Goal: Task Accomplishment & Management: Use online tool/utility

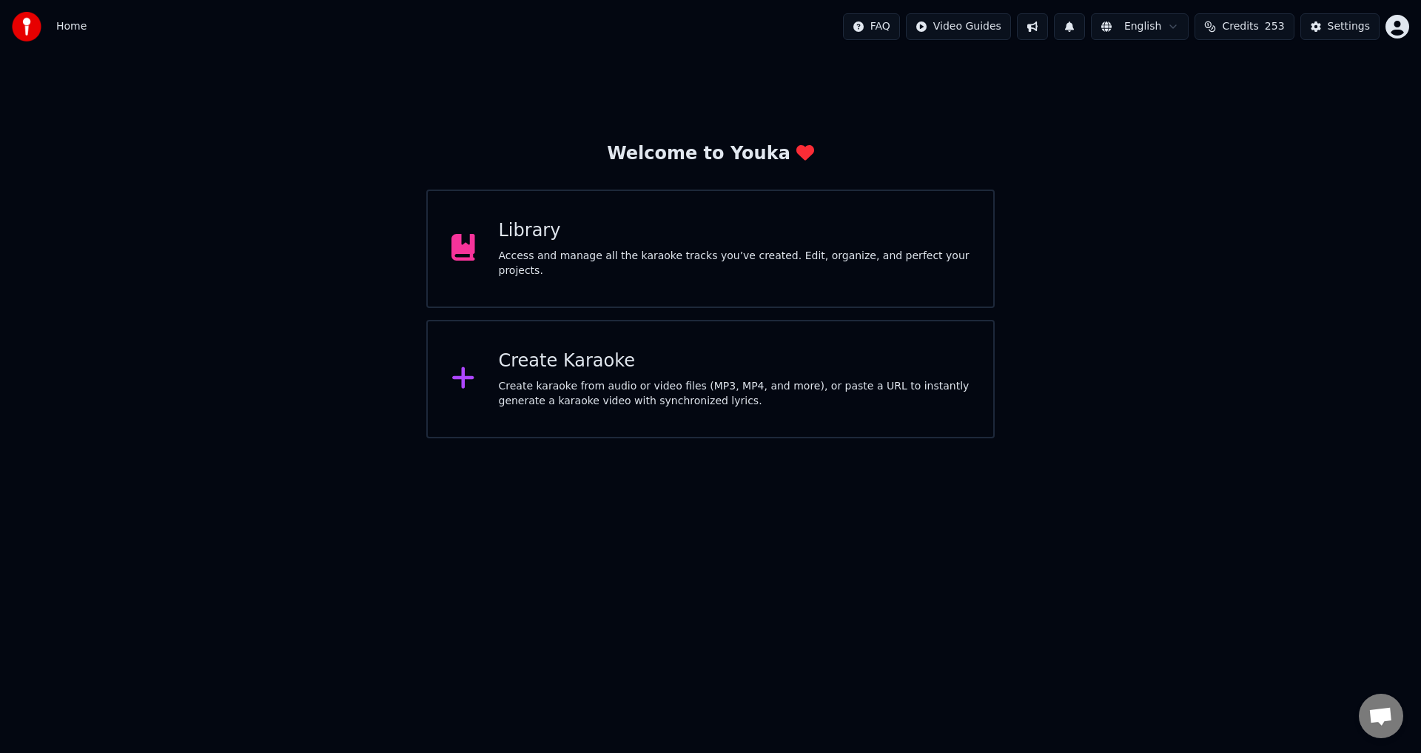
click at [748, 397] on div "Create karaoke from audio or video files (MP3, MP4, and more), or paste a URL t…" at bounding box center [735, 394] width 472 height 30
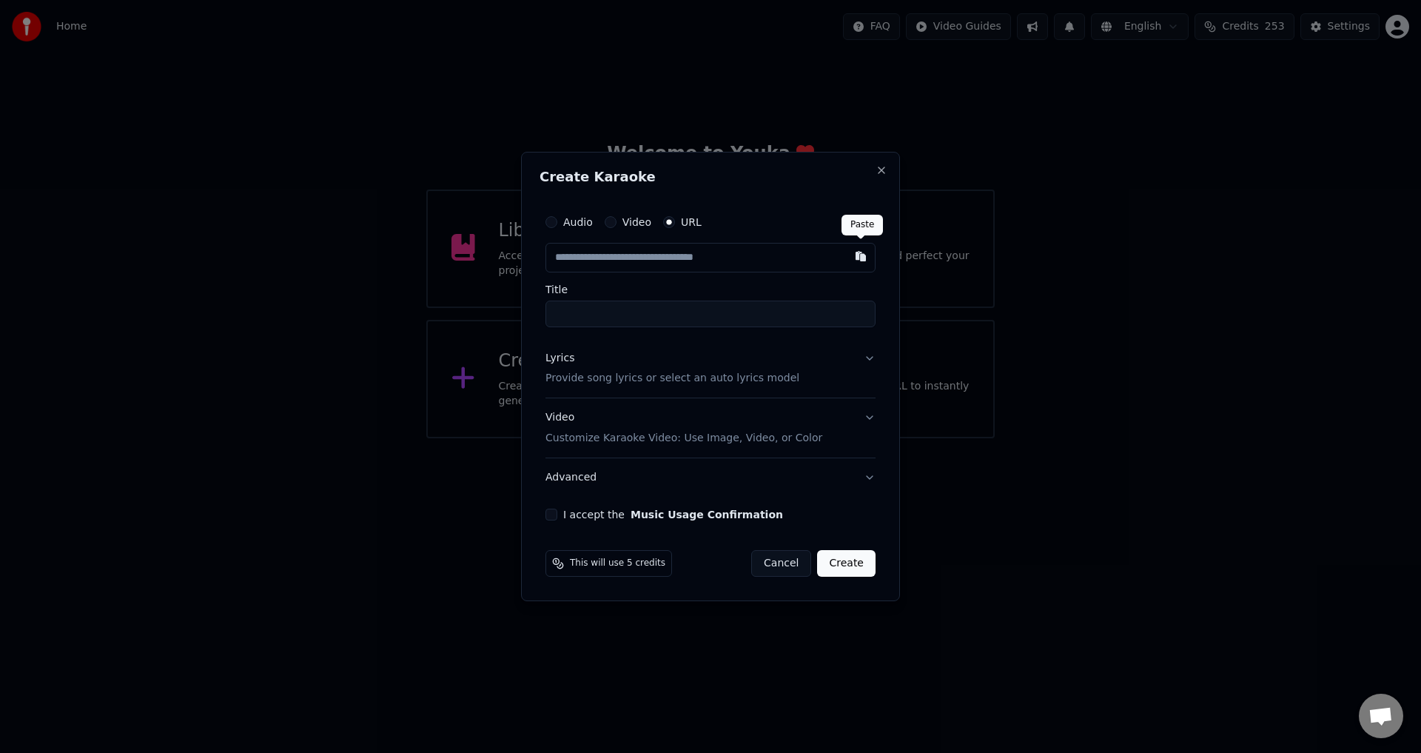
click at [862, 260] on button "button" at bounding box center [861, 256] width 30 height 27
type input "**********"
type input "****"
click at [866, 355] on button "Lyrics Provide song lyrics or select an auto lyrics model" at bounding box center [711, 368] width 330 height 59
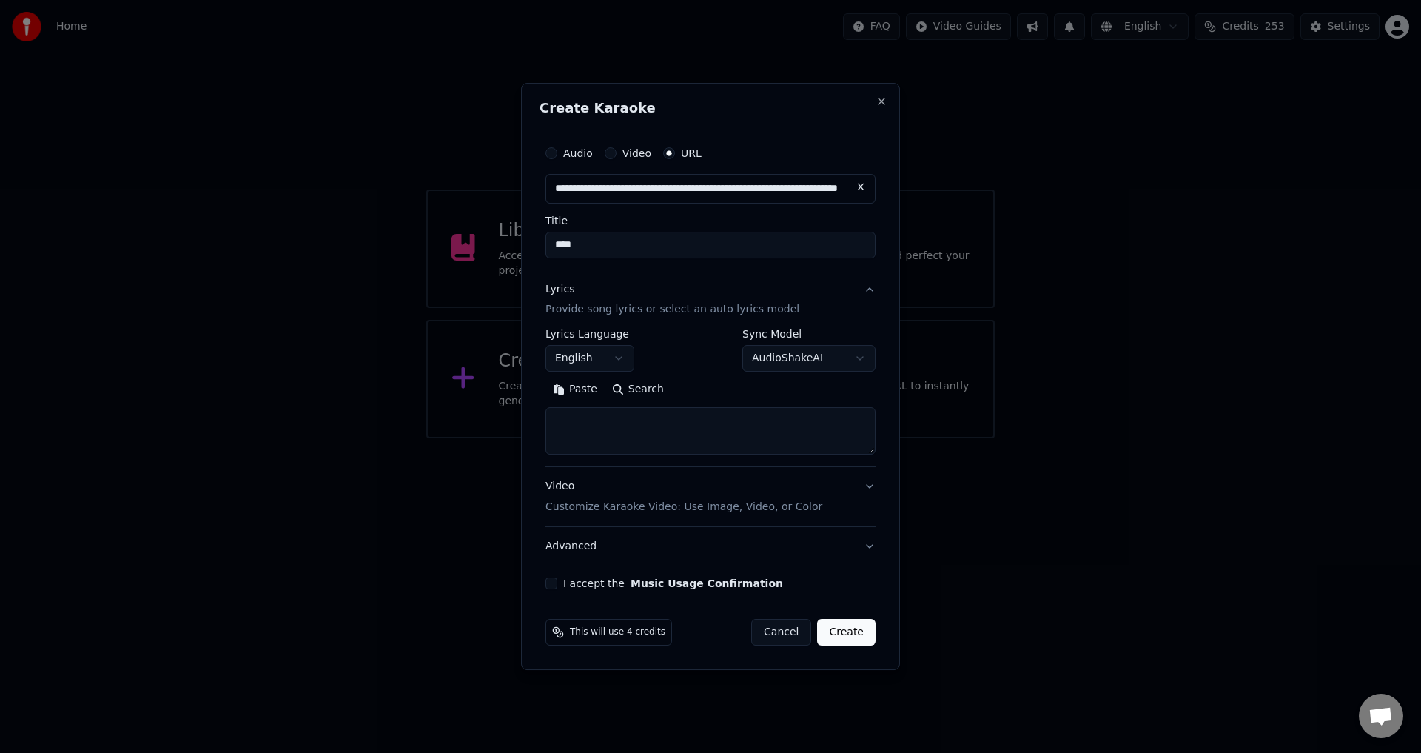
click at [622, 387] on button "Search" at bounding box center [638, 390] width 67 height 24
click at [554, 390] on button "Paste" at bounding box center [575, 390] width 59 height 24
click at [698, 389] on button "Expand" at bounding box center [728, 390] width 70 height 24
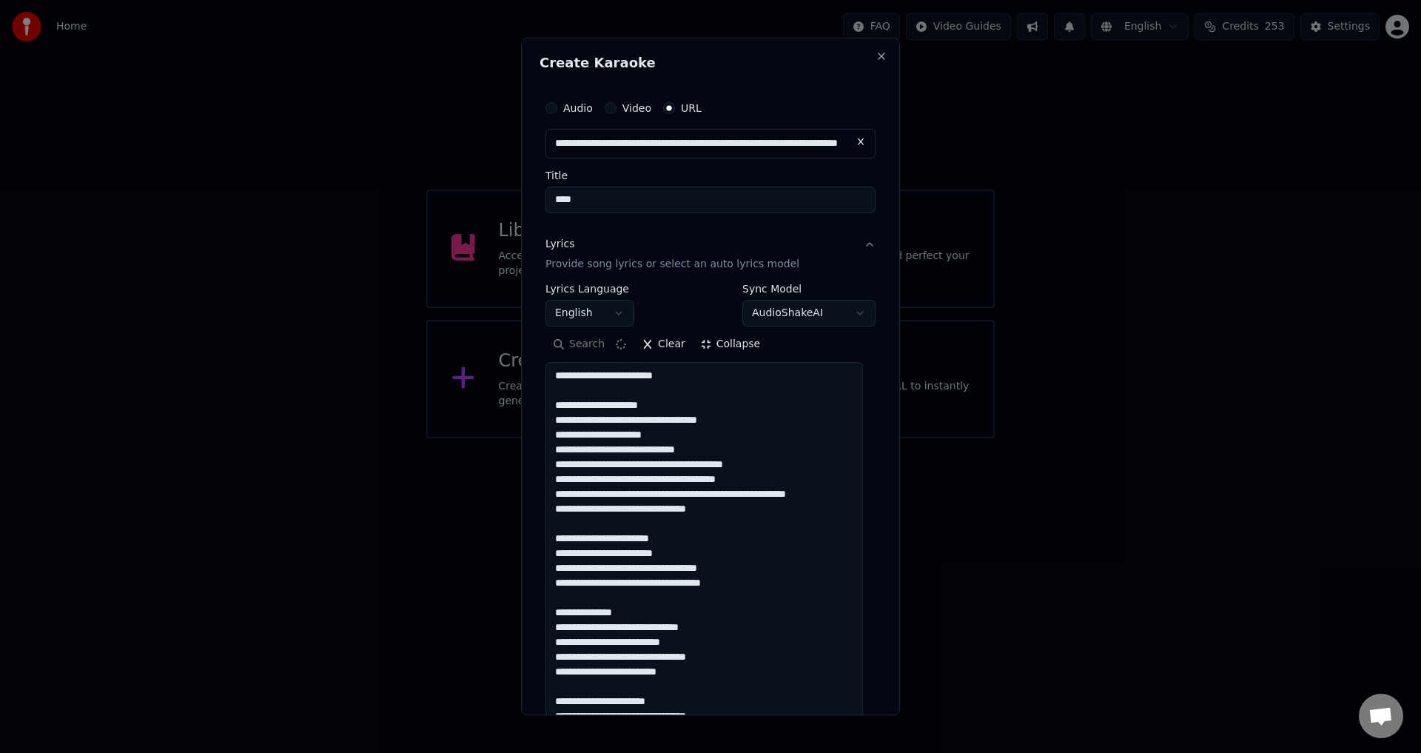
drag, startPoint x: 660, startPoint y: 406, endPoint x: 548, endPoint y: 406, distance: 111.0
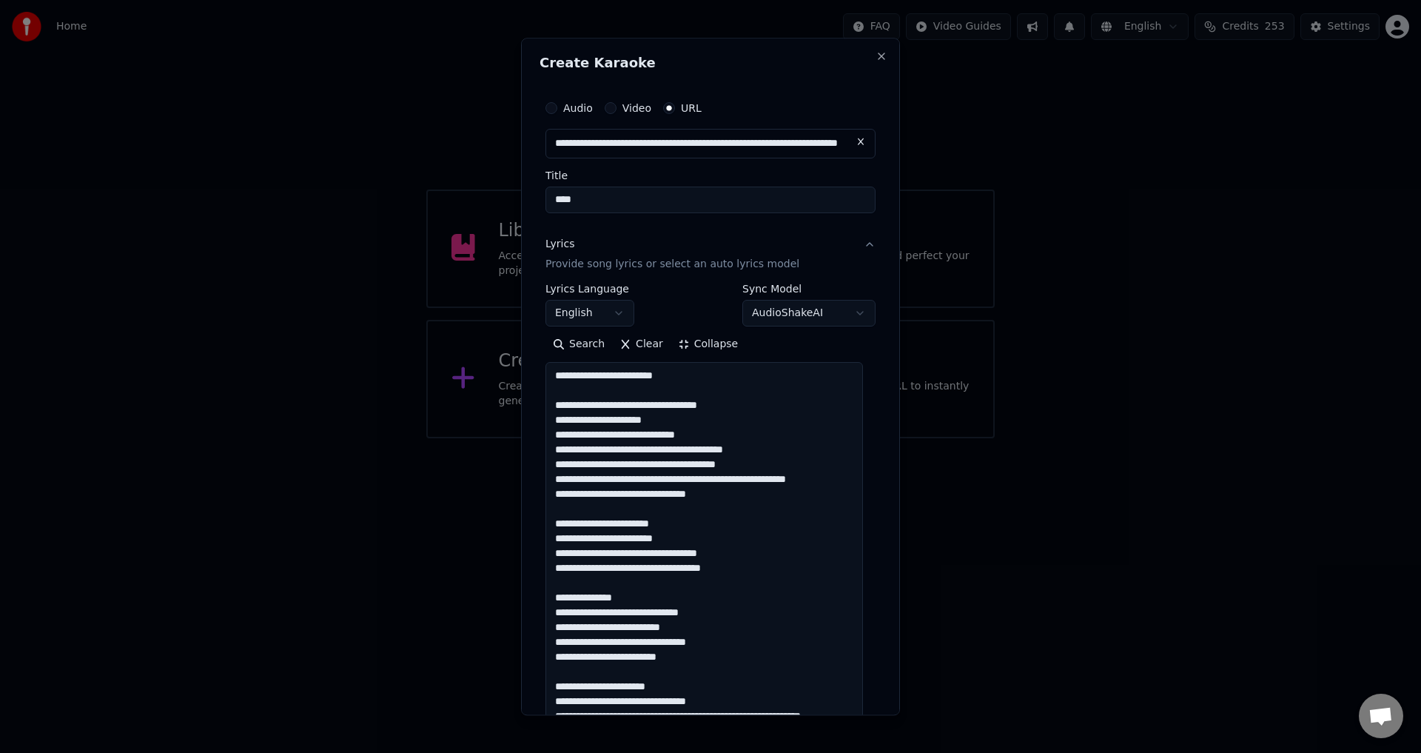
scroll to position [74, 0]
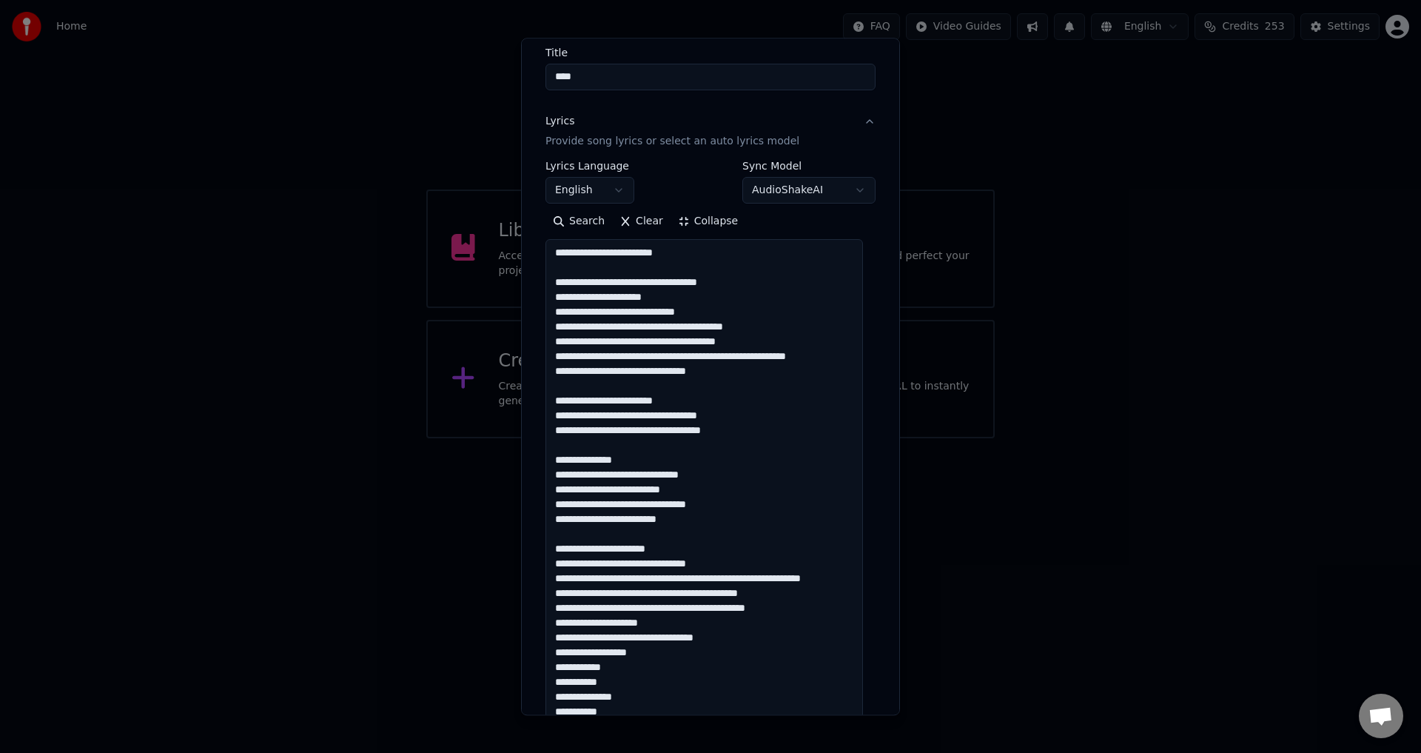
scroll to position [148, 0]
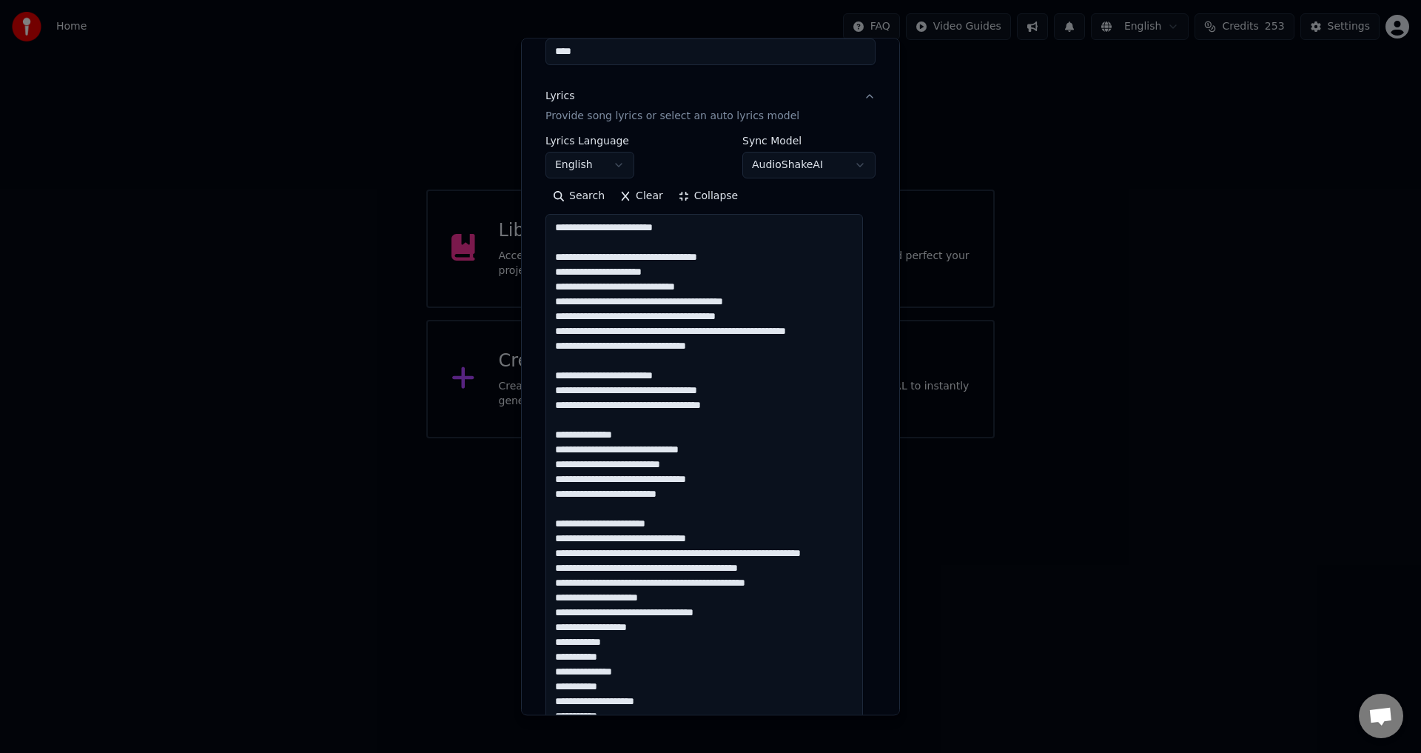
drag, startPoint x: 628, startPoint y: 431, endPoint x: 559, endPoint y: 426, distance: 69.0
click at [559, 426] on textarea at bounding box center [705, 738] width 318 height 1047
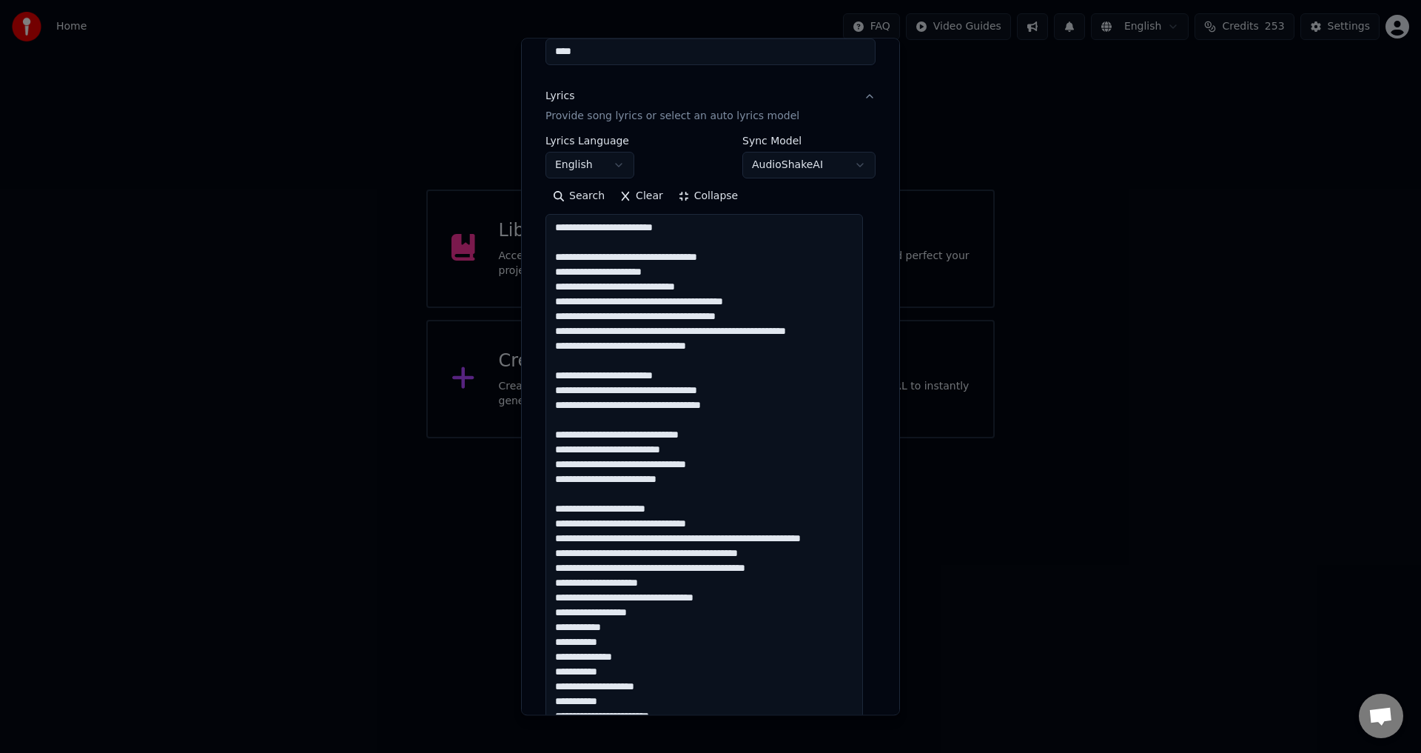
click at [628, 510] on textarea at bounding box center [705, 738] width 318 height 1047
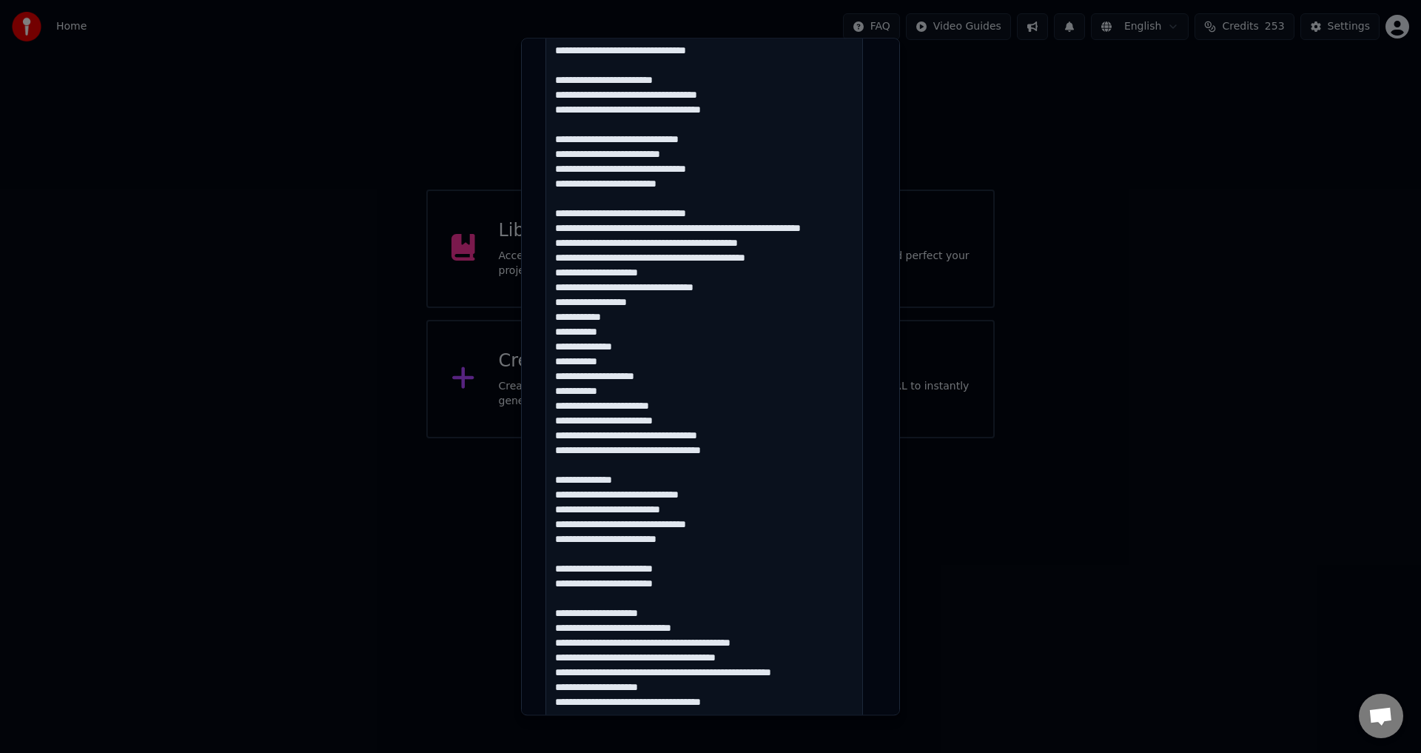
scroll to position [444, 0]
drag, startPoint x: 554, startPoint y: 286, endPoint x: 669, endPoint y: 428, distance: 183.1
click at [669, 428] on textarea at bounding box center [705, 442] width 318 height 1047
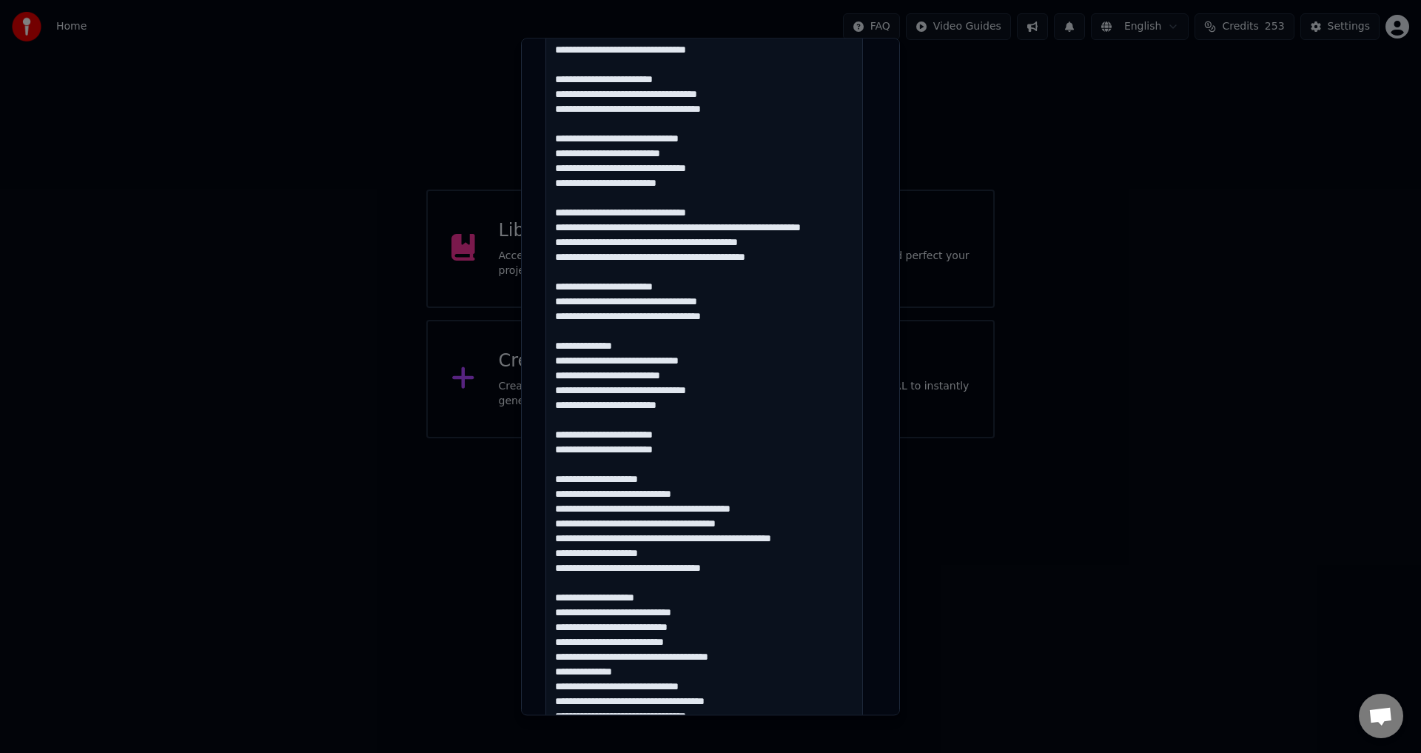
drag, startPoint x: 642, startPoint y: 360, endPoint x: 546, endPoint y: 358, distance: 95.5
click at [546, 358] on textarea at bounding box center [705, 442] width 318 height 1047
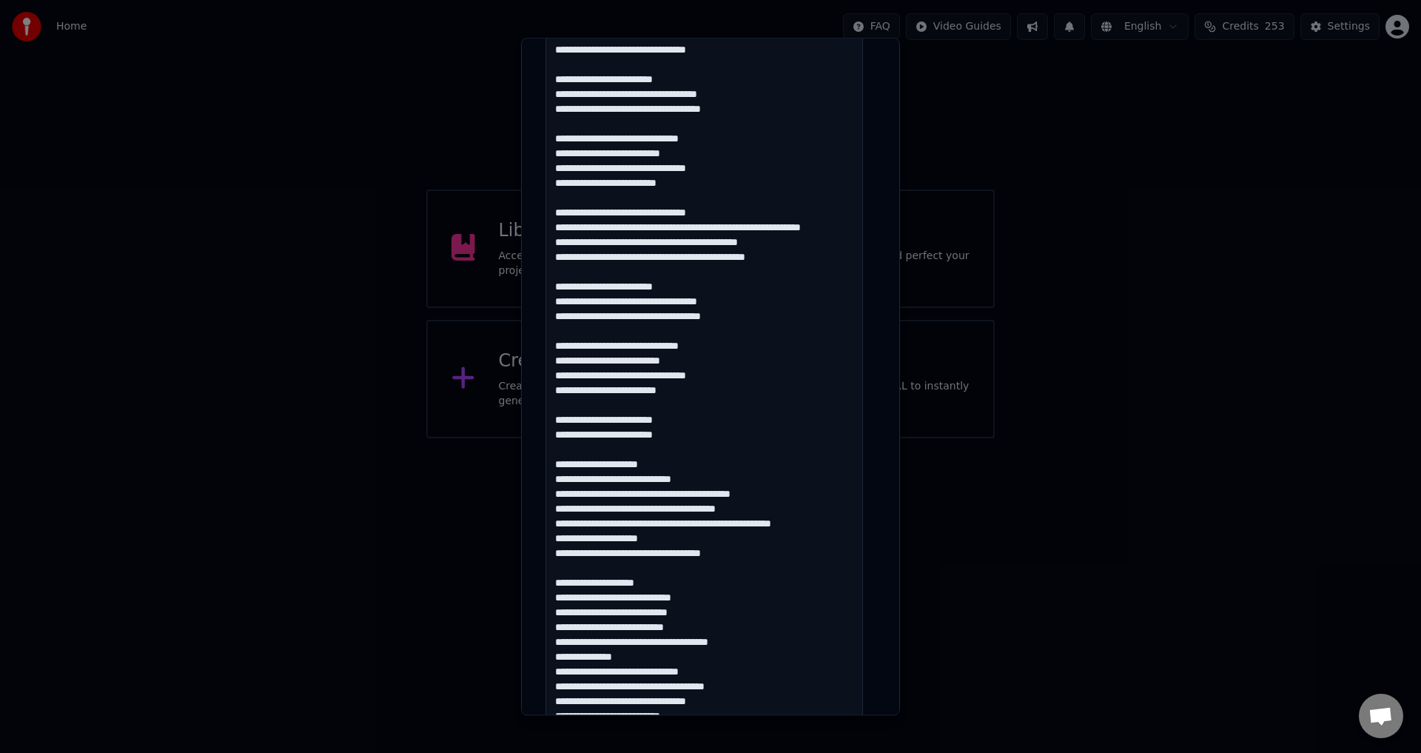
click at [634, 435] on textarea at bounding box center [705, 442] width 318 height 1047
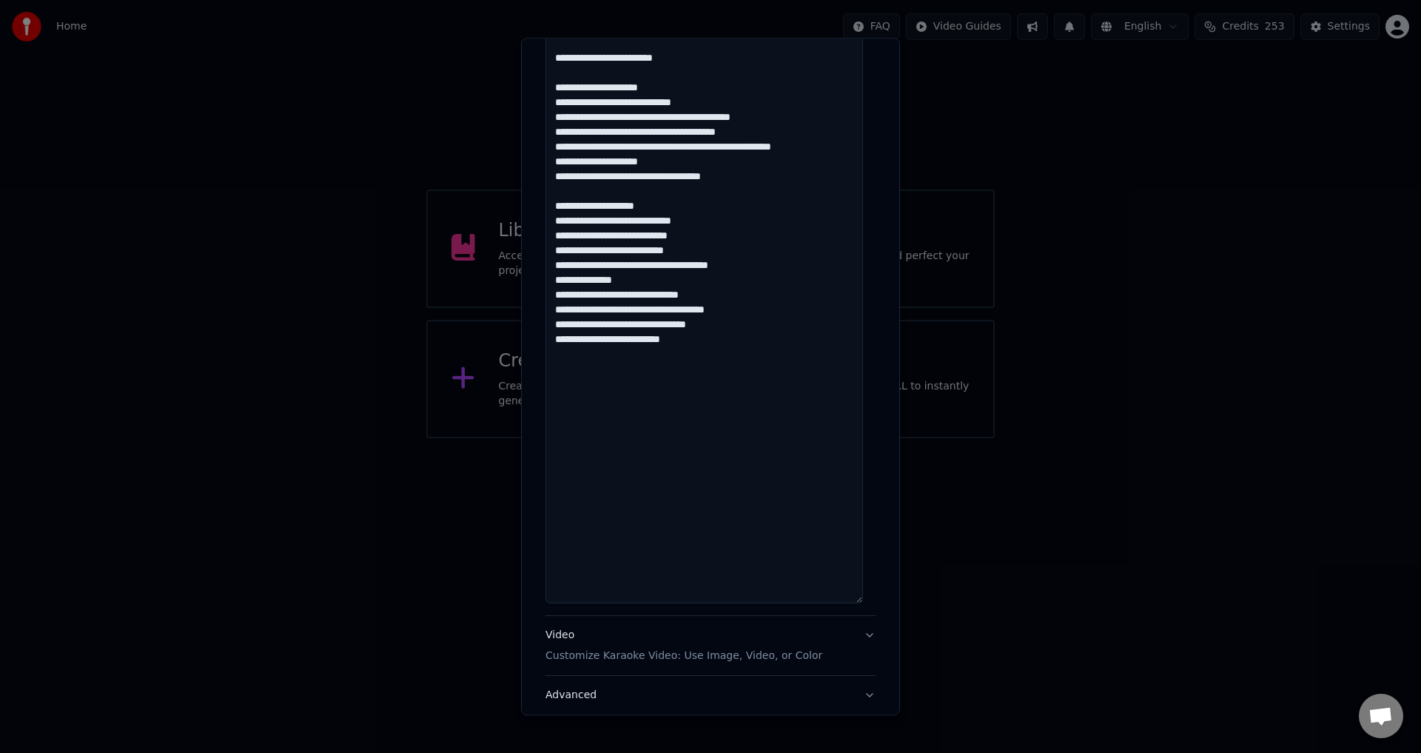
scroll to position [759, 0]
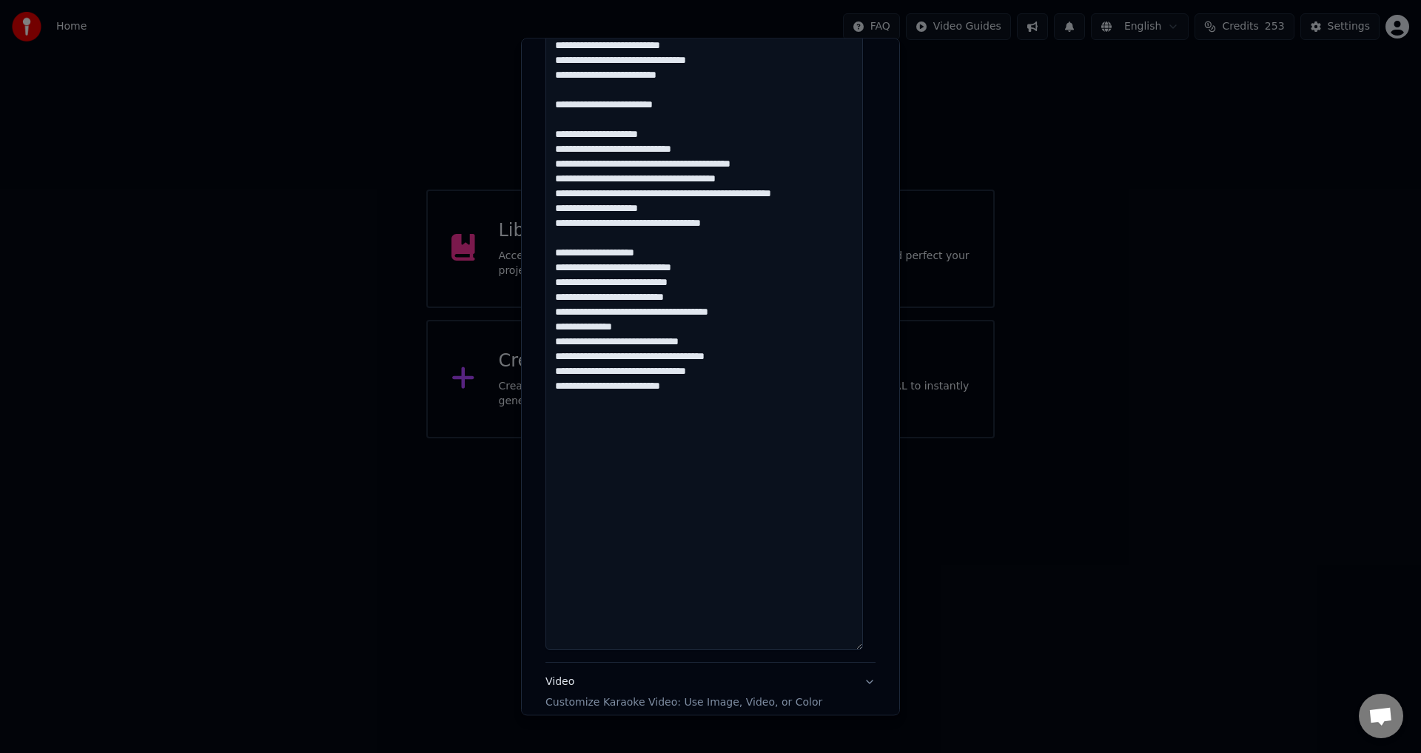
click at [605, 144] on textarea at bounding box center [705, 126] width 318 height 1047
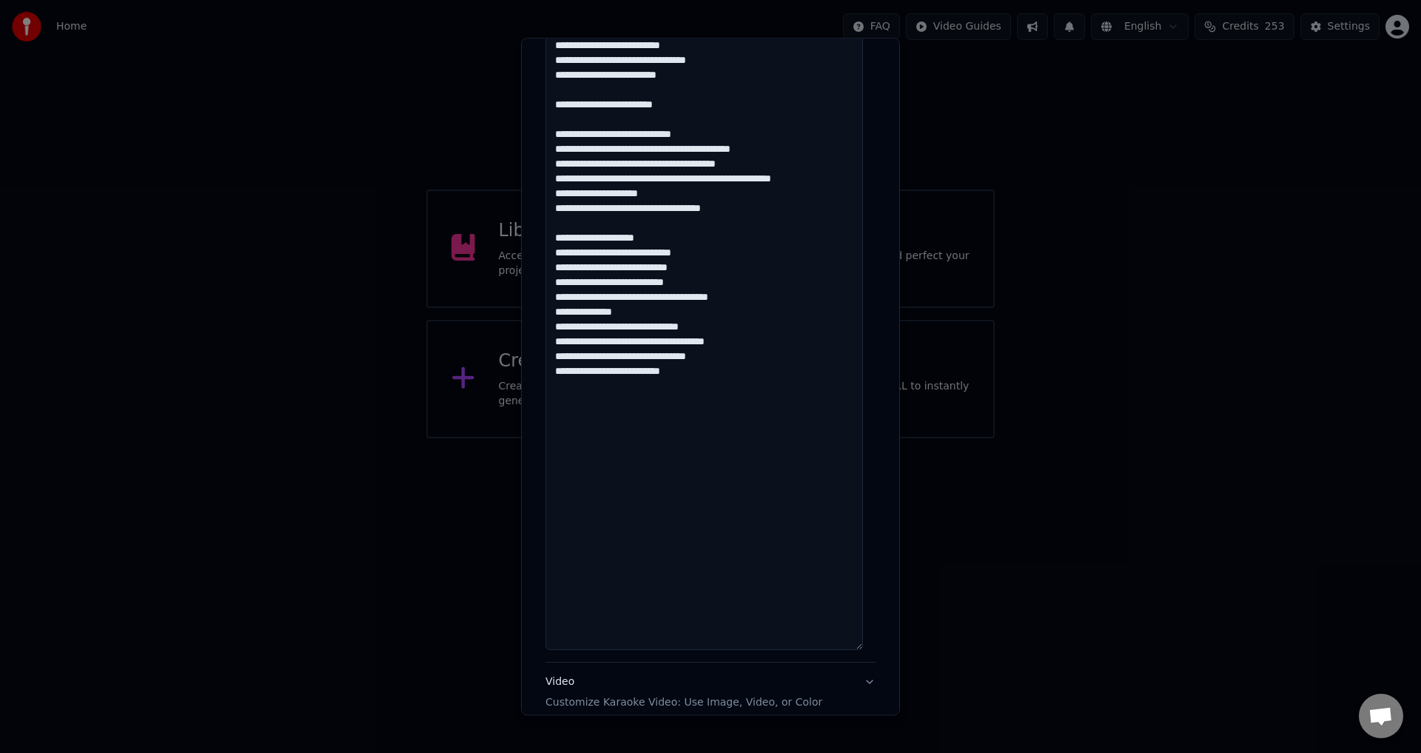
click at [637, 249] on textarea at bounding box center [705, 126] width 318 height 1047
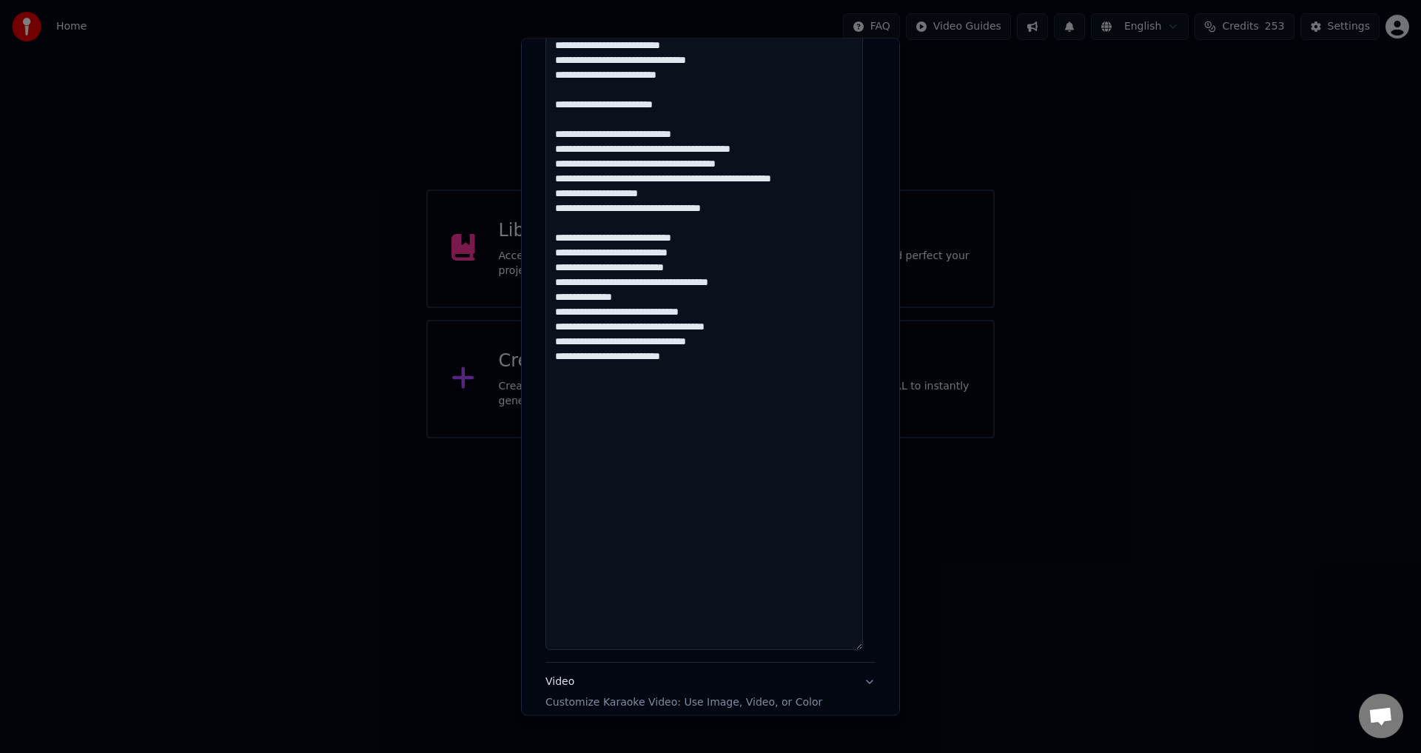
drag, startPoint x: 644, startPoint y: 306, endPoint x: 540, endPoint y: 307, distance: 103.6
click at [540, 307] on div "**********" at bounding box center [711, 59] width 342 height 1463
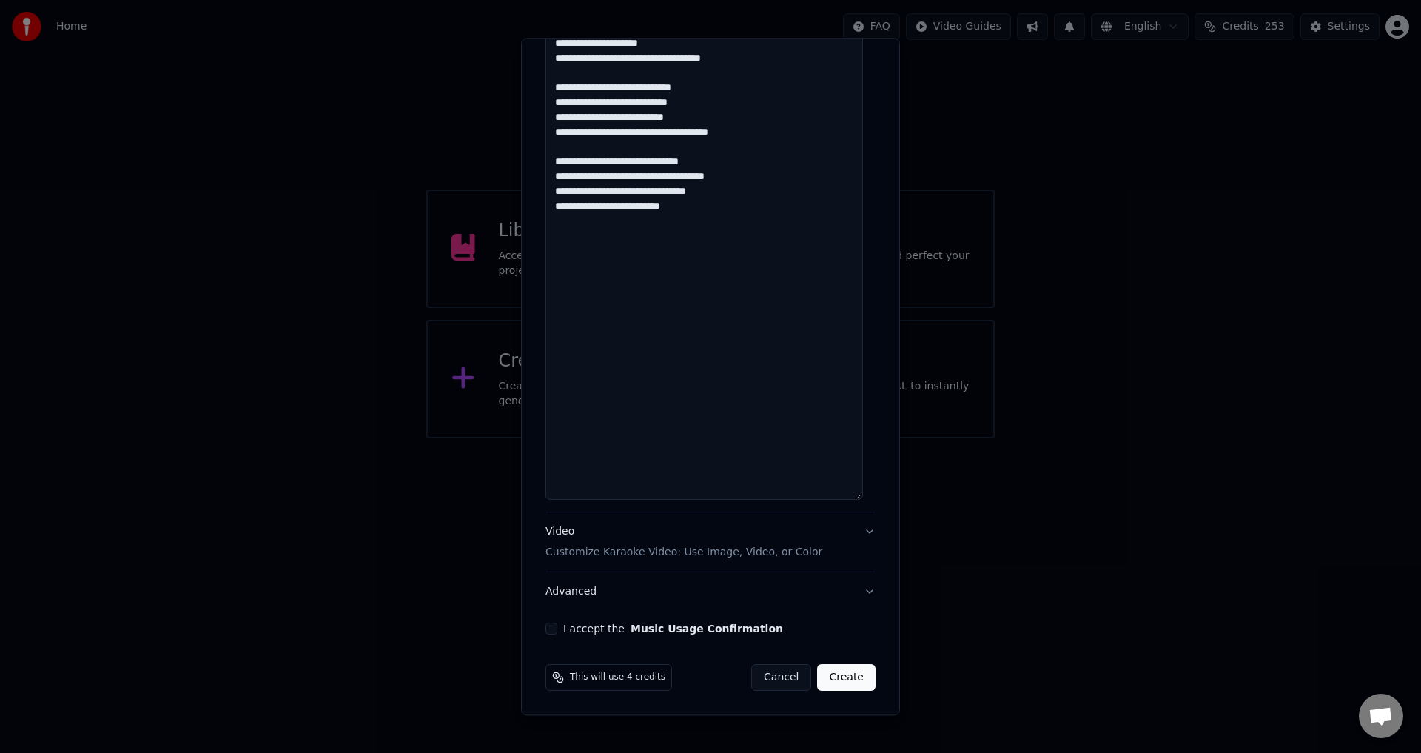
type textarea "**********"
click at [553, 628] on button "I accept the Music Usage Confirmation" at bounding box center [552, 629] width 12 height 12
click at [642, 585] on button "Advanced" at bounding box center [711, 592] width 330 height 38
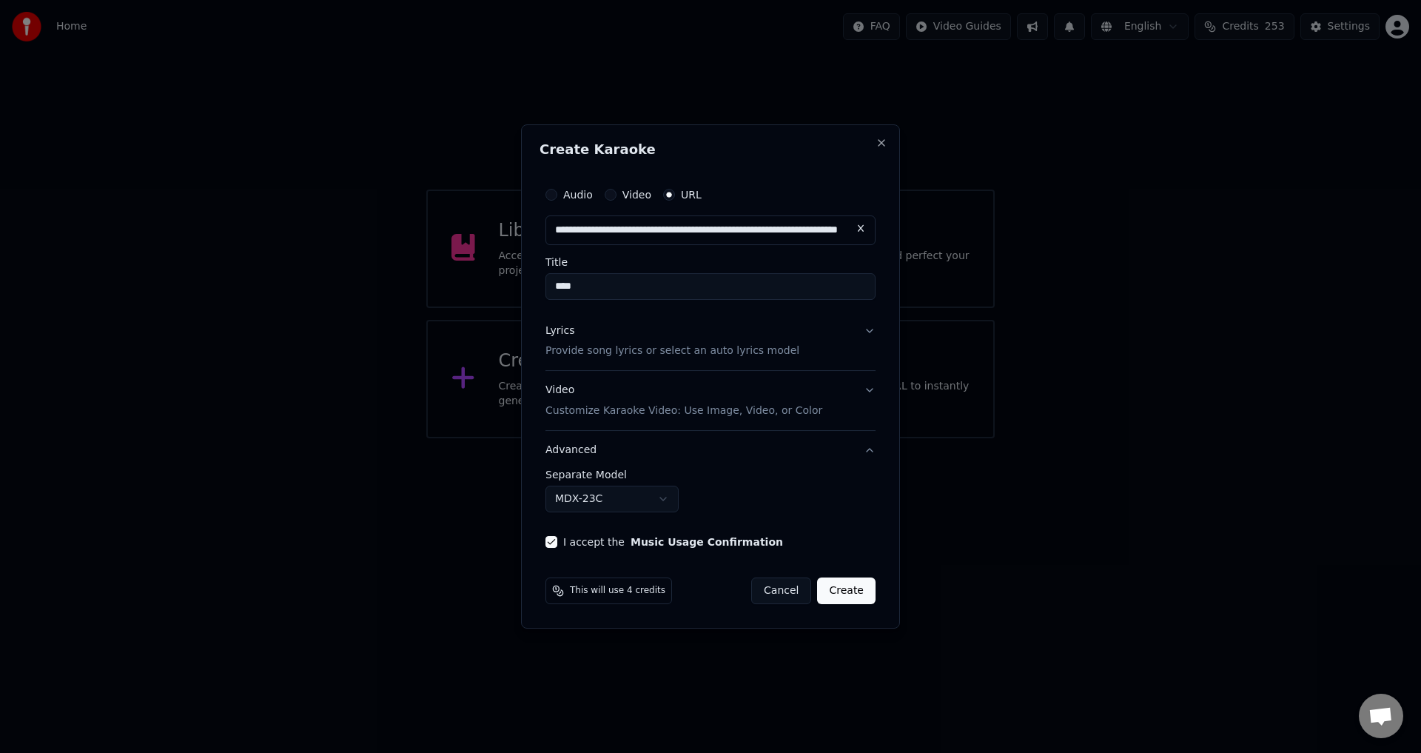
scroll to position [0, 0]
click at [833, 592] on button "Create" at bounding box center [846, 590] width 58 height 27
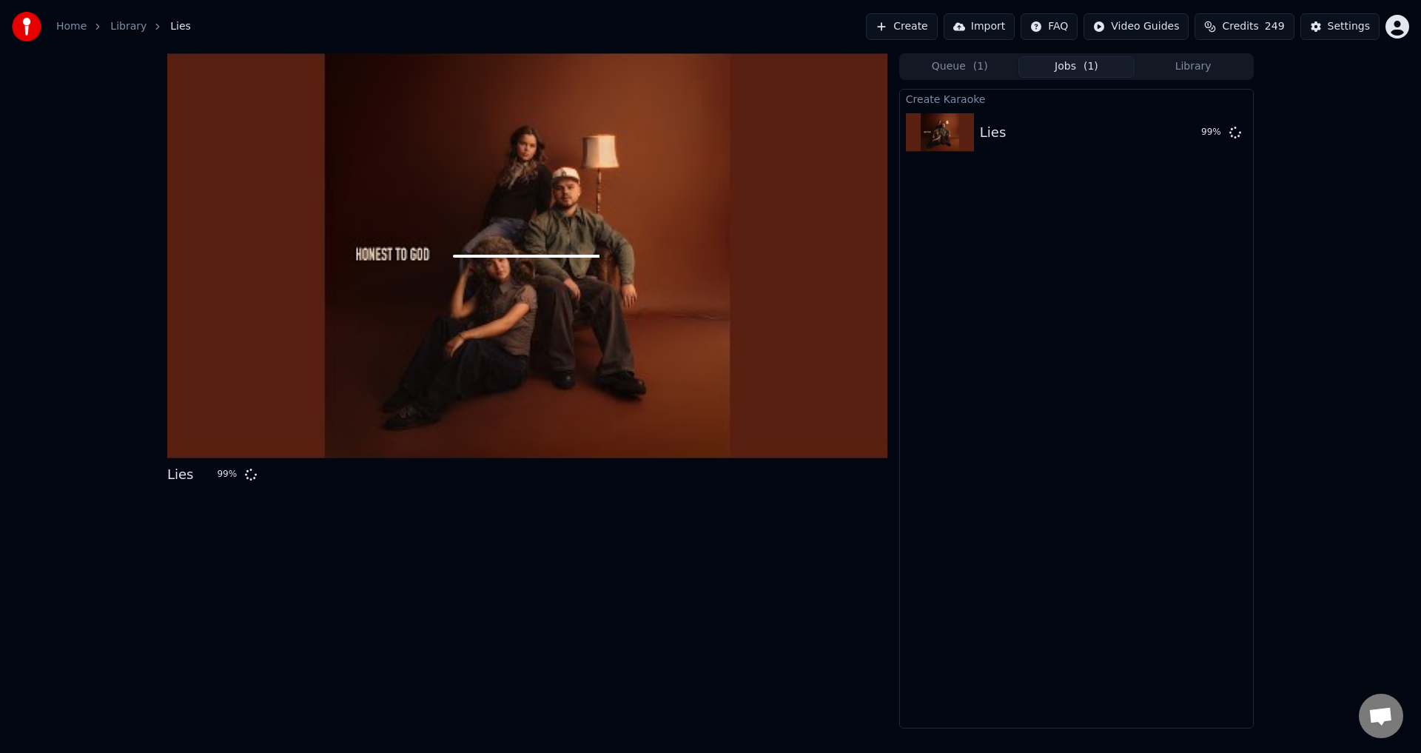
click at [1047, 646] on div "Create Karaoke Lies 99 %" at bounding box center [1076, 409] width 355 height 640
click at [1081, 529] on div "Create Karaoke Lies 99 %" at bounding box center [1076, 409] width 355 height 640
click at [919, 24] on button "Create" at bounding box center [902, 26] width 72 height 27
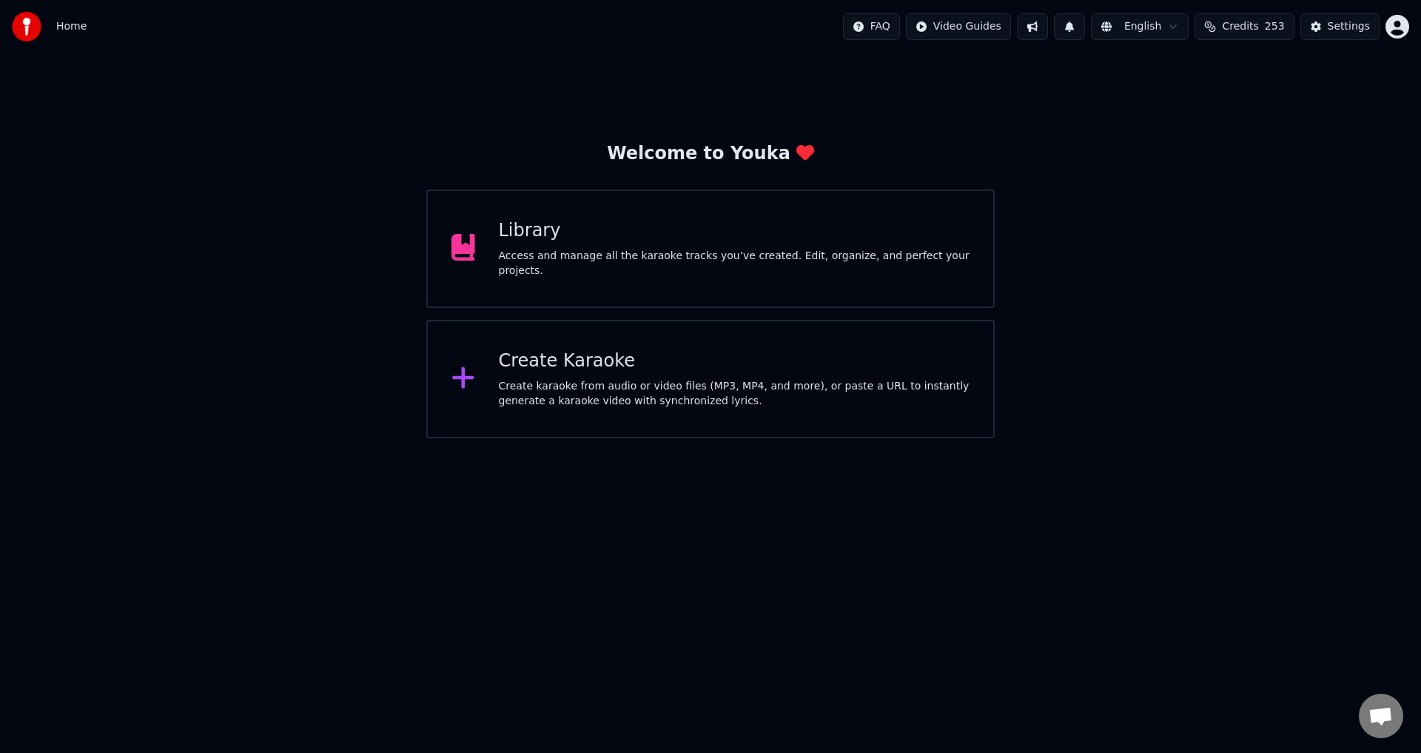
click at [465, 261] on icon at bounding box center [464, 247] width 24 height 27
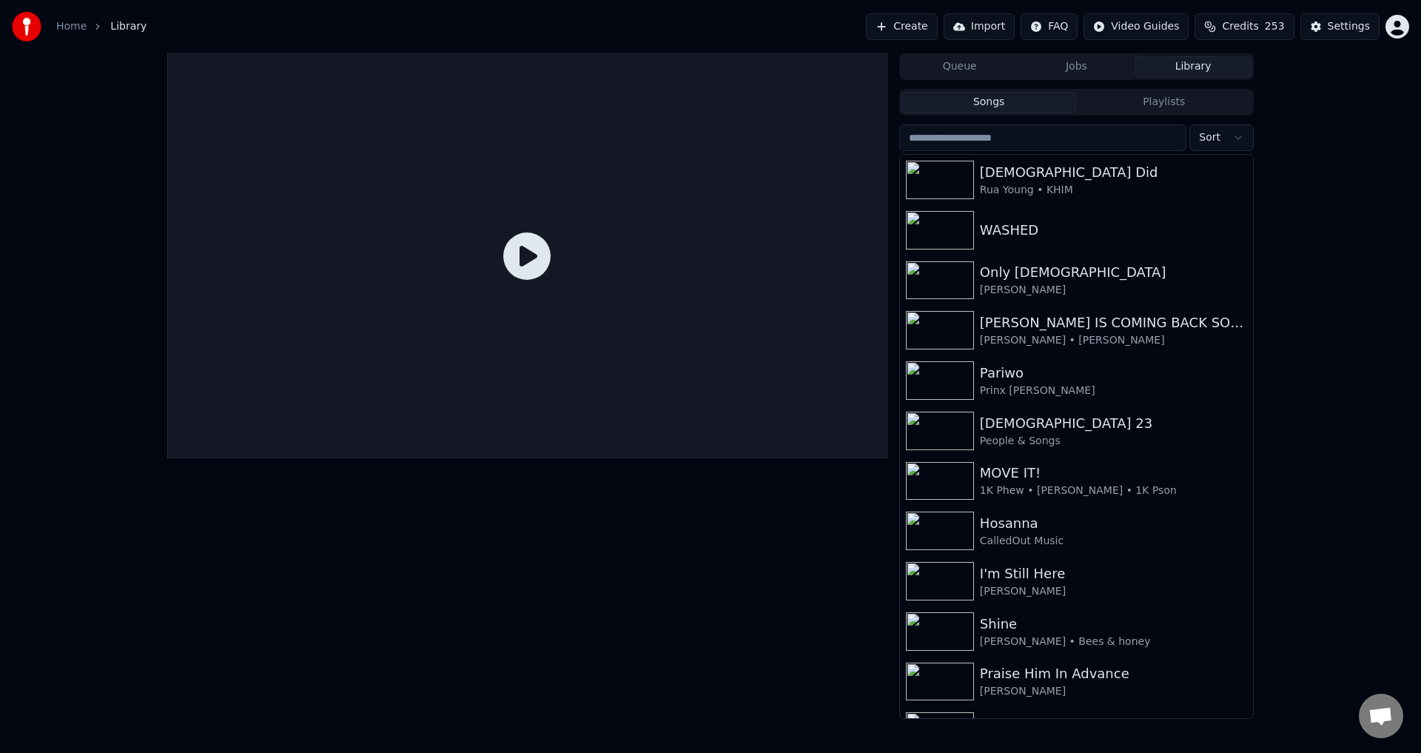
click at [927, 20] on button "Create" at bounding box center [902, 26] width 72 height 27
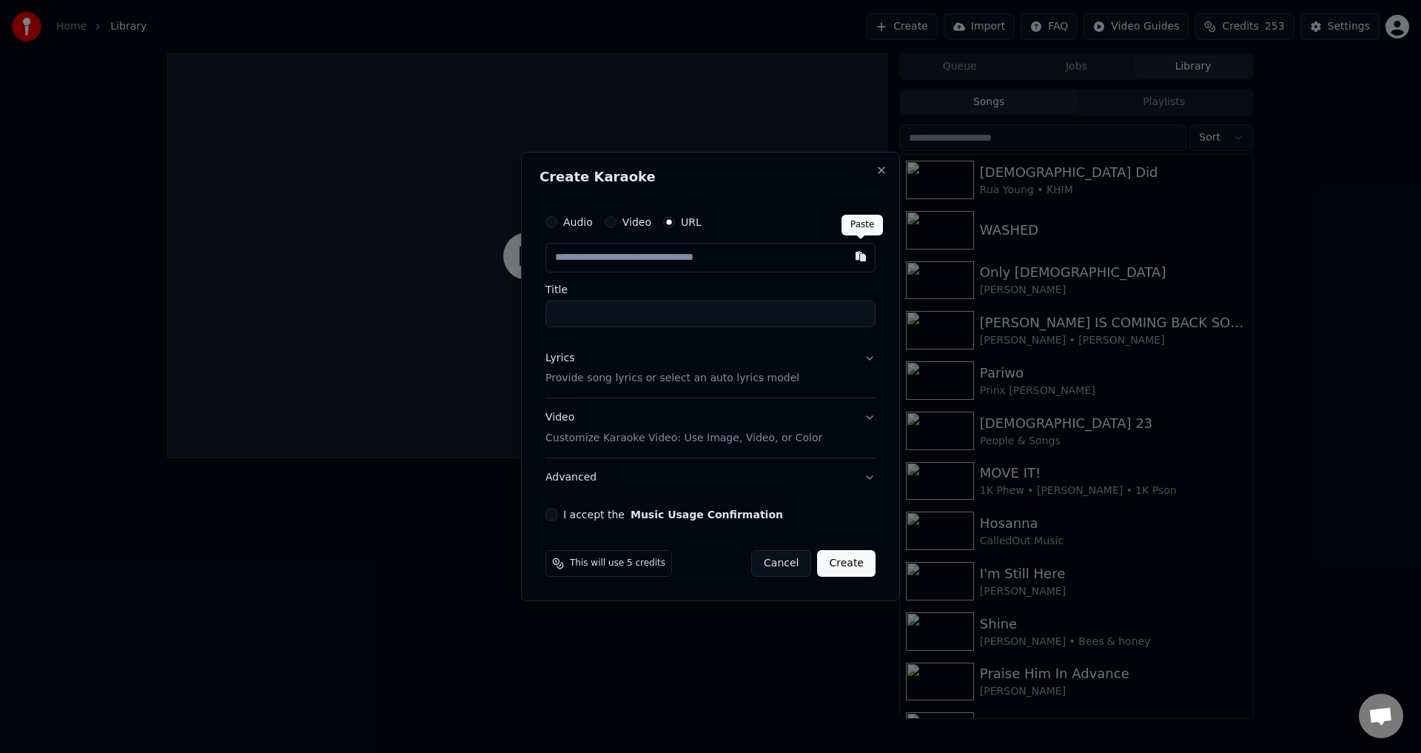
click at [862, 253] on button "button" at bounding box center [861, 256] width 30 height 27
type input "**********"
type input "****"
click at [870, 357] on button "Lyrics Provide song lyrics or select an auto lyrics model" at bounding box center [711, 368] width 330 height 59
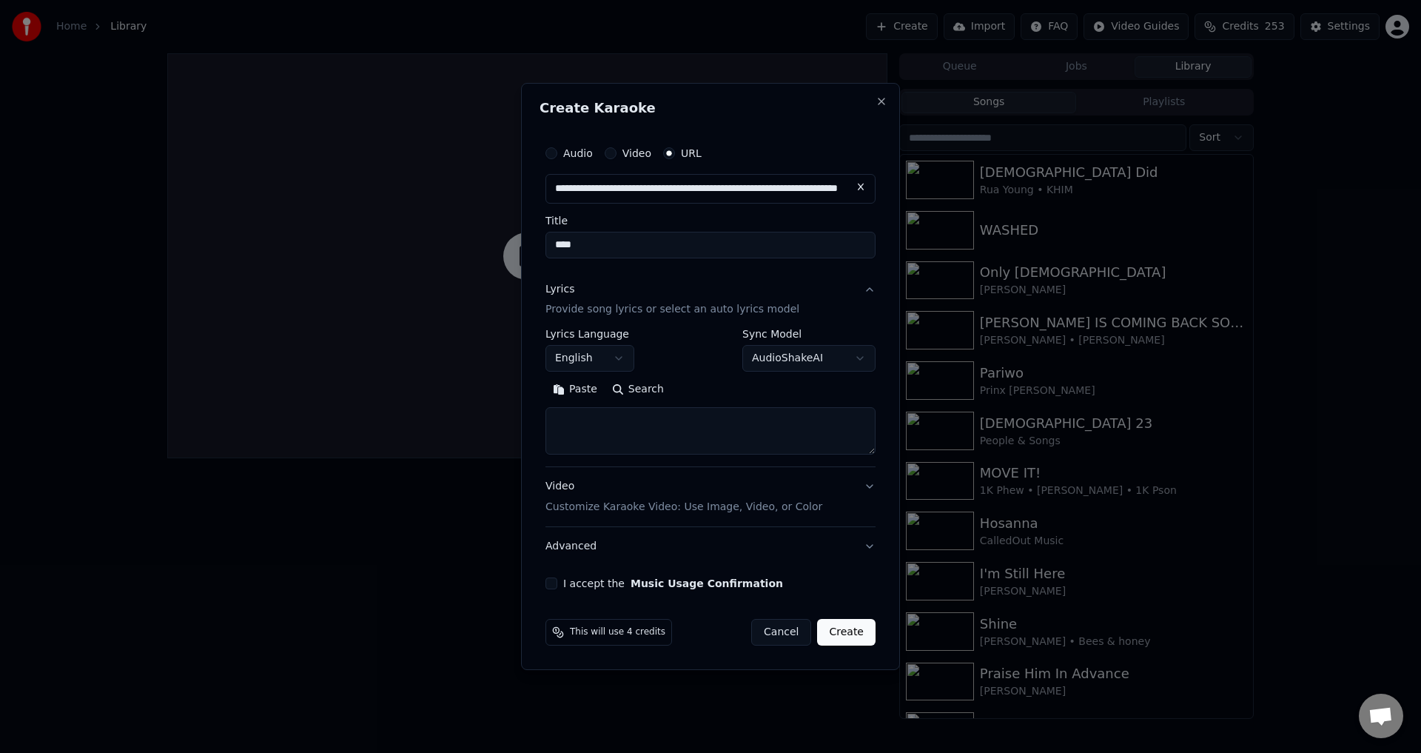
click at [570, 383] on button "Paste" at bounding box center [575, 390] width 59 height 24
click at [671, 389] on button "Expand" at bounding box center [706, 390] width 70 height 24
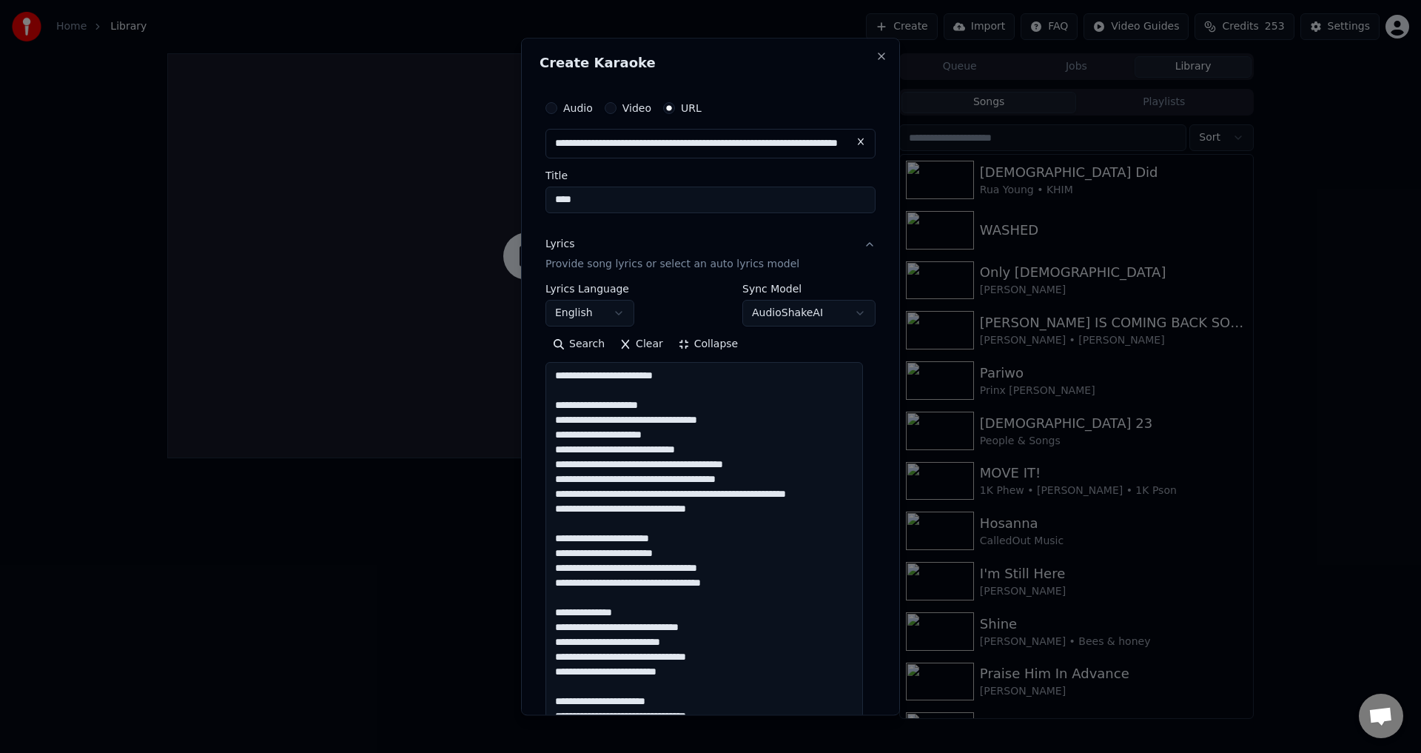
drag, startPoint x: 647, startPoint y: 404, endPoint x: 541, endPoint y: 402, distance: 105.9
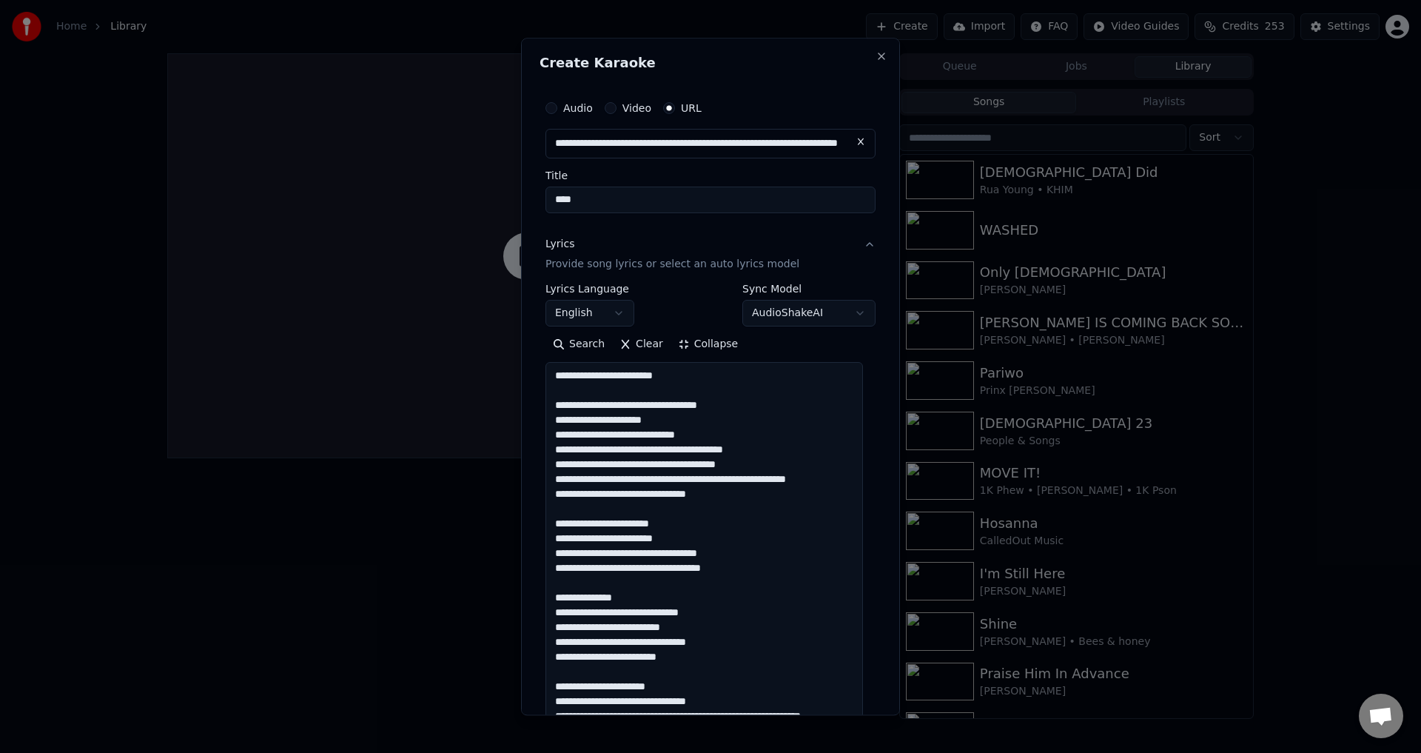
drag, startPoint x: 671, startPoint y: 525, endPoint x: 546, endPoint y: 531, distance: 125.3
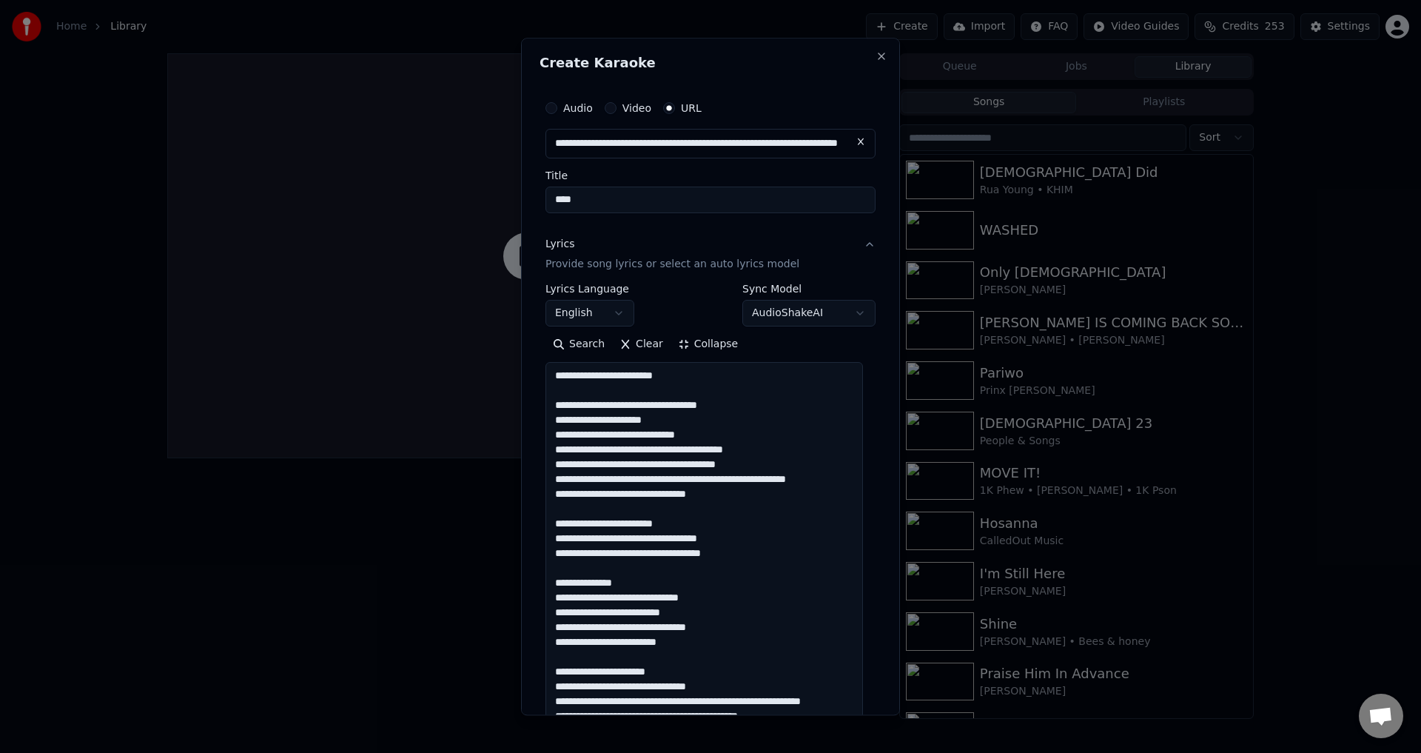
scroll to position [74, 0]
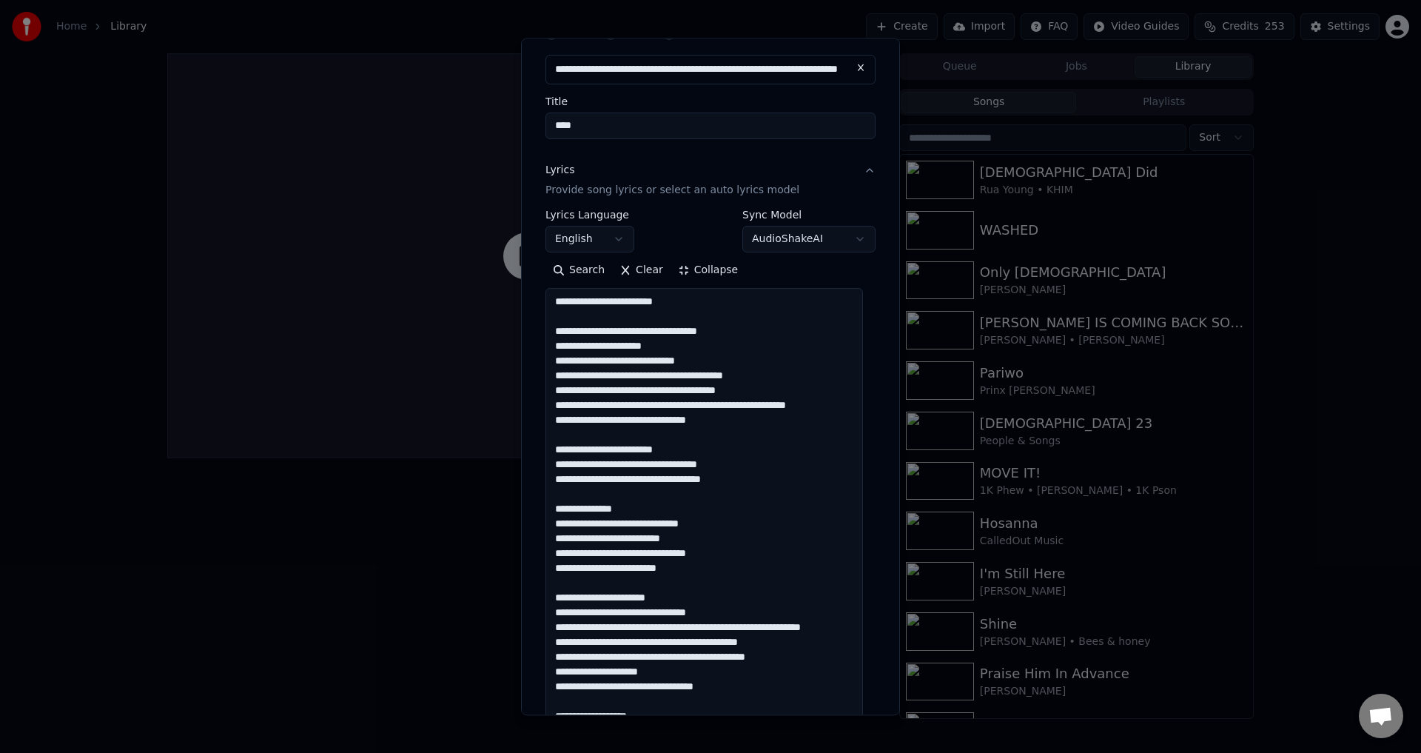
drag, startPoint x: 645, startPoint y: 509, endPoint x: 548, endPoint y: 517, distance: 97.2
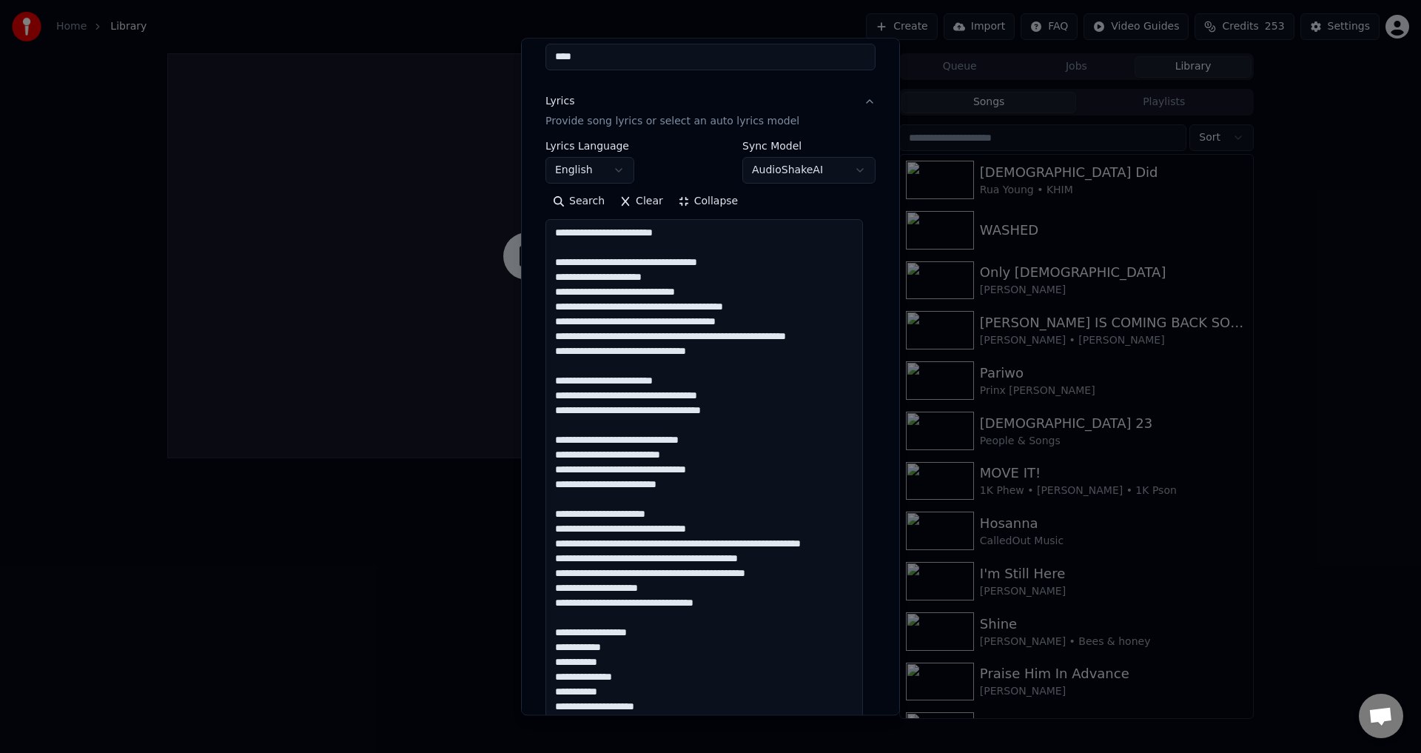
scroll to position [148, 0]
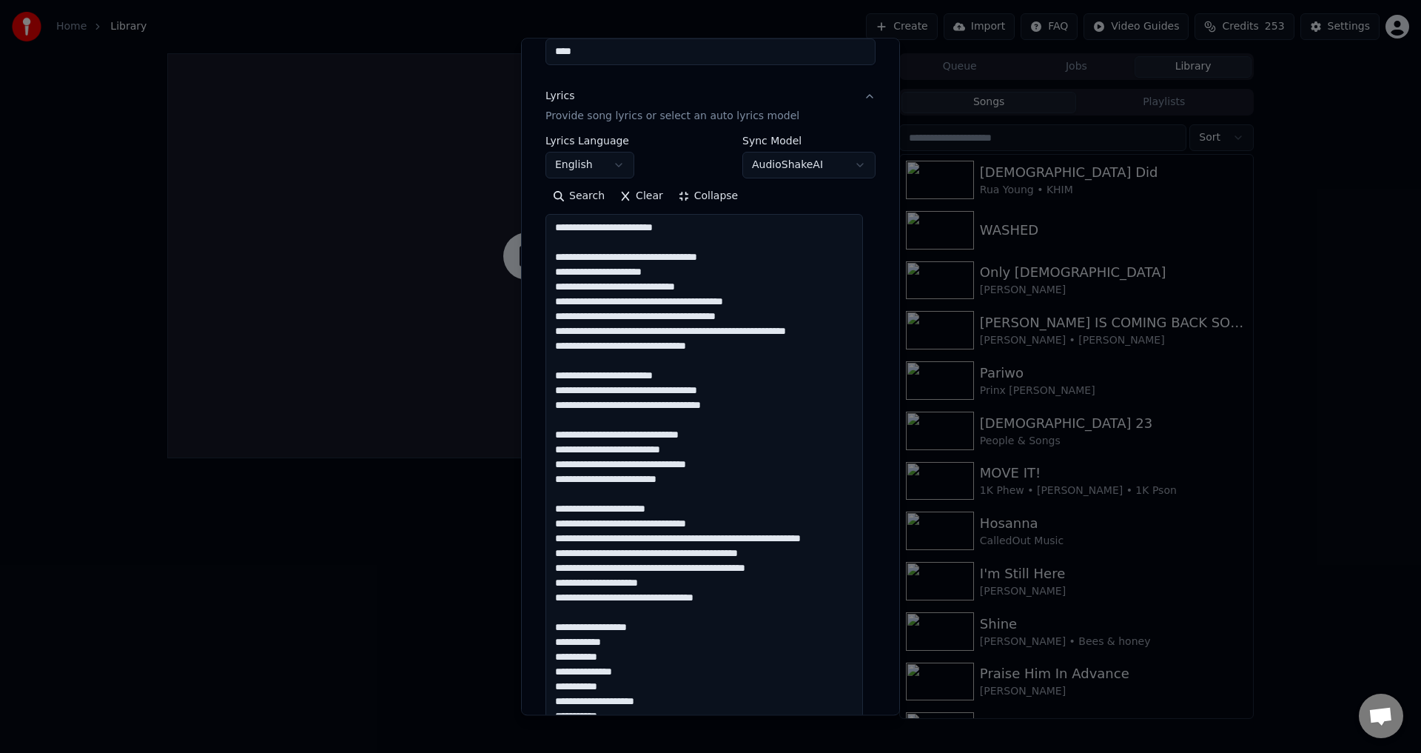
drag, startPoint x: 677, startPoint y: 505, endPoint x: 554, endPoint y: 506, distance: 122.9
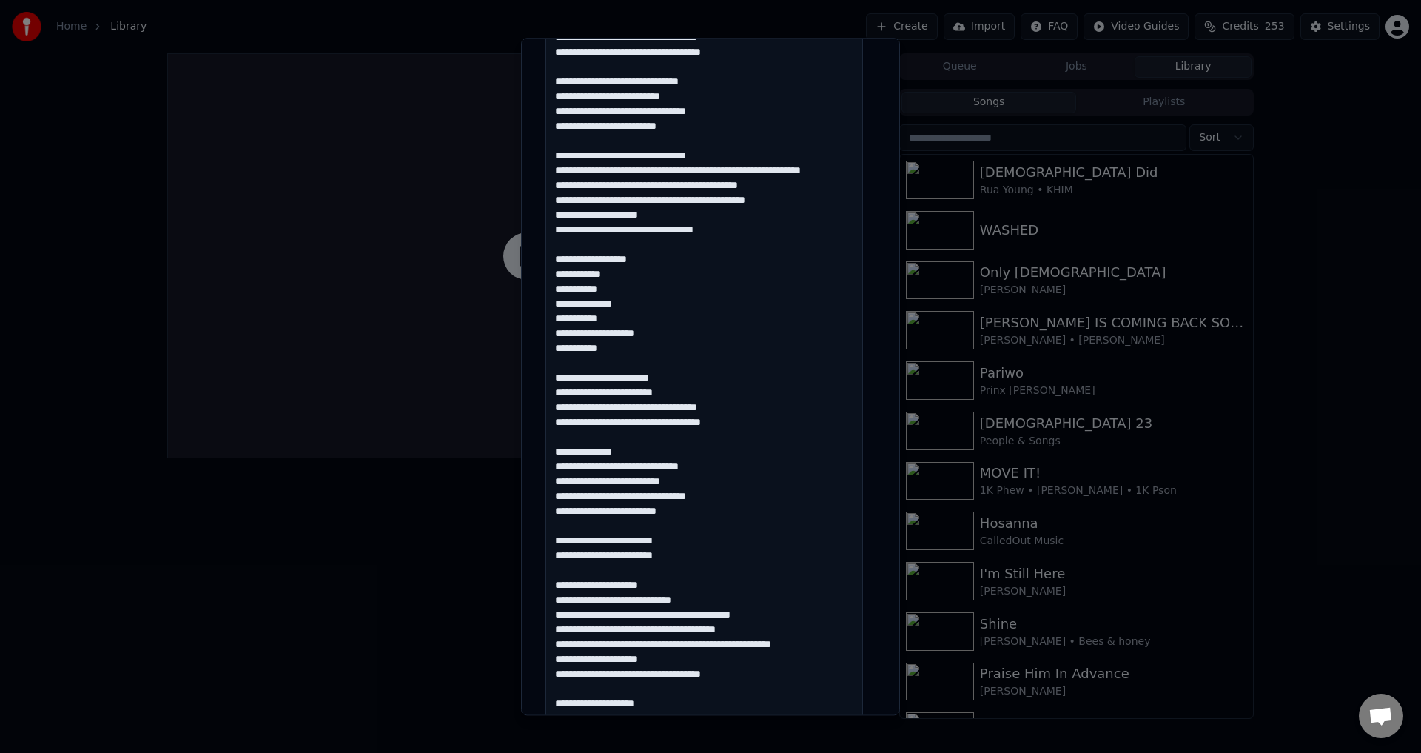
scroll to position [518, 0]
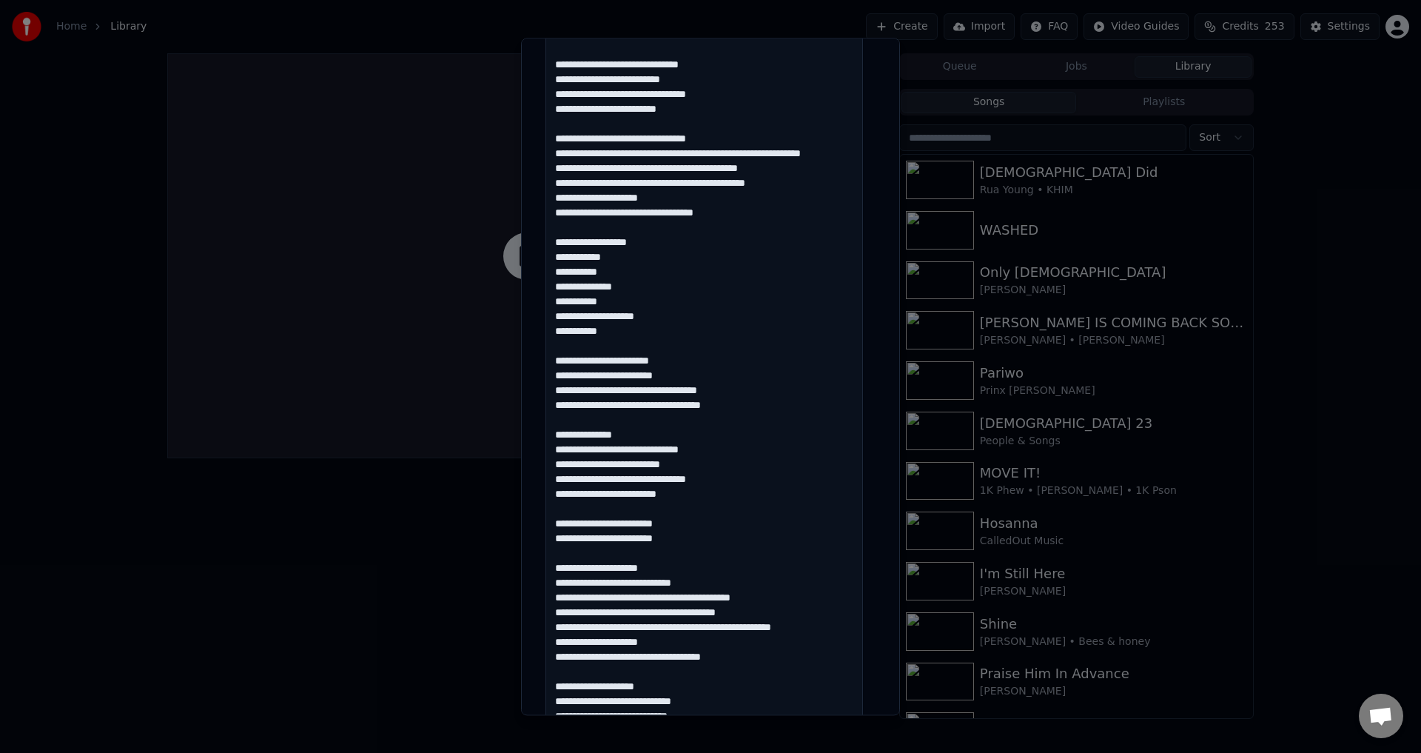
drag, startPoint x: 552, startPoint y: 508, endPoint x: 671, endPoint y: 377, distance: 176.6
click at [671, 377] on textarea at bounding box center [705, 442] width 318 height 1195
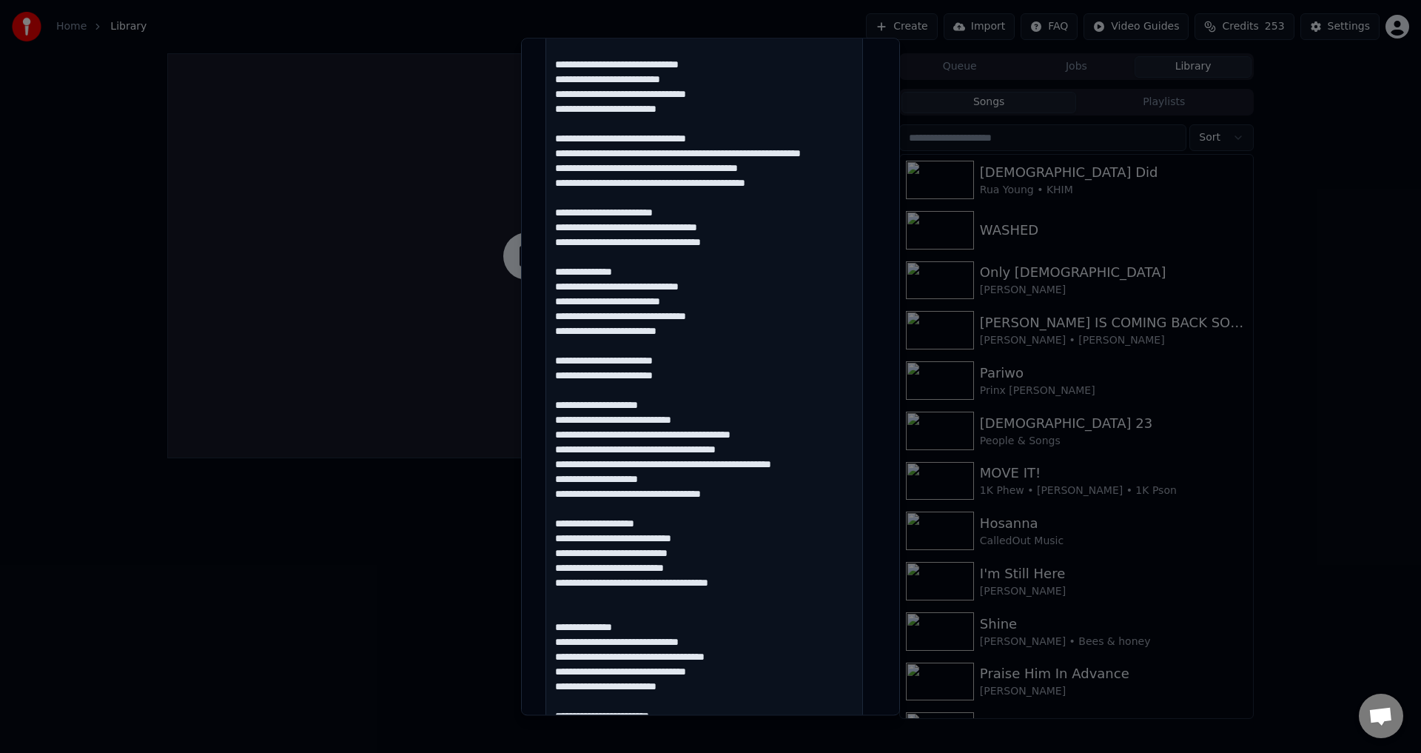
drag, startPoint x: 645, startPoint y: 281, endPoint x: 522, endPoint y: 280, distance: 123.6
click at [523, 280] on div "**********" at bounding box center [710, 376] width 379 height 677
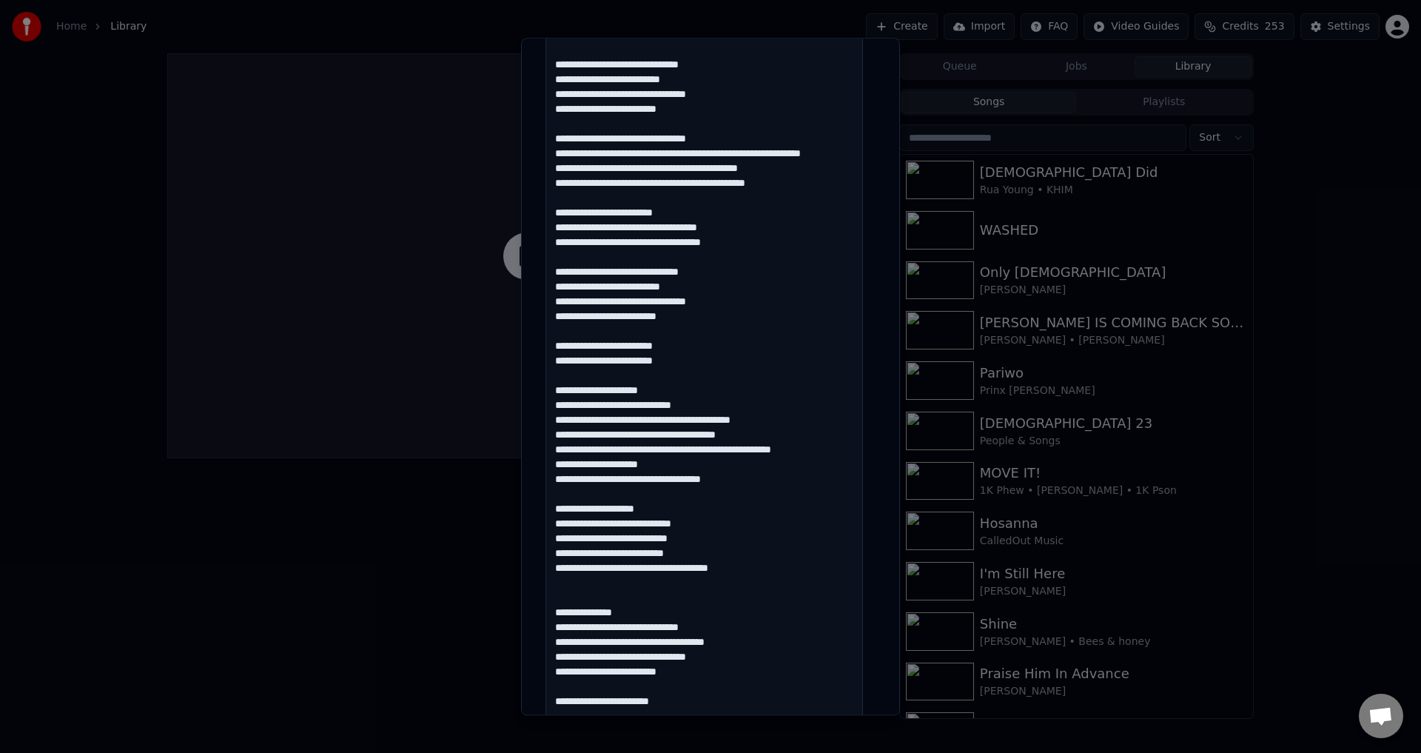
drag, startPoint x: 684, startPoint y: 363, endPoint x: 540, endPoint y: 364, distance: 143.6
click at [540, 364] on div "**********" at bounding box center [711, 374] width 342 height 1611
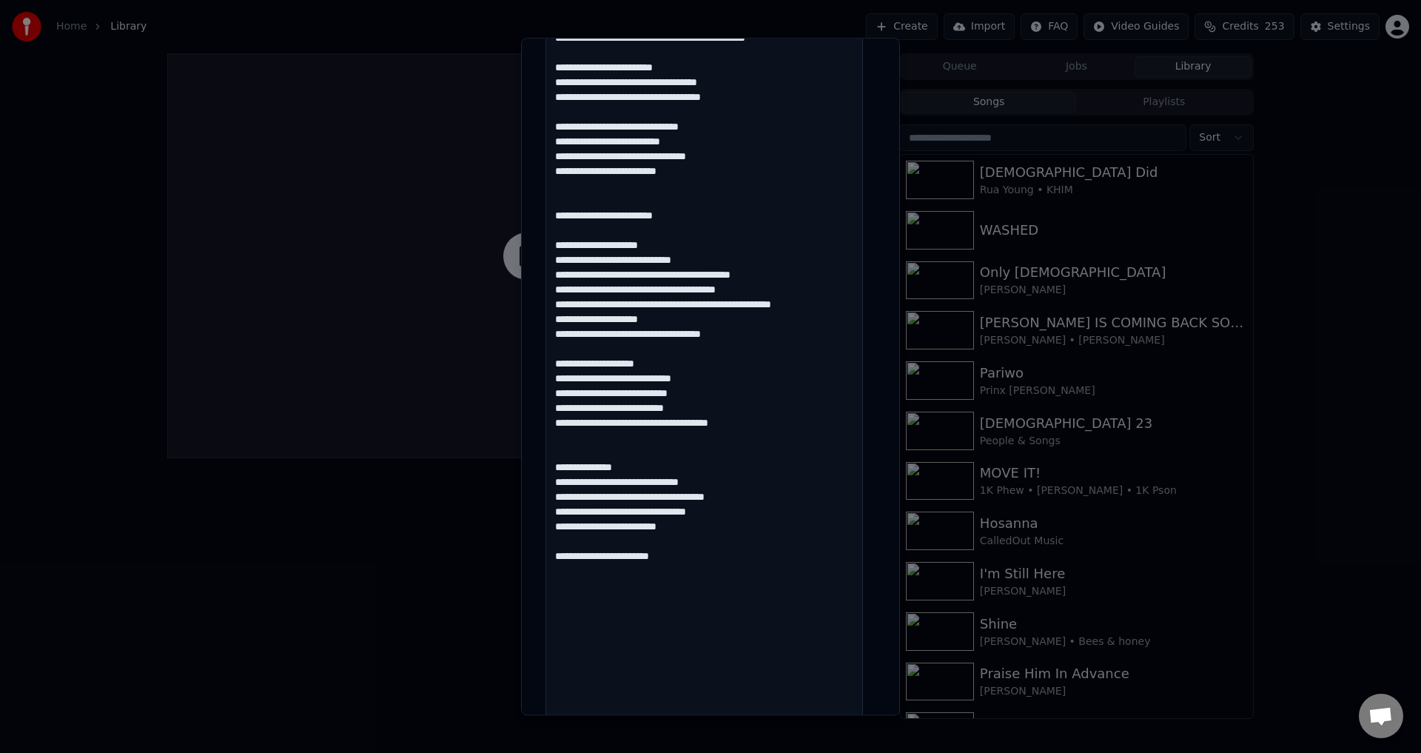
scroll to position [666, 0]
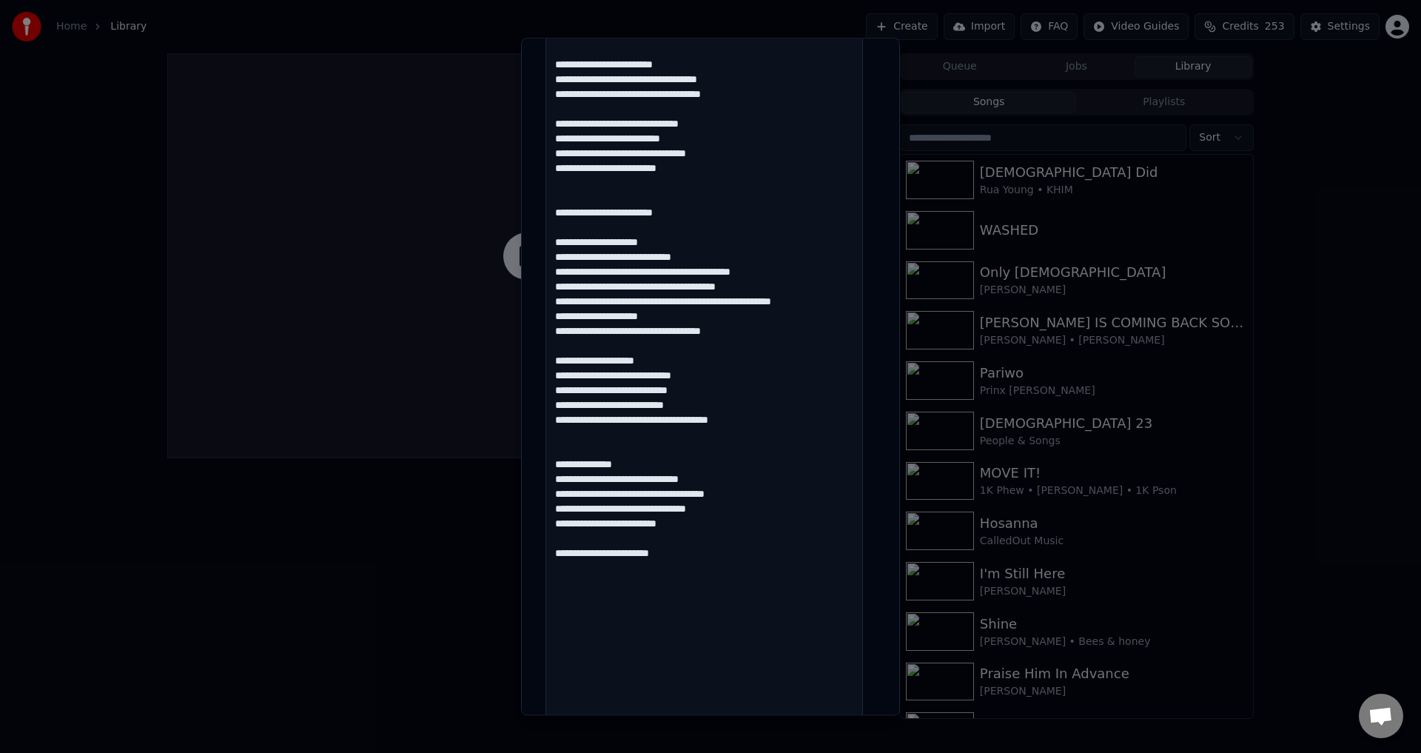
drag, startPoint x: 638, startPoint y: 264, endPoint x: 507, endPoint y: 264, distance: 131.0
click at [507, 264] on body "**********" at bounding box center [710, 376] width 1421 height 753
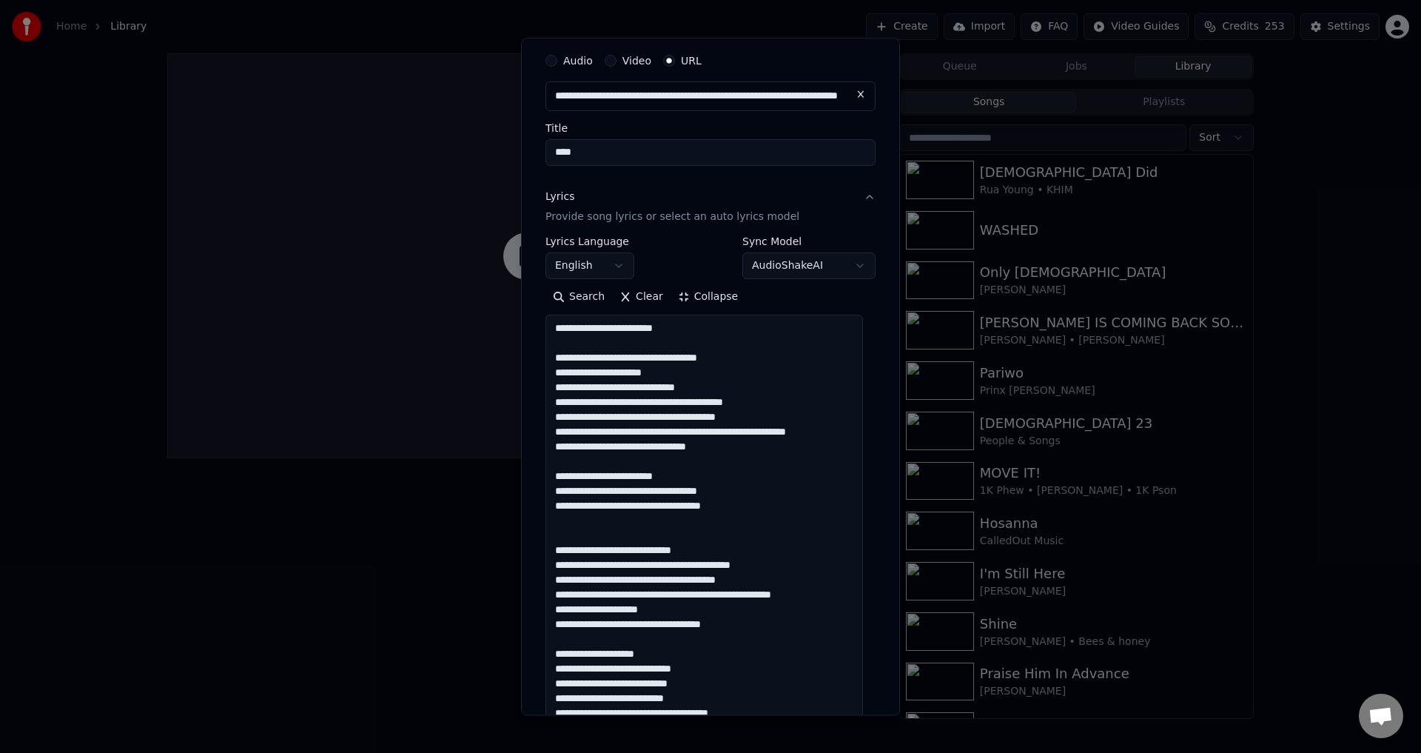
scroll to position [0, 0]
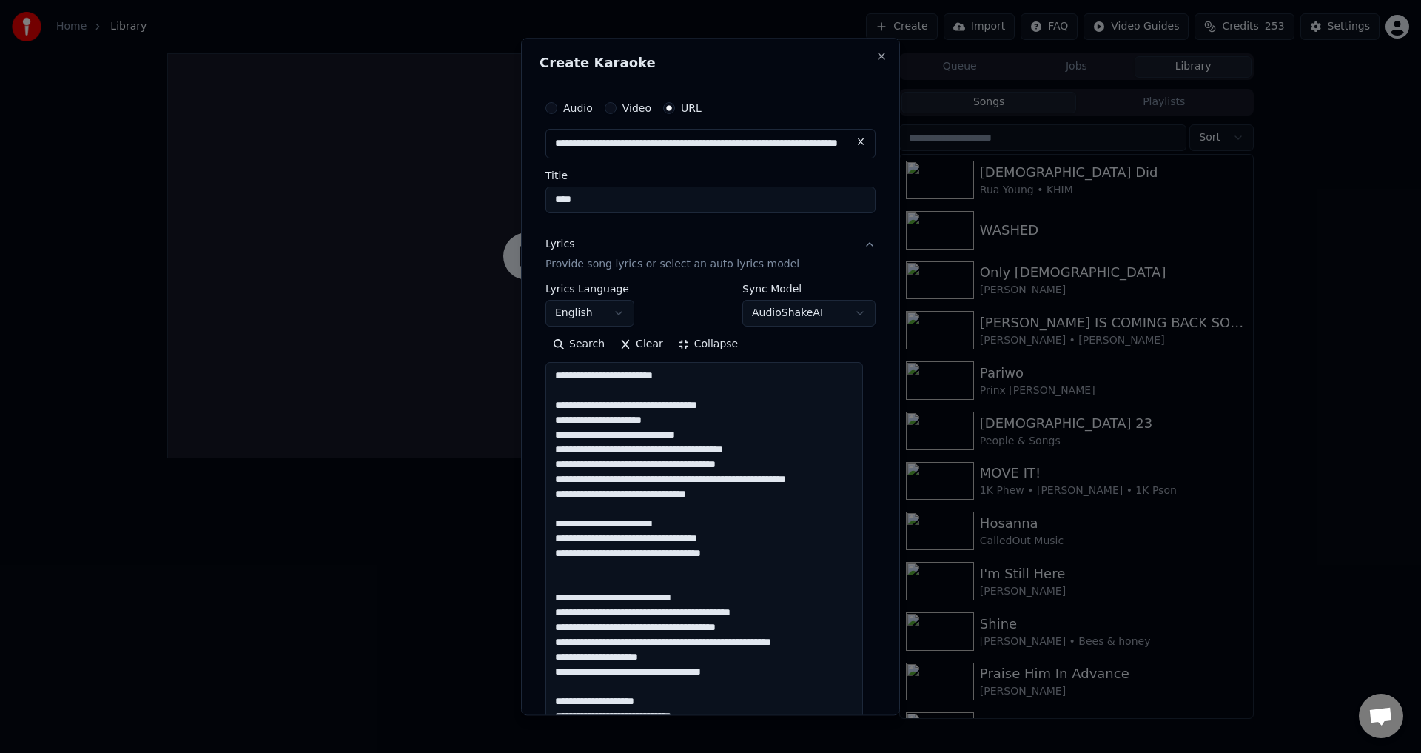
type textarea "**********"
click at [631, 348] on button "Clear" at bounding box center [641, 345] width 58 height 24
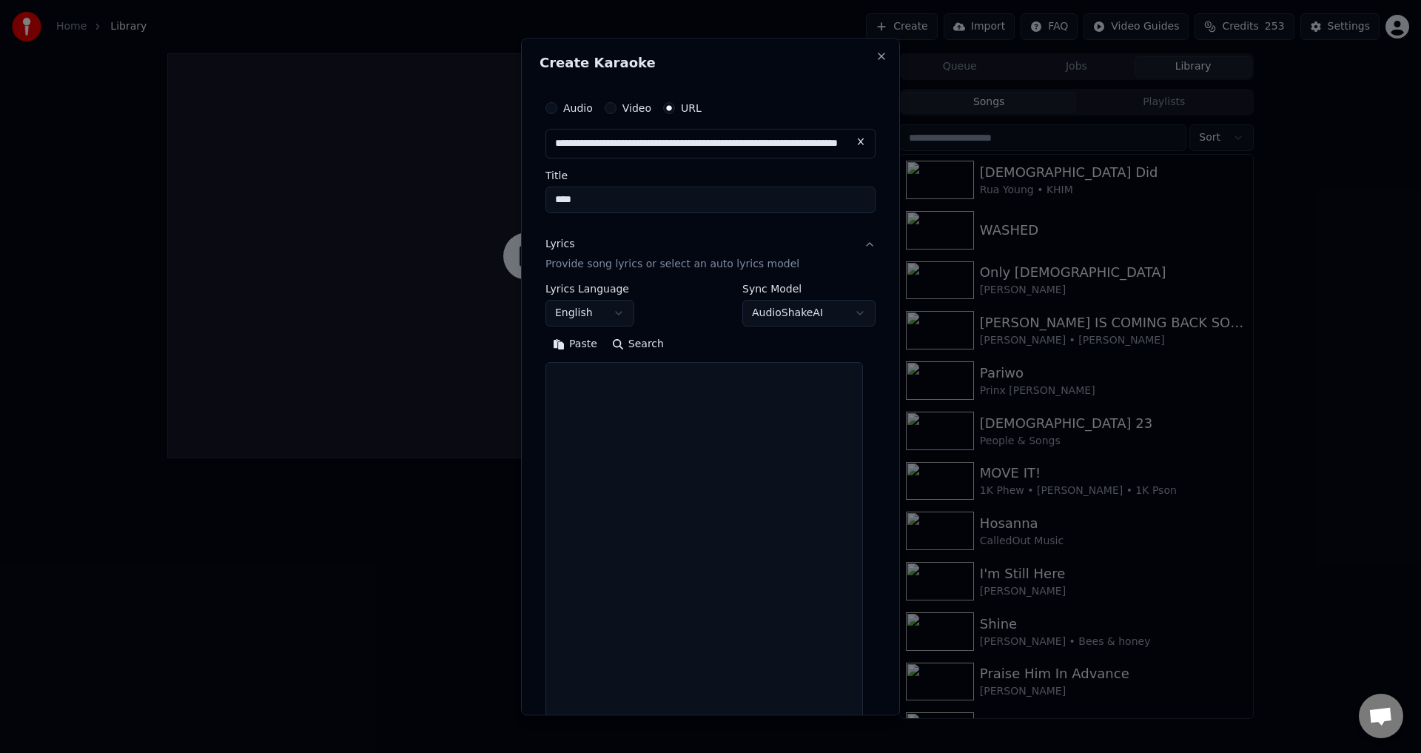
click at [587, 349] on button "Paste" at bounding box center [575, 345] width 59 height 24
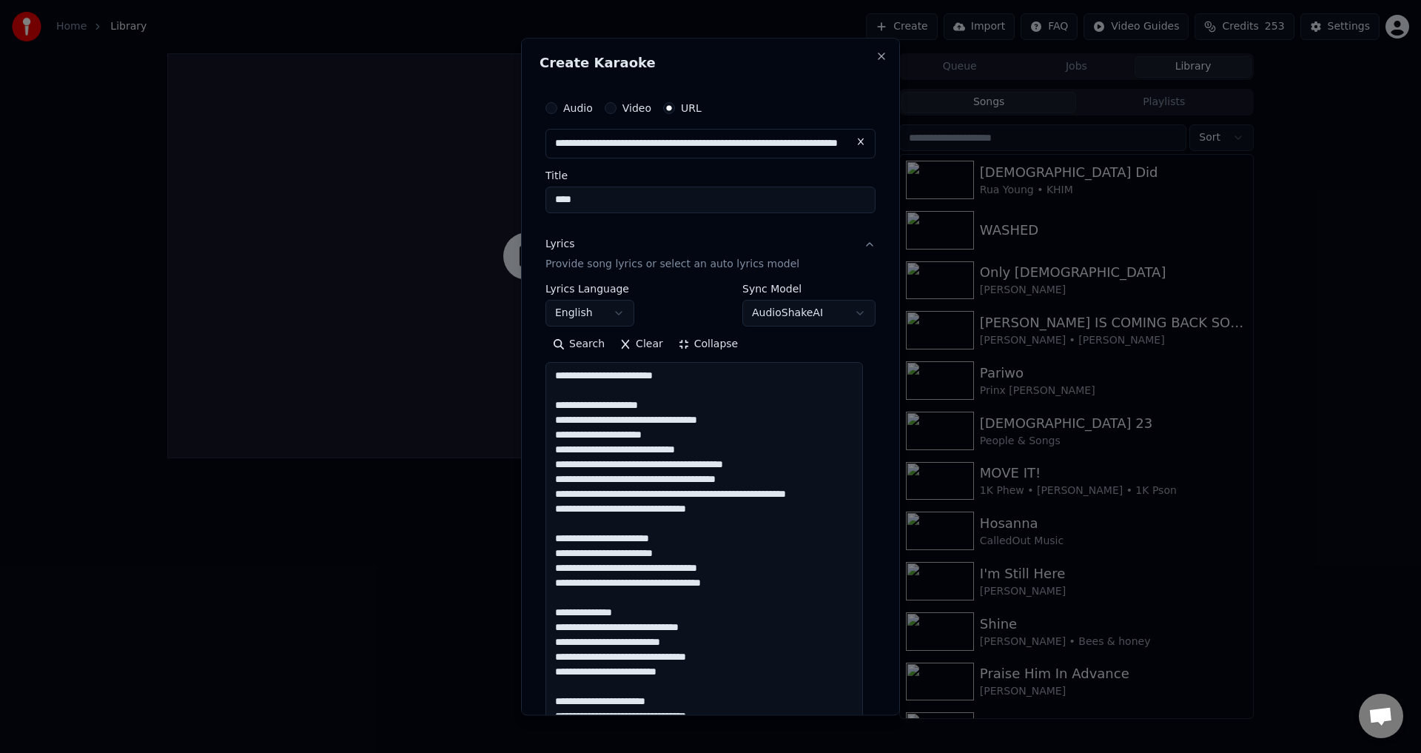
type textarea "**********"
click at [640, 340] on button "Clear" at bounding box center [641, 345] width 58 height 24
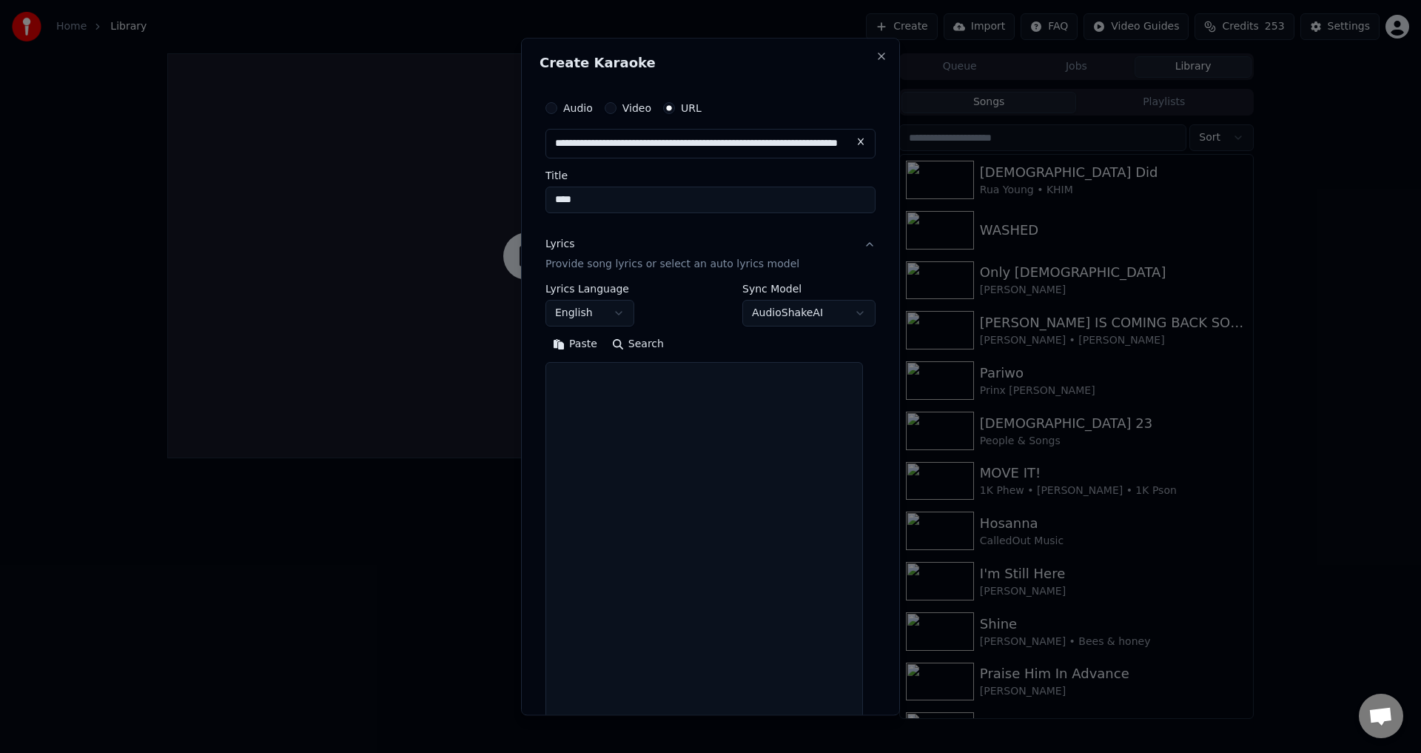
click at [640, 340] on button "Search" at bounding box center [638, 345] width 67 height 24
click at [560, 346] on button "Paste" at bounding box center [575, 345] width 59 height 24
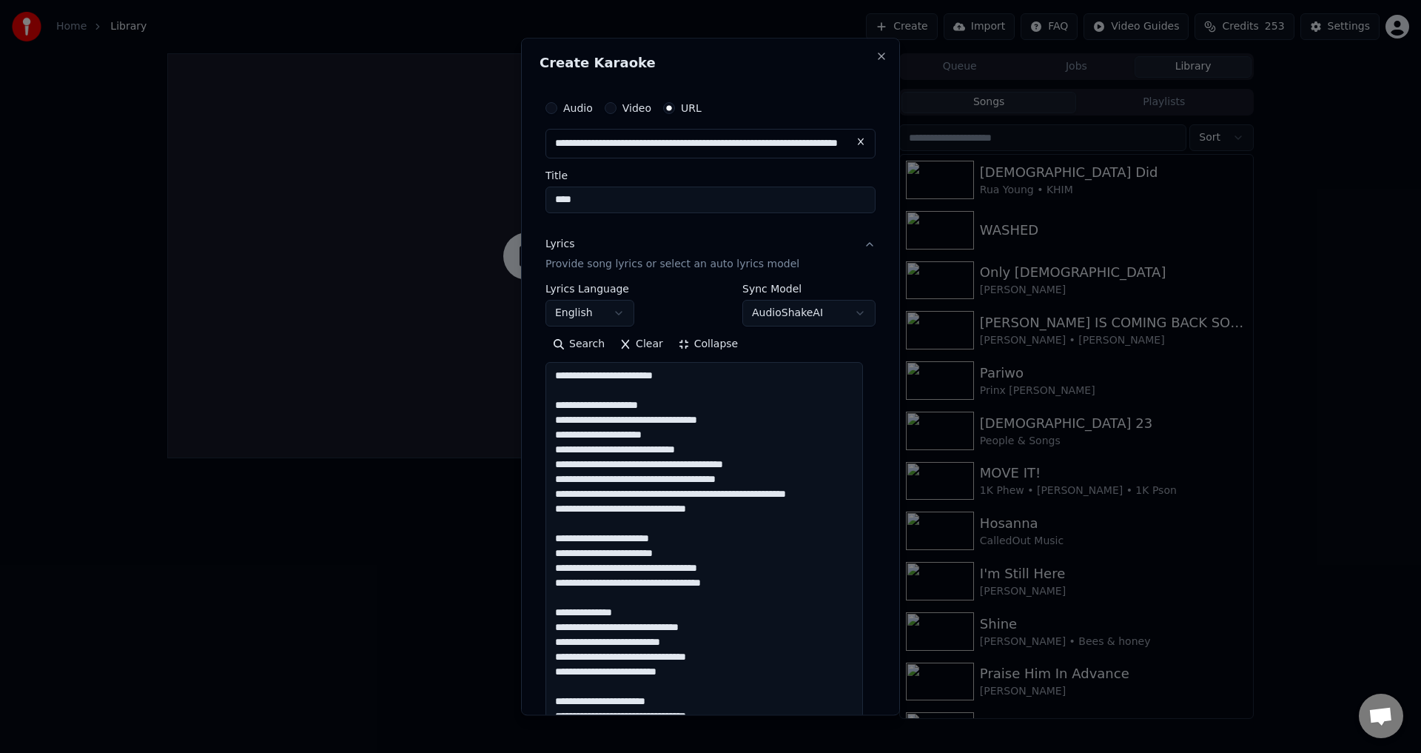
drag, startPoint x: 658, startPoint y: 403, endPoint x: 549, endPoint y: 407, distance: 108.9
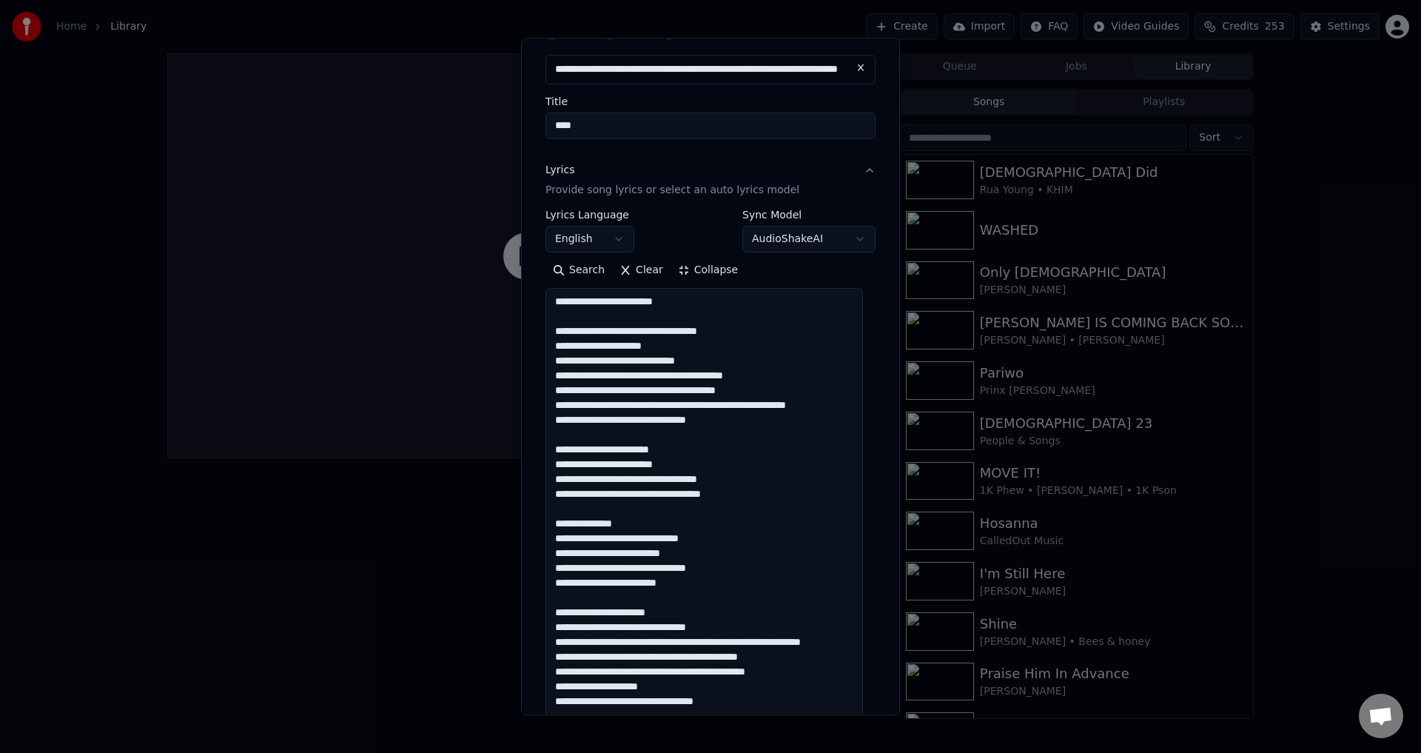
scroll to position [148, 0]
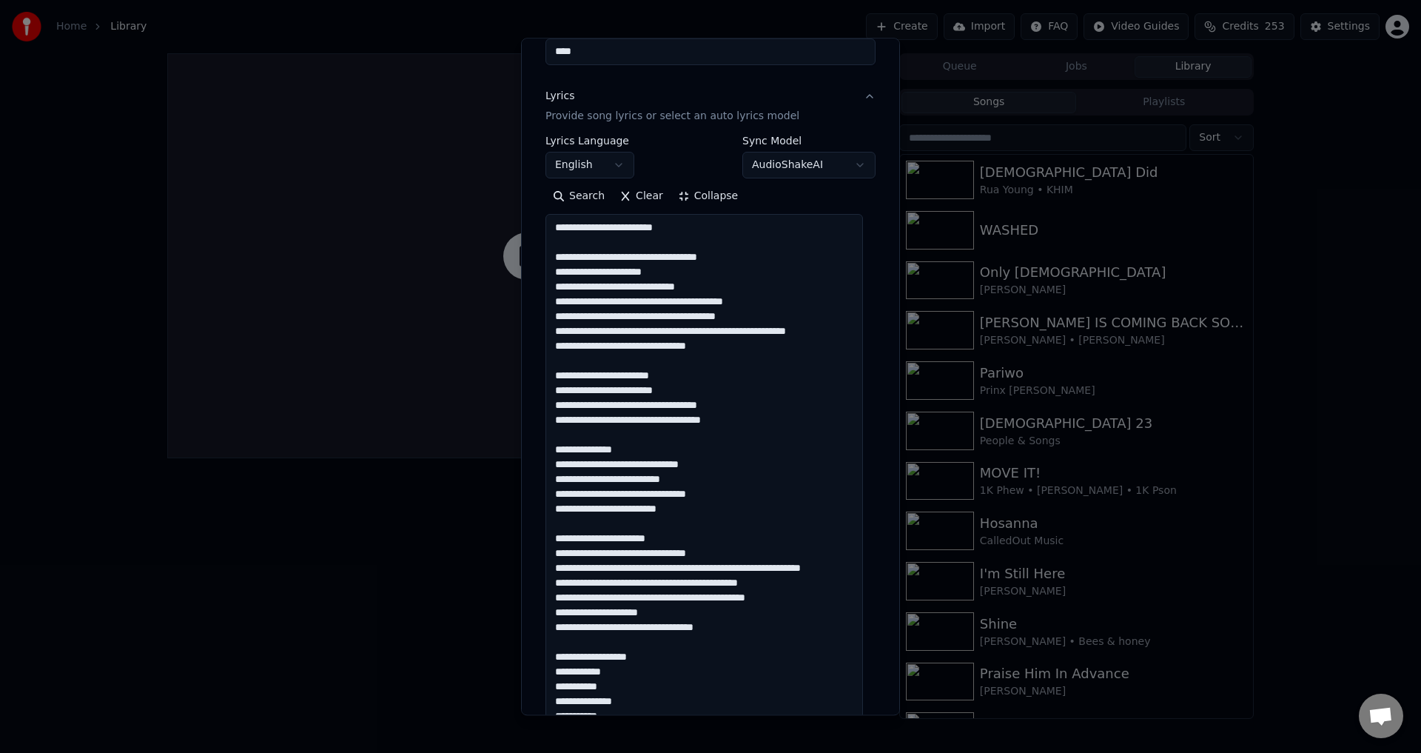
drag, startPoint x: 676, startPoint y: 377, endPoint x: 548, endPoint y: 378, distance: 128.1
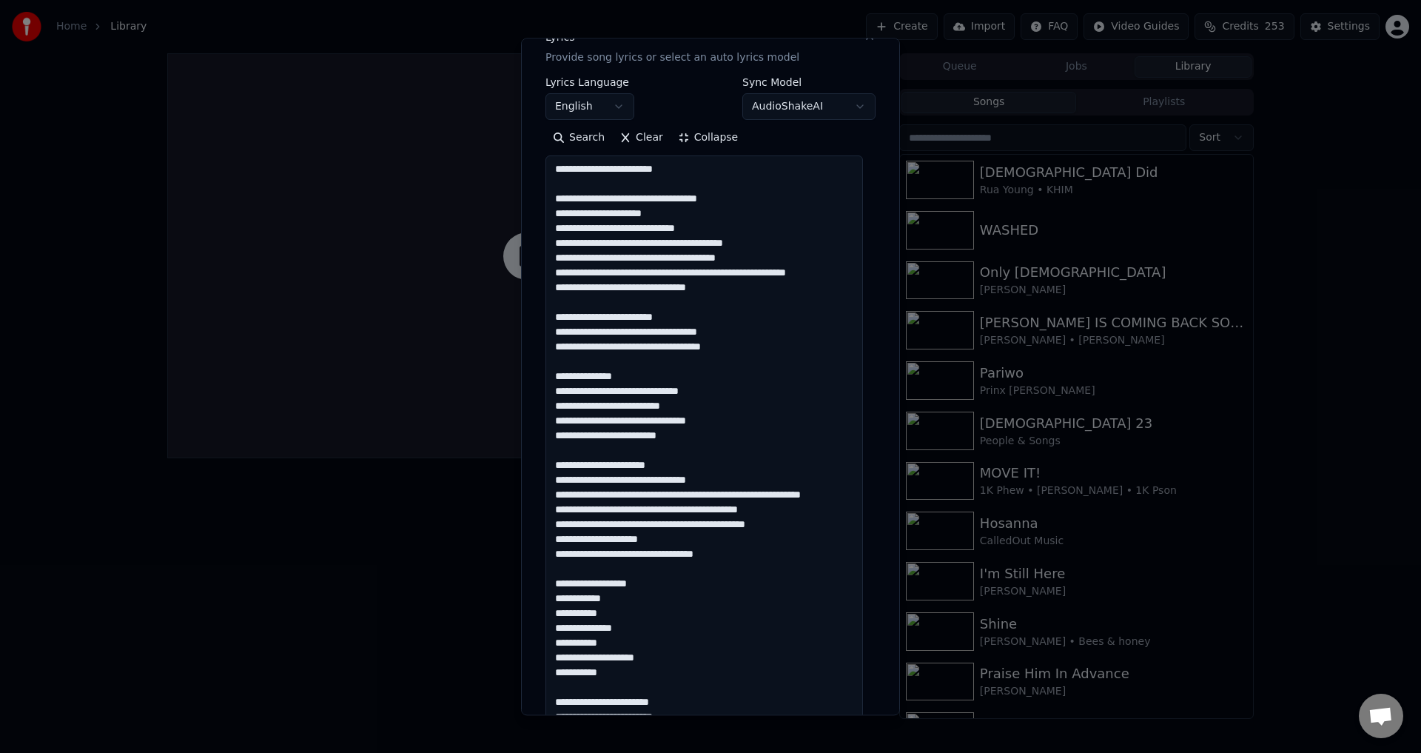
scroll to position [222, 0]
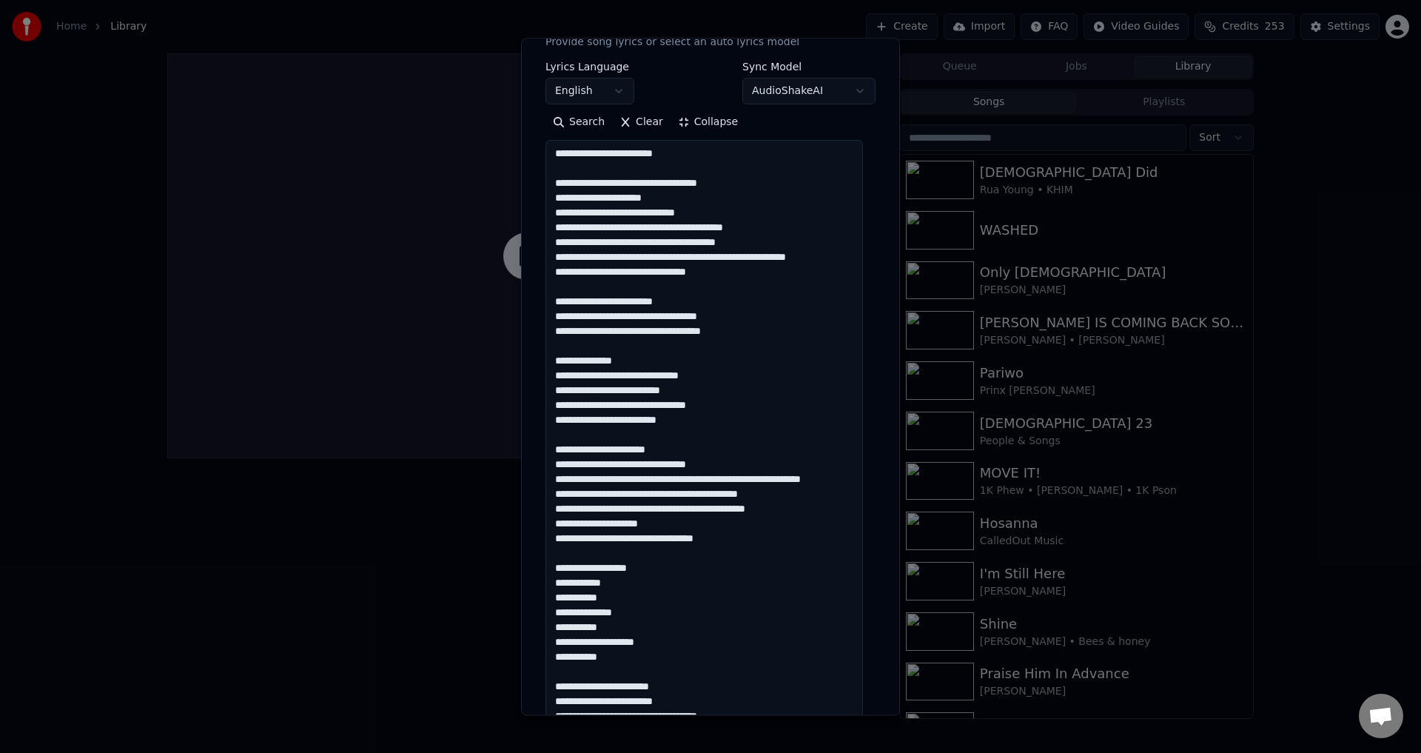
drag, startPoint x: 645, startPoint y: 358, endPoint x: 632, endPoint y: 364, distance: 14.9
click at [632, 364] on textarea at bounding box center [705, 738] width 318 height 1195
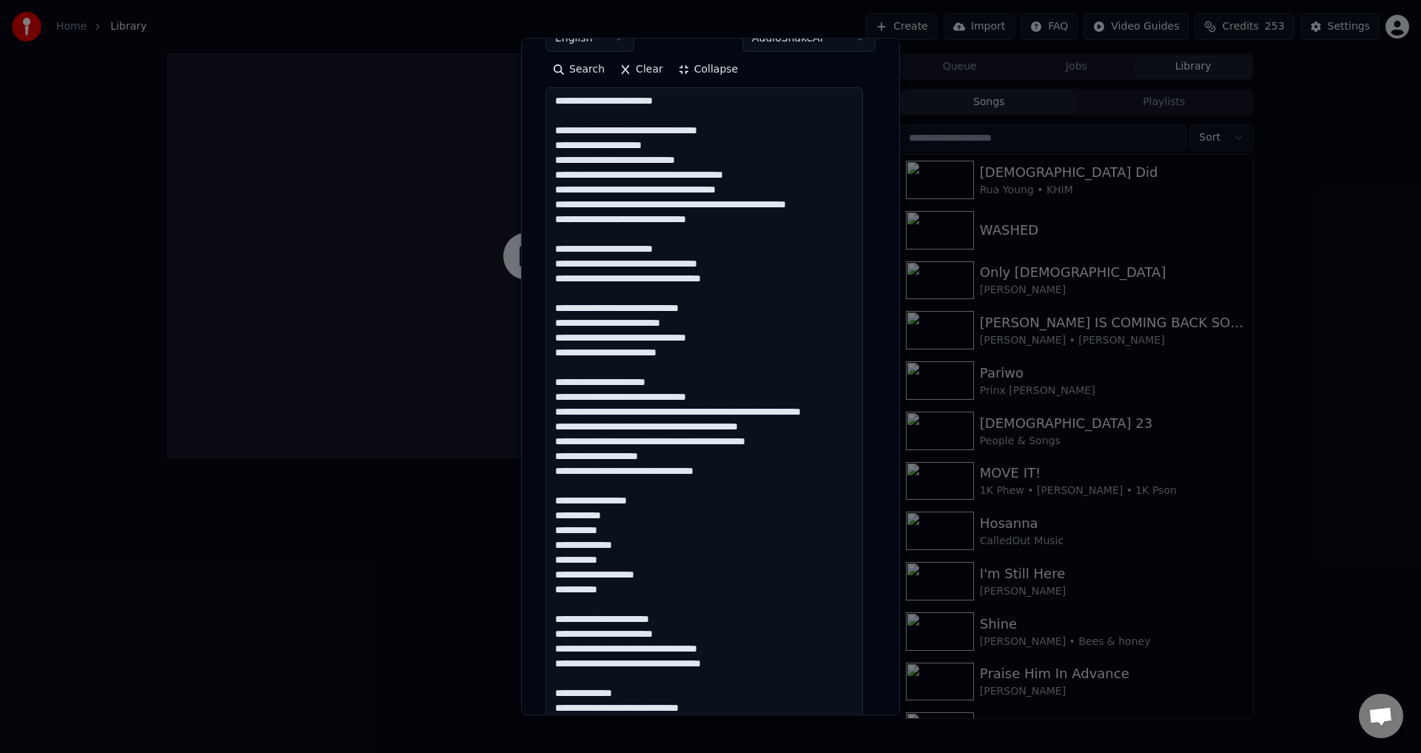
scroll to position [296, 0]
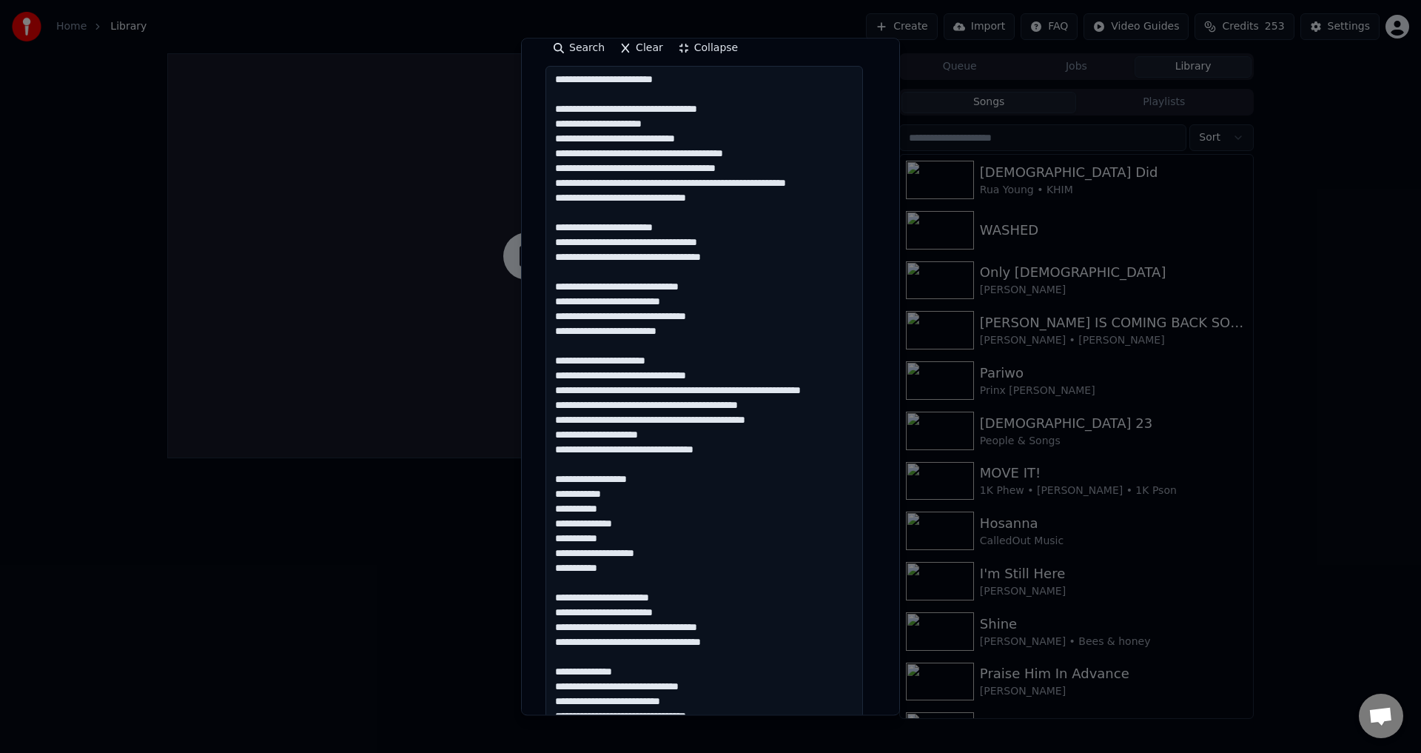
drag, startPoint x: 669, startPoint y: 358, endPoint x: 551, endPoint y: 362, distance: 118.5
click at [551, 362] on textarea at bounding box center [705, 664] width 318 height 1195
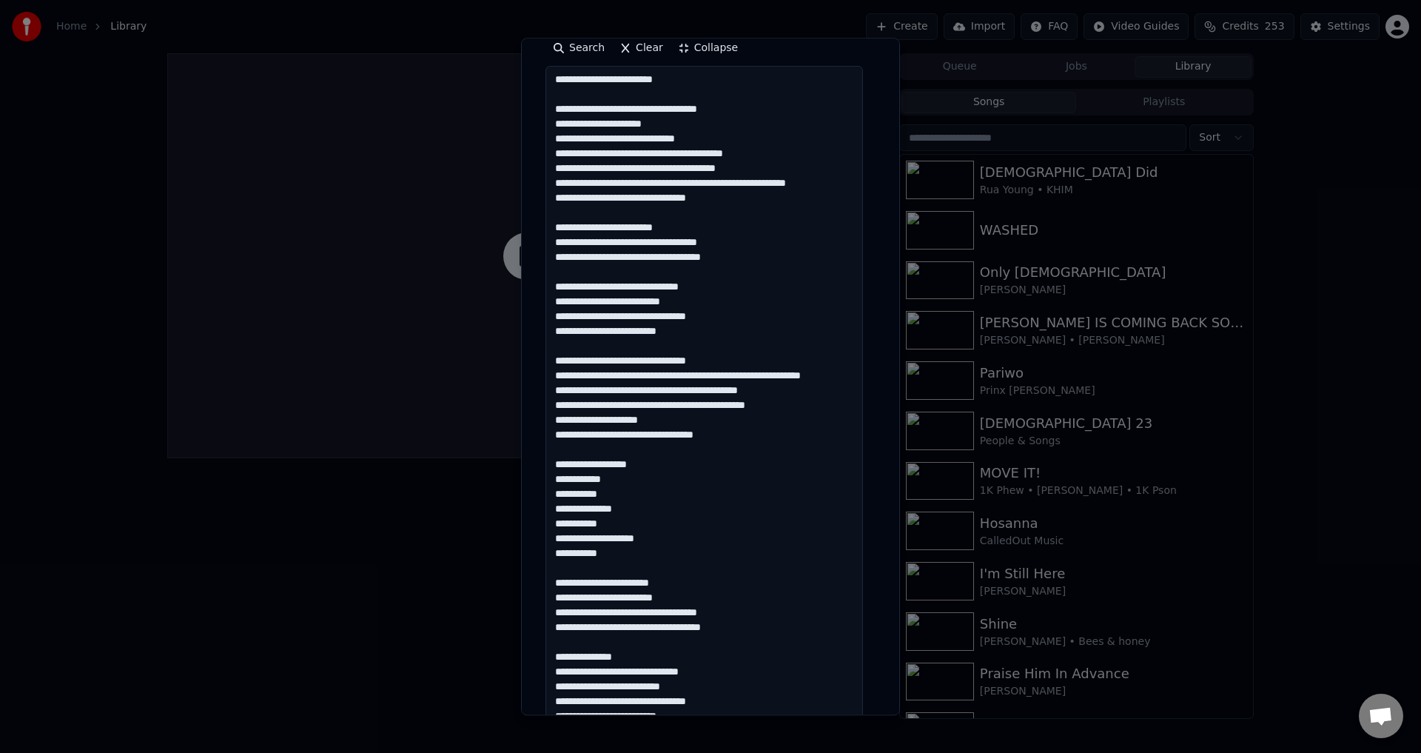
scroll to position [370, 0]
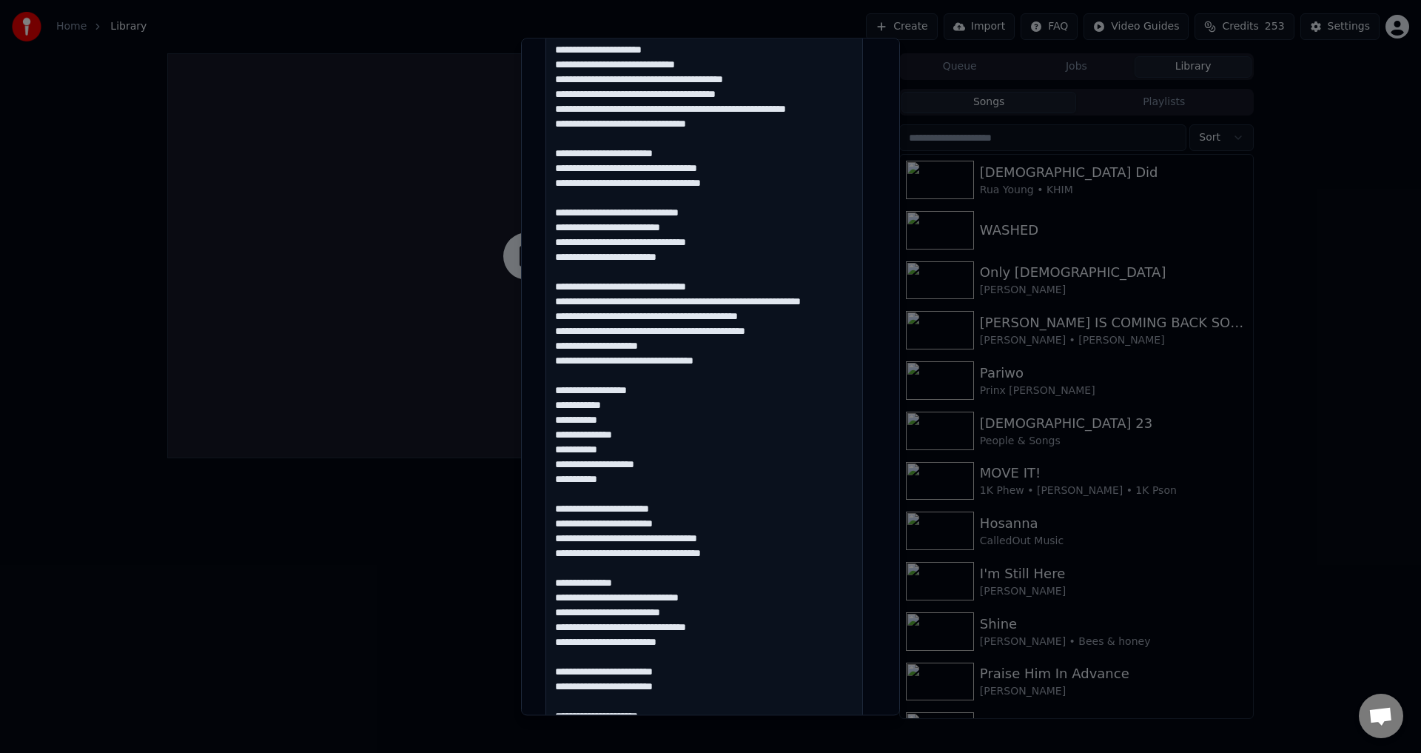
drag, startPoint x: 557, startPoint y: 360, endPoint x: 680, endPoint y: 524, distance: 205.6
click at [680, 524] on textarea at bounding box center [705, 590] width 318 height 1195
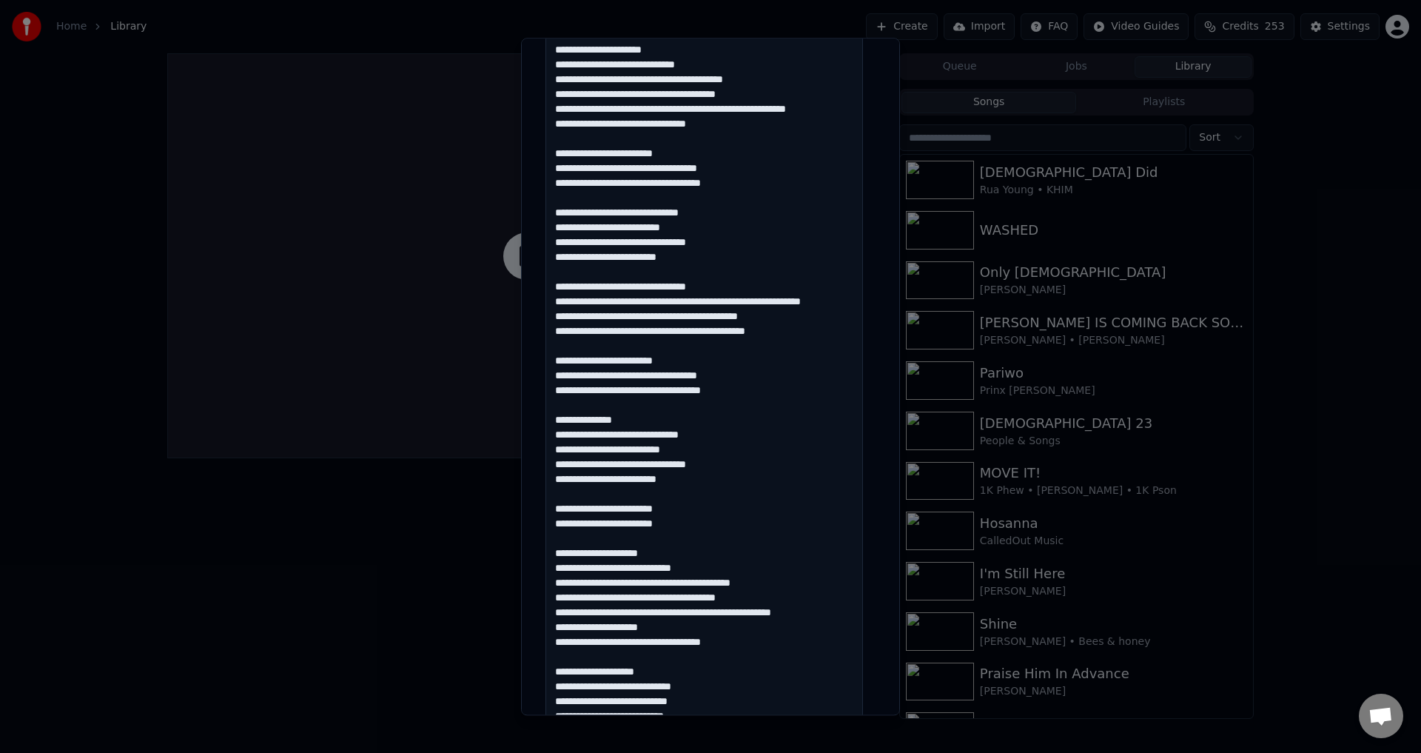
drag, startPoint x: 631, startPoint y: 438, endPoint x: 546, endPoint y: 430, distance: 85.5
click at [546, 430] on textarea at bounding box center [705, 590] width 318 height 1195
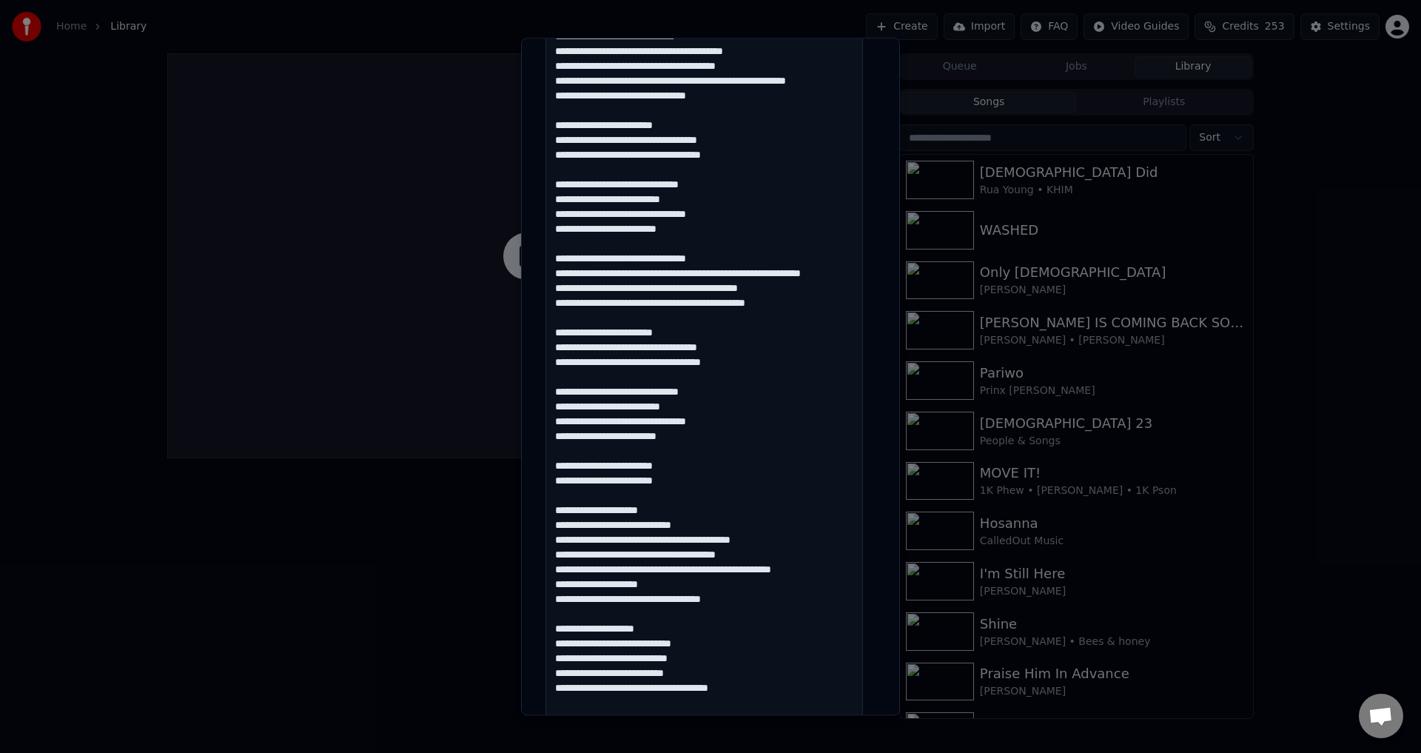
scroll to position [444, 0]
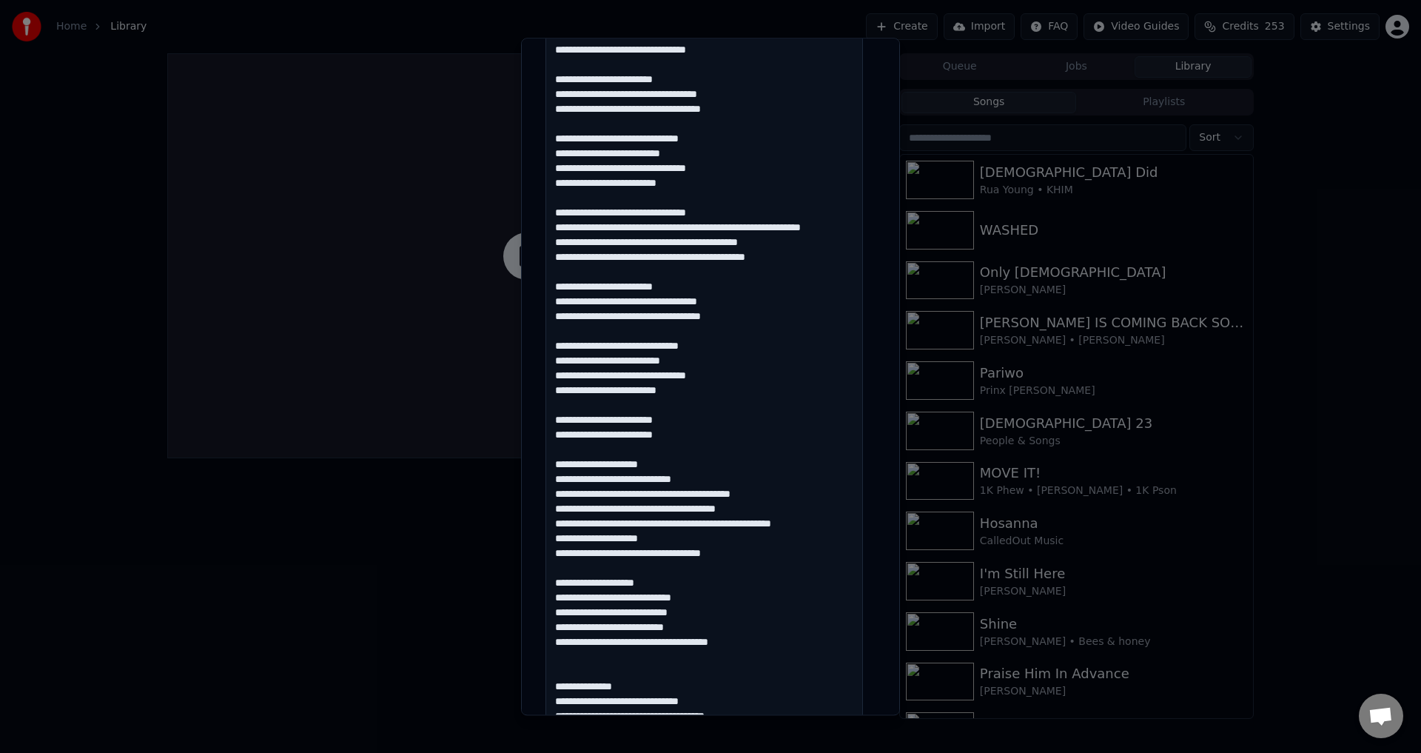
drag, startPoint x: 688, startPoint y: 440, endPoint x: 548, endPoint y: 431, distance: 139.4
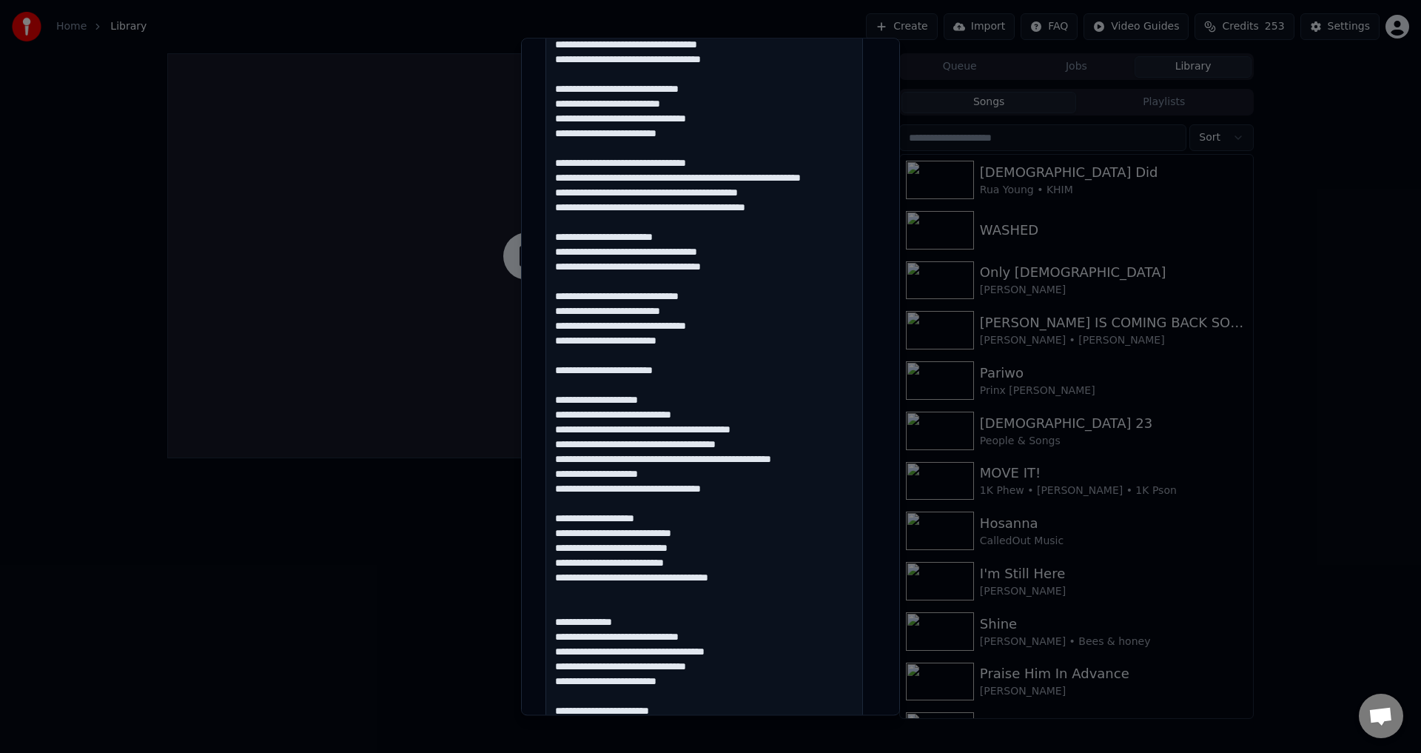
scroll to position [518, 0]
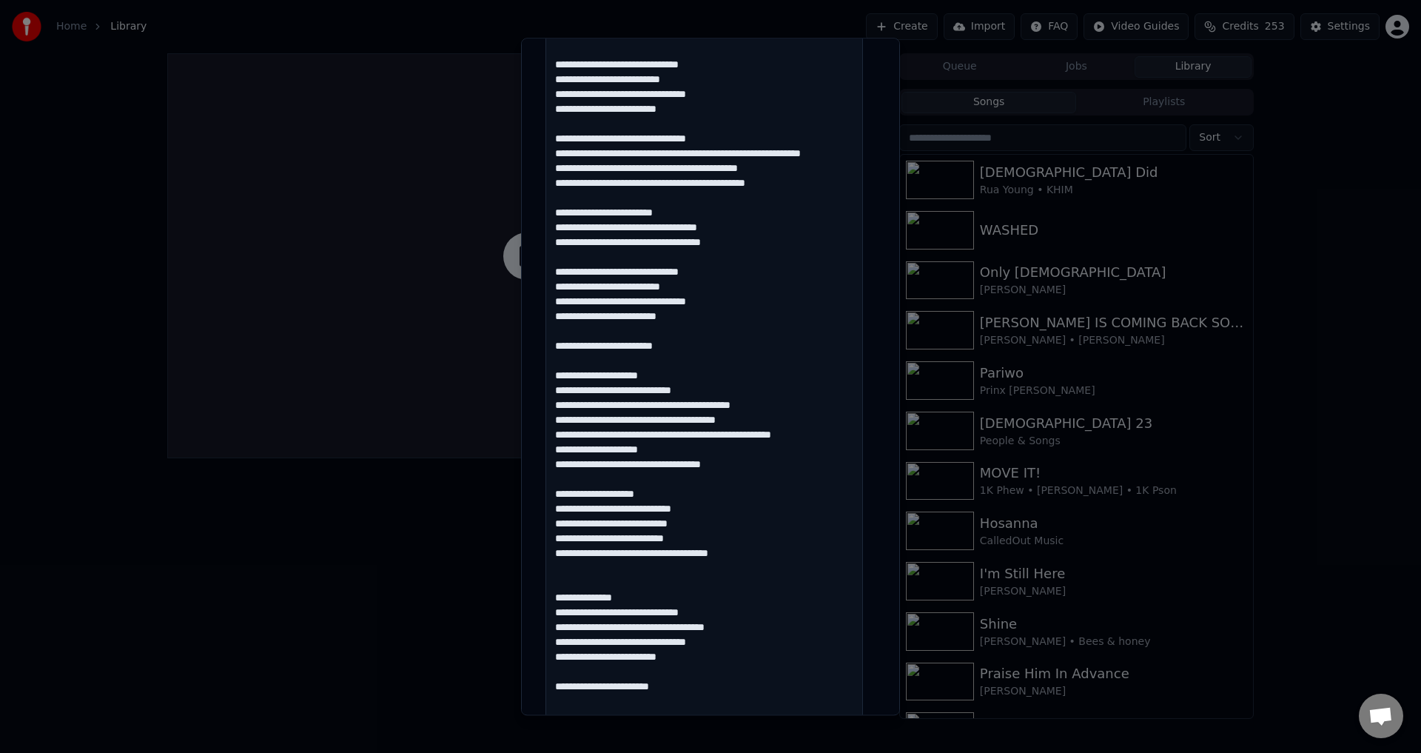
drag, startPoint x: 682, startPoint y: 397, endPoint x: 547, endPoint y: 393, distance: 135.5
click at [547, 393] on textarea at bounding box center [705, 442] width 318 height 1195
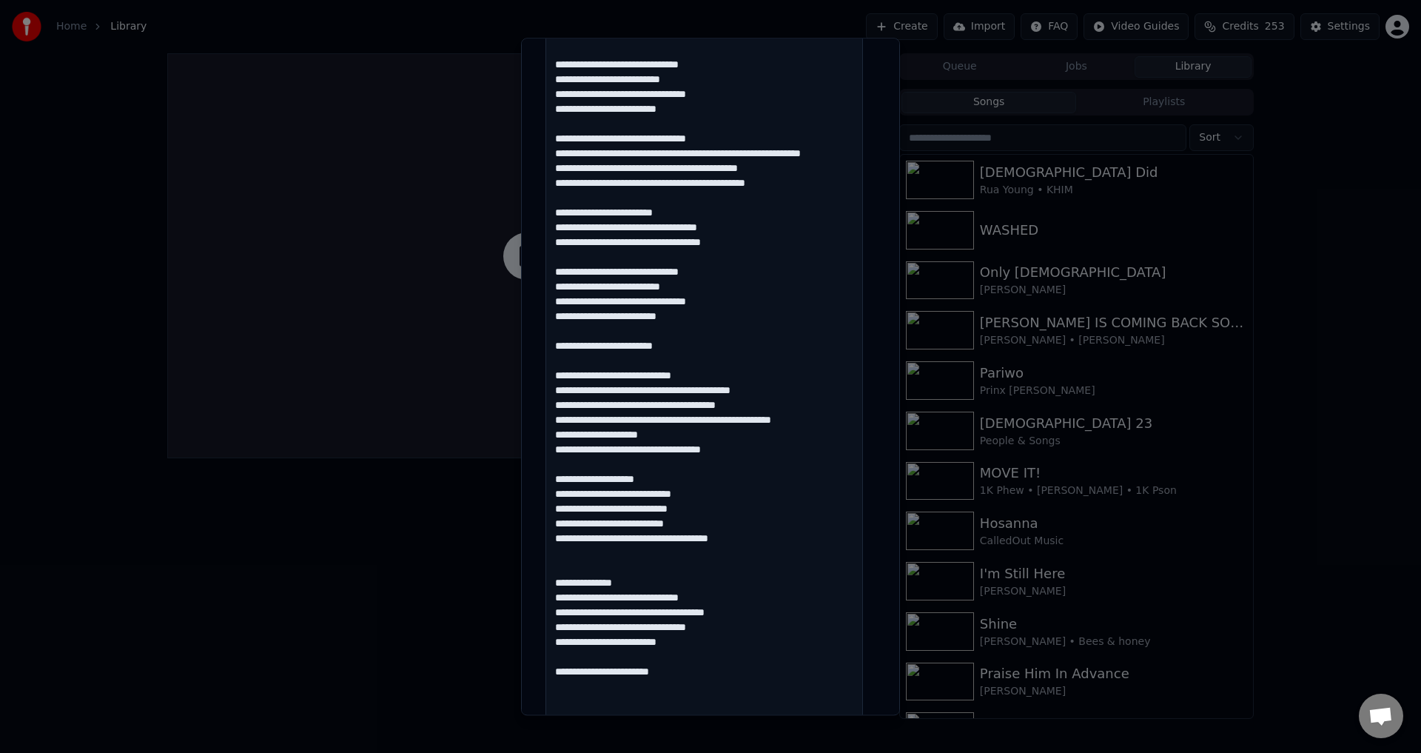
scroll to position [592, 0]
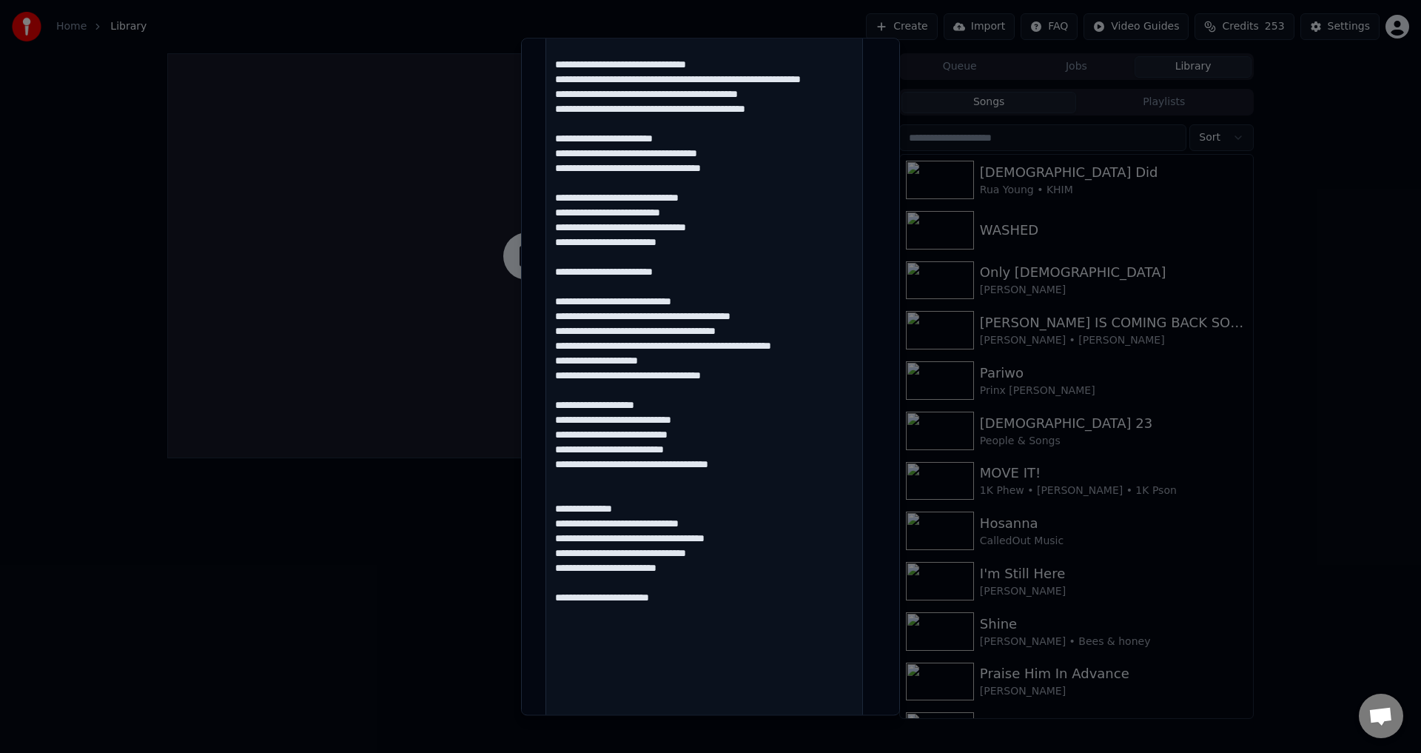
drag, startPoint x: 640, startPoint y: 422, endPoint x: 601, endPoint y: 422, distance: 39.2
click at [601, 422] on textarea at bounding box center [705, 368] width 318 height 1195
click at [671, 416] on textarea at bounding box center [705, 368] width 318 height 1195
drag, startPoint x: 661, startPoint y: 417, endPoint x: 552, endPoint y: 417, distance: 108.8
click at [552, 417] on textarea at bounding box center [705, 368] width 318 height 1195
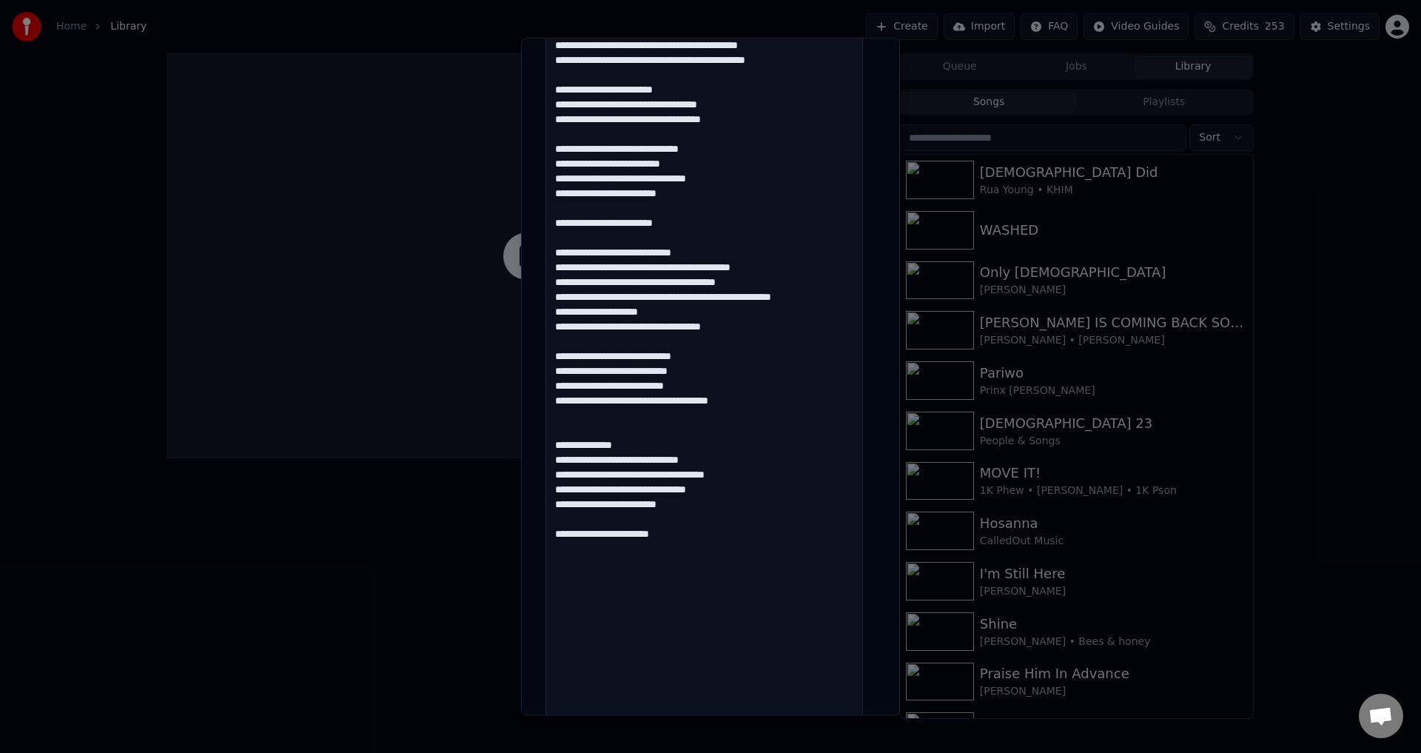
scroll to position [666, 0]
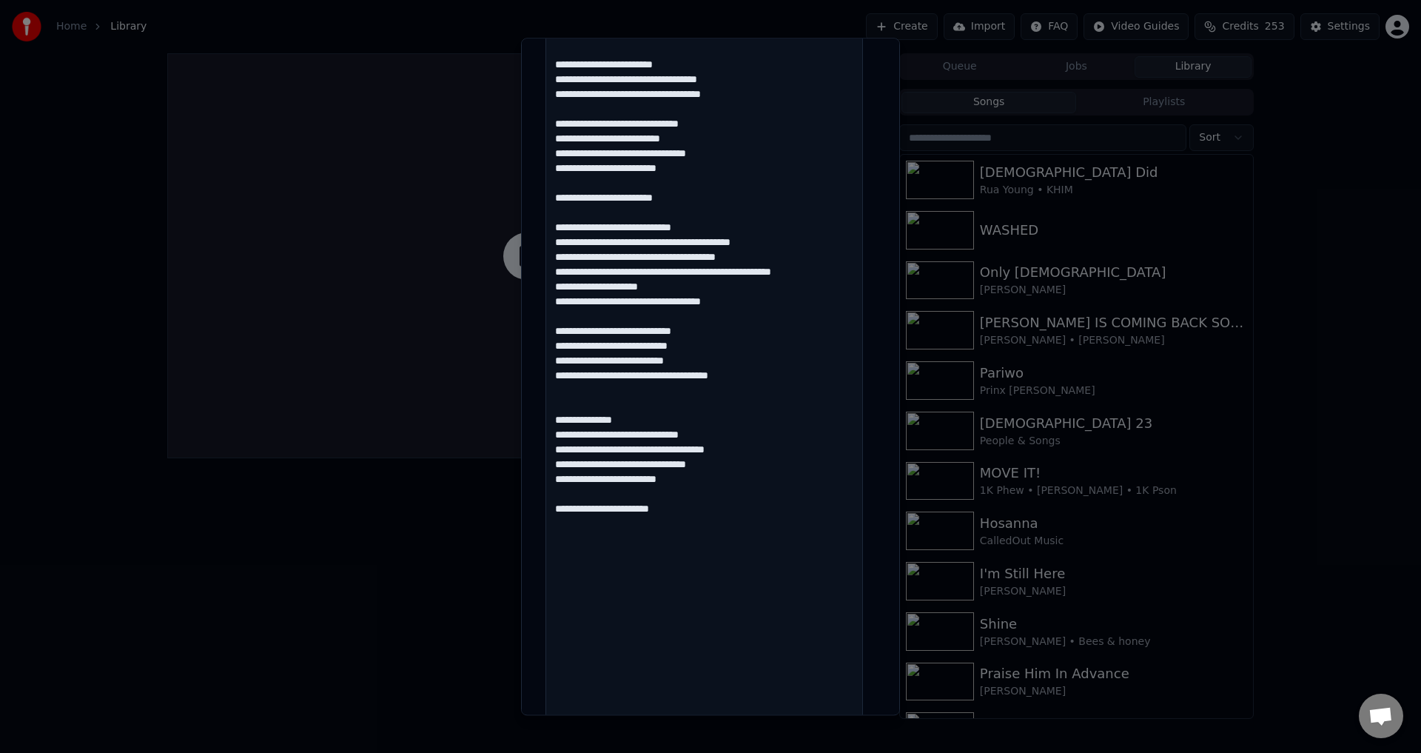
drag, startPoint x: 647, startPoint y: 437, endPoint x: 542, endPoint y: 435, distance: 105.1
click at [542, 435] on div "**********" at bounding box center [711, 226] width 342 height 1611
drag, startPoint x: 667, startPoint y: 503, endPoint x: 539, endPoint y: 499, distance: 128.1
click at [539, 499] on div "**********" at bounding box center [710, 376] width 379 height 677
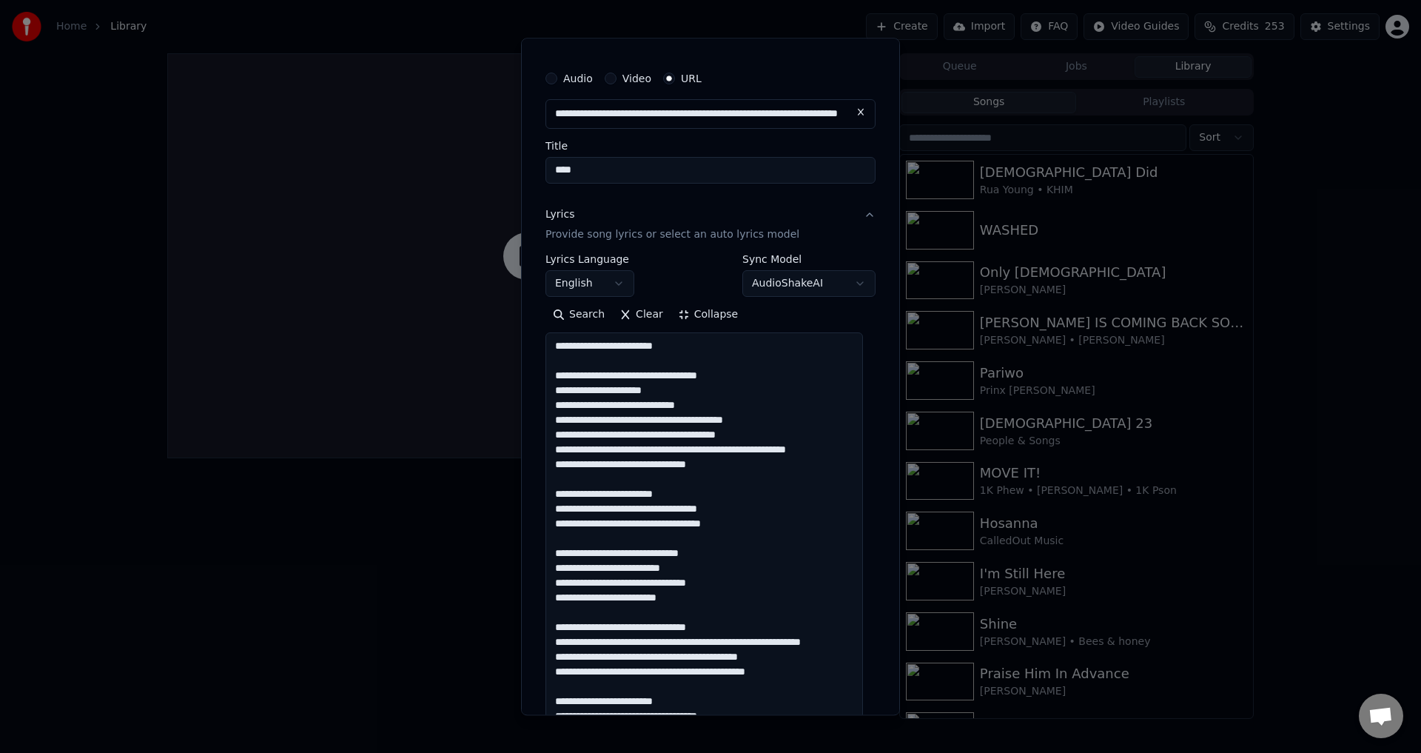
scroll to position [0, 0]
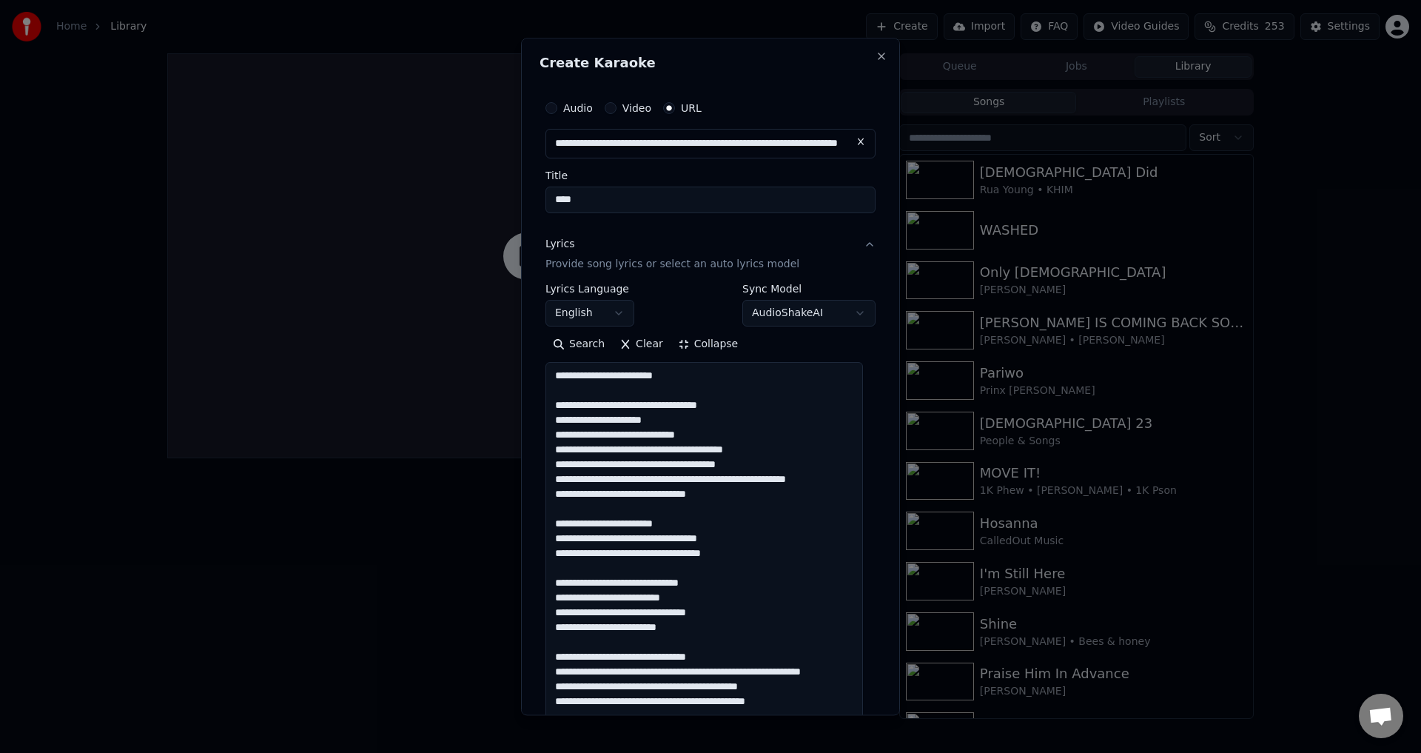
type textarea "**********"
click at [686, 340] on button "Collapse" at bounding box center [709, 345] width 76 height 24
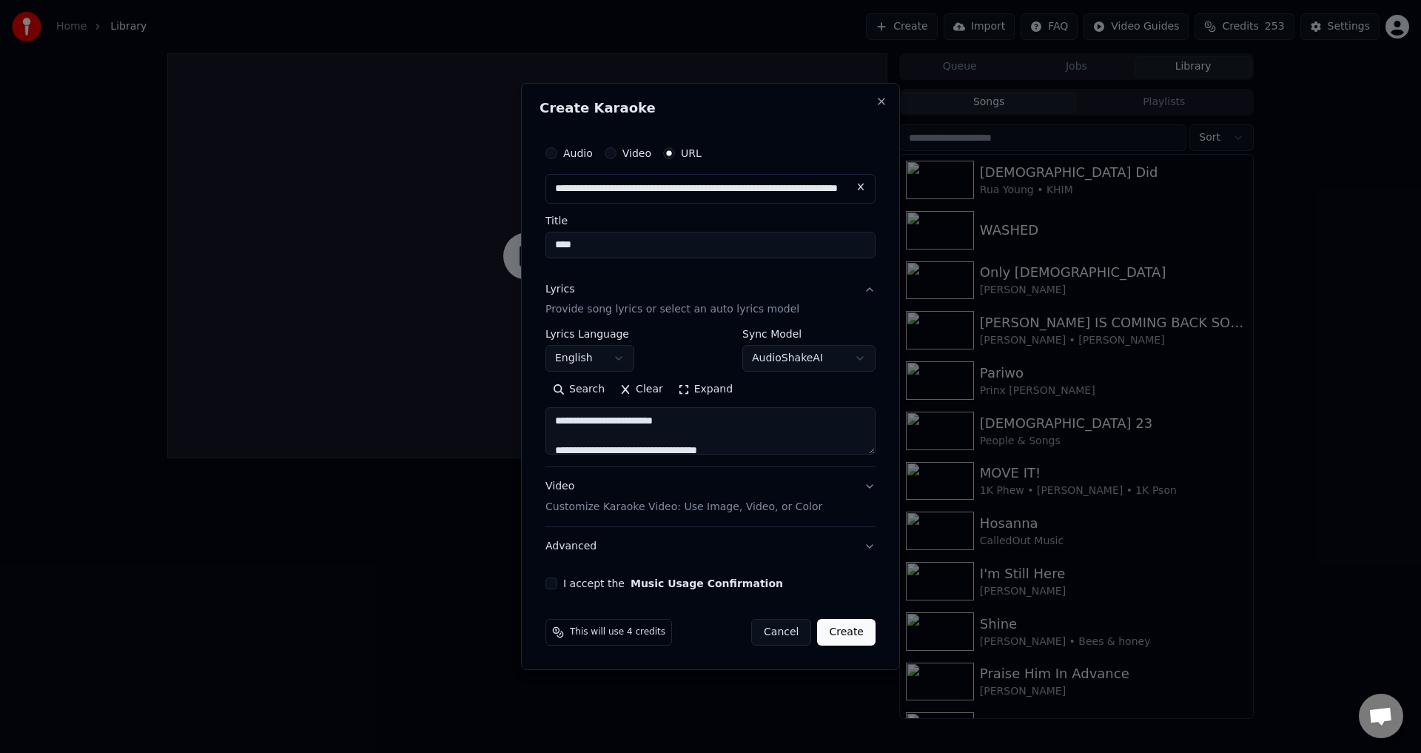
click at [558, 584] on div "I accept the Music Usage Confirmation" at bounding box center [711, 583] width 330 height 12
click at [556, 583] on button "I accept the Music Usage Confirmation" at bounding box center [552, 583] width 12 height 12
click at [858, 627] on button "Create" at bounding box center [846, 632] width 58 height 27
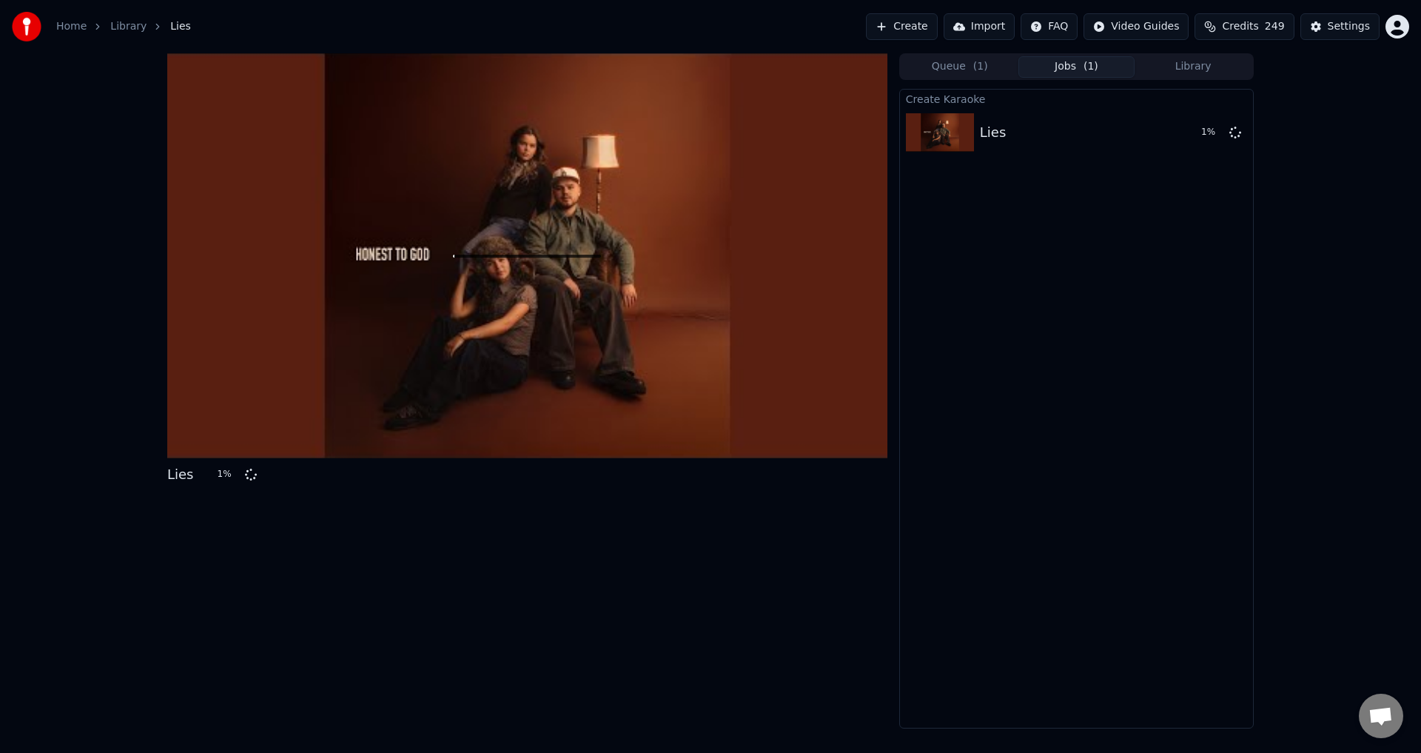
click at [927, 33] on button "Create" at bounding box center [902, 26] width 72 height 27
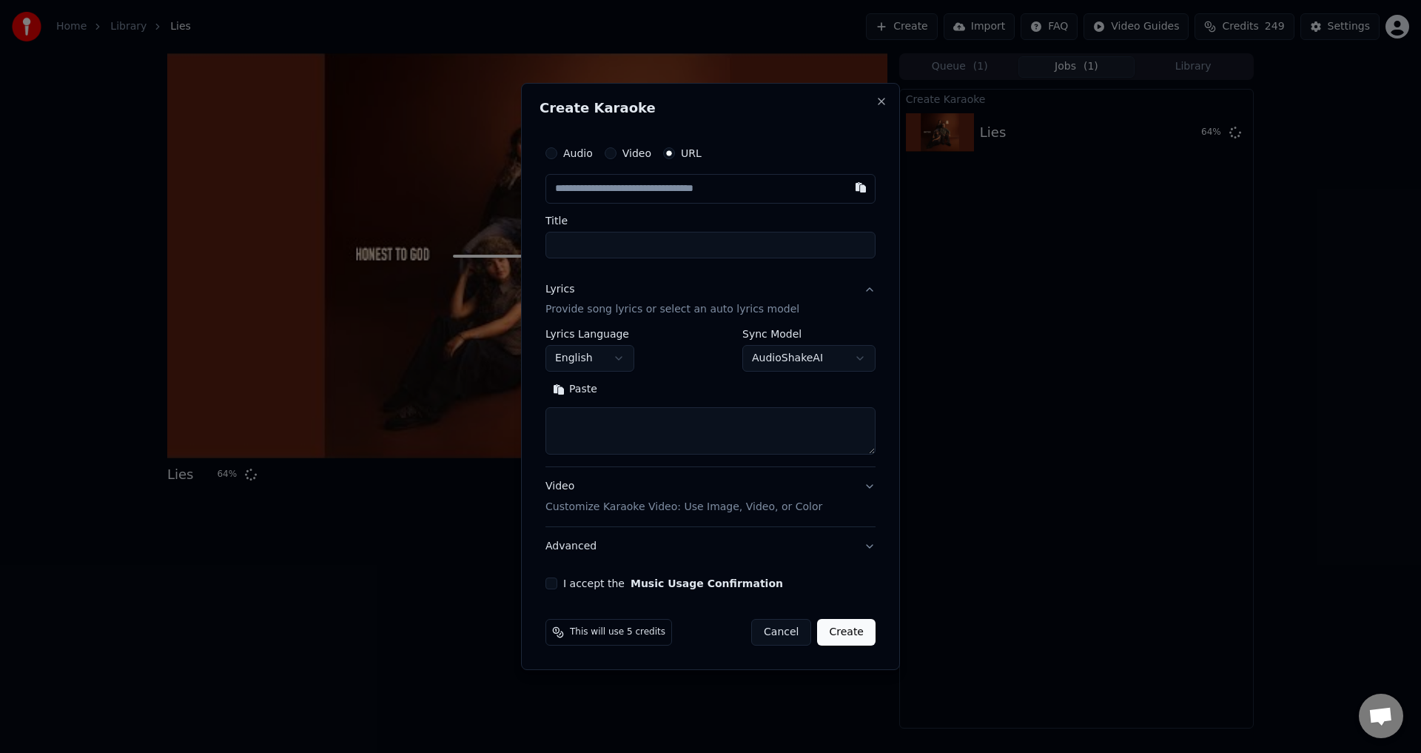
click at [804, 628] on button "Cancel" at bounding box center [781, 632] width 60 height 27
select select
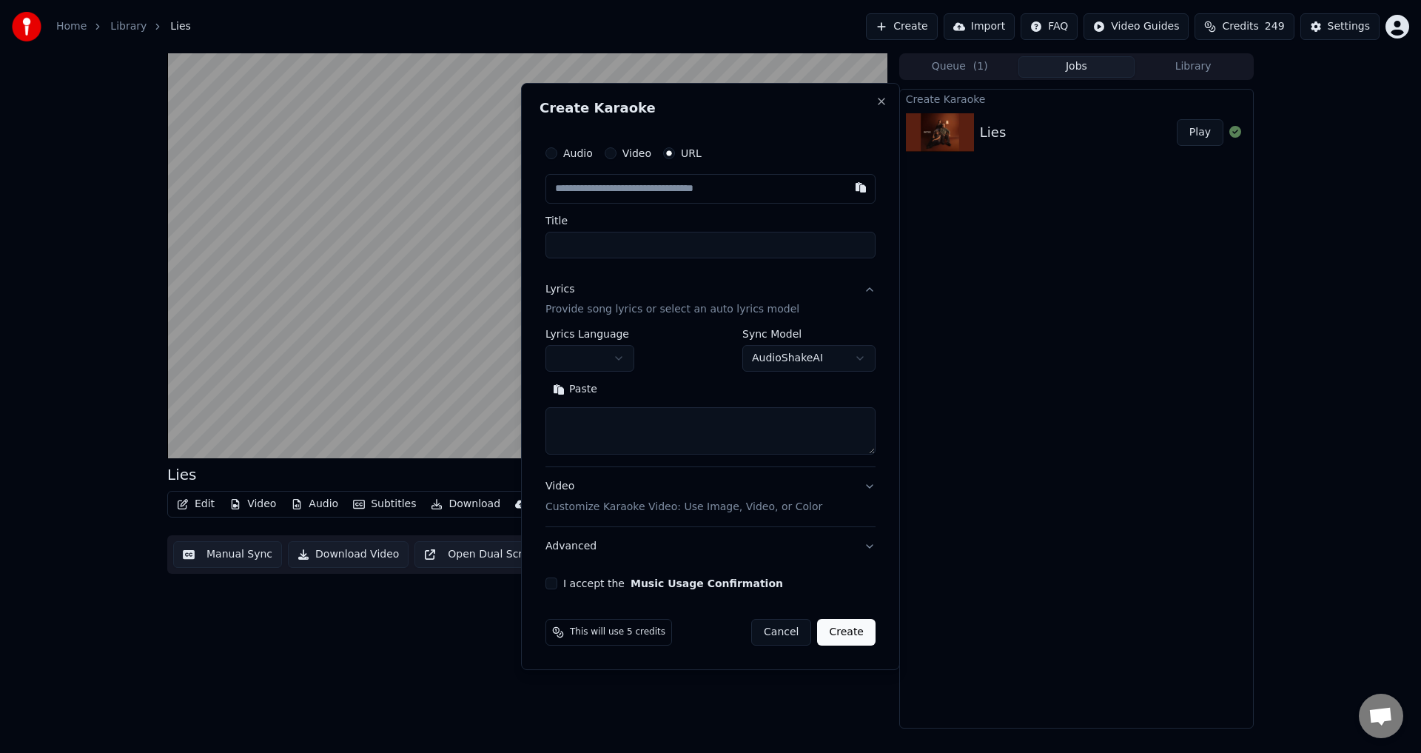
click at [666, 189] on input "text" at bounding box center [711, 189] width 330 height 30
click at [668, 187] on input "text" at bounding box center [711, 189] width 330 height 30
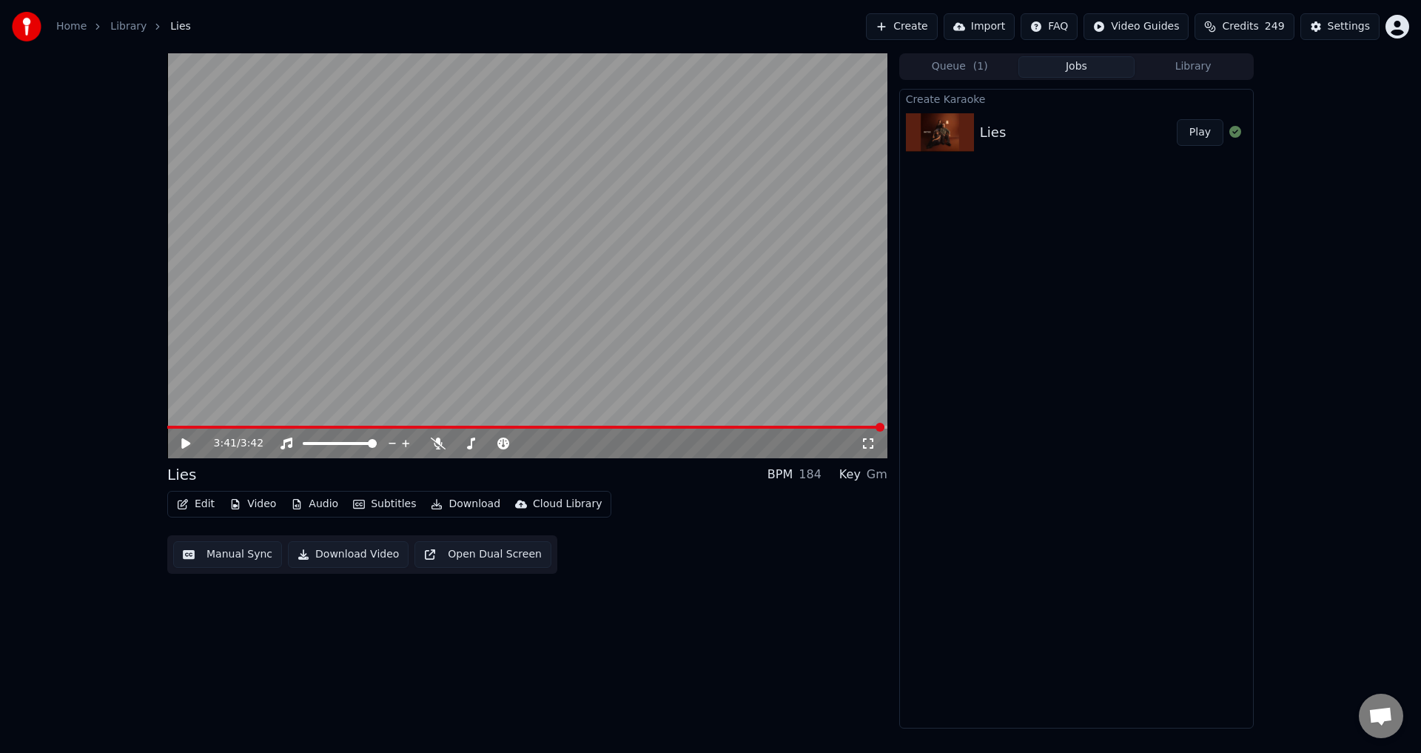
click at [927, 24] on button "Create" at bounding box center [902, 26] width 72 height 27
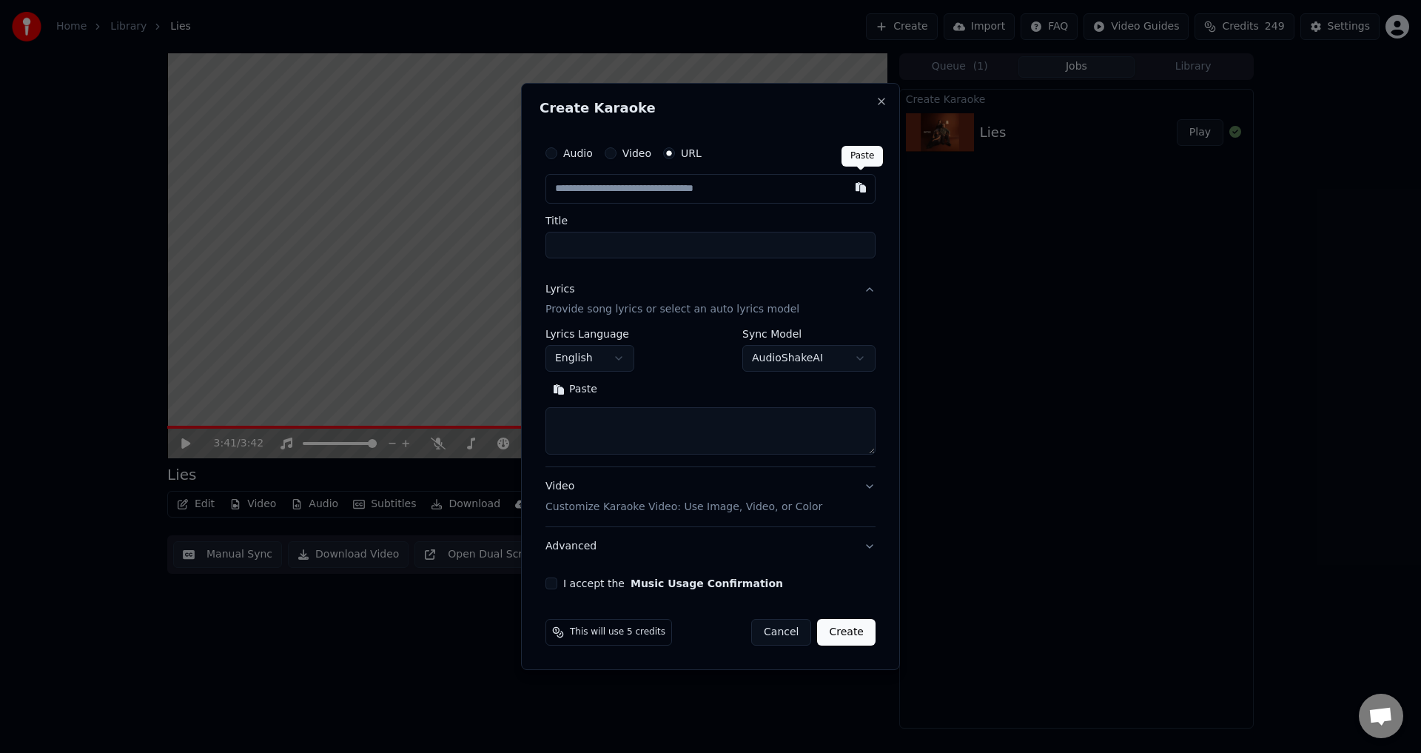
click at [856, 189] on button "button" at bounding box center [861, 187] width 30 height 27
type input "**********"
click at [625, 391] on button "Search" at bounding box center [638, 390] width 67 height 24
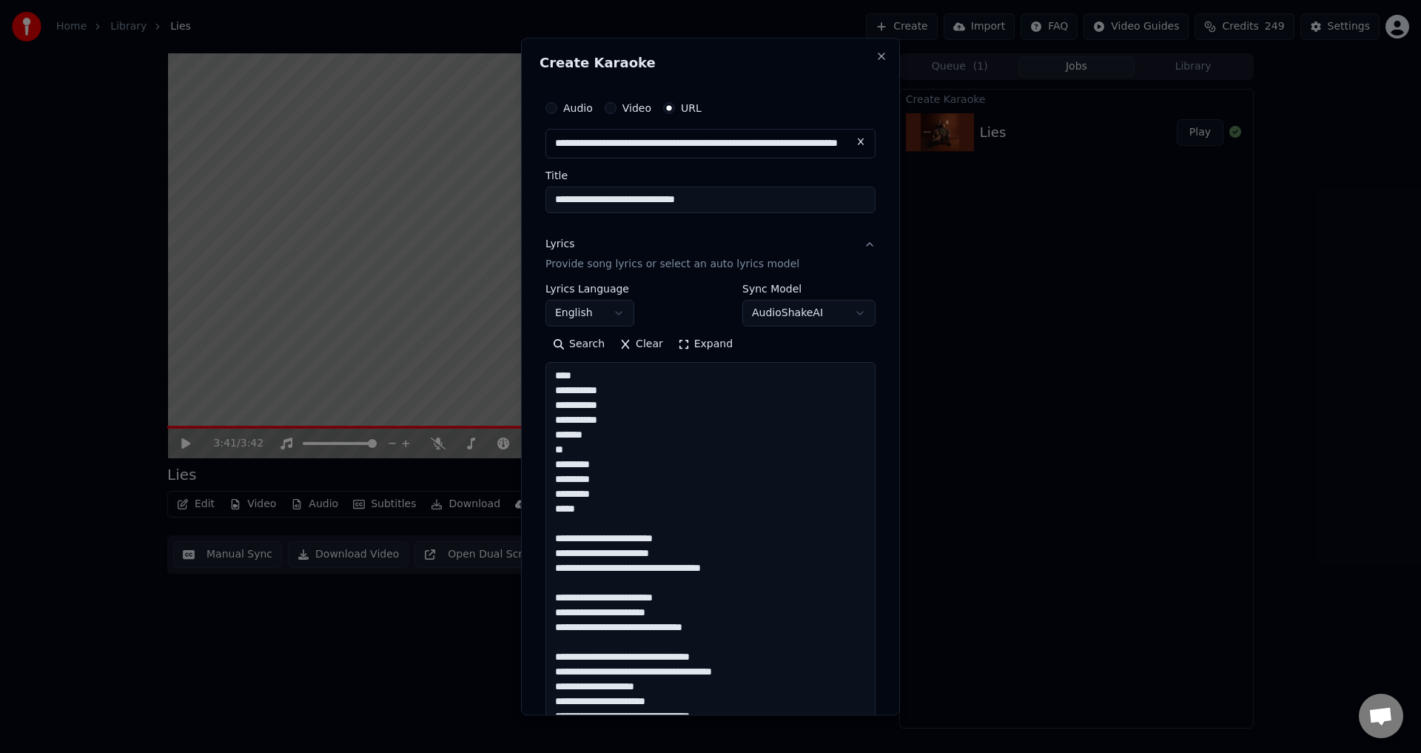
type textarea "**********"
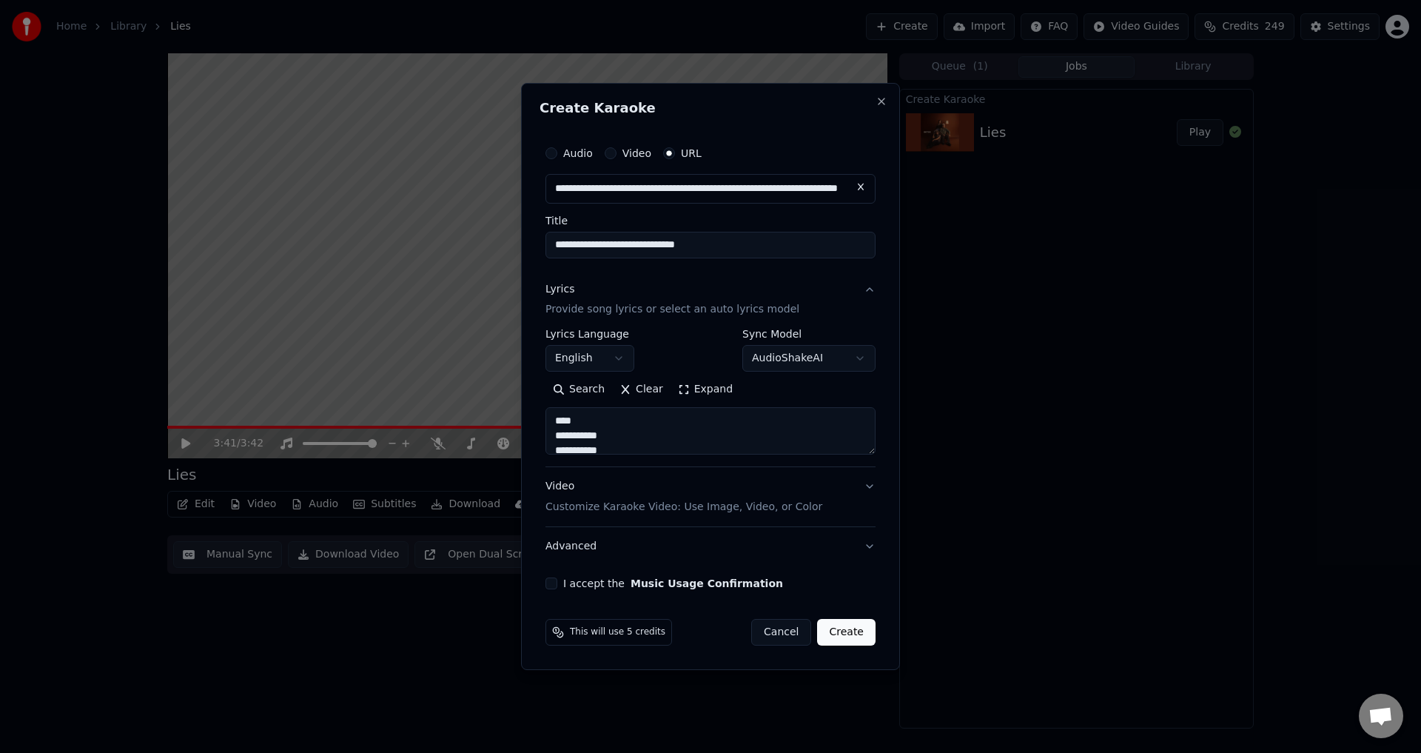
click at [551, 585] on button "I accept the Music Usage Confirmation" at bounding box center [552, 583] width 12 height 12
click at [626, 540] on button "Advanced" at bounding box center [711, 546] width 330 height 38
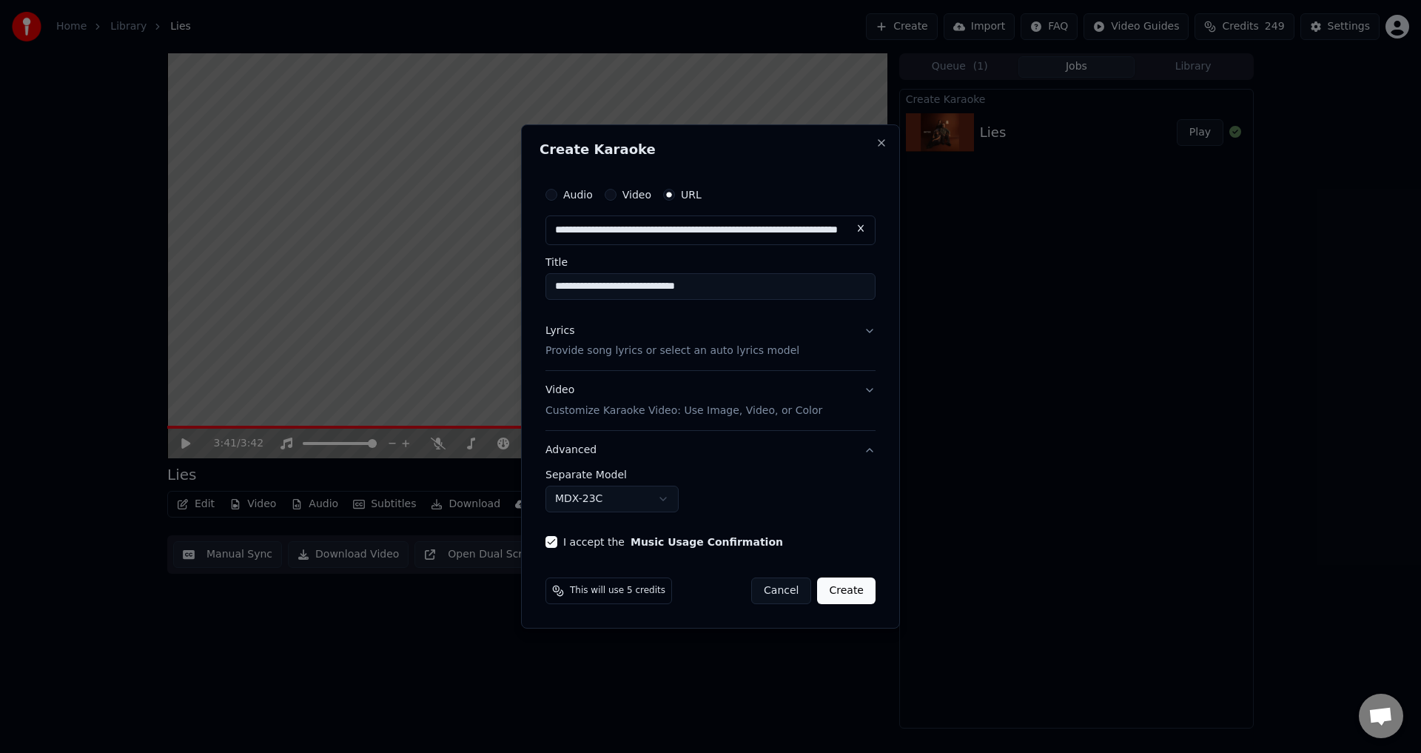
click at [870, 331] on button "Lyrics Provide song lyrics or select an auto lyrics model" at bounding box center [711, 341] width 330 height 59
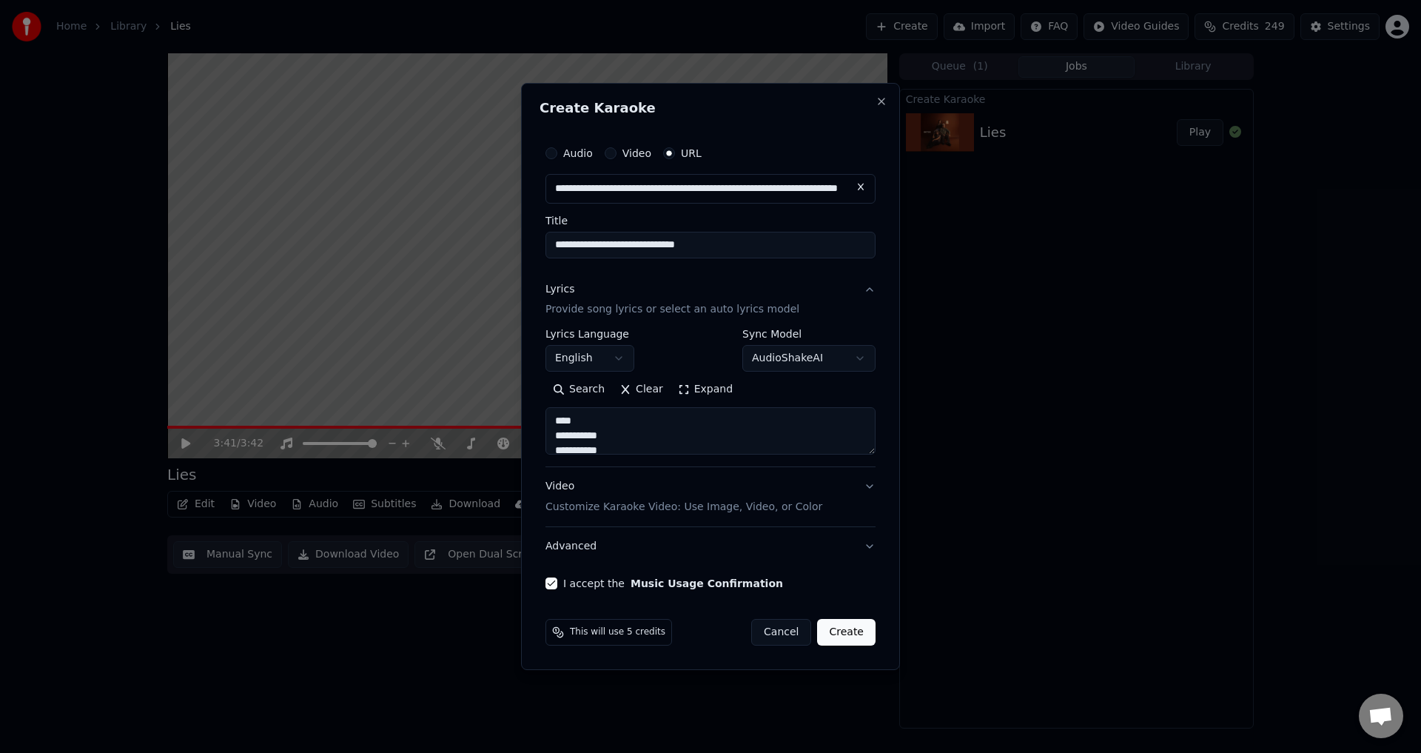
click at [704, 391] on button "Expand" at bounding box center [706, 390] width 70 height 24
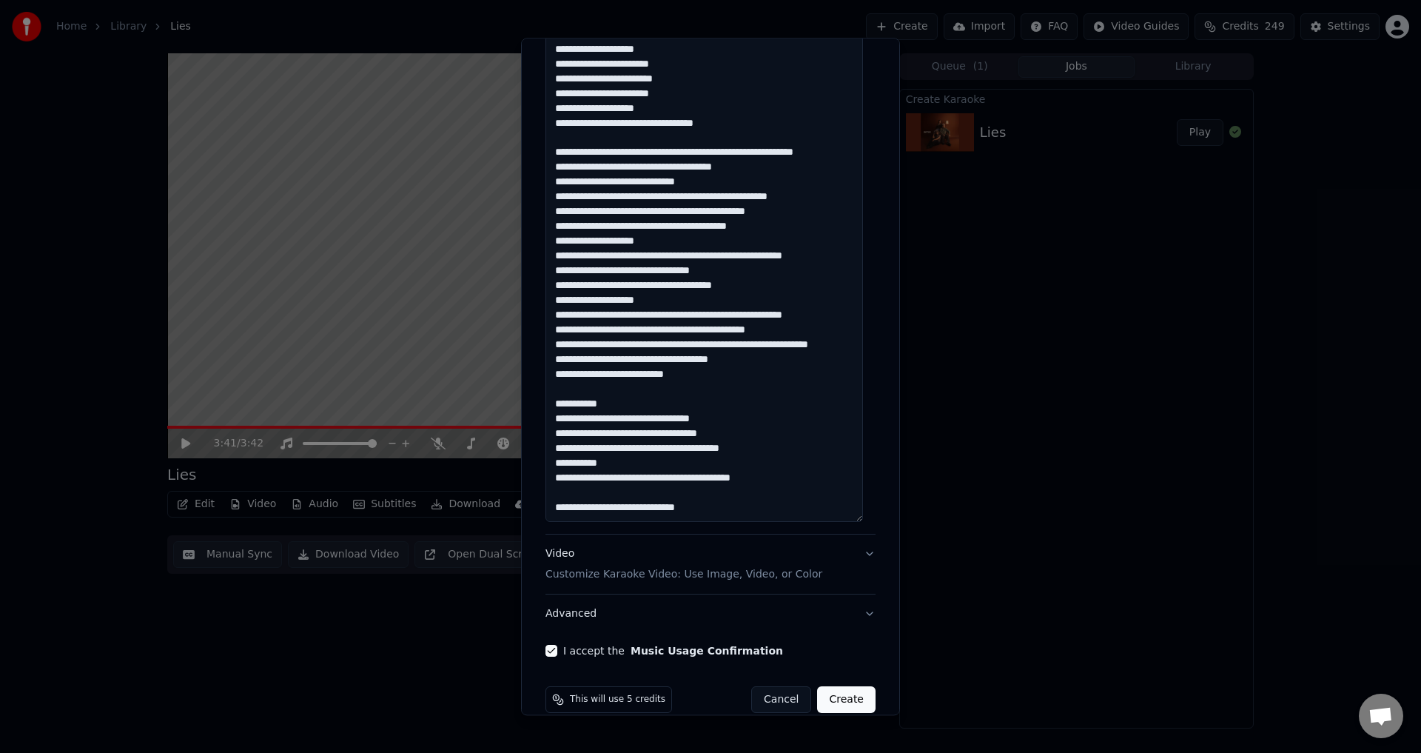
scroll to position [1176, 0]
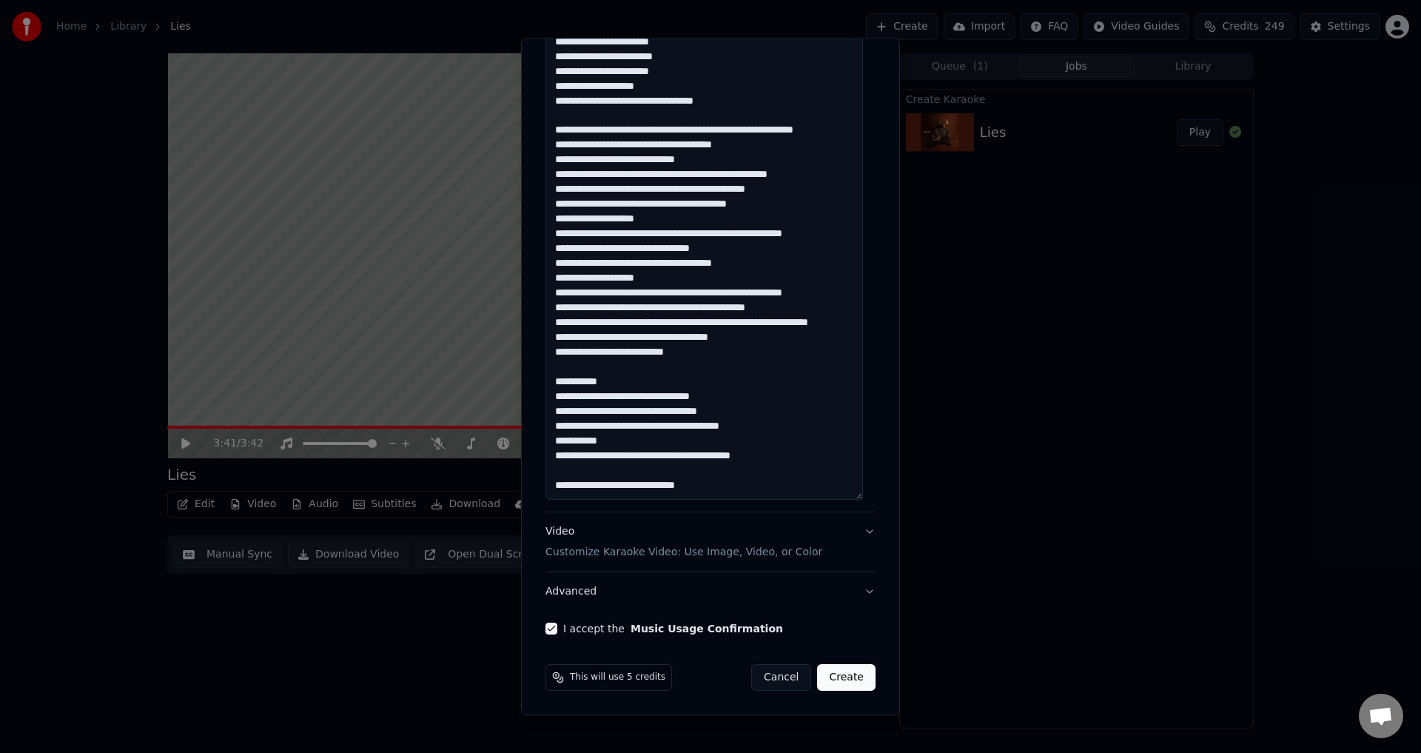
click at [842, 679] on button "Create" at bounding box center [846, 678] width 58 height 27
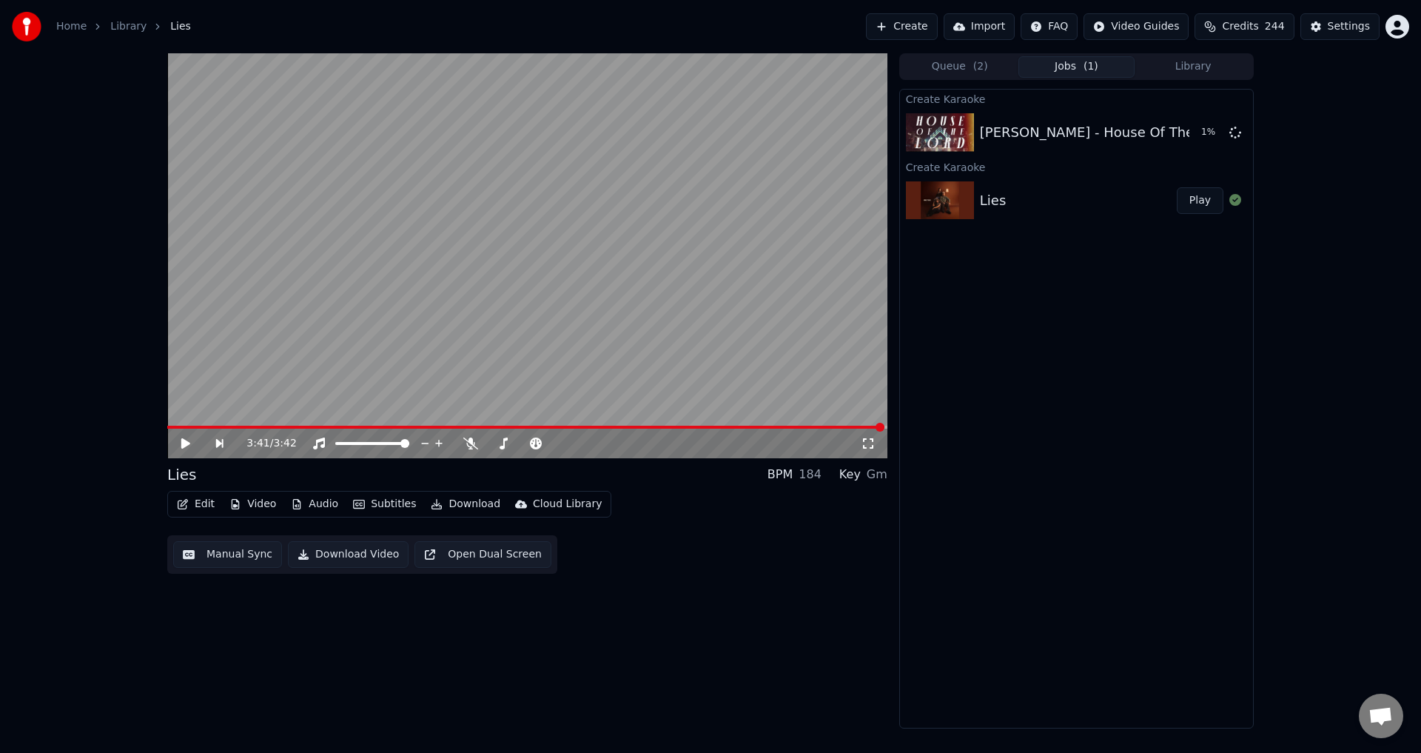
click at [1172, 66] on button "Library" at bounding box center [1193, 66] width 117 height 21
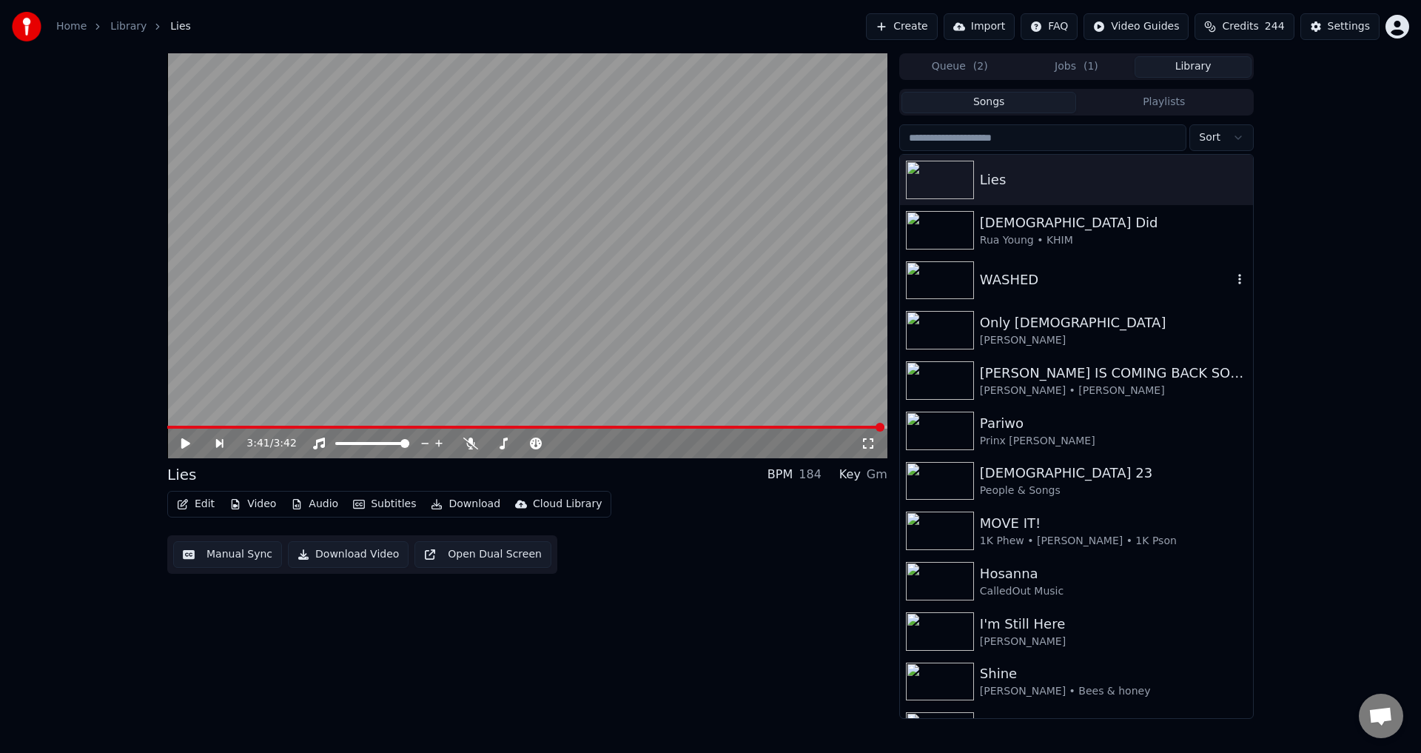
click at [1235, 280] on div "WASHED" at bounding box center [1076, 280] width 353 height 50
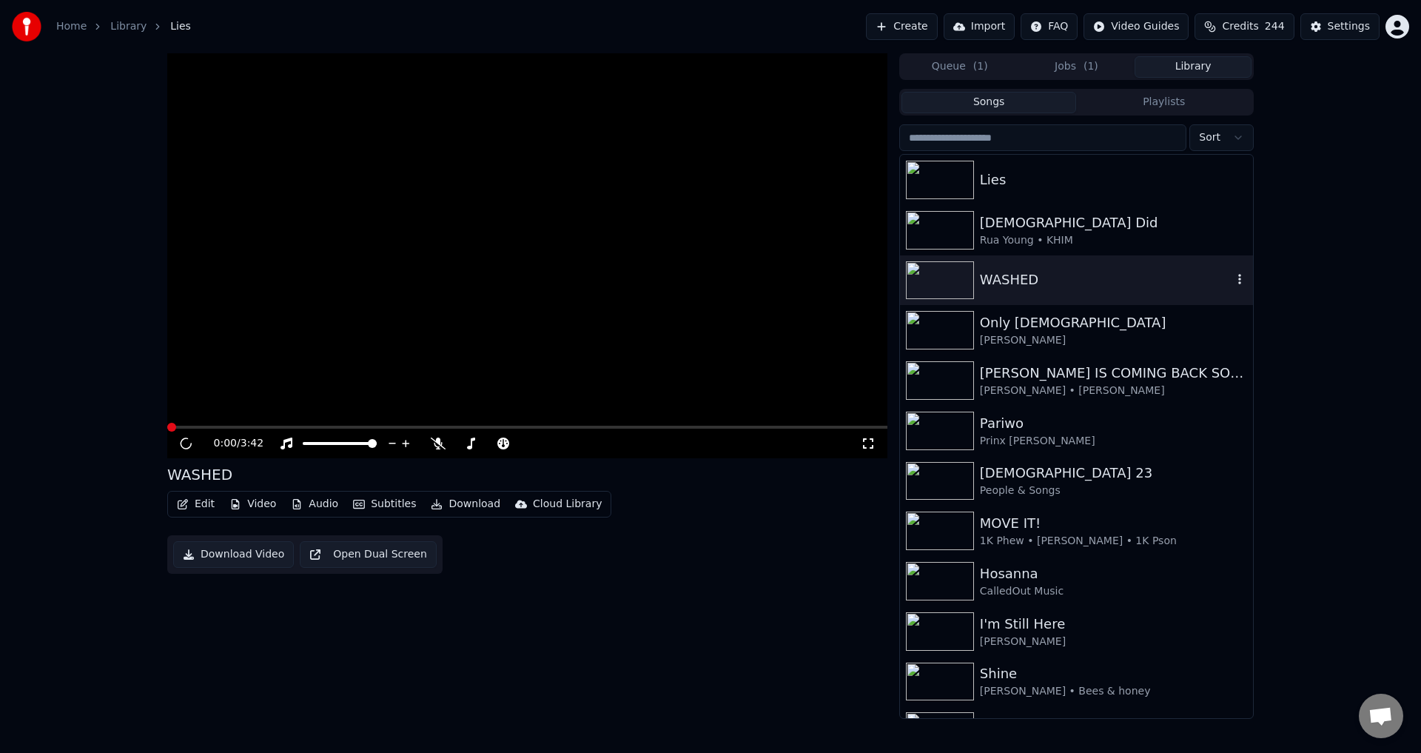
click at [1232, 281] on icon "button" at bounding box center [1239, 279] width 15 height 12
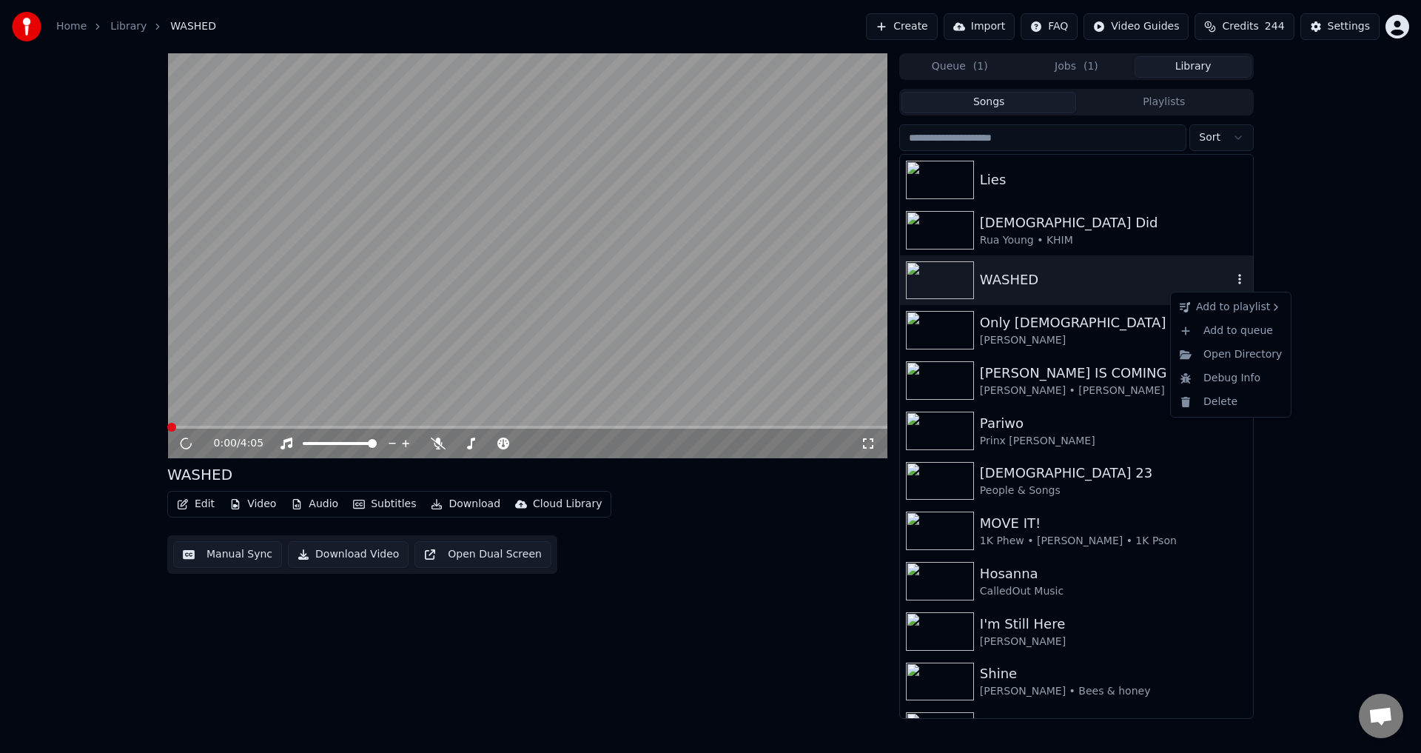
click at [963, 283] on img at bounding box center [940, 280] width 68 height 38
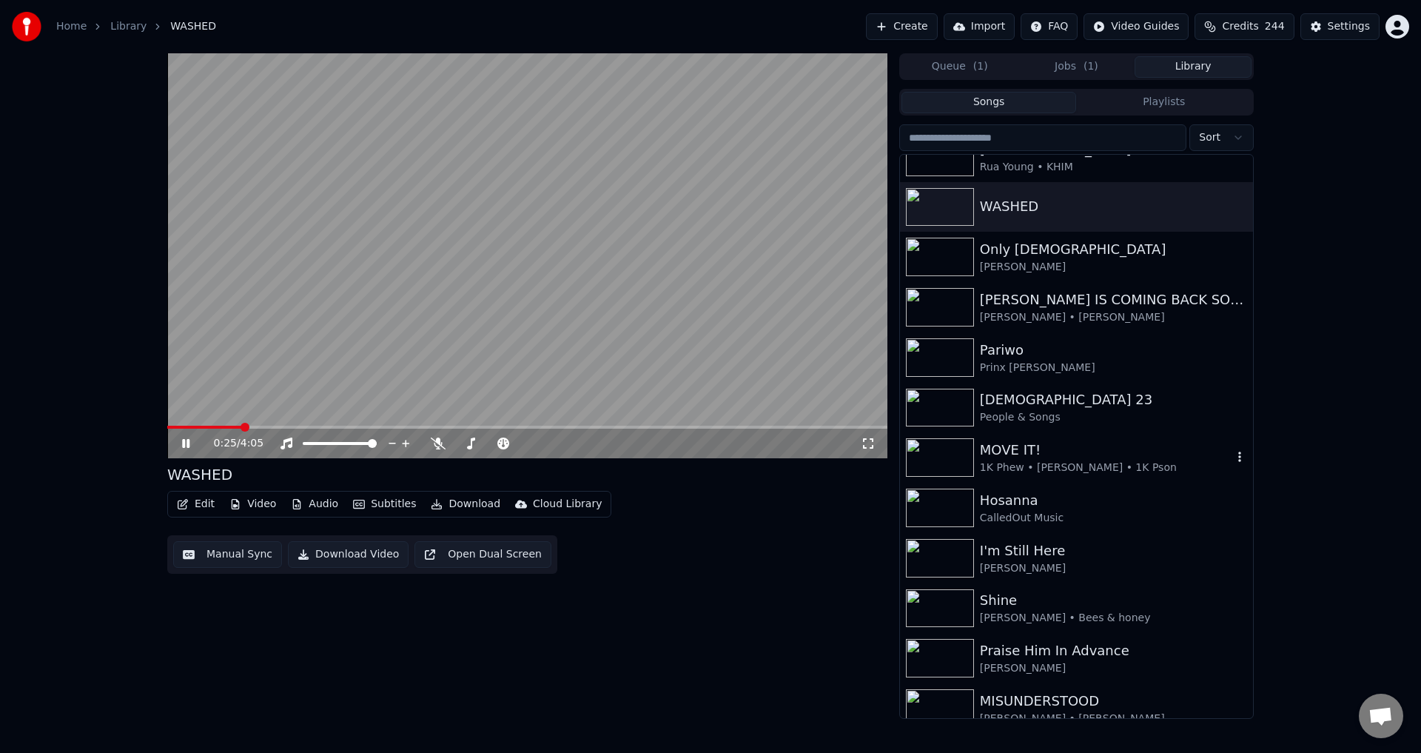
scroll to position [74, 0]
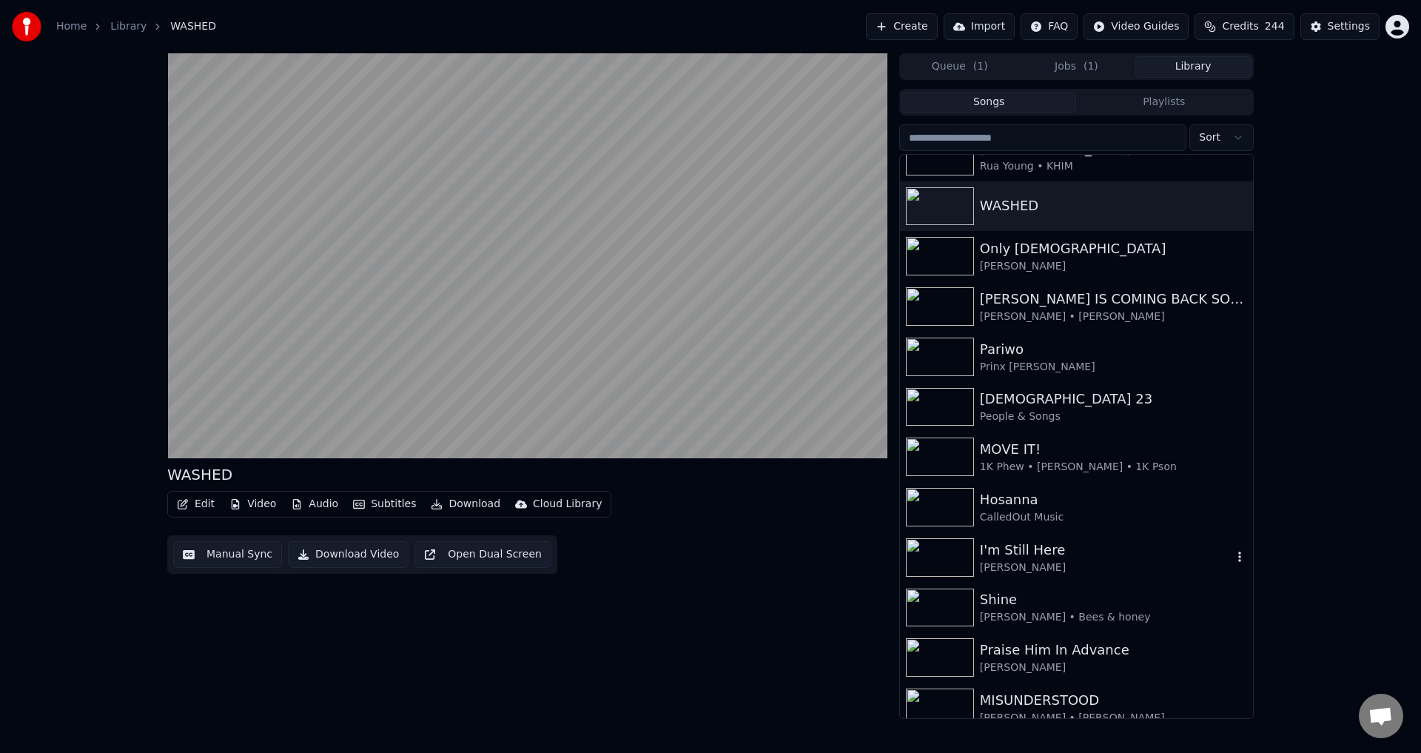
click at [1038, 548] on div "I'm Still Here" at bounding box center [1106, 550] width 252 height 21
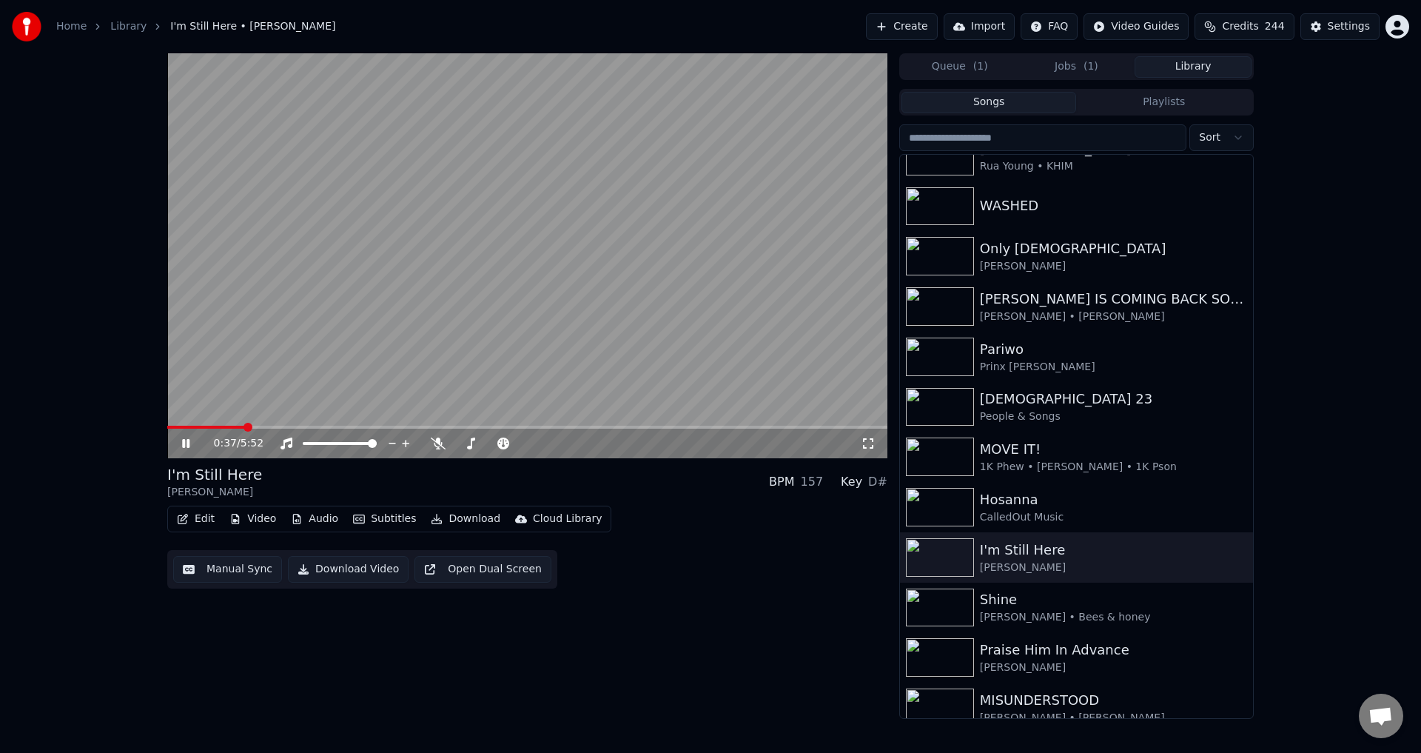
click at [508, 324] on video at bounding box center [527, 255] width 720 height 405
click at [201, 571] on button "Manual Sync" at bounding box center [227, 569] width 109 height 27
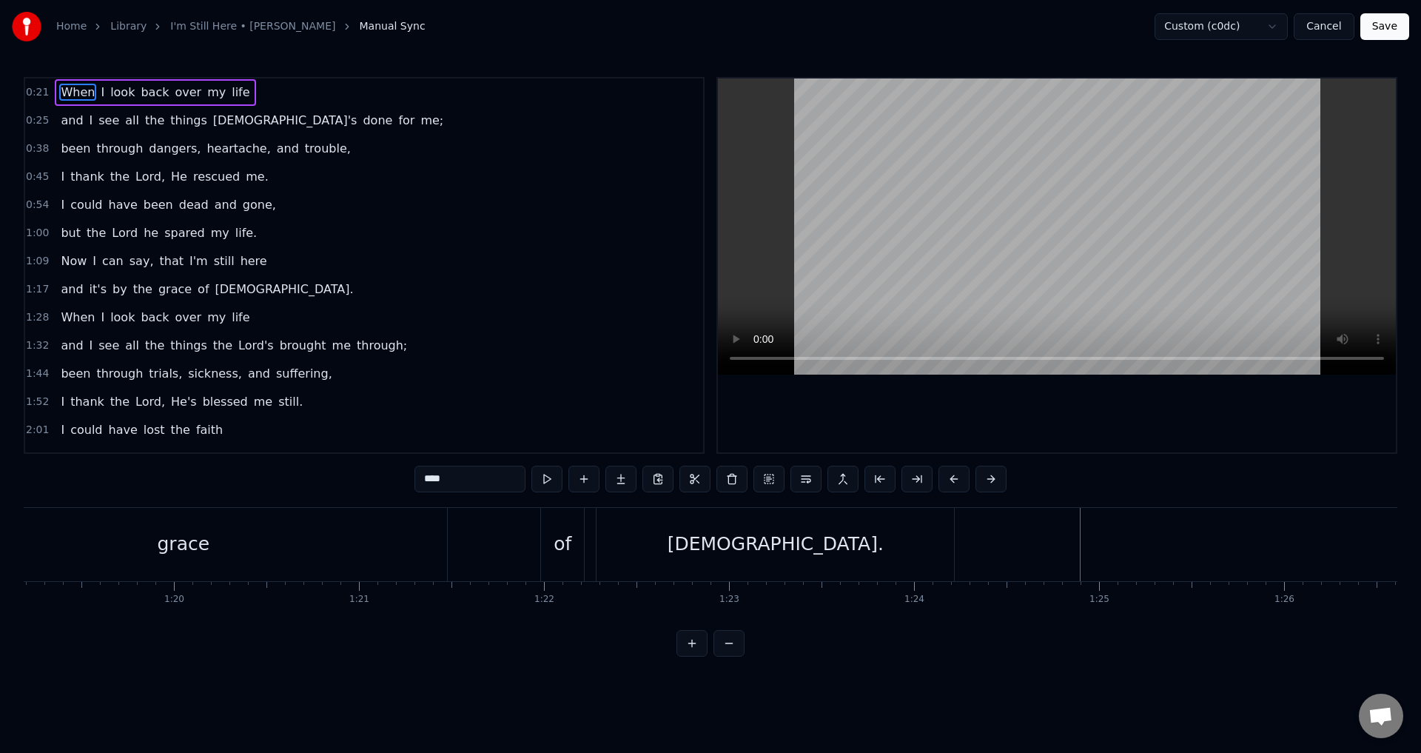
scroll to position [0, 14332]
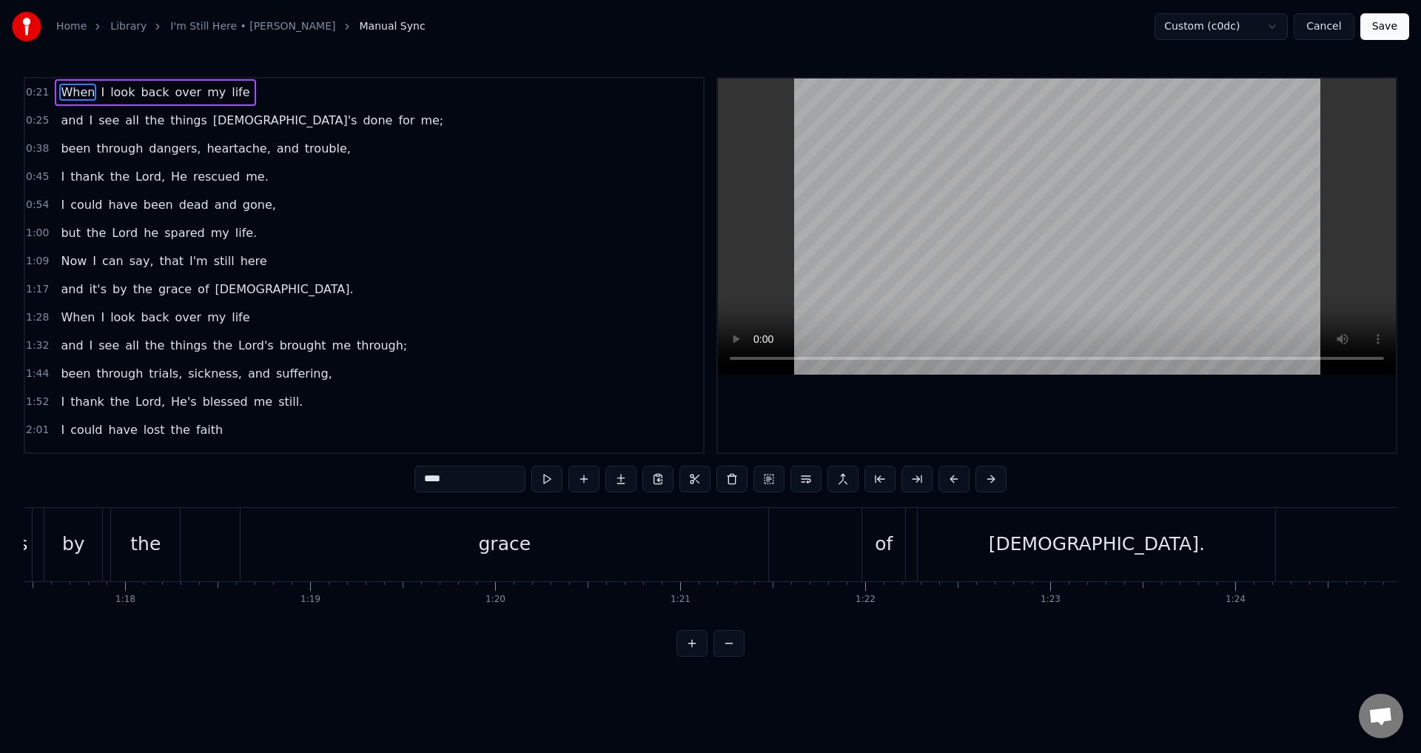
click at [423, 534] on div "grace" at bounding box center [505, 544] width 528 height 73
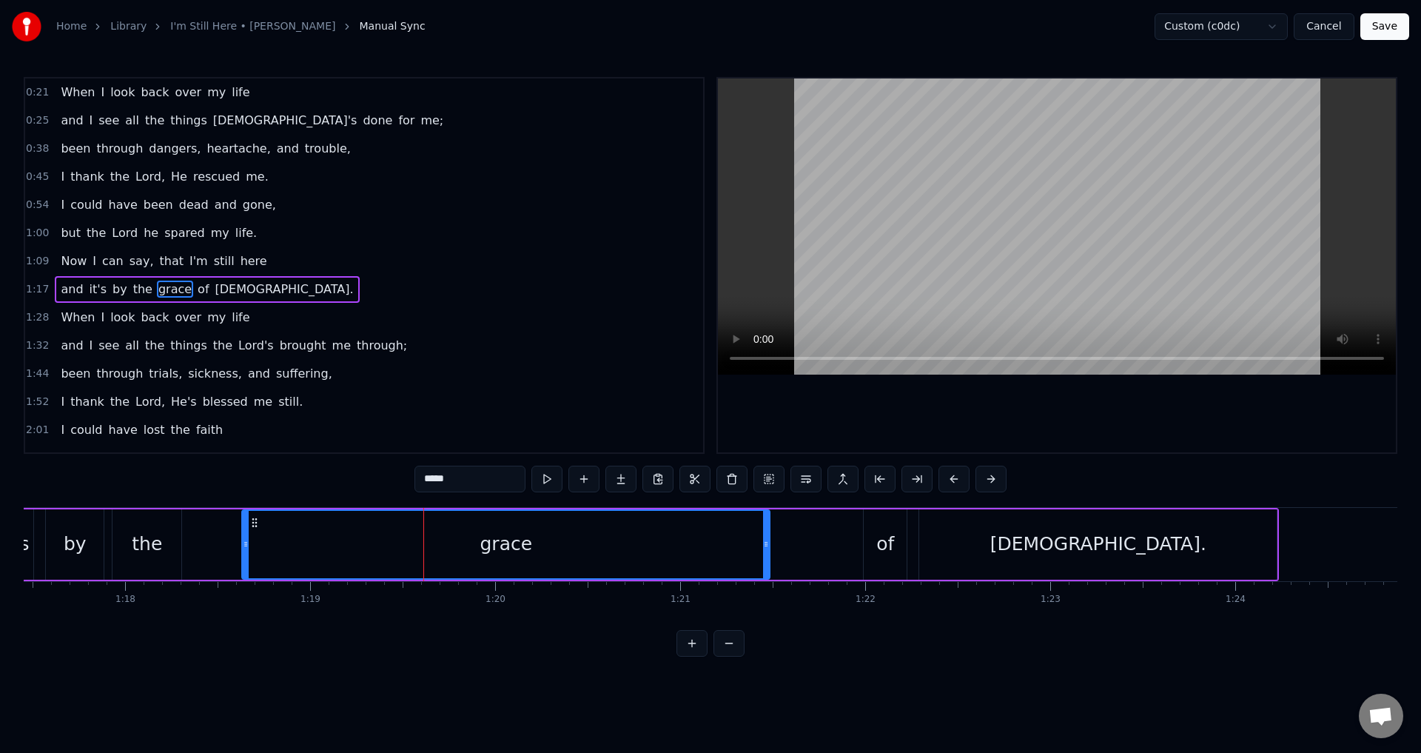
scroll to position [24, 0]
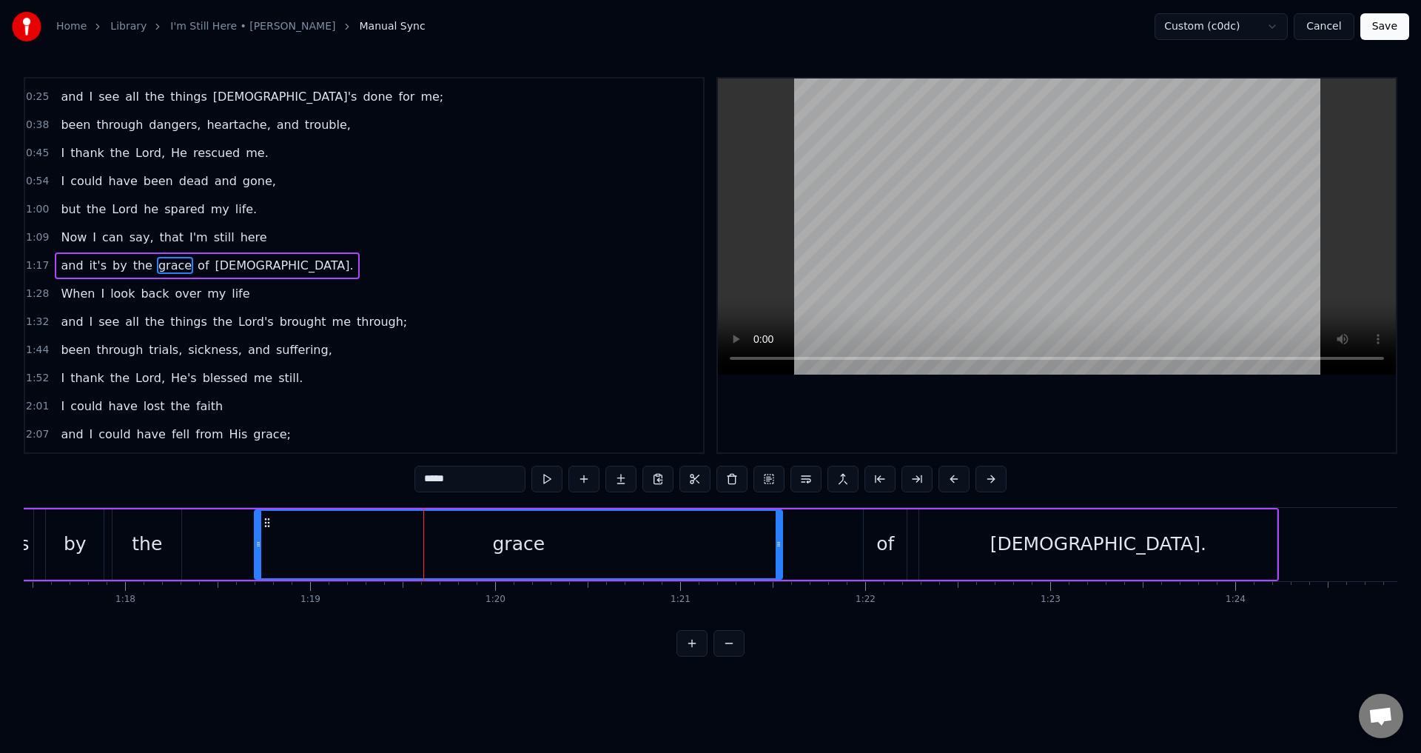
drag, startPoint x: 255, startPoint y: 521, endPoint x: 267, endPoint y: 518, distance: 12.9
click at [267, 518] on icon at bounding box center [267, 523] width 12 height 12
click at [147, 569] on div "the" at bounding box center [147, 544] width 69 height 70
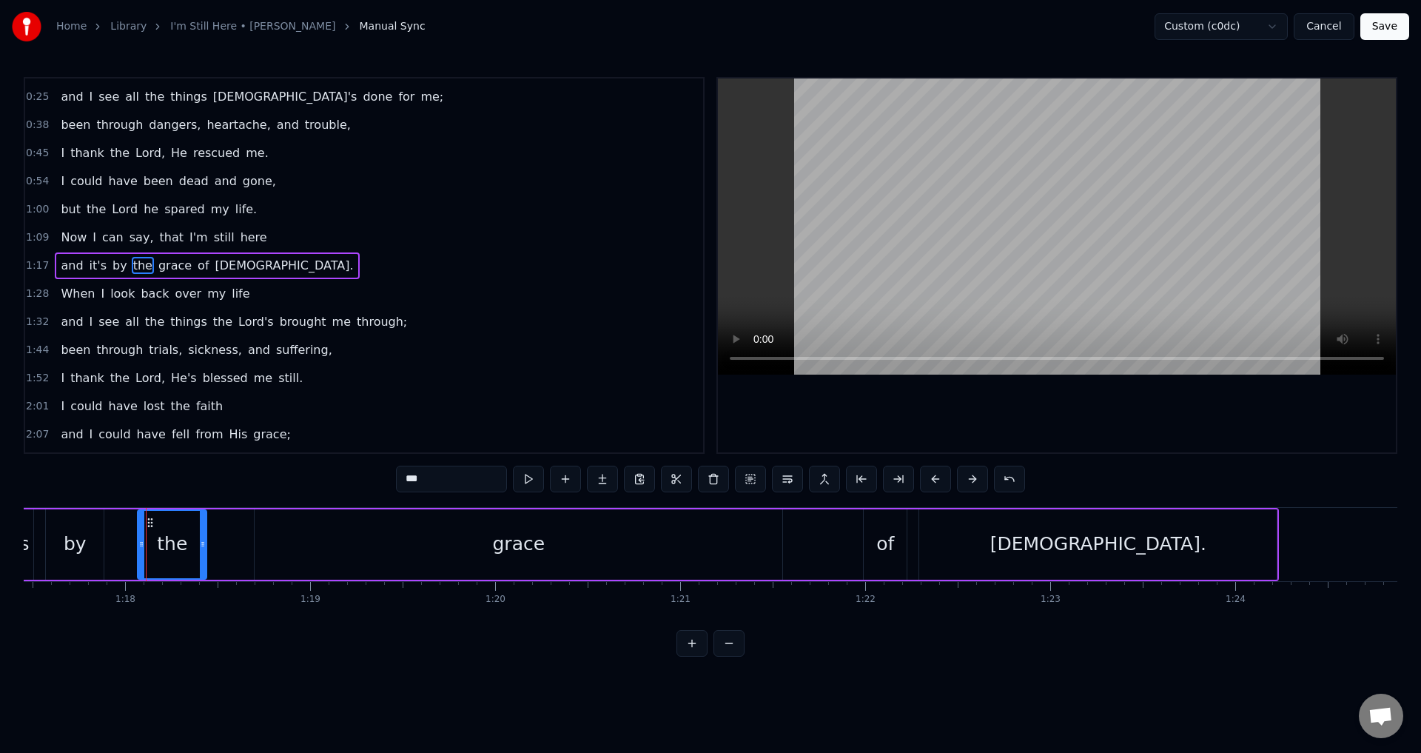
drag, startPoint x: 123, startPoint y: 520, endPoint x: 148, endPoint y: 516, distance: 25.6
click at [148, 517] on icon at bounding box center [150, 523] width 12 height 12
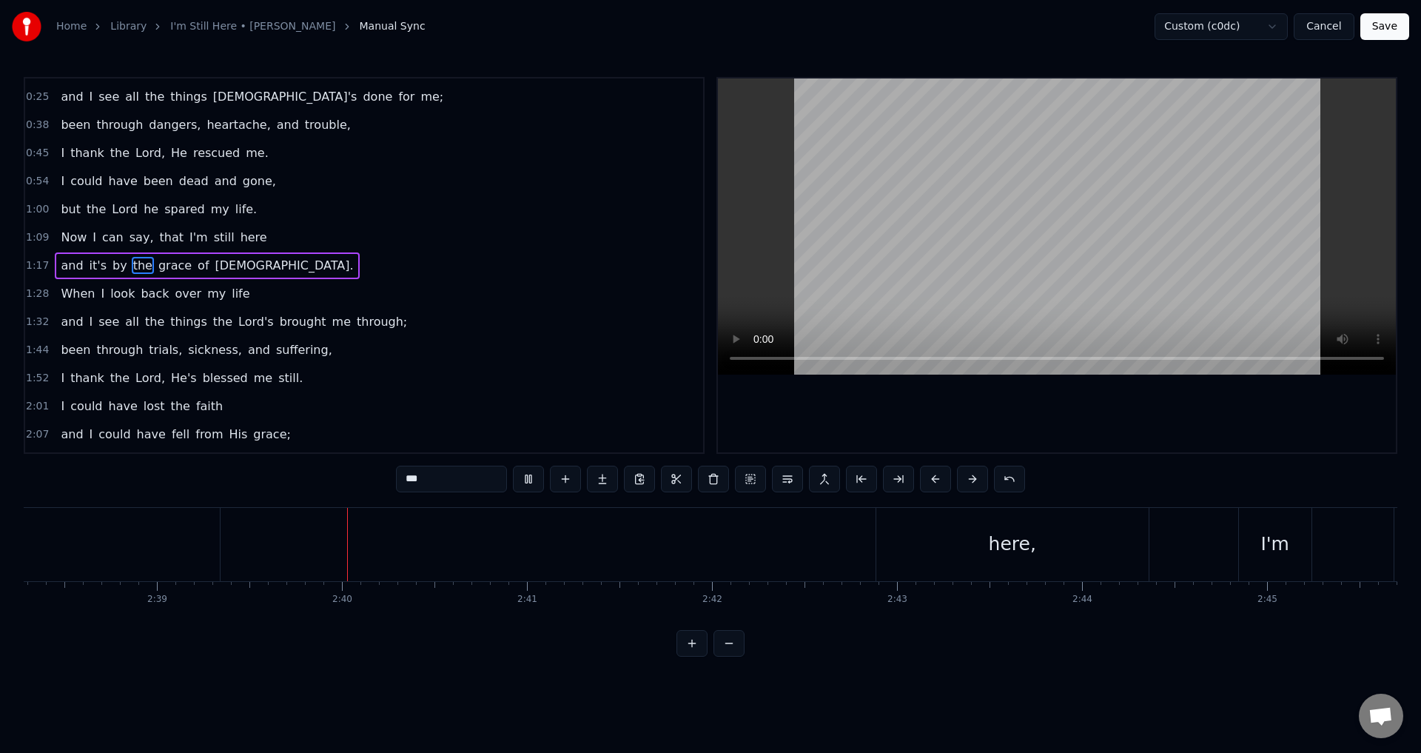
scroll to position [0, 29415]
click at [843, 536] on div "here," at bounding box center [887, 544] width 272 height 73
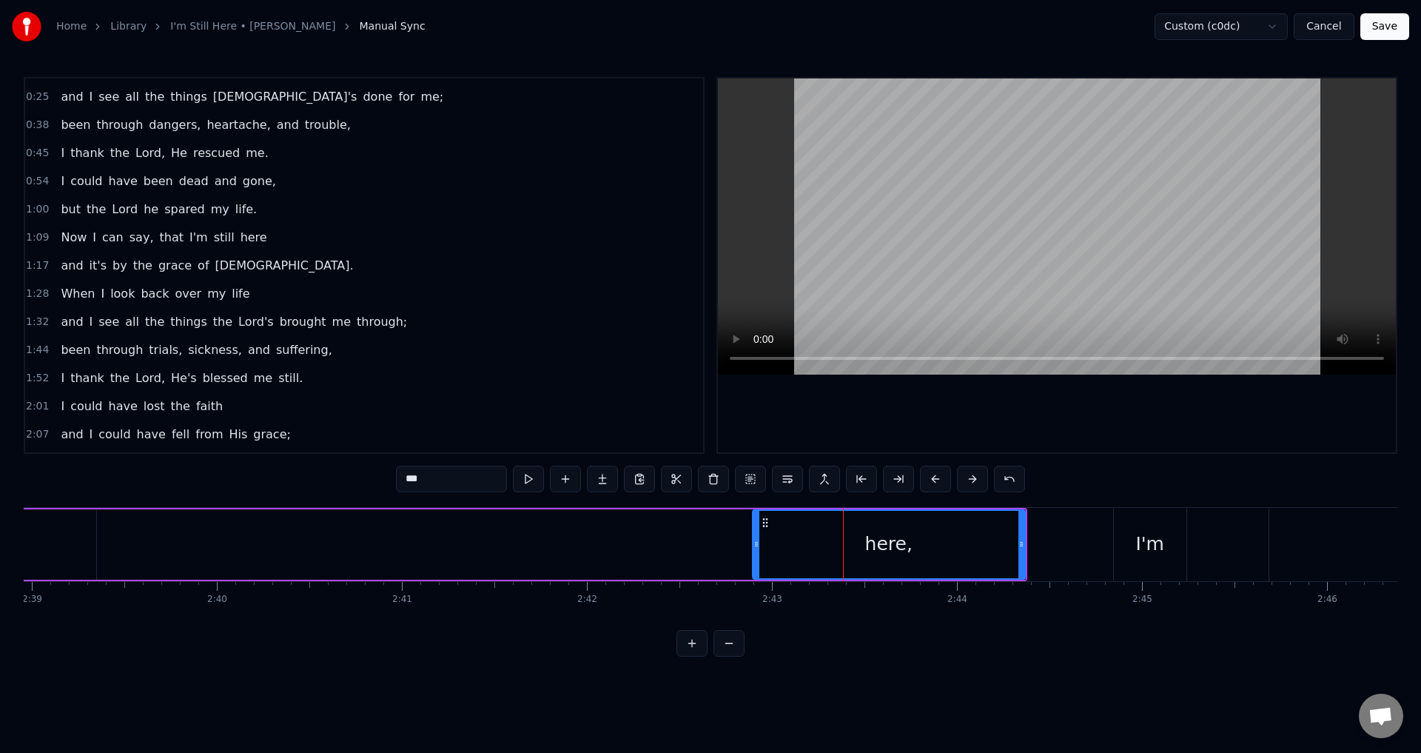
type input "*****"
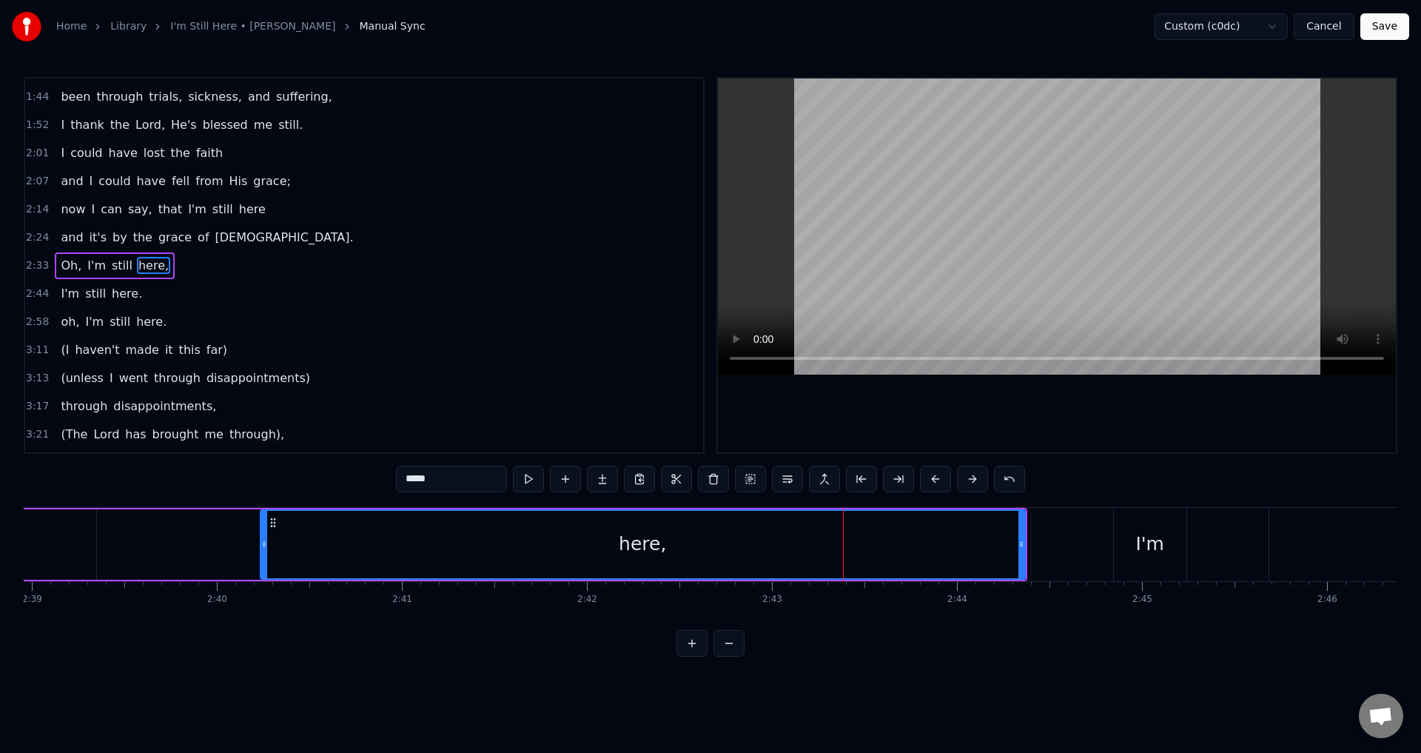
drag, startPoint x: 757, startPoint y: 532, endPoint x: 887, endPoint y: 429, distance: 166.0
click at [245, 520] on div "Oh, I'm still here," at bounding box center [24, 544] width 2005 height 73
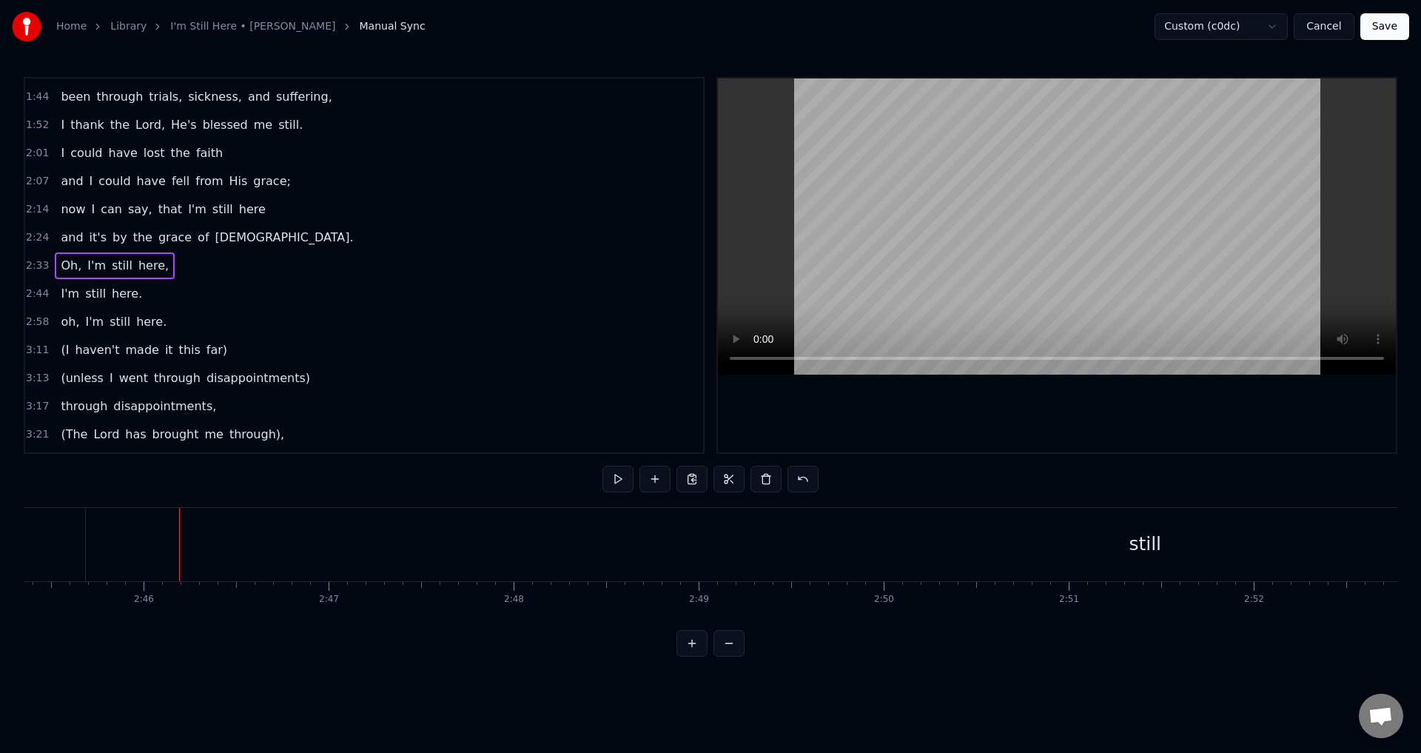
scroll to position [0, 30679]
click at [137, 257] on span "here," at bounding box center [153, 265] width 33 height 17
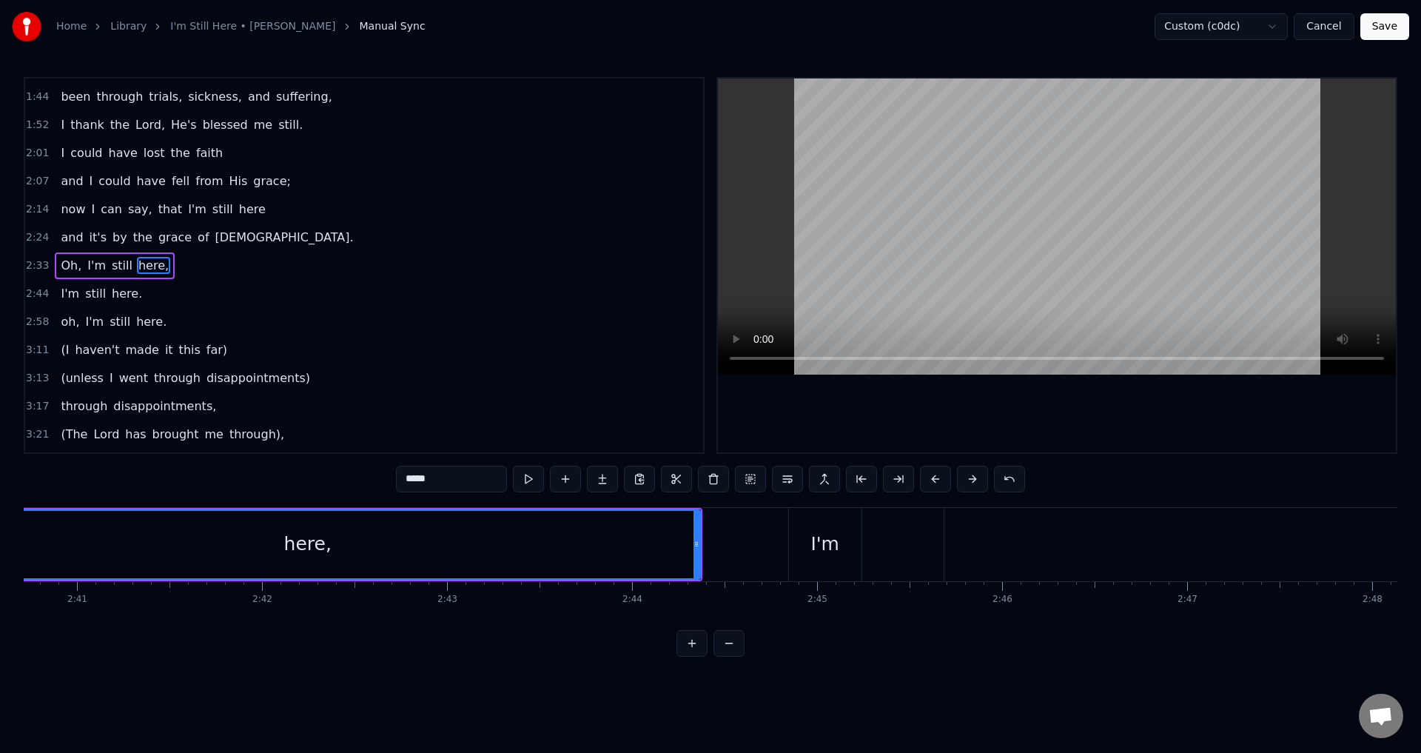
scroll to position [0, 29555]
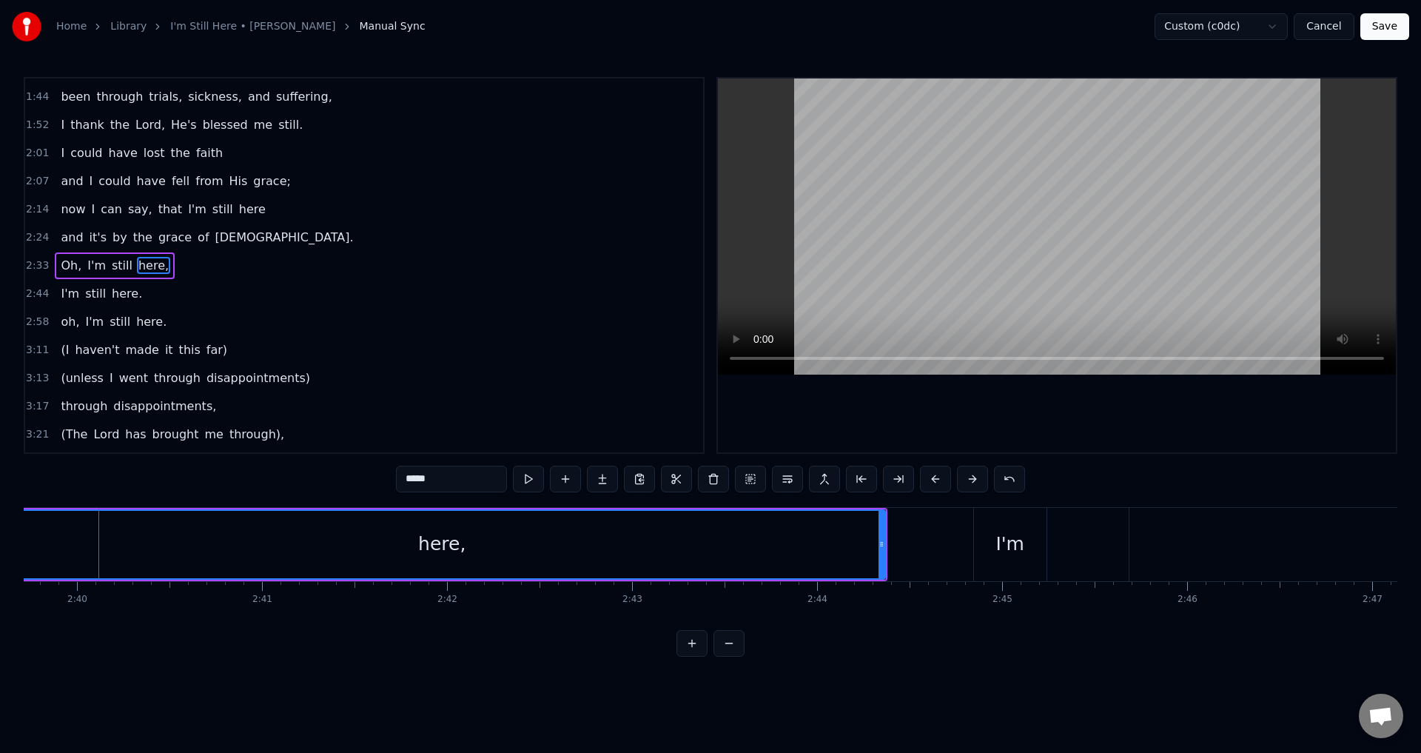
drag, startPoint x: 102, startPoint y: 537, endPoint x: 1, endPoint y: 539, distance: 101.4
click at [1, 539] on div "Home Library I'm Still Here • [PERSON_NAME] Manual Sync Custom (c0dc) Cancel Sa…" at bounding box center [710, 328] width 1421 height 657
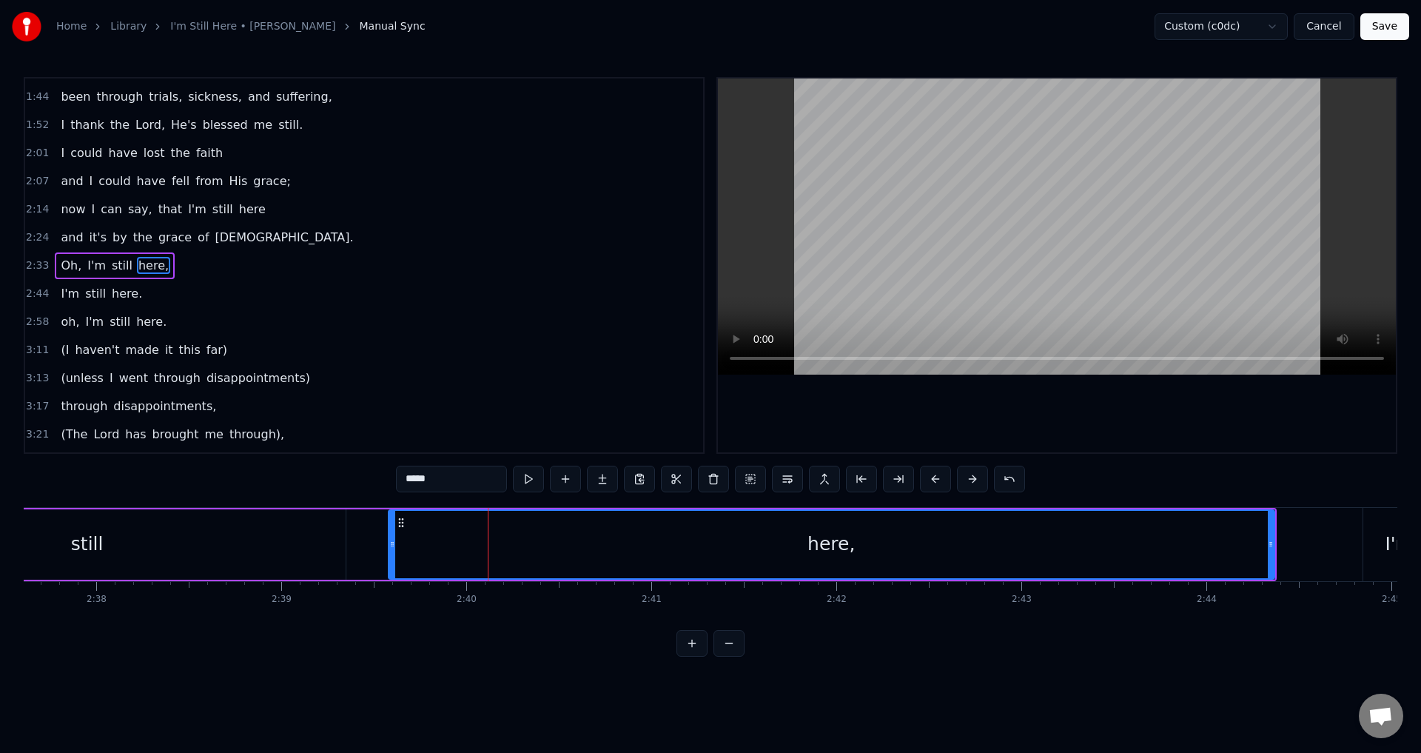
scroll to position [0, 29093]
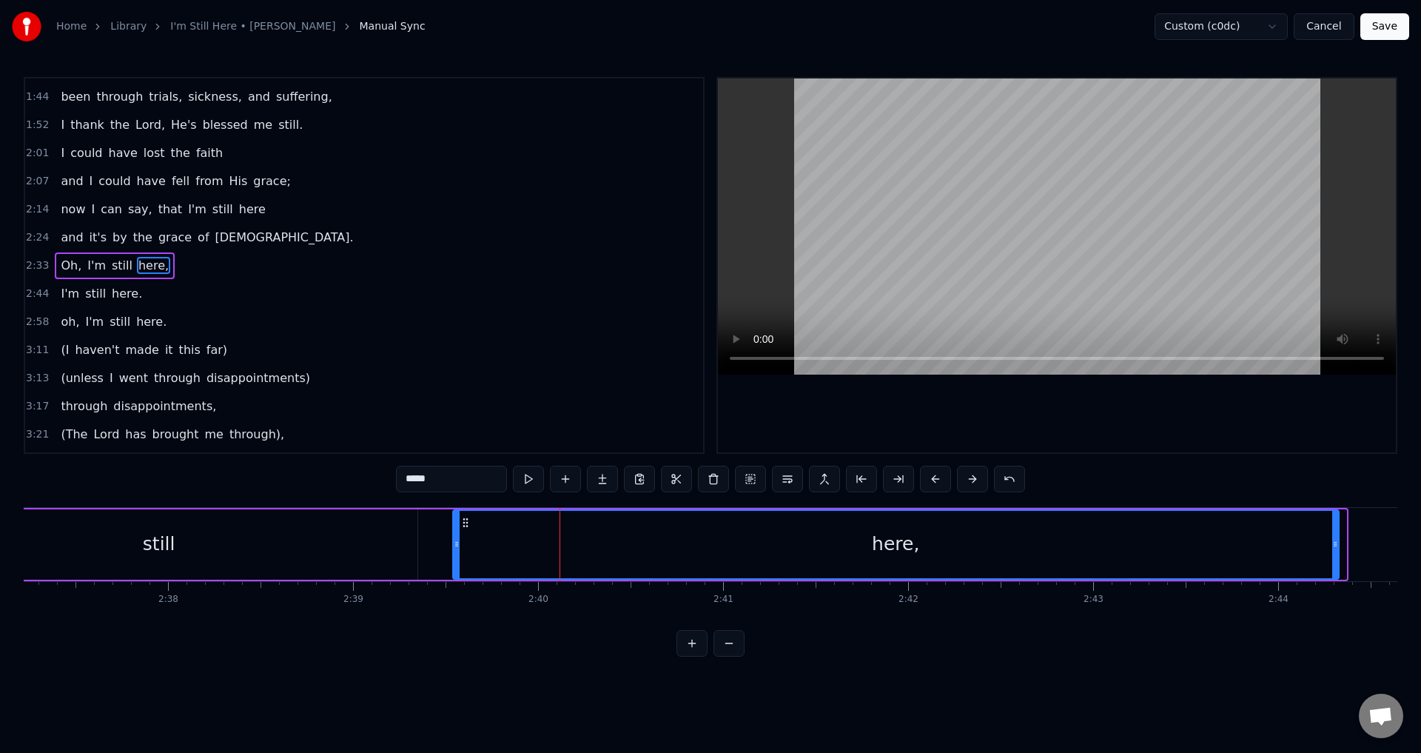
drag, startPoint x: 470, startPoint y: 520, endPoint x: 463, endPoint y: 523, distance: 8.0
click at [463, 523] on icon at bounding box center [466, 523] width 12 height 12
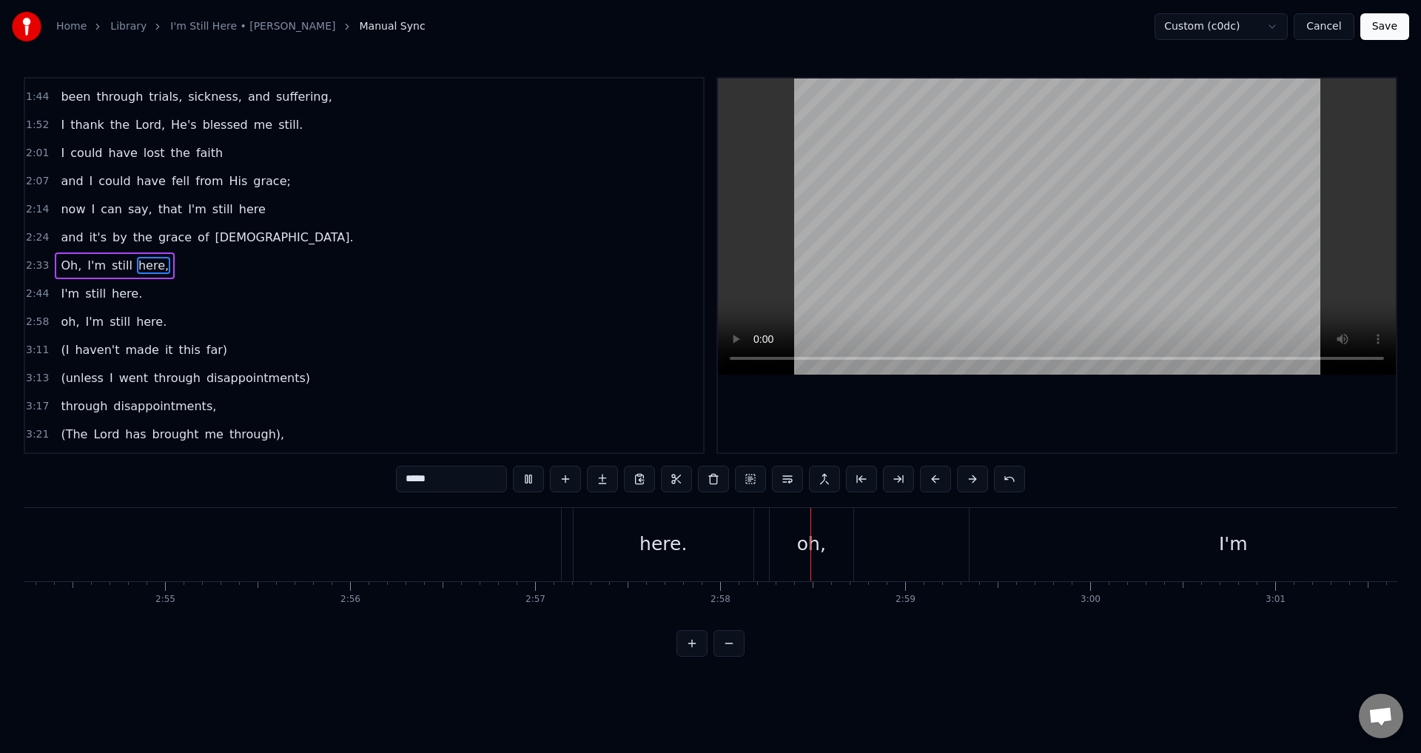
scroll to position [0, 32824]
click at [108, 321] on span "still" at bounding box center [120, 321] width 24 height 17
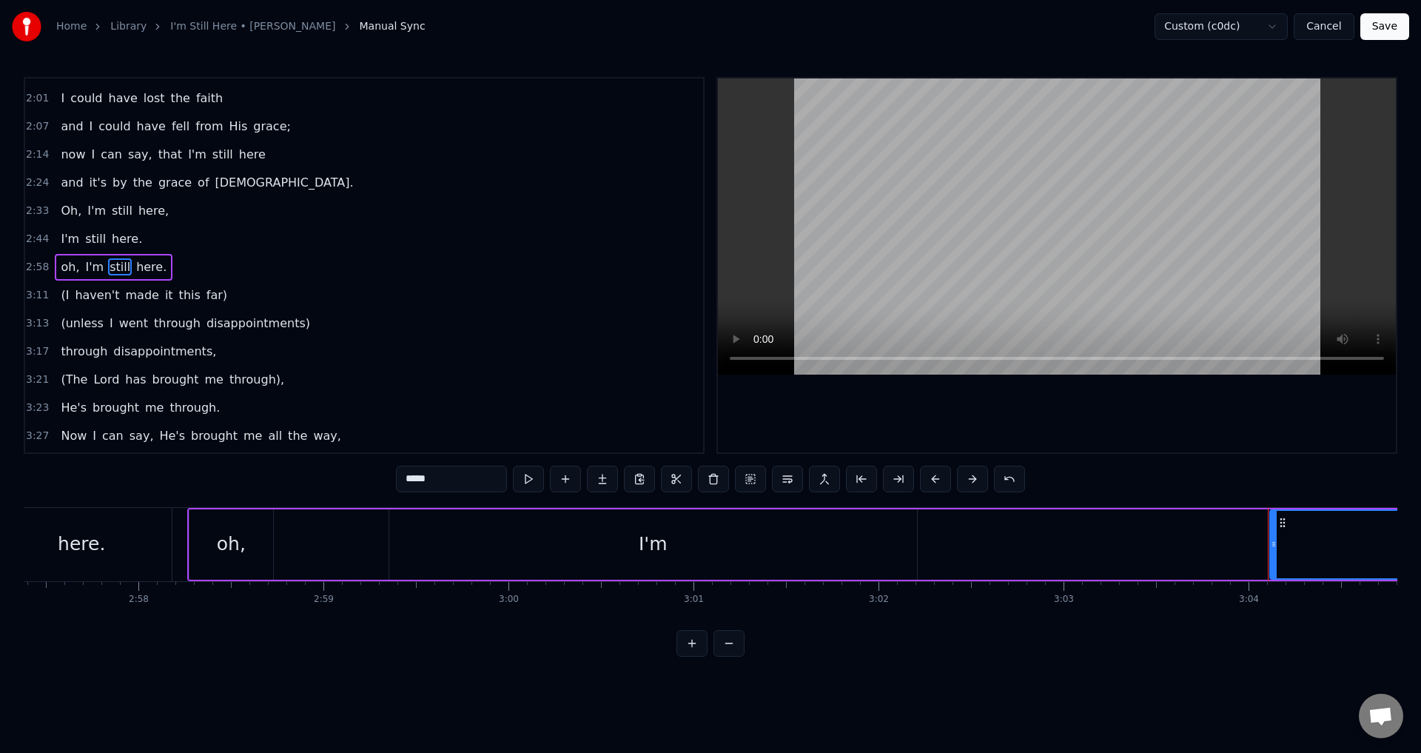
scroll to position [333, 0]
drag, startPoint x: 1282, startPoint y: 522, endPoint x: 1274, endPoint y: 525, distance: 8.7
click at [1274, 525] on icon at bounding box center [1275, 523] width 12 height 12
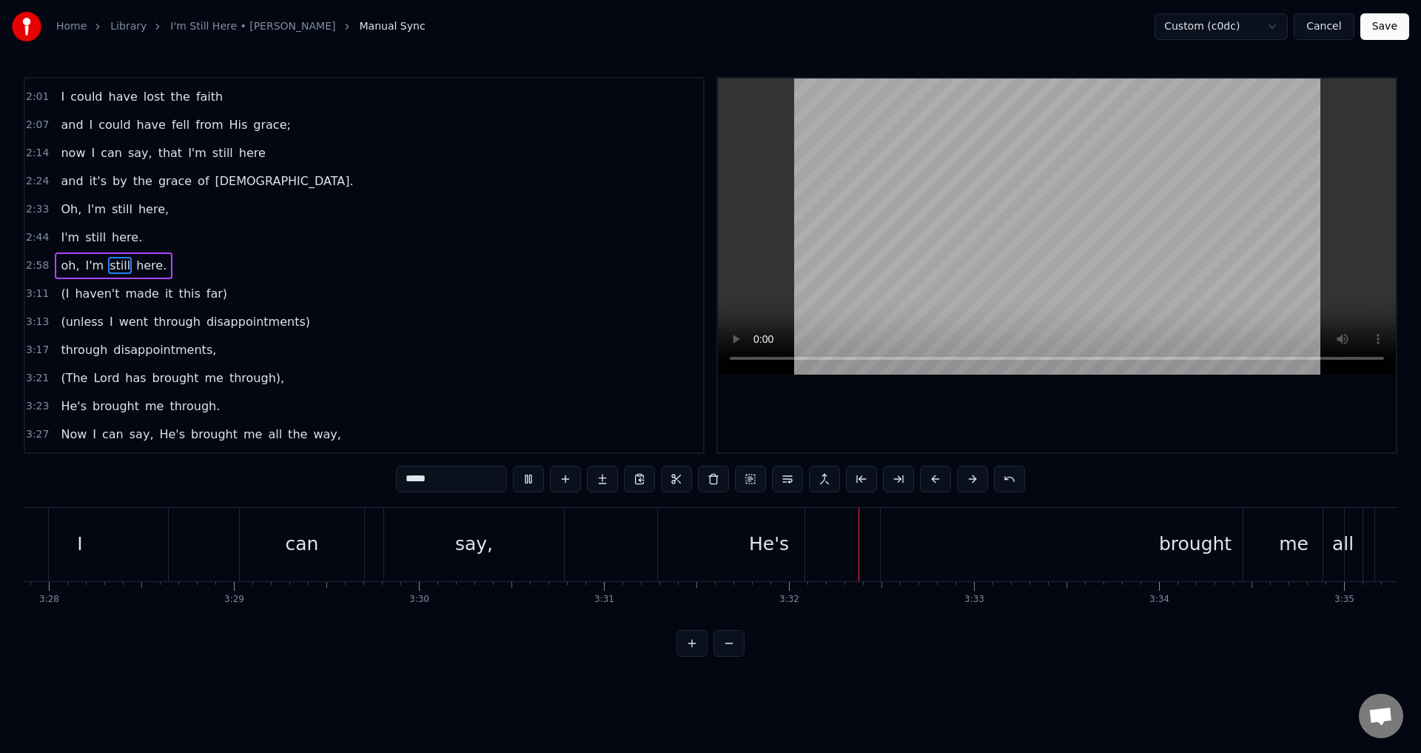
scroll to position [0, 39109]
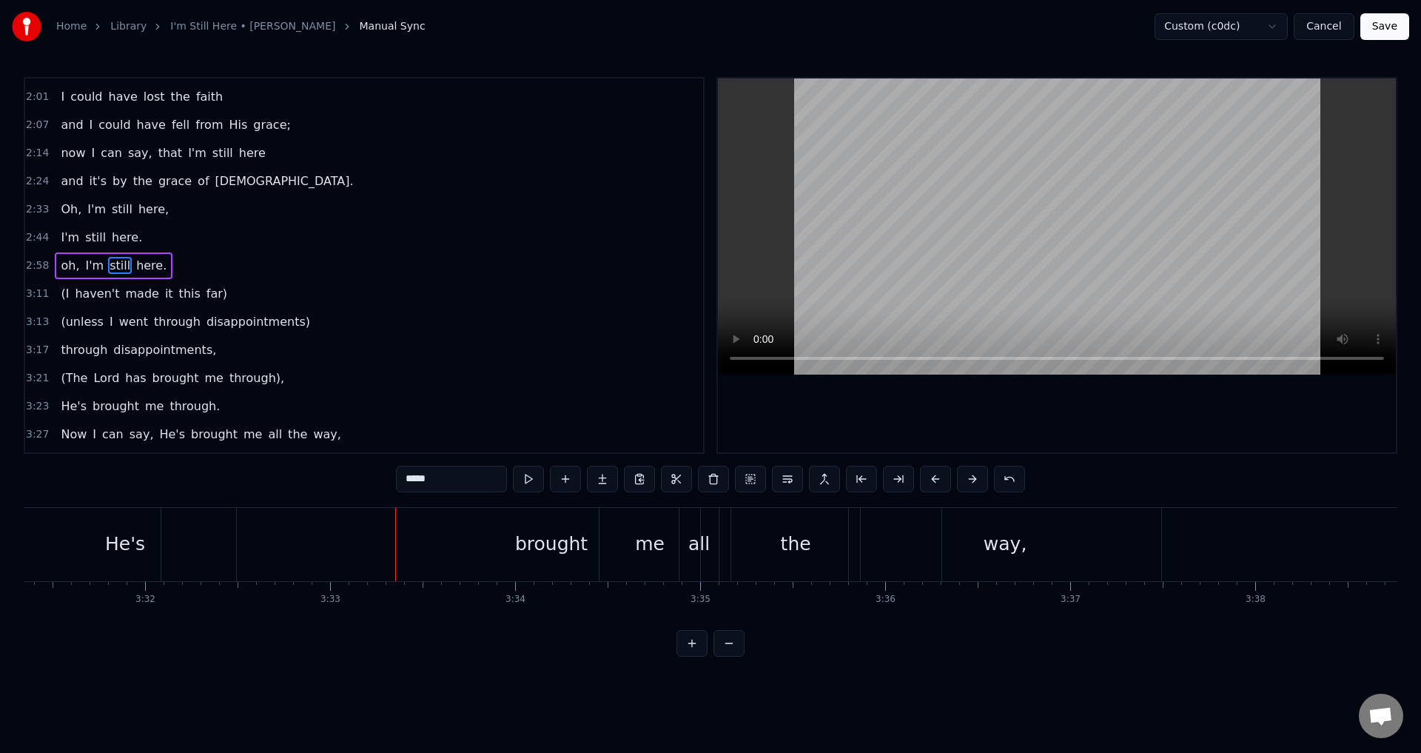
click at [133, 545] on div "He's" at bounding box center [125, 544] width 40 height 28
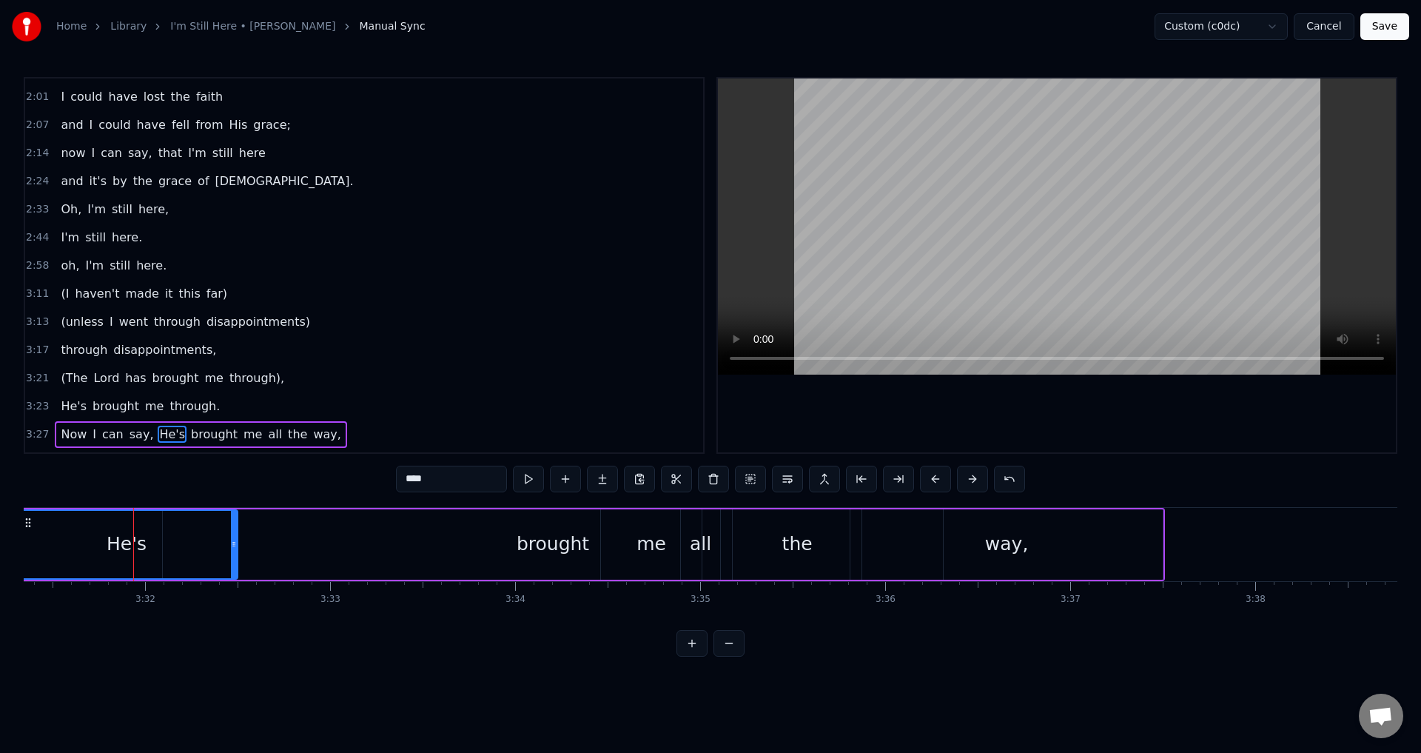
scroll to position [470, 0]
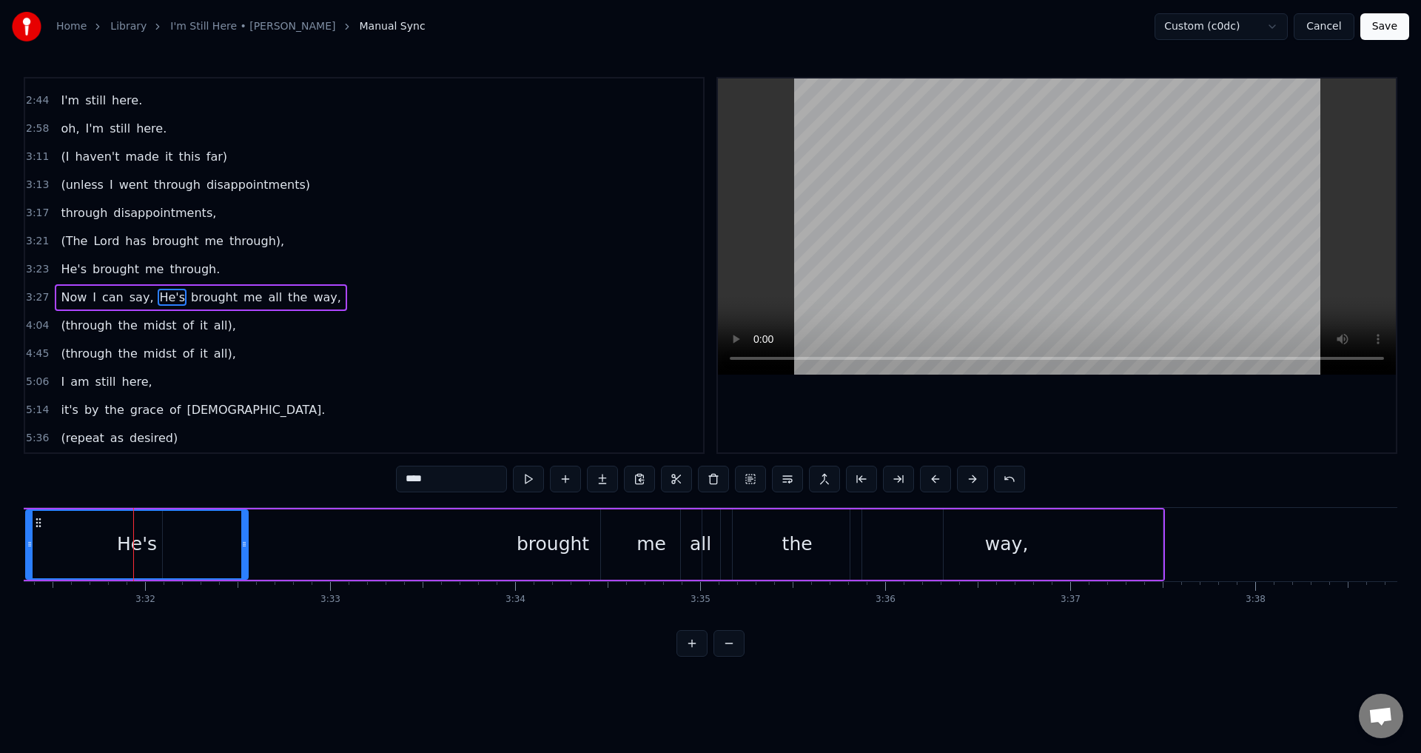
drag, startPoint x: 26, startPoint y: 520, endPoint x: 36, endPoint y: 519, distance: 10.5
click at [36, 519] on icon at bounding box center [39, 523] width 12 height 12
drag, startPoint x: 244, startPoint y: 542, endPoint x: 295, endPoint y: 535, distance: 52.2
click at [295, 535] on div at bounding box center [296, 544] width 6 height 67
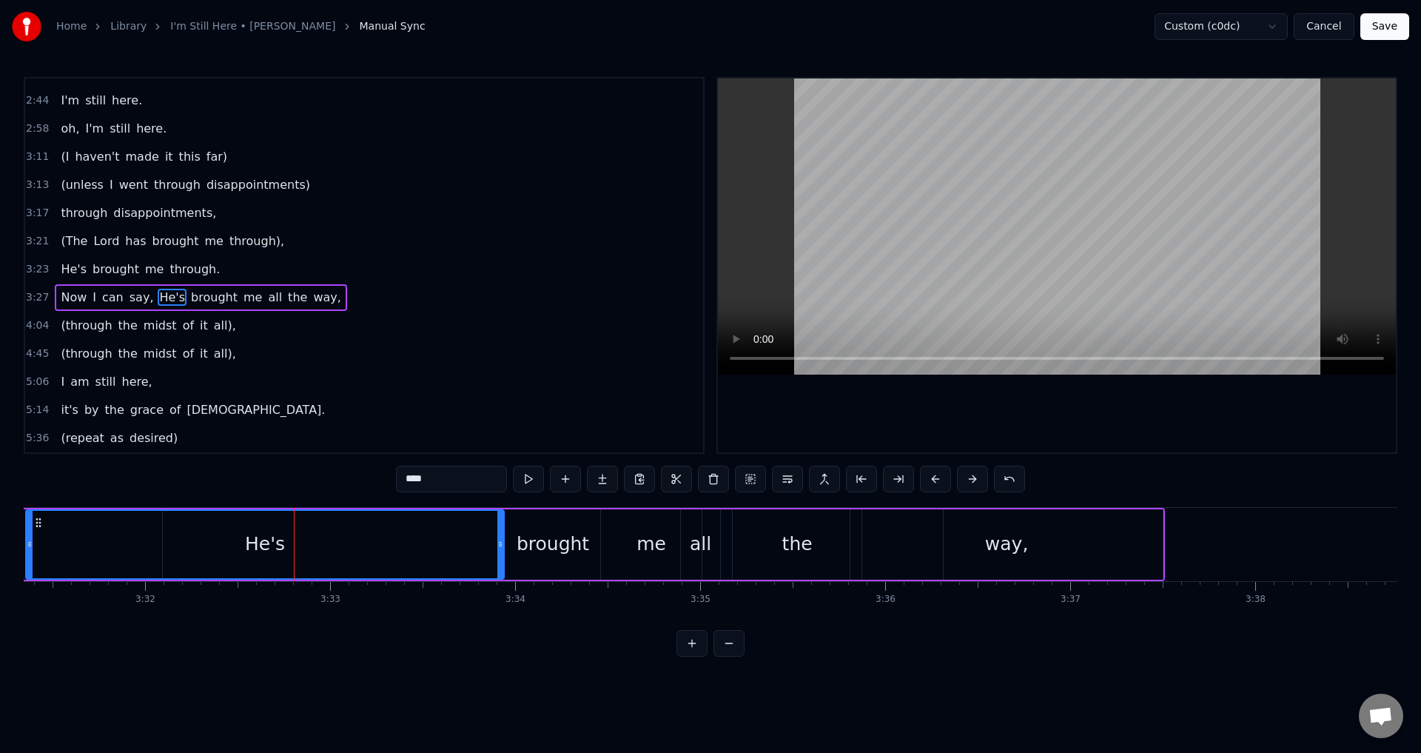
drag, startPoint x: 295, startPoint y: 543, endPoint x: 500, endPoint y: 544, distance: 204.3
click at [500, 544] on icon at bounding box center [500, 544] width 6 height 12
drag, startPoint x: 37, startPoint y: 517, endPoint x: 58, endPoint y: 518, distance: 20.8
click at [58, 518] on icon at bounding box center [59, 523] width 12 height 12
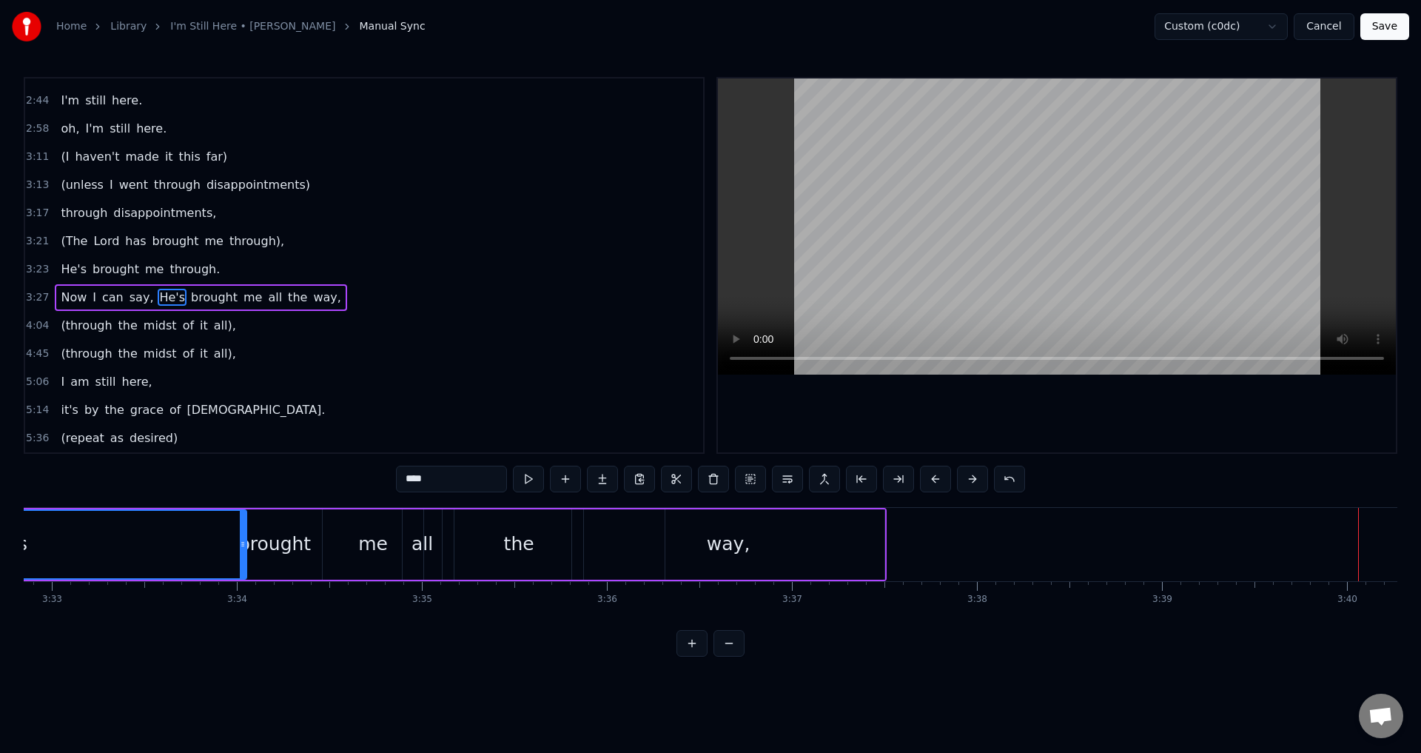
scroll to position [0, 39137]
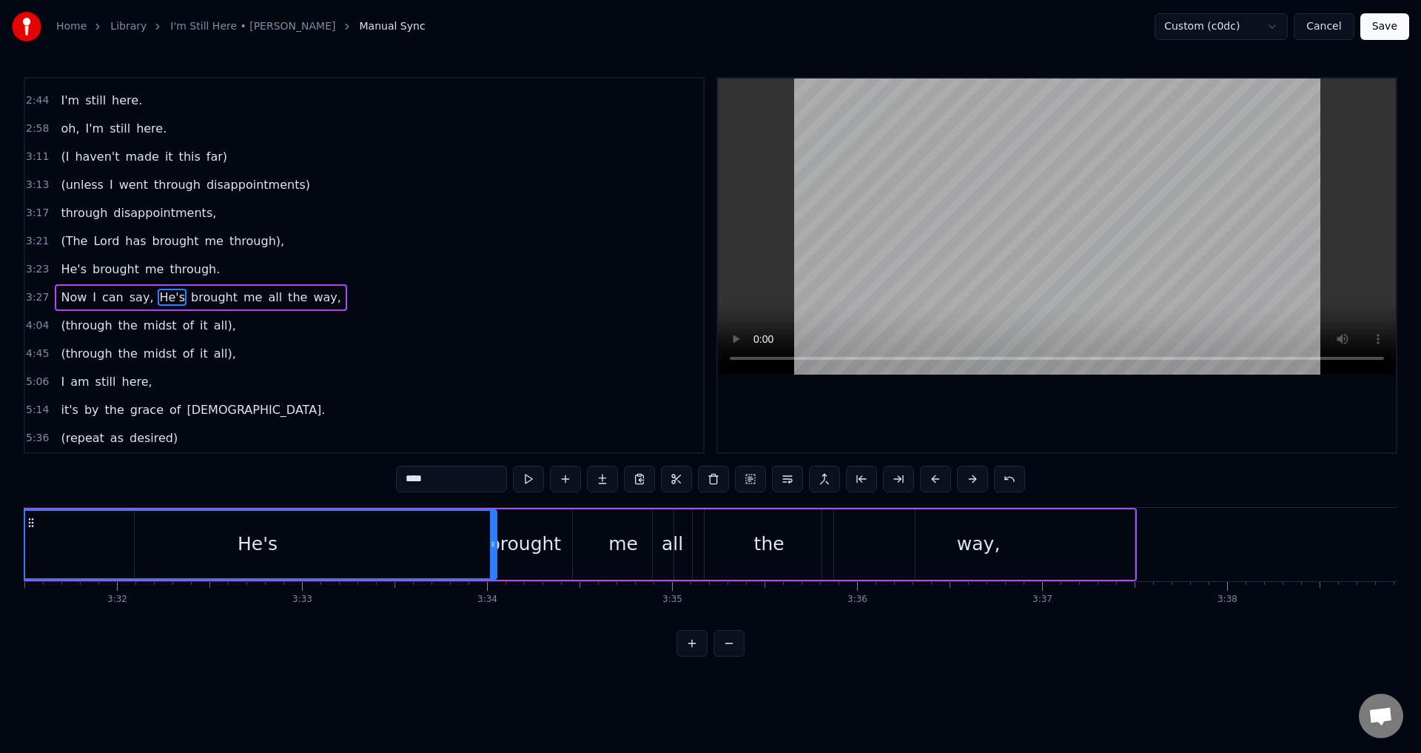
click at [667, 544] on div "all" at bounding box center [672, 544] width 21 height 28
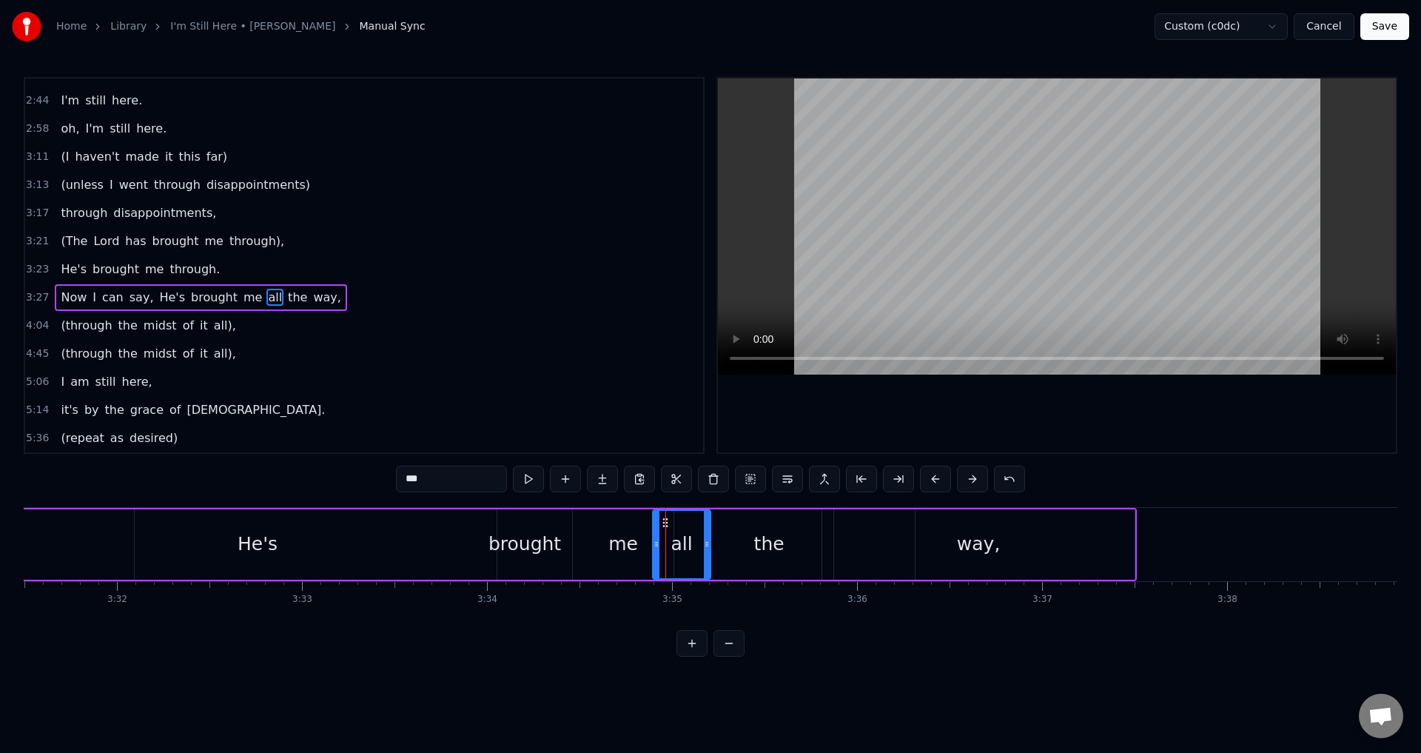
drag, startPoint x: 687, startPoint y: 544, endPoint x: 705, endPoint y: 534, distance: 21.2
click at [705, 534] on div at bounding box center [707, 544] width 6 height 67
click at [893, 530] on div "way," at bounding box center [978, 544] width 312 height 70
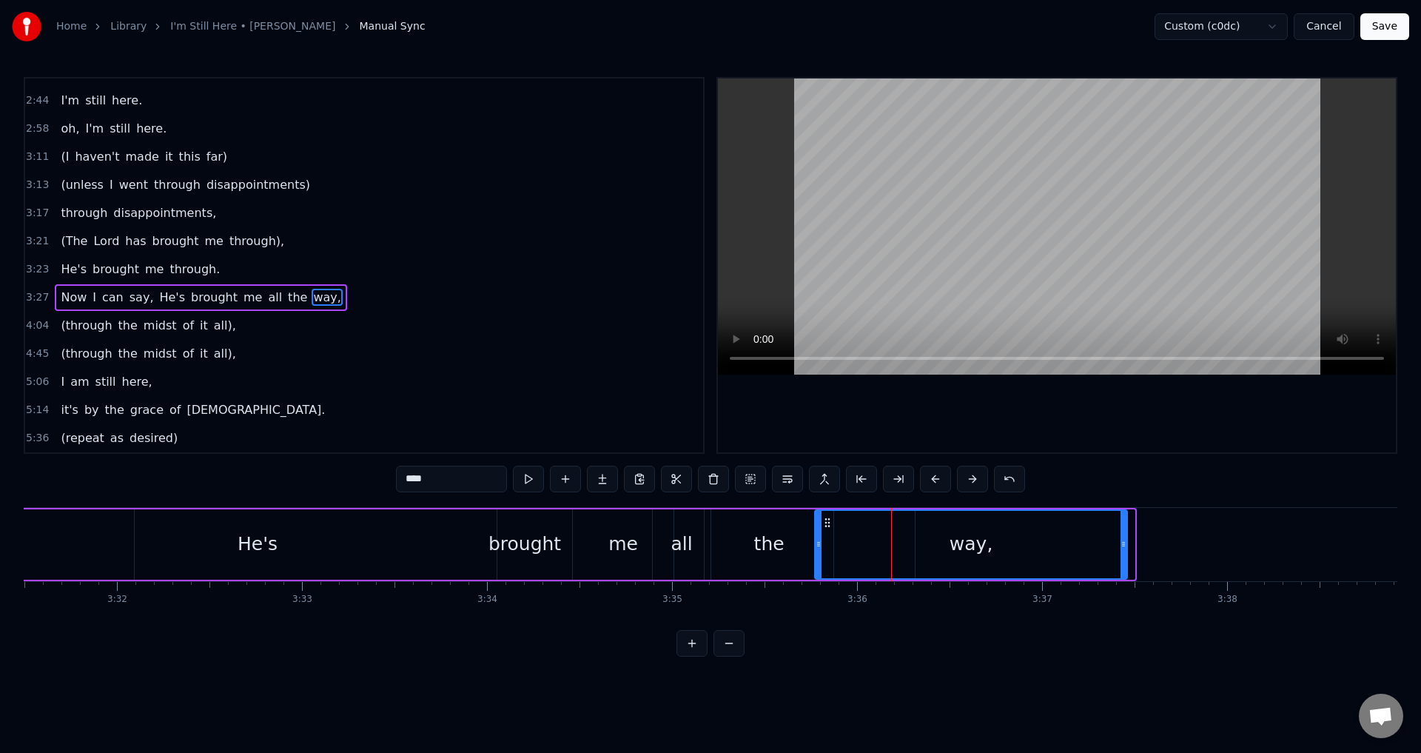
drag, startPoint x: 833, startPoint y: 525, endPoint x: 825, endPoint y: 528, distance: 8.0
click at [825, 528] on icon at bounding box center [828, 523] width 12 height 12
click at [686, 560] on div "all" at bounding box center [682, 544] width 58 height 70
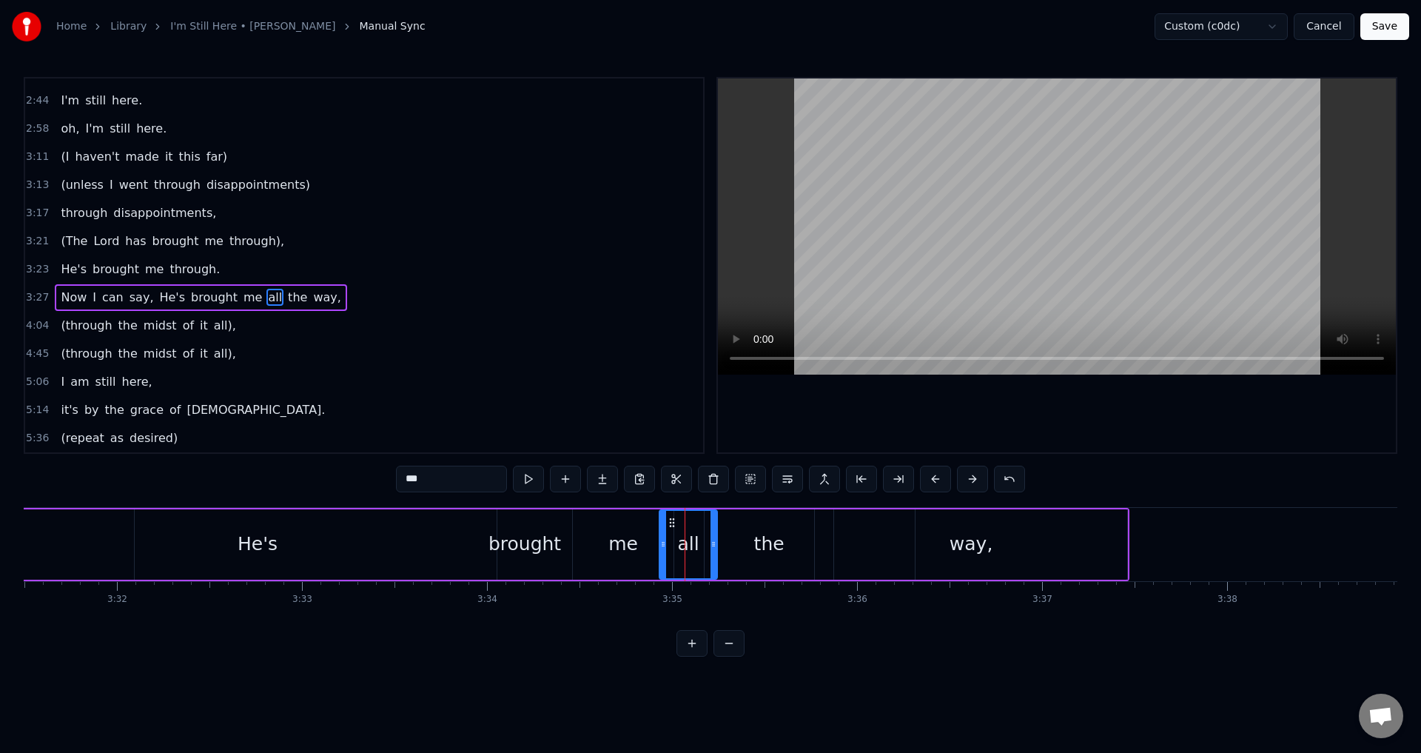
click at [668, 520] on icon at bounding box center [672, 523] width 12 height 12
click at [518, 480] on button at bounding box center [528, 479] width 31 height 27
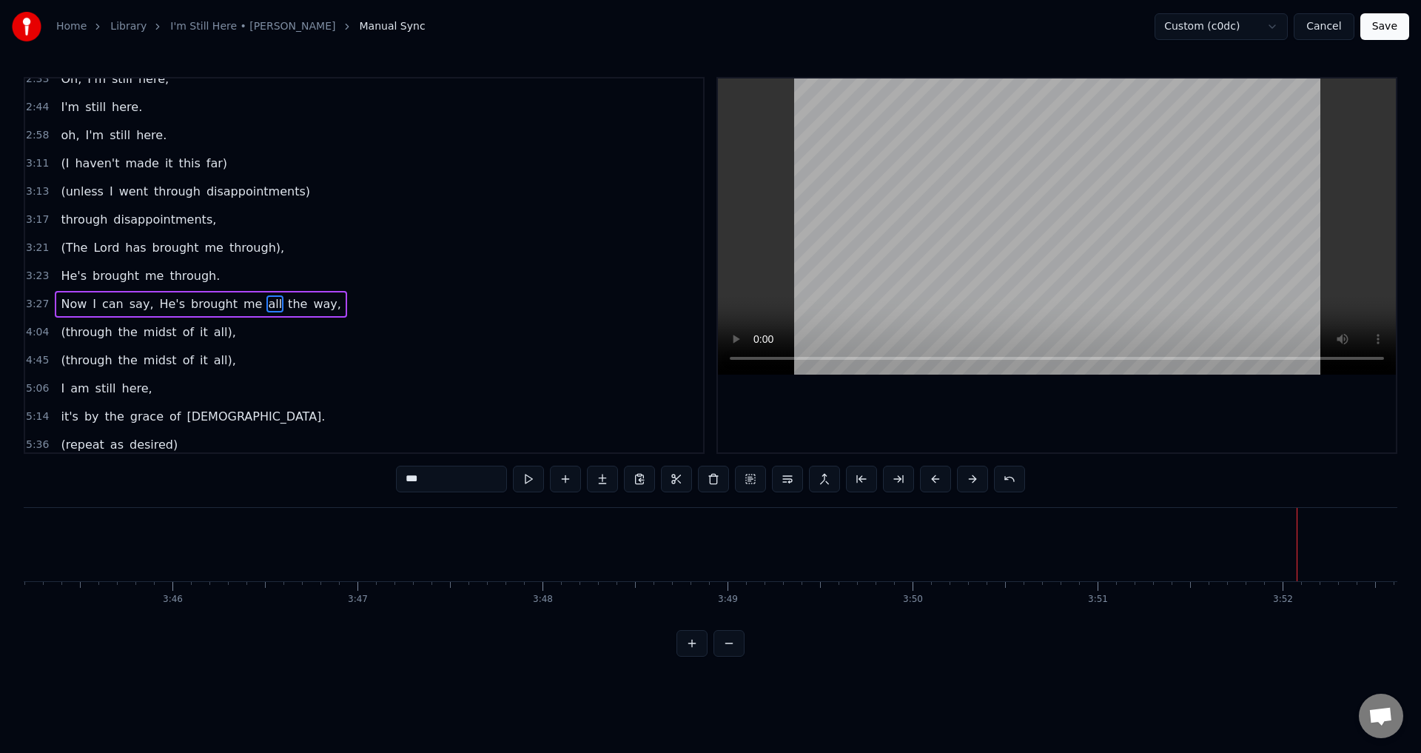
scroll to position [470, 0]
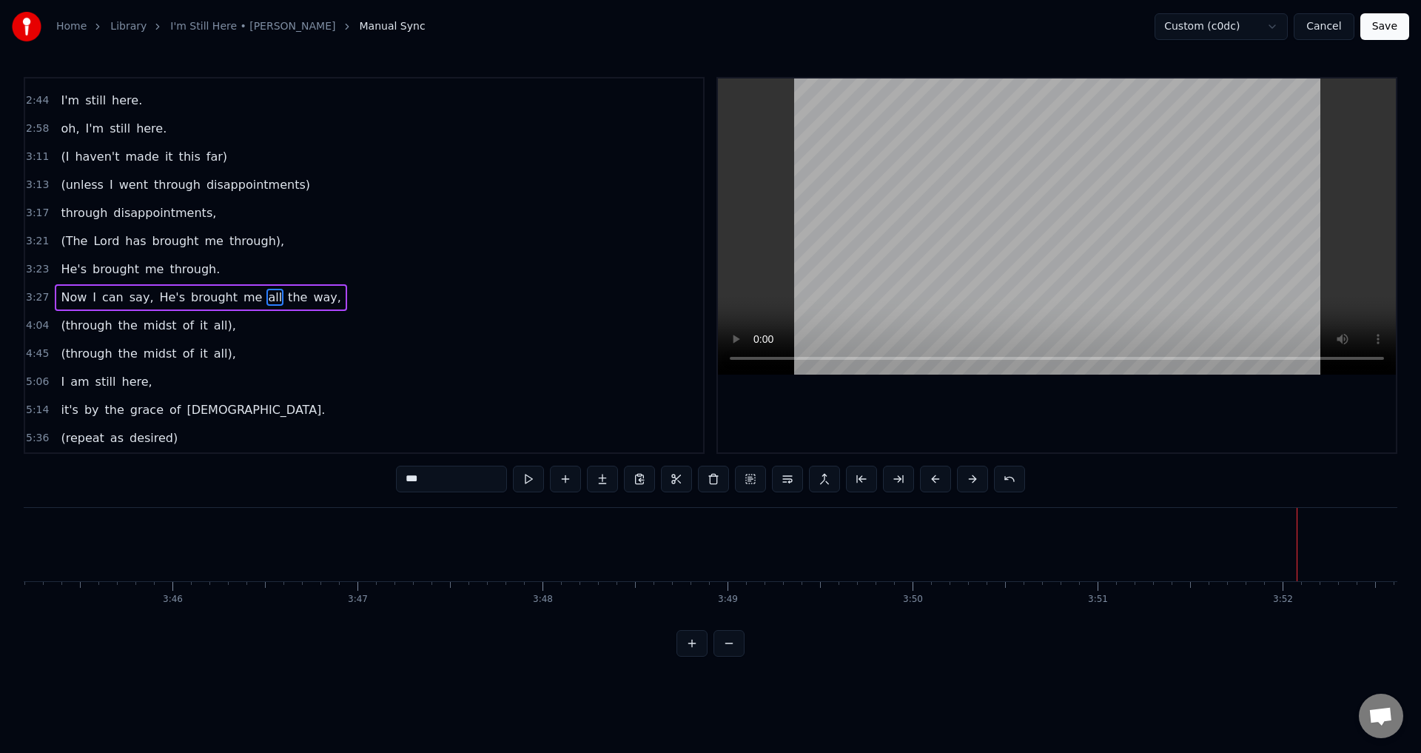
click at [215, 327] on span "all)," at bounding box center [224, 326] width 25 height 18
click at [142, 329] on span "midst" at bounding box center [160, 325] width 36 height 17
type input "*****"
click at [127, 336] on div "(through the midst of it all)," at bounding box center [148, 325] width 187 height 27
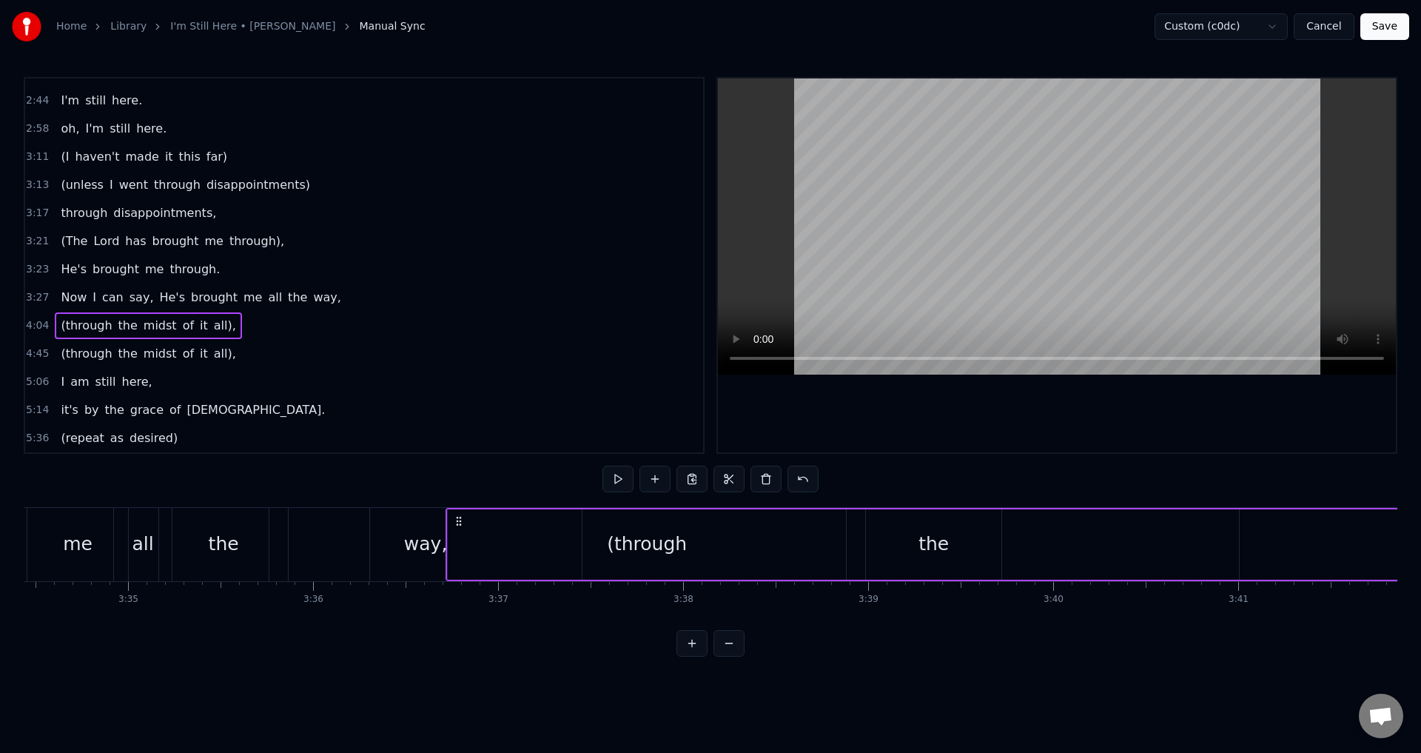
scroll to position [0, 39680]
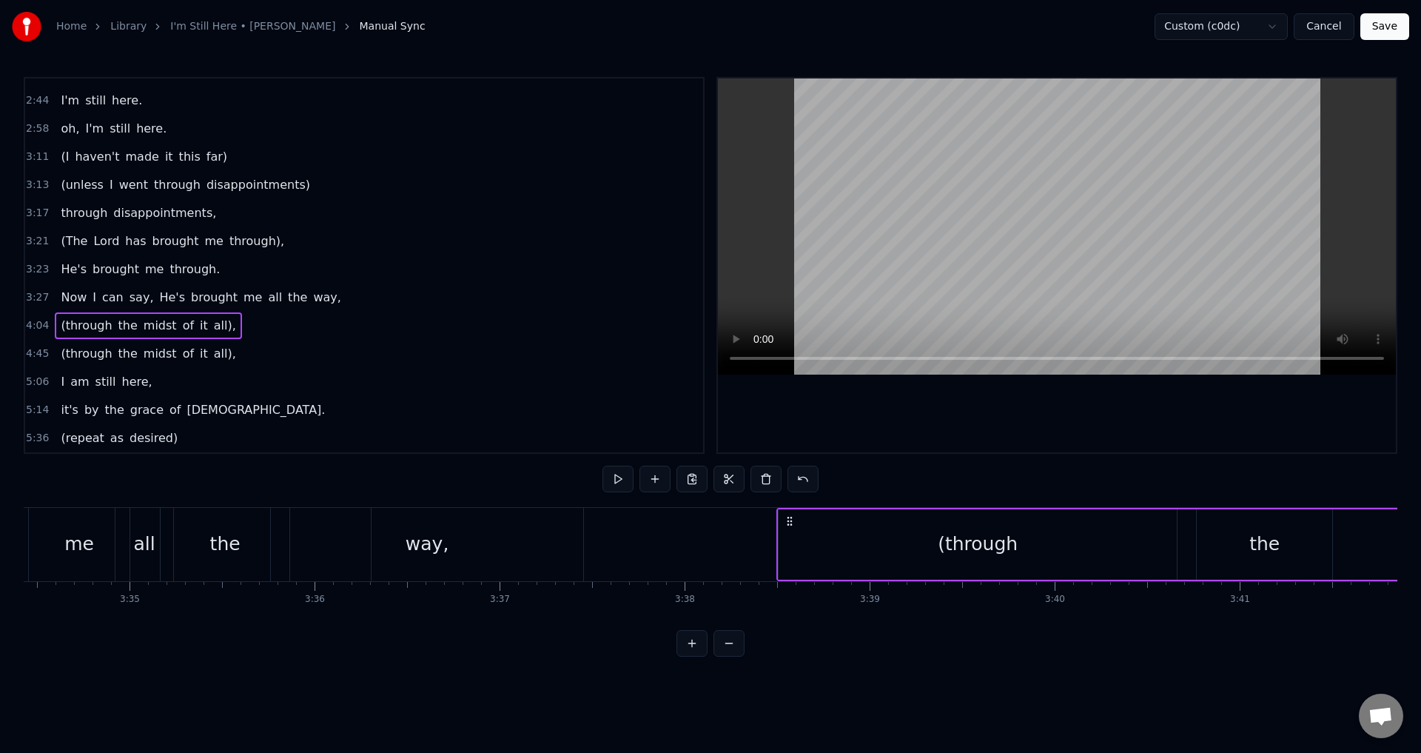
drag, startPoint x: 110, startPoint y: 519, endPoint x: 788, endPoint y: 590, distance: 682.5
click at [788, 590] on div "When I look back over my life and I see all the things [DEMOGRAPHIC_DATA]'s don…" at bounding box center [711, 562] width 1374 height 111
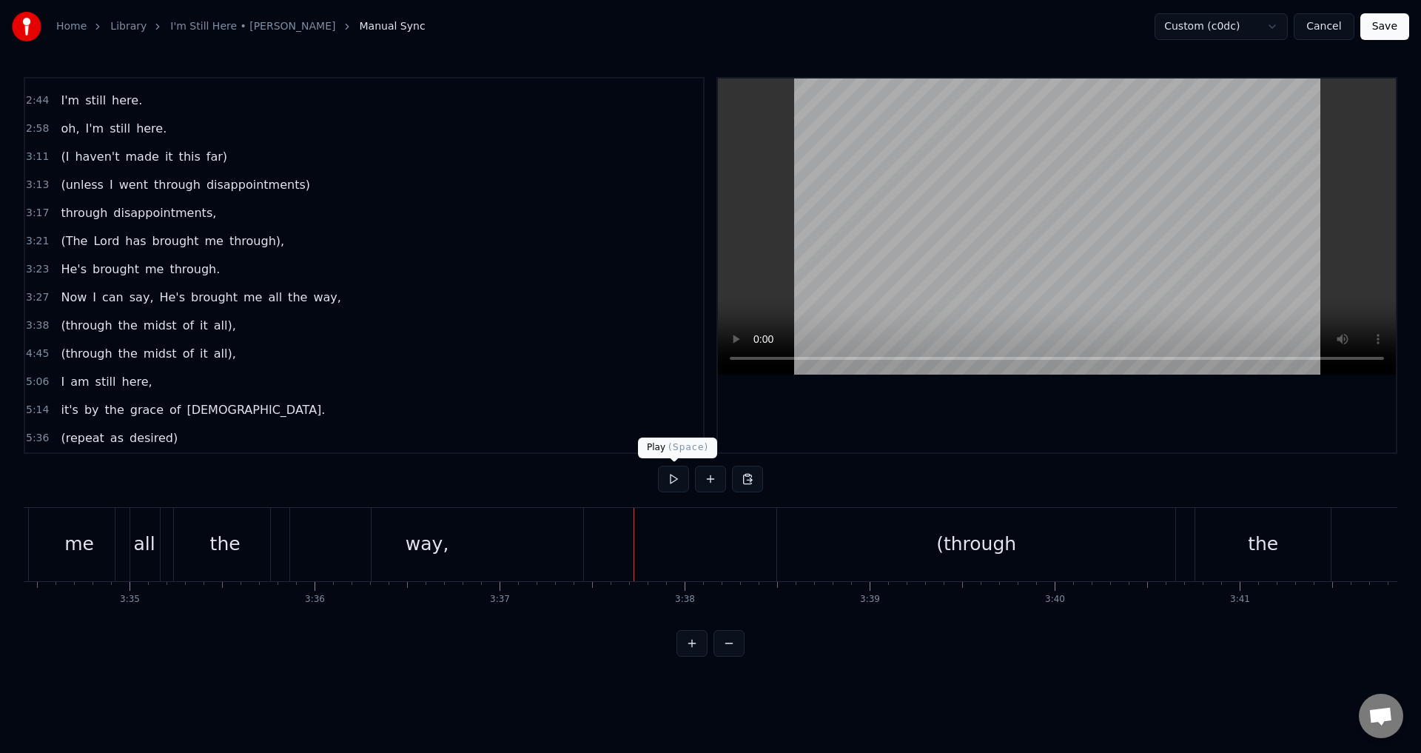
click at [671, 482] on button at bounding box center [673, 479] width 31 height 27
click at [671, 477] on button at bounding box center [673, 479] width 31 height 27
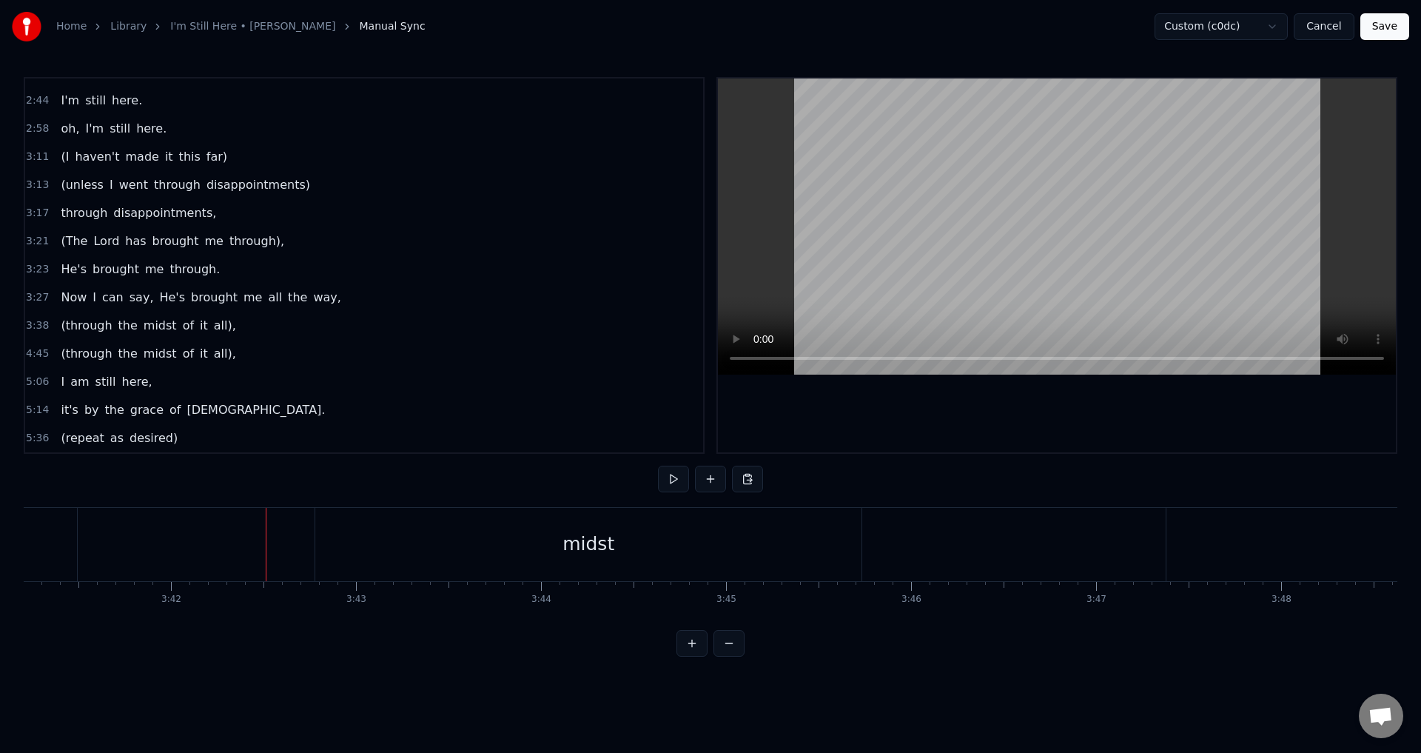
click at [219, 332] on html "Home Library I'm Still Here • [PERSON_NAME] Manual Sync Custom (c0dc) Cancel Sa…" at bounding box center [710, 340] width 1421 height 680
click at [218, 321] on html "Home Library I'm Still Here • [PERSON_NAME] Manual Sync Custom (c0dc) Cancel Sa…" at bounding box center [710, 340] width 1421 height 680
click at [215, 322] on span "all)," at bounding box center [224, 326] width 25 height 18
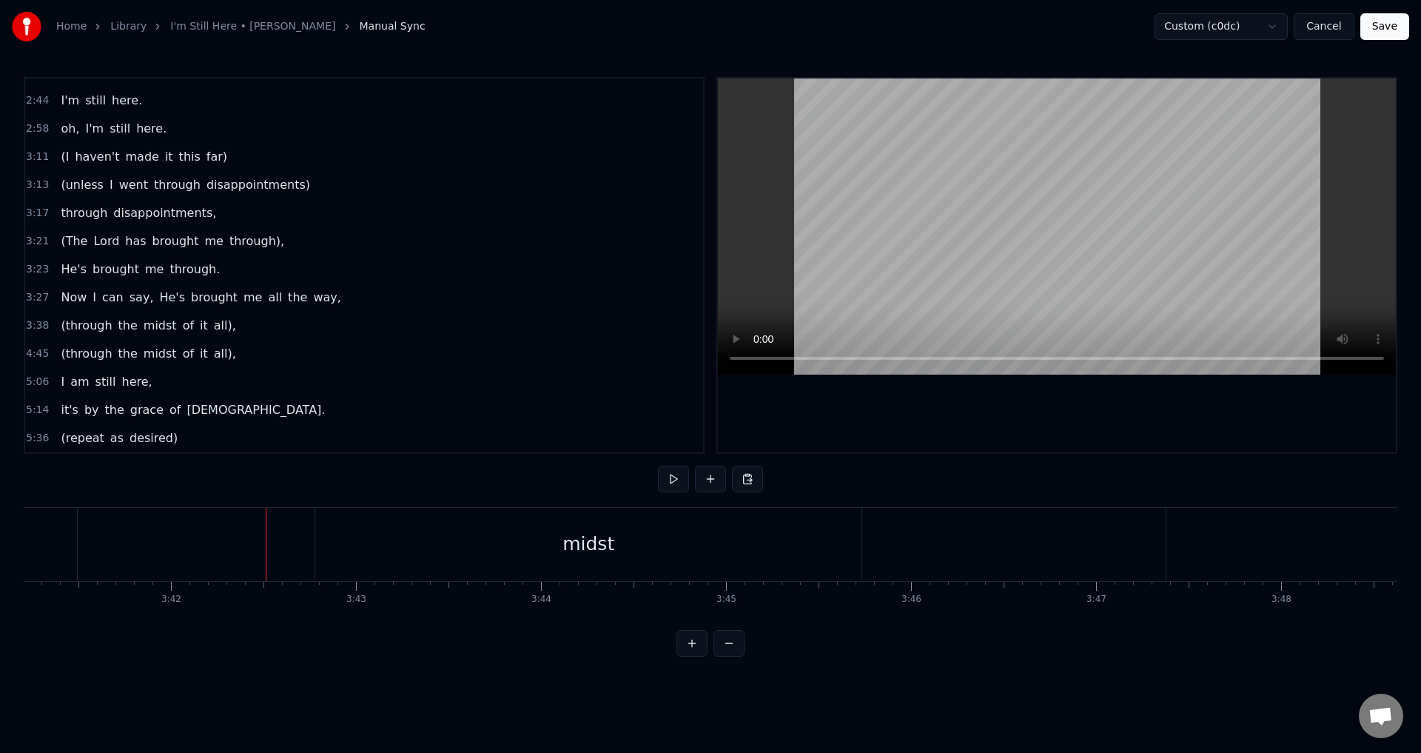
click at [215, 322] on span "all)," at bounding box center [224, 326] width 25 height 18
click at [98, 326] on span "(through" at bounding box center [86, 325] width 54 height 17
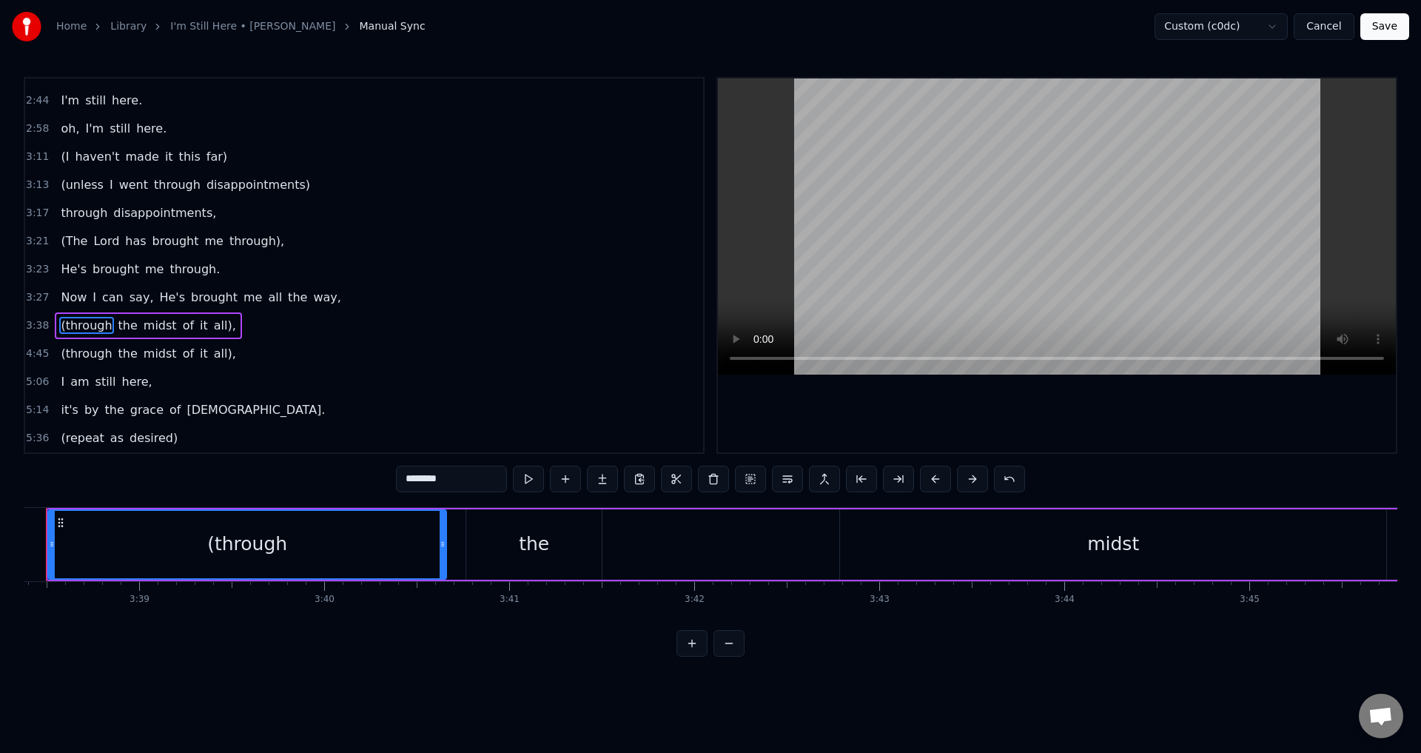
scroll to position [0, 40358]
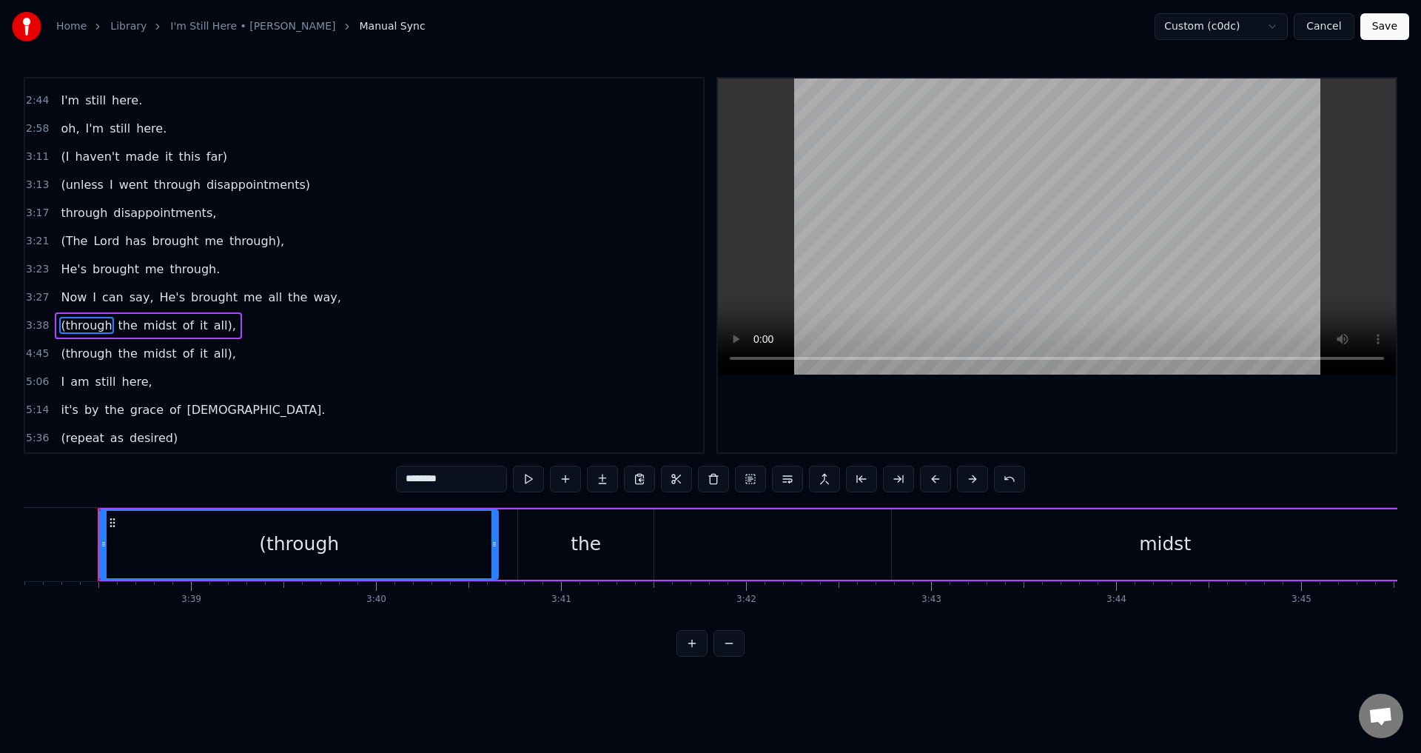
click at [220, 326] on div "3:38 (through the midst of it all)," at bounding box center [364, 326] width 678 height 28
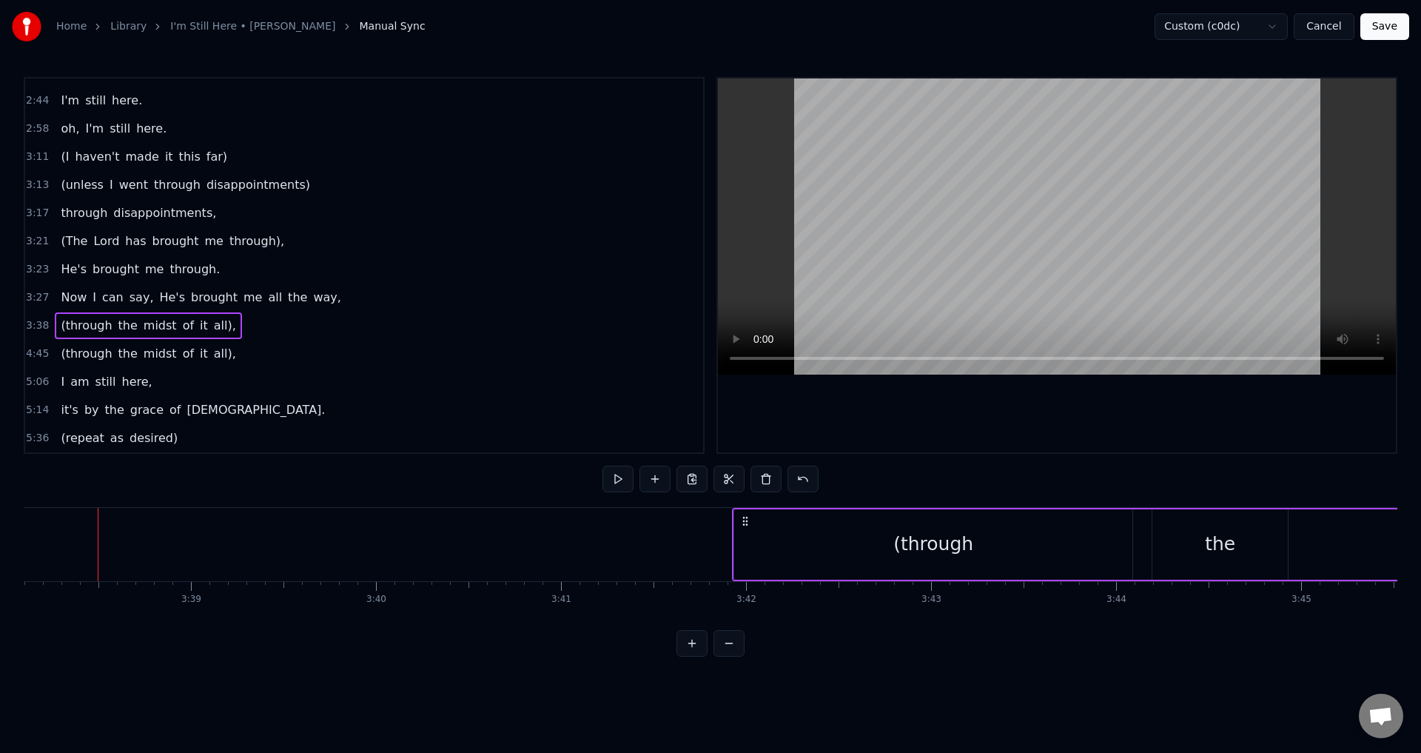
drag, startPoint x: 112, startPoint y: 523, endPoint x: 746, endPoint y: 541, distance: 634.6
click at [618, 485] on button at bounding box center [618, 479] width 31 height 27
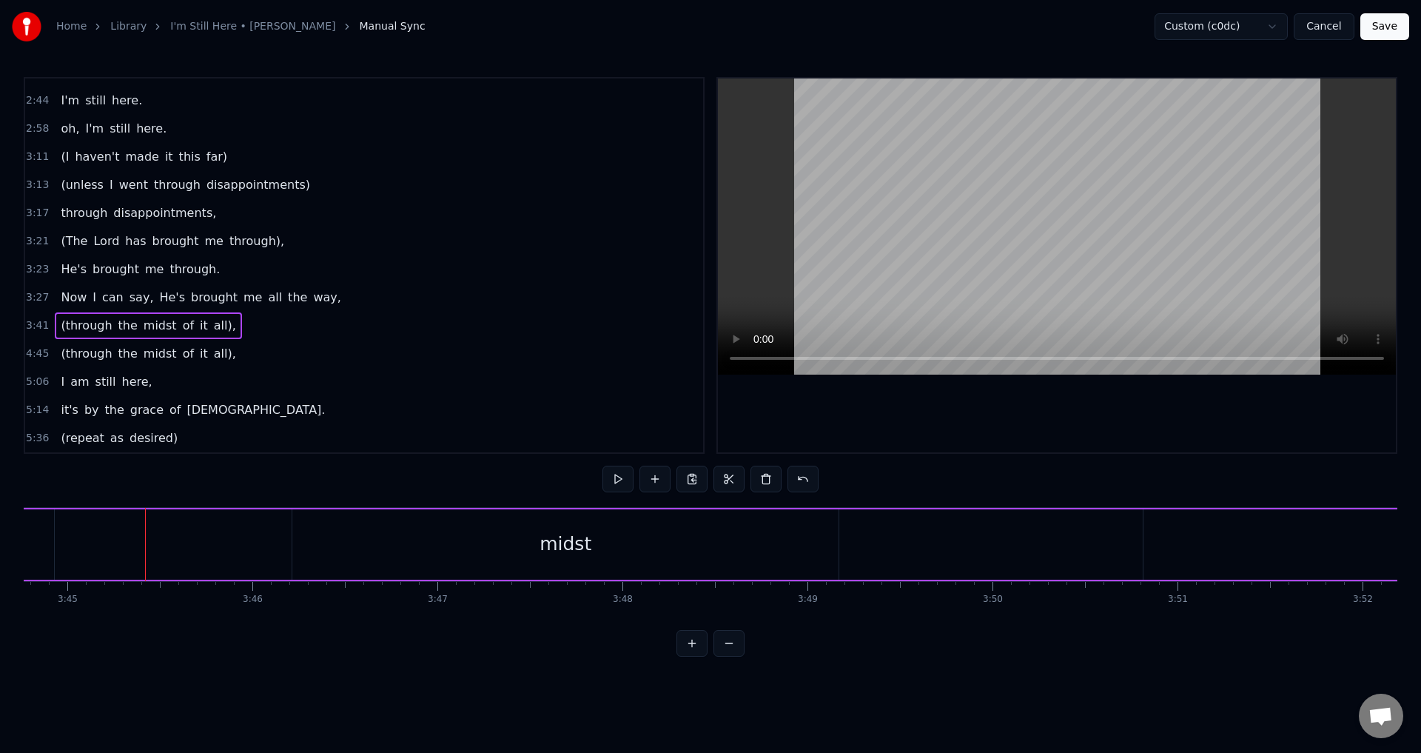
scroll to position [0, 41639]
click at [917, 615] on div "When I look back over my life and I see all the things [DEMOGRAPHIC_DATA]'s don…" at bounding box center [711, 562] width 1374 height 111
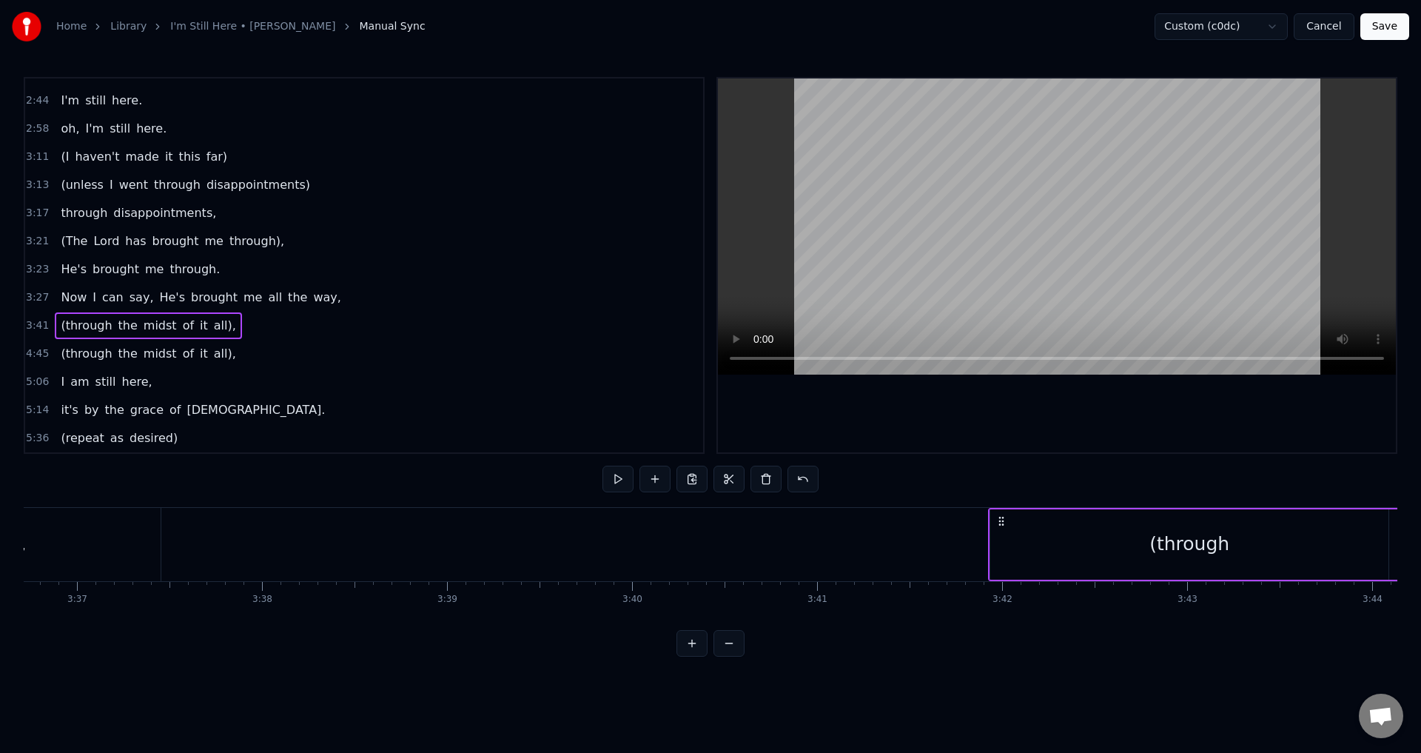
scroll to position [0, 39995]
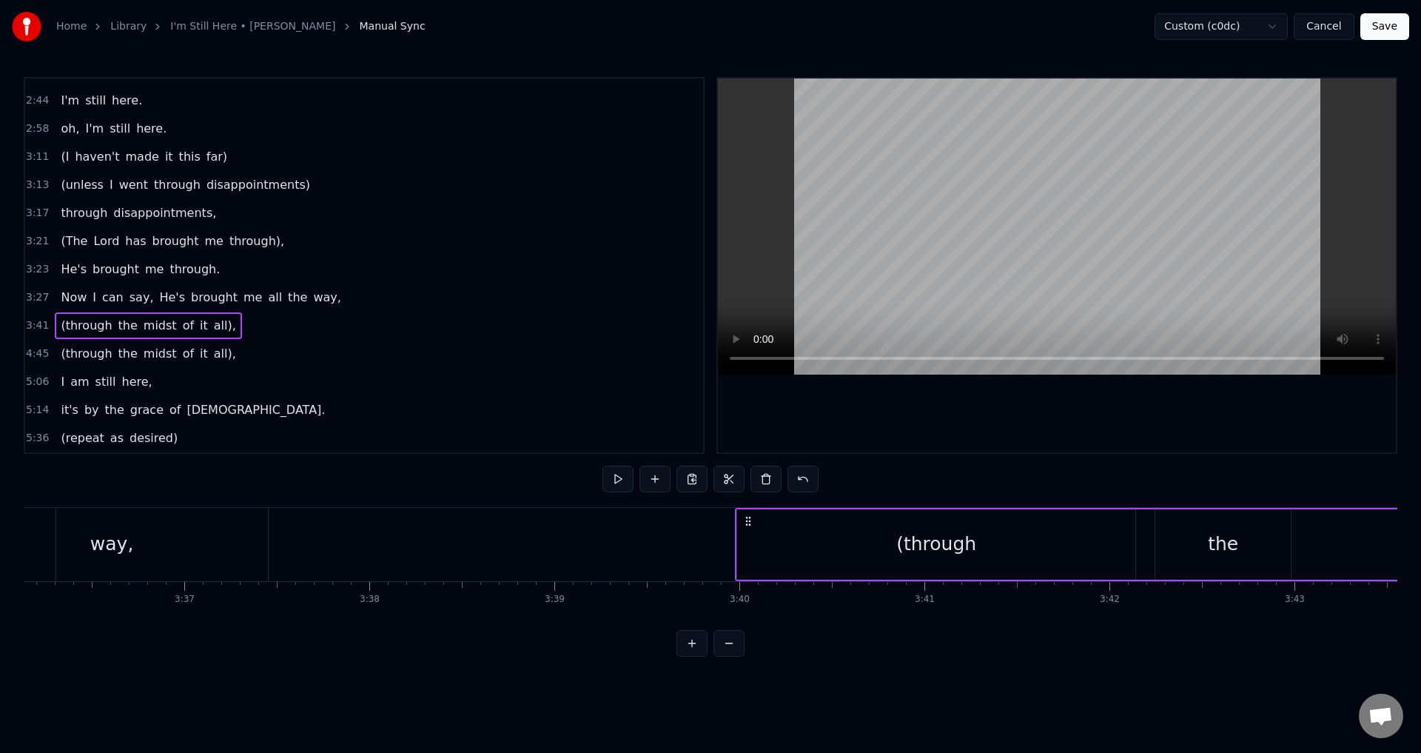
drag, startPoint x: 1109, startPoint y: 520, endPoint x: 737, endPoint y: 551, distance: 372.9
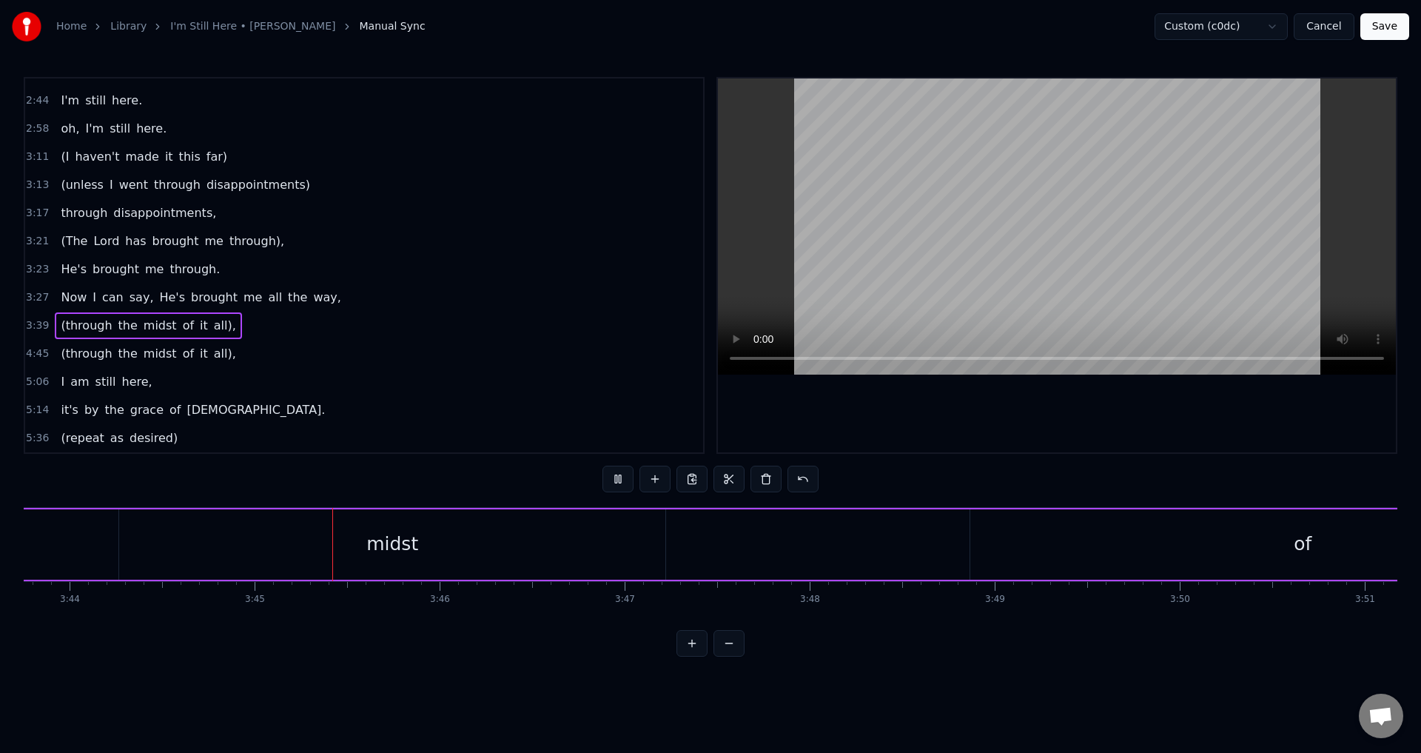
scroll to position [0, 41639]
click at [85, 329] on span "(through" at bounding box center [86, 325] width 54 height 17
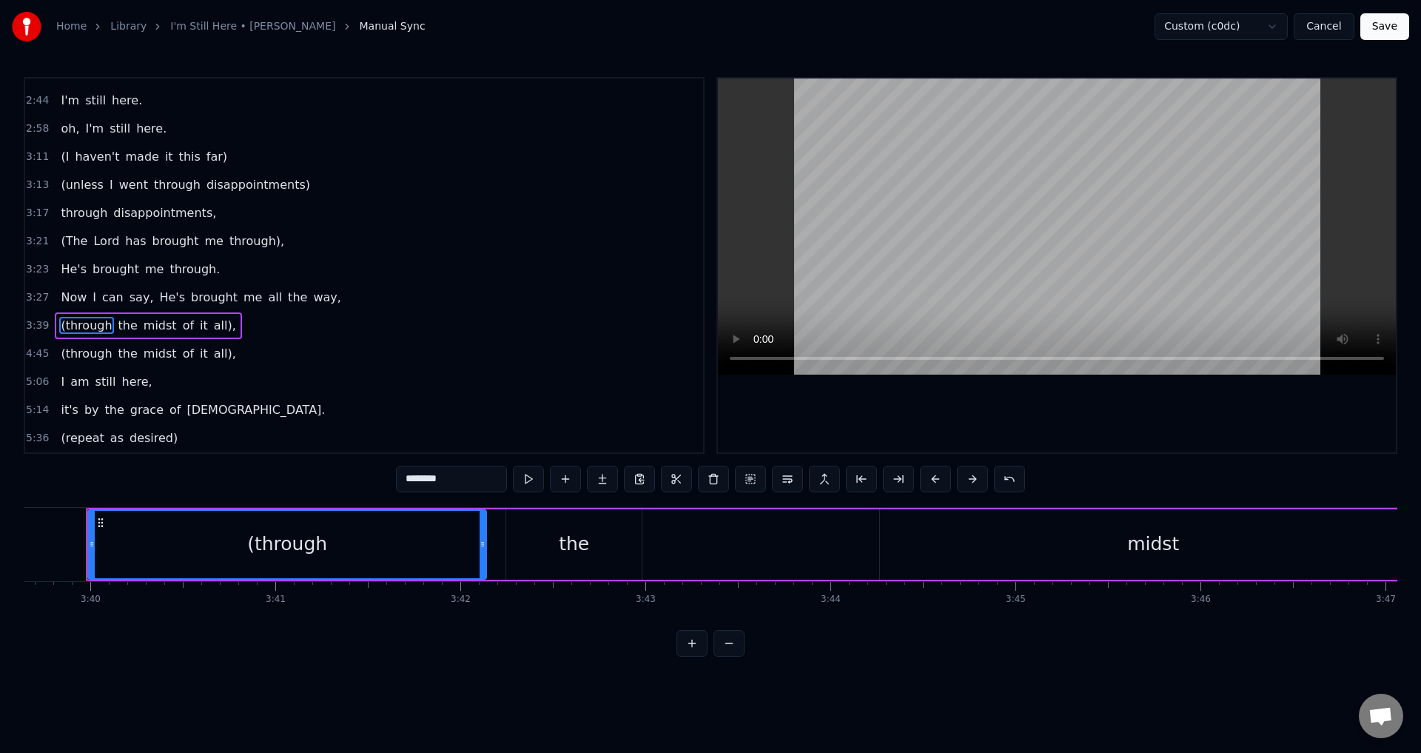
scroll to position [0, 40632]
click at [119, 320] on span "the" at bounding box center [128, 325] width 22 height 17
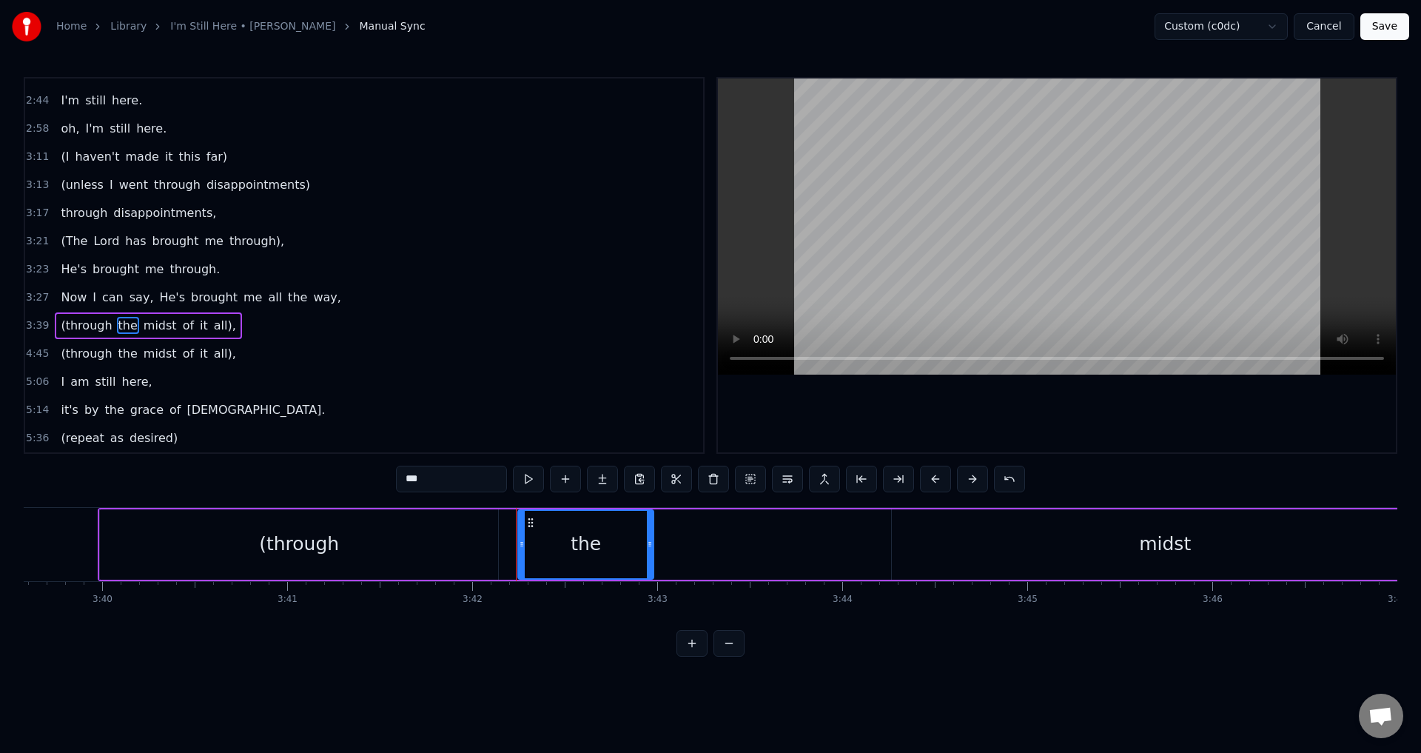
click at [158, 334] on span "midst" at bounding box center [160, 325] width 36 height 17
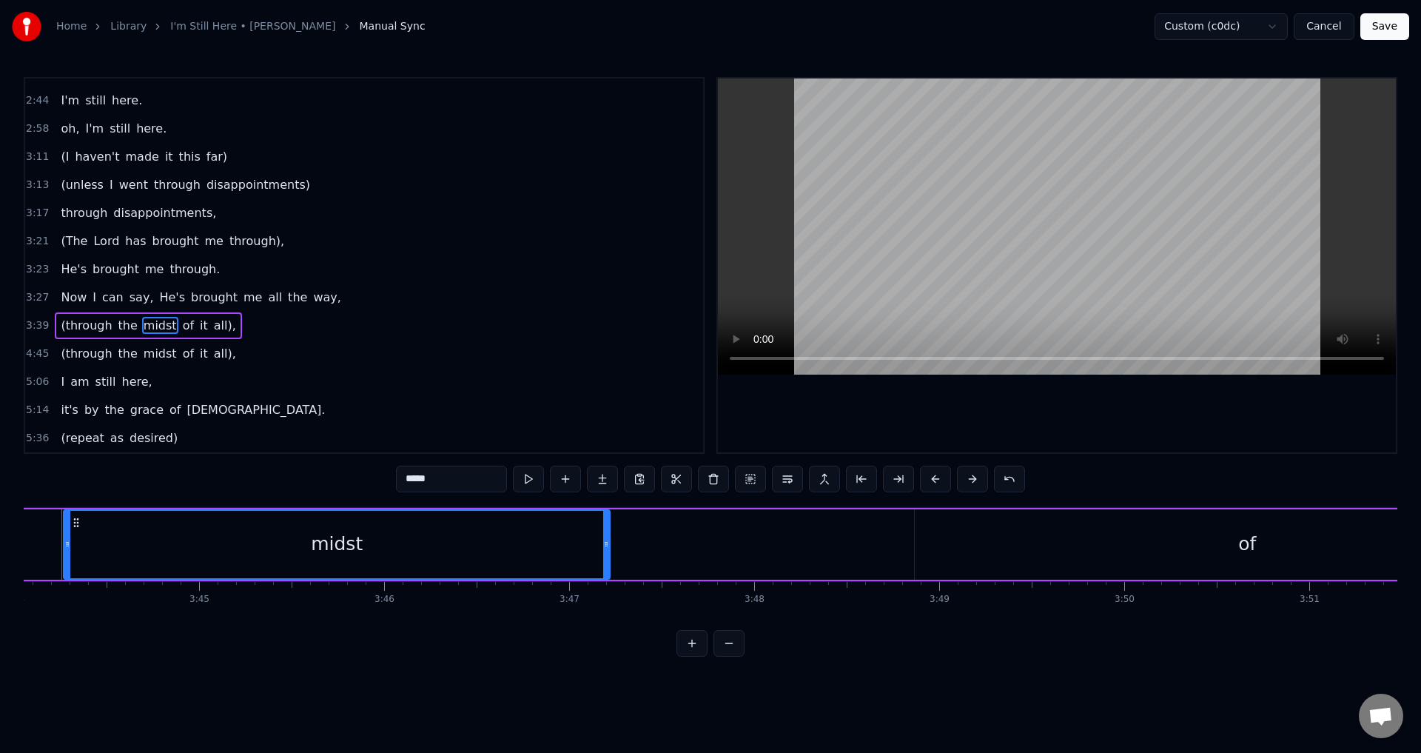
scroll to position [0, 41353]
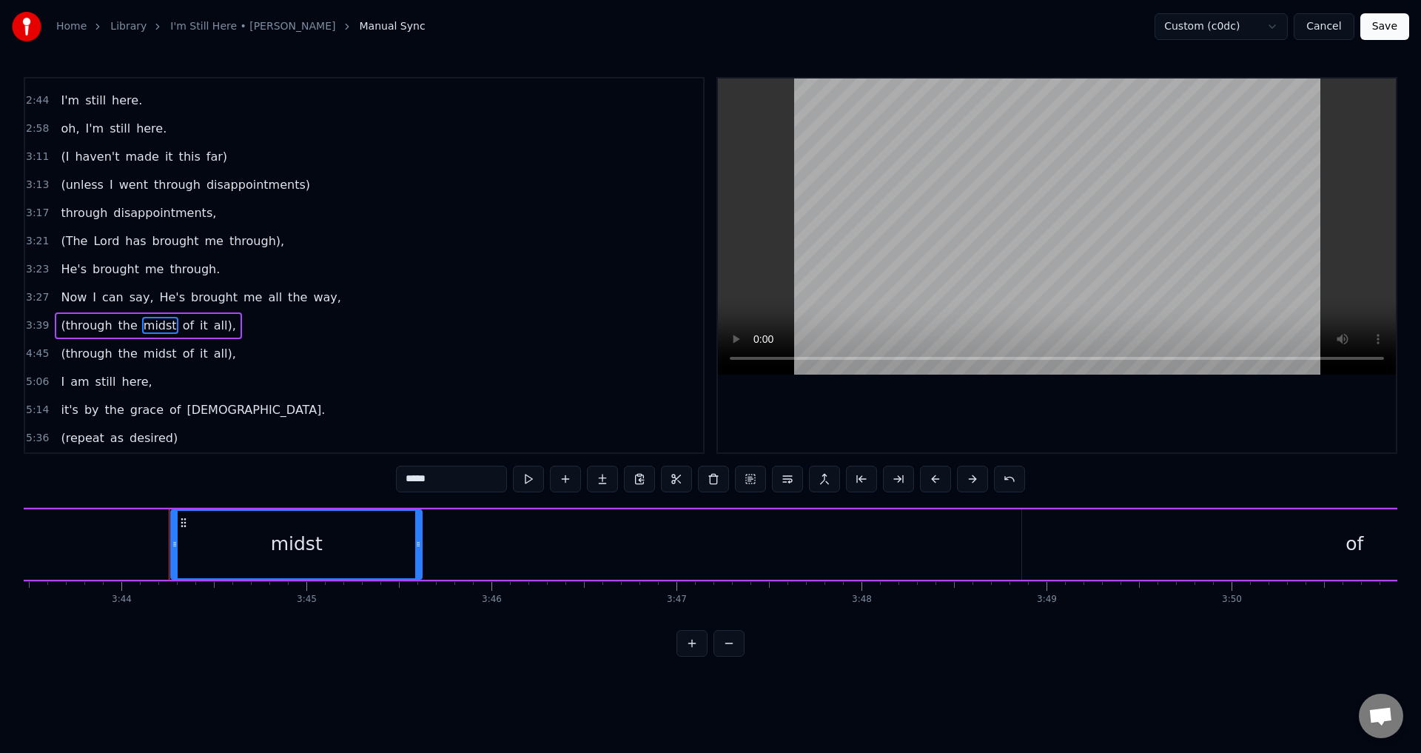
drag, startPoint x: 714, startPoint y: 541, endPoint x: 412, endPoint y: 583, distance: 304.8
click at [412, 583] on div "When I look back over my life and I see all the things [DEMOGRAPHIC_DATA]'s don…" at bounding box center [711, 562] width 1374 height 111
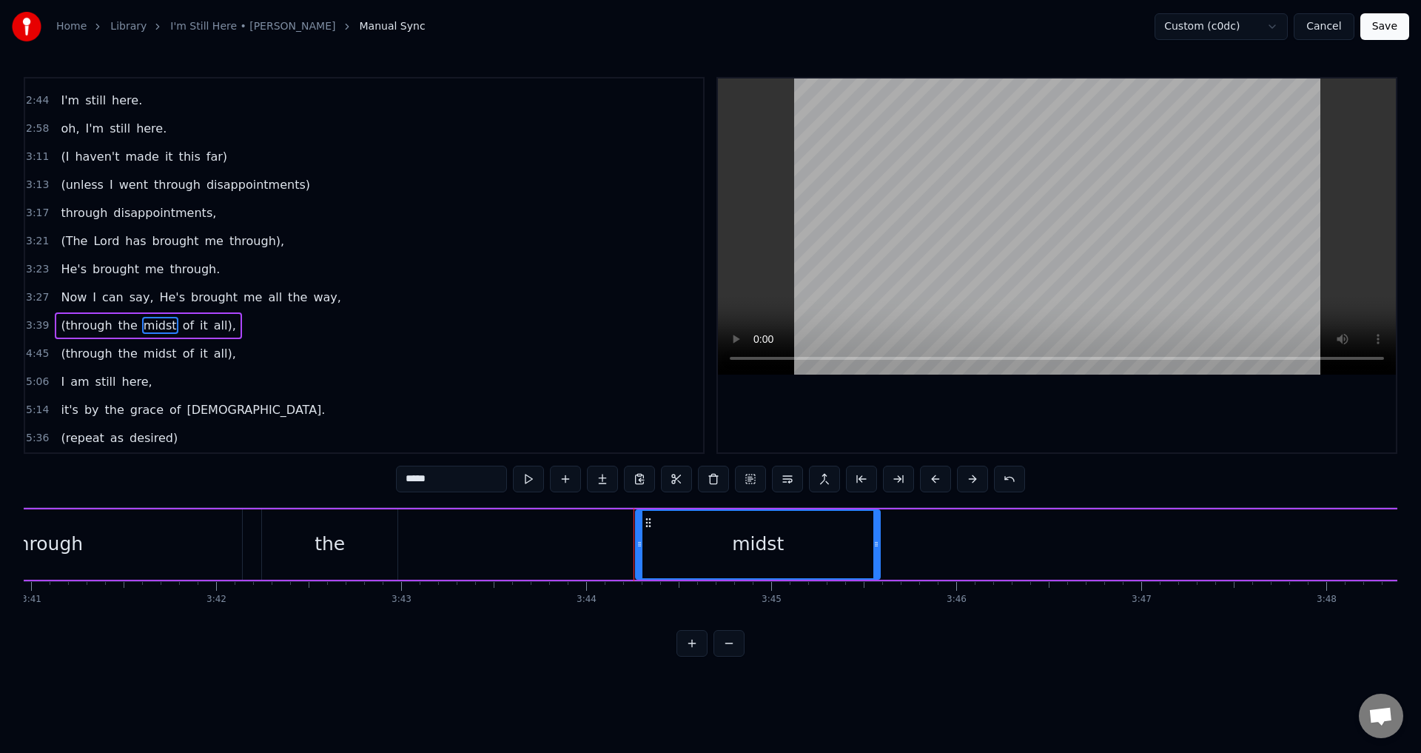
scroll to position [0, 40781]
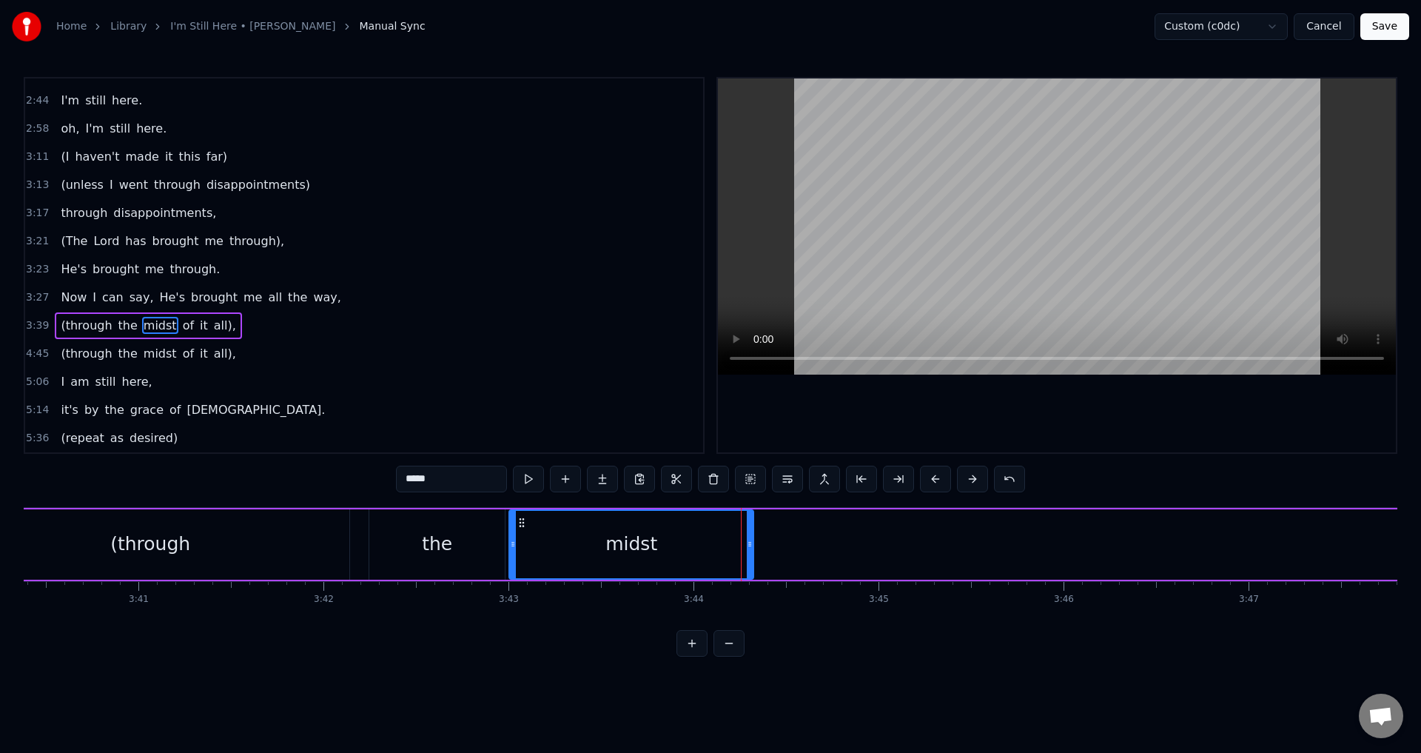
drag, startPoint x: 756, startPoint y: 521, endPoint x: 522, endPoint y: 531, distance: 234.1
click at [522, 531] on div "midst" at bounding box center [631, 544] width 243 height 67
click at [742, 531] on div "midst" at bounding box center [865, 544] width 246 height 70
click at [181, 324] on span "of" at bounding box center [188, 325] width 14 height 17
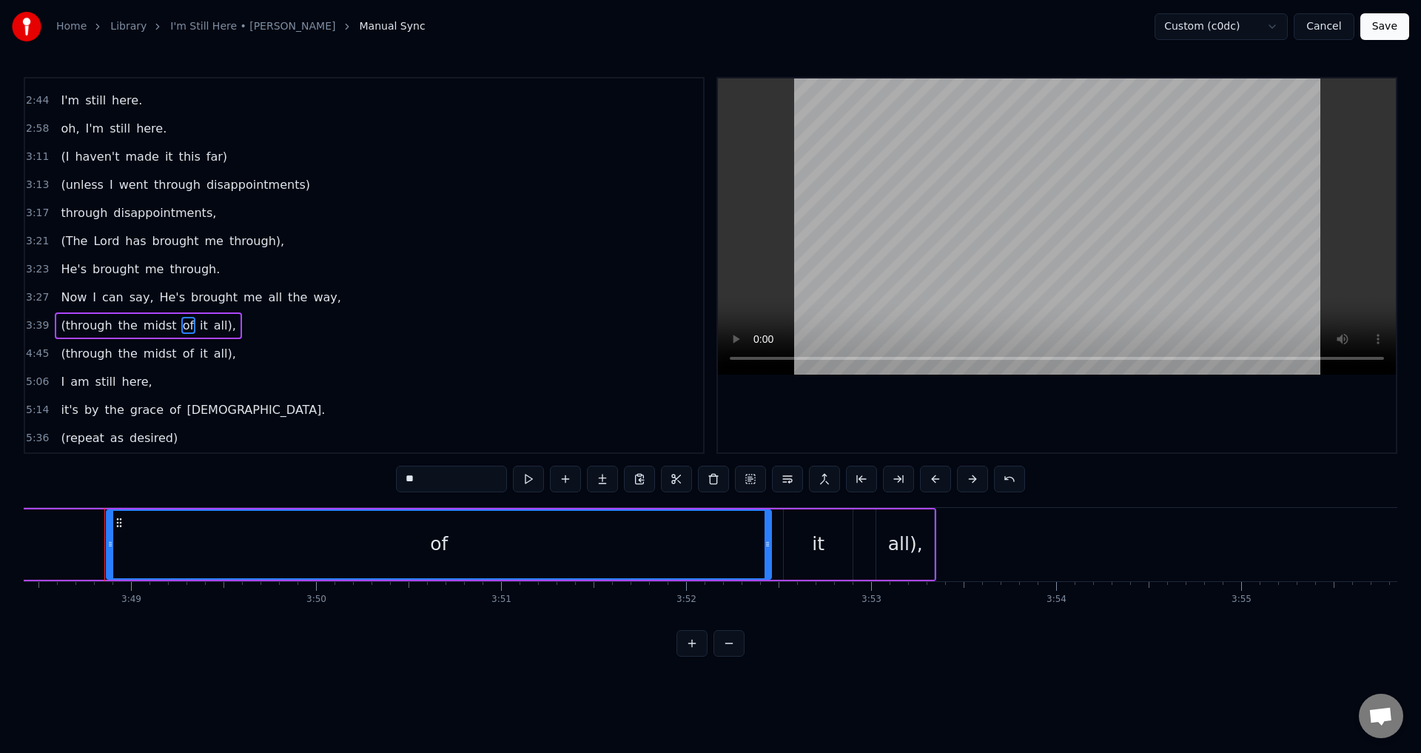
scroll to position [0, 42276]
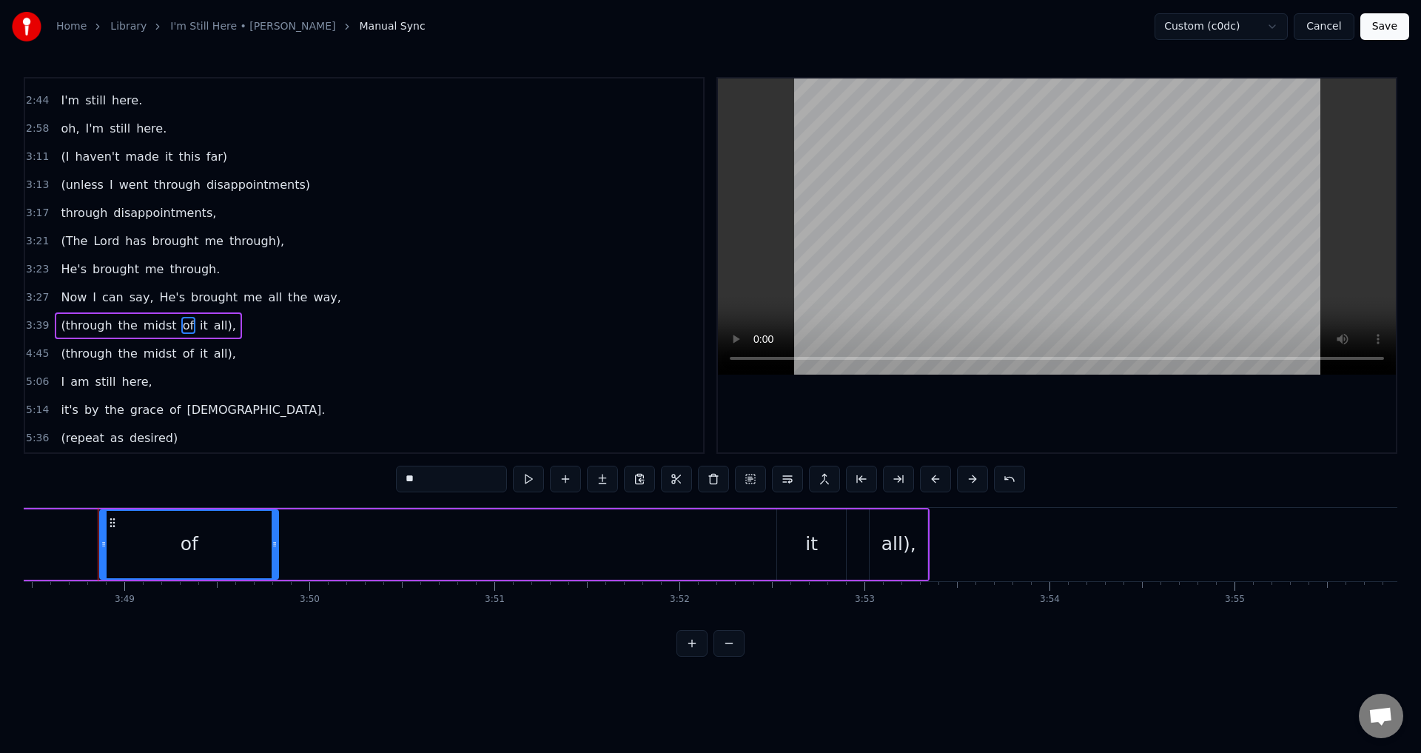
drag, startPoint x: 761, startPoint y: 544, endPoint x: 275, endPoint y: 576, distance: 487.3
click at [275, 576] on div at bounding box center [275, 544] width 6 height 67
click at [798, 562] on div "it" at bounding box center [811, 544] width 69 height 70
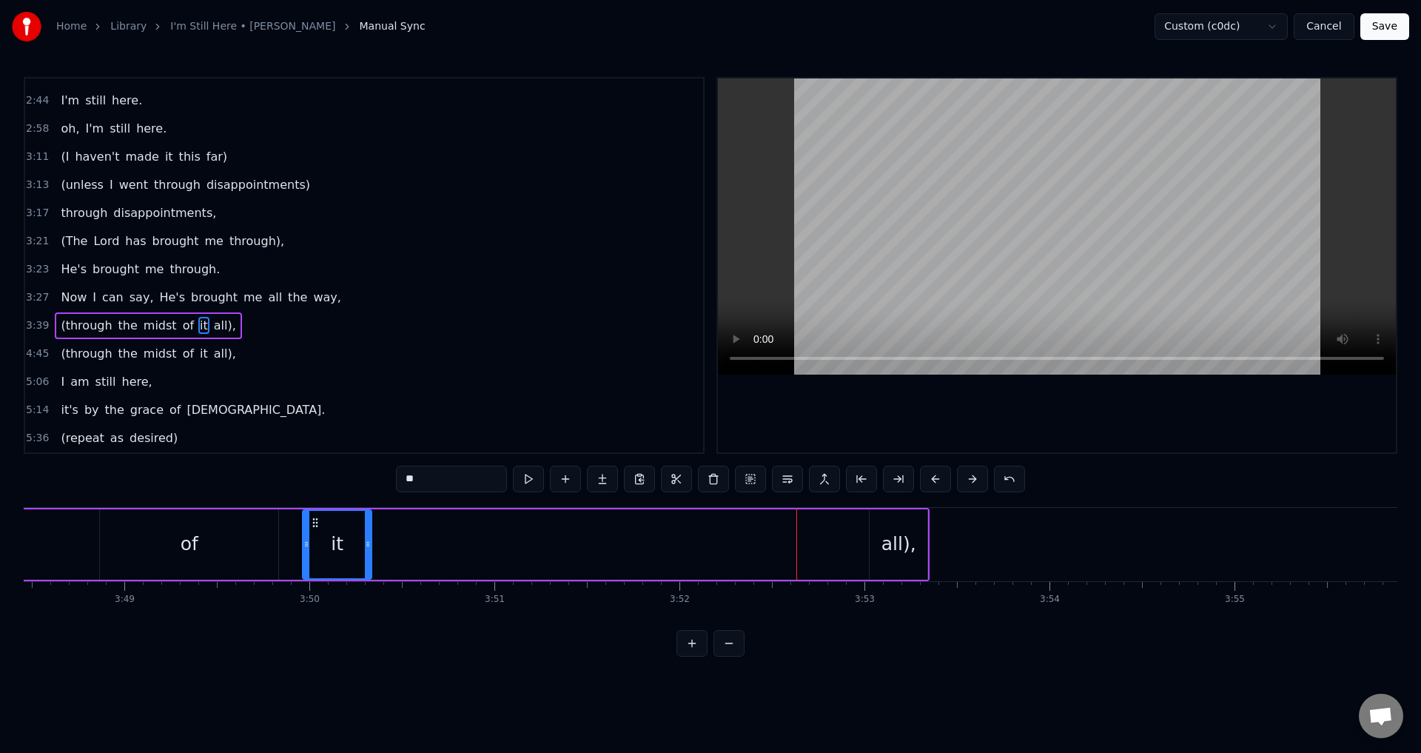
drag, startPoint x: 788, startPoint y: 520, endPoint x: 314, endPoint y: 576, distance: 477.8
click at [314, 576] on div "it" at bounding box center [336, 544] width 67 height 67
click at [910, 527] on div "all)," at bounding box center [899, 544] width 58 height 70
drag, startPoint x: 882, startPoint y: 519, endPoint x: 392, endPoint y: 566, distance: 492.3
click at [392, 566] on div "all)," at bounding box center [408, 544] width 56 height 67
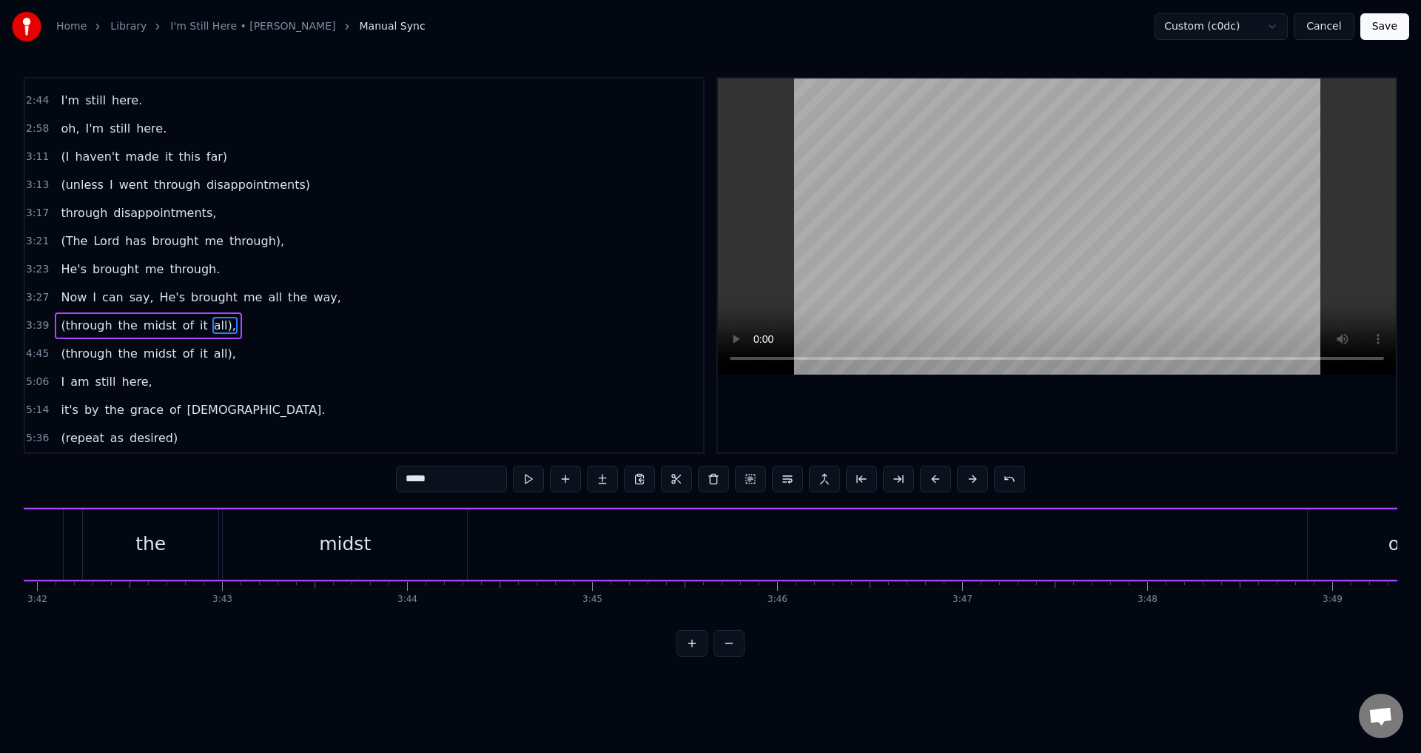
scroll to position [0, 40960]
click at [181, 326] on span "of" at bounding box center [188, 325] width 14 height 17
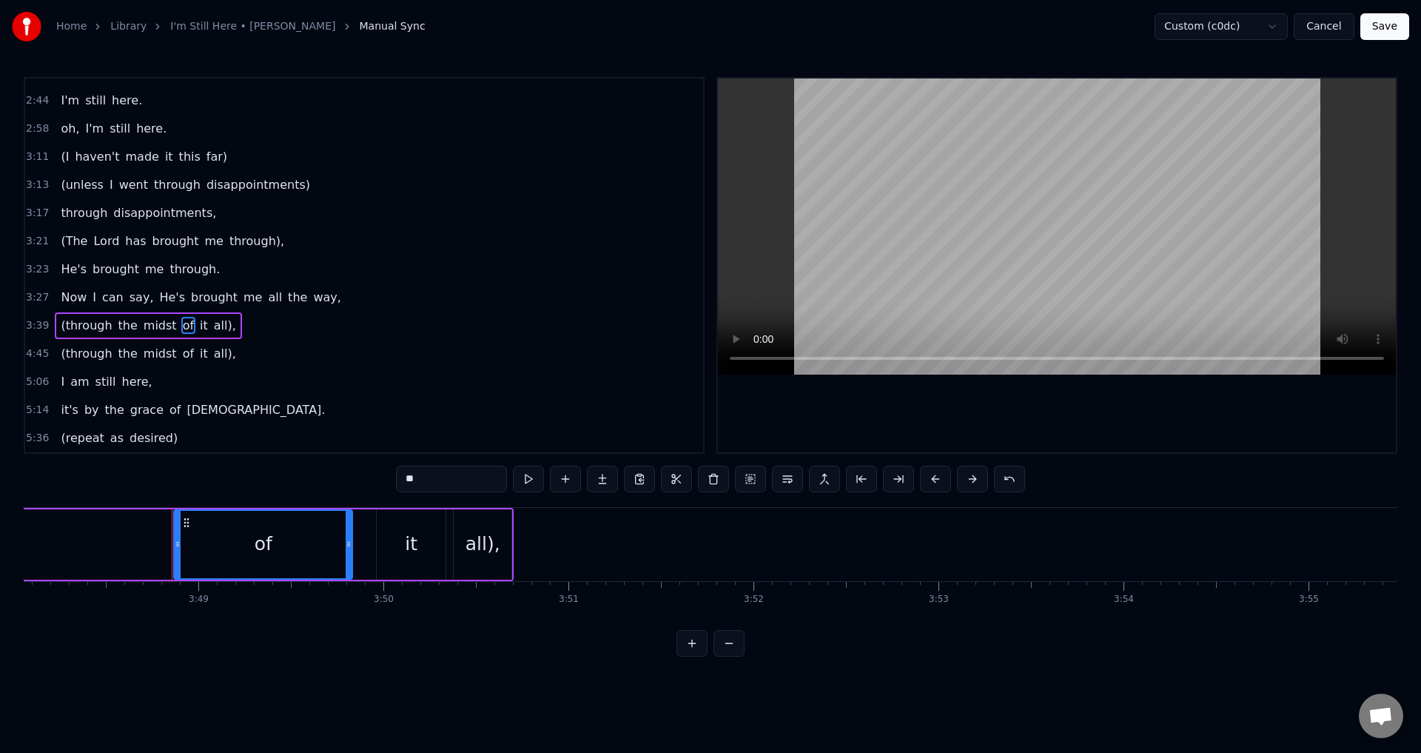
scroll to position [0, 42276]
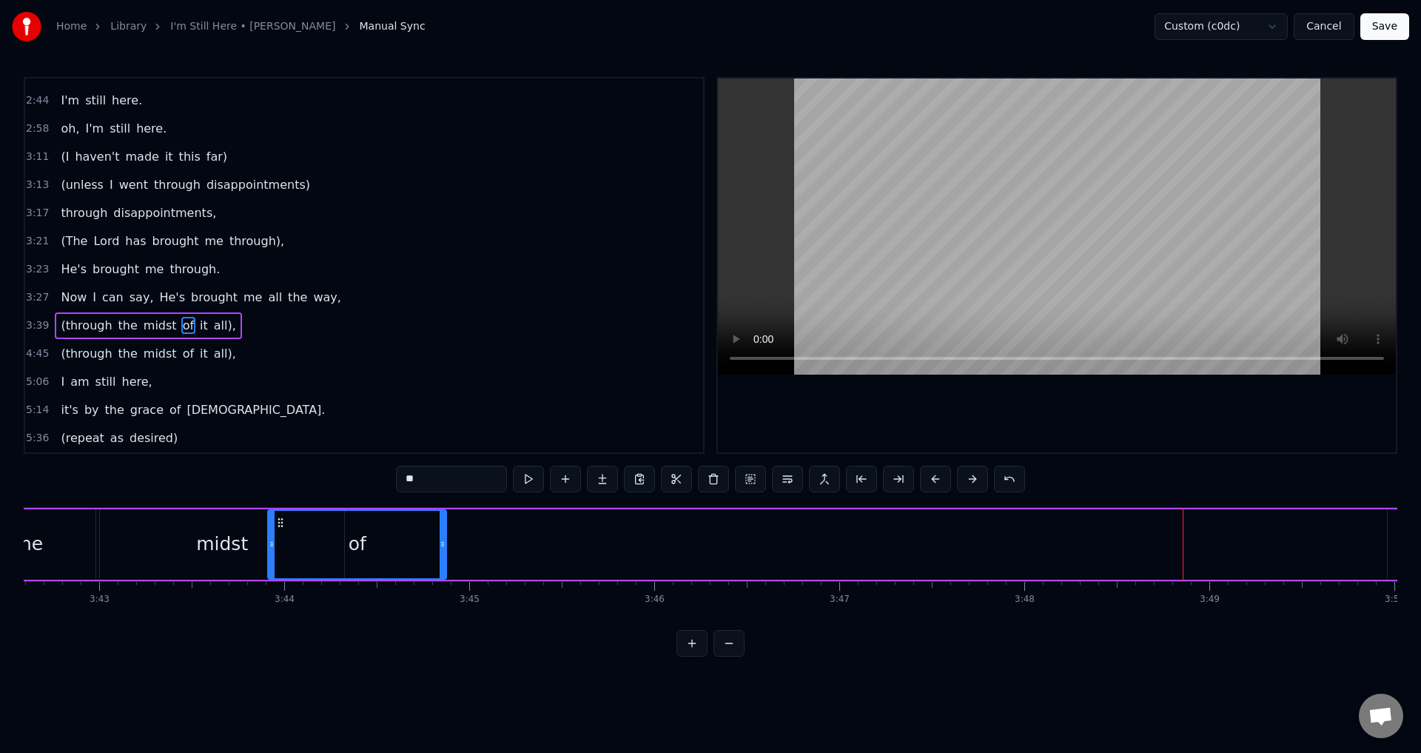
drag, startPoint x: 113, startPoint y: 520, endPoint x: 285, endPoint y: 522, distance: 172.5
click at [285, 522] on icon at bounding box center [281, 523] width 12 height 12
click at [198, 326] on span "it" at bounding box center [203, 325] width 11 height 17
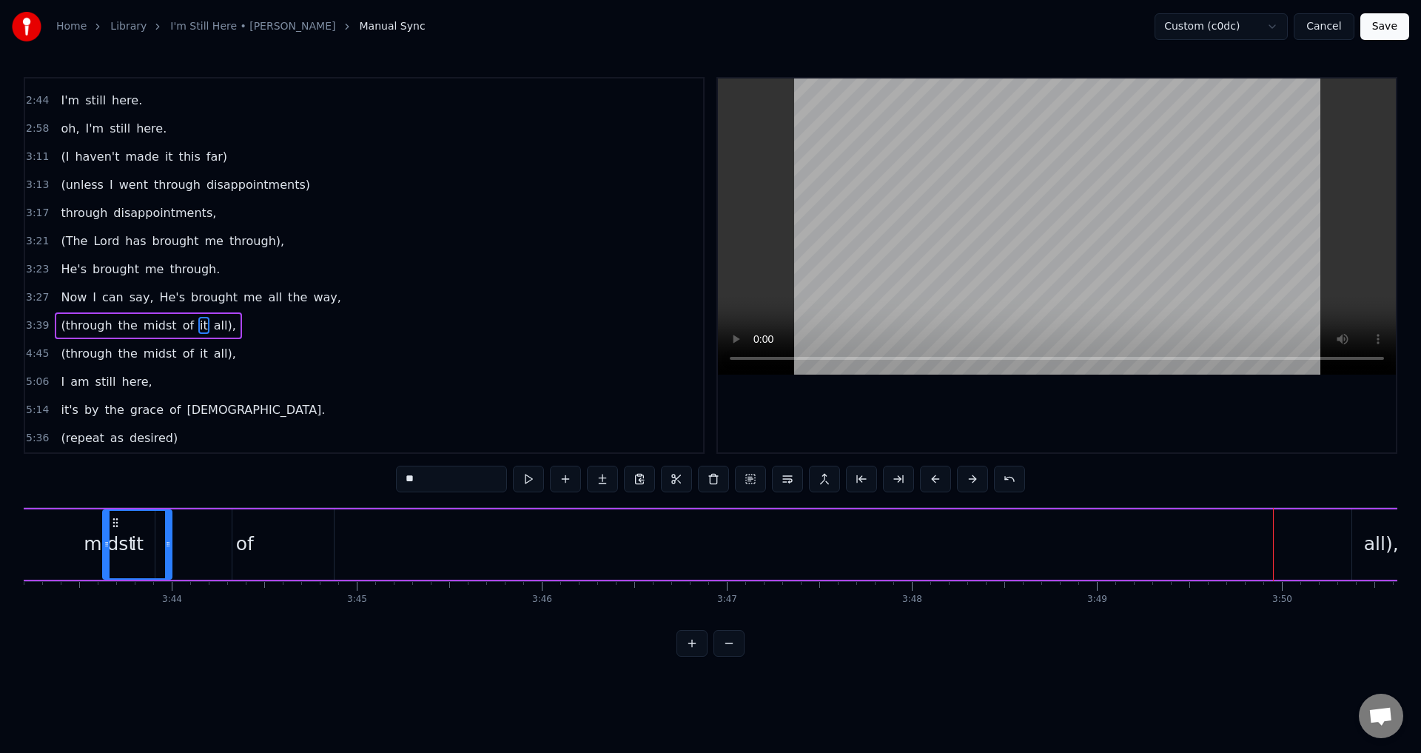
scroll to position [0, 41279]
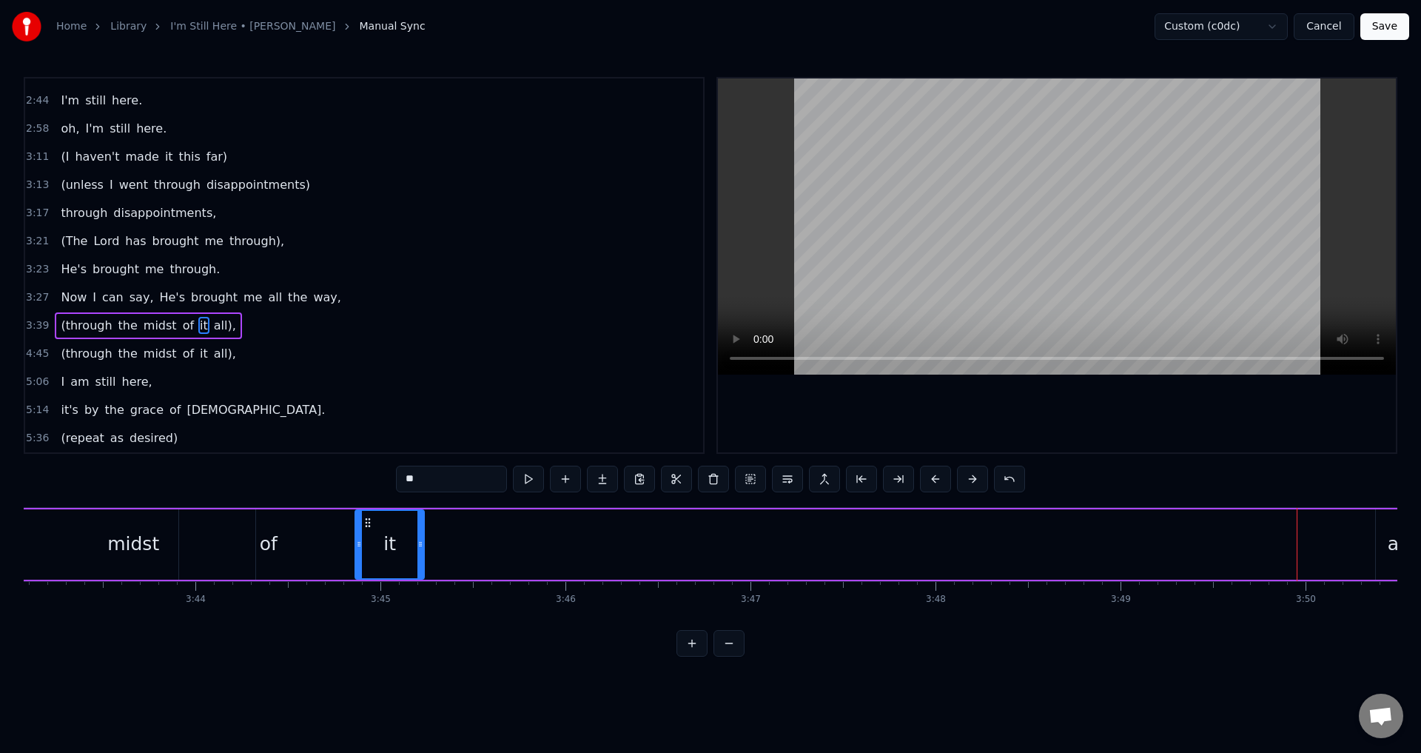
drag, startPoint x: 65, startPoint y: 538, endPoint x: 368, endPoint y: 544, distance: 302.8
click at [368, 544] on div "it" at bounding box center [389, 544] width 67 height 67
click at [212, 330] on span "all)," at bounding box center [224, 325] width 25 height 17
type input "*****"
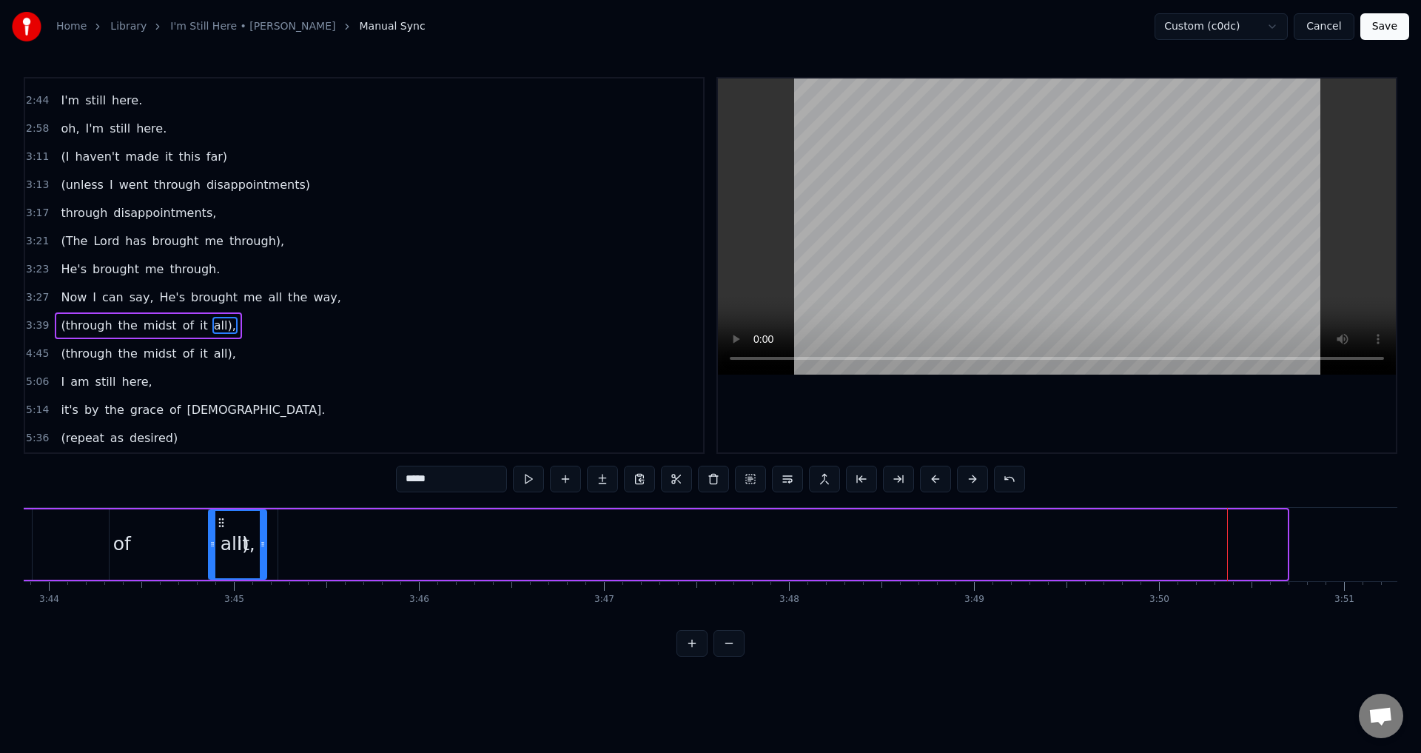
scroll to position [0, 41418]
drag, startPoint x: 111, startPoint y: 521, endPoint x: 324, endPoint y: 558, distance: 216.4
click at [324, 558] on div "all)," at bounding box center [342, 544] width 56 height 67
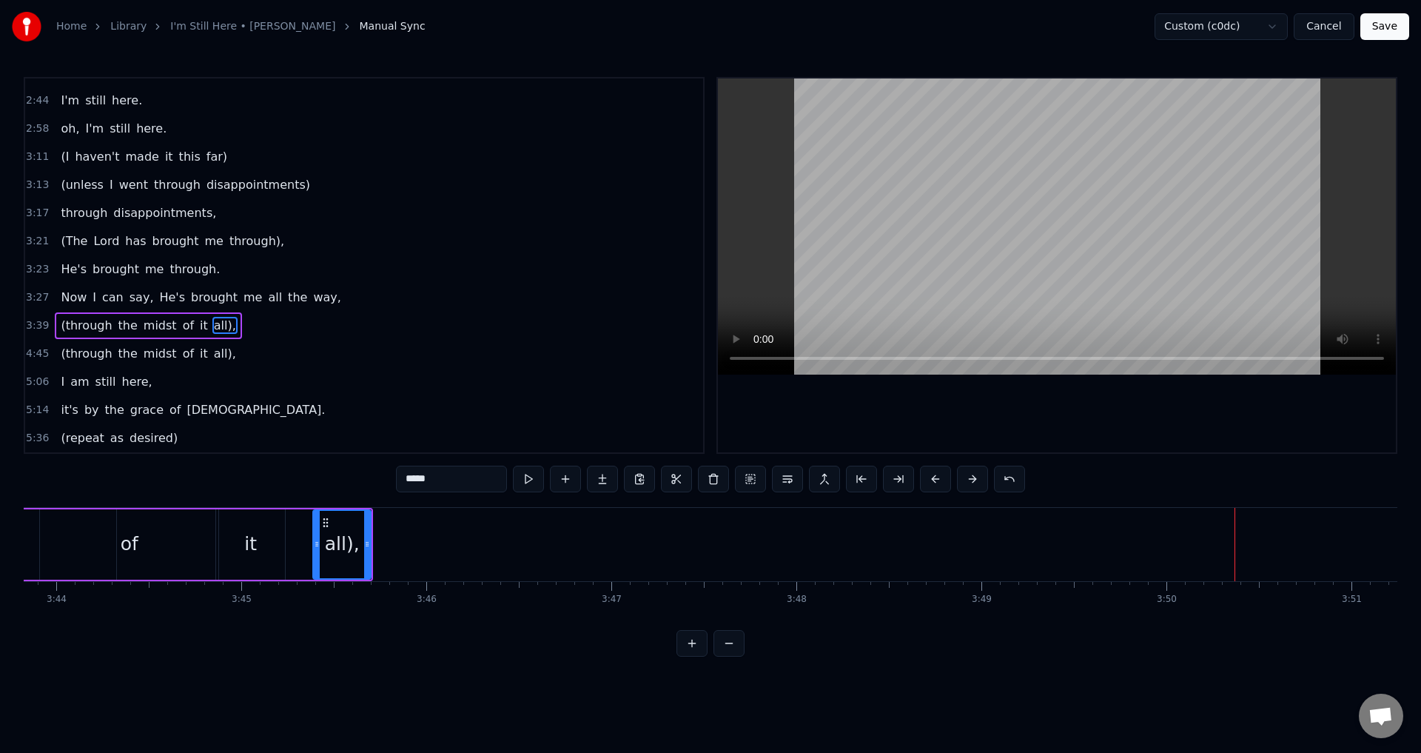
drag, startPoint x: 182, startPoint y: 378, endPoint x: 252, endPoint y: 429, distance: 86.8
click at [220, 380] on div "5:06 I am still here," at bounding box center [364, 382] width 678 height 28
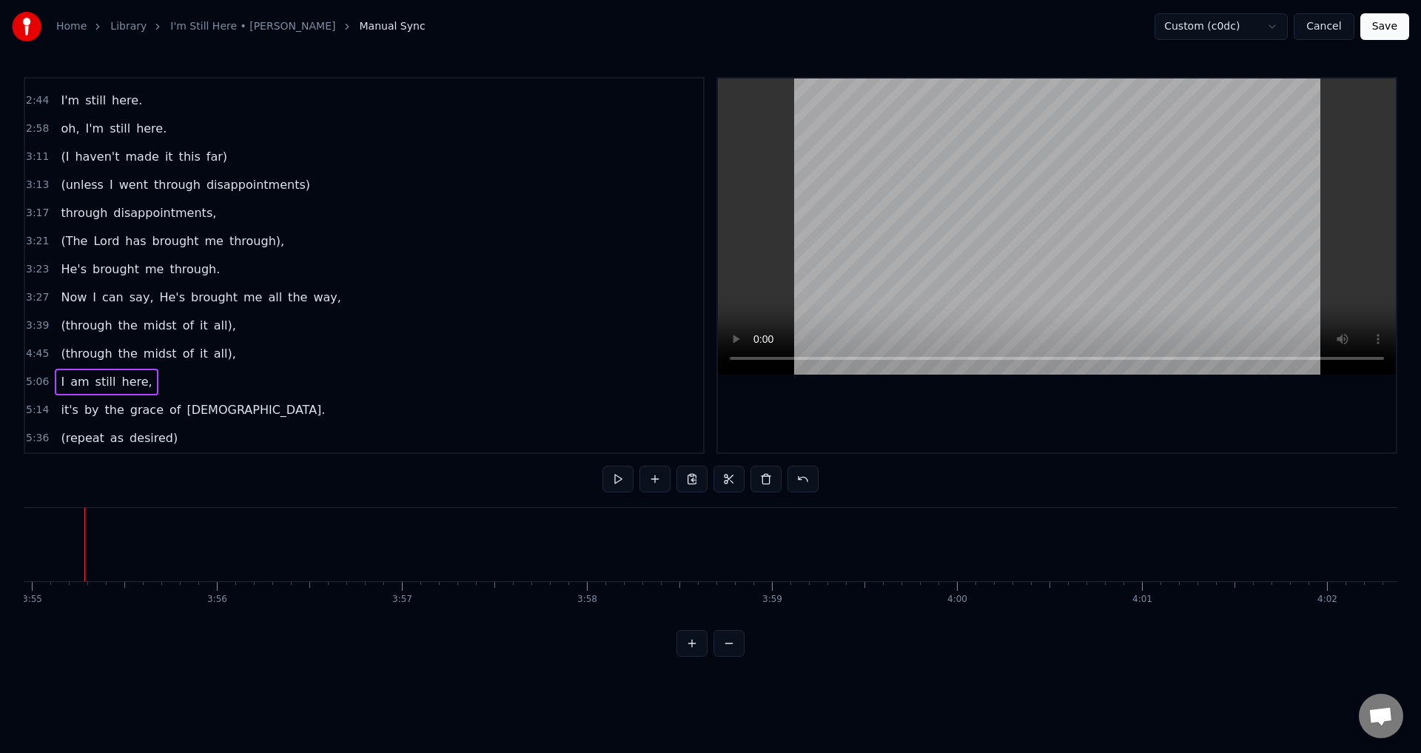
scroll to position [0, 43465]
click at [216, 328] on div "(through the midst of it all)," at bounding box center [148, 325] width 187 height 27
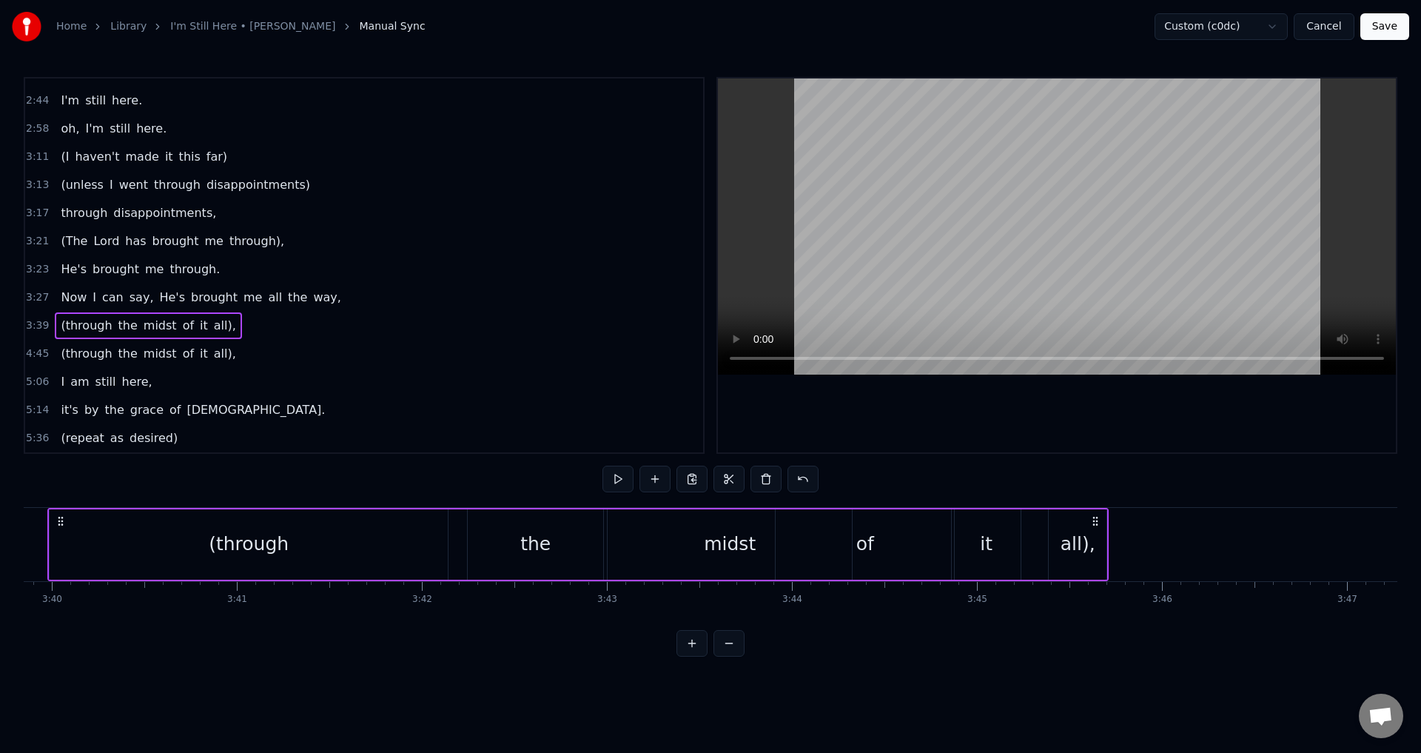
scroll to position [0, 40632]
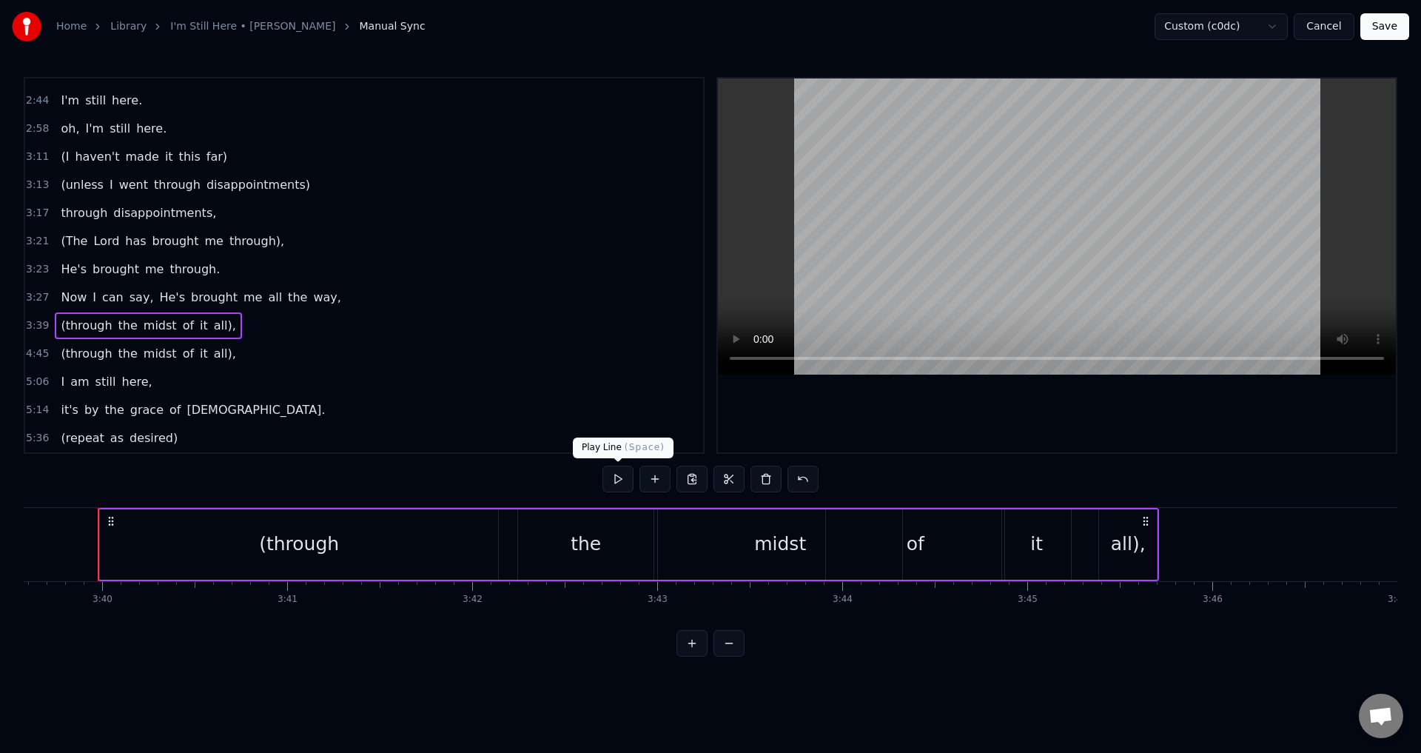
click at [612, 488] on button at bounding box center [618, 479] width 31 height 27
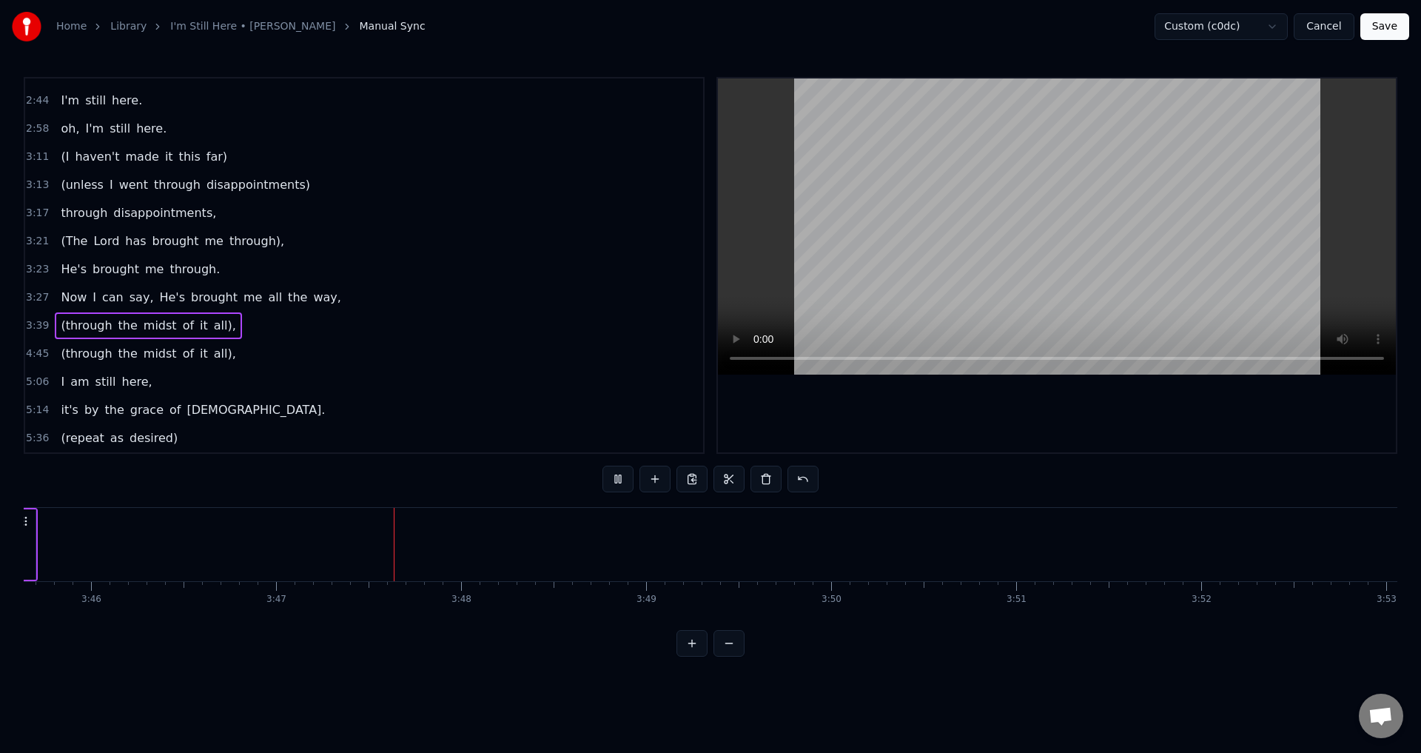
scroll to position [0, 41877]
click at [219, 352] on div "(through the midst of it all)," at bounding box center [148, 353] width 187 height 27
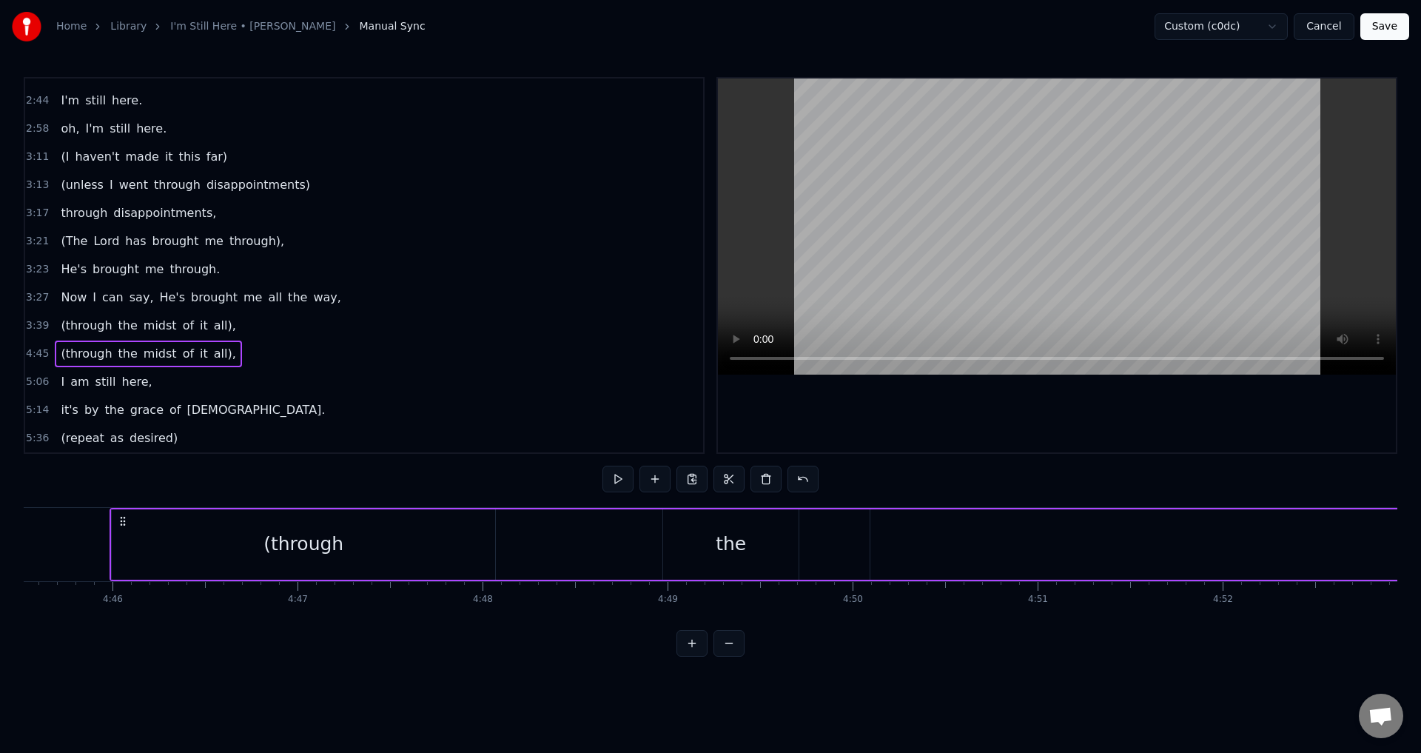
scroll to position [0, 52847]
click at [382, 542] on div "(through" at bounding box center [291, 544] width 383 height 70
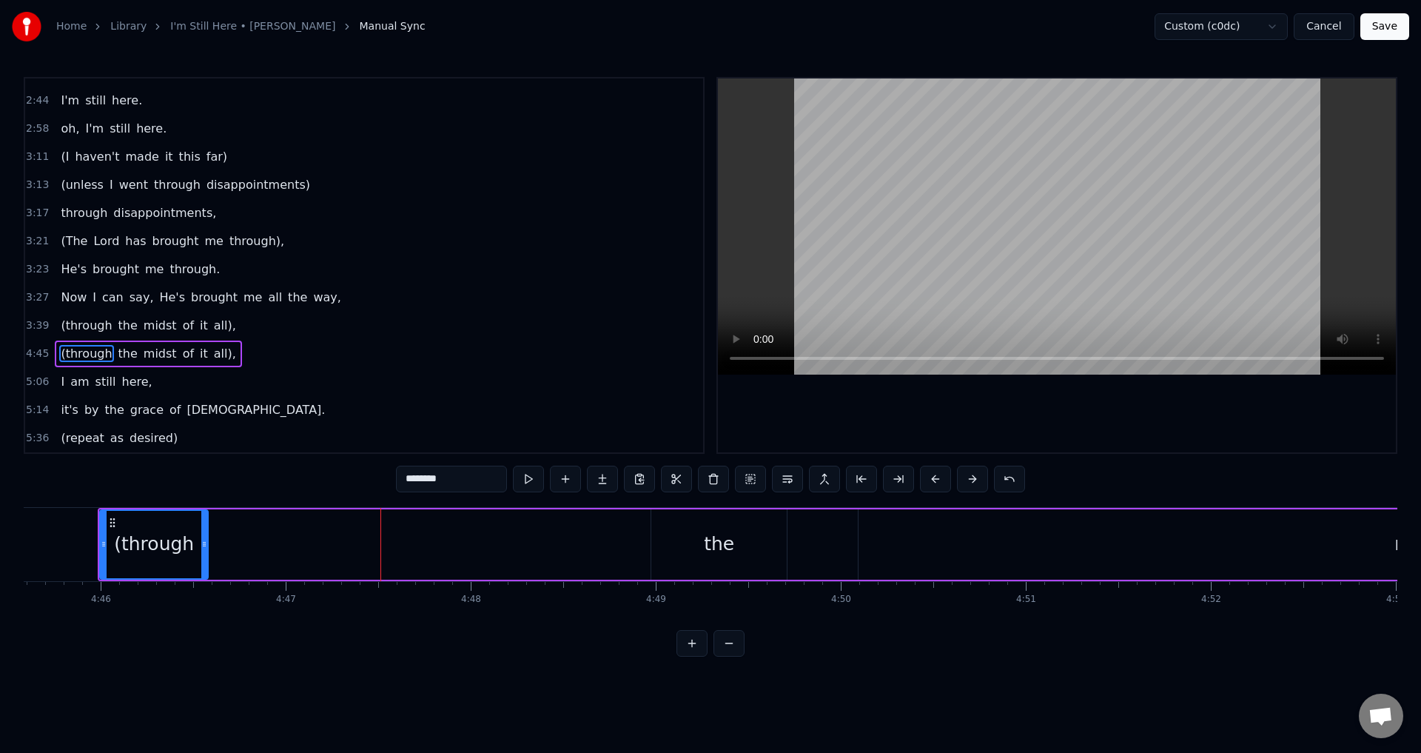
drag, startPoint x: 479, startPoint y: 544, endPoint x: 204, endPoint y: 576, distance: 277.2
click at [204, 576] on div at bounding box center [204, 544] width 6 height 67
click at [685, 549] on div "the" at bounding box center [718, 544] width 135 height 70
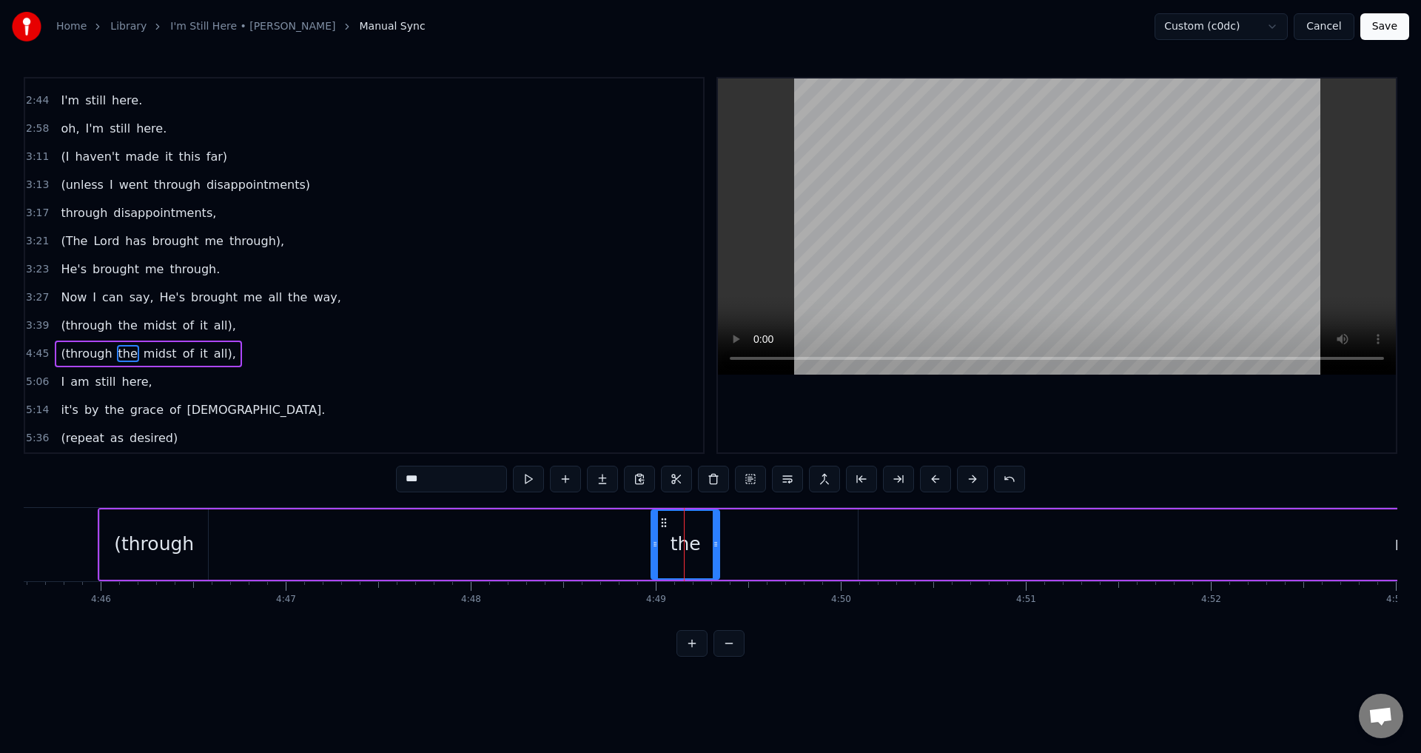
drag, startPoint x: 785, startPoint y: 543, endPoint x: 717, endPoint y: 553, distance: 68.0
click at [717, 553] on div at bounding box center [716, 544] width 6 height 67
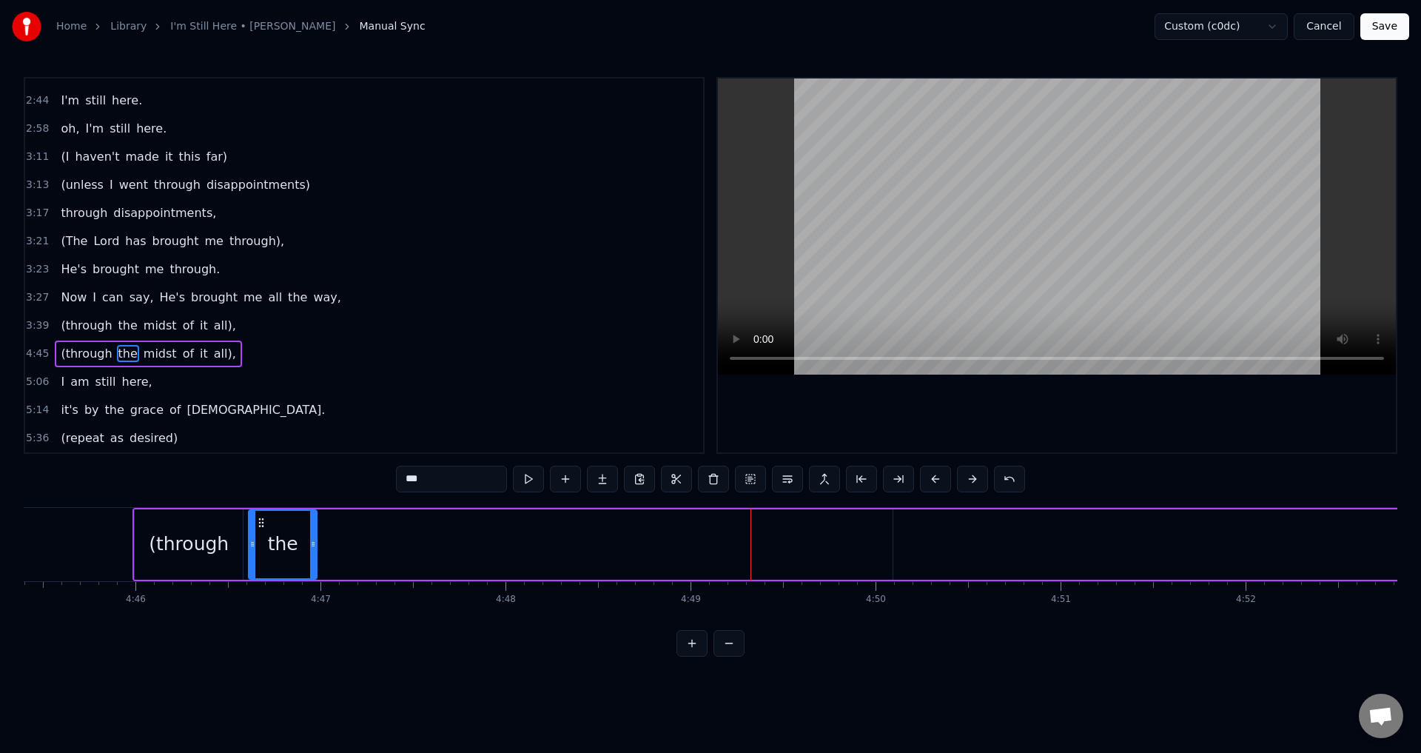
drag, startPoint x: 317, startPoint y: 549, endPoint x: 248, endPoint y: 552, distance: 68.9
click at [249, 552] on div "the" at bounding box center [282, 544] width 67 height 67
click at [142, 353] on span "midst" at bounding box center [160, 353] width 36 height 17
type input "*****"
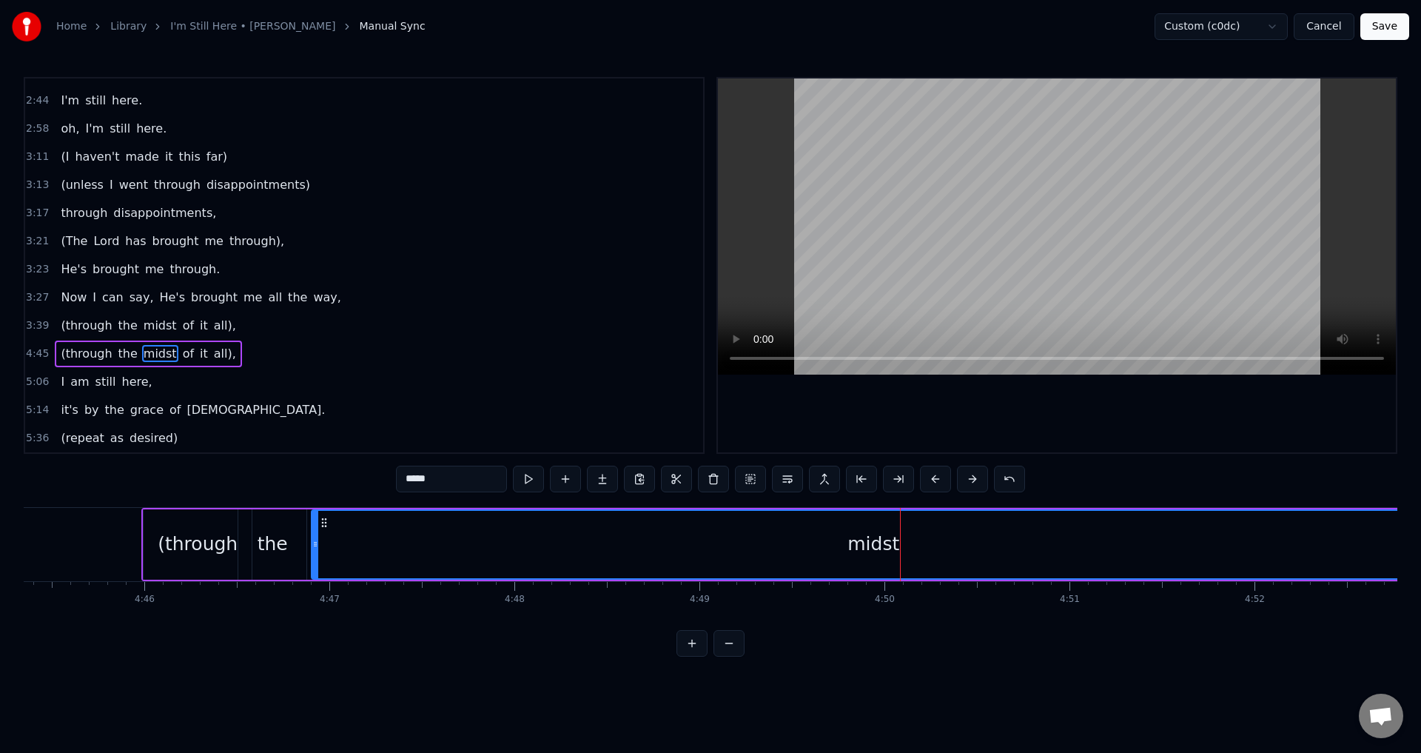
drag, startPoint x: 913, startPoint y: 519, endPoint x: 1004, endPoint y: 541, distance: 93.7
click at [321, 558] on div "midst" at bounding box center [873, 544] width 1122 height 67
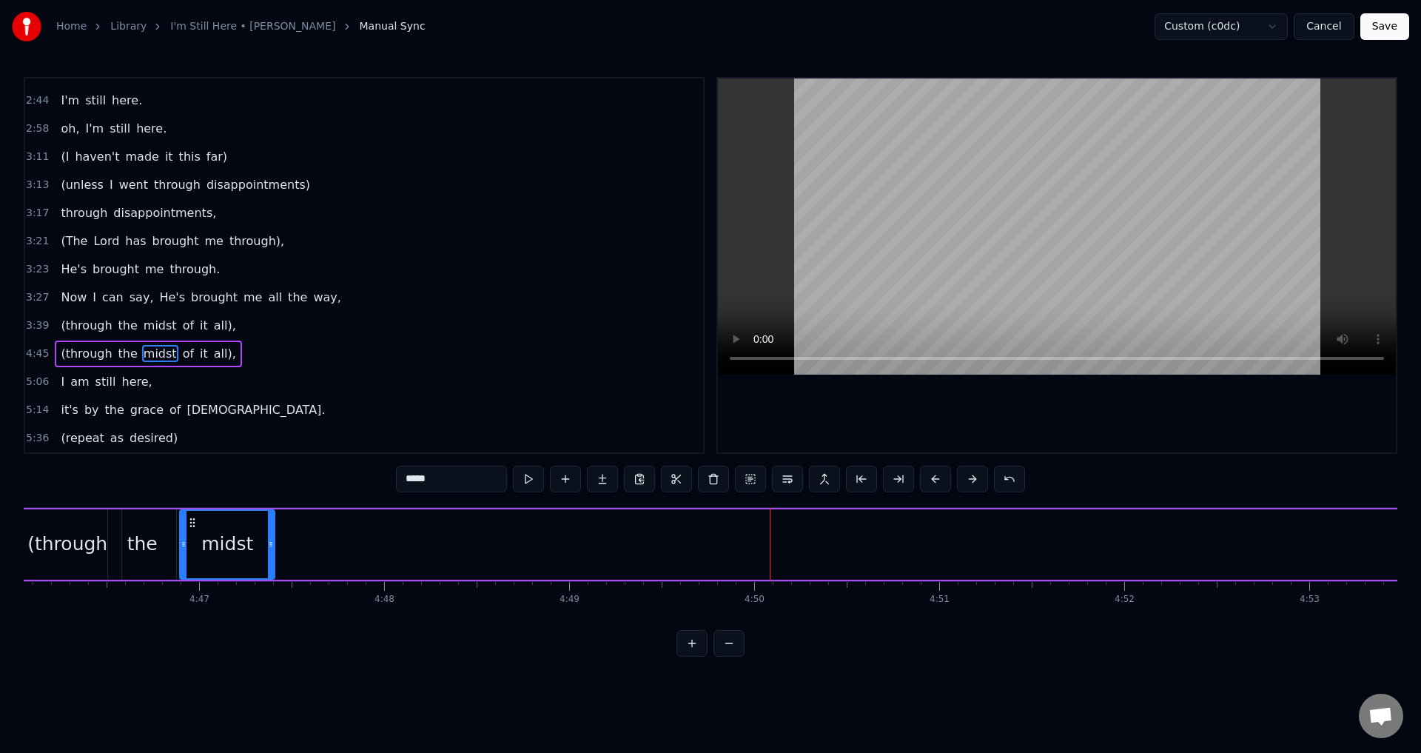
drag, startPoint x: 1301, startPoint y: 540, endPoint x: 272, endPoint y: 580, distance: 1029.6
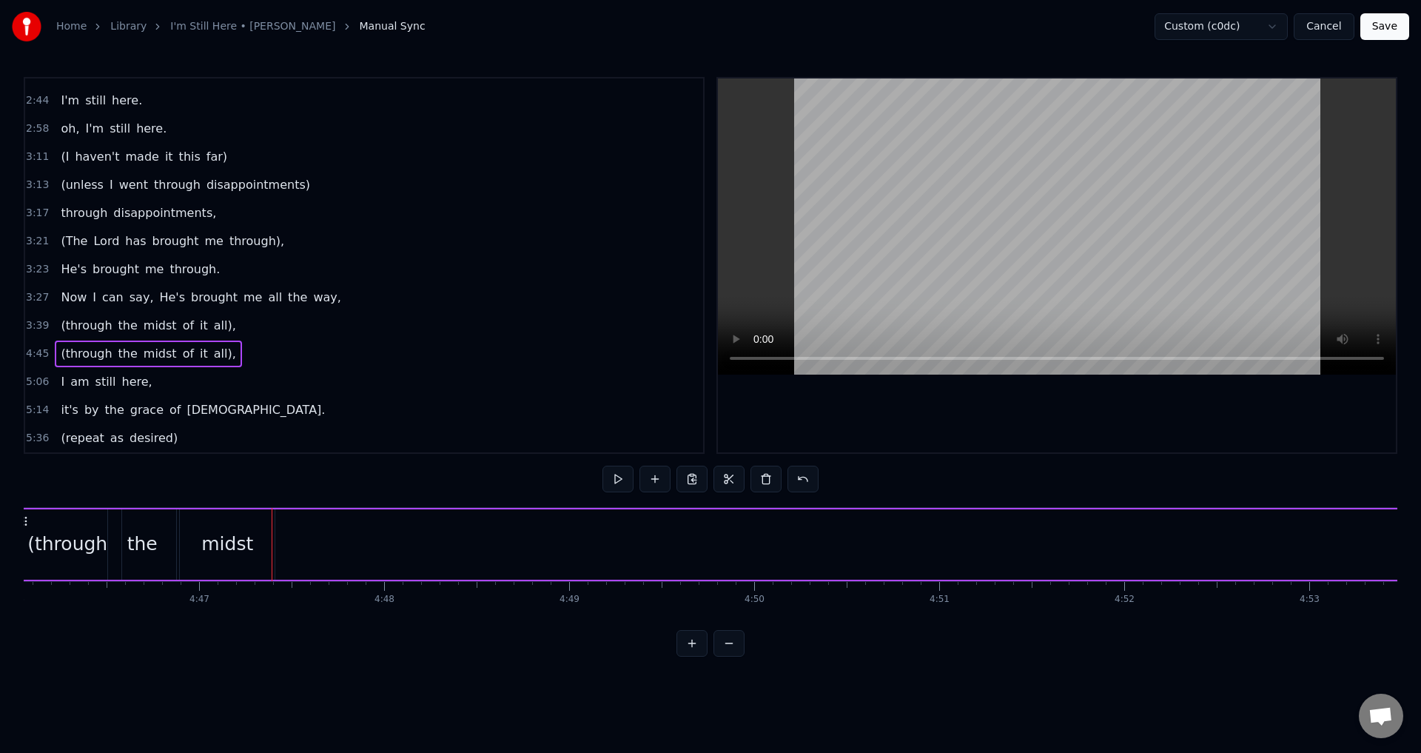
click at [181, 360] on span "of" at bounding box center [188, 353] width 14 height 17
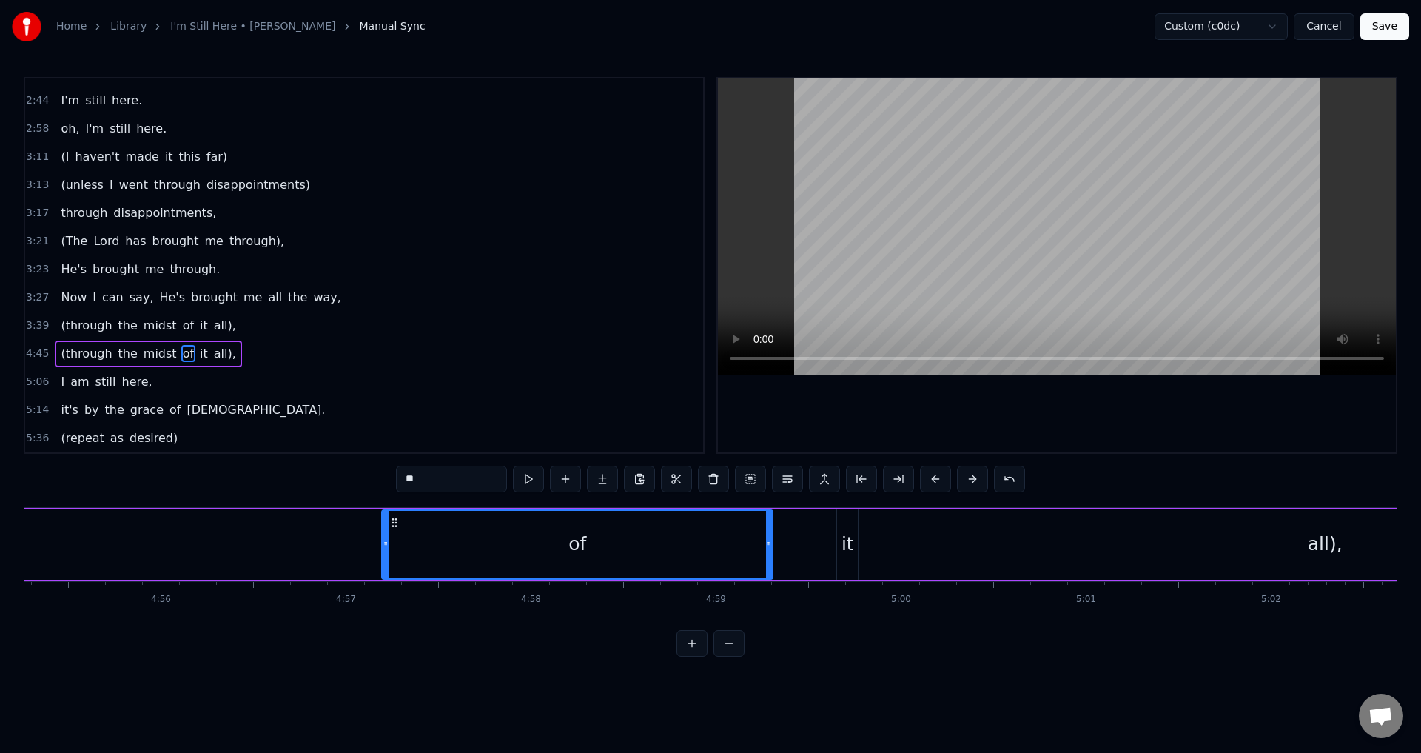
scroll to position [0, 54920]
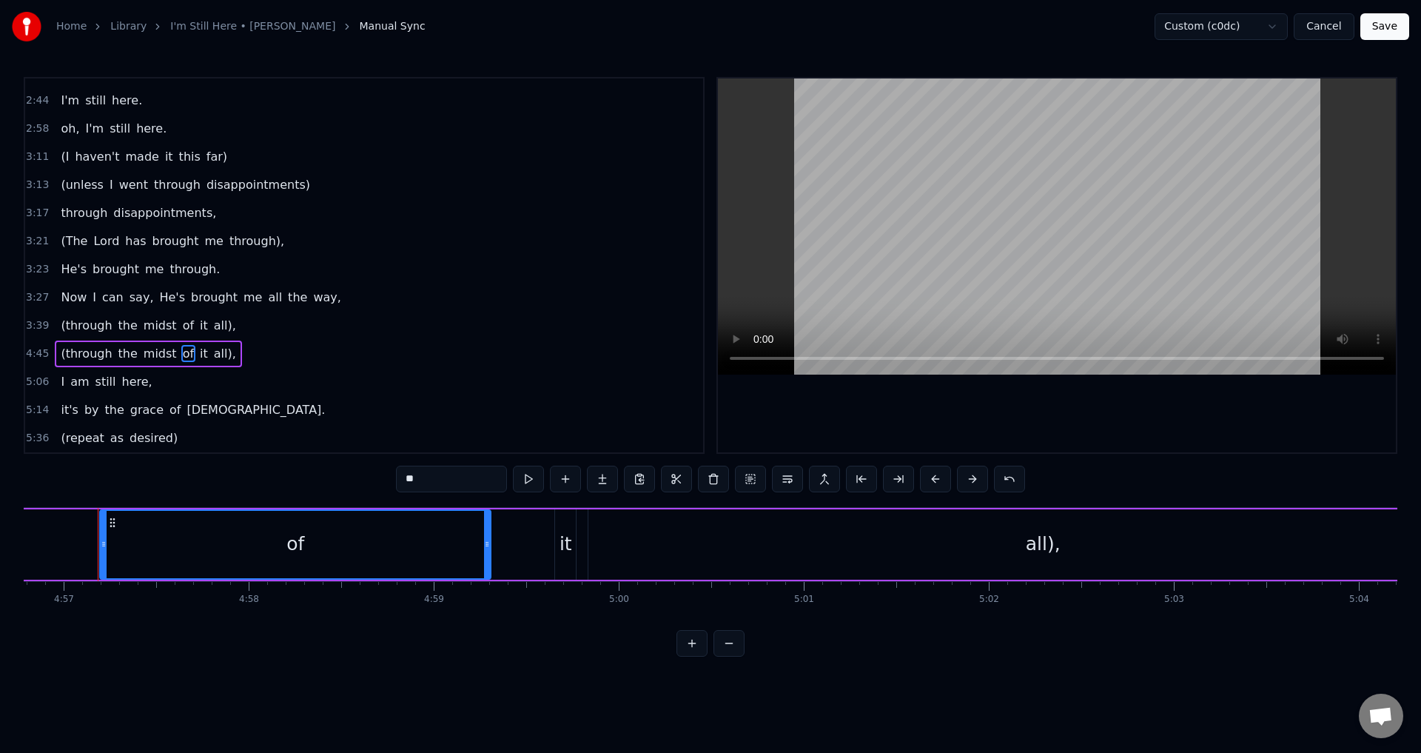
drag, startPoint x: 483, startPoint y: 542, endPoint x: 335, endPoint y: 551, distance: 149.1
click at [335, 551] on div "of" at bounding box center [295, 544] width 389 height 67
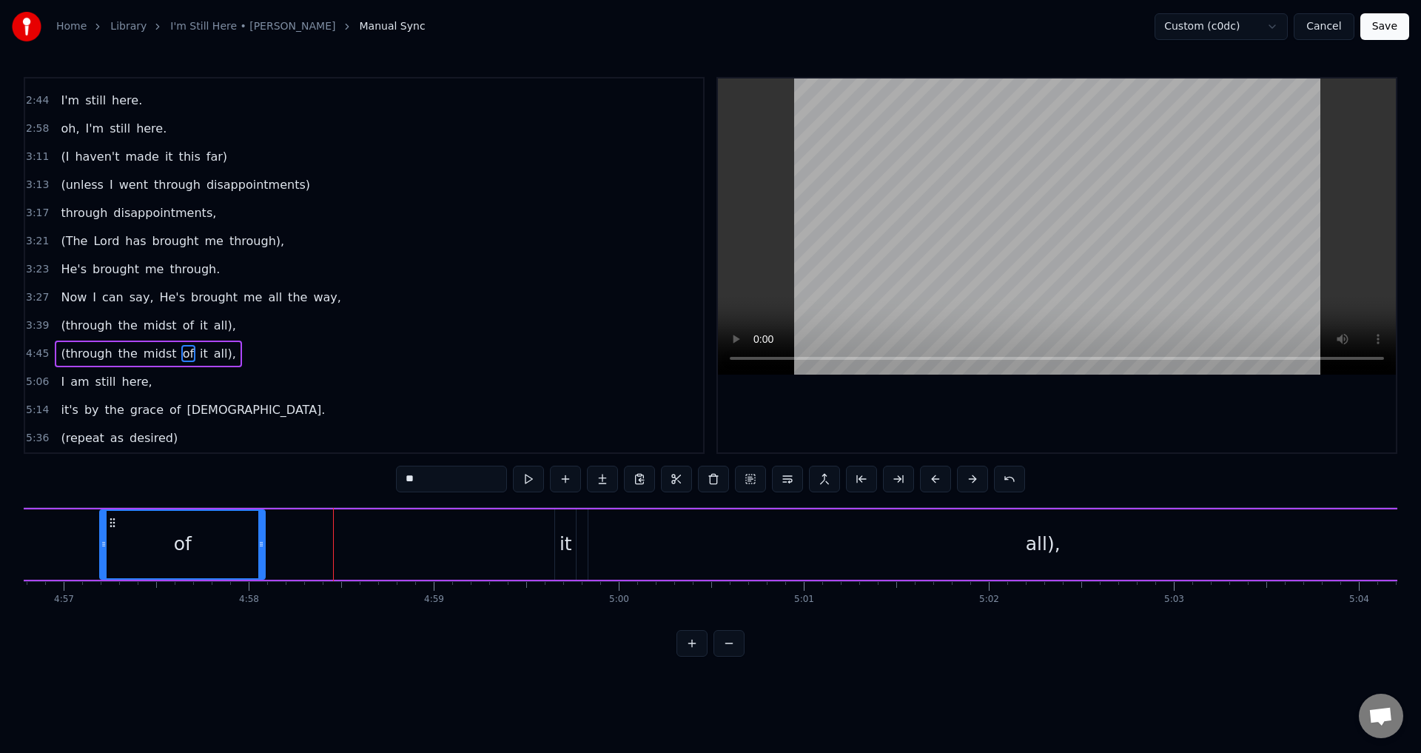
drag, startPoint x: 489, startPoint y: 542, endPoint x: 263, endPoint y: 559, distance: 226.4
click at [263, 559] on div at bounding box center [261, 544] width 6 height 67
click at [566, 561] on div "it" at bounding box center [565, 544] width 21 height 70
type input "**"
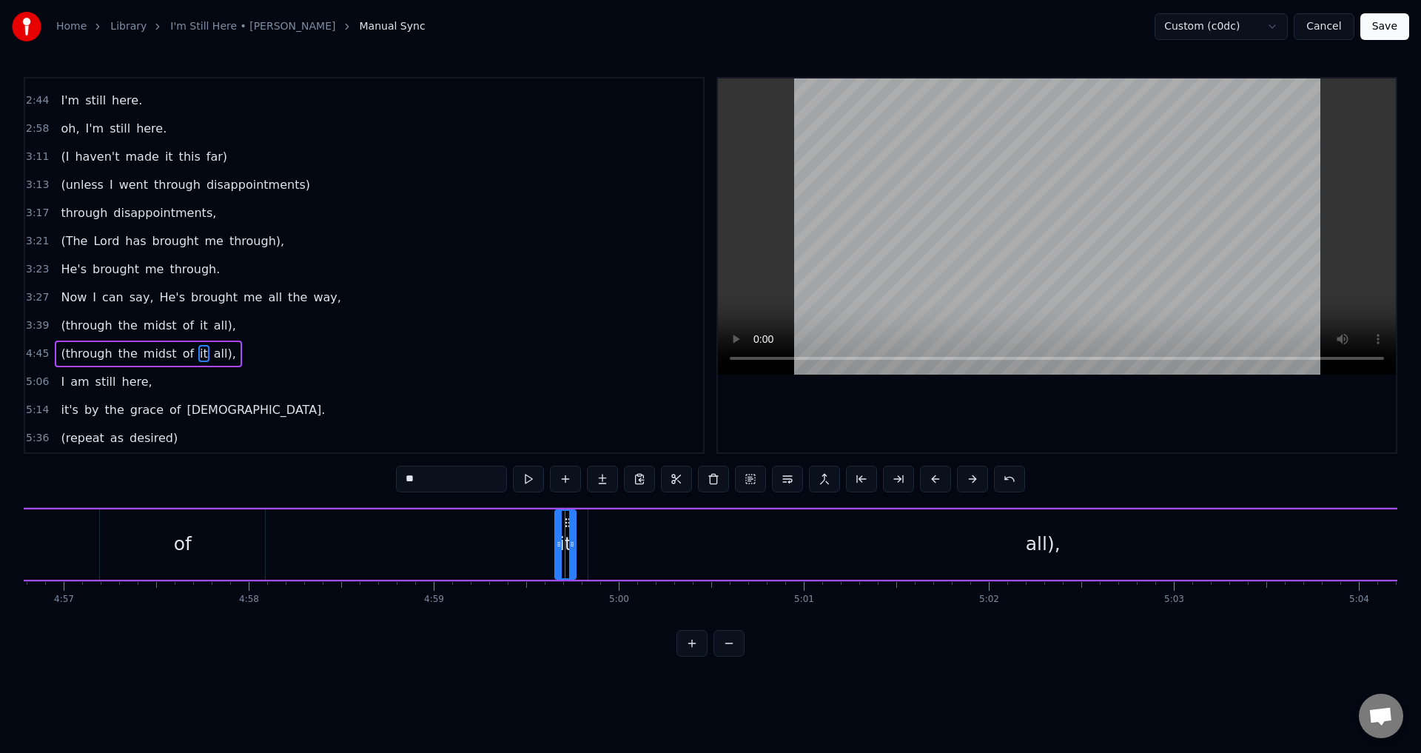
drag, startPoint x: 566, startPoint y: 525, endPoint x: 463, endPoint y: 545, distance: 104.1
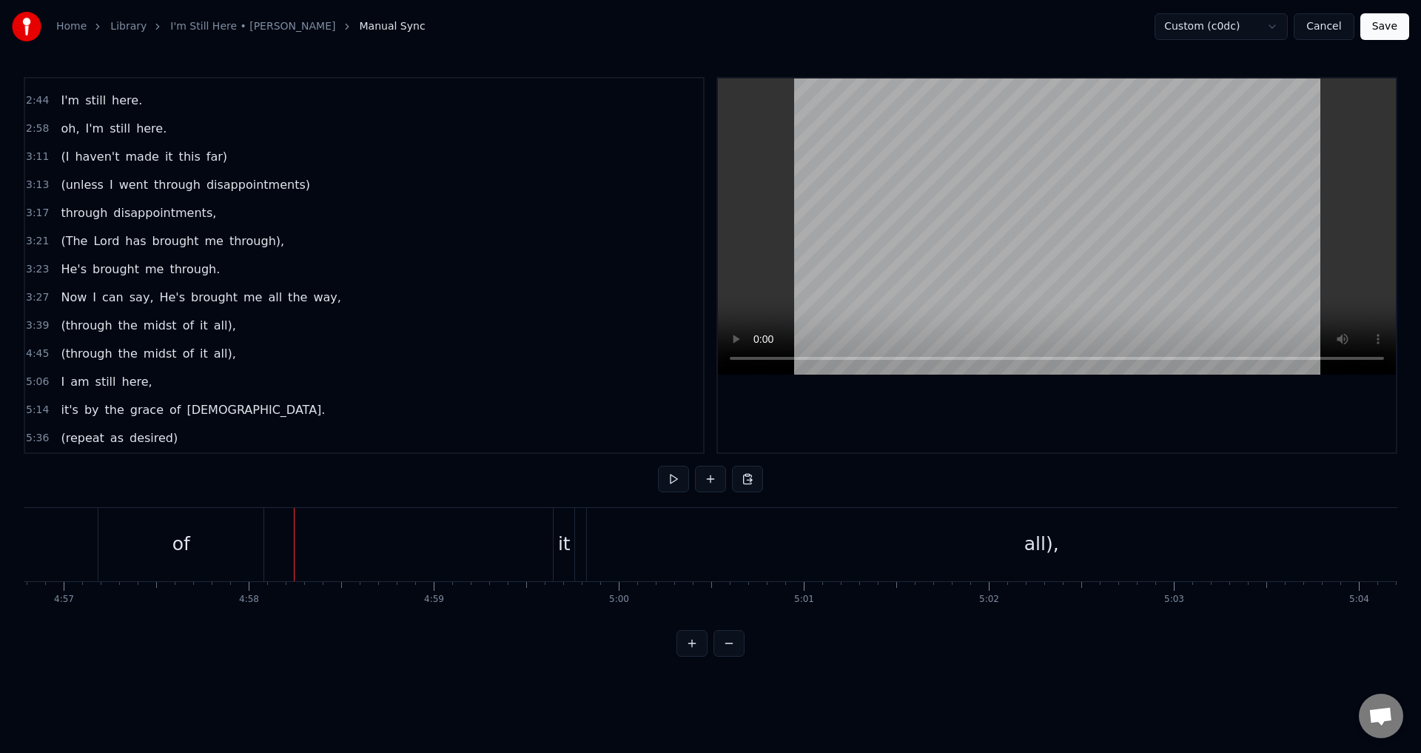
click at [564, 529] on div "it" at bounding box center [564, 544] width 21 height 73
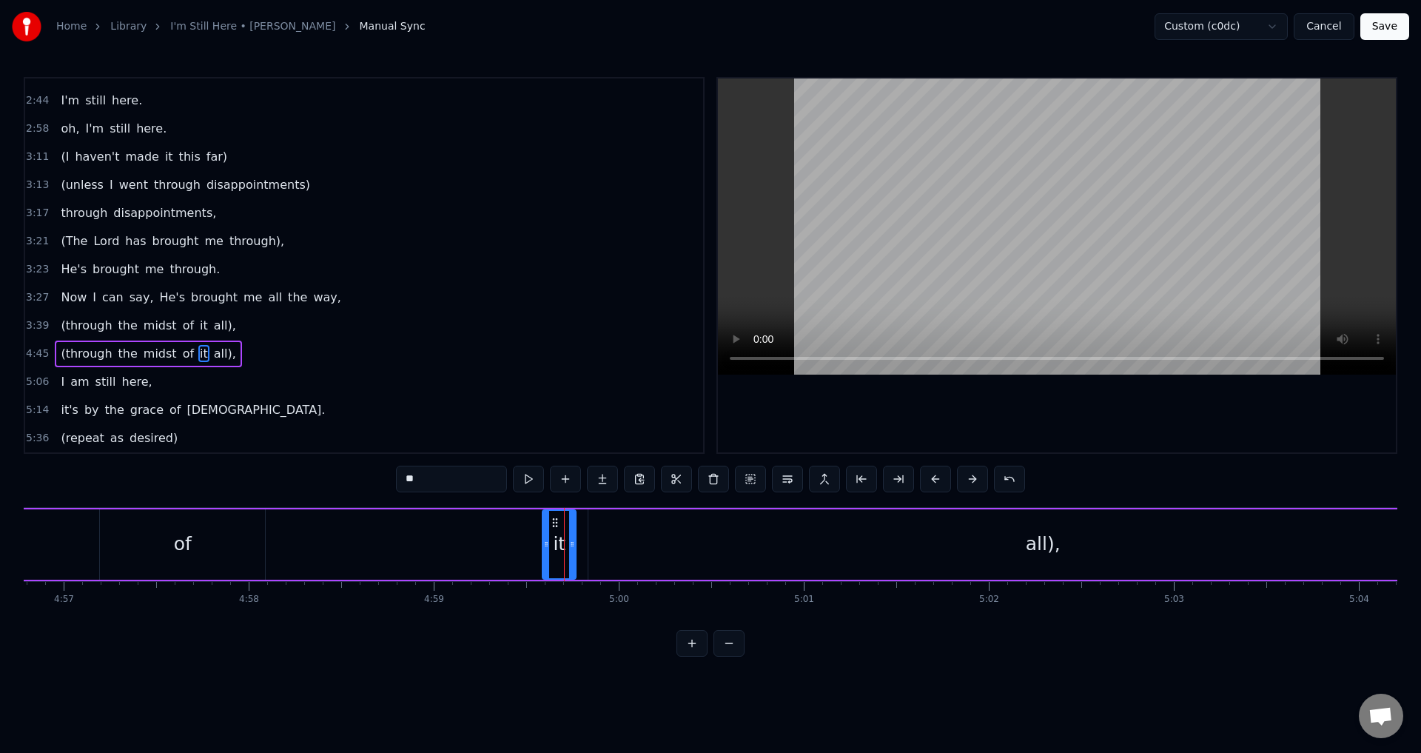
drag, startPoint x: 557, startPoint y: 535, endPoint x: 545, endPoint y: 542, distance: 14.2
click at [545, 542] on div at bounding box center [546, 544] width 6 height 67
drag, startPoint x: 554, startPoint y: 520, endPoint x: 290, endPoint y: 562, distance: 266.8
click at [290, 562] on div "it" at bounding box center [298, 544] width 32 height 67
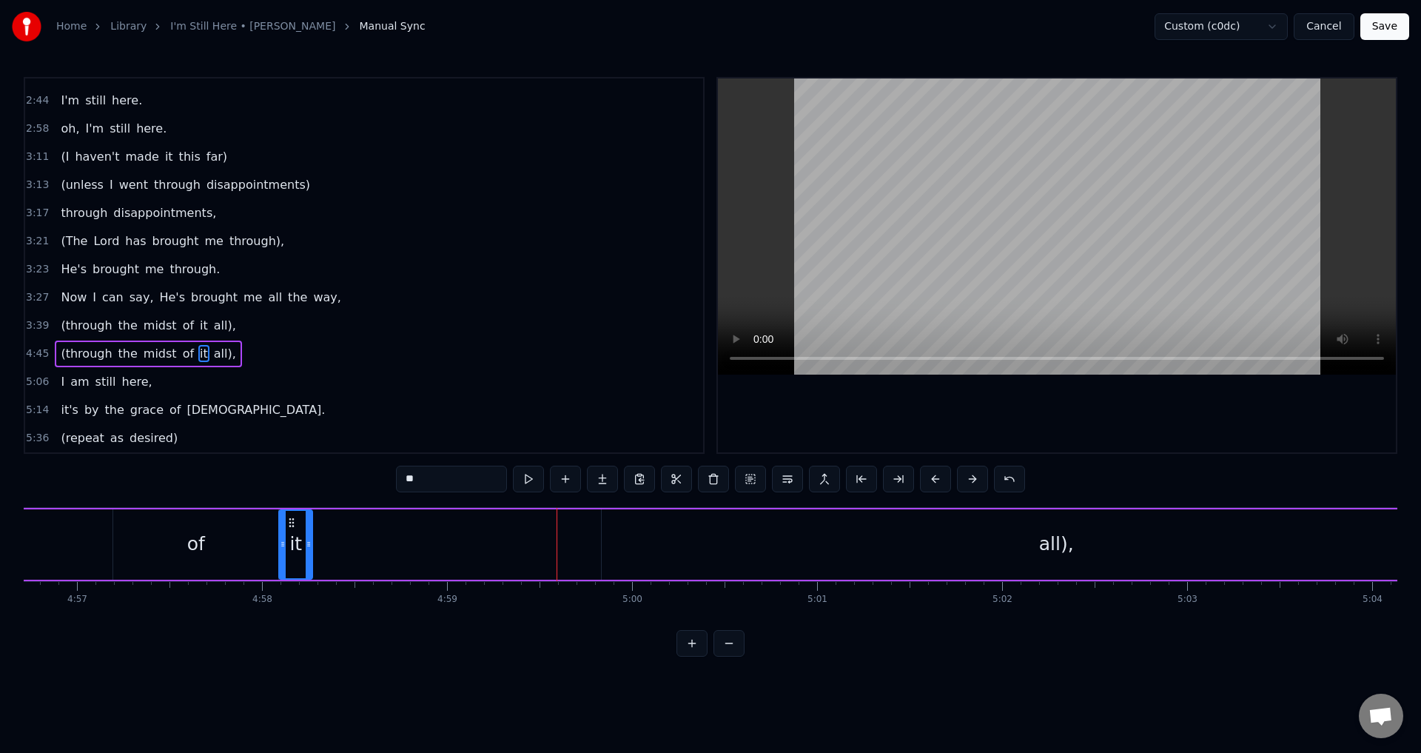
click at [1076, 543] on div "all)," at bounding box center [1056, 544] width 909 height 70
type input "*****"
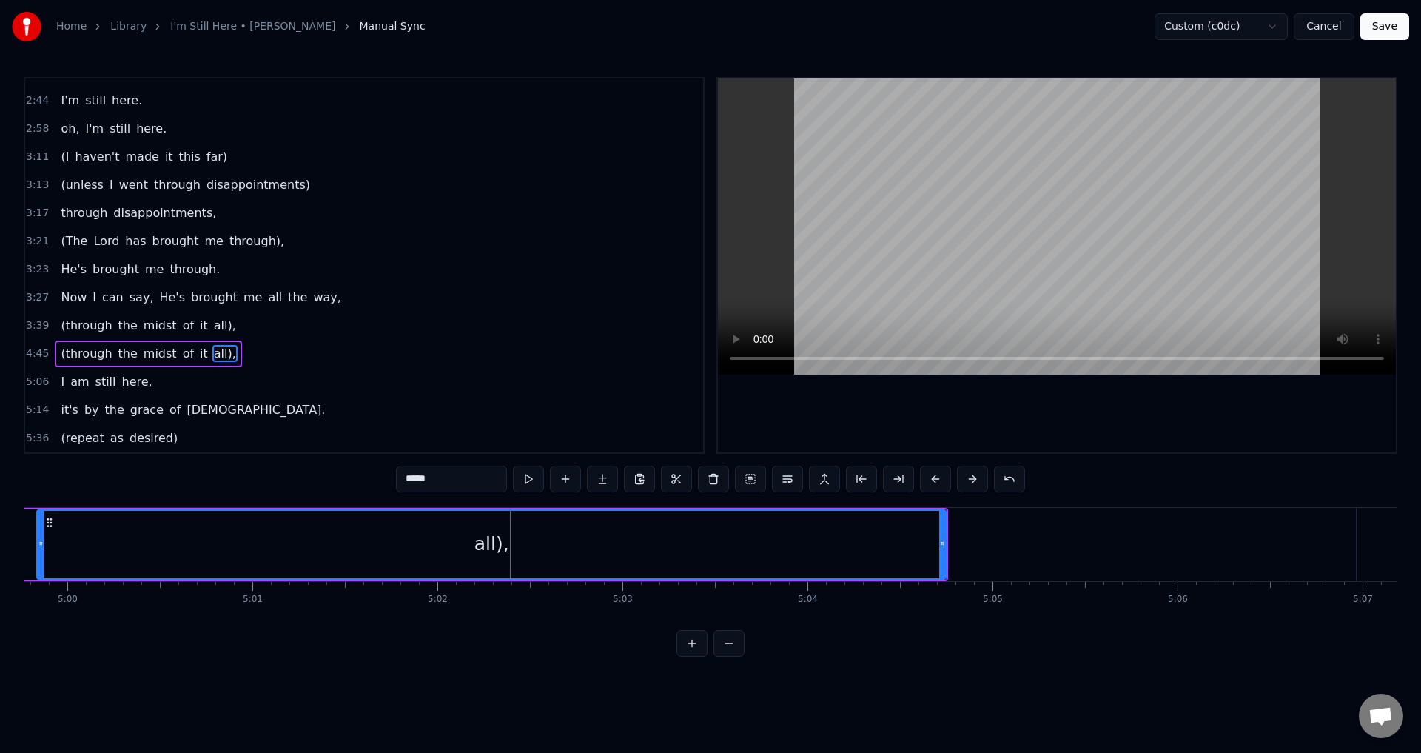
scroll to position [0, 55543]
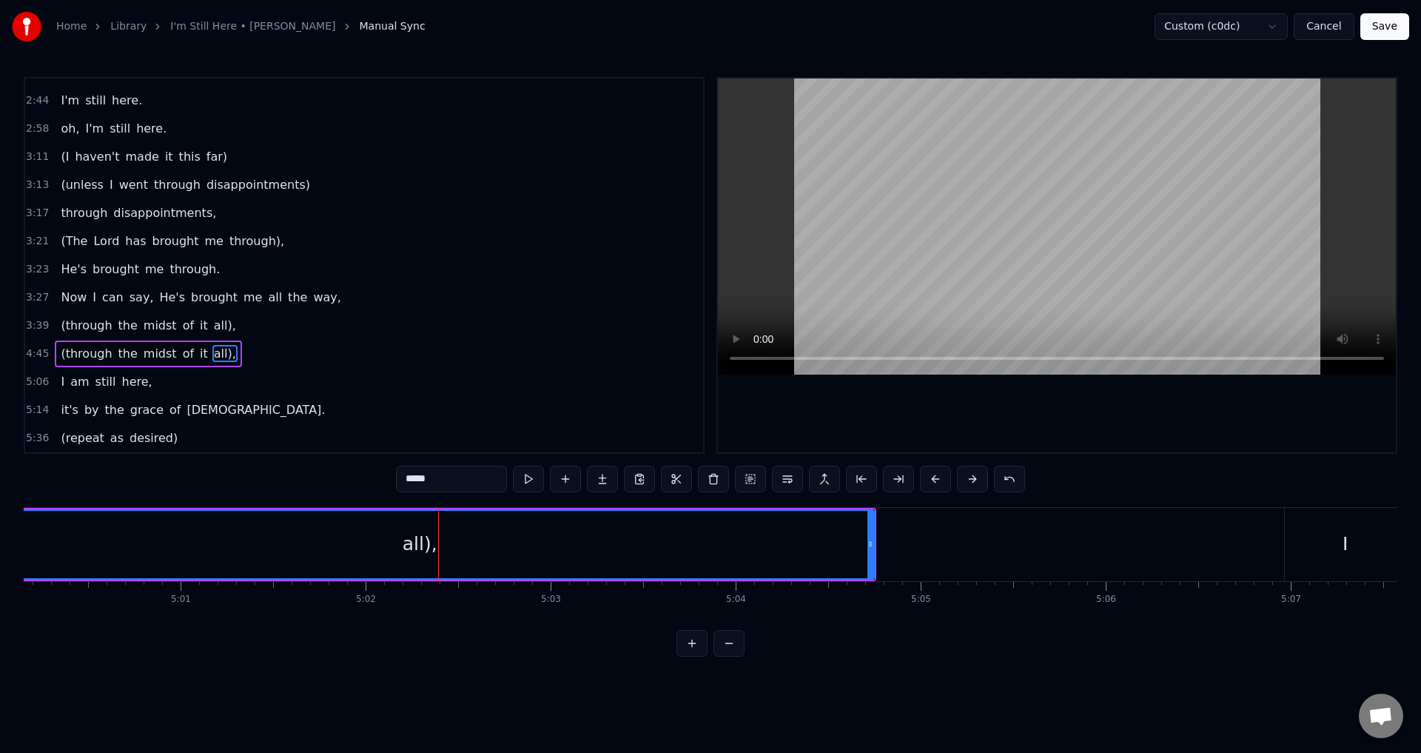
drag, startPoint x: 874, startPoint y: 553, endPoint x: 526, endPoint y: 603, distance: 351.5
click at [526, 603] on div "When I look back over my life and I see all the things [DEMOGRAPHIC_DATA]'s don…" at bounding box center [711, 562] width 1374 height 111
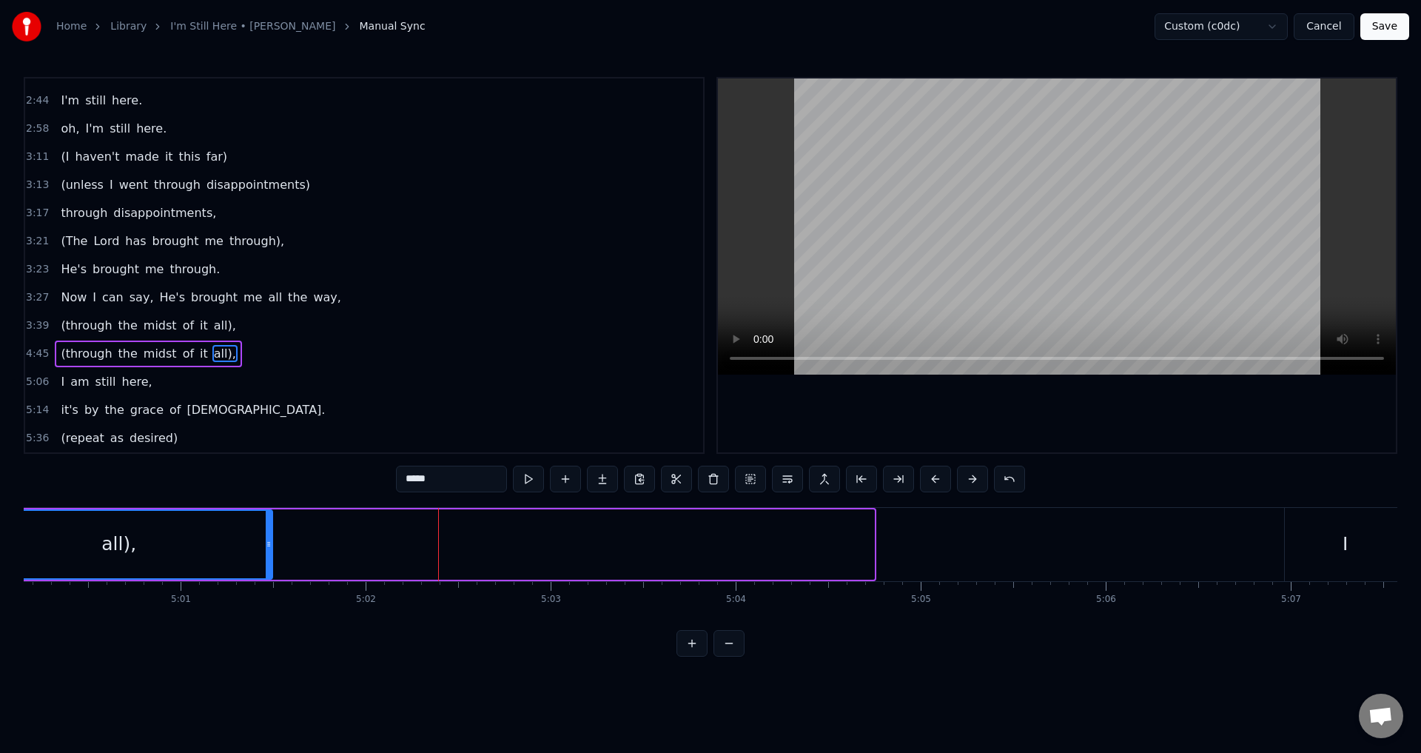
drag, startPoint x: 873, startPoint y: 535, endPoint x: 1086, endPoint y: 585, distance: 218.9
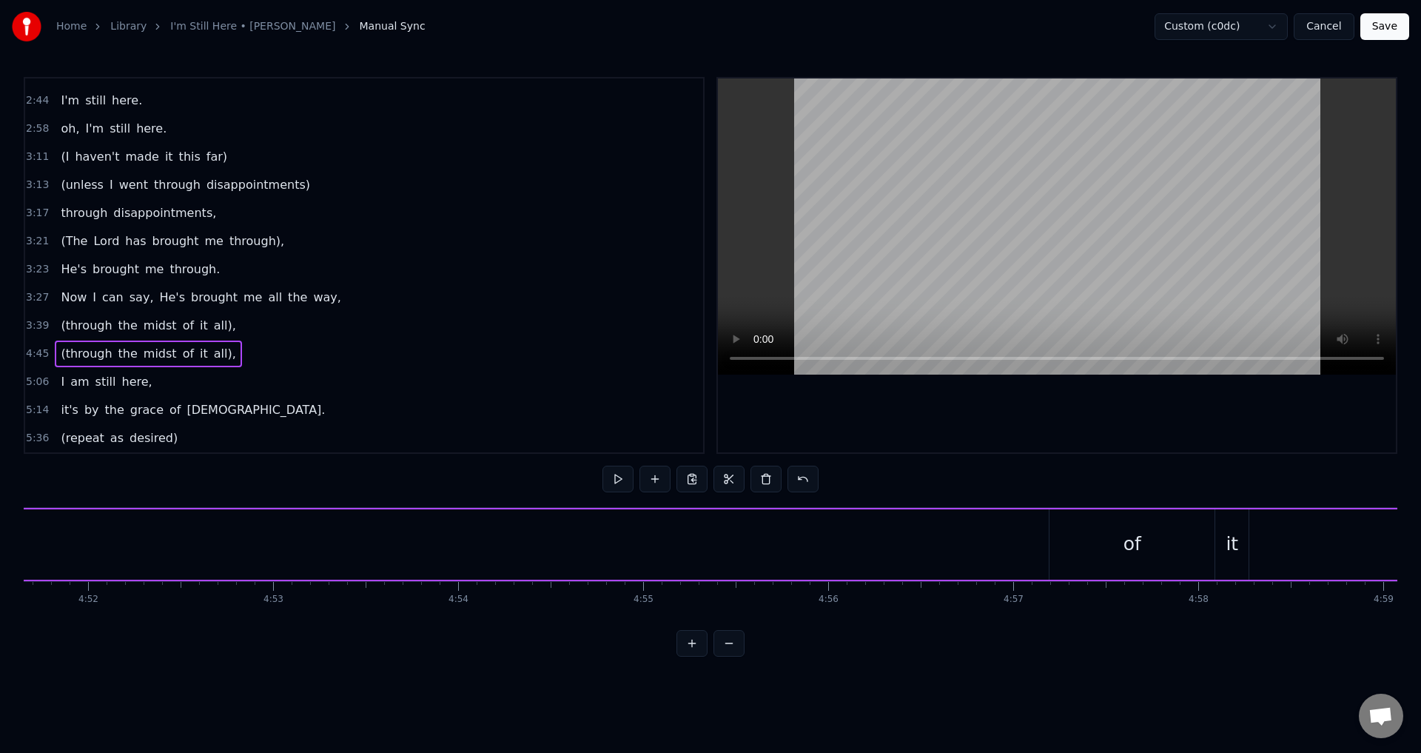
scroll to position [0, 54006]
click at [1114, 554] on div "of" at bounding box center [1095, 544] width 165 height 70
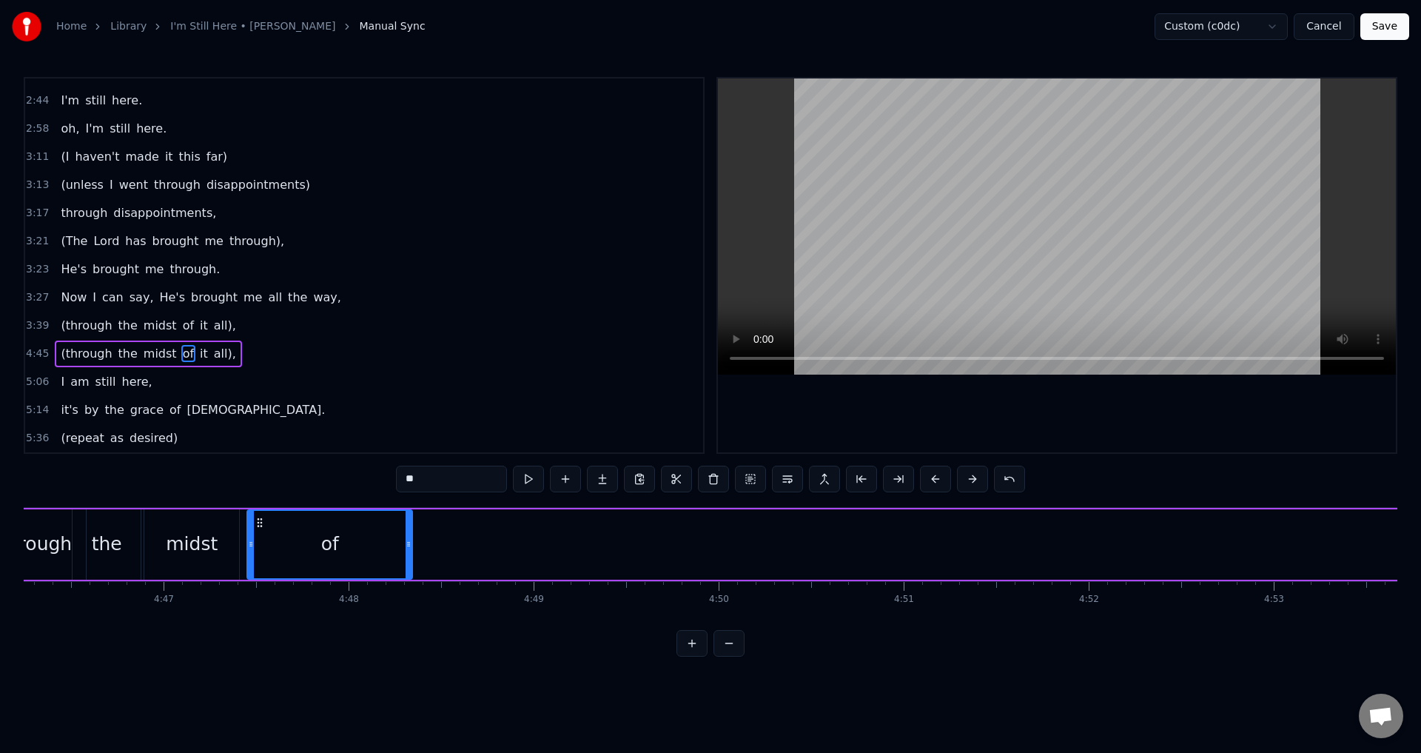
drag, startPoint x: 976, startPoint y: 520, endPoint x: 232, endPoint y: 556, distance: 745.5
click at [248, 556] on div "of" at bounding box center [330, 544] width 164 height 67
click at [198, 352] on span "it" at bounding box center [203, 354] width 11 height 18
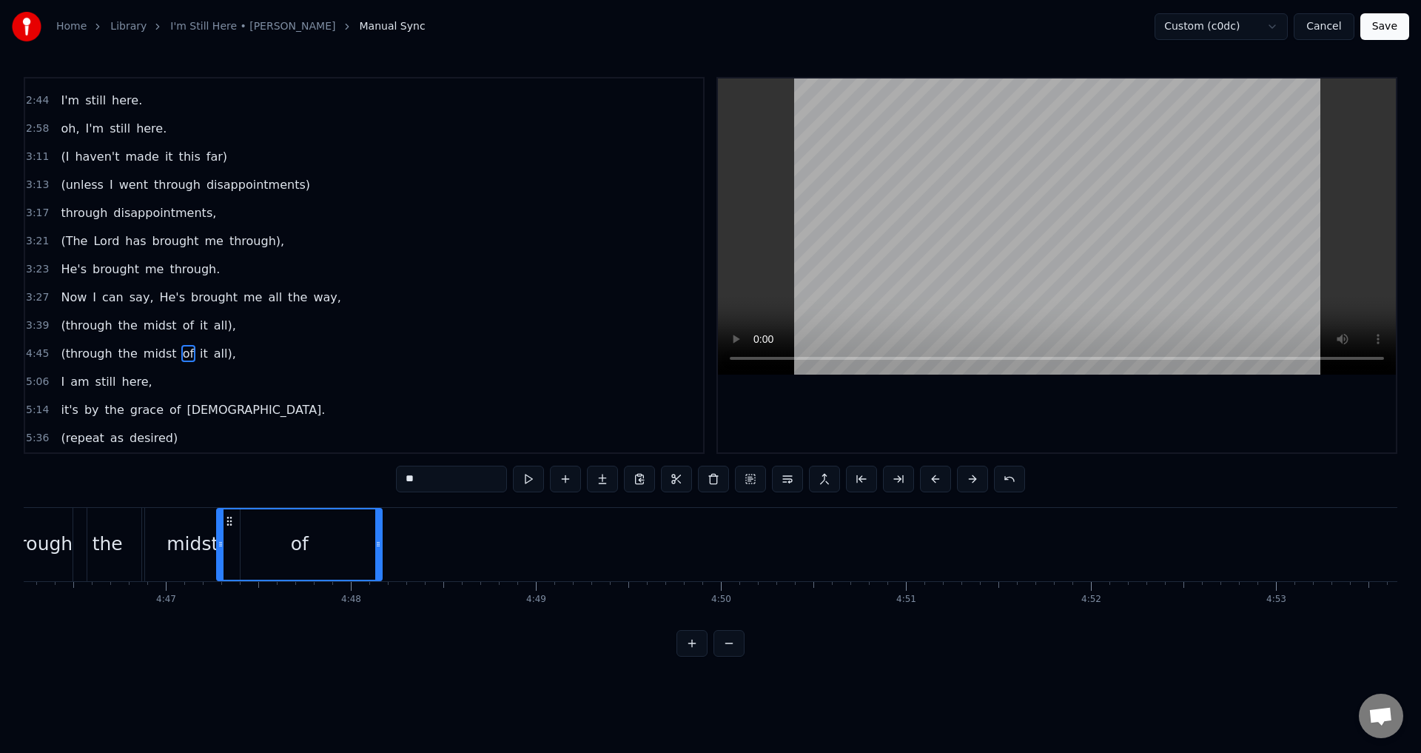
click at [198, 352] on span "it" at bounding box center [203, 353] width 11 height 17
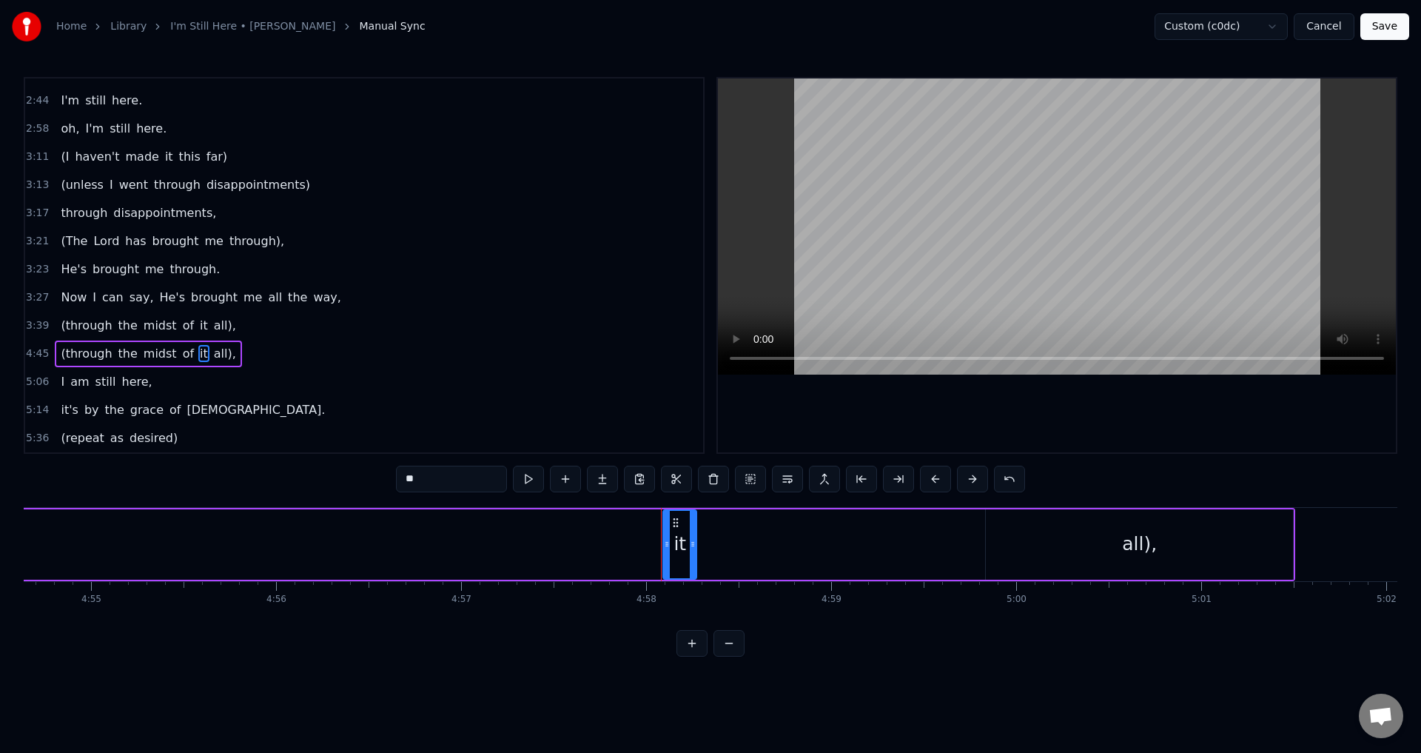
scroll to position [0, 55085]
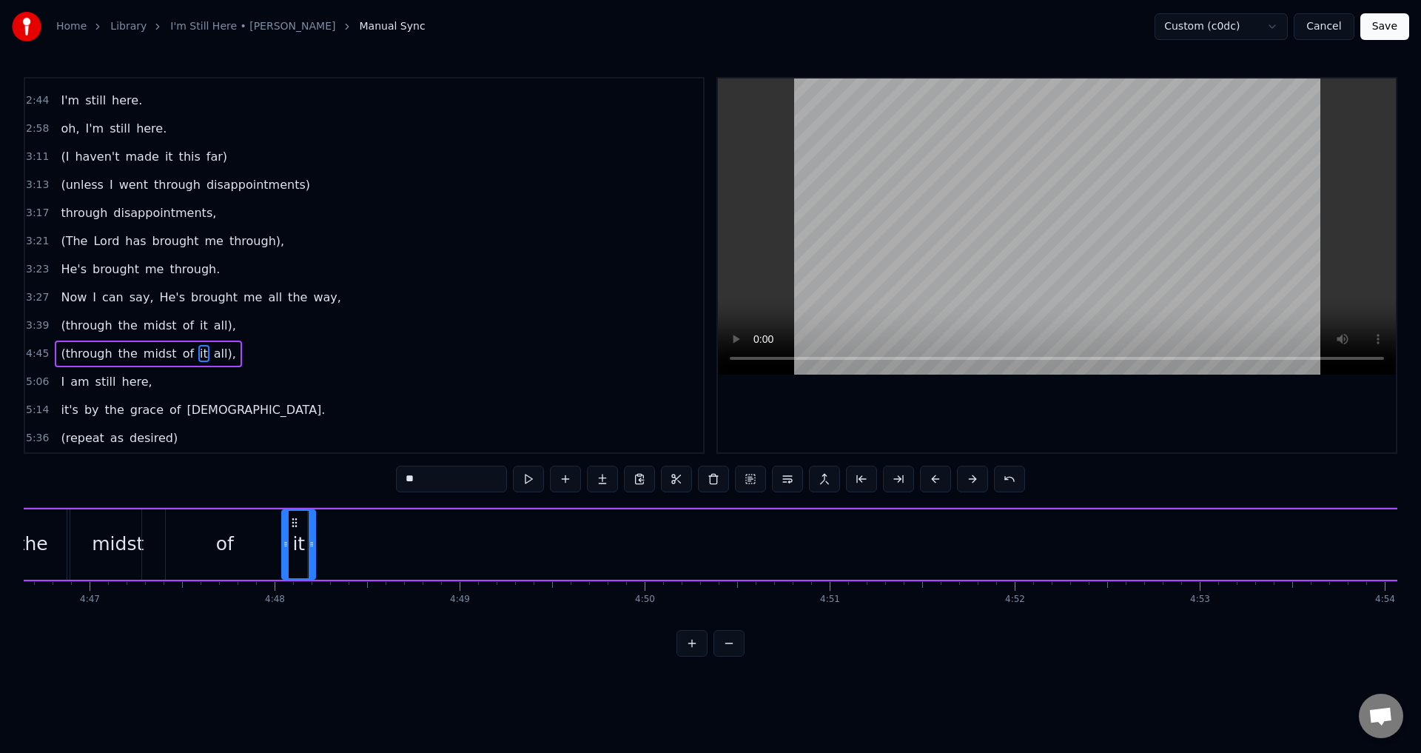
drag, startPoint x: 113, startPoint y: 518, endPoint x: 295, endPoint y: 544, distance: 184.7
click at [295, 544] on div "it" at bounding box center [299, 544] width 32 height 67
click at [212, 352] on span "all)," at bounding box center [224, 353] width 25 height 17
type input "*****"
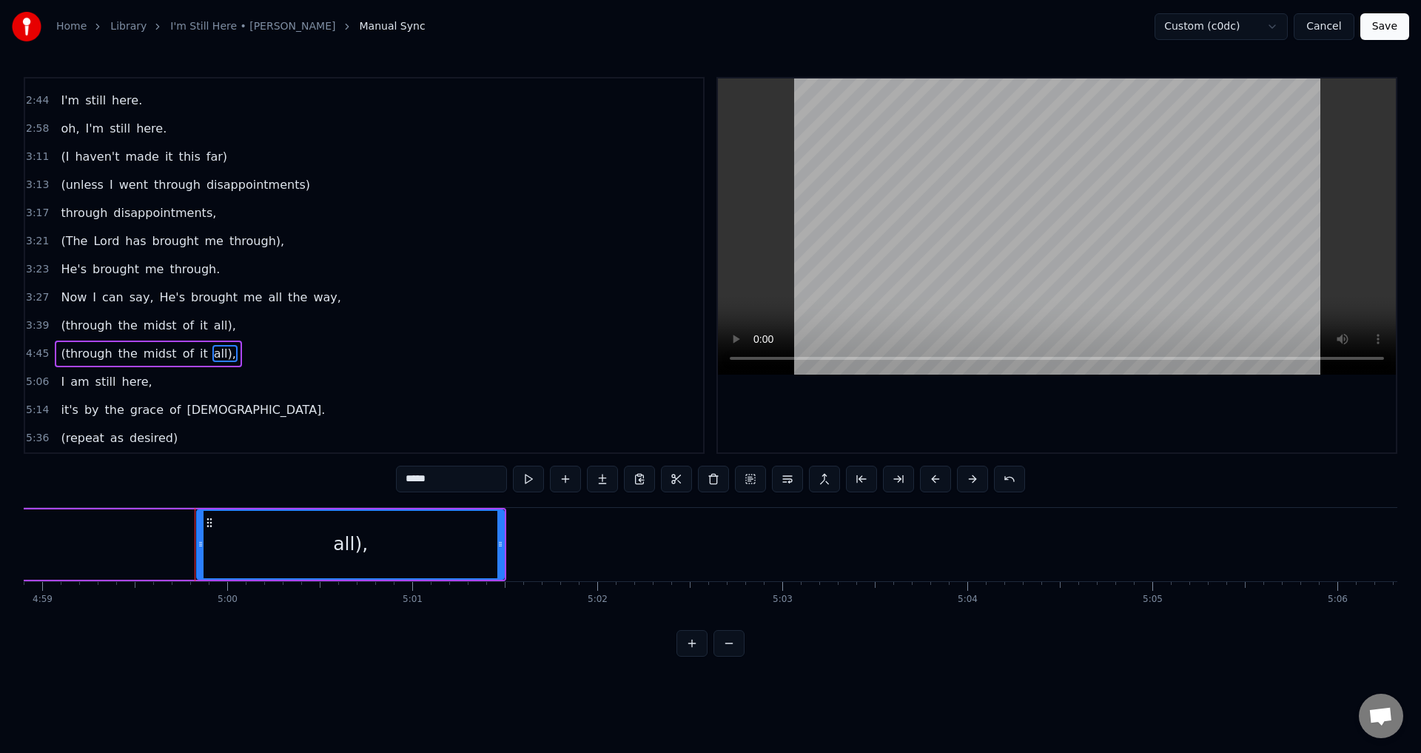
scroll to position [0, 55408]
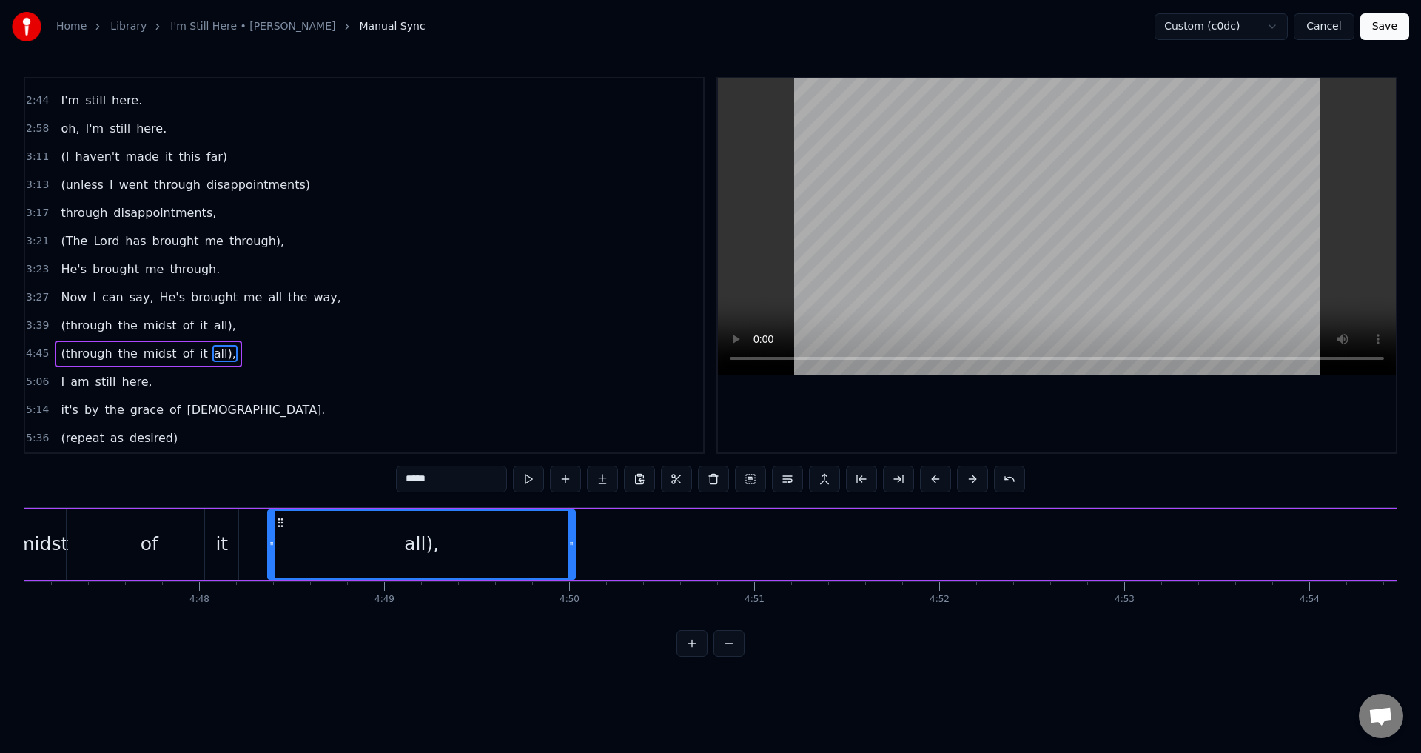
drag, startPoint x: 113, startPoint y: 518, endPoint x: 266, endPoint y: 548, distance: 156.1
click at [269, 548] on div "all)," at bounding box center [422, 544] width 306 height 67
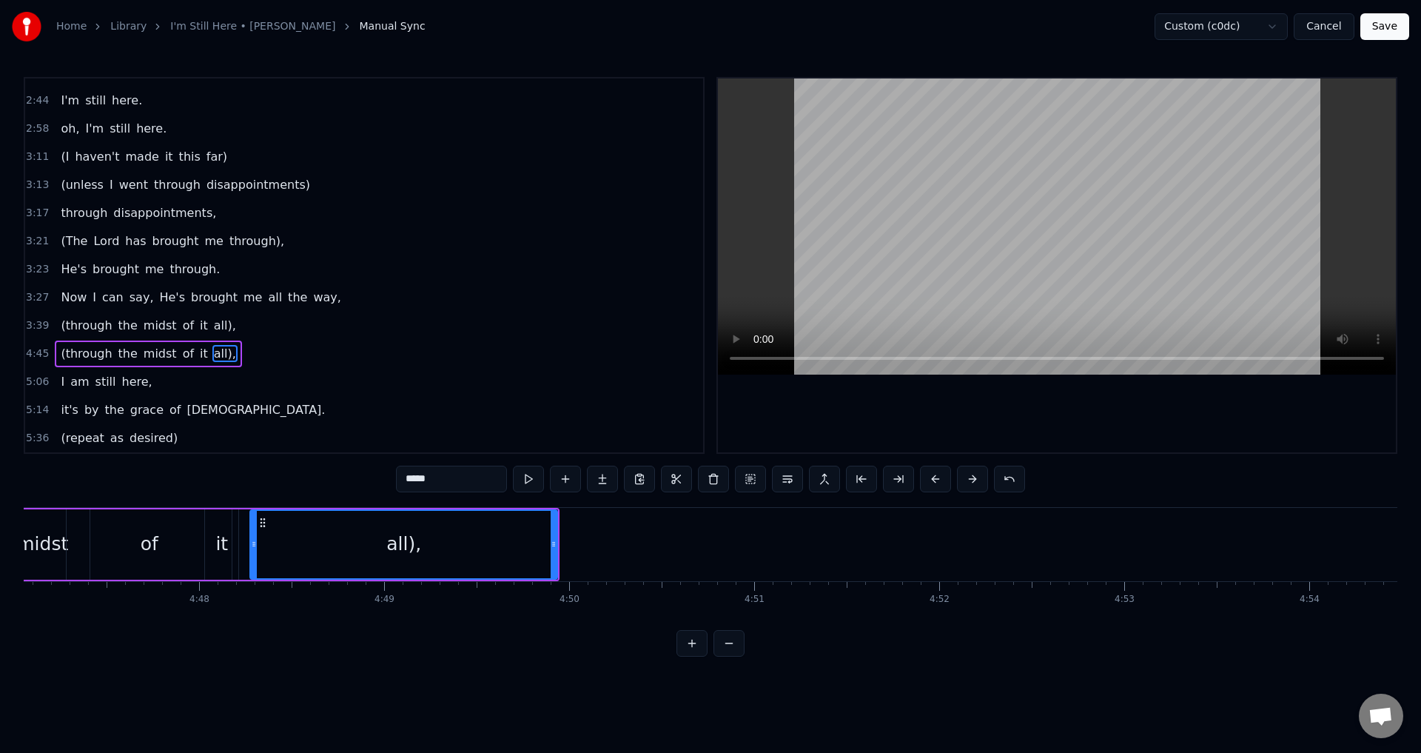
scroll to position [0, 53116]
drag, startPoint x: 556, startPoint y: 547, endPoint x: 494, endPoint y: 560, distance: 63.4
click at [500, 560] on div at bounding box center [503, 544] width 6 height 67
click at [221, 352] on div "4:45 (through the midst of it all)," at bounding box center [364, 354] width 678 height 28
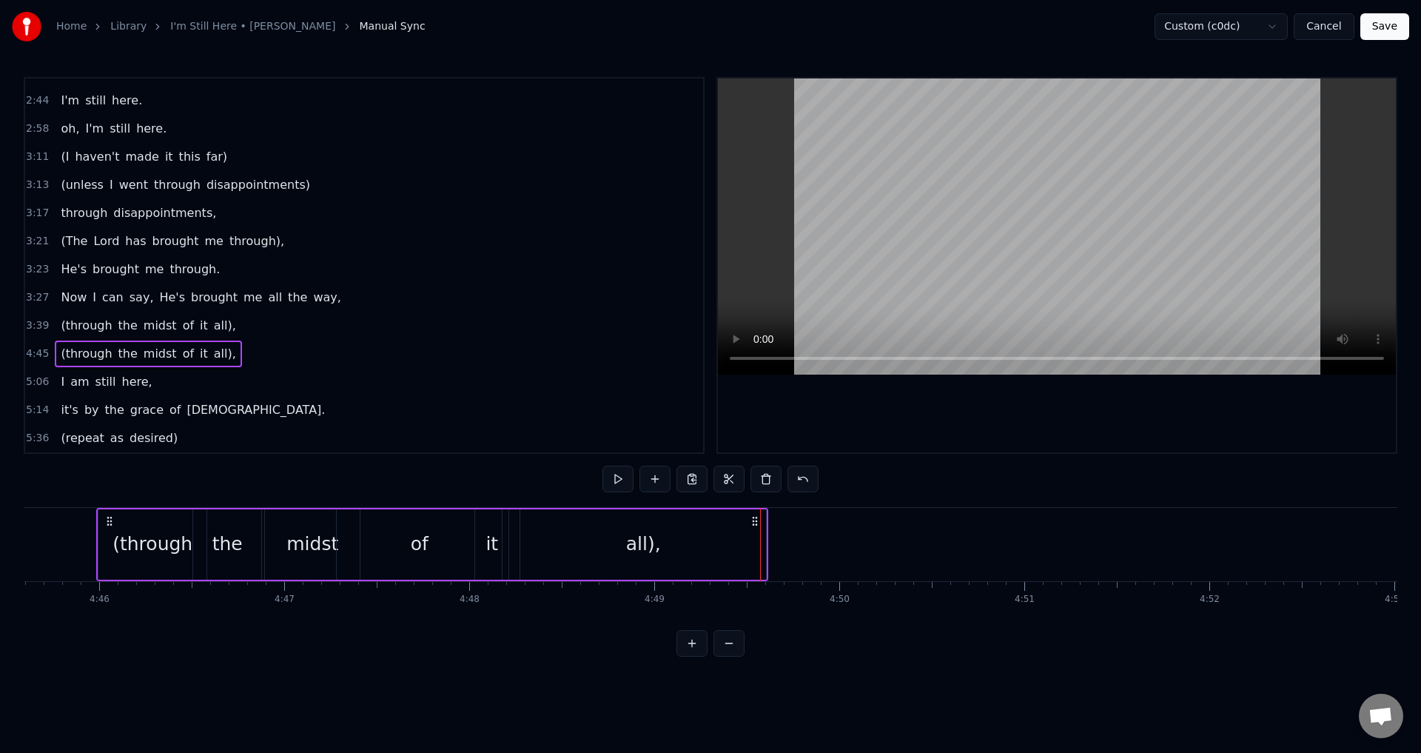
scroll to position [0, 52847]
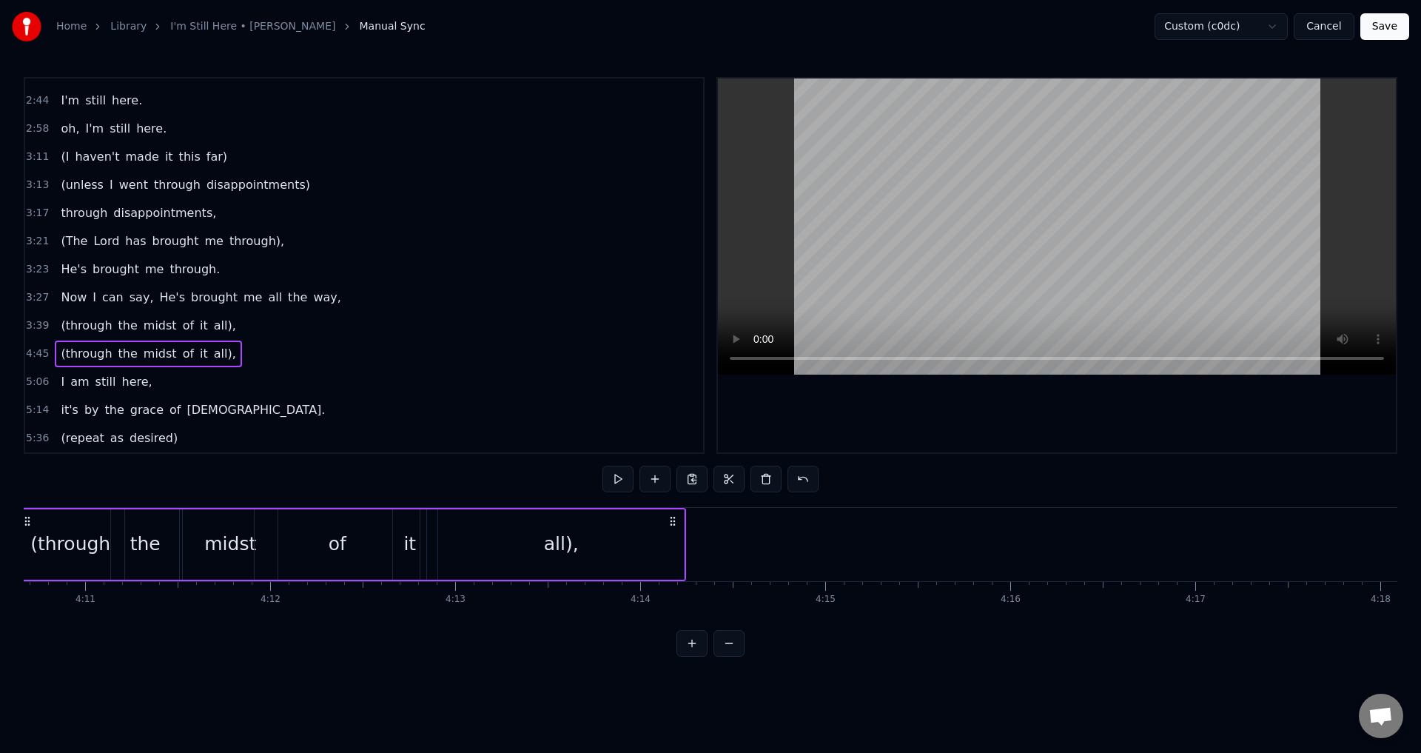
drag, startPoint x: 108, startPoint y: 517, endPoint x: 0, endPoint y: 546, distance: 111.9
click at [0, 546] on div "Home Library I'm Still Here • [PERSON_NAME] Manual Sync Custom (c0dc) Cancel Sa…" at bounding box center [710, 328] width 1421 height 657
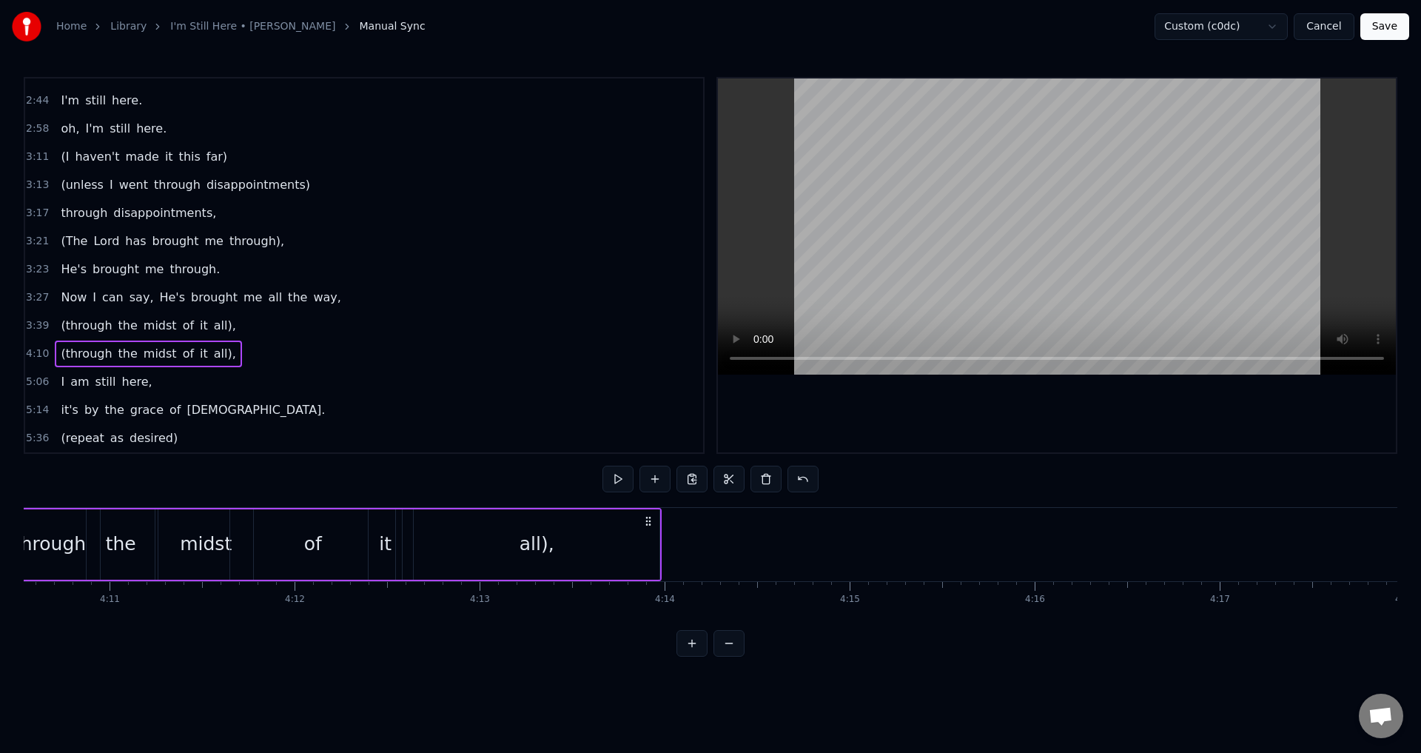
drag, startPoint x: 0, startPoint y: 546, endPoint x: 321, endPoint y: 546, distance: 321.2
click at [118, 523] on div "Home Library I'm Still Here • [PERSON_NAME] Manual Sync Custom (c0dc) Cancel Sa…" at bounding box center [710, 328] width 1421 height 657
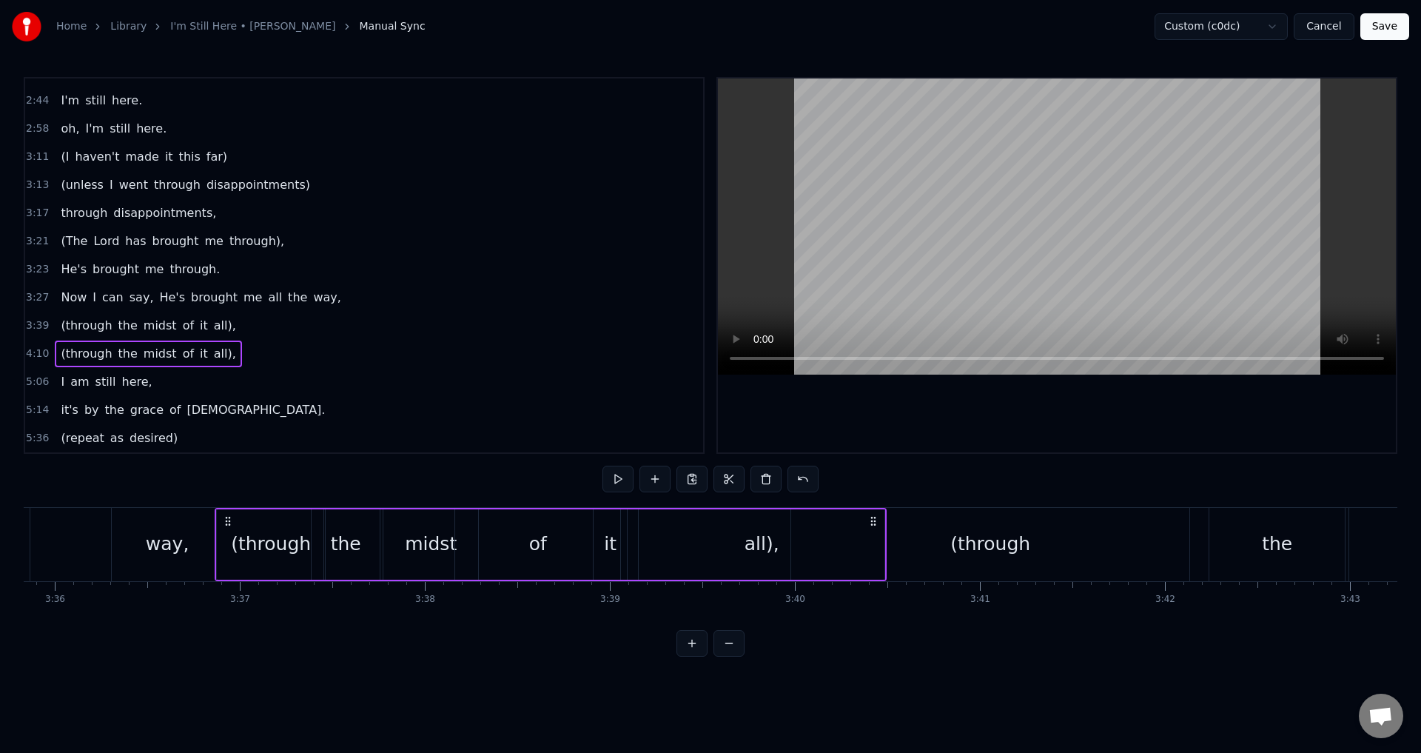
drag, startPoint x: 1007, startPoint y: 517, endPoint x: 238, endPoint y: 469, distance: 770.6
click at [238, 469] on div "0:21 When I look back over my life 0:25 and I see all the things [DEMOGRAPHIC_D…" at bounding box center [711, 367] width 1374 height 580
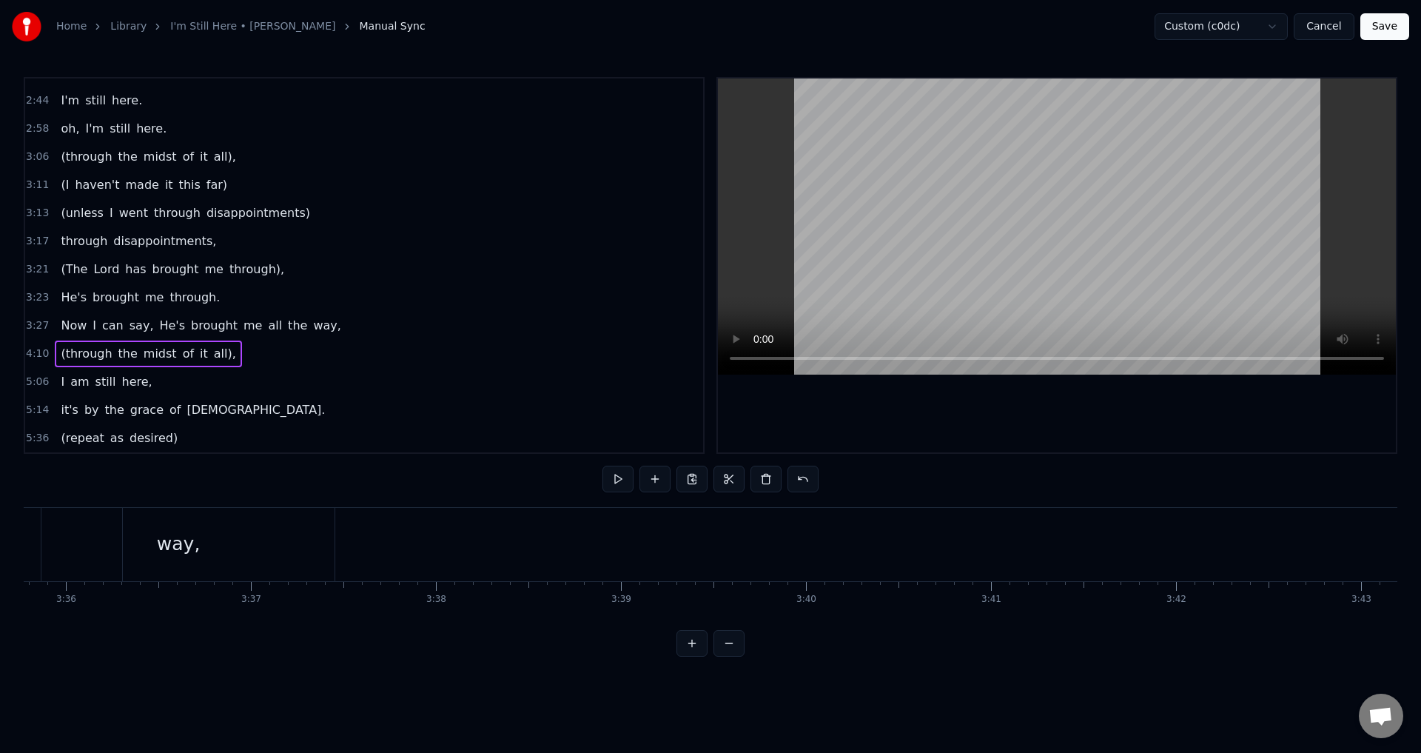
click at [219, 360] on div "(through the midst of it all)," at bounding box center [148, 353] width 187 height 27
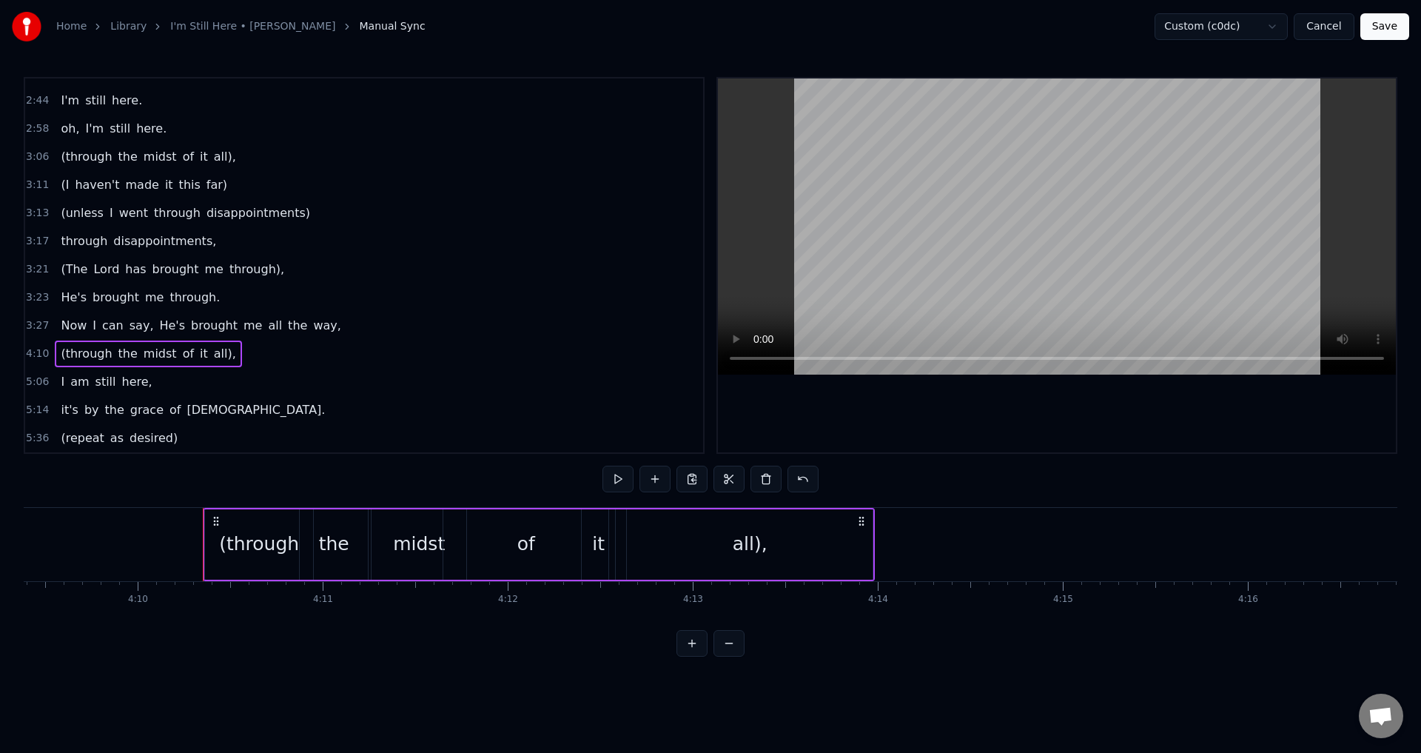
scroll to position [0, 46253]
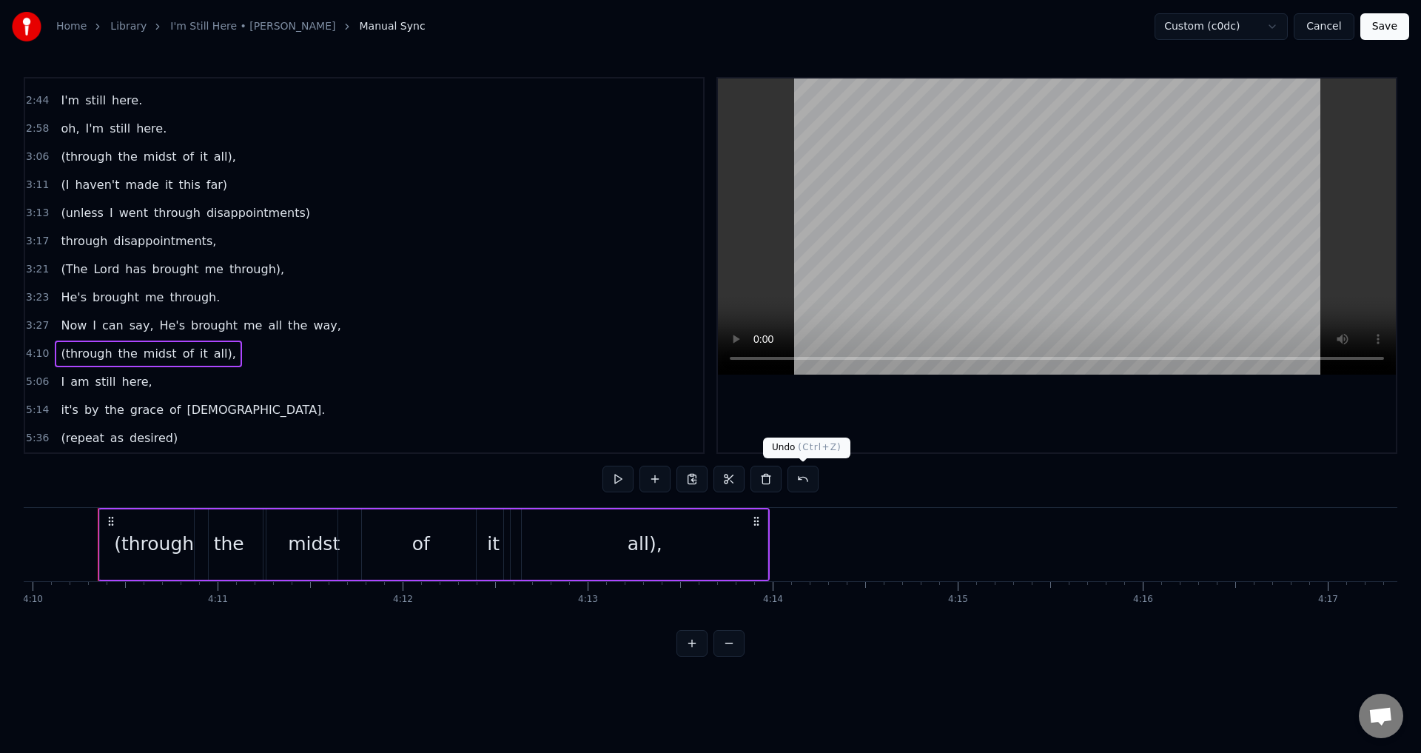
click at [799, 481] on button at bounding box center [803, 479] width 31 height 27
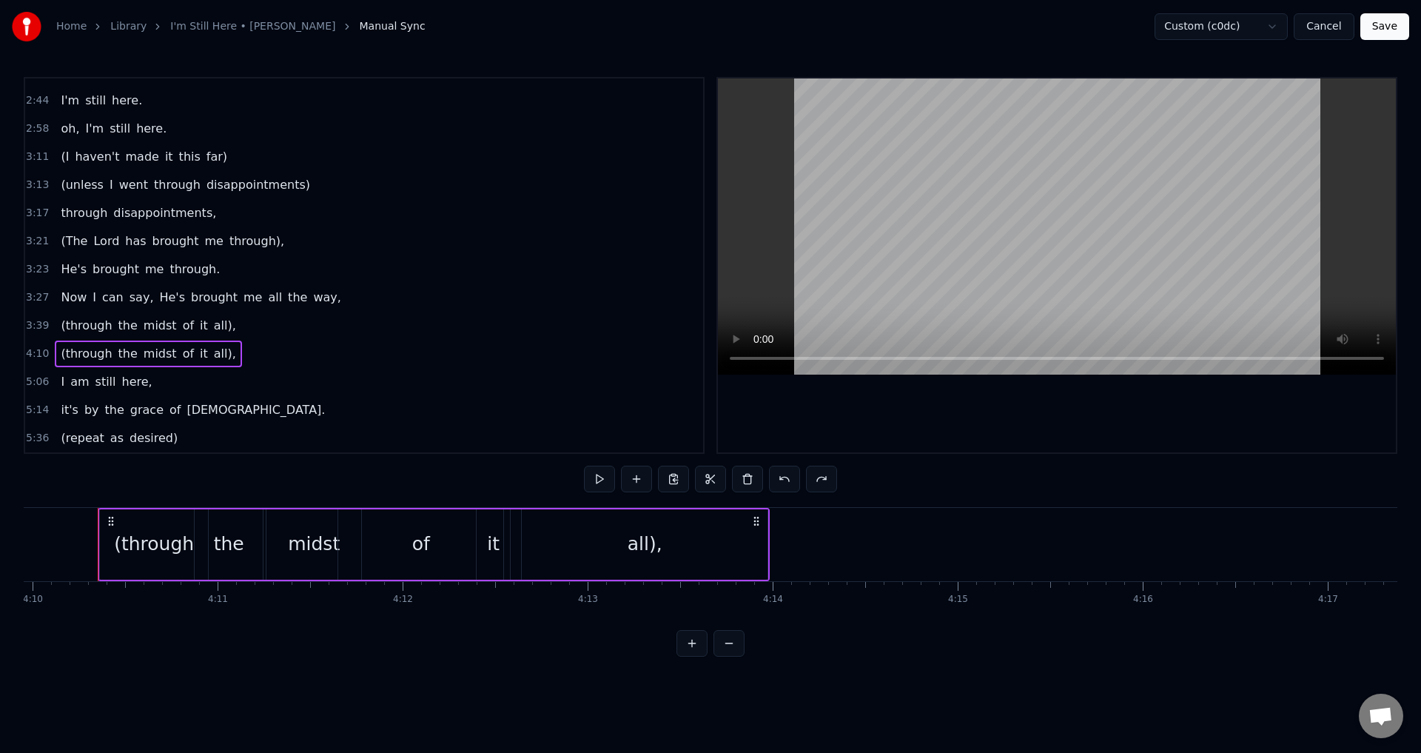
click at [215, 360] on div "(through the midst of it all)," at bounding box center [148, 353] width 187 height 27
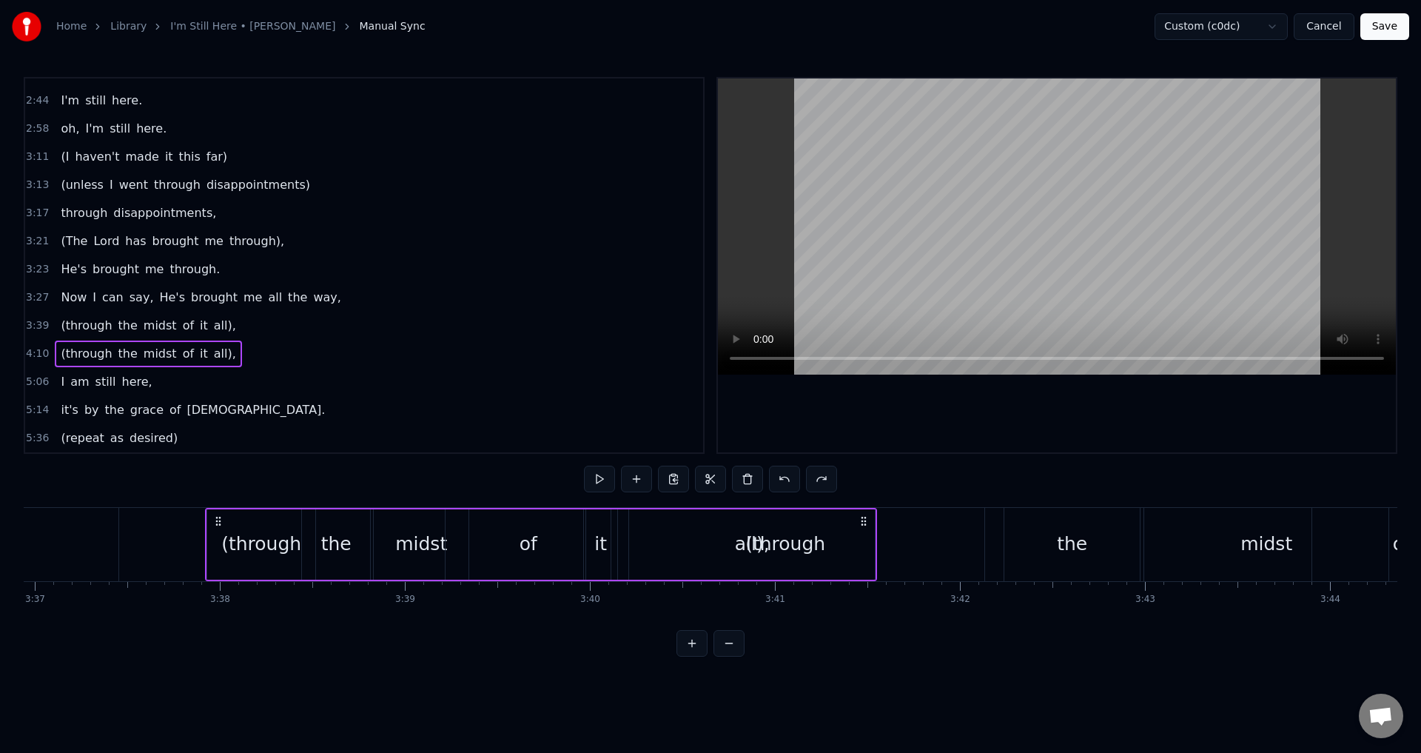
drag, startPoint x: 109, startPoint y: 521, endPoint x: 192, endPoint y: 534, distance: 84.7
click at [205, 534] on div "(through the midst of it all)," at bounding box center [541, 544] width 672 height 73
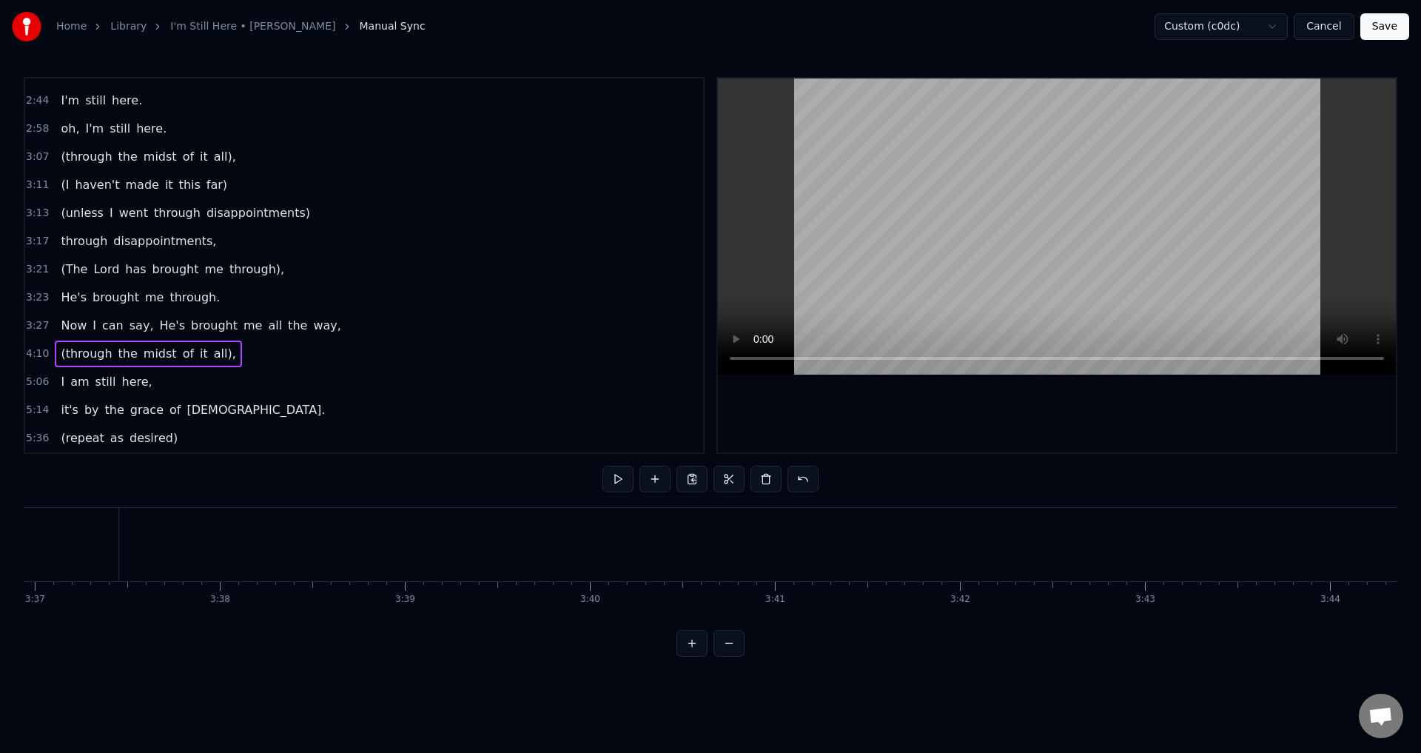
scroll to position [0, 40127]
click at [218, 360] on div "(through the midst of it all)," at bounding box center [148, 353] width 187 height 27
click at [215, 360] on div "(through the midst of it all)," at bounding box center [148, 353] width 187 height 27
click at [215, 360] on span "all)," at bounding box center [224, 354] width 25 height 18
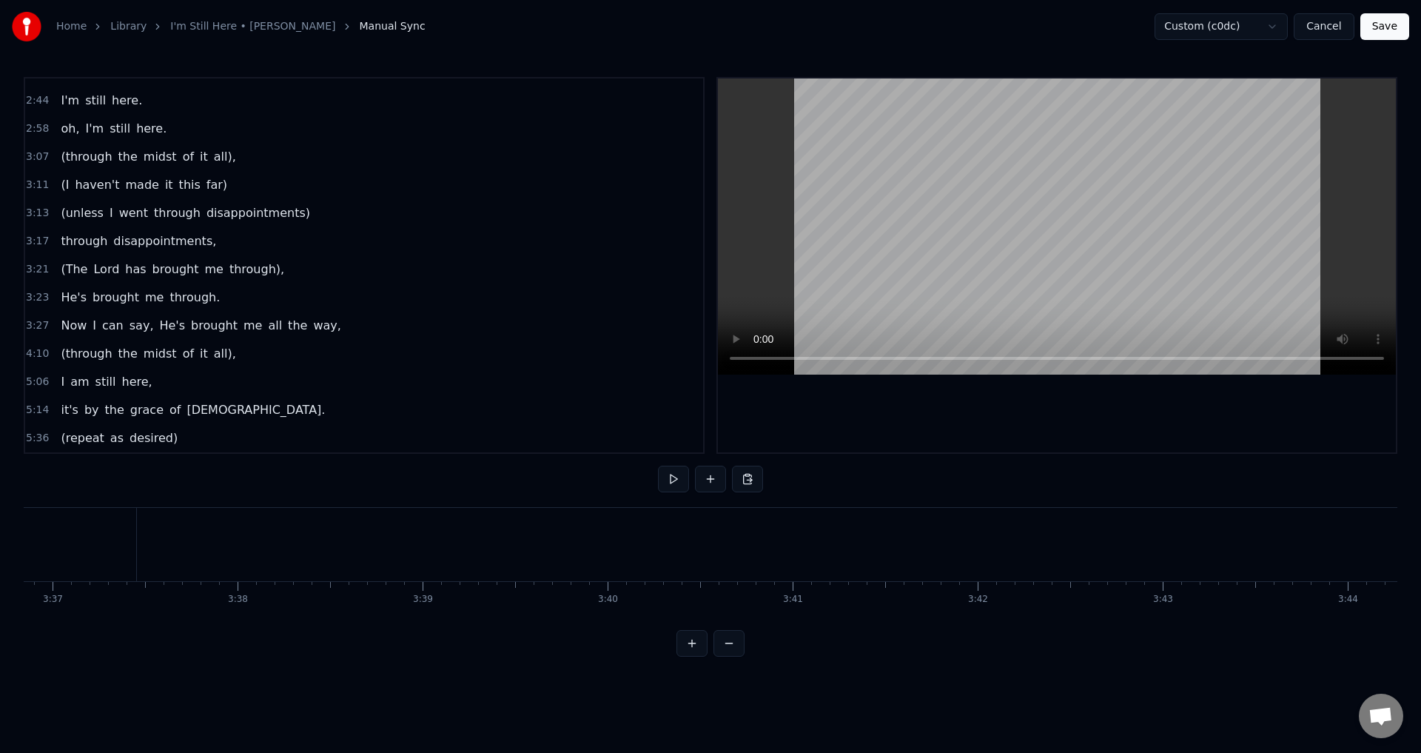
click at [215, 360] on span "all)," at bounding box center [224, 354] width 25 height 18
click at [212, 352] on span "all)," at bounding box center [224, 353] width 25 height 17
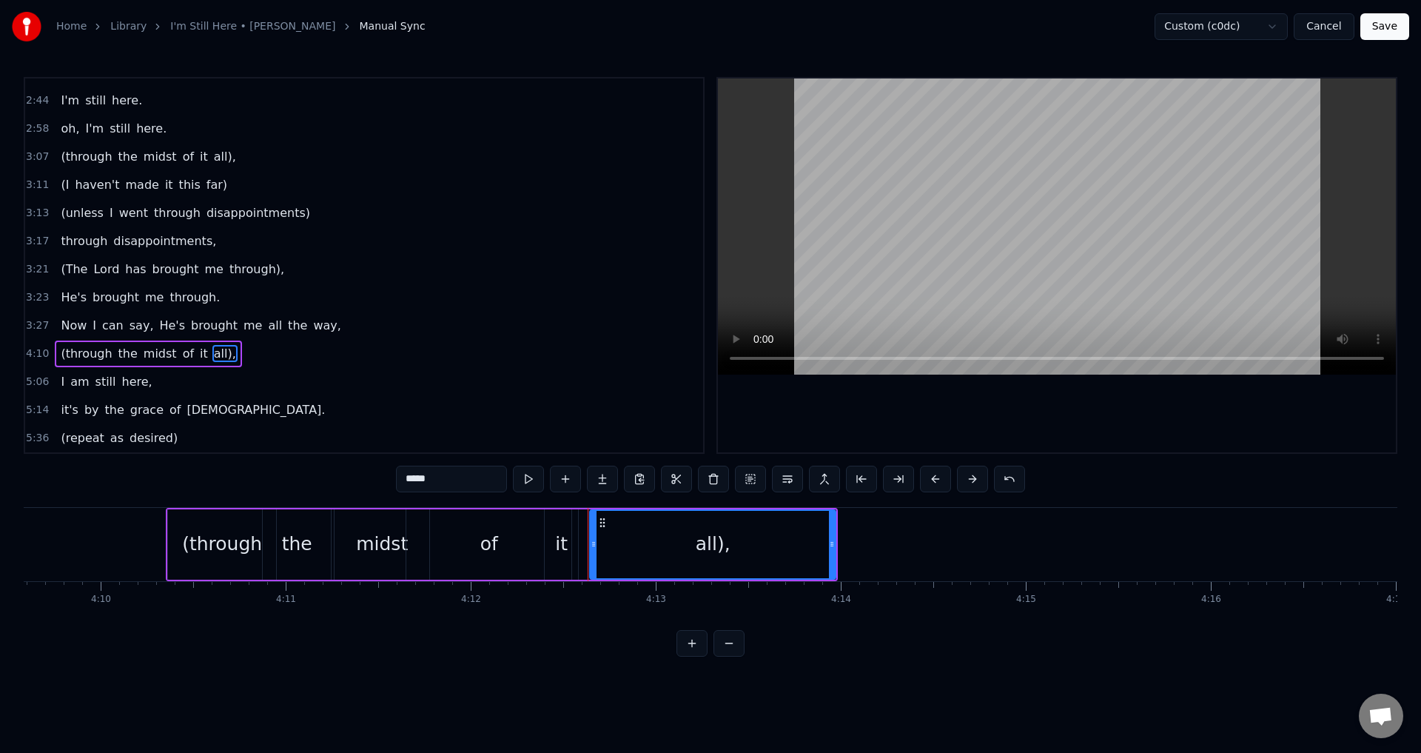
scroll to position [0, 46675]
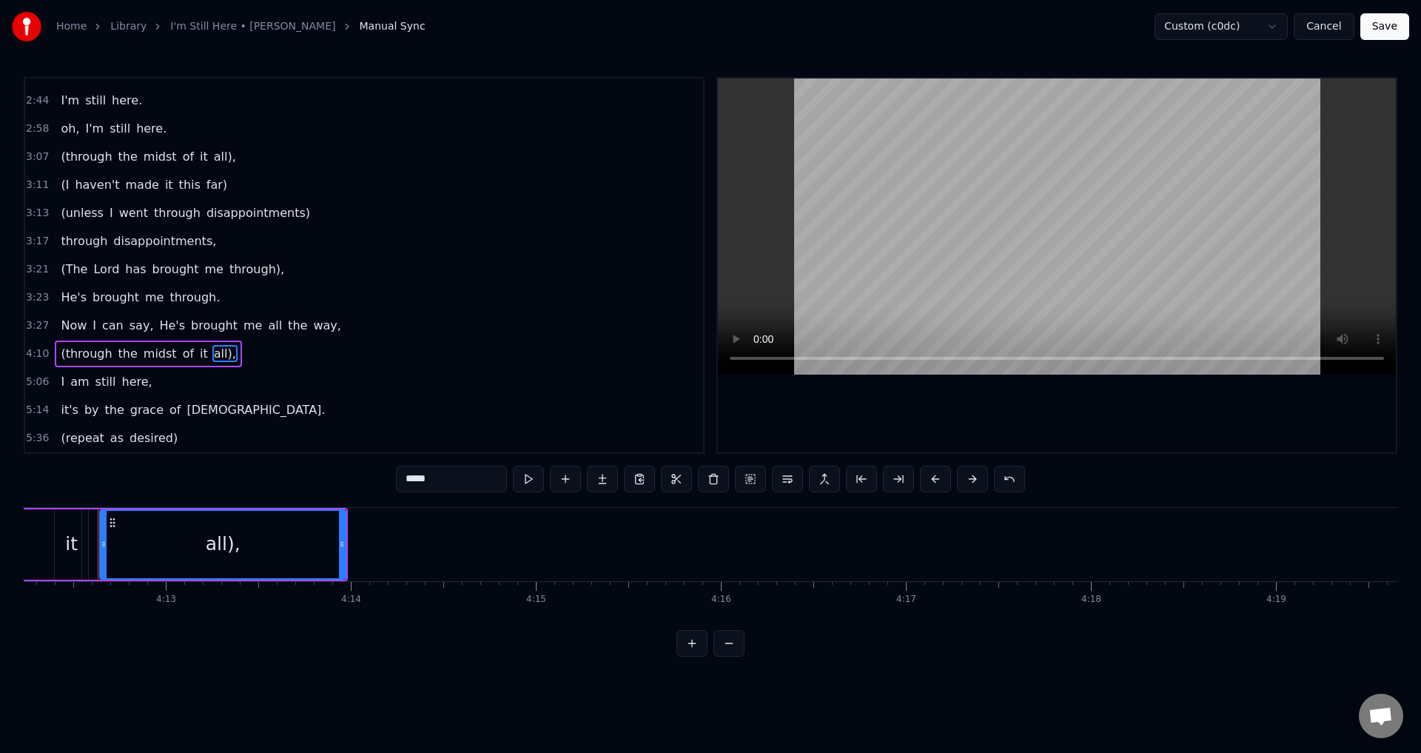
click at [218, 358] on div "(through the midst of it all)," at bounding box center [148, 353] width 187 height 27
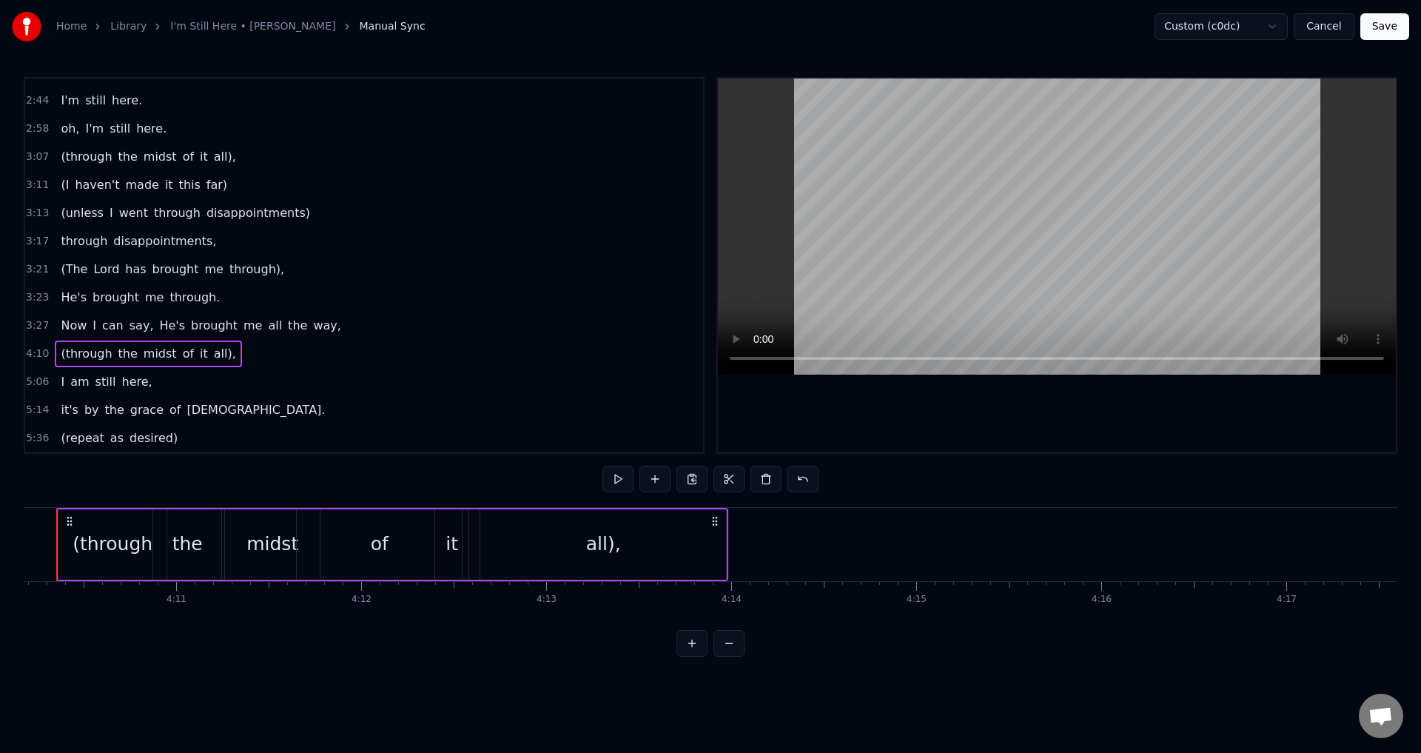
scroll to position [0, 46253]
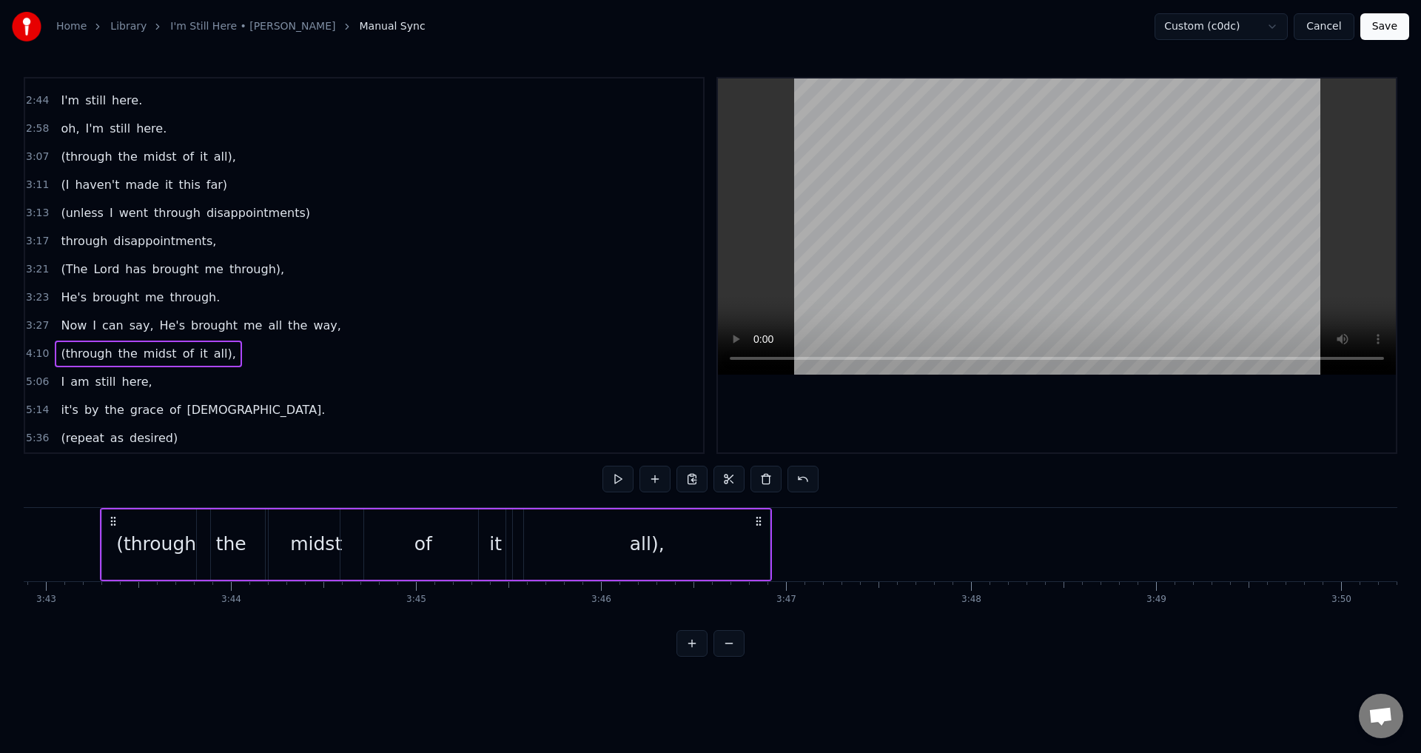
drag, startPoint x: 114, startPoint y: 518, endPoint x: 61, endPoint y: 519, distance: 53.3
click at [107, 519] on icon at bounding box center [113, 521] width 12 height 12
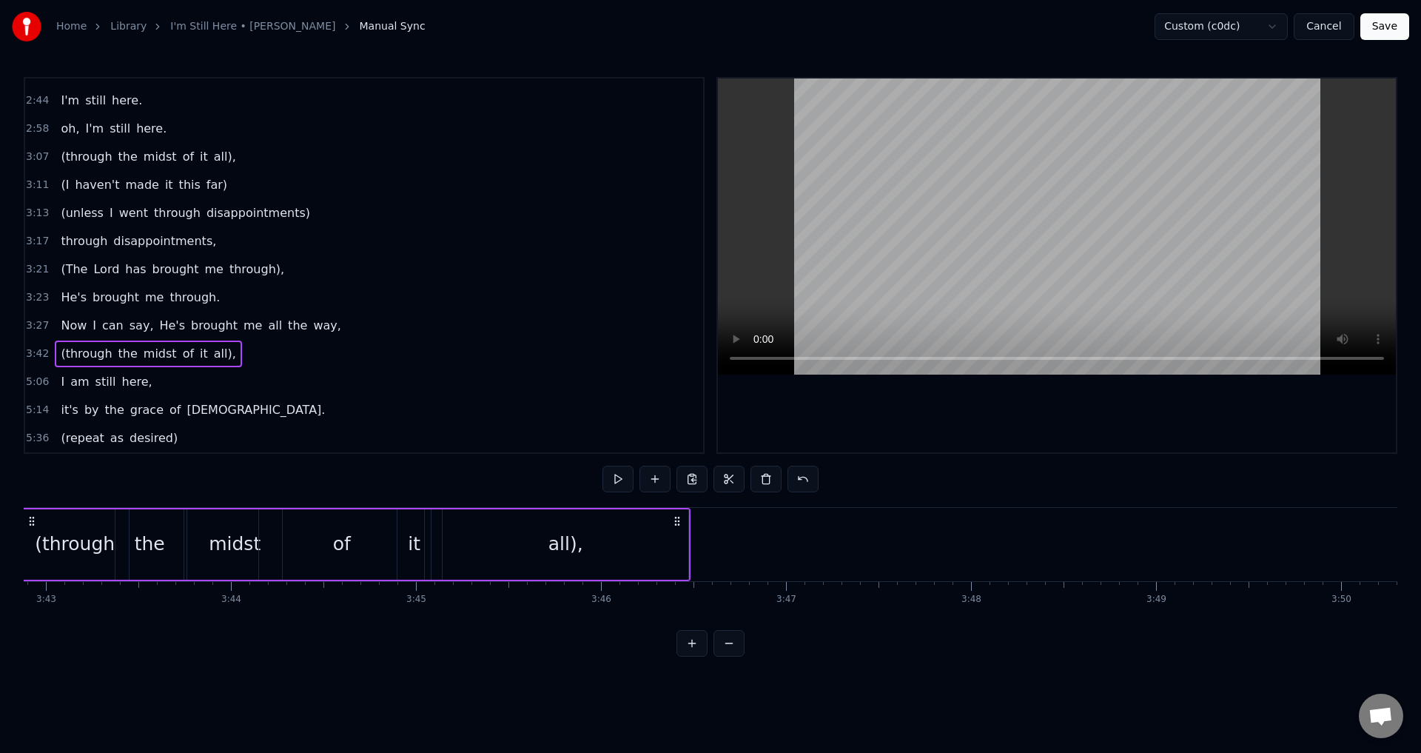
scroll to position [0, 41217]
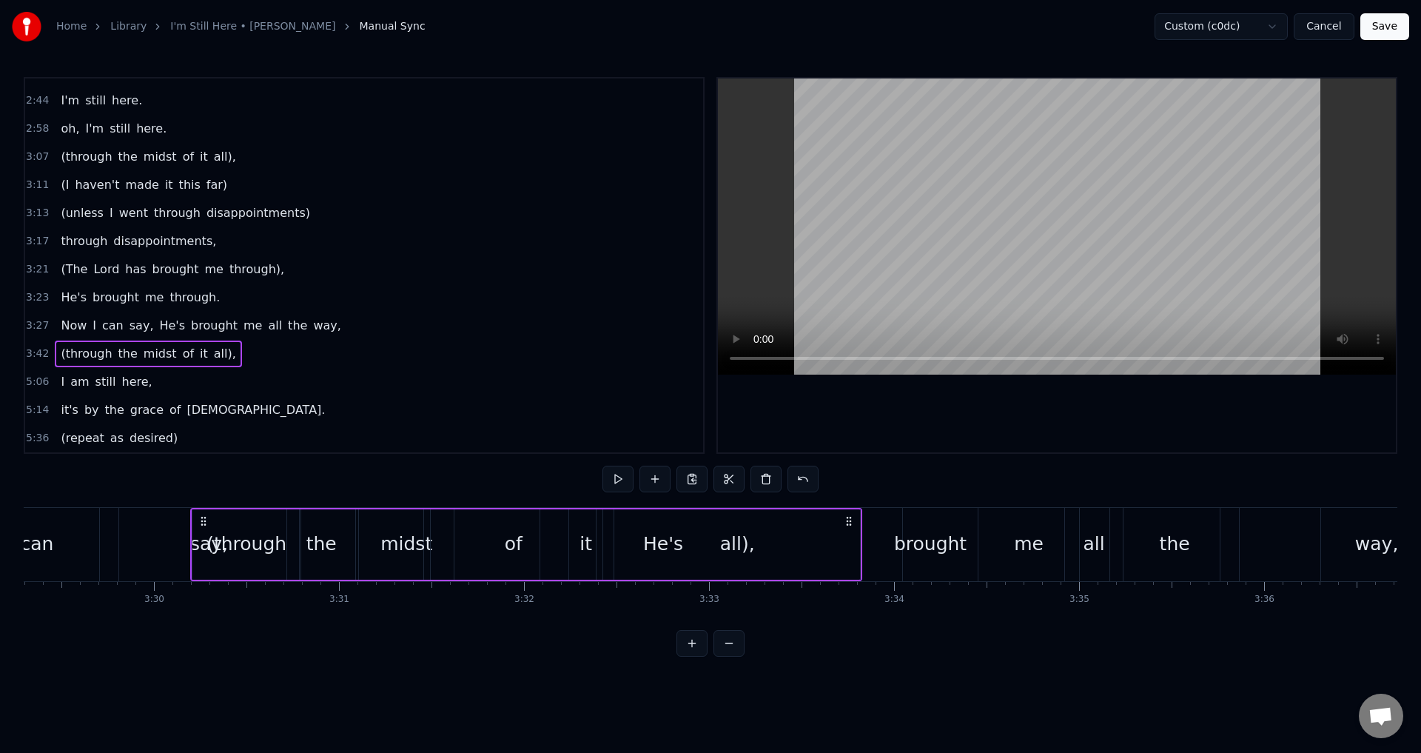
drag, startPoint x: 61, startPoint y: 519, endPoint x: 206, endPoint y: 579, distance: 157.0
click at [206, 579] on div "(through the midst of it all)," at bounding box center [526, 544] width 672 height 73
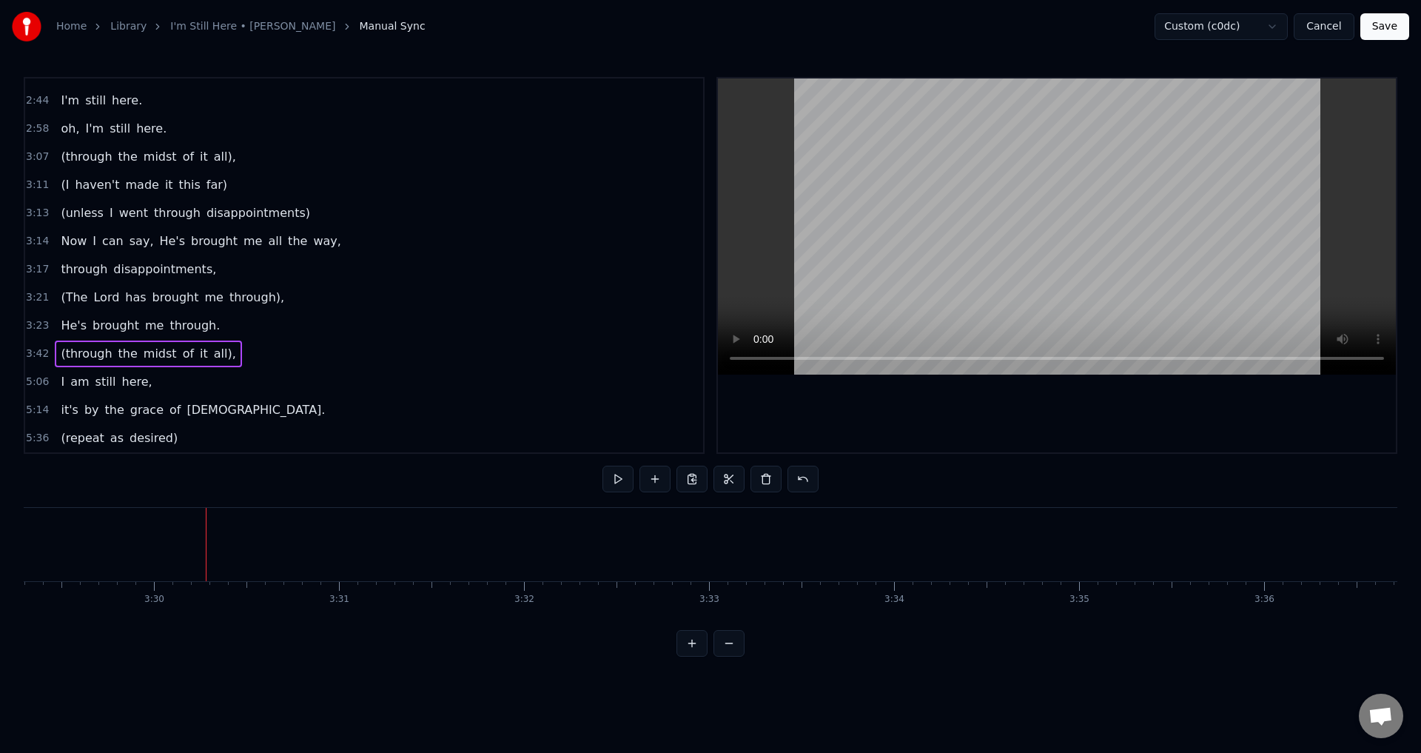
scroll to position [0, 38730]
click at [801, 483] on button at bounding box center [803, 479] width 31 height 27
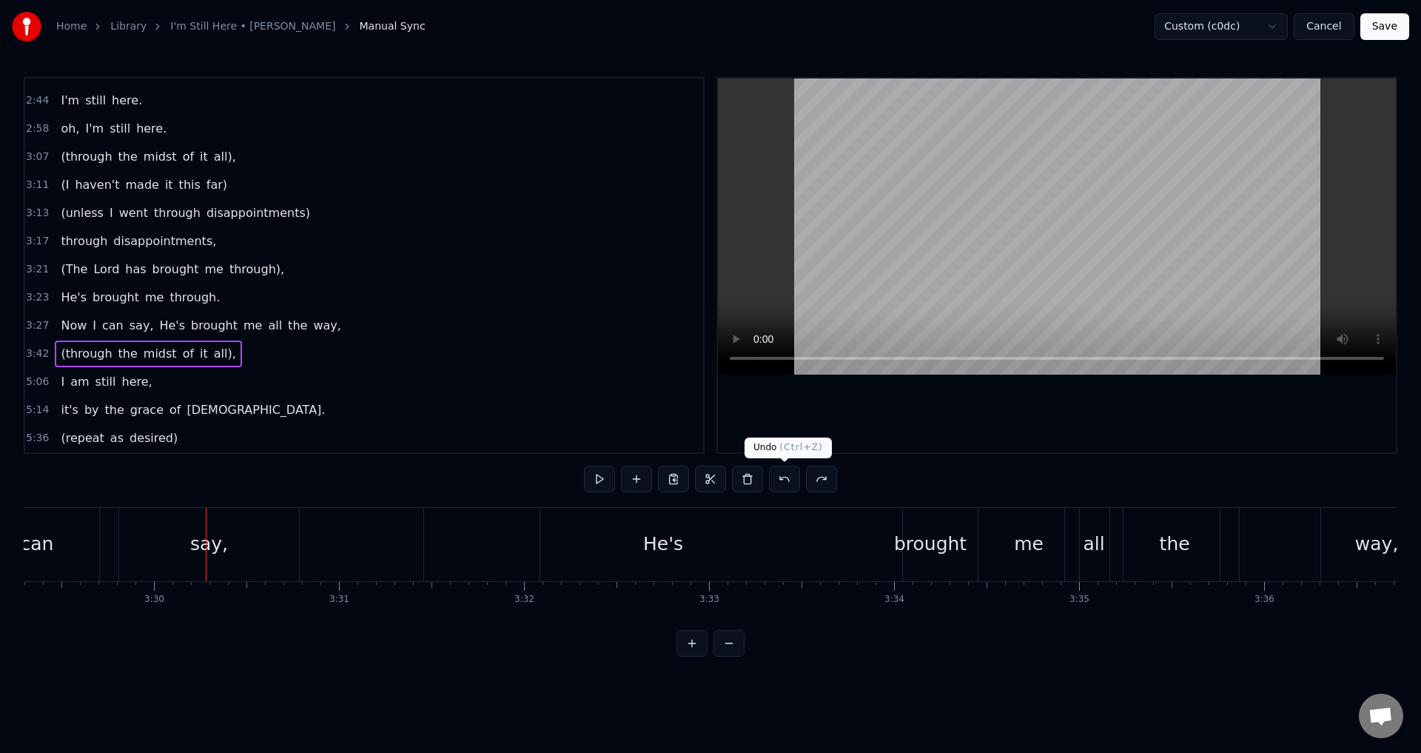
click at [791, 488] on button at bounding box center [784, 479] width 31 height 27
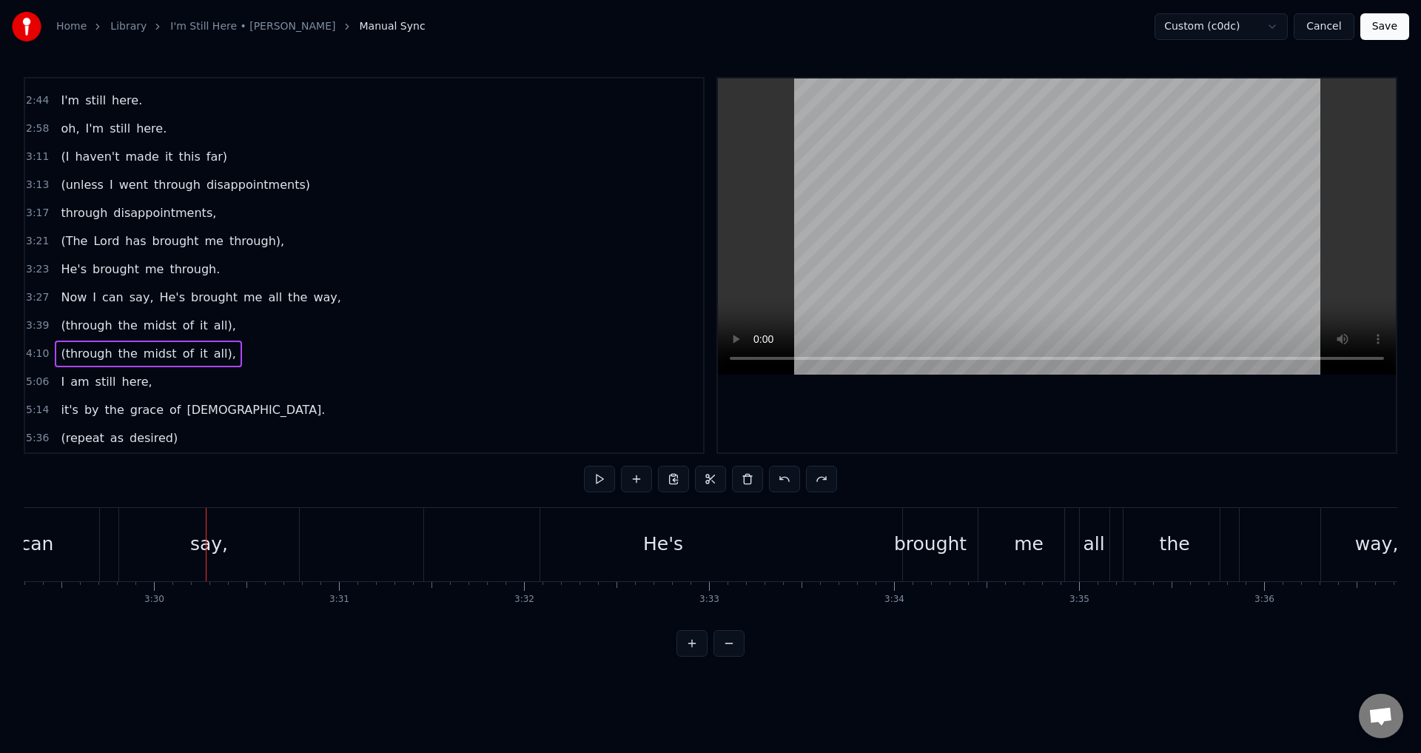
click at [216, 349] on div "(through the midst of it all)," at bounding box center [148, 353] width 187 height 27
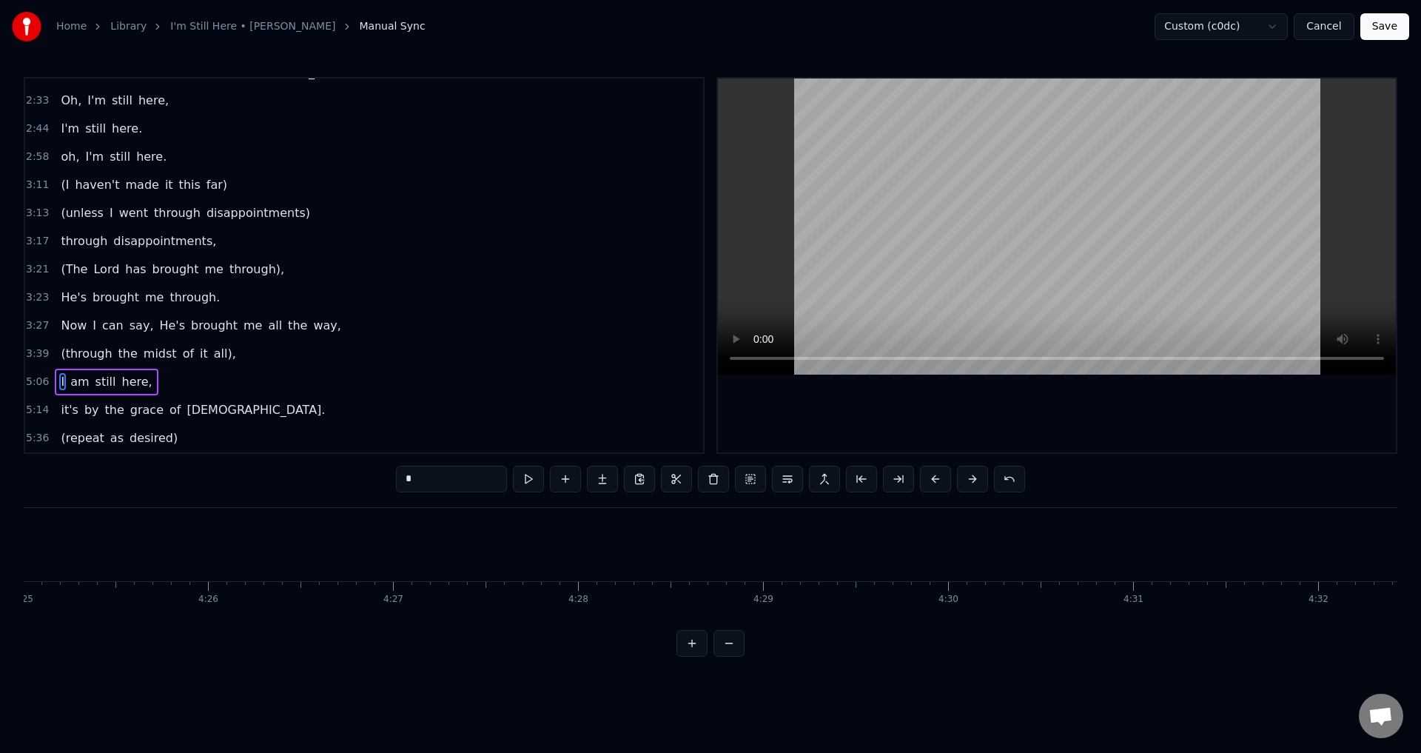
scroll to position [0, 56729]
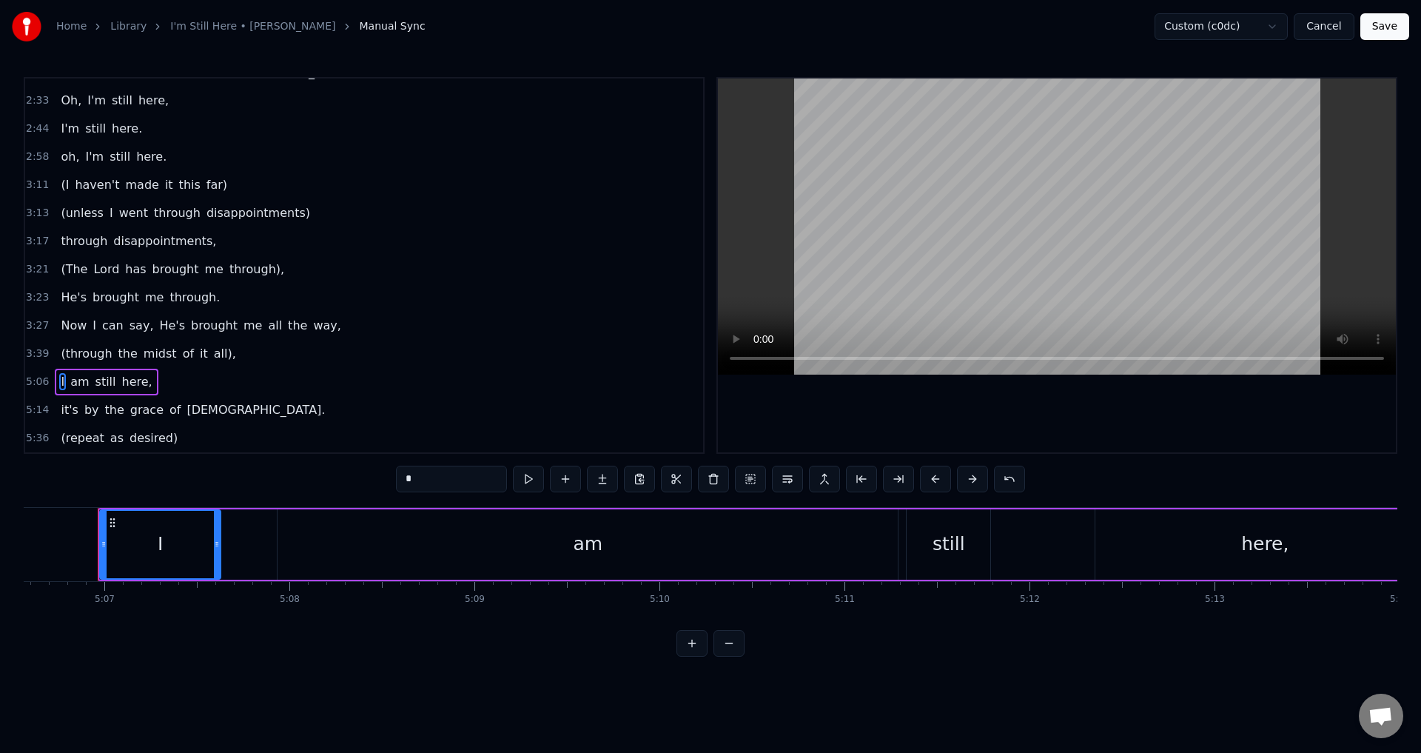
click at [264, 397] on div "5:14 it's by the grace of [DEMOGRAPHIC_DATA]." at bounding box center [364, 410] width 678 height 28
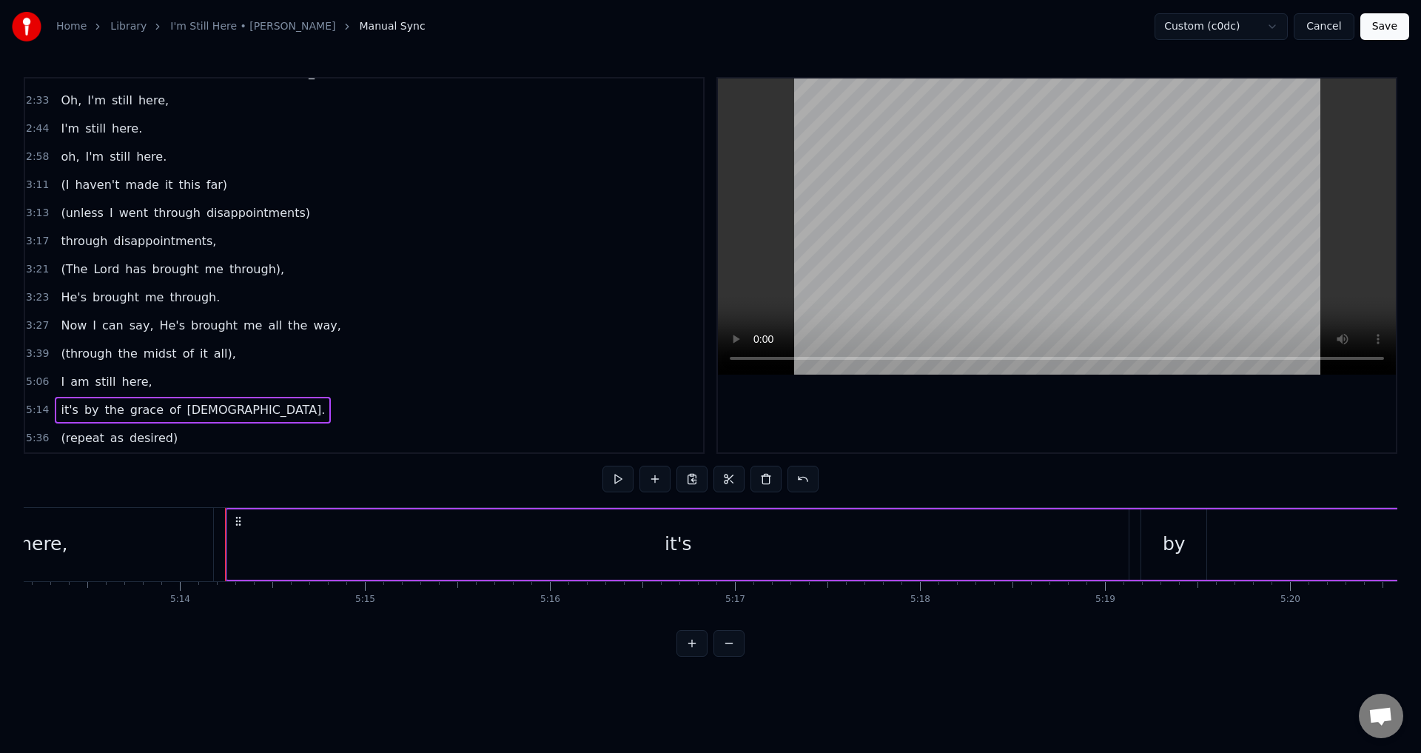
scroll to position [0, 58077]
click at [217, 357] on div "(through the midst of it all)," at bounding box center [148, 353] width 187 height 27
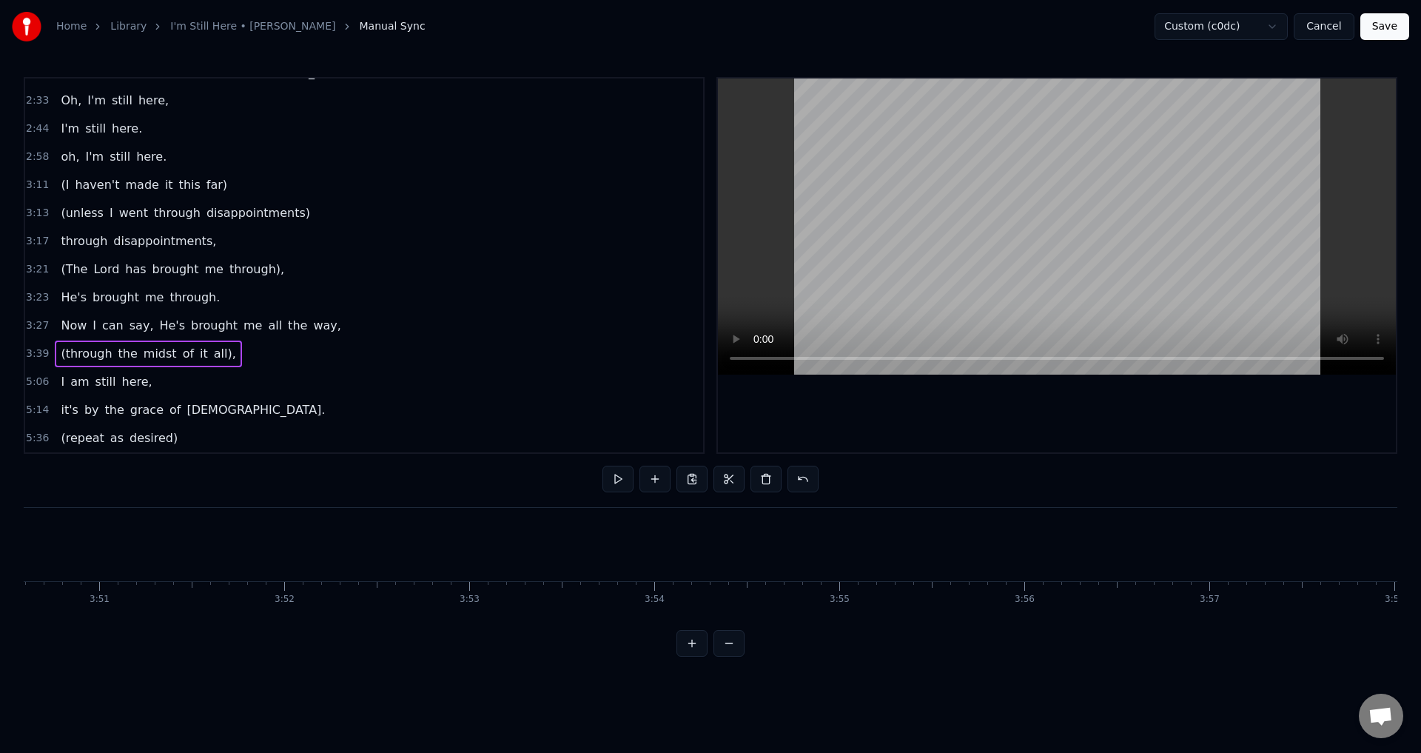
scroll to position [0, 40632]
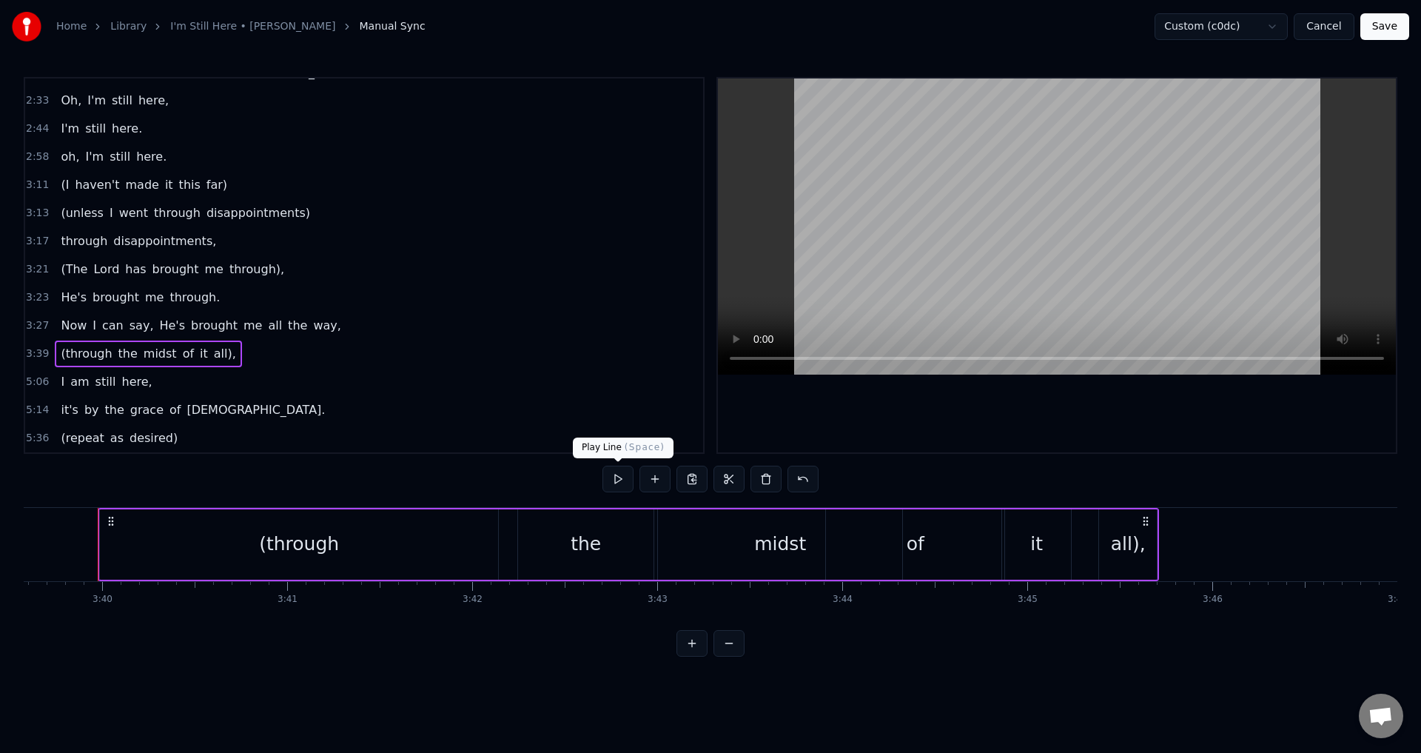
click at [608, 481] on button at bounding box center [618, 479] width 31 height 27
click at [142, 378] on div "I am still here," at bounding box center [106, 382] width 103 height 27
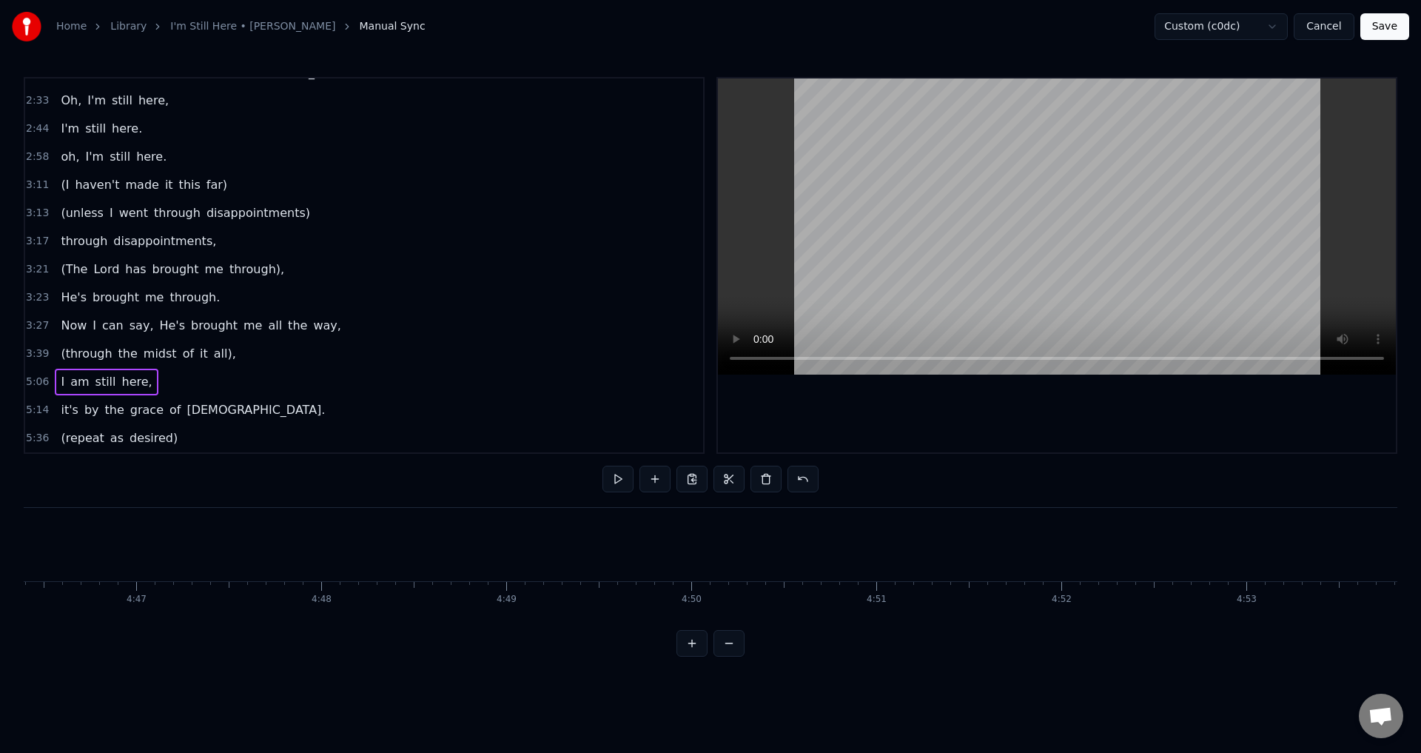
scroll to position [0, 56729]
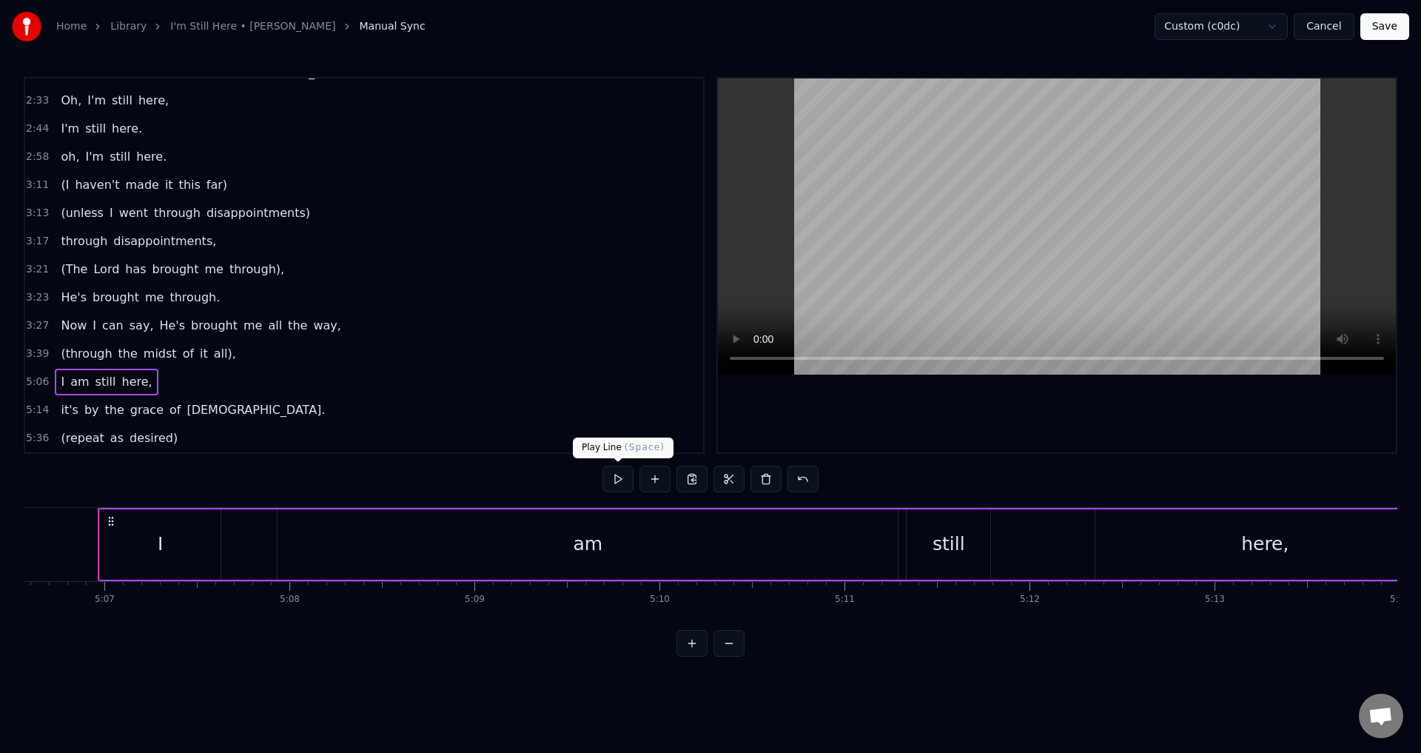
click at [620, 478] on button at bounding box center [618, 479] width 31 height 27
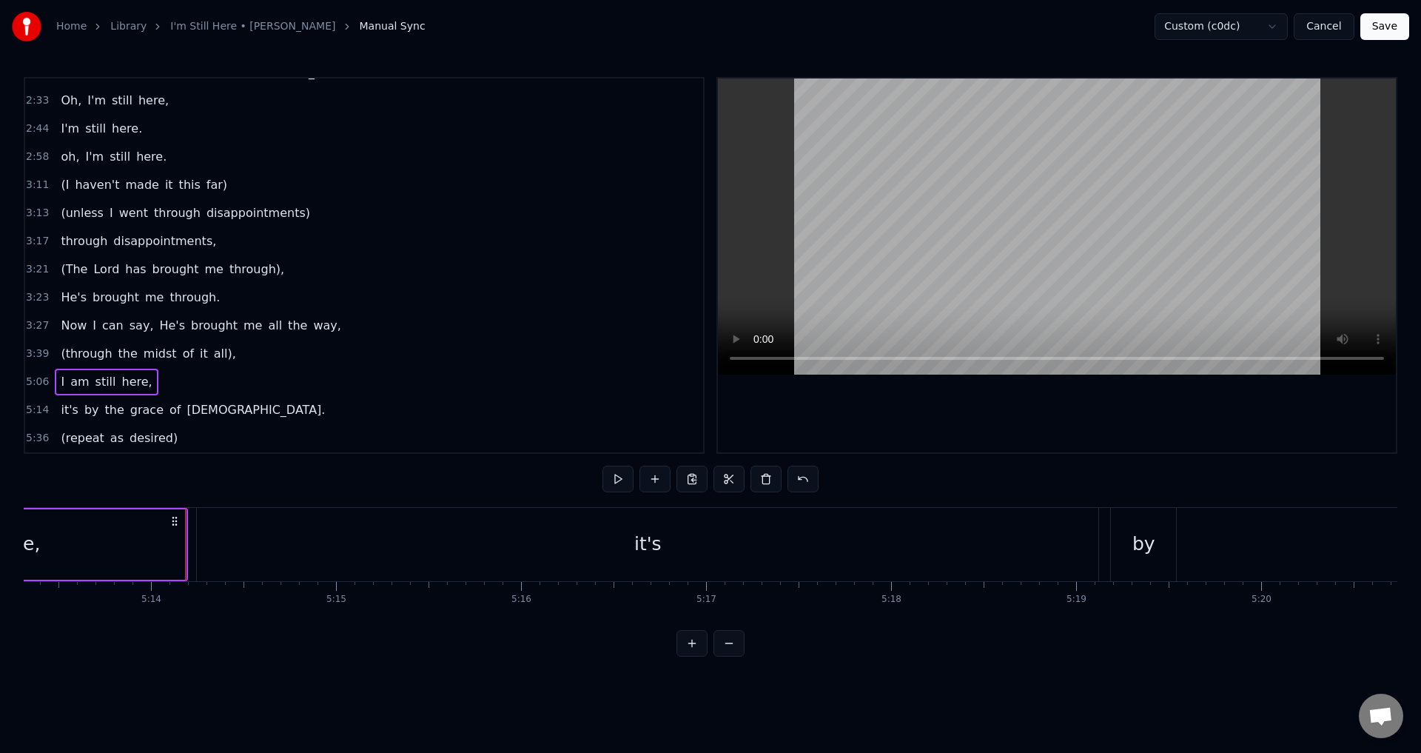
scroll to position [0, 57986]
click at [141, 382] on div "I am still here," at bounding box center [106, 382] width 103 height 27
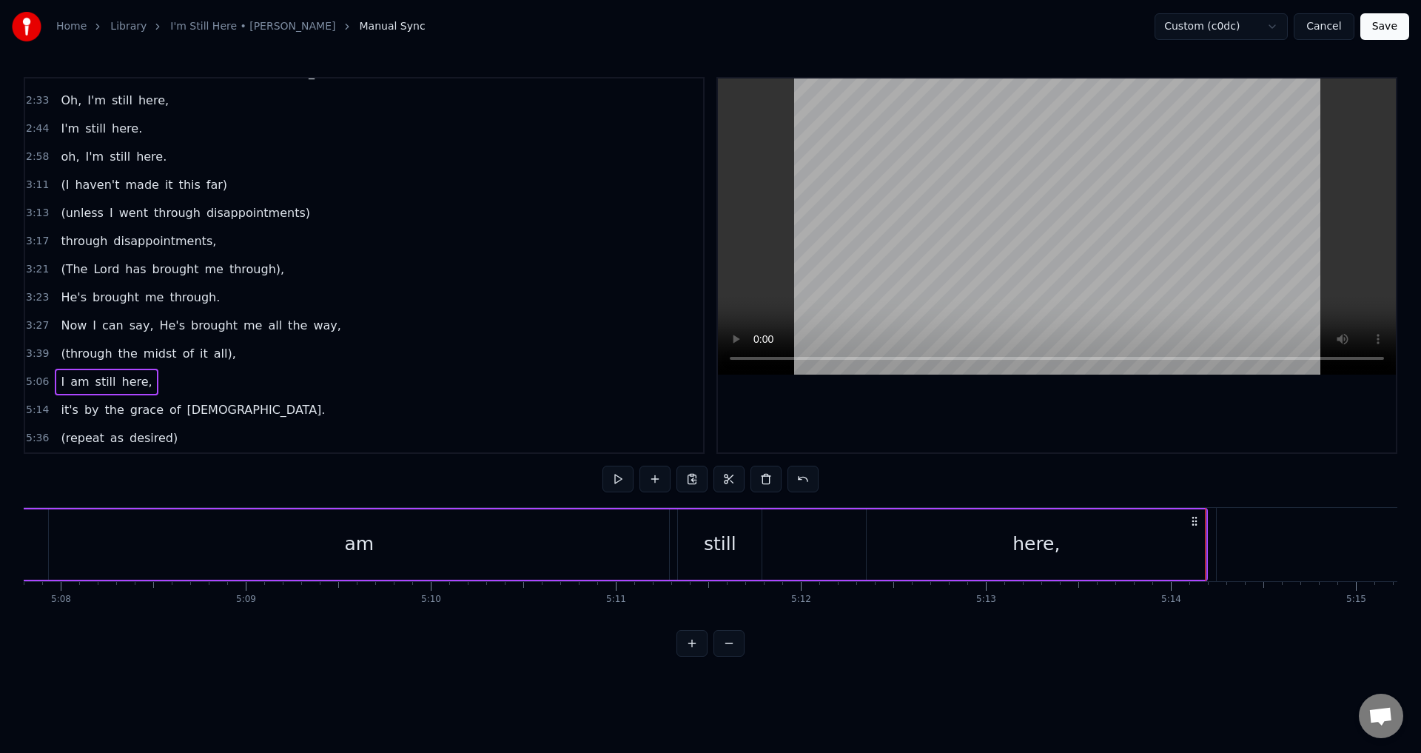
scroll to position [0, 56729]
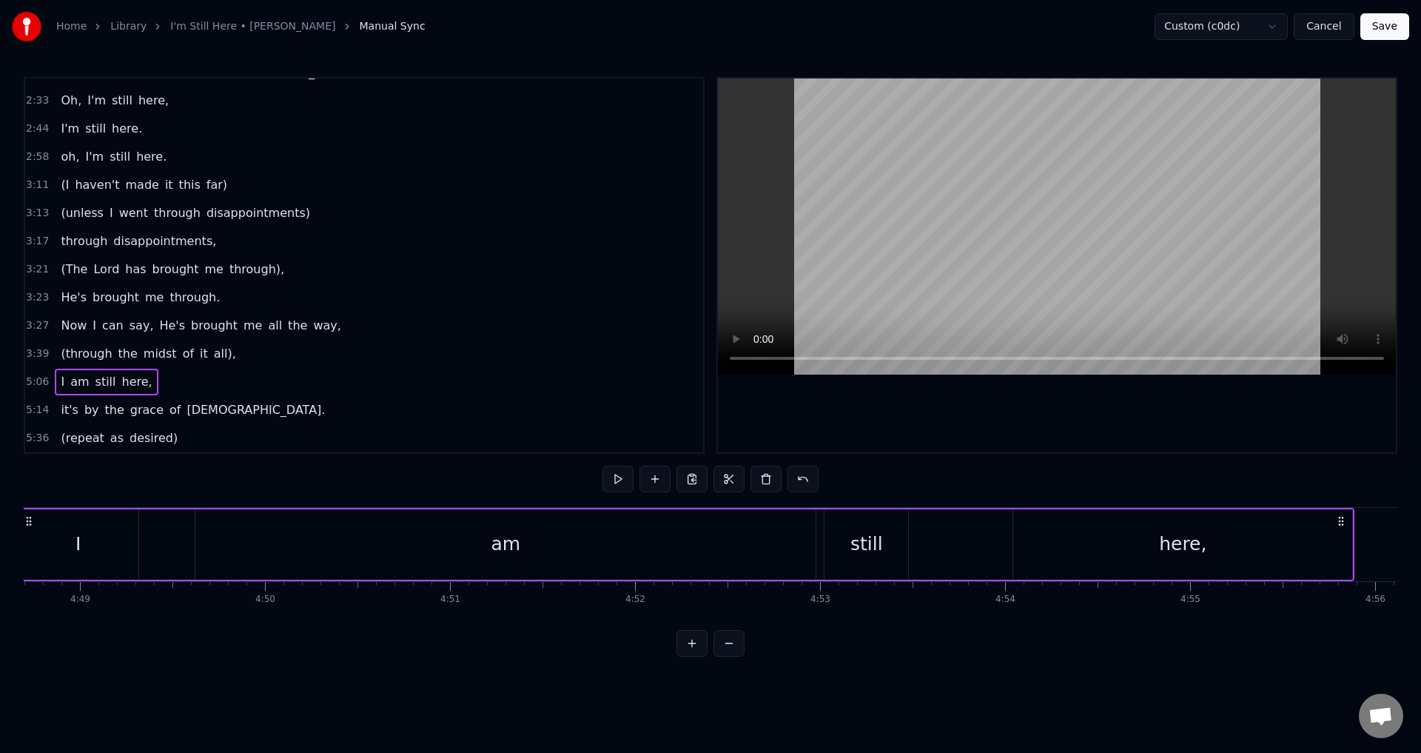
drag, startPoint x: 107, startPoint y: 520, endPoint x: 1, endPoint y: 519, distance: 105.9
click at [1, 519] on div "Home Library I'm Still Here • [PERSON_NAME] Manual Sync Custom (c0dc) Cancel Sa…" at bounding box center [710, 328] width 1421 height 657
click at [27, 377] on span "4:48" at bounding box center [37, 382] width 23 height 15
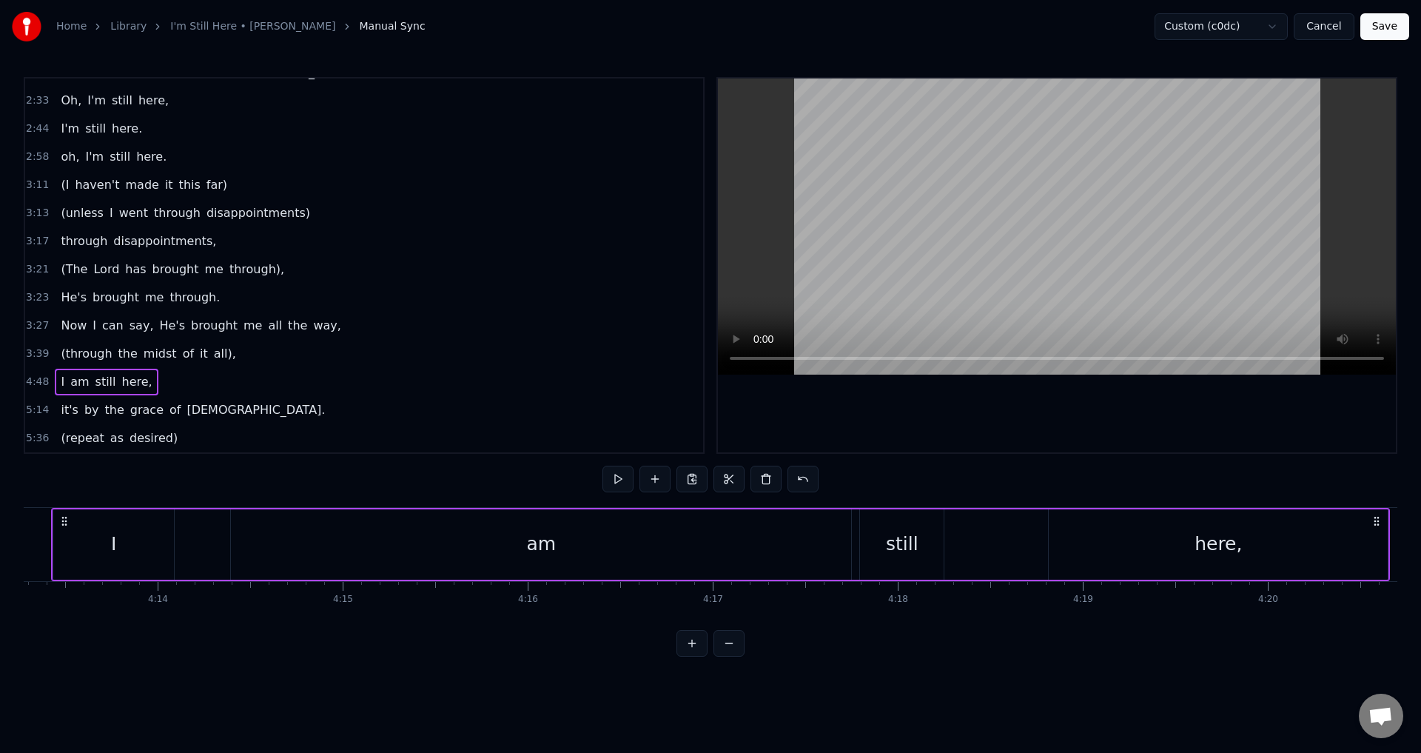
drag, startPoint x: 112, startPoint y: 520, endPoint x: 0, endPoint y: 483, distance: 117.5
click at [0, 483] on div "Home Library I'm Still Here • [PERSON_NAME] Manual Sync Custom (c0dc) Cancel Sa…" at bounding box center [710, 328] width 1421 height 657
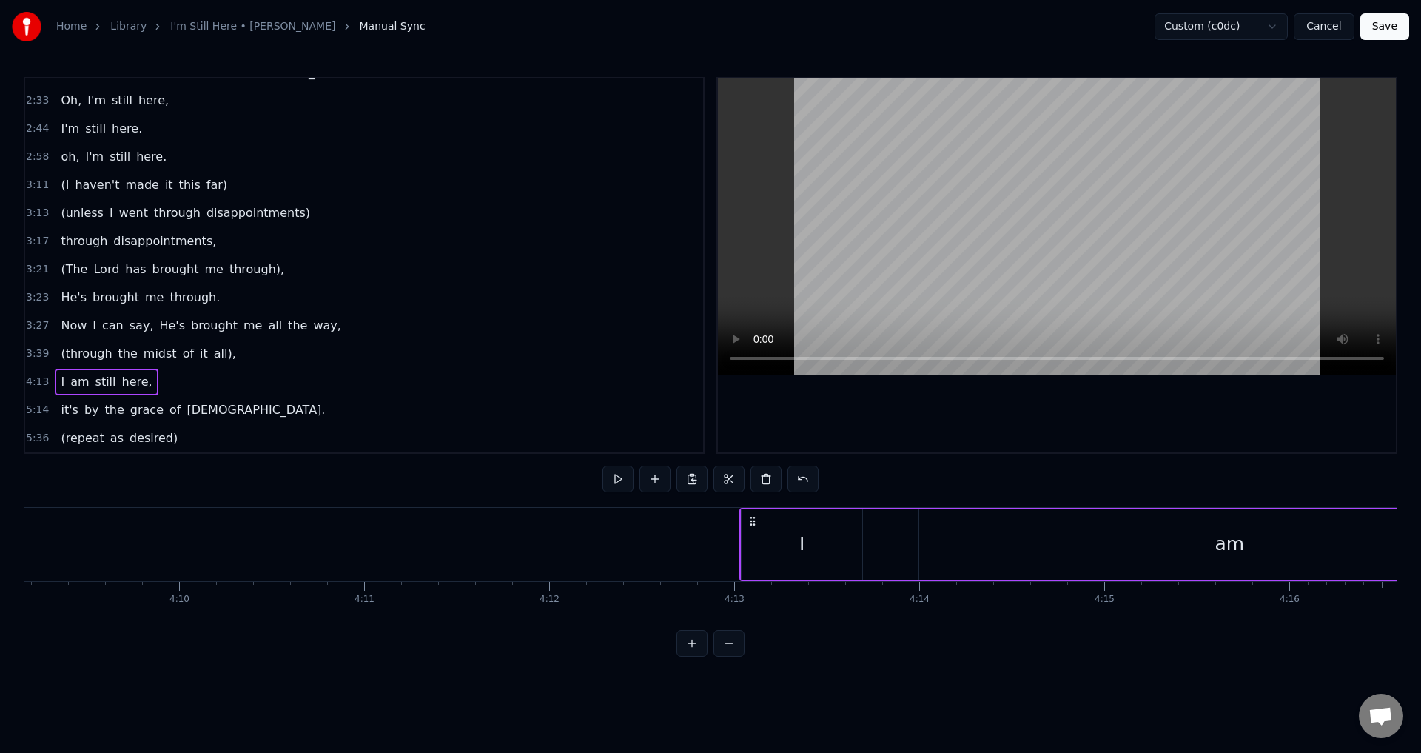
scroll to position [0, 46000]
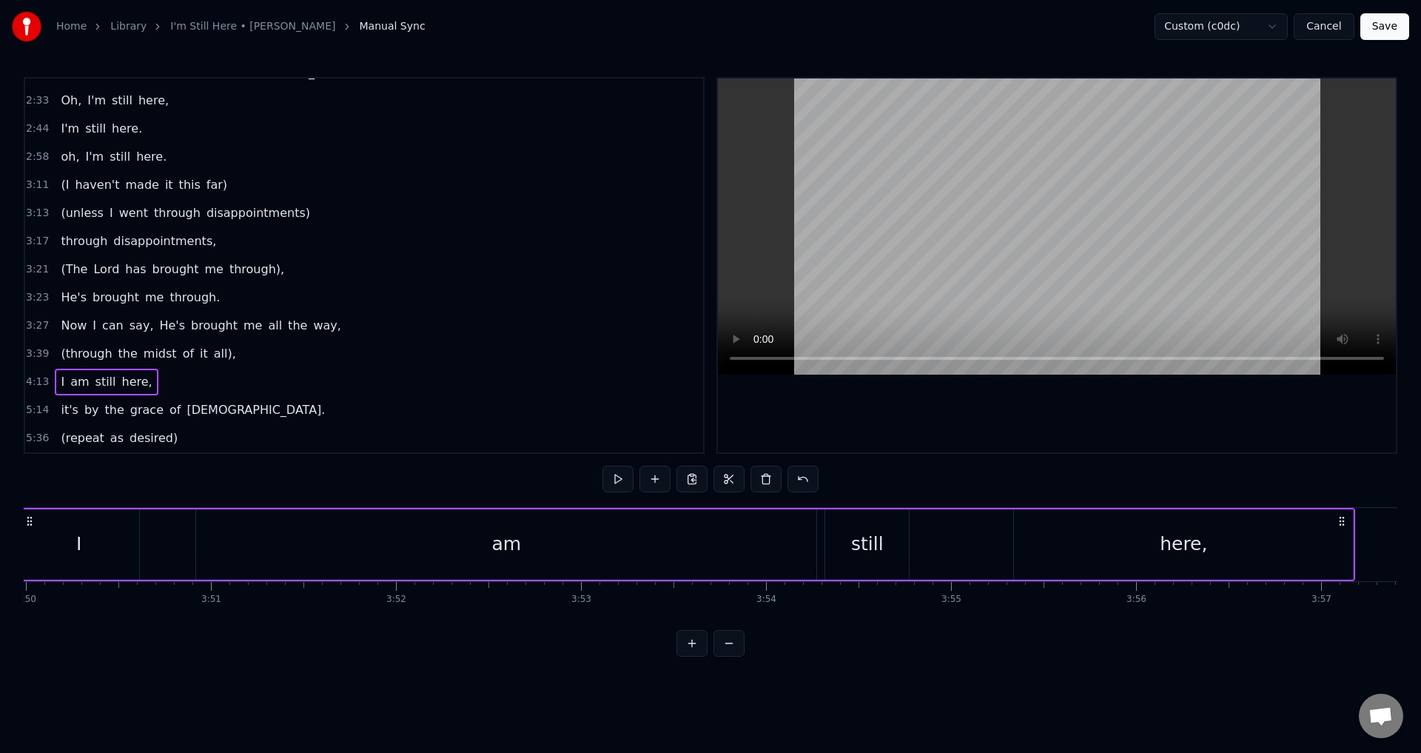
drag, startPoint x: 863, startPoint y: 520, endPoint x: 0, endPoint y: 477, distance: 864.1
click at [0, 477] on div "Home Library I'm Still Here • [PERSON_NAME] Manual Sync Custom (c0dc) Cancel Sa…" at bounding box center [710, 328] width 1421 height 657
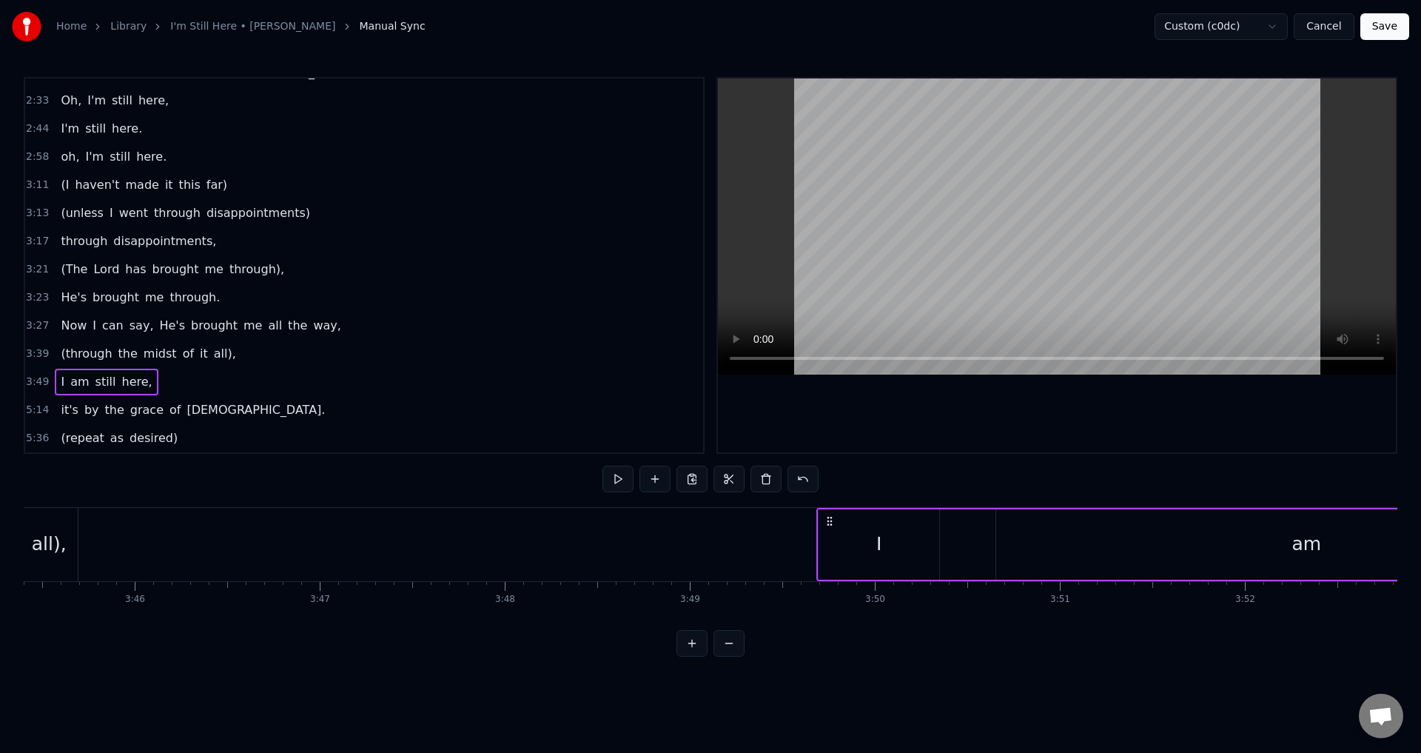
scroll to position [0, 41424]
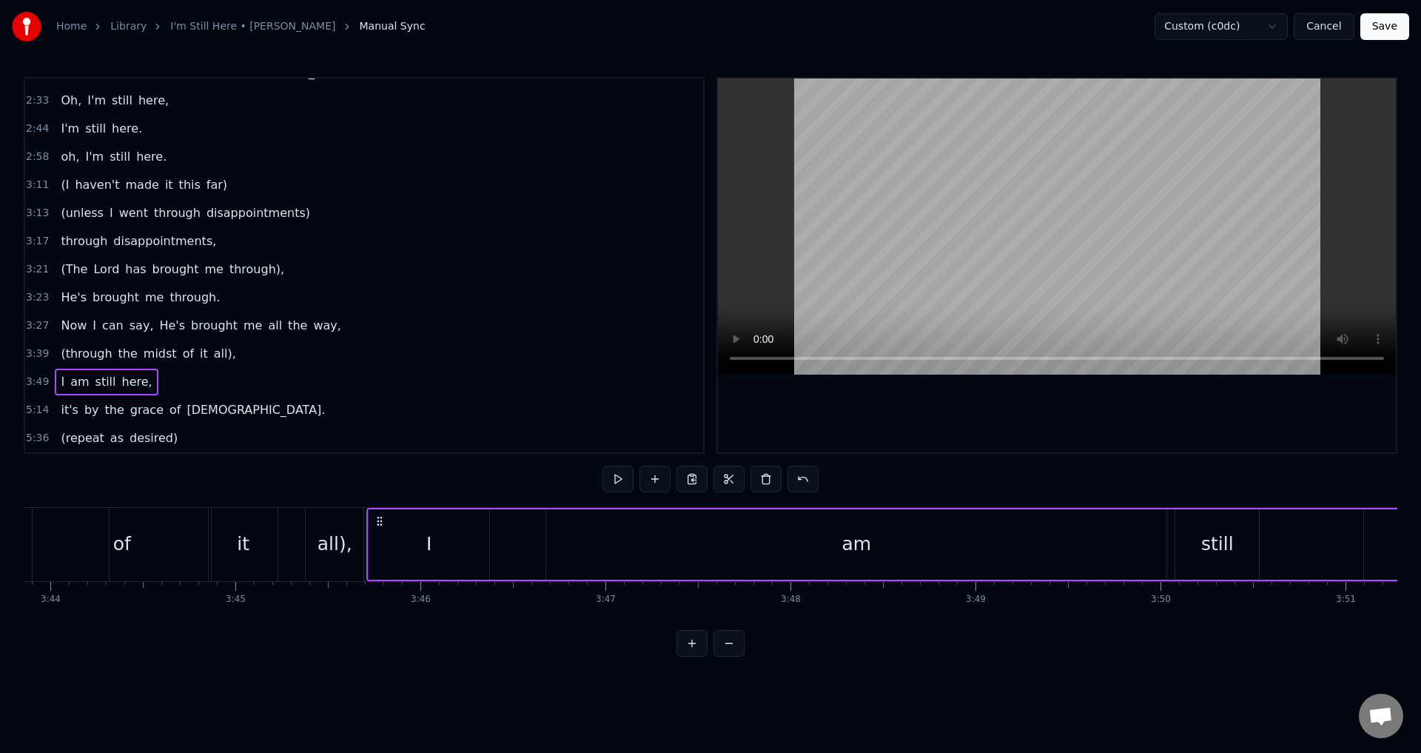
drag, startPoint x: 1113, startPoint y: 517, endPoint x: 378, endPoint y: 522, distance: 735.8
click at [378, 522] on icon at bounding box center [380, 521] width 12 height 12
click at [617, 479] on button at bounding box center [618, 479] width 31 height 27
click at [573, 549] on div "am" at bounding box center [856, 544] width 620 height 70
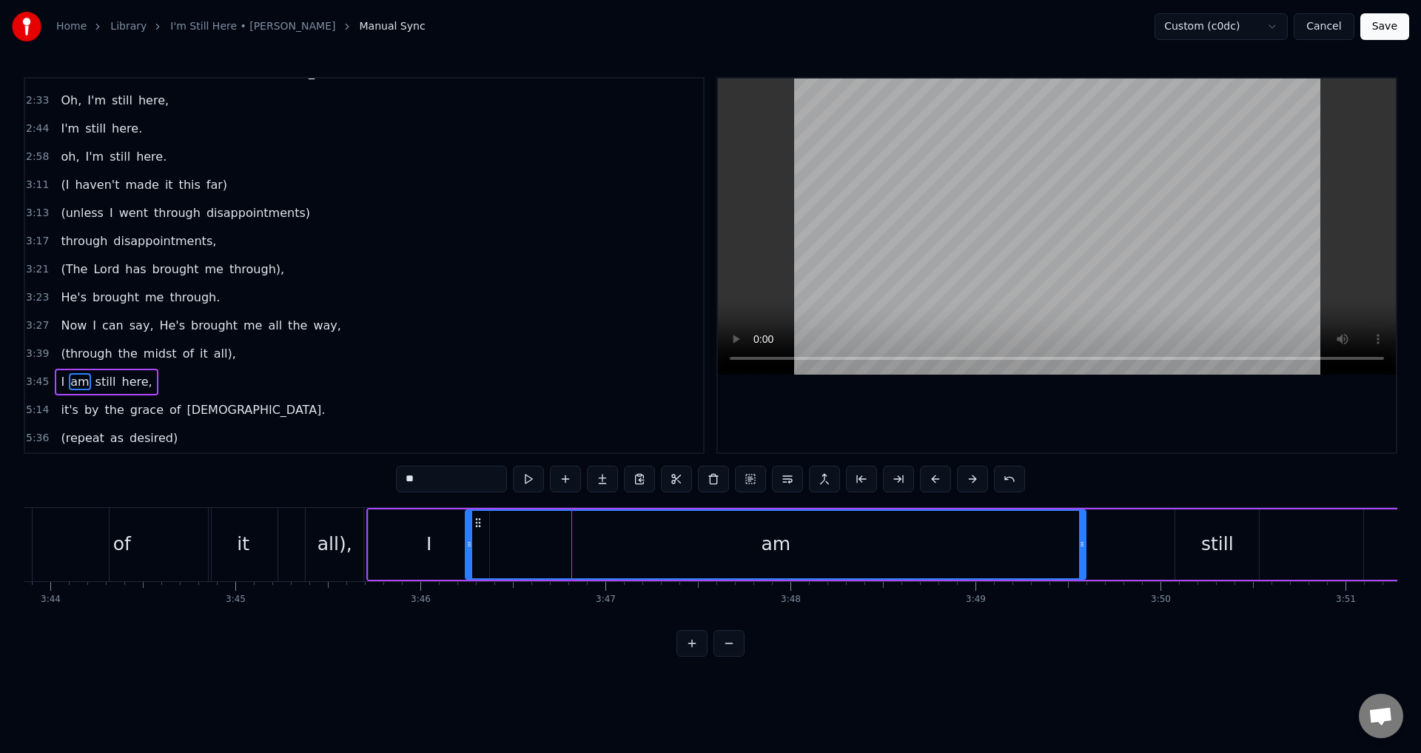
drag, startPoint x: 559, startPoint y: 518, endPoint x: 472, endPoint y: 540, distance: 89.2
click at [472, 540] on div "am" at bounding box center [775, 544] width 619 height 67
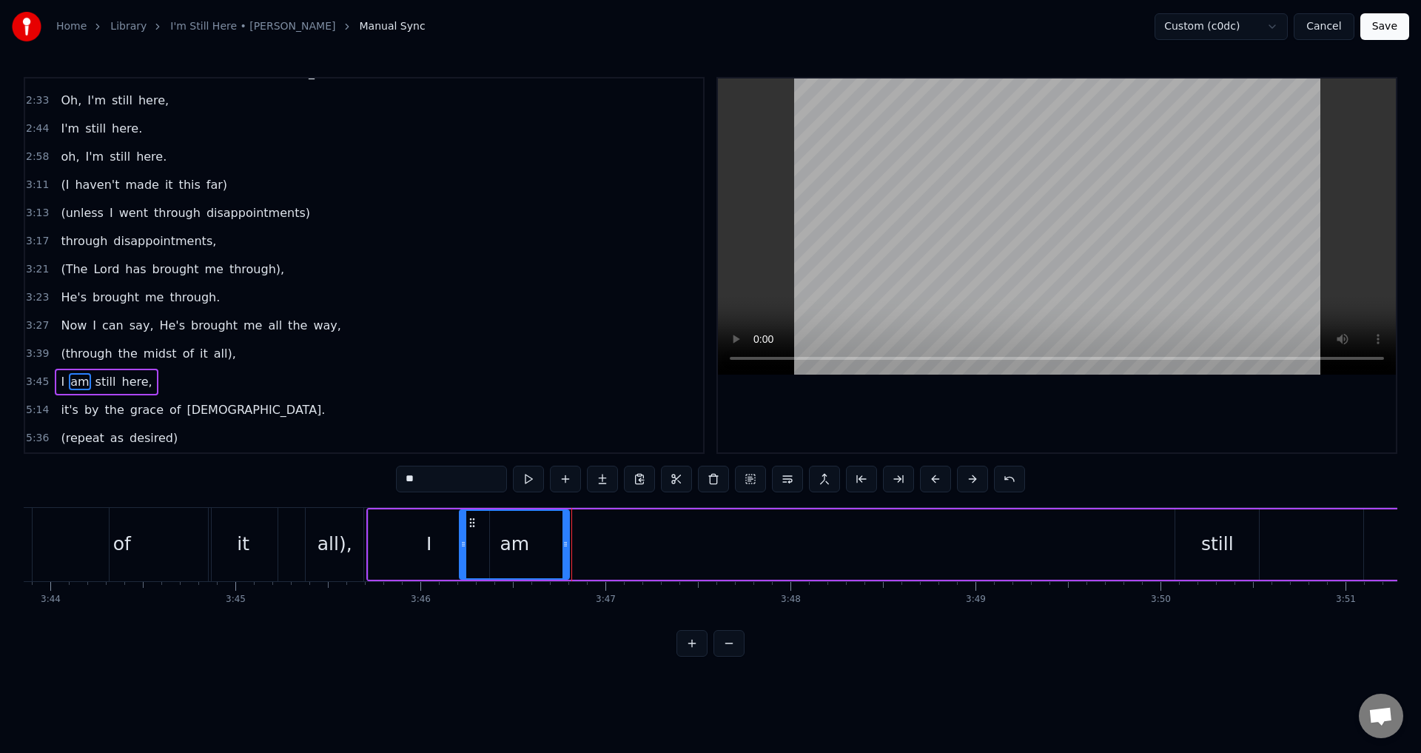
drag, startPoint x: 1077, startPoint y: 546, endPoint x: 566, endPoint y: 542, distance: 510.8
click at [566, 542] on icon at bounding box center [566, 544] width 6 height 12
click at [1251, 551] on div "still" at bounding box center [1217, 544] width 84 height 70
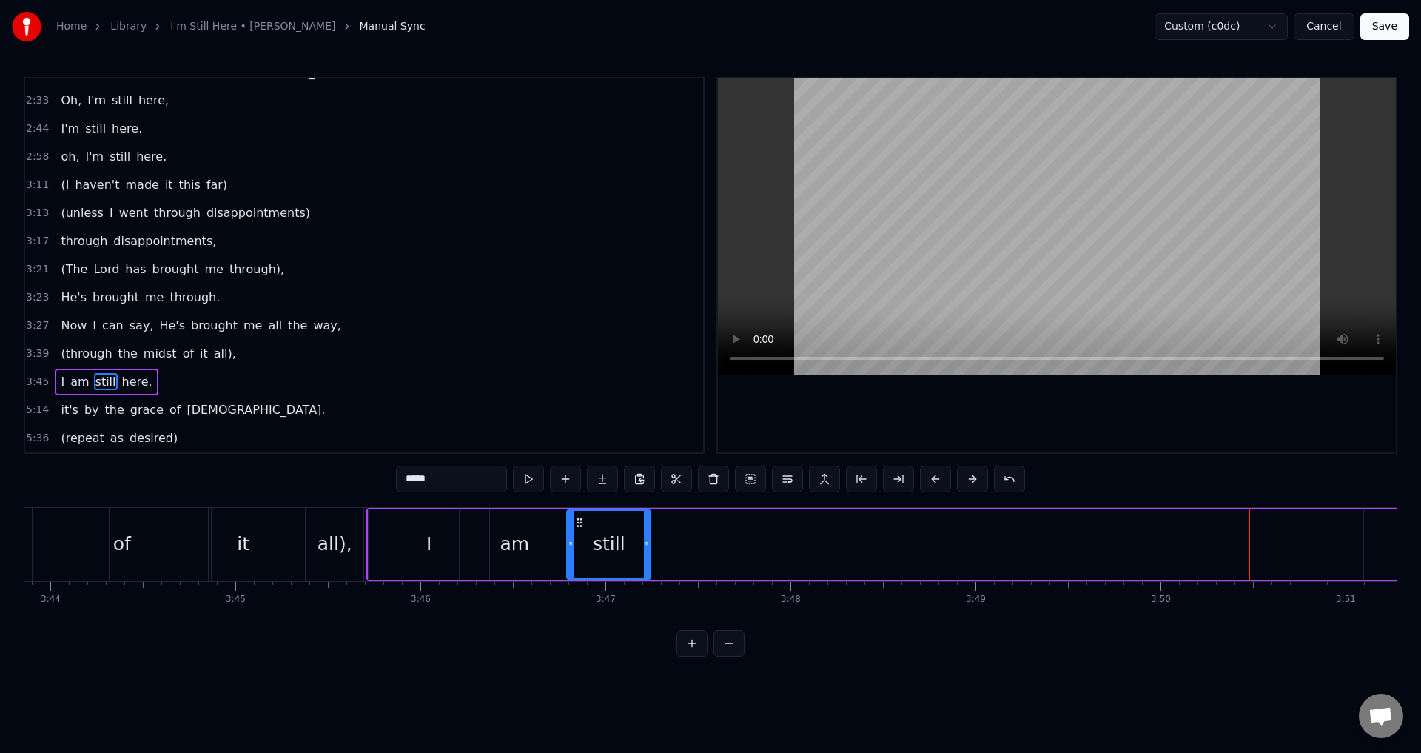
drag, startPoint x: 1187, startPoint y: 519, endPoint x: 614, endPoint y: 542, distance: 572.6
click at [575, 557] on div "still" at bounding box center [609, 544] width 82 height 67
click at [121, 373] on span "here," at bounding box center [137, 381] width 33 height 17
type input "*****"
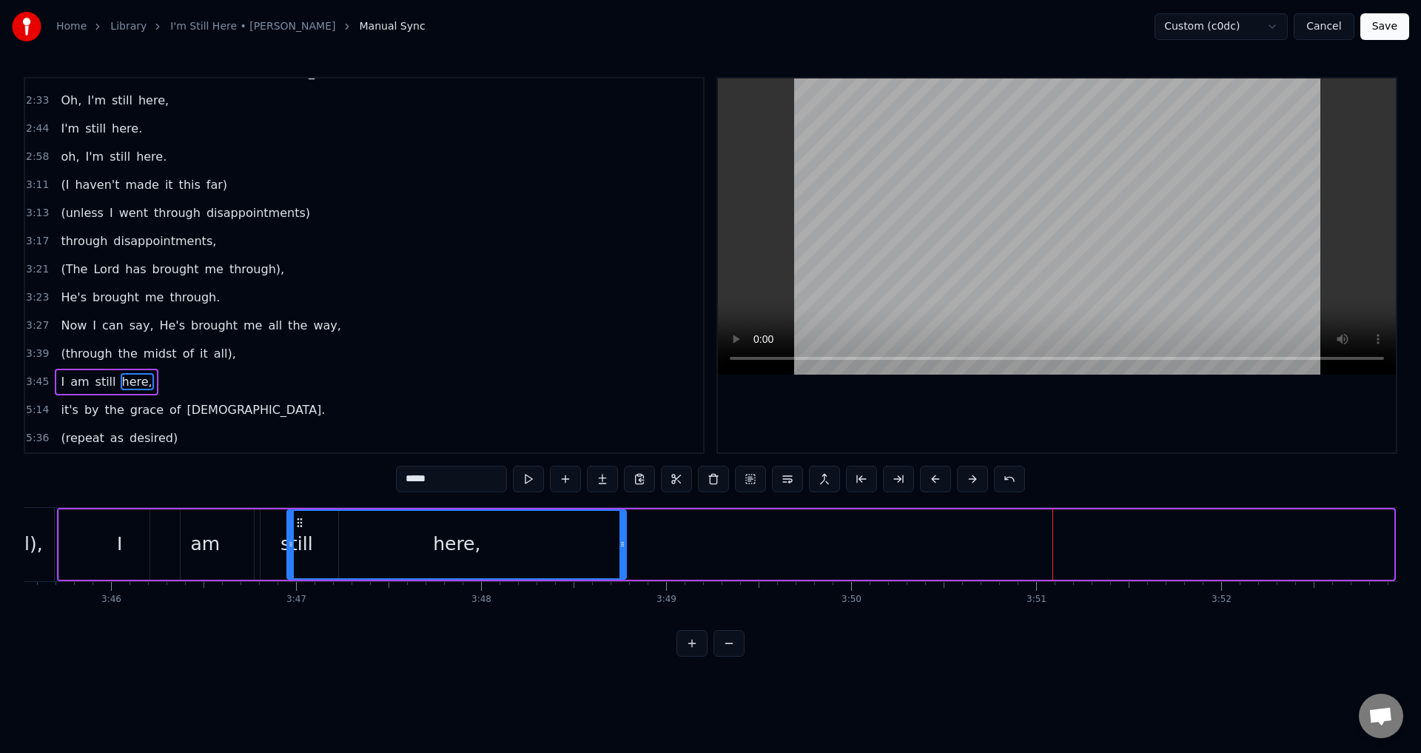
scroll to position [0, 41732]
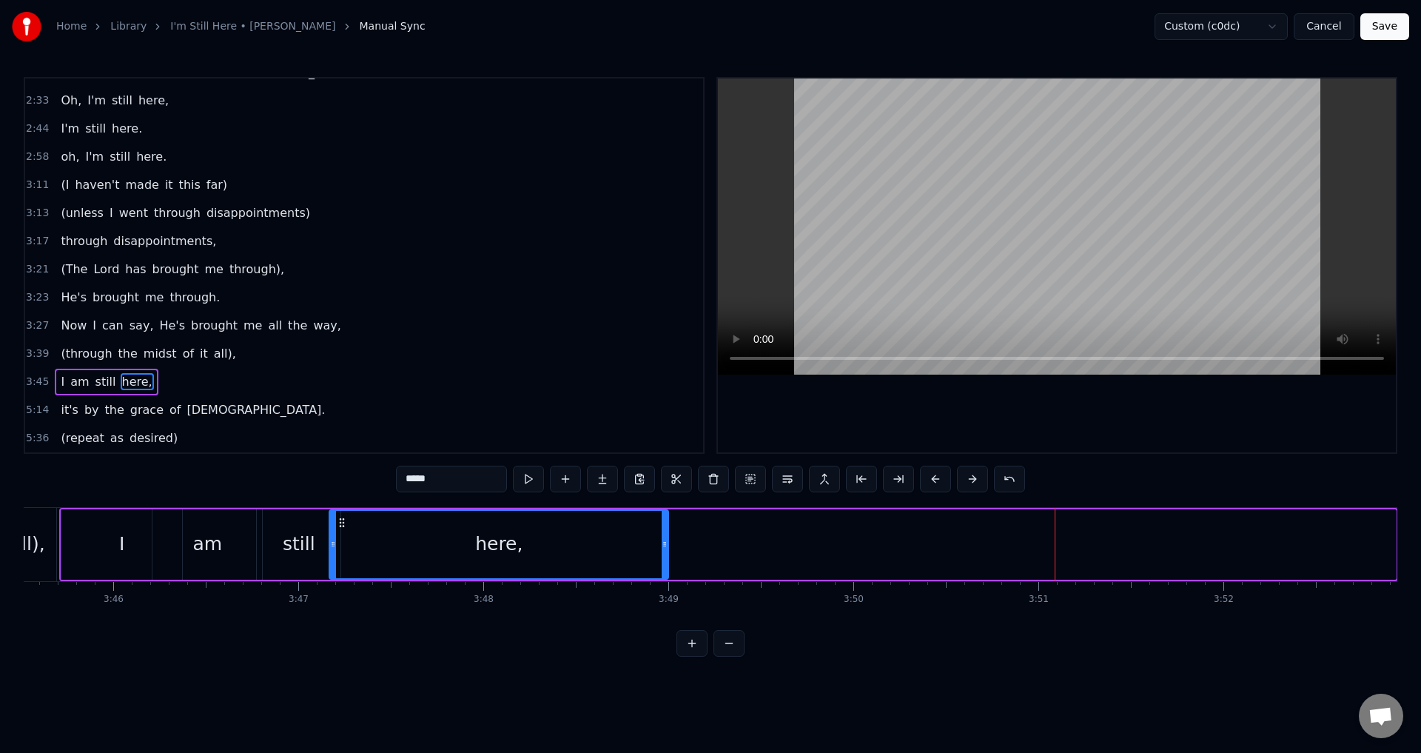
drag, startPoint x: 110, startPoint y: 521, endPoint x: 483, endPoint y: 537, distance: 374.1
click at [340, 544] on div "here," at bounding box center [499, 544] width 338 height 67
click at [340, 544] on div "still" at bounding box center [299, 544] width 84 height 70
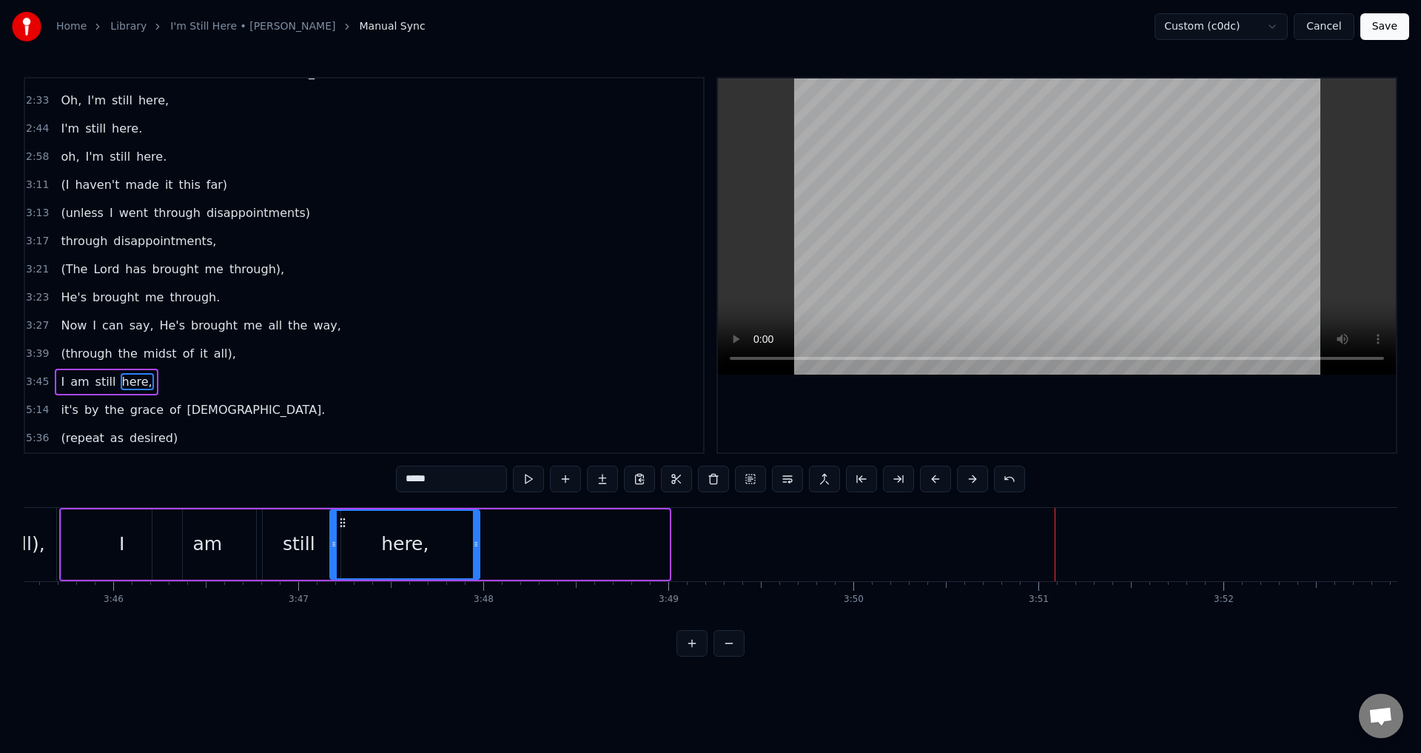
drag, startPoint x: 665, startPoint y: 534, endPoint x: 475, endPoint y: 537, distance: 189.5
click at [475, 537] on div at bounding box center [476, 544] width 6 height 67
click at [148, 382] on div "3:45 I am still here," at bounding box center [364, 382] width 678 height 28
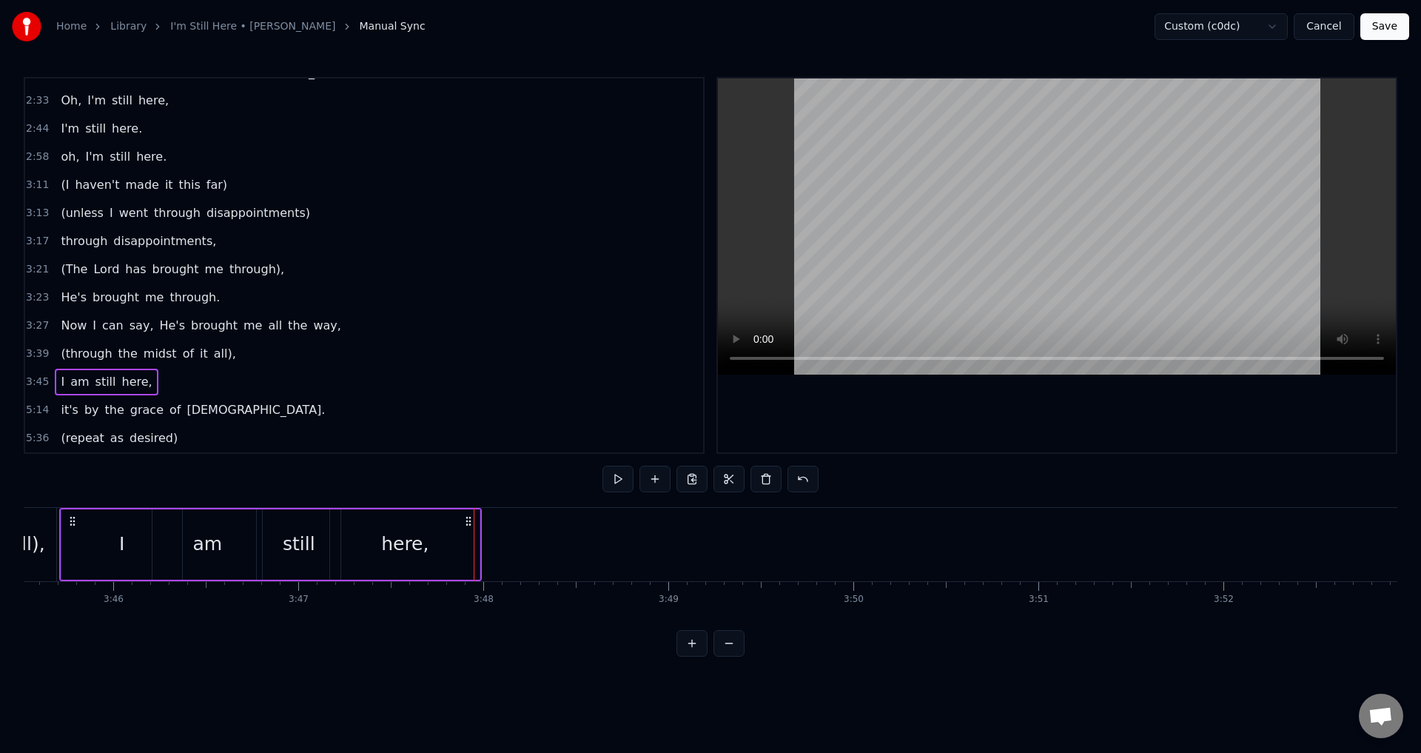
scroll to position [0, 41693]
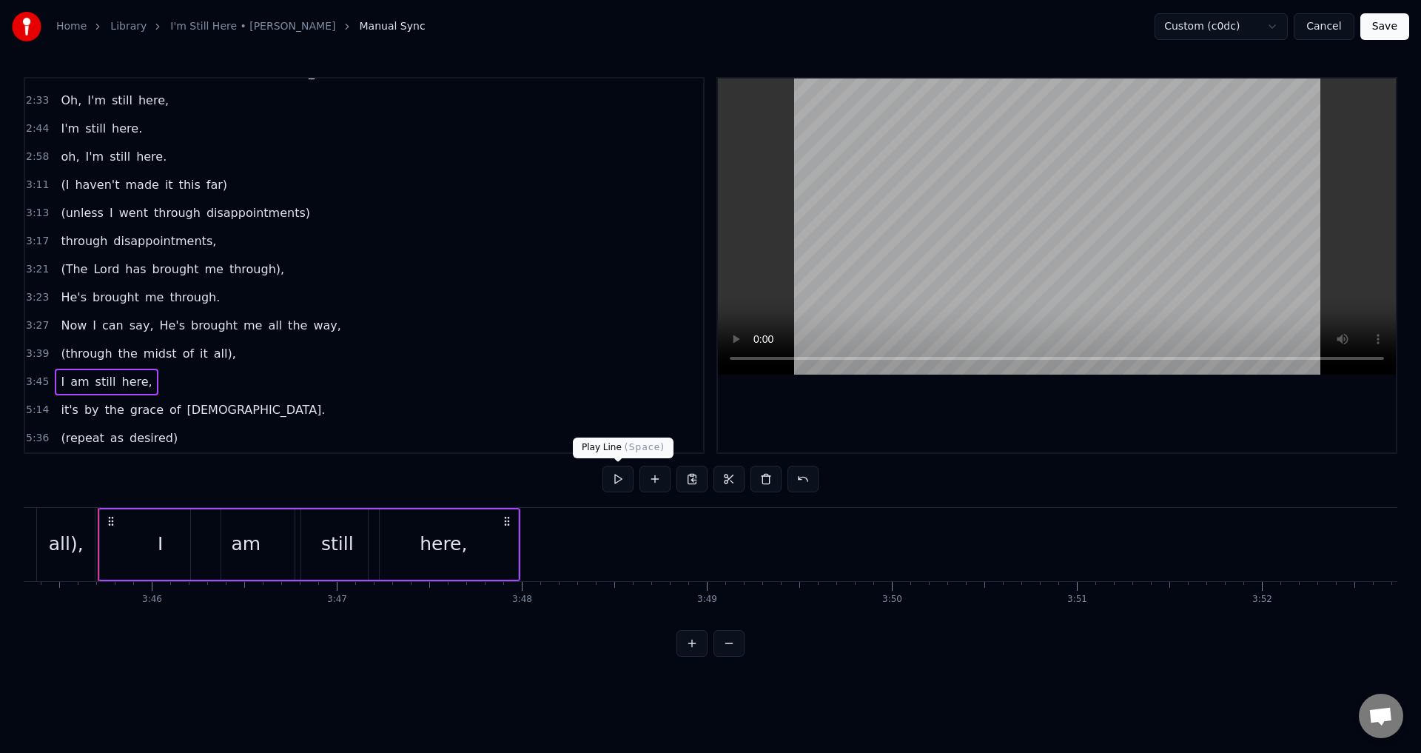
click at [614, 480] on button at bounding box center [618, 479] width 31 height 27
click at [492, 562] on div "here," at bounding box center [444, 544] width 150 height 70
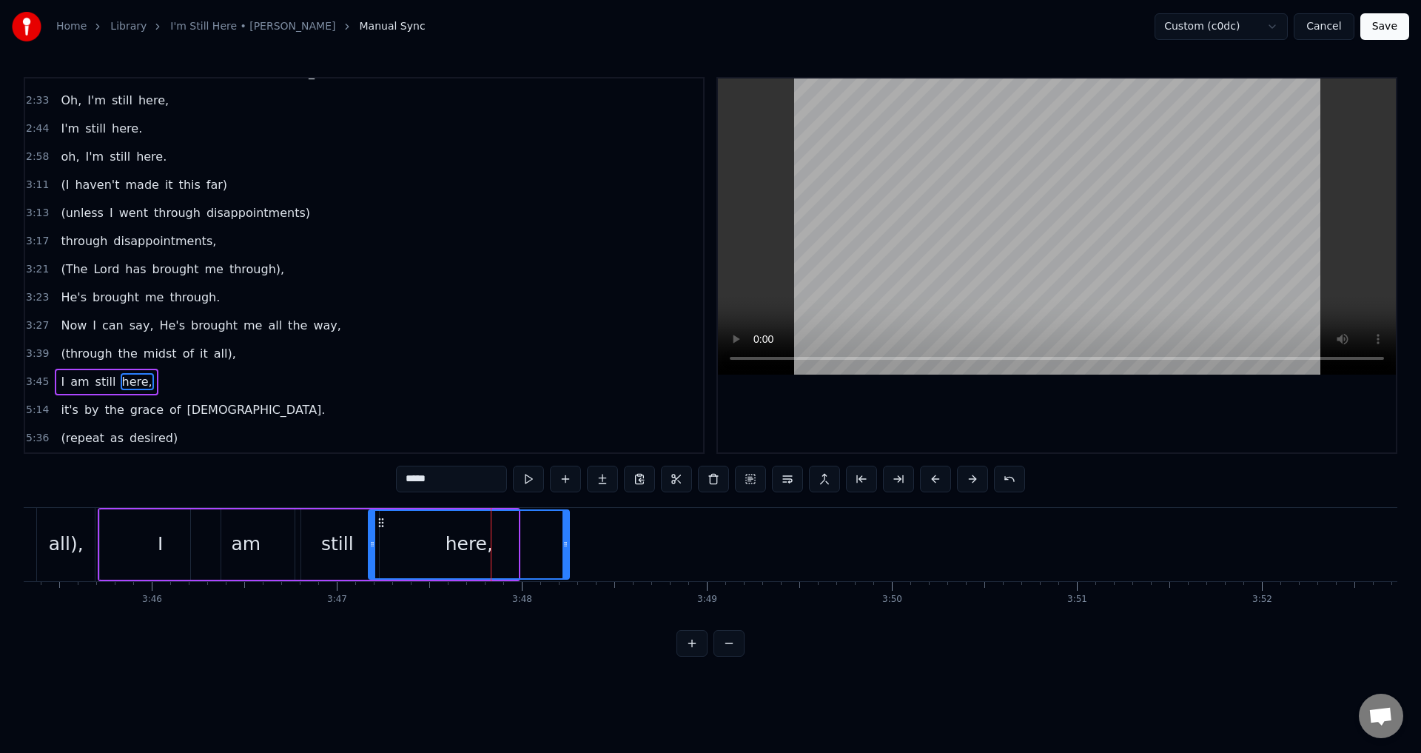
drag, startPoint x: 515, startPoint y: 550, endPoint x: 566, endPoint y: 544, distance: 51.4
click at [566, 544] on div at bounding box center [566, 544] width 6 height 67
click at [525, 479] on button at bounding box center [528, 479] width 31 height 27
drag, startPoint x: 563, startPoint y: 541, endPoint x: 556, endPoint y: 537, distance: 8.0
click at [591, 537] on div at bounding box center [593, 544] width 6 height 67
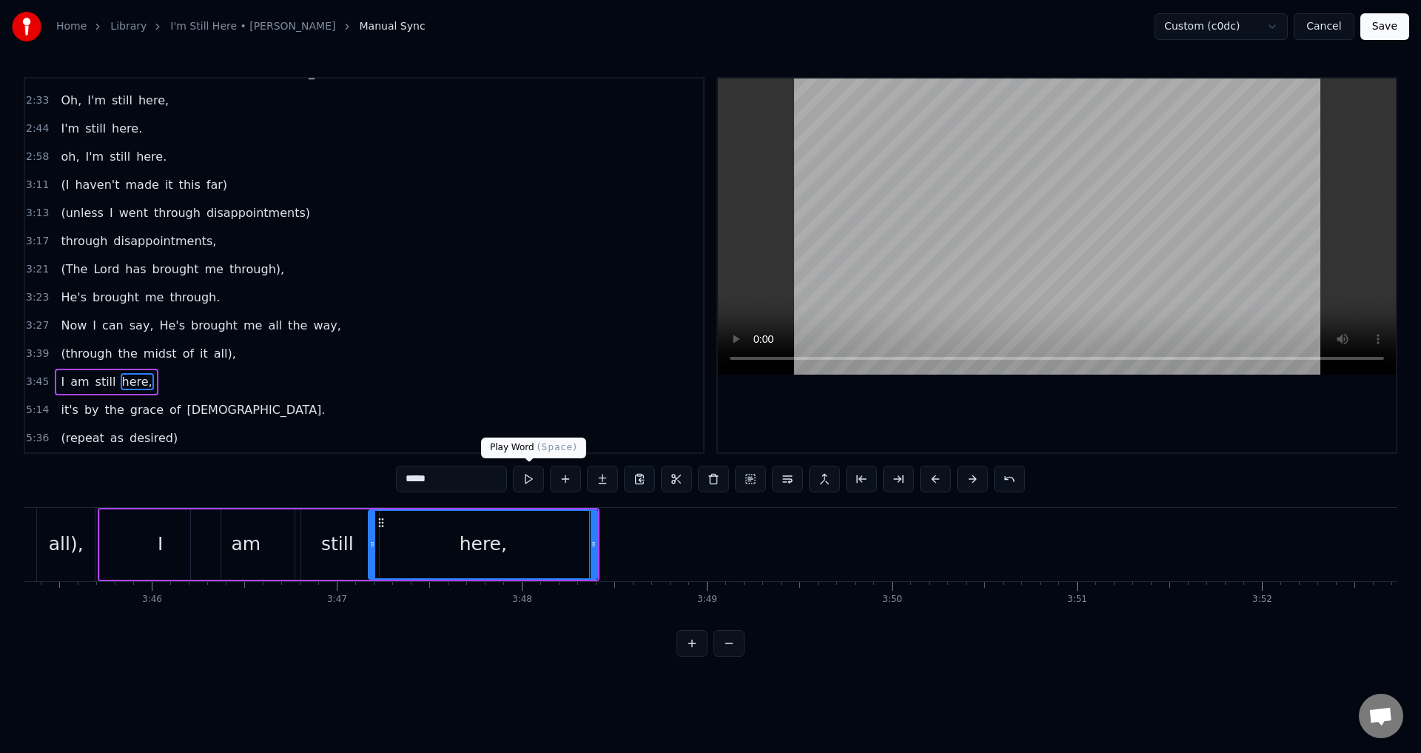
click at [526, 474] on button at bounding box center [528, 479] width 31 height 27
click at [526, 478] on button at bounding box center [528, 479] width 31 height 27
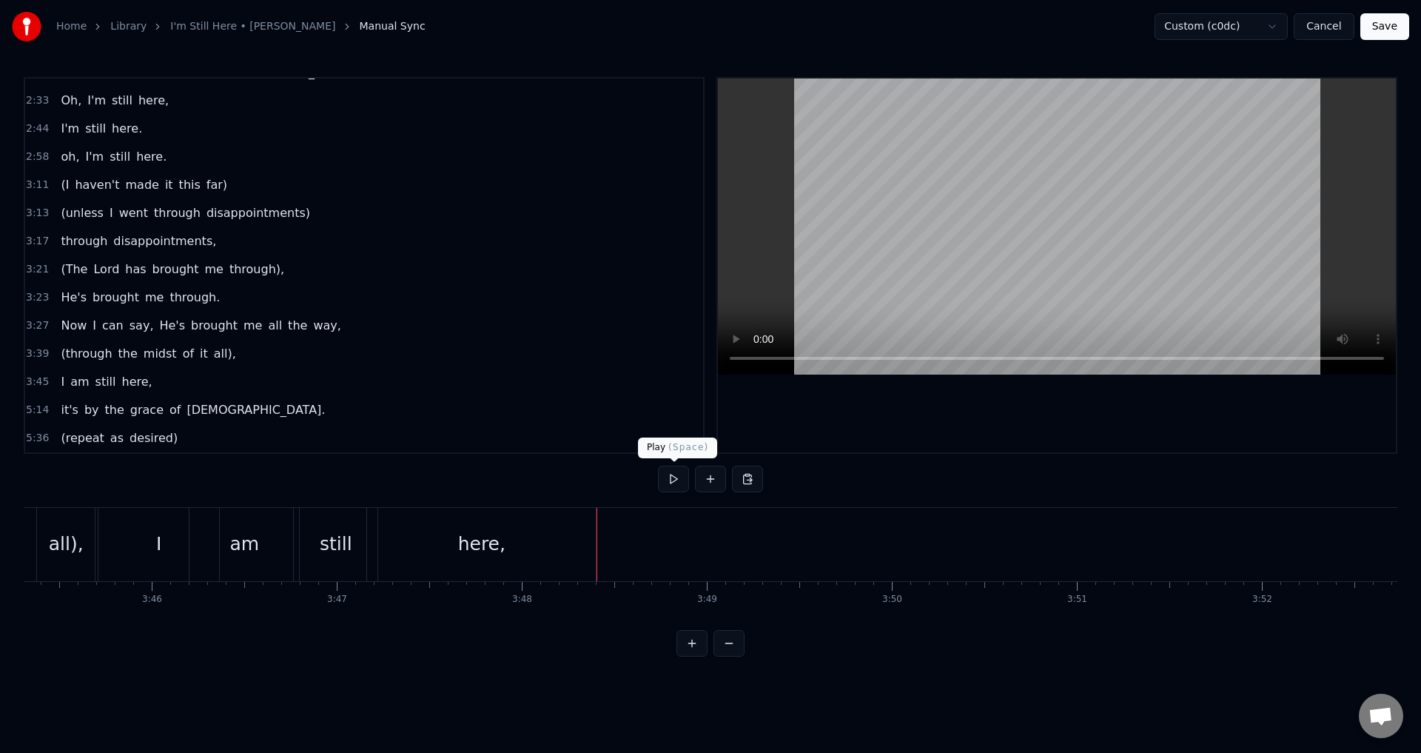
click at [665, 474] on button at bounding box center [673, 479] width 31 height 27
click at [201, 415] on div "5:14 it's by the grace of [DEMOGRAPHIC_DATA]." at bounding box center [364, 410] width 678 height 28
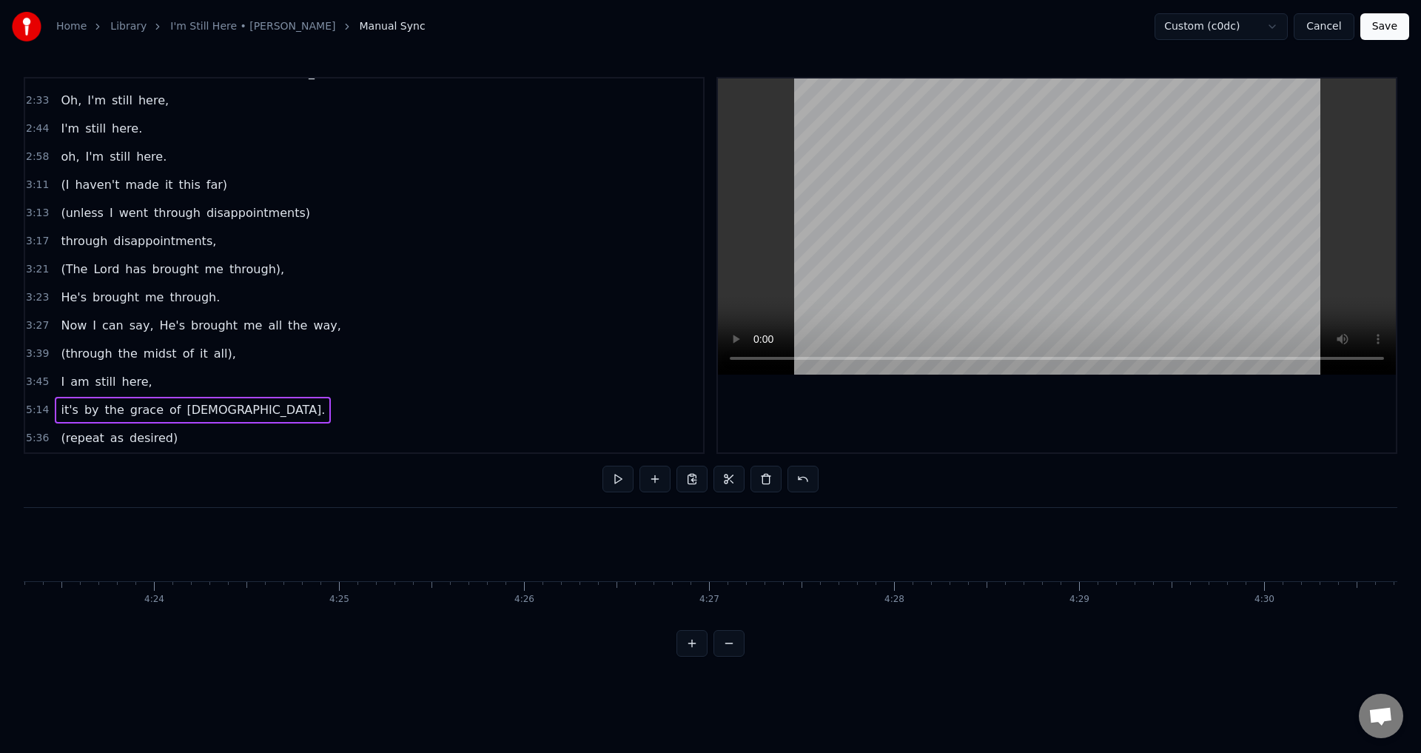
scroll to position [0, 43029]
drag, startPoint x: 195, startPoint y: 409, endPoint x: 151, endPoint y: 480, distance: 83.4
click at [106, 476] on div "0:21 When I look back over my life 0:25 and I see all the things [DEMOGRAPHIC_D…" at bounding box center [711, 367] width 1374 height 580
click at [142, 375] on div "I am still here," at bounding box center [106, 382] width 103 height 27
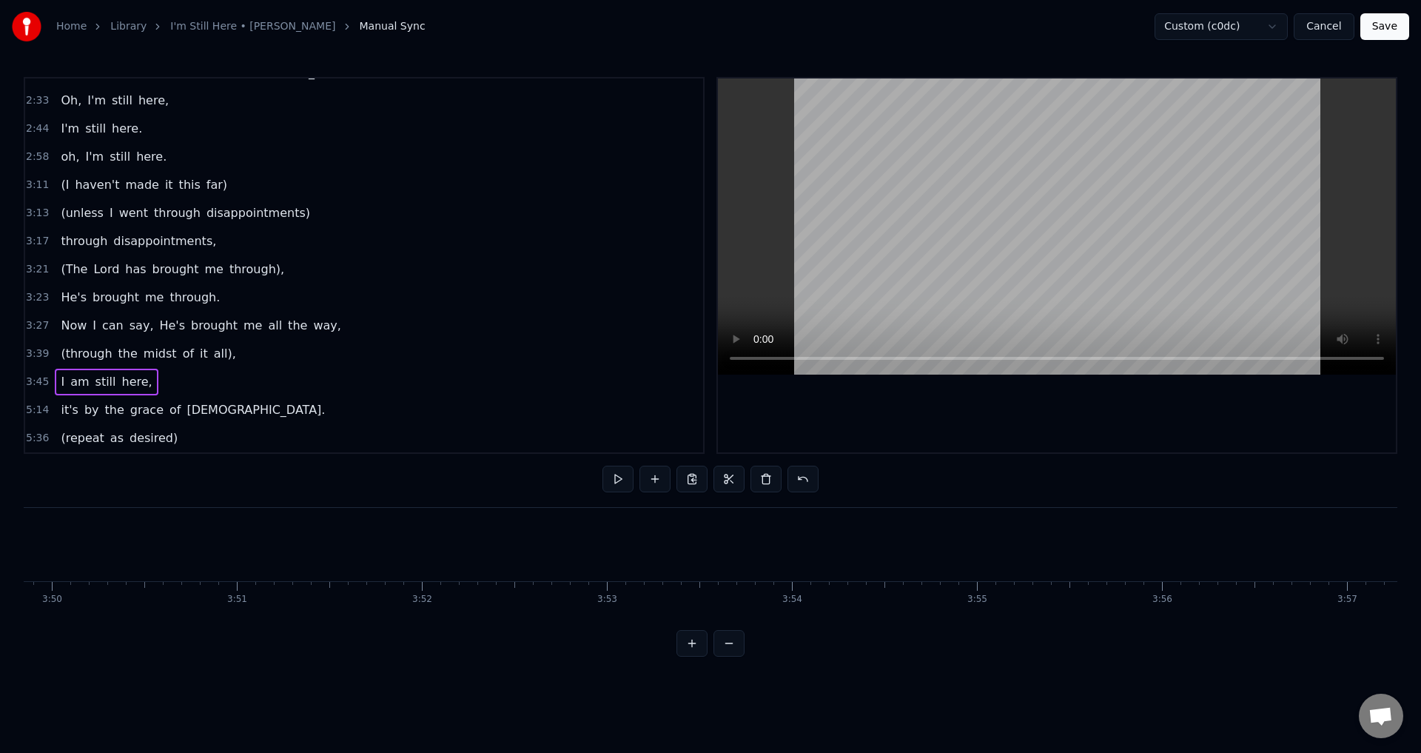
click at [150, 379] on html "Home Library I'm Still Here • [PERSON_NAME] Manual Sync Custom (c0dc) Cancel Sa…" at bounding box center [710, 340] width 1421 height 680
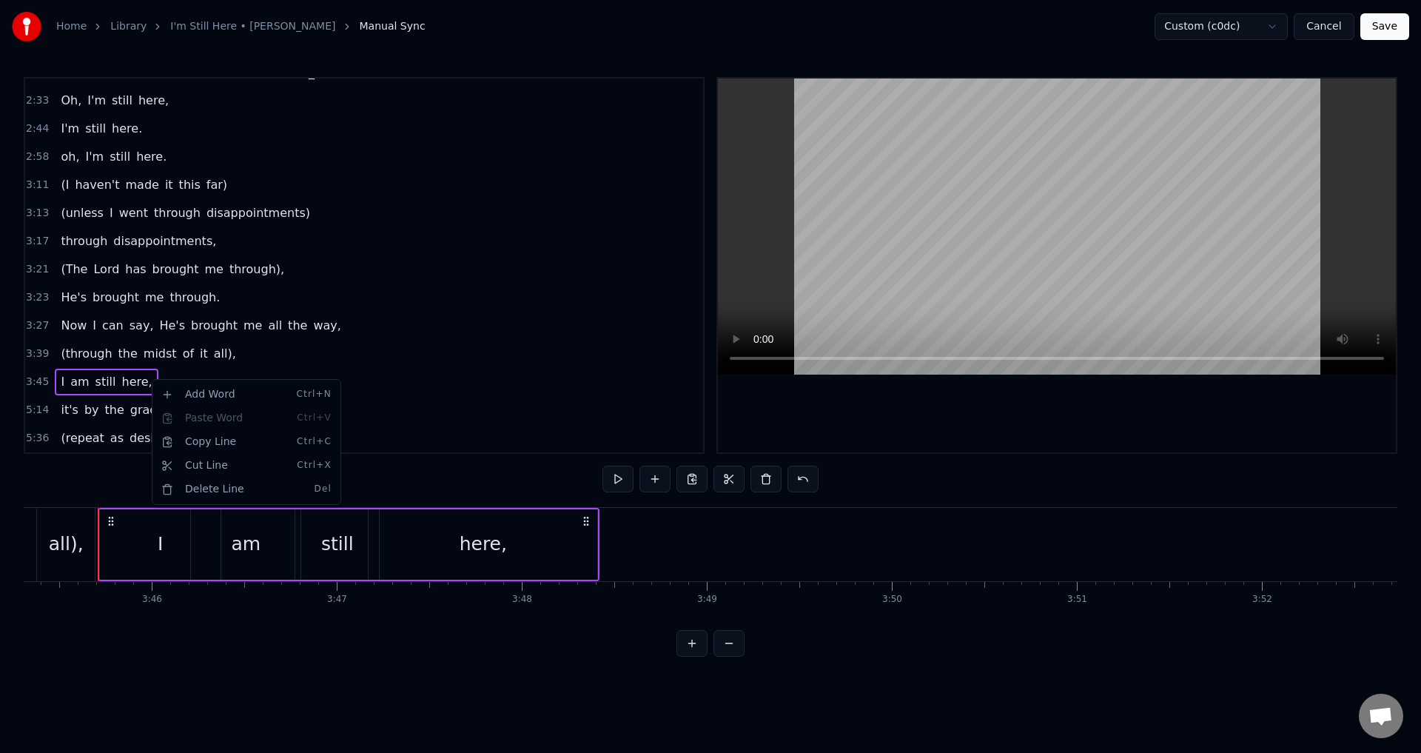
click at [141, 405] on html "Home Library I'm Still Here • [PERSON_NAME] Manual Sync Custom (c0dc) Cancel Sa…" at bounding box center [710, 340] width 1421 height 680
click at [198, 405] on div "it's by the grace of [DEMOGRAPHIC_DATA]." at bounding box center [193, 410] width 276 height 27
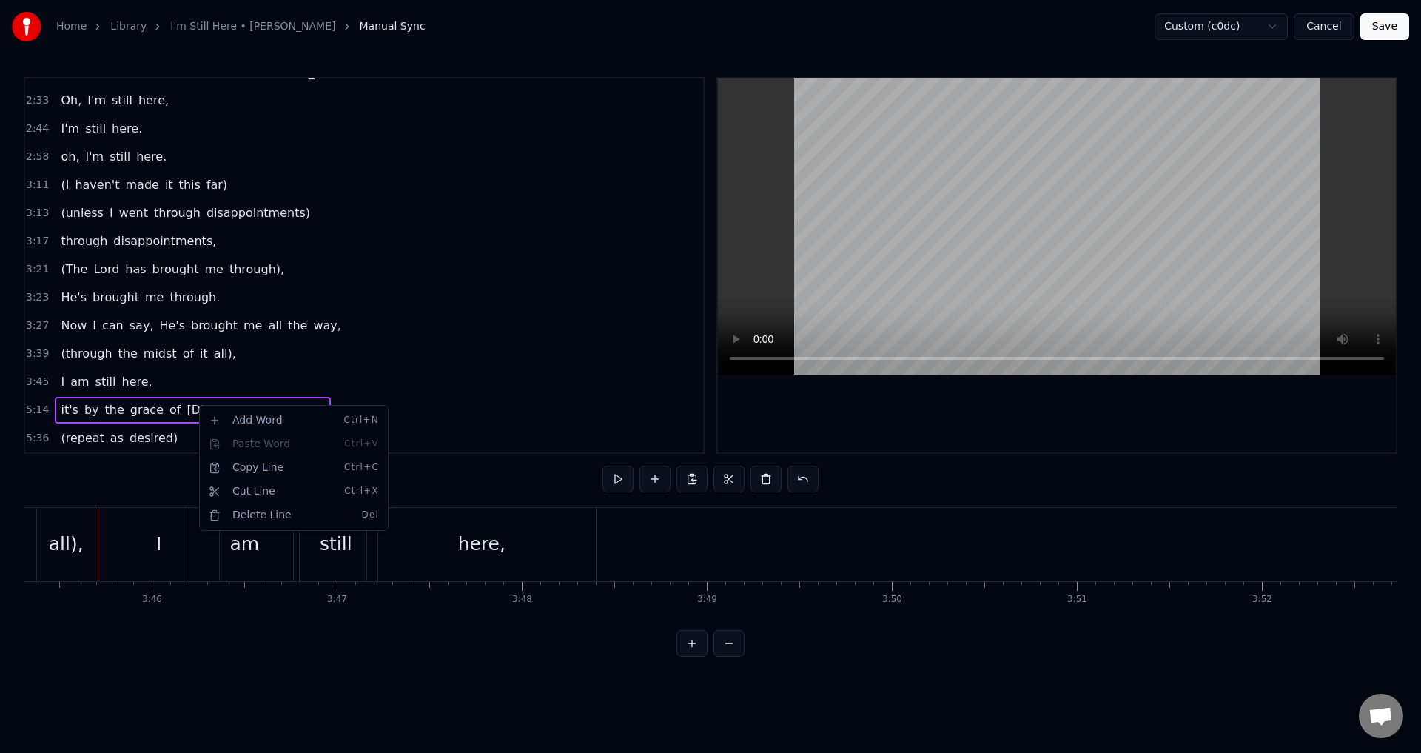
scroll to position [0, 58077]
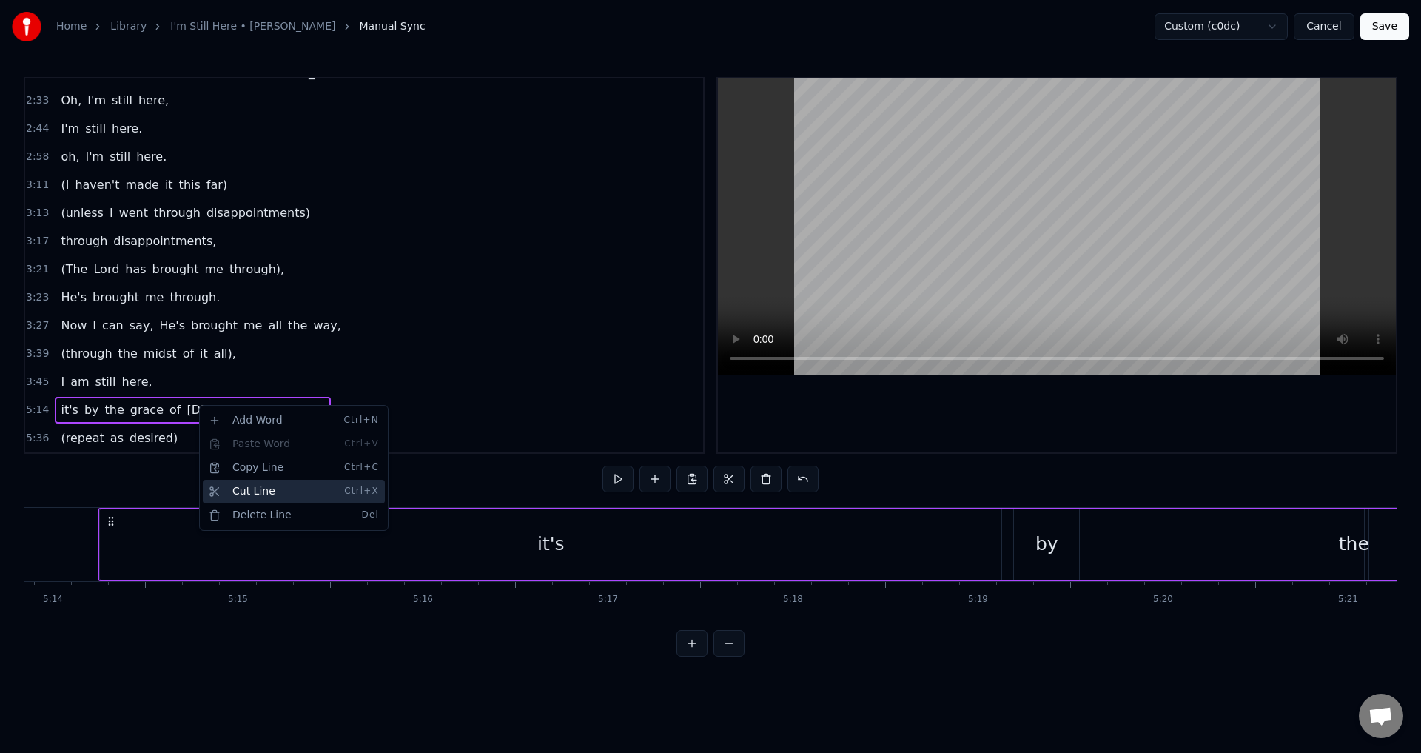
click at [248, 490] on div "Cut Line Ctrl+X" at bounding box center [294, 492] width 182 height 24
click at [141, 378] on div "I am still here," at bounding box center [106, 382] width 103 height 27
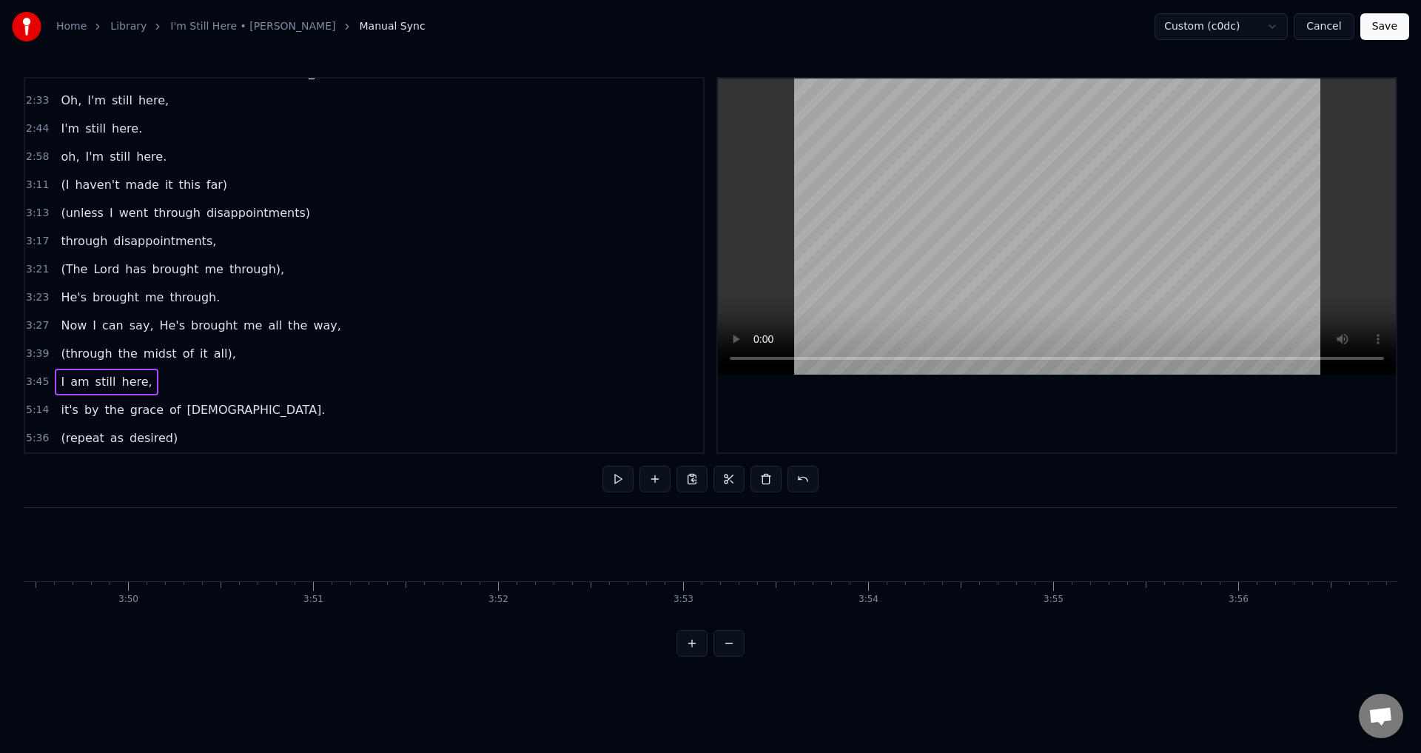
scroll to position [0, 41693]
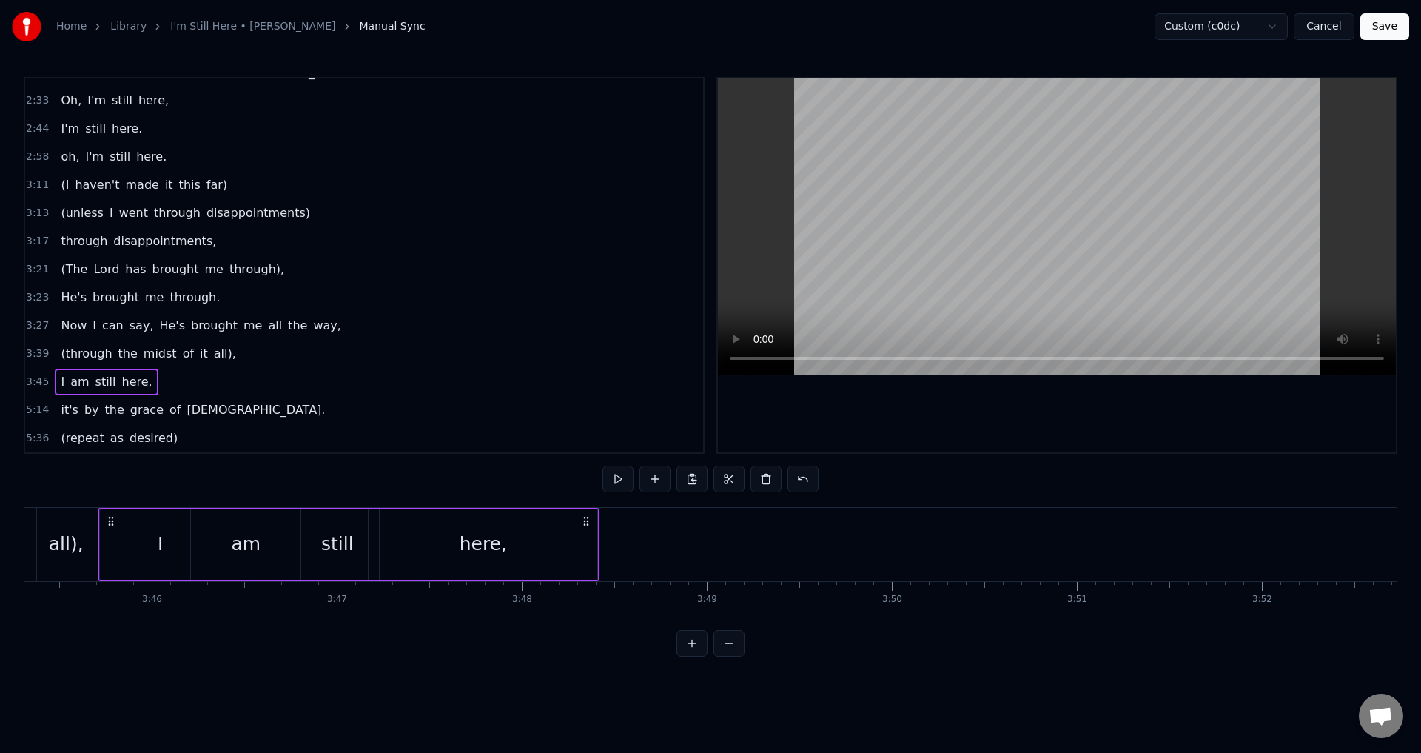
click at [144, 382] on div "3:45 I am still here," at bounding box center [364, 382] width 678 height 28
click at [160, 372] on html "Home Library I'm Still Here • [PERSON_NAME] Manual Sync Custom (c0dc) Cancel Sa…" at bounding box center [710, 340] width 1421 height 680
click at [158, 375] on div "3:45 I am still here," at bounding box center [364, 382] width 678 height 28
click at [157, 380] on div "3:45 I am still here," at bounding box center [364, 382] width 678 height 28
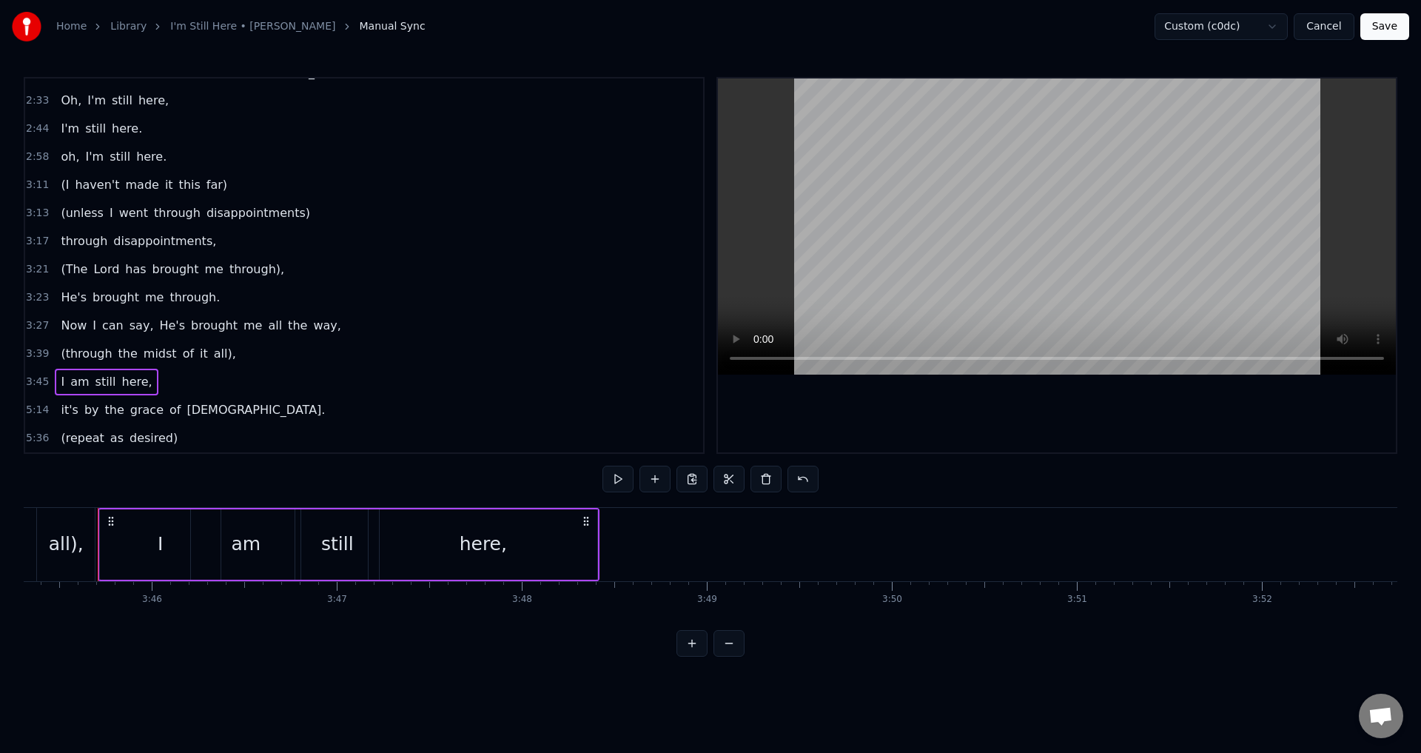
click at [157, 380] on div "3:45 I am still here," at bounding box center [364, 382] width 678 height 28
click at [157, 380] on html "Home Library I'm Still Here • [PERSON_NAME] Manual Sync Custom (c0dc) Cancel Sa…" at bounding box center [710, 340] width 1421 height 680
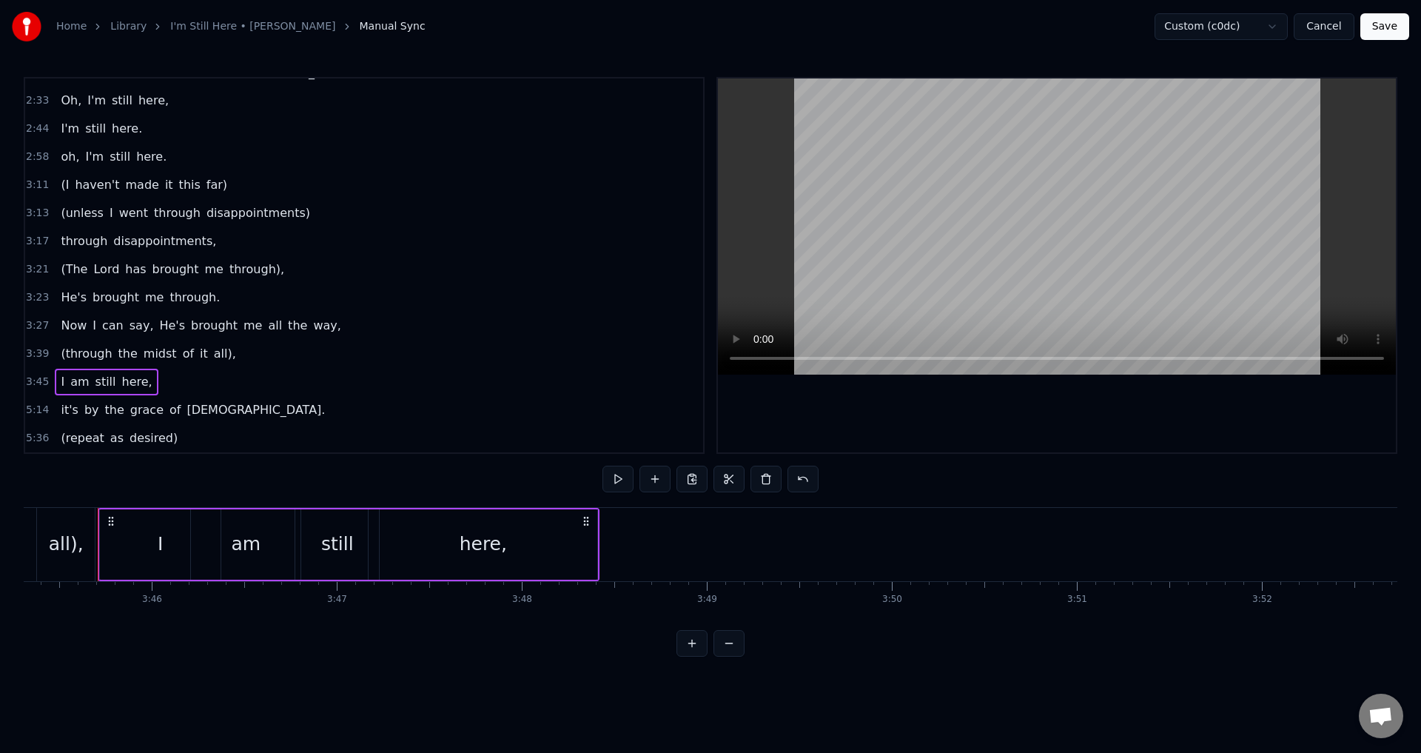
click at [157, 380] on div "3:45 I am still here," at bounding box center [364, 382] width 678 height 28
click at [150, 380] on div "3:45 I am still here," at bounding box center [364, 382] width 678 height 28
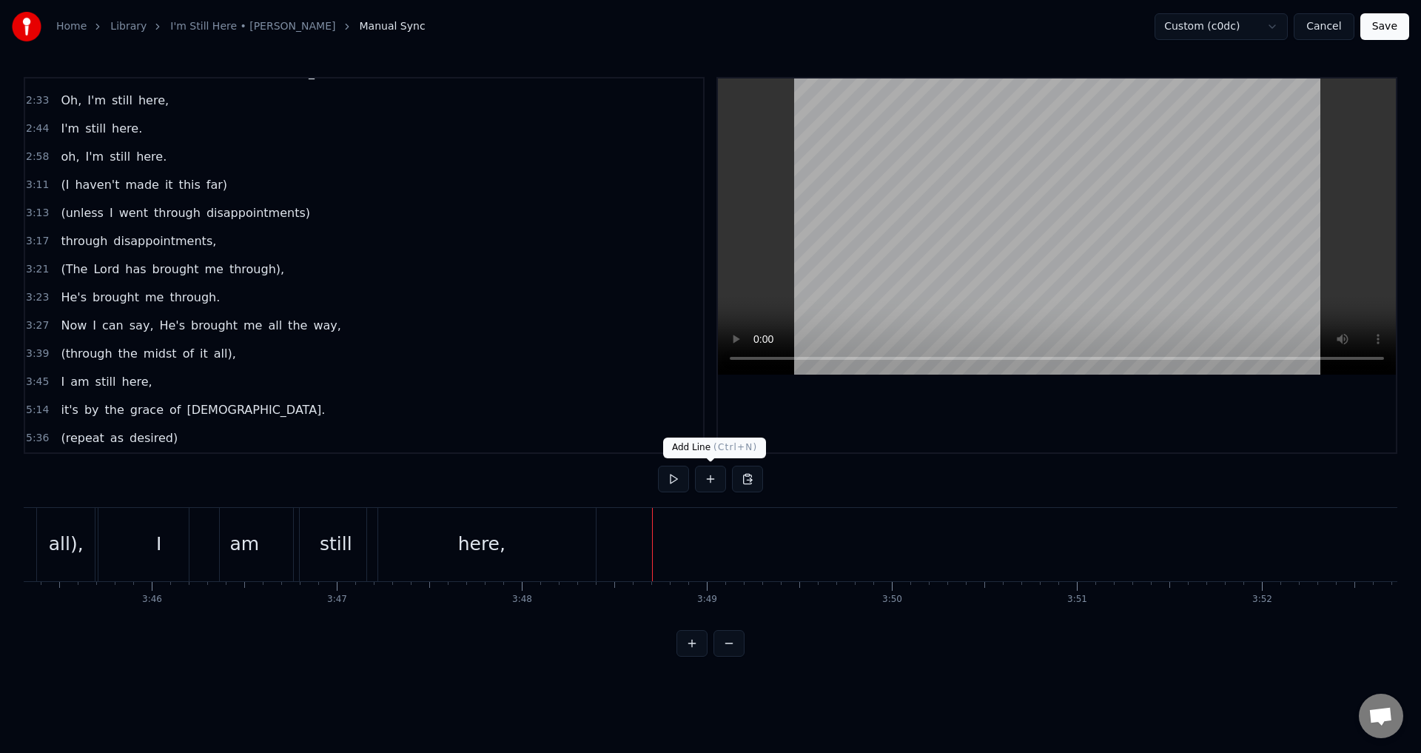
click at [705, 482] on button at bounding box center [710, 479] width 31 height 27
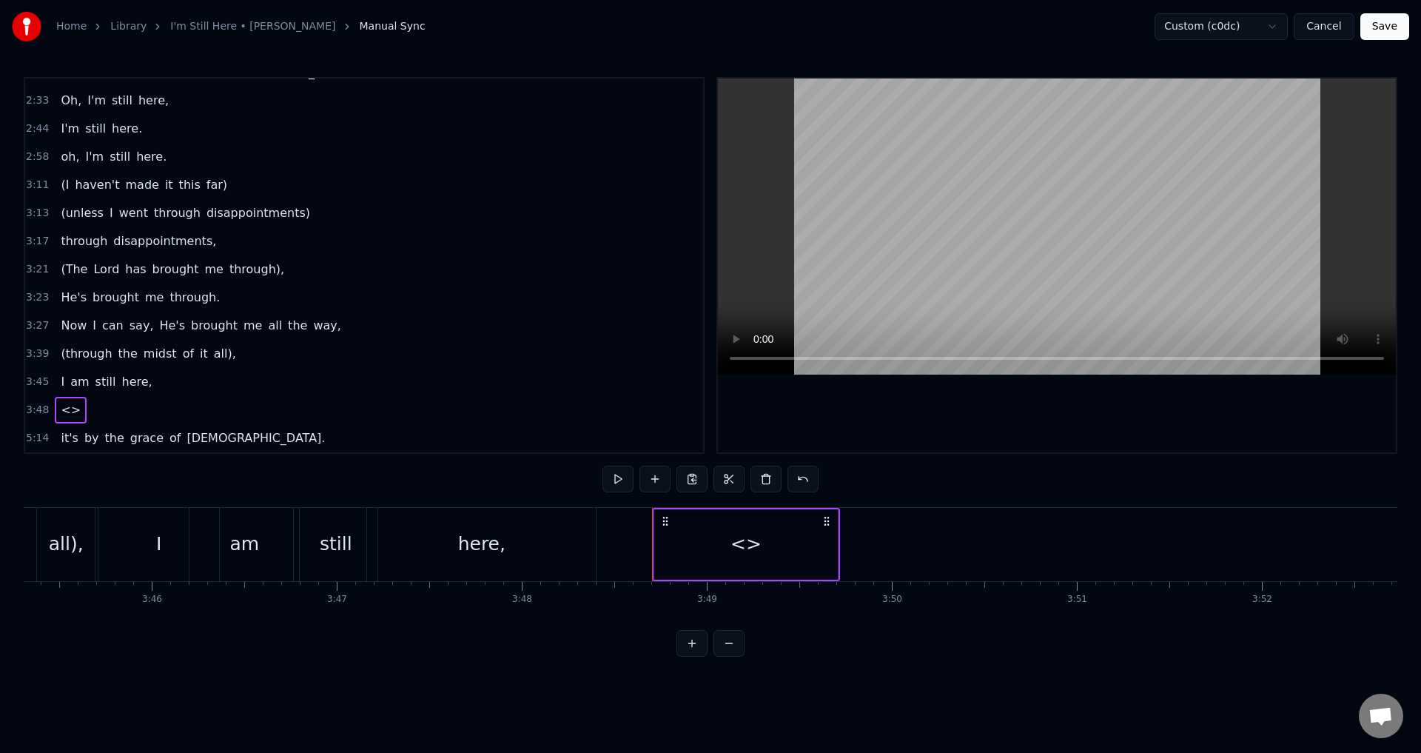
scroll to position [470, 0]
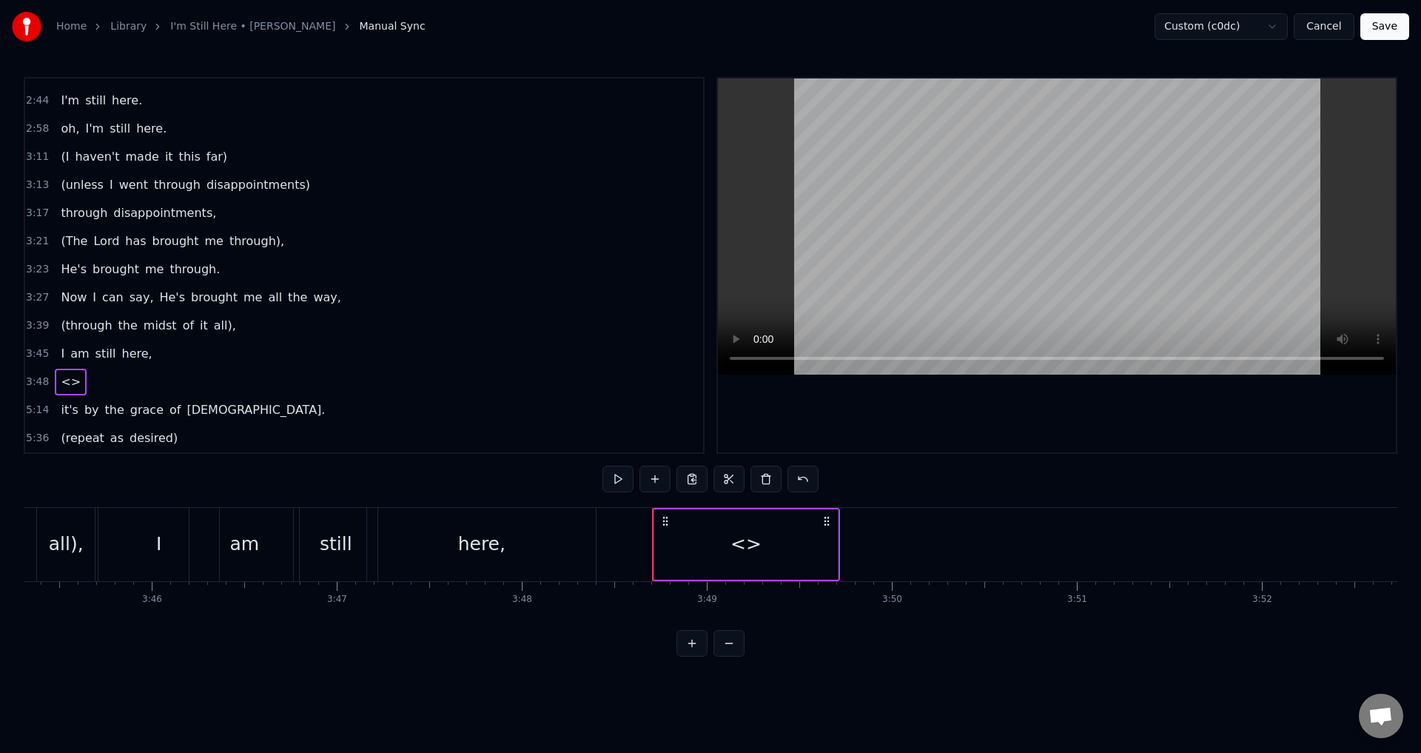
click at [717, 530] on div "<>" at bounding box center [746, 544] width 184 height 70
click at [731, 530] on div "<>" at bounding box center [746, 544] width 31 height 28
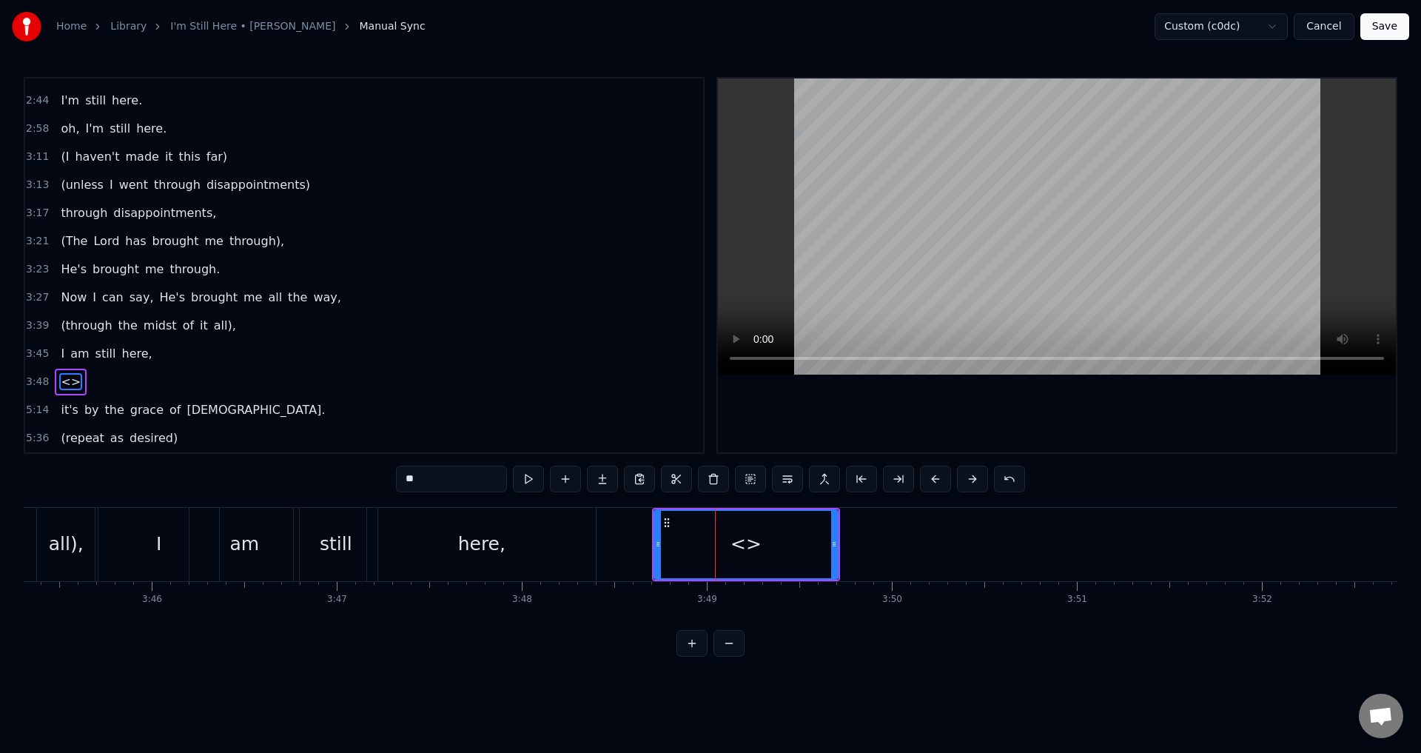
drag, startPoint x: 461, startPoint y: 474, endPoint x: 313, endPoint y: 486, distance: 148.5
click at [313, 486] on div "0:21 When I look back over my life 0:25 and I see all the things [DEMOGRAPHIC_D…" at bounding box center [711, 367] width 1374 height 580
paste input "**********"
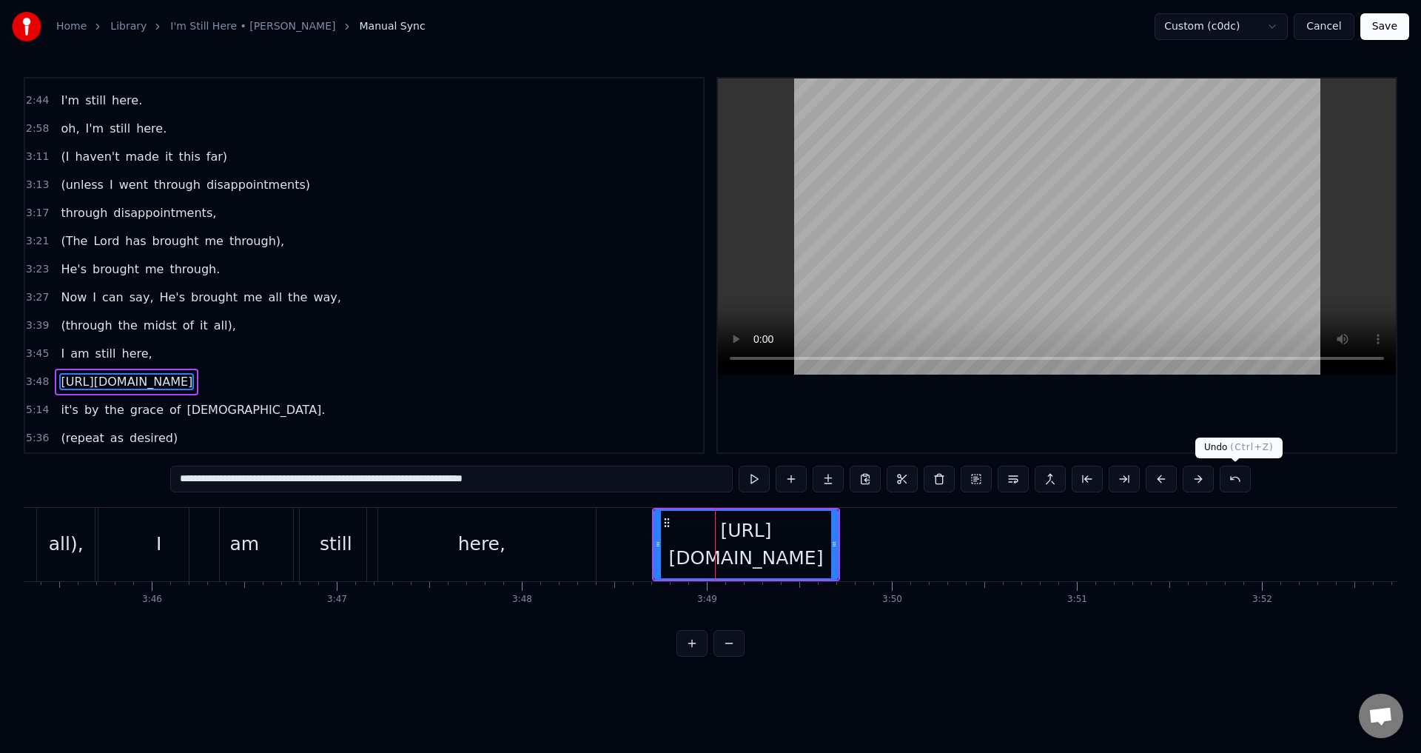
click at [1241, 477] on button at bounding box center [1235, 479] width 31 height 27
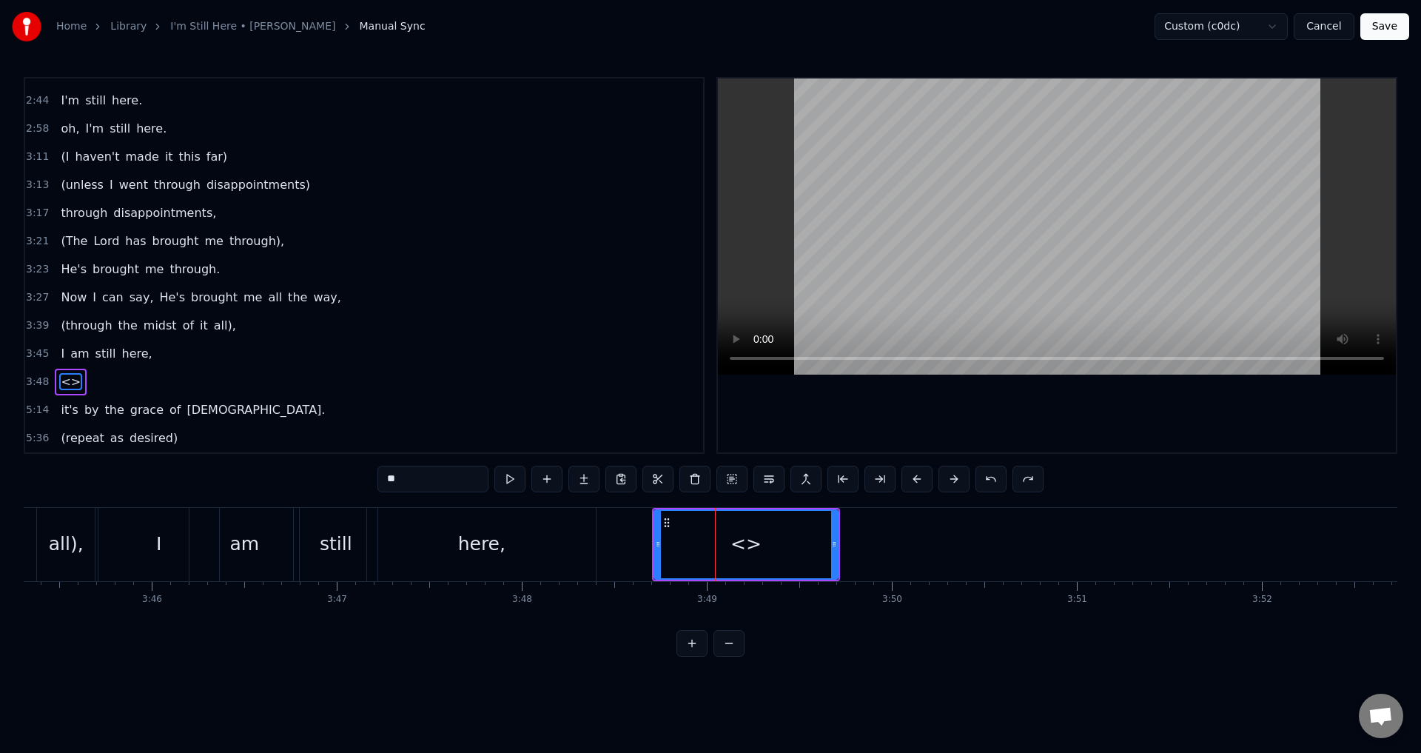
drag, startPoint x: 441, startPoint y: 464, endPoint x: 363, endPoint y: 473, distance: 79.0
click at [363, 473] on div "0:21 When I look back over my life 0:25 and I see all the things [DEMOGRAPHIC_D…" at bounding box center [711, 367] width 1374 height 580
click at [427, 474] on input "**" at bounding box center [433, 479] width 111 height 27
drag, startPoint x: 427, startPoint y: 474, endPoint x: 373, endPoint y: 475, distance: 54.0
click at [373, 475] on div "0:21 When I look back over my life 0:25 and I see all the things [DEMOGRAPHIC_D…" at bounding box center [711, 367] width 1374 height 580
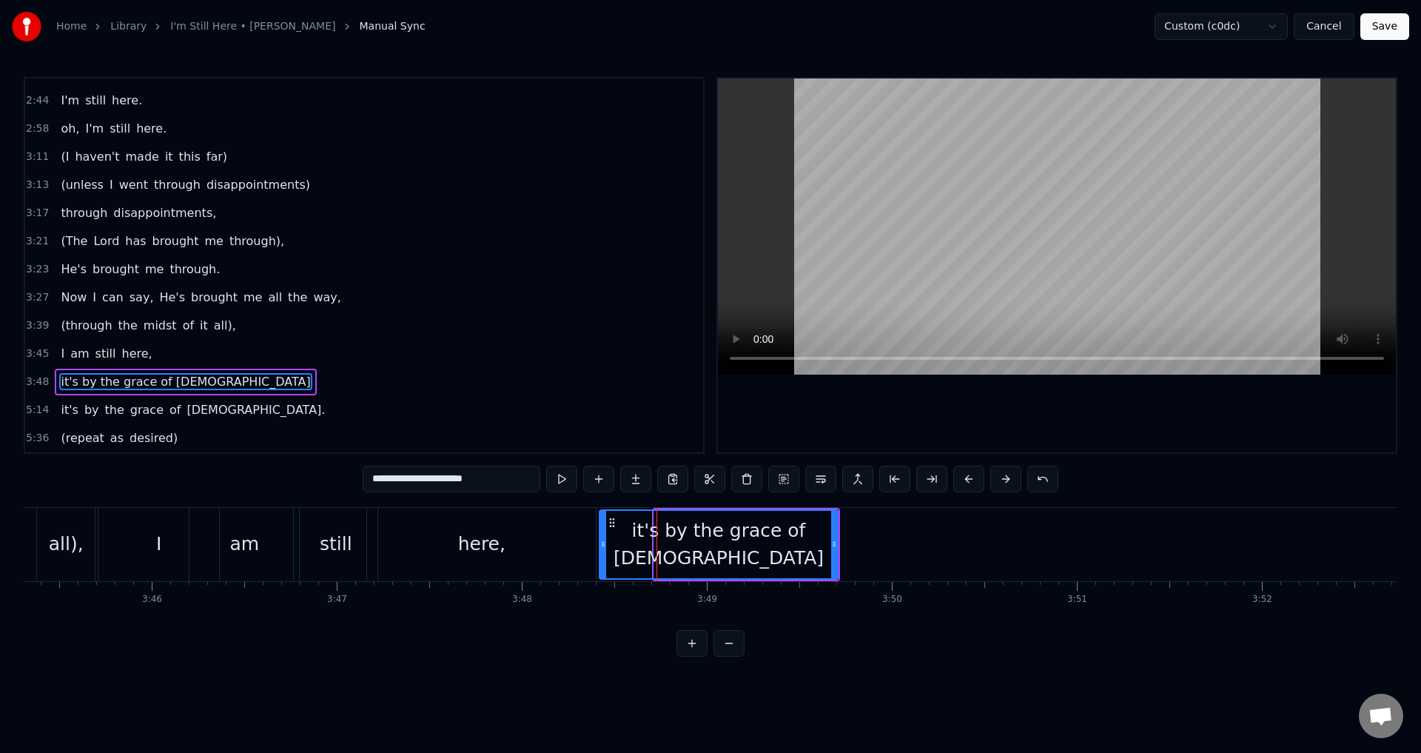
drag, startPoint x: 658, startPoint y: 540, endPoint x: 779, endPoint y: 551, distance: 121.9
click at [603, 556] on div at bounding box center [603, 544] width 6 height 67
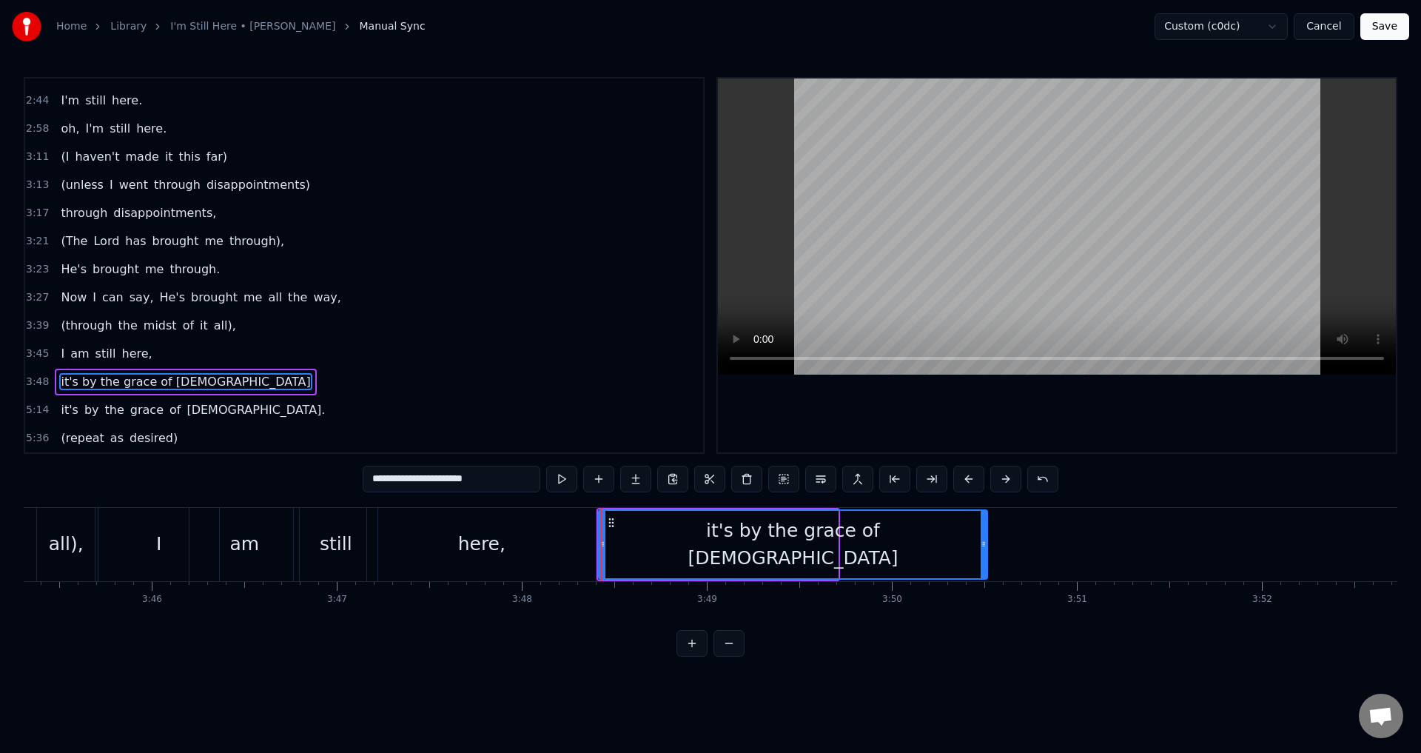
drag, startPoint x: 831, startPoint y: 540, endPoint x: 981, endPoint y: 531, distance: 149.7
click at [981, 531] on div at bounding box center [984, 544] width 6 height 67
type input "**********"
click at [563, 474] on button at bounding box center [561, 479] width 31 height 27
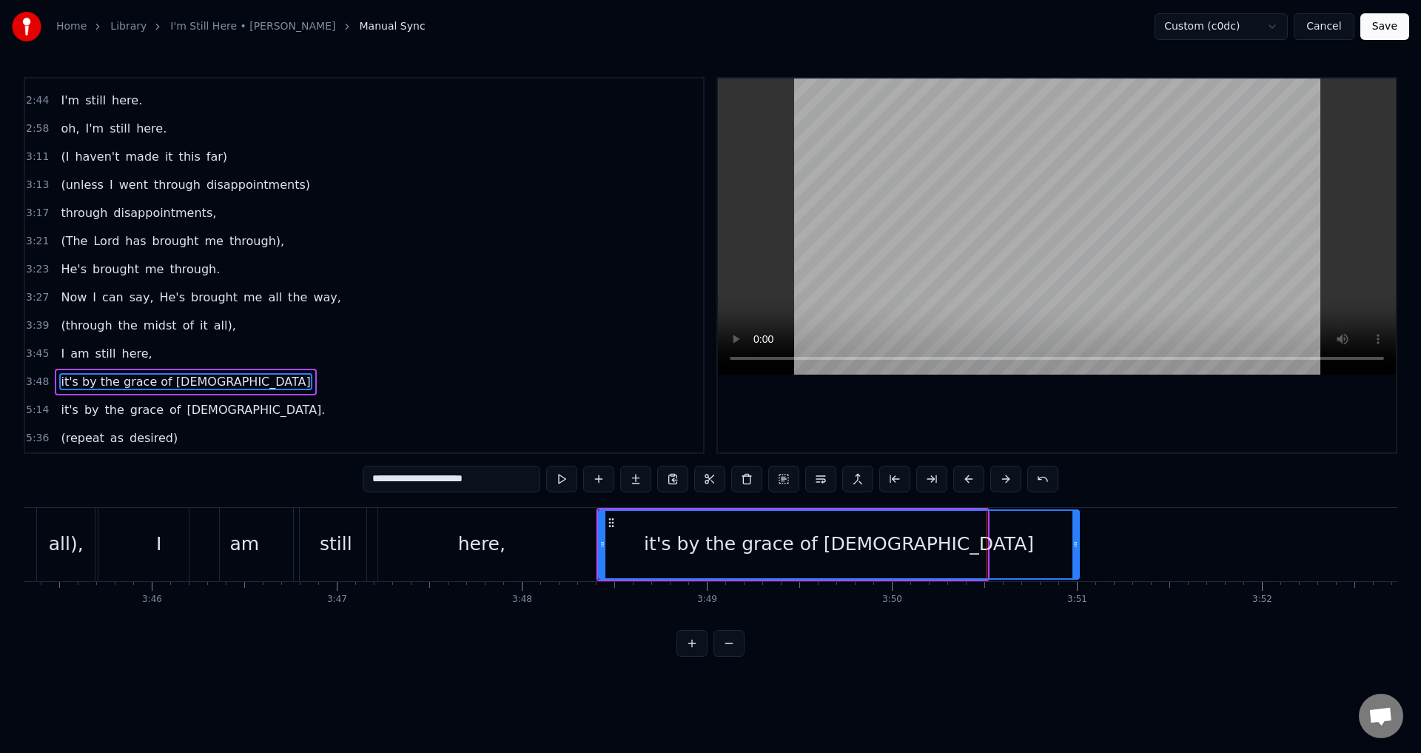
drag, startPoint x: 983, startPoint y: 539, endPoint x: 1075, endPoint y: 522, distance: 93.3
click at [1075, 522] on div at bounding box center [1076, 544] width 6 height 67
click at [558, 477] on button at bounding box center [561, 479] width 31 height 27
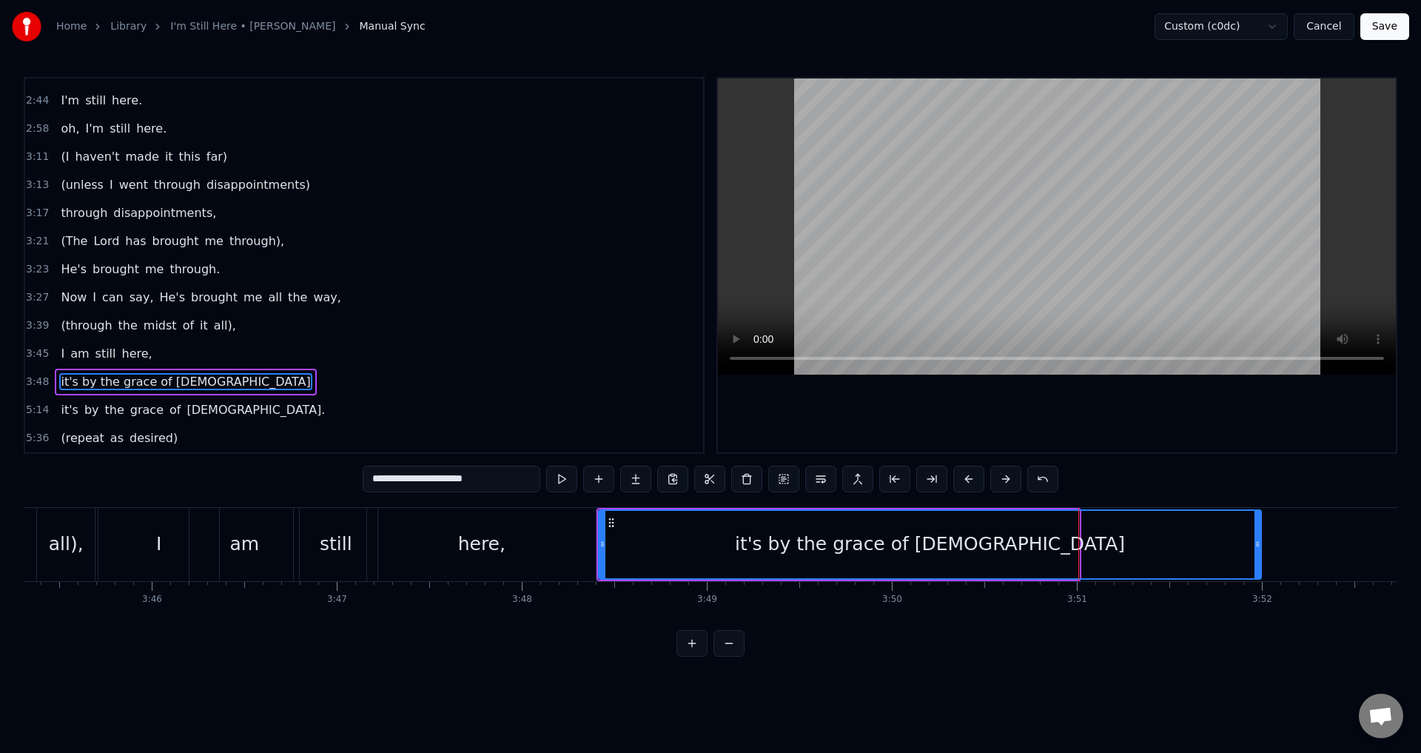
drag, startPoint x: 1075, startPoint y: 538, endPoint x: 1260, endPoint y: 526, distance: 185.5
click at [1260, 526] on div at bounding box center [1258, 544] width 6 height 67
click at [558, 474] on button at bounding box center [561, 479] width 31 height 27
click at [561, 480] on button at bounding box center [561, 479] width 31 height 27
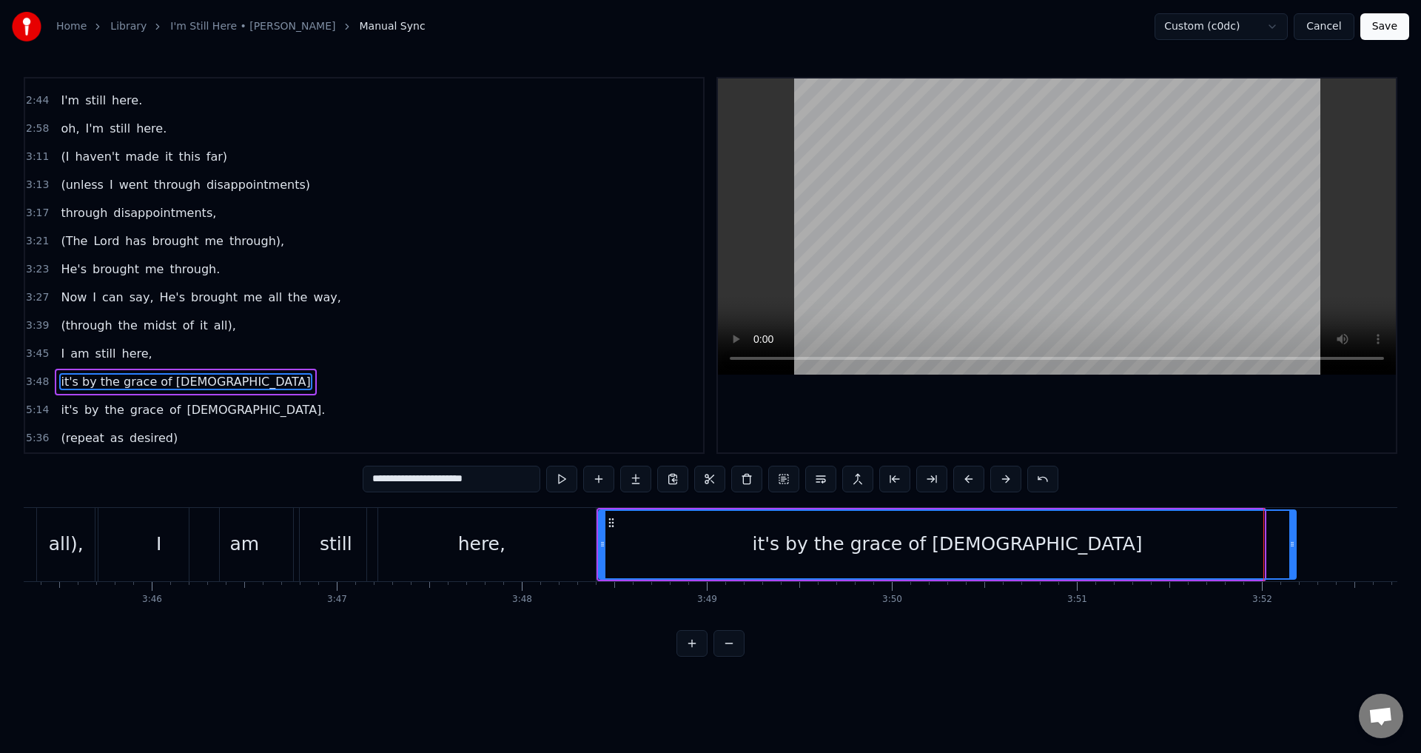
drag, startPoint x: 1260, startPoint y: 540, endPoint x: 1292, endPoint y: 540, distance: 31.8
click at [1292, 540] on icon at bounding box center [1292, 544] width 6 height 12
click at [563, 477] on button at bounding box center [561, 479] width 31 height 27
drag, startPoint x: 1291, startPoint y: 534, endPoint x: 1323, endPoint y: 534, distance: 31.8
click at [1323, 534] on div at bounding box center [1324, 544] width 6 height 67
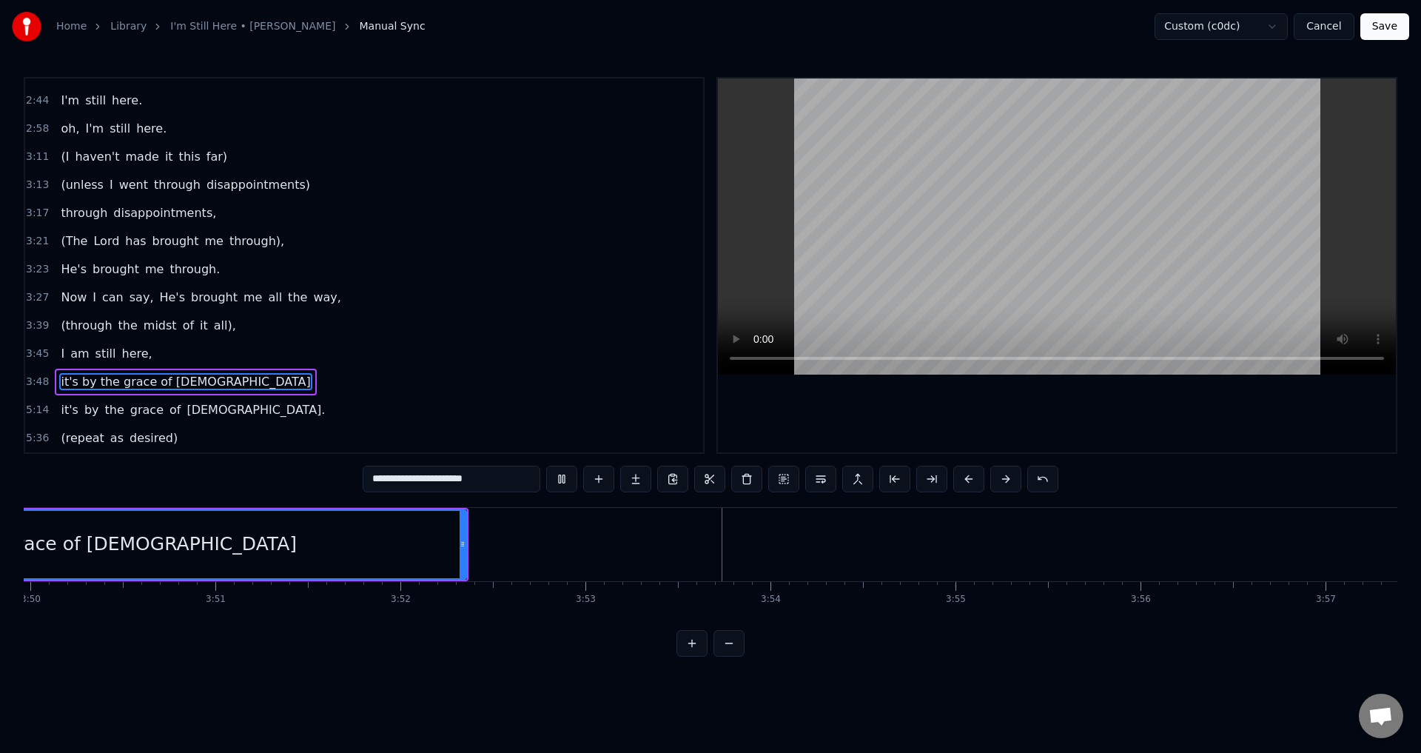
scroll to position [0, 42997]
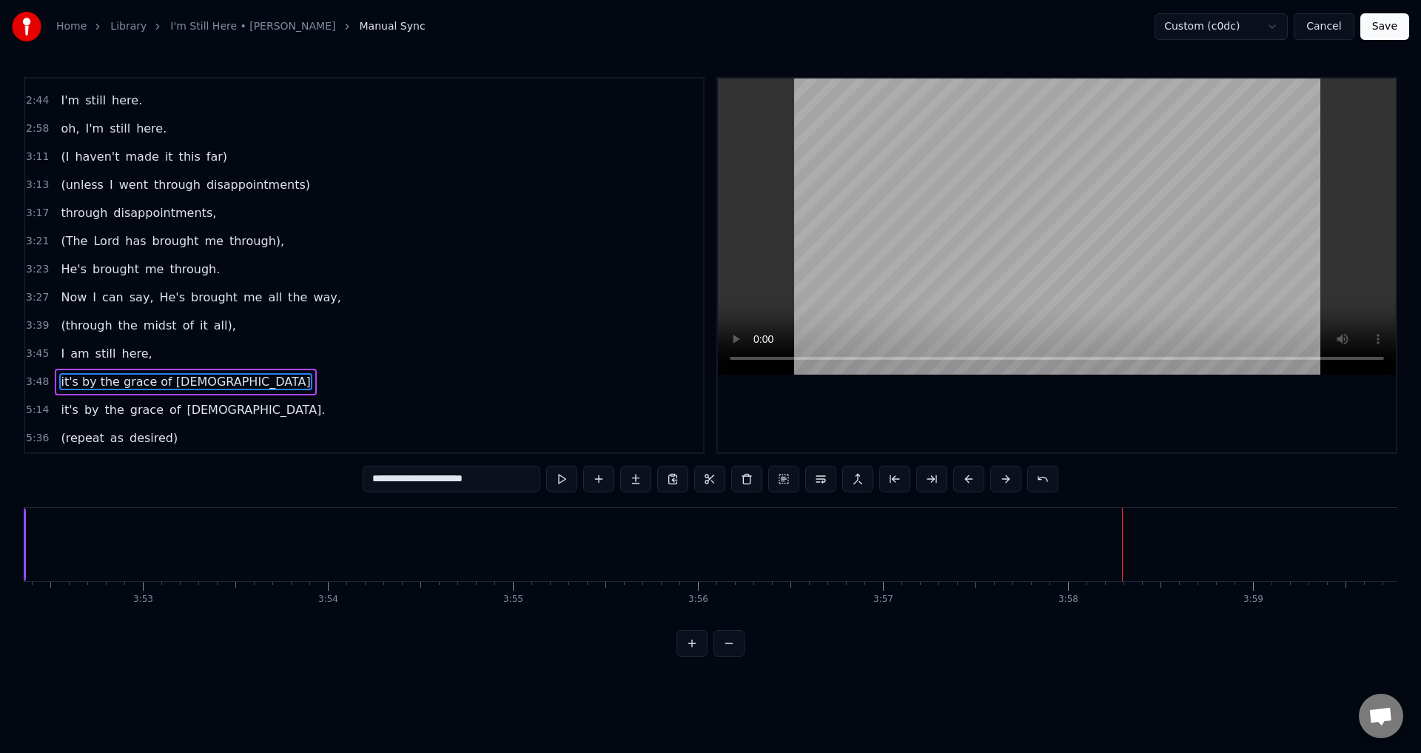
click at [13, 530] on div "Home Library I'm Still Here • [PERSON_NAME] Manual Sync Custom (c0dc) Cancel Sa…" at bounding box center [710, 328] width 1421 height 657
click at [167, 376] on span "it's by the grace of [DEMOGRAPHIC_DATA]" at bounding box center [185, 381] width 252 height 17
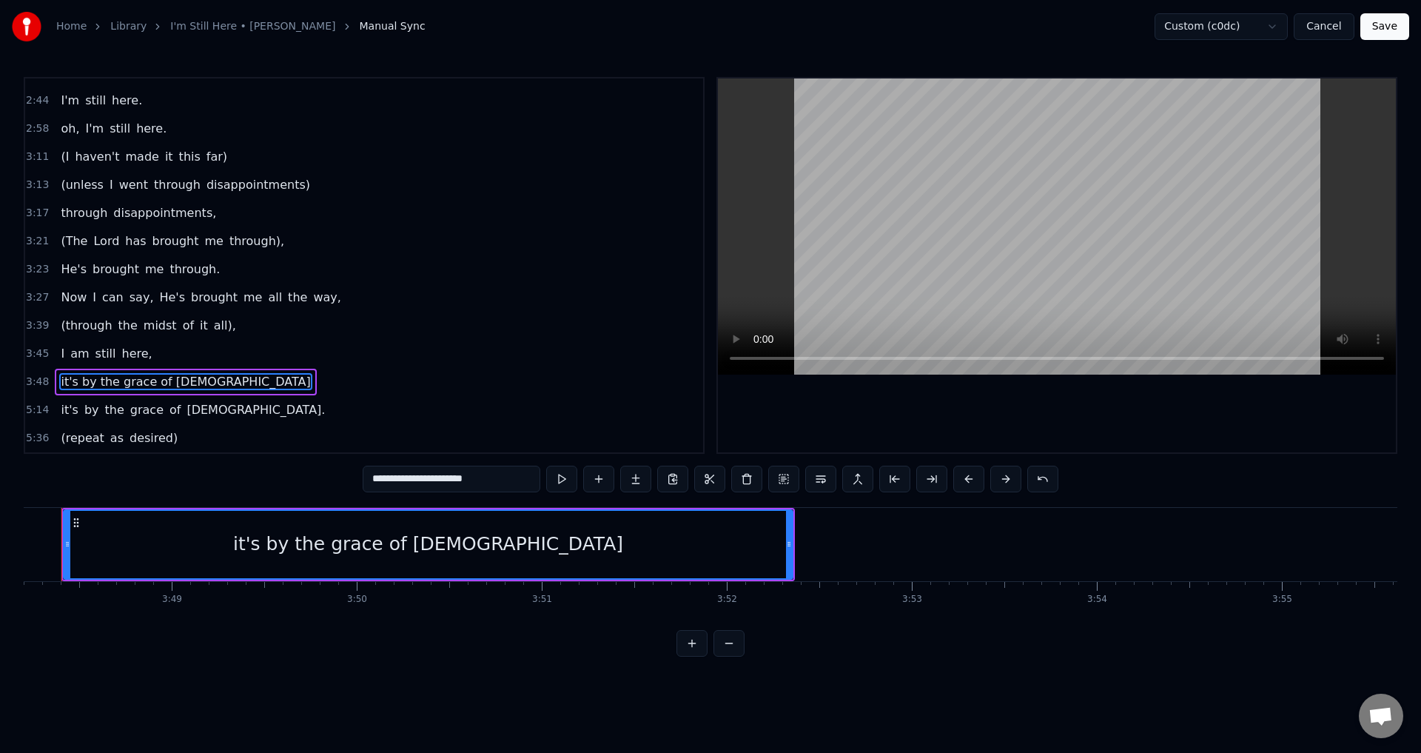
scroll to position [0, 42192]
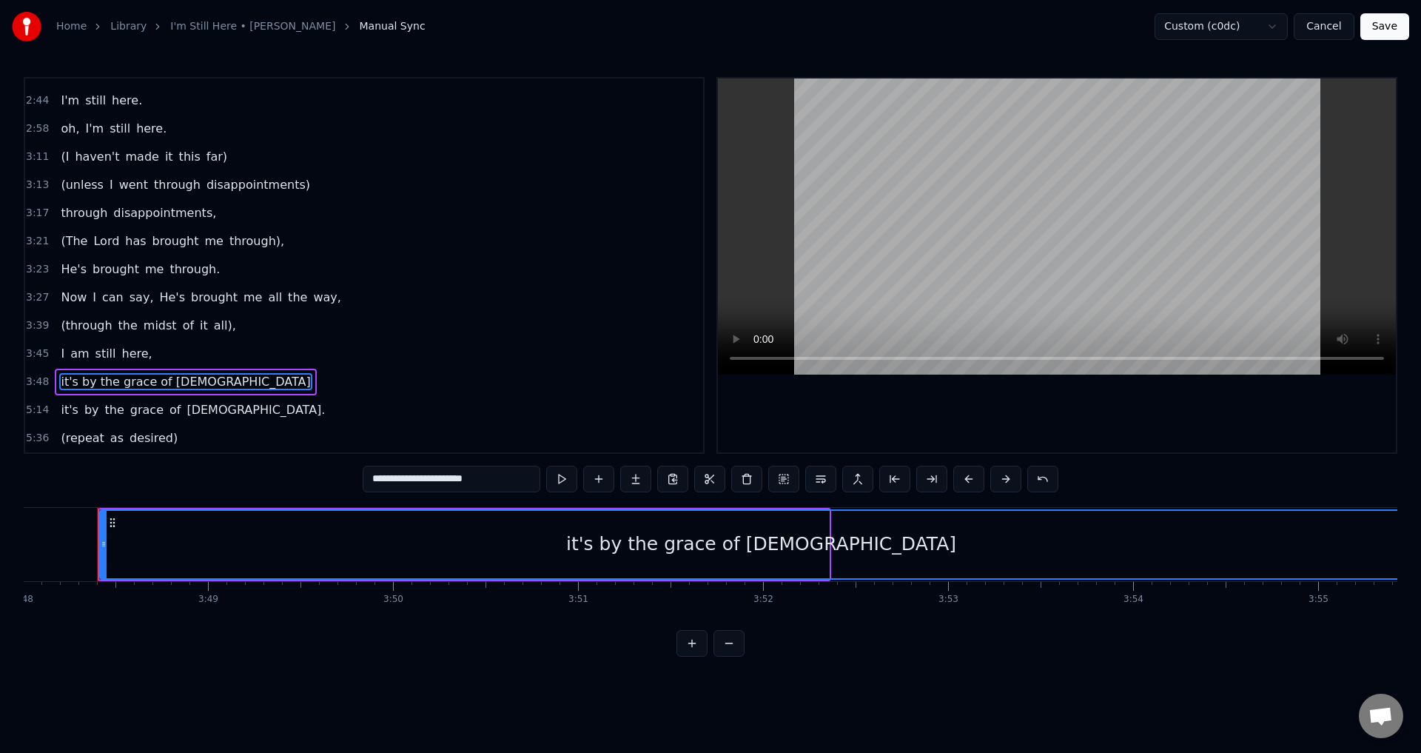
drag, startPoint x: 827, startPoint y: 546, endPoint x: 1420, endPoint y: 495, distance: 595.8
click at [1420, 495] on div "Home Library I'm Still Here • [PERSON_NAME] Manual Sync Custom (c0dc) Cancel Sa…" at bounding box center [710, 328] width 1421 height 657
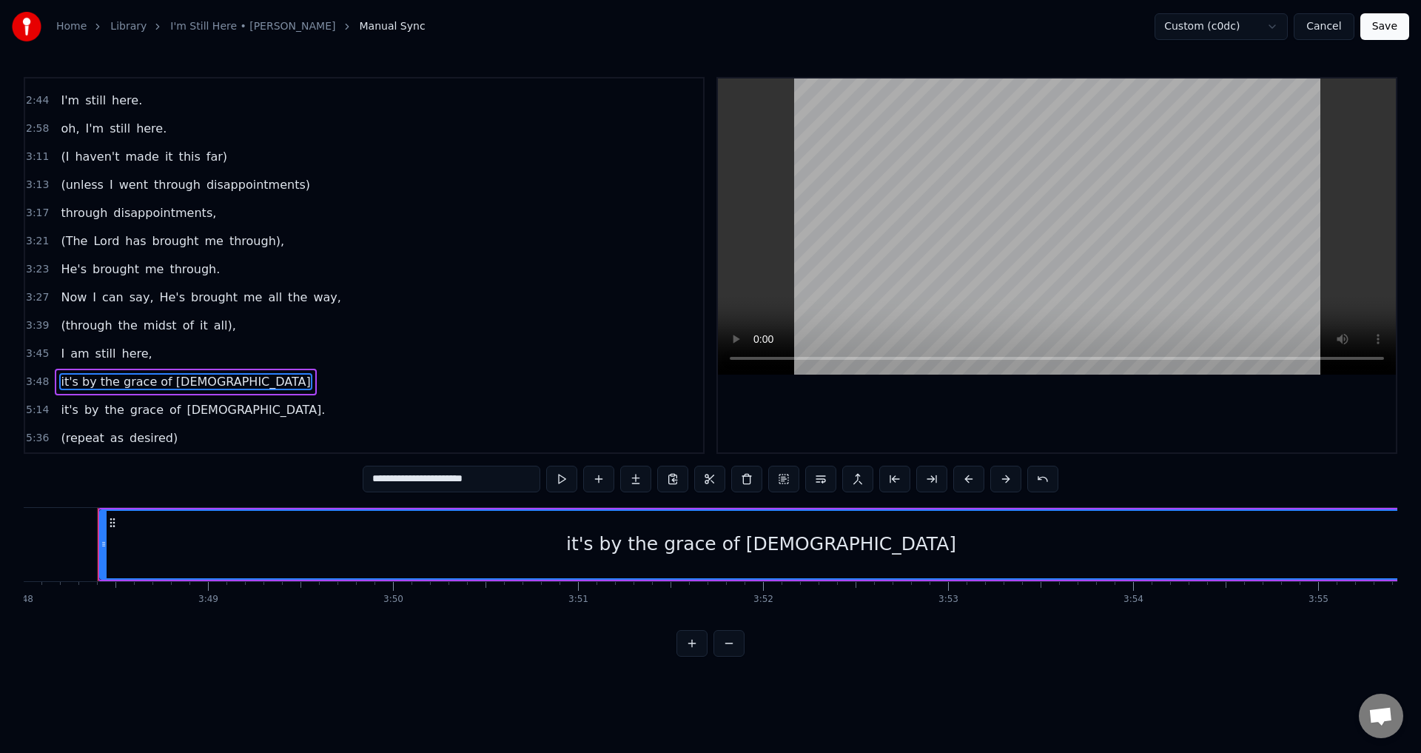
click at [561, 477] on button at bounding box center [561, 479] width 31 height 27
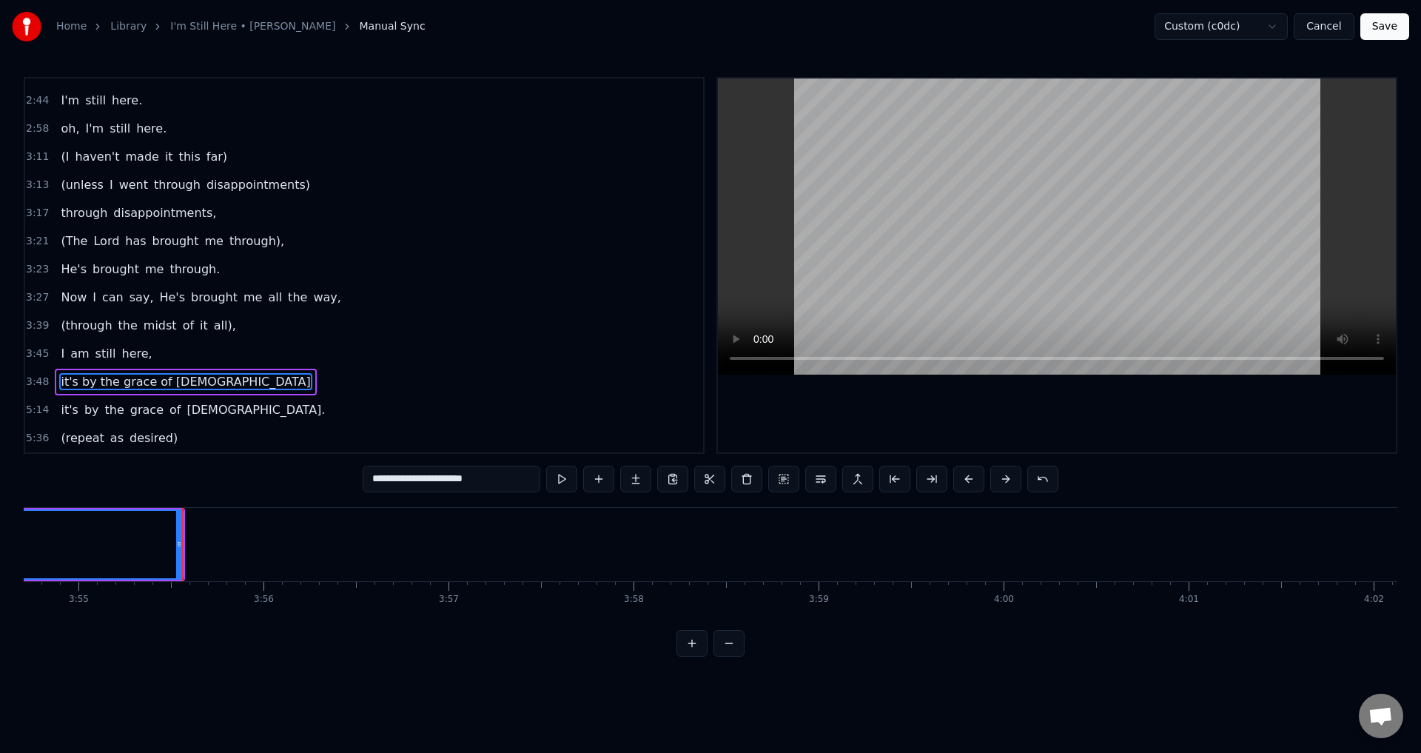
scroll to position [0, 43460]
drag, startPoint x: 151, startPoint y: 543, endPoint x: 240, endPoint y: 552, distance: 89.3
click at [239, 552] on div at bounding box center [236, 544] width 6 height 67
click at [551, 480] on button at bounding box center [561, 479] width 31 height 27
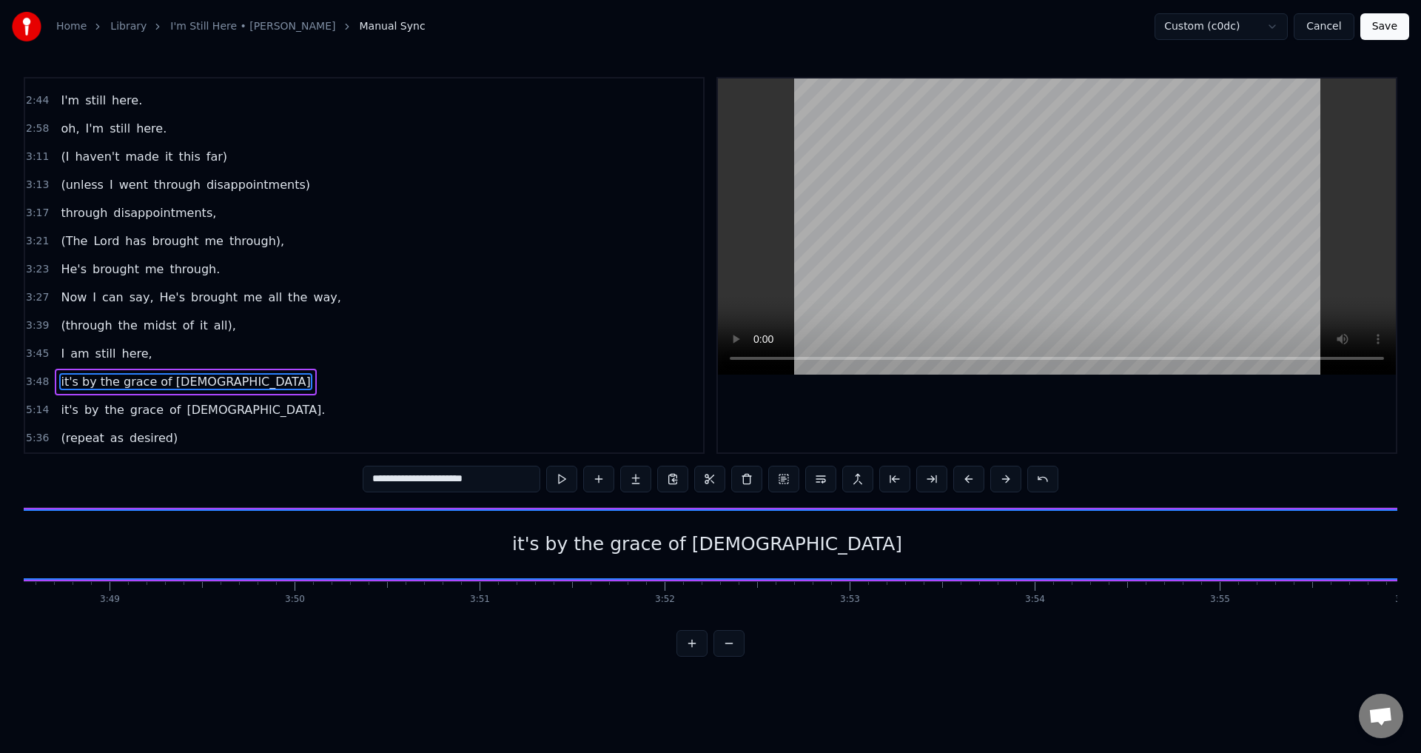
scroll to position [0, 43535]
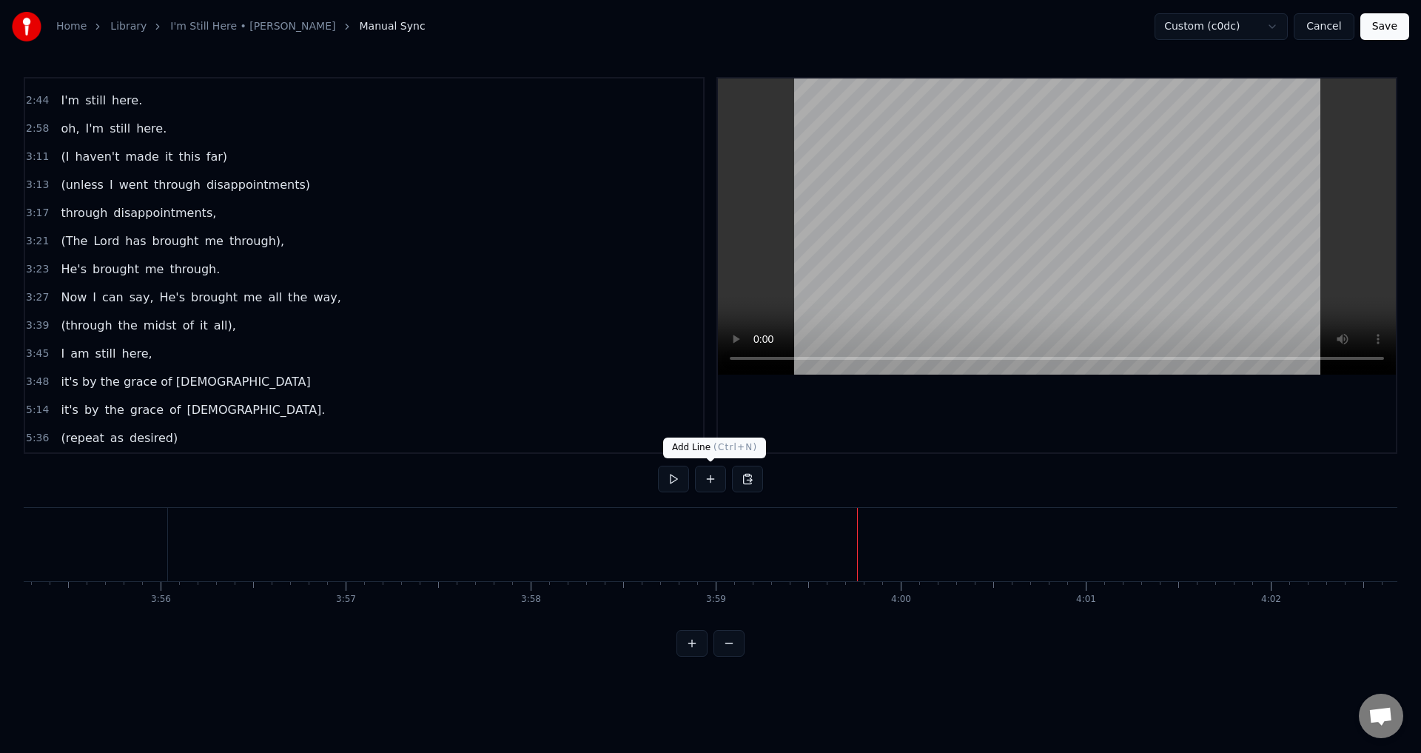
click at [713, 482] on button at bounding box center [710, 479] width 31 height 27
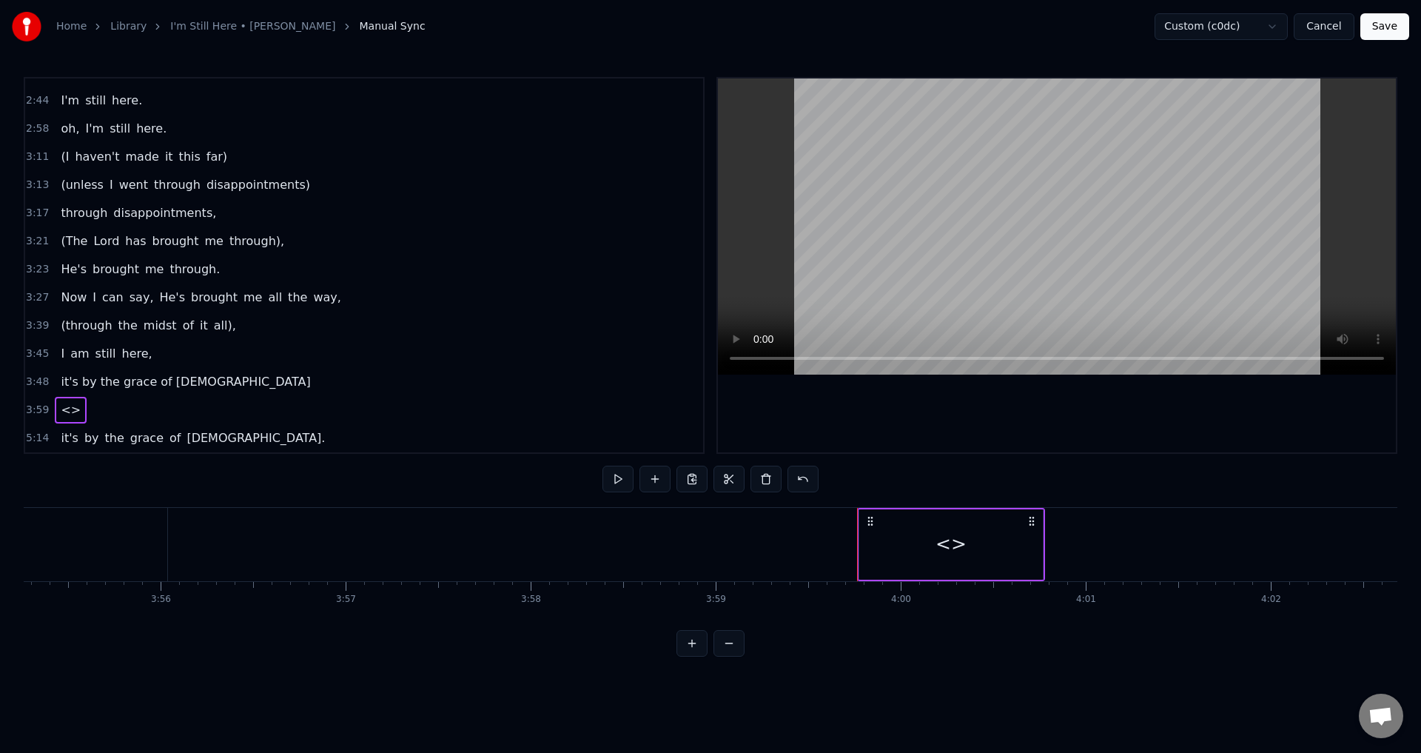
click at [899, 534] on div "<>" at bounding box center [951, 544] width 184 height 70
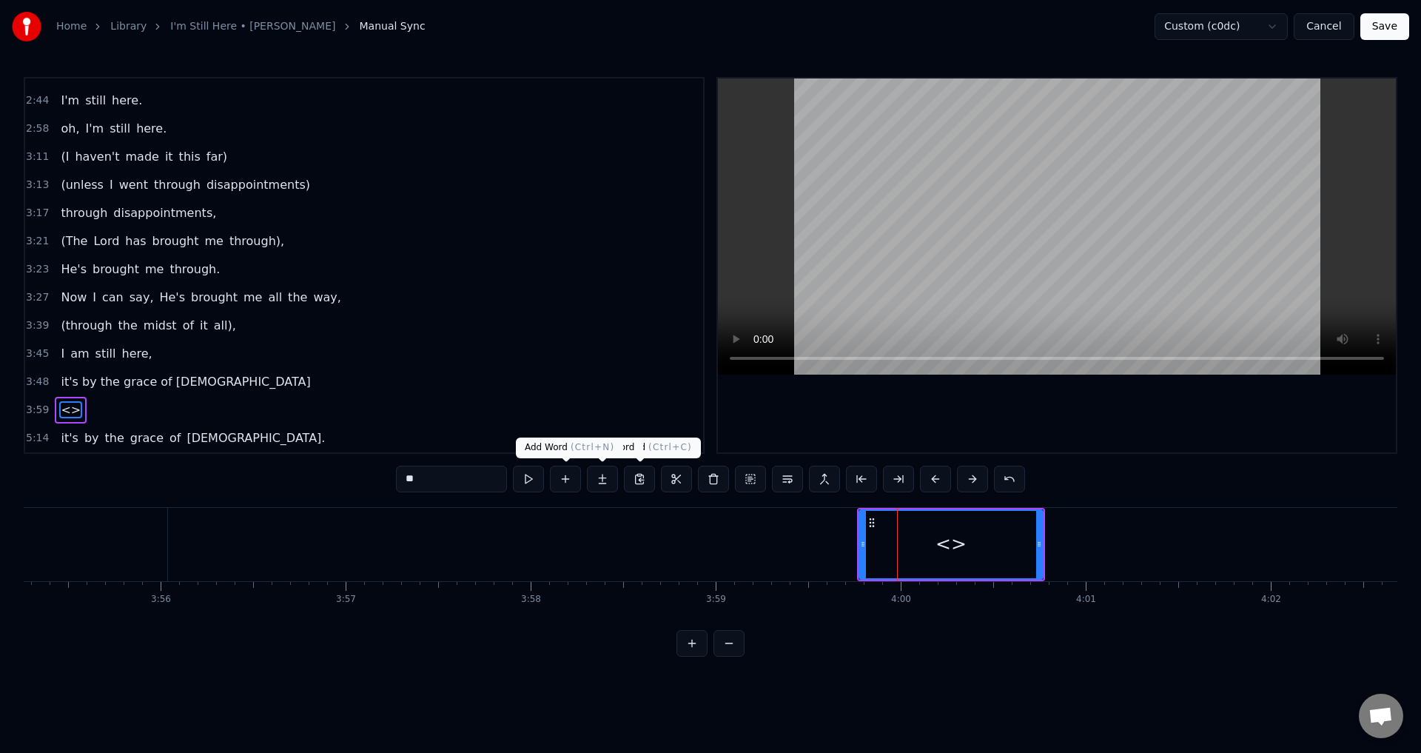
scroll to position [498, 0]
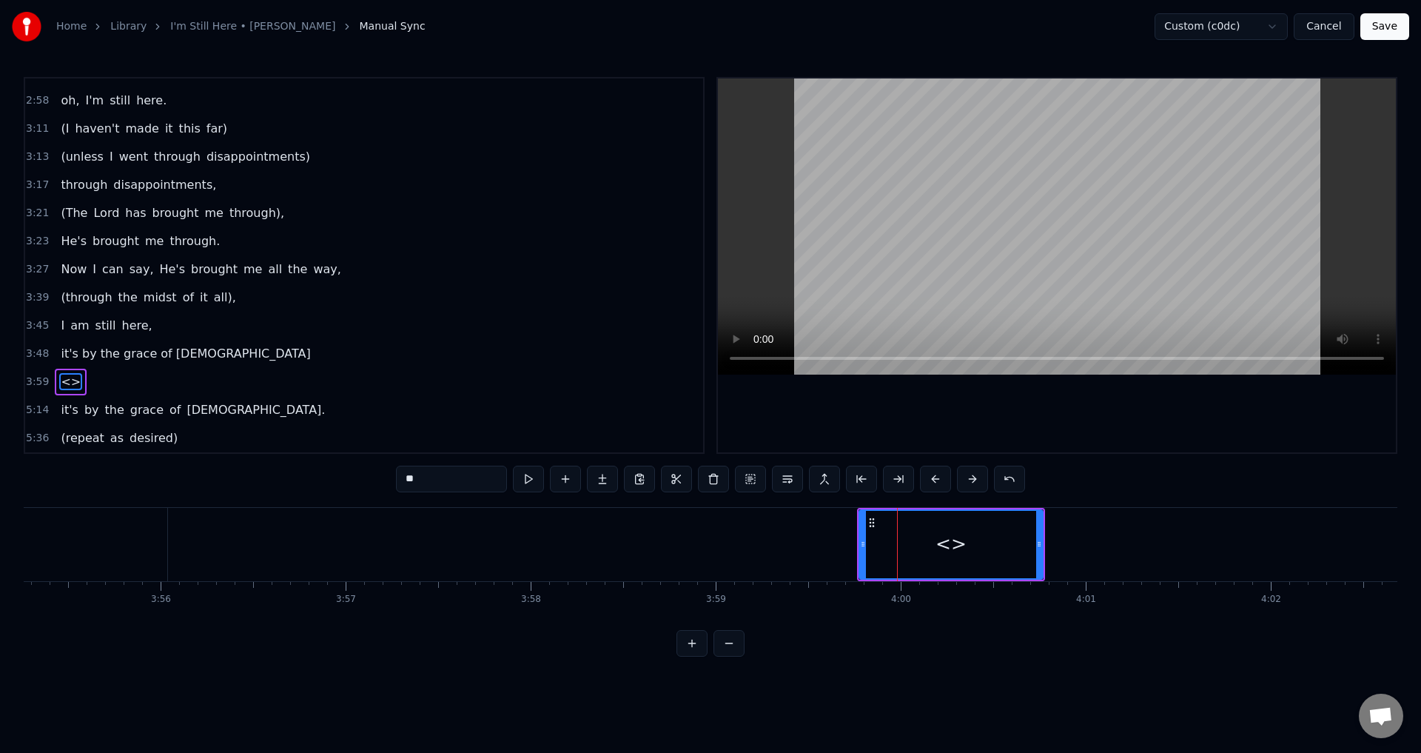
drag, startPoint x: 473, startPoint y: 477, endPoint x: 329, endPoint y: 477, distance: 143.6
click at [329, 477] on div "0:21 When I look back over my life 0:25 and I see all the things [DEMOGRAPHIC_D…" at bounding box center [711, 367] width 1374 height 580
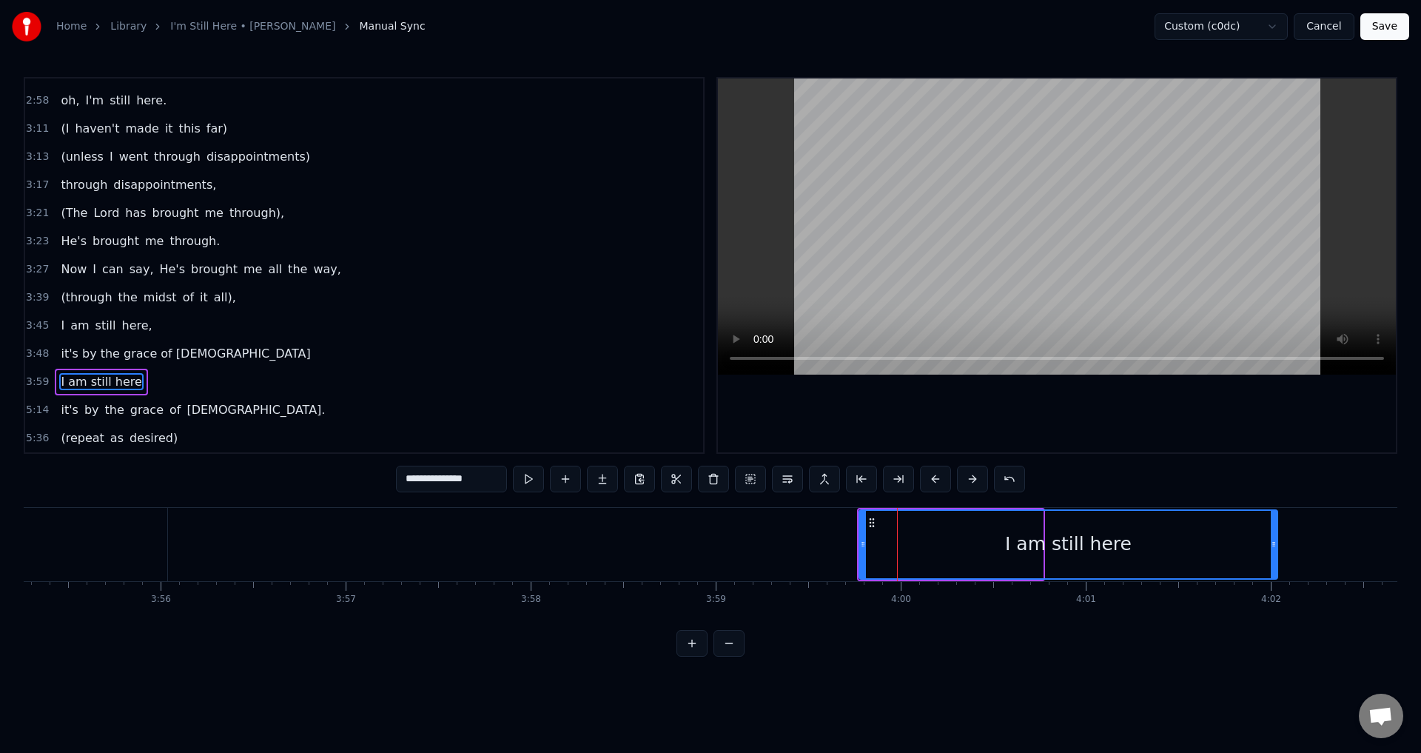
drag, startPoint x: 1039, startPoint y: 544, endPoint x: 1274, endPoint y: 540, distance: 234.7
click at [1274, 540] on icon at bounding box center [1274, 544] width 6 height 12
type input "**********"
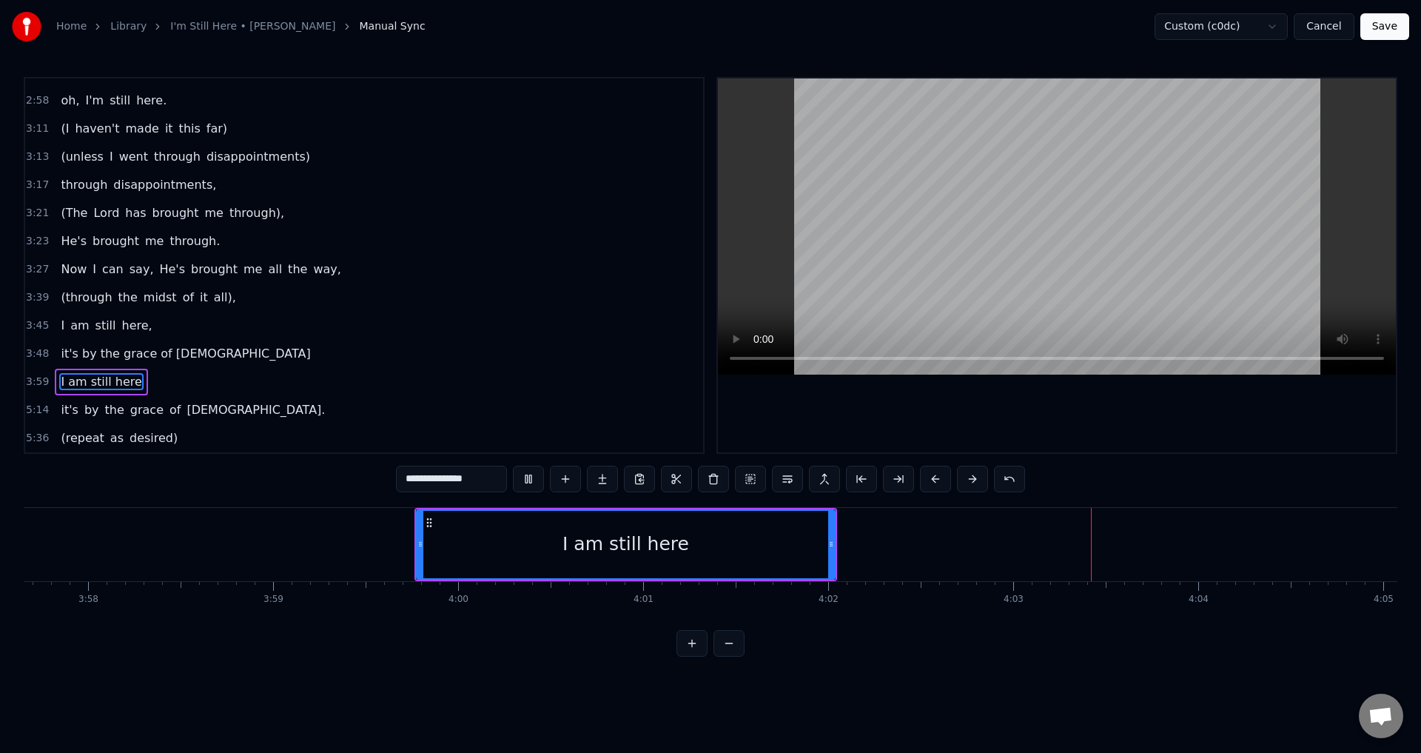
scroll to position [0, 44811]
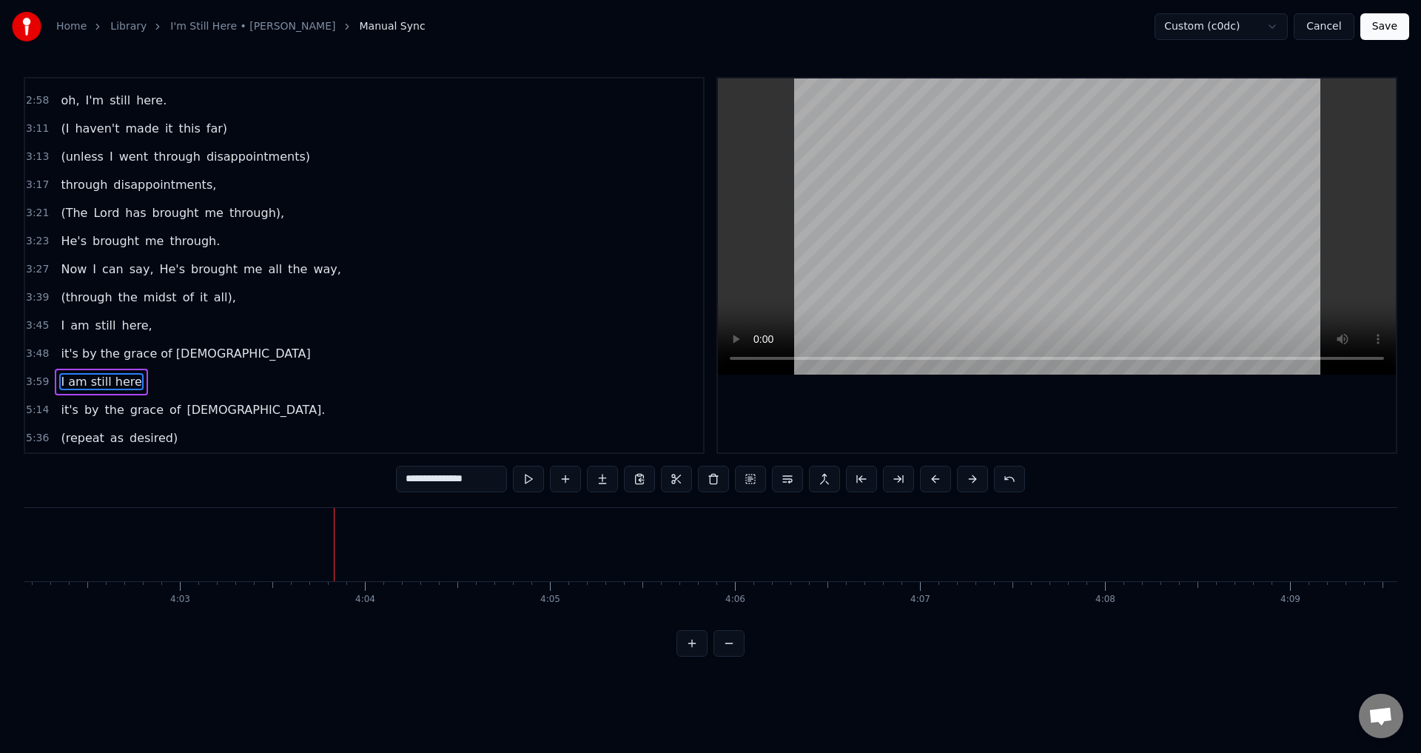
drag, startPoint x: 939, startPoint y: 634, endPoint x: 916, endPoint y: 640, distance: 23.0
click at [916, 640] on div "0:21 When I look back over my life 0:25 and I see all the things [DEMOGRAPHIC_D…" at bounding box center [711, 367] width 1374 height 580
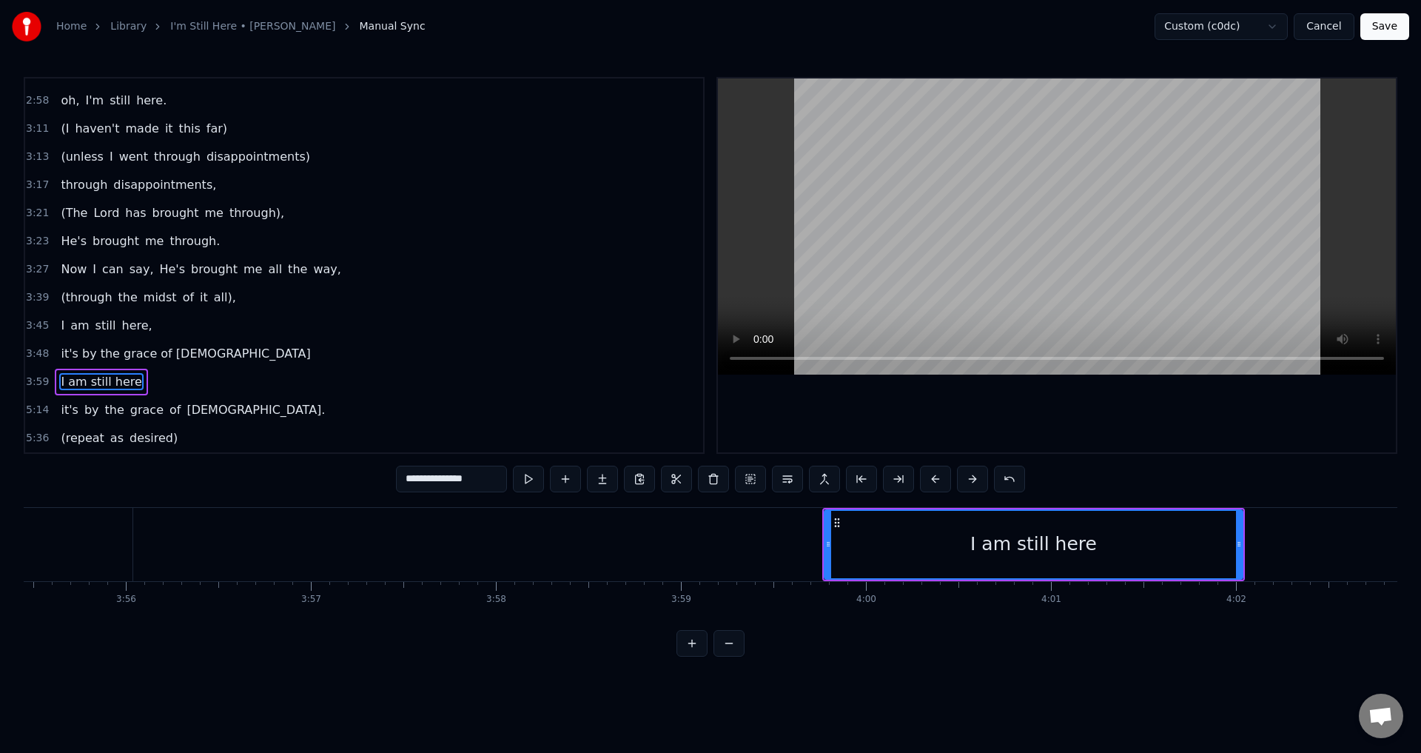
scroll to position [0, 43427]
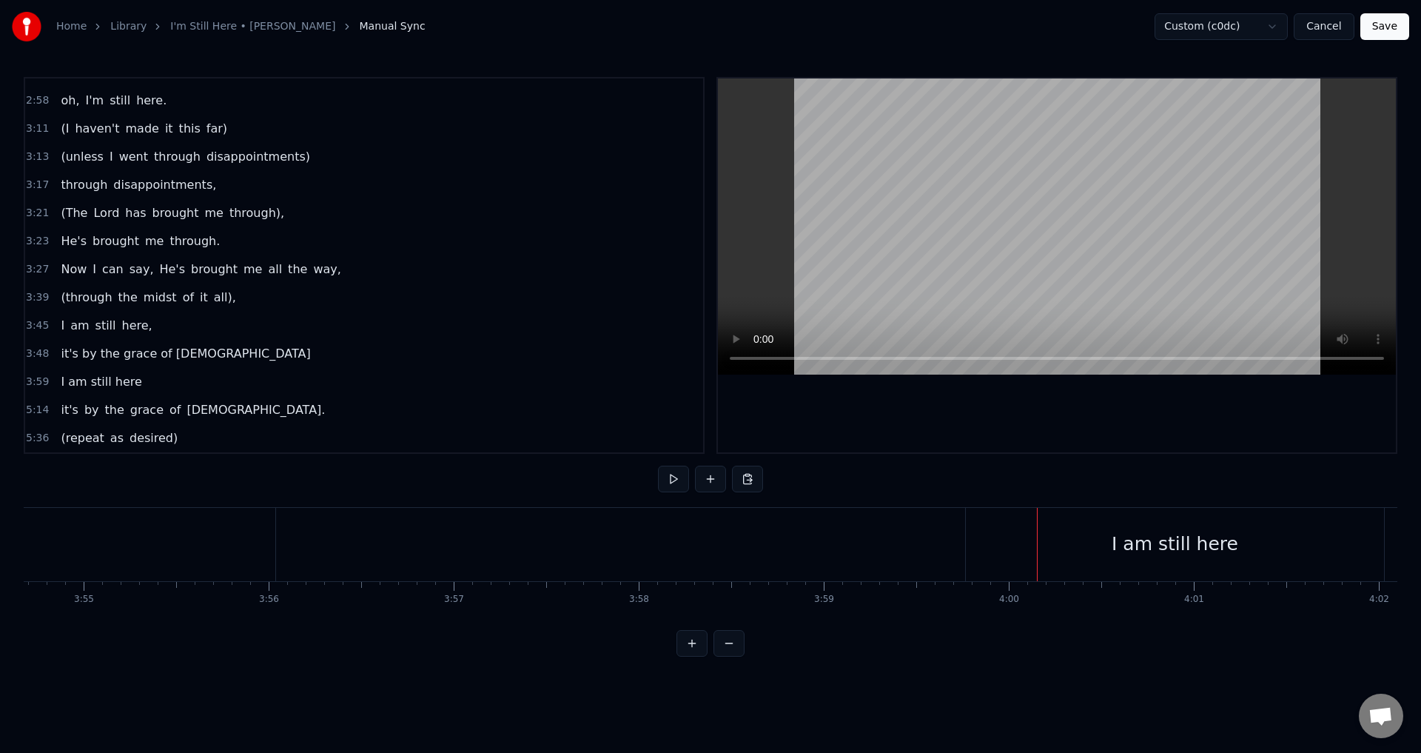
click at [1085, 549] on div "I am still here" at bounding box center [1175, 544] width 418 height 73
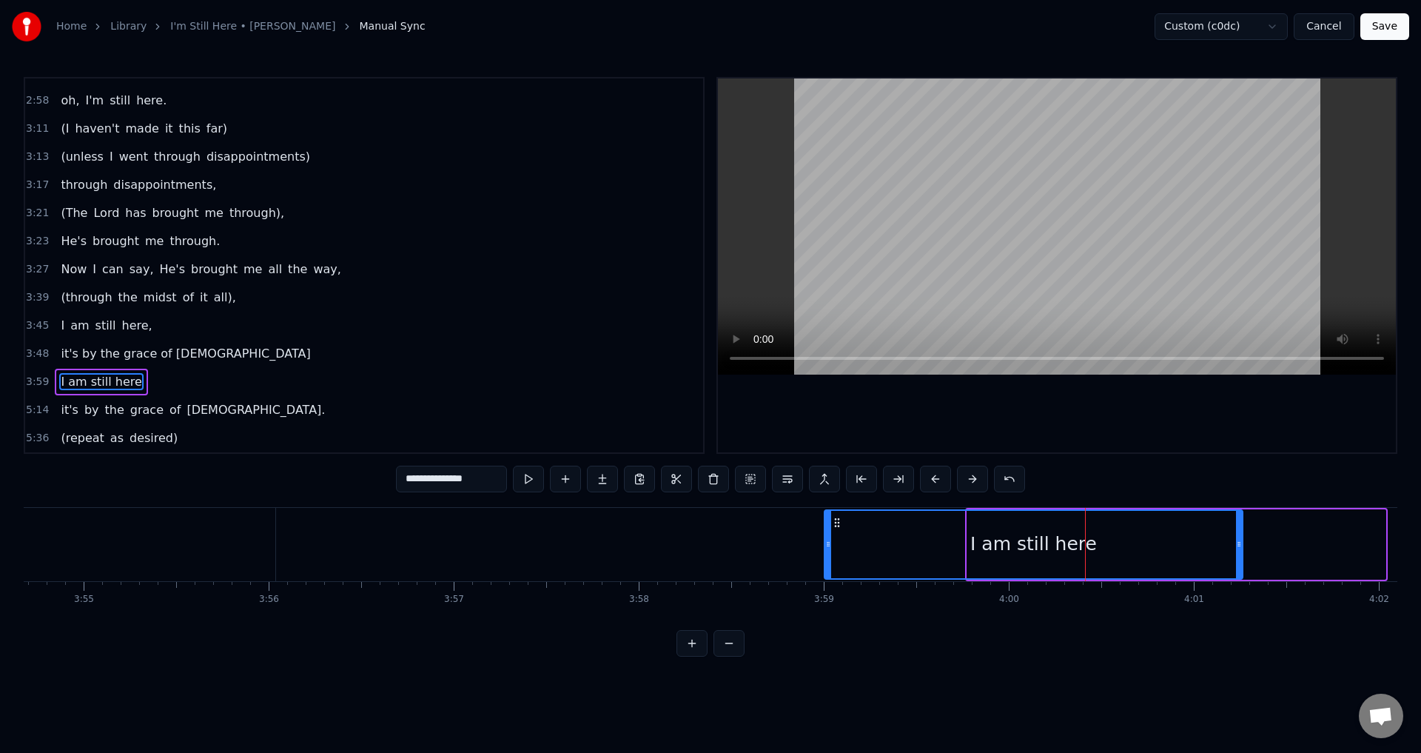
drag, startPoint x: 981, startPoint y: 518, endPoint x: 836, endPoint y: 557, distance: 149.4
click at [836, 557] on div "I am still here" at bounding box center [1033, 544] width 417 height 67
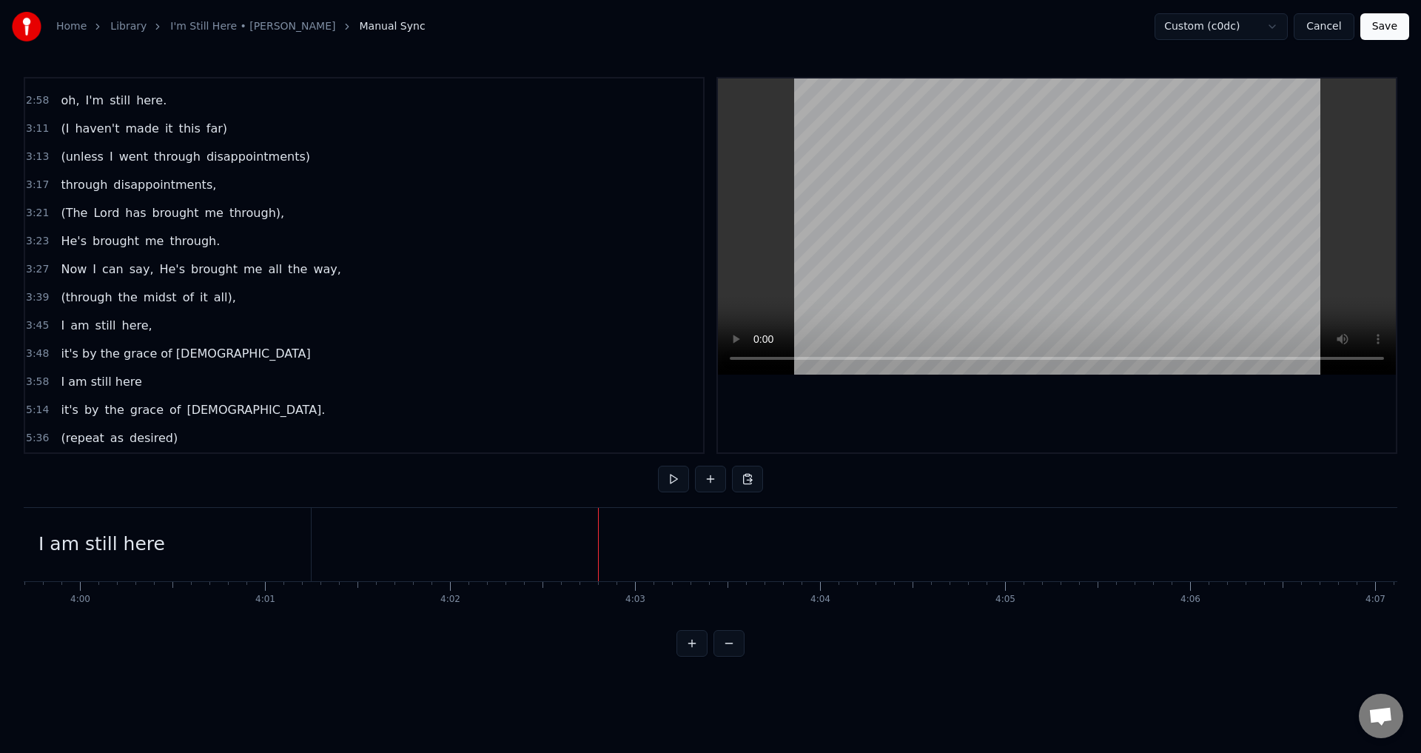
scroll to position [0, 44248]
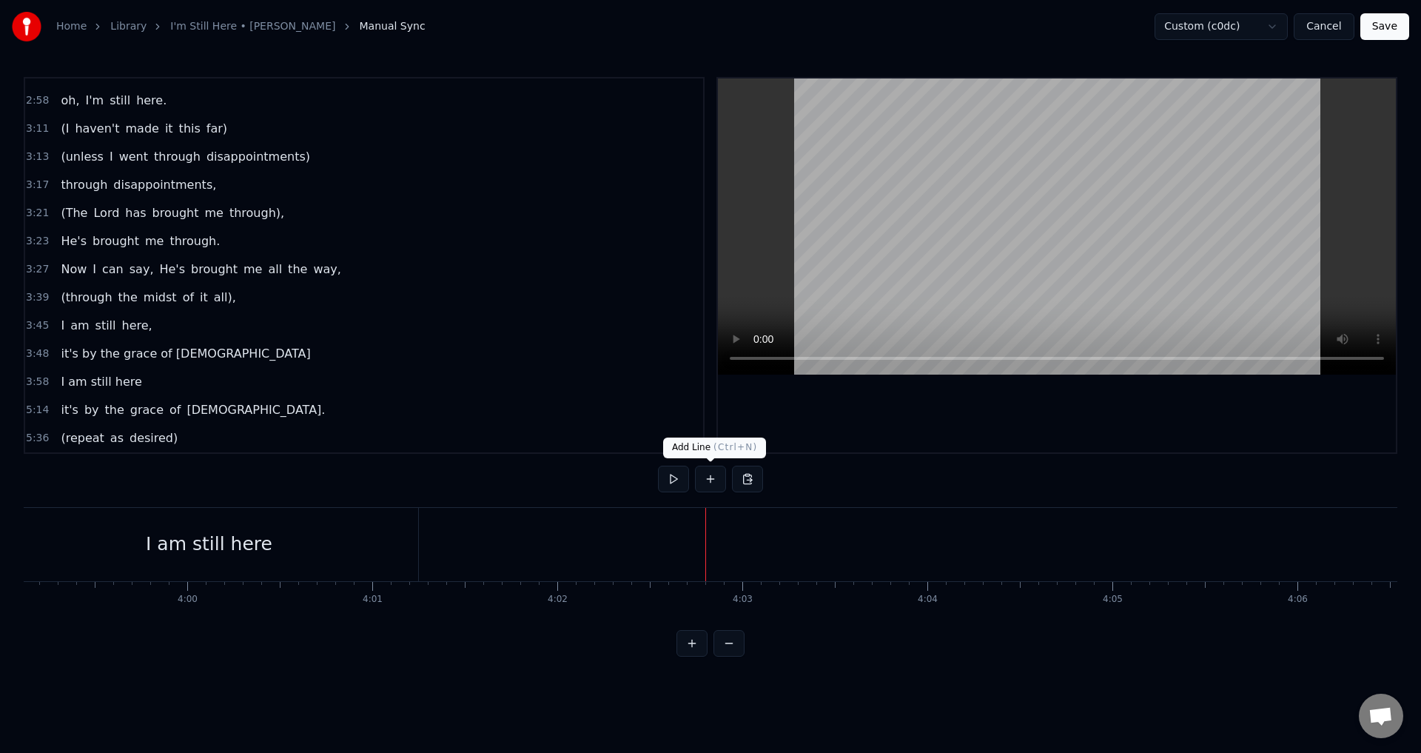
click at [708, 480] on button at bounding box center [710, 479] width 31 height 27
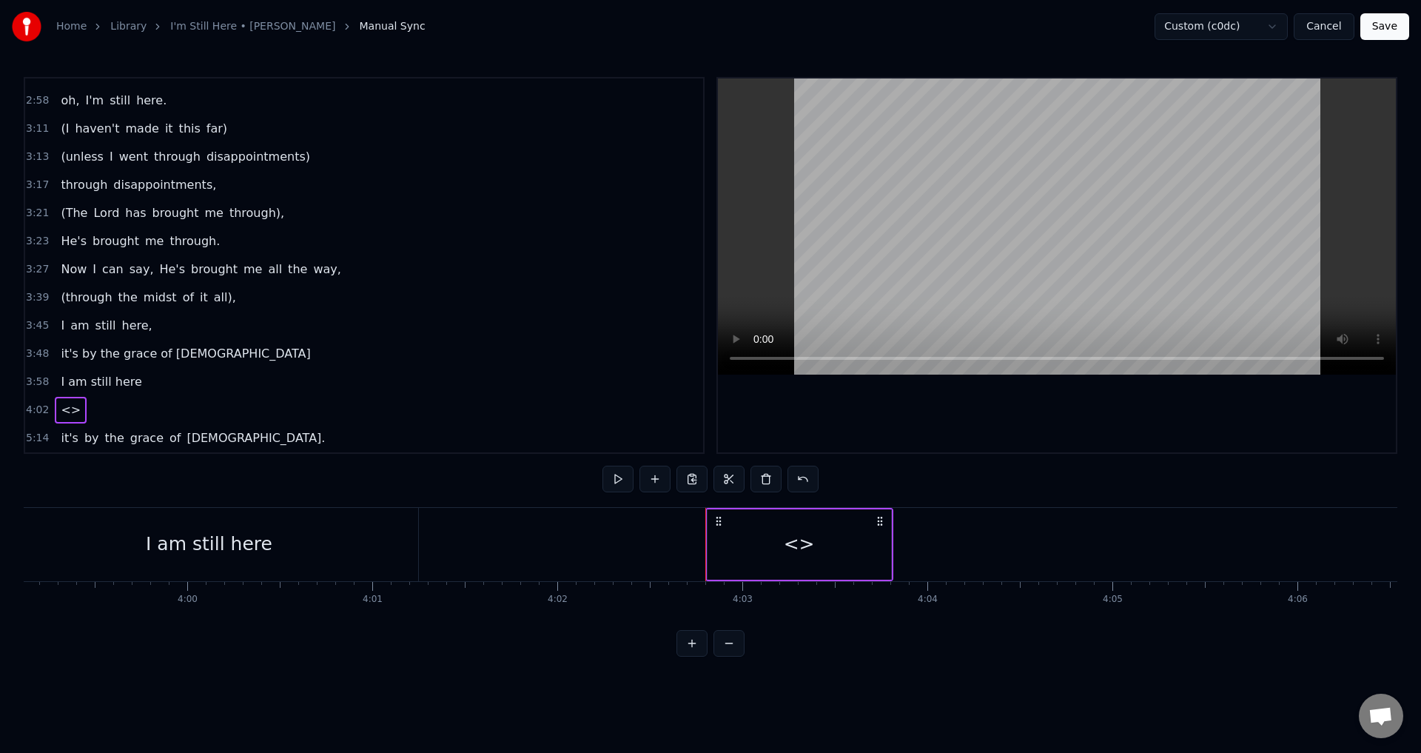
click at [762, 558] on div "<>" at bounding box center [800, 544] width 184 height 70
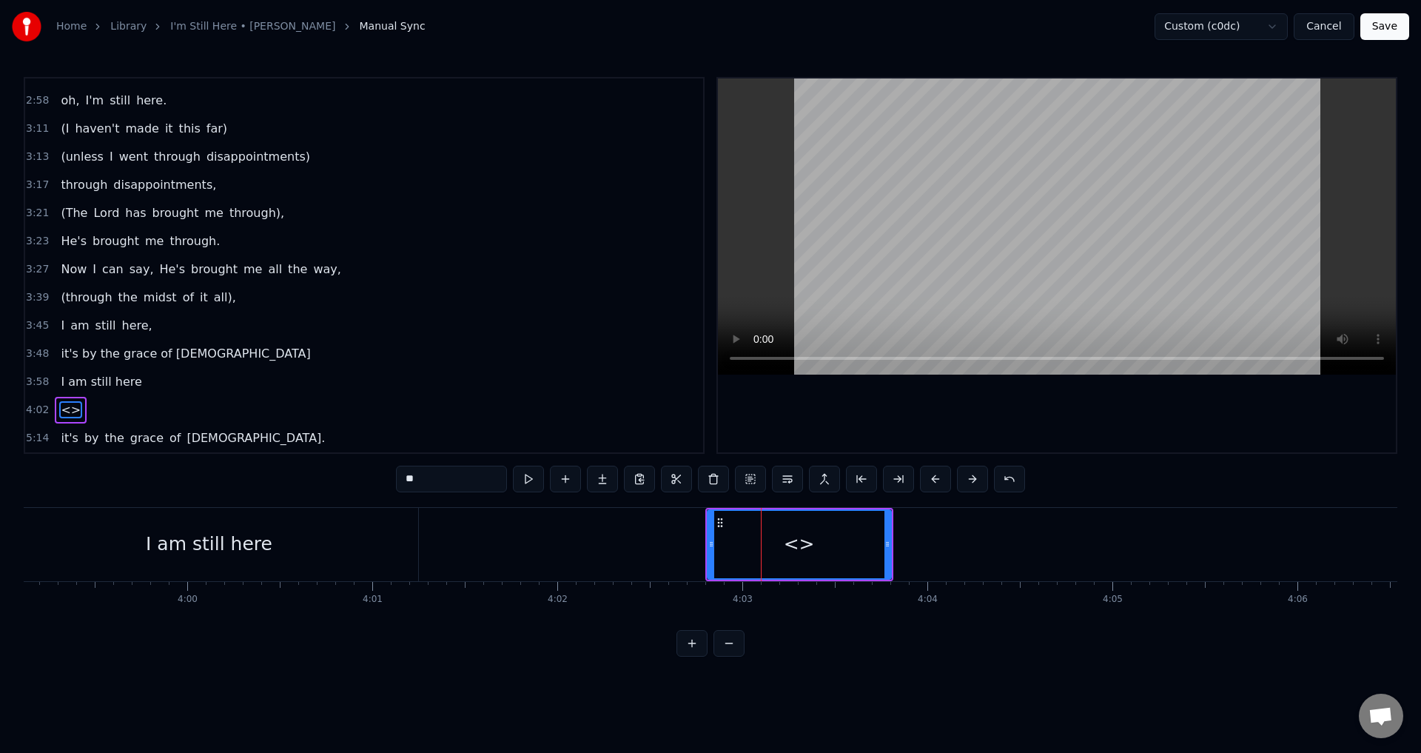
scroll to position [526, 0]
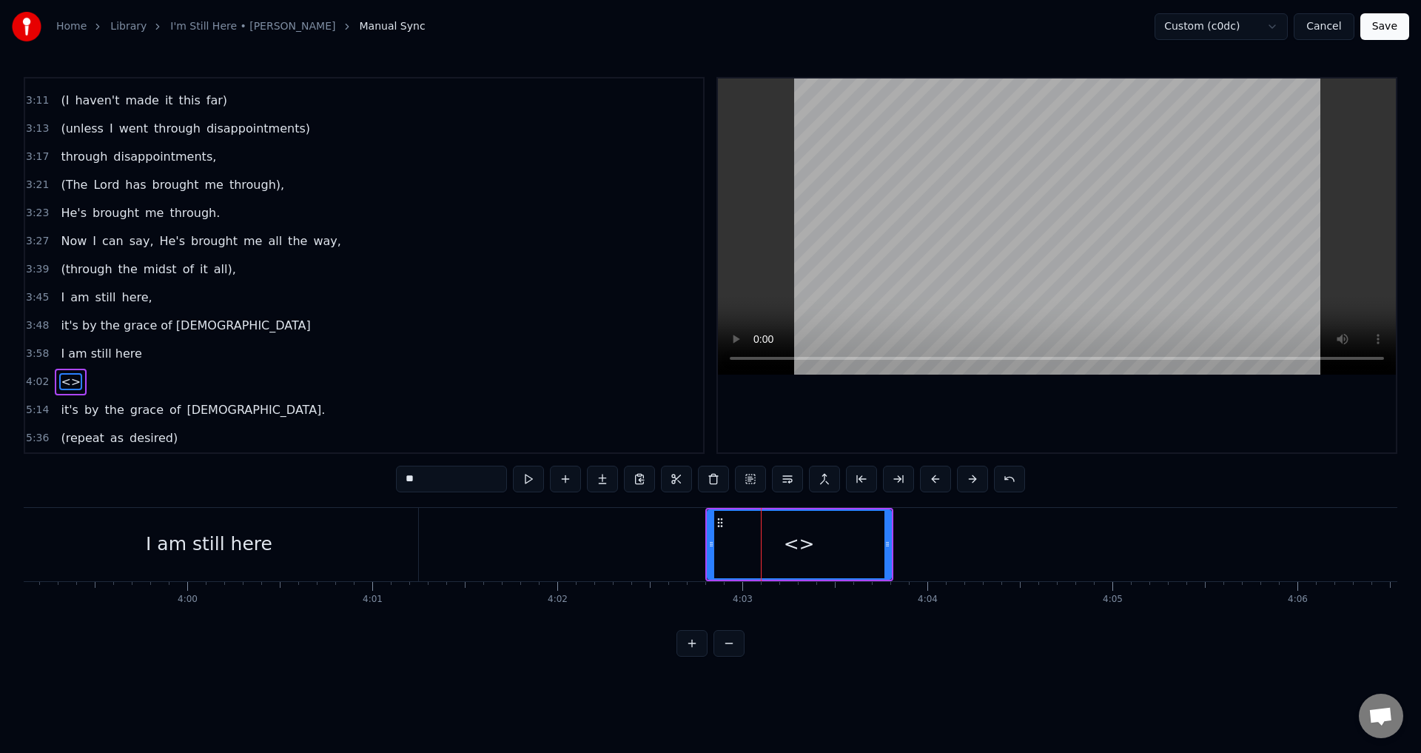
drag, startPoint x: 480, startPoint y: 474, endPoint x: 382, endPoint y: 474, distance: 98.4
click at [382, 474] on div "0:21 When I look back over my life 0:25 and I see all the things [DEMOGRAPHIC_D…" at bounding box center [711, 367] width 1374 height 580
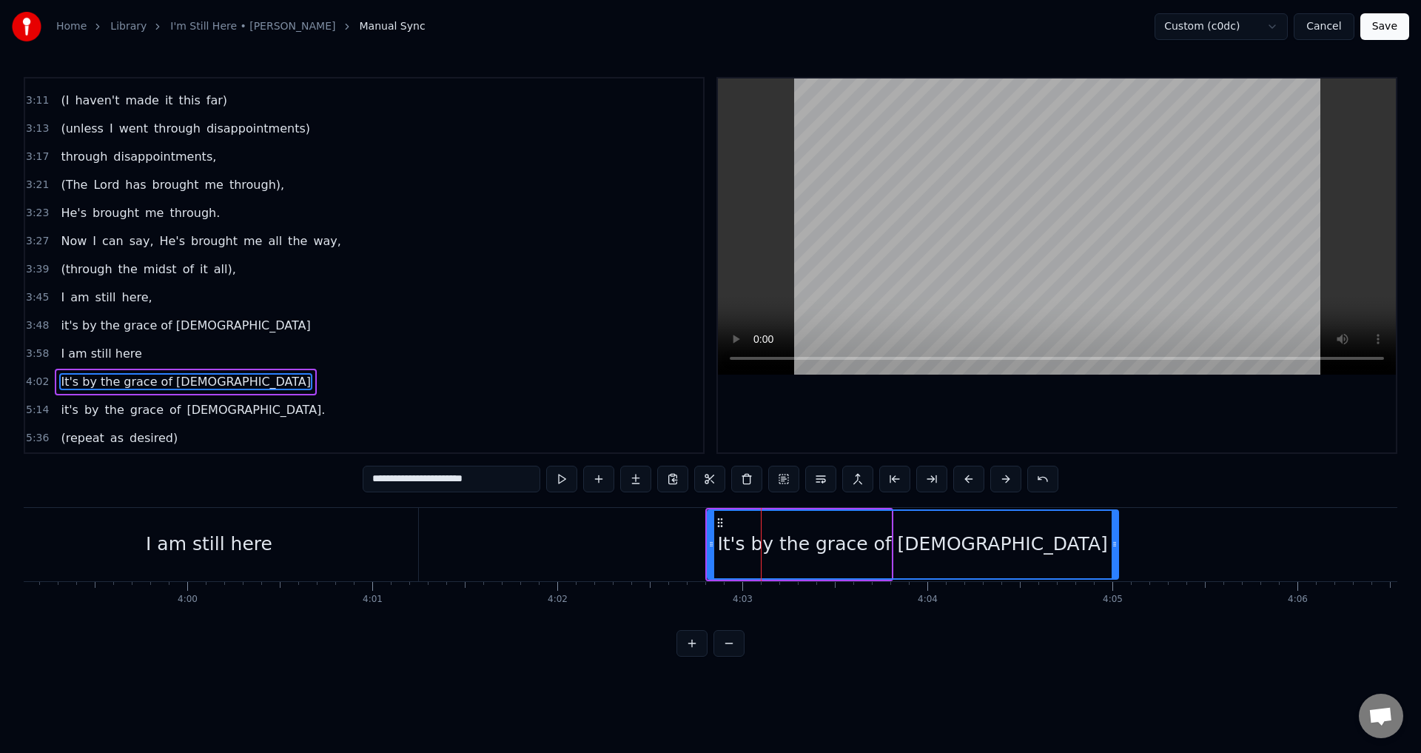
drag, startPoint x: 889, startPoint y: 546, endPoint x: 1117, endPoint y: 579, distance: 230.4
click at [1117, 579] on div "It's by the grace of [DEMOGRAPHIC_DATA]" at bounding box center [913, 544] width 412 height 70
type input "**********"
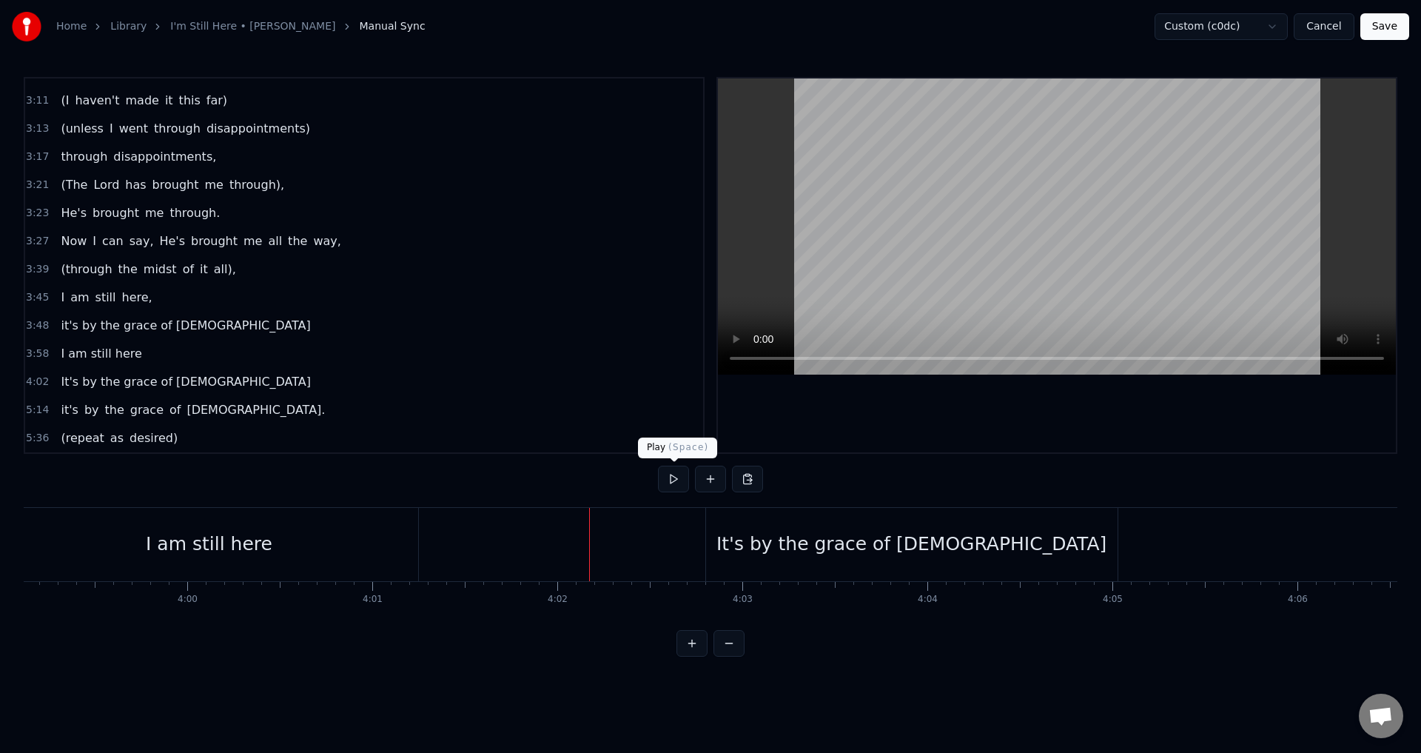
click at [668, 480] on button at bounding box center [673, 479] width 31 height 27
click at [783, 561] on div "It's by the grace of [DEMOGRAPHIC_DATA]" at bounding box center [912, 544] width 412 height 73
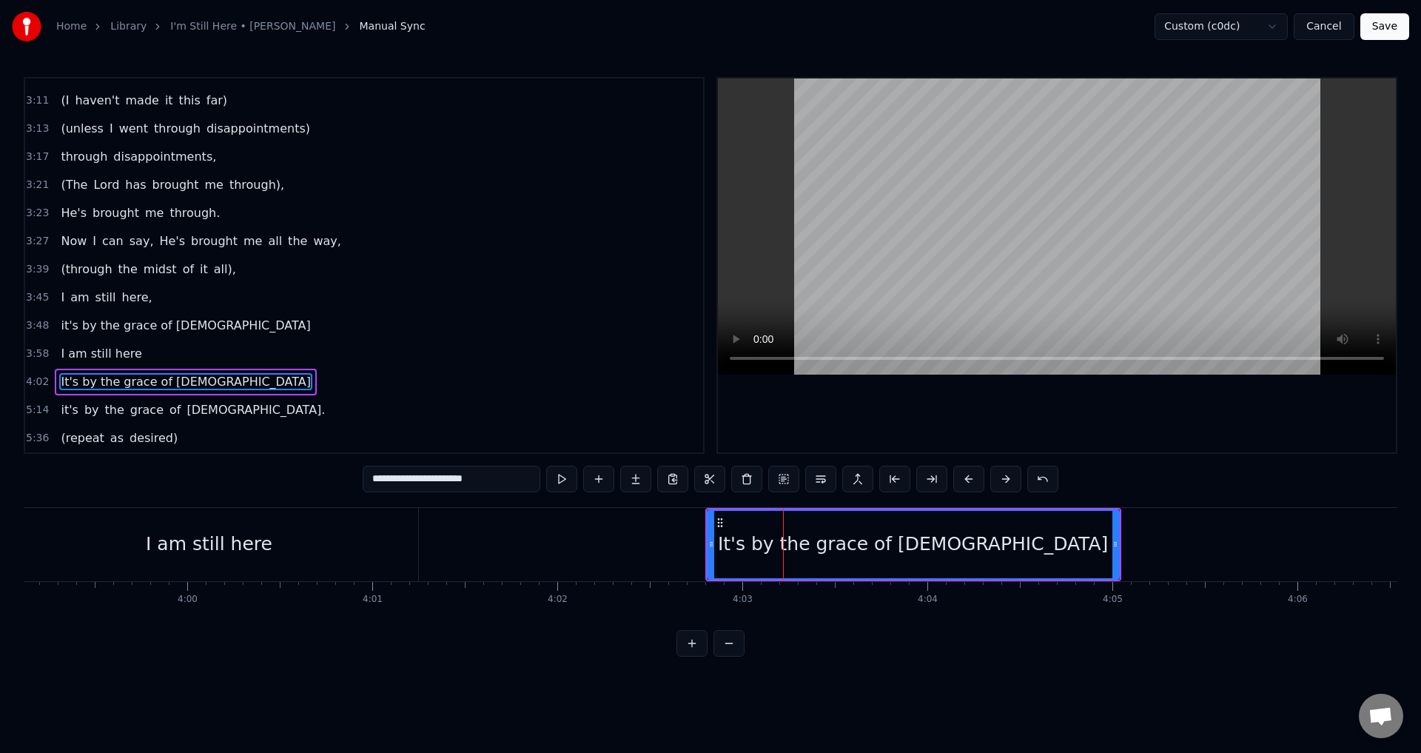
drag, startPoint x: 719, startPoint y: 514, endPoint x: 633, endPoint y: 543, distance: 90.6
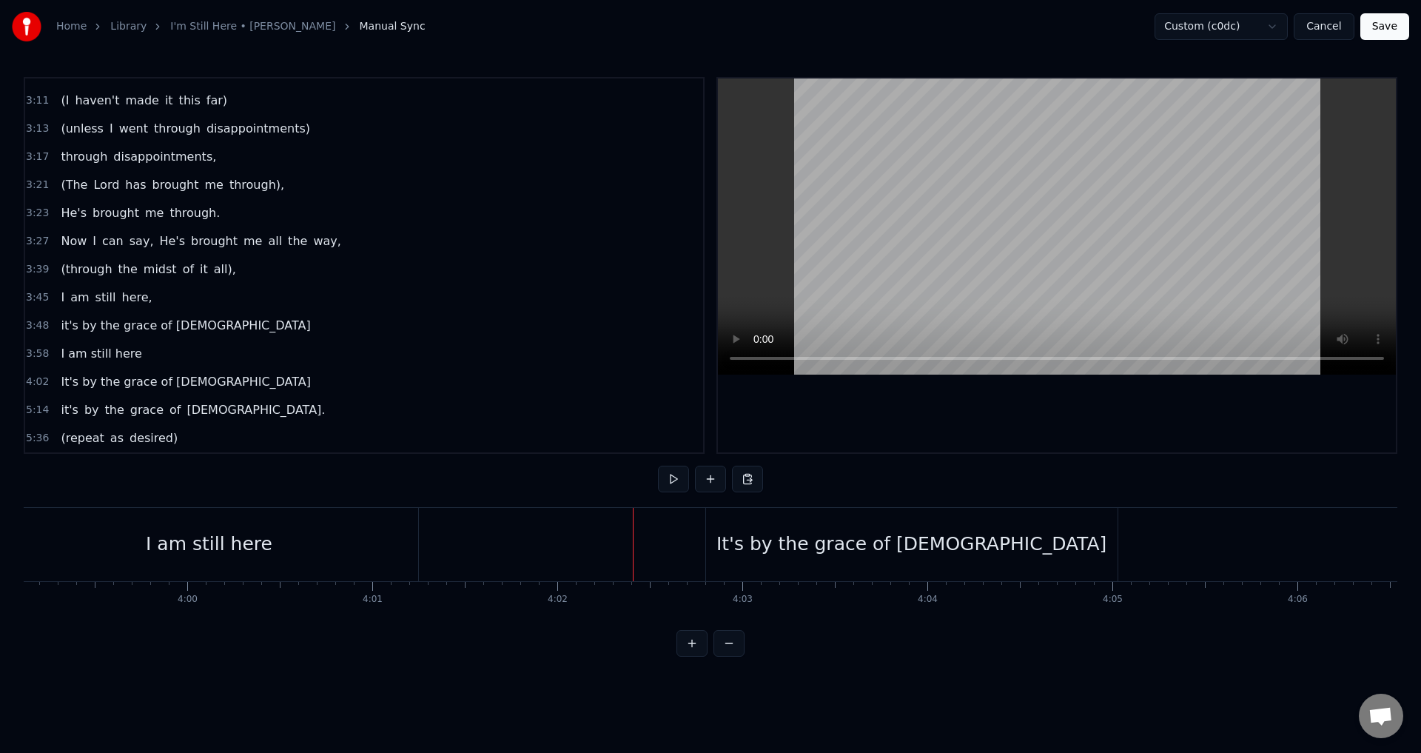
click at [752, 543] on div "It's by the grace of [DEMOGRAPHIC_DATA]" at bounding box center [912, 544] width 412 height 73
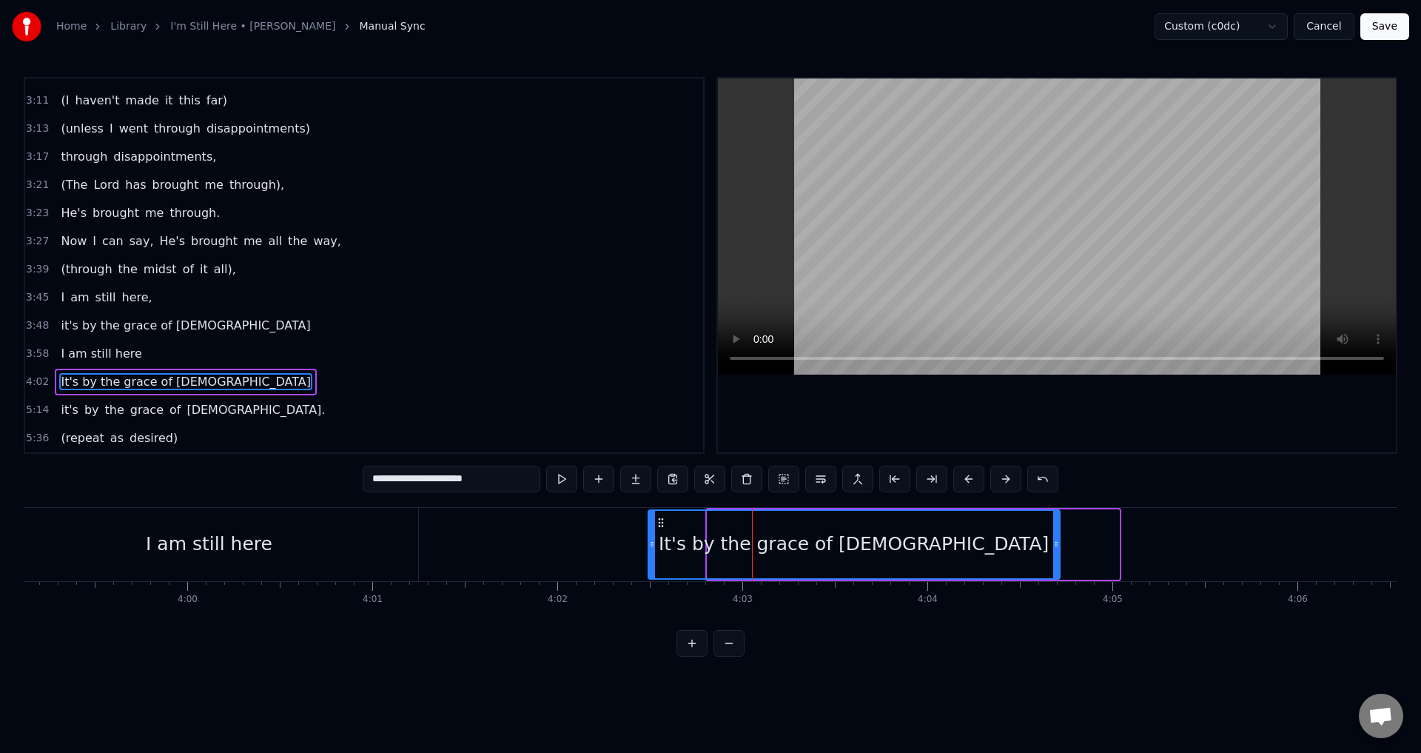
drag, startPoint x: 718, startPoint y: 516, endPoint x: 657, endPoint y: 521, distance: 60.9
click at [657, 521] on icon at bounding box center [661, 523] width 12 height 12
drag, startPoint x: 1057, startPoint y: 546, endPoint x: 1115, endPoint y: 545, distance: 57.7
click at [1115, 545] on icon at bounding box center [1113, 544] width 6 height 12
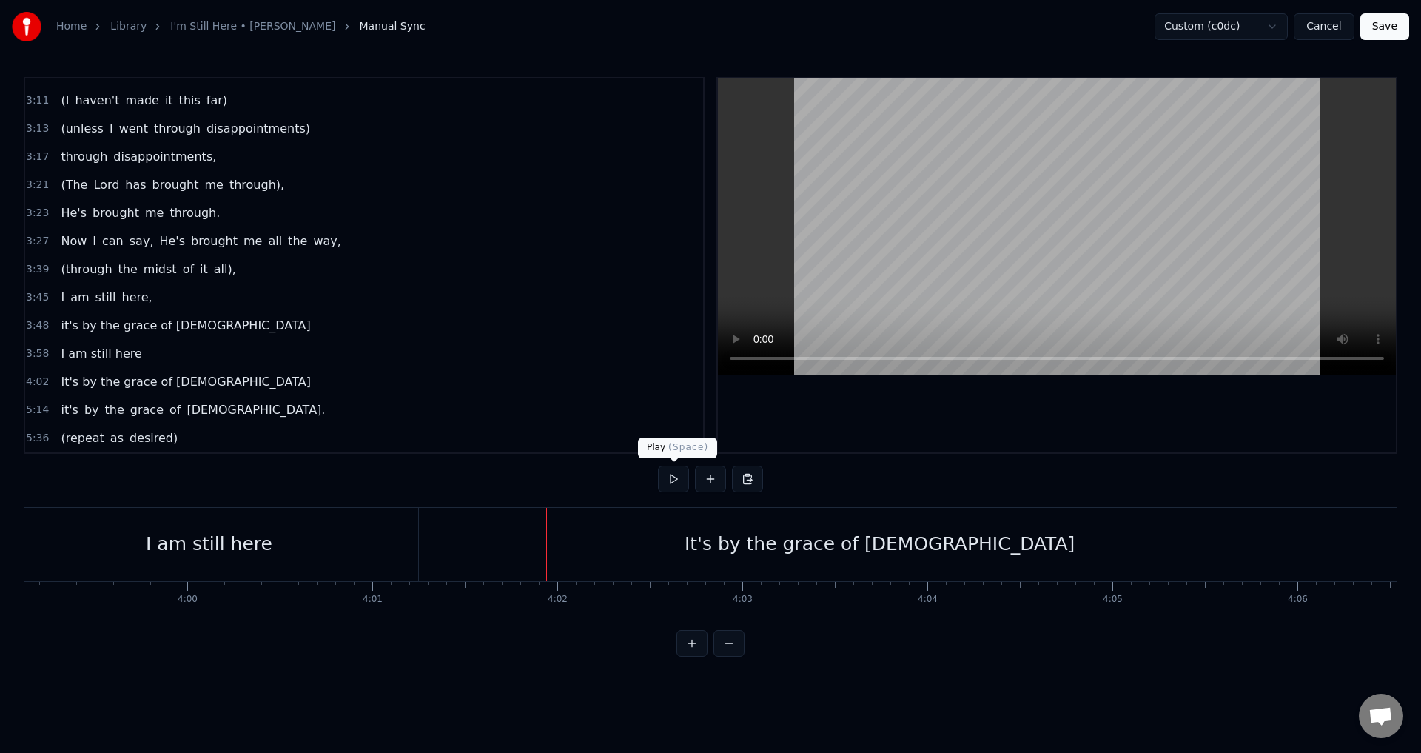
click at [670, 480] on button at bounding box center [673, 479] width 31 height 27
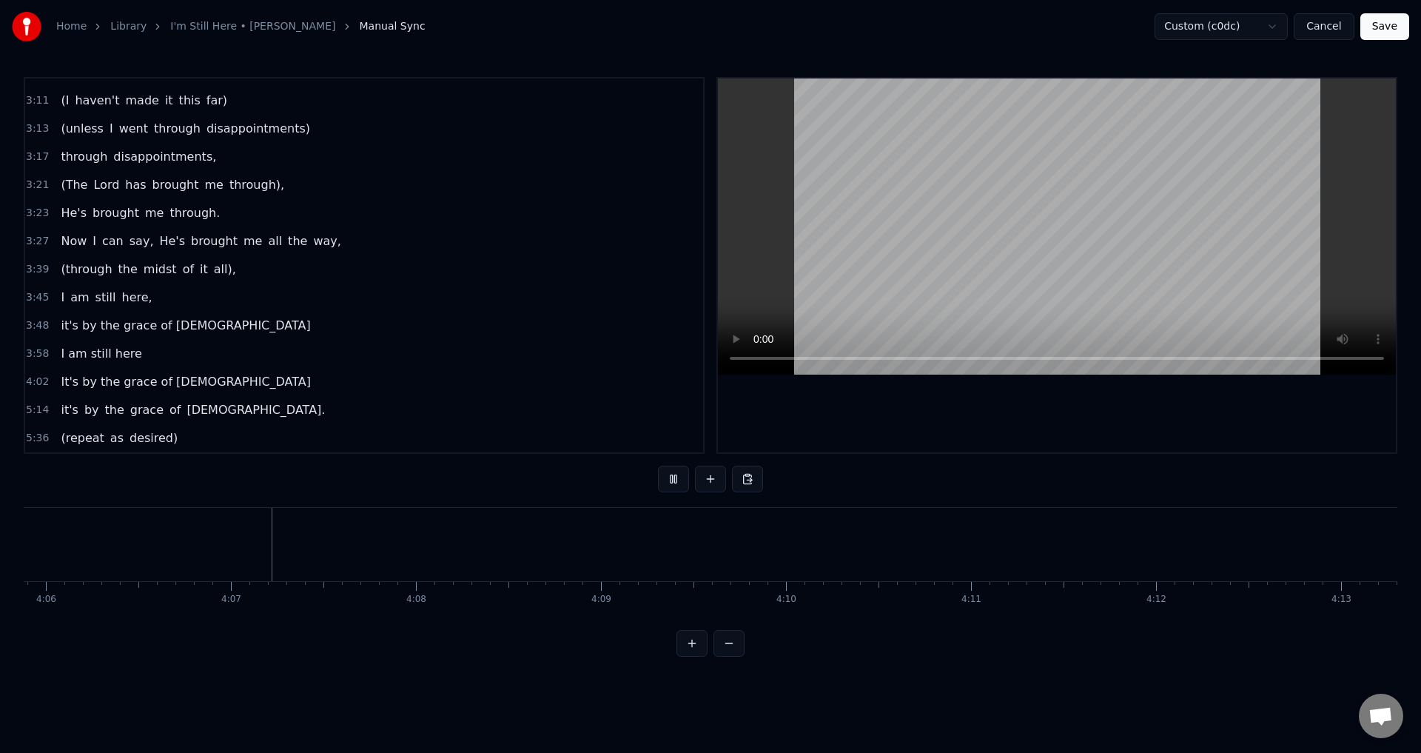
scroll to position [0, 45517]
click at [670, 480] on button at bounding box center [673, 479] width 31 height 27
drag, startPoint x: 986, startPoint y: 631, endPoint x: 970, endPoint y: 633, distance: 16.4
click at [970, 633] on div "0:21 When I look back over my life 0:25 and I see all the things [DEMOGRAPHIC_D…" at bounding box center [711, 367] width 1374 height 580
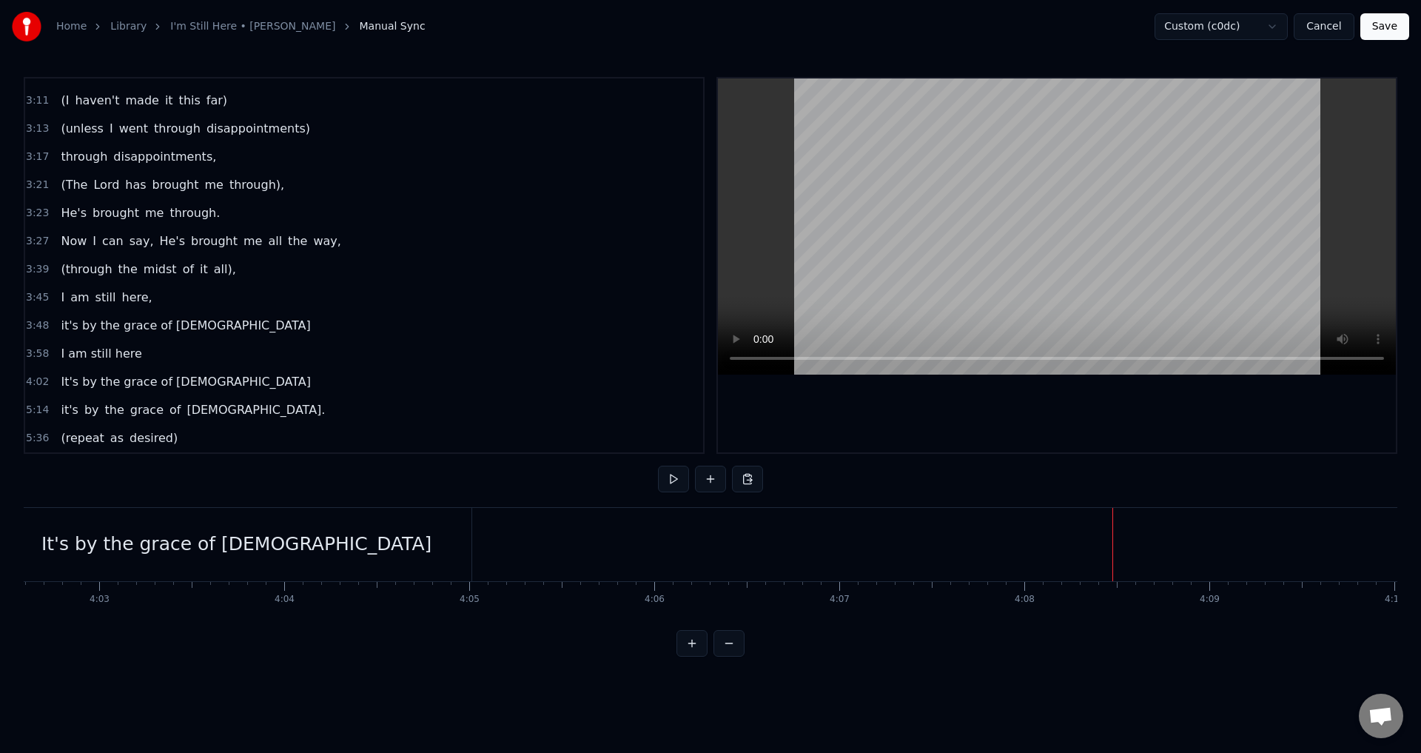
click at [348, 529] on div "It's by the grace of [DEMOGRAPHIC_DATA]" at bounding box center [236, 544] width 469 height 73
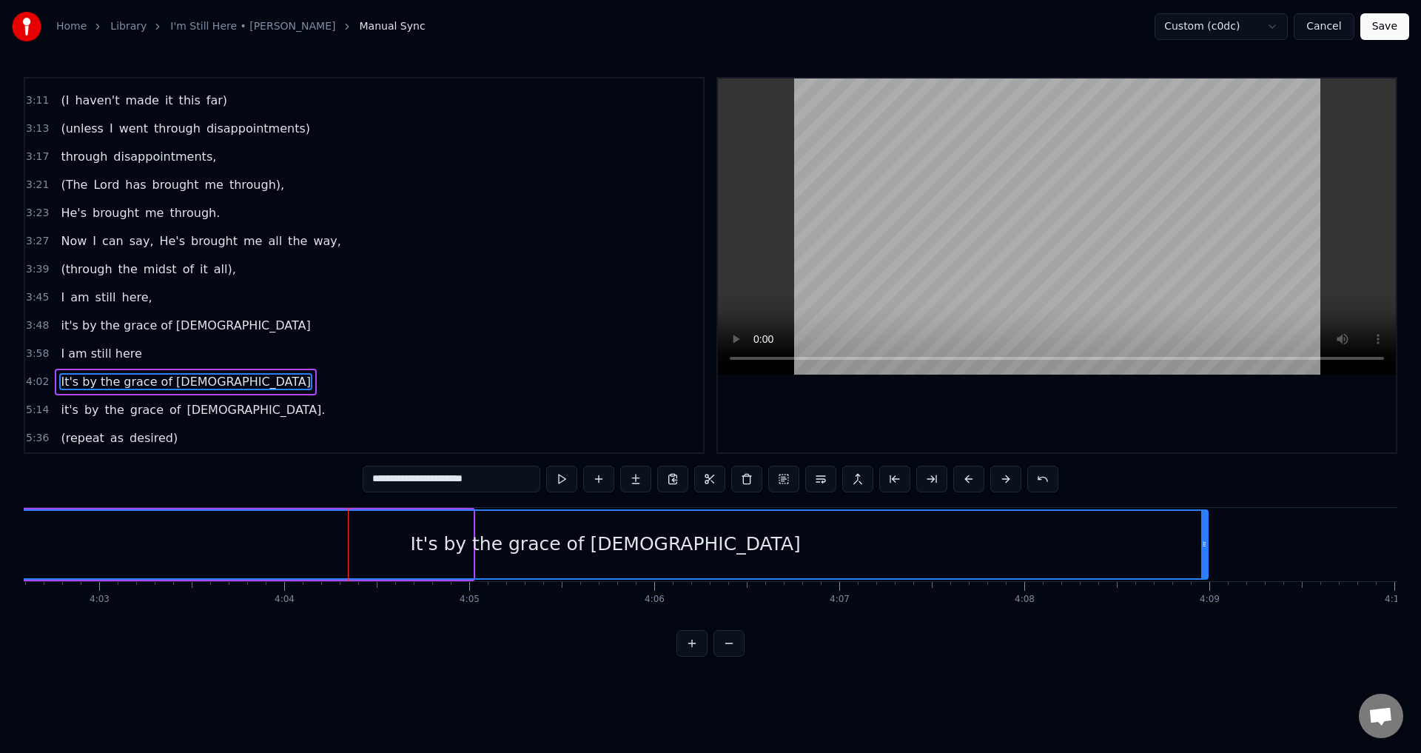
drag, startPoint x: 469, startPoint y: 543, endPoint x: 1204, endPoint y: 632, distance: 740.5
click at [1204, 632] on div "0:21 When I look back over my life 0:25 and I see all the things [DEMOGRAPHIC_D…" at bounding box center [711, 367] width 1374 height 580
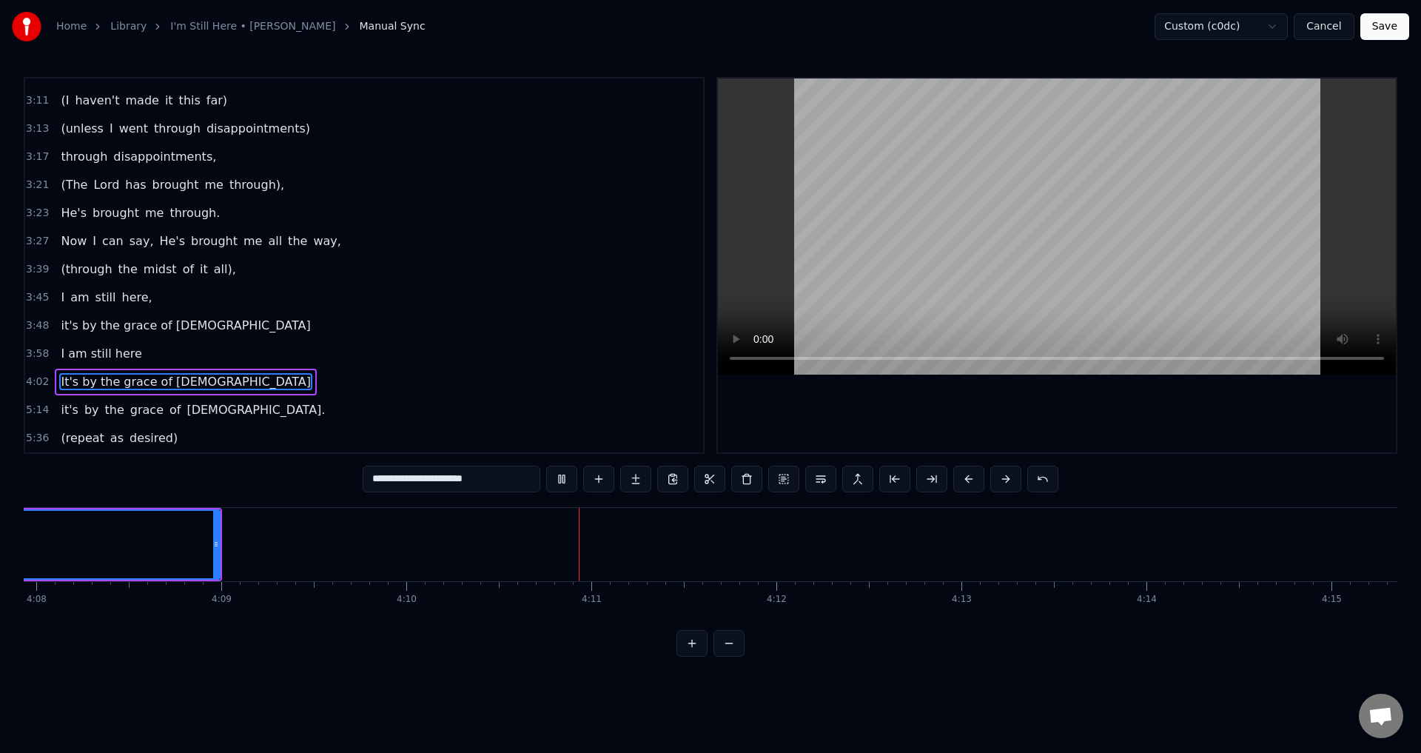
scroll to position [0, 46151]
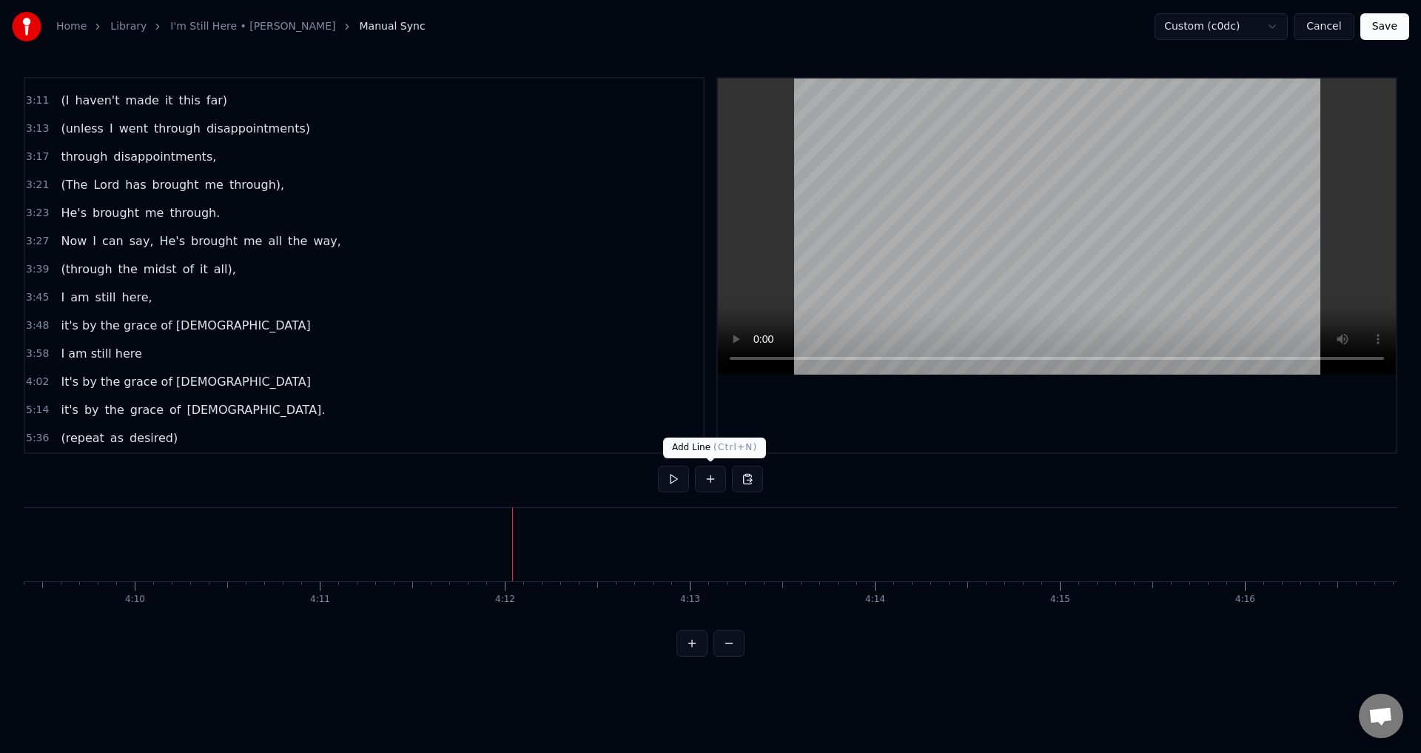
click at [711, 477] on button at bounding box center [710, 479] width 31 height 27
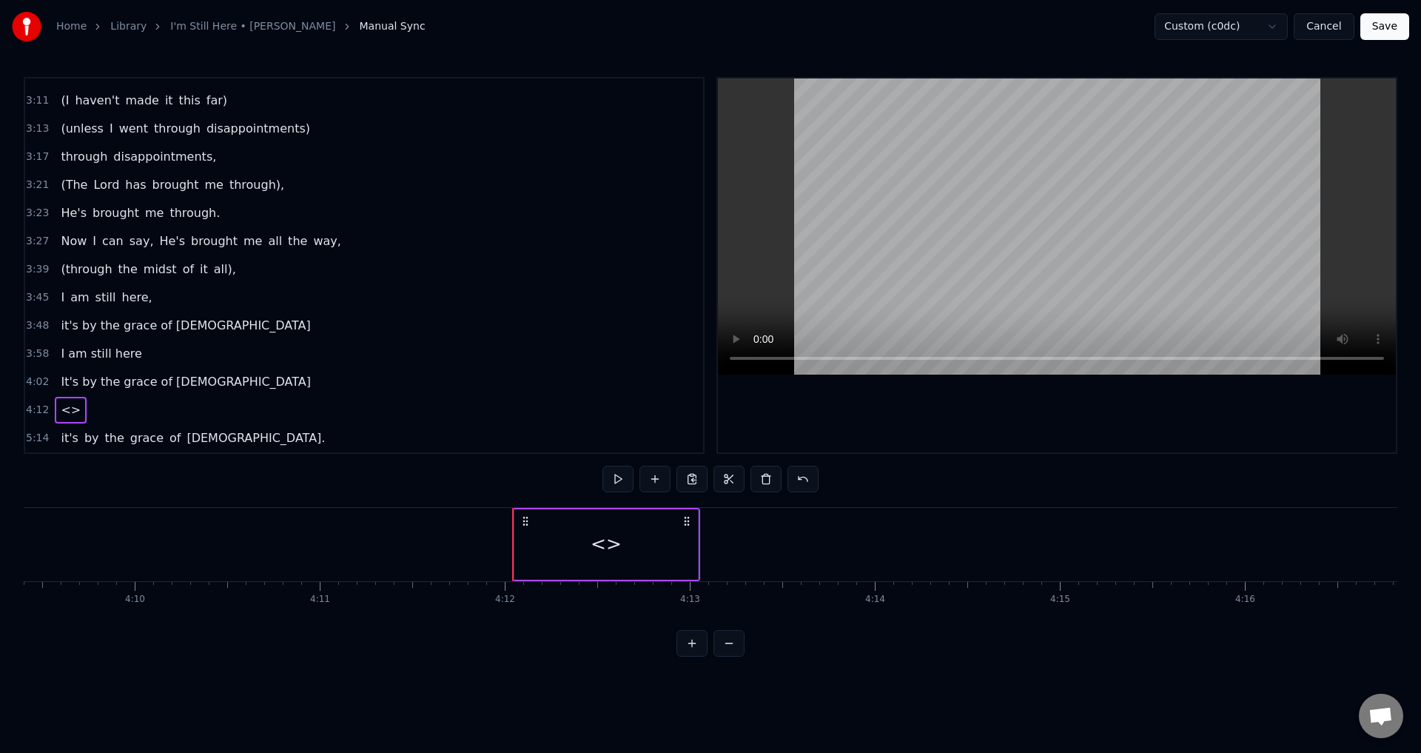
click at [588, 523] on div "<>" at bounding box center [606, 544] width 184 height 70
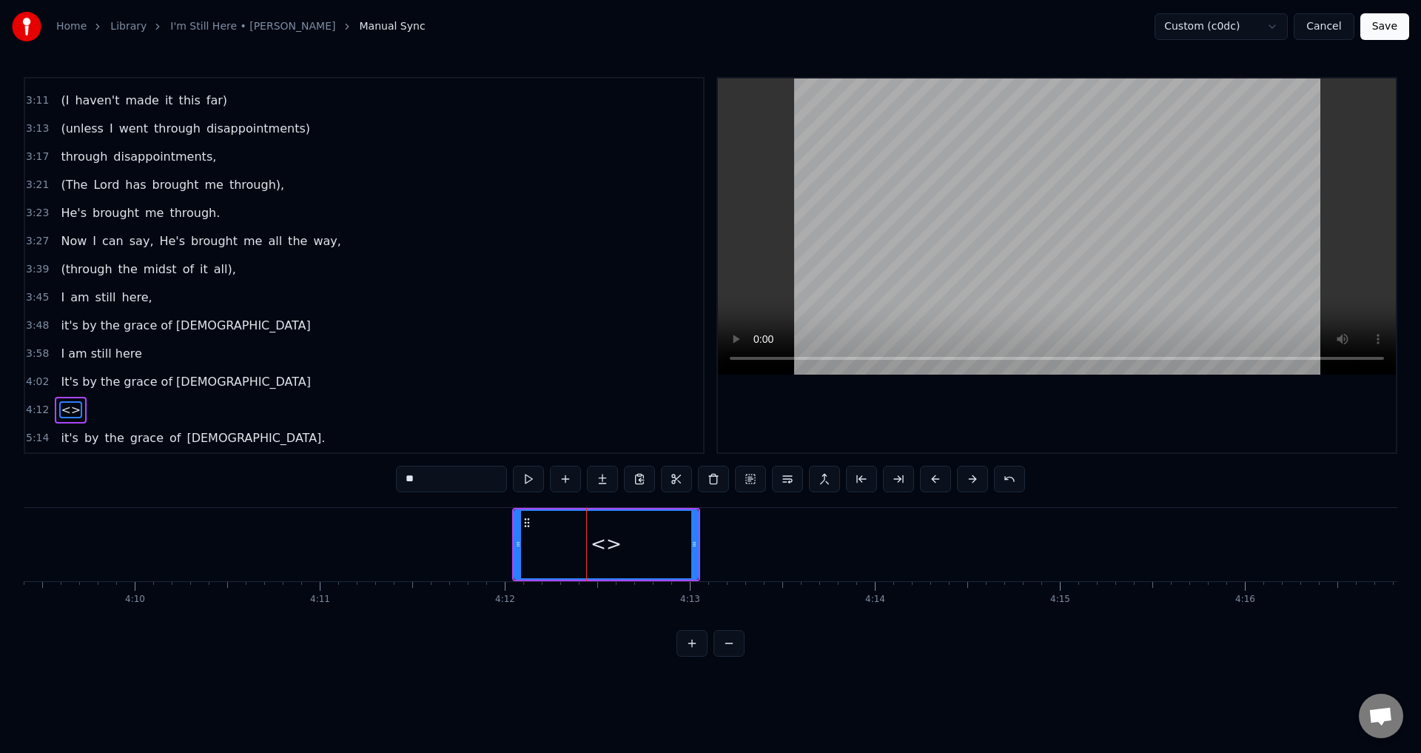
scroll to position [554, 0]
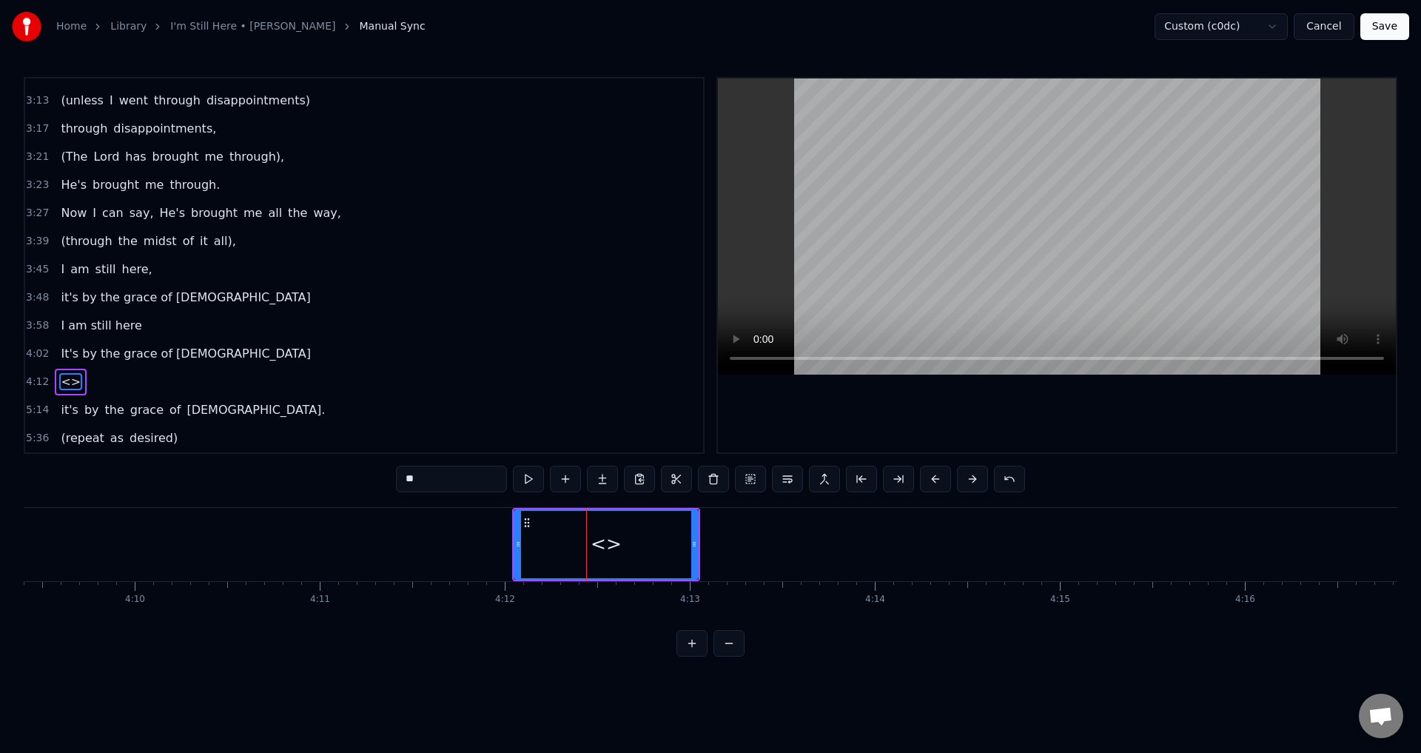
drag, startPoint x: 467, startPoint y: 474, endPoint x: 340, endPoint y: 465, distance: 126.9
click at [340, 465] on div "0:21 When I look back over my life 0:25 and I see all the things [DEMOGRAPHIC_D…" at bounding box center [711, 367] width 1374 height 580
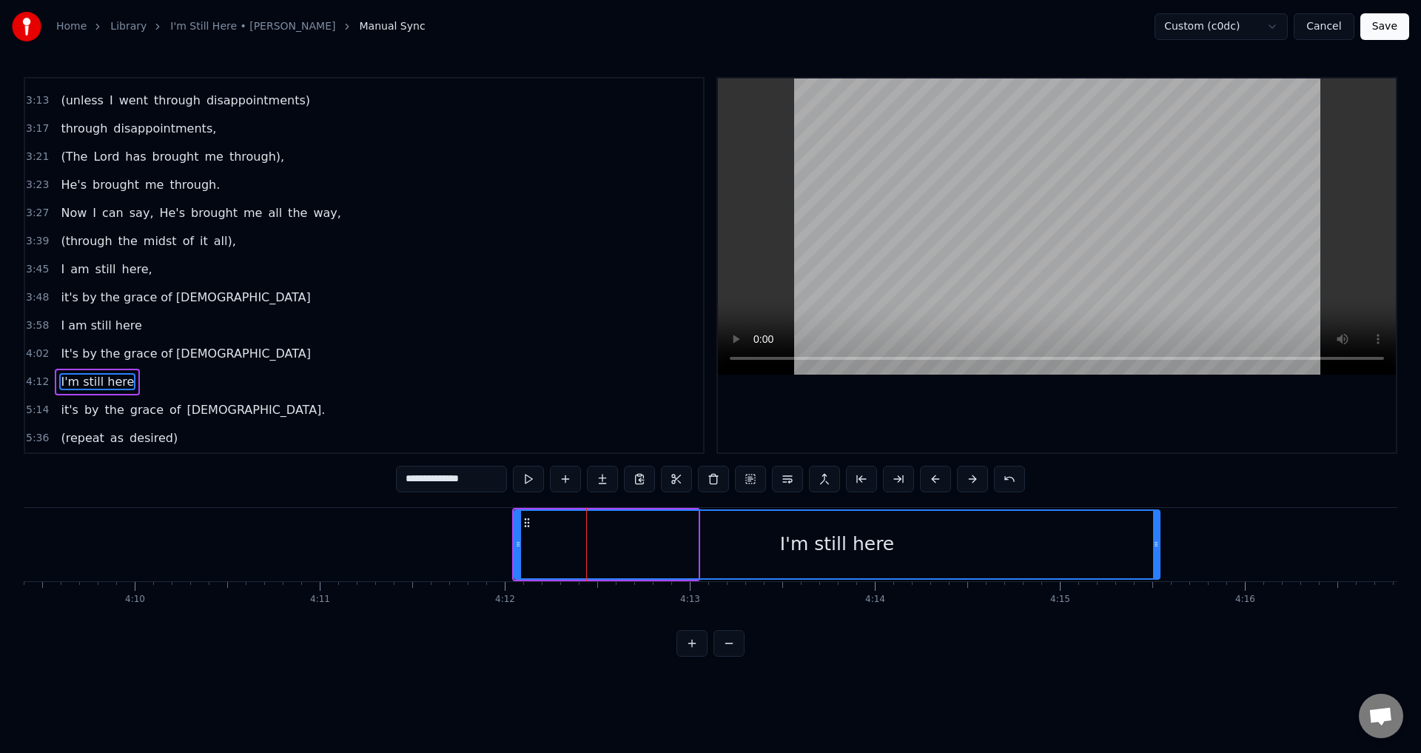
drag, startPoint x: 697, startPoint y: 540, endPoint x: 1158, endPoint y: 605, distance: 466.6
click at [1158, 605] on div "When I look back over my life and I see all the things [DEMOGRAPHIC_DATA]'s don…" at bounding box center [711, 562] width 1374 height 111
type input "**********"
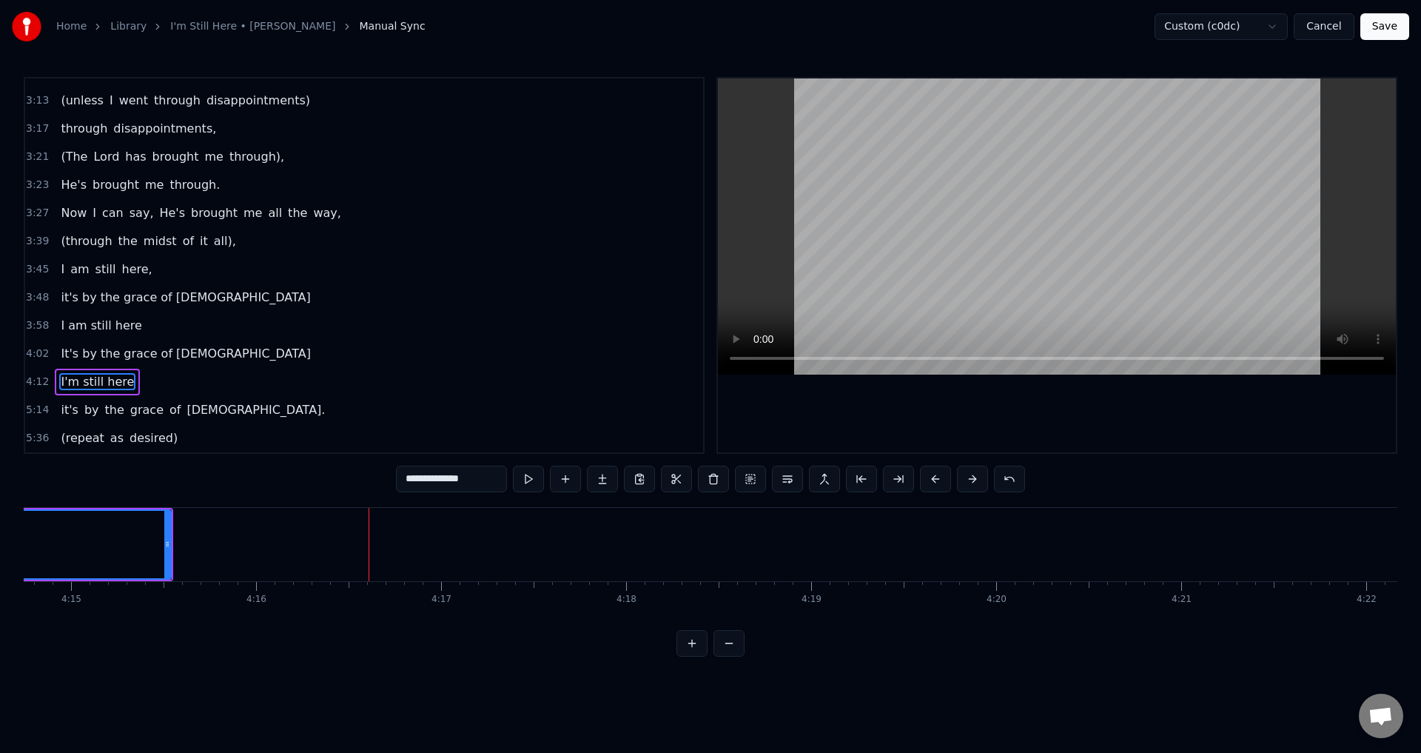
scroll to position [0, 47410]
click at [125, 378] on div "I'm still here" at bounding box center [97, 382] width 85 height 27
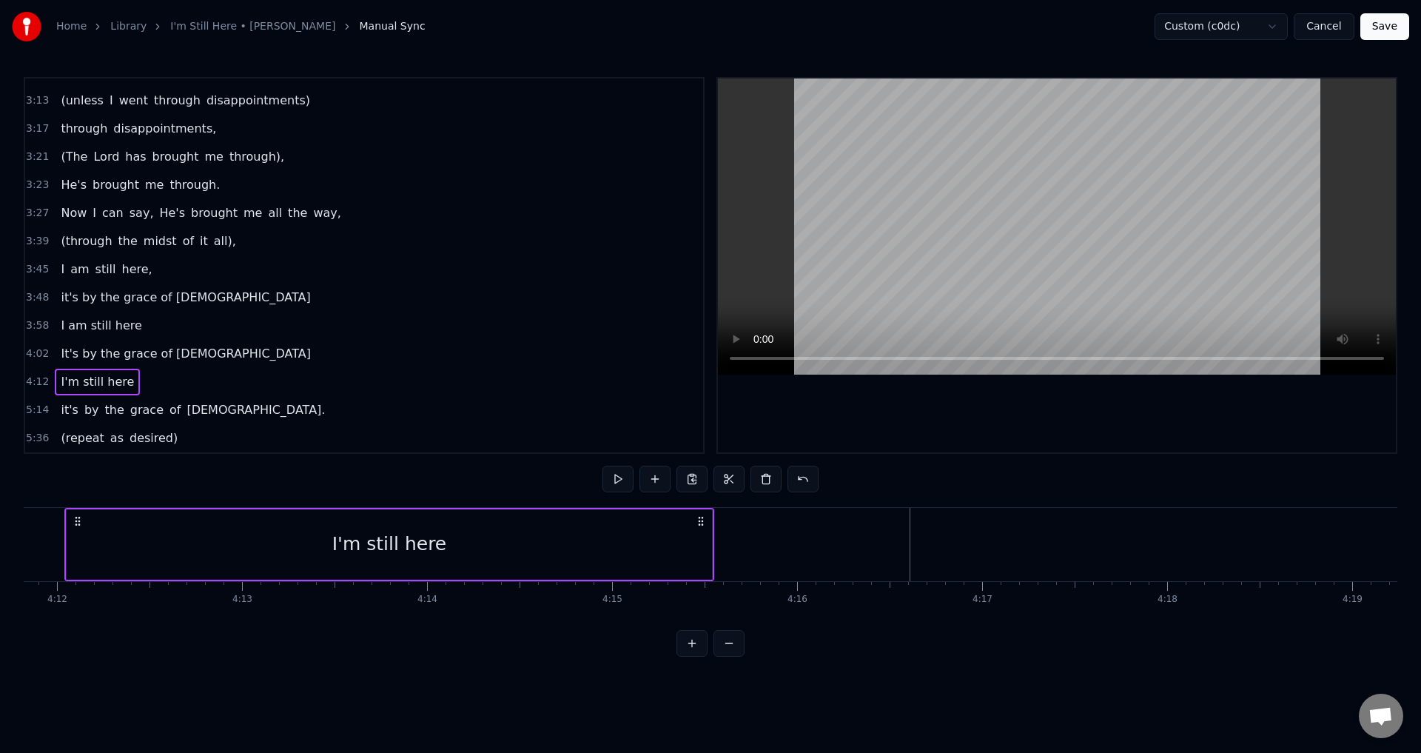
scroll to position [0, 46566]
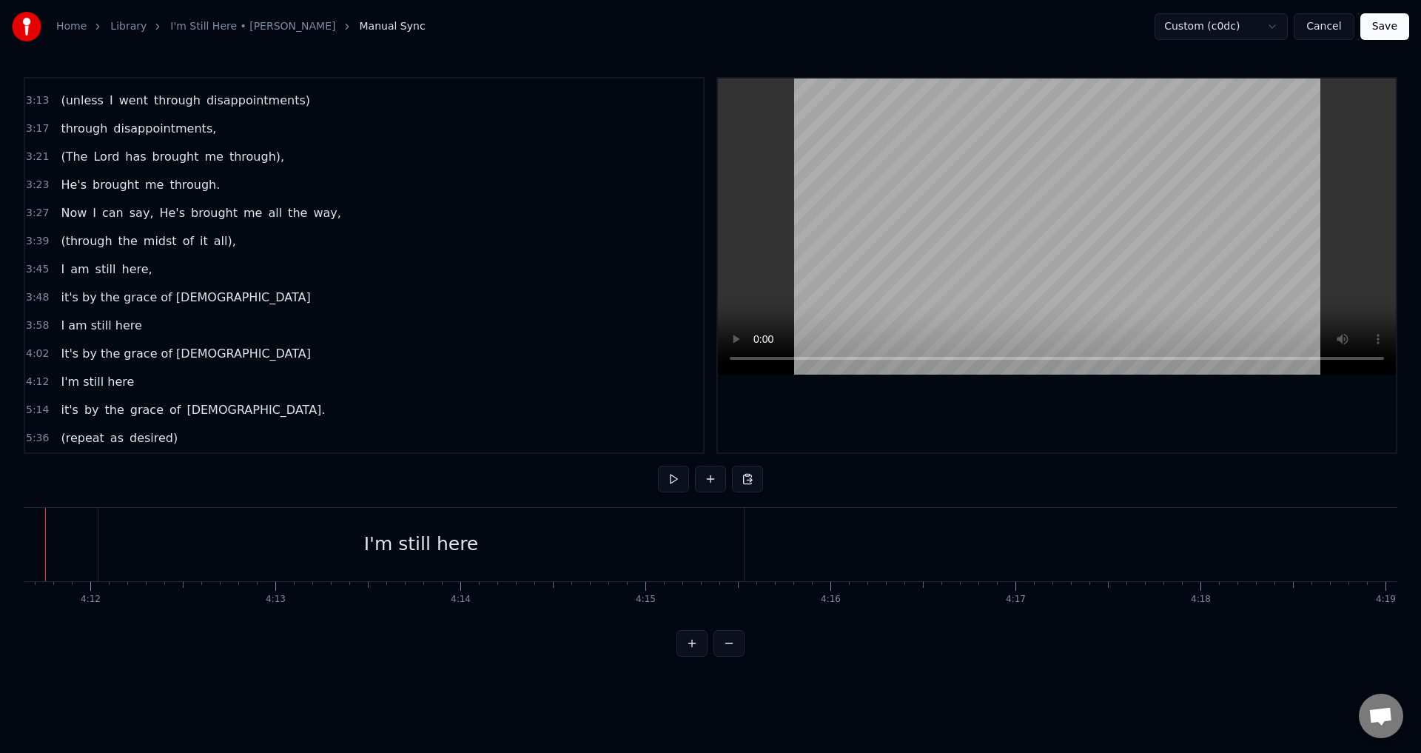
scroll to position [0, 46513]
click at [662, 480] on button at bounding box center [673, 479] width 31 height 27
click at [432, 564] on div at bounding box center [432, 544] width 1 height 73
click at [181, 526] on div "I'm still here" at bounding box center [473, 544] width 645 height 73
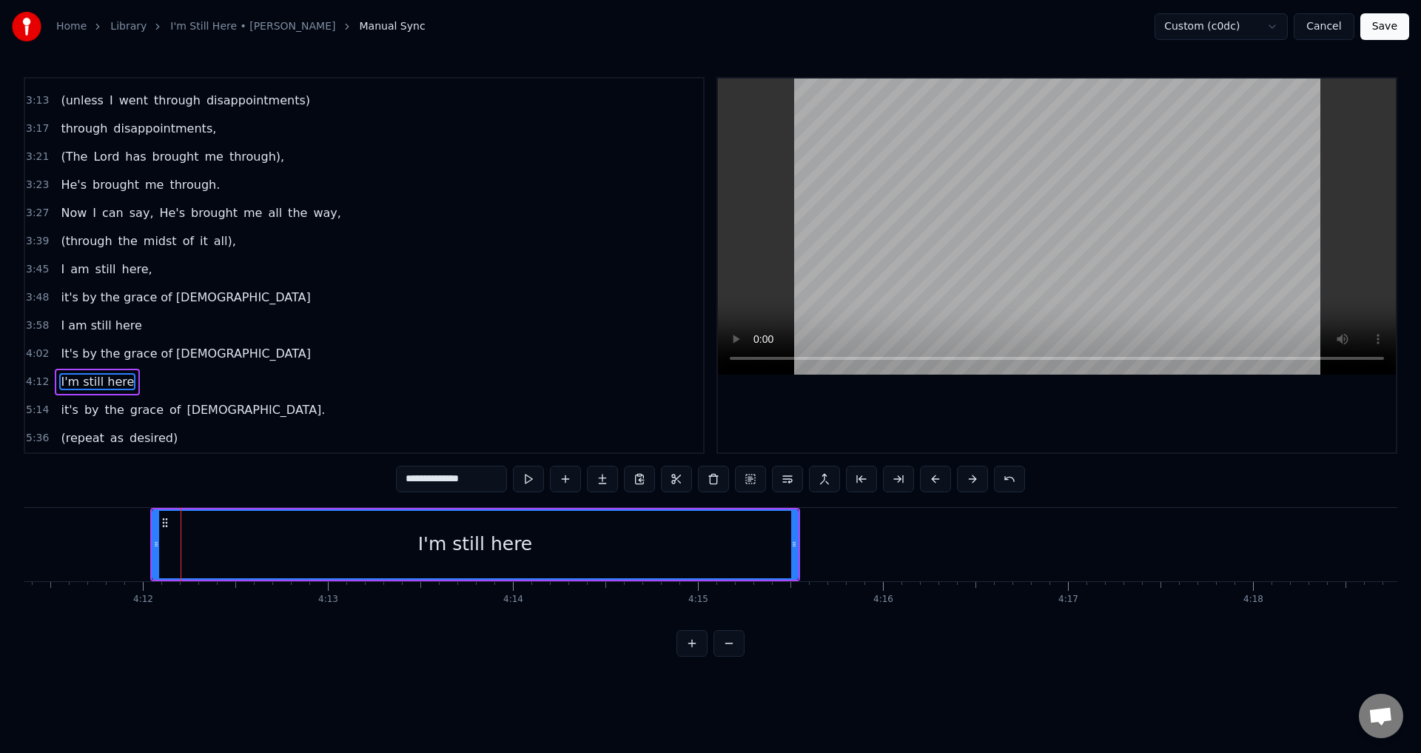
drag, startPoint x: 152, startPoint y: 531, endPoint x: 91, endPoint y: 540, distance: 62.1
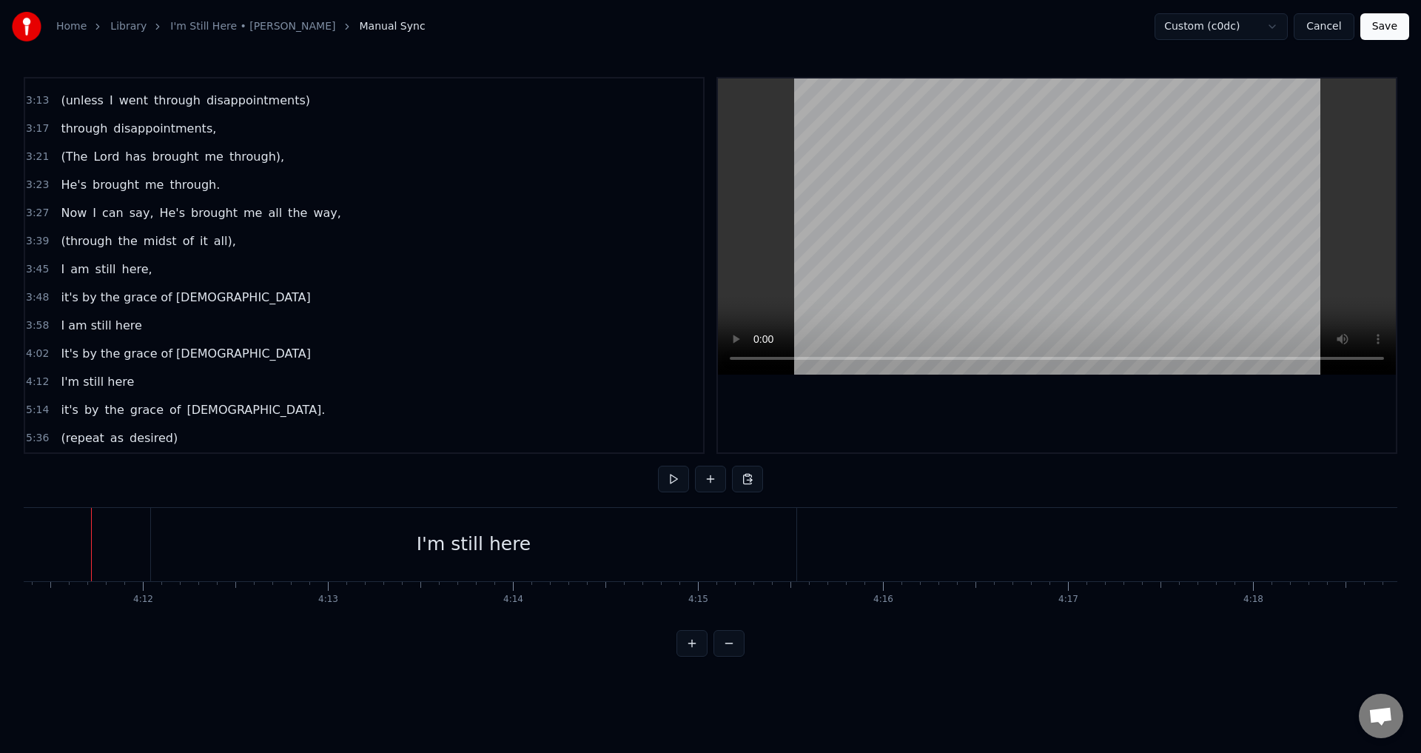
scroll to position [0, 46507]
click at [254, 531] on div "I'm still here" at bounding box center [480, 544] width 645 height 73
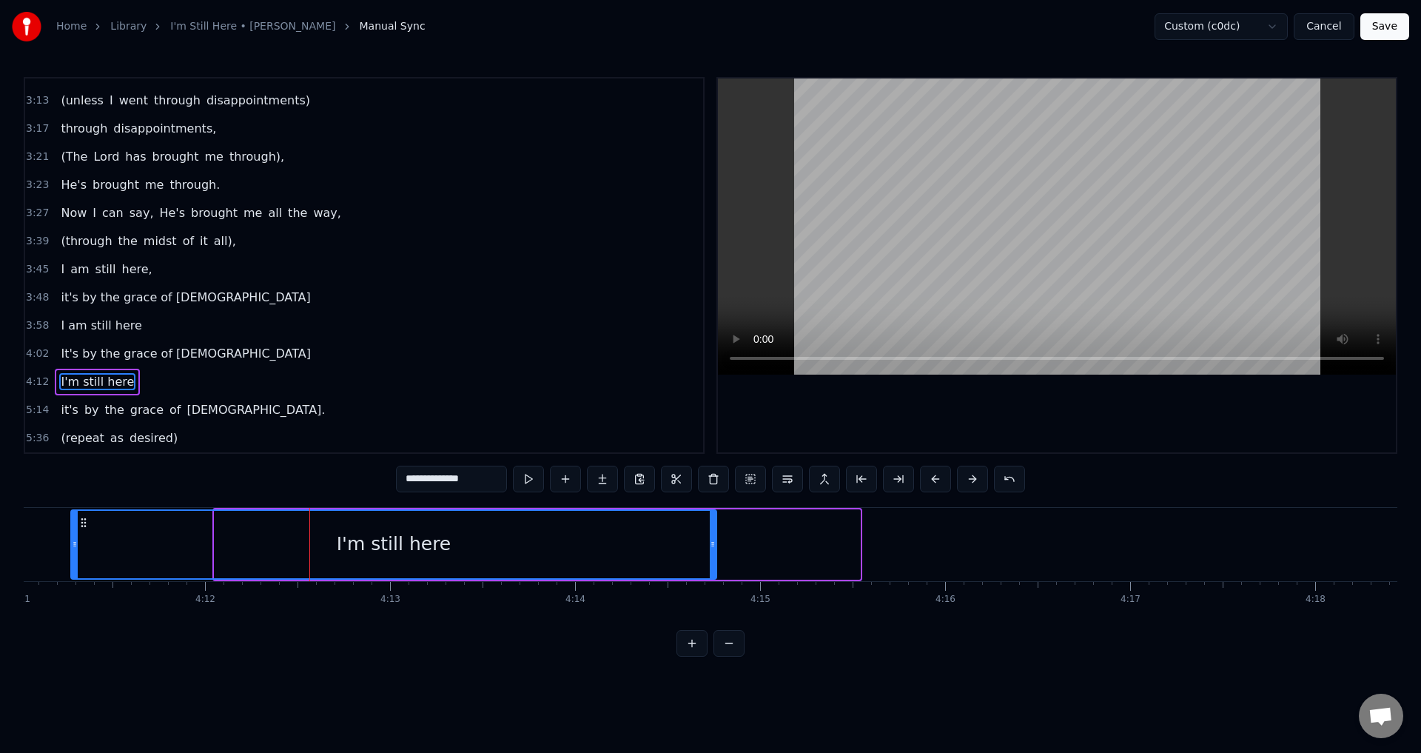
drag, startPoint x: 170, startPoint y: 518, endPoint x: 118, endPoint y: 525, distance: 52.2
click at [90, 525] on icon at bounding box center [84, 523] width 12 height 12
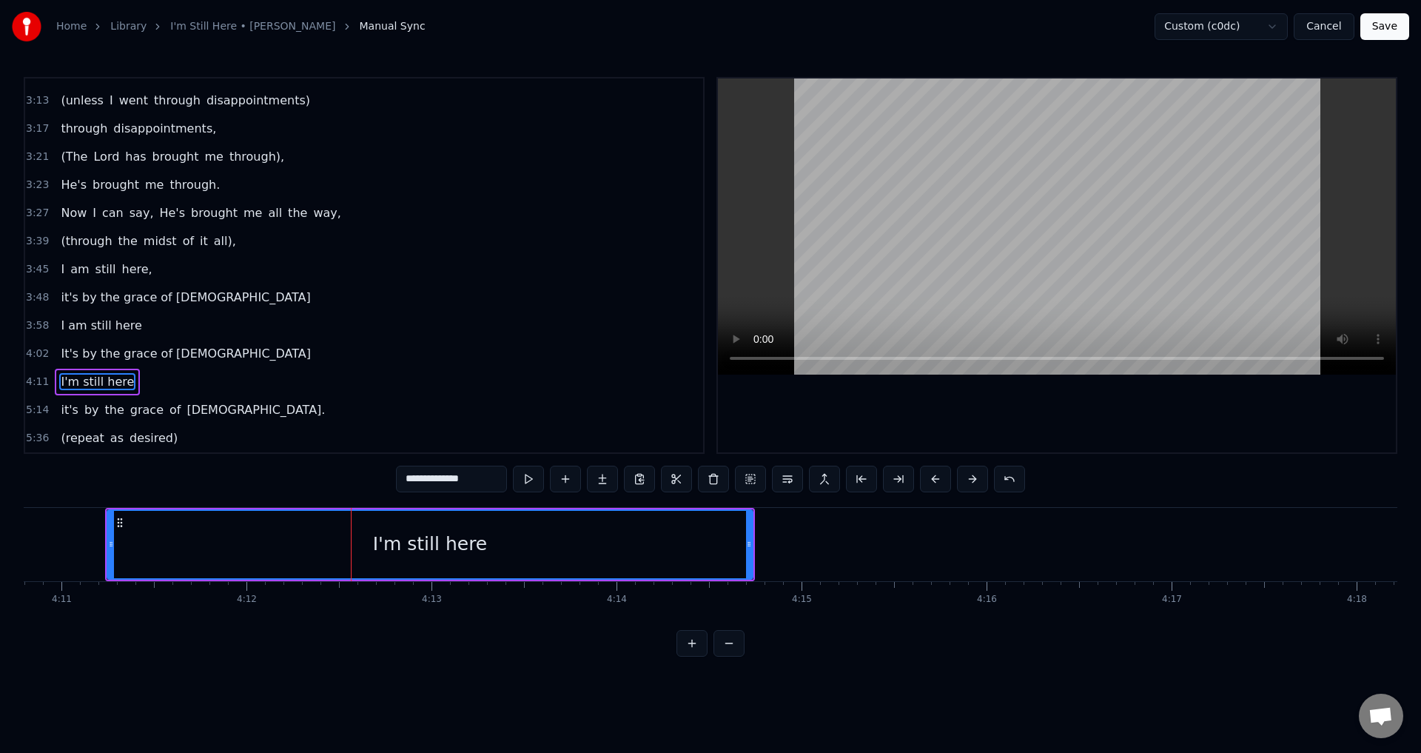
click at [742, 532] on div "I'm still here" at bounding box center [430, 544] width 644 height 67
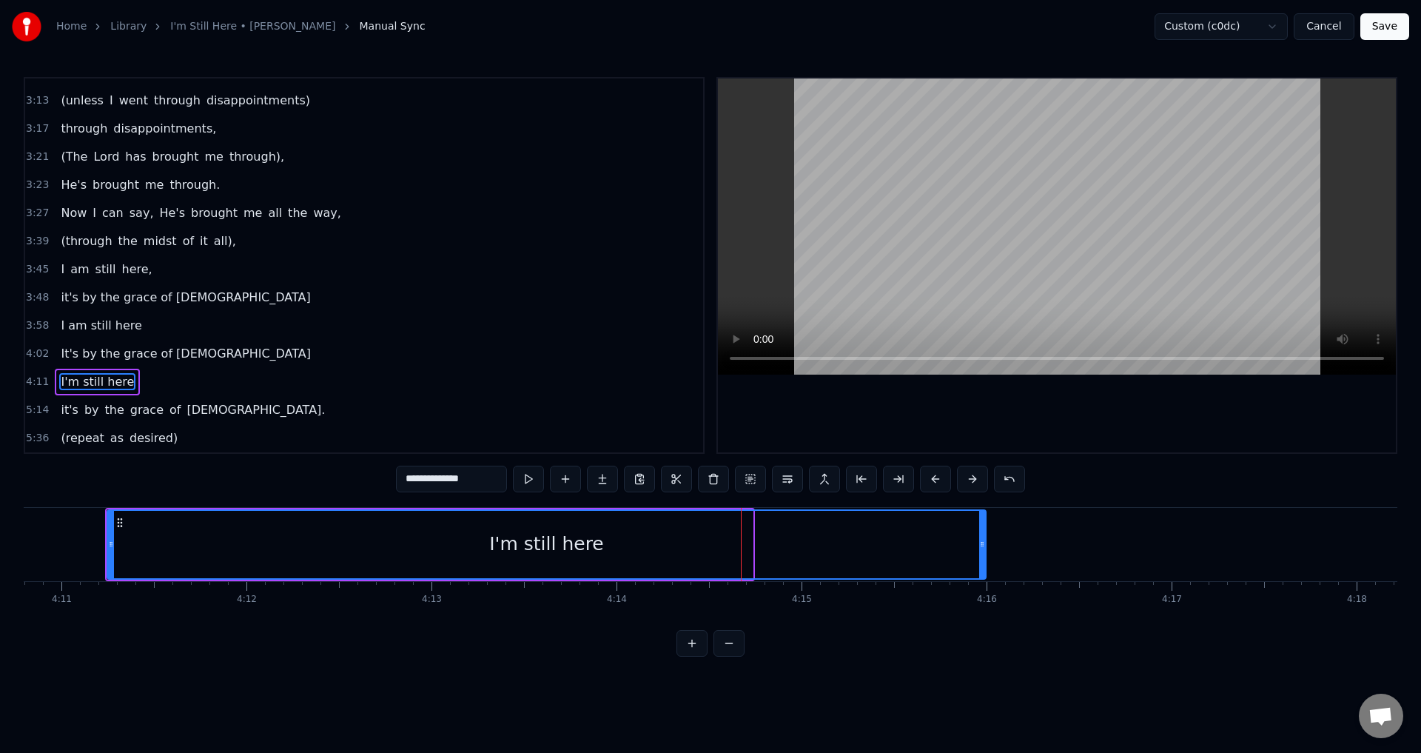
drag, startPoint x: 749, startPoint y: 537, endPoint x: 982, endPoint y: 554, distance: 233.7
click at [982, 554] on div at bounding box center [982, 544] width 6 height 67
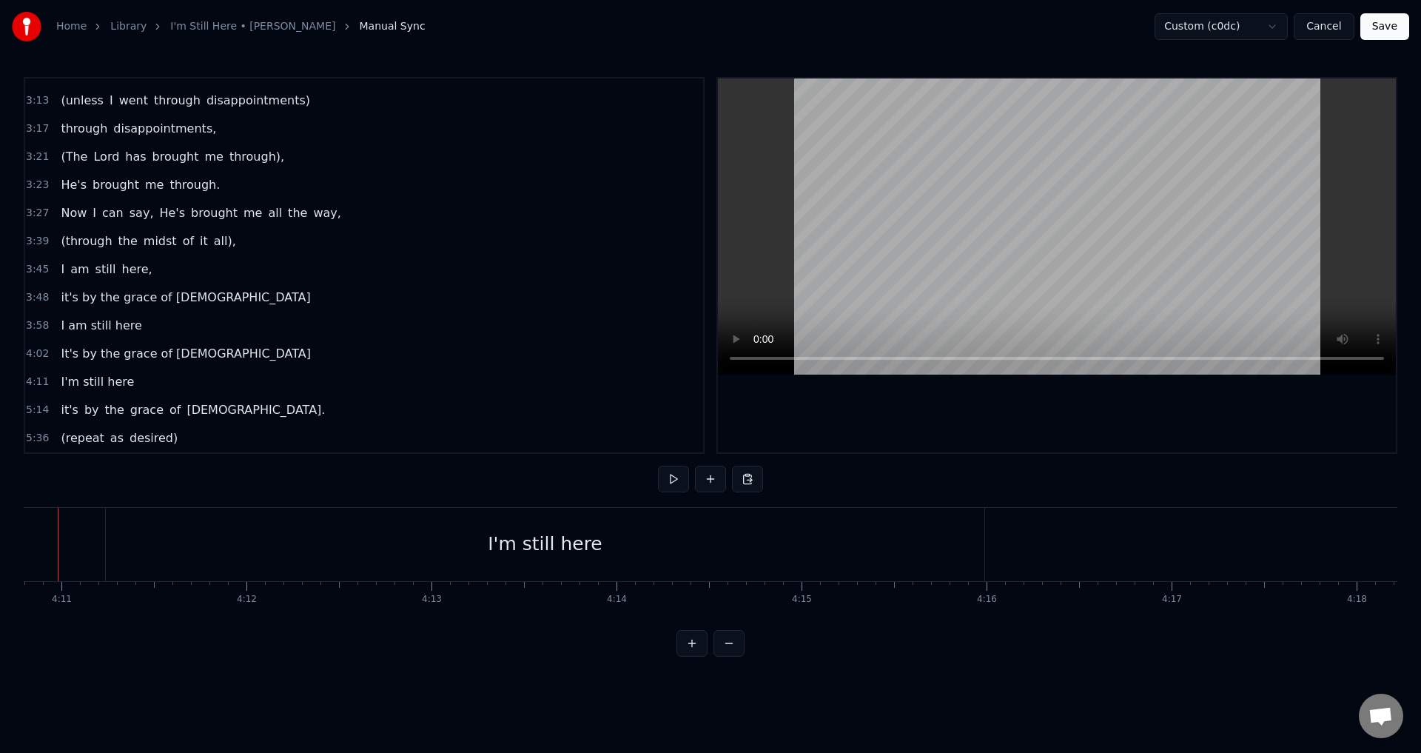
scroll to position [0, 46370]
click at [671, 479] on button at bounding box center [673, 479] width 31 height 27
click at [665, 534] on div "I'm still here" at bounding box center [585, 544] width 879 height 73
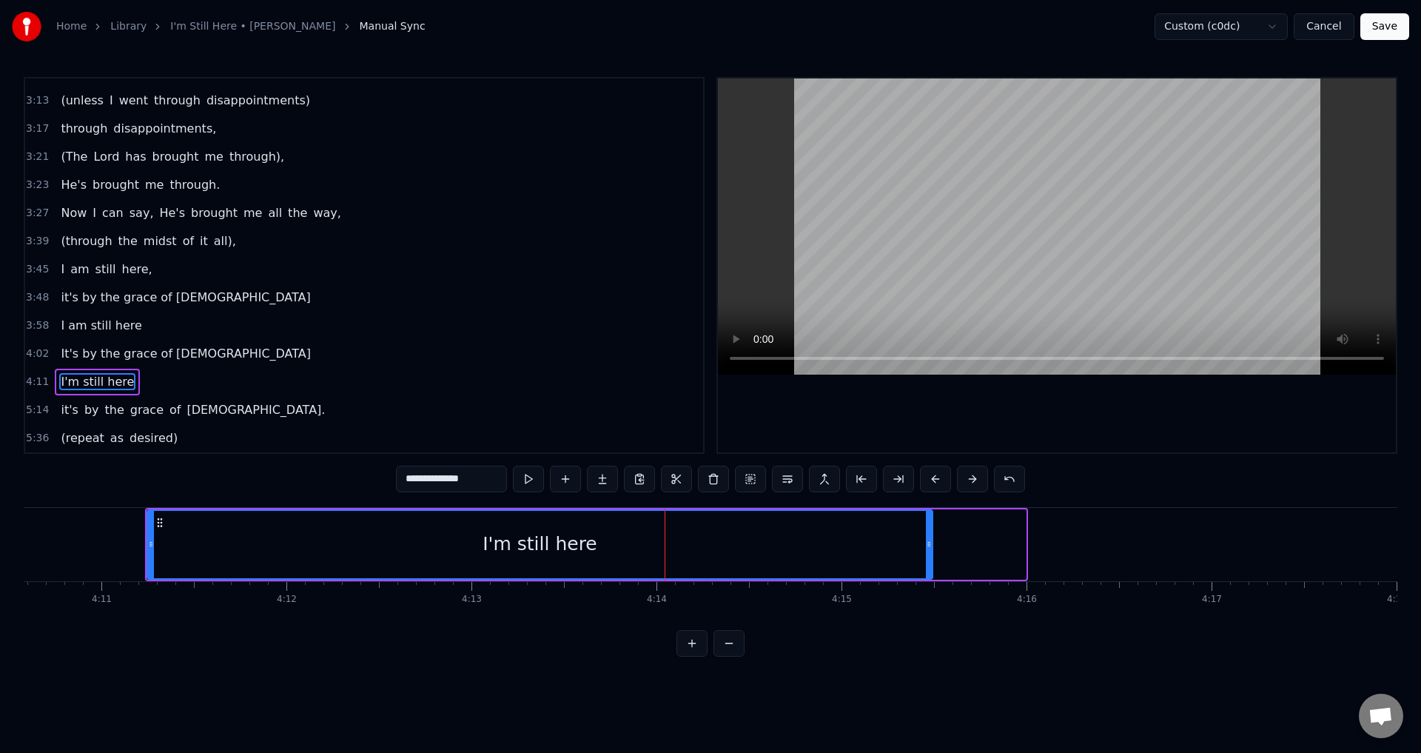
drag, startPoint x: 1024, startPoint y: 541, endPoint x: 930, endPoint y: 551, distance: 93.8
click at [930, 551] on div at bounding box center [929, 544] width 6 height 67
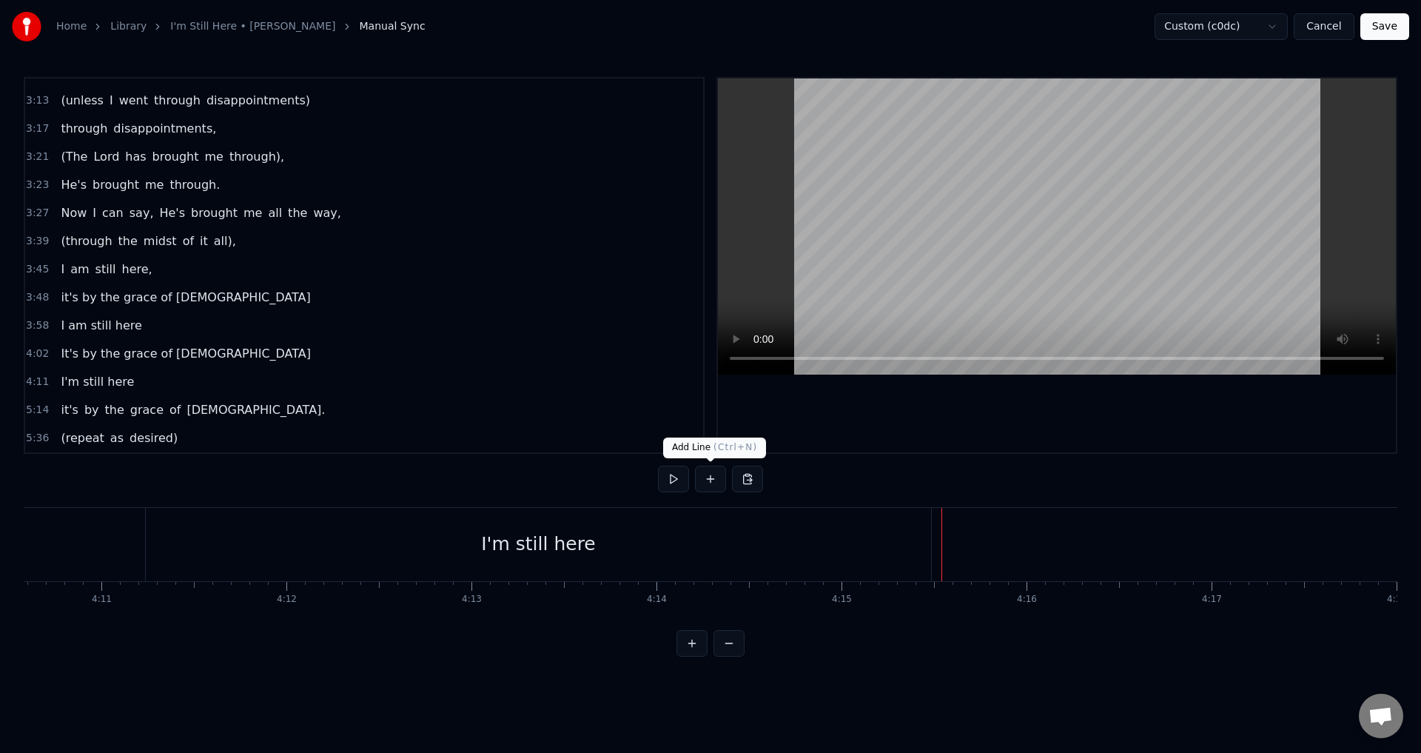
click at [710, 474] on button at bounding box center [710, 479] width 31 height 27
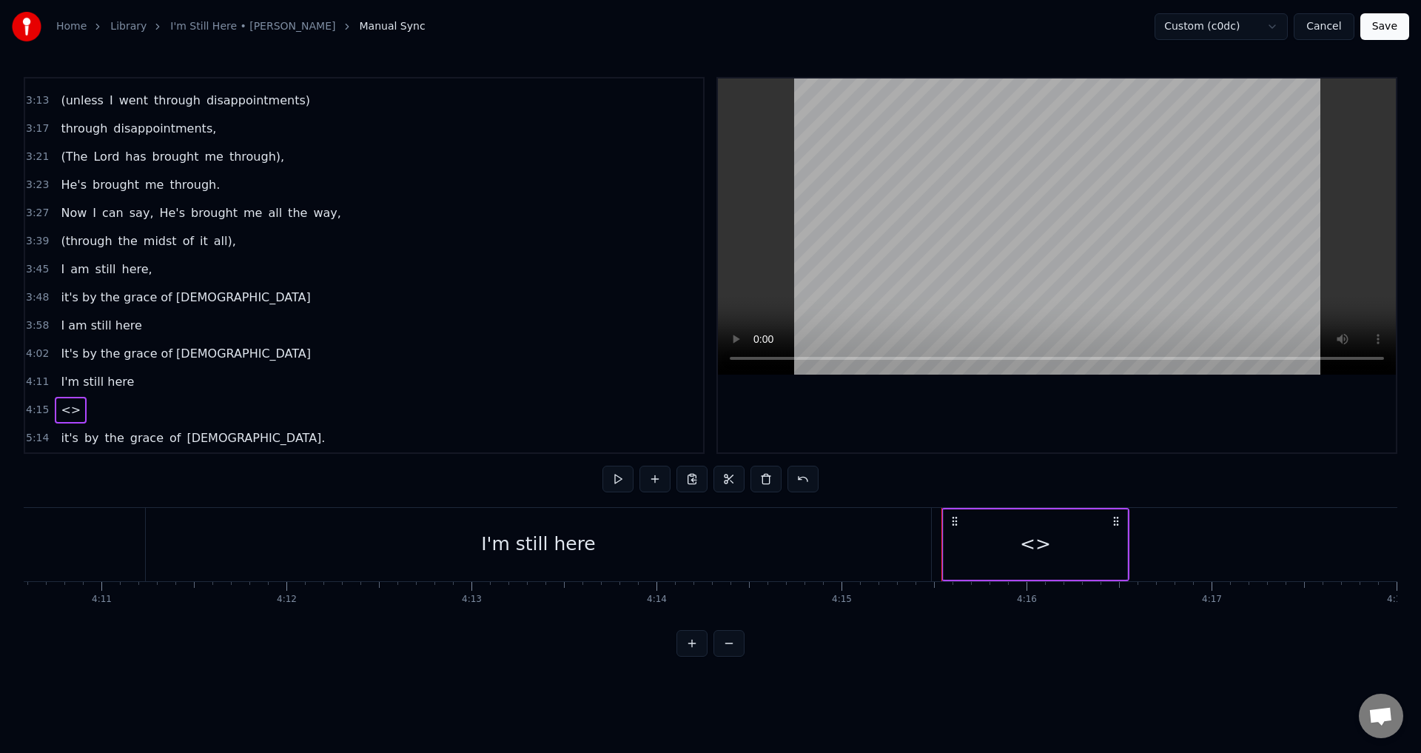
click at [1022, 546] on div "<>" at bounding box center [1035, 544] width 31 height 28
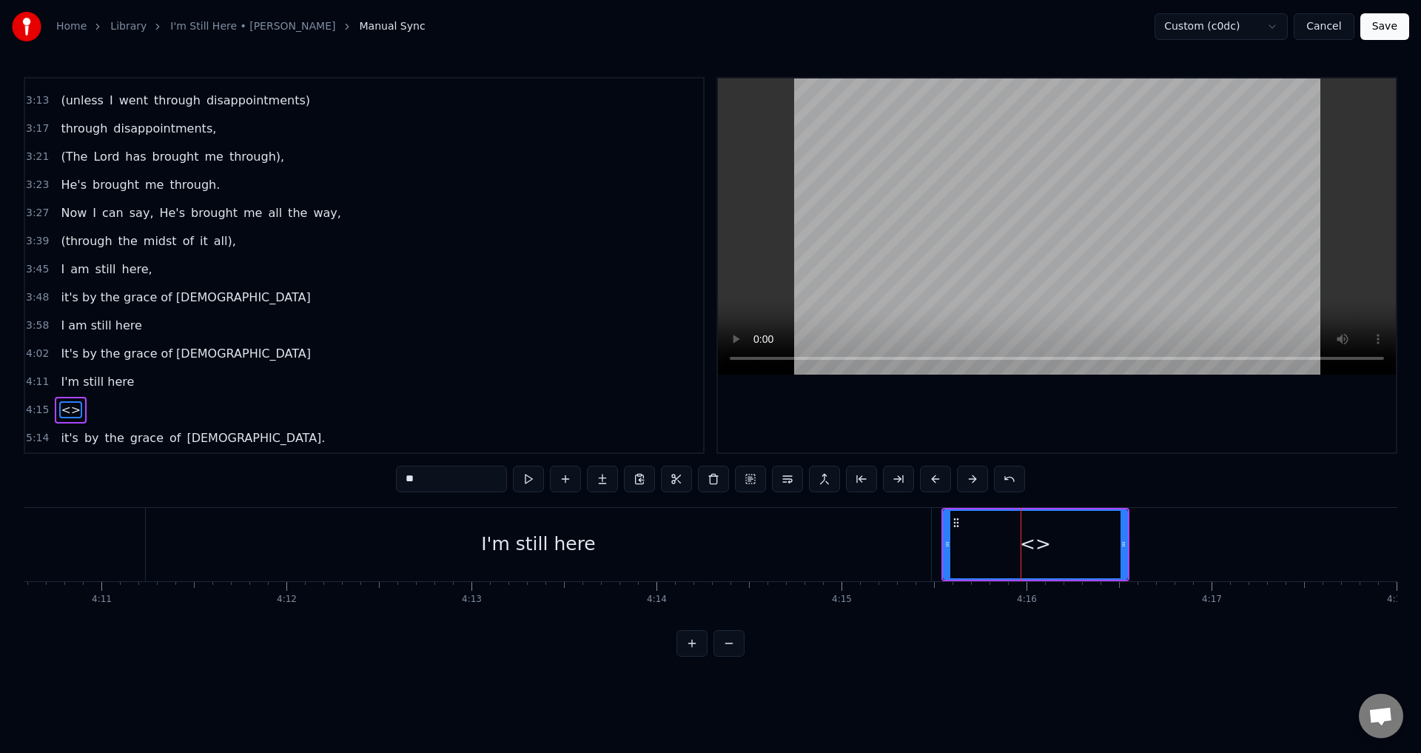
scroll to position [583, 0]
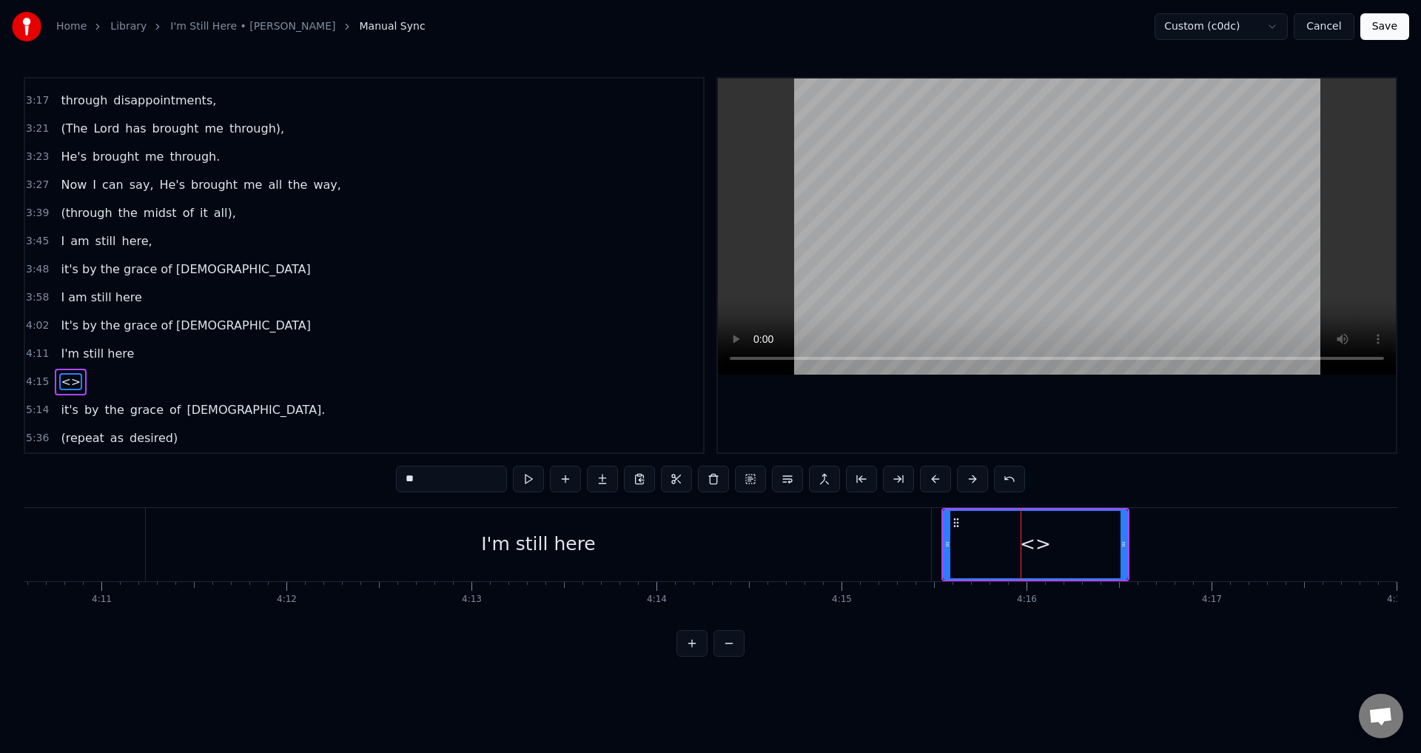
drag, startPoint x: 463, startPoint y: 477, endPoint x: 300, endPoint y: 481, distance: 163.6
click at [302, 482] on div "0:21 When I look back over my life 0:25 and I see all the things [DEMOGRAPHIC_D…" at bounding box center [711, 367] width 1374 height 580
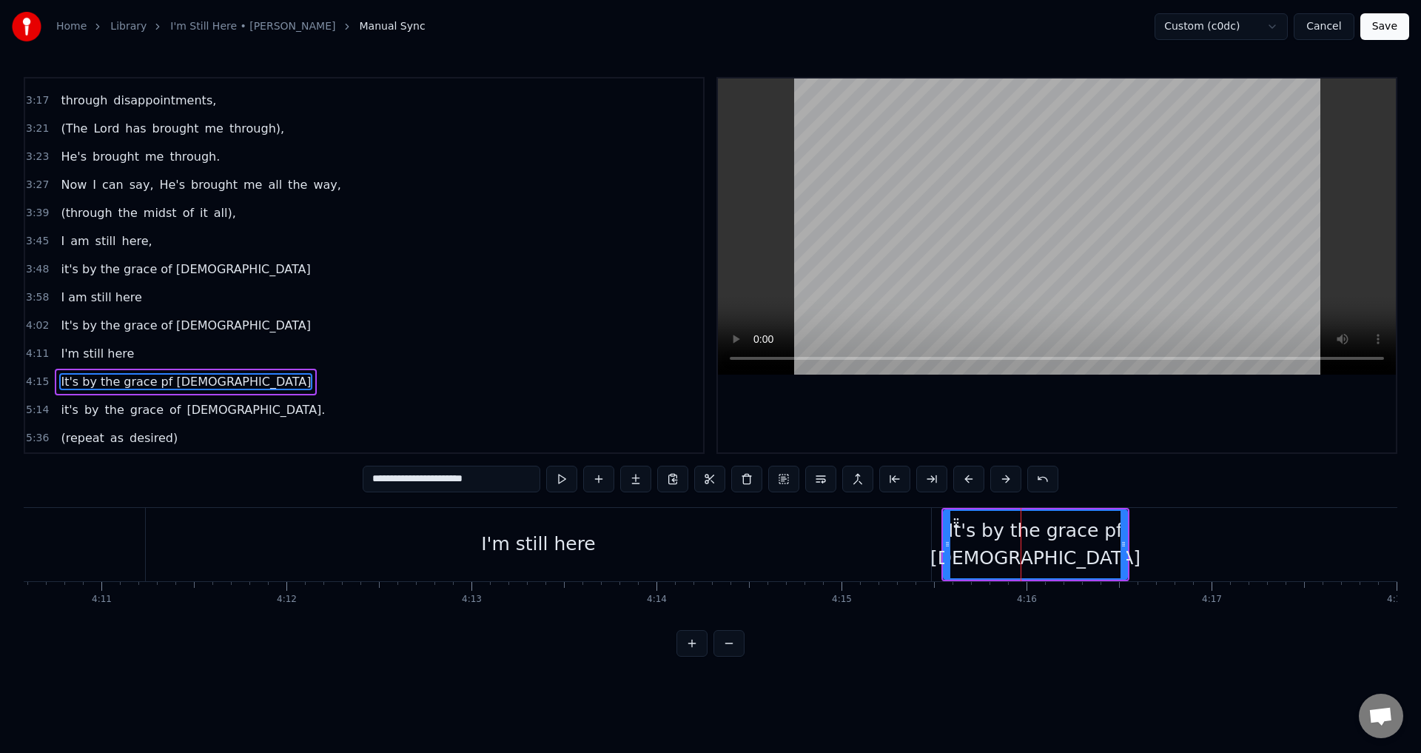
click at [446, 479] on input "**********" at bounding box center [452, 479] width 178 height 27
click at [446, 478] on input "**********" at bounding box center [451, 479] width 170 height 27
click at [441, 474] on input "**********" at bounding box center [452, 479] width 178 height 27
click at [449, 478] on input "**********" at bounding box center [451, 479] width 170 height 27
type input "**********"
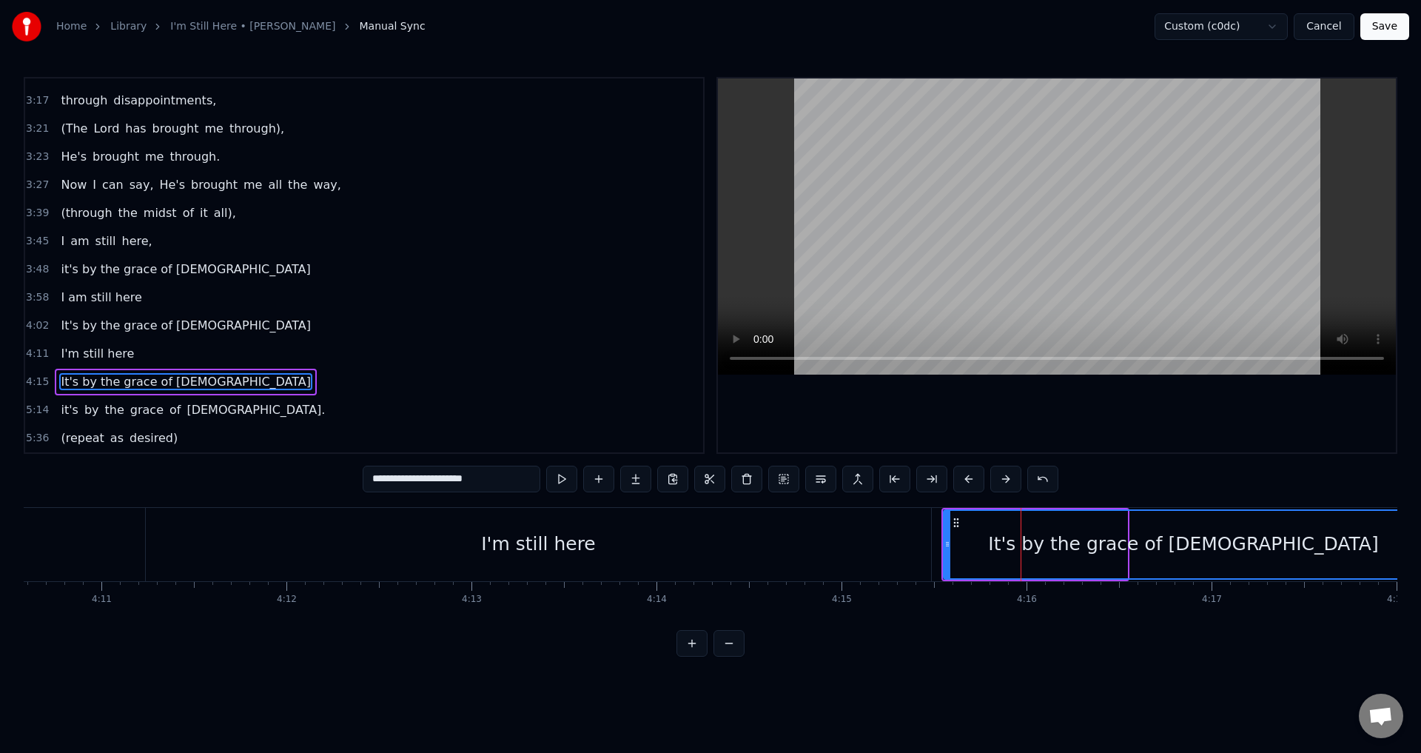
drag, startPoint x: 1124, startPoint y: 545, endPoint x: 1420, endPoint y: 501, distance: 299.3
click at [1420, 501] on div "Home Library I'm Still Here • [PERSON_NAME] Manual Sync Custom (c0dc) Cancel Sa…" at bounding box center [710, 328] width 1421 height 657
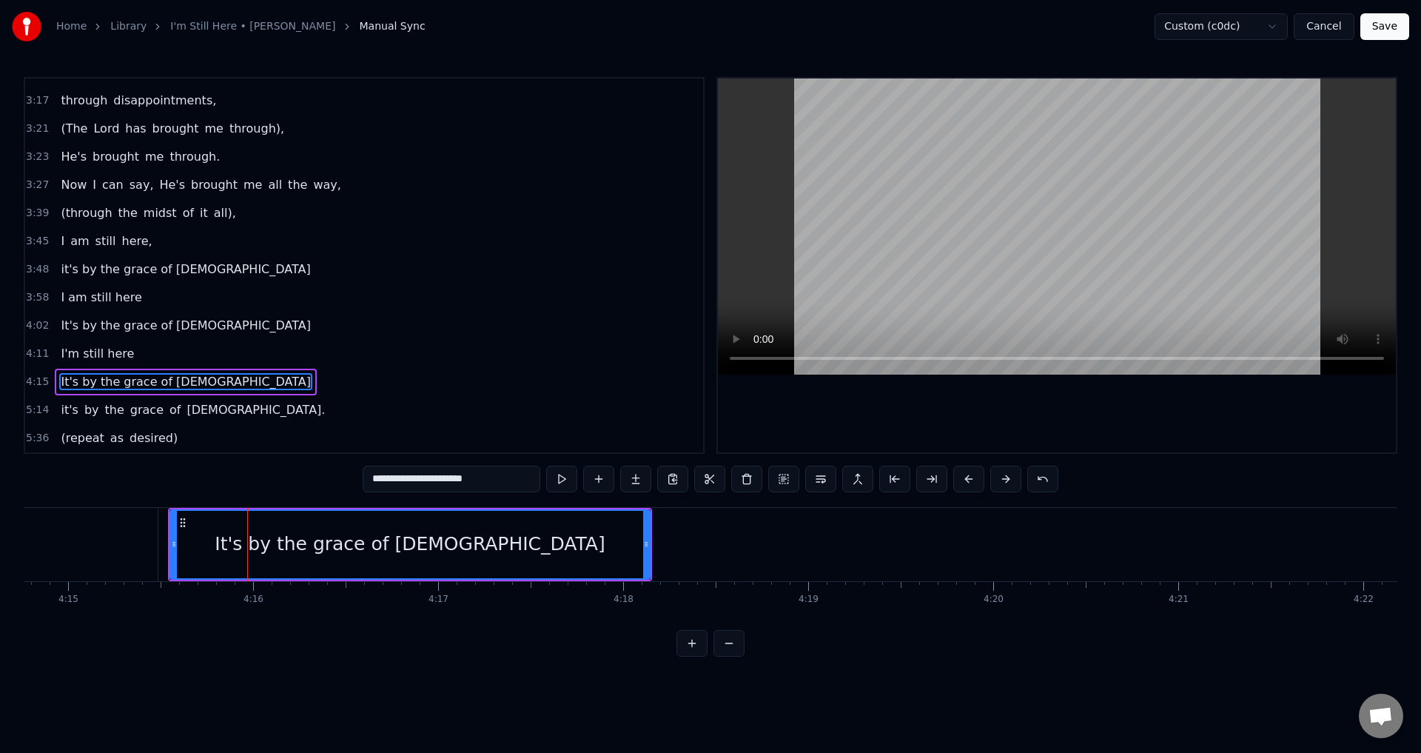
scroll to position [0, 47251]
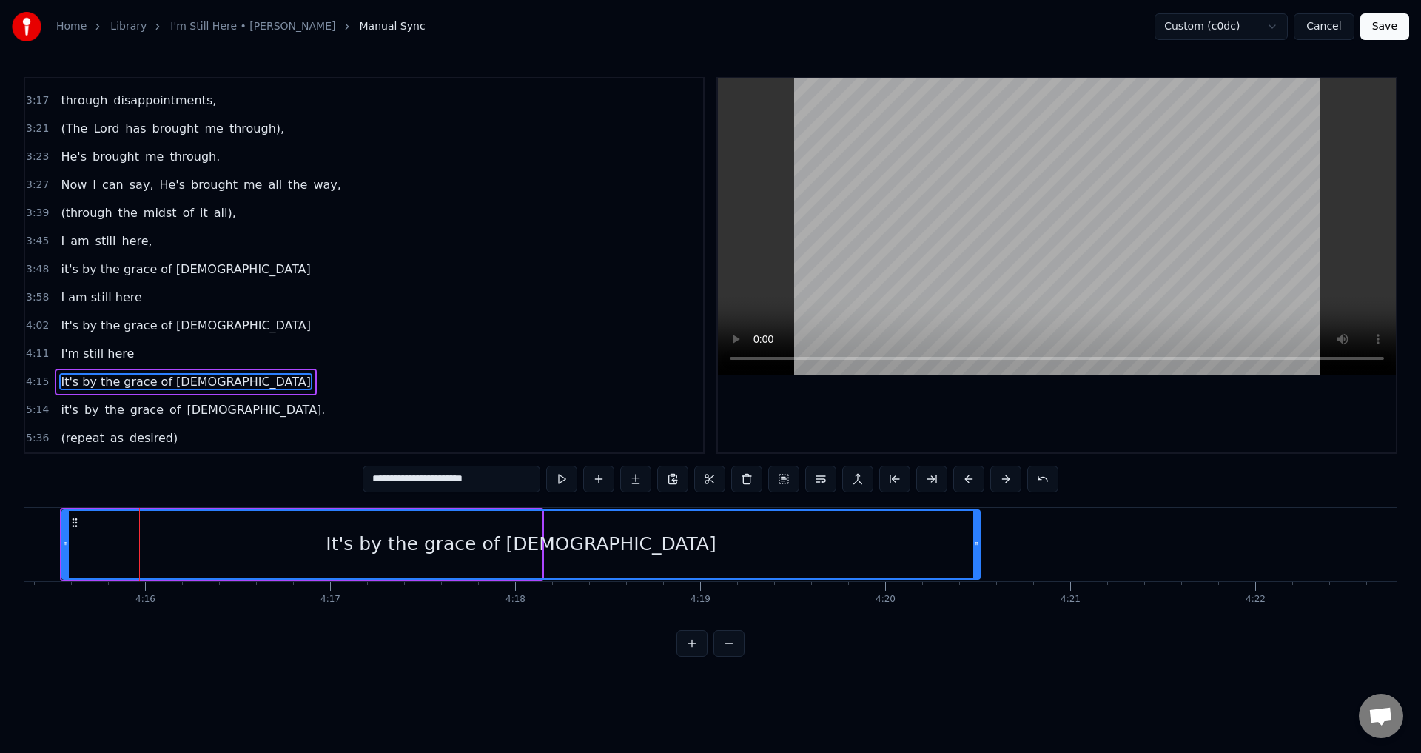
drag, startPoint x: 538, startPoint y: 542, endPoint x: 977, endPoint y: 531, distance: 439.1
click at [977, 531] on div at bounding box center [976, 544] width 6 height 67
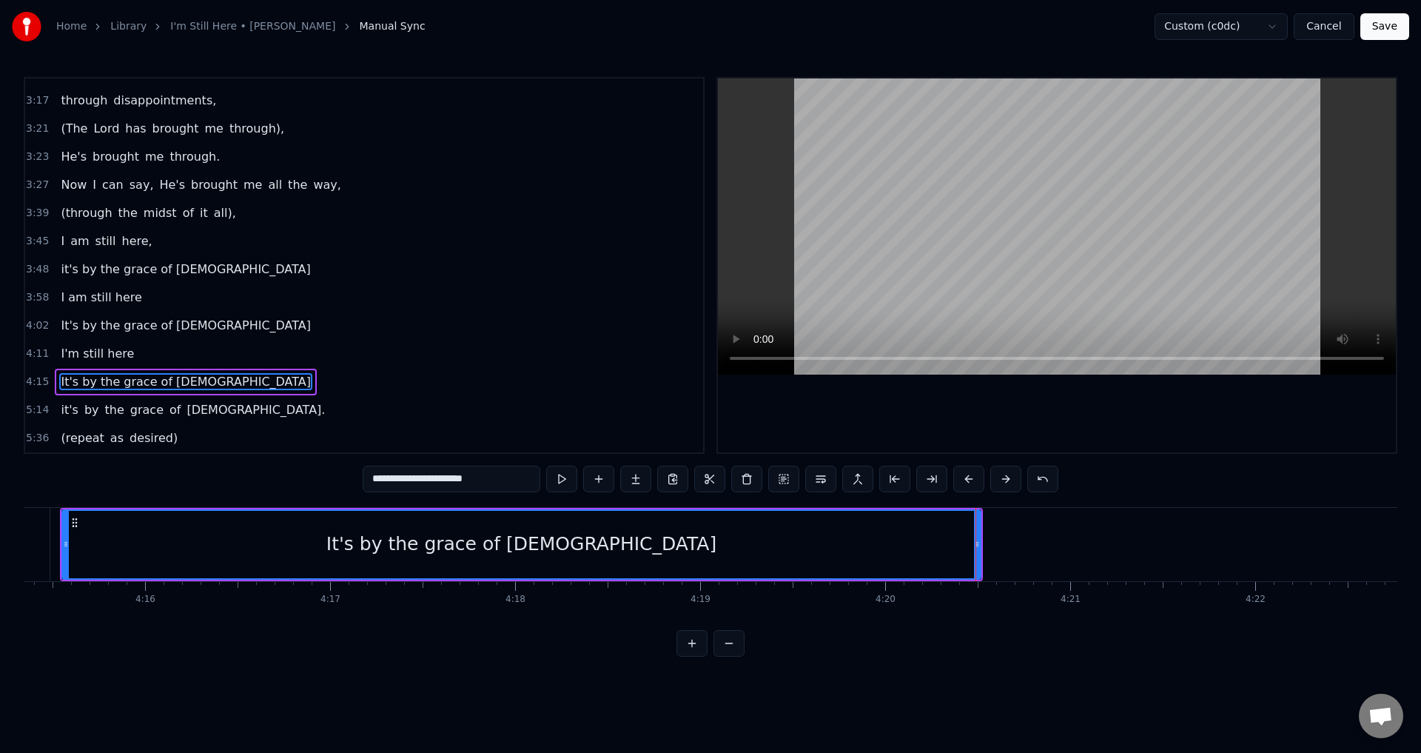
click at [201, 383] on div "4:15 It's by the grace of [DEMOGRAPHIC_DATA]" at bounding box center [364, 382] width 678 height 28
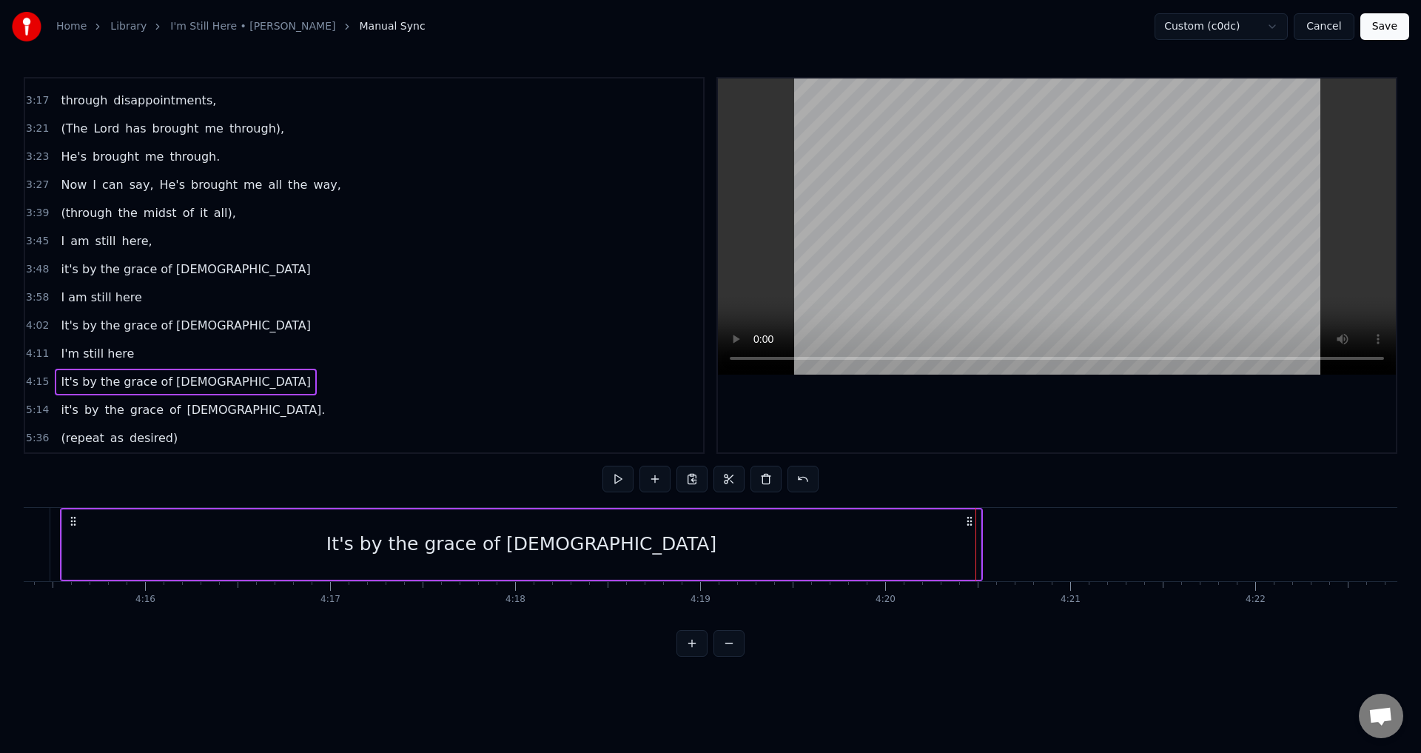
scroll to position [0, 47213]
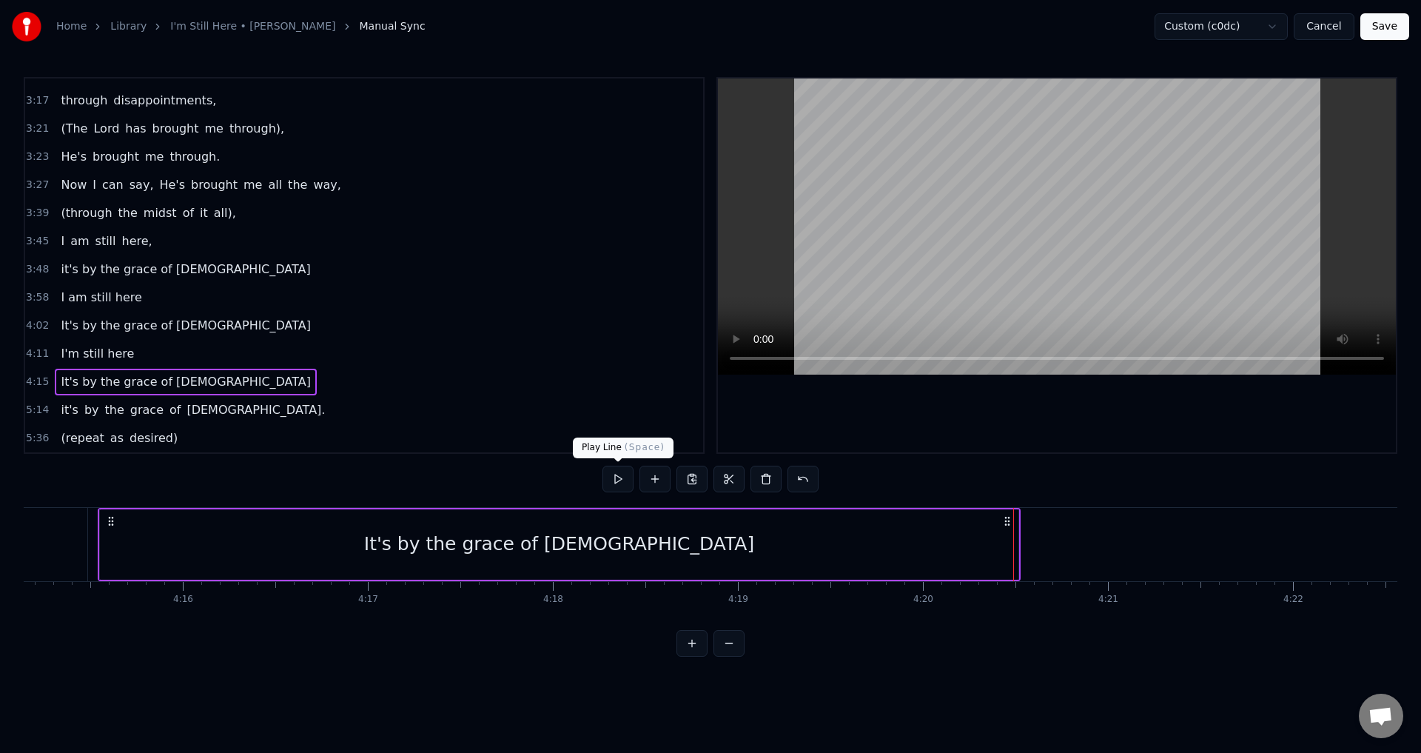
drag, startPoint x: 611, startPoint y: 475, endPoint x: 608, endPoint y: 462, distance: 13.6
click at [609, 461] on div "0:21 When I look back over my life 0:25 and I see all the things [DEMOGRAPHIC_D…" at bounding box center [711, 367] width 1374 height 580
click at [623, 486] on button at bounding box center [618, 479] width 31 height 27
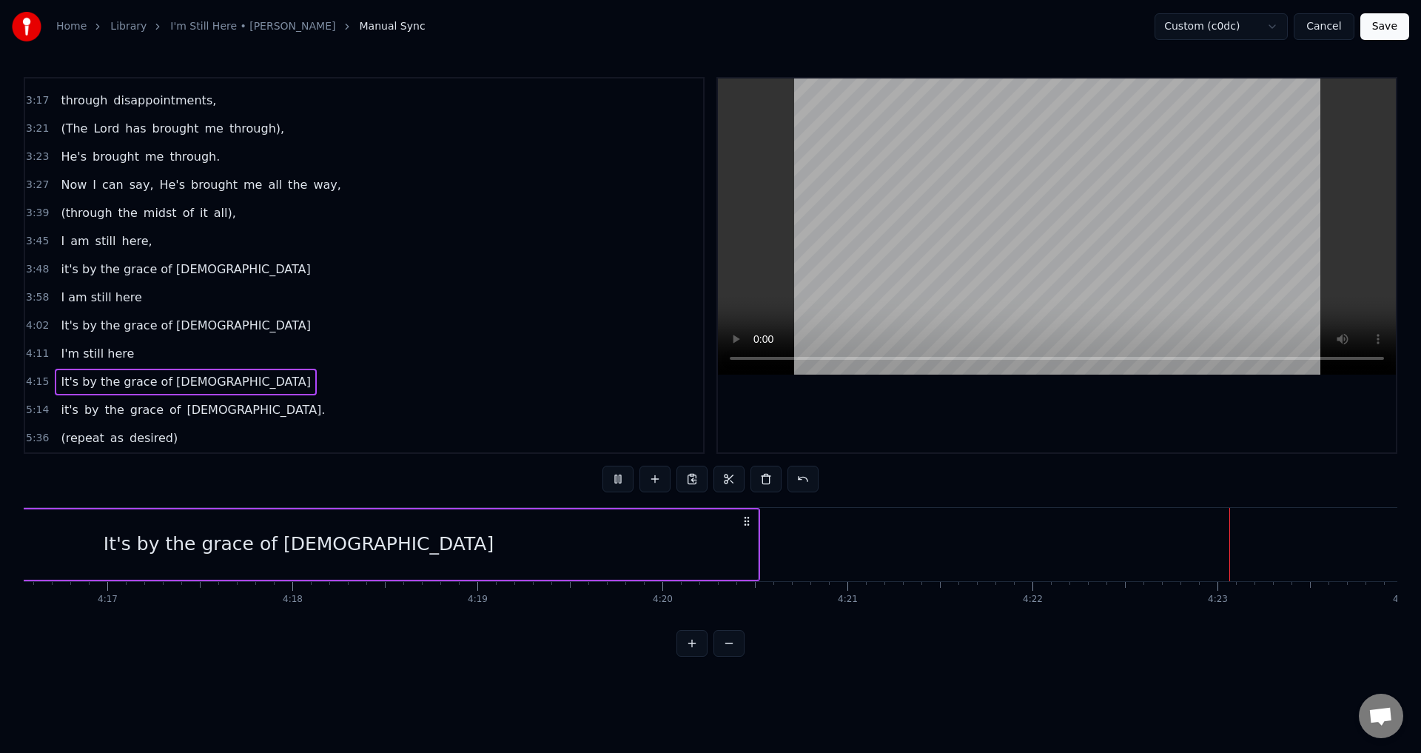
scroll to position [0, 48445]
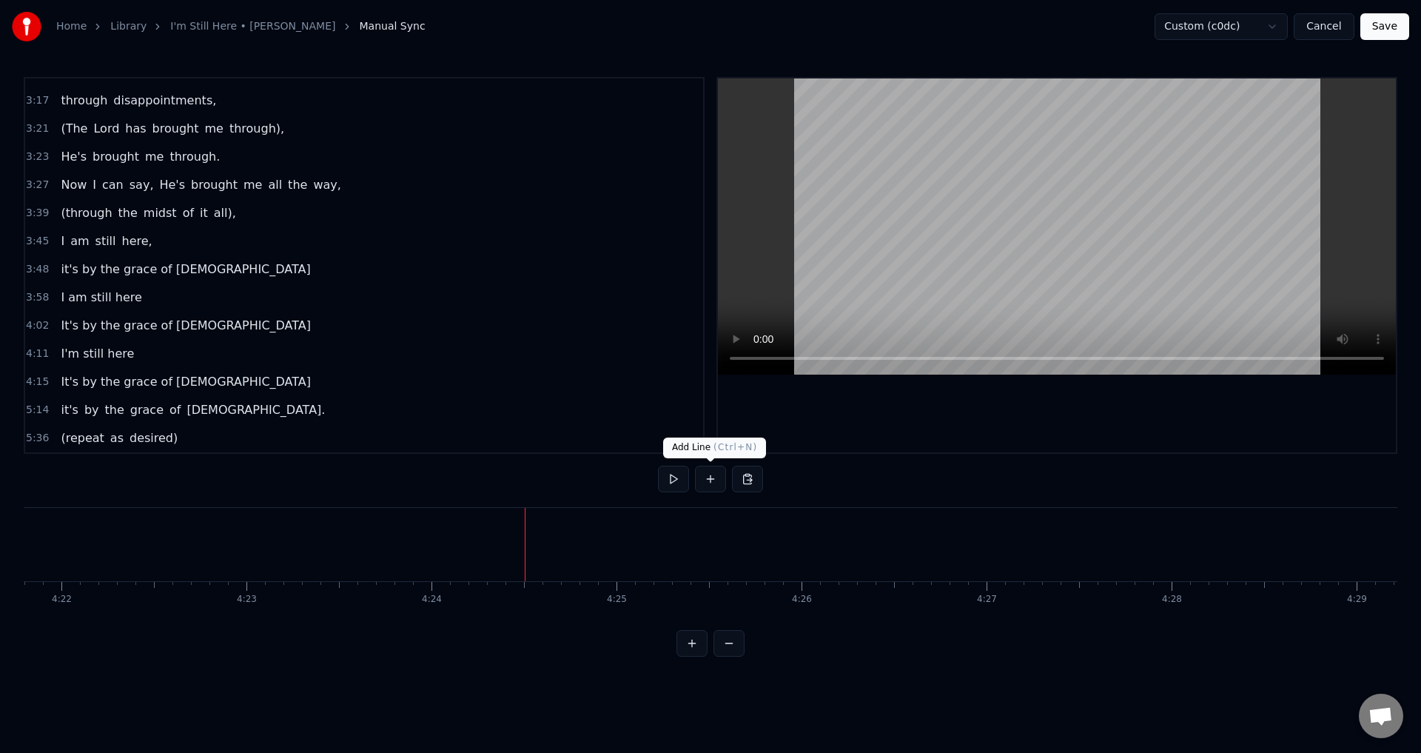
click at [710, 483] on button at bounding box center [710, 479] width 31 height 27
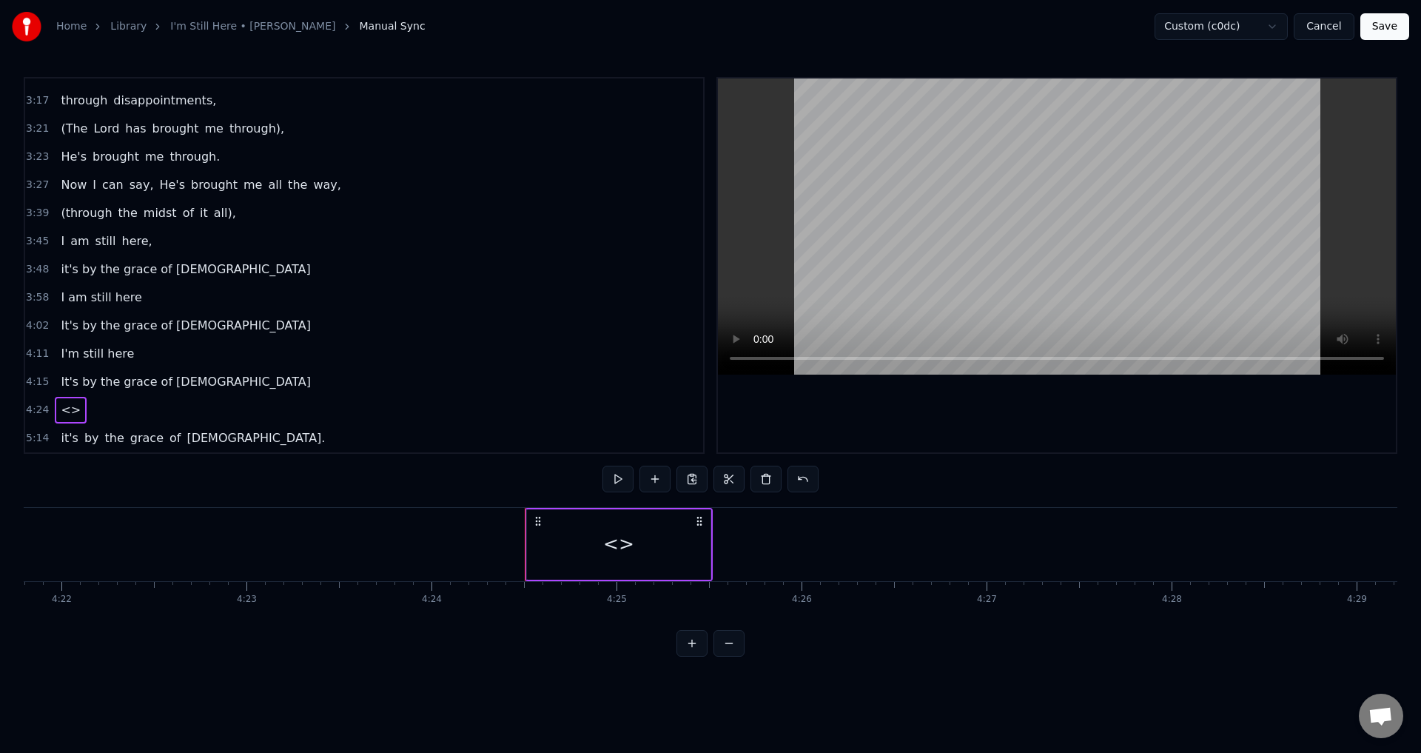
click at [655, 549] on div "<>" at bounding box center [619, 544] width 184 height 70
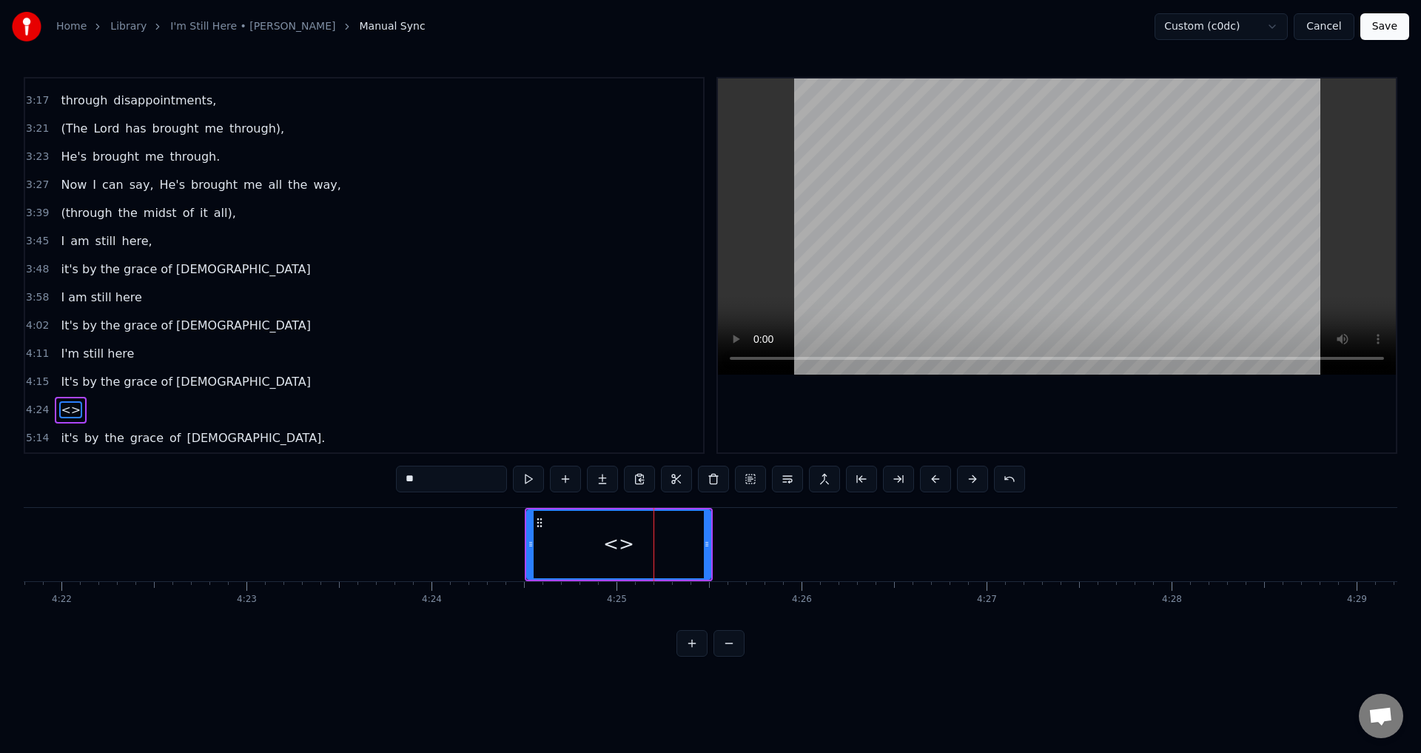
scroll to position [611, 0]
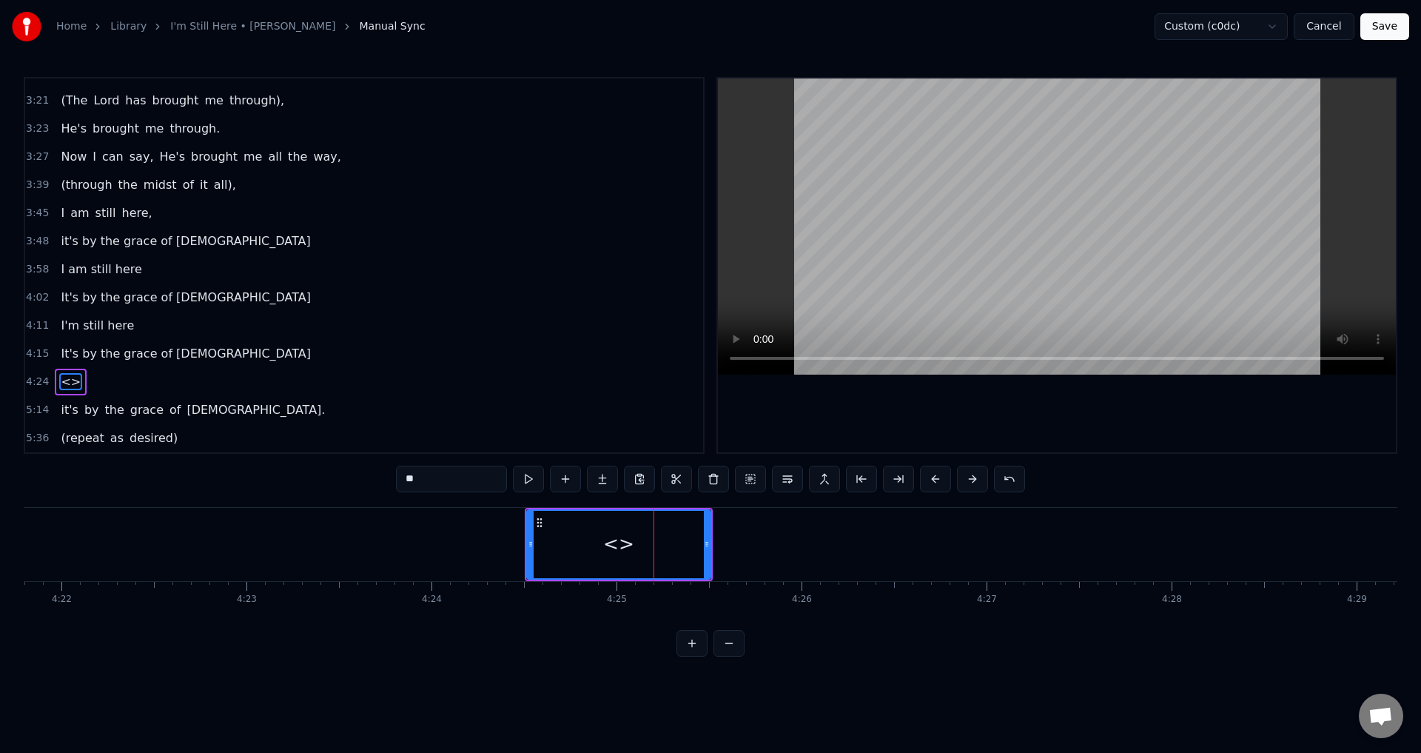
drag, startPoint x: 465, startPoint y: 472, endPoint x: 338, endPoint y: 474, distance: 127.3
click at [338, 474] on div "0:21 When I look back over my life 0:25 and I see all the things [DEMOGRAPHIC_D…" at bounding box center [711, 367] width 1374 height 580
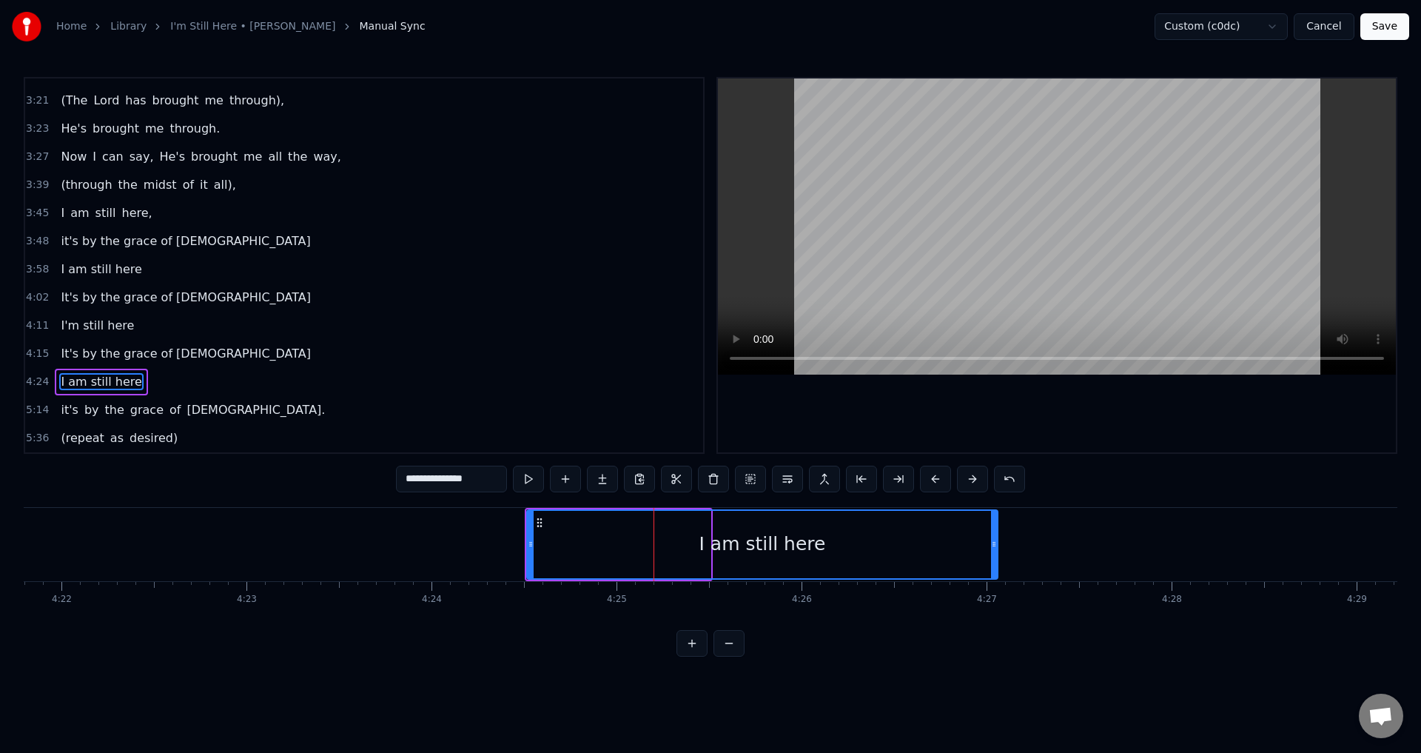
drag, startPoint x: 706, startPoint y: 535, endPoint x: 867, endPoint y: 515, distance: 161.9
click at [992, 571] on div at bounding box center [994, 544] width 6 height 67
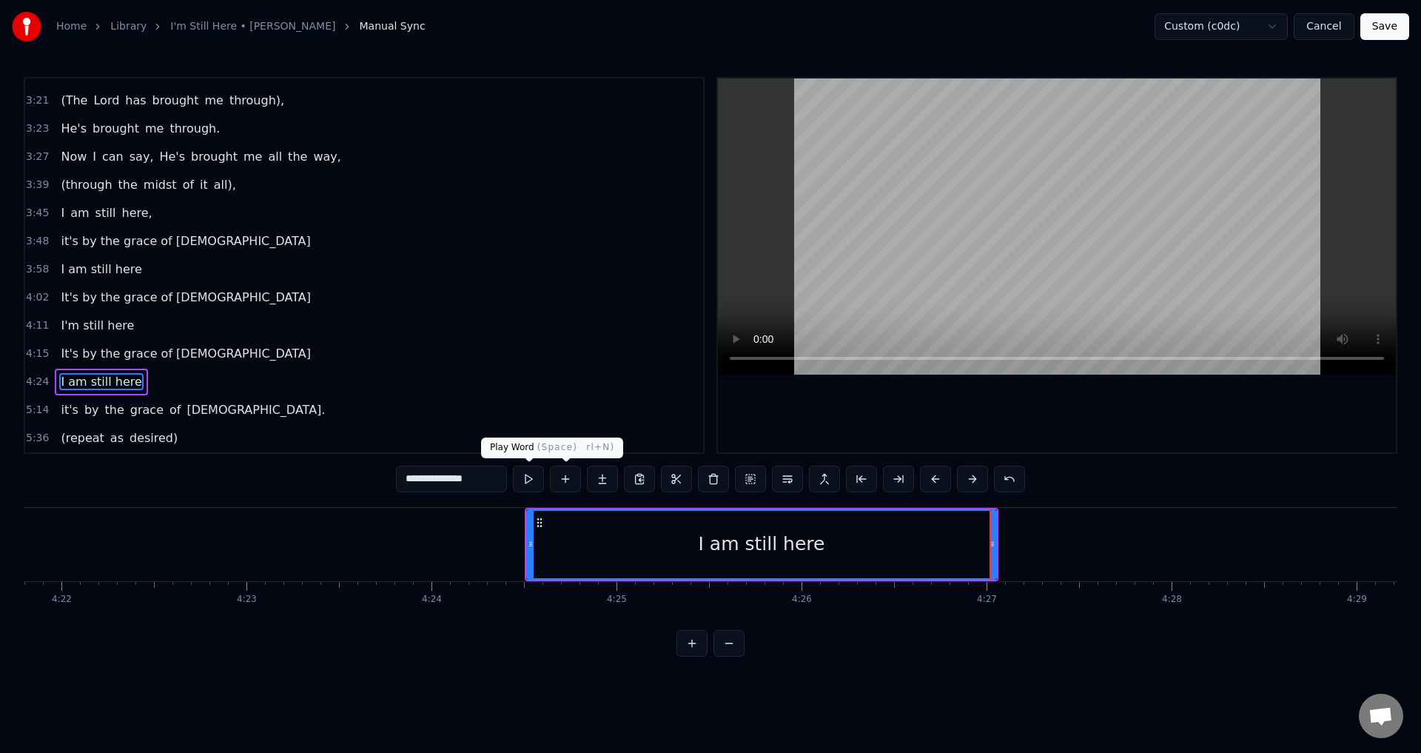
type input "**********"
click at [522, 479] on button at bounding box center [528, 479] width 31 height 27
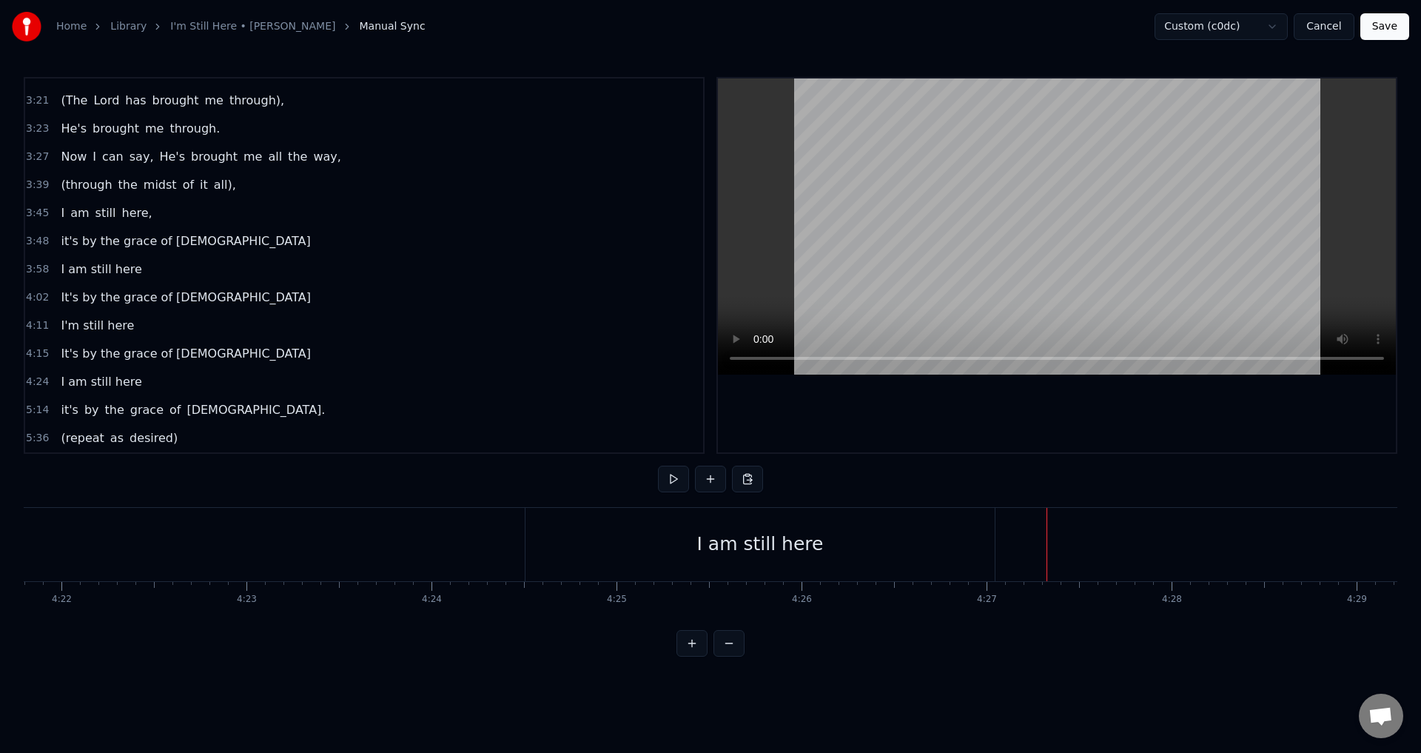
click at [706, 470] on button at bounding box center [710, 479] width 31 height 27
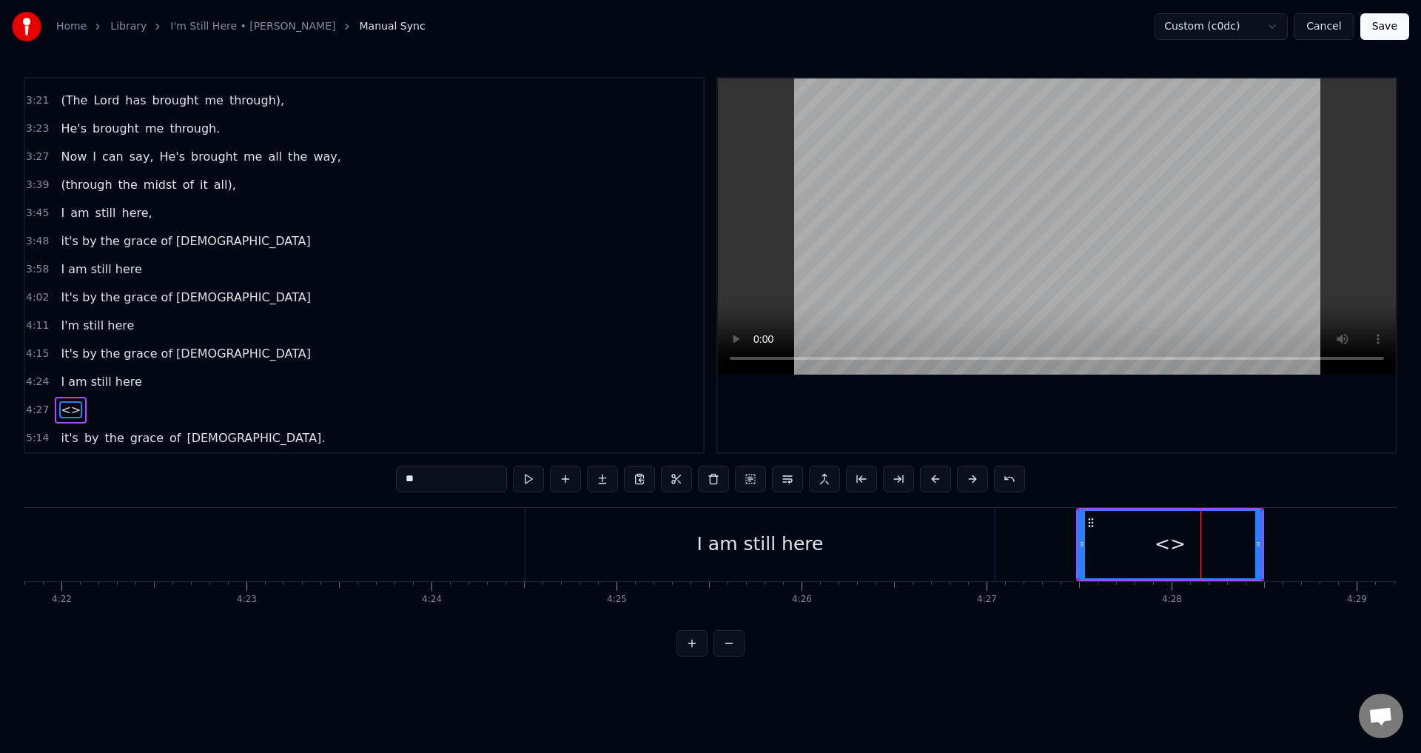
scroll to position [639, 0]
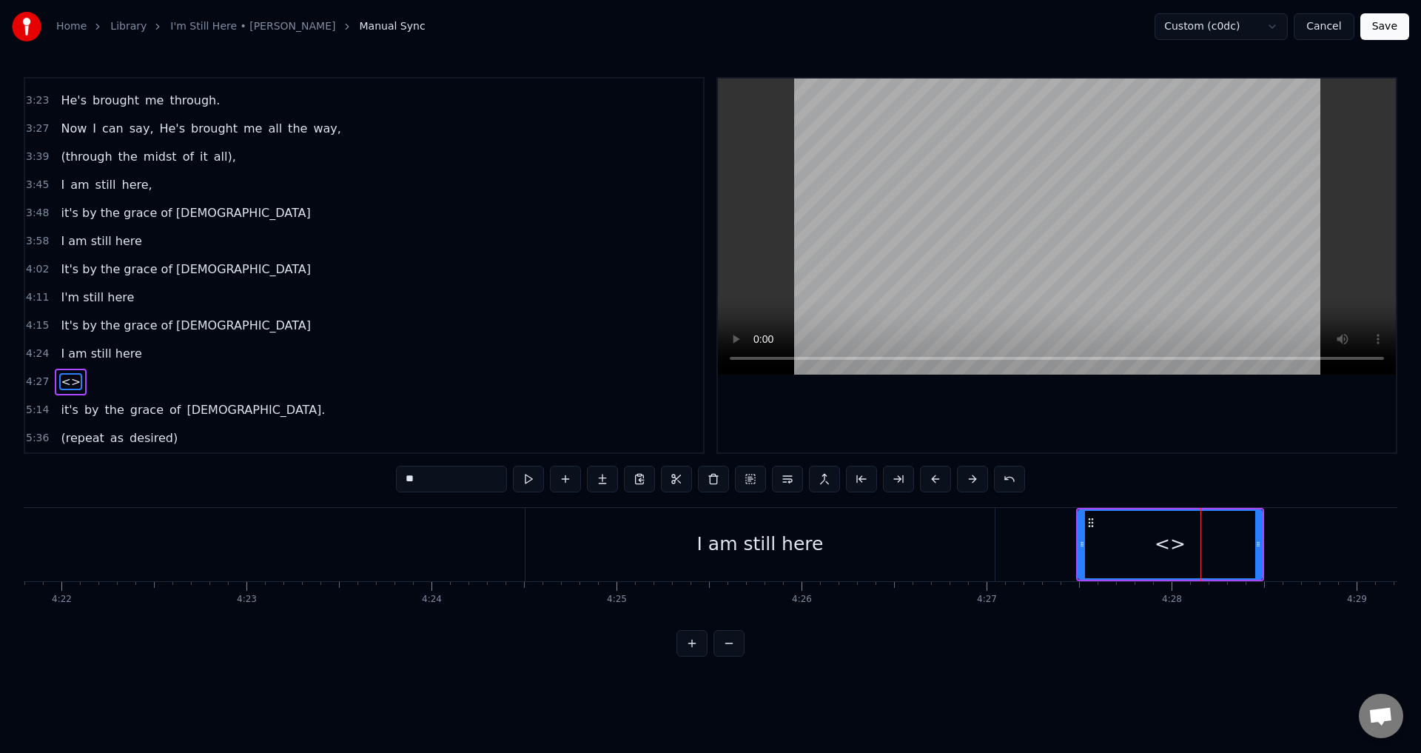
drag, startPoint x: 364, startPoint y: 486, endPoint x: 344, endPoint y: 486, distance: 20.0
click at [344, 486] on div "0:21 When I look back over my life 0:25 and I see all the things [DEMOGRAPHIC_D…" at bounding box center [711, 367] width 1374 height 580
drag, startPoint x: 467, startPoint y: 474, endPoint x: 382, endPoint y: 477, distance: 85.2
click at [382, 477] on div "0:21 When I look back over my life 0:25 and I see all the things [DEMOGRAPHIC_D…" at bounding box center [711, 367] width 1374 height 580
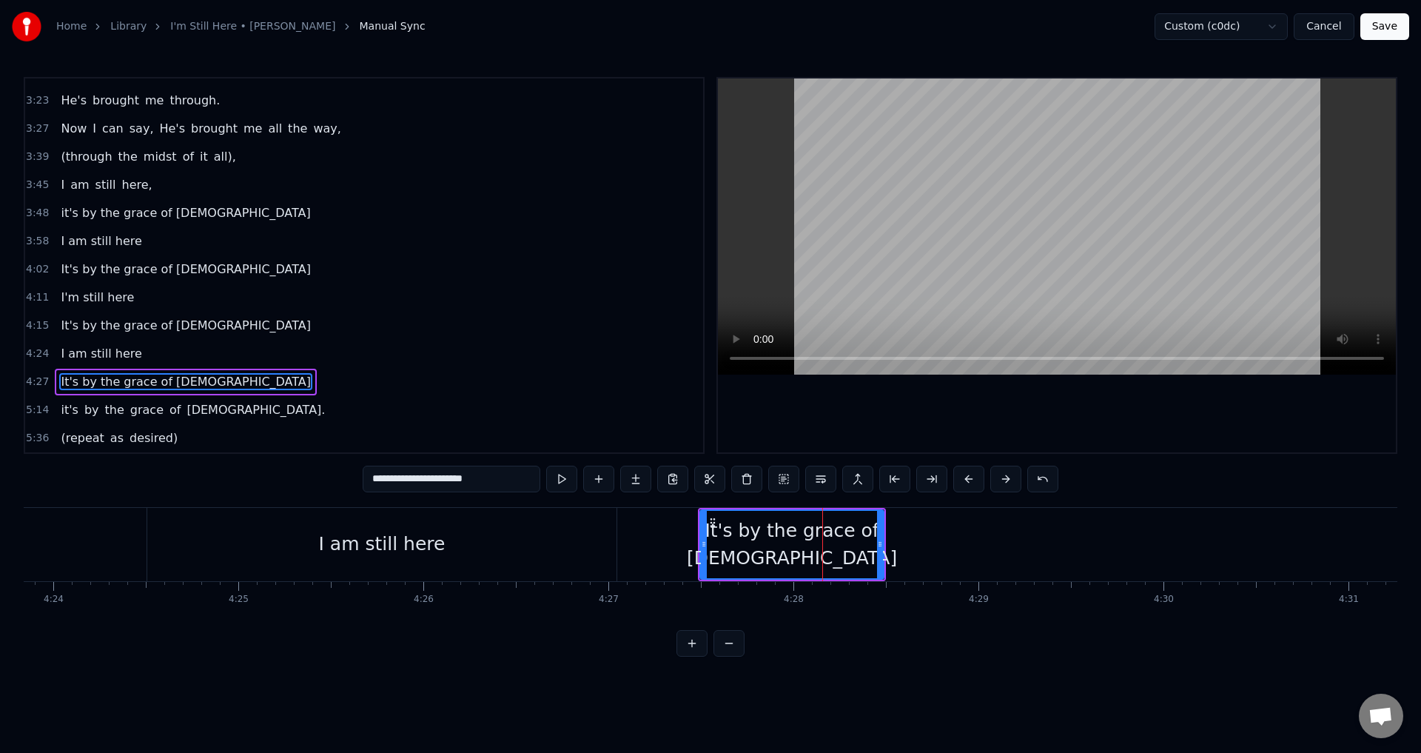
scroll to position [0, 48931]
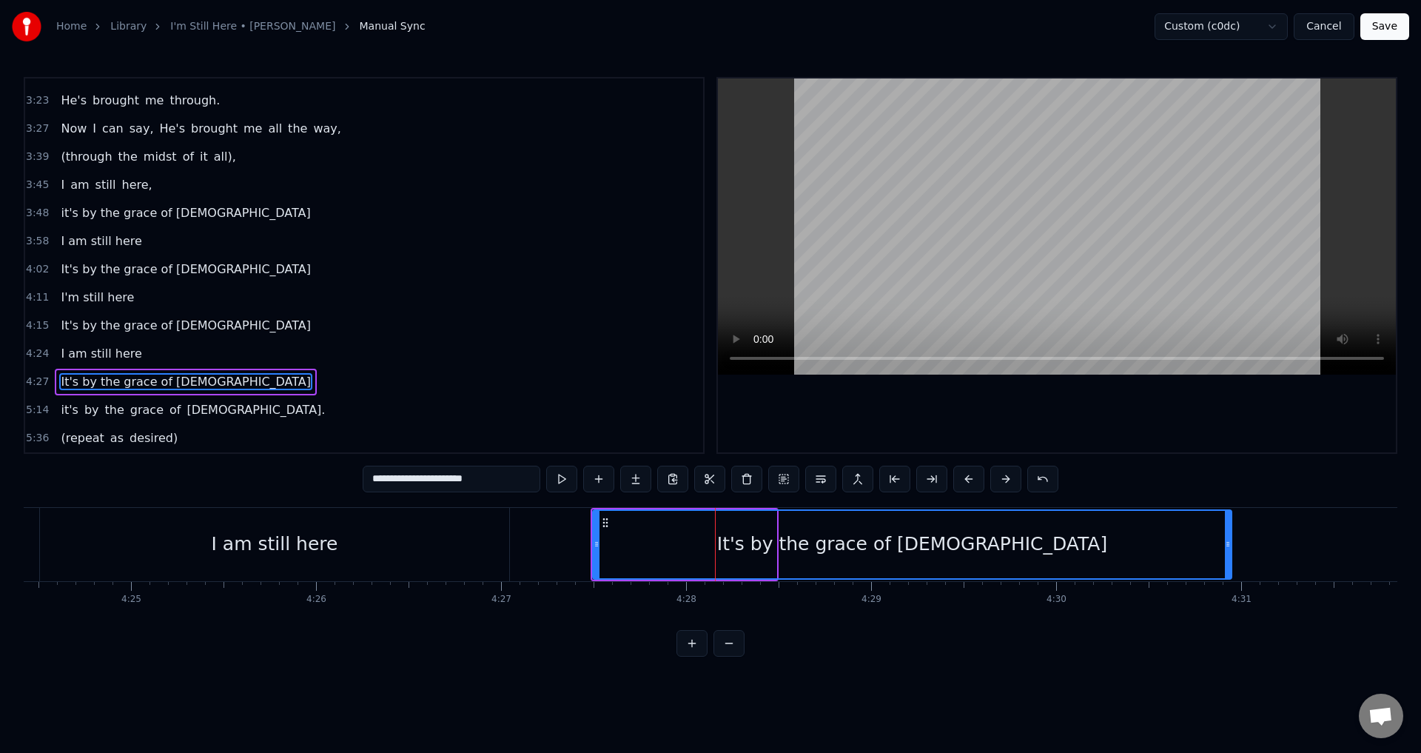
drag, startPoint x: 772, startPoint y: 546, endPoint x: 1227, endPoint y: 566, distance: 455.7
click at [1227, 566] on div at bounding box center [1228, 544] width 6 height 67
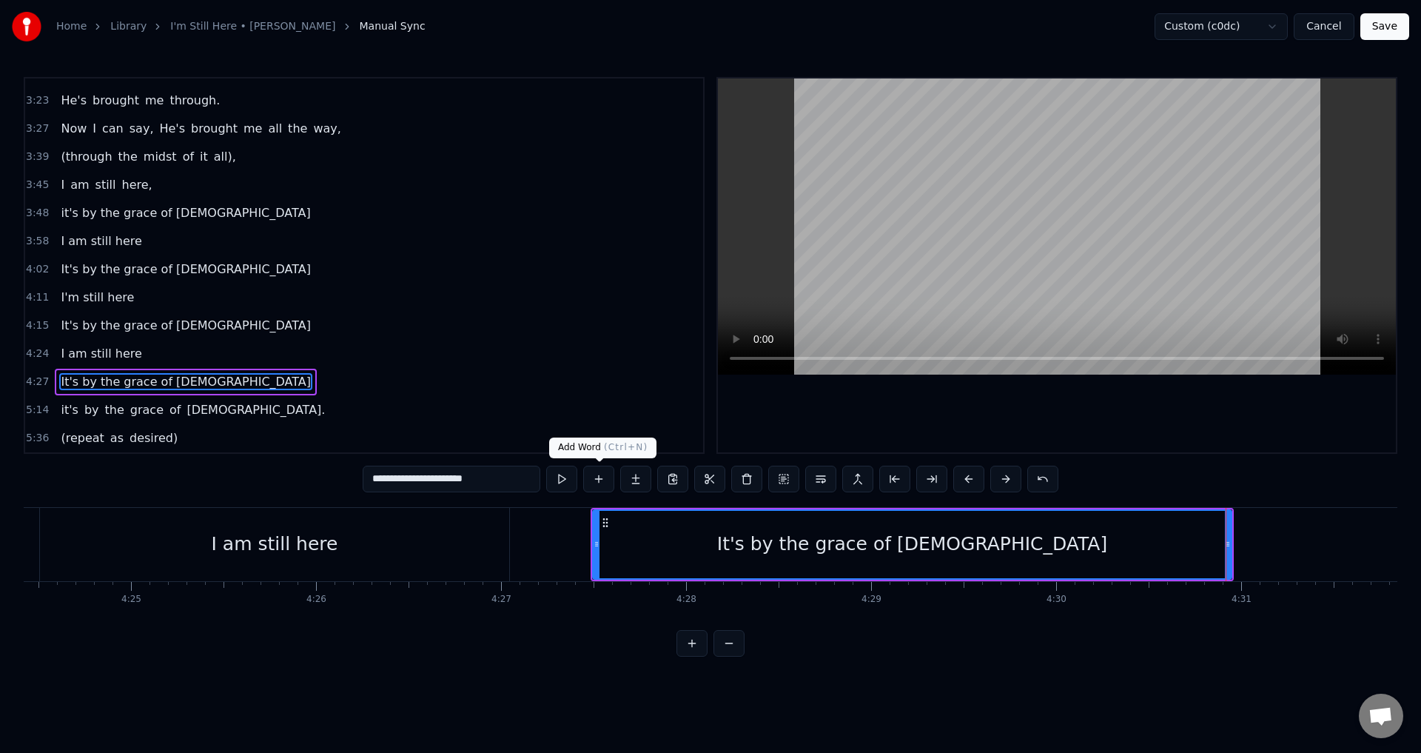
type input "**********"
click at [554, 482] on button at bounding box center [561, 479] width 31 height 27
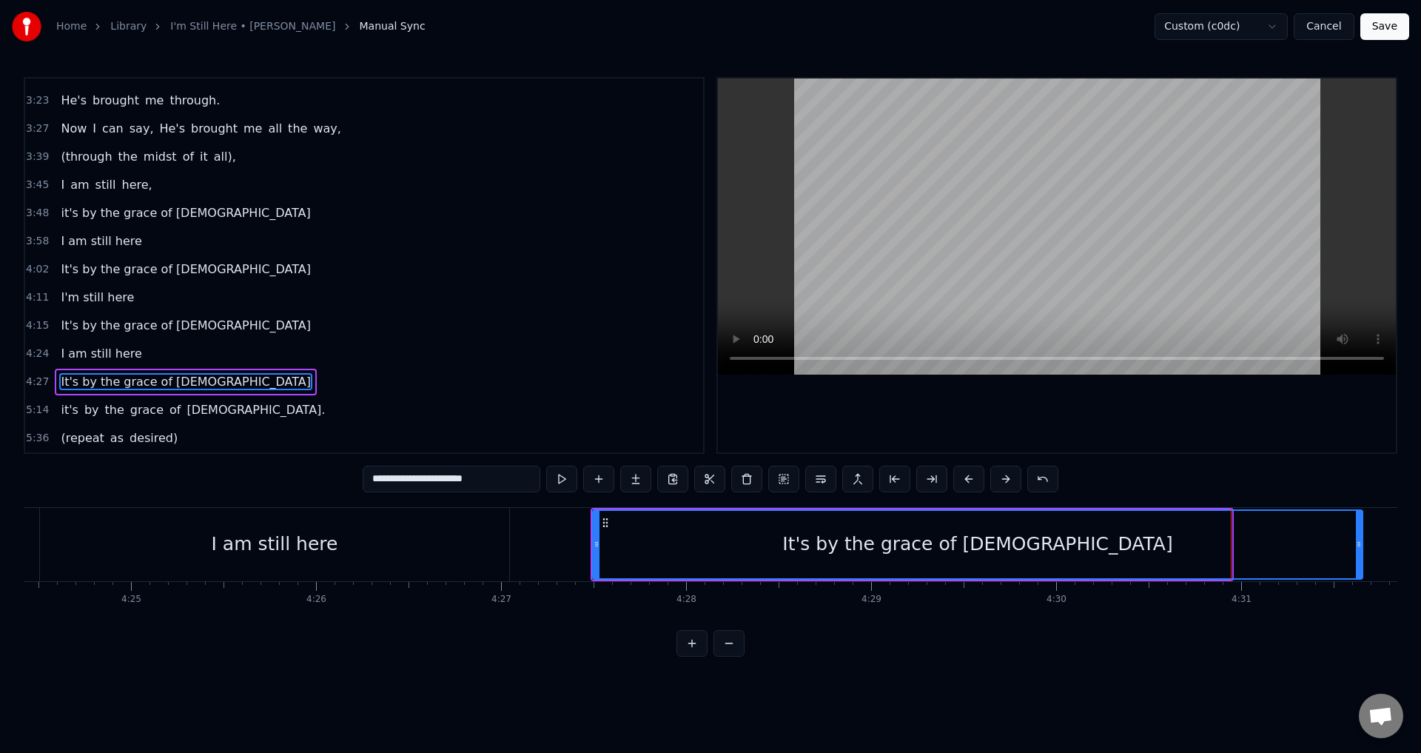
drag, startPoint x: 1229, startPoint y: 537, endPoint x: 1360, endPoint y: 506, distance: 134.8
click at [1360, 506] on div "0:21 When I look back over my life 0:25 and I see all the things [DEMOGRAPHIC_D…" at bounding box center [711, 367] width 1374 height 580
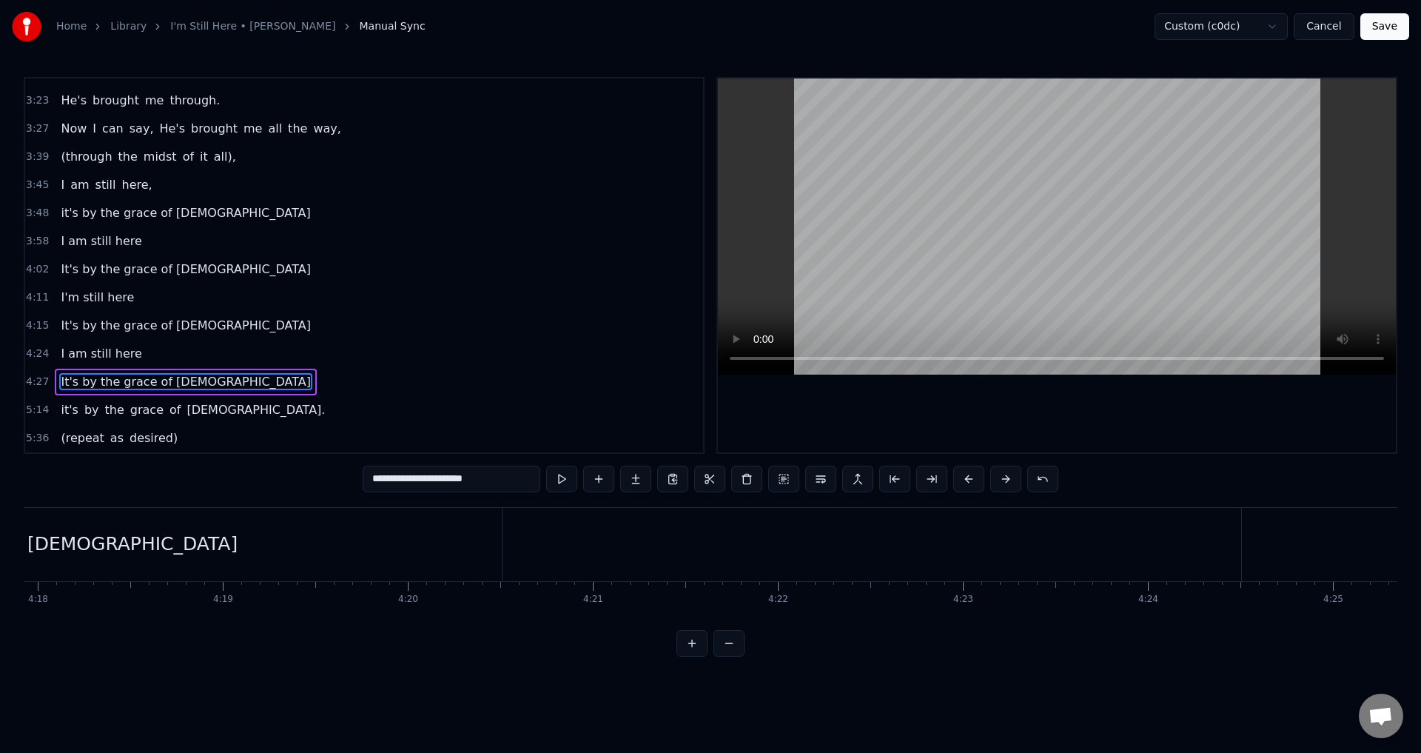
click at [169, 538] on div "It's by the grace of [DEMOGRAPHIC_DATA]" at bounding box center [42, 544] width 919 height 73
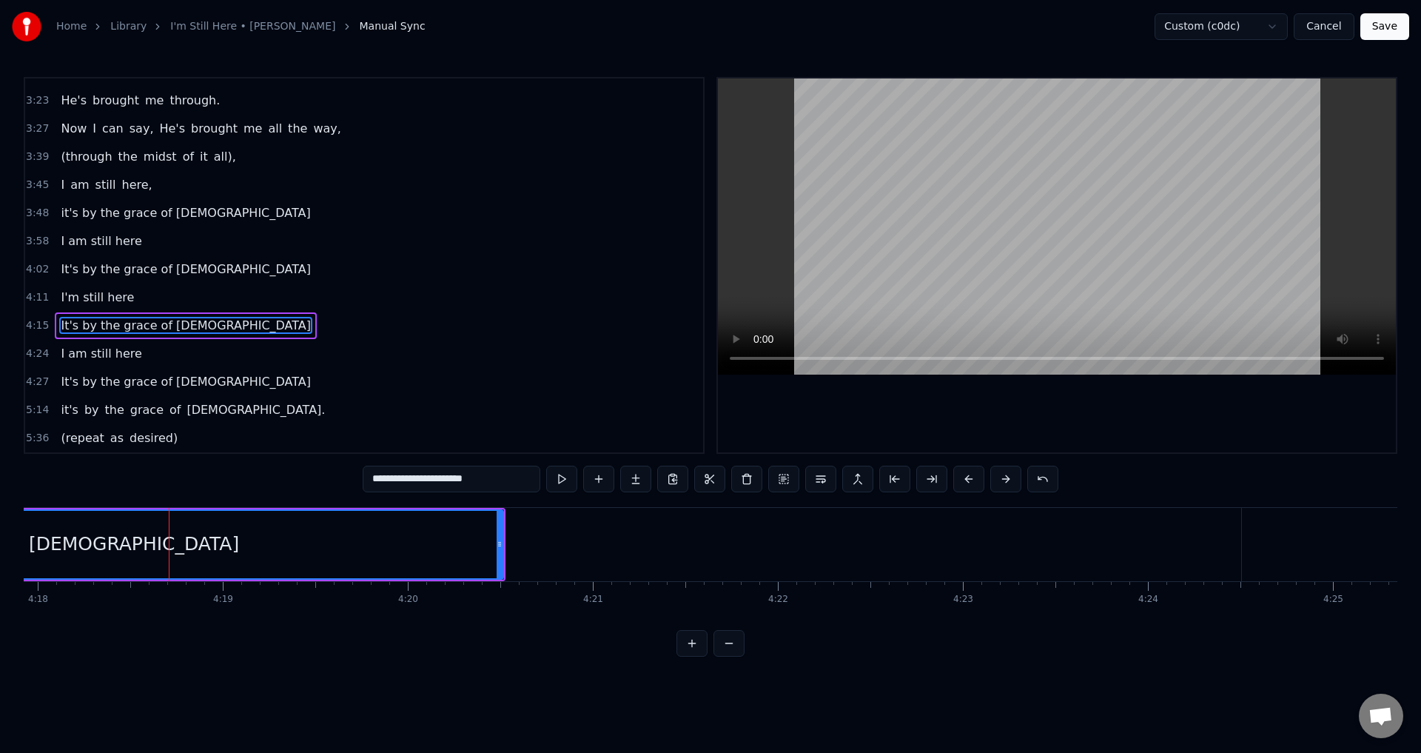
drag, startPoint x: 496, startPoint y: 537, endPoint x: 516, endPoint y: 537, distance: 20.0
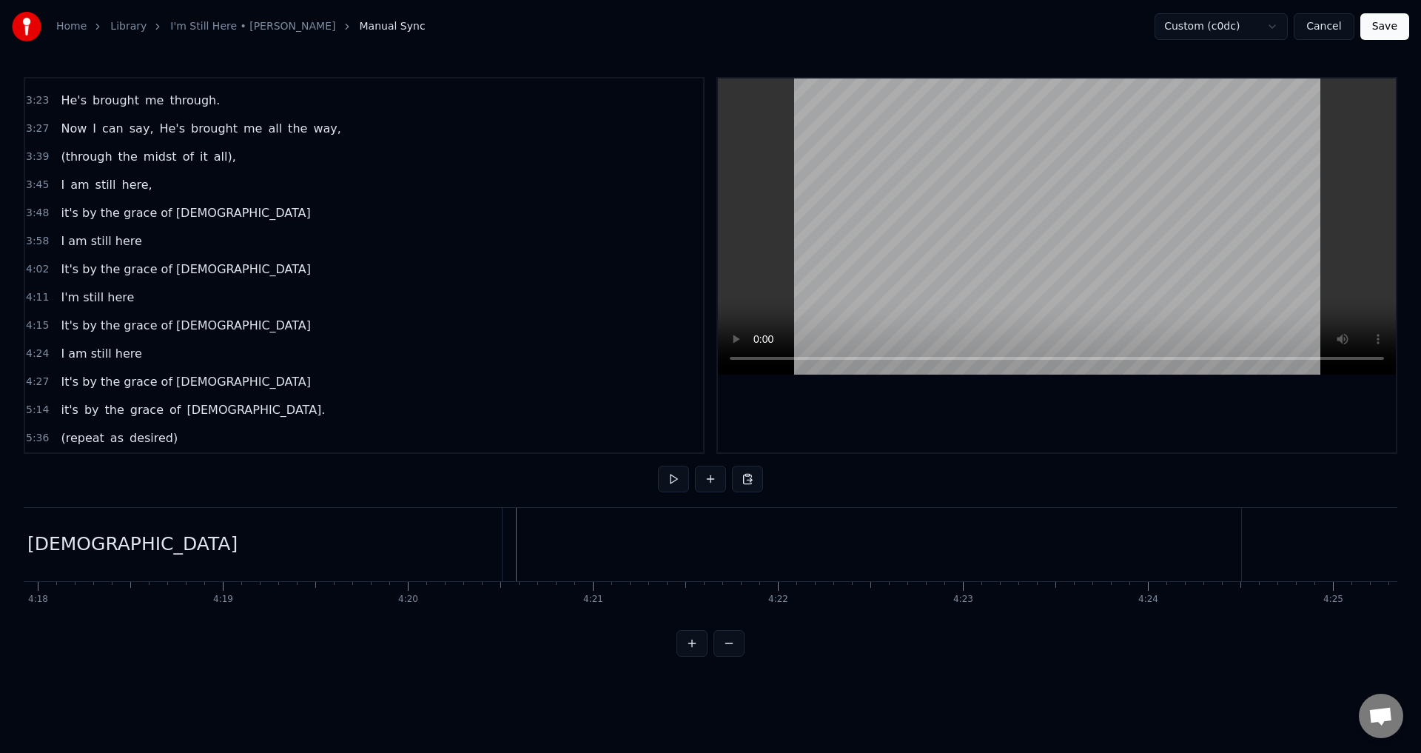
click at [454, 539] on div "It's by the grace of [DEMOGRAPHIC_DATA]" at bounding box center [42, 544] width 919 height 73
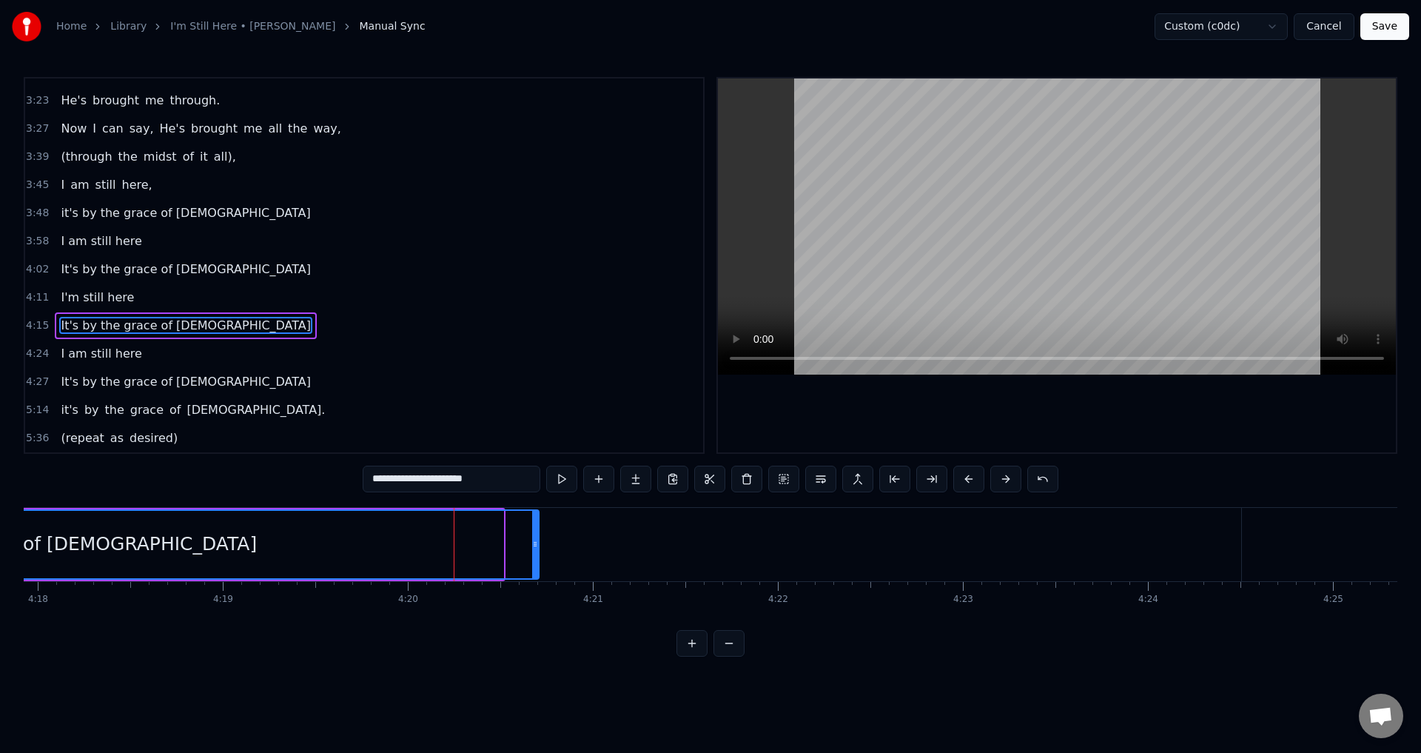
drag, startPoint x: 497, startPoint y: 540, endPoint x: 533, endPoint y: 540, distance: 35.5
click at [533, 540] on icon at bounding box center [535, 544] width 6 height 12
click at [452, 546] on div "It's by the grace of [DEMOGRAPHIC_DATA]" at bounding box center [61, 544] width 953 height 67
click at [557, 474] on button at bounding box center [561, 479] width 31 height 27
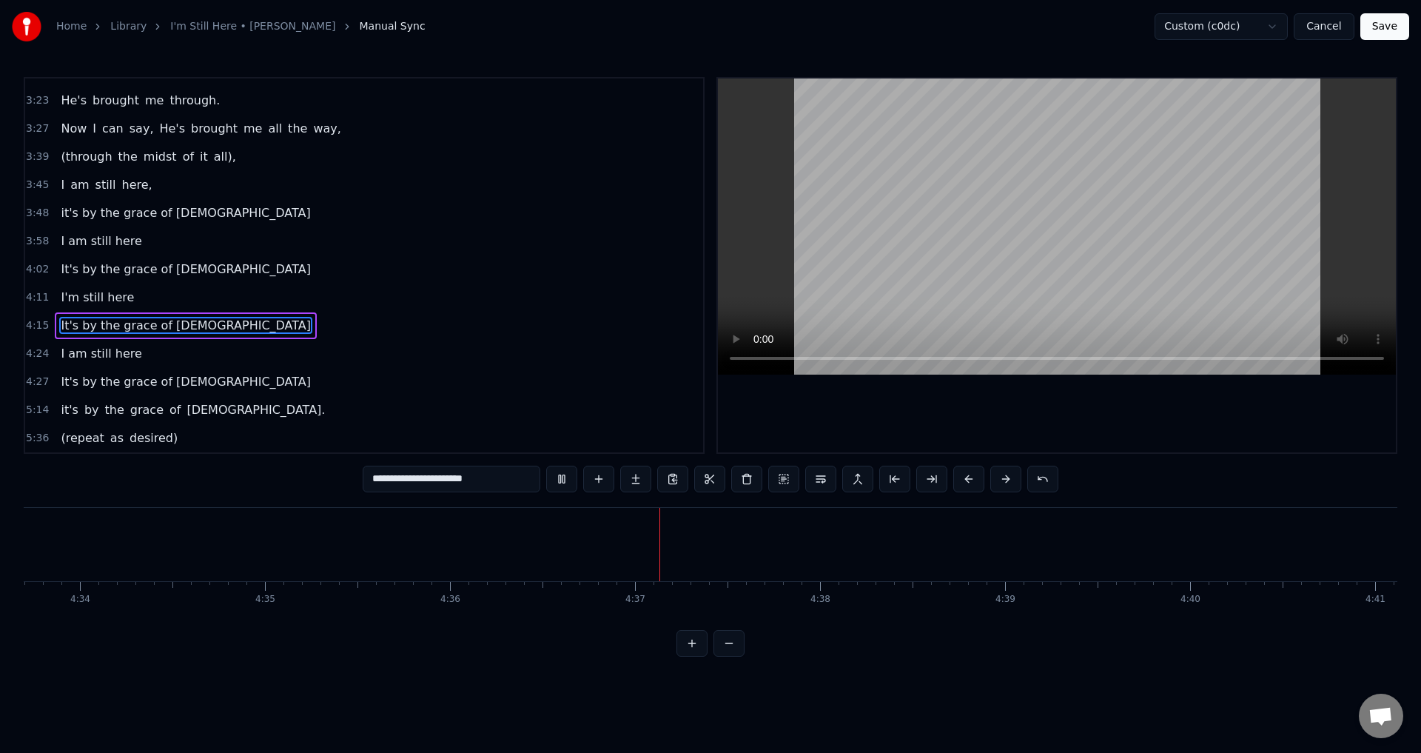
scroll to position [0, 51019]
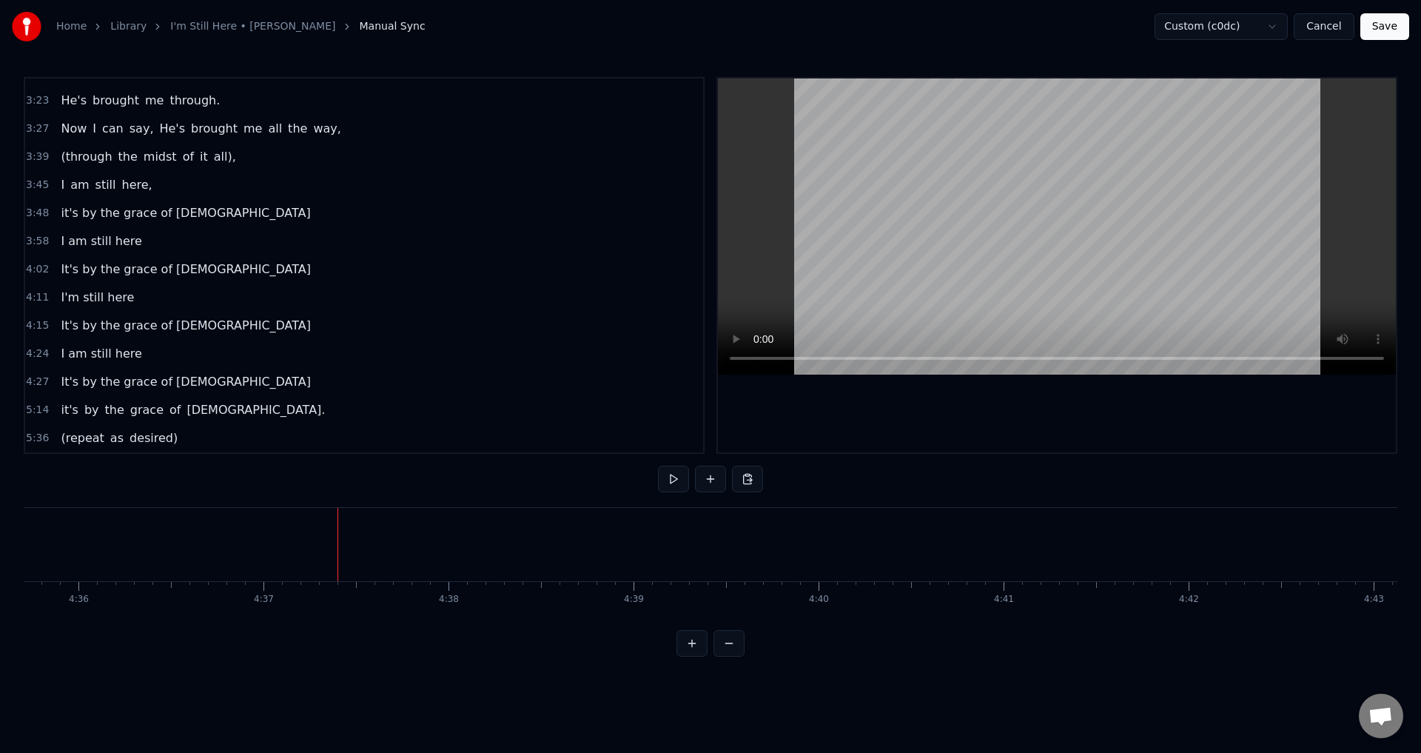
click at [705, 483] on button at bounding box center [710, 479] width 31 height 27
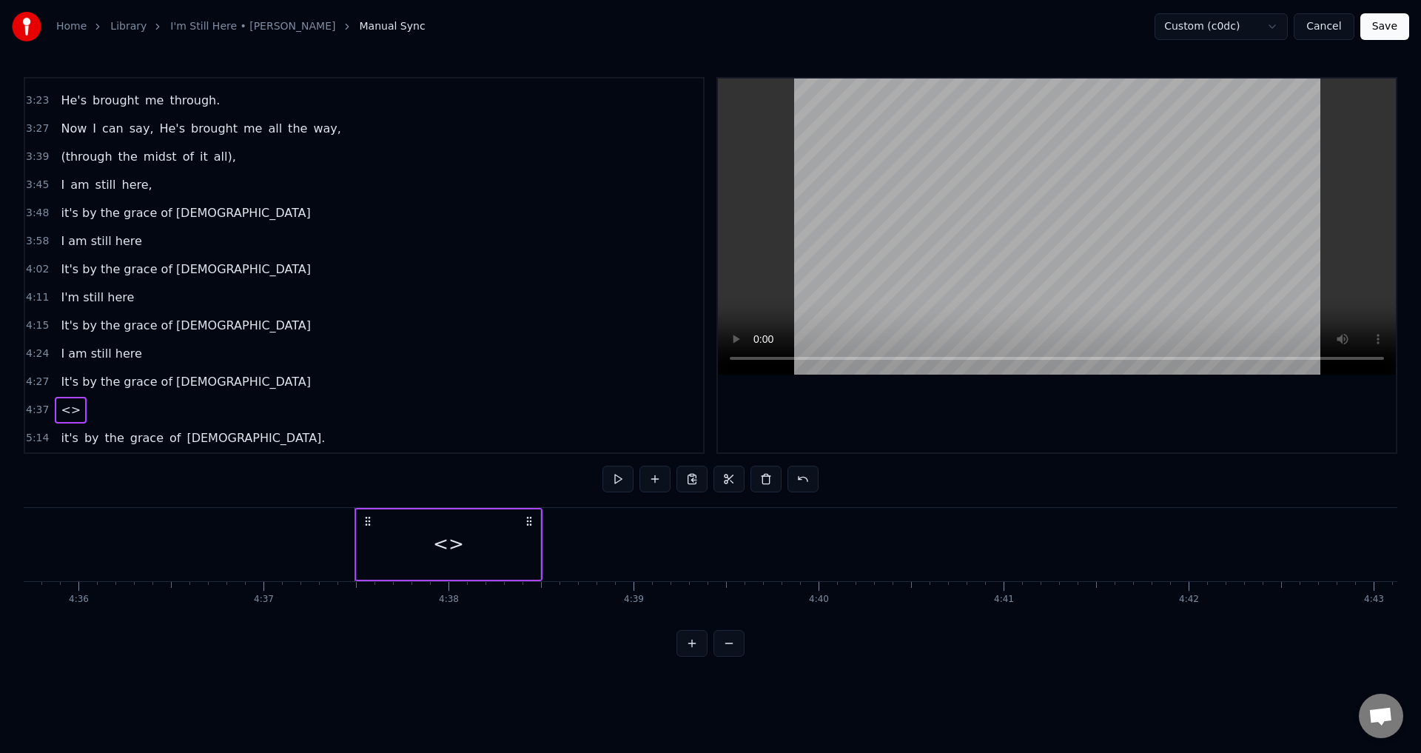
click at [474, 529] on div "<>" at bounding box center [449, 544] width 184 height 70
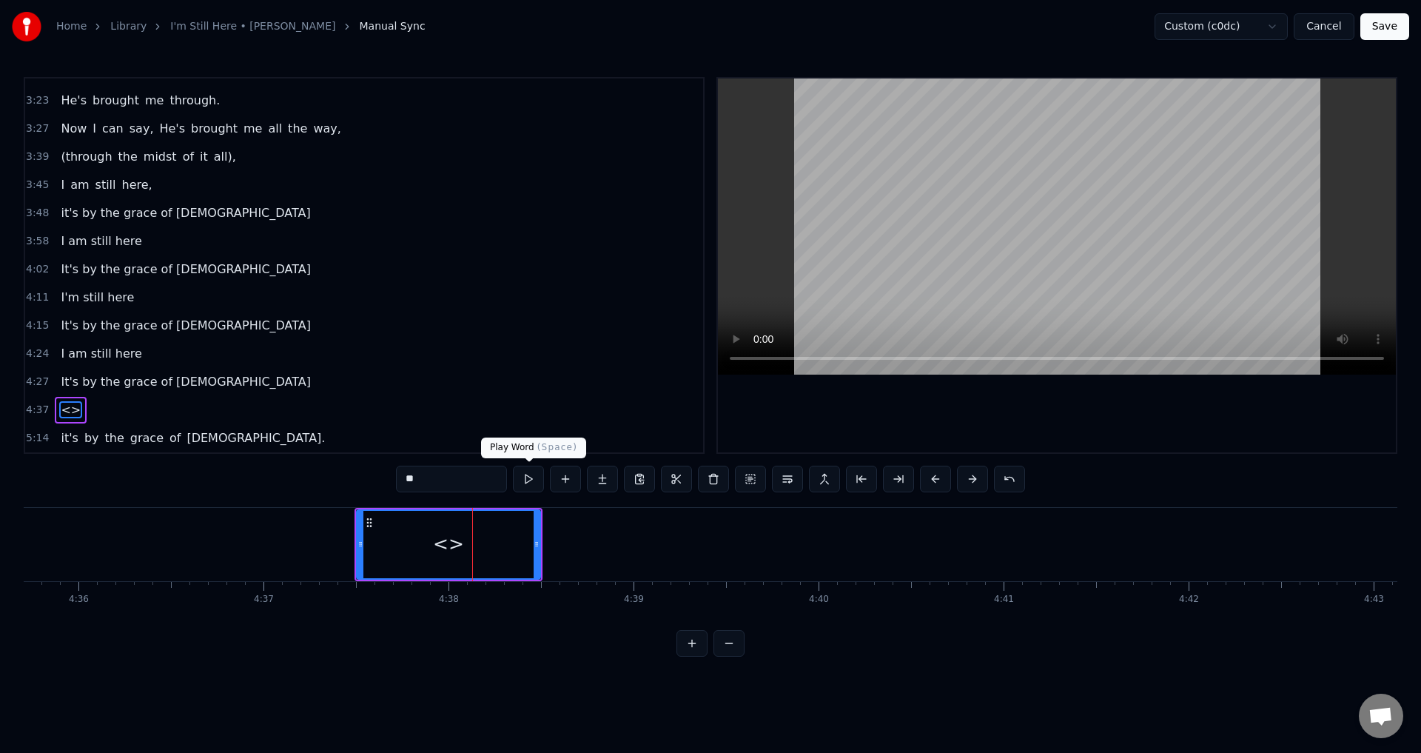
scroll to position [667, 0]
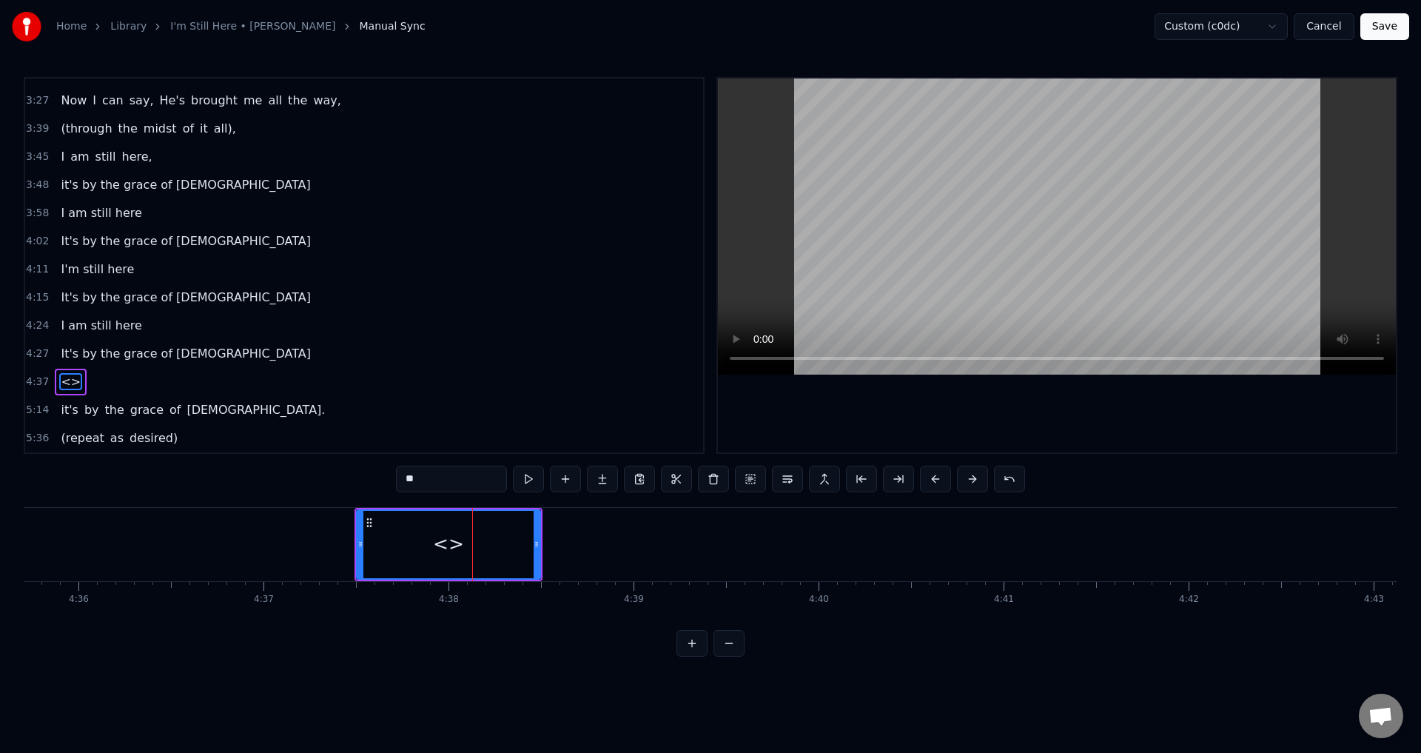
drag, startPoint x: 461, startPoint y: 474, endPoint x: 298, endPoint y: 498, distance: 165.4
click at [298, 498] on div "0:21 When I look back over my life 0:25 and I see all the things [DEMOGRAPHIC_D…" at bounding box center [711, 367] width 1374 height 580
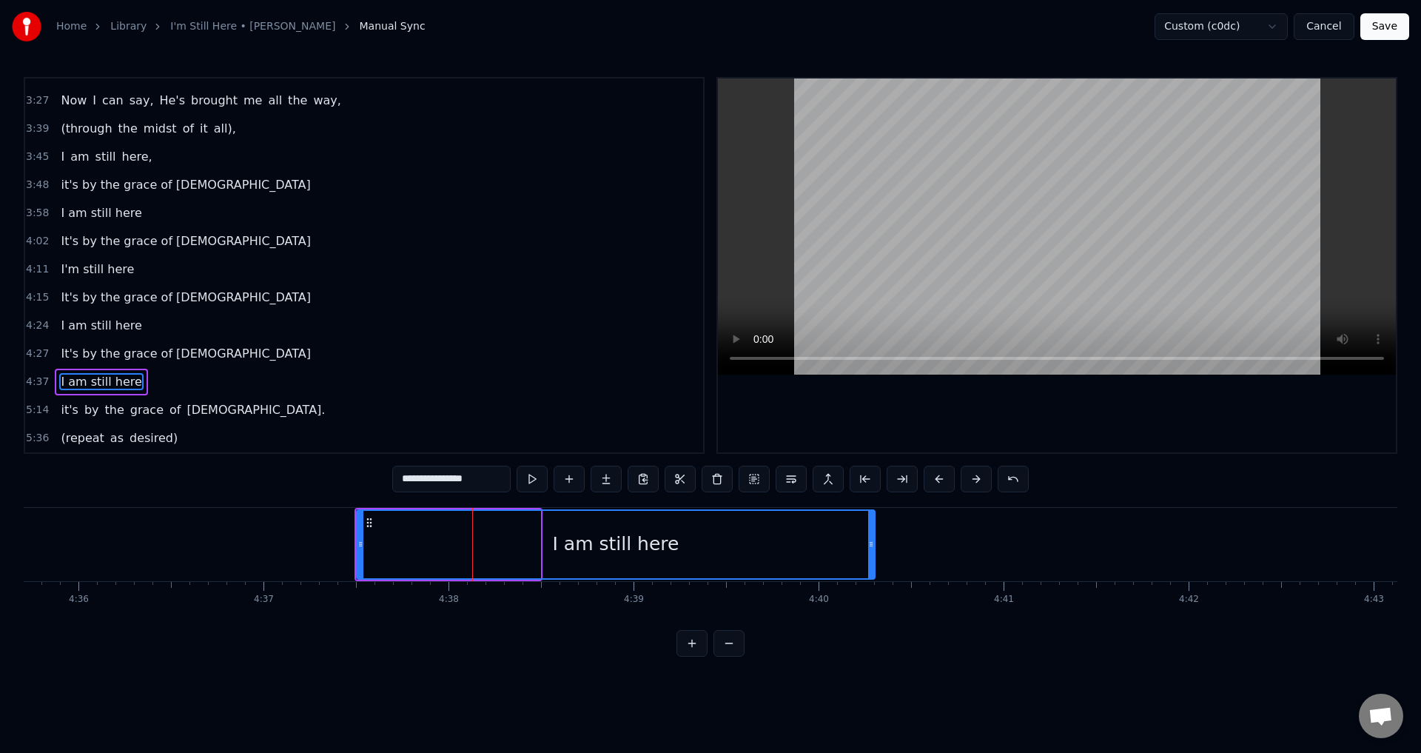
drag, startPoint x: 536, startPoint y: 539, endPoint x: 870, endPoint y: 590, distance: 338.4
click at [870, 590] on div "When I look back over my life and I see all the things [DEMOGRAPHIC_DATA]'s don…" at bounding box center [711, 562] width 1374 height 111
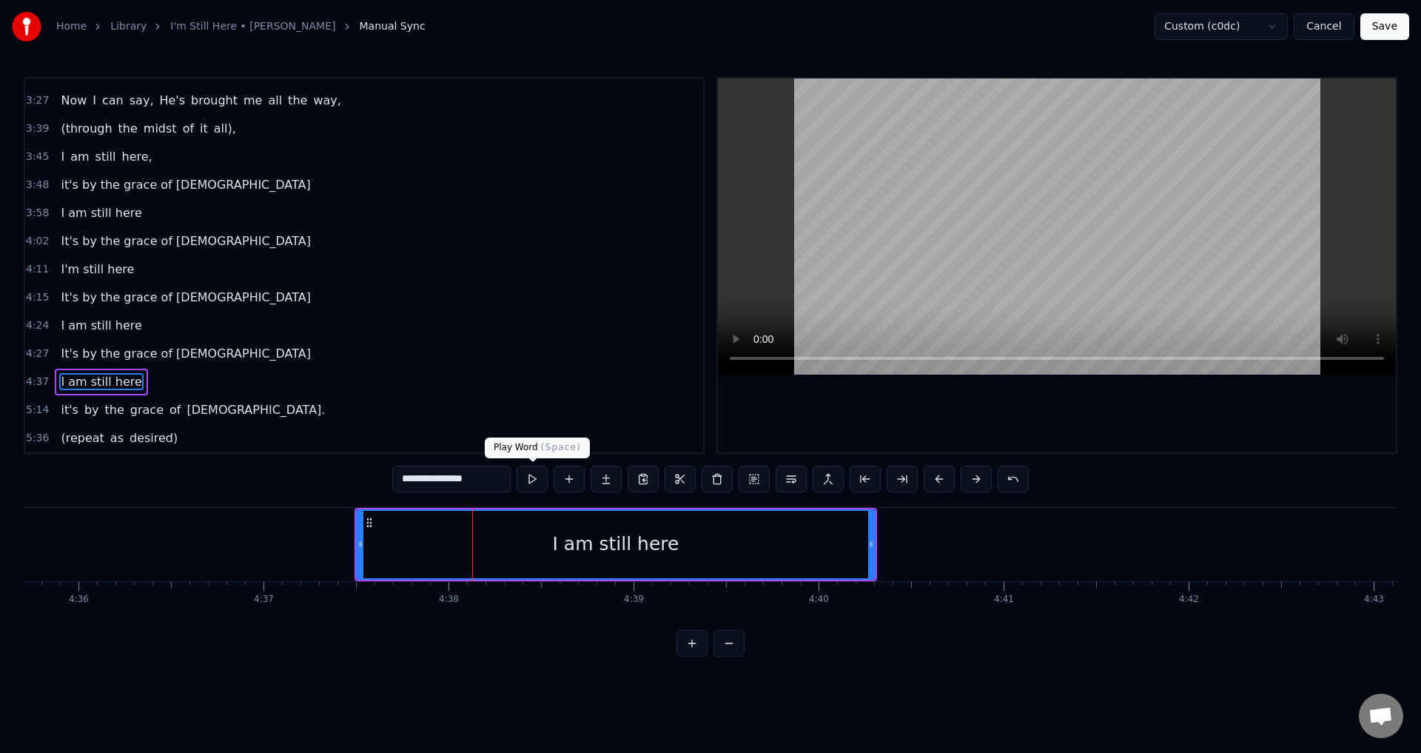
type input "**********"
click at [529, 482] on button at bounding box center [532, 479] width 31 height 27
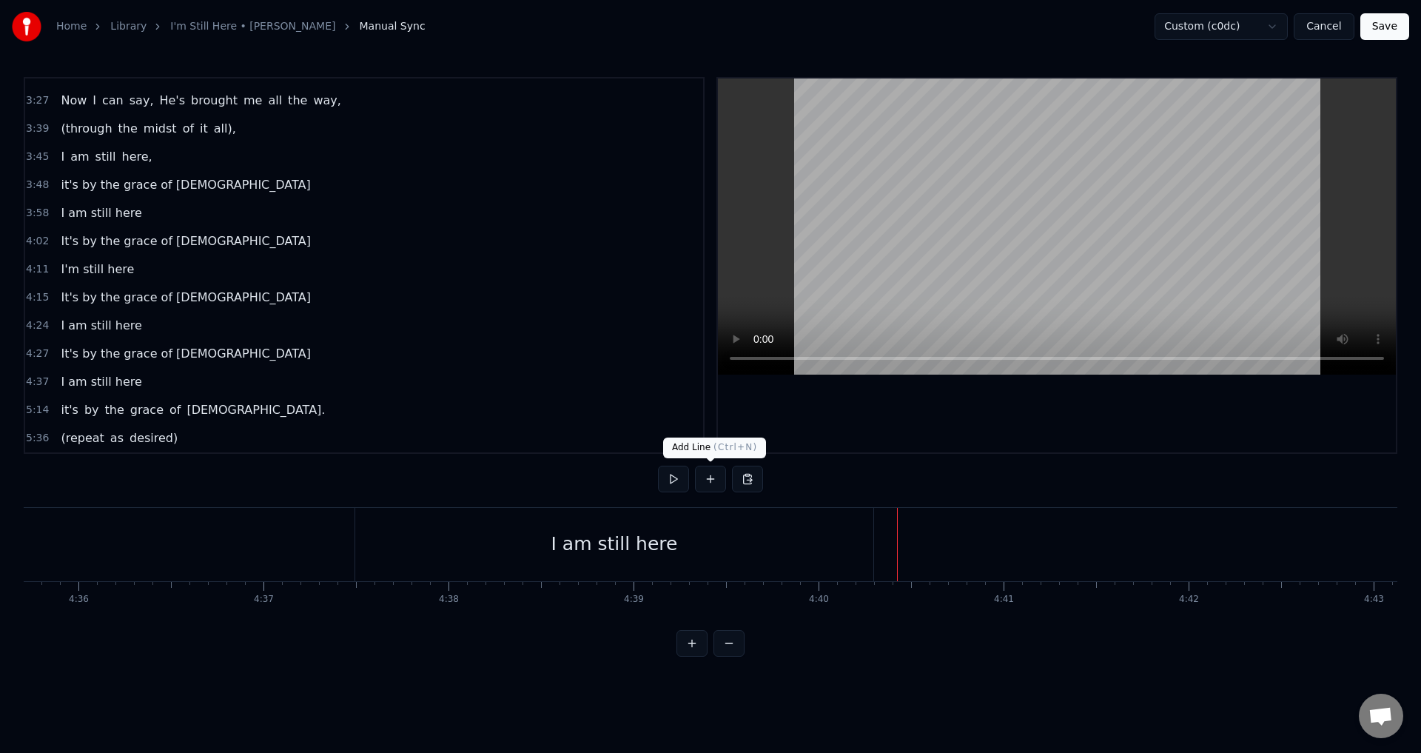
click at [708, 480] on button at bounding box center [710, 479] width 31 height 27
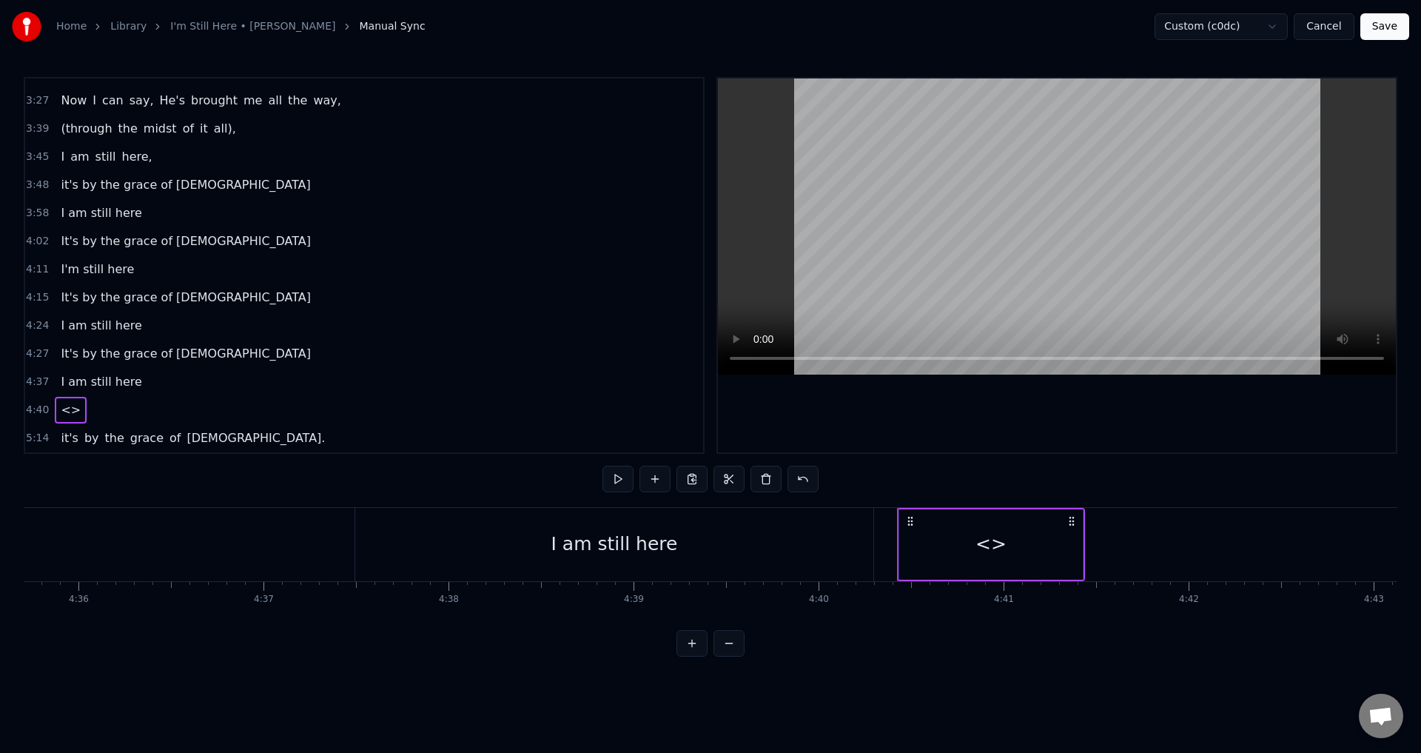
click at [988, 556] on div "<>" at bounding box center [991, 544] width 31 height 28
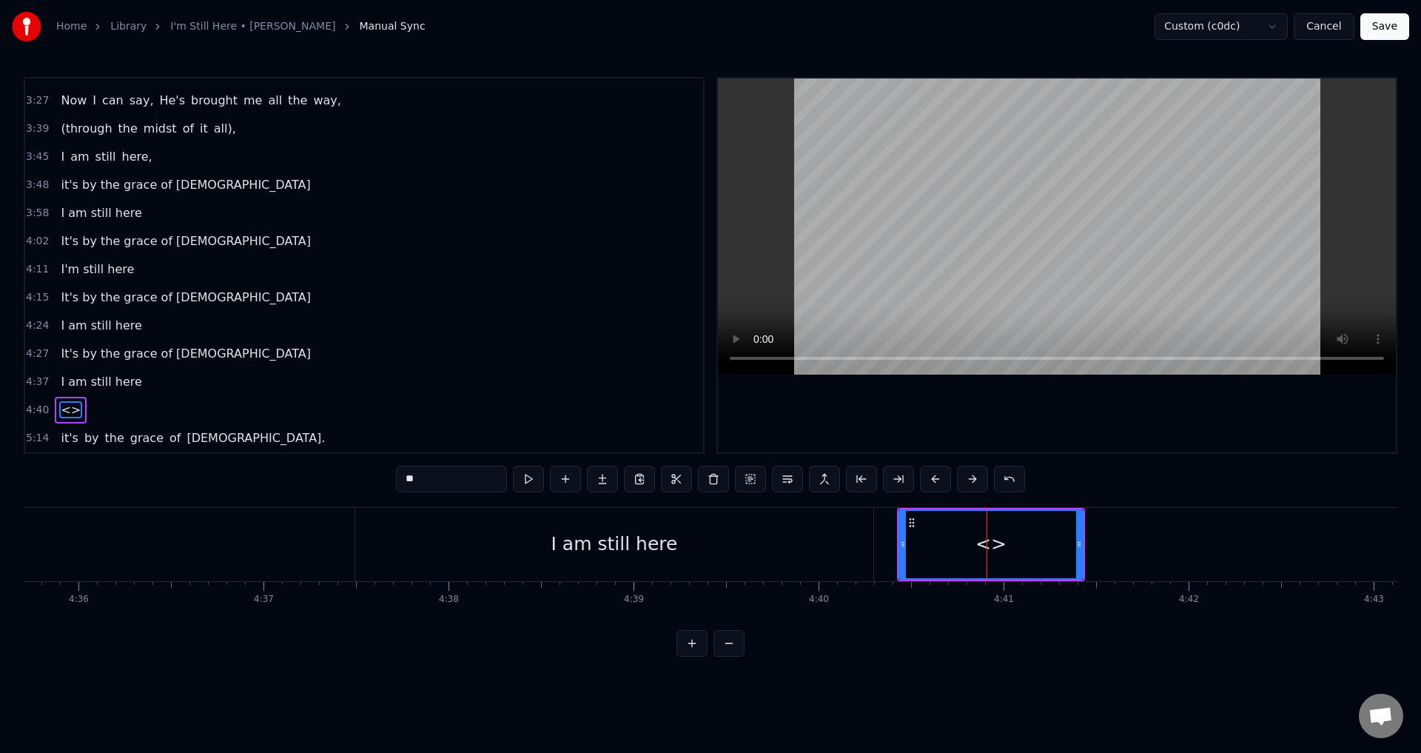
scroll to position [695, 0]
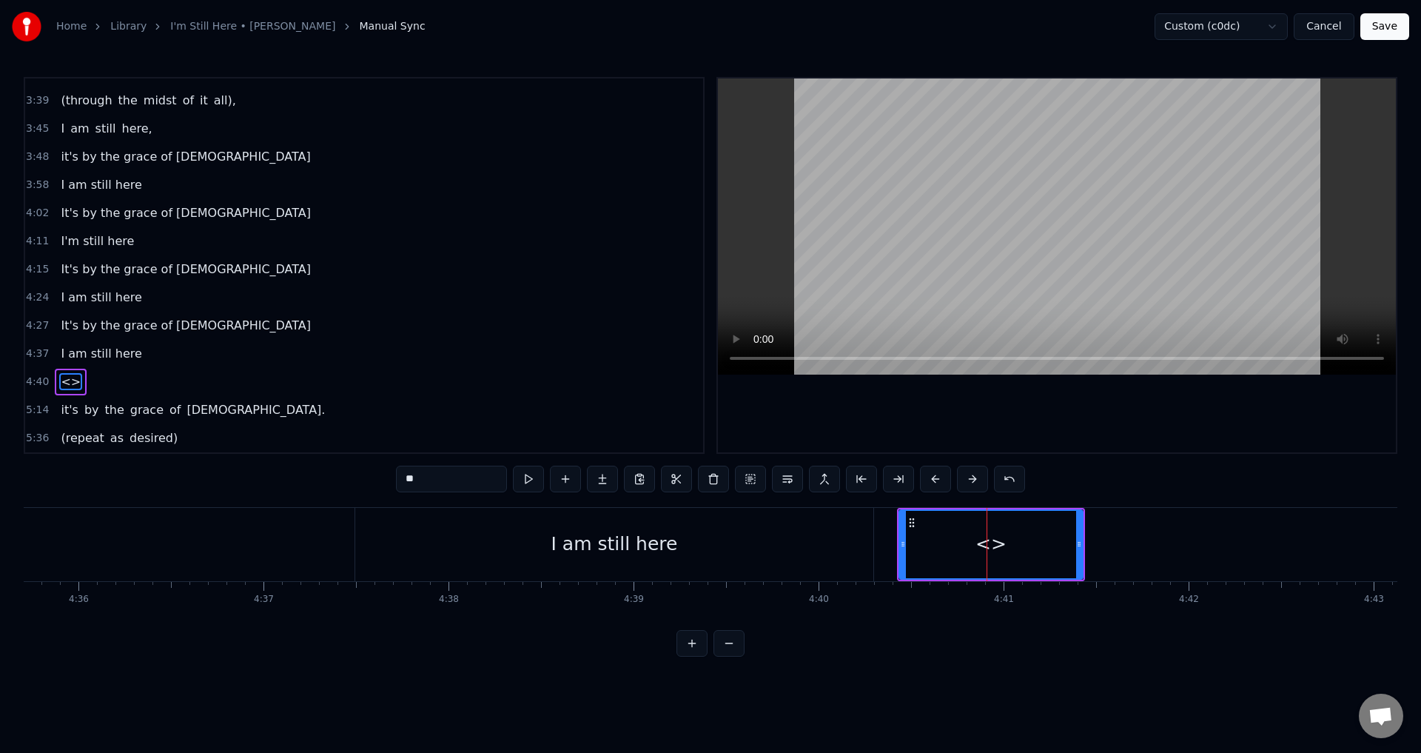
drag, startPoint x: 453, startPoint y: 477, endPoint x: 360, endPoint y: 474, distance: 93.3
click at [360, 474] on div "0:21 When I look back over my life 0:25 and I see all the things [DEMOGRAPHIC_D…" at bounding box center [711, 367] width 1374 height 580
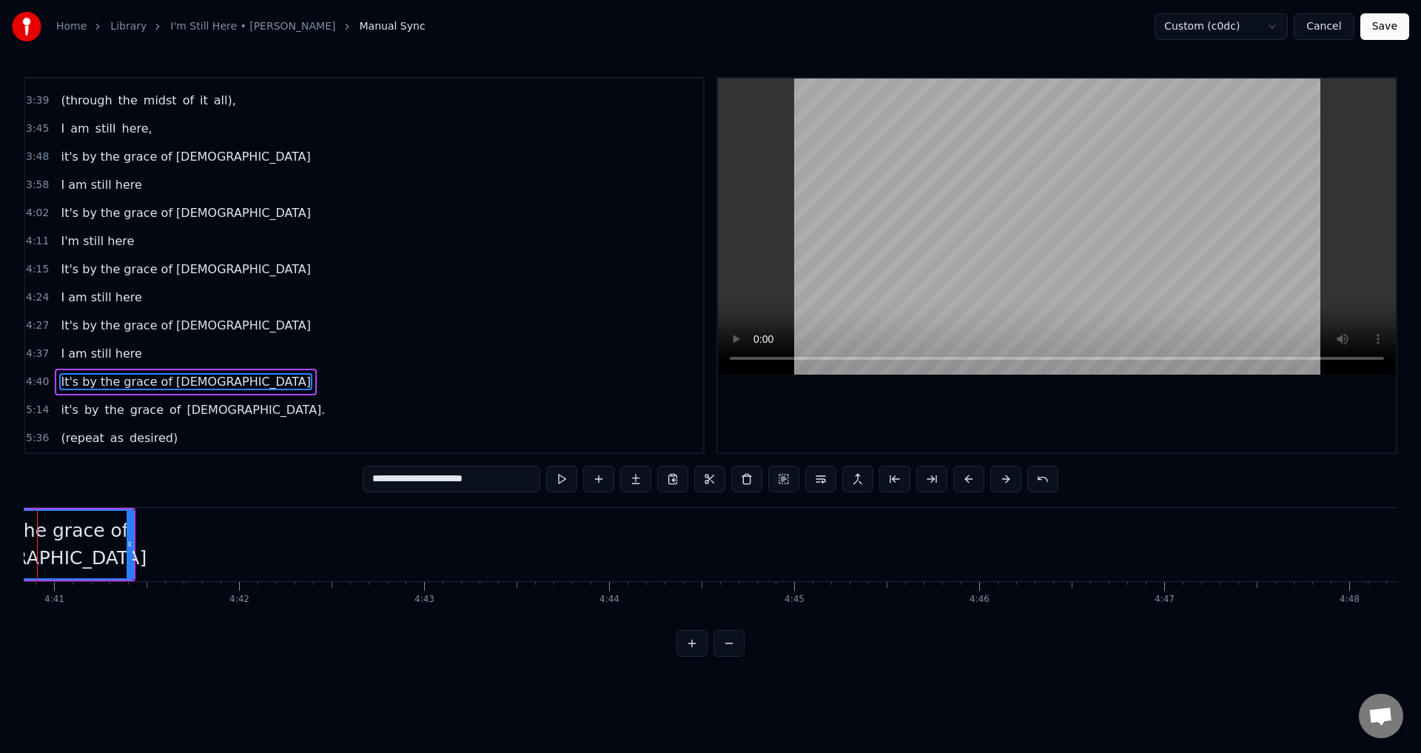
scroll to position [0, 51683]
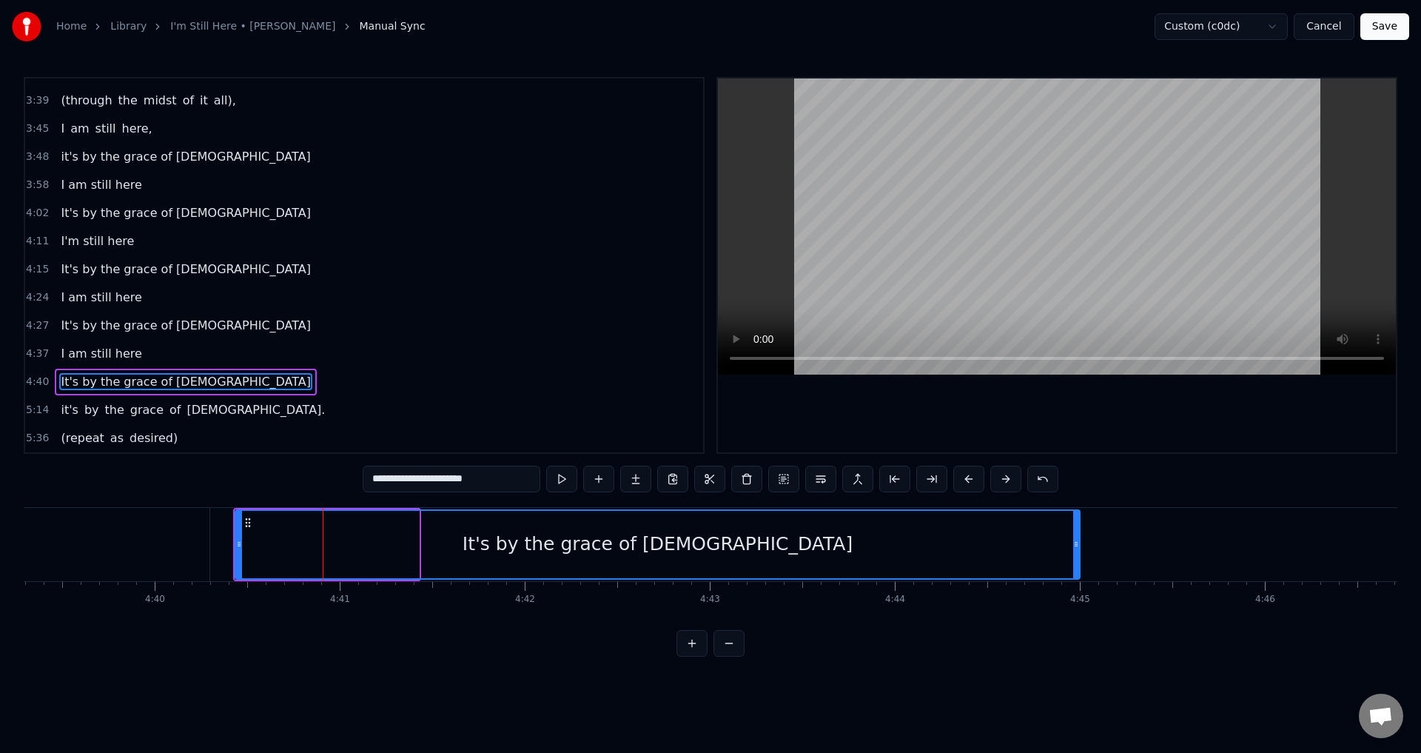
drag, startPoint x: 414, startPoint y: 543, endPoint x: 1075, endPoint y: 546, distance: 661.0
click at [1075, 546] on icon at bounding box center [1076, 544] width 6 height 12
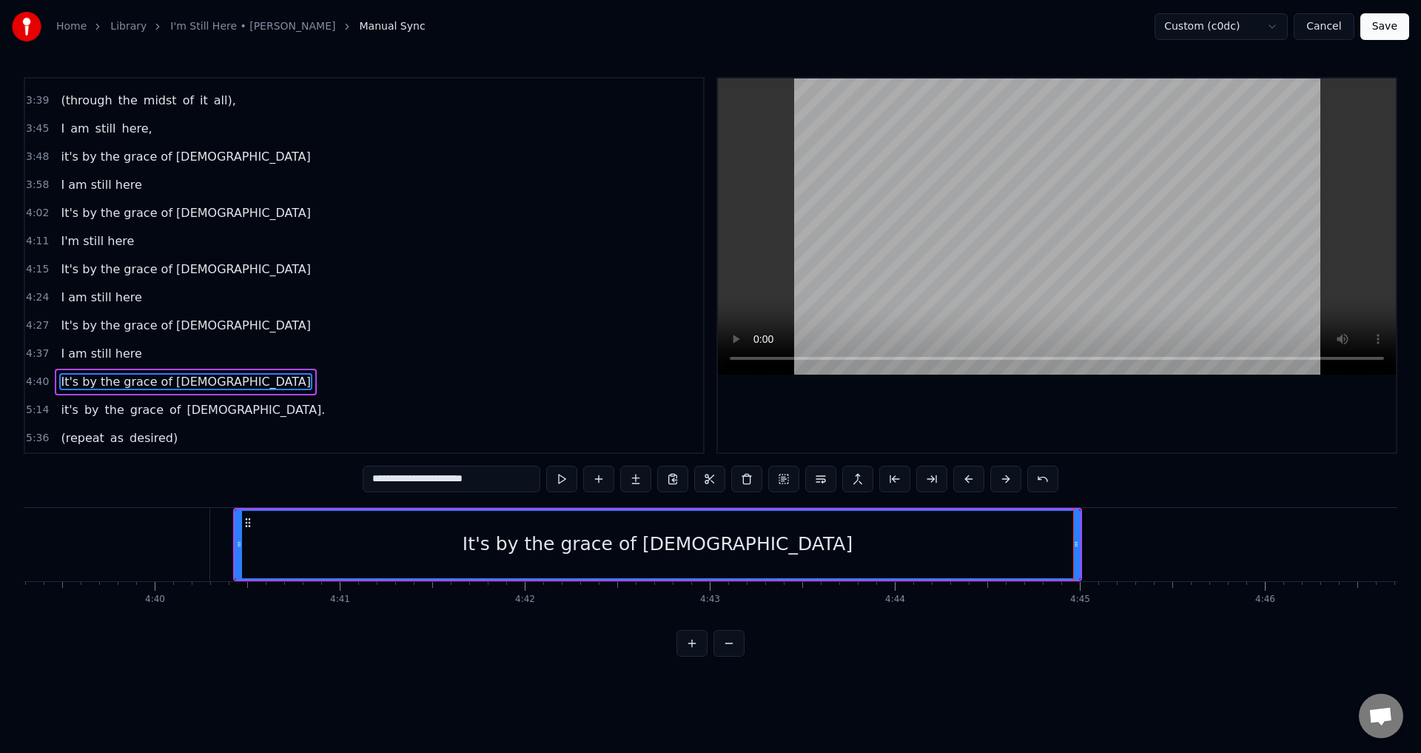
type input "**********"
click at [236, 549] on div "It's by the grace of [DEMOGRAPHIC_DATA]" at bounding box center [657, 544] width 843 height 67
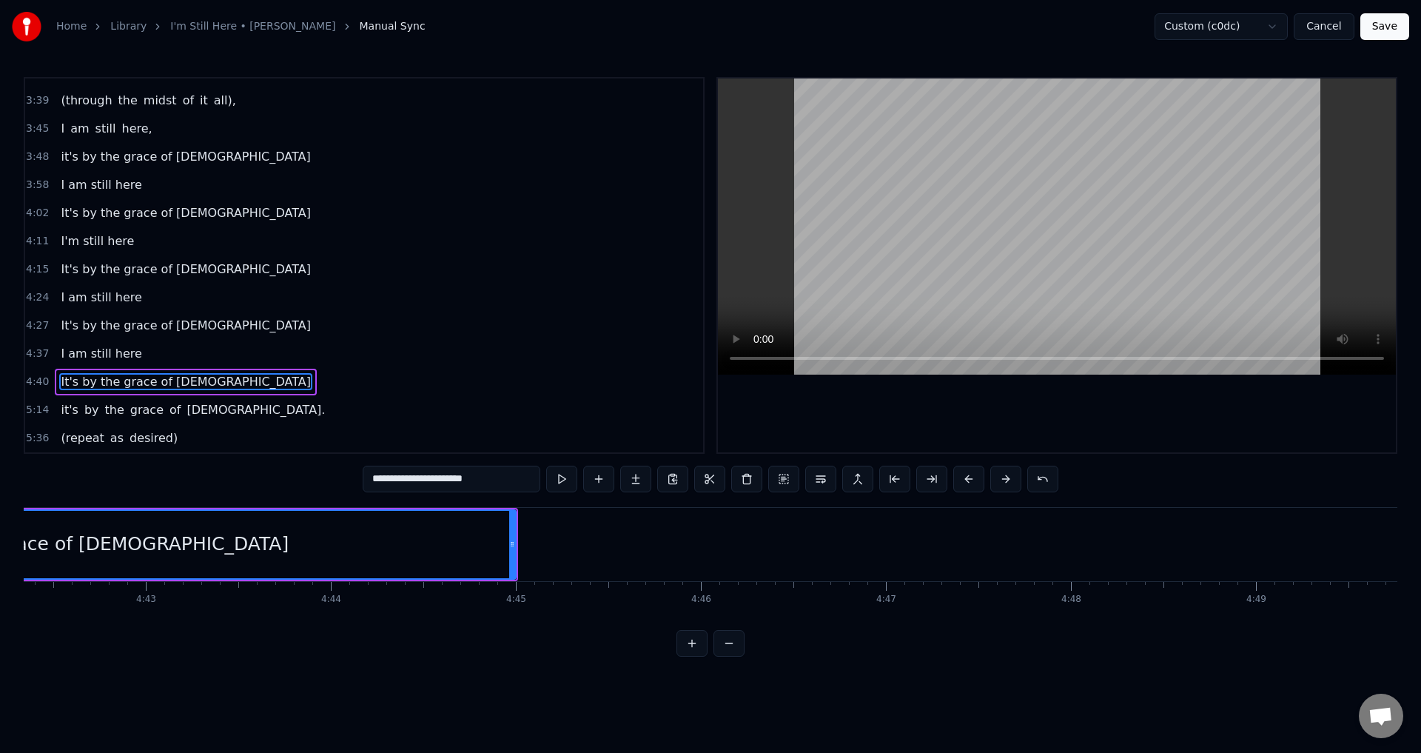
scroll to position [0, 51829]
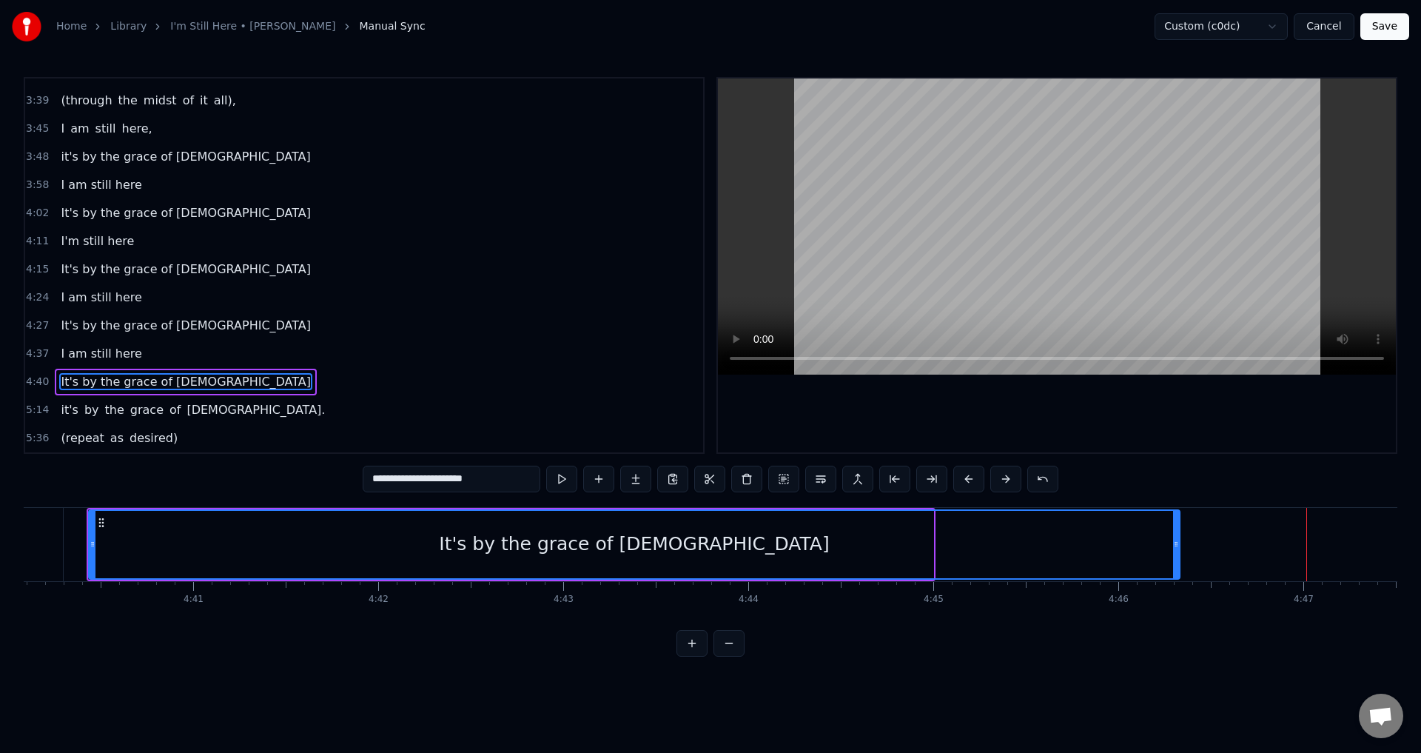
drag, startPoint x: 929, startPoint y: 539, endPoint x: 1175, endPoint y: 539, distance: 246.5
click at [1175, 539] on icon at bounding box center [1176, 544] width 6 height 12
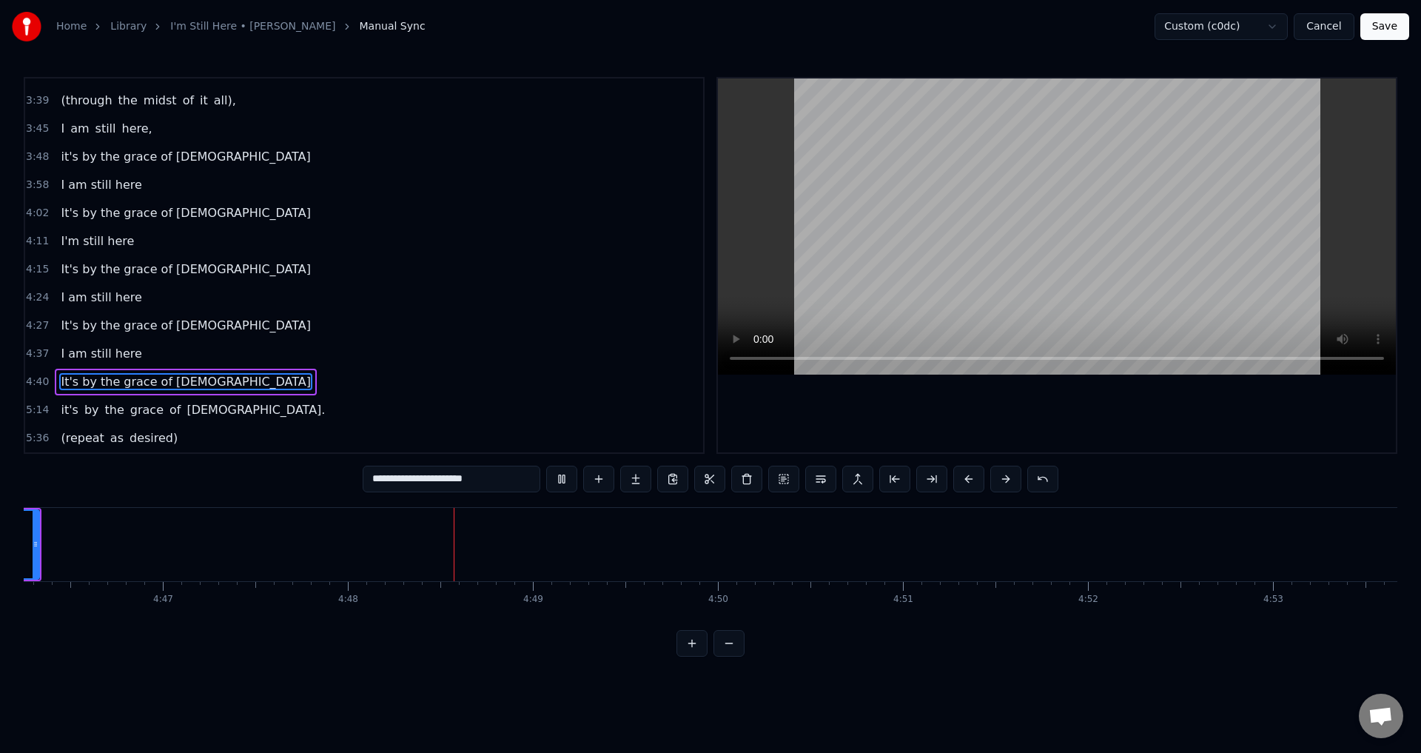
scroll to position [0, 53111]
click at [603, 479] on button at bounding box center [598, 479] width 31 height 27
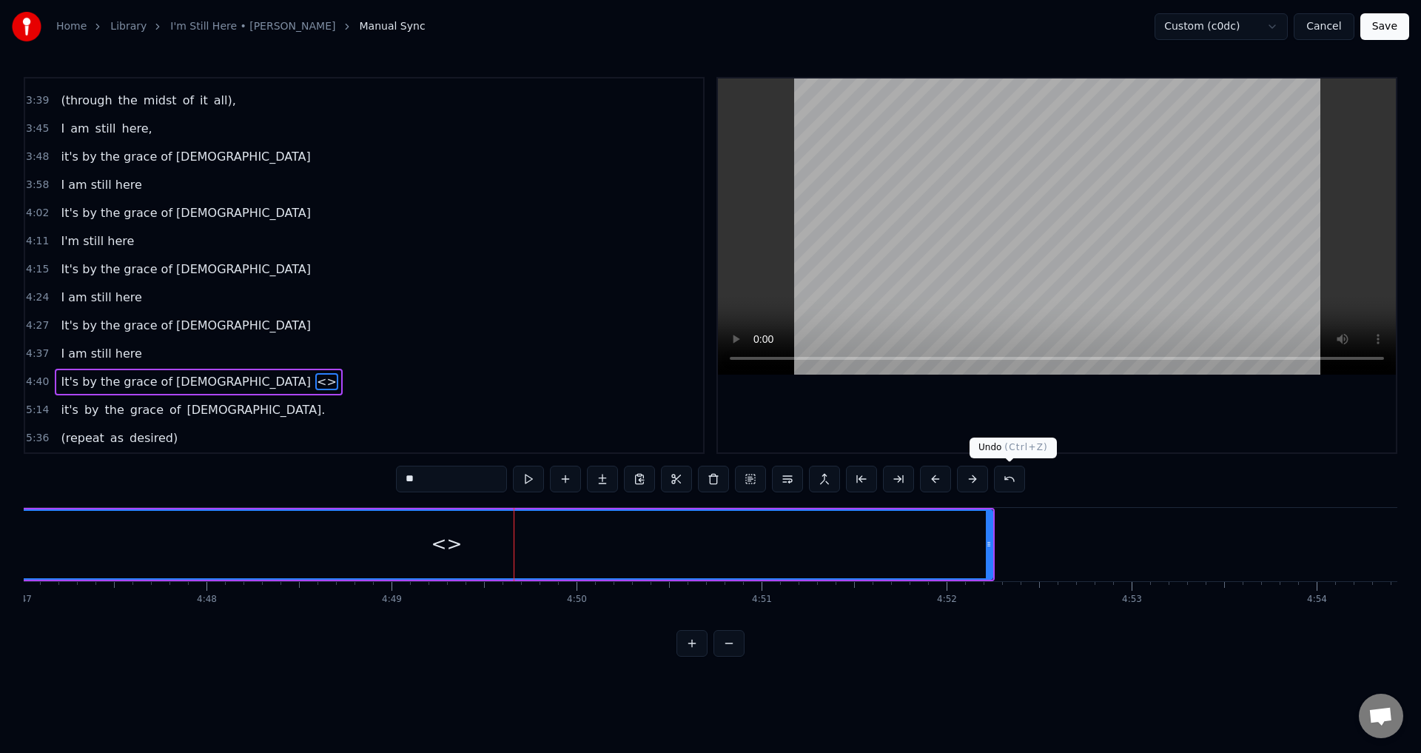
click at [1007, 480] on button at bounding box center [1009, 479] width 31 height 27
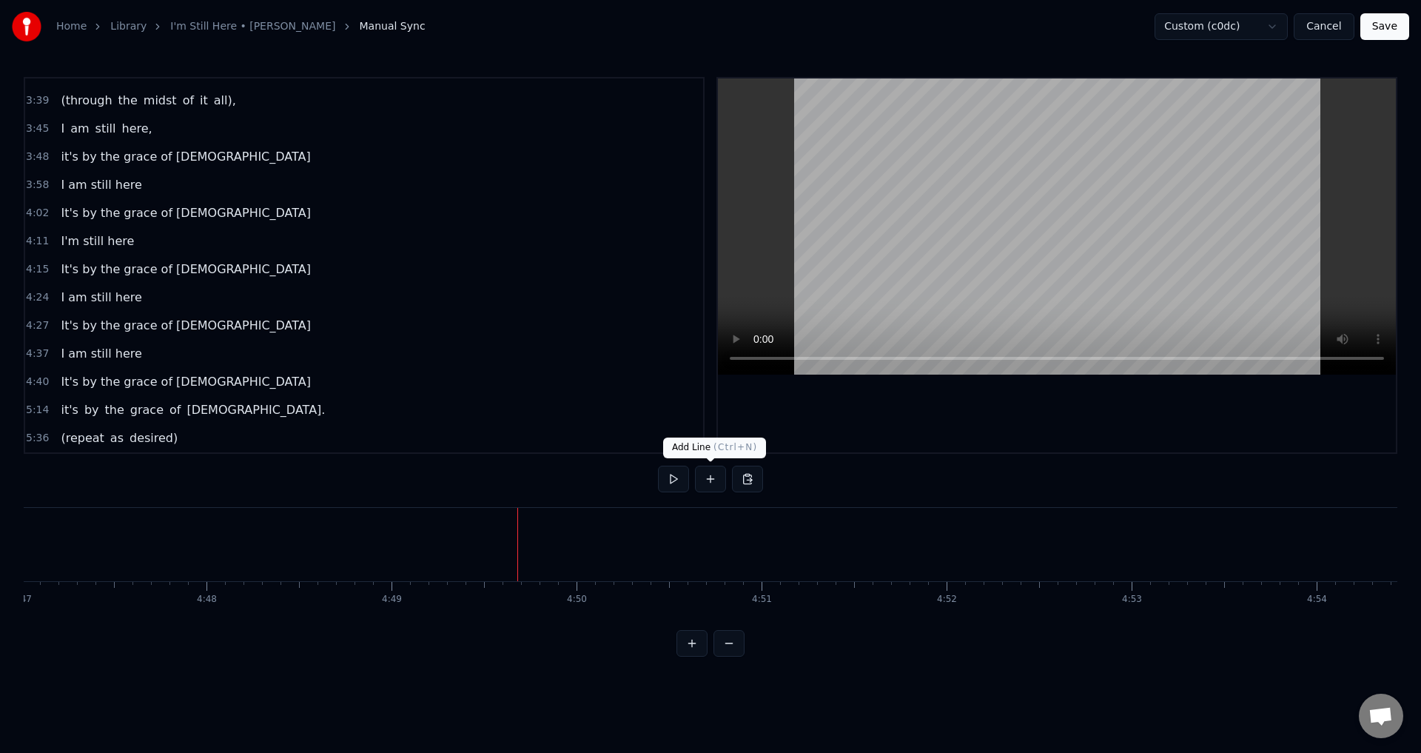
click at [701, 475] on button at bounding box center [710, 479] width 31 height 27
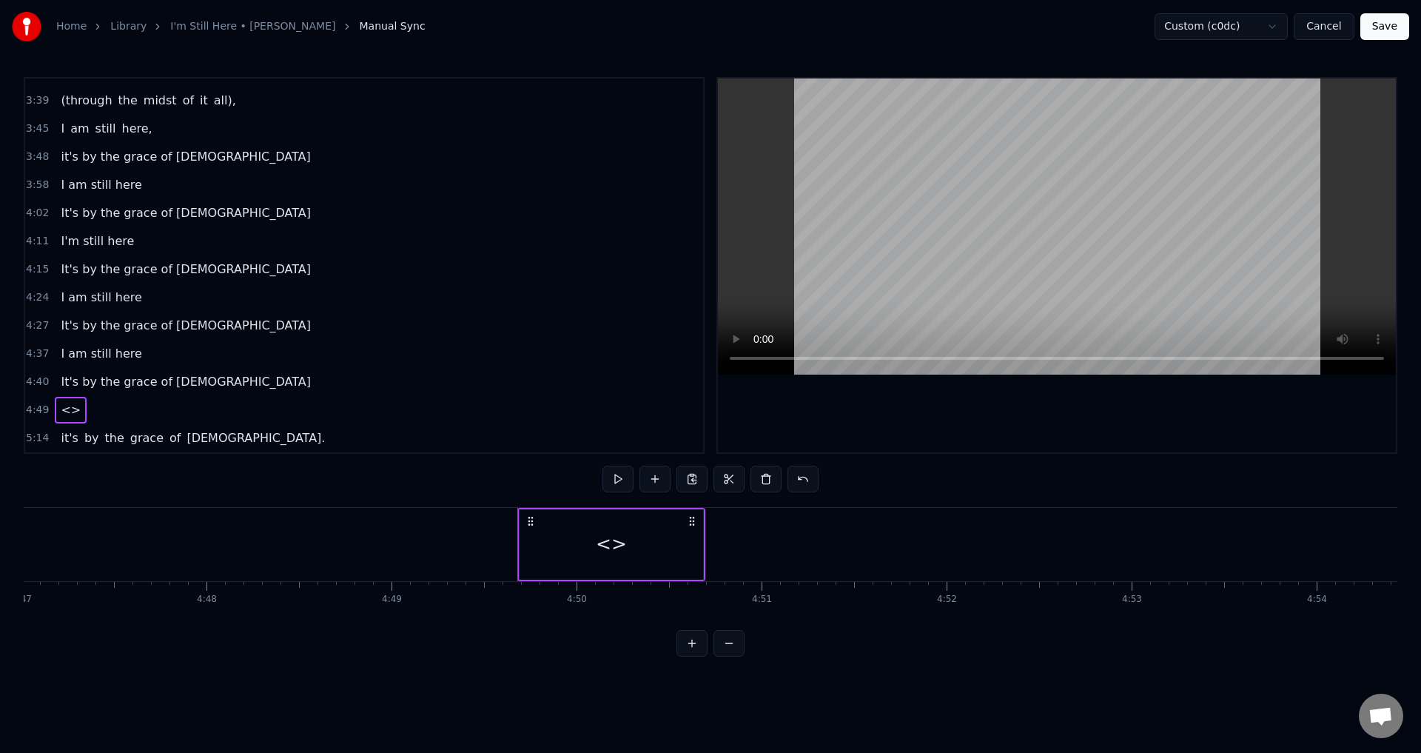
click at [628, 523] on div "<>" at bounding box center [612, 544] width 184 height 70
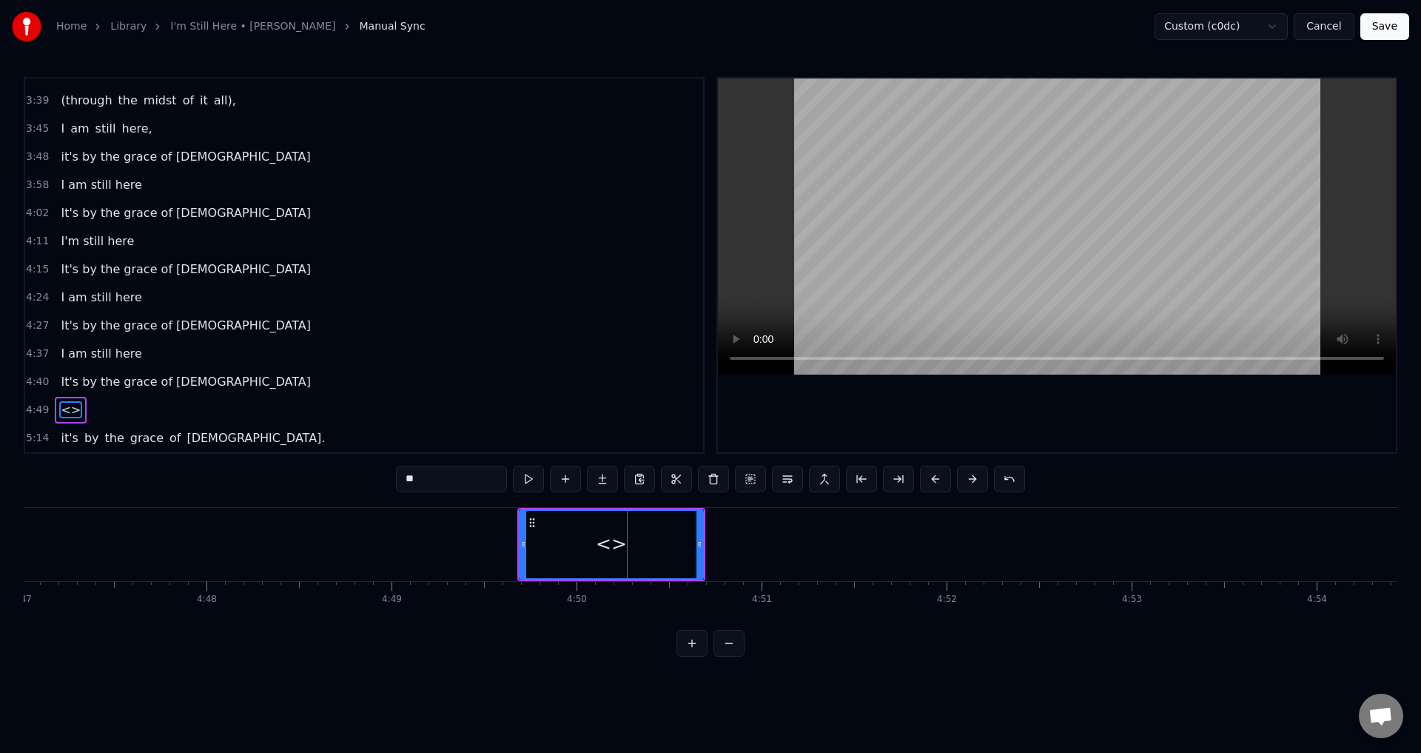
scroll to position [723, 0]
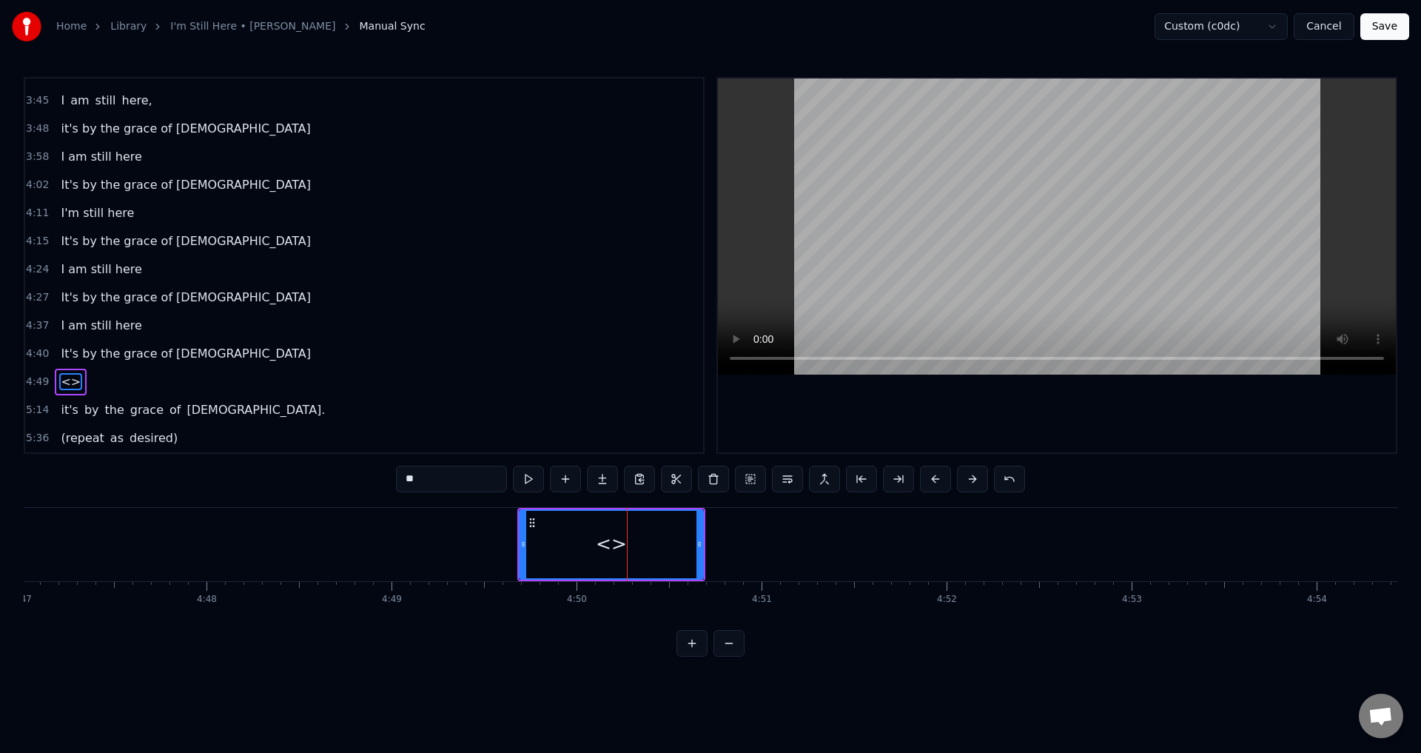
drag, startPoint x: 472, startPoint y: 476, endPoint x: 318, endPoint y: 476, distance: 154.7
click at [318, 476] on div "0:21 When I look back over my life 0:25 and I see all the things [DEMOGRAPHIC_D…" at bounding box center [711, 367] width 1374 height 580
type input "**********"
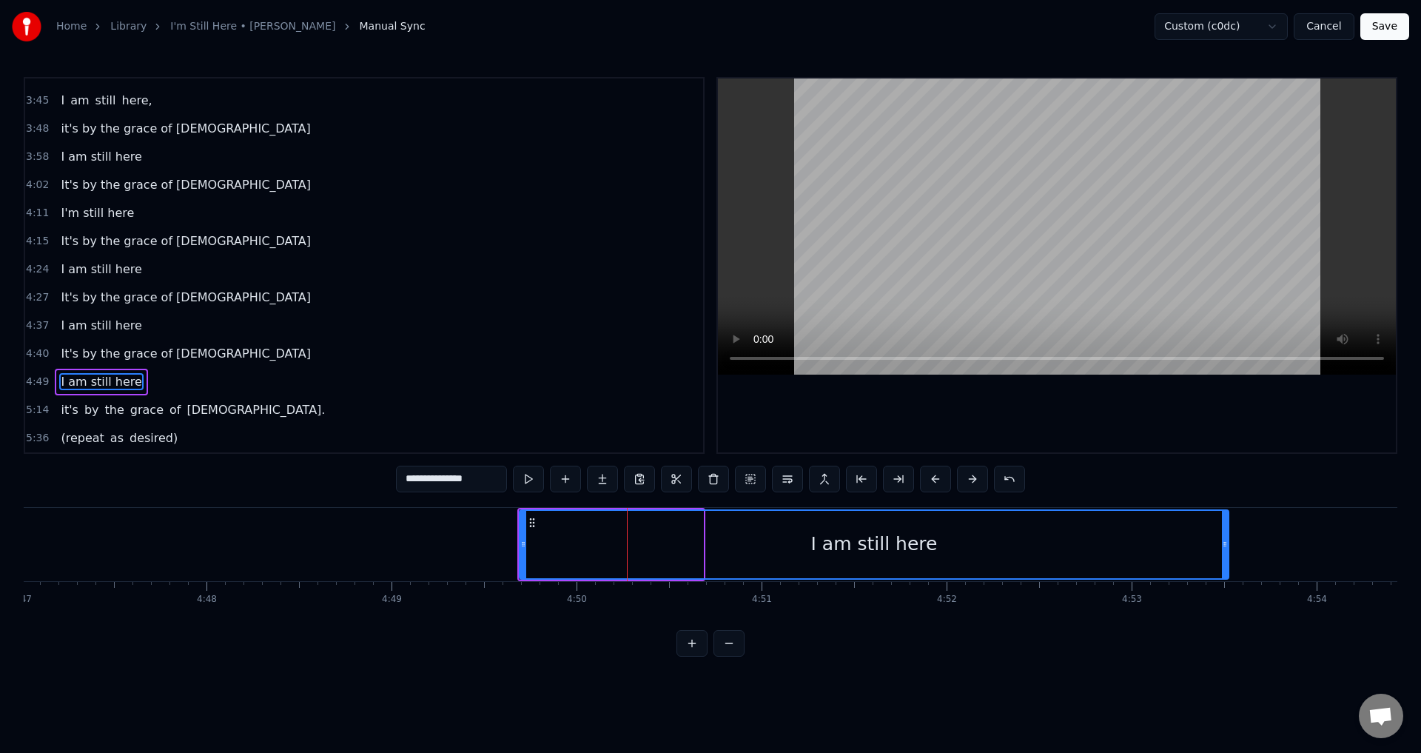
drag, startPoint x: 700, startPoint y: 542, endPoint x: 1226, endPoint y: 574, distance: 526.5
click at [1226, 574] on div at bounding box center [1225, 544] width 6 height 67
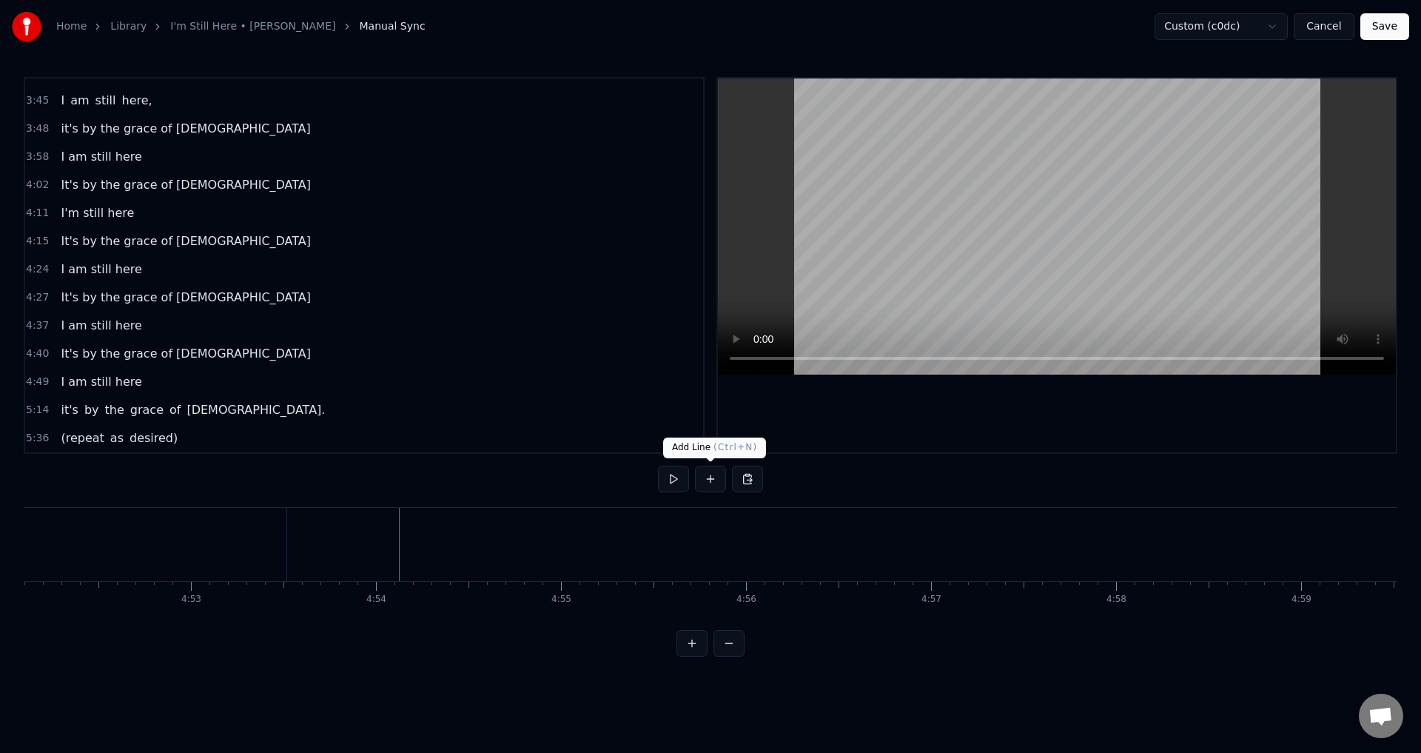
click at [708, 479] on button at bounding box center [710, 479] width 31 height 27
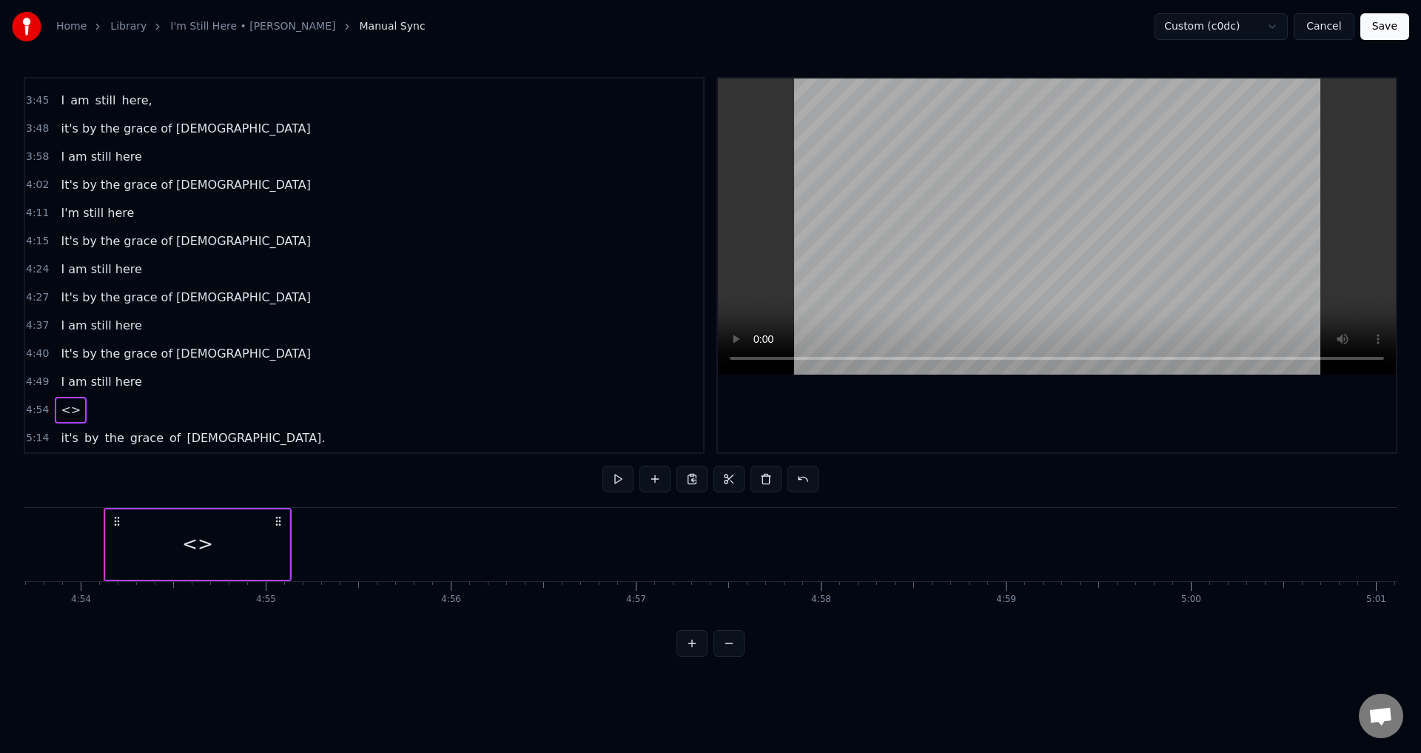
scroll to position [0, 54353]
click at [150, 545] on div "<>" at bounding box center [192, 544] width 184 height 70
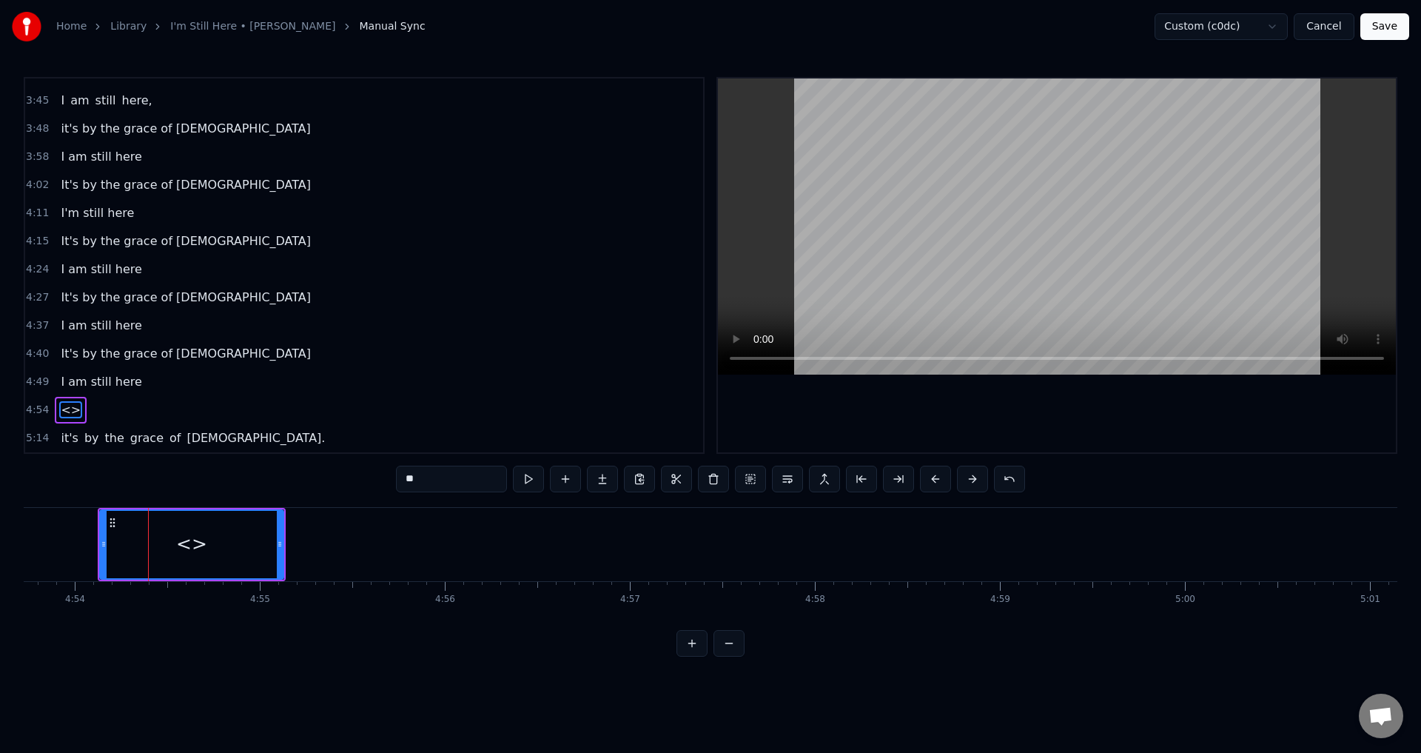
scroll to position [751, 0]
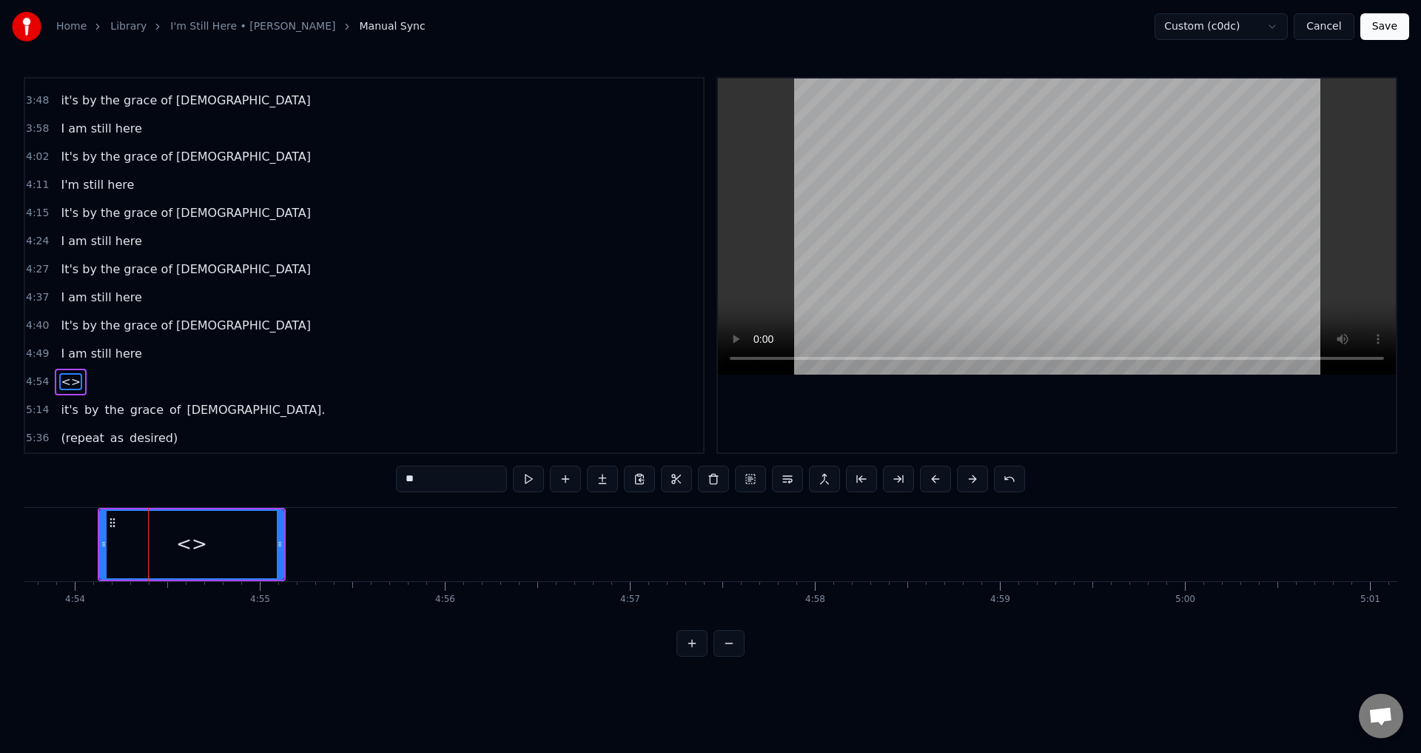
drag, startPoint x: 472, startPoint y: 481, endPoint x: 343, endPoint y: 481, distance: 128.8
click at [343, 481] on div "0:21 When I look back over my life 0:25 and I see all the things [DEMOGRAPHIC_D…" at bounding box center [711, 367] width 1374 height 580
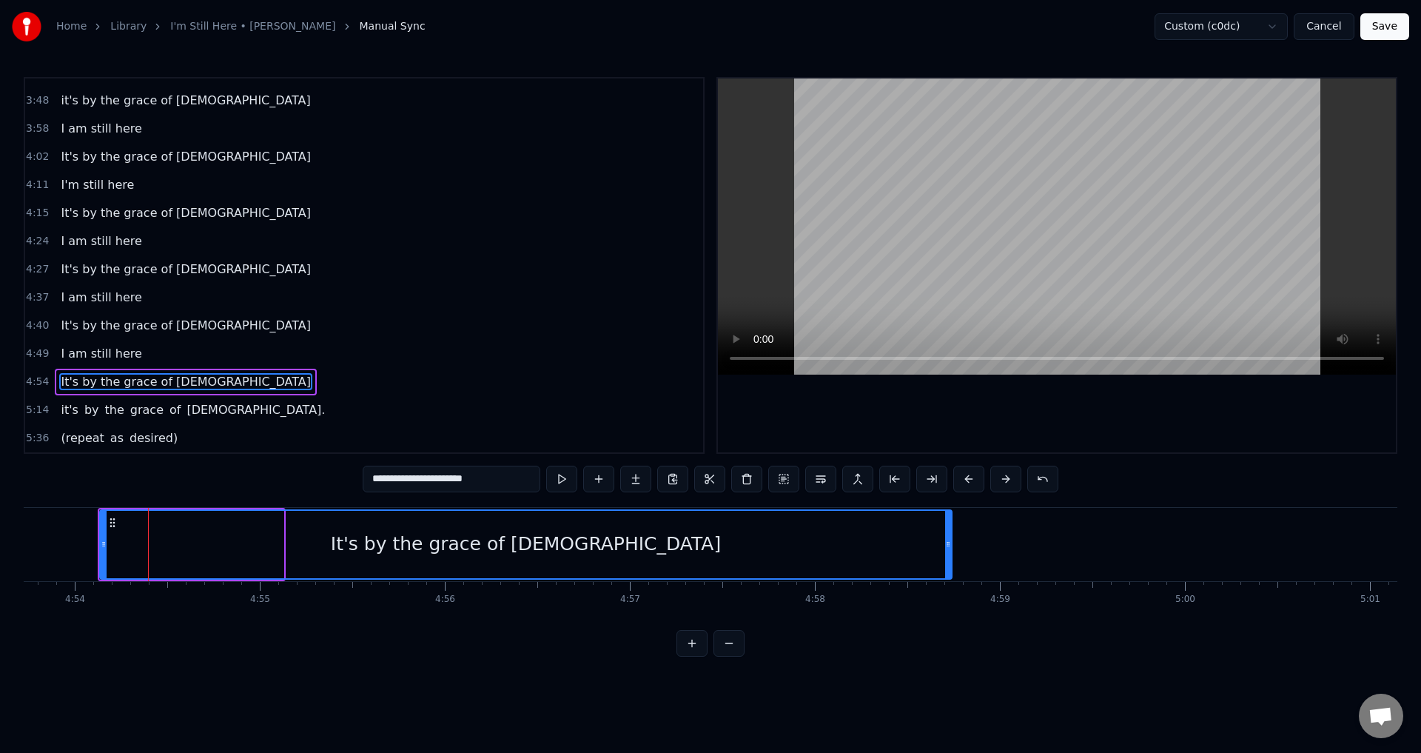
drag, startPoint x: 279, startPoint y: 540, endPoint x: 952, endPoint y: 517, distance: 673.3
click at [951, 516] on div at bounding box center [948, 544] width 6 height 67
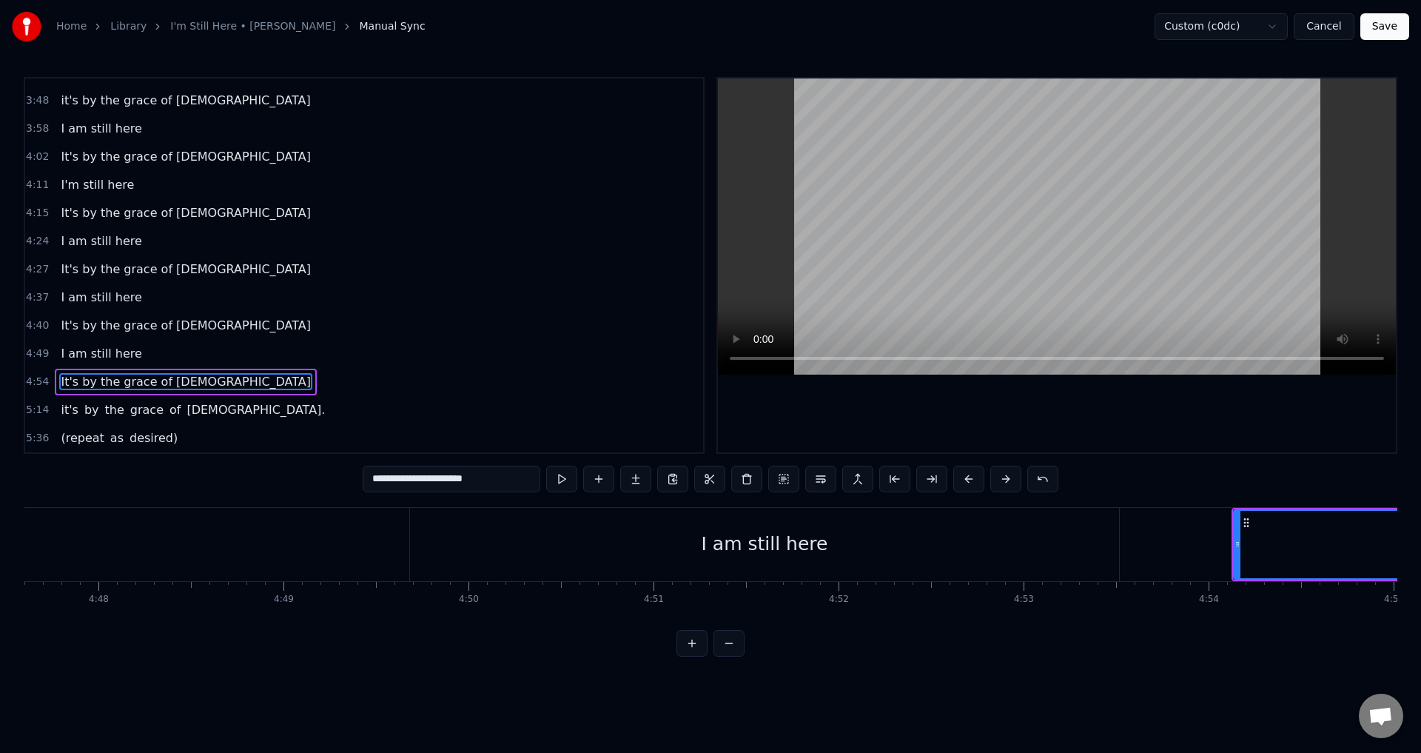
scroll to position [0, 53148]
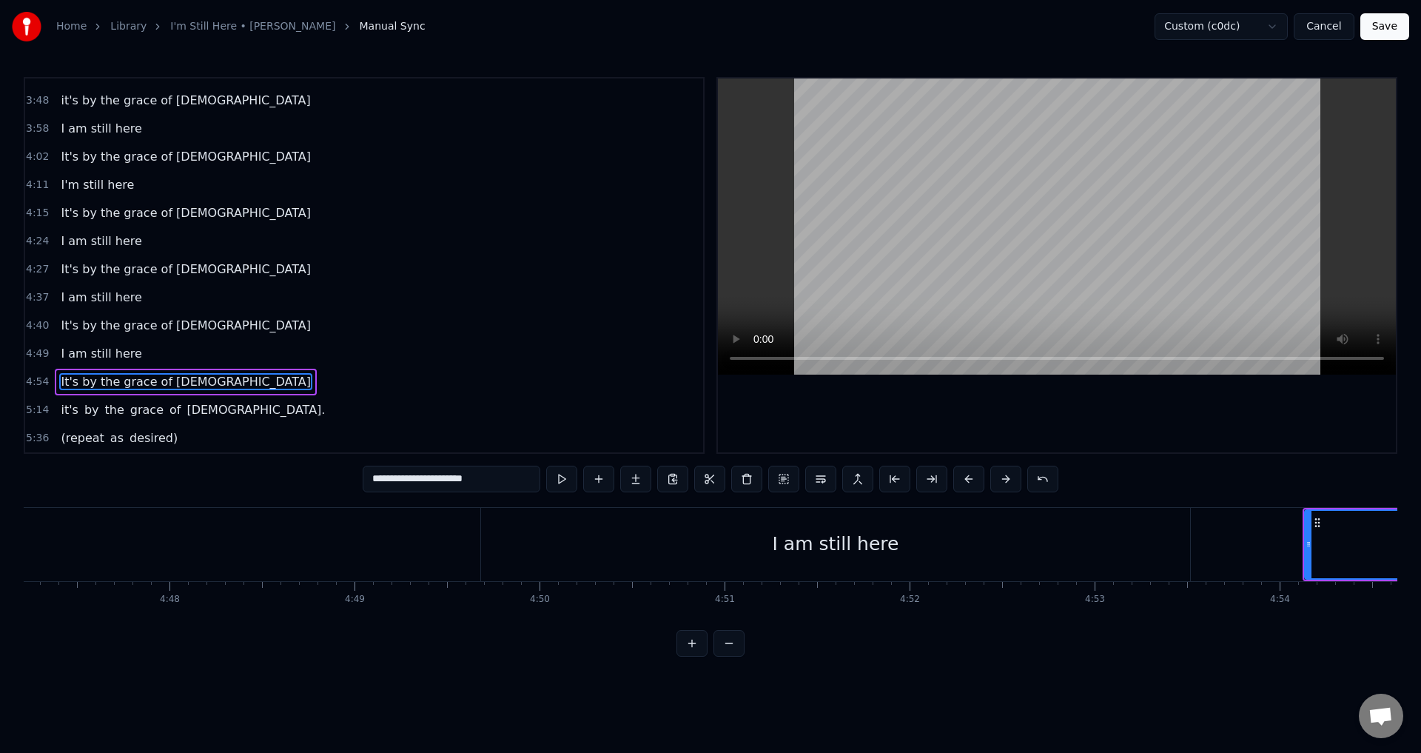
type input "**********"
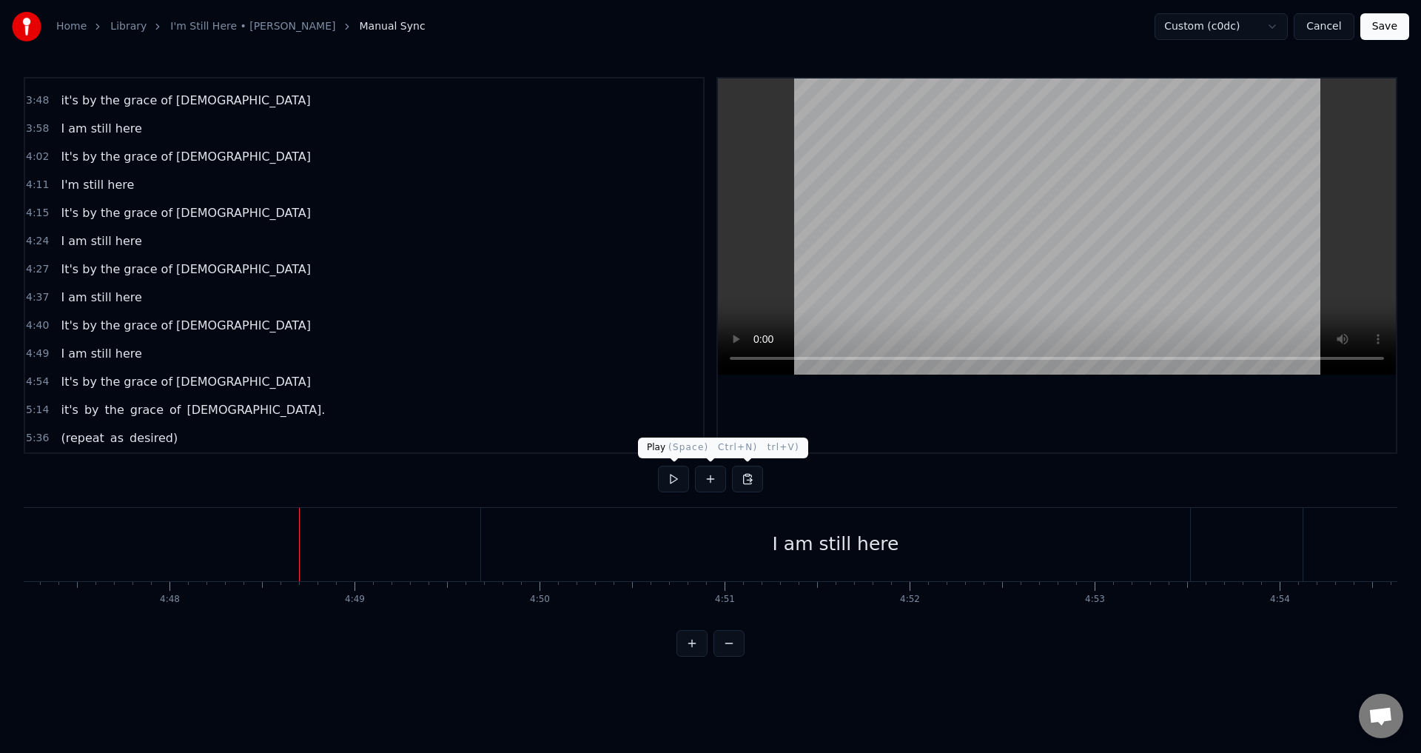
click at [668, 483] on button at bounding box center [673, 479] width 31 height 27
click at [666, 483] on button at bounding box center [673, 479] width 31 height 27
drag, startPoint x: 850, startPoint y: 538, endPoint x: 938, endPoint y: 536, distance: 87.4
click at [851, 538] on div "I am still here" at bounding box center [836, 544] width 127 height 28
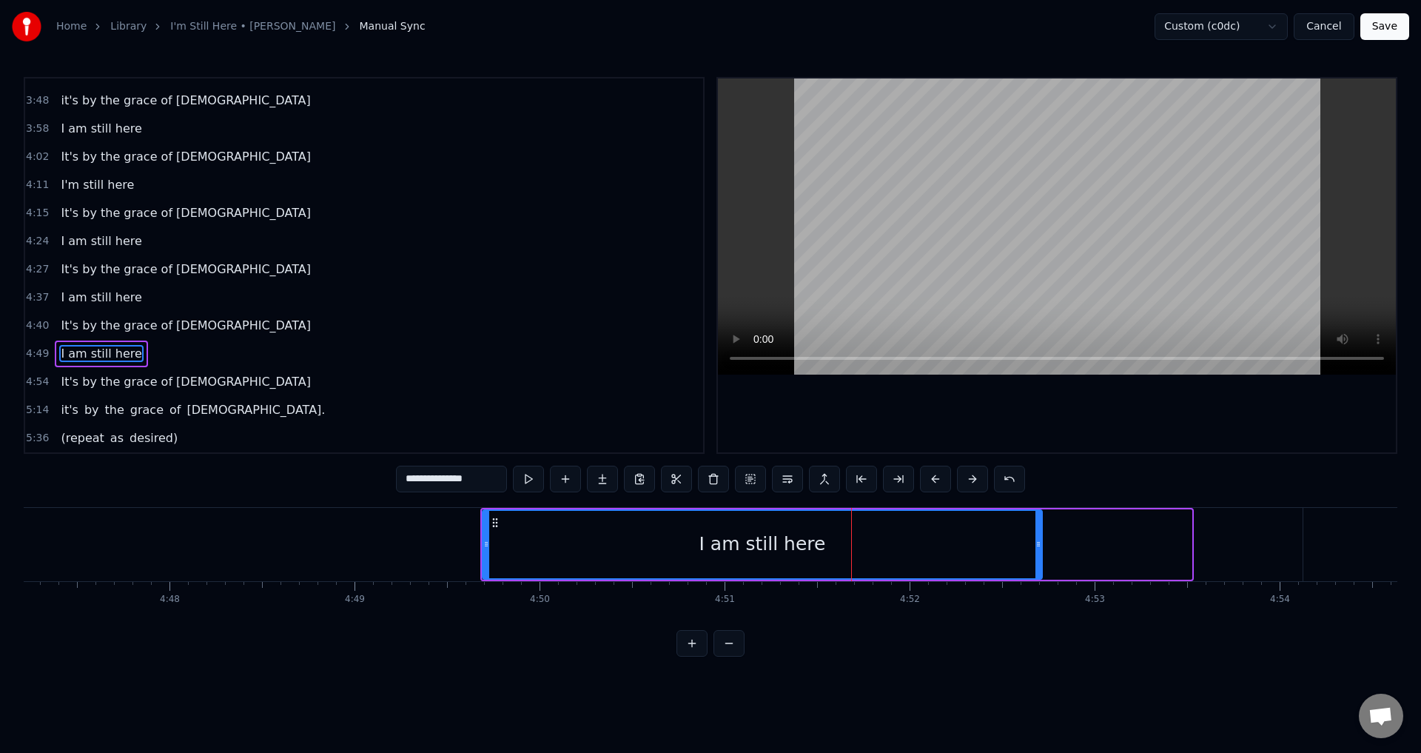
drag, startPoint x: 1189, startPoint y: 534, endPoint x: 1040, endPoint y: 575, distance: 155.0
click at [1040, 575] on div at bounding box center [1039, 544] width 6 height 67
click at [183, 381] on div "It's by the grace of [DEMOGRAPHIC_DATA]" at bounding box center [186, 382] width 262 height 27
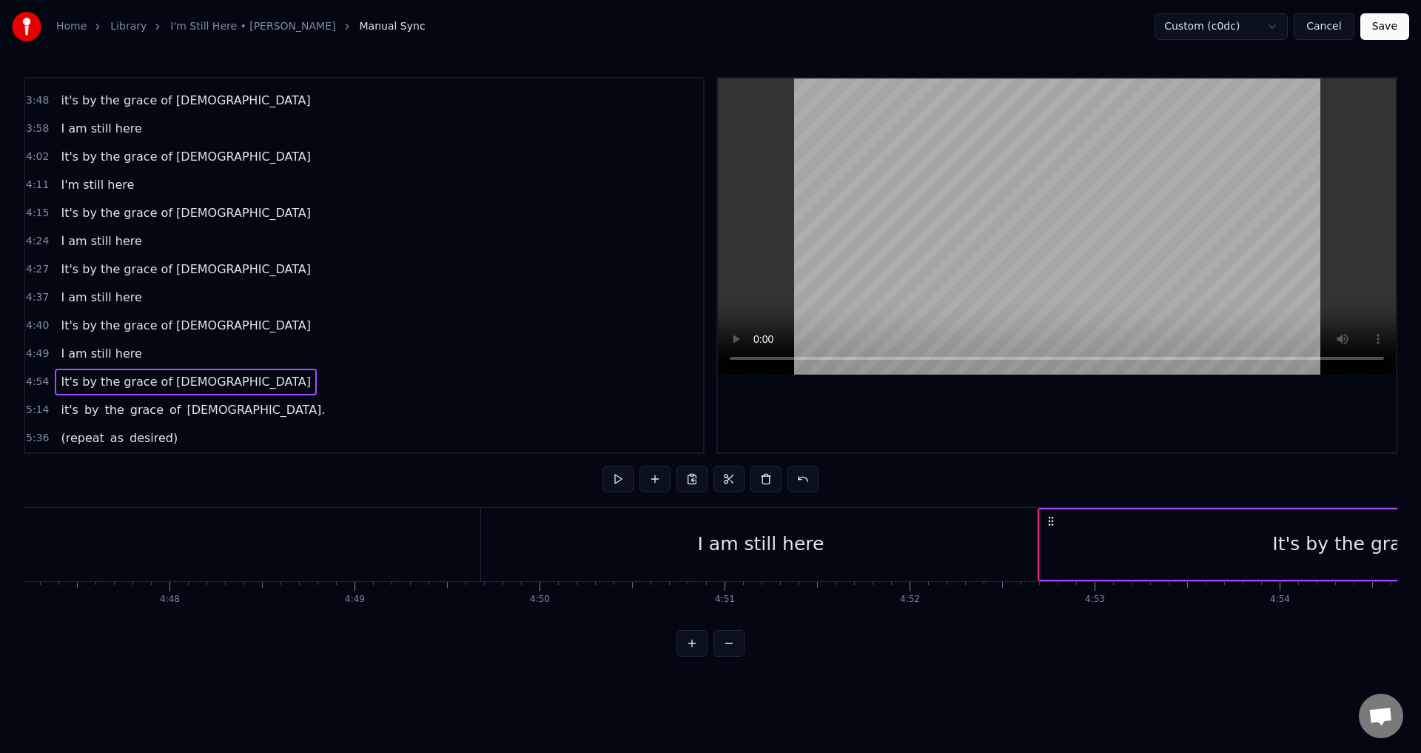
drag, startPoint x: 1310, startPoint y: 518, endPoint x: 1045, endPoint y: 553, distance: 267.3
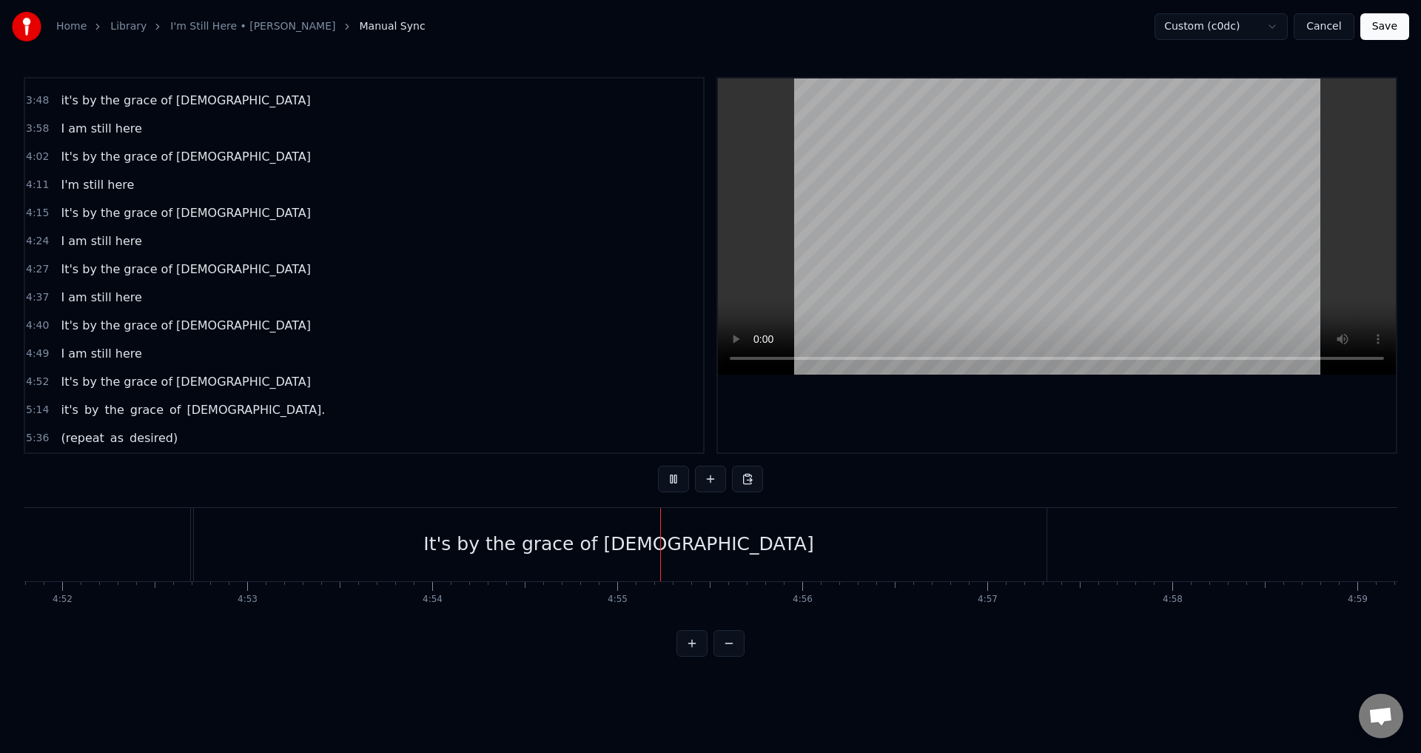
scroll to position [0, 54377]
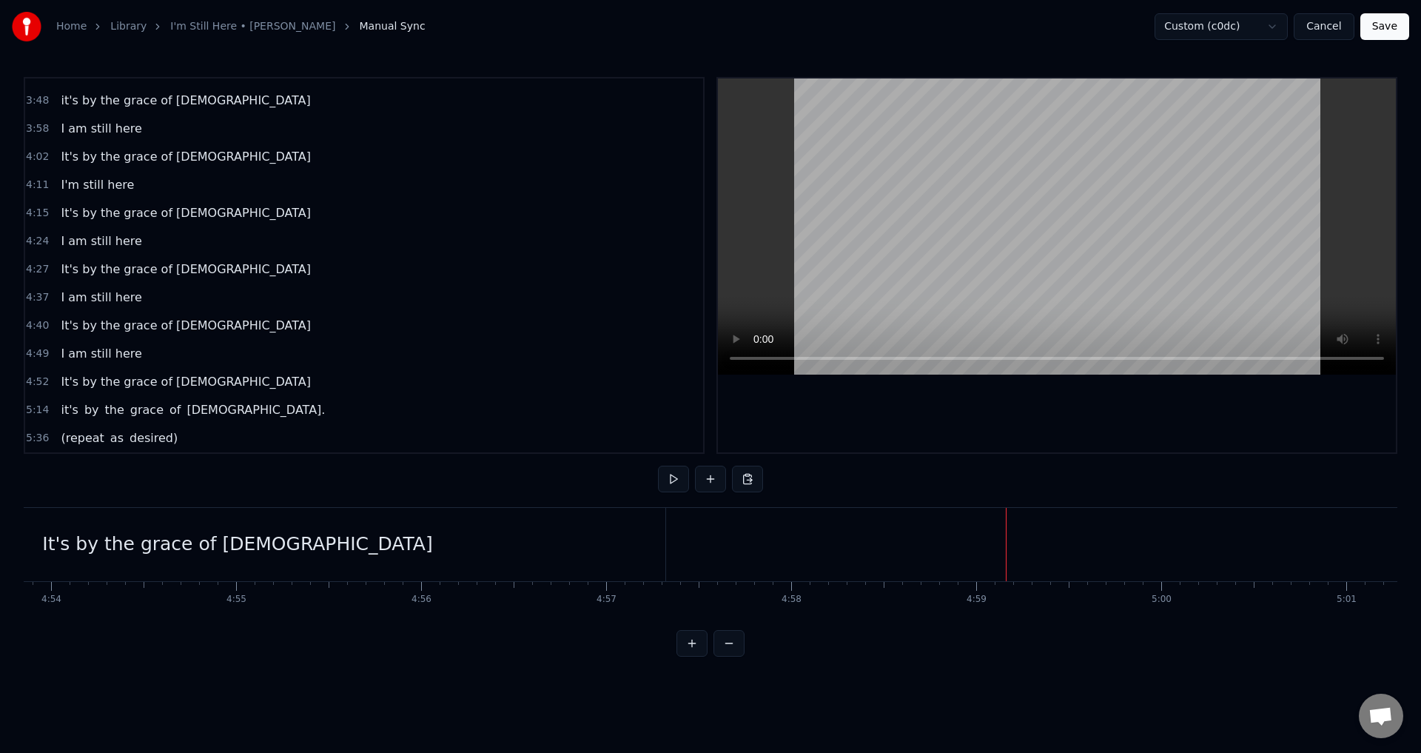
click at [508, 524] on div "It's by the grace of [DEMOGRAPHIC_DATA]" at bounding box center [238, 544] width 856 height 73
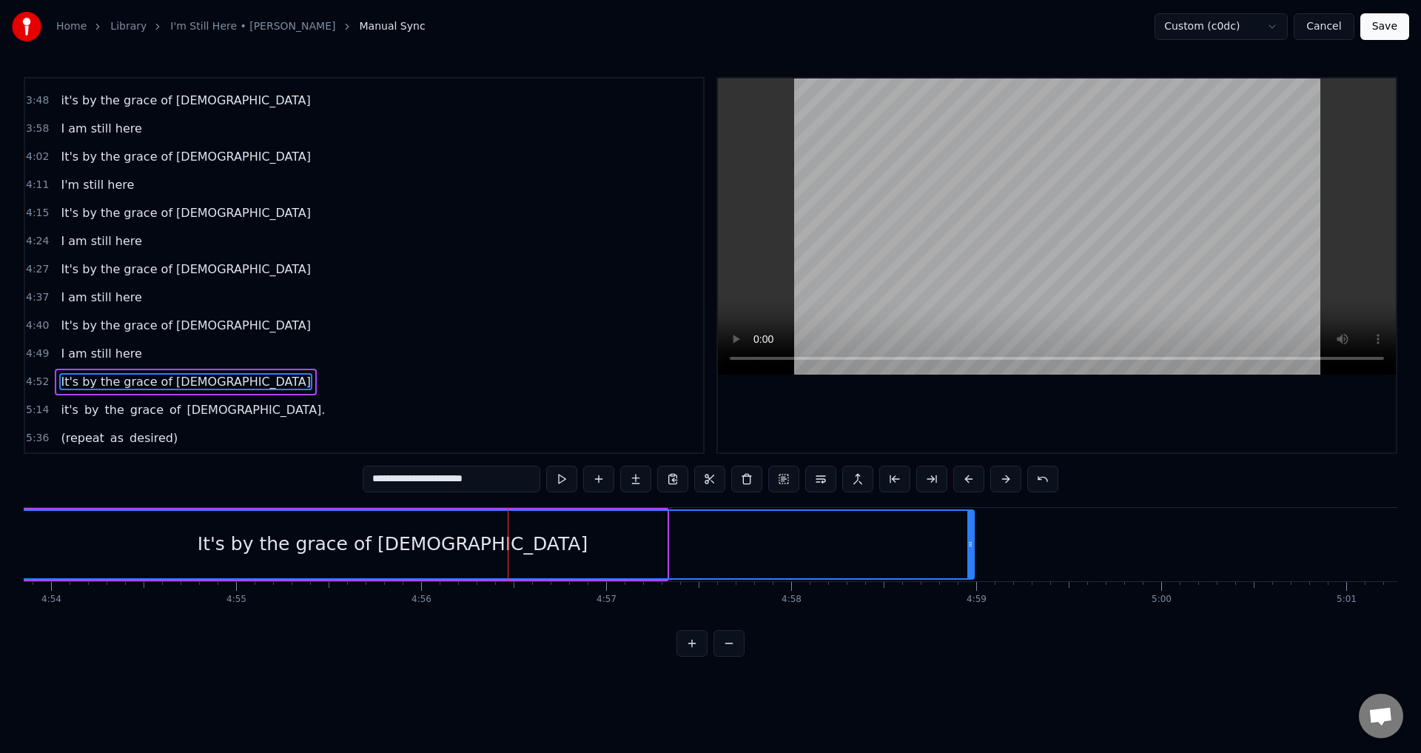
drag, startPoint x: 662, startPoint y: 541, endPoint x: 969, endPoint y: 530, distance: 307.4
click at [969, 530] on div at bounding box center [970, 544] width 6 height 67
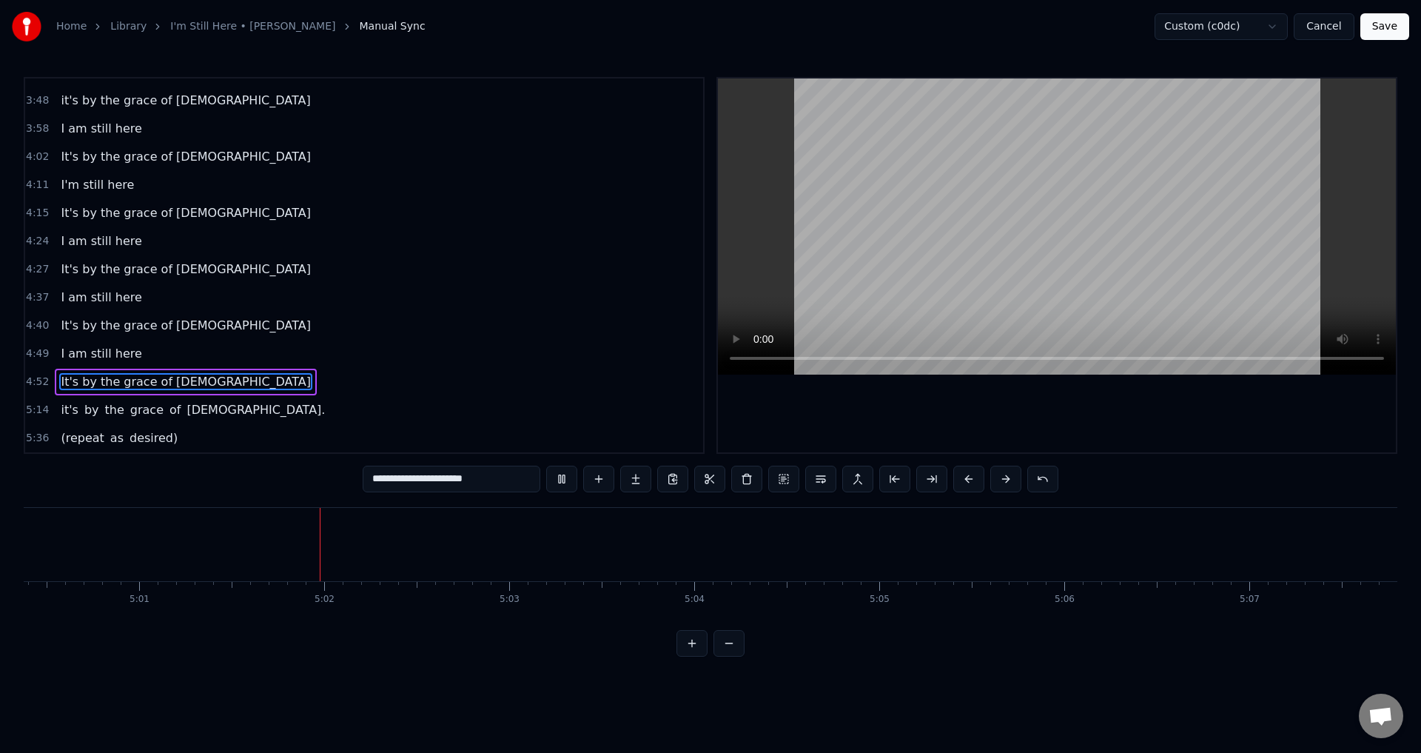
scroll to position [0, 55604]
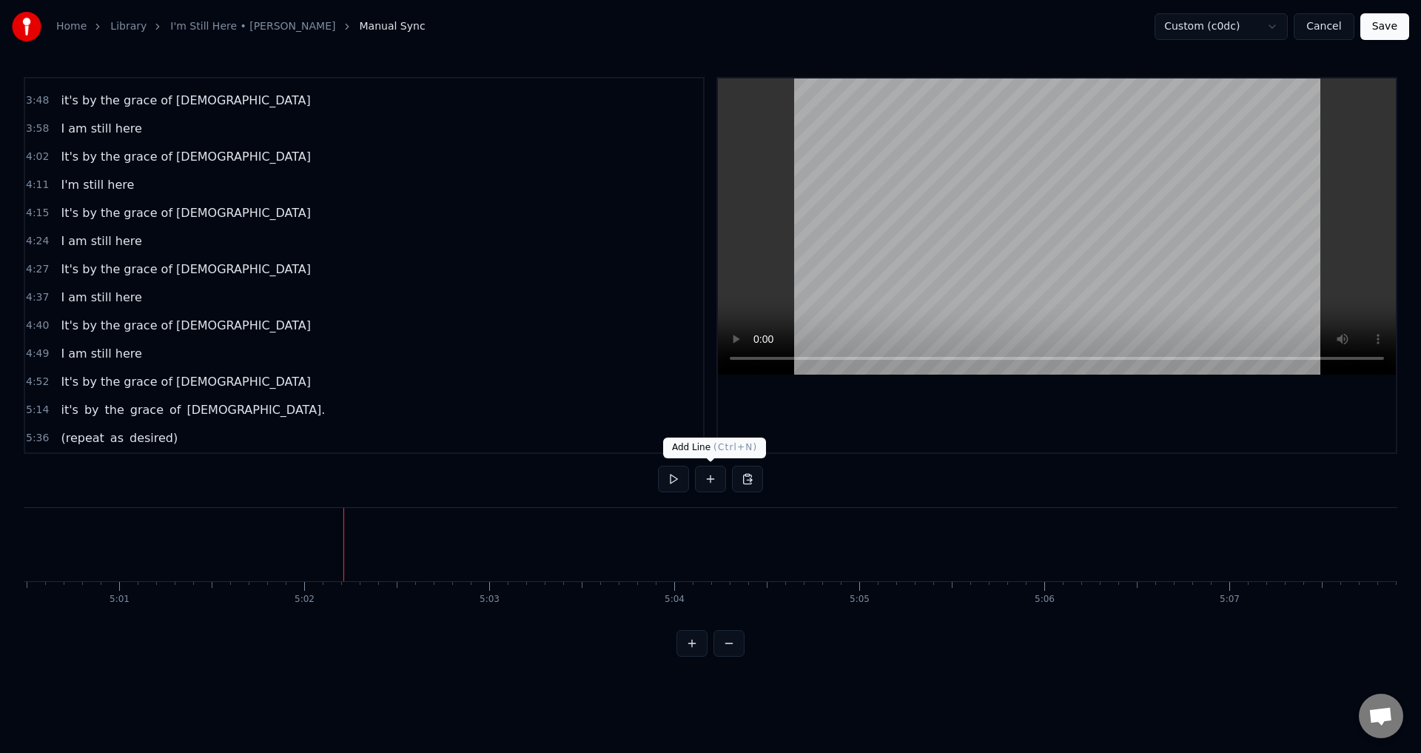
click at [719, 483] on button at bounding box center [710, 479] width 31 height 27
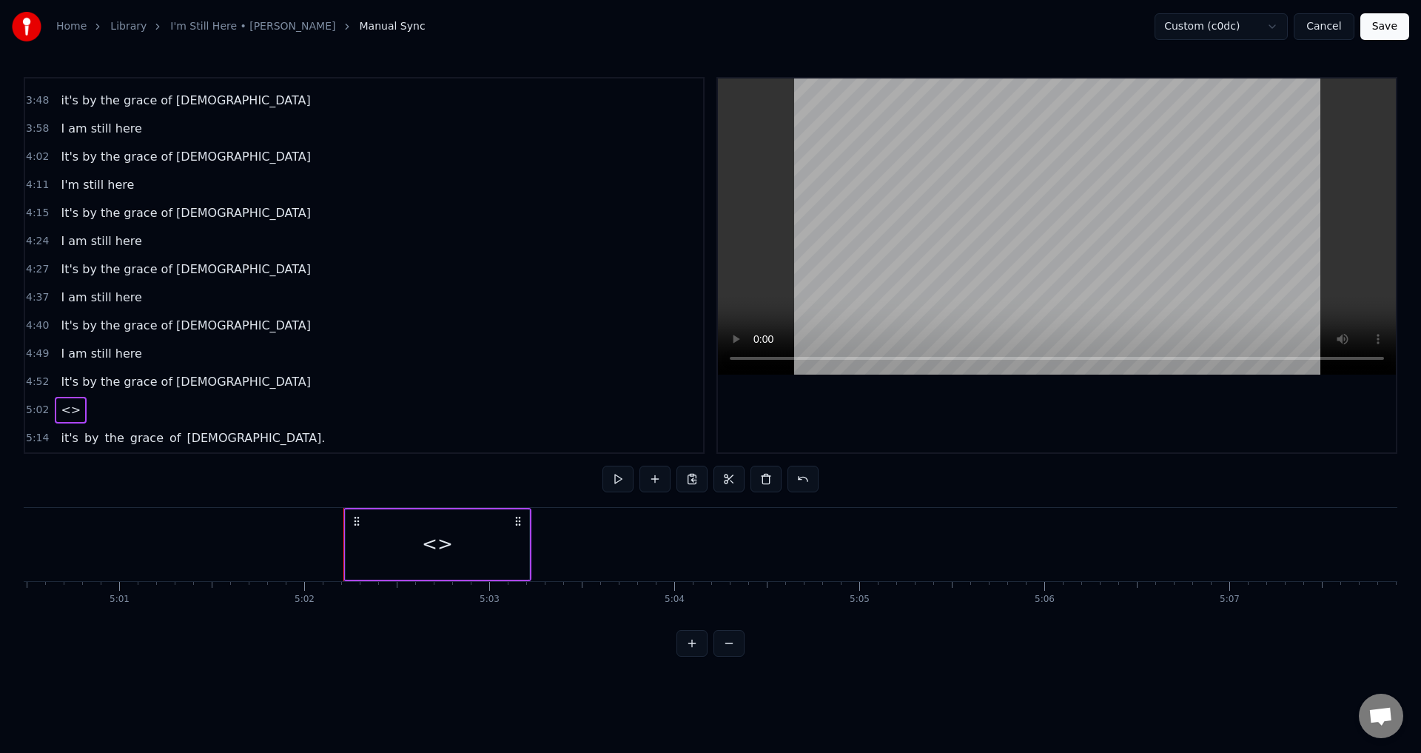
click at [406, 549] on div "<>" at bounding box center [438, 544] width 184 height 70
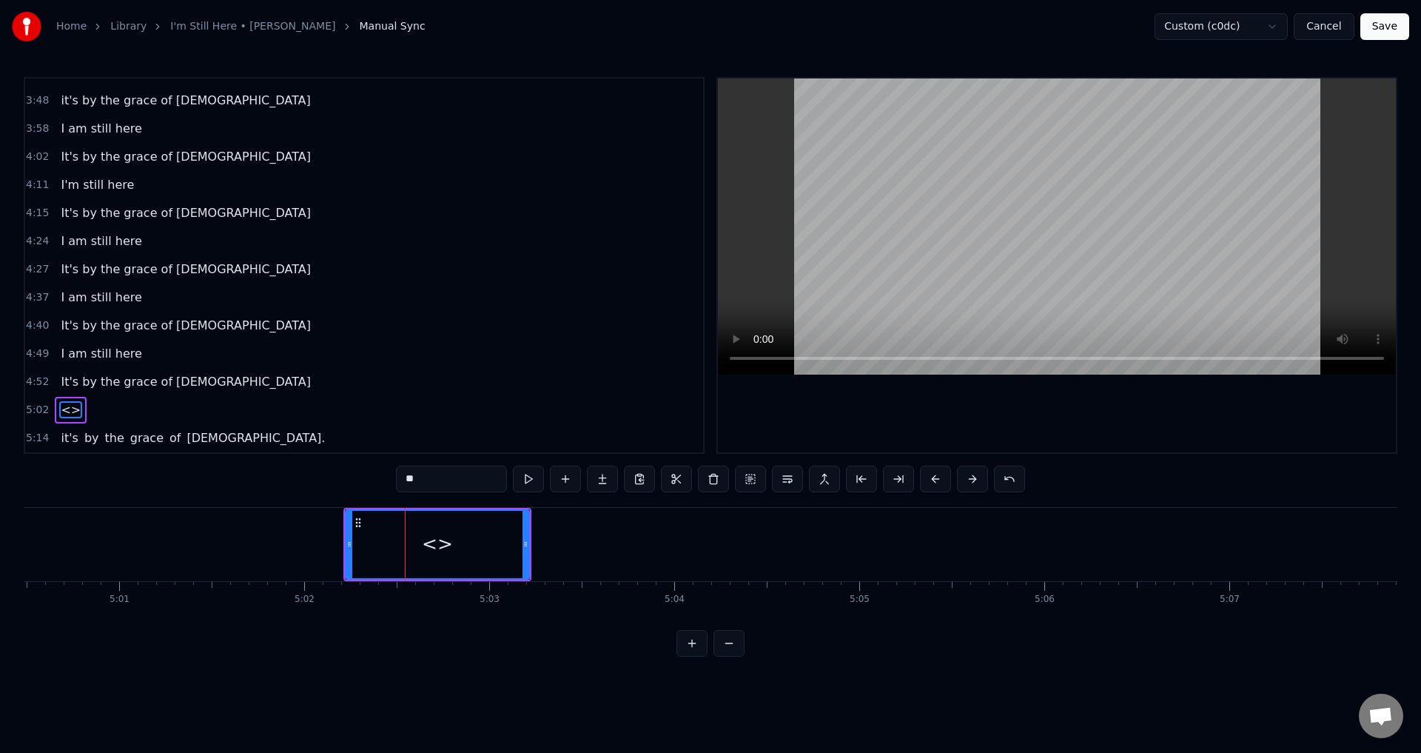
scroll to position [779, 0]
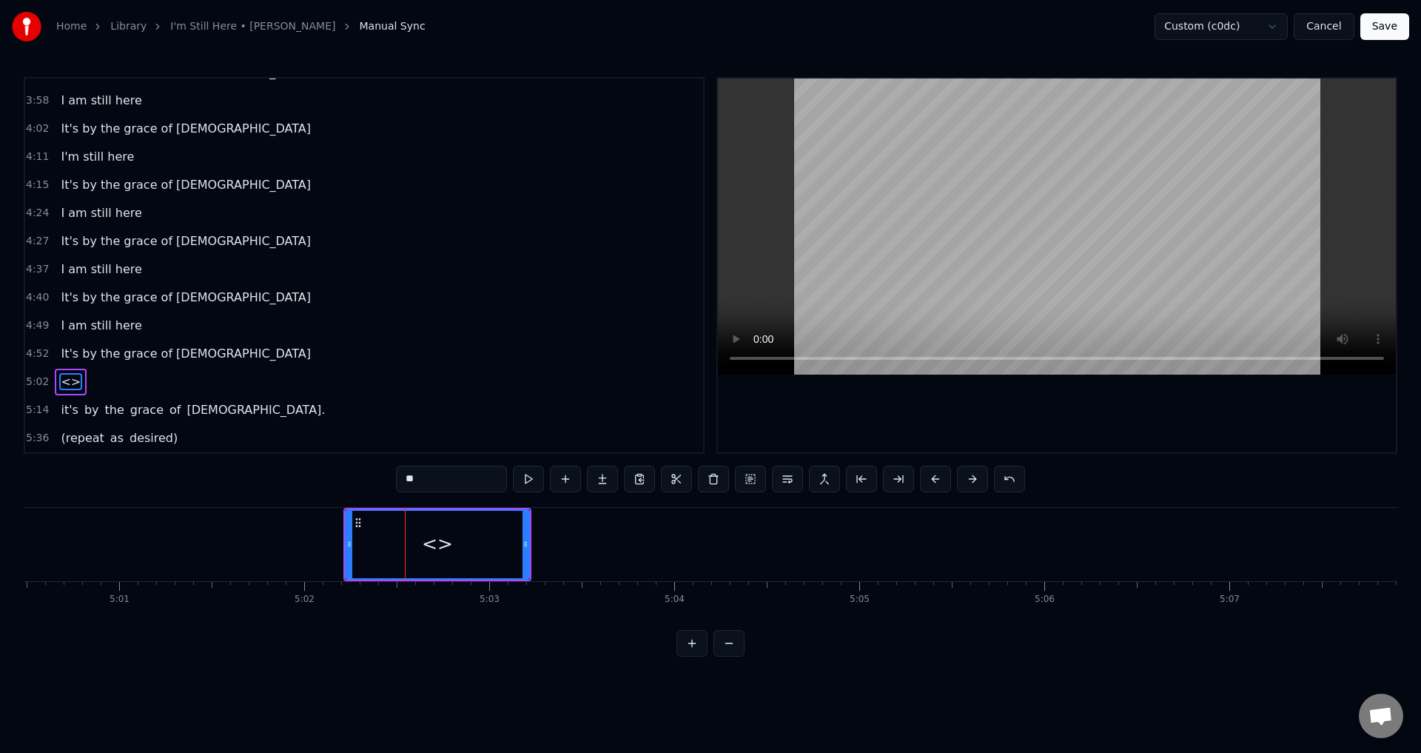
drag, startPoint x: 466, startPoint y: 476, endPoint x: 333, endPoint y: 488, distance: 133.8
click at [335, 488] on div "0:21 When I look back over my life 0:25 and I see all the things [DEMOGRAPHIC_D…" at bounding box center [711, 367] width 1374 height 580
type input "**********"
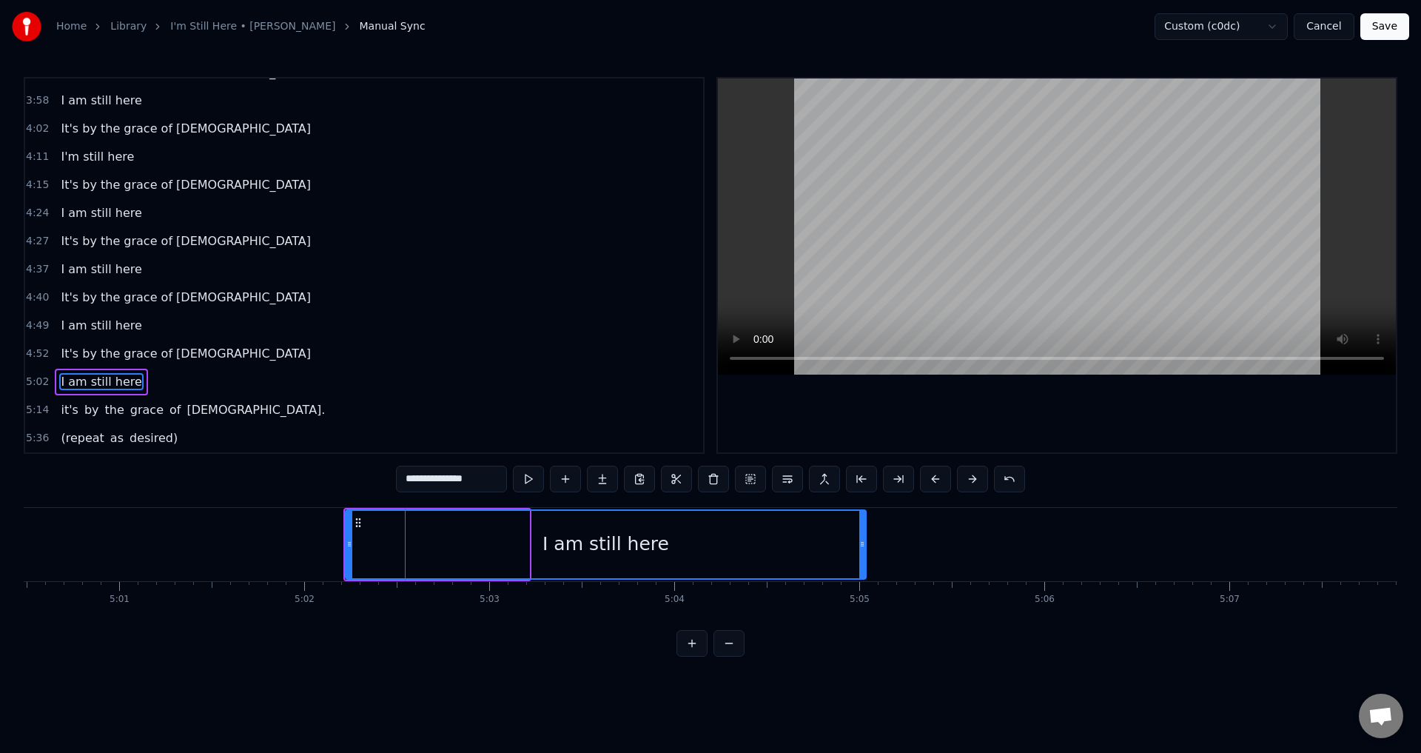
drag, startPoint x: 526, startPoint y: 543, endPoint x: 862, endPoint y: 552, distance: 336.9
click at [862, 552] on div at bounding box center [862, 544] width 6 height 67
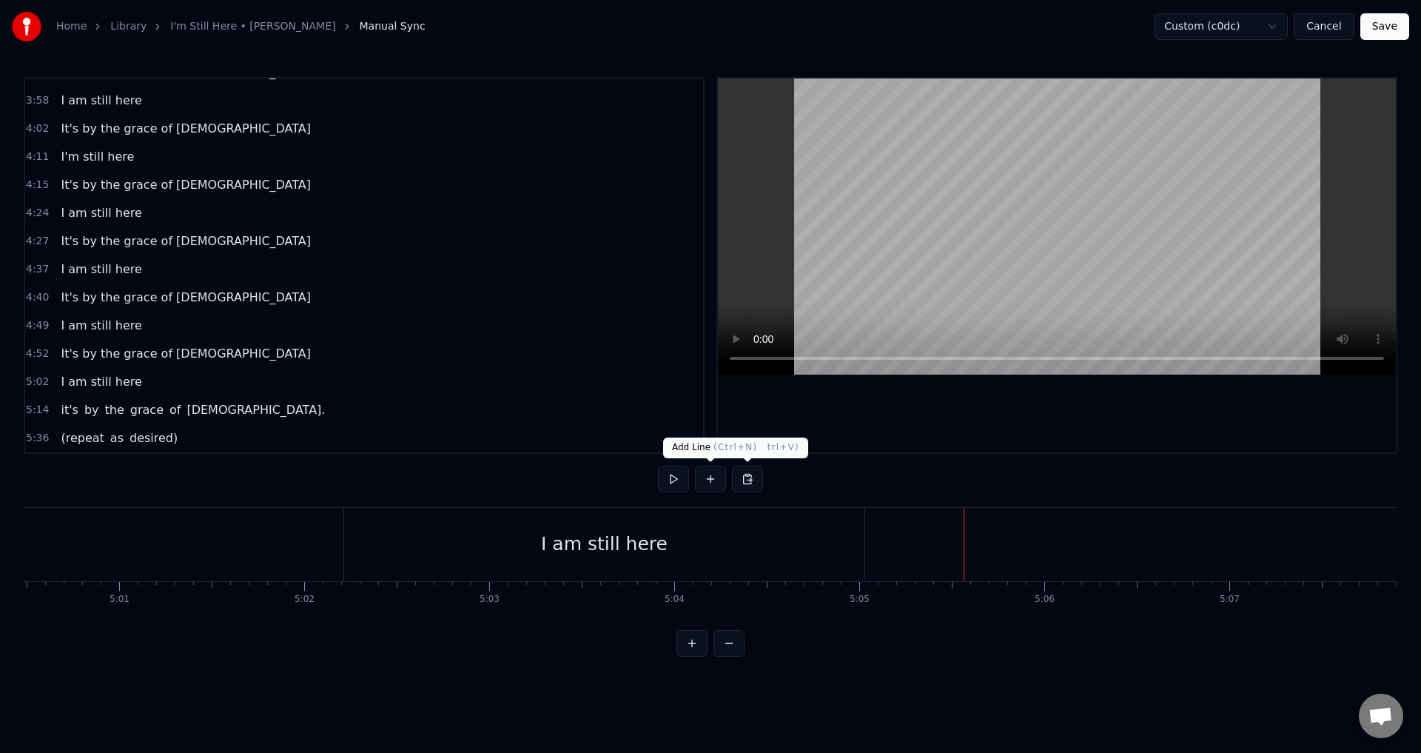
click at [720, 483] on button at bounding box center [710, 479] width 31 height 27
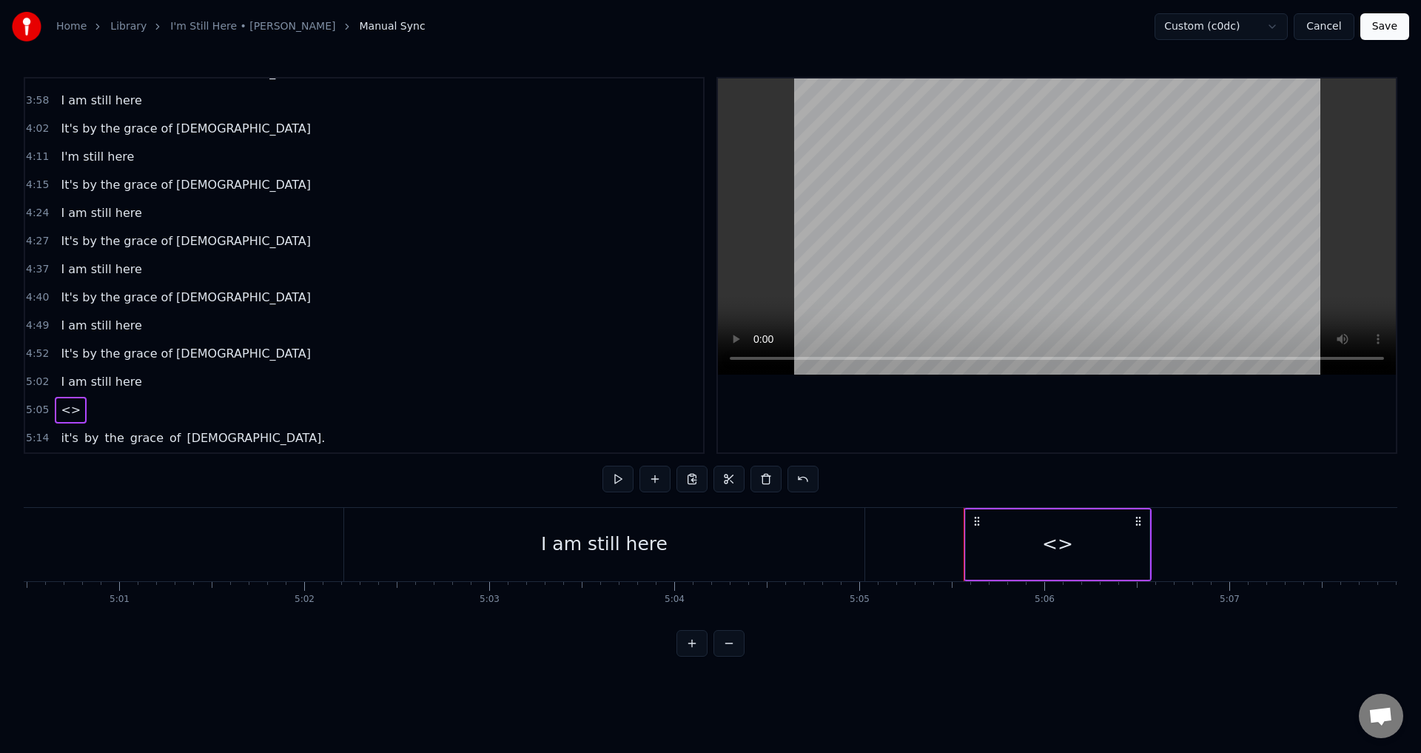
click at [1054, 548] on div "<>" at bounding box center [1057, 544] width 31 height 28
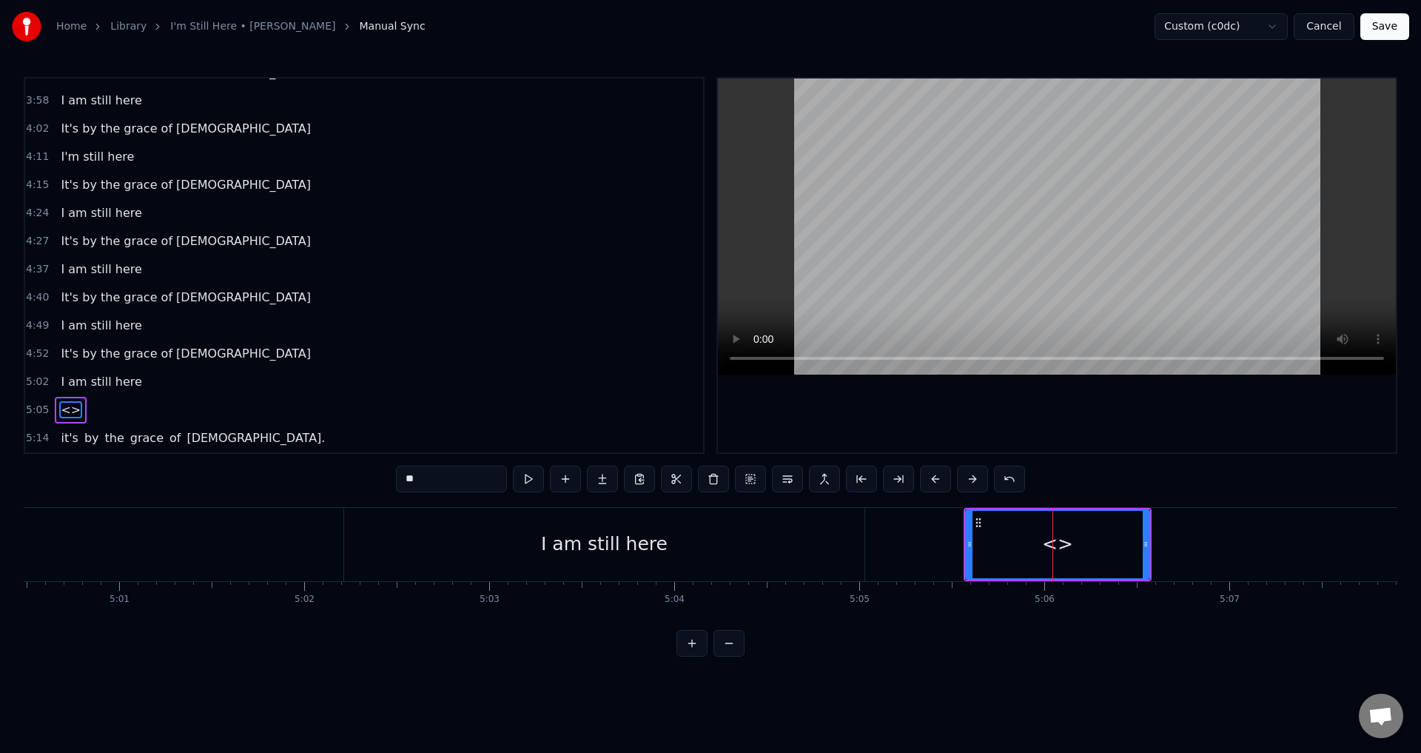
scroll to position [808, 0]
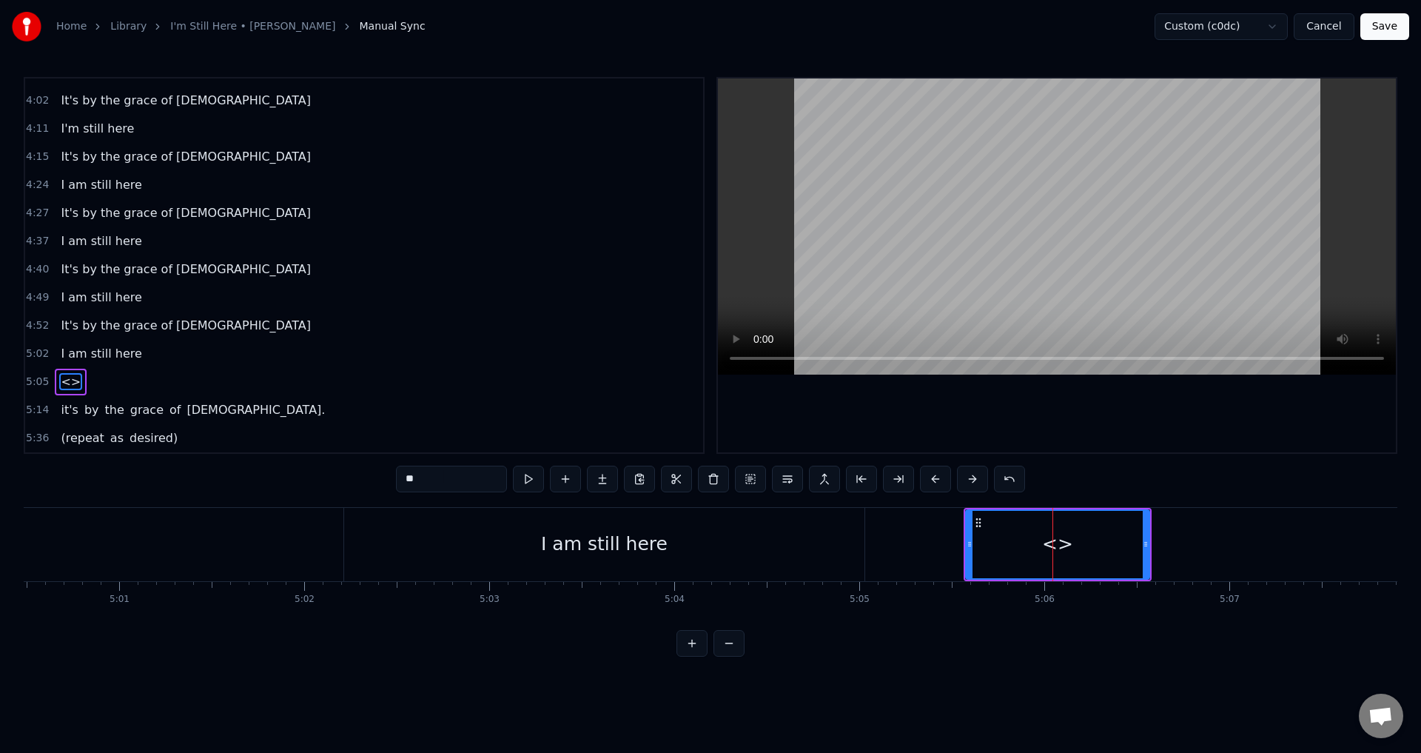
drag, startPoint x: 472, startPoint y: 475, endPoint x: 331, endPoint y: 463, distance: 141.9
click at [331, 463] on div "0:21 When I look back over my life 0:25 and I see all the things [DEMOGRAPHIC_D…" at bounding box center [711, 367] width 1374 height 580
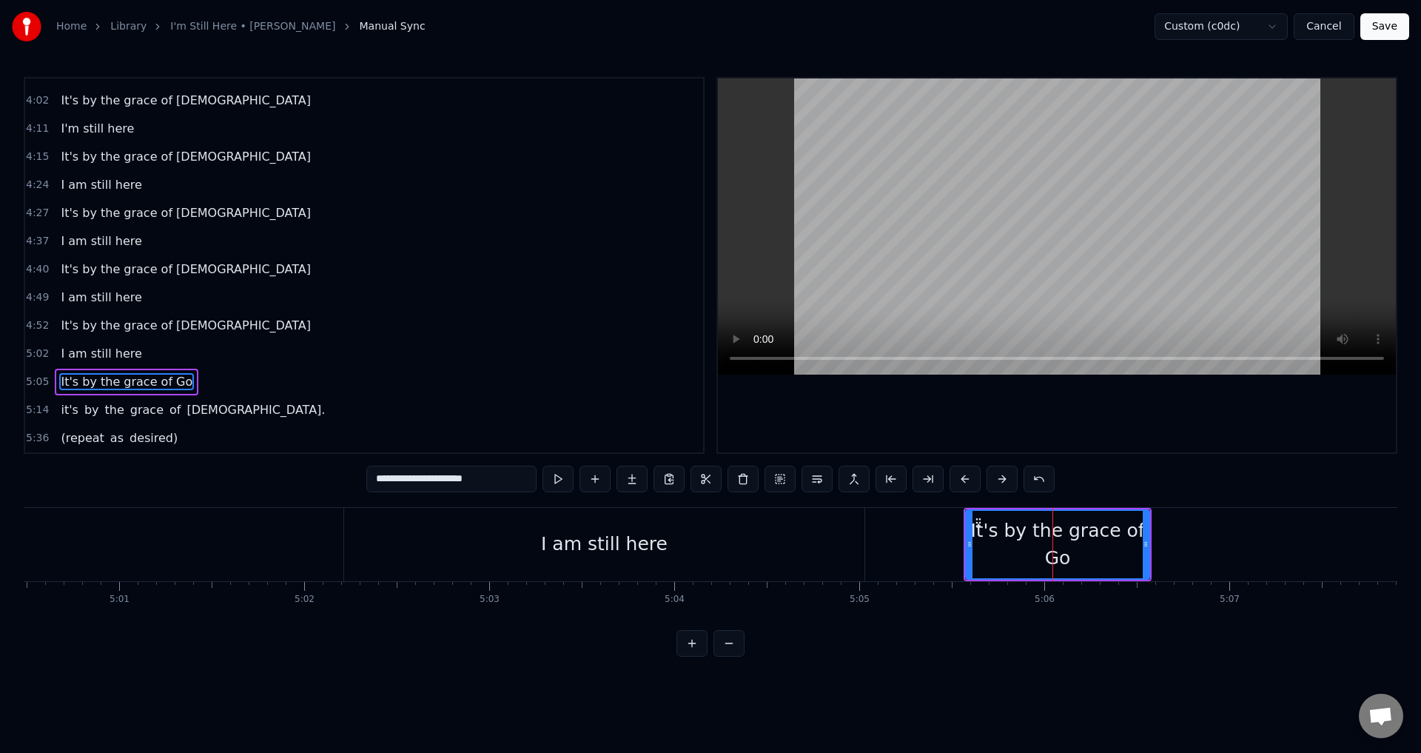
type input "**********"
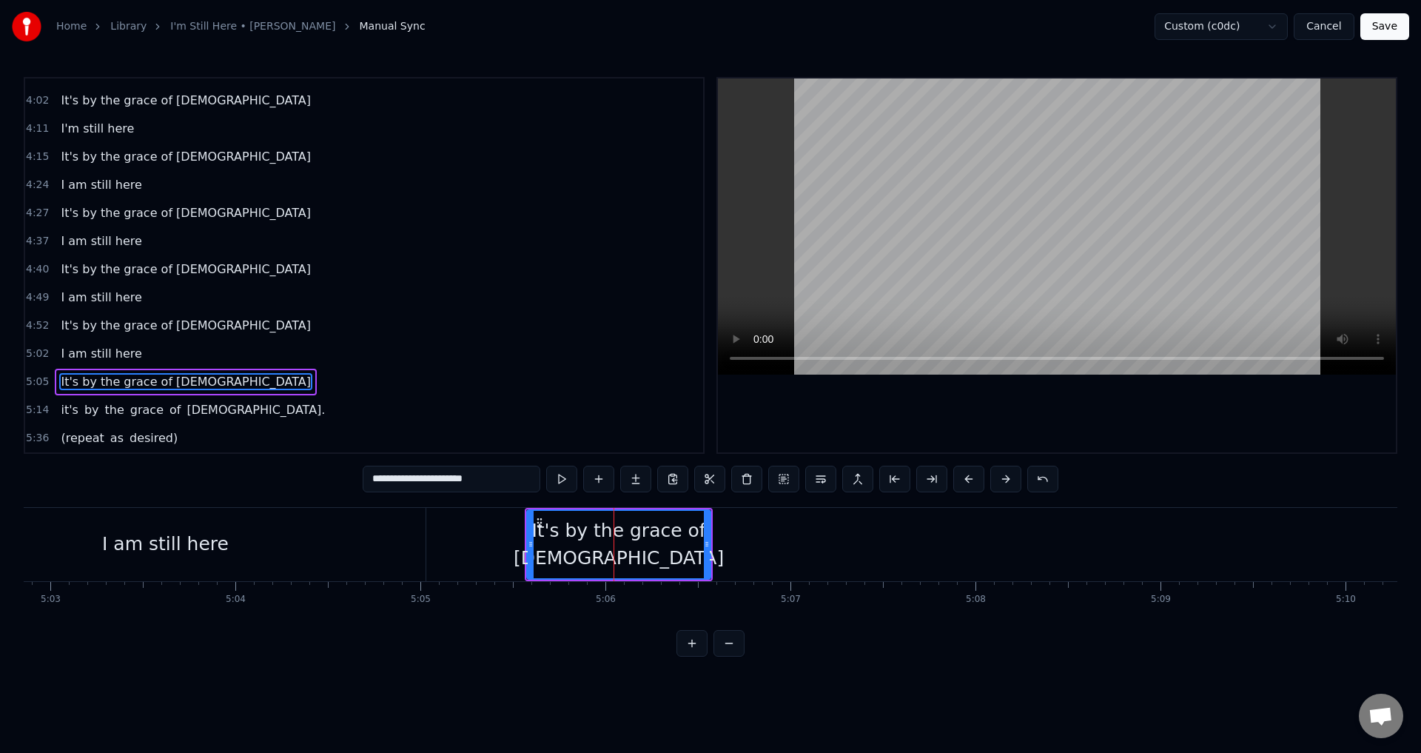
scroll to position [0, 56151]
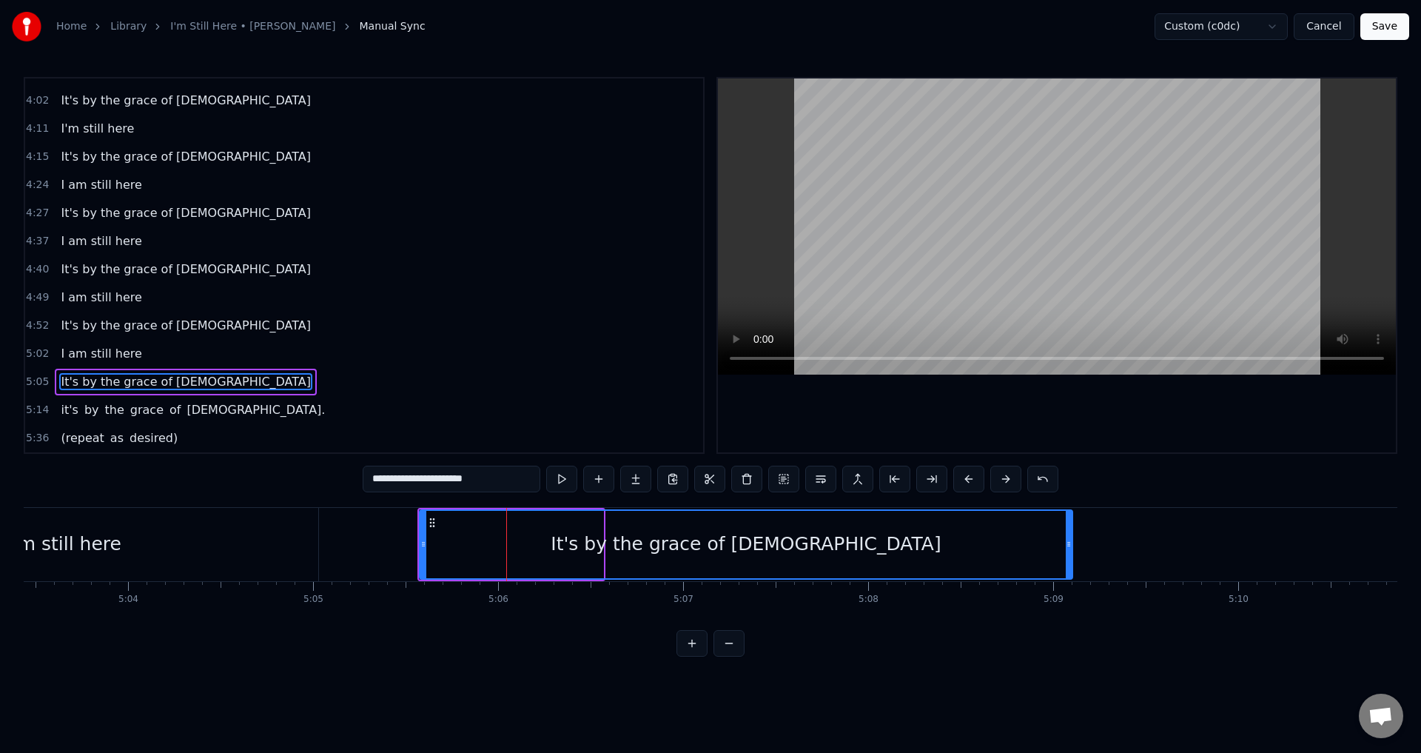
drag, startPoint x: 601, startPoint y: 537, endPoint x: 1070, endPoint y: 533, distance: 469.3
click at [1070, 533] on div at bounding box center [1069, 544] width 6 height 67
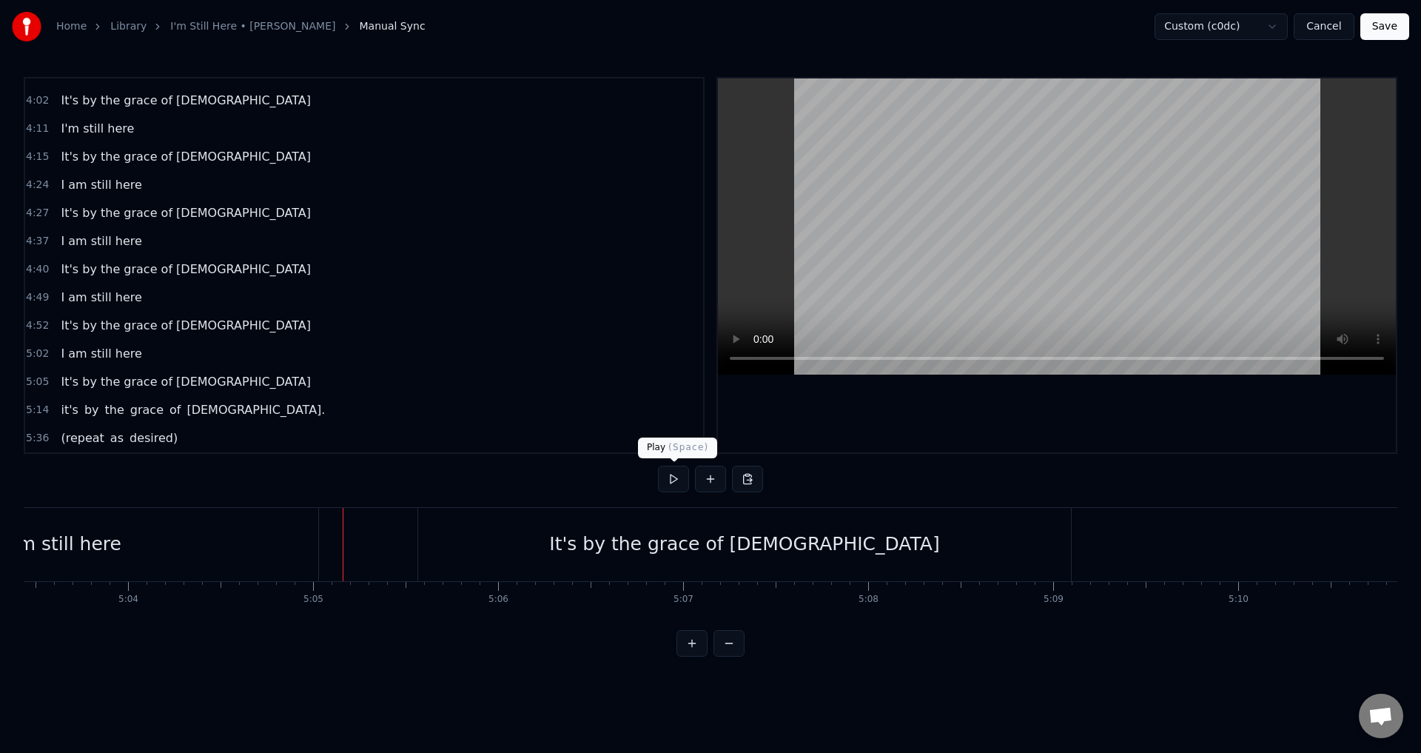
click at [679, 475] on button at bounding box center [673, 479] width 31 height 27
click at [763, 557] on div "It's by the grace of [DEMOGRAPHIC_DATA]" at bounding box center [744, 544] width 390 height 28
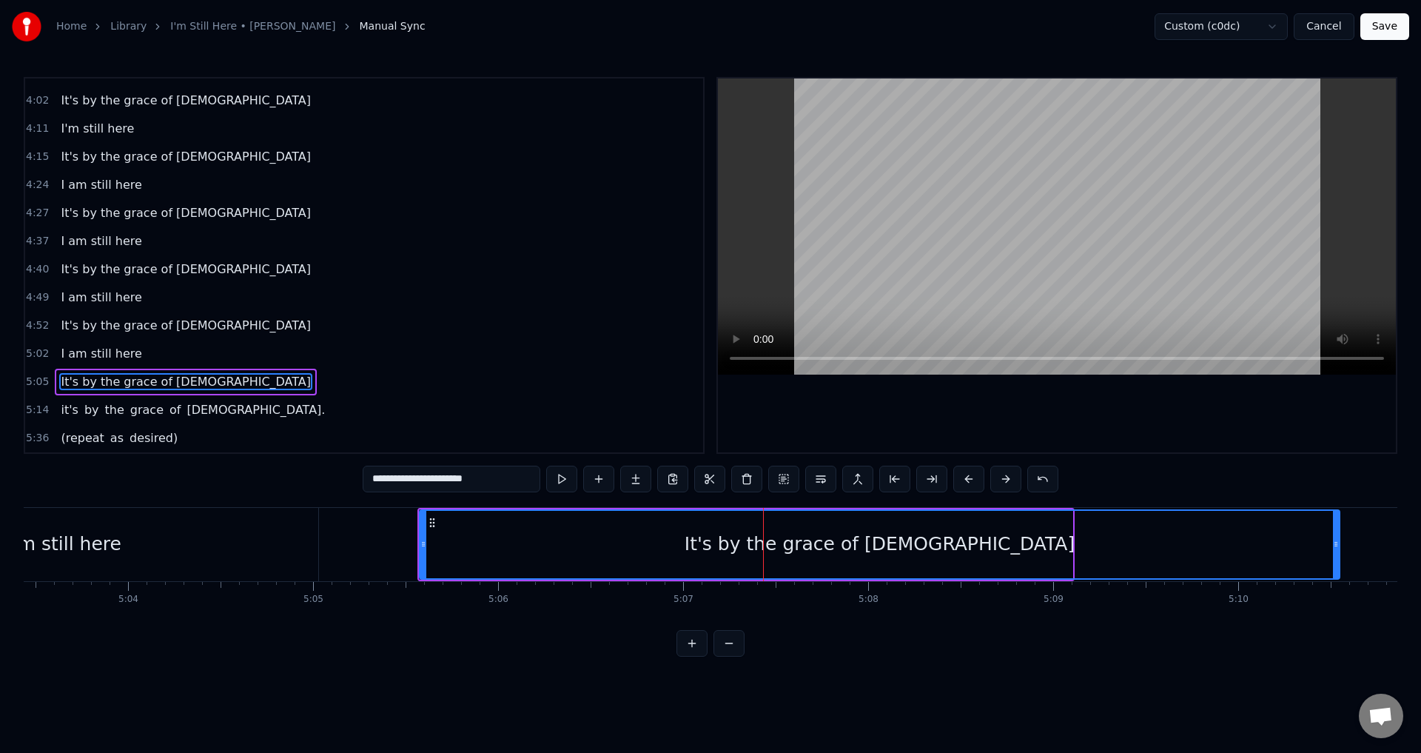
drag, startPoint x: 1068, startPoint y: 543, endPoint x: 815, endPoint y: 581, distance: 256.1
click at [1336, 549] on icon at bounding box center [1336, 544] width 6 height 12
click at [60, 509] on div "I am still here" at bounding box center [58, 544] width 520 height 73
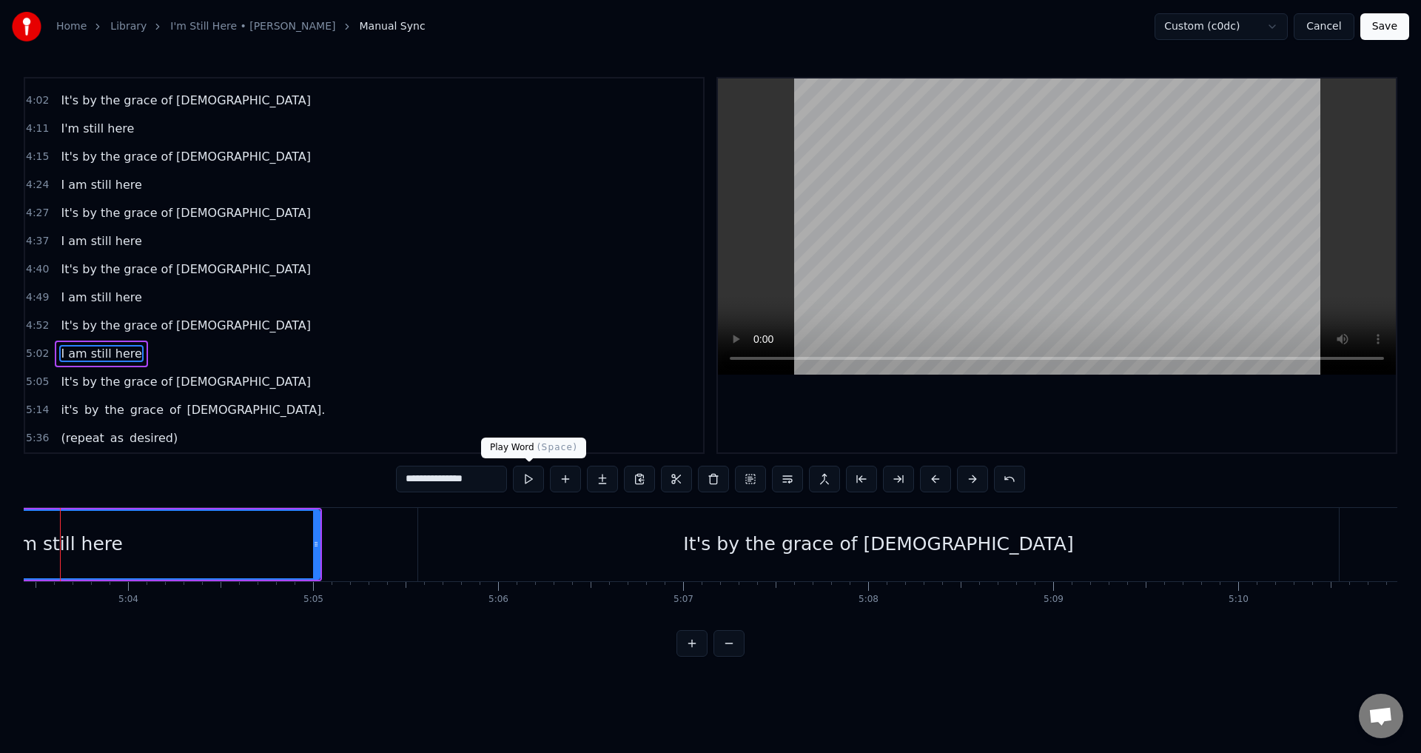
click at [534, 474] on button at bounding box center [528, 479] width 31 height 27
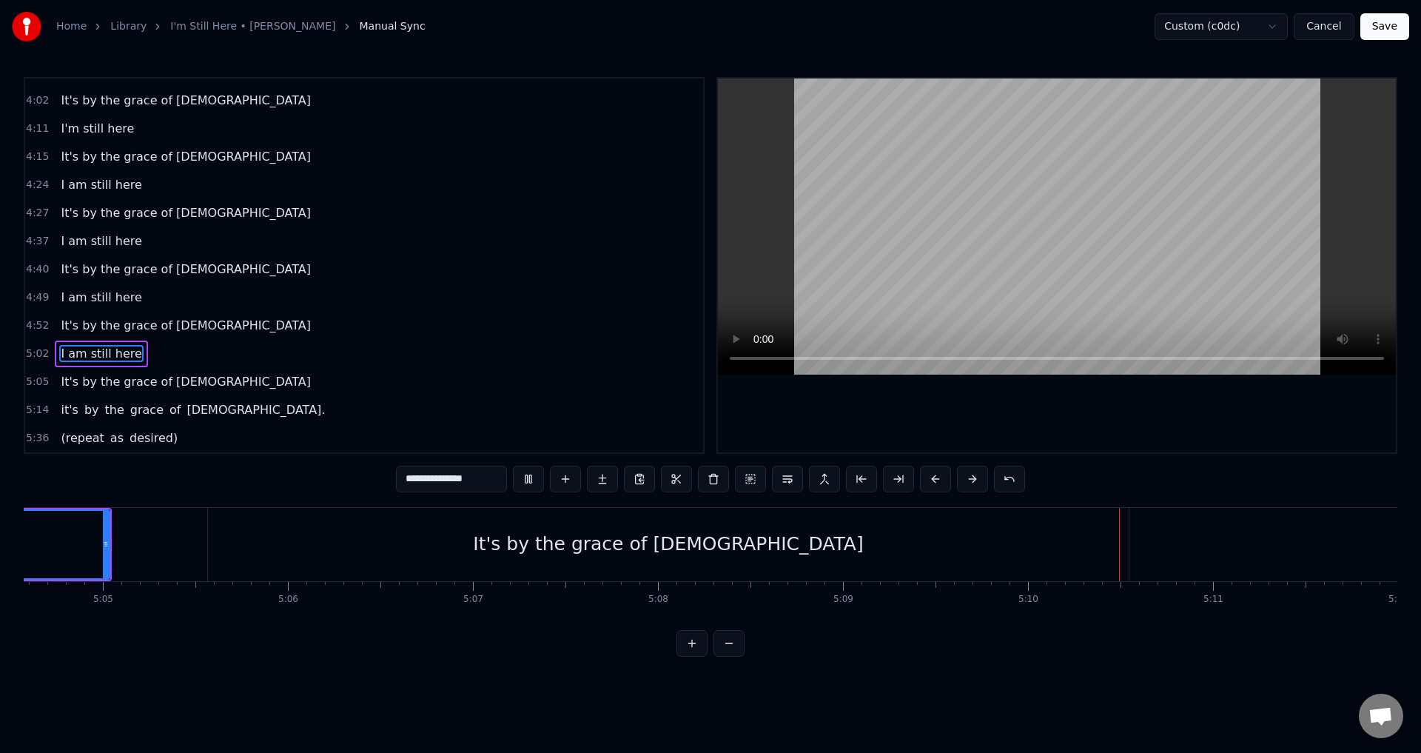
scroll to position [0, 57191]
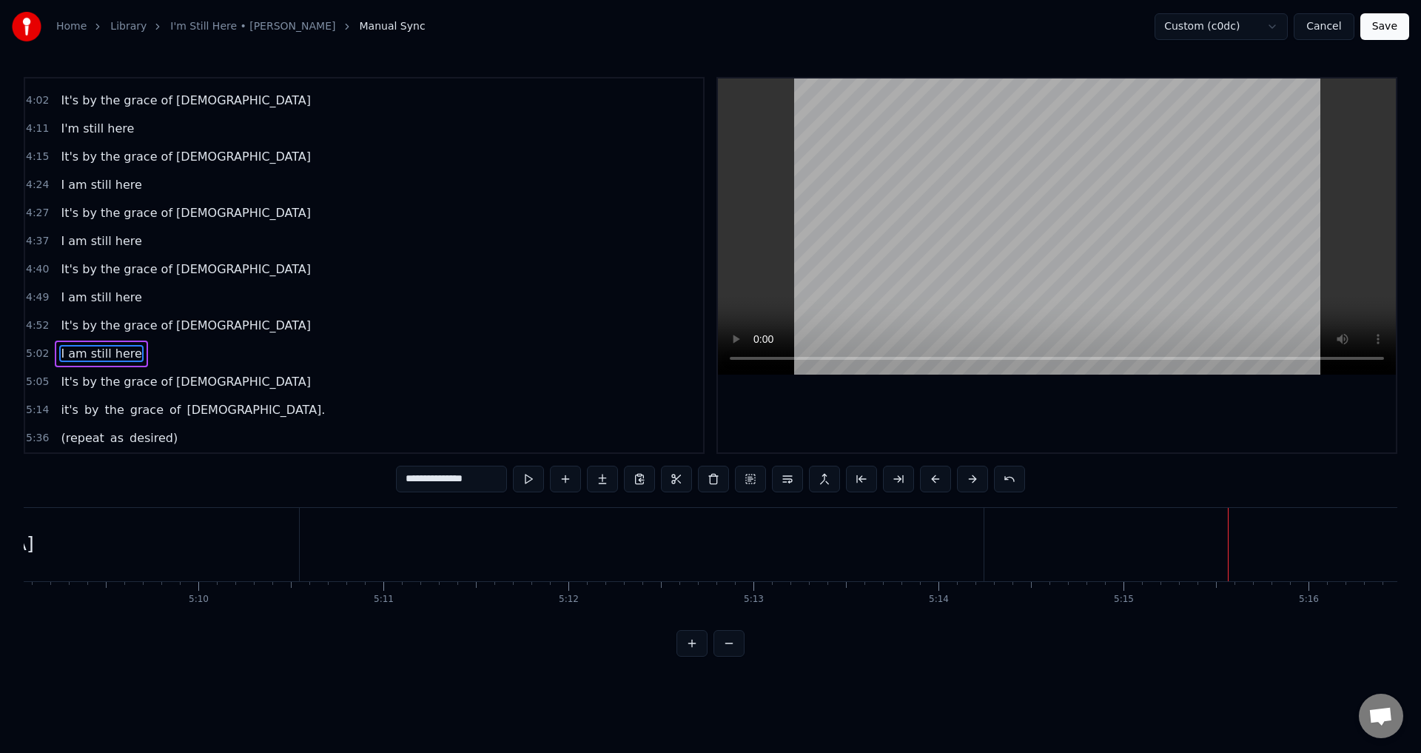
click at [1103, 543] on div "it's" at bounding box center [1435, 544] width 902 height 73
type input "****"
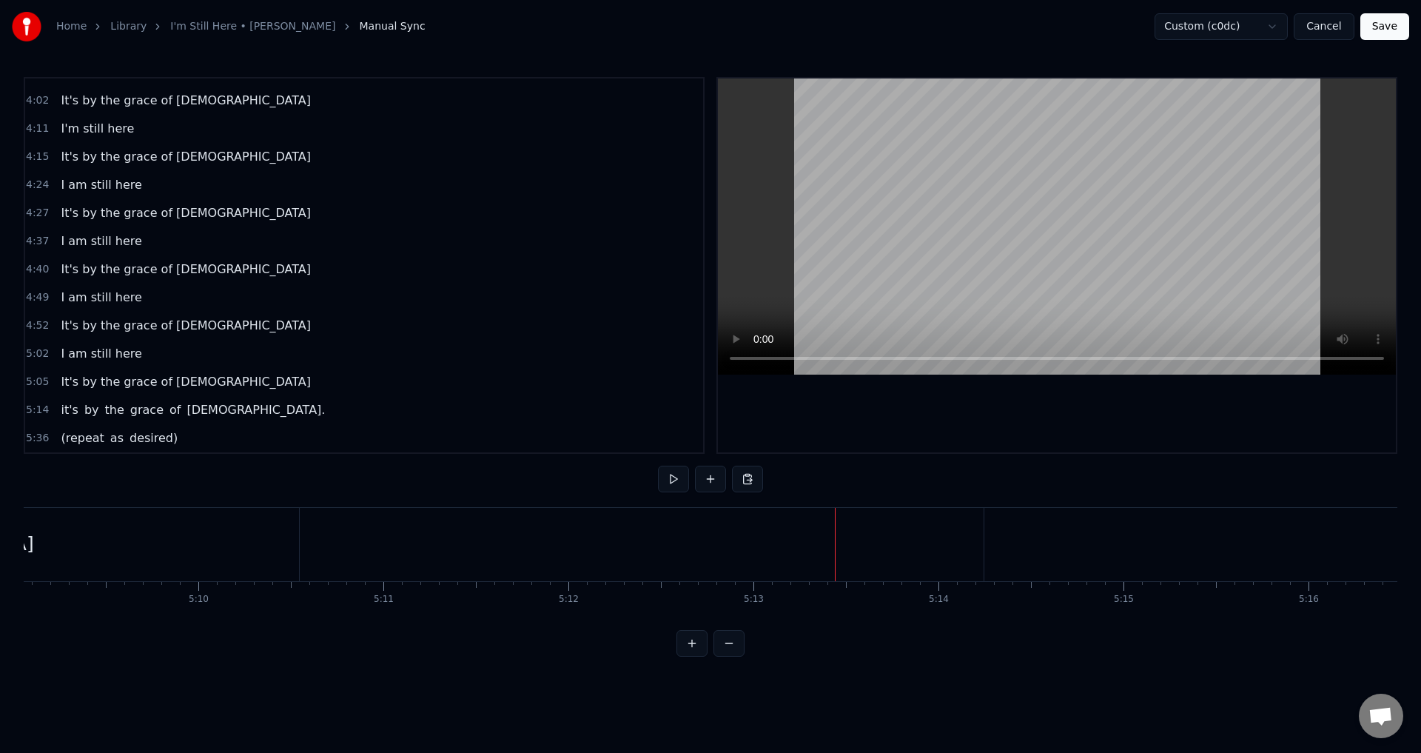
click at [1030, 543] on div "it's" at bounding box center [1435, 544] width 902 height 73
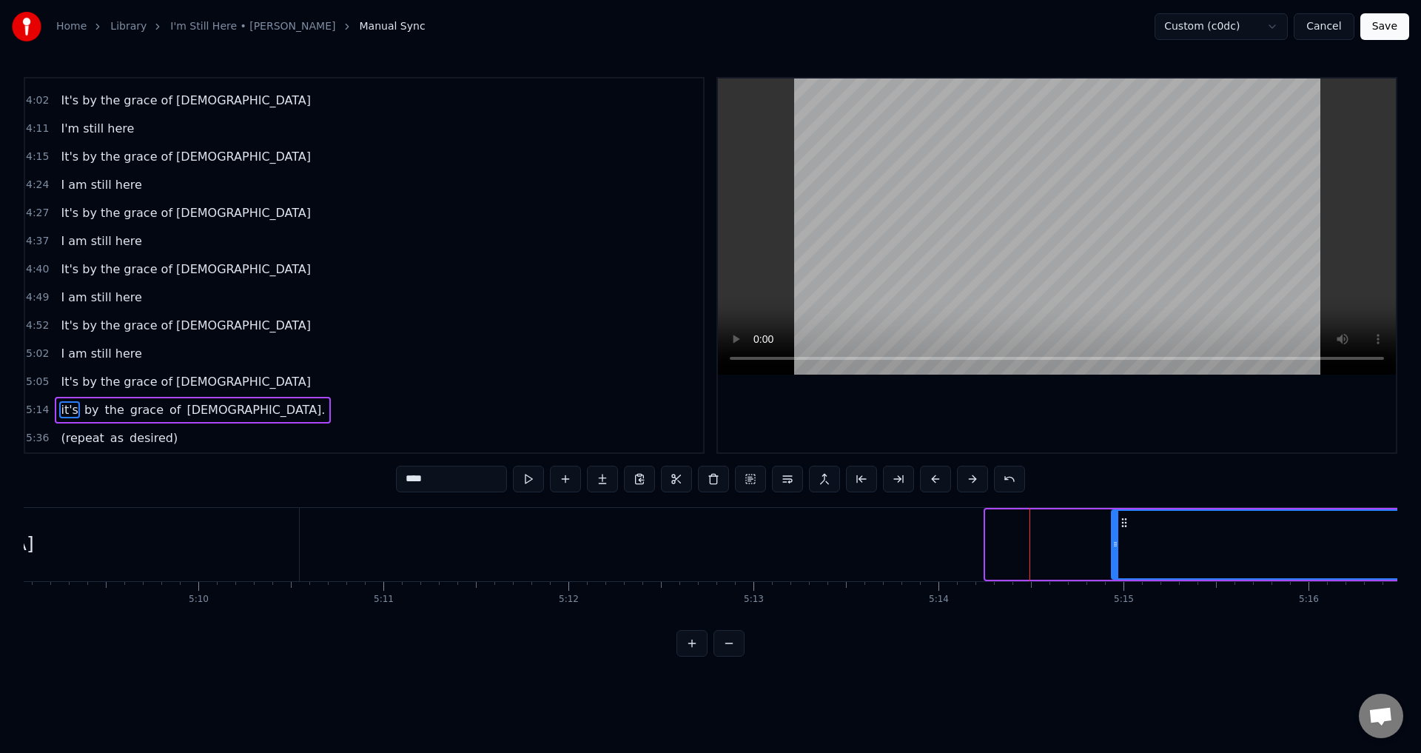
drag, startPoint x: 998, startPoint y: 519, endPoint x: 1113, endPoint y: 522, distance: 114.8
click at [1124, 517] on icon at bounding box center [1124, 523] width 12 height 12
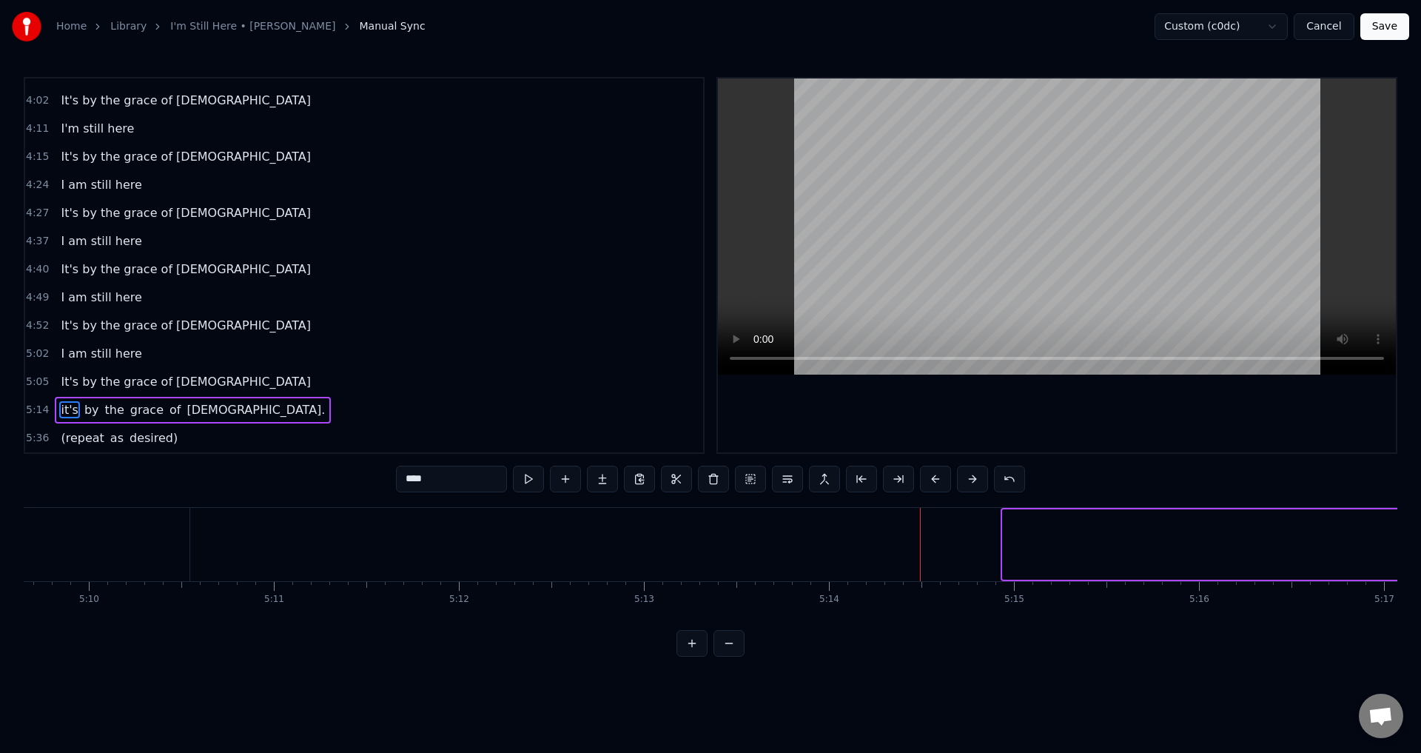
drag, startPoint x: 1127, startPoint y: 519, endPoint x: 1420, endPoint y: 501, distance: 294.4
click at [1420, 501] on div "Home Library I'm Still Here • [PERSON_NAME] Manual Sync Custom (c0dc) Cancel Sa…" at bounding box center [710, 328] width 1421 height 657
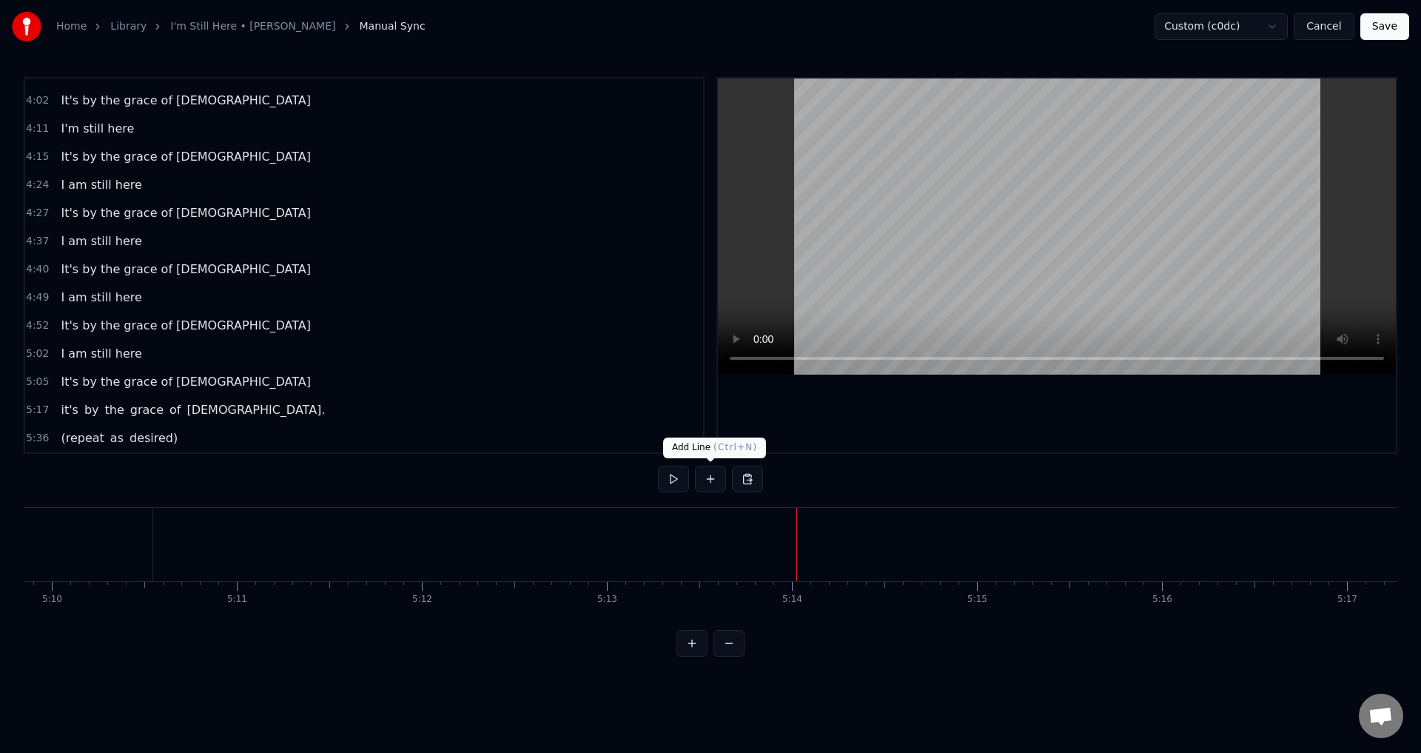
click at [704, 483] on button at bounding box center [710, 479] width 31 height 27
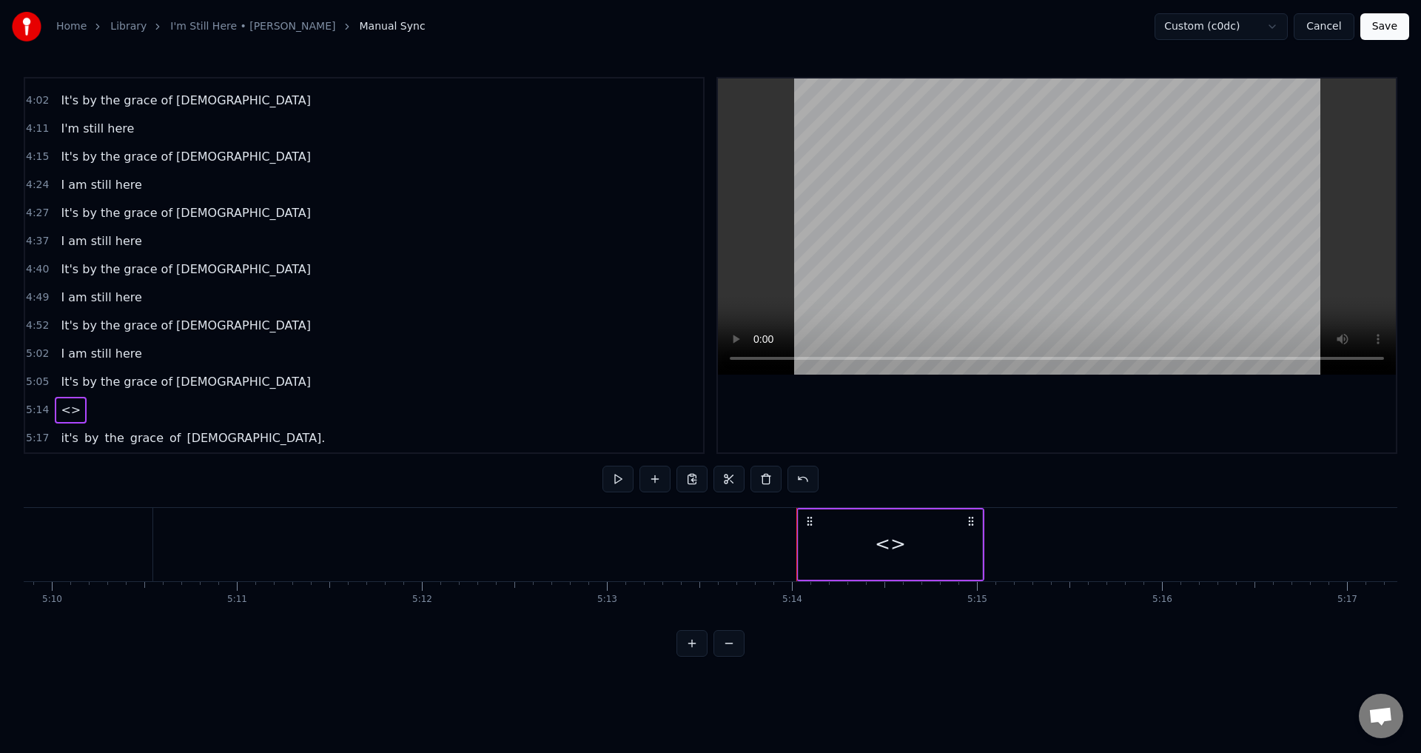
click at [939, 560] on div "<>" at bounding box center [891, 544] width 184 height 70
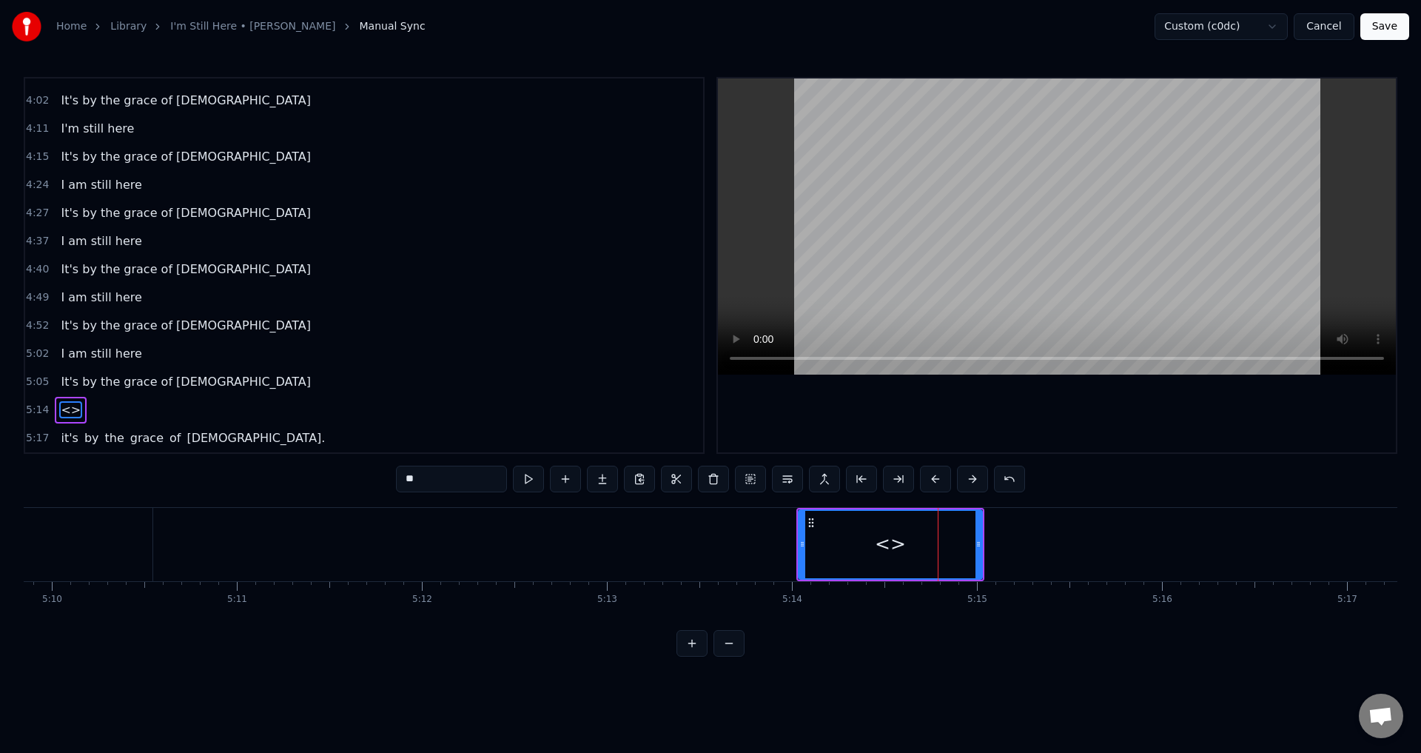
scroll to position [836, 0]
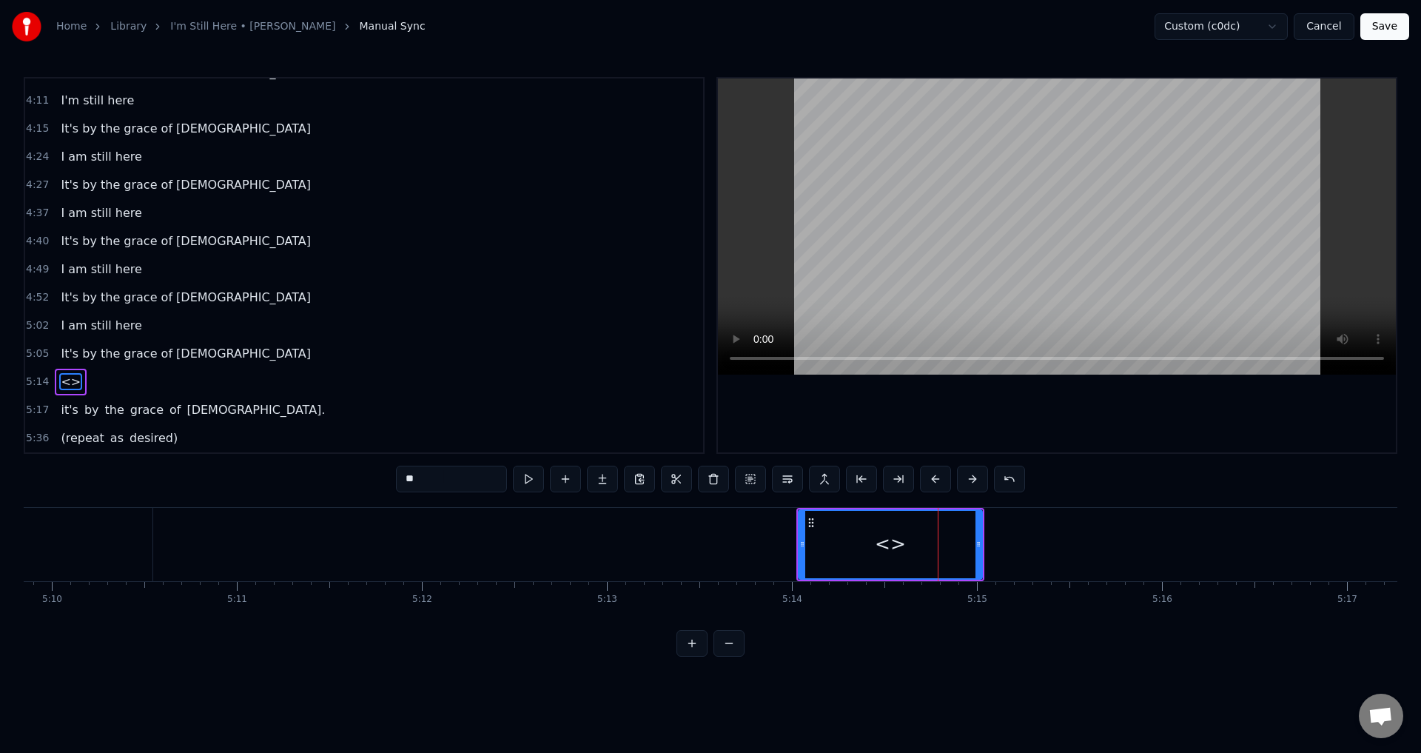
drag, startPoint x: 433, startPoint y: 480, endPoint x: 380, endPoint y: 488, distance: 53.8
click at [380, 488] on div "0:21 When I look back over my life 0:25 and I see all the things [DEMOGRAPHIC_D…" at bounding box center [711, 367] width 1374 height 580
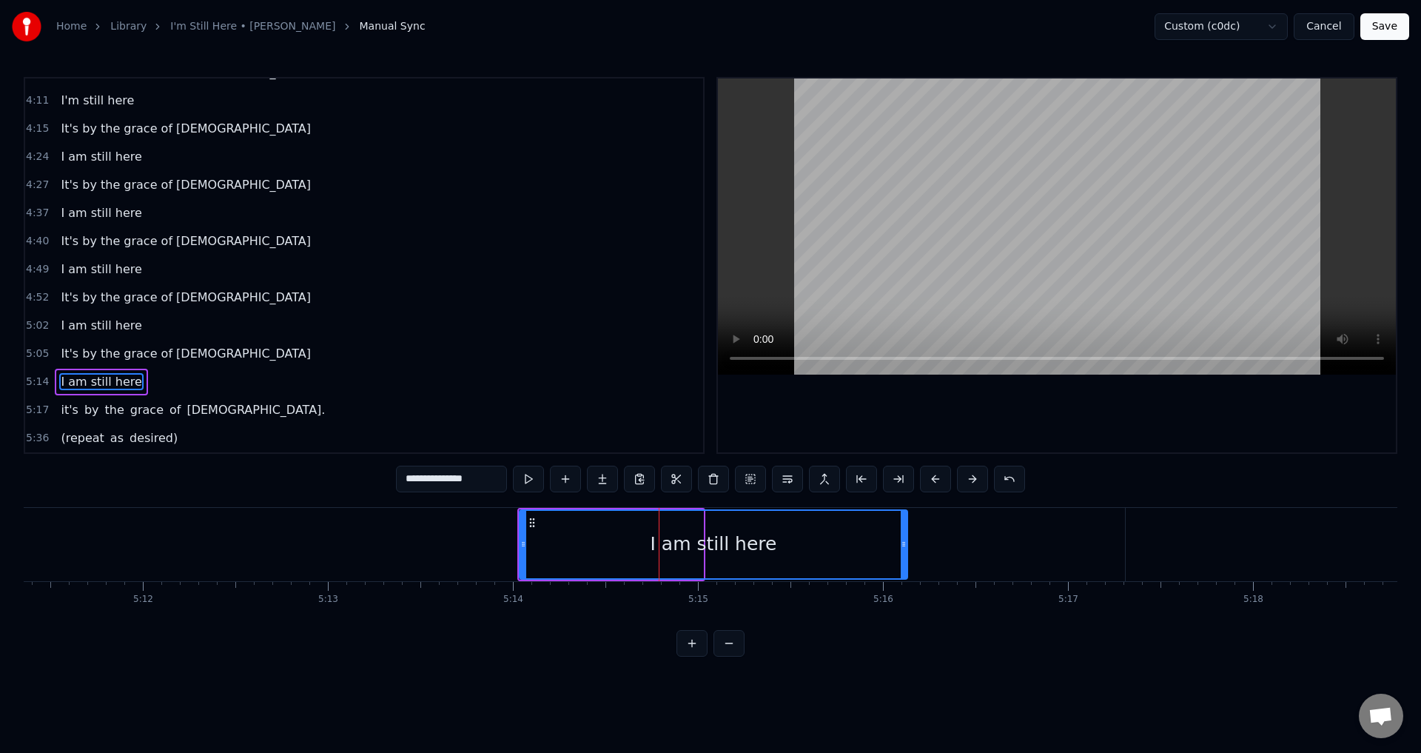
drag, startPoint x: 700, startPoint y: 542, endPoint x: 905, endPoint y: 535, distance: 204.4
click at [905, 535] on div at bounding box center [904, 544] width 6 height 67
type input "**********"
click at [442, 506] on div "0:21 When I look back over my life 0:25 and I see all the things [DEMOGRAPHIC_D…" at bounding box center [711, 367] width 1374 height 580
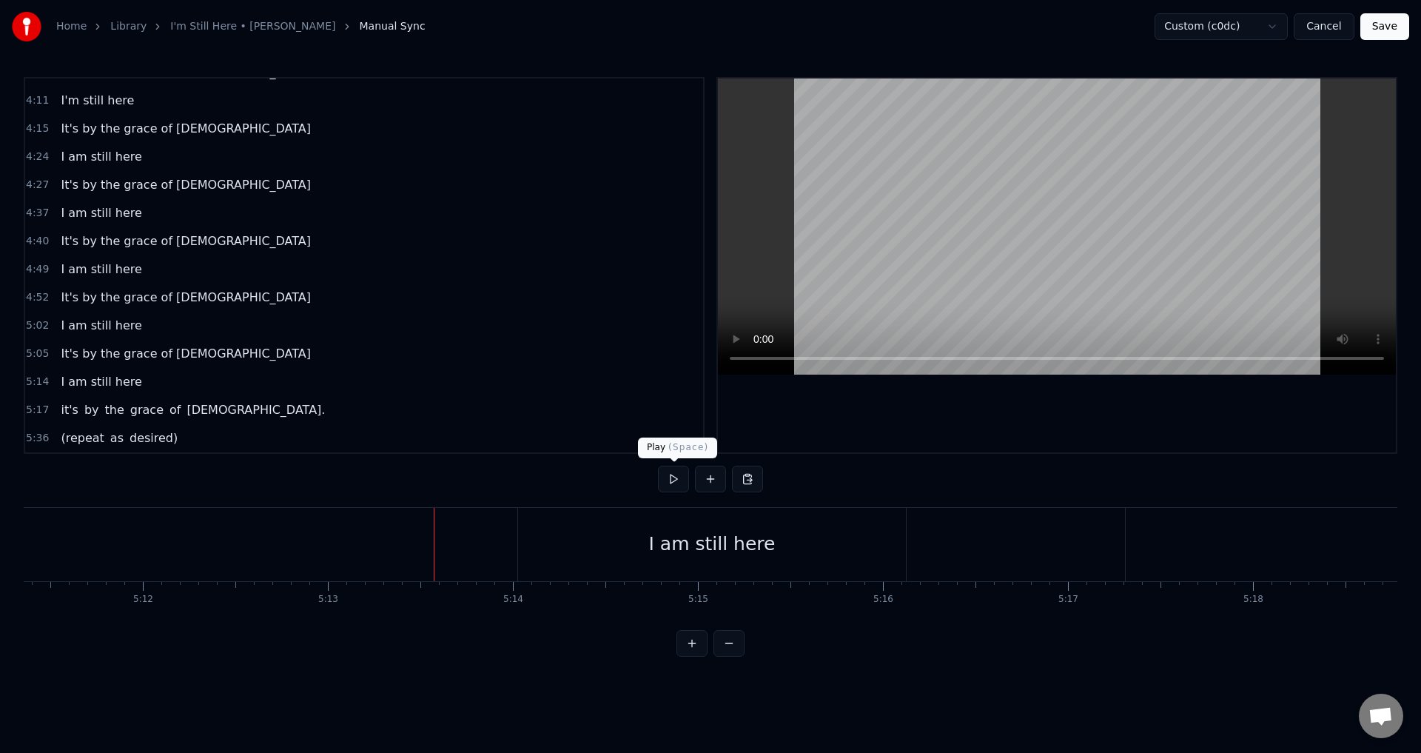
click at [659, 480] on button at bounding box center [673, 479] width 31 height 27
click at [660, 480] on button at bounding box center [673, 479] width 31 height 27
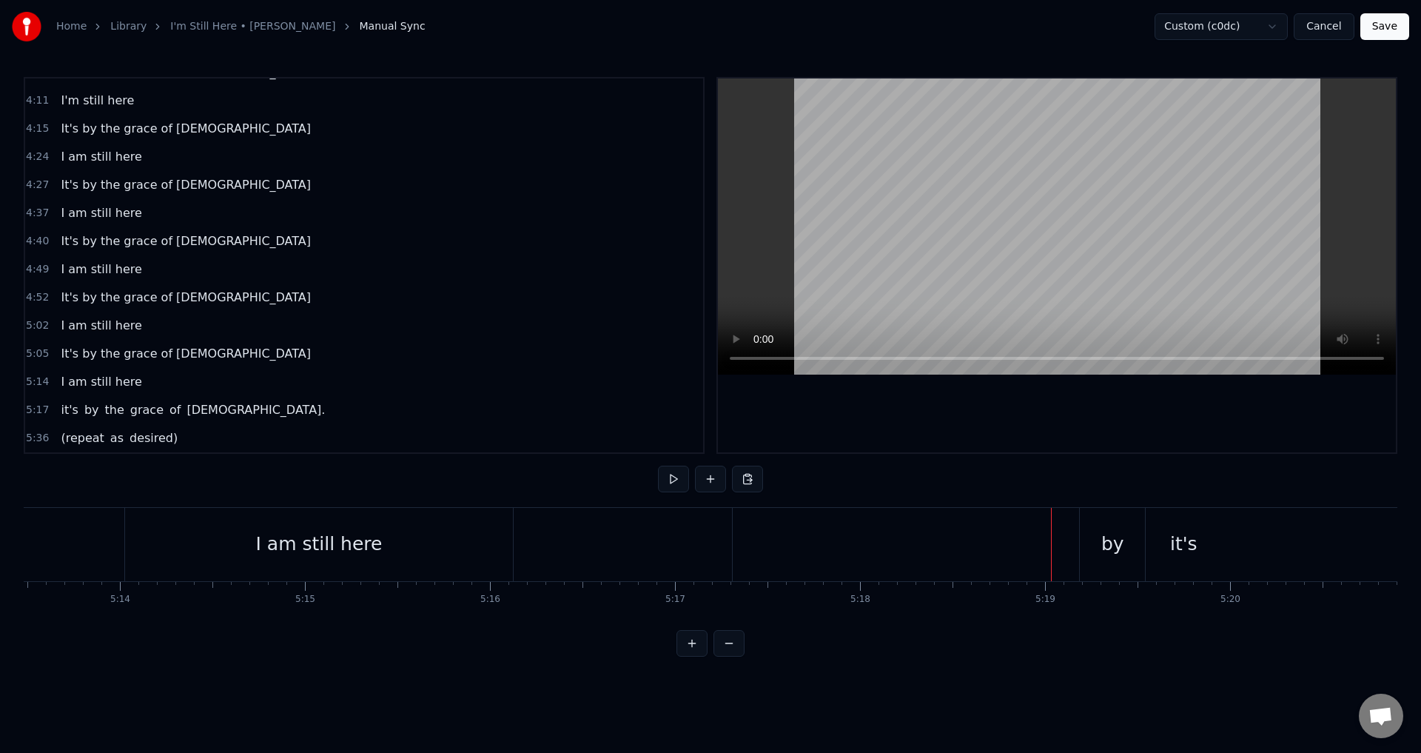
scroll to position [0, 58009]
click at [201, 418] on div "5:17 it's by the grace of [DEMOGRAPHIC_DATA]." at bounding box center [364, 410] width 678 height 28
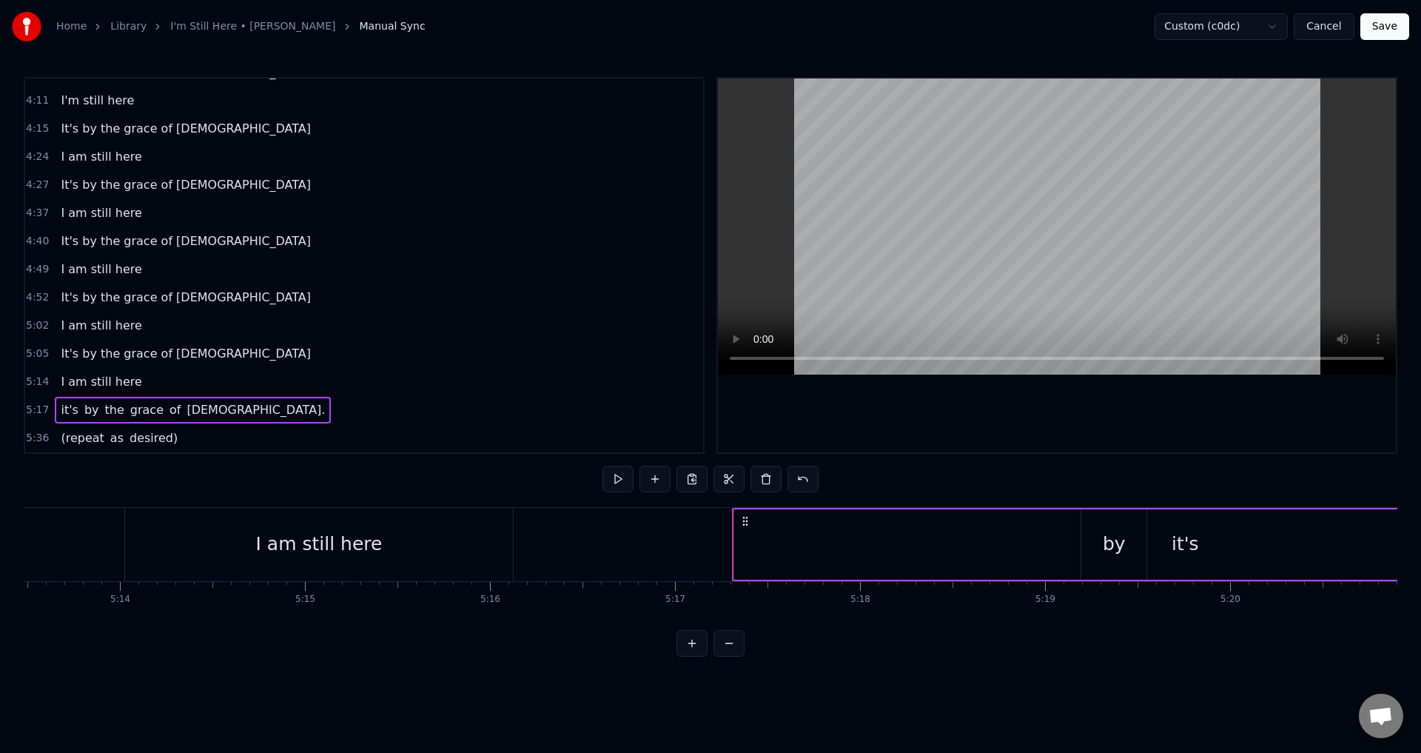
click at [1189, 540] on div "it's" at bounding box center [1185, 544] width 27 height 28
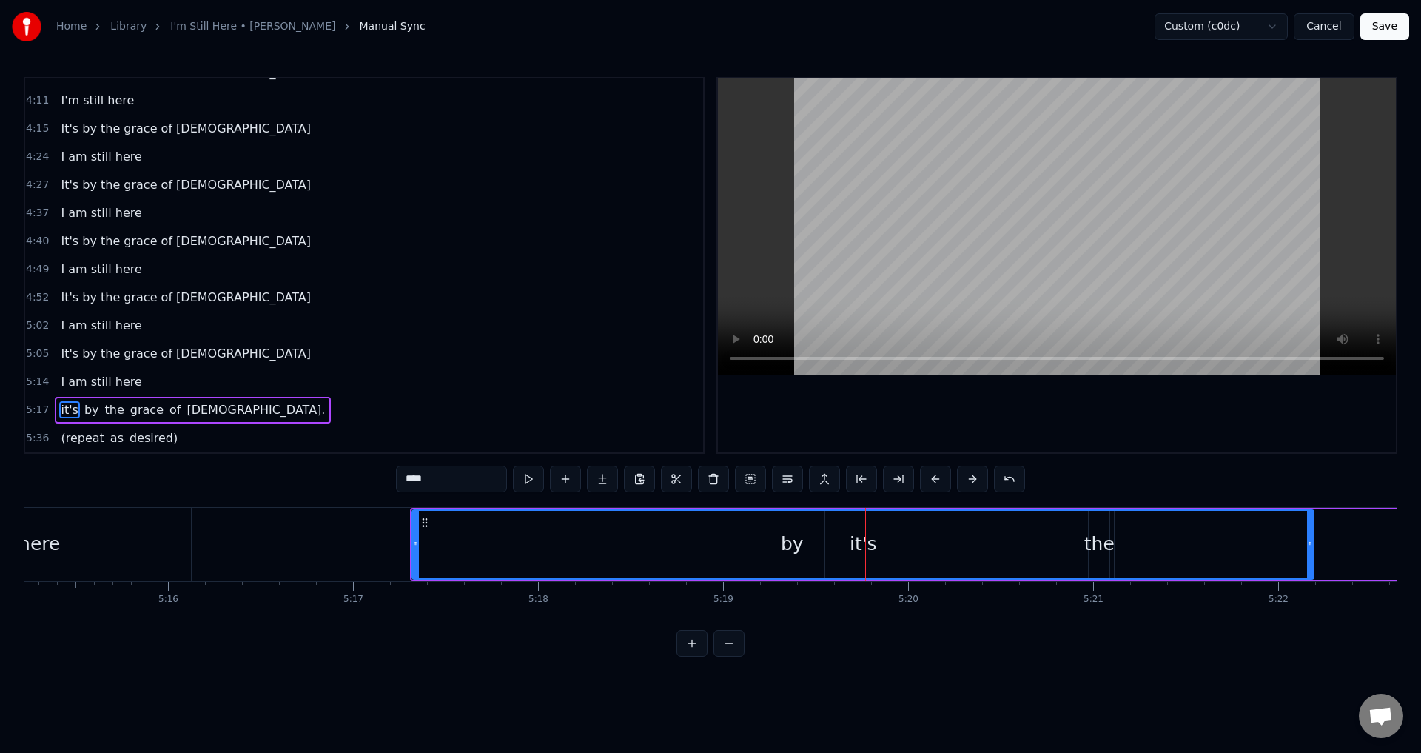
scroll to position [0, 58366]
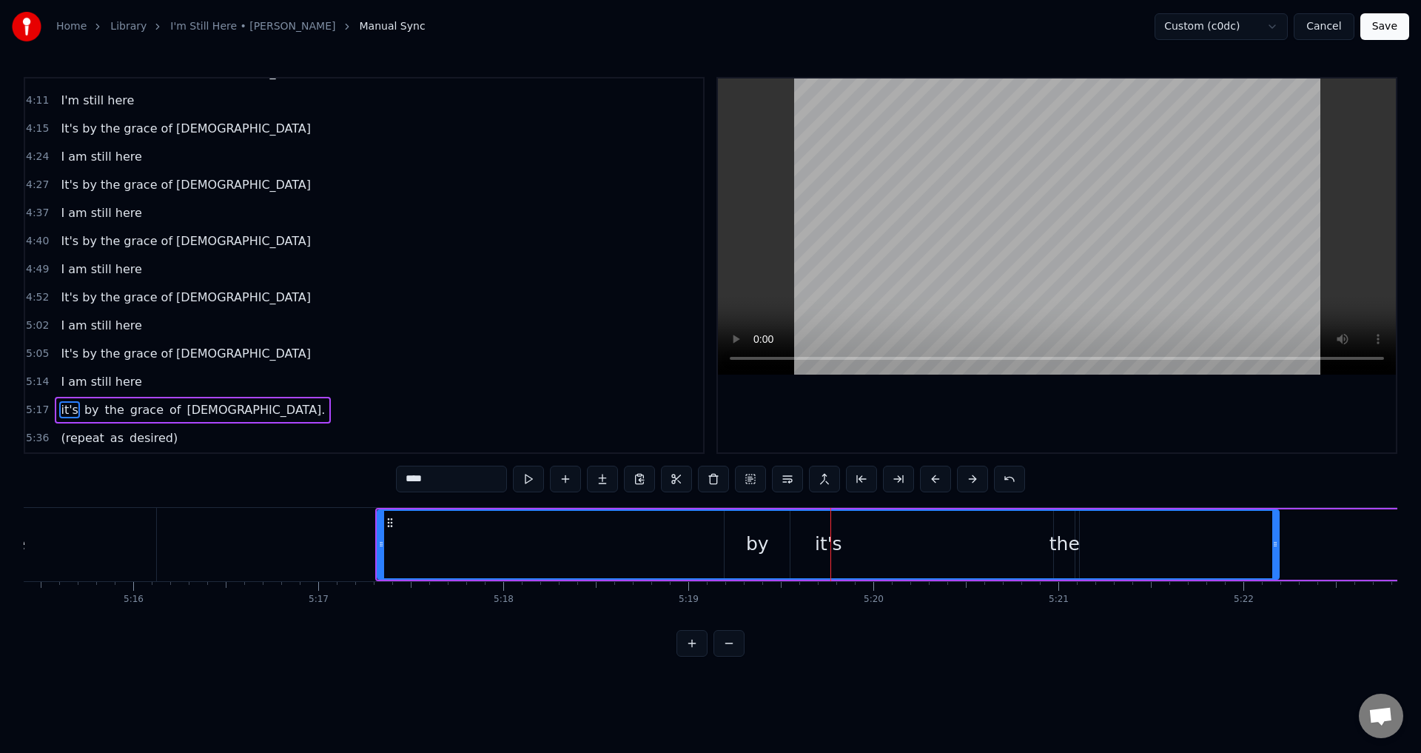
click at [822, 534] on div "it's" at bounding box center [828, 544] width 27 height 28
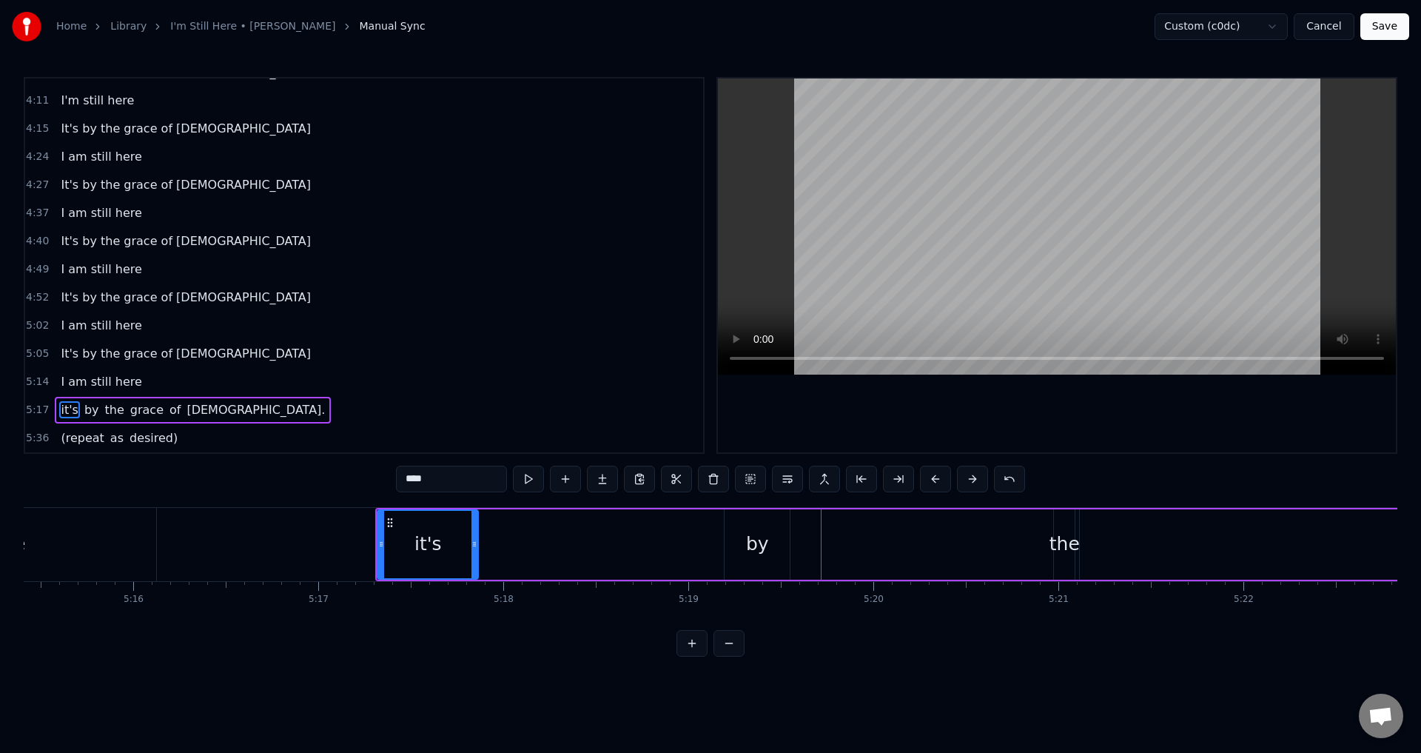
drag, startPoint x: 1275, startPoint y: 542, endPoint x: 474, endPoint y: 566, distance: 801.3
click at [474, 566] on div at bounding box center [475, 544] width 6 height 67
click at [747, 557] on div "by" at bounding box center [757, 544] width 23 height 28
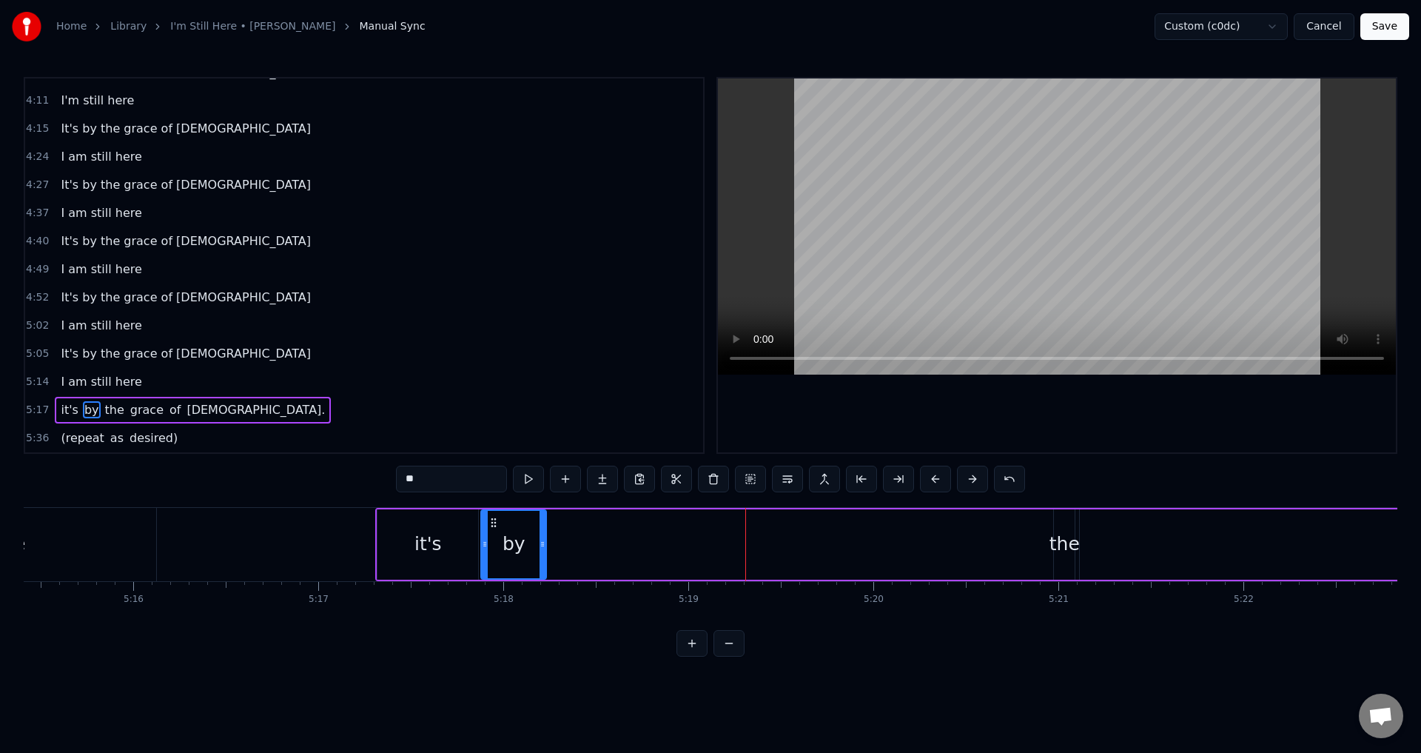
drag, startPoint x: 734, startPoint y: 517, endPoint x: 491, endPoint y: 563, distance: 247.8
click at [491, 563] on div "by" at bounding box center [514, 544] width 64 height 67
click at [1059, 524] on div "the" at bounding box center [1064, 544] width 21 height 70
drag, startPoint x: 1059, startPoint y: 523, endPoint x: 1032, endPoint y: 528, distance: 27.7
click at [1032, 528] on div at bounding box center [1030, 544] width 6 height 67
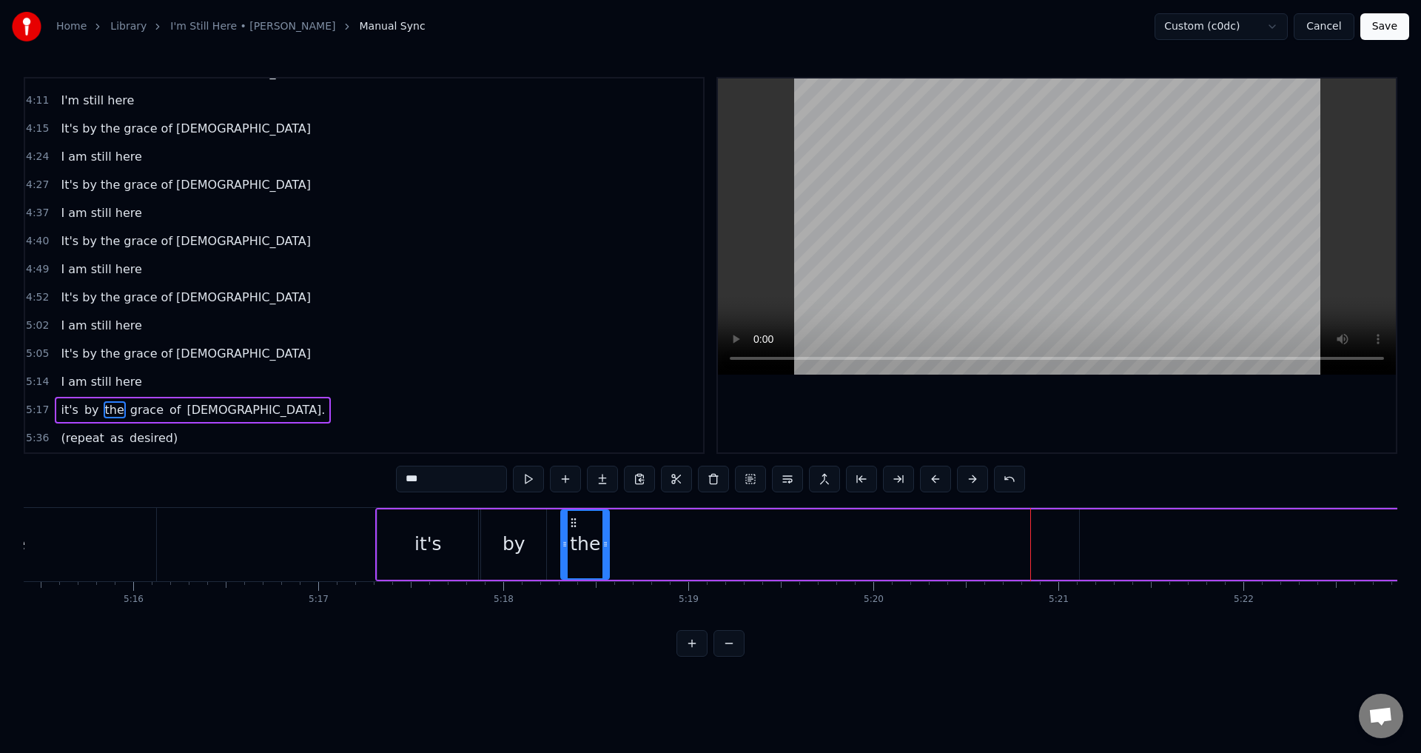
drag, startPoint x: 1037, startPoint y: 523, endPoint x: 657, endPoint y: 553, distance: 381.7
click at [567, 563] on div "the" at bounding box center [585, 544] width 47 height 67
click at [135, 409] on span "grace" at bounding box center [147, 409] width 36 height 17
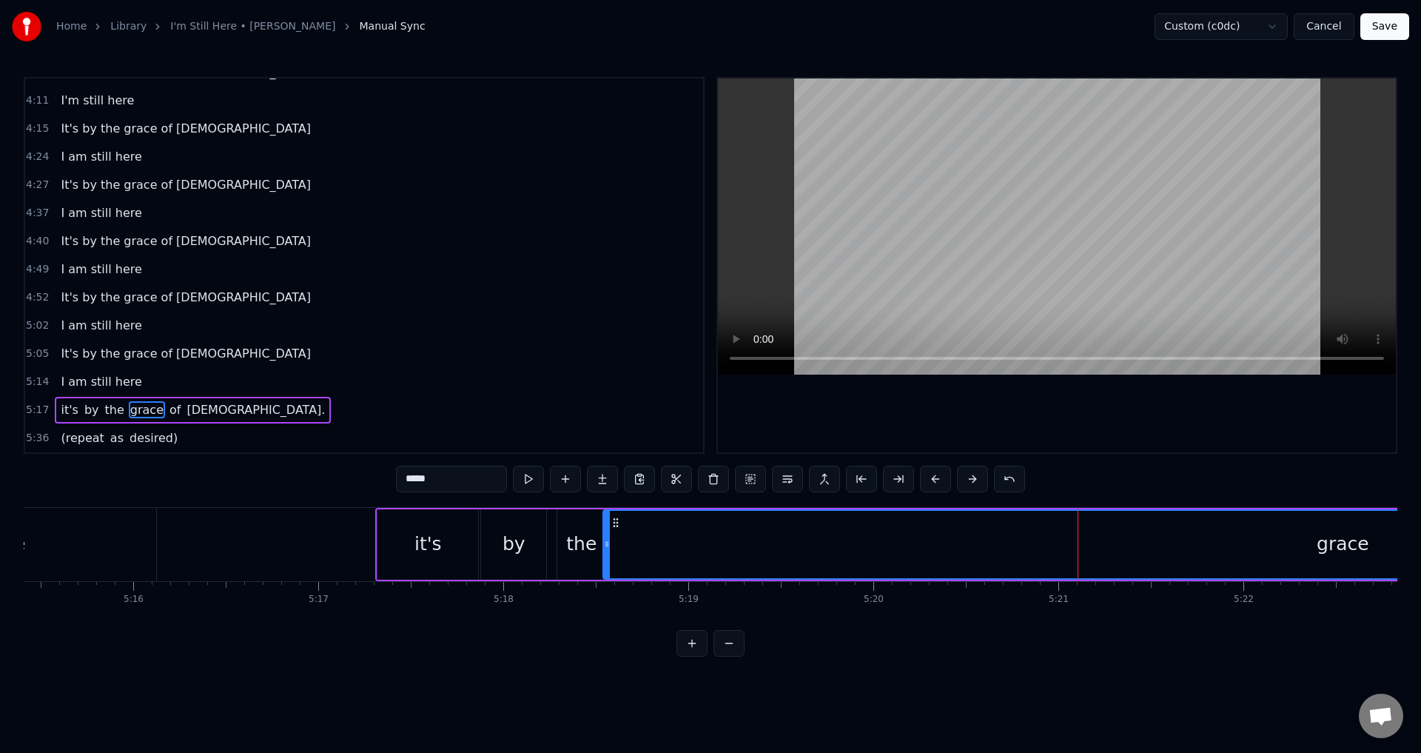
drag, startPoint x: 823, startPoint y: 540, endPoint x: 616, endPoint y: 554, distance: 207.7
click at [616, 554] on div "grace" at bounding box center [1342, 544] width 1477 height 67
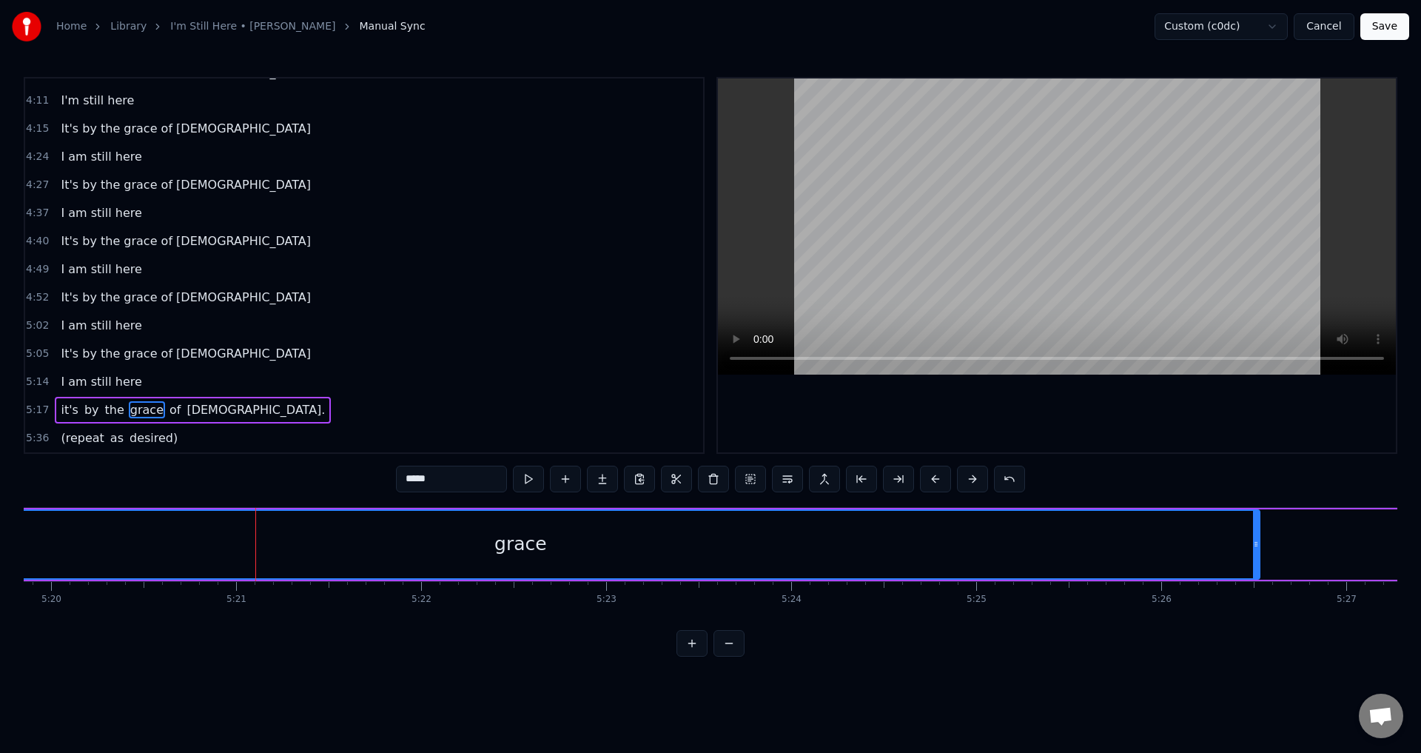
scroll to position [0, 59296]
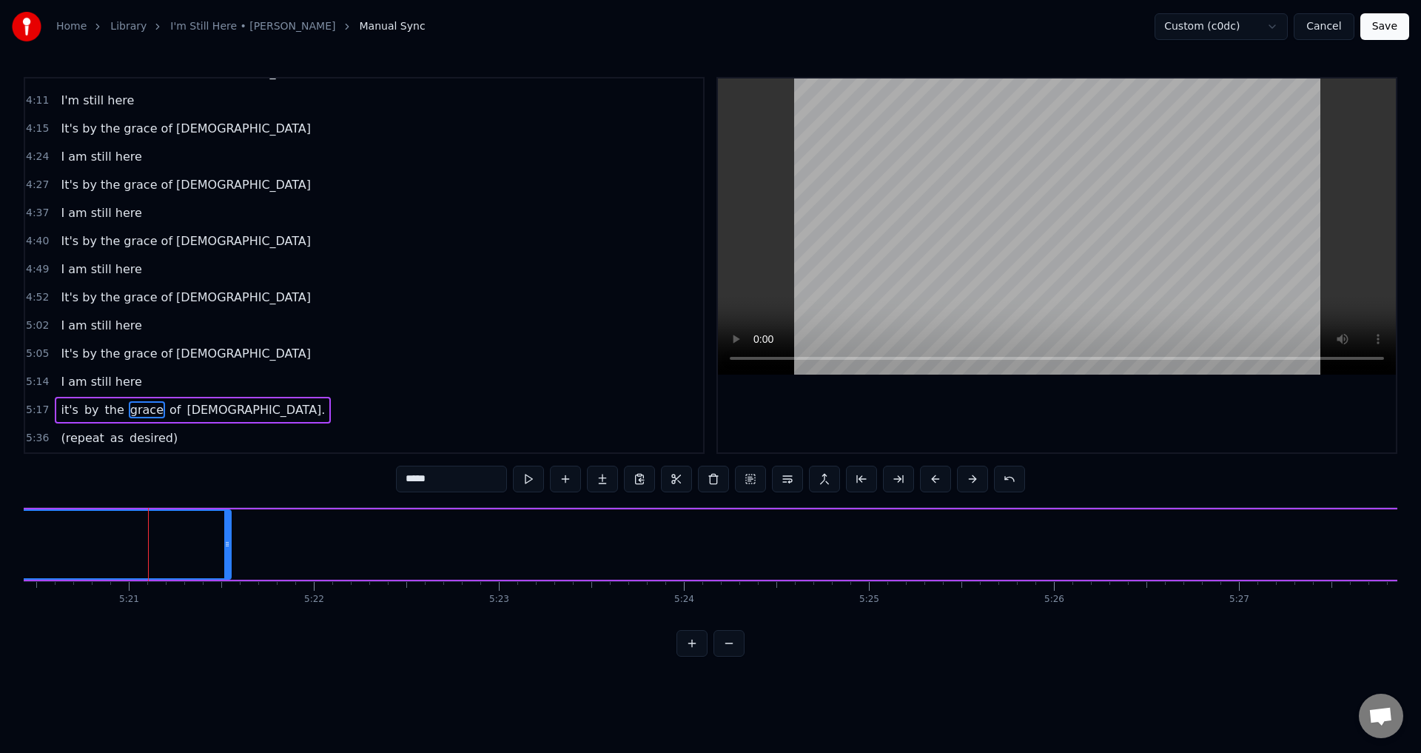
drag, startPoint x: 1152, startPoint y: 555, endPoint x: 890, endPoint y: 551, distance: 261.3
click at [224, 571] on div at bounding box center [227, 544] width 6 height 67
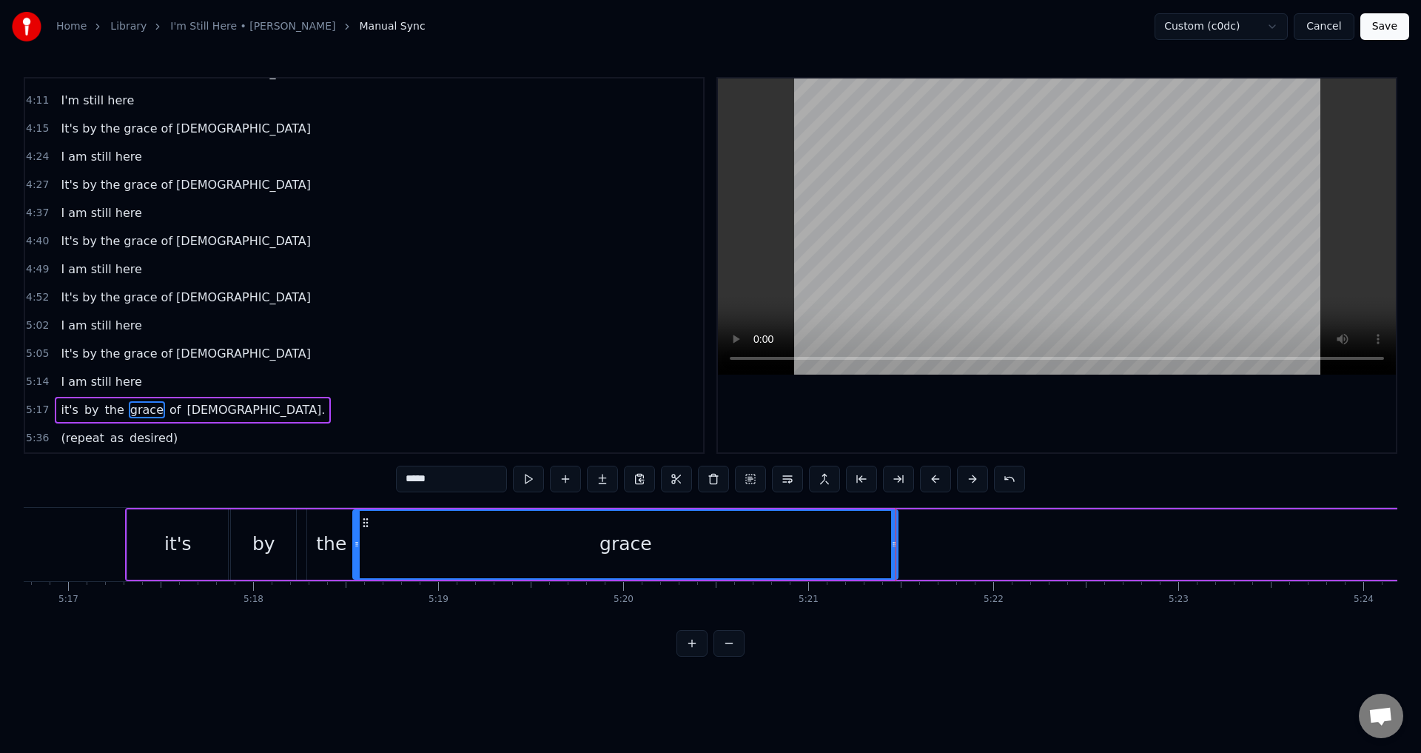
scroll to position [0, 58509]
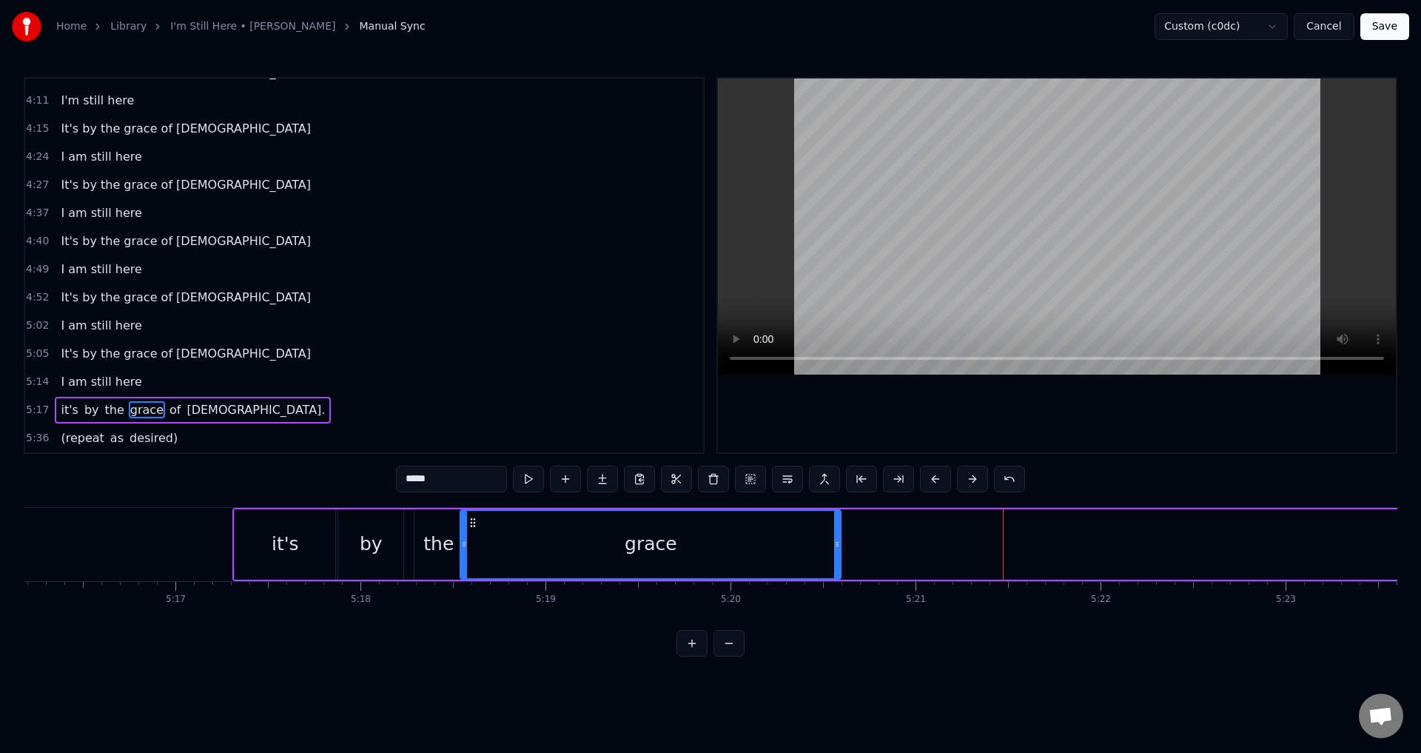
drag, startPoint x: 999, startPoint y: 548, endPoint x: 762, endPoint y: 562, distance: 238.0
click at [834, 568] on div at bounding box center [837, 544] width 6 height 67
click at [168, 406] on span "of" at bounding box center [175, 409] width 14 height 17
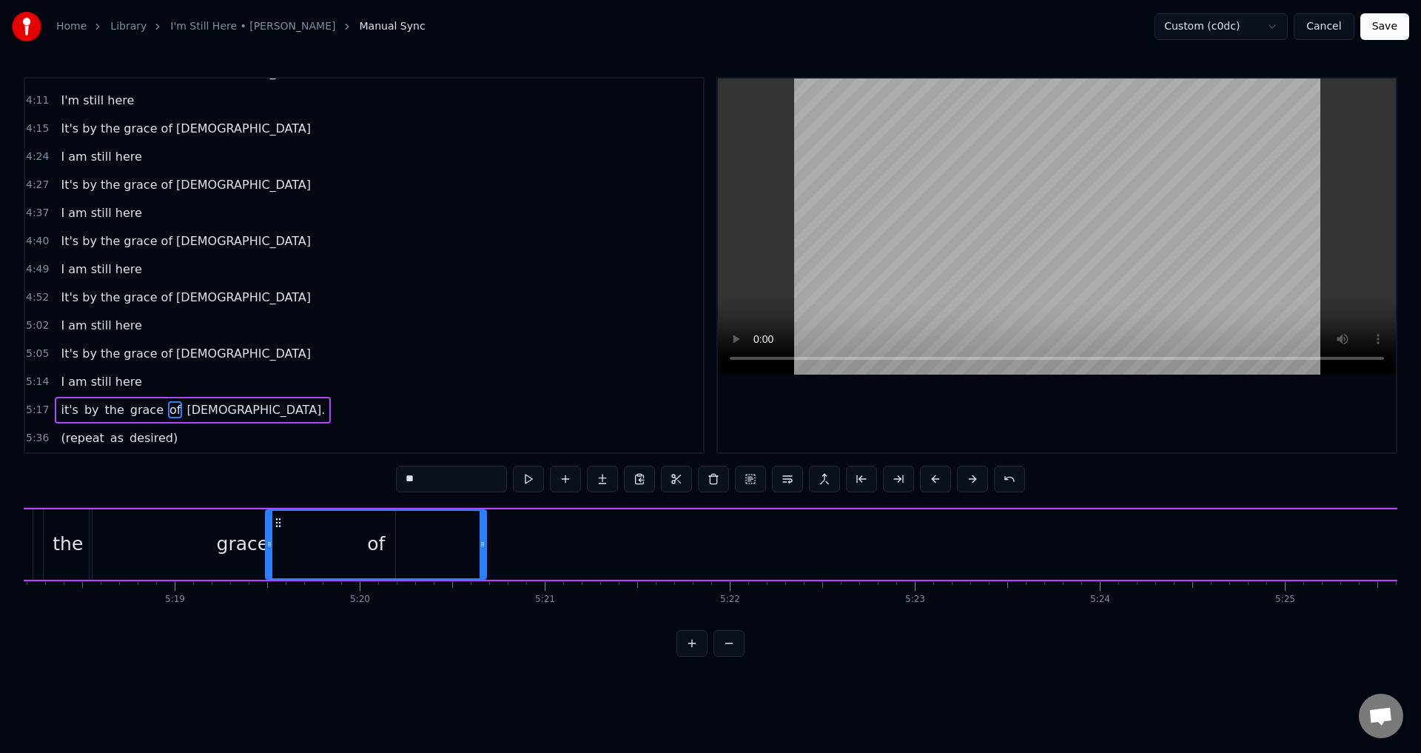
scroll to position [0, 58869]
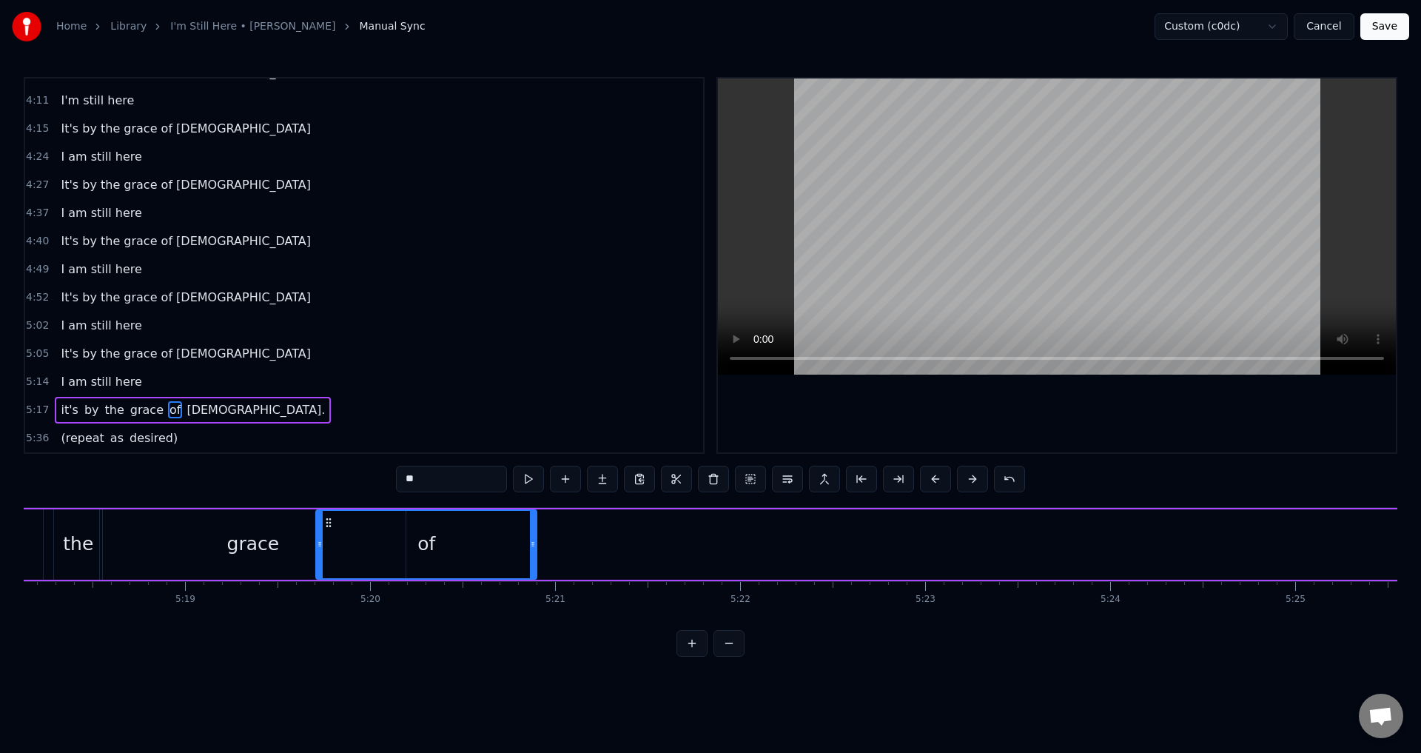
drag, startPoint x: 109, startPoint y: 520, endPoint x: 325, endPoint y: 540, distance: 217.1
click at [325, 540] on div "of" at bounding box center [426, 544] width 219 height 67
drag, startPoint x: 531, startPoint y: 542, endPoint x: 452, endPoint y: 546, distance: 78.6
click at [452, 546] on icon at bounding box center [455, 544] width 6 height 12
click at [185, 408] on span "[DEMOGRAPHIC_DATA]." at bounding box center [255, 409] width 141 height 17
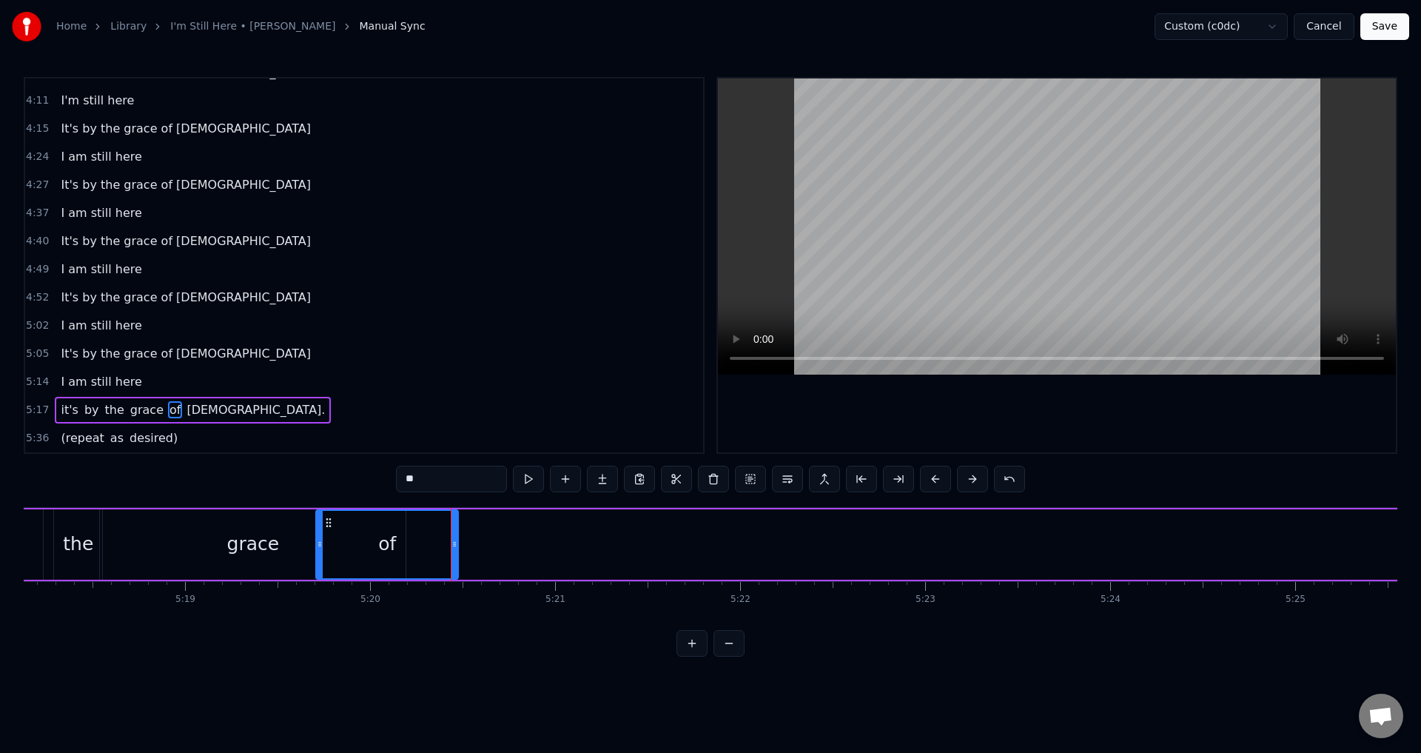
type input "****"
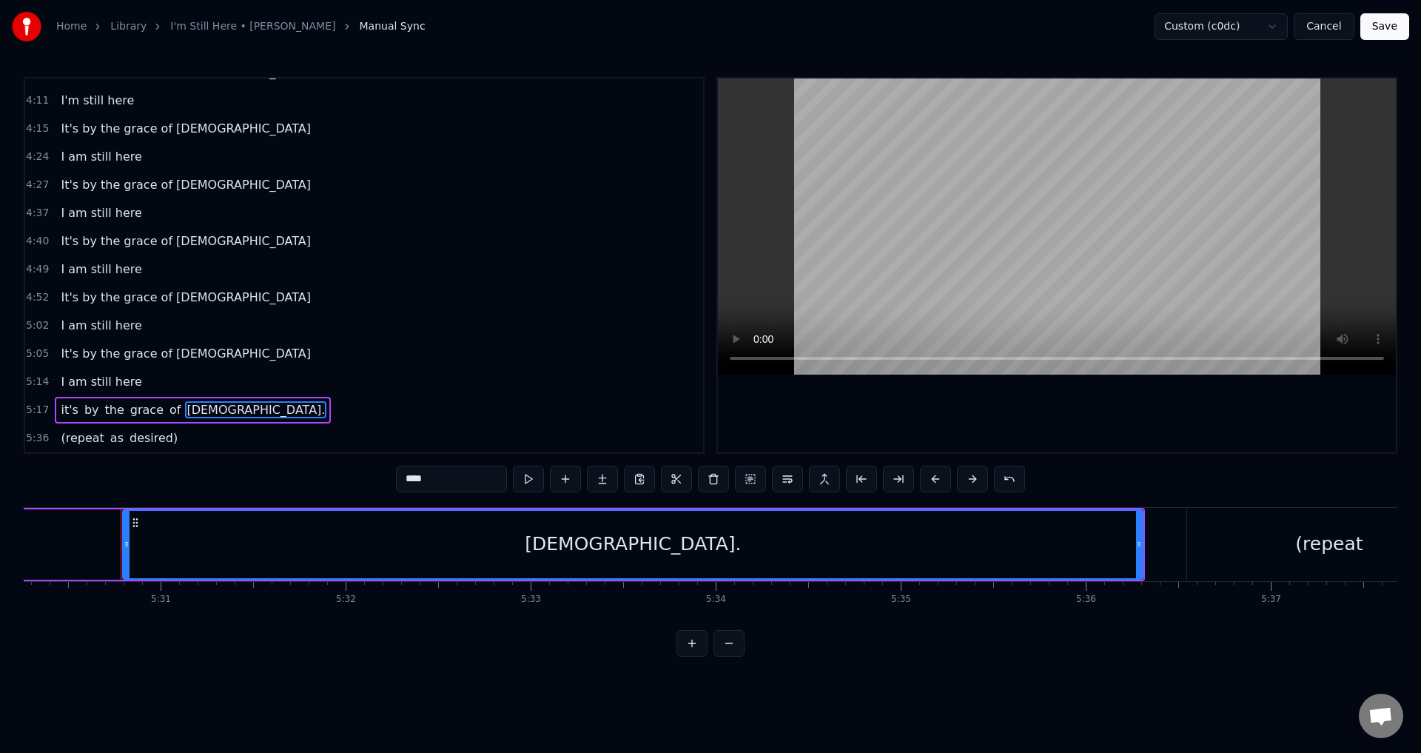
scroll to position [0, 61137]
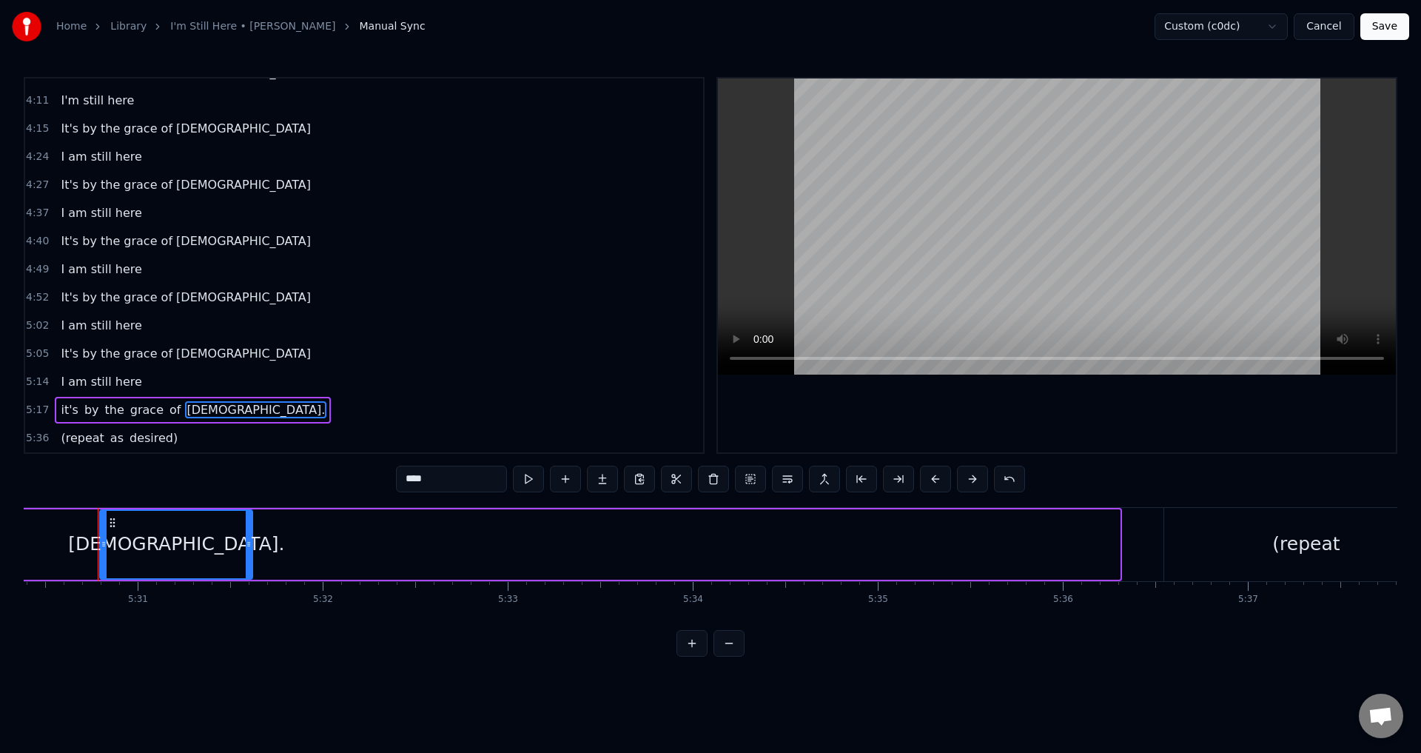
drag, startPoint x: 1117, startPoint y: 537, endPoint x: 249, endPoint y: 549, distance: 867.6
click at [249, 549] on div at bounding box center [249, 544] width 6 height 67
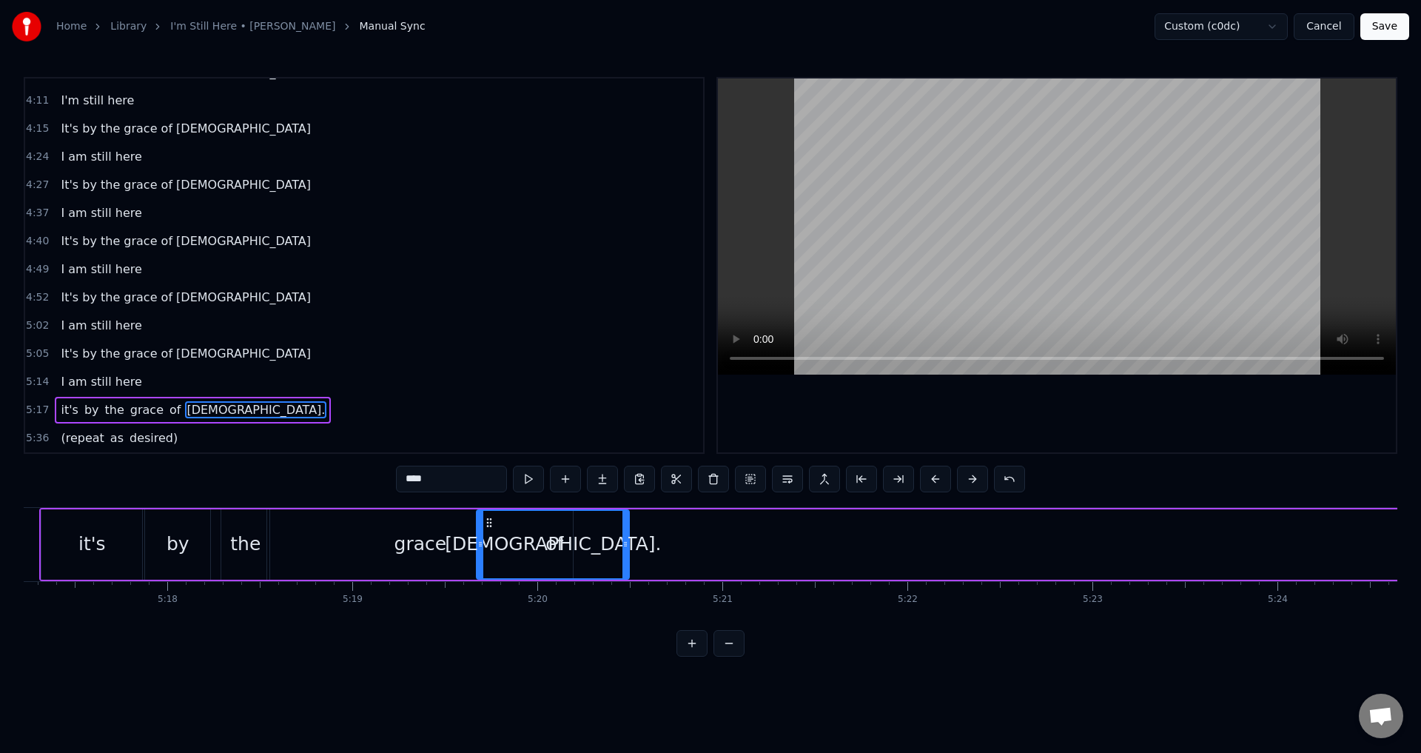
scroll to position [0, 58701]
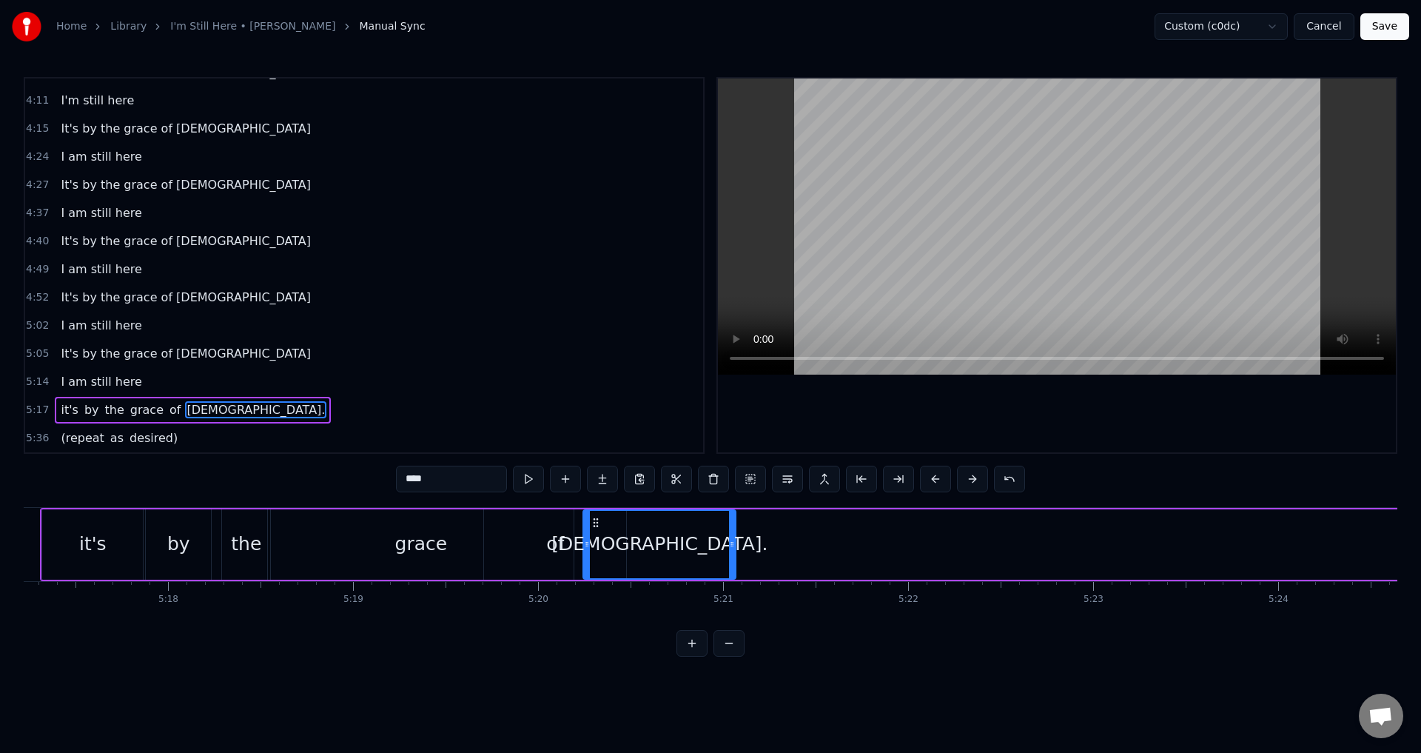
drag, startPoint x: 111, startPoint y: 518, endPoint x: 594, endPoint y: 515, distance: 483.4
click at [594, 515] on div "[DEMOGRAPHIC_DATA]." at bounding box center [659, 544] width 151 height 67
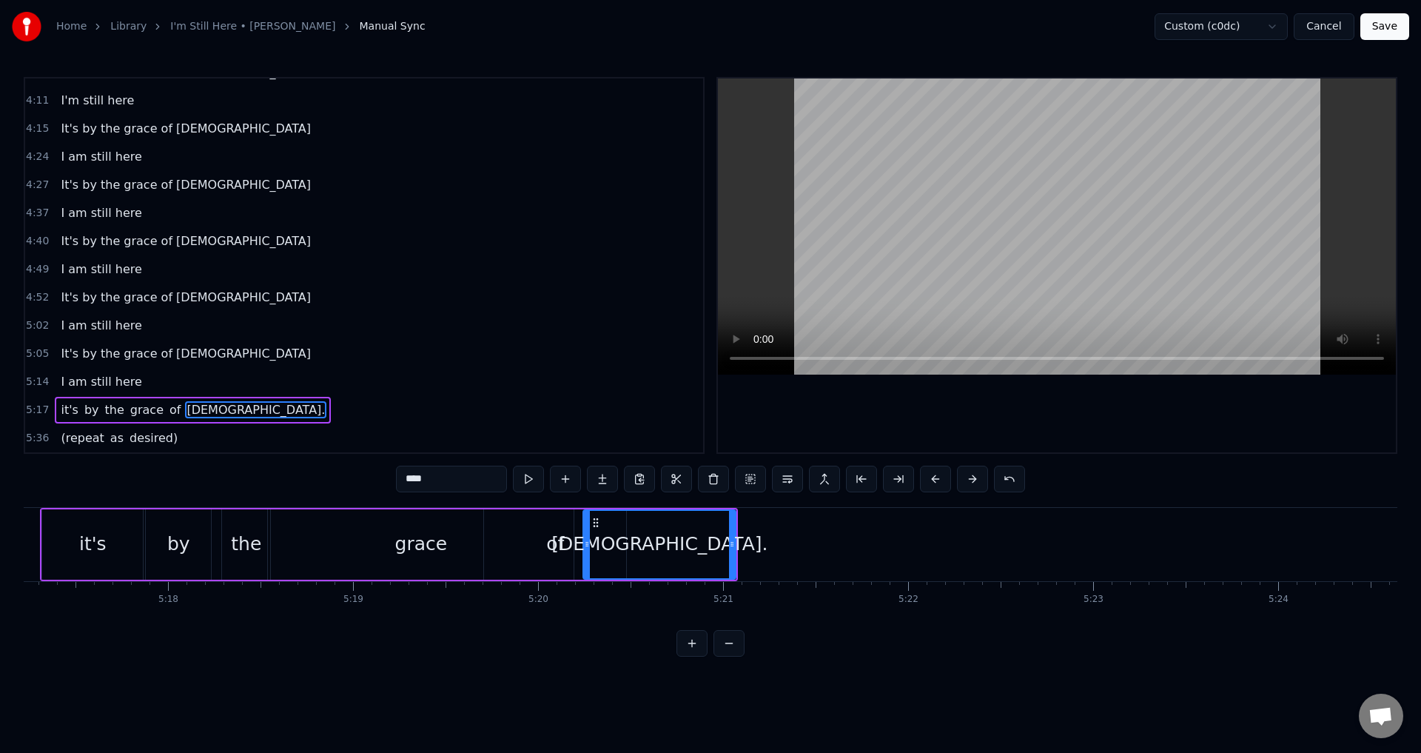
click at [206, 412] on div "5:17 it's by the grace of [DEMOGRAPHIC_DATA]." at bounding box center [364, 410] width 678 height 28
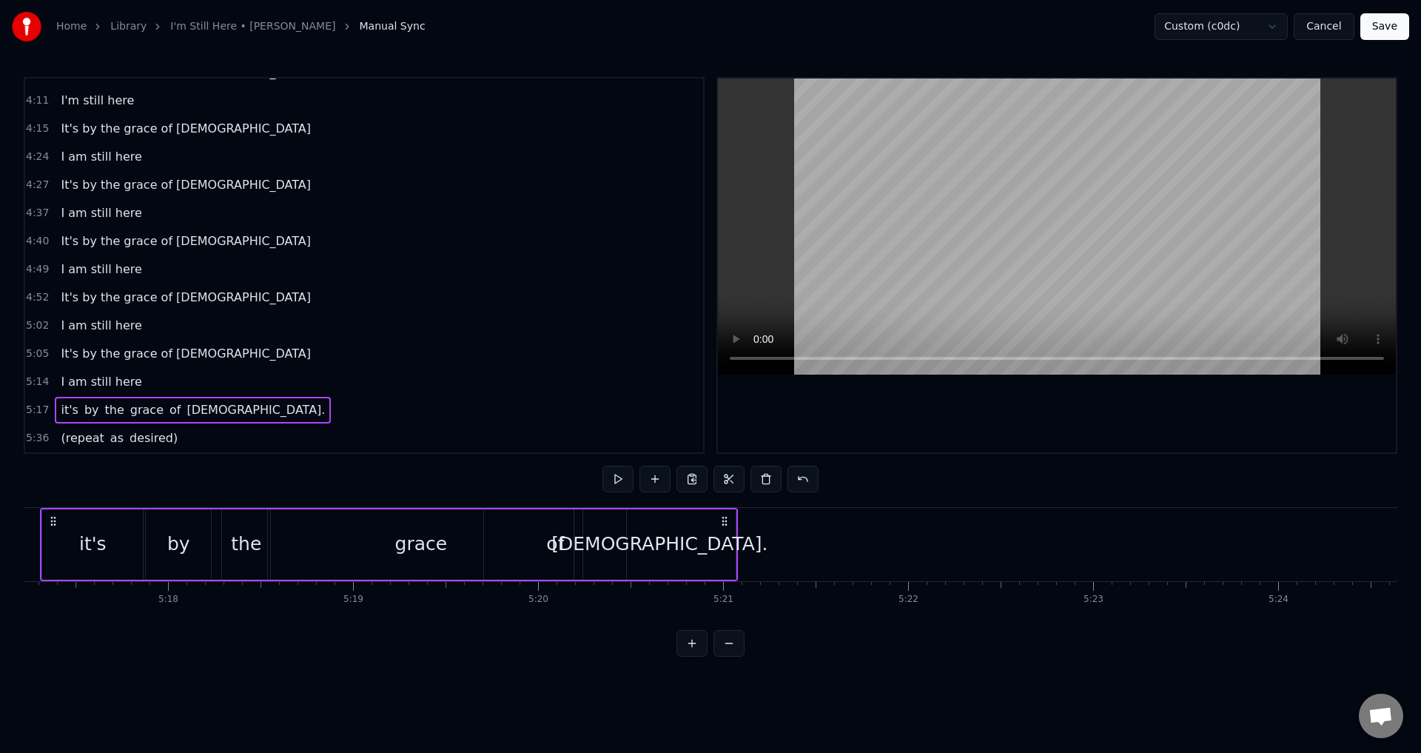
scroll to position [0, 58644]
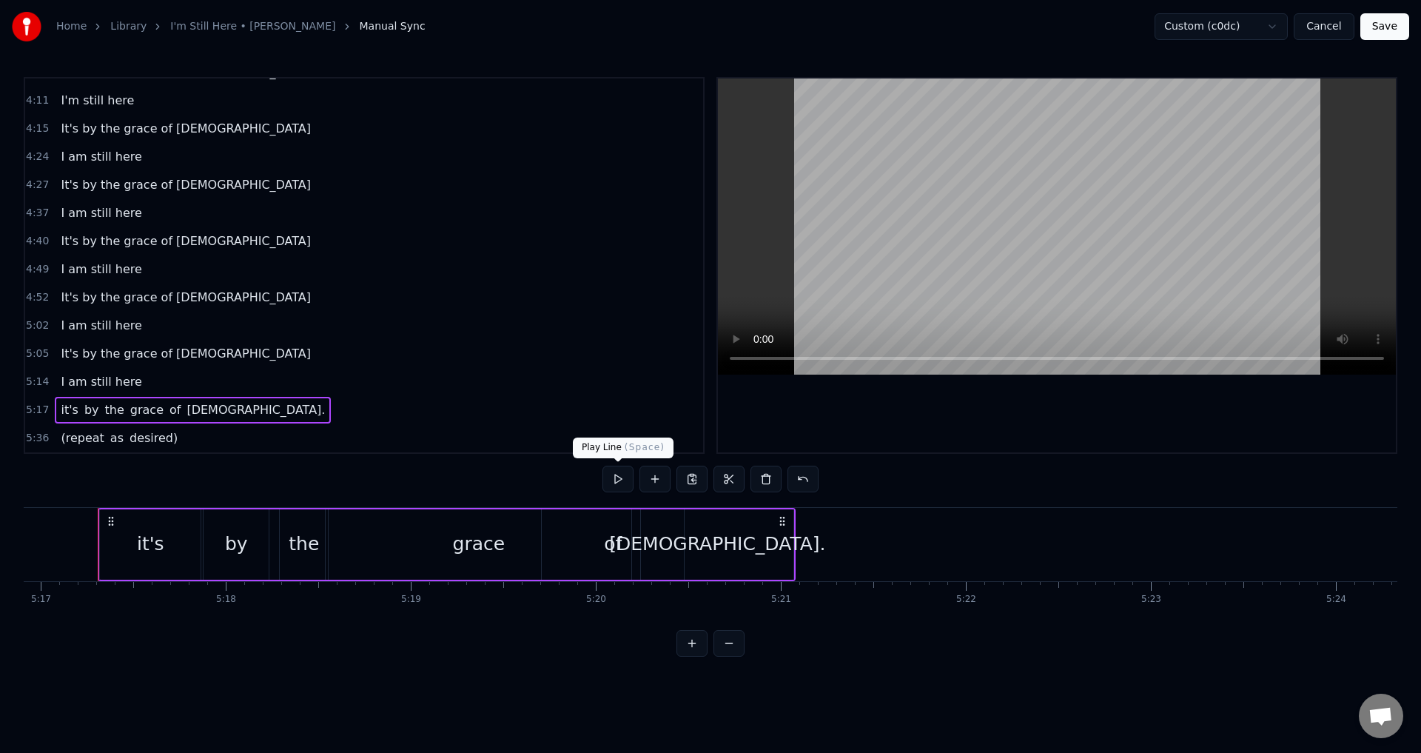
click at [611, 474] on button at bounding box center [618, 479] width 31 height 27
click at [752, 556] on div "[DEMOGRAPHIC_DATA]." at bounding box center [717, 544] width 152 height 70
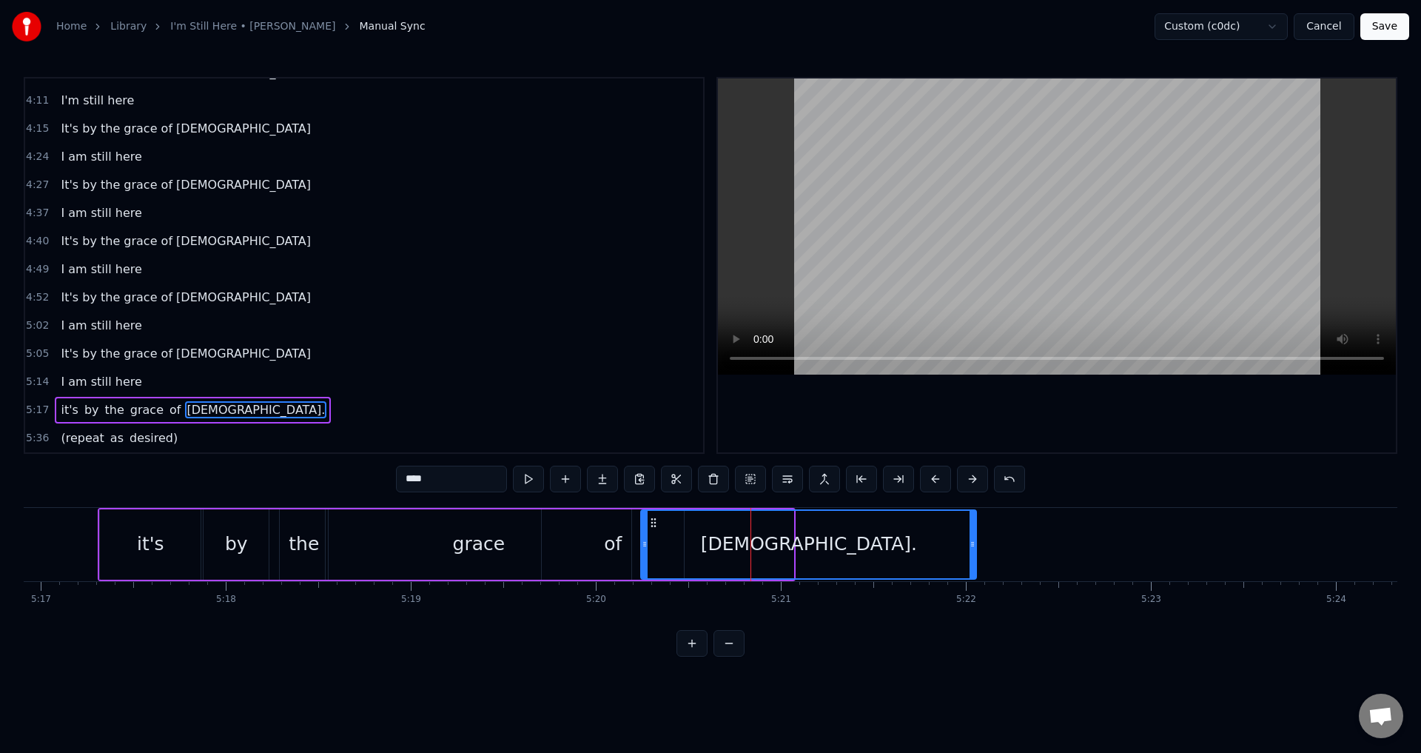
drag, startPoint x: 788, startPoint y: 540, endPoint x: 970, endPoint y: 535, distance: 182.9
click at [970, 535] on div at bounding box center [973, 544] width 6 height 67
click at [526, 475] on button at bounding box center [528, 479] width 31 height 27
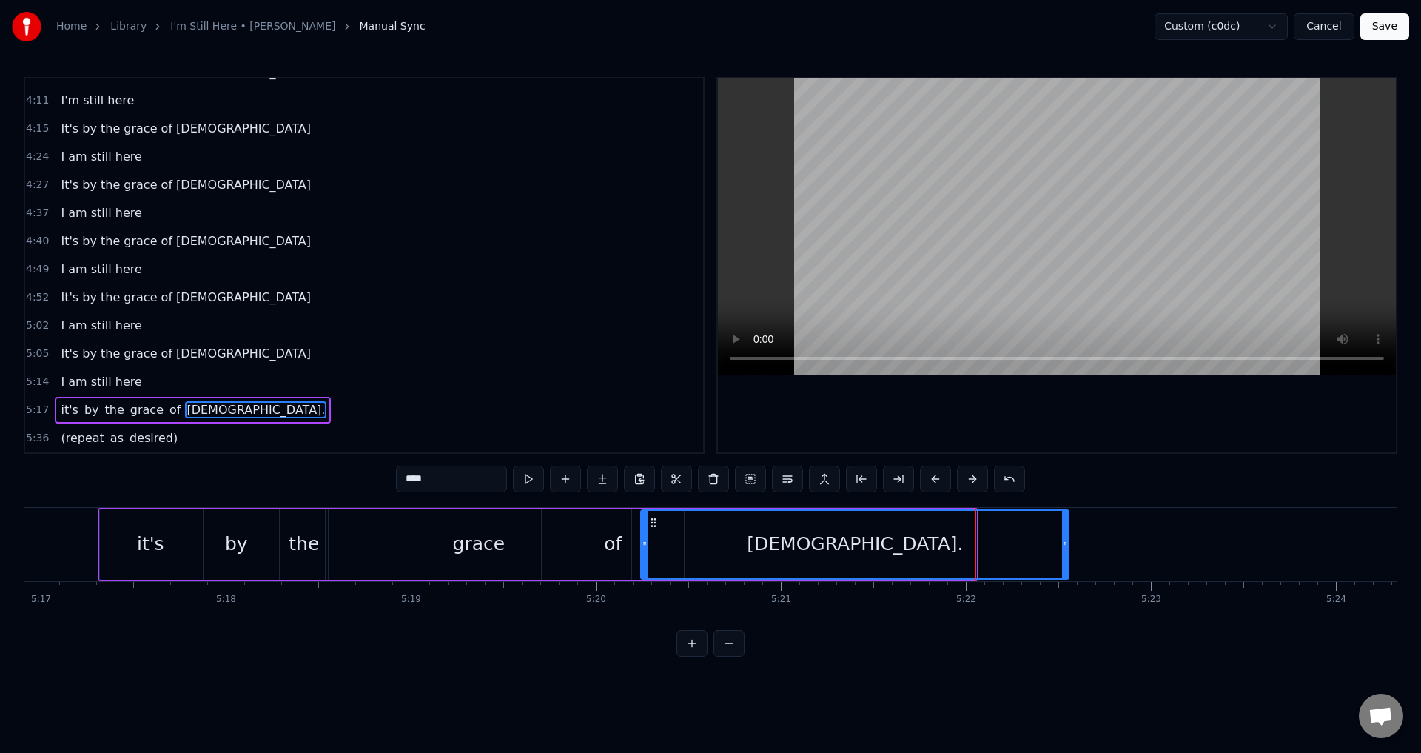
drag, startPoint x: 973, startPoint y: 536, endPoint x: 1066, endPoint y: 553, distance: 94.1
click at [1066, 553] on div at bounding box center [1065, 544] width 6 height 67
click at [529, 481] on button at bounding box center [528, 479] width 31 height 27
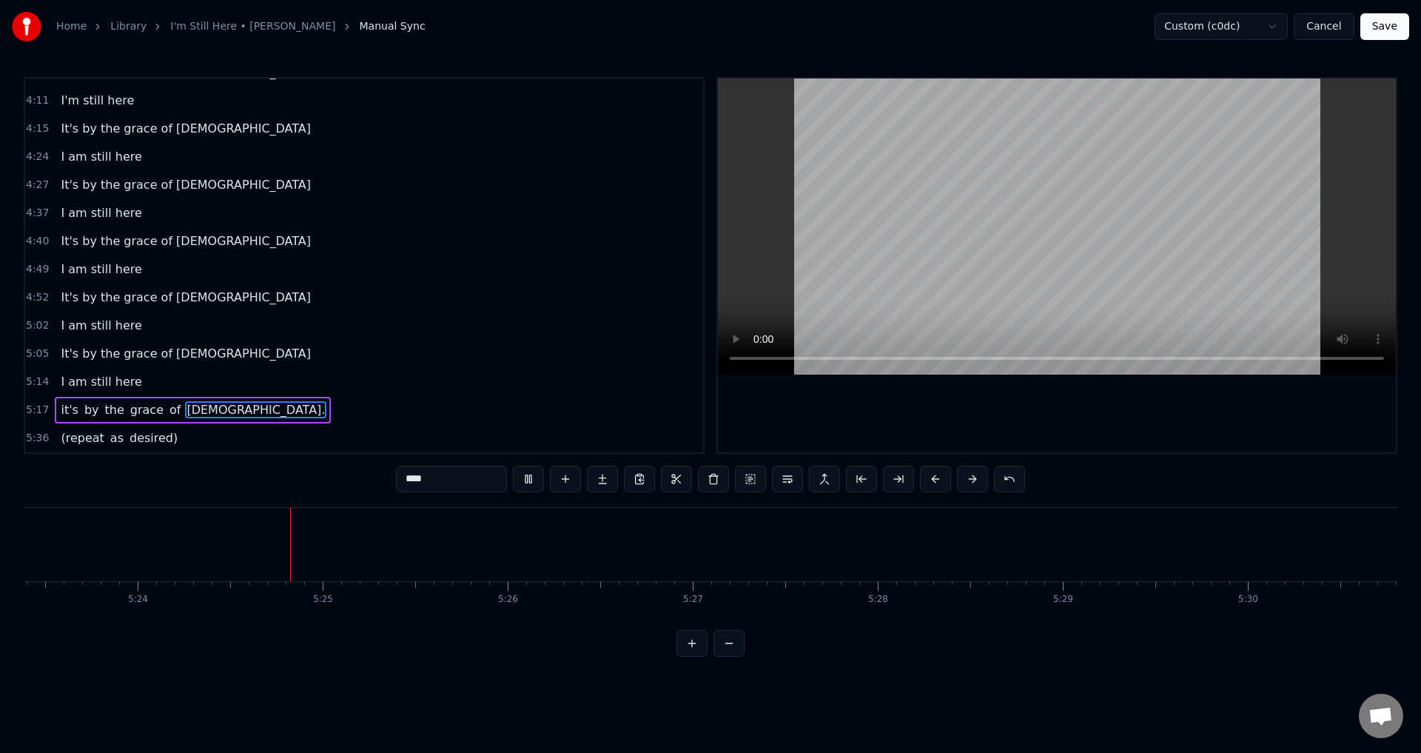
scroll to position [0, 59876]
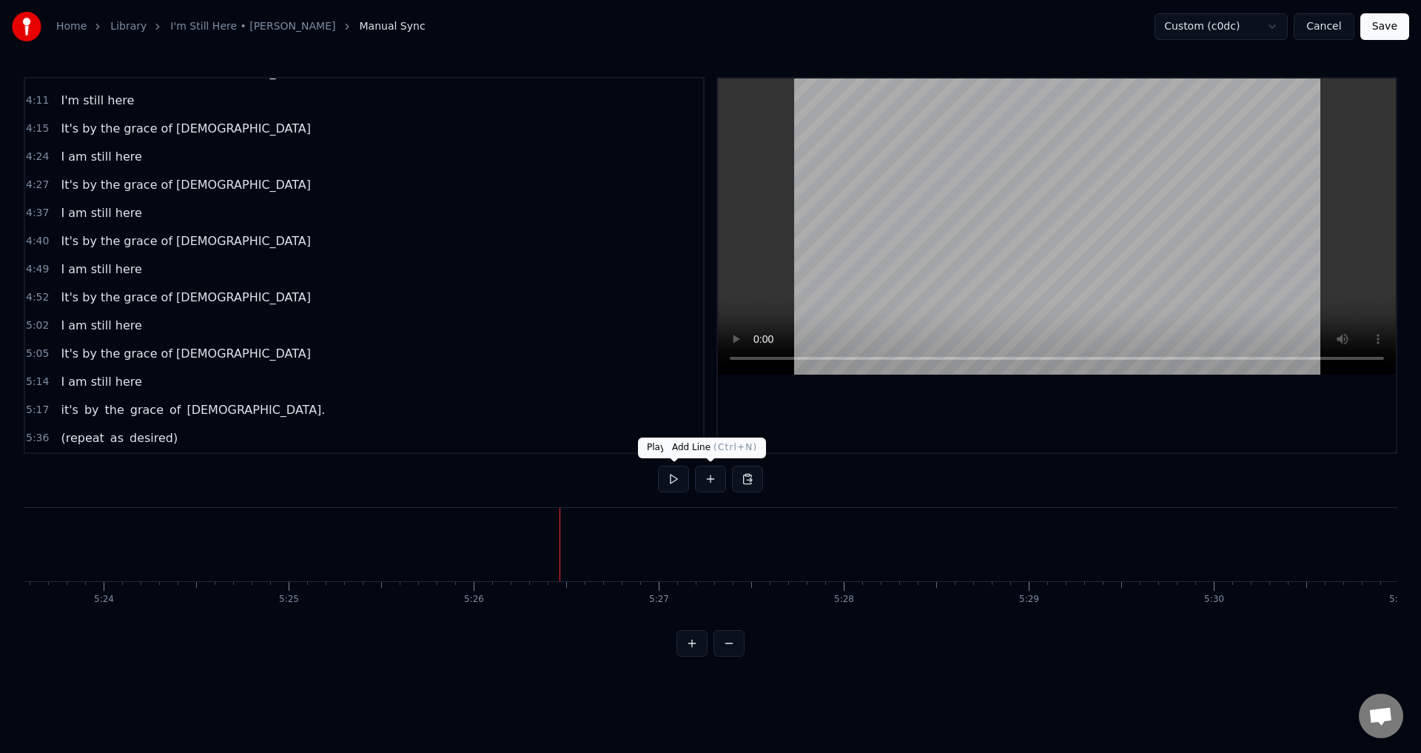
click at [705, 469] on button at bounding box center [710, 479] width 31 height 27
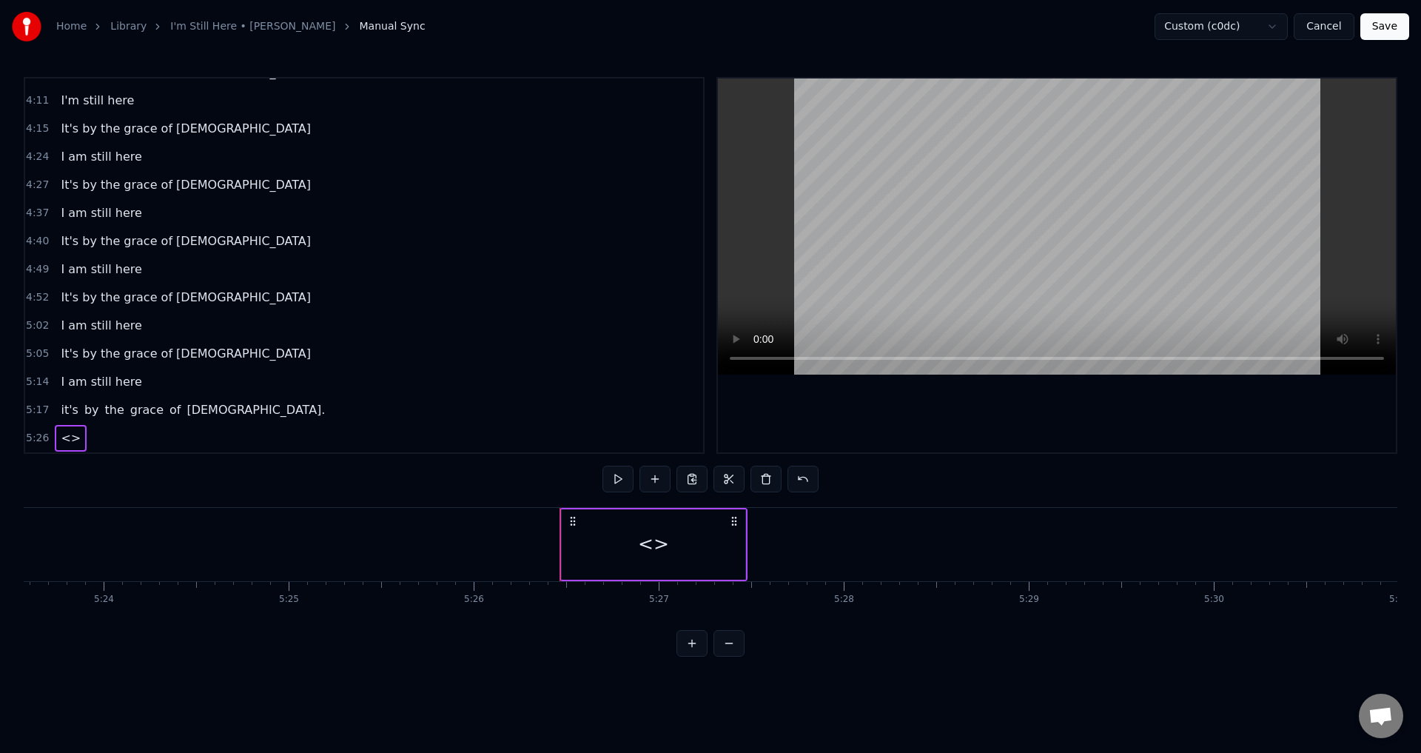
click at [605, 538] on div "<>" at bounding box center [654, 544] width 184 height 70
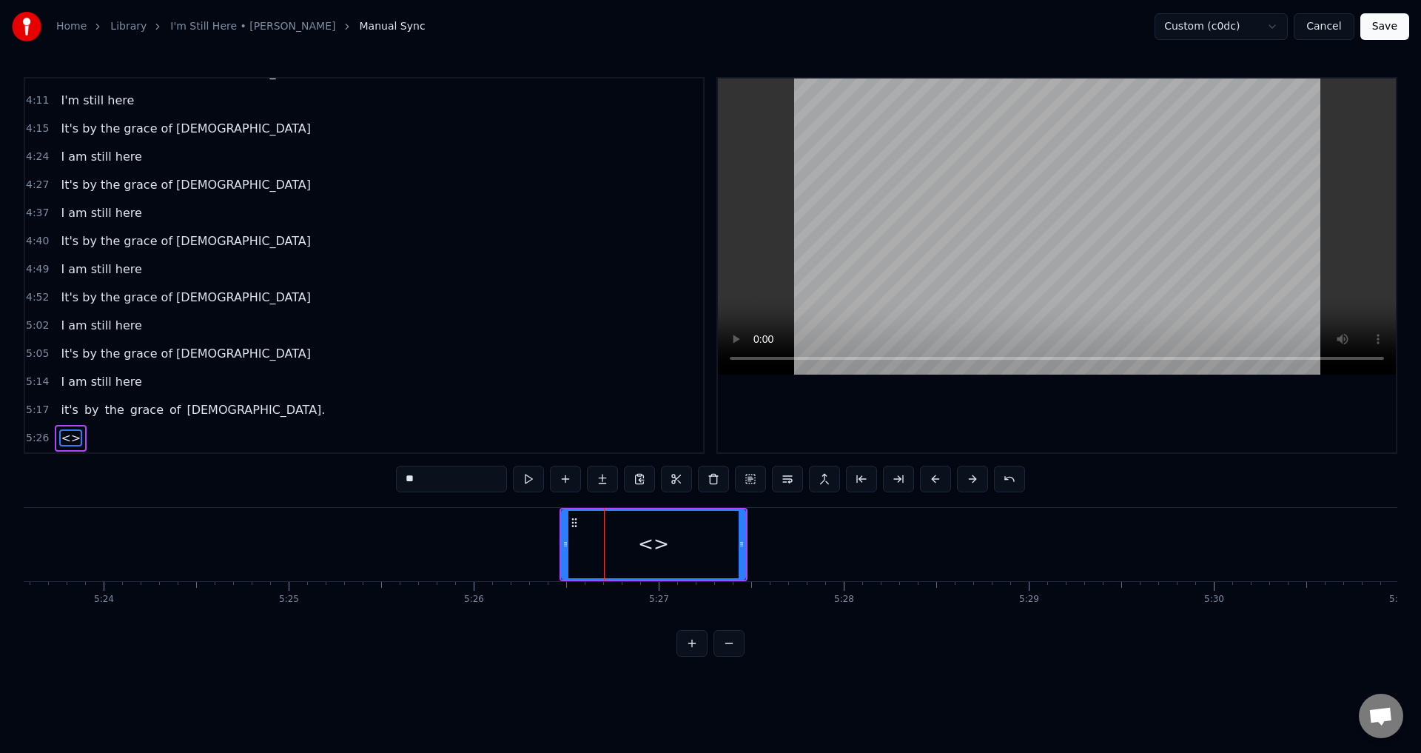
scroll to position [864, 0]
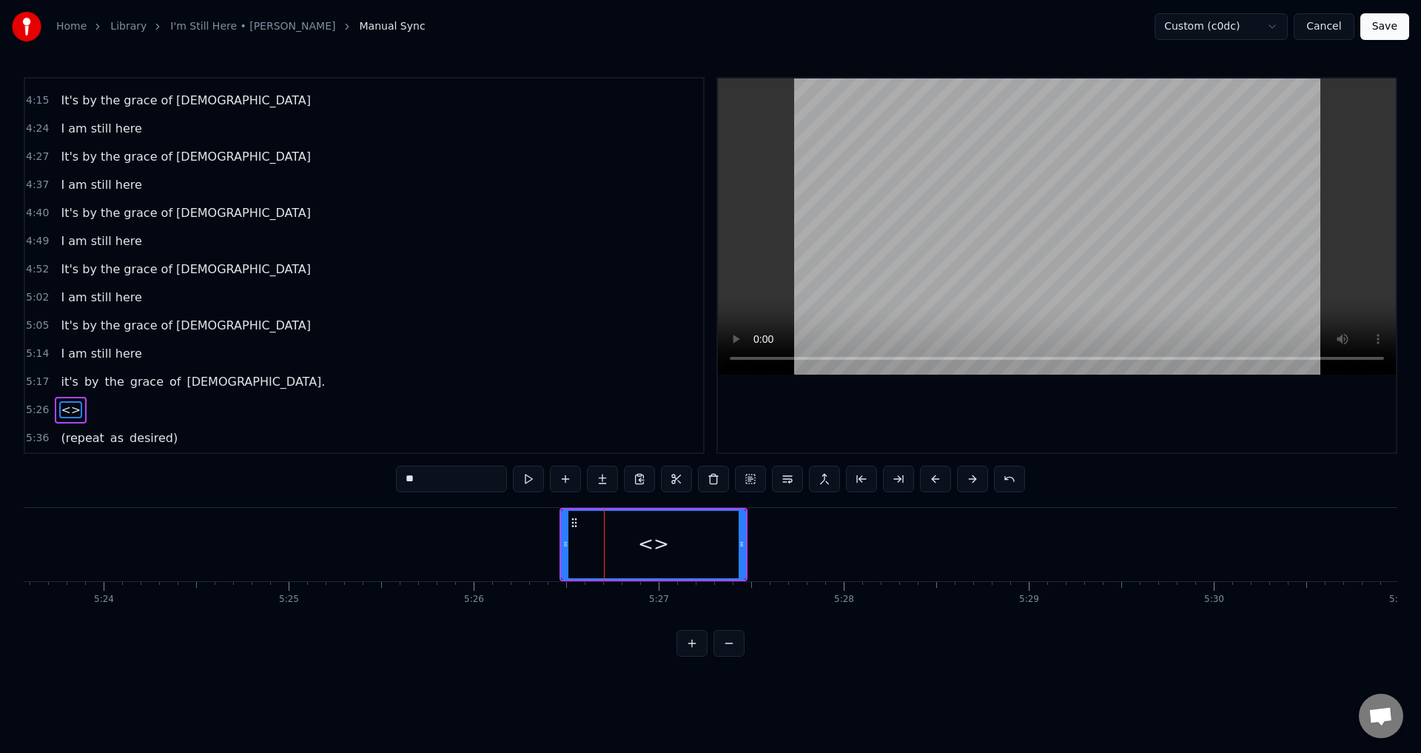
drag, startPoint x: 458, startPoint y: 488, endPoint x: 350, endPoint y: 491, distance: 108.1
click at [350, 491] on div "0:21 When I look back over my life 0:25 and I see all the things [DEMOGRAPHIC_D…" at bounding box center [711, 367] width 1374 height 580
type input "**********"
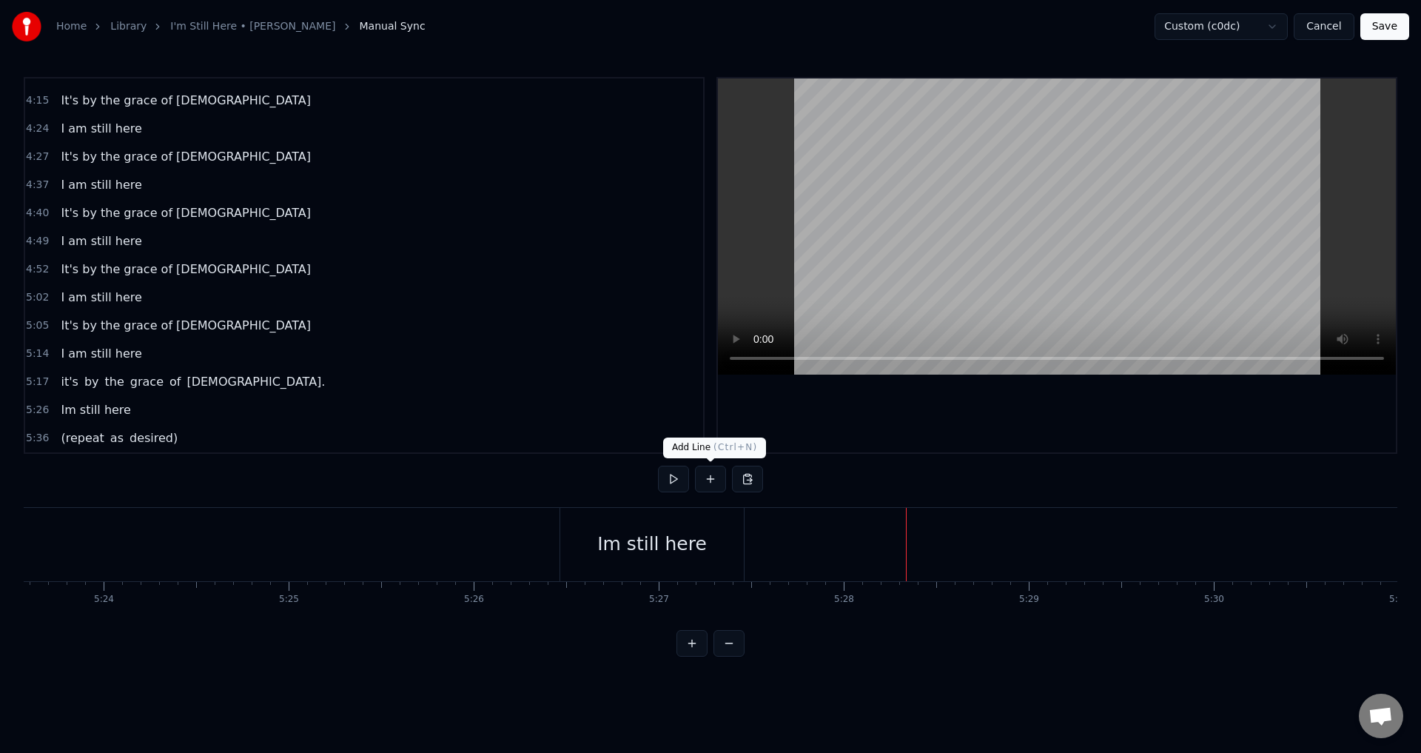
click at [708, 475] on button at bounding box center [710, 479] width 31 height 27
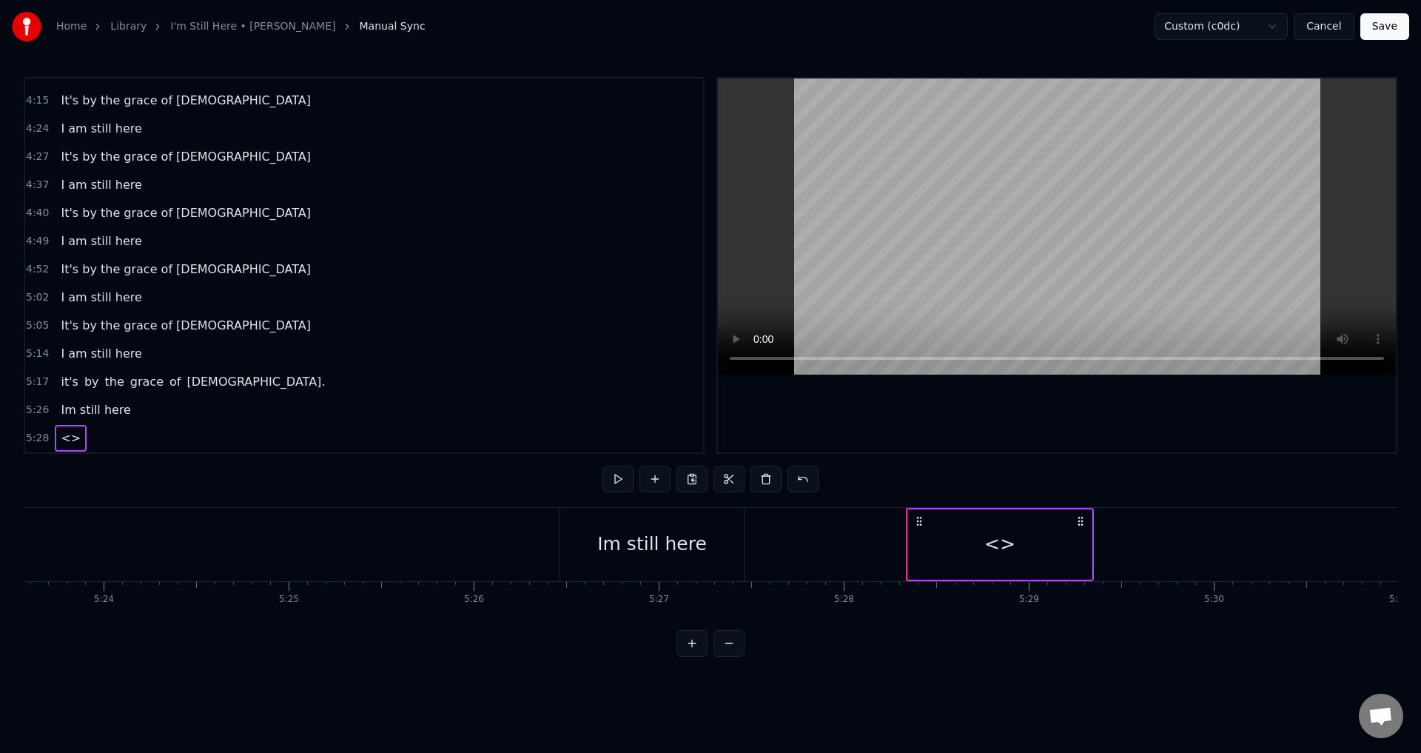
click at [1019, 564] on div "<>" at bounding box center [1000, 544] width 184 height 70
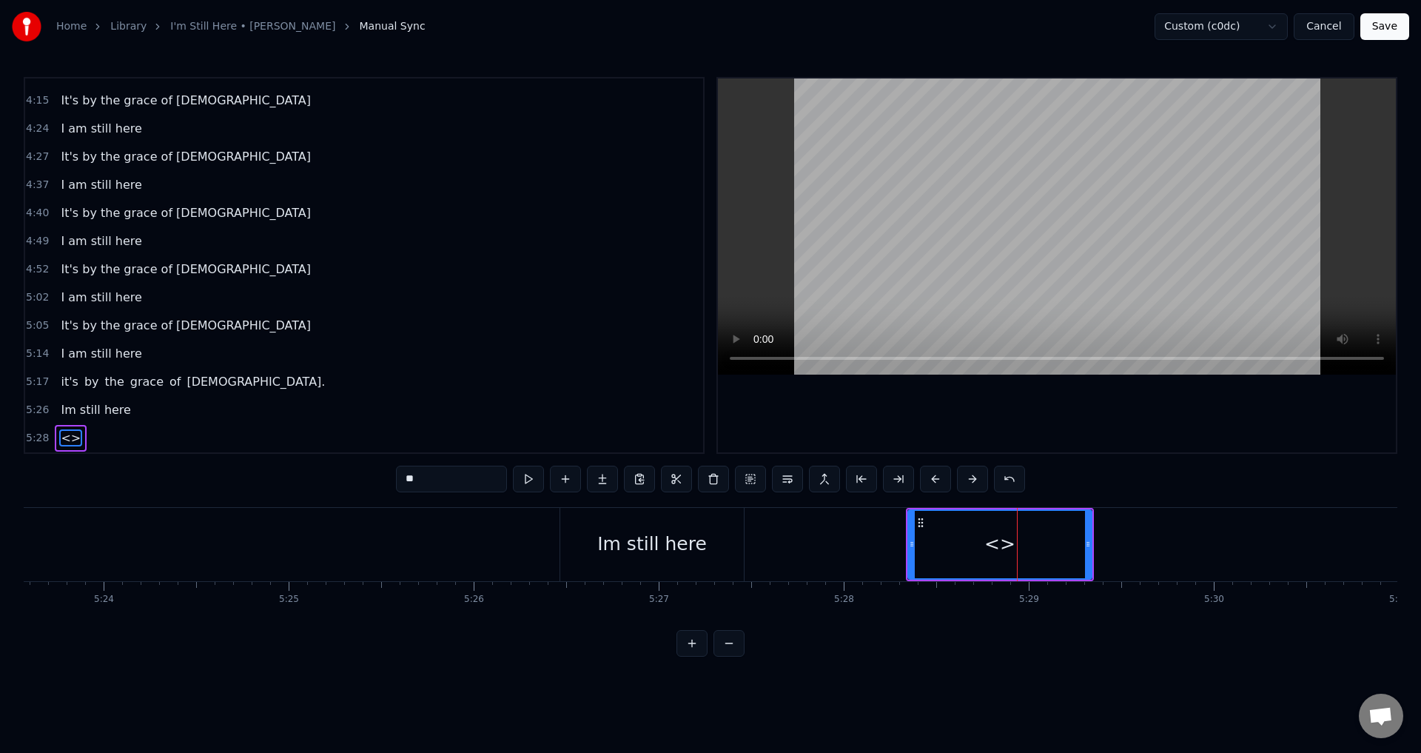
scroll to position [892, 0]
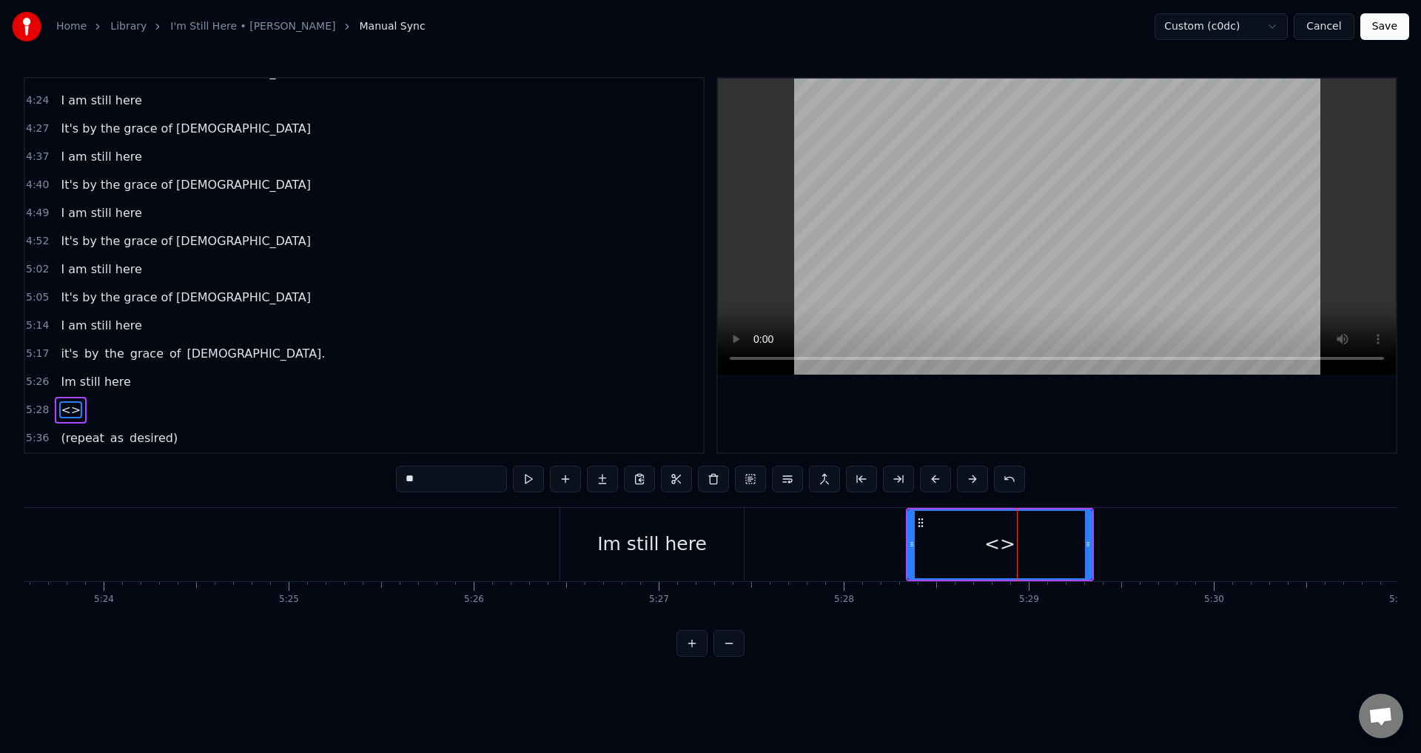
drag, startPoint x: 467, startPoint y: 472, endPoint x: 312, endPoint y: 482, distance: 155.8
click at [312, 482] on div "0:21 When I look back over my life 0:25 and I see all the things [DEMOGRAPHIC_D…" at bounding box center [711, 367] width 1374 height 580
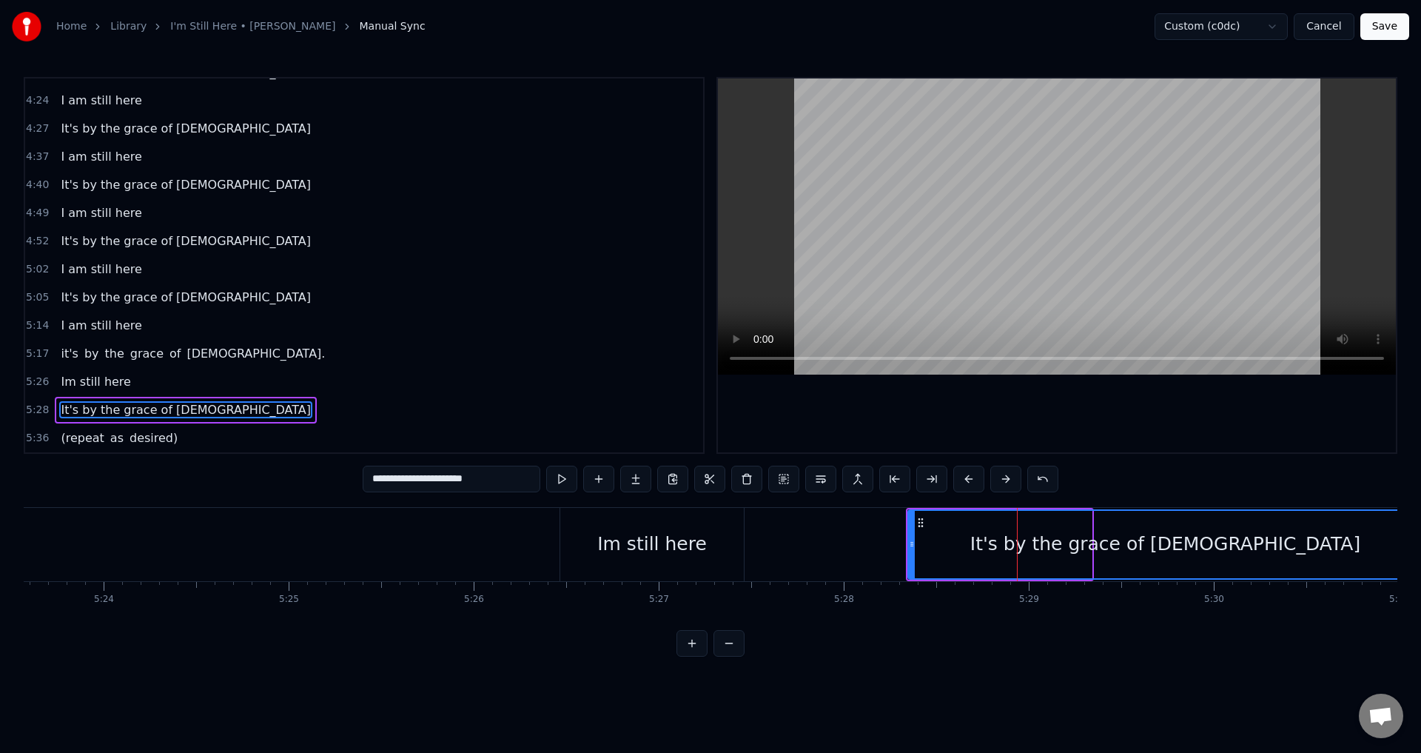
drag, startPoint x: 1090, startPoint y: 542, endPoint x: 1420, endPoint y: 533, distance: 331.0
click at [1420, 533] on div "Home Library I'm Still Here • [PERSON_NAME] Manual Sync Custom (c0dc) Cancel Sa…" at bounding box center [710, 328] width 1421 height 657
type input "**********"
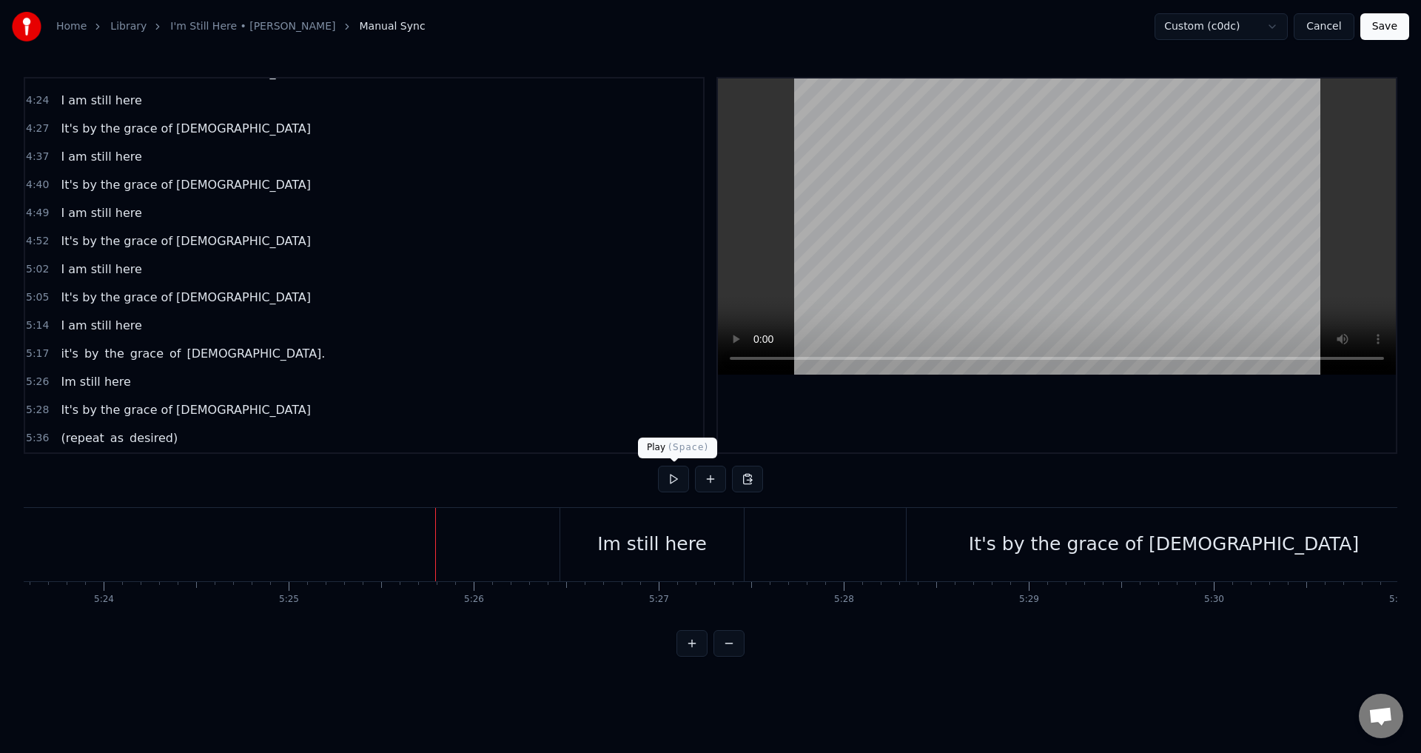
click at [663, 477] on button at bounding box center [673, 479] width 31 height 27
click at [621, 526] on div "Im still here" at bounding box center [652, 544] width 184 height 73
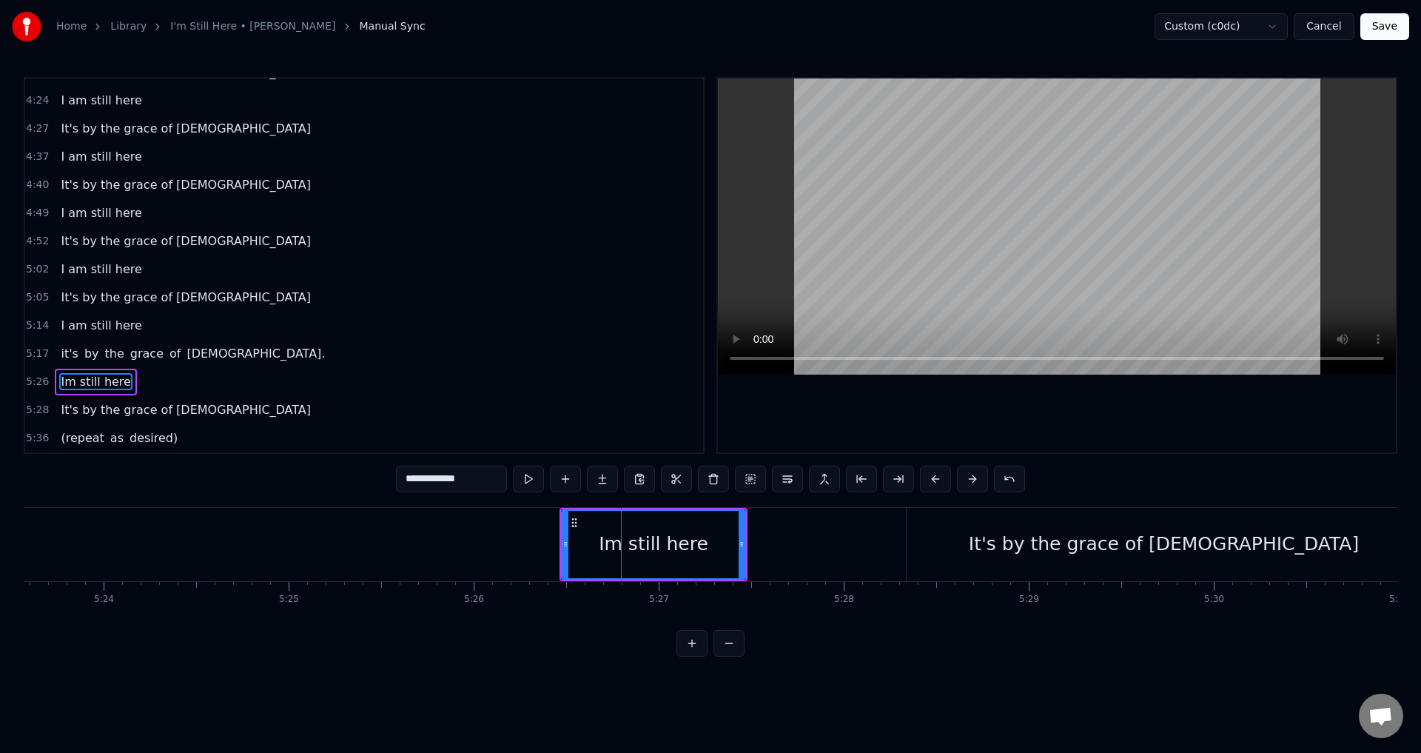
click at [409, 474] on input "**********" at bounding box center [451, 479] width 111 height 27
click at [413, 478] on input "**********" at bounding box center [451, 479] width 111 height 27
type input "**********"
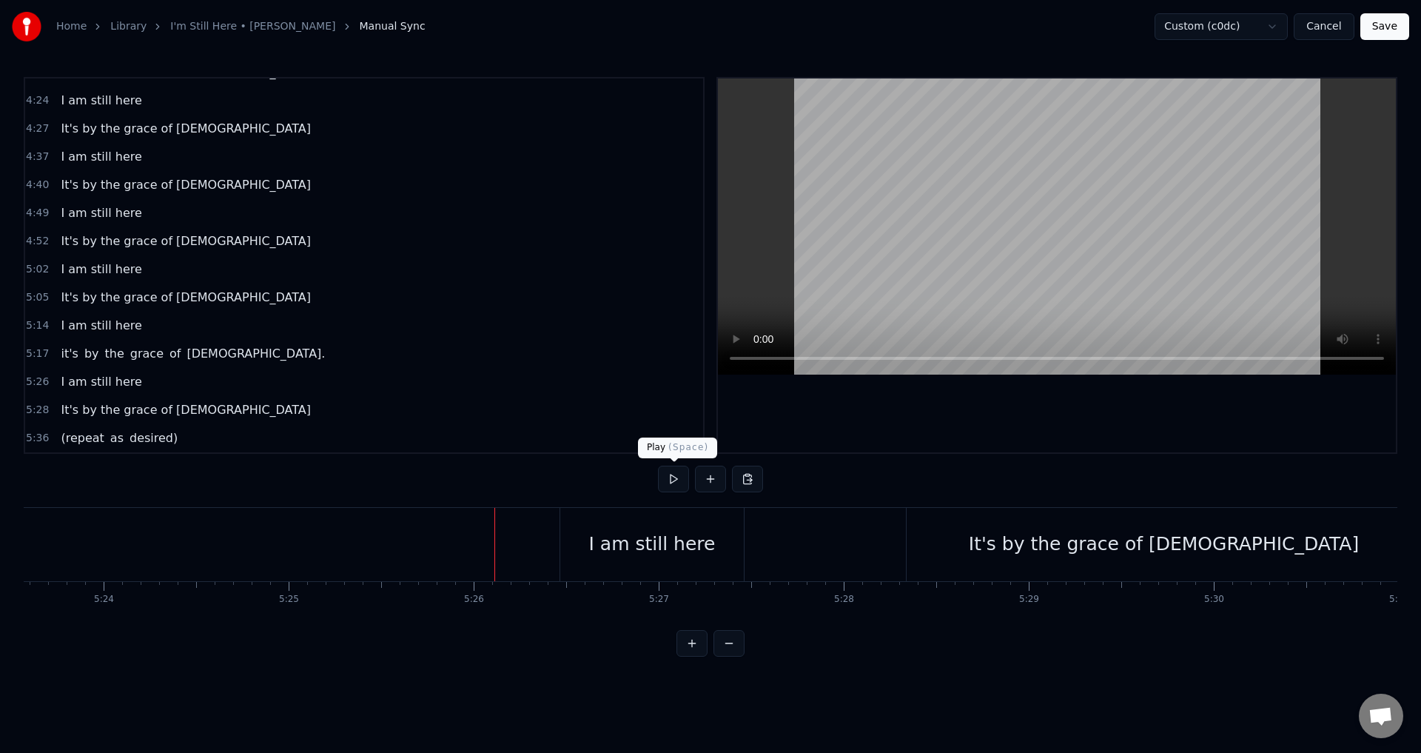
click at [665, 472] on button at bounding box center [673, 479] width 31 height 27
click at [704, 559] on div "I am still here" at bounding box center [652, 544] width 184 height 73
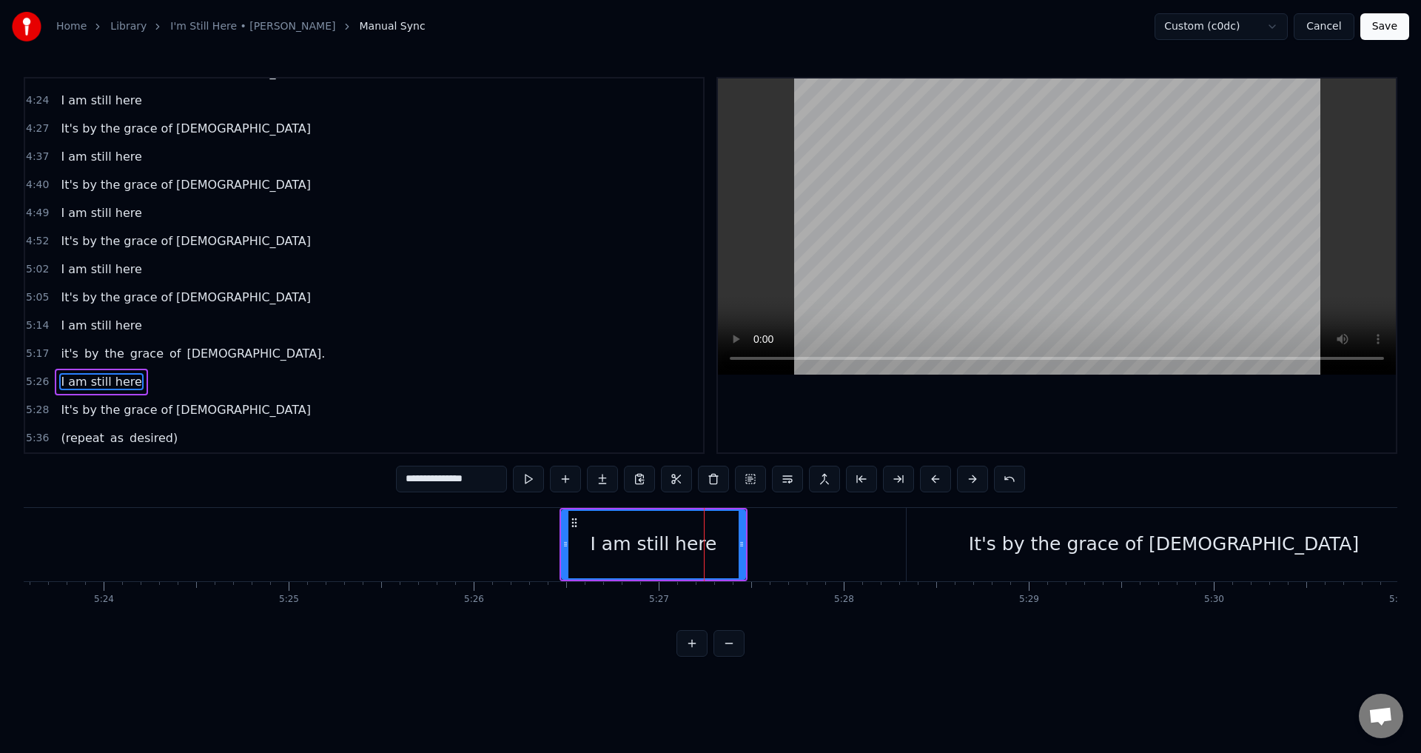
click at [745, 543] on div "I am still here" at bounding box center [653, 544] width 185 height 70
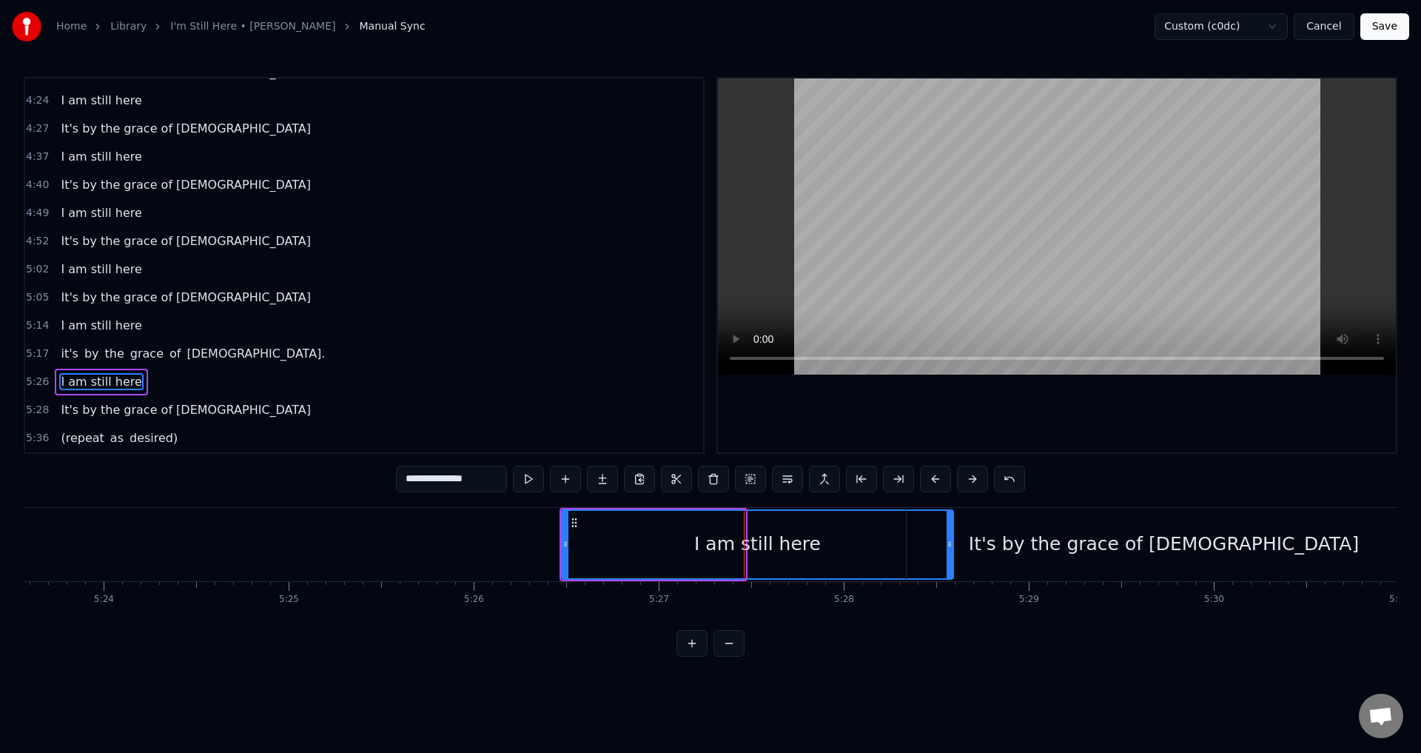
drag, startPoint x: 740, startPoint y: 539, endPoint x: 948, endPoint y: 524, distance: 208.5
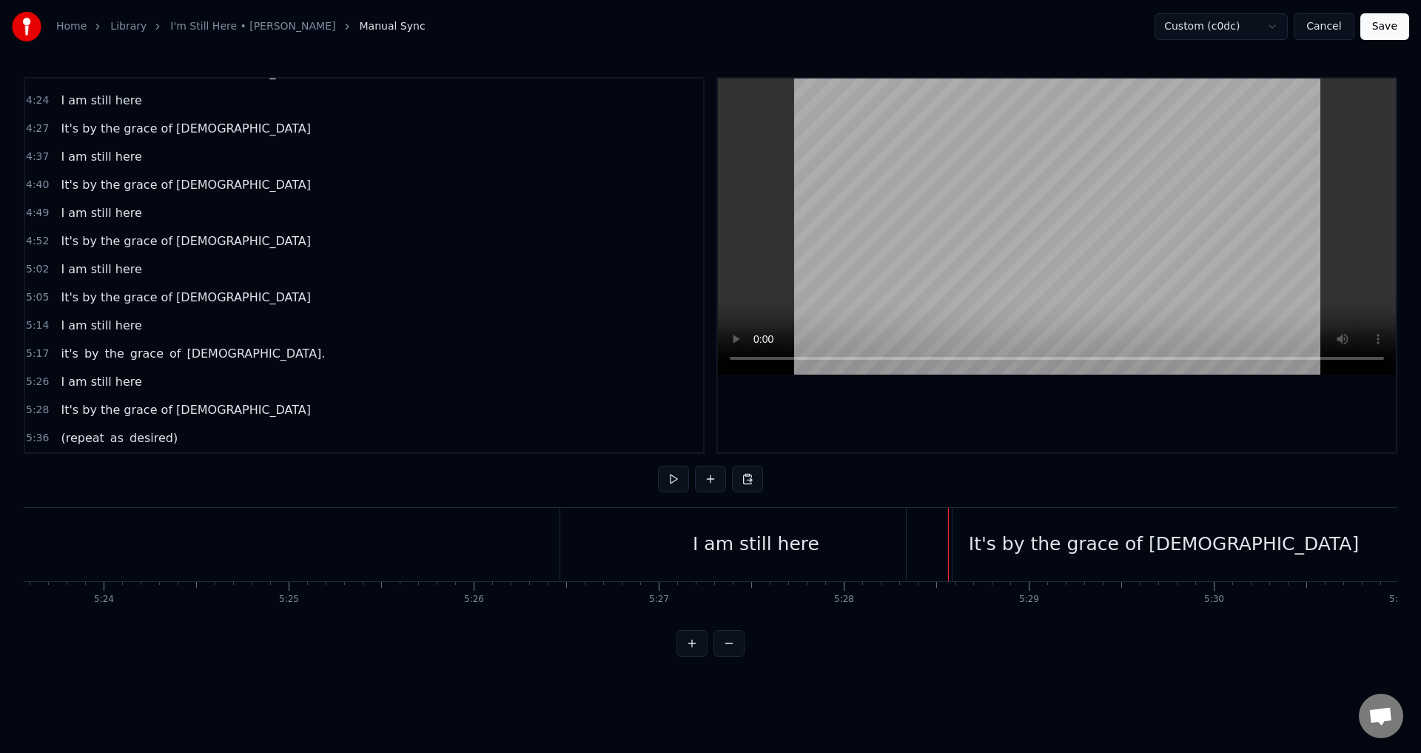
click at [668, 482] on button at bounding box center [673, 479] width 31 height 27
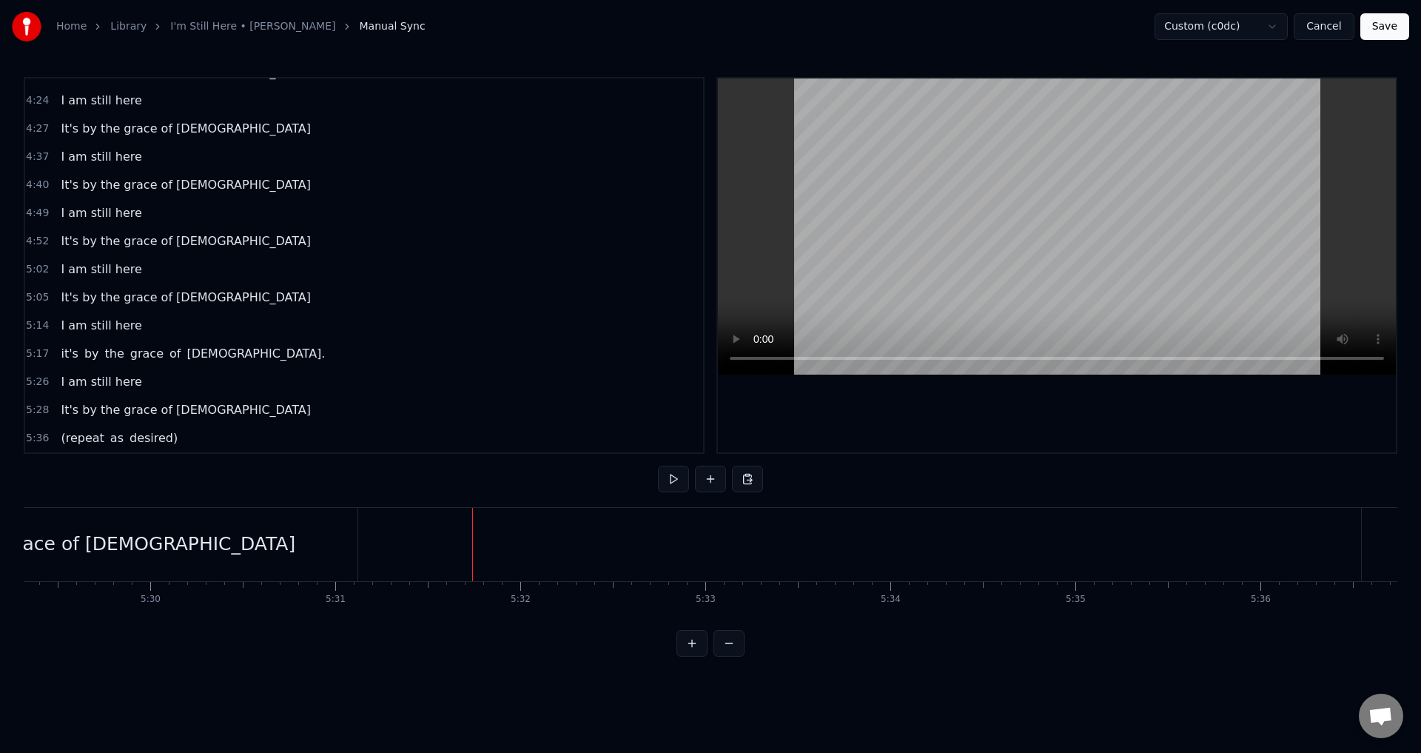
scroll to position [0, 60797]
click at [477, 553] on div "It's by the grace of [DEMOGRAPHIC_DATA]" at bounding box center [243, 544] width 514 height 73
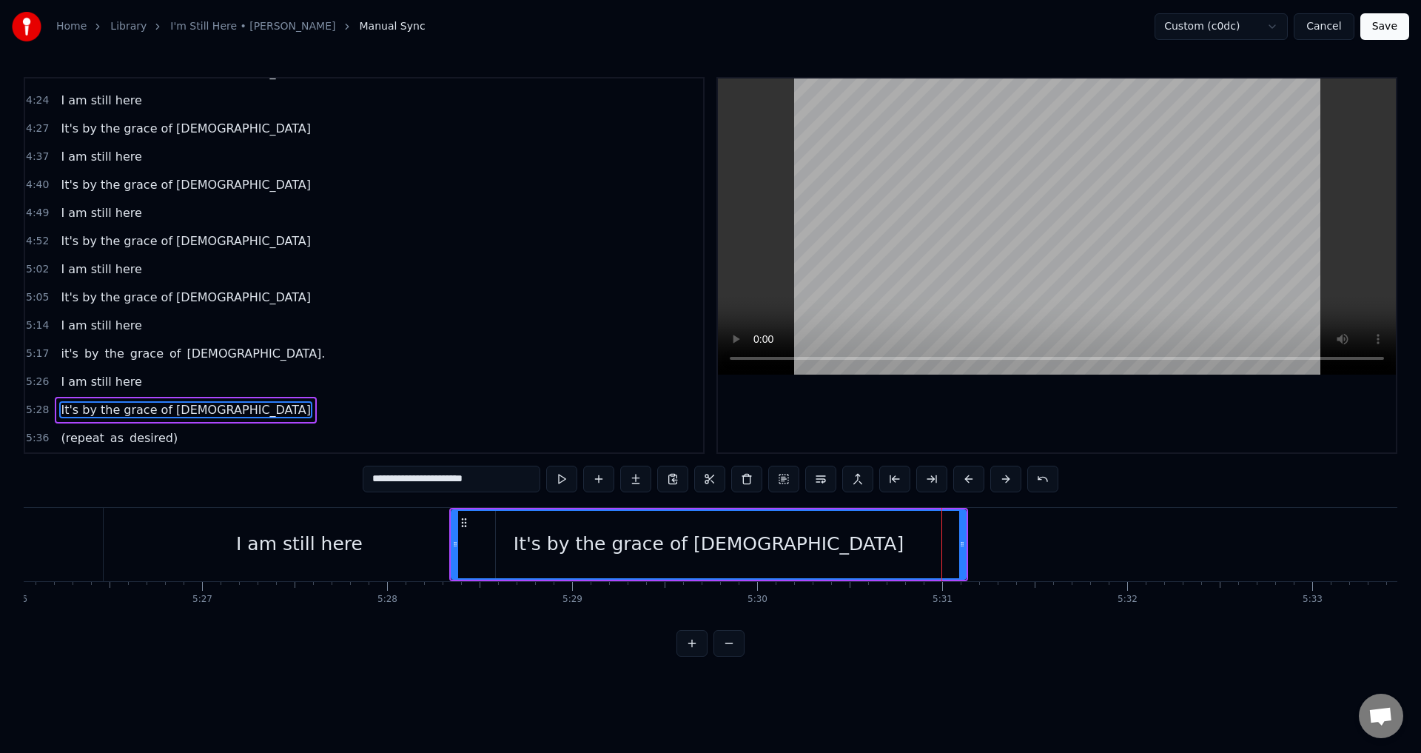
scroll to position [0, 60154]
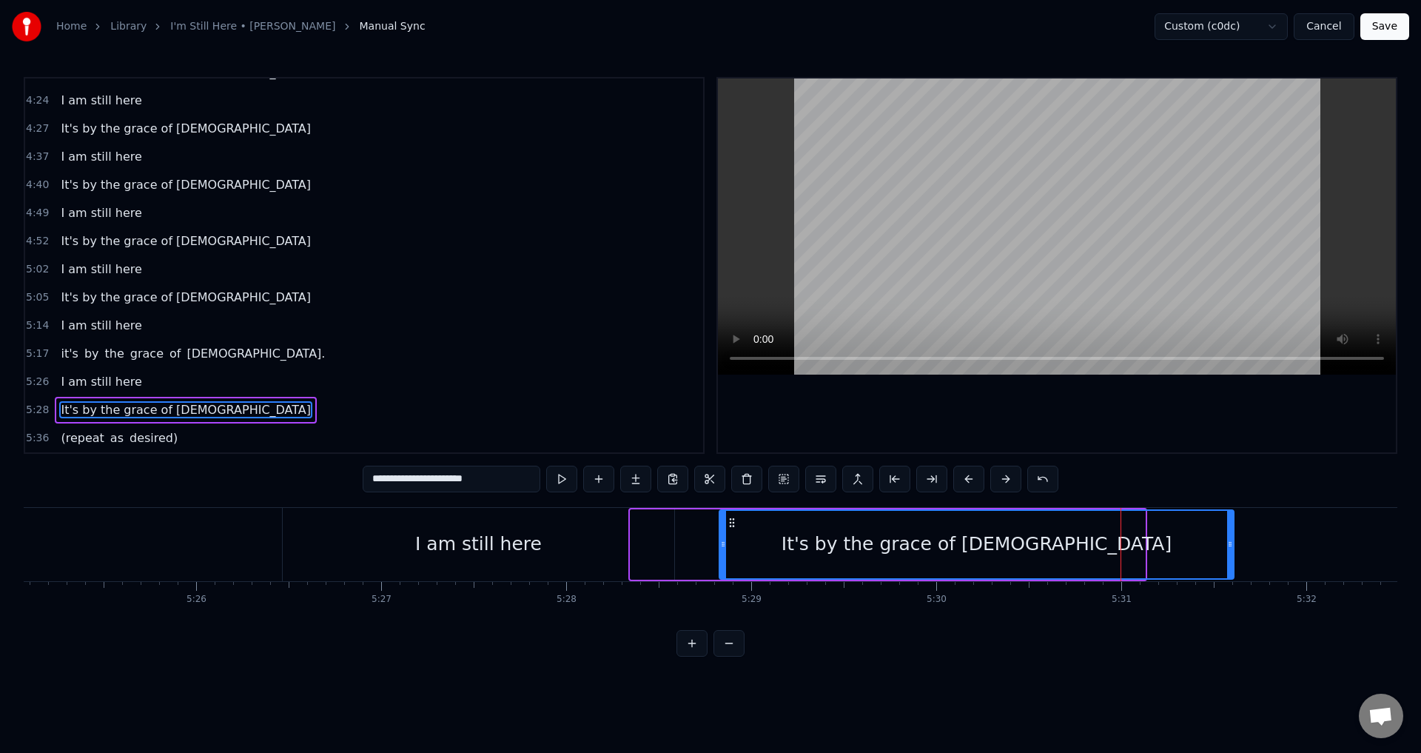
drag, startPoint x: 641, startPoint y: 517, endPoint x: 730, endPoint y: 519, distance: 88.8
click at [730, 519] on icon at bounding box center [732, 523] width 12 height 12
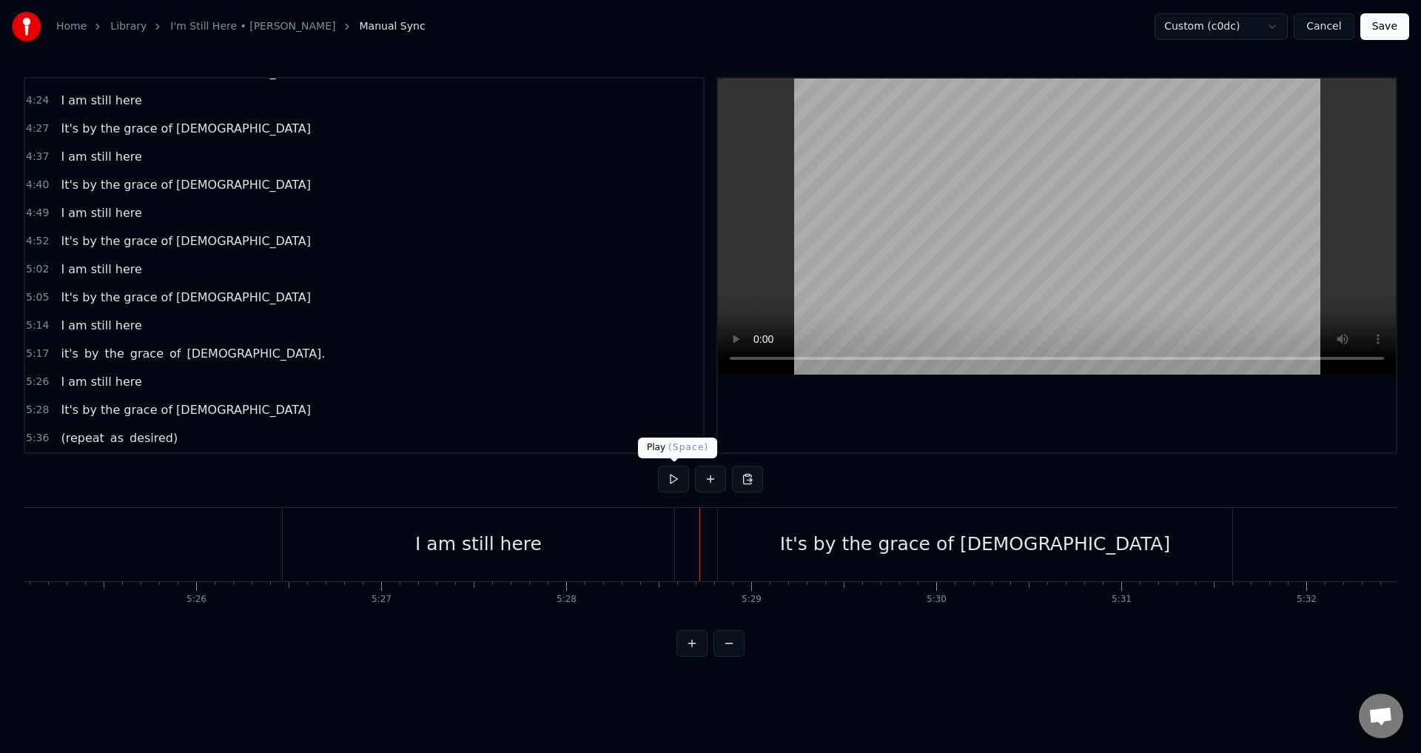
click at [671, 484] on button at bounding box center [673, 479] width 31 height 27
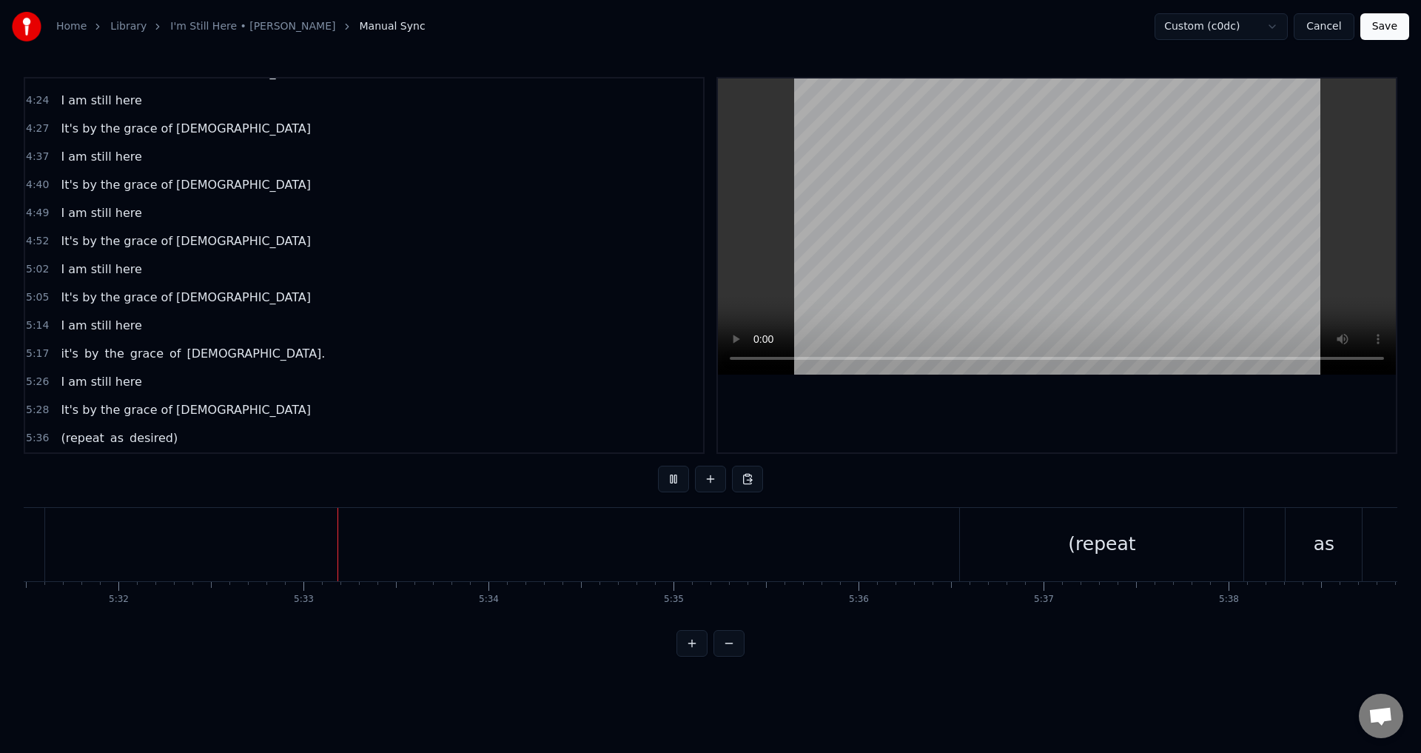
scroll to position [0, 61394]
click at [671, 483] on button at bounding box center [673, 479] width 31 height 27
click at [167, 415] on span "It's by the grace of [DEMOGRAPHIC_DATA]" at bounding box center [185, 409] width 253 height 17
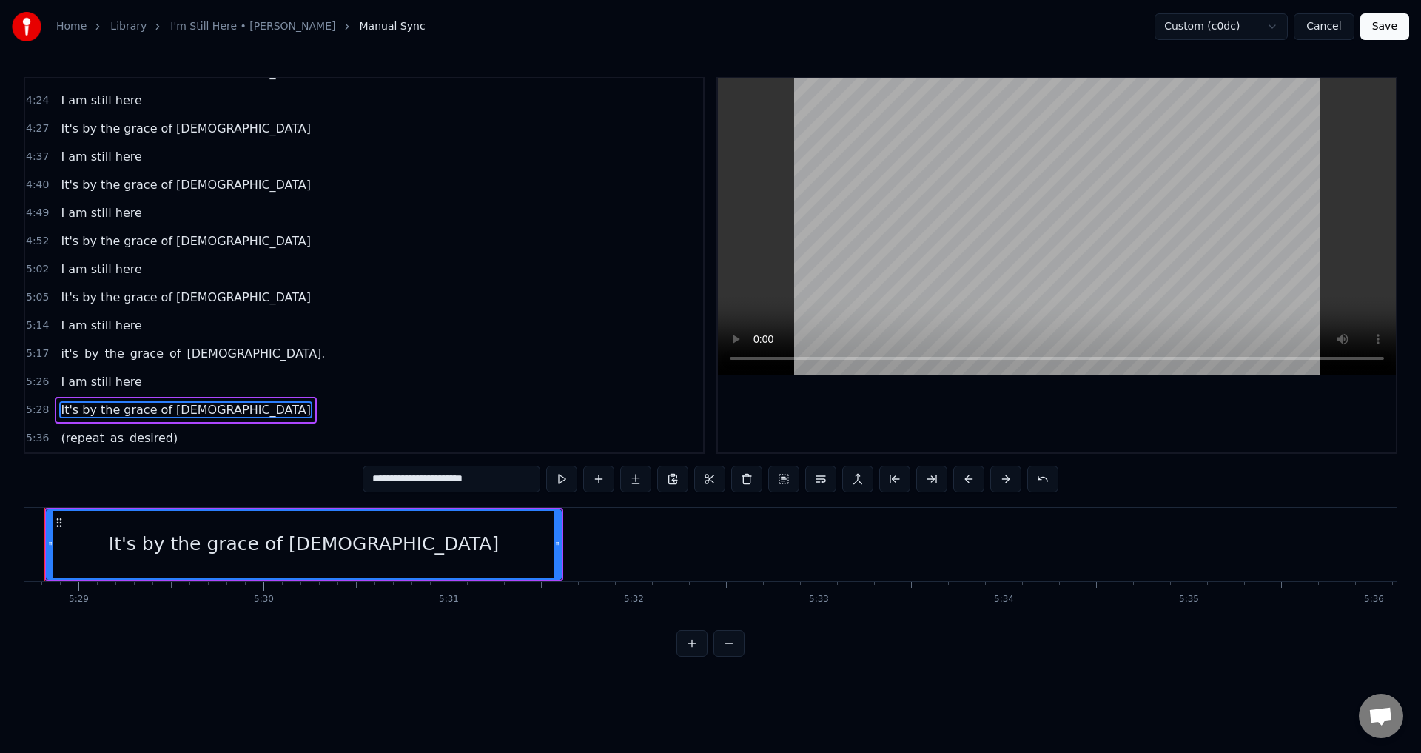
scroll to position [0, 60773]
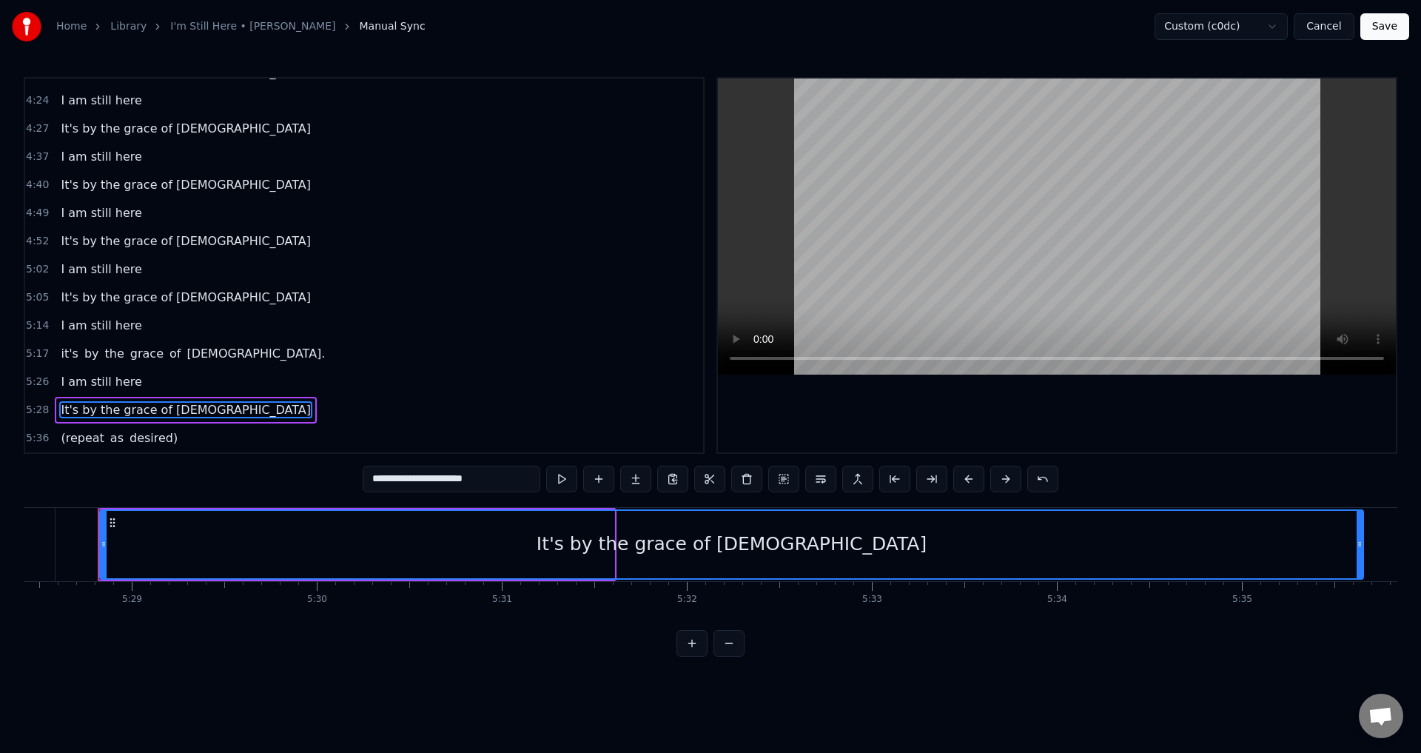
drag, startPoint x: 608, startPoint y: 536, endPoint x: 1358, endPoint y: 477, distance: 751.4
click at [1358, 477] on div "0:21 When I look back over my life 0:25 and I see all the things [DEMOGRAPHIC_D…" at bounding box center [711, 367] width 1374 height 580
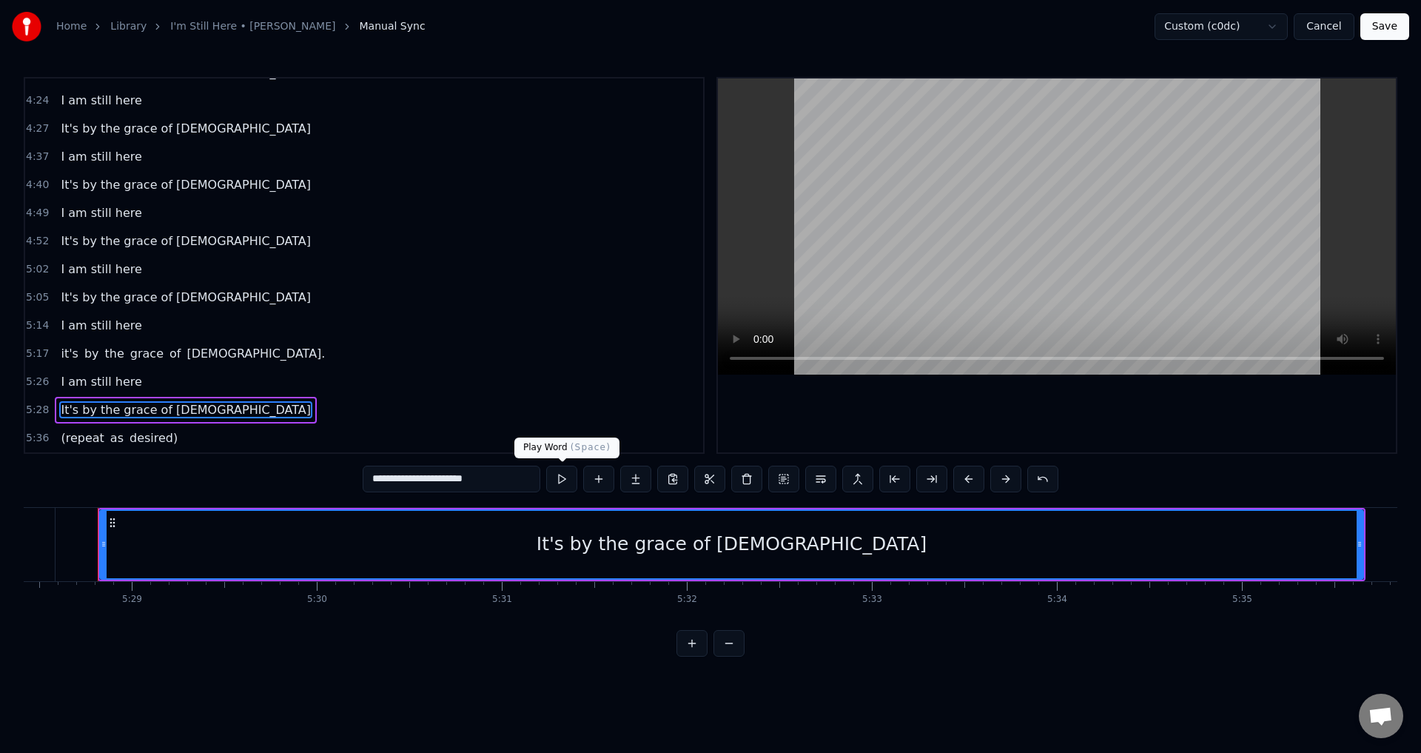
click at [561, 483] on button at bounding box center [561, 479] width 31 height 27
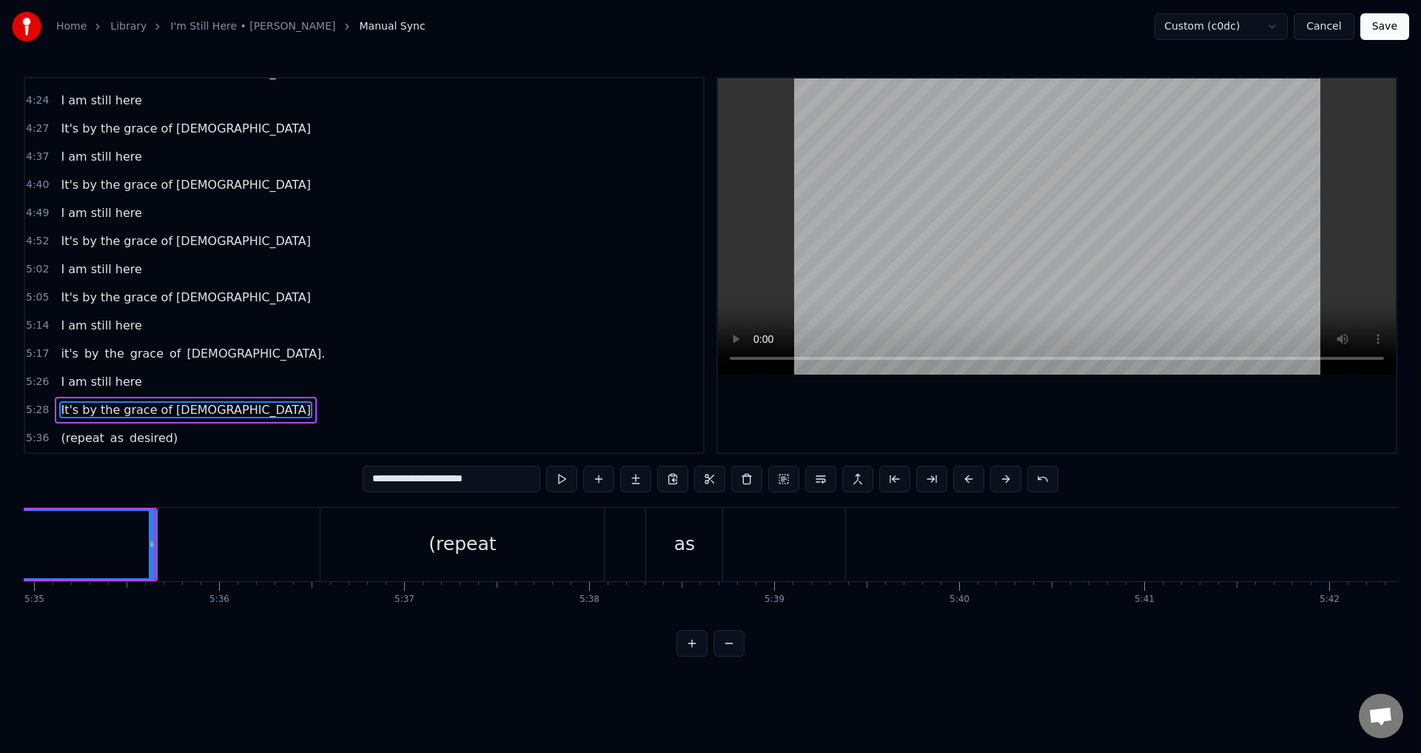
scroll to position [0, 62001]
click at [163, 441] on div "(repeat as desired)" at bounding box center [119, 438] width 129 height 27
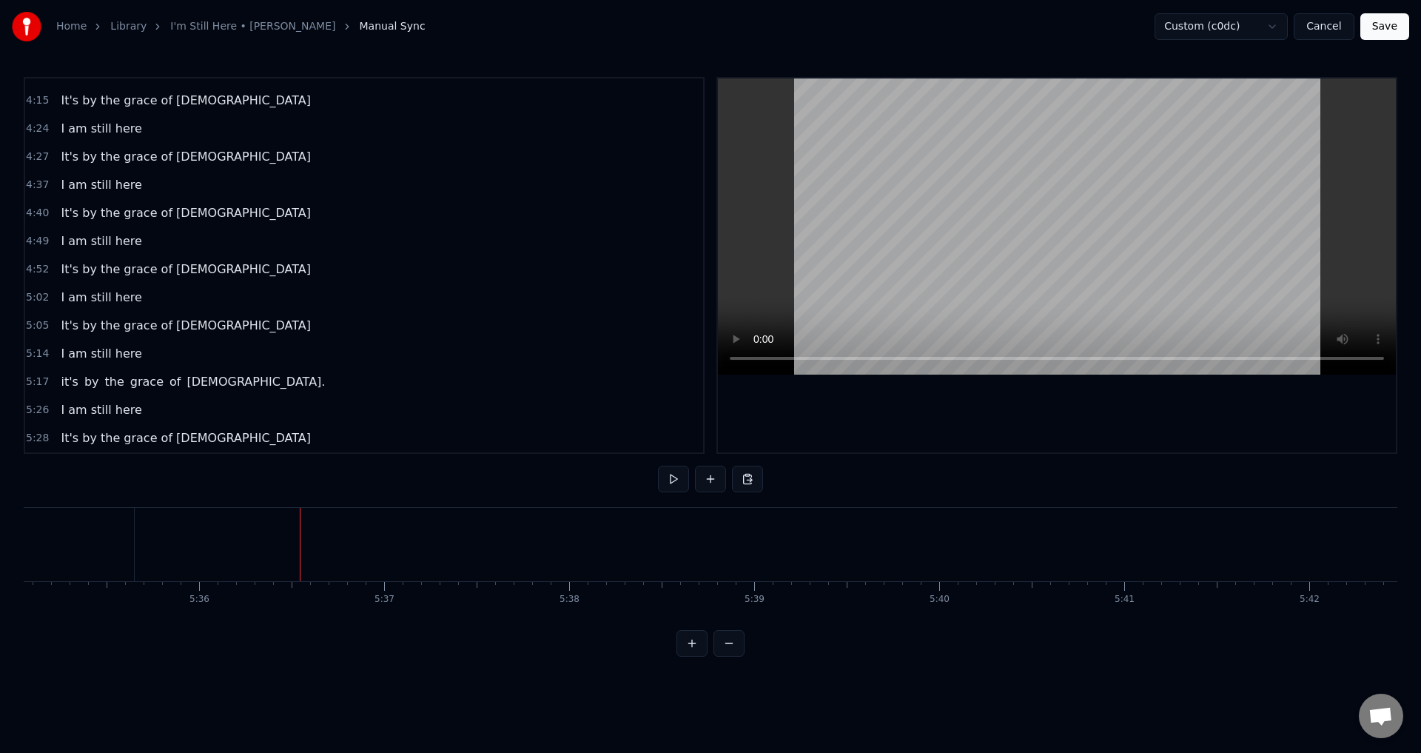
scroll to position [864, 0]
click at [181, 440] on div "It's by the grace of [DEMOGRAPHIC_DATA]" at bounding box center [186, 438] width 262 height 27
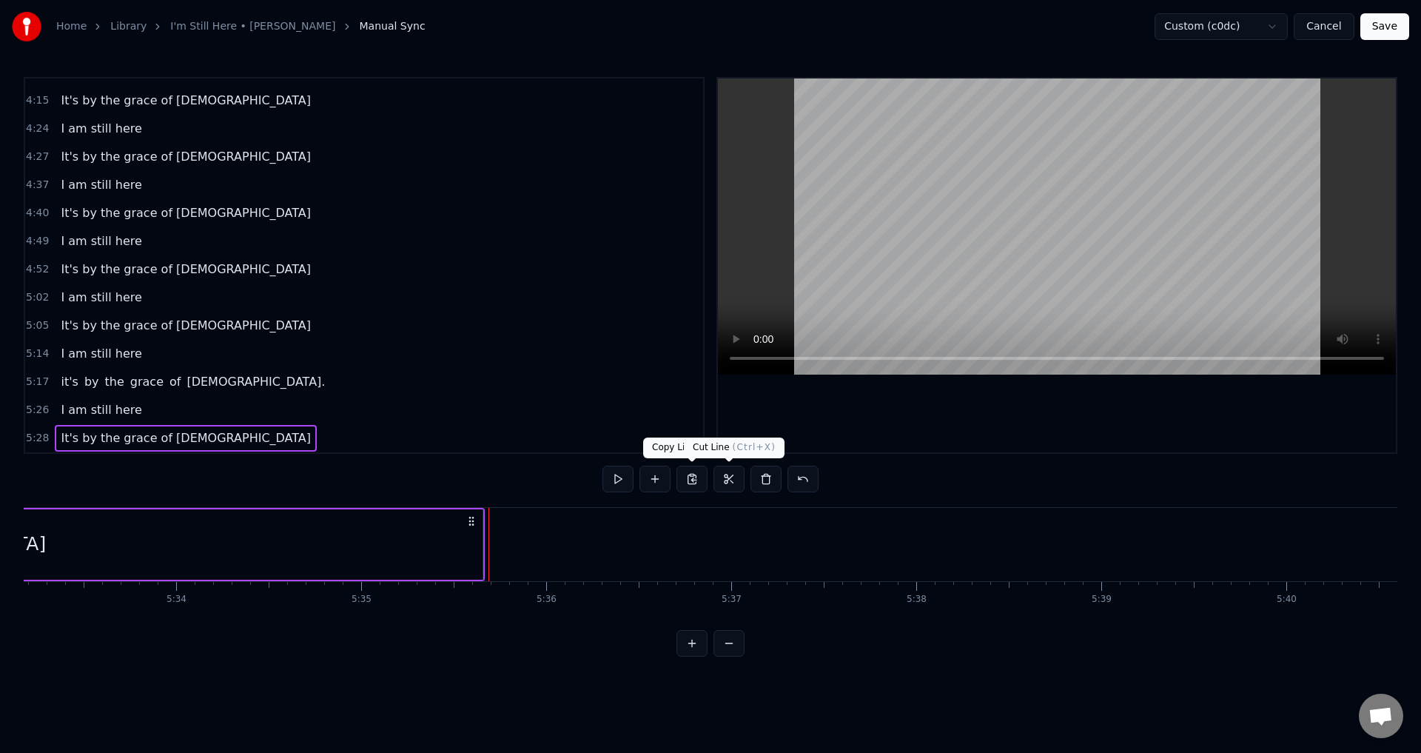
scroll to position [0, 60773]
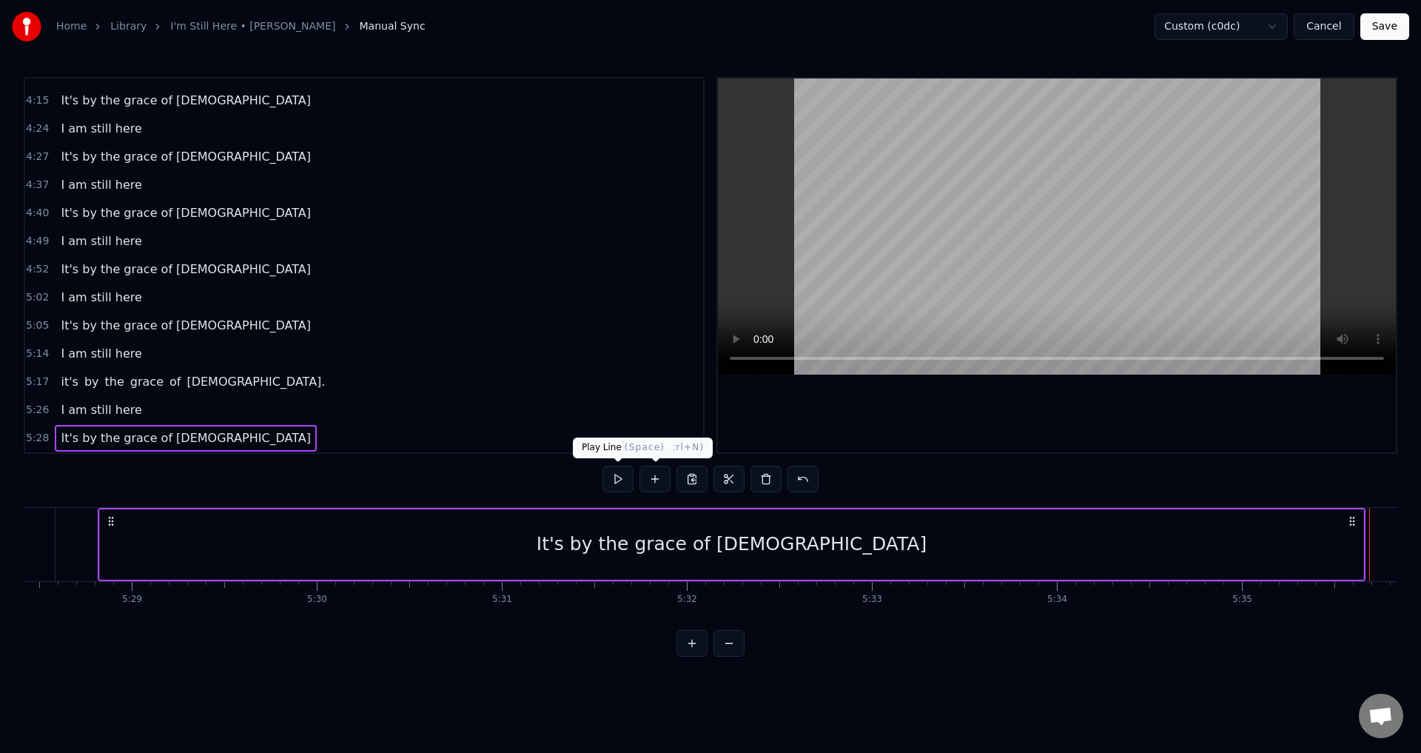
click at [611, 479] on button at bounding box center [618, 479] width 31 height 27
click at [611, 475] on button at bounding box center [618, 479] width 31 height 27
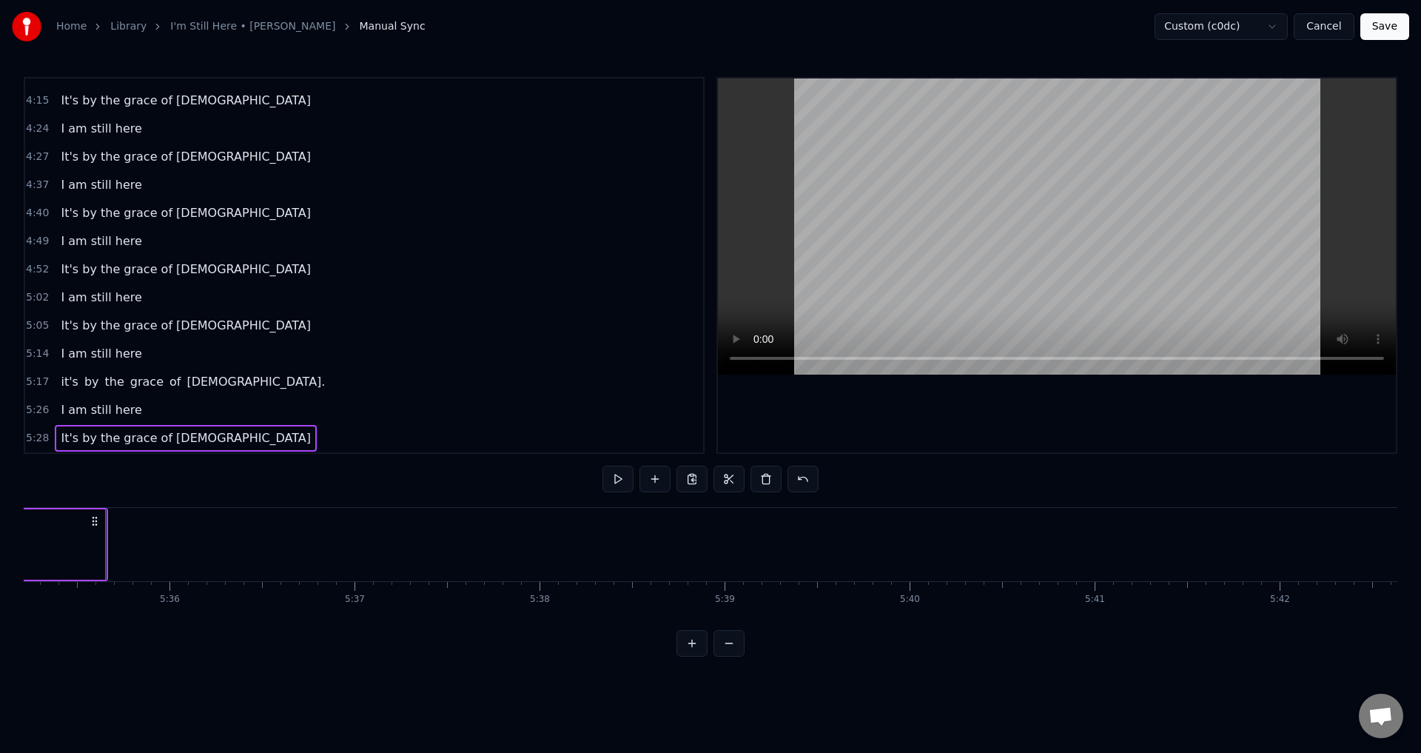
scroll to position [0, 62038]
click at [654, 477] on button at bounding box center [655, 479] width 31 height 27
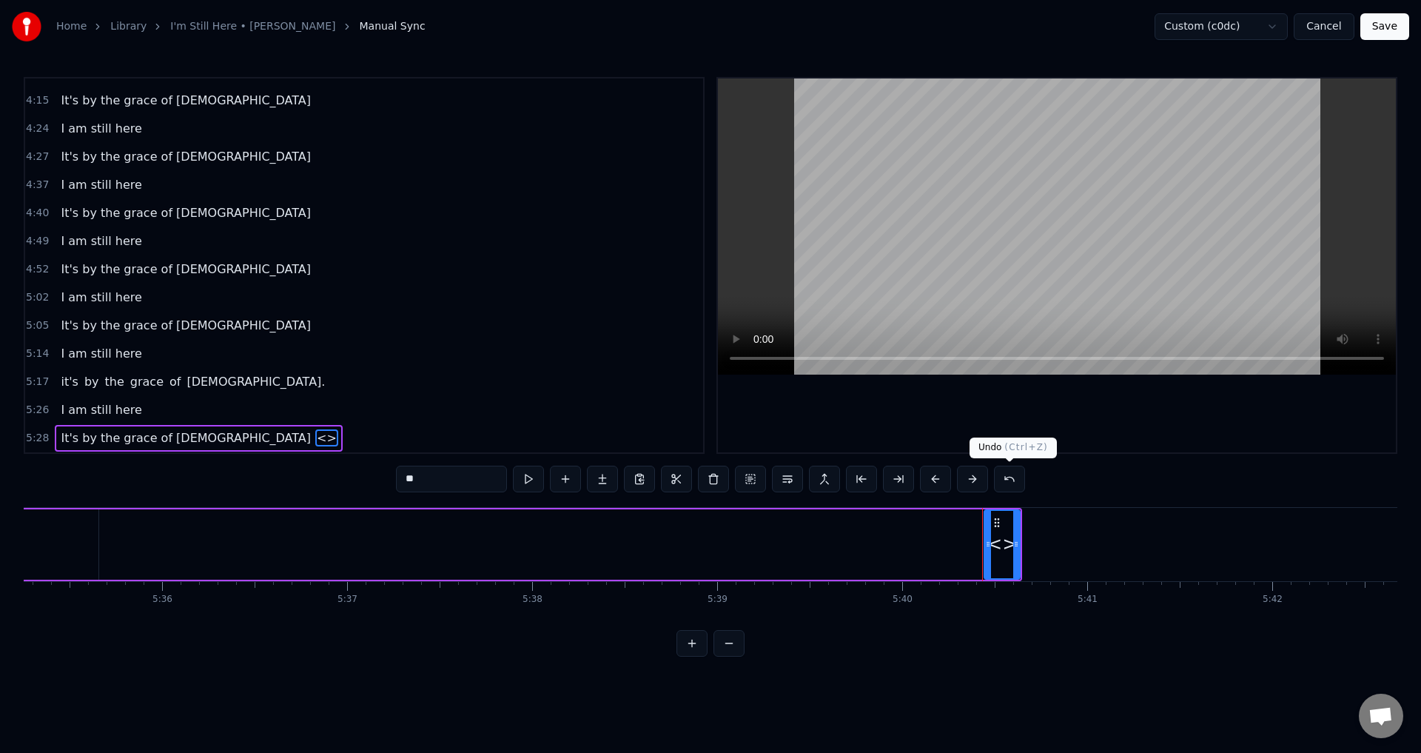
click at [1003, 476] on button at bounding box center [1009, 479] width 31 height 27
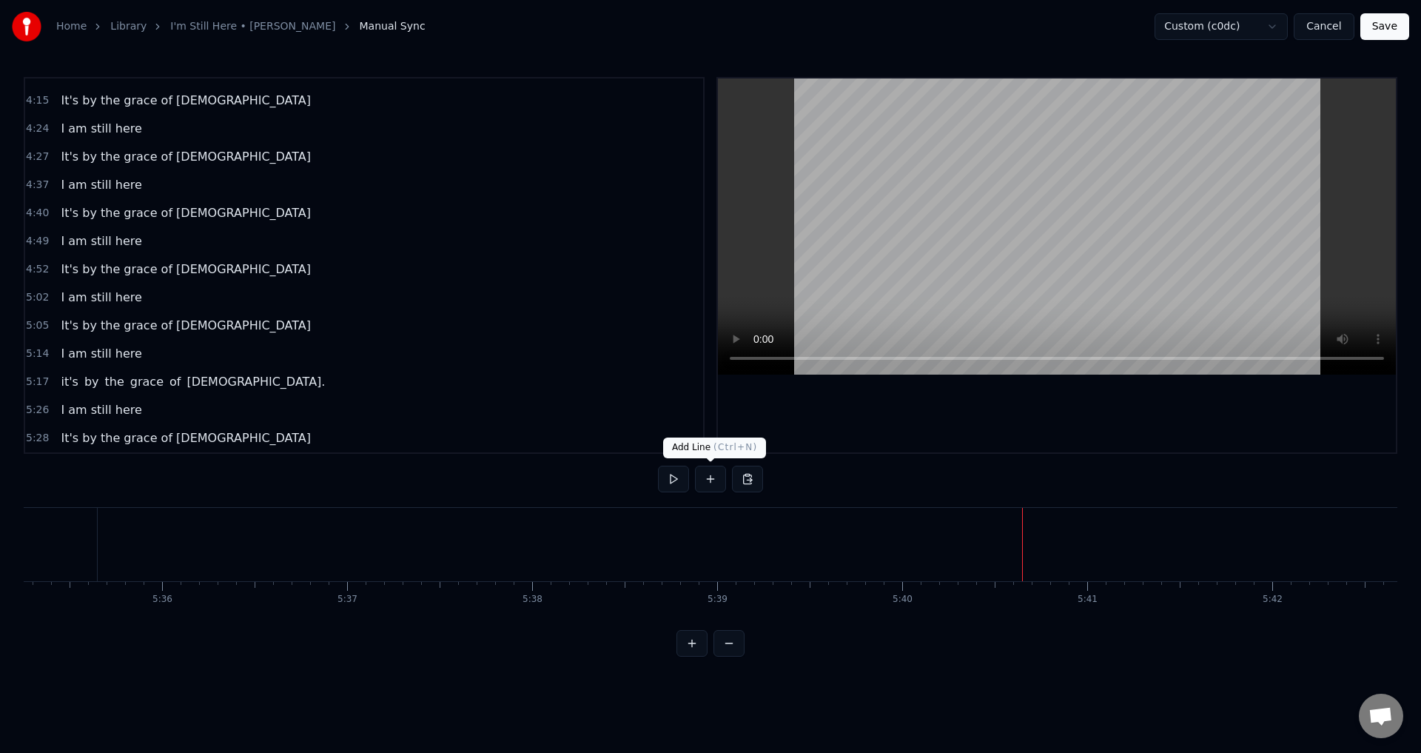
click at [707, 478] on button at bounding box center [710, 479] width 31 height 27
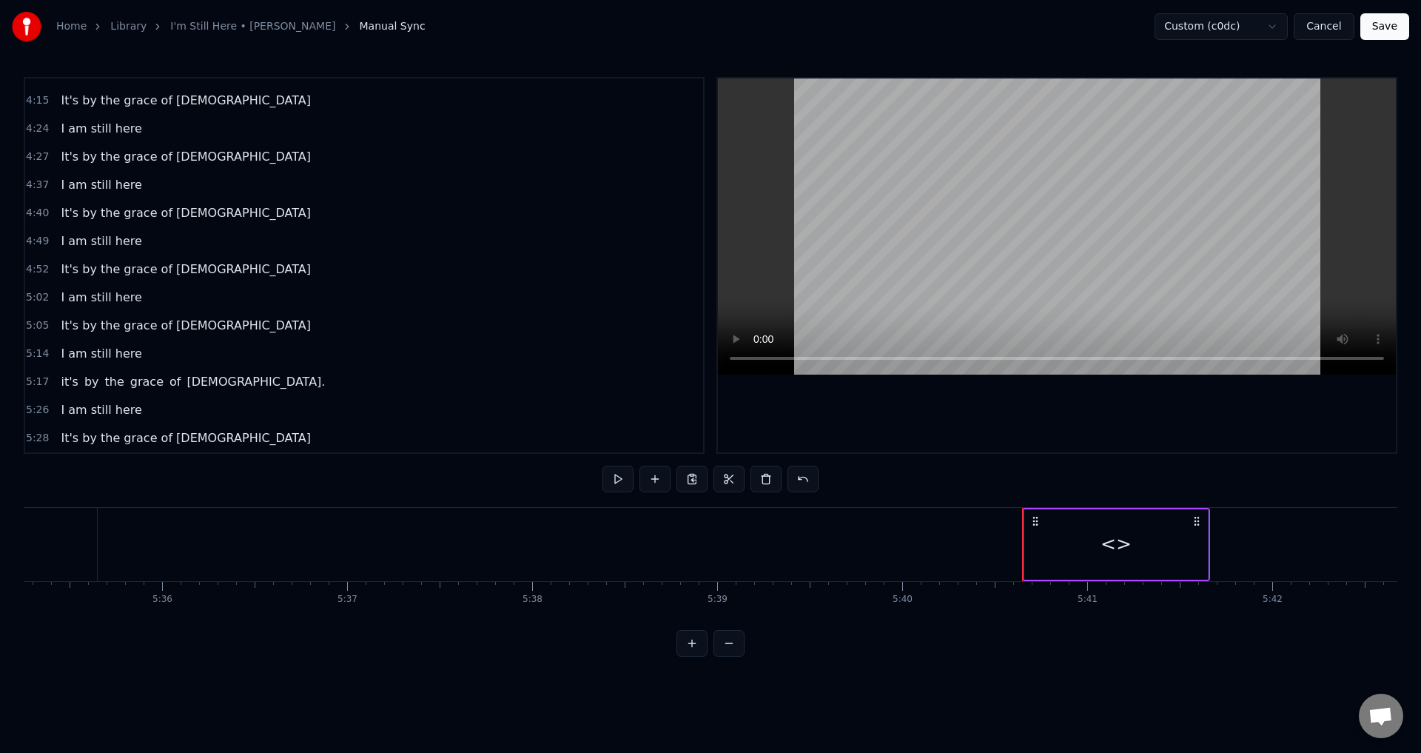
scroll to position [892, 0]
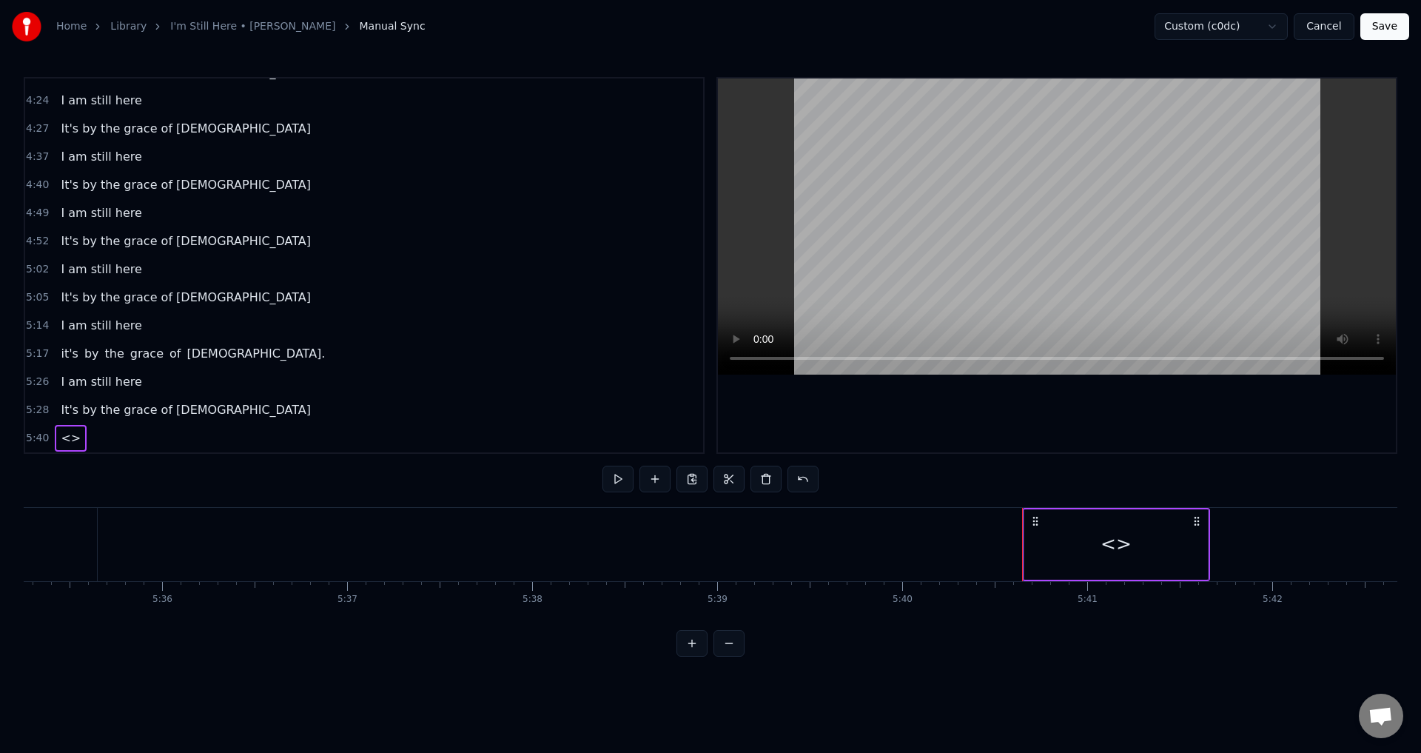
click at [1081, 537] on div "<>" at bounding box center [1116, 544] width 184 height 70
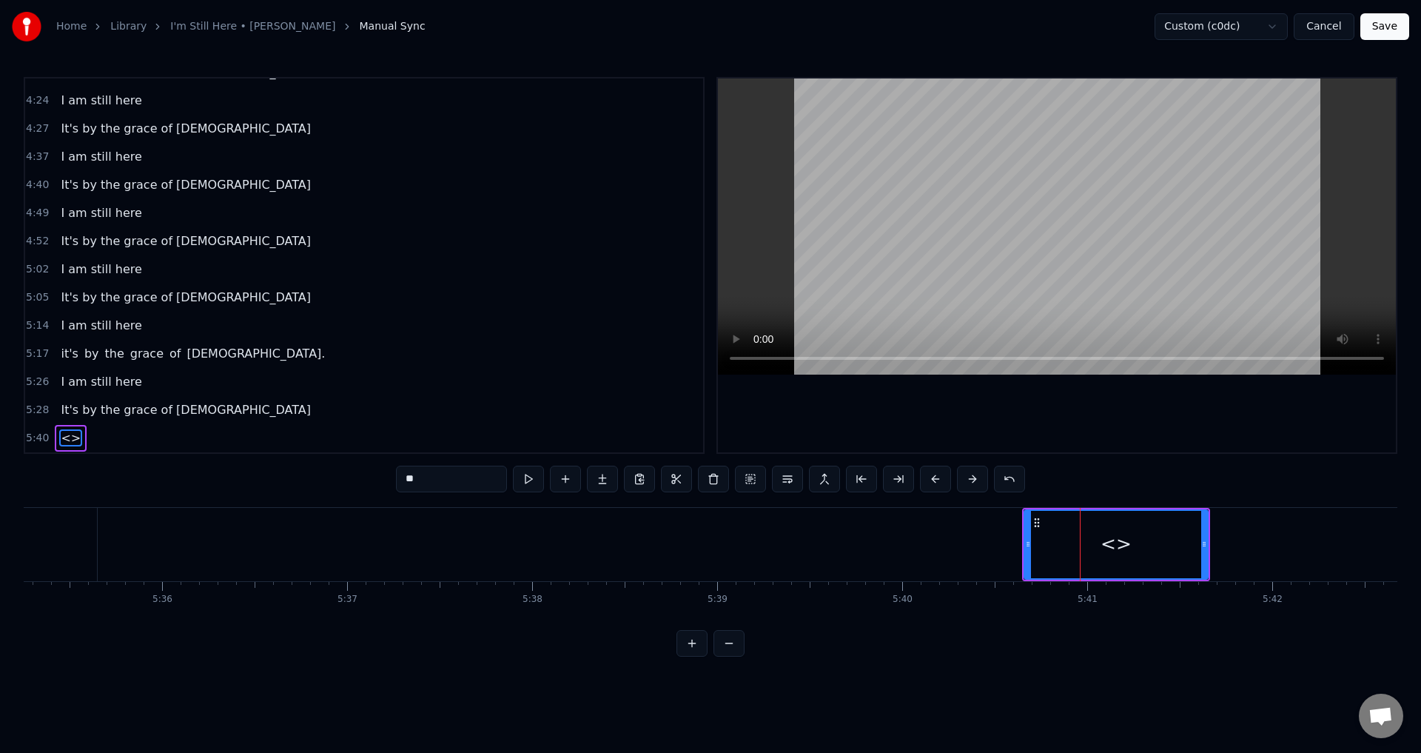
drag, startPoint x: 488, startPoint y: 472, endPoint x: 353, endPoint y: 491, distance: 136.1
click at [353, 491] on div "0:21 When I look back over my life 0:25 and I see all the things [DEMOGRAPHIC_D…" at bounding box center [711, 367] width 1374 height 580
type input "*"
type input "**********"
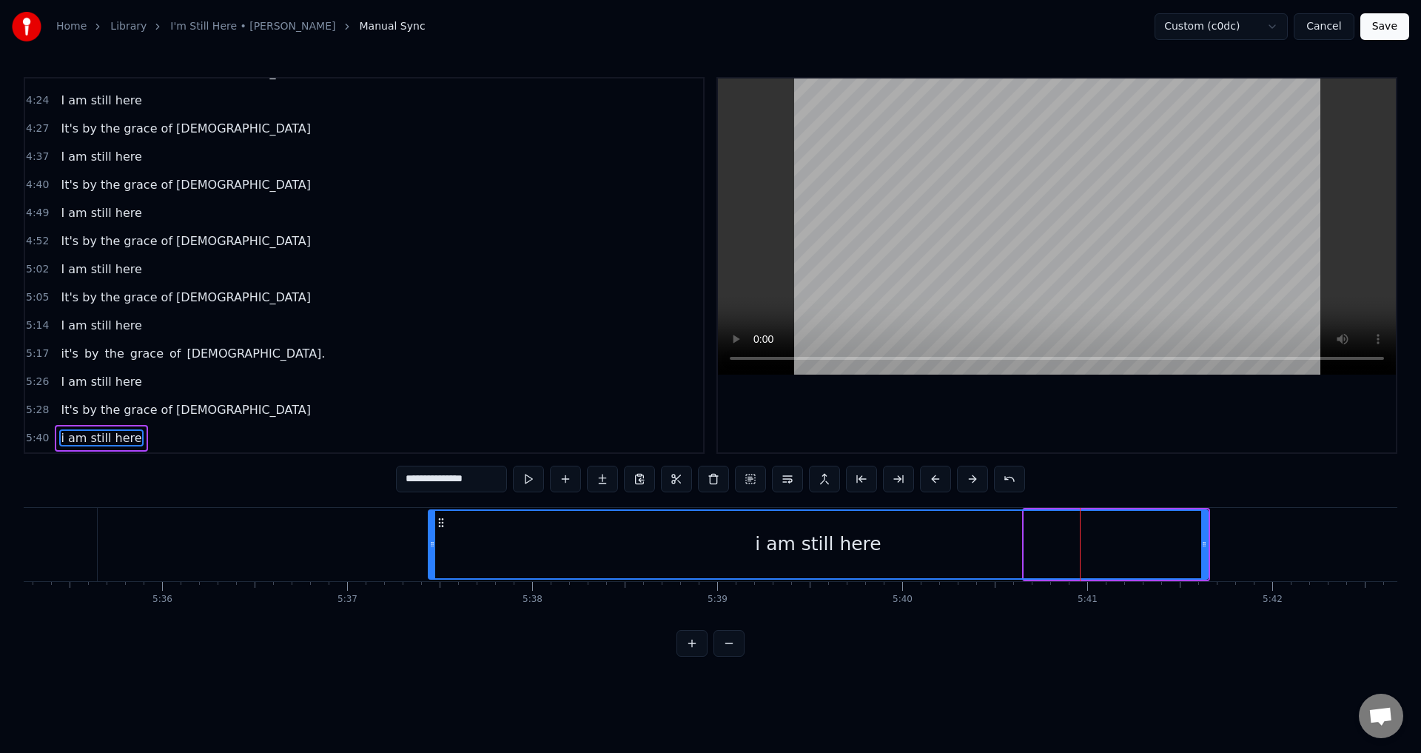
drag, startPoint x: 1027, startPoint y: 537, endPoint x: 187, endPoint y: 566, distance: 841.4
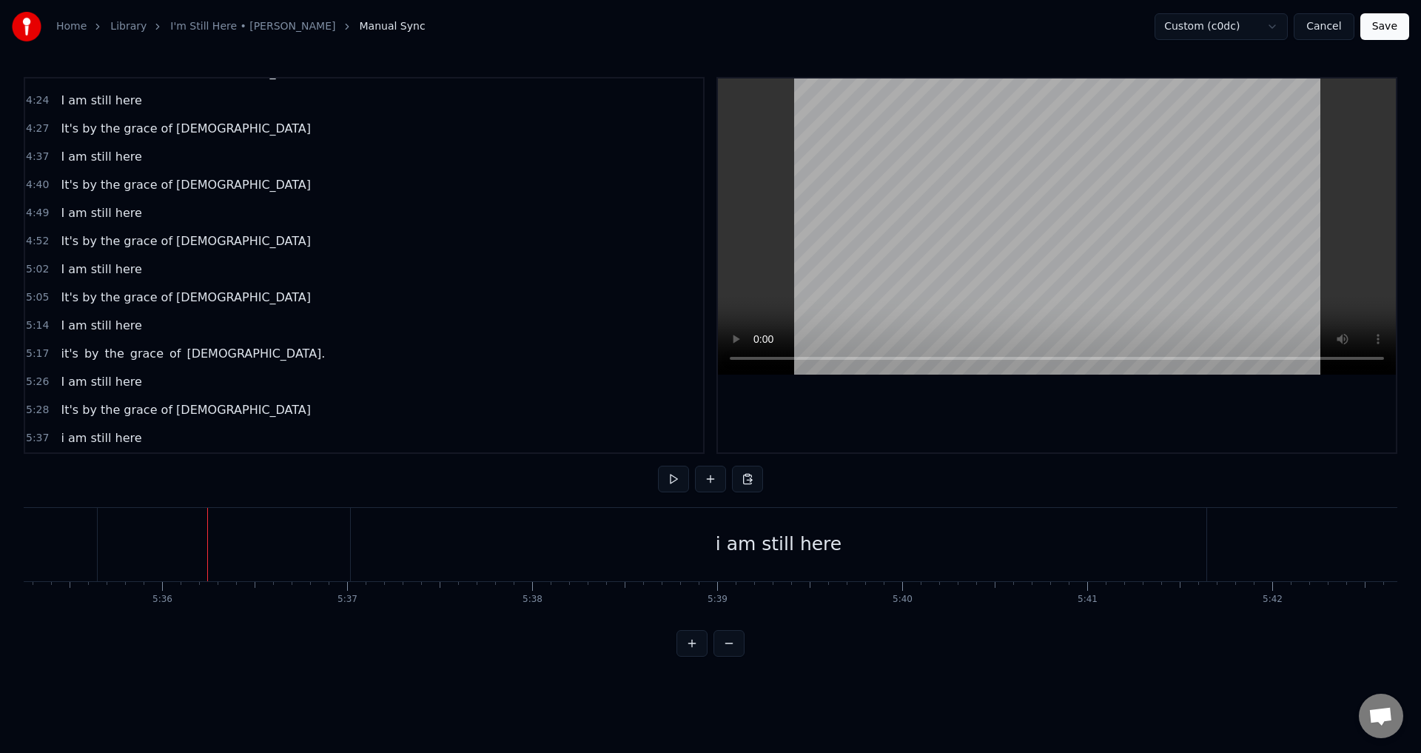
click at [610, 574] on div "i am still here" at bounding box center [779, 544] width 856 height 73
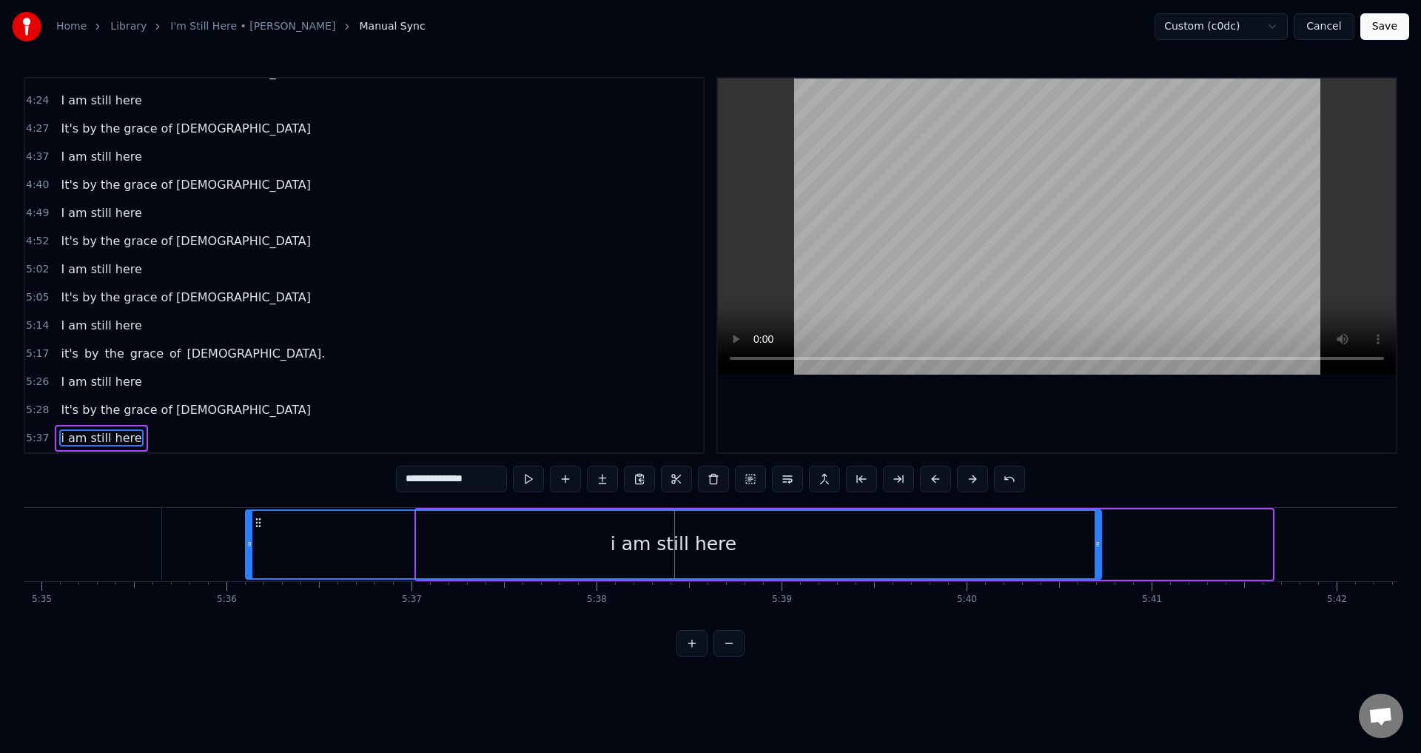
drag, startPoint x: 366, startPoint y: 520, endPoint x: 198, endPoint y: 529, distance: 168.2
click at [246, 529] on div "i am still here" at bounding box center [673, 544] width 854 height 67
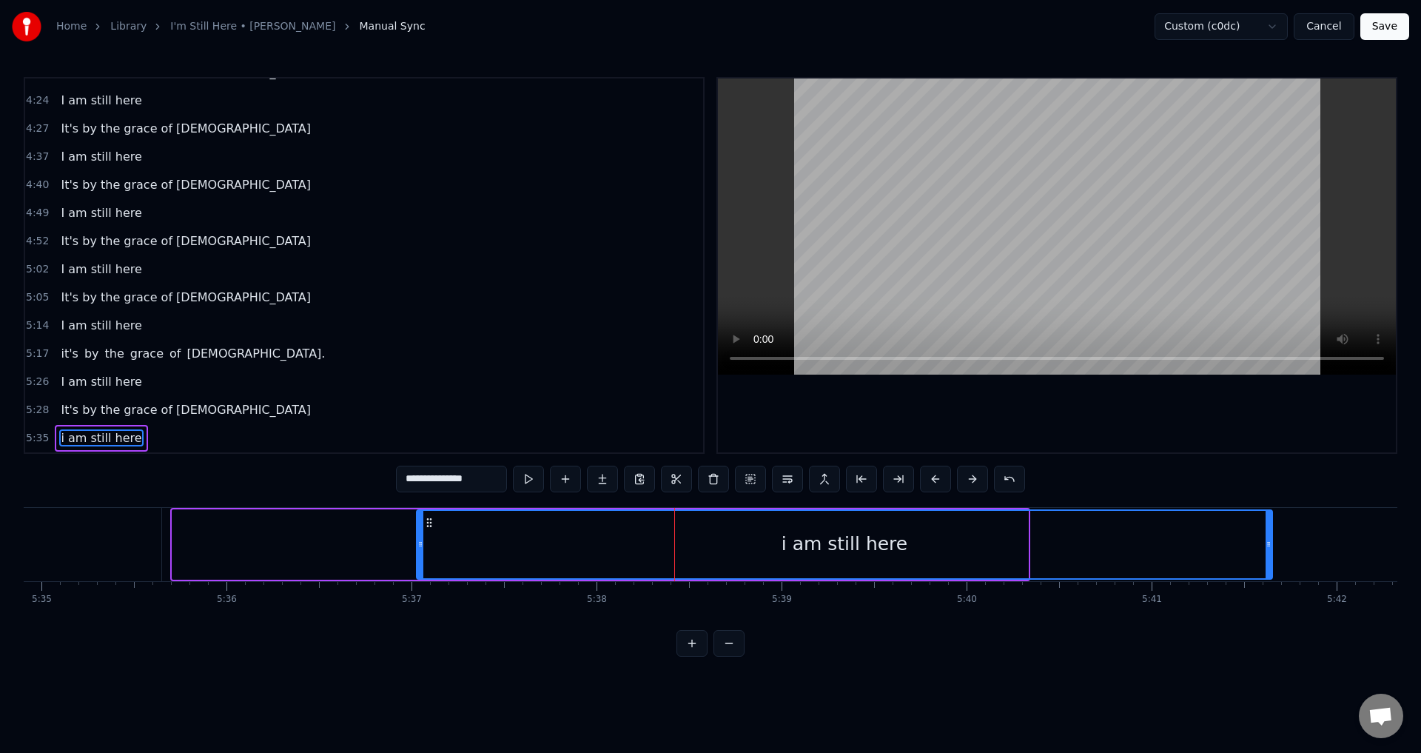
scroll to position [0, 61962]
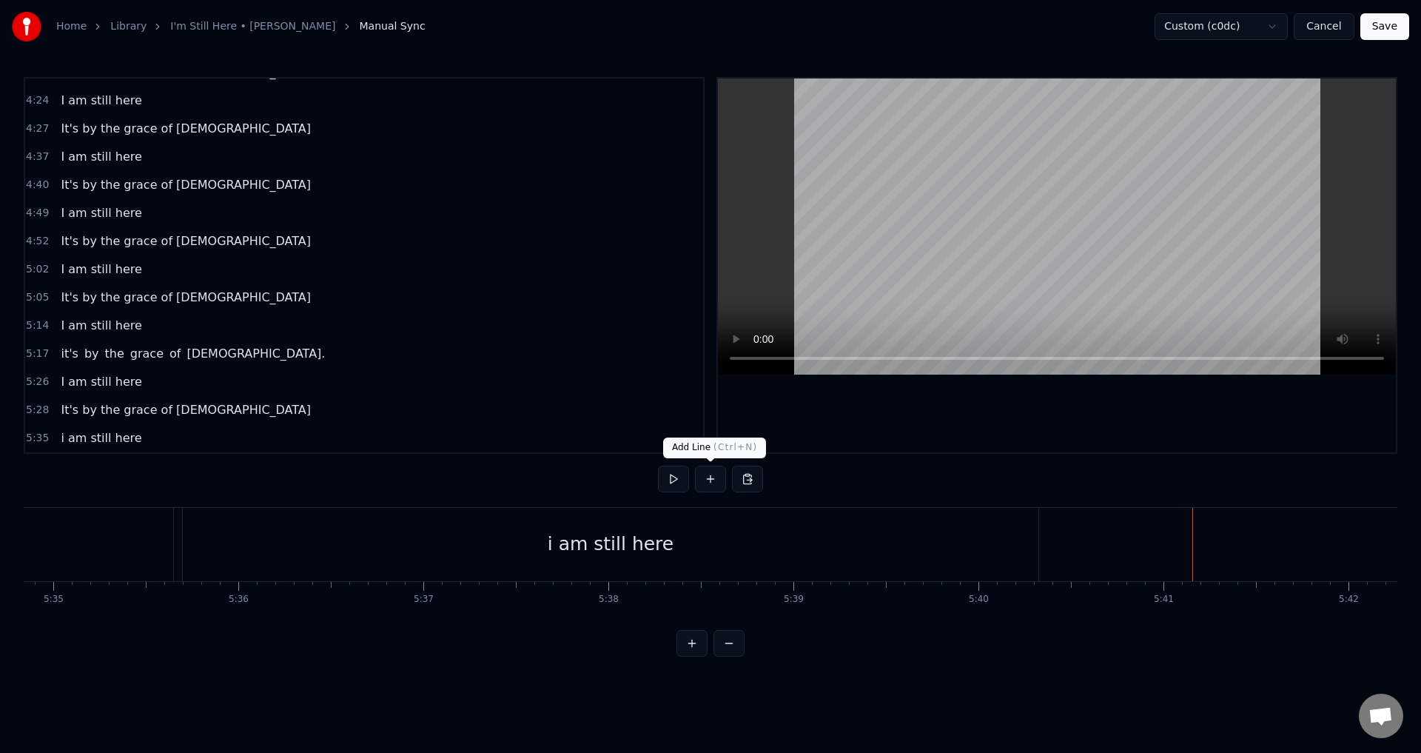
click at [708, 474] on button at bounding box center [710, 479] width 31 height 27
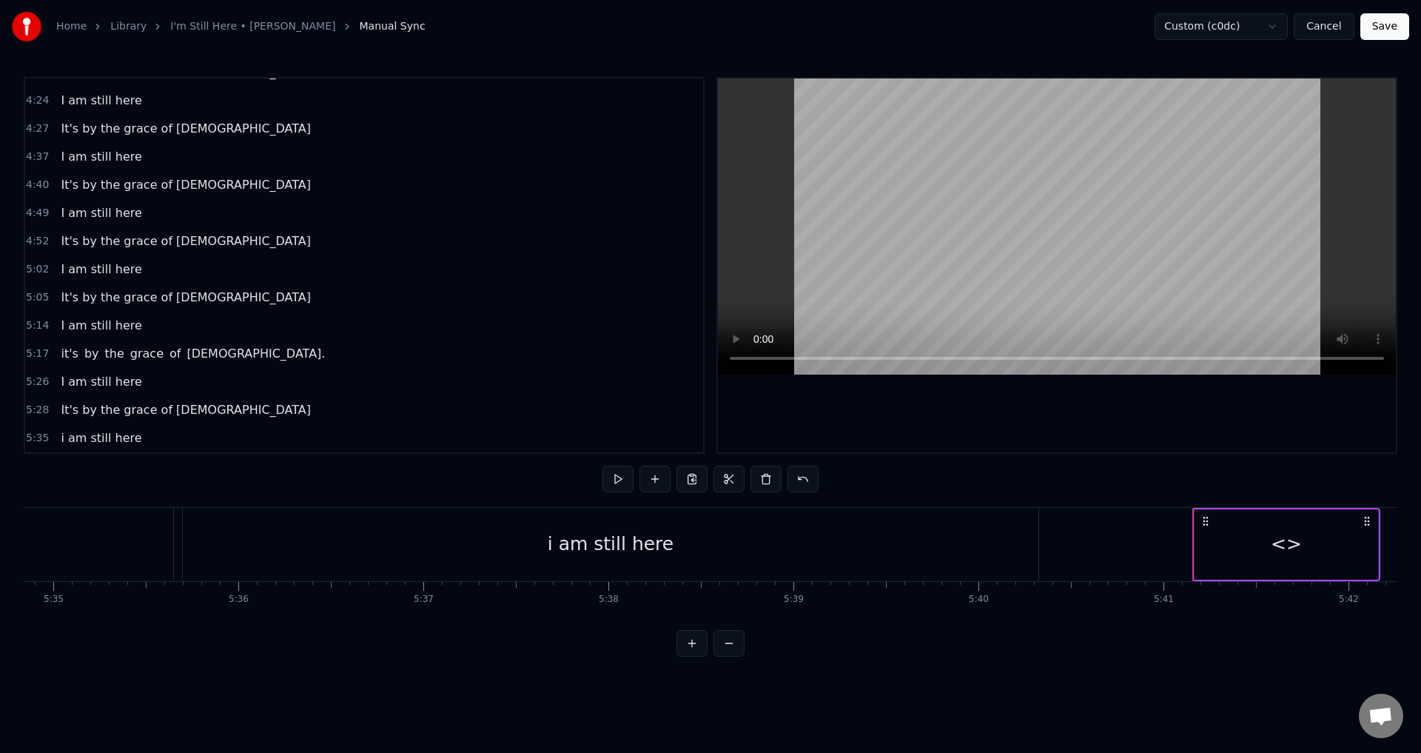
click at [1296, 548] on div "<>" at bounding box center [1286, 544] width 31 height 28
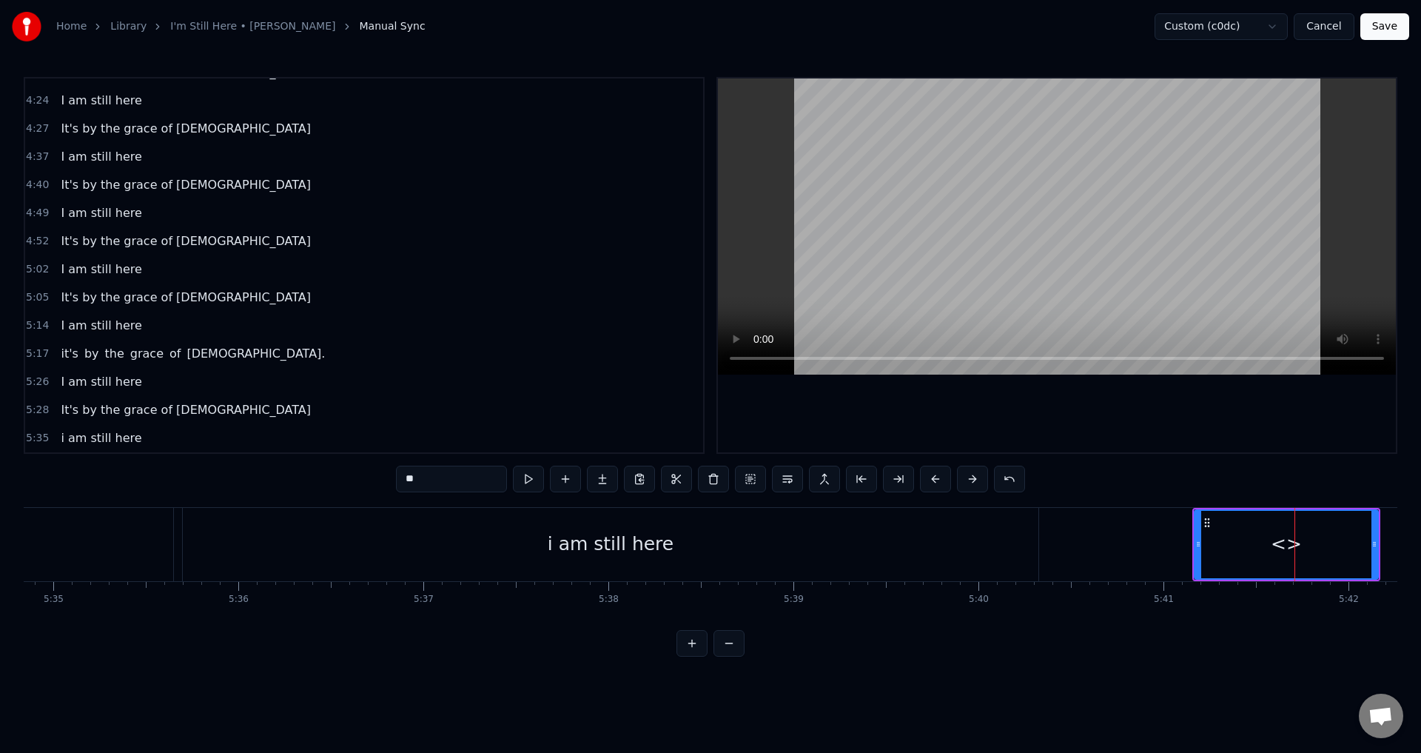
scroll to position [920, 0]
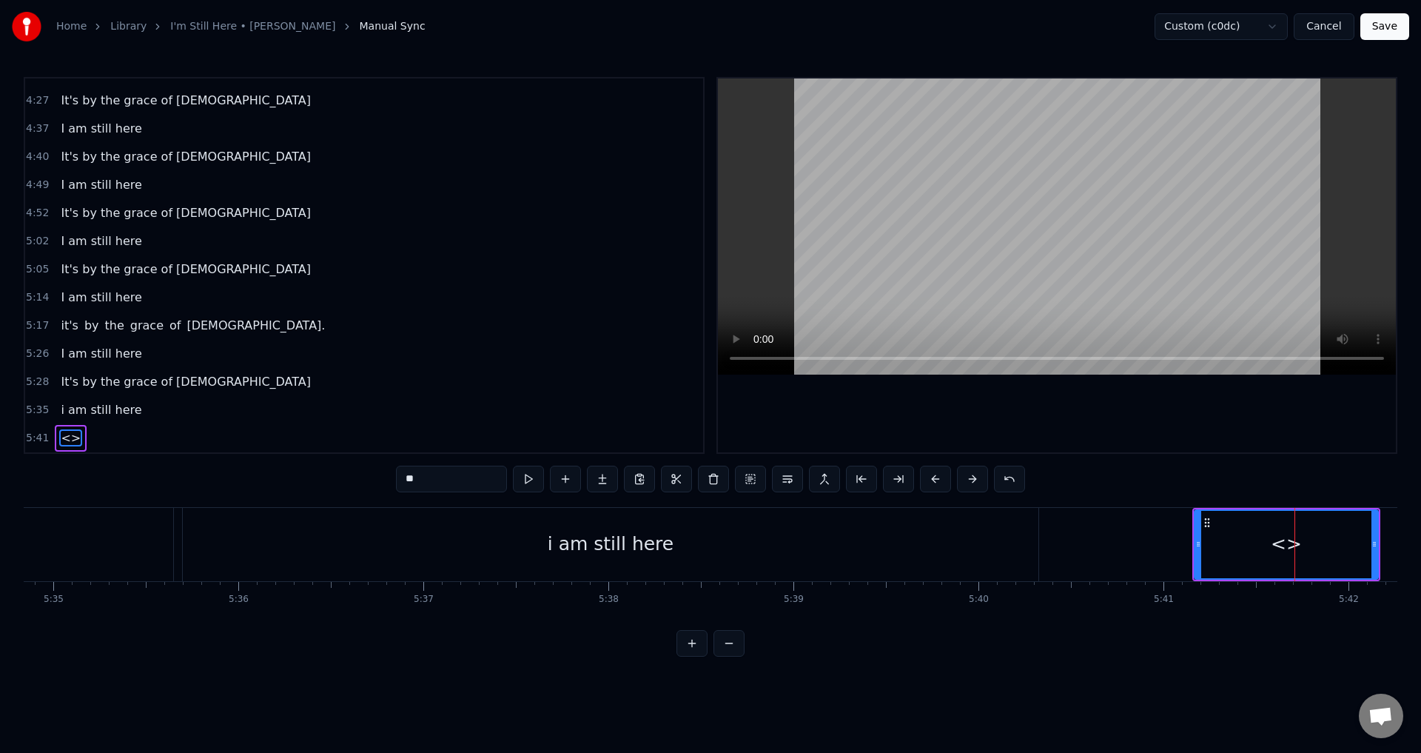
drag, startPoint x: 446, startPoint y: 470, endPoint x: 378, endPoint y: 483, distance: 69.4
click at [386, 484] on div "0:21 When I look back over my life 0:25 and I see all the things [DEMOGRAPHIC_D…" at bounding box center [711, 367] width 1374 height 580
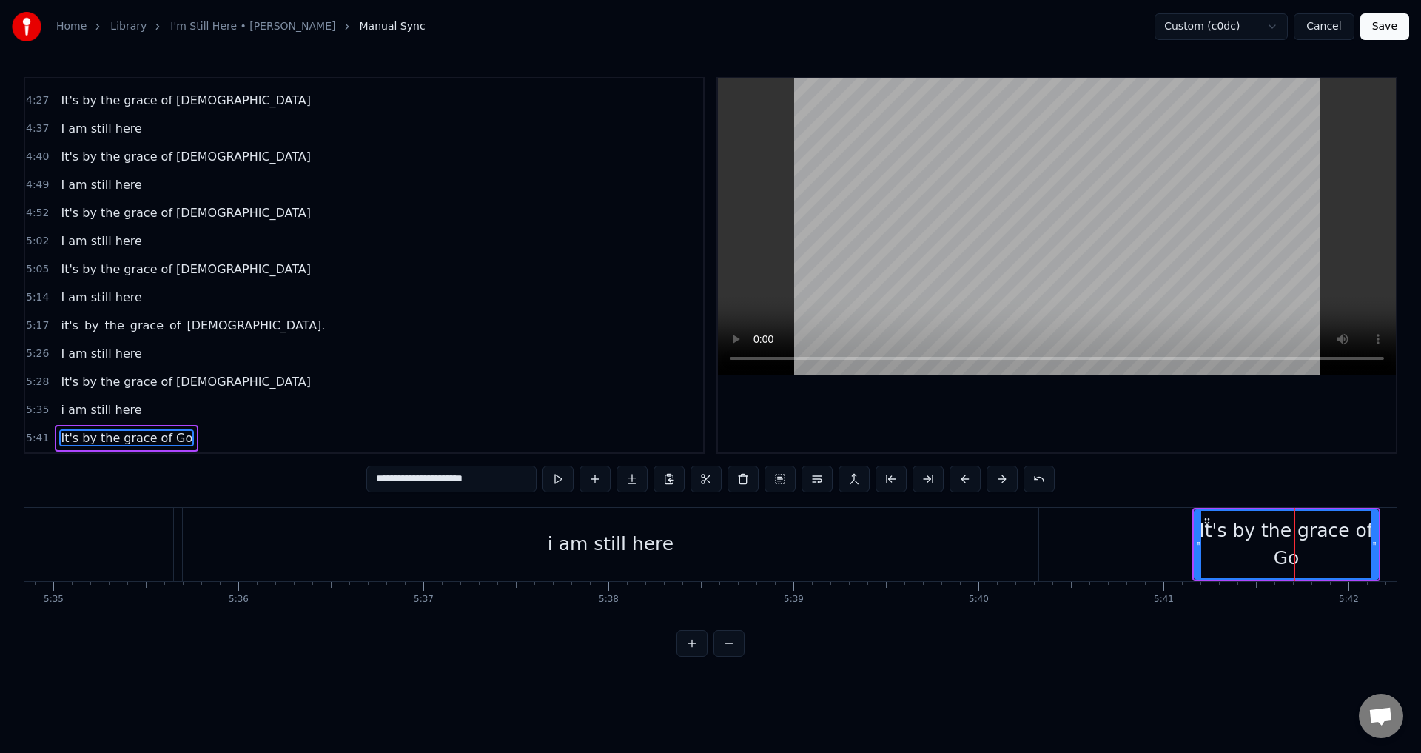
type input "**********"
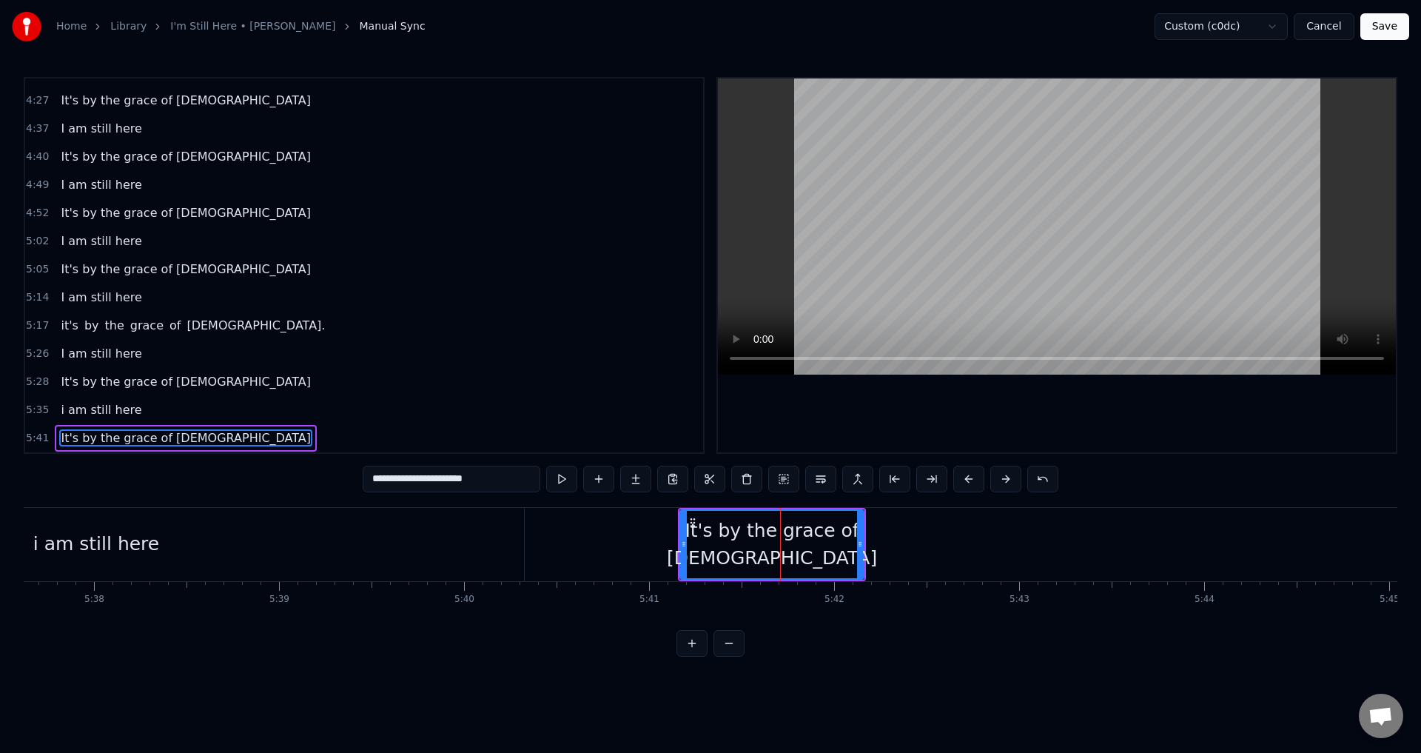
scroll to position [0, 62835]
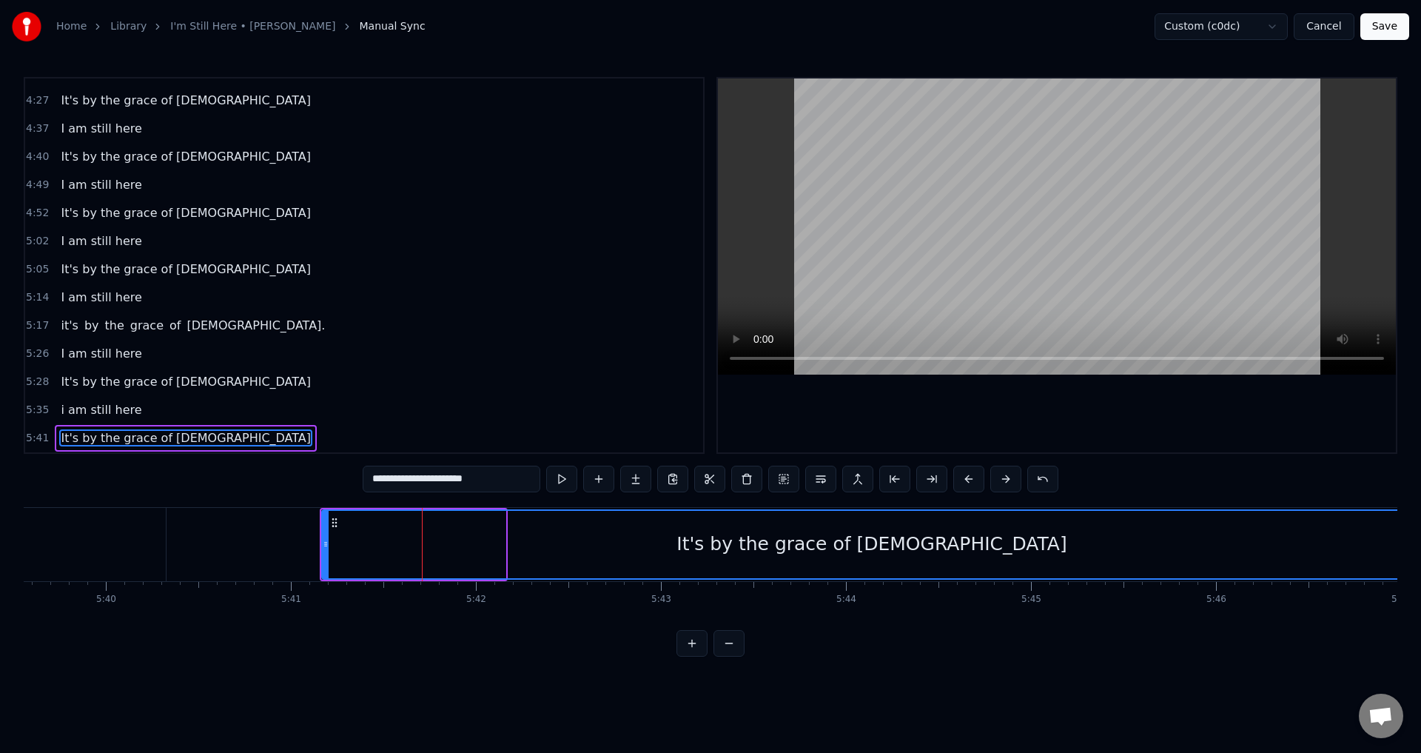
drag, startPoint x: 504, startPoint y: 550, endPoint x: 1420, endPoint y: 570, distance: 916.6
click at [1420, 570] on div "Home Library I'm Still Here • [PERSON_NAME] Manual Sync Custom (c0dc) Cancel Sa…" at bounding box center [710, 328] width 1421 height 657
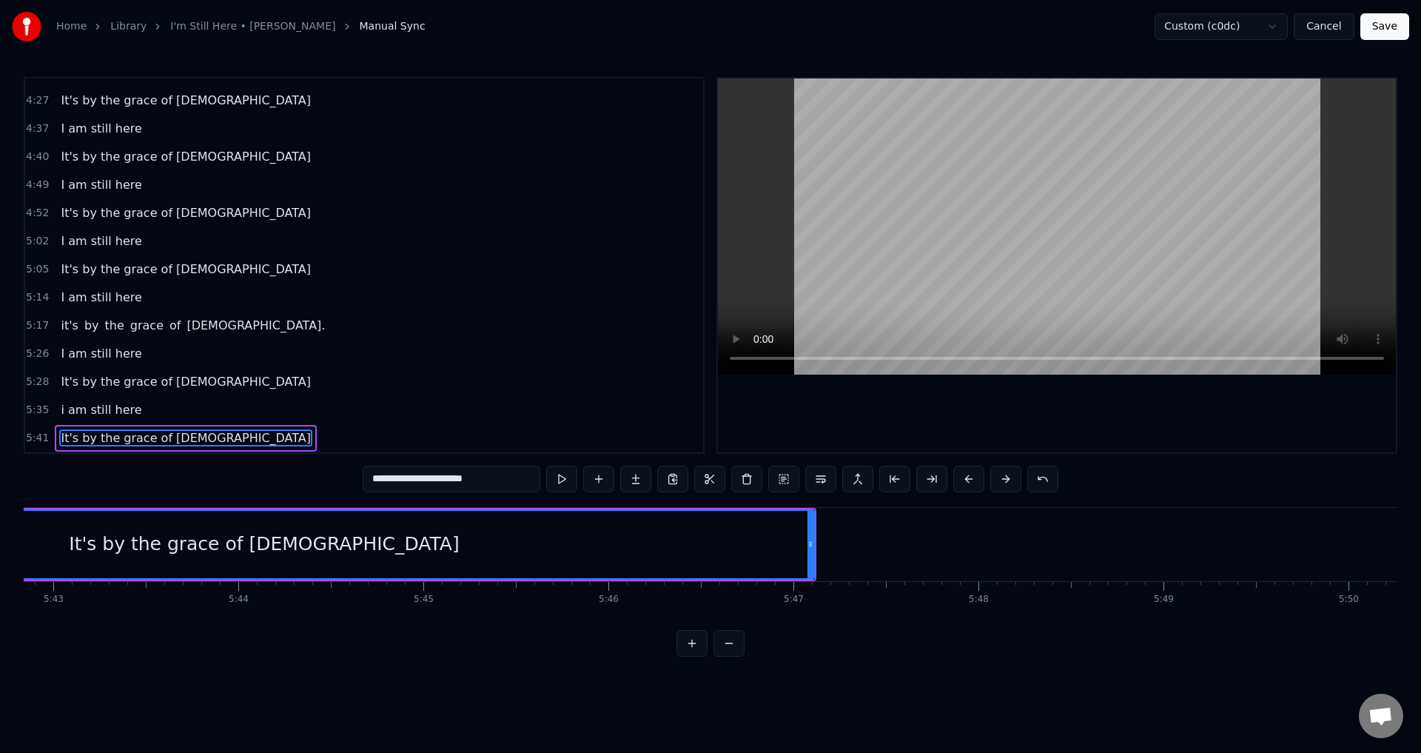
scroll to position [0, 63763]
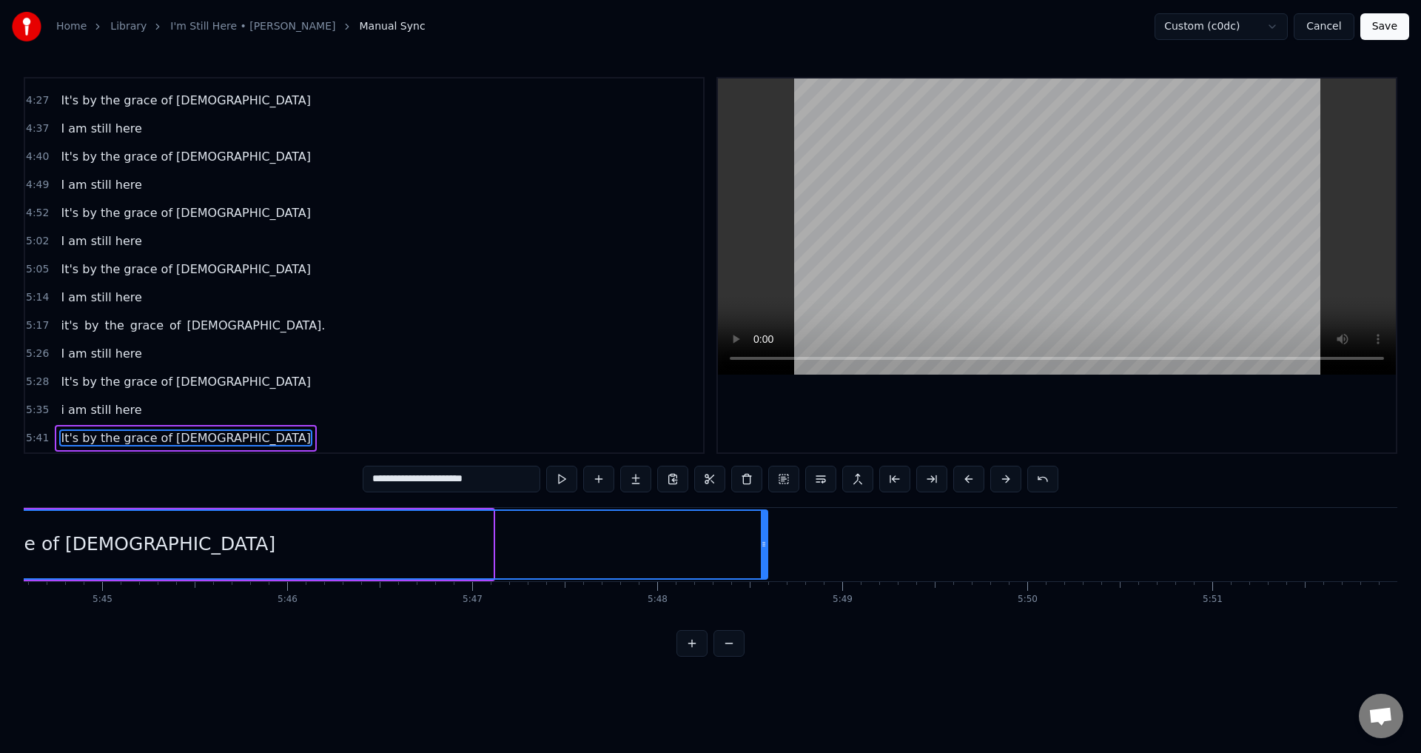
drag, startPoint x: 489, startPoint y: 548, endPoint x: 1074, endPoint y: 604, distance: 588.2
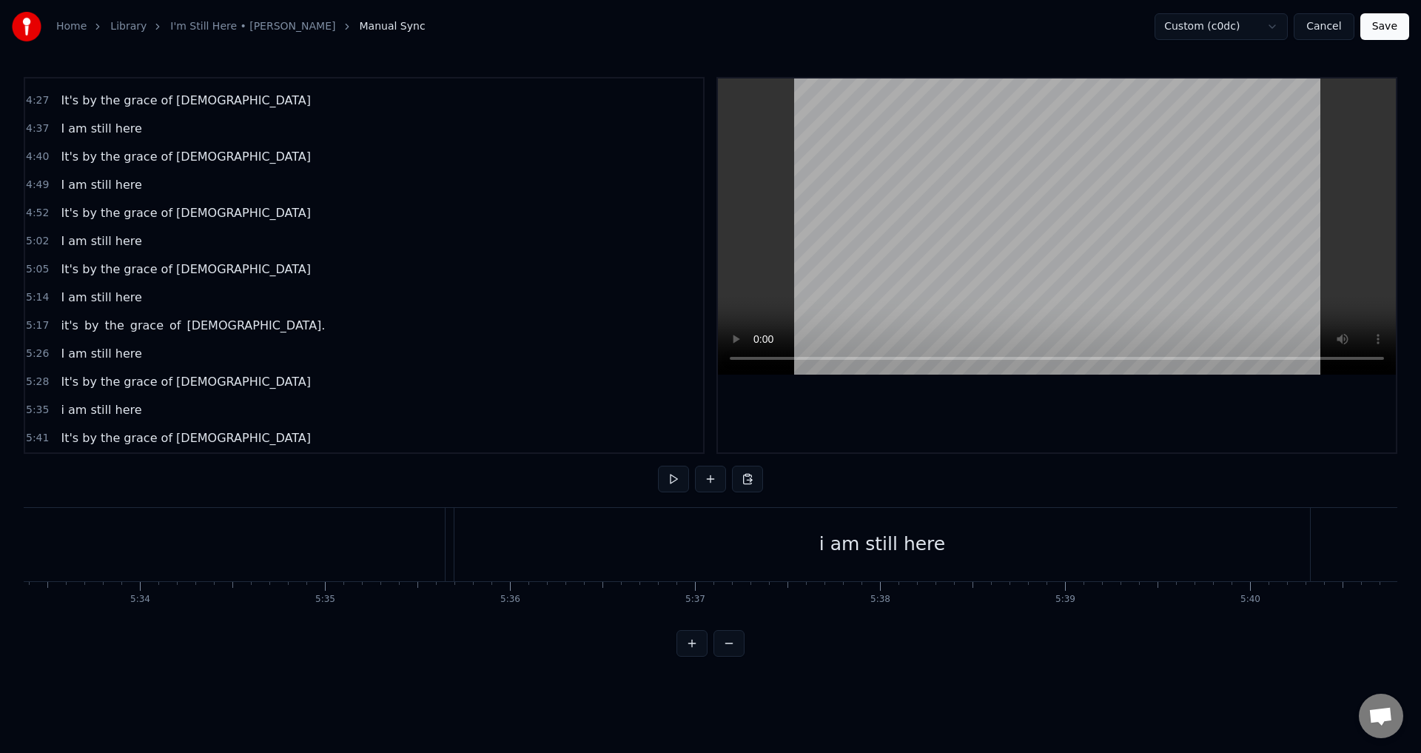
scroll to position [0, 61584]
click at [927, 554] on div "i am still here" at bounding box center [989, 544] width 856 height 73
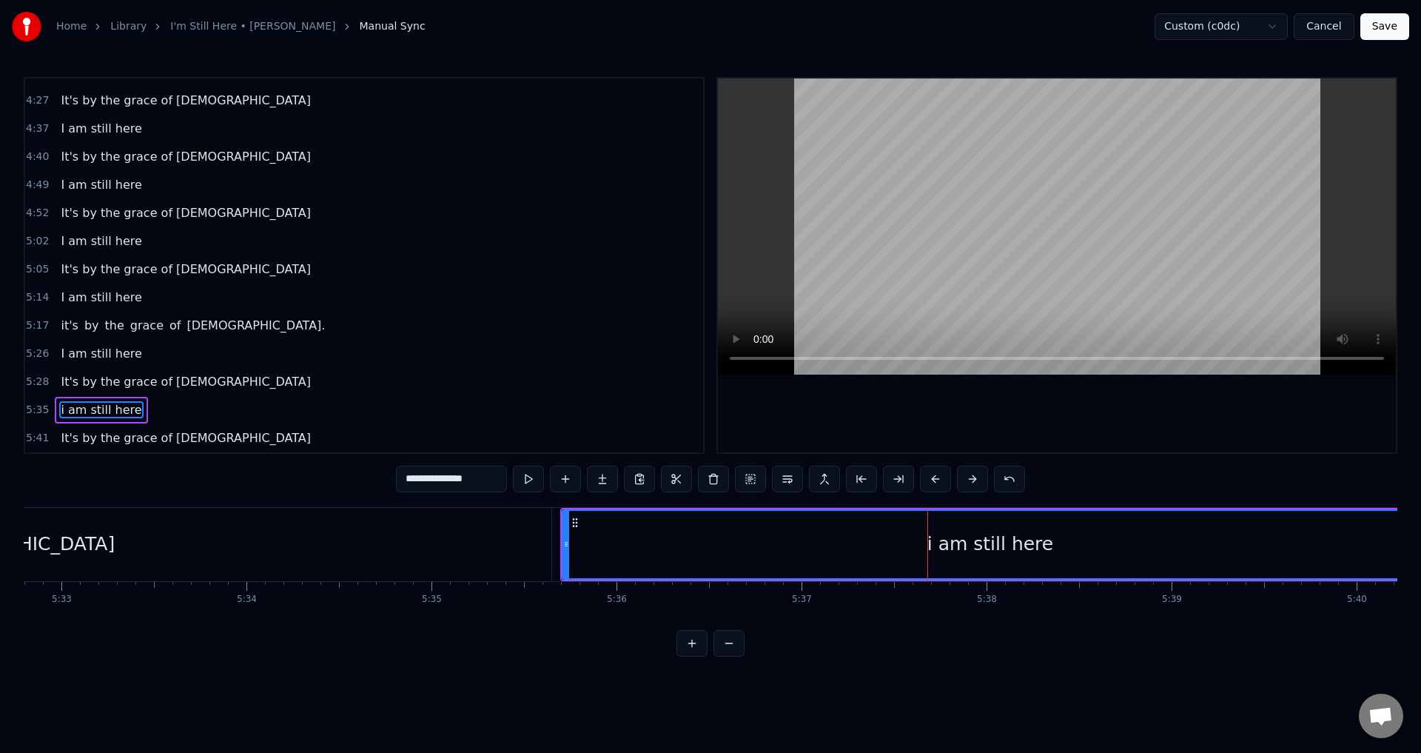
drag, startPoint x: 409, startPoint y: 479, endPoint x: 370, endPoint y: 479, distance: 39.2
click at [370, 479] on div "0:21 When I look back over my life 0:25 and I see all the things [DEMOGRAPHIC_D…" at bounding box center [711, 367] width 1374 height 580
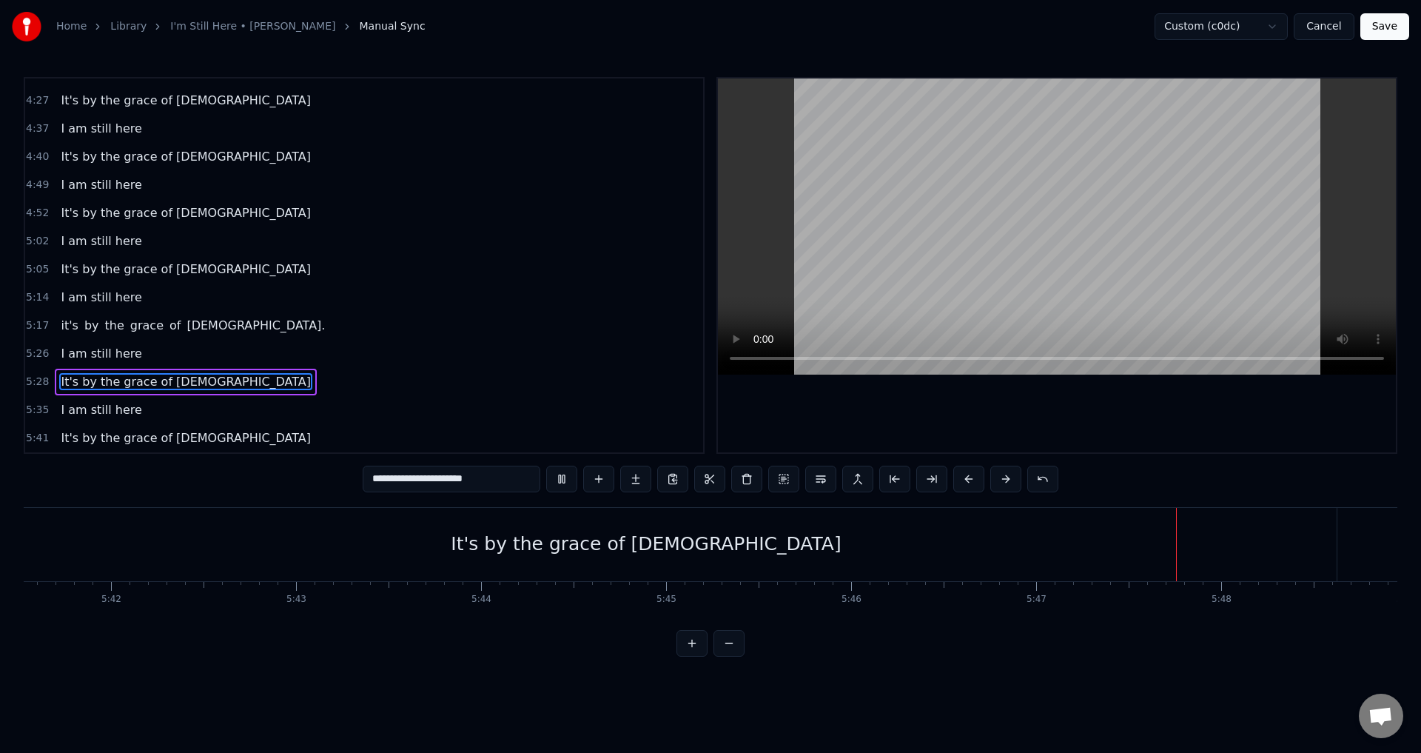
scroll to position [0, 63763]
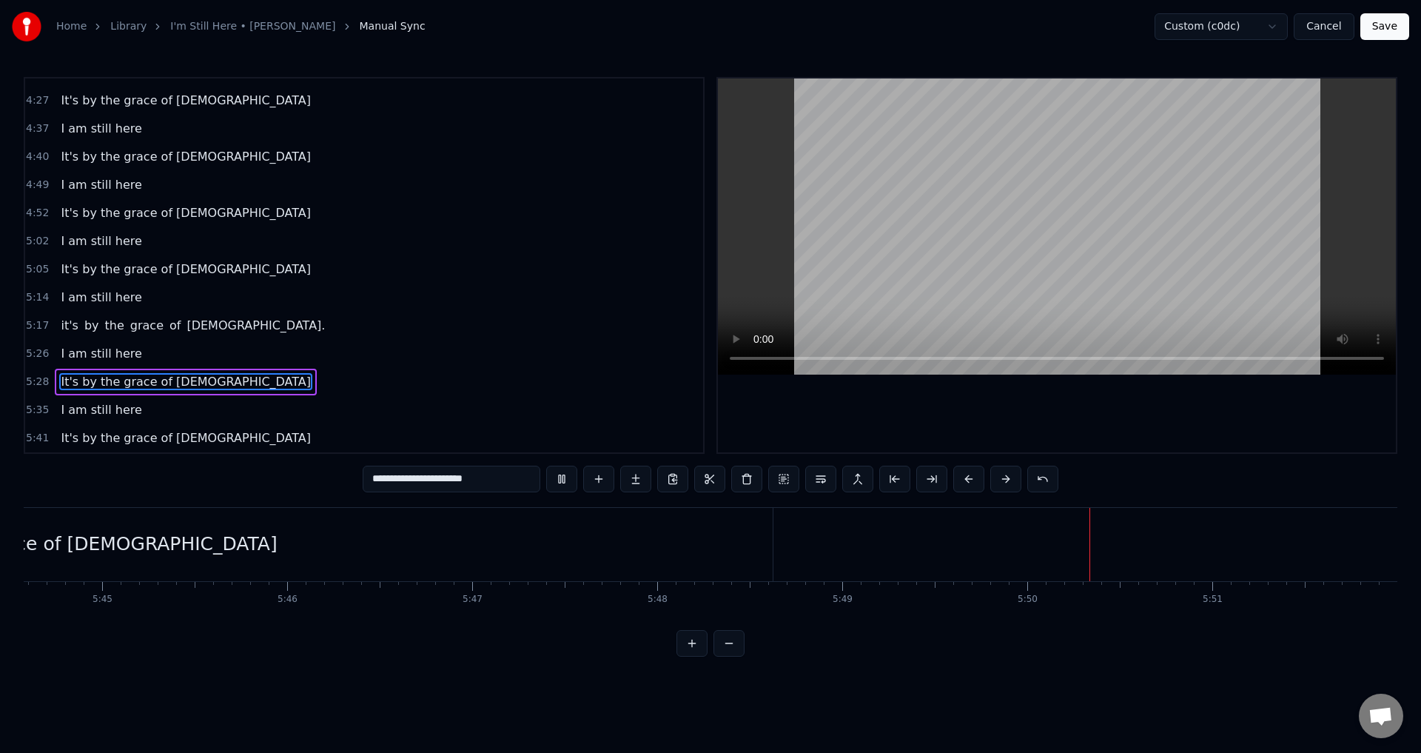
click at [501, 483] on input "**********" at bounding box center [452, 479] width 178 height 27
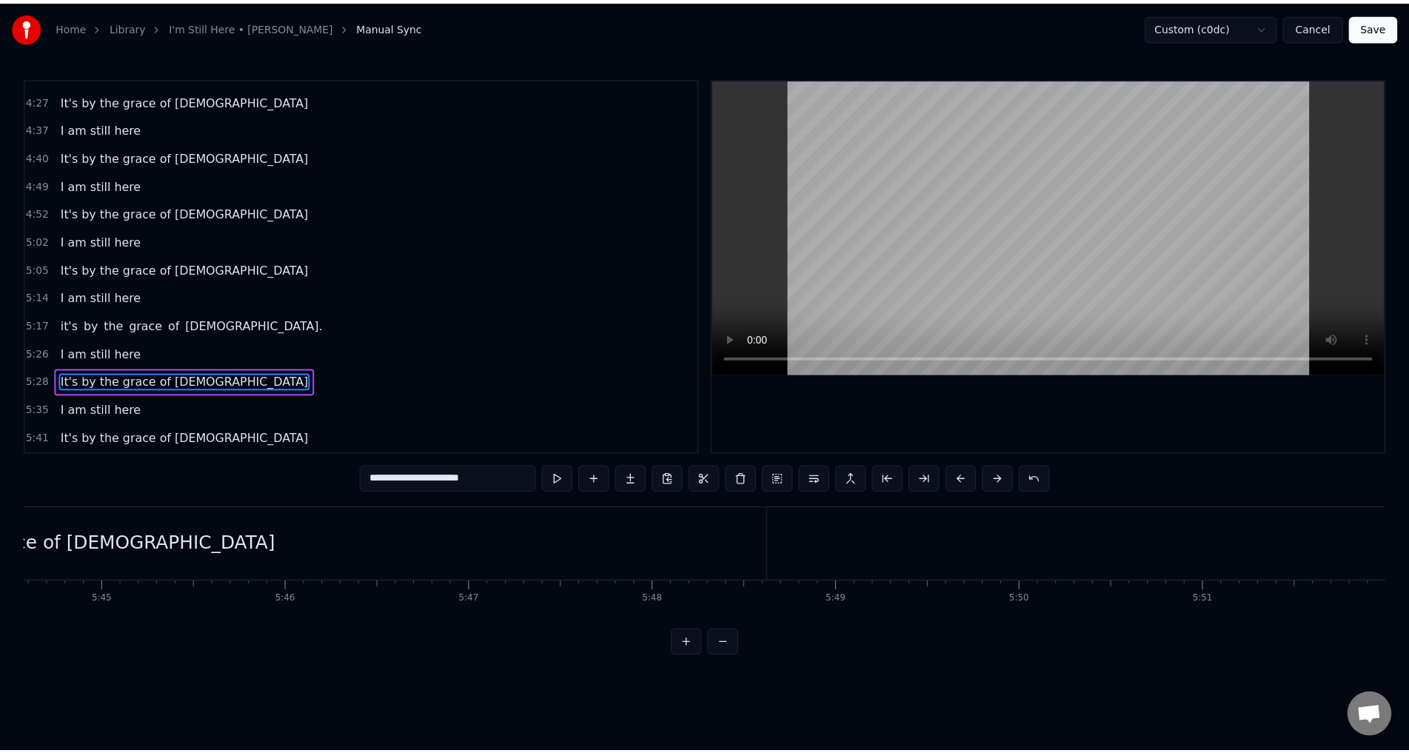
scroll to position [0, 63764]
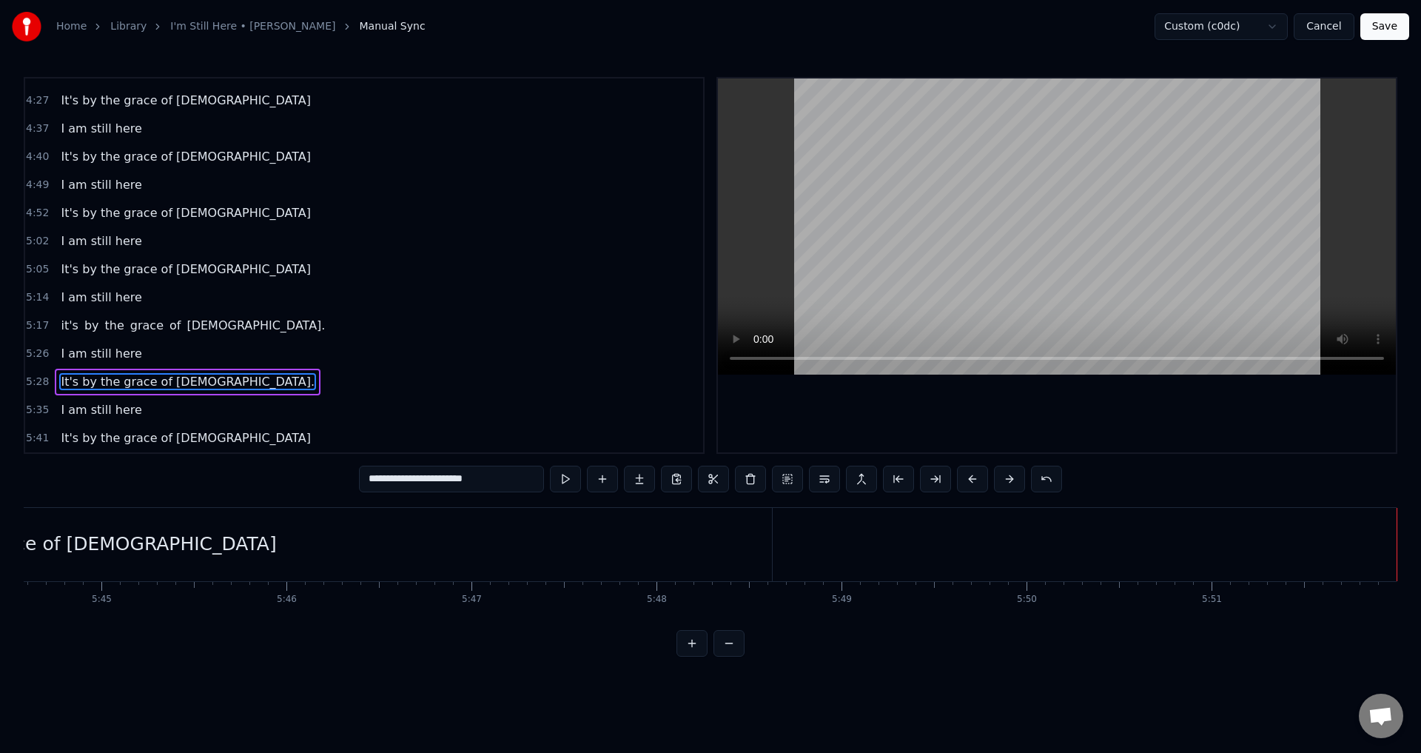
type input "**********"
click at [1380, 24] on button "Save" at bounding box center [1384, 26] width 49 height 27
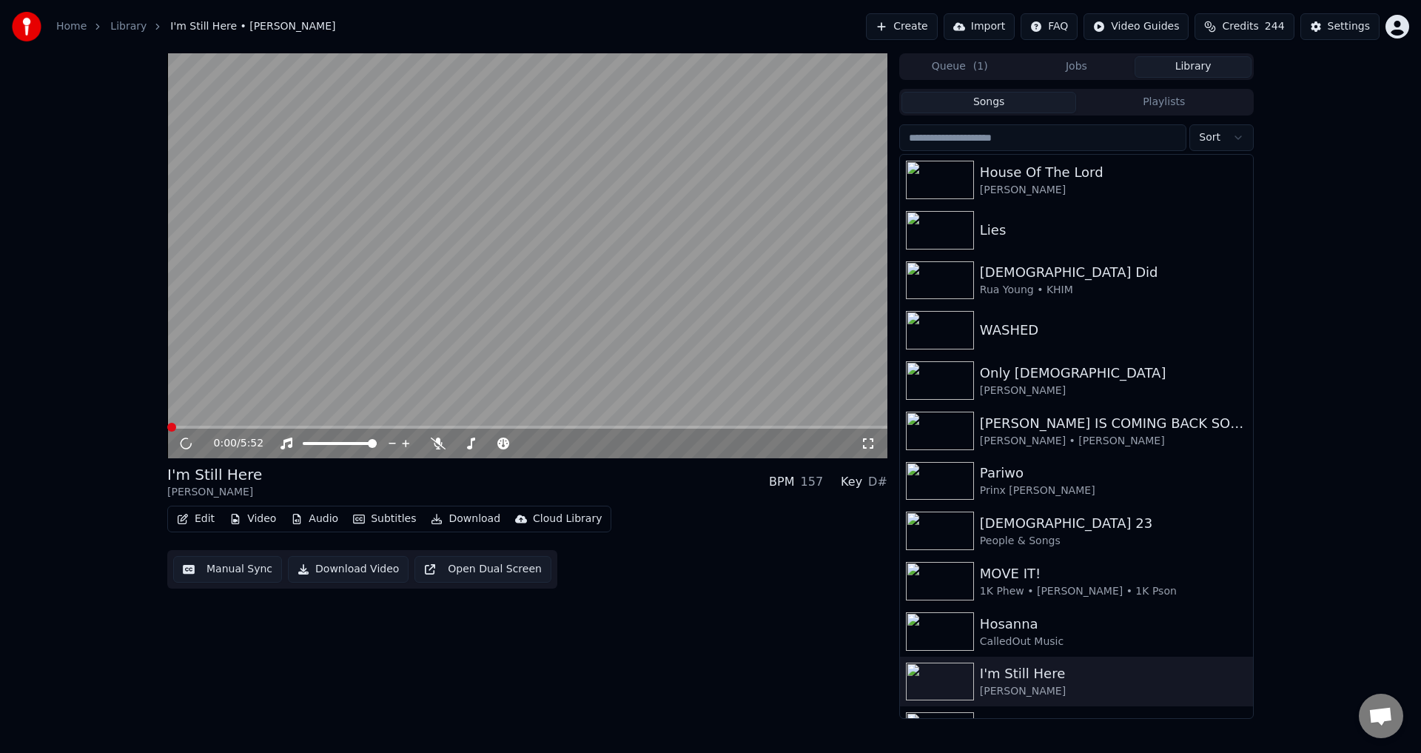
click at [301, 571] on button "Download Video" at bounding box center [348, 569] width 121 height 27
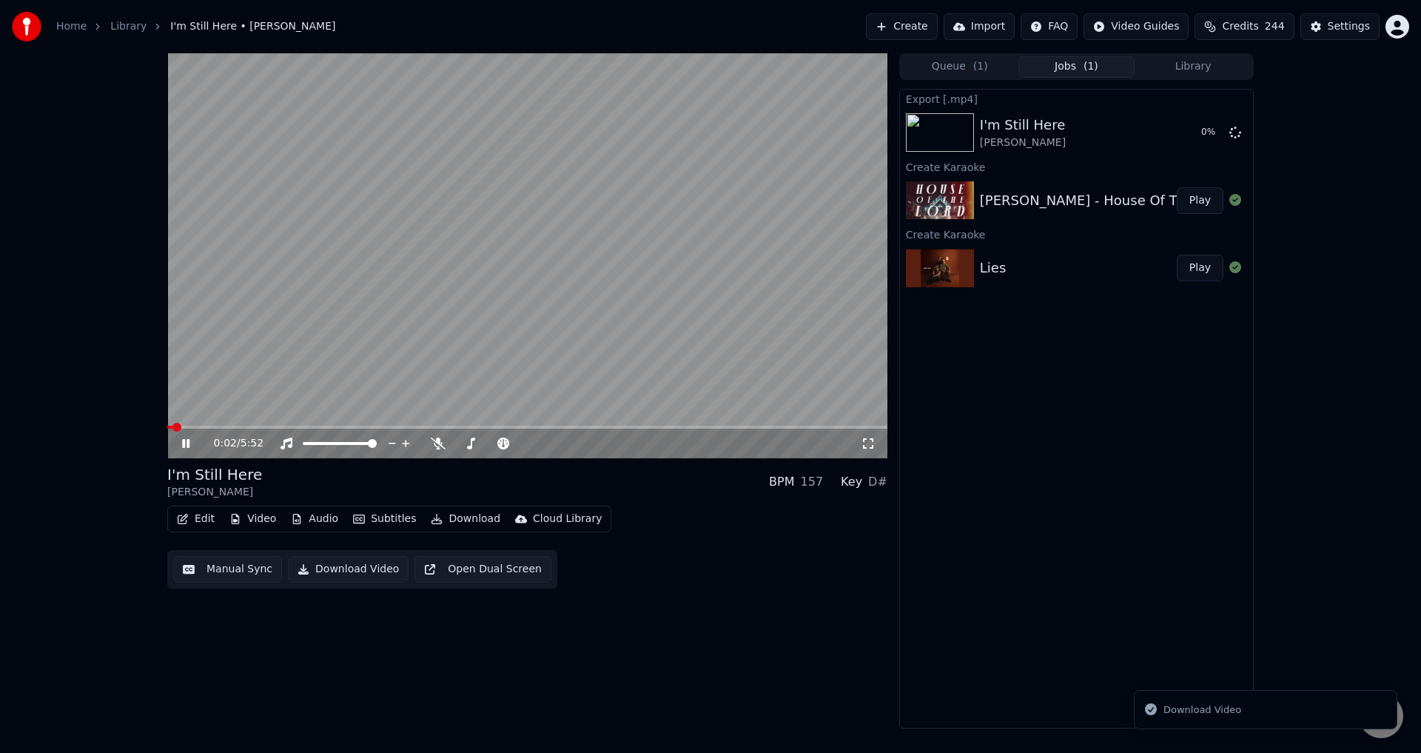
click at [1198, 269] on button "Play" at bounding box center [1200, 268] width 47 height 27
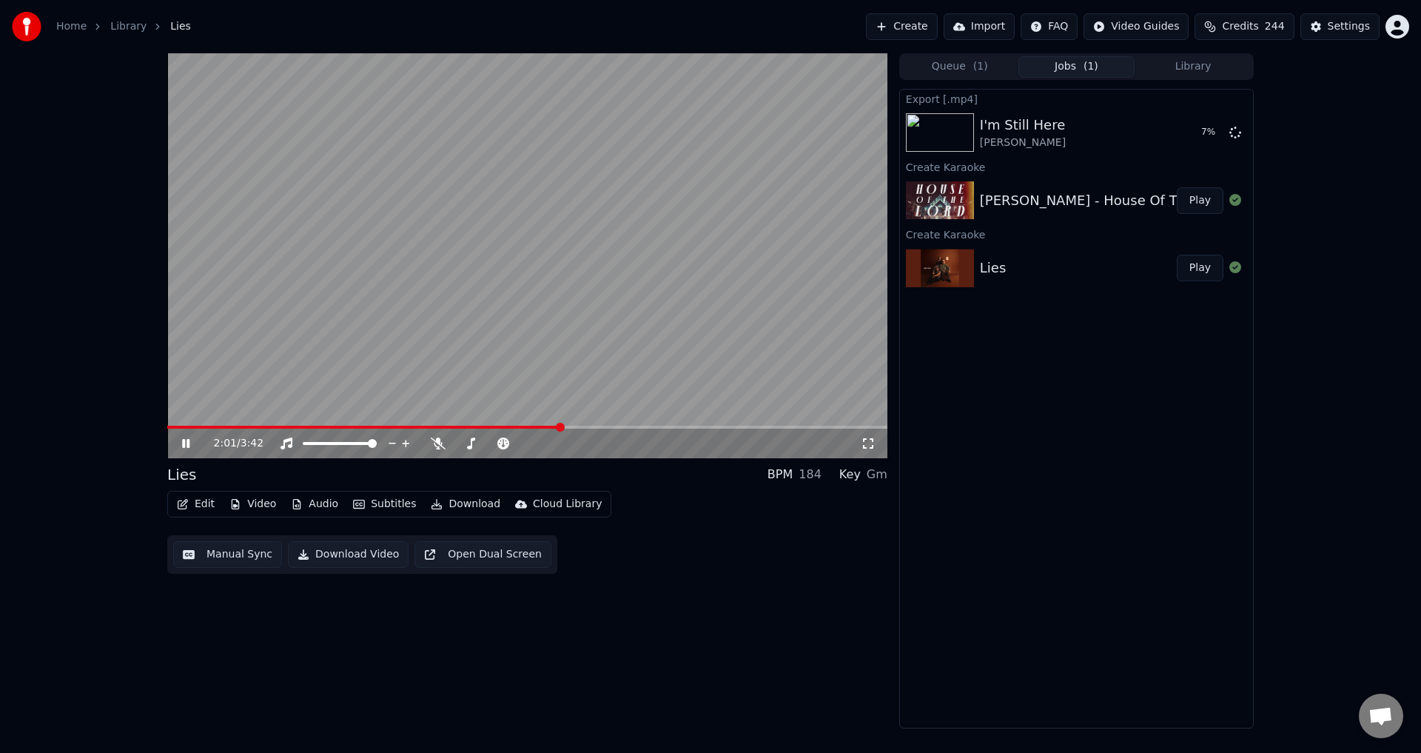
click at [517, 299] on video at bounding box center [527, 255] width 720 height 405
click at [220, 560] on button "Manual Sync" at bounding box center [227, 554] width 109 height 27
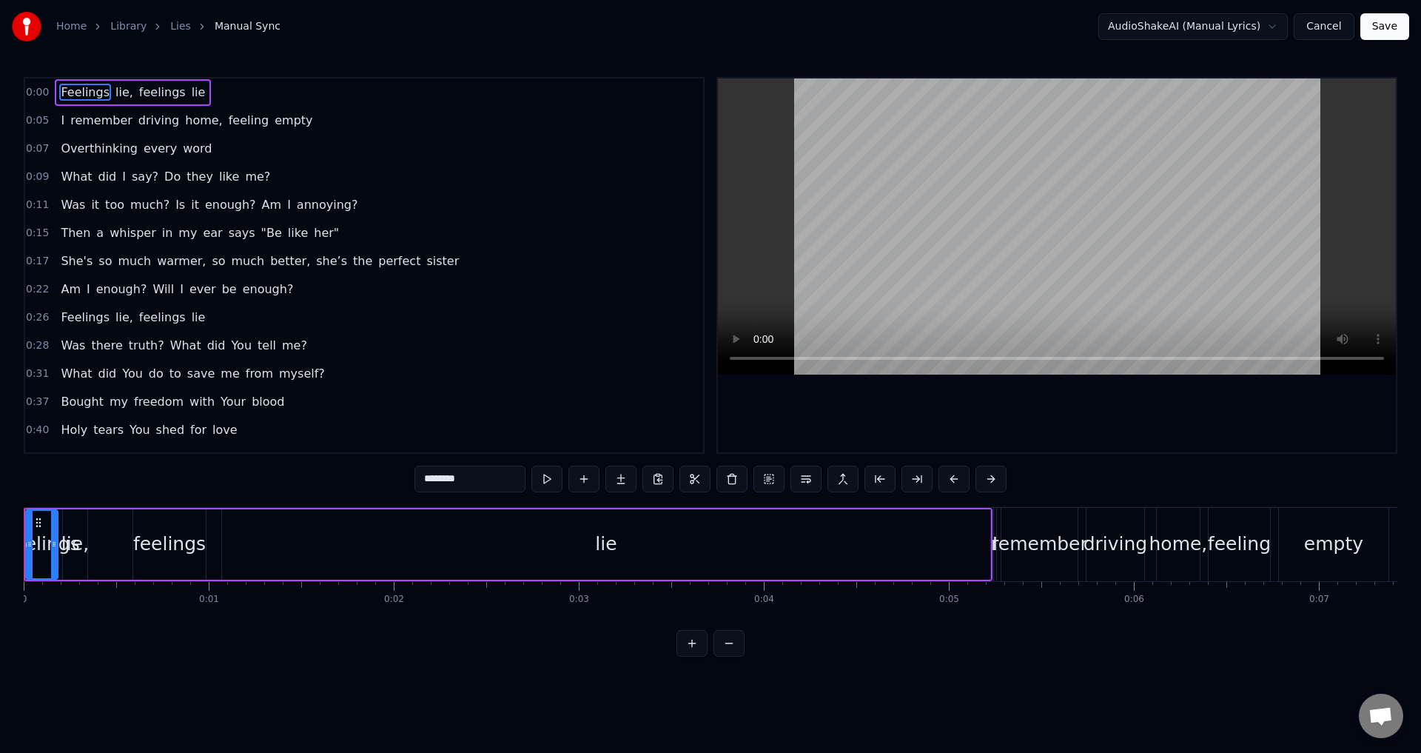
click at [1326, 23] on button "Cancel" at bounding box center [1324, 26] width 60 height 27
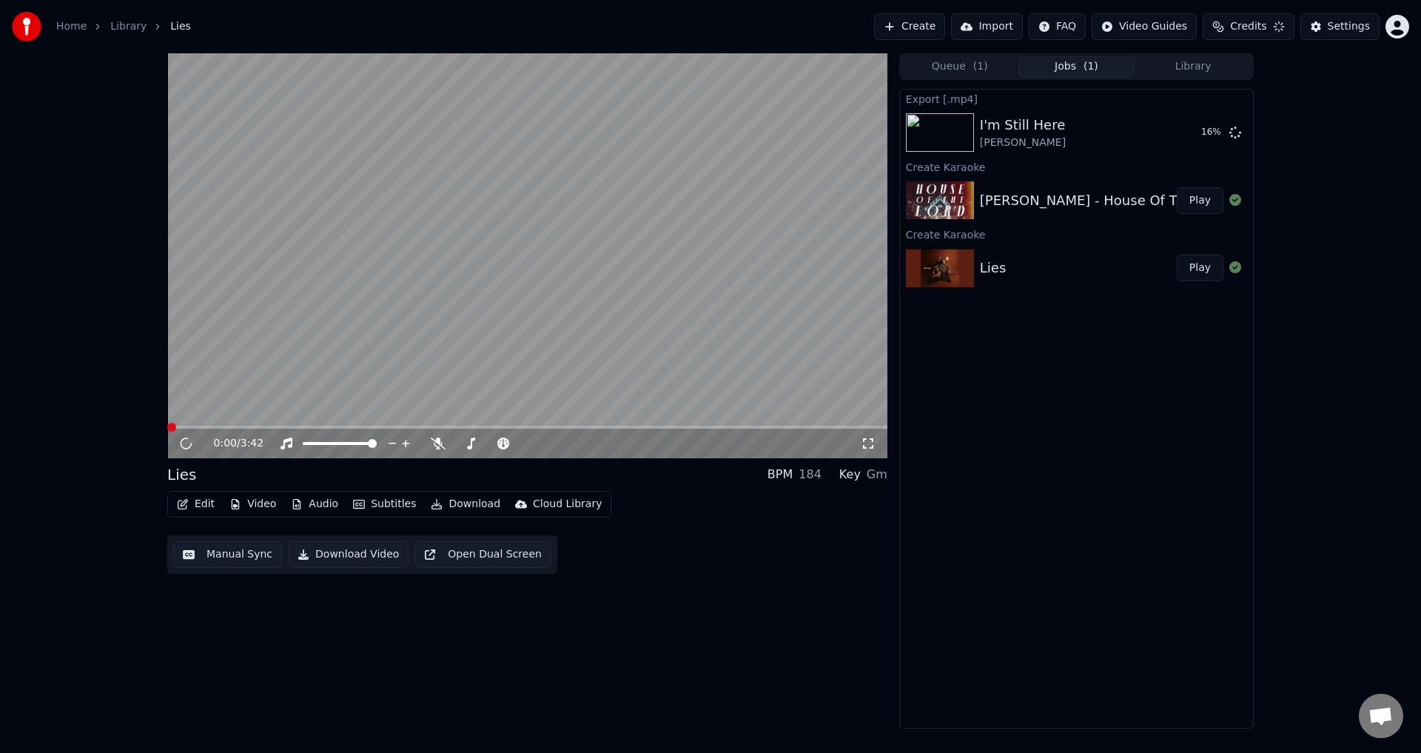
click at [439, 231] on video at bounding box center [527, 255] width 720 height 405
click at [181, 507] on icon "button" at bounding box center [183, 504] width 12 height 10
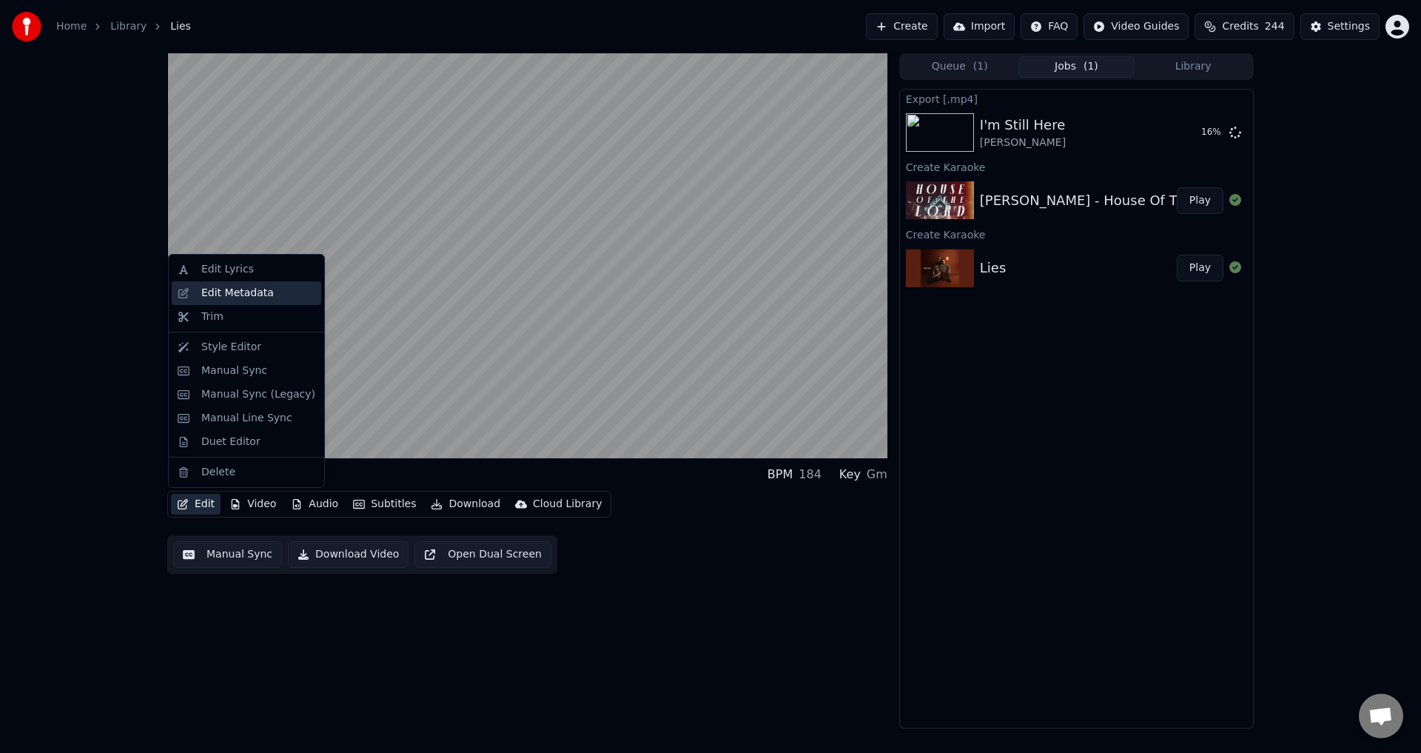
click at [222, 290] on div "Edit Metadata" at bounding box center [237, 293] width 73 height 15
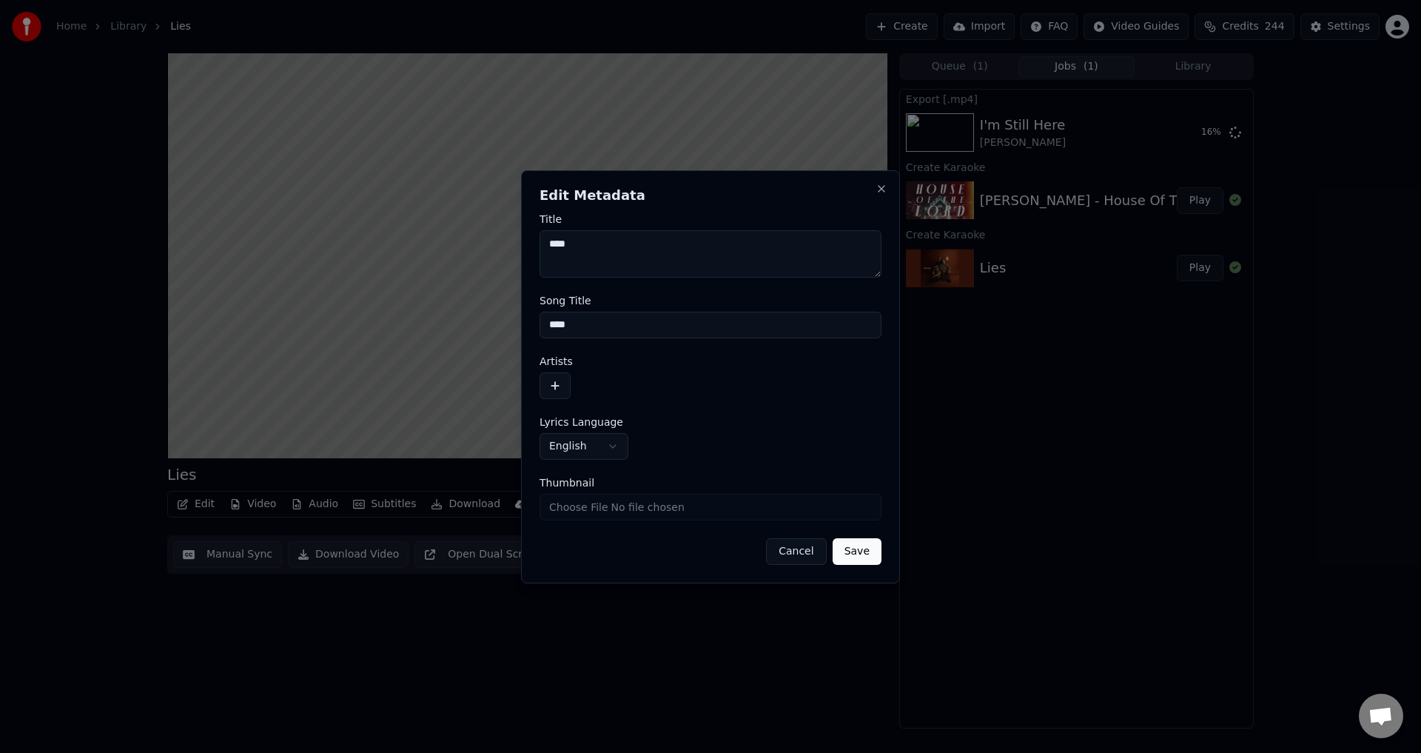
click at [557, 388] on button "button" at bounding box center [555, 385] width 31 height 27
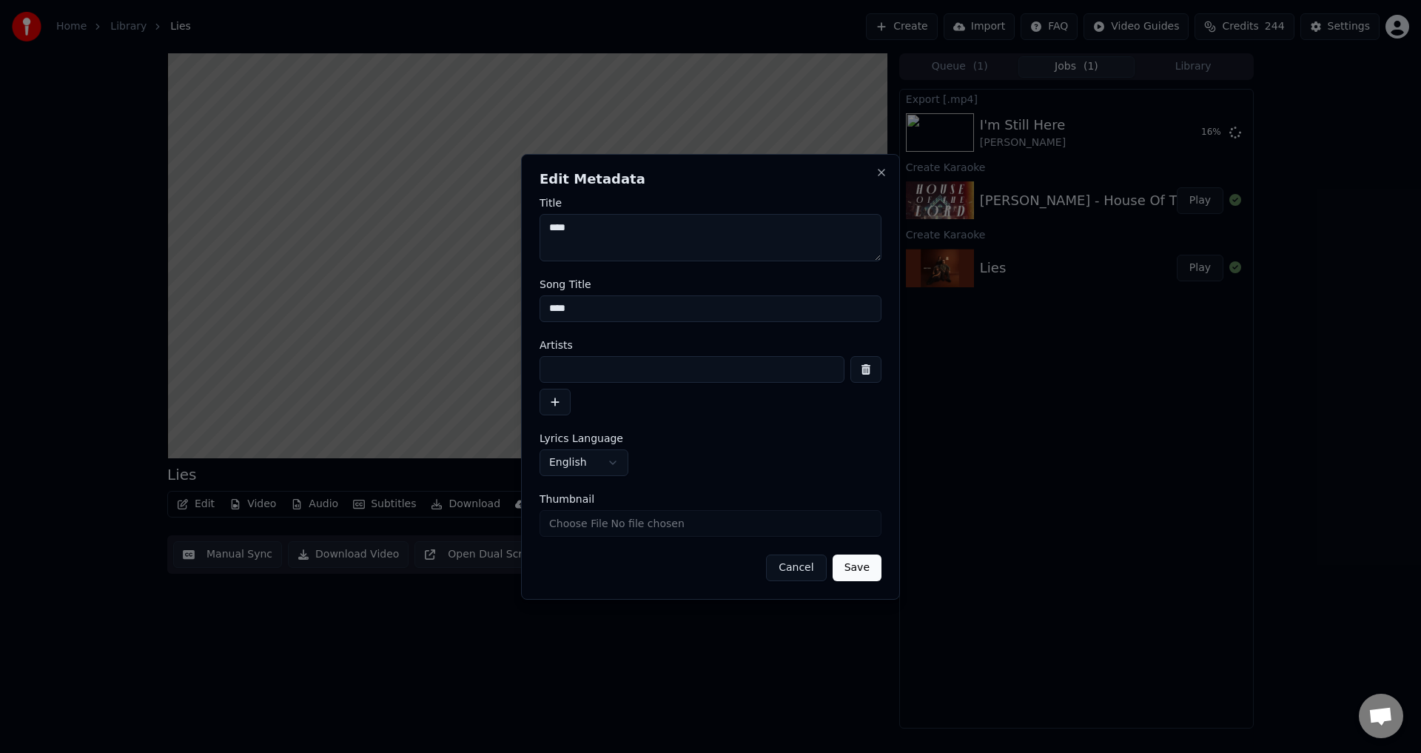
click at [571, 372] on input at bounding box center [692, 369] width 305 height 27
type input "*"
type input "*****"
click at [865, 565] on button "Save" at bounding box center [857, 567] width 49 height 27
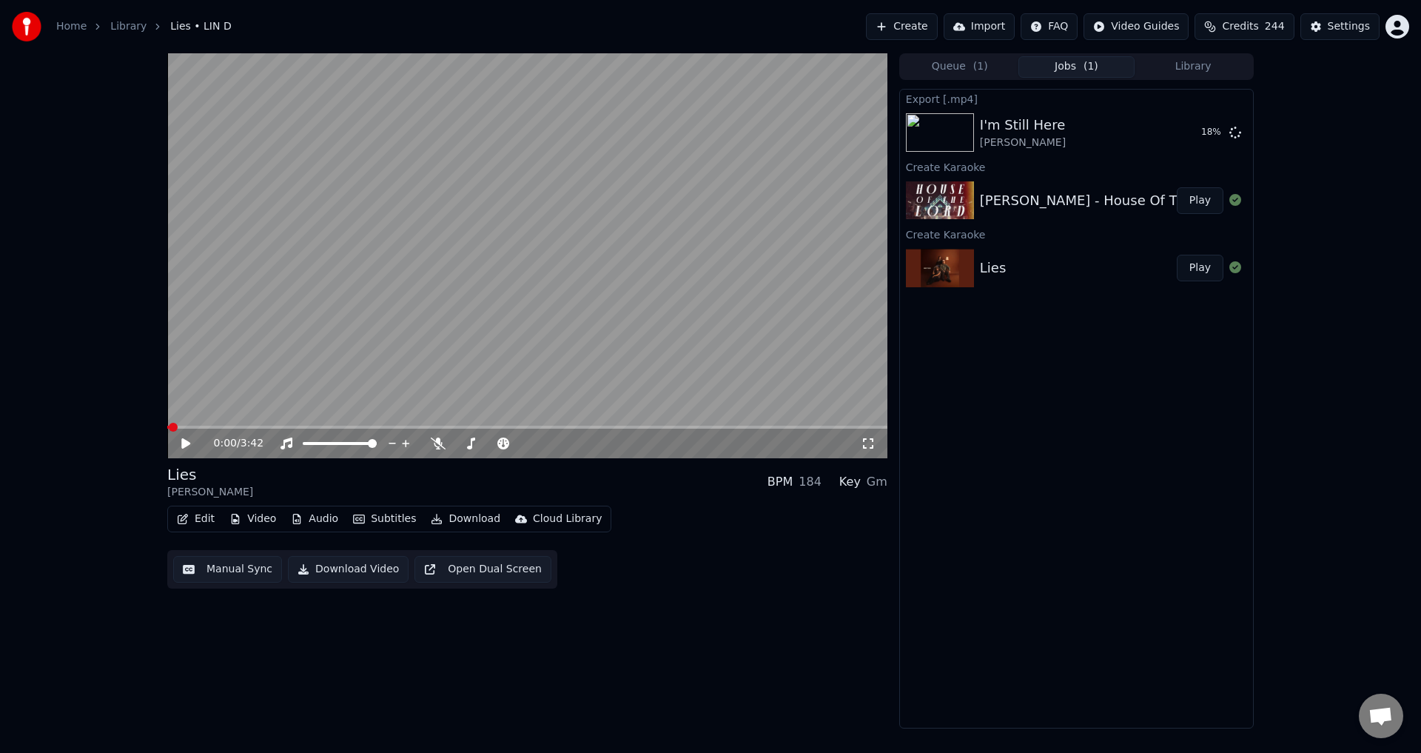
click at [189, 517] on button "Edit" at bounding box center [196, 519] width 50 height 21
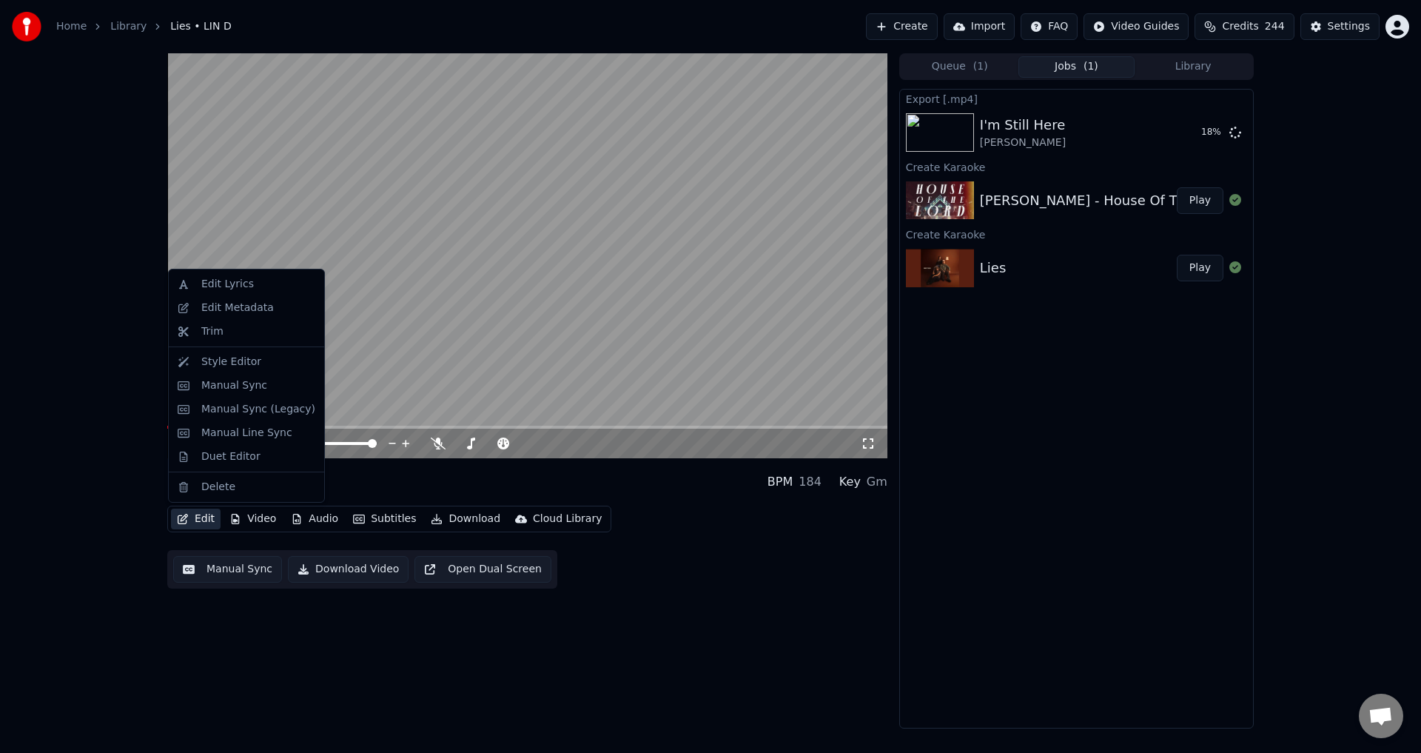
click at [478, 330] on video at bounding box center [527, 255] width 720 height 405
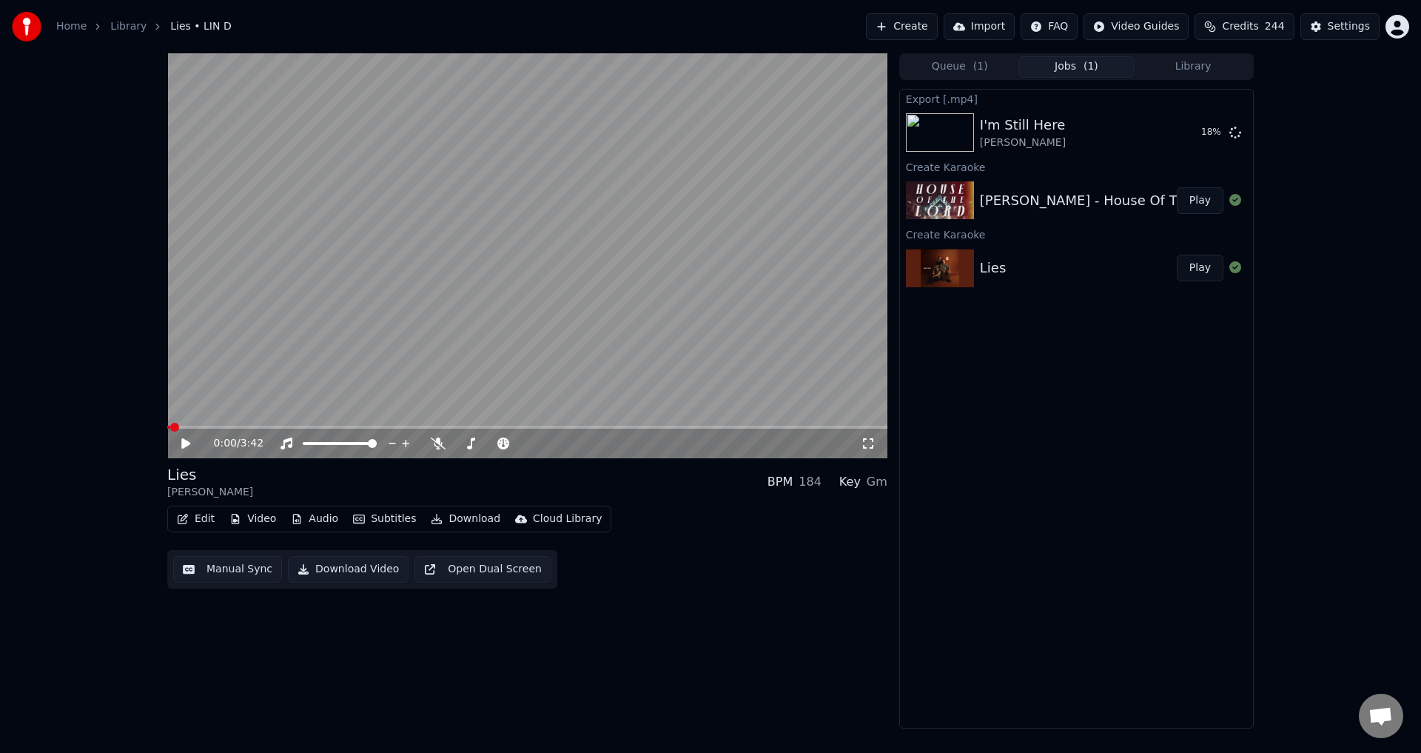
click at [478, 330] on video at bounding box center [527, 255] width 720 height 405
click at [349, 363] on video at bounding box center [527, 255] width 720 height 405
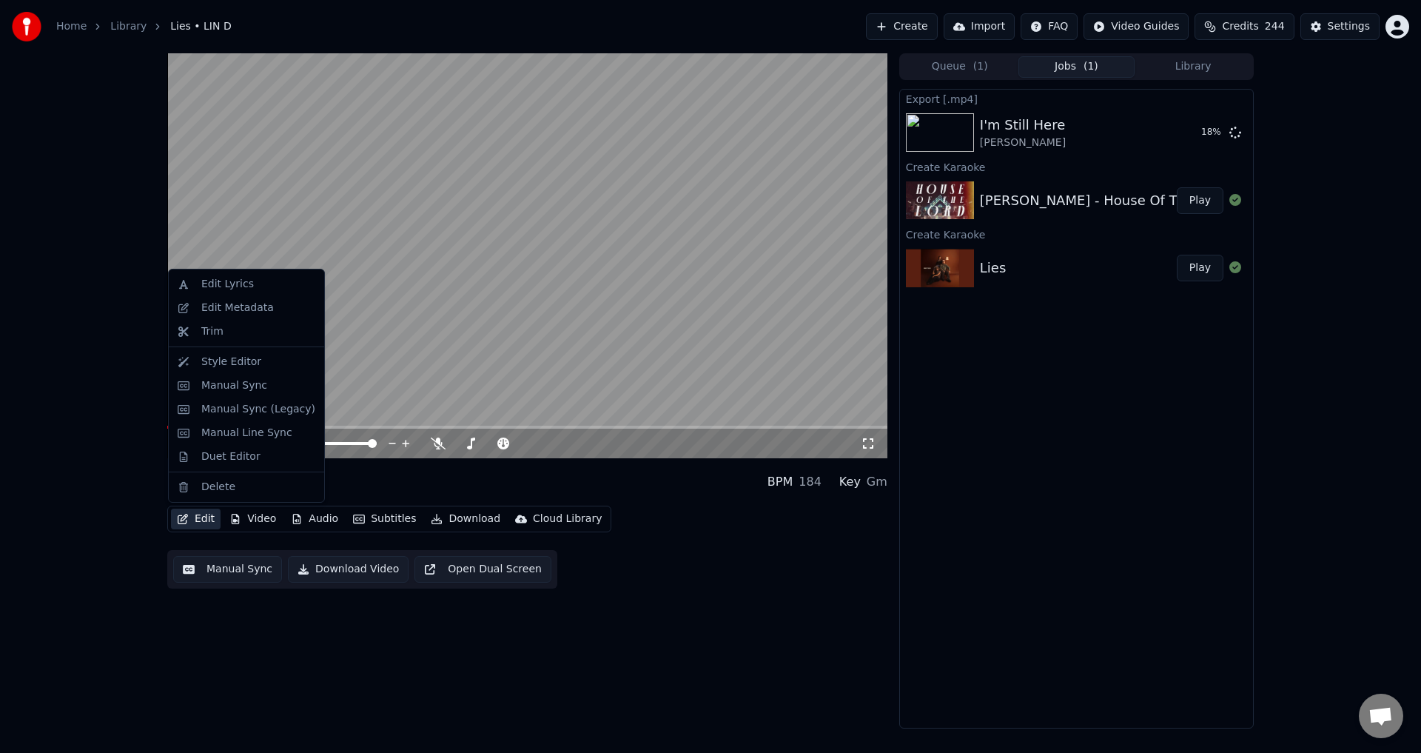
click at [203, 521] on button "Edit" at bounding box center [196, 519] width 50 height 21
click at [283, 457] on div "Duet Editor" at bounding box center [258, 456] width 114 height 15
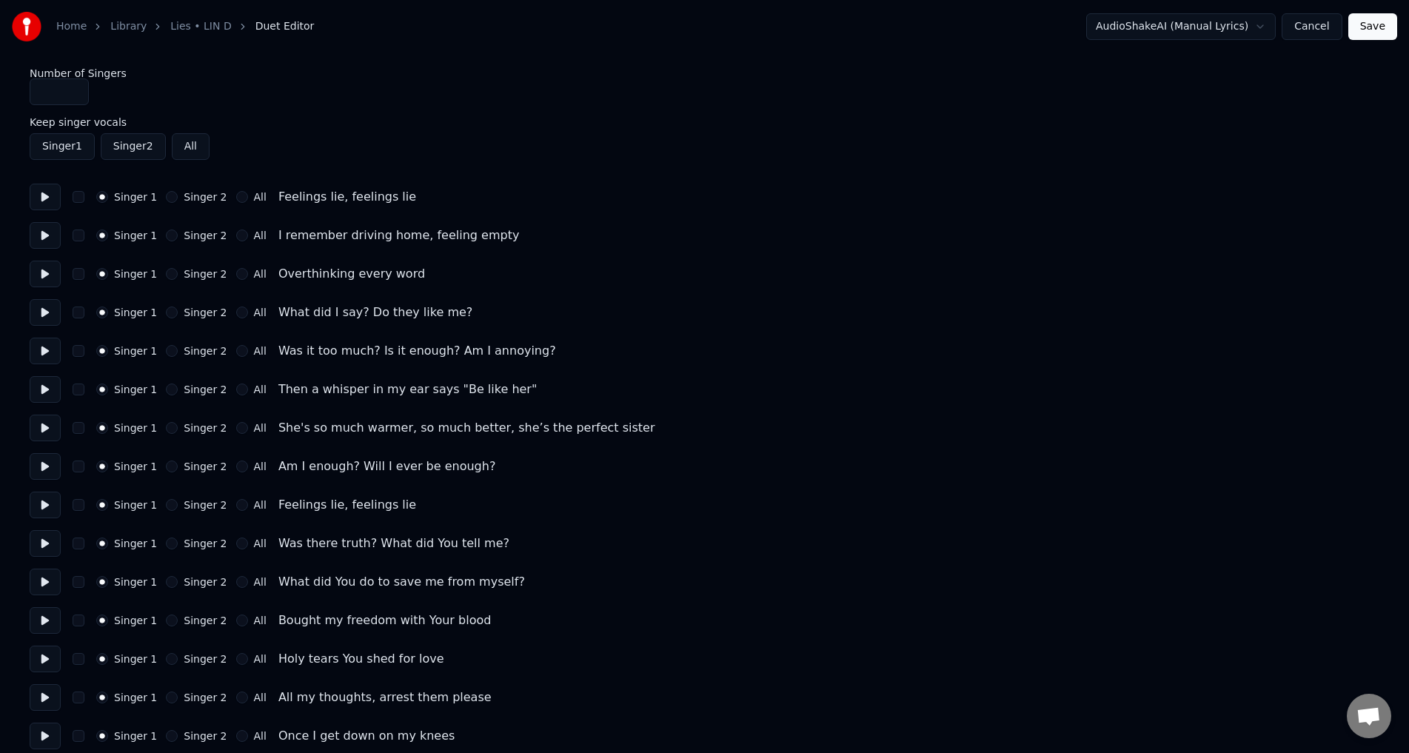
click at [43, 313] on button at bounding box center [45, 312] width 31 height 27
drag, startPoint x: 43, startPoint y: 342, endPoint x: 39, endPoint y: 358, distance: 16.7
click at [44, 344] on button at bounding box center [45, 351] width 31 height 27
click at [47, 390] on button at bounding box center [45, 389] width 31 height 27
click at [53, 434] on button at bounding box center [45, 428] width 31 height 27
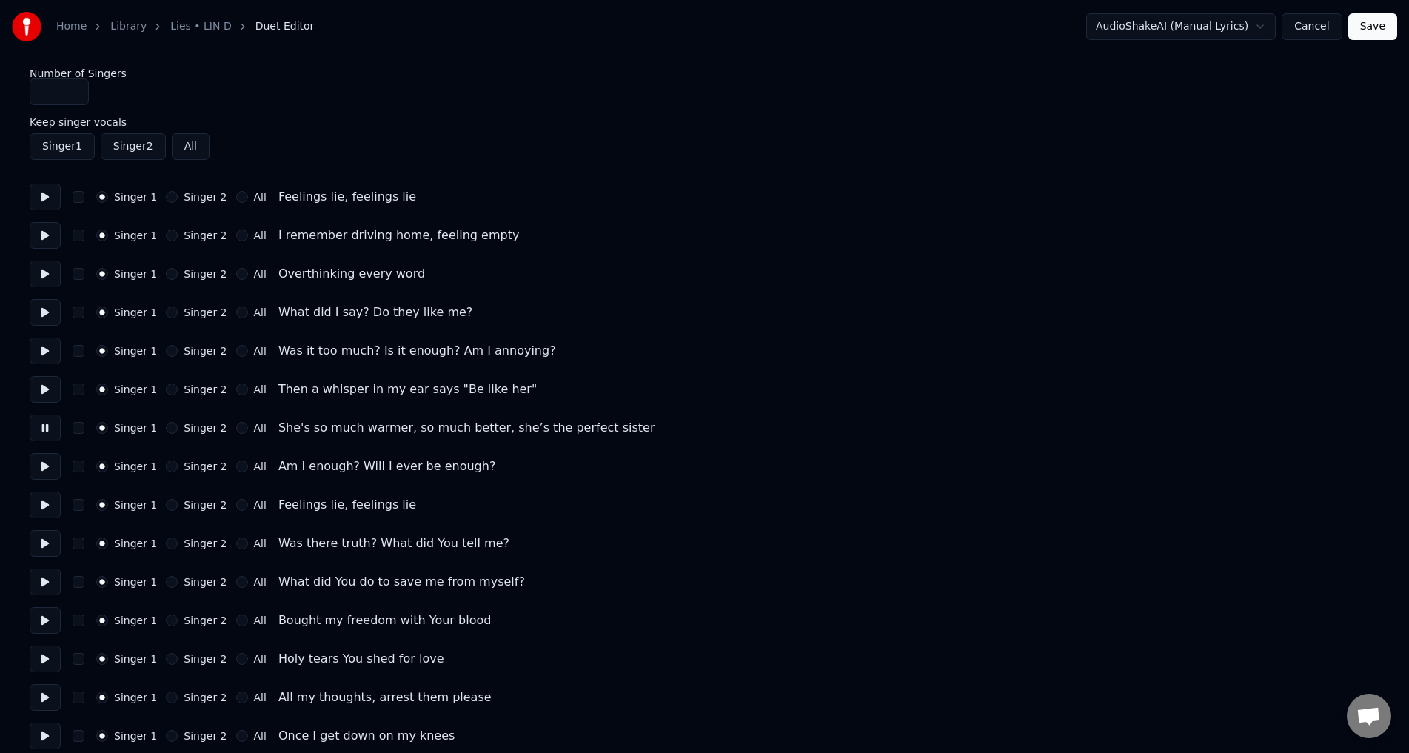
click at [41, 189] on button at bounding box center [45, 197] width 31 height 27
click at [166, 503] on button "Singer 2" at bounding box center [172, 505] width 12 height 12
click at [158, 533] on div "Singer 1 Singer 2 All Was there truth? What did You tell me?" at bounding box center [704, 543] width 1349 height 27
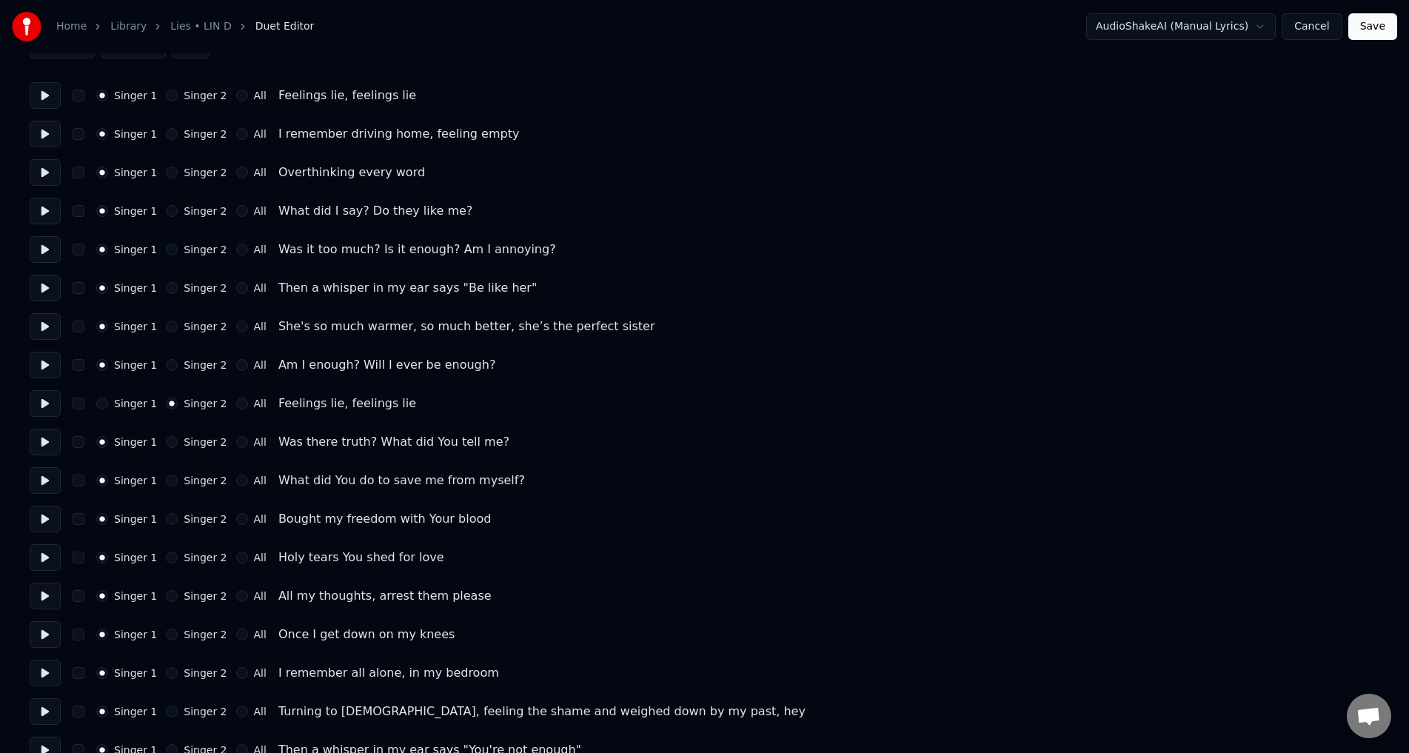
scroll to position [148, 0]
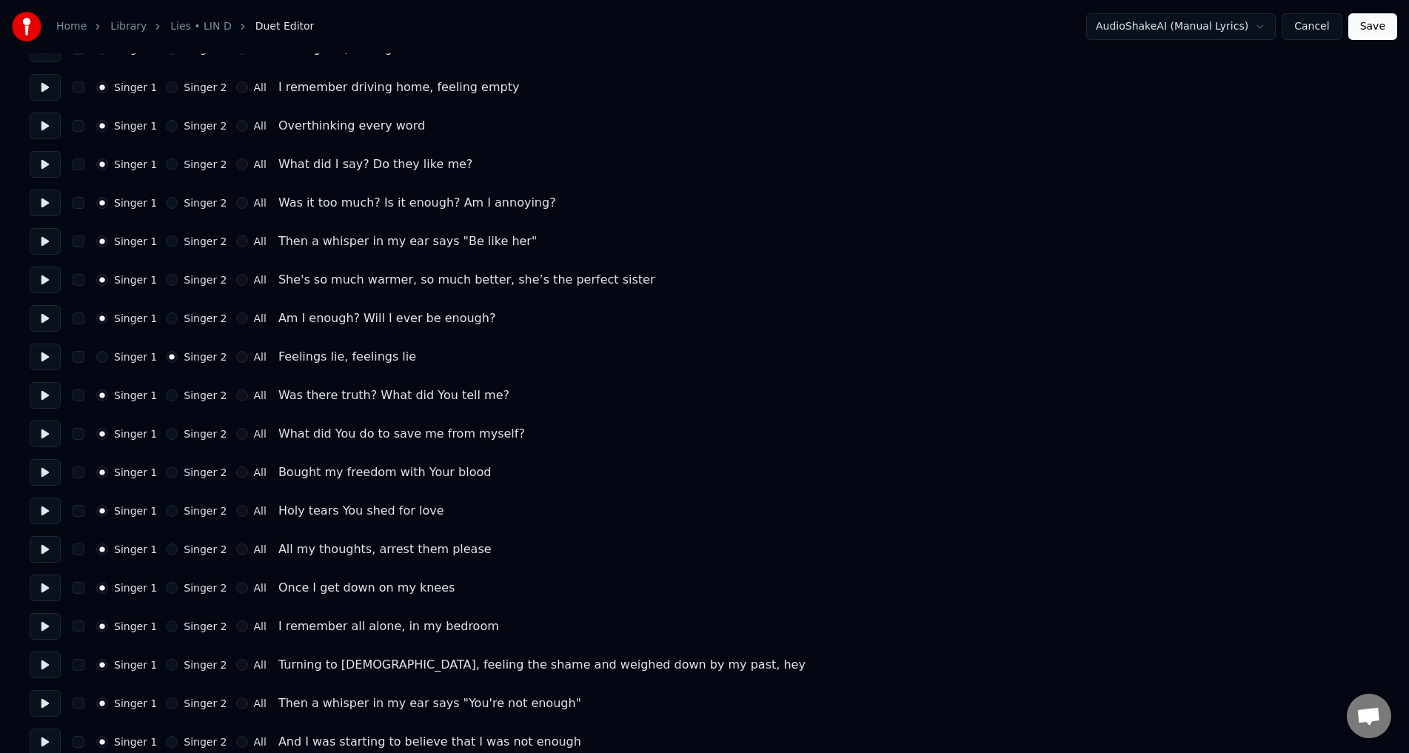
click at [170, 436] on button "Singer 2" at bounding box center [172, 434] width 12 height 12
click at [166, 396] on button "Singer 2" at bounding box center [172, 395] width 12 height 12
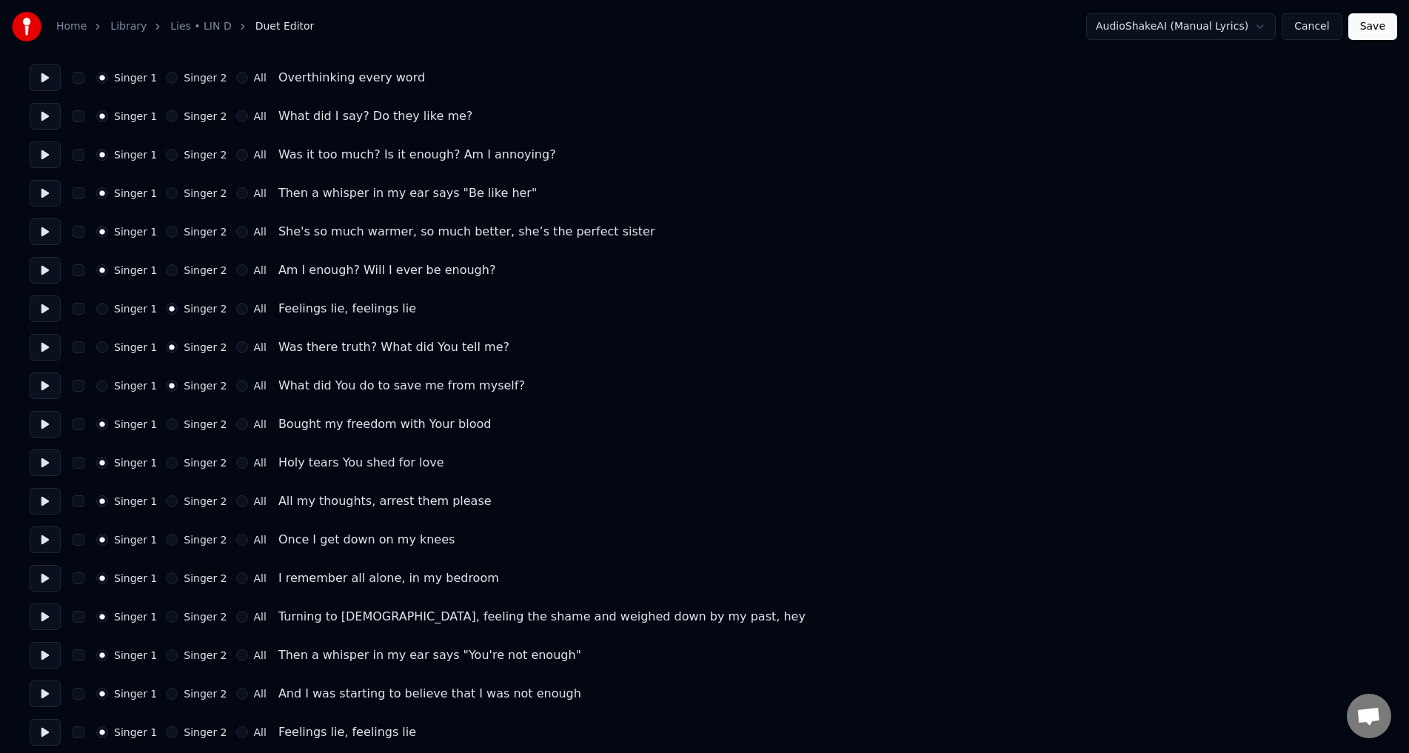
scroll to position [222, 0]
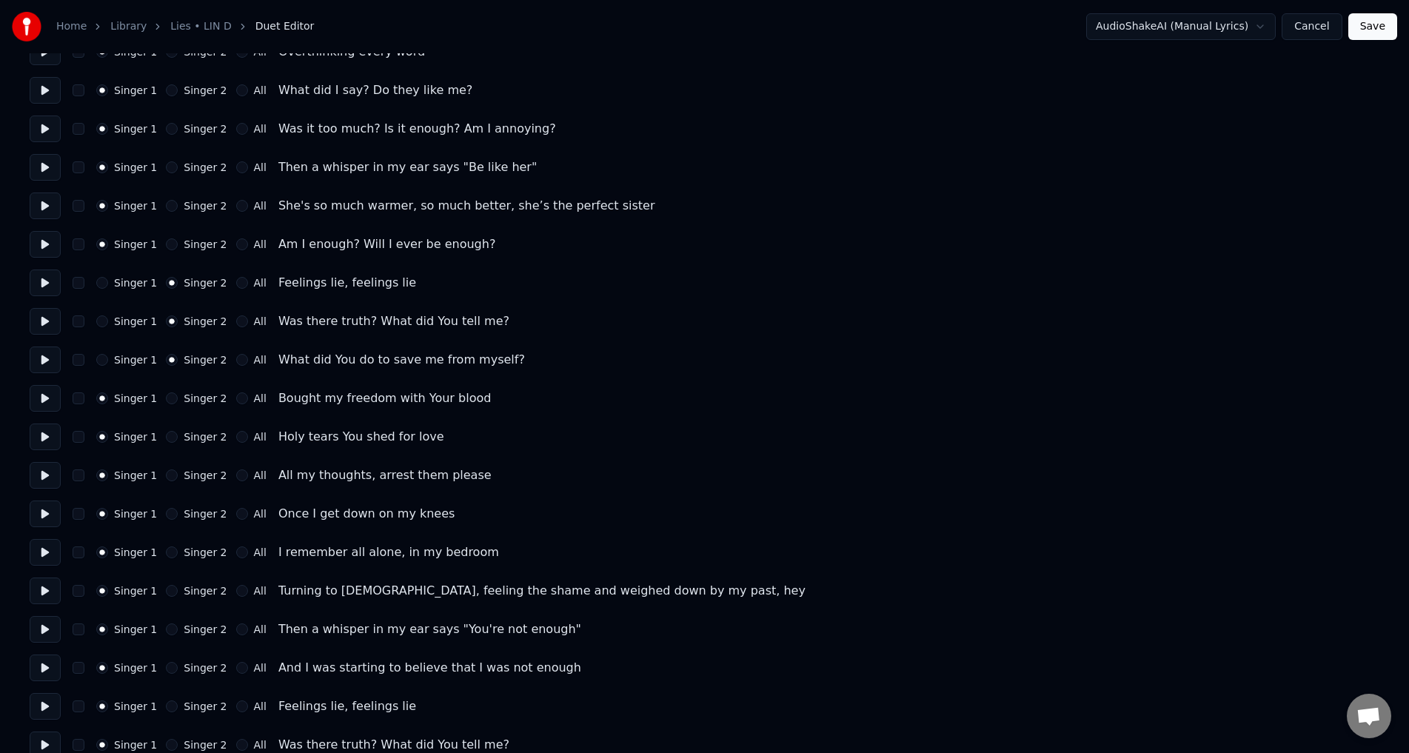
click at [218, 511] on div "Singer 1 Singer 2 All" at bounding box center [181, 514] width 170 height 12
click at [236, 433] on button "All" at bounding box center [242, 437] width 12 height 12
click at [236, 401] on button "All" at bounding box center [242, 398] width 12 height 12
click at [224, 463] on div "Singer 1 Singer 2 All All my thoughts, arrest them please" at bounding box center [704, 475] width 1349 height 27
click at [236, 510] on button "All" at bounding box center [242, 514] width 12 height 12
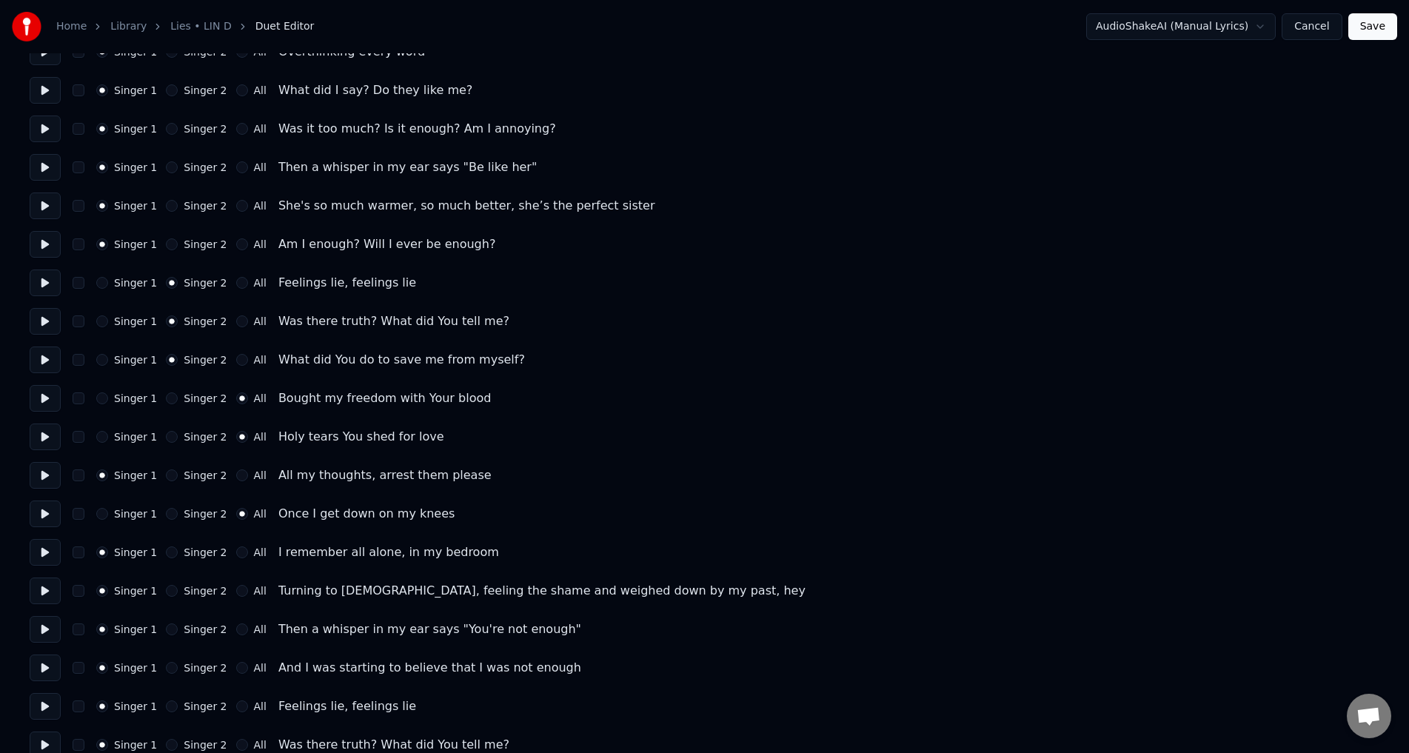
click at [236, 477] on button "All" at bounding box center [242, 475] width 12 height 12
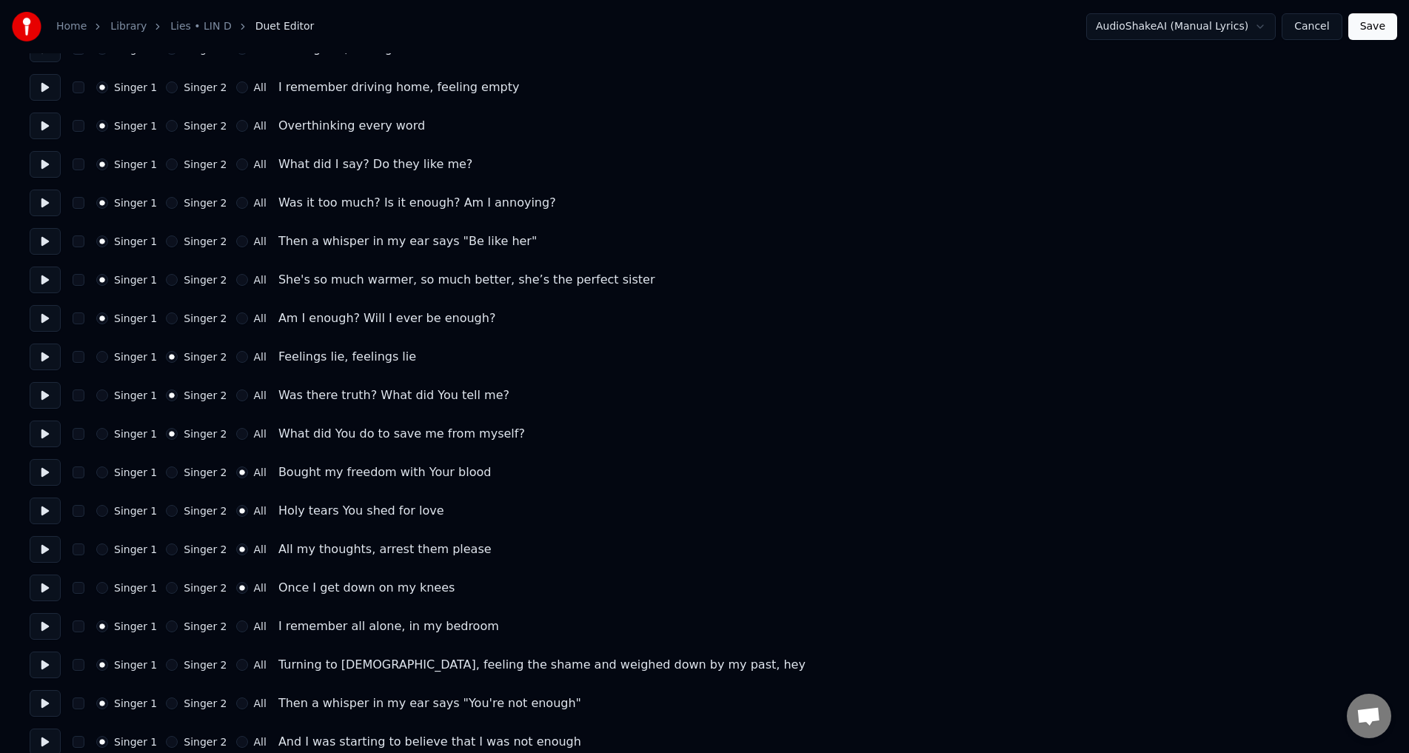
scroll to position [0, 0]
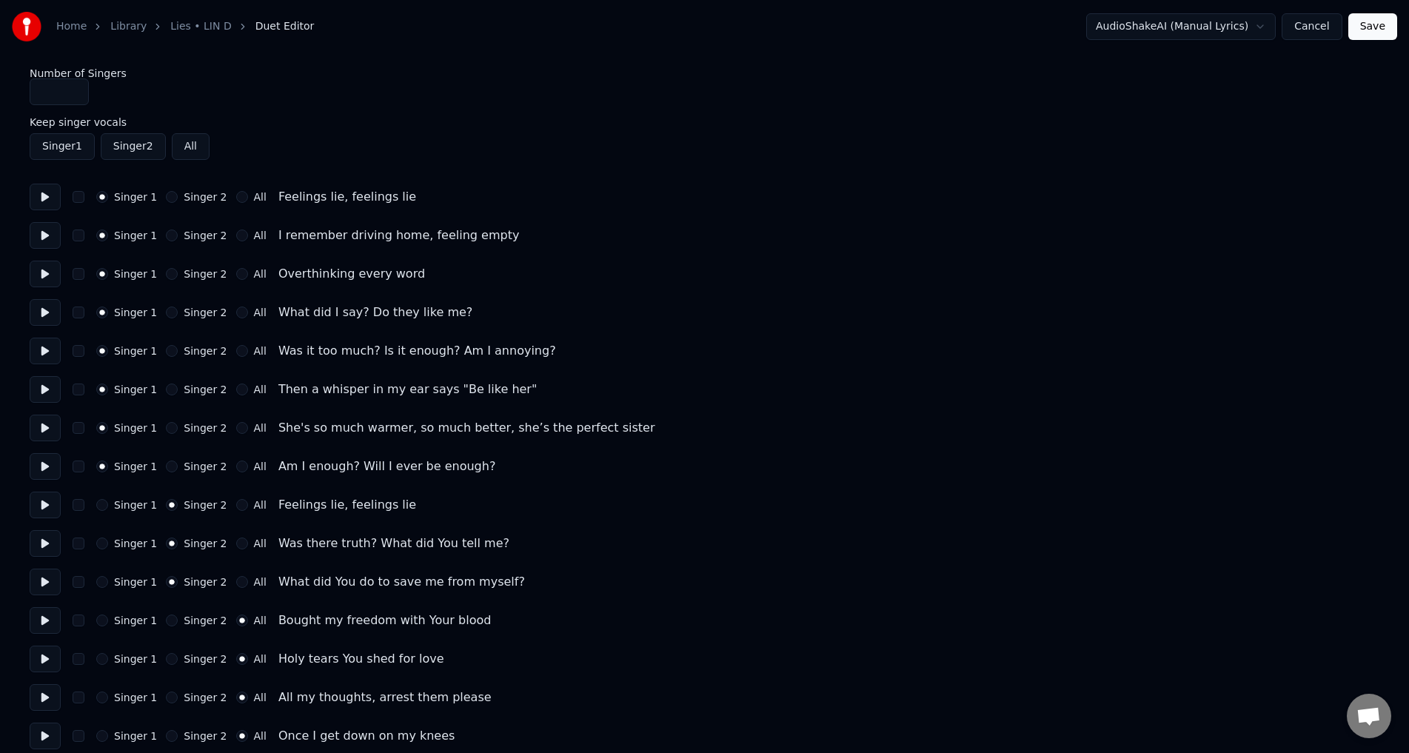
click at [54, 93] on input "*" at bounding box center [59, 91] width 59 height 27
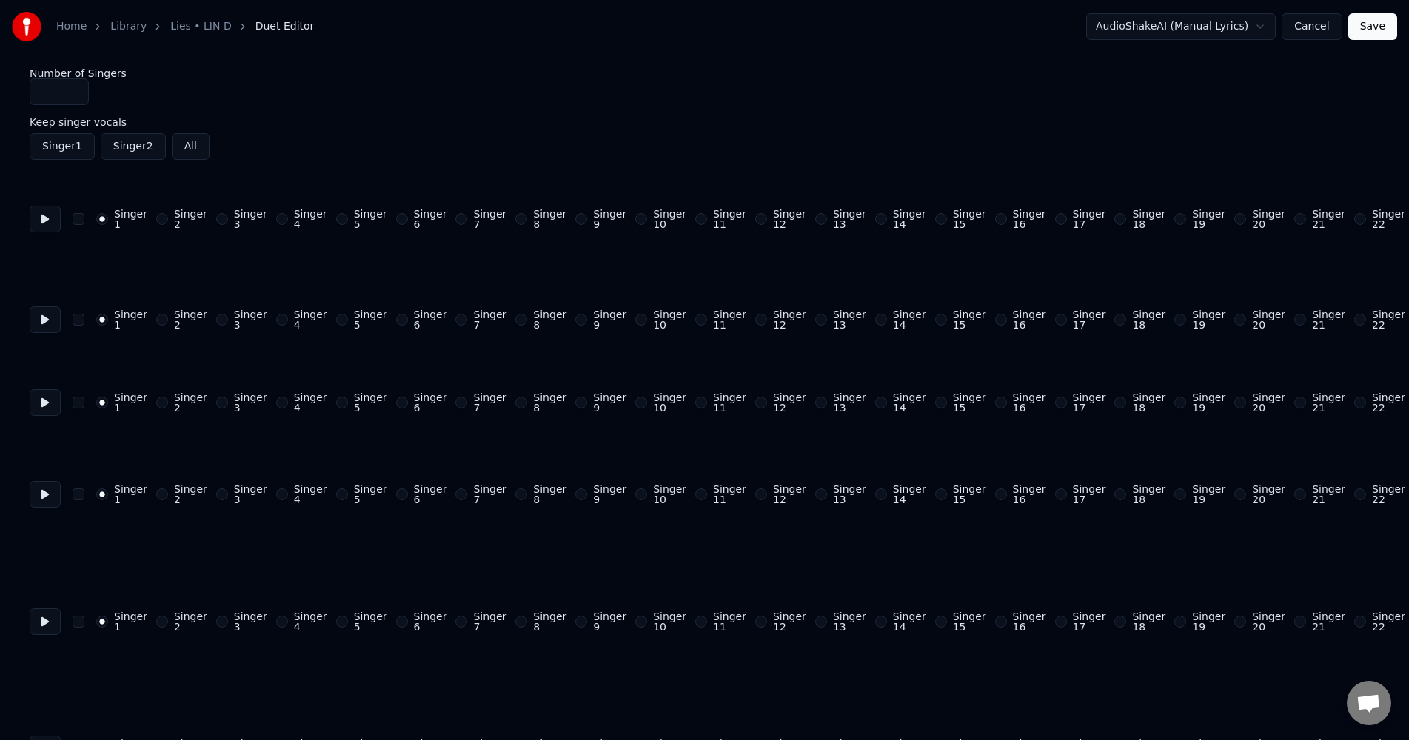
click at [53, 91] on input "**" at bounding box center [59, 91] width 59 height 27
drag, startPoint x: 53, startPoint y: 91, endPoint x: 18, endPoint y: 98, distance: 35.4
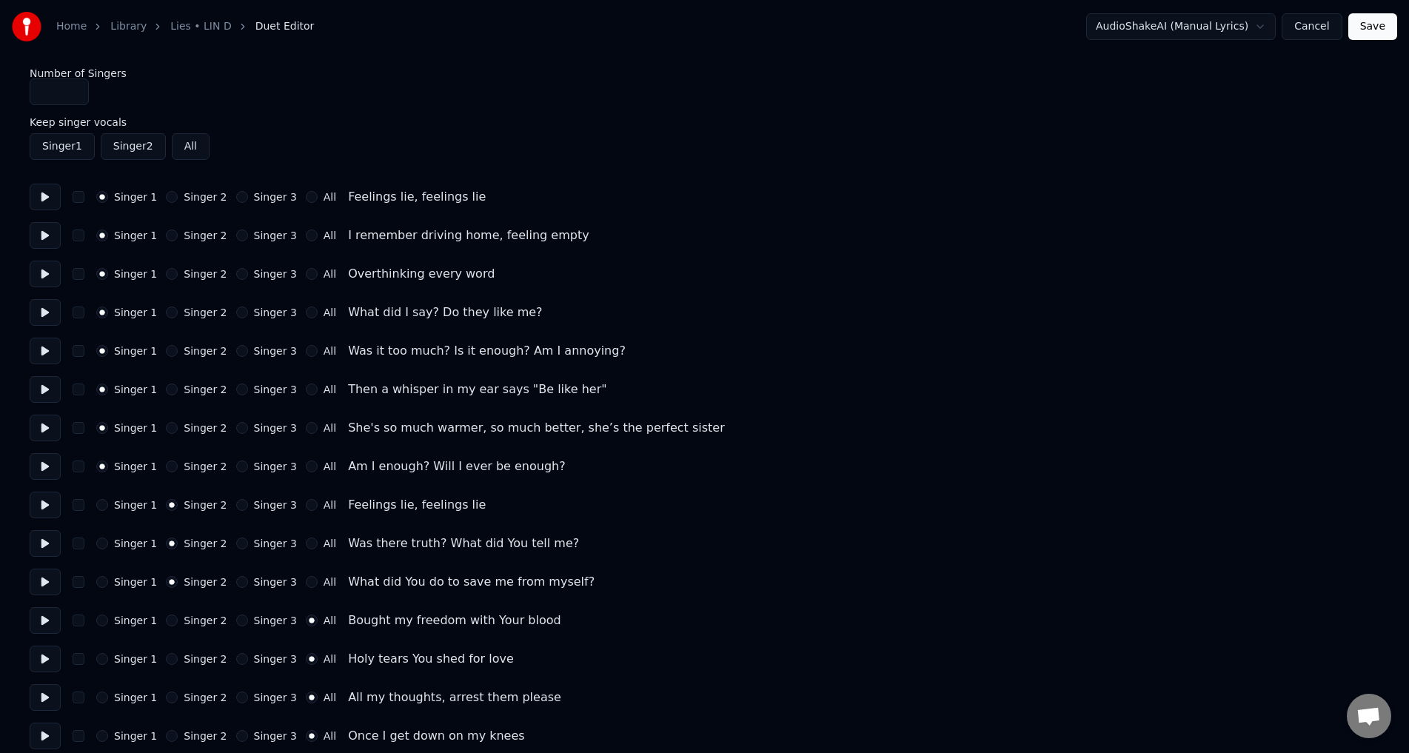
type input "*"
click at [247, 124] on label "Keep singer vocals" at bounding box center [704, 122] width 1349 height 10
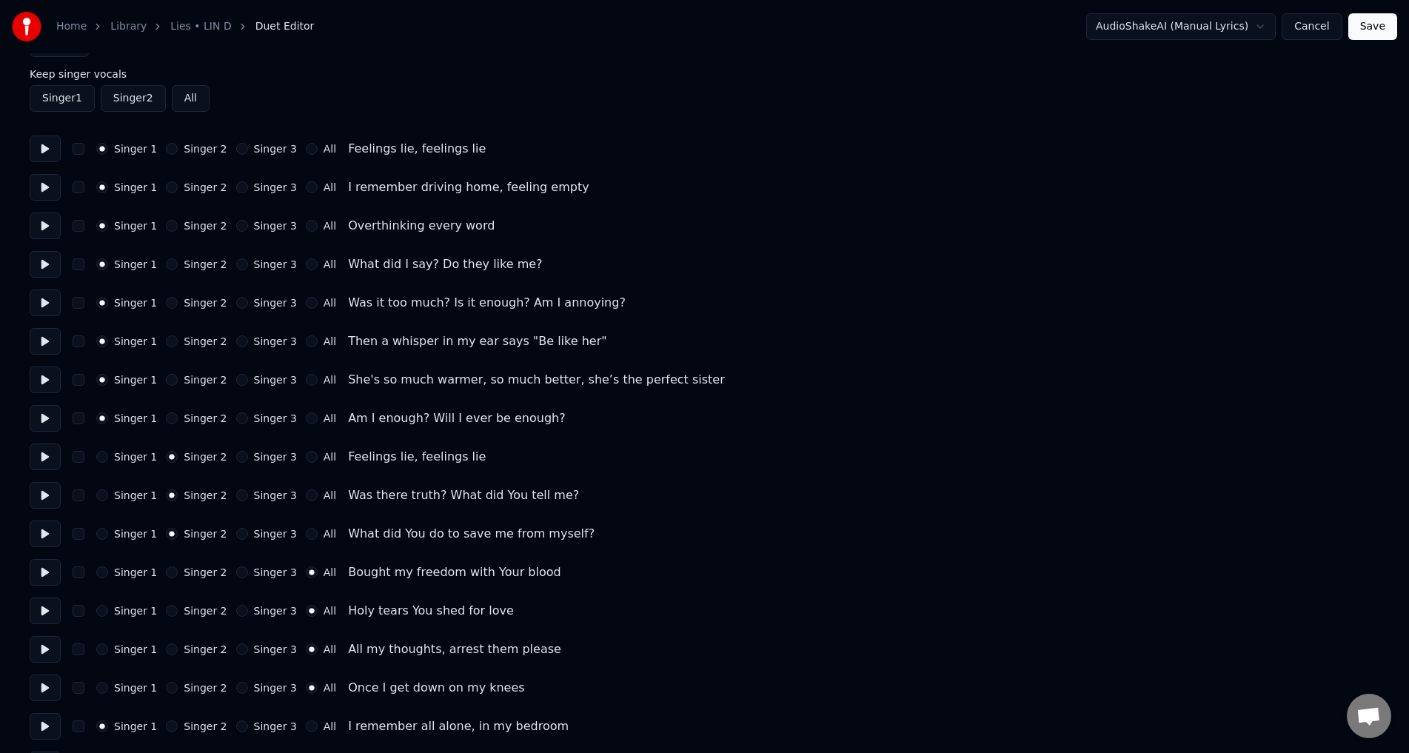
scroll to position [74, 0]
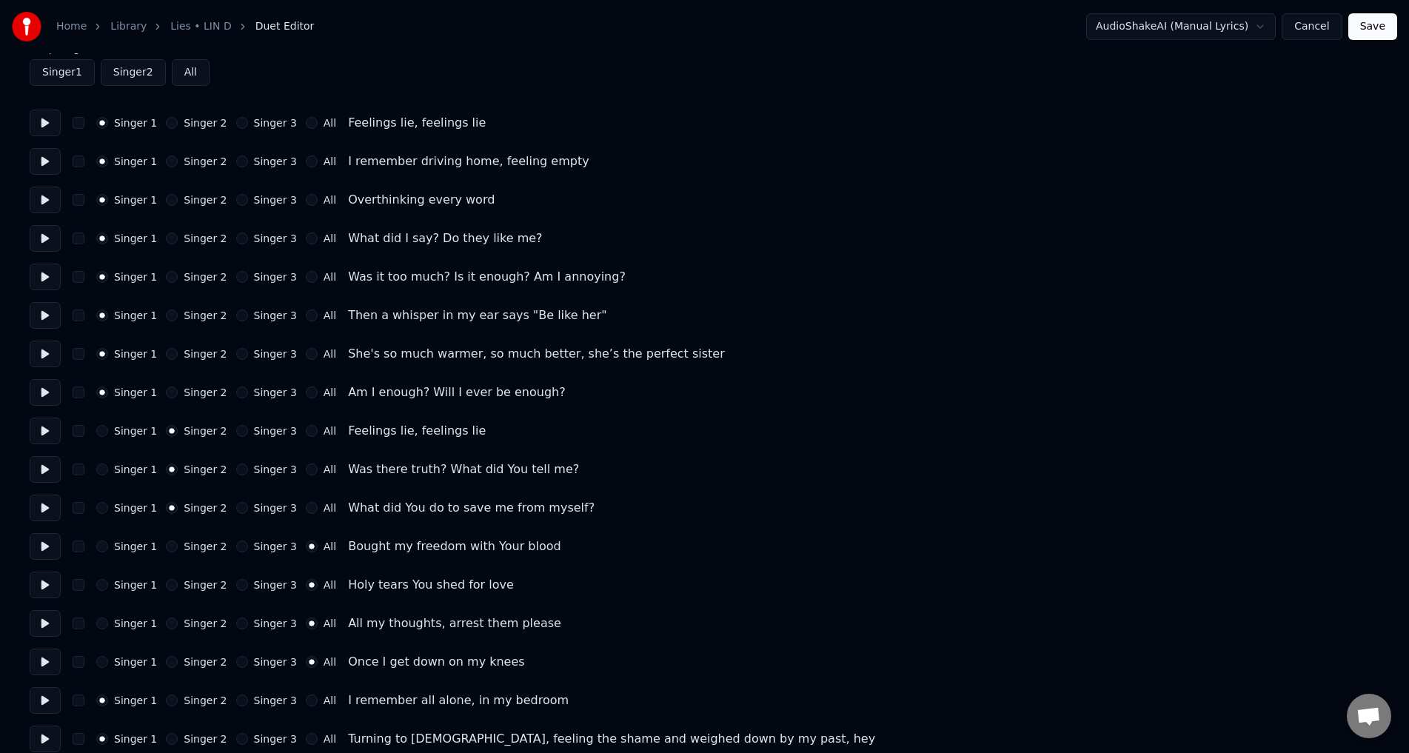
click at [236, 542] on button "Singer 3" at bounding box center [242, 546] width 12 height 12
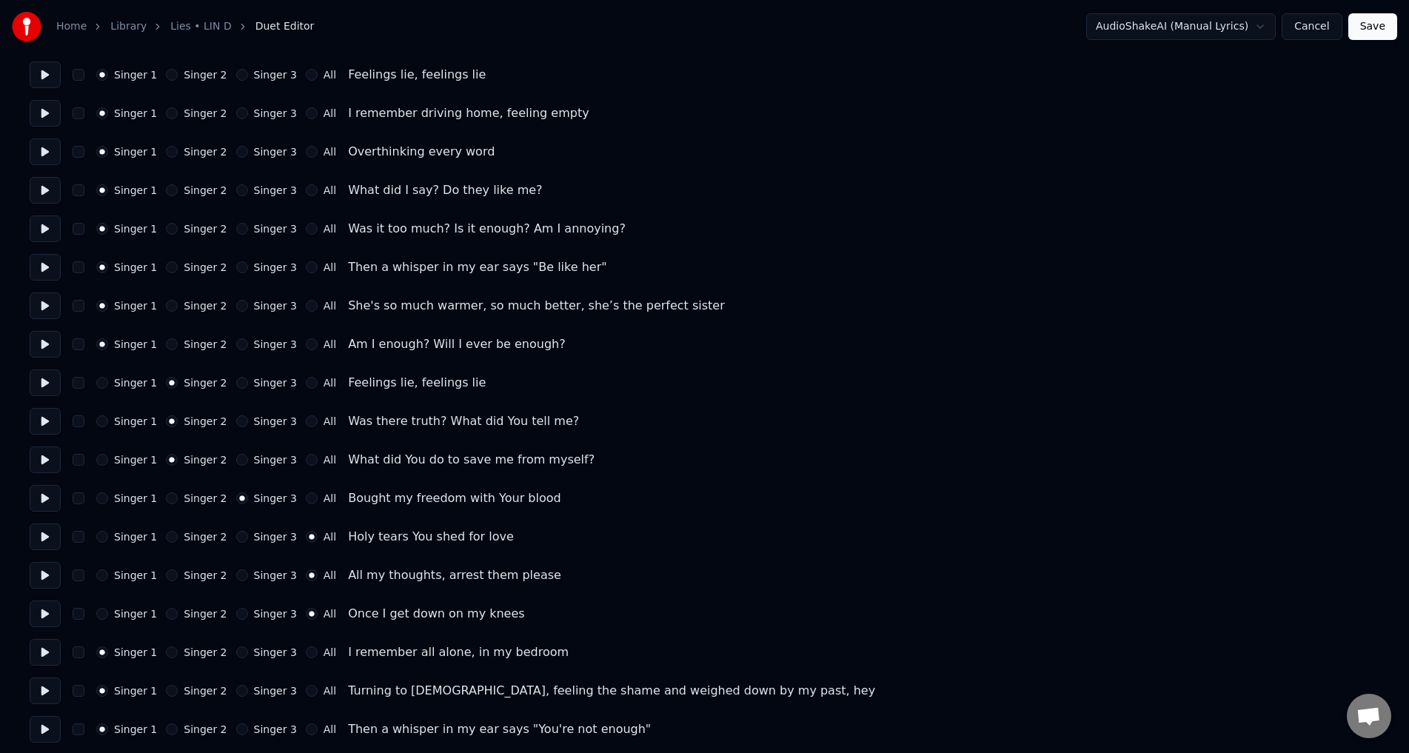
scroll to position [148, 0]
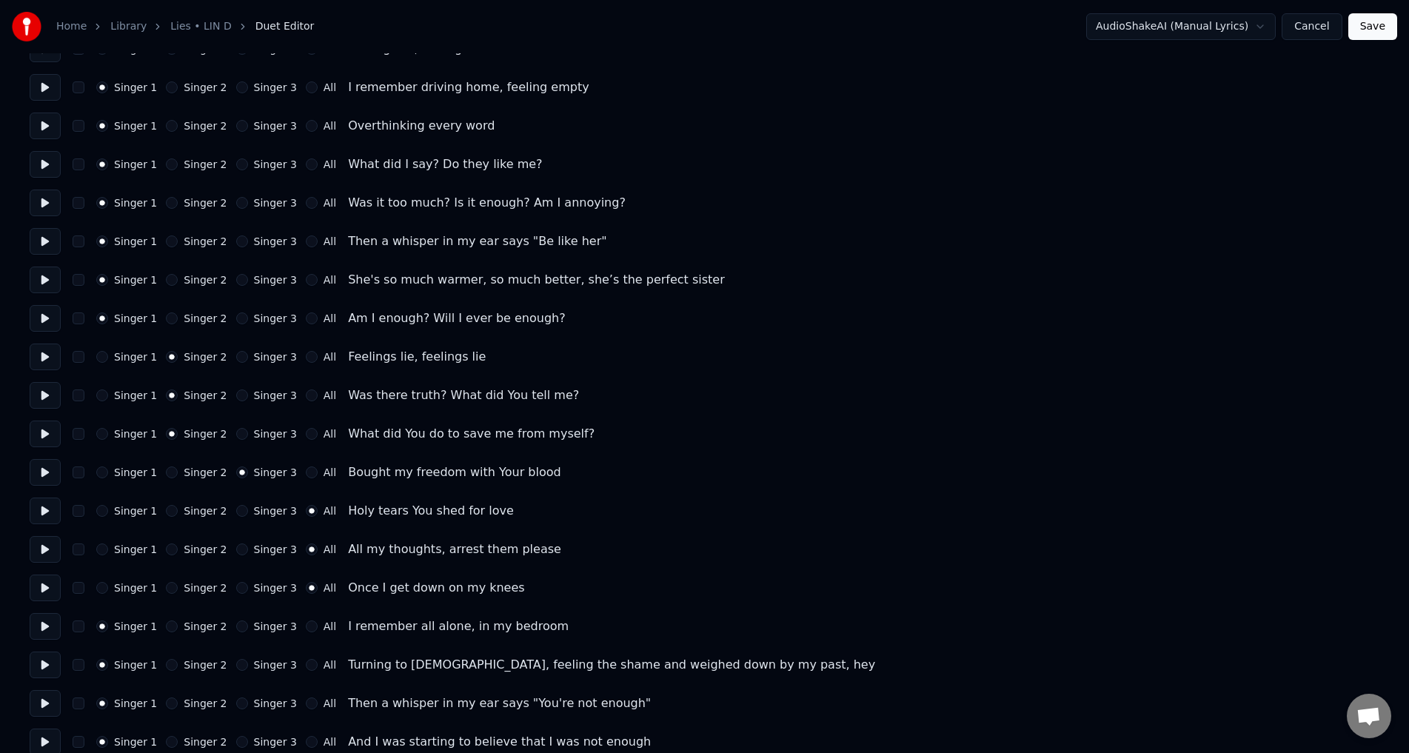
click at [224, 503] on div "Singer 1 Singer 2 Singer 3 All Holy tears You shed for love" at bounding box center [704, 510] width 1349 height 27
click at [236, 549] on button "Singer 3" at bounding box center [242, 549] width 12 height 12
click at [236, 626] on button "Singer 3" at bounding box center [242, 626] width 12 height 12
click at [223, 592] on div "Singer 1 Singer 2 Singer 3 All" at bounding box center [216, 588] width 240 height 12
click at [236, 588] on button "Singer 3" at bounding box center [242, 588] width 12 height 12
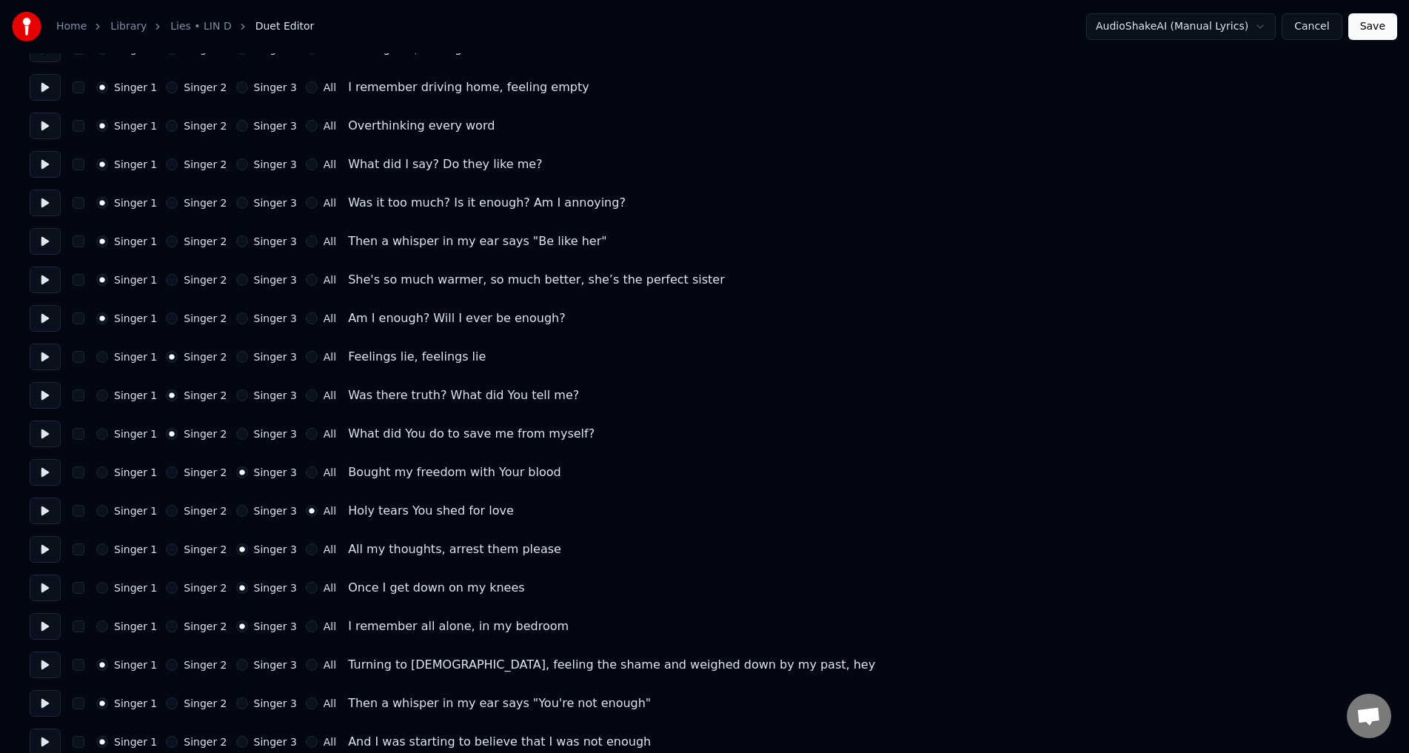
click at [236, 514] on button "Singer 3" at bounding box center [242, 511] width 12 height 12
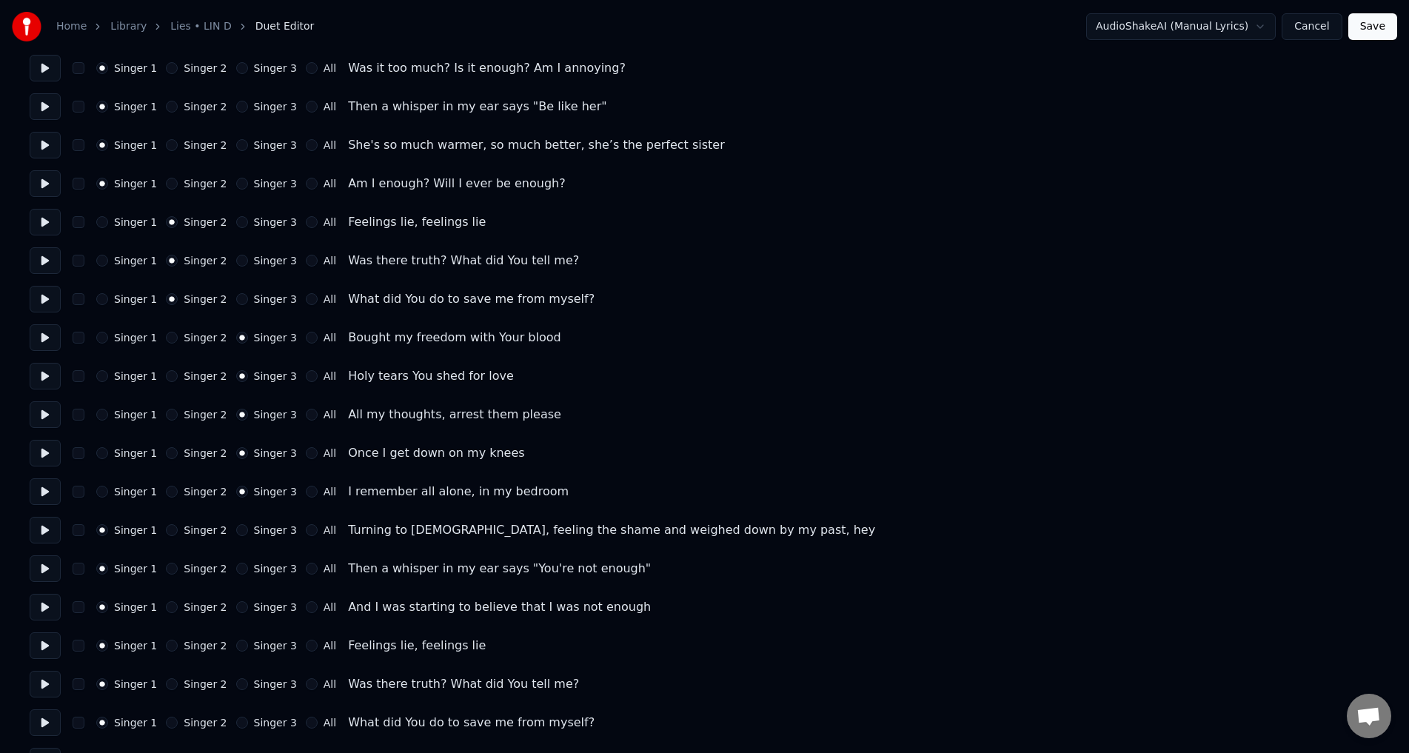
scroll to position [296, 0]
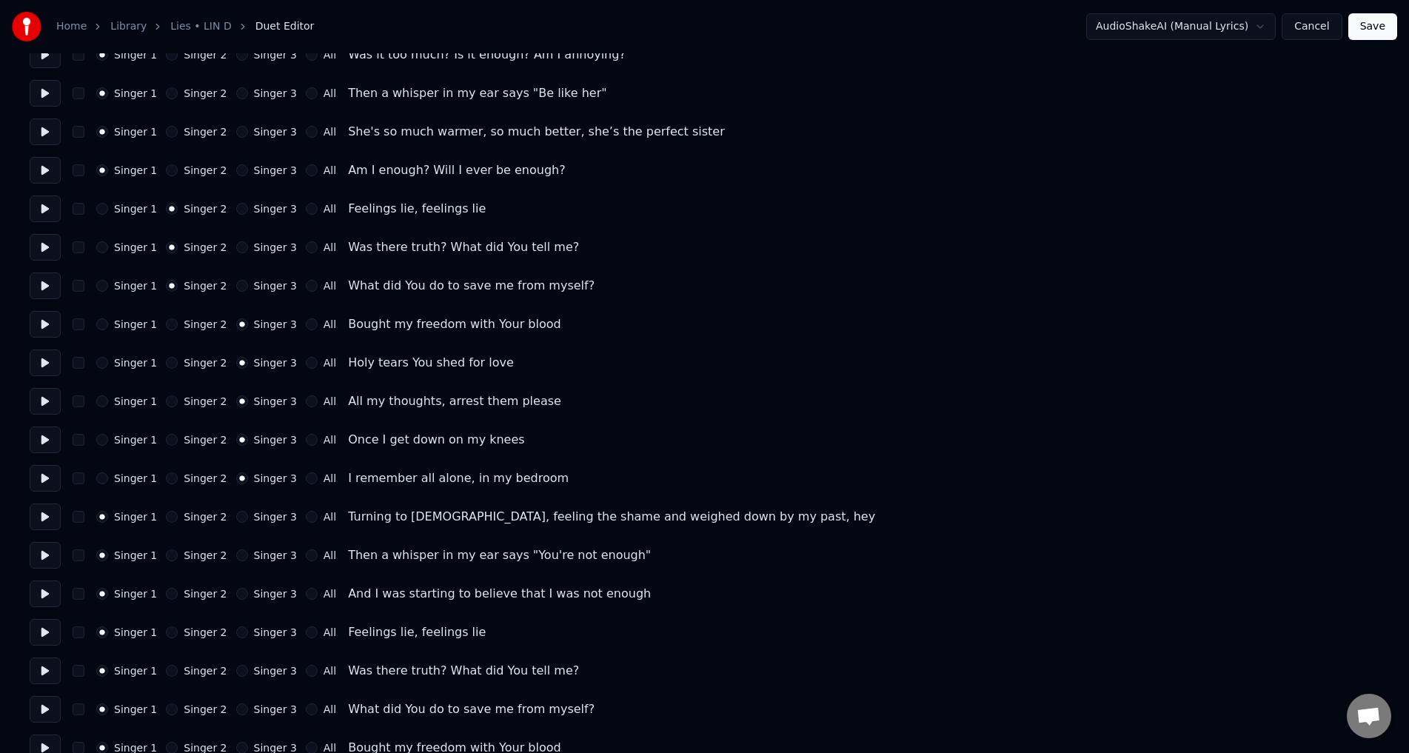
click at [223, 594] on div "Singer 1 Singer 2 Singer 3 All" at bounding box center [216, 594] width 240 height 12
click at [236, 520] on button "Singer 3" at bounding box center [242, 517] width 12 height 12
click at [236, 549] on button "Singer 3" at bounding box center [242, 555] width 12 height 12
click at [223, 591] on div "Singer 1 Singer 2 Singer 3 All" at bounding box center [216, 594] width 240 height 12
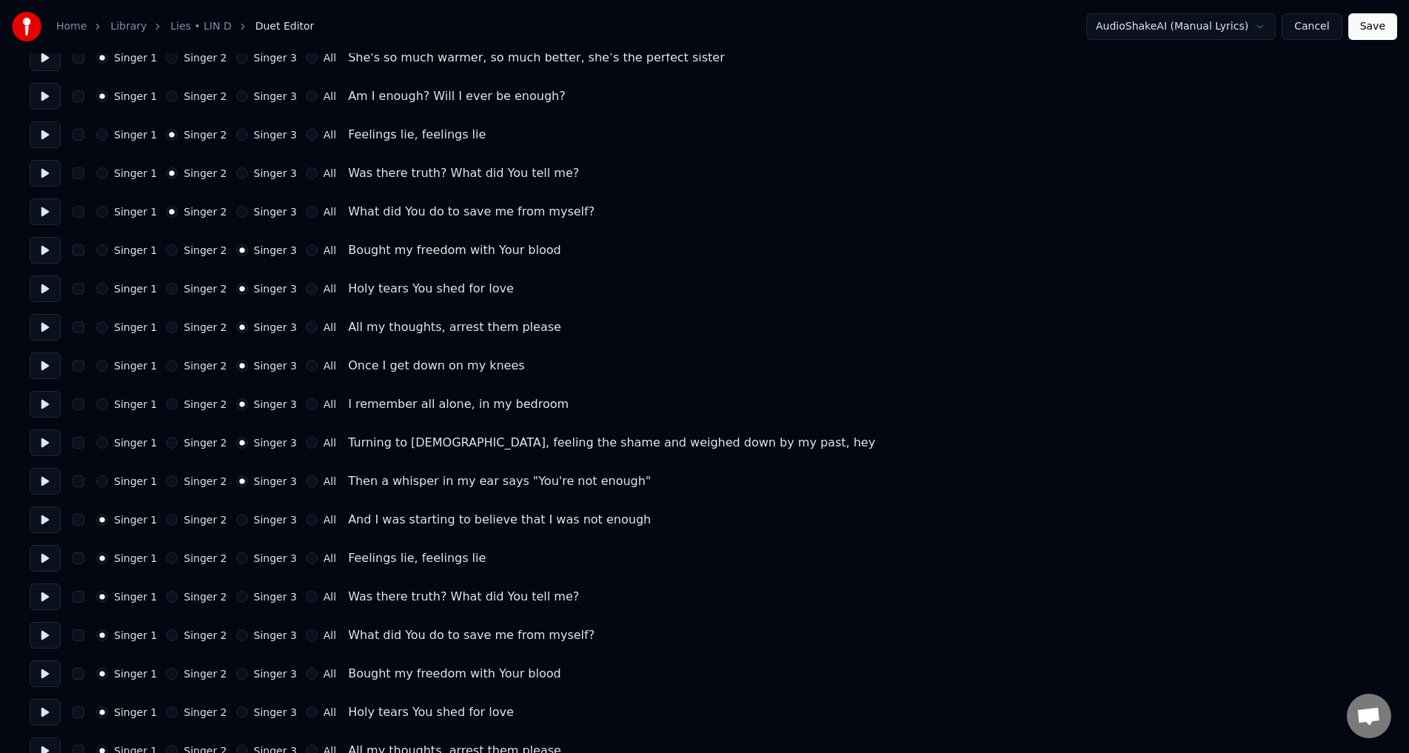
click at [236, 519] on button "Singer 3" at bounding box center [242, 520] width 12 height 12
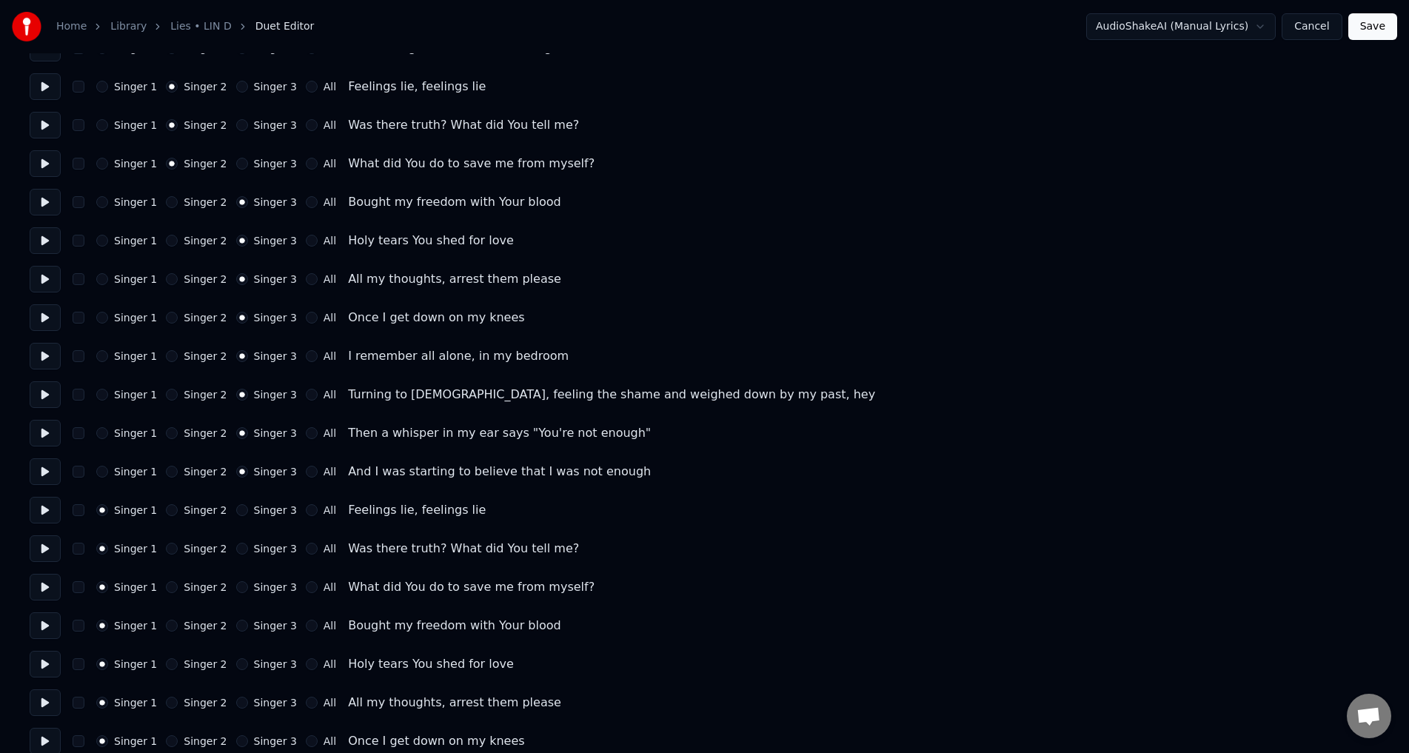
scroll to position [444, 0]
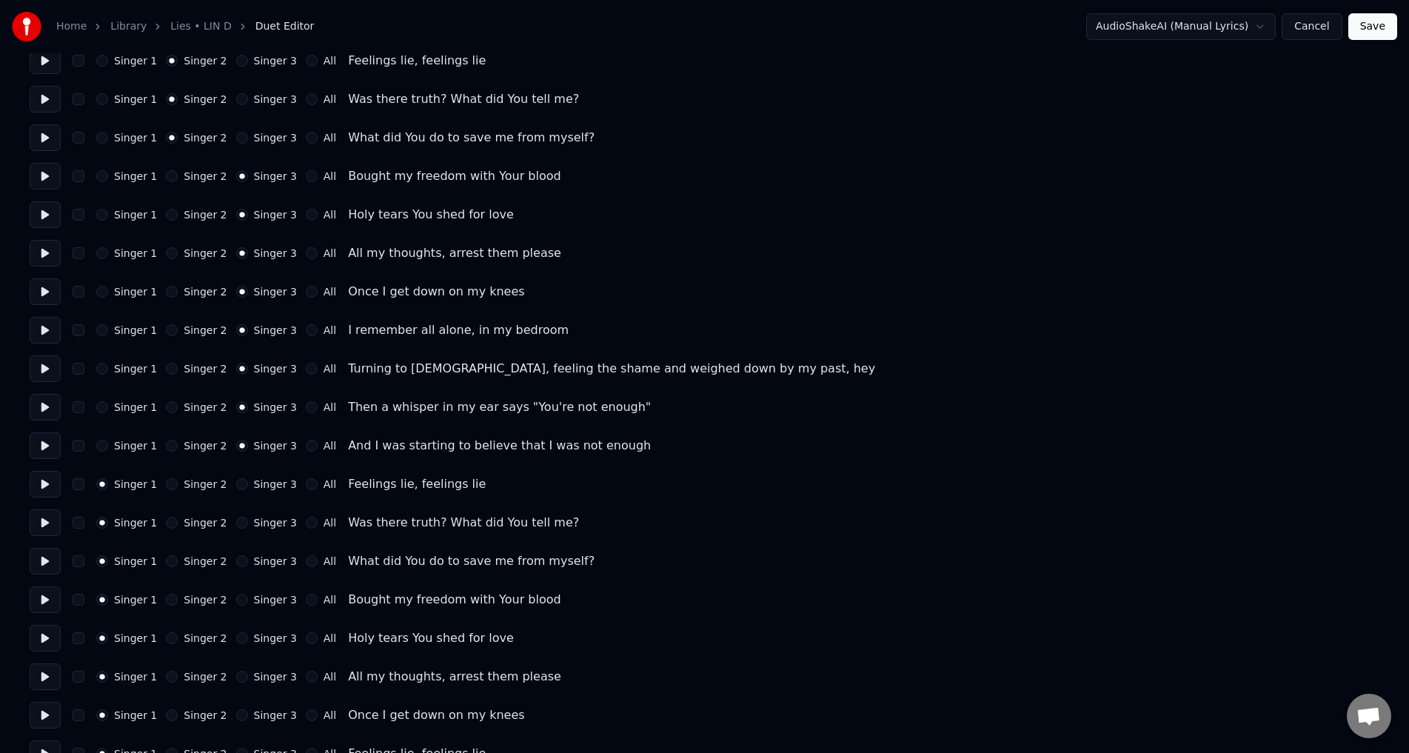
click at [306, 598] on button "All" at bounding box center [312, 600] width 12 height 12
click at [306, 637] on button "All" at bounding box center [312, 638] width 12 height 12
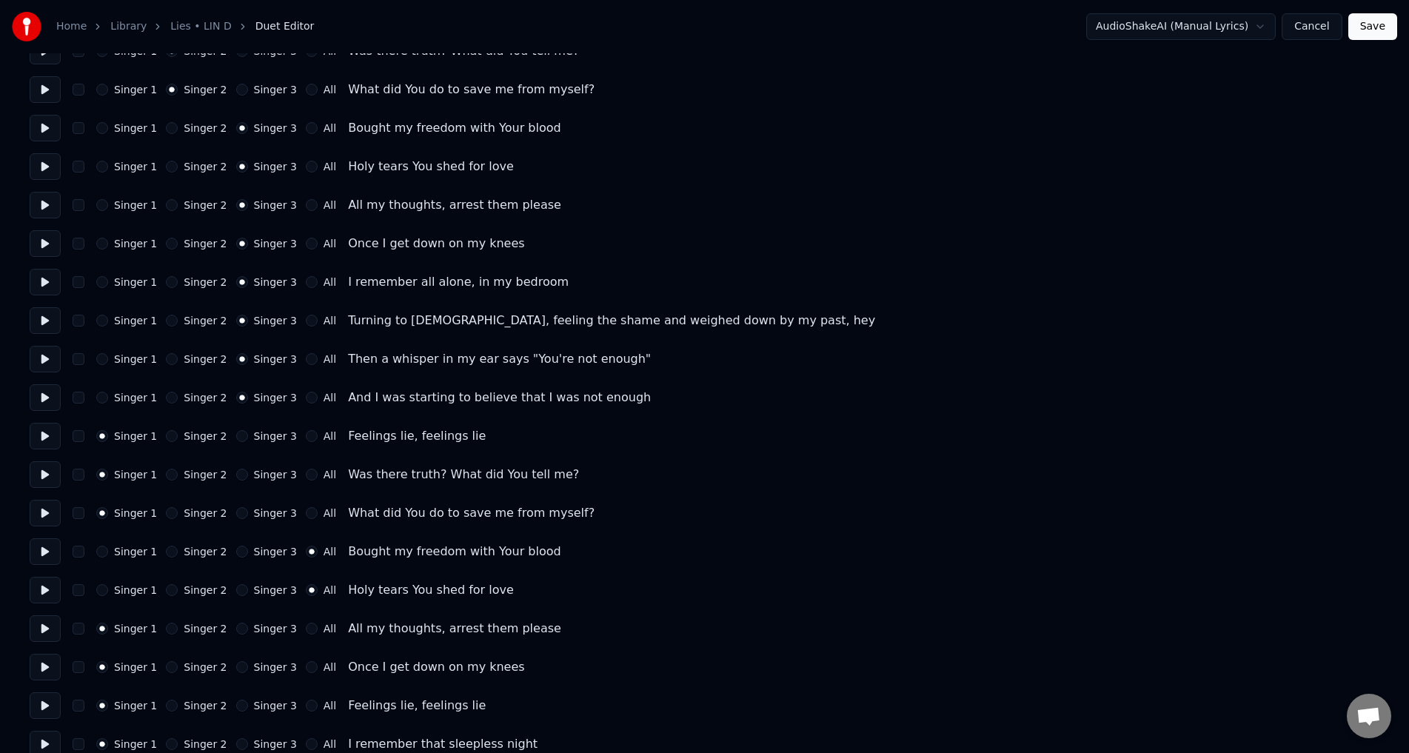
scroll to position [518, 0]
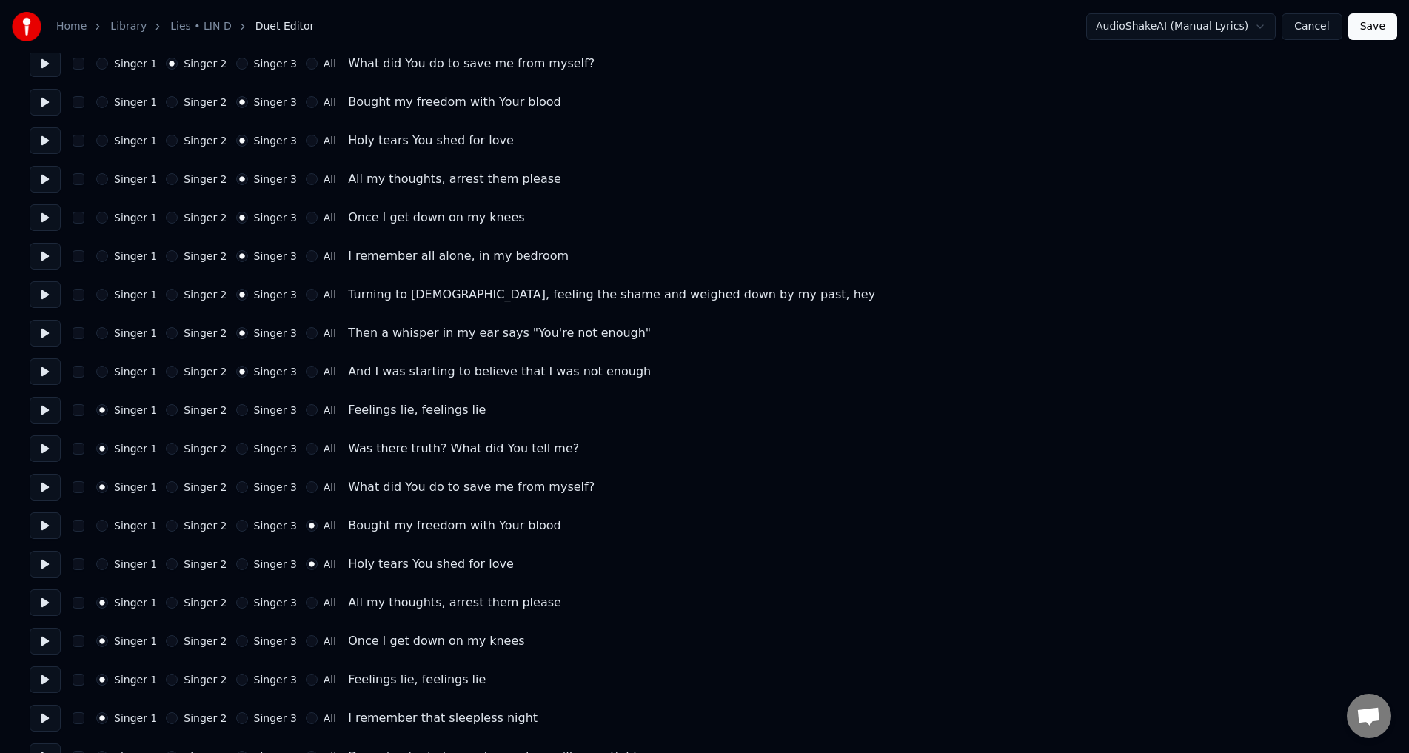
click at [289, 593] on div "Singer 1 Singer 2 Singer 3 All All my thoughts, arrest them please" at bounding box center [704, 602] width 1349 height 27
click at [306, 640] on button "All" at bounding box center [312, 641] width 12 height 12
click at [306, 600] on button "All" at bounding box center [312, 603] width 12 height 12
click at [288, 683] on div "Singer 1 Singer 2 Singer 3 All" at bounding box center [216, 680] width 240 height 12
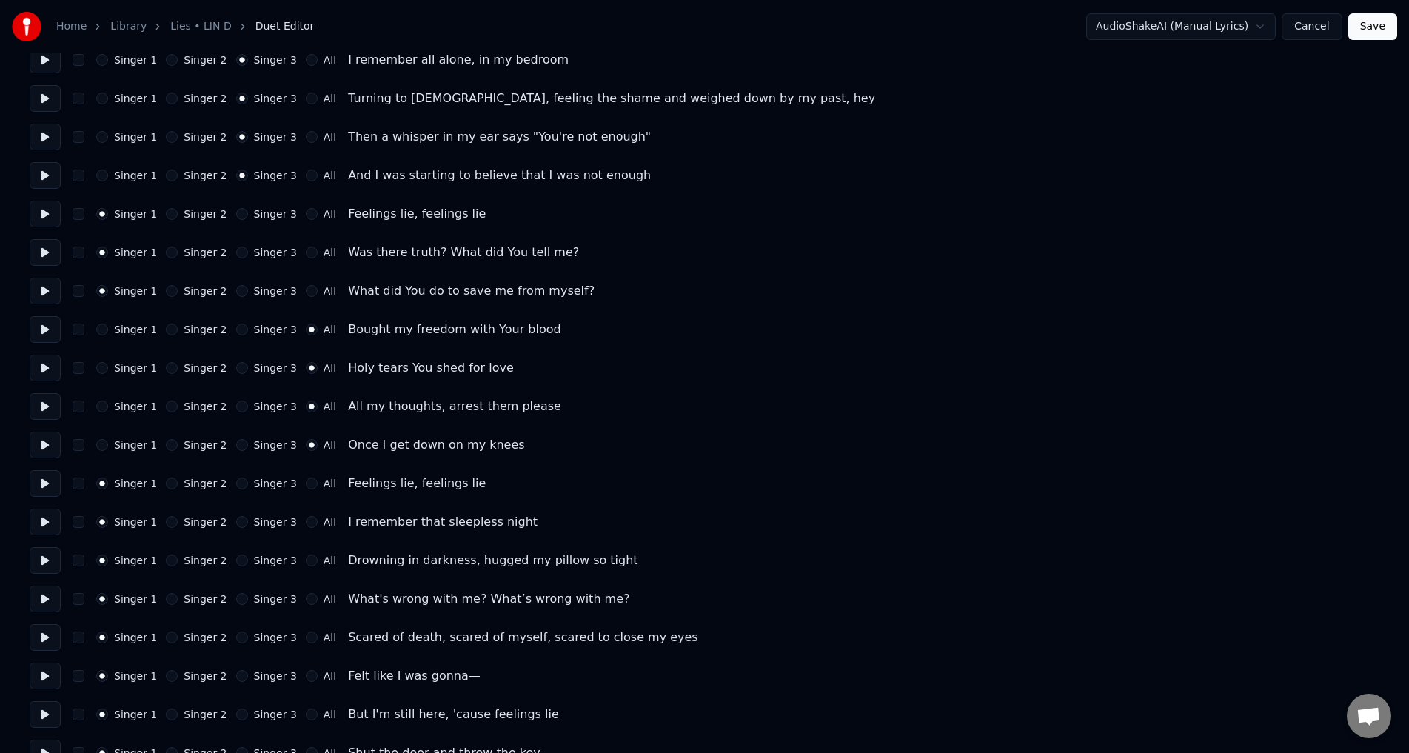
scroll to position [740, 0]
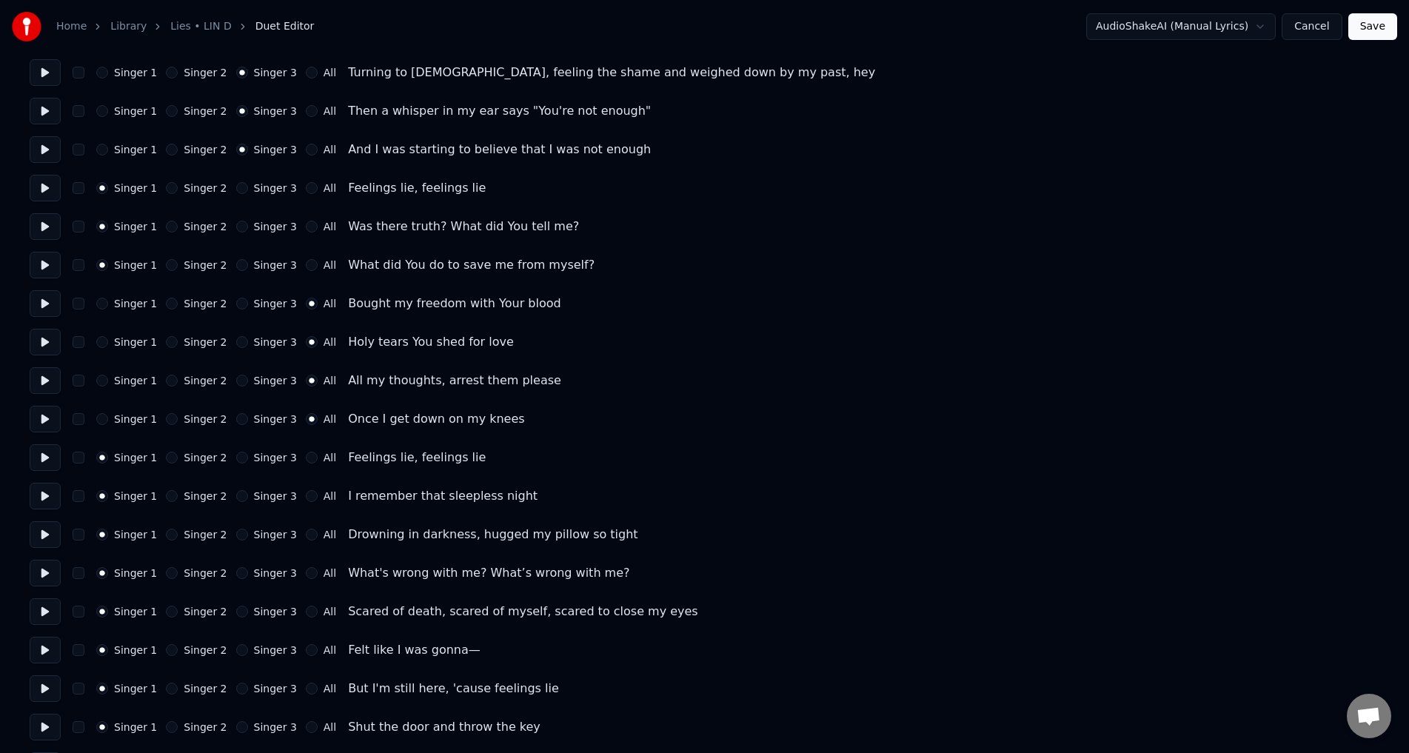
click at [236, 494] on button "Singer 3" at bounding box center [242, 496] width 12 height 12
click at [236, 529] on button "Singer 3" at bounding box center [242, 535] width 12 height 12
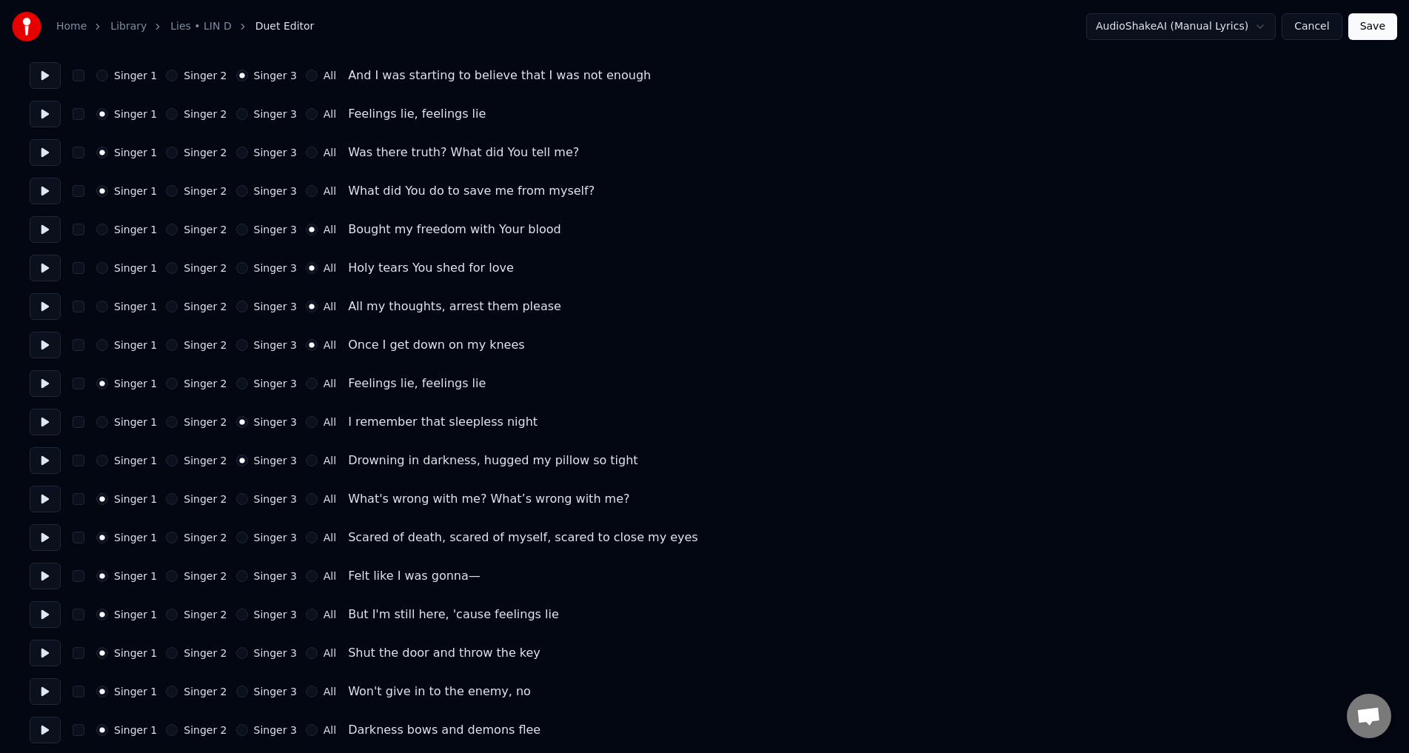
click at [236, 497] on button "Singer 3" at bounding box center [242, 499] width 12 height 12
click at [236, 540] on button "Singer 3" at bounding box center [242, 537] width 12 height 12
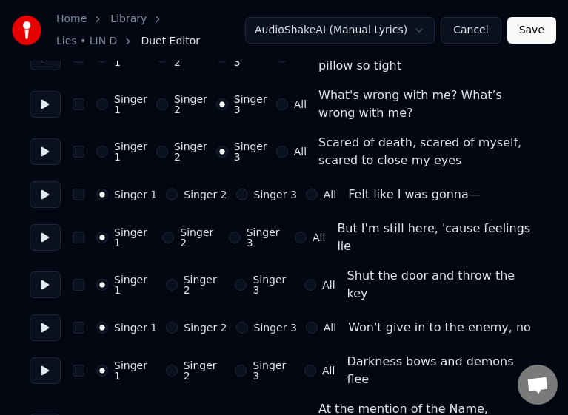
scroll to position [1333, 0]
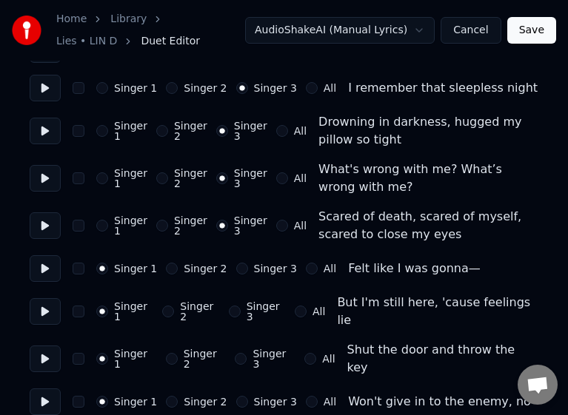
click at [230, 306] on button "Singer 3" at bounding box center [235, 312] width 12 height 12
click at [236, 263] on button "Singer 3" at bounding box center [242, 269] width 12 height 12
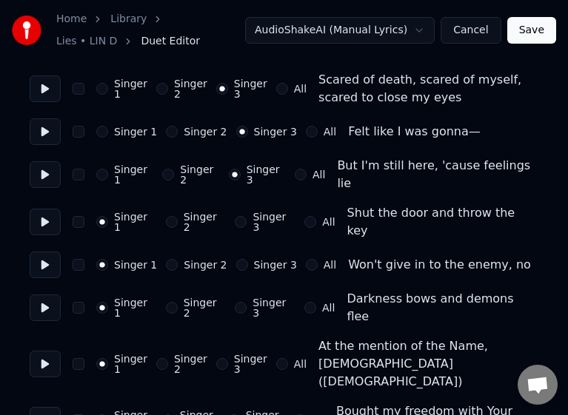
scroll to position [1481, 0]
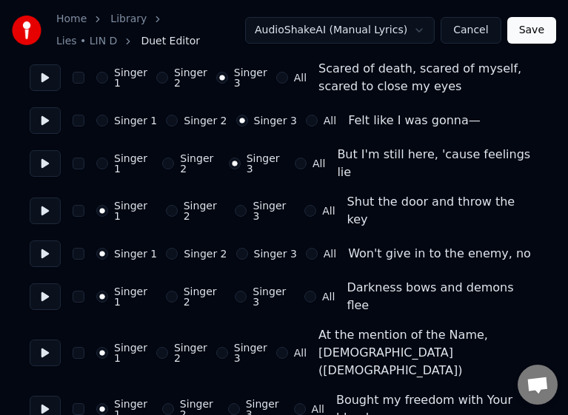
click at [285, 399] on div "Singer 1 Singer 2 Singer 3 All" at bounding box center [210, 409] width 228 height 21
click at [294, 403] on button "All" at bounding box center [300, 409] width 12 height 12
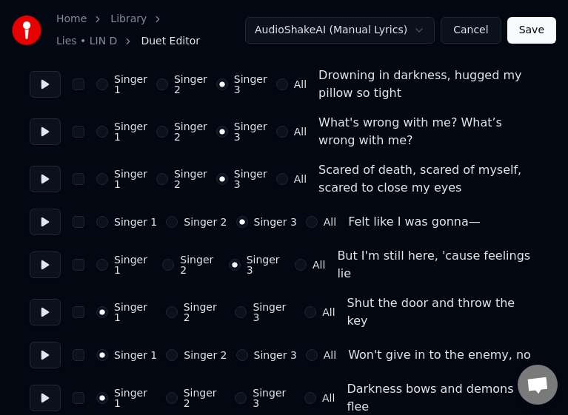
scroll to position [1333, 0]
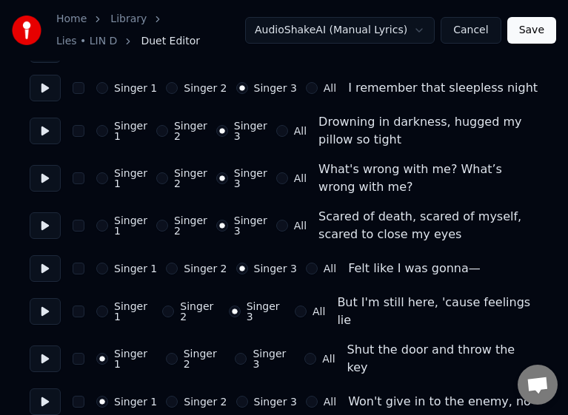
click at [47, 346] on button at bounding box center [45, 359] width 31 height 27
click at [543, 29] on button "Save" at bounding box center [531, 30] width 49 height 27
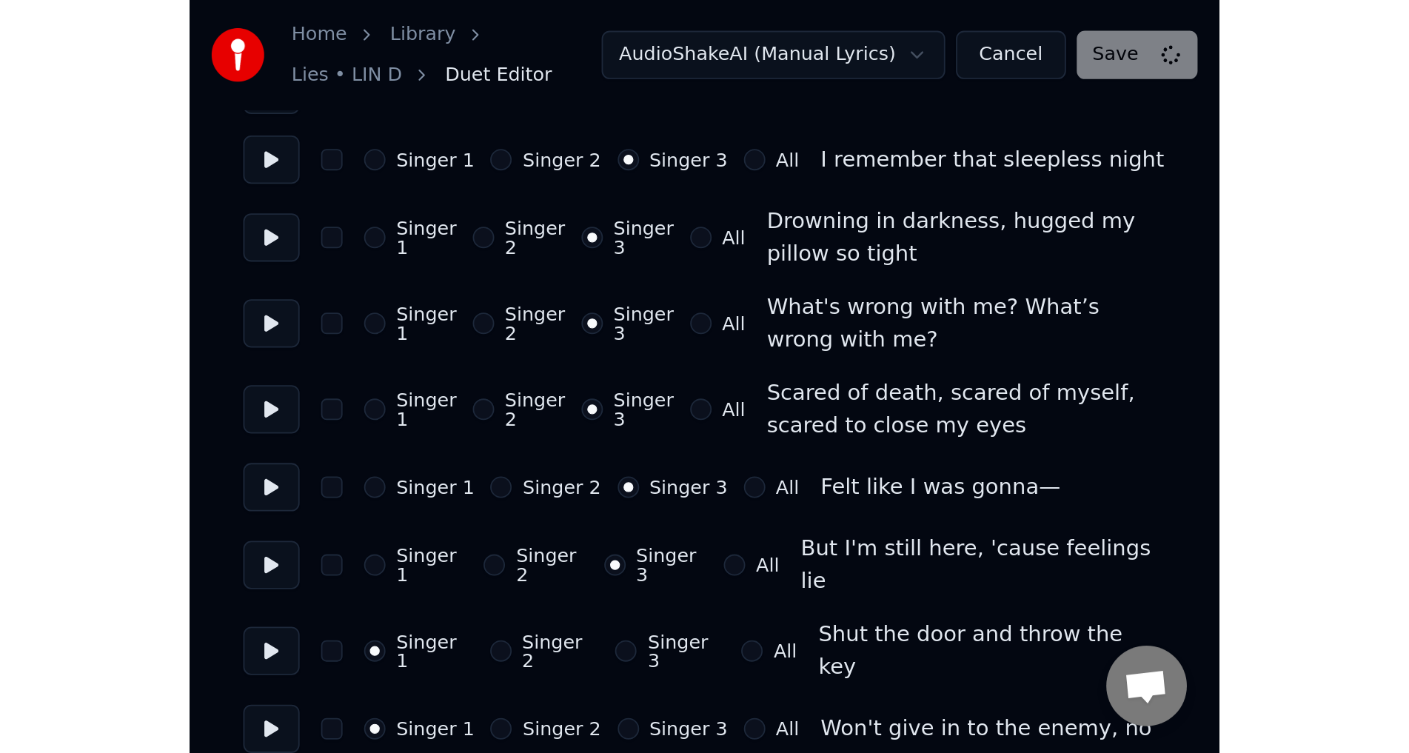
scroll to position [1012, 0]
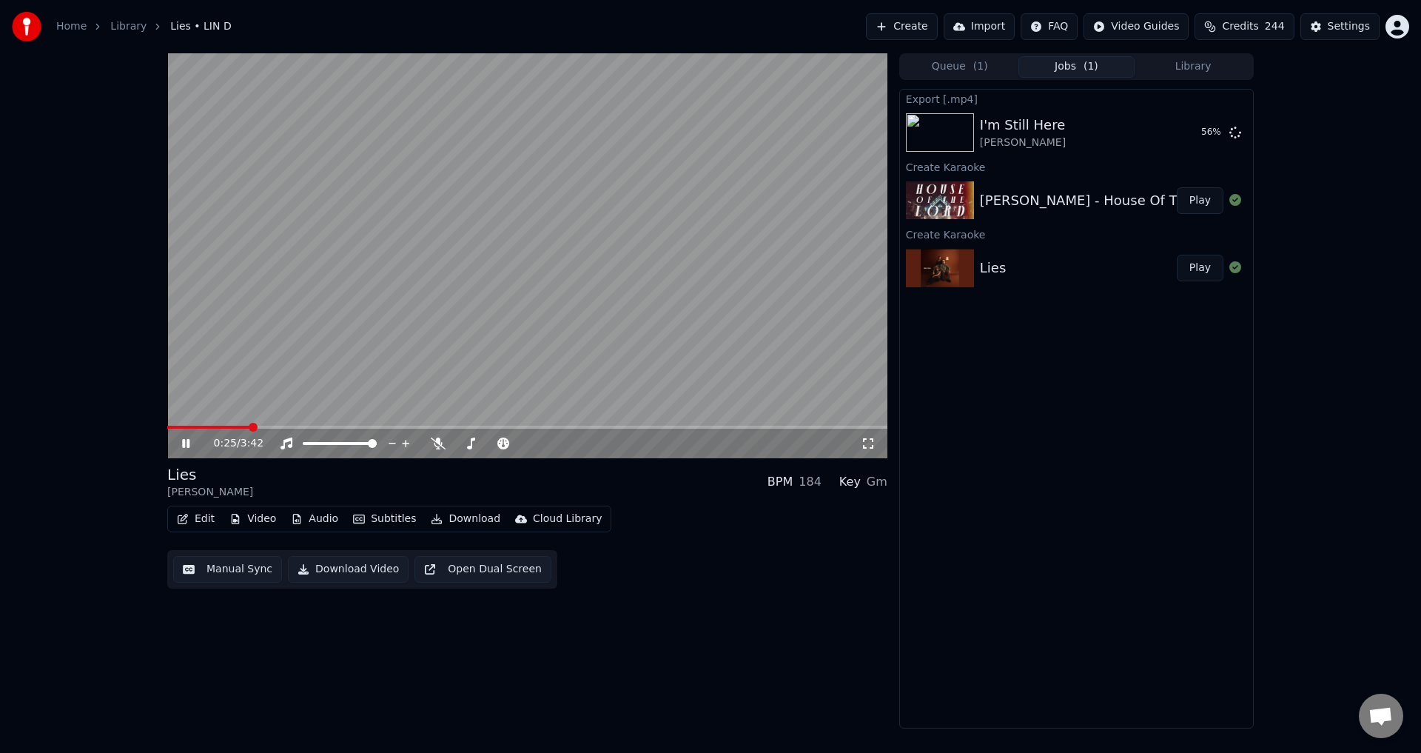
click at [601, 254] on video at bounding box center [527, 255] width 720 height 405
click at [309, 572] on button "Download Video" at bounding box center [348, 569] width 121 height 27
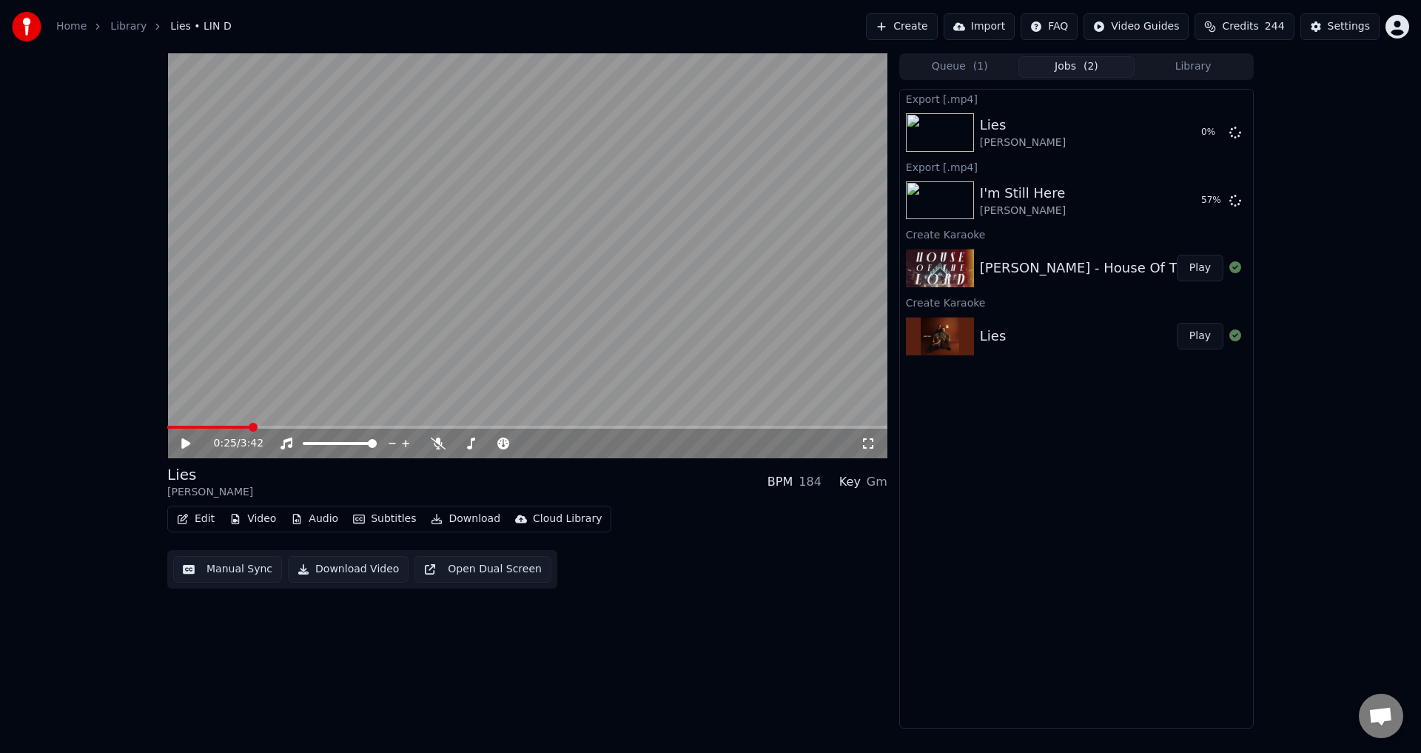
click at [1203, 267] on button "Play" at bounding box center [1200, 268] width 47 height 27
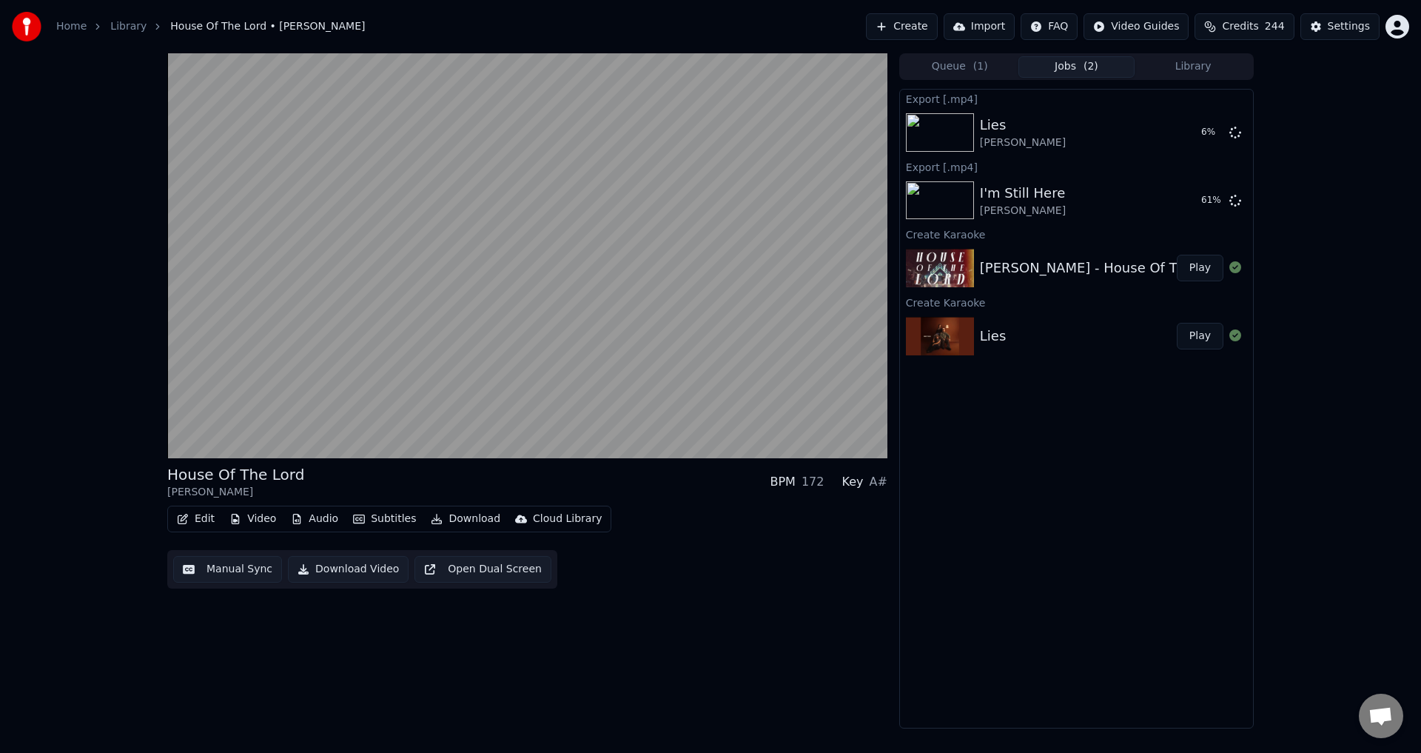
click at [568, 180] on video at bounding box center [527, 255] width 720 height 405
click at [377, 309] on video at bounding box center [527, 255] width 720 height 405
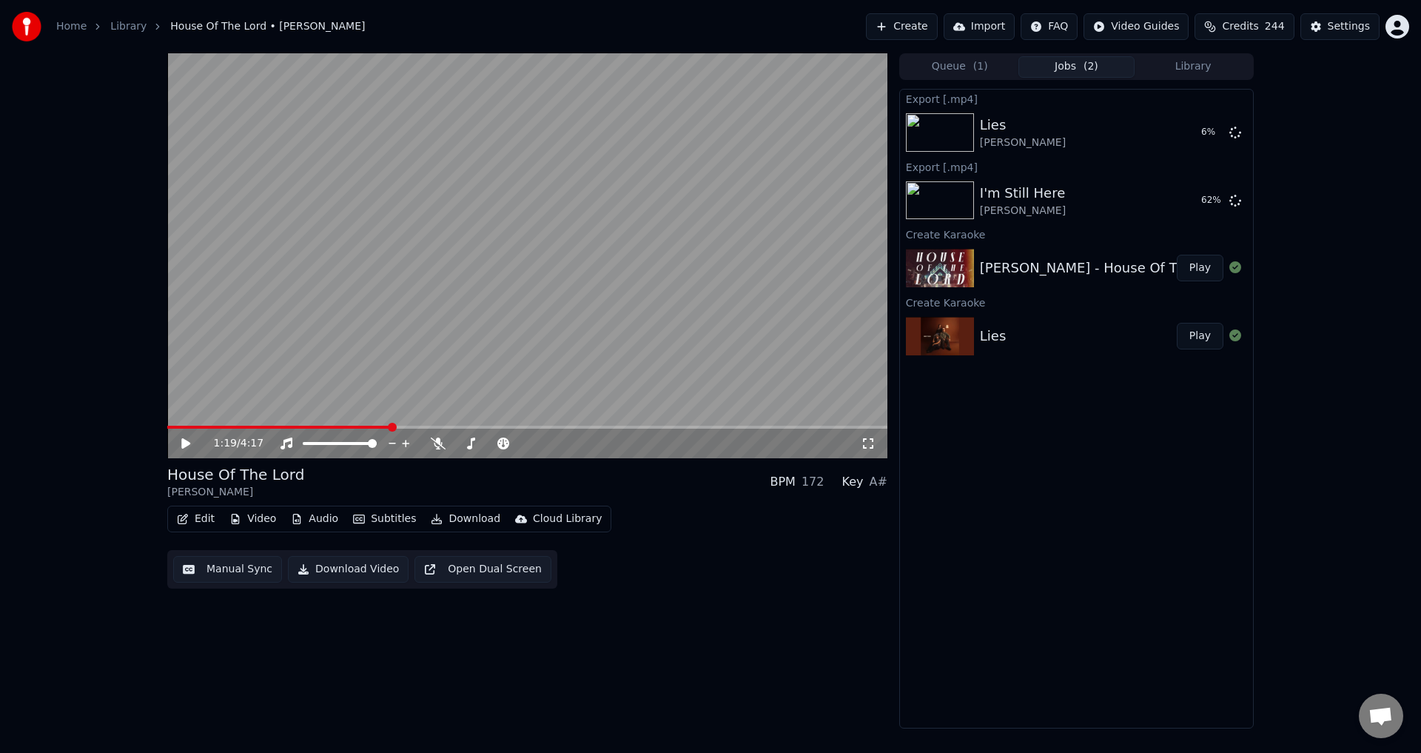
click at [377, 308] on video at bounding box center [527, 255] width 720 height 405
click at [436, 277] on video at bounding box center [527, 255] width 720 height 405
click at [198, 518] on button "Edit" at bounding box center [196, 519] width 50 height 21
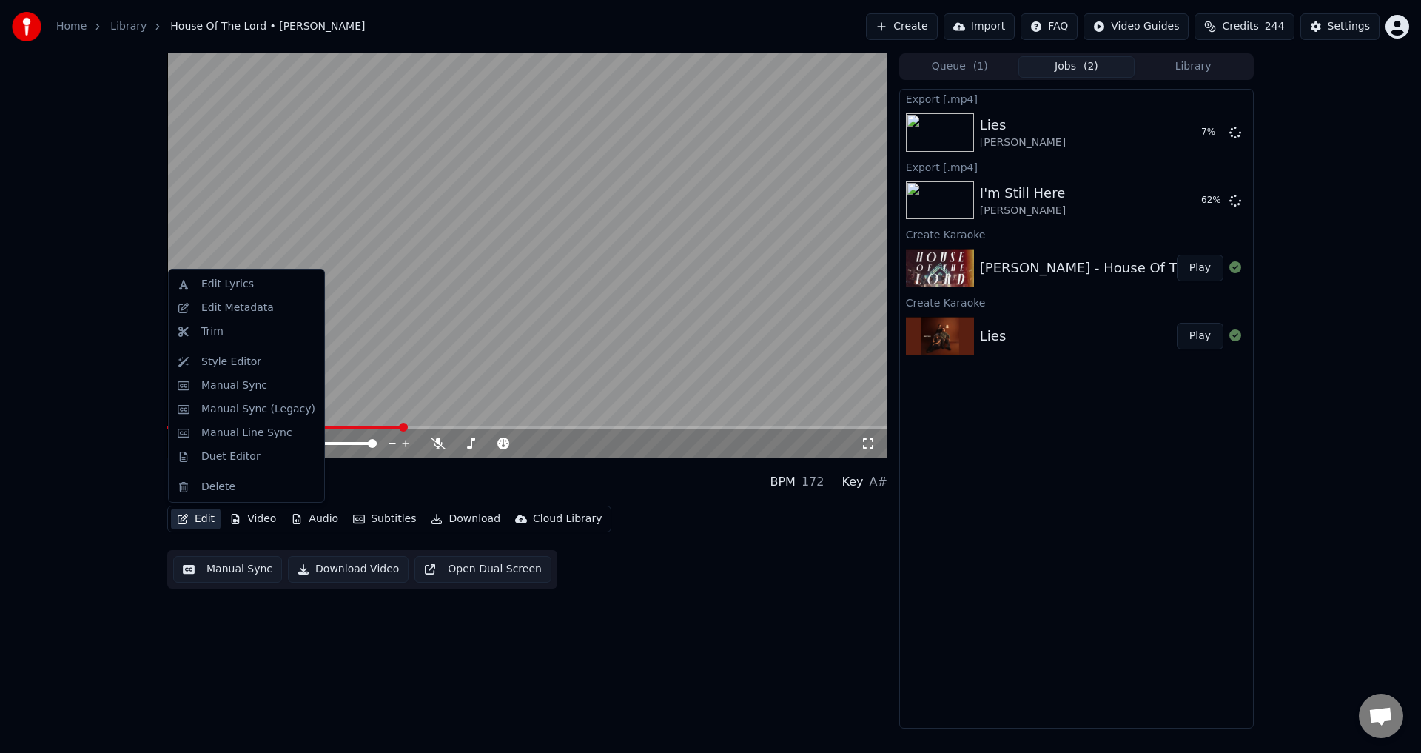
drag, startPoint x: 170, startPoint y: 455, endPoint x: 160, endPoint y: 447, distance: 13.2
click at [170, 457] on div "Edit Lyrics Edit Metadata Trim Style Editor Manual Sync Manual Sync (Legacy) Ma…" at bounding box center [246, 386] width 157 height 234
click at [185, 454] on div "Duet Editor" at bounding box center [247, 457] width 150 height 24
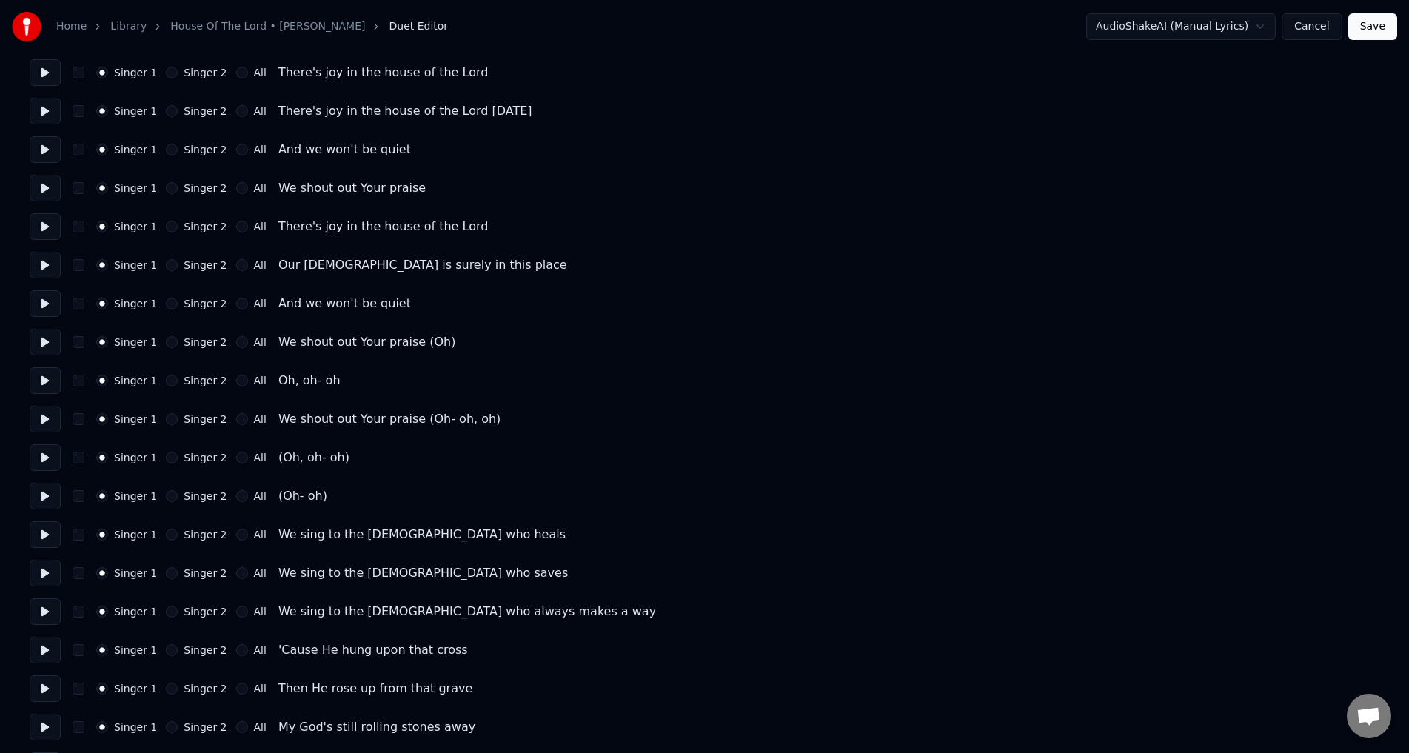
scroll to position [814, 0]
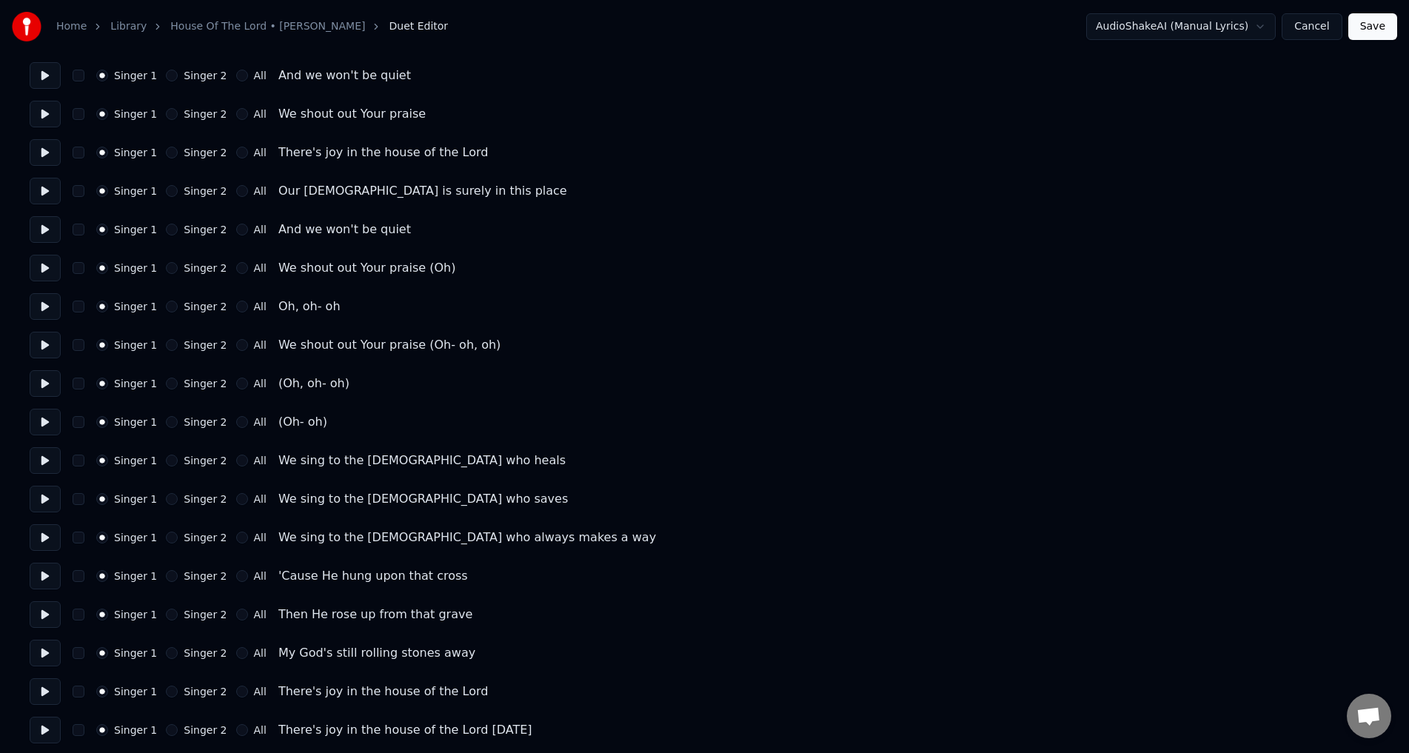
click at [50, 495] on button at bounding box center [45, 499] width 31 height 27
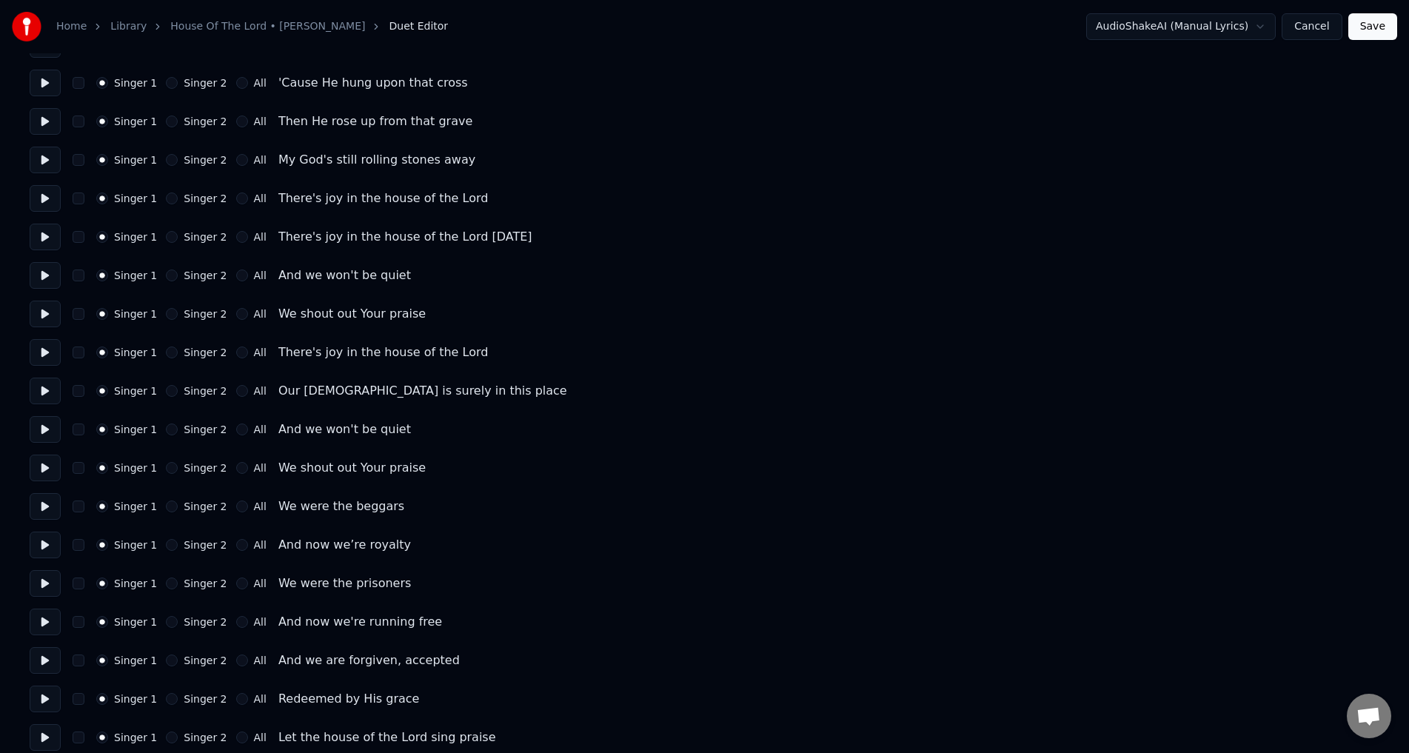
scroll to position [1480, 0]
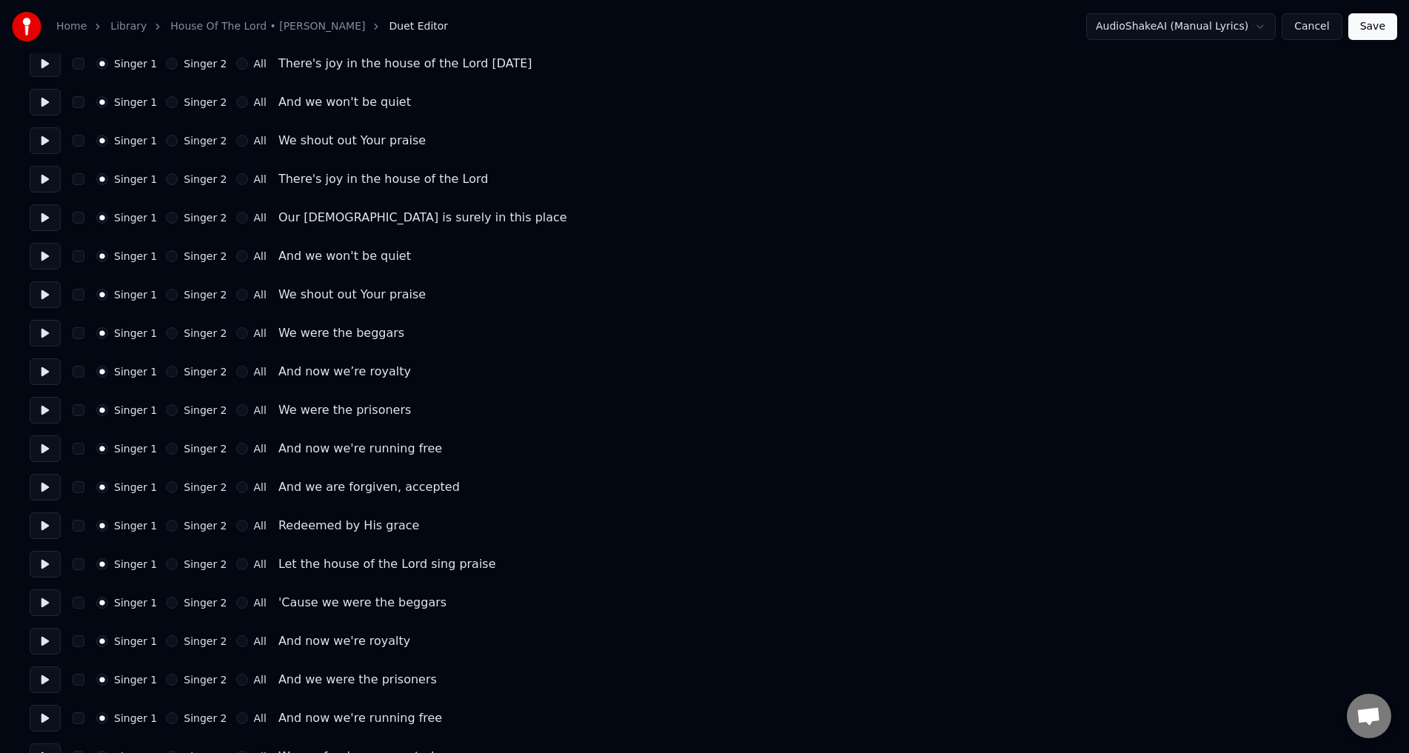
click at [40, 472] on div "Number of Singers * Keep singer vocals Singer 1 Singer 2 All Singer 1 Singer 2 …" at bounding box center [704, 160] width 1349 height 3144
click at [45, 493] on button at bounding box center [45, 487] width 31 height 27
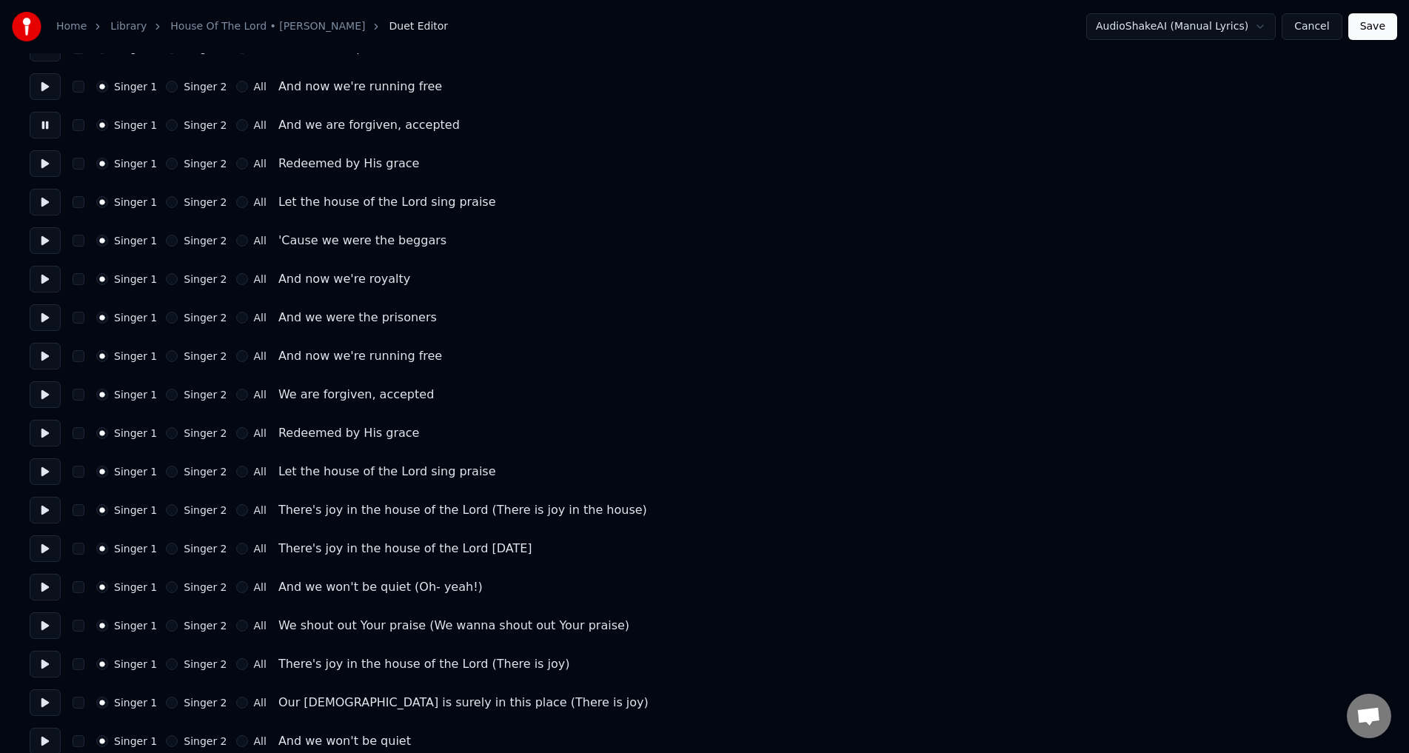
scroll to position [1850, 0]
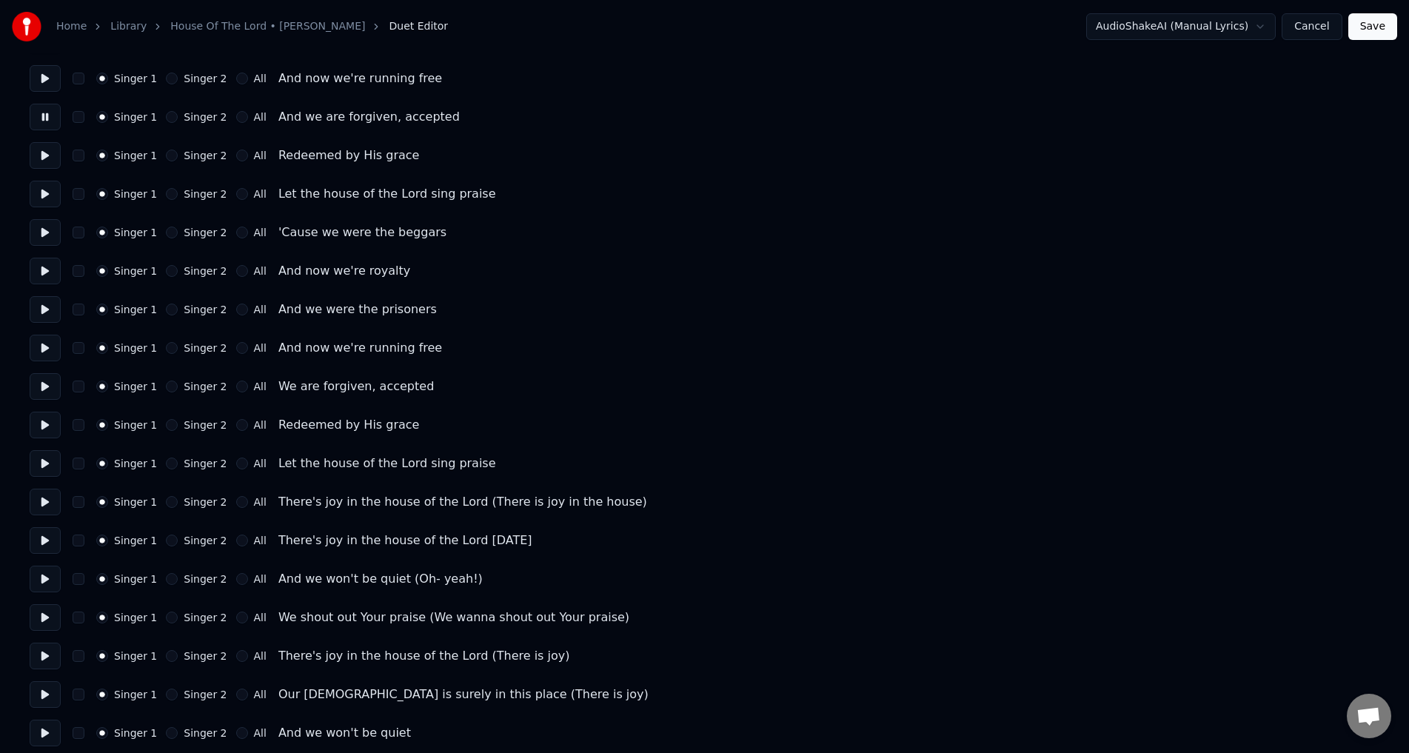
click at [45, 492] on button at bounding box center [45, 502] width 31 height 27
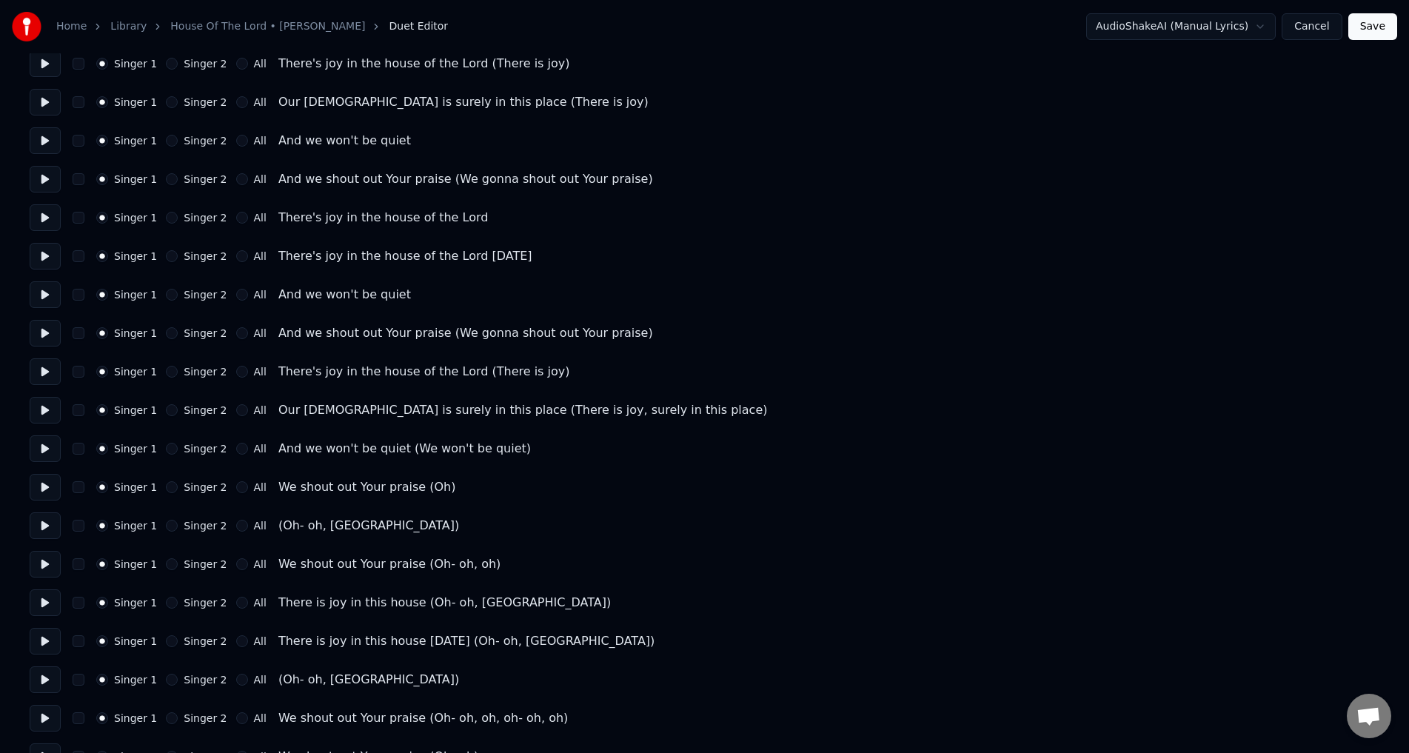
scroll to position [2474, 0]
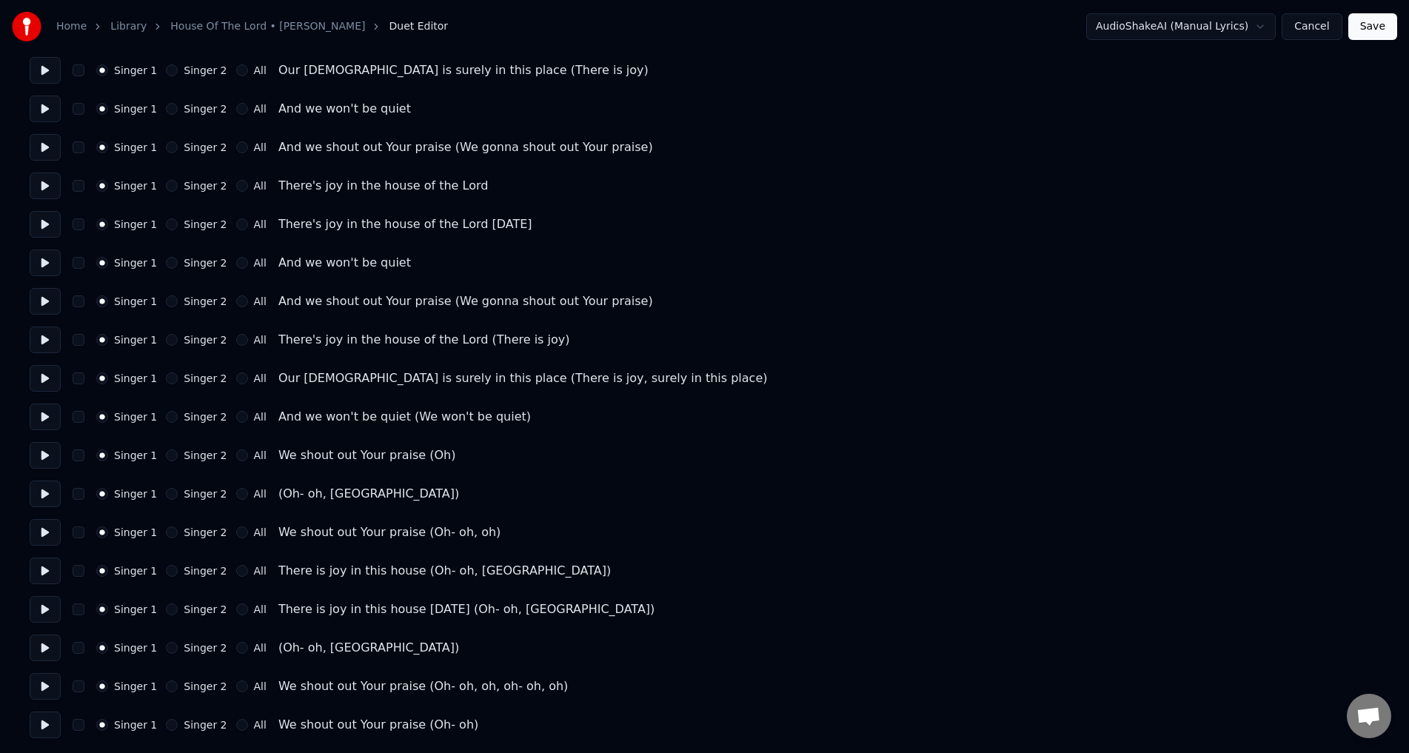
click at [48, 505] on button at bounding box center [45, 493] width 31 height 27
click at [1381, 25] on button "Save" at bounding box center [1372, 26] width 49 height 27
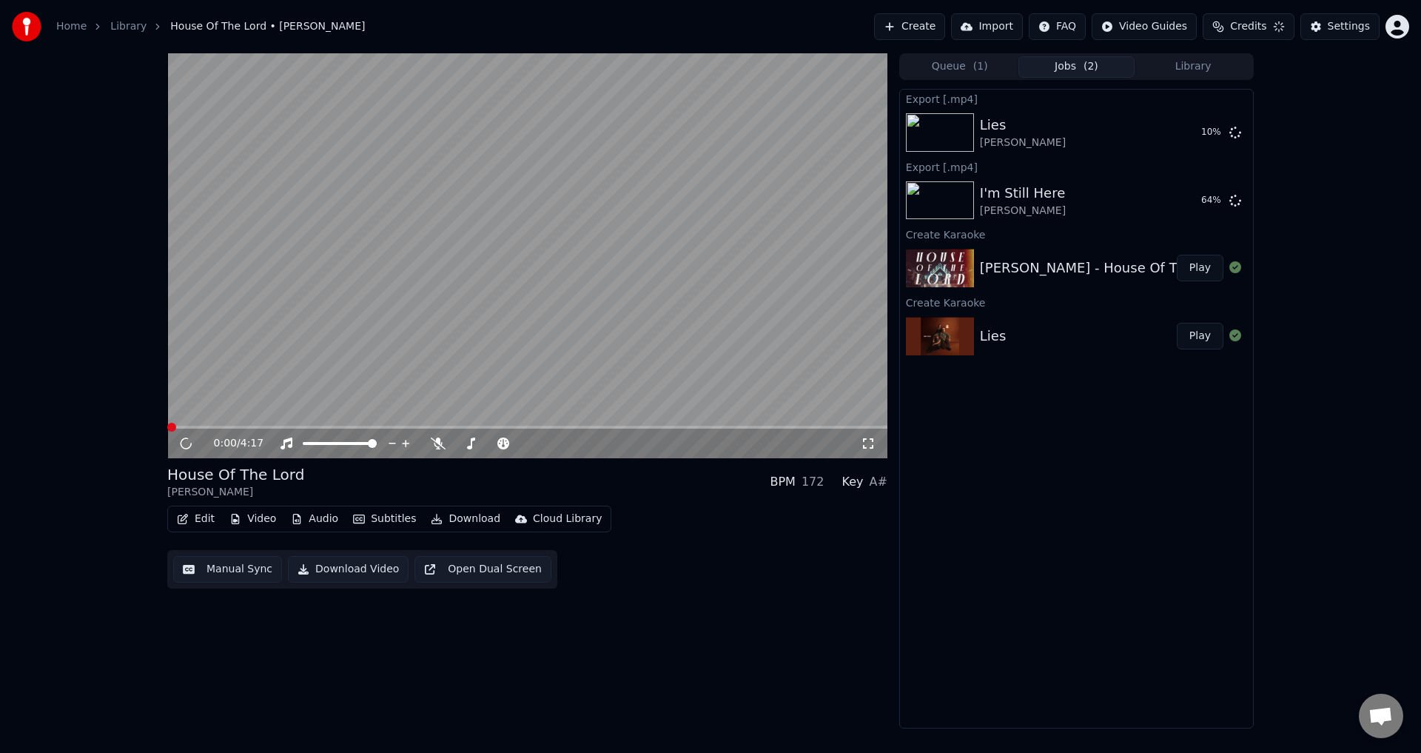
click at [339, 578] on button "Download Video" at bounding box center [348, 569] width 121 height 27
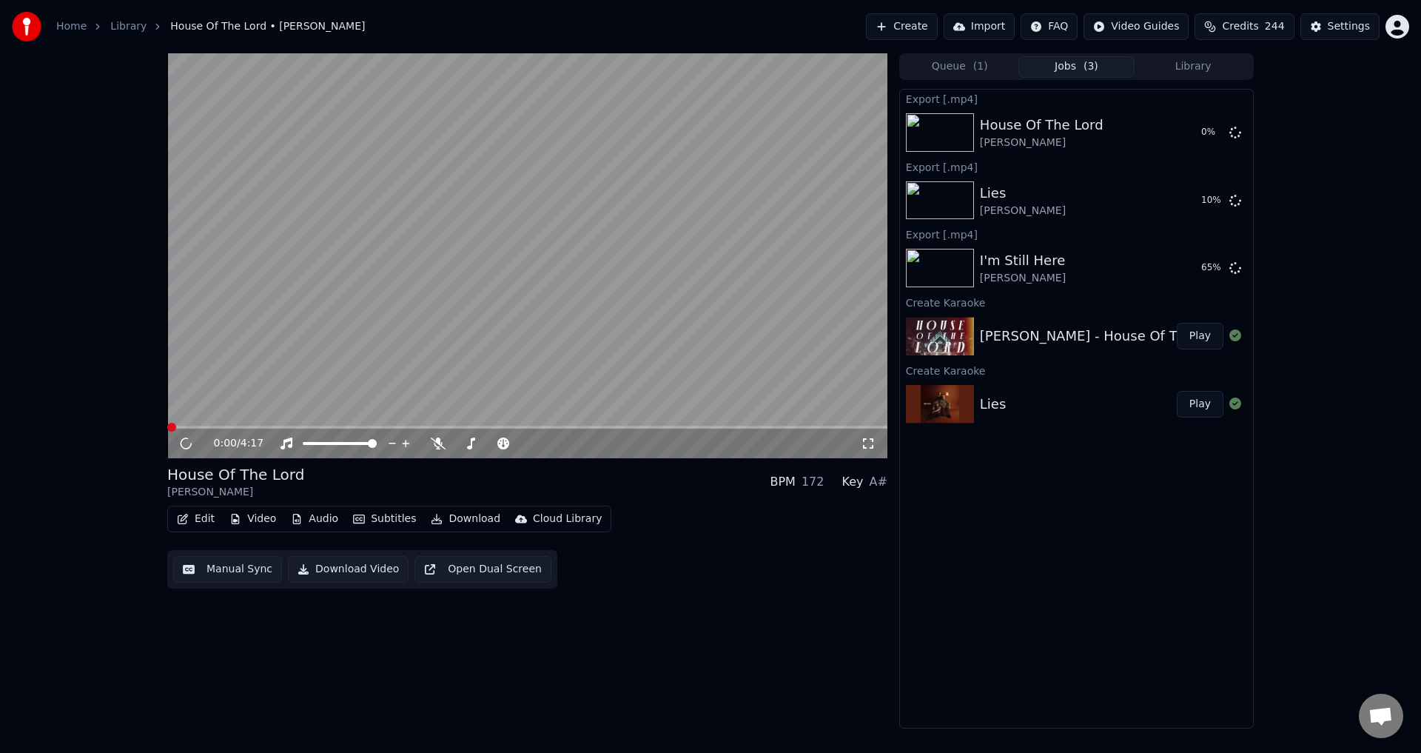
click at [1184, 64] on button "Library" at bounding box center [1193, 66] width 117 height 21
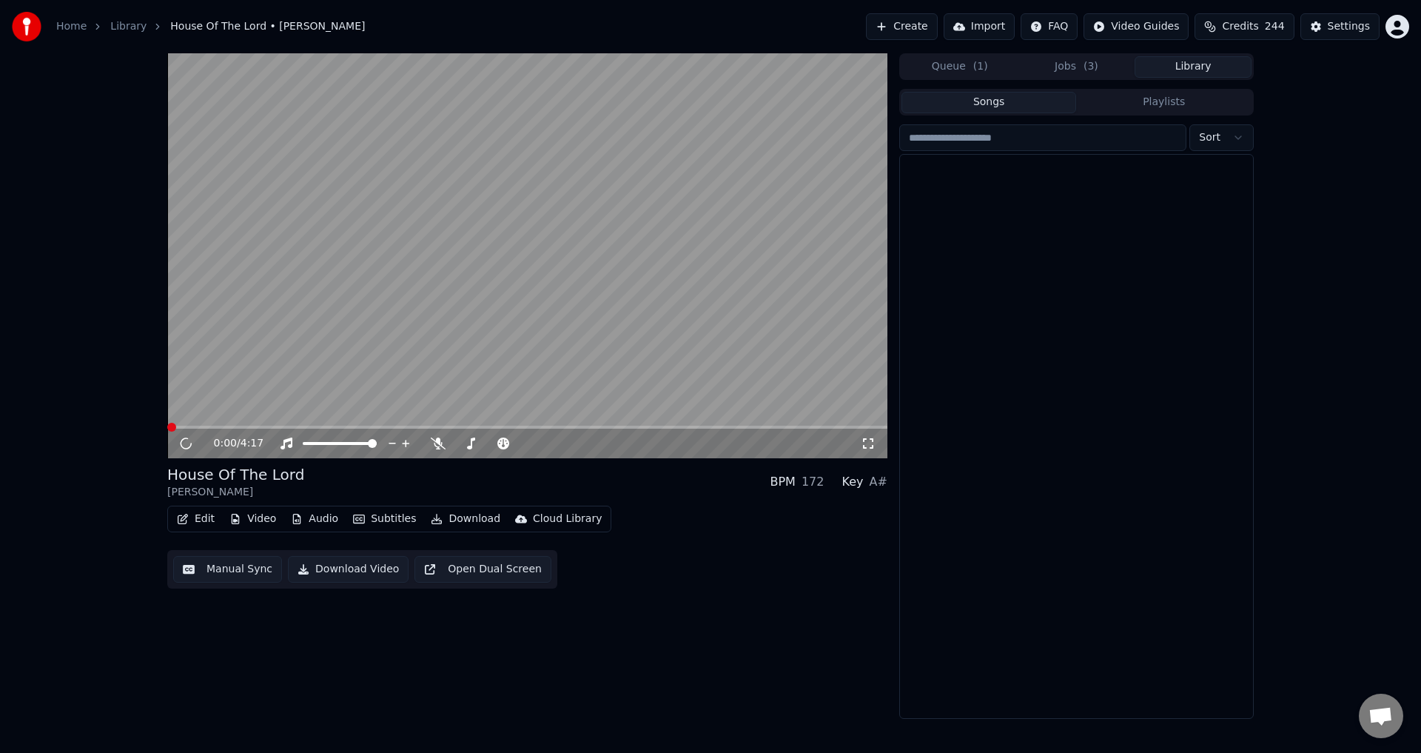
click at [1203, 64] on button "Library" at bounding box center [1193, 66] width 117 height 21
click at [981, 61] on span "( 1 )" at bounding box center [980, 66] width 15 height 15
click at [981, 60] on span "( 1 )" at bounding box center [980, 66] width 15 height 15
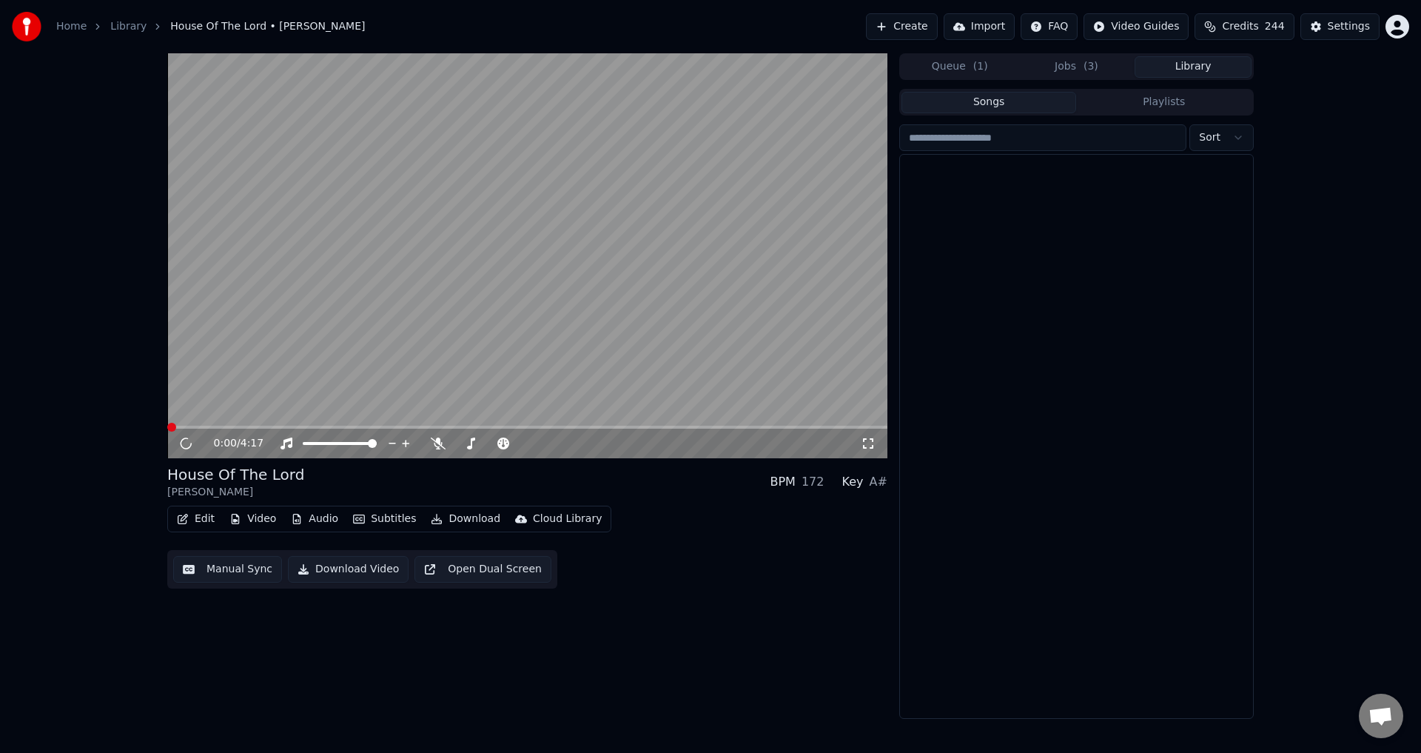
click at [981, 60] on span "( 1 )" at bounding box center [980, 66] width 15 height 15
click at [1164, 75] on button "Library" at bounding box center [1193, 66] width 117 height 21
click at [1077, 62] on button "Jobs ( 3 )" at bounding box center [1077, 66] width 117 height 21
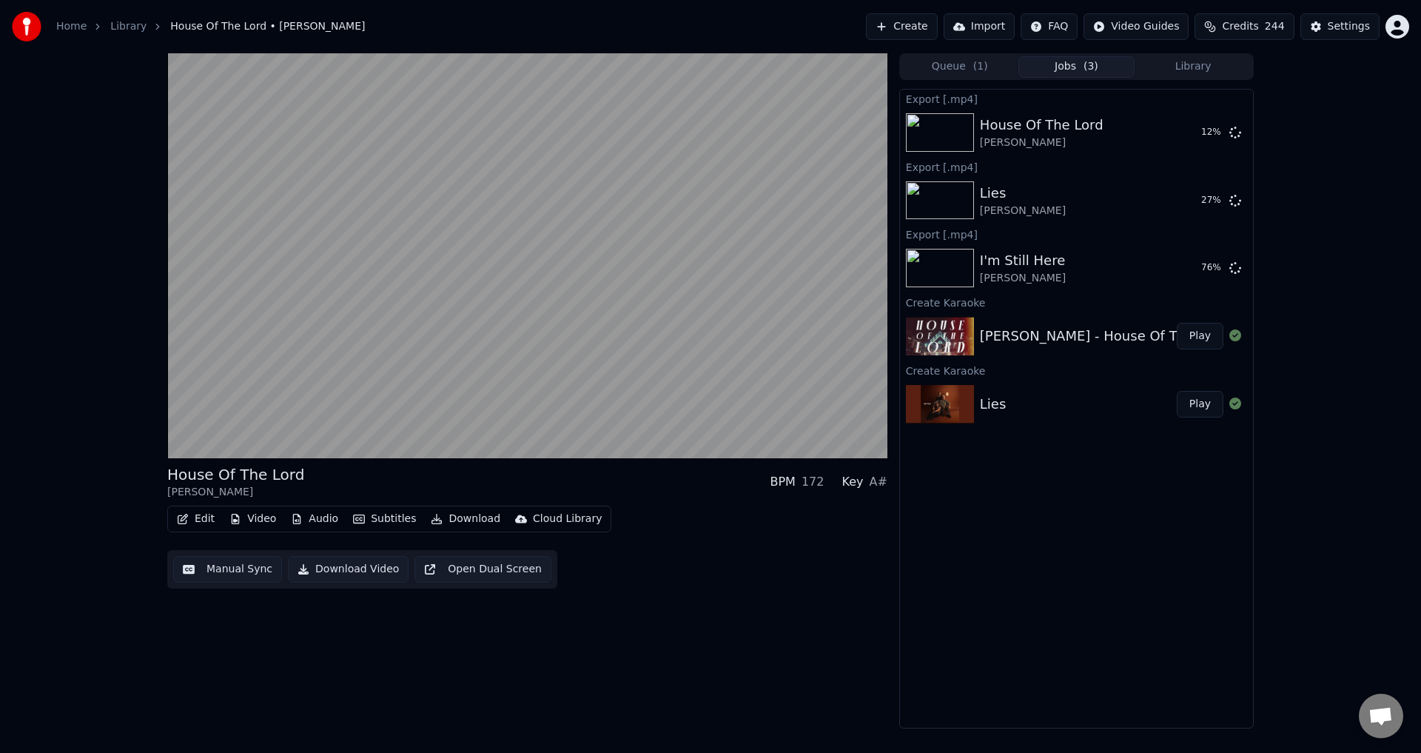
click at [1217, 64] on button "Library" at bounding box center [1193, 66] width 117 height 21
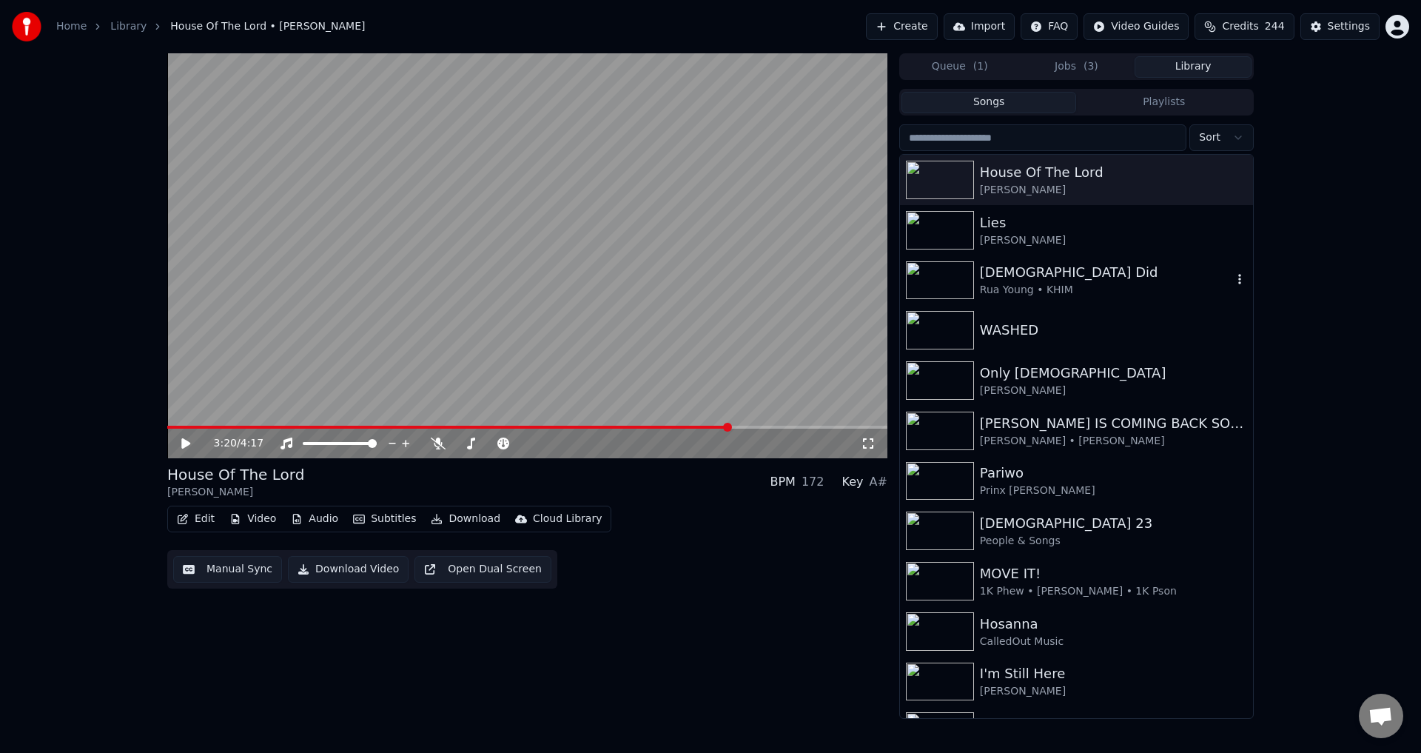
click at [1055, 283] on div "Rua Young • KHIM" at bounding box center [1106, 290] width 252 height 15
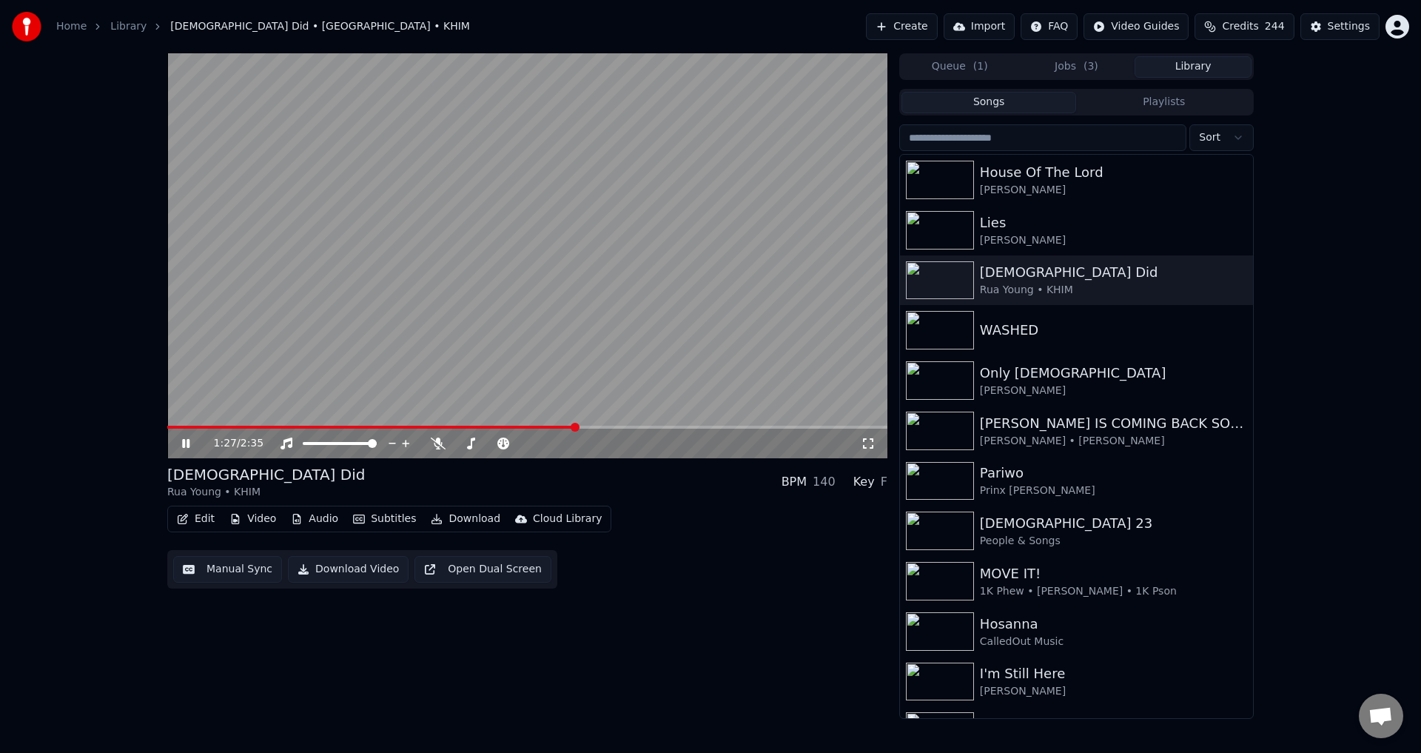
click at [202, 383] on video at bounding box center [527, 255] width 720 height 405
click at [189, 443] on icon at bounding box center [185, 443] width 7 height 9
click at [207, 521] on button "Edit" at bounding box center [196, 519] width 50 height 21
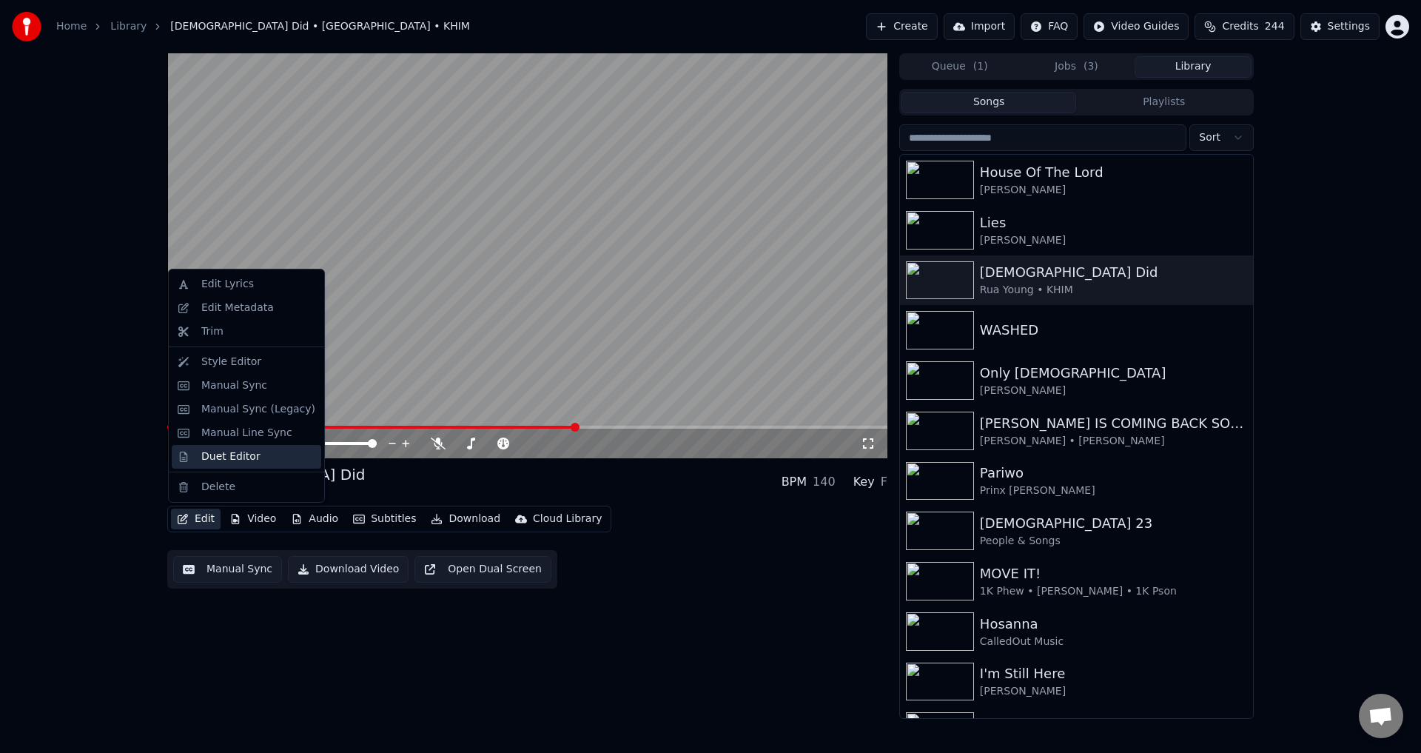
click at [212, 450] on div "Duet Editor" at bounding box center [230, 456] width 59 height 15
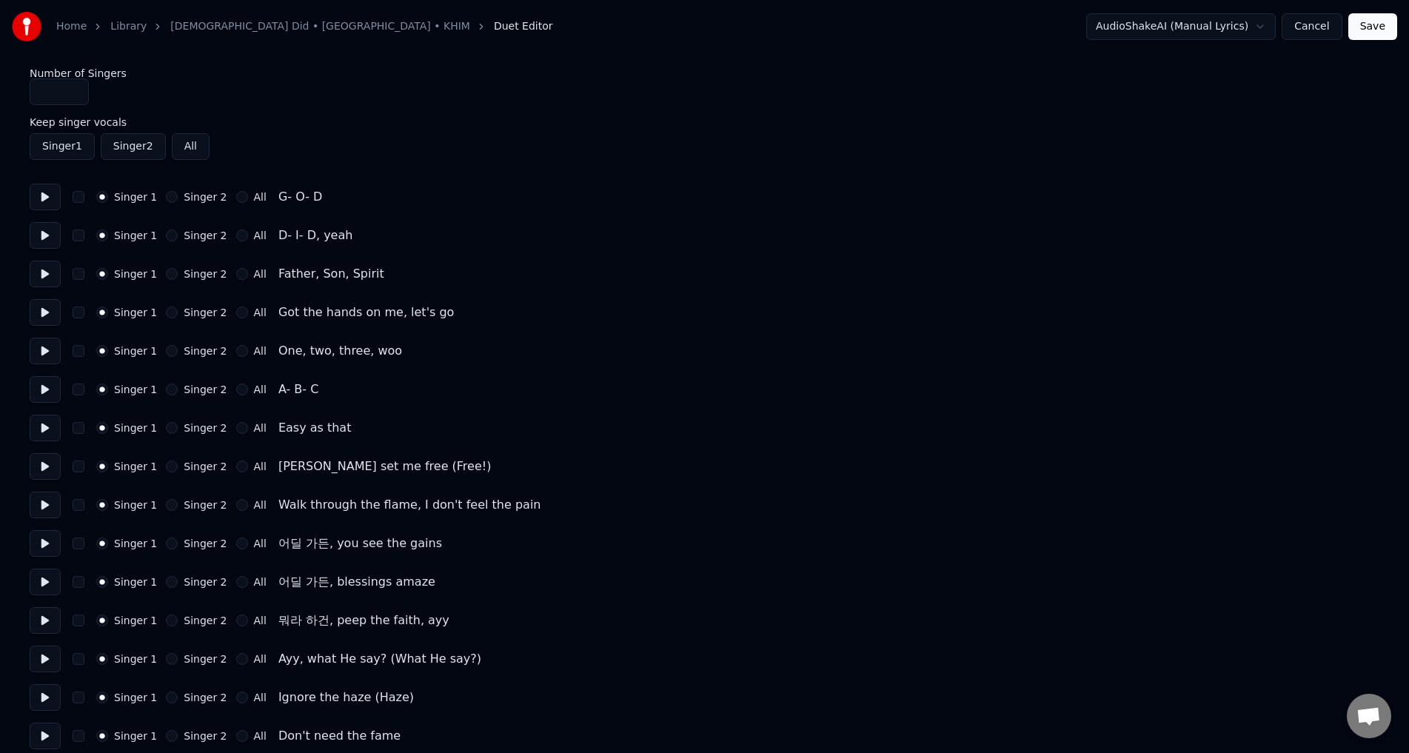
click at [44, 460] on button at bounding box center [45, 466] width 31 height 27
click at [39, 464] on button at bounding box center [45, 466] width 31 height 27
click at [42, 464] on button at bounding box center [45, 466] width 31 height 27
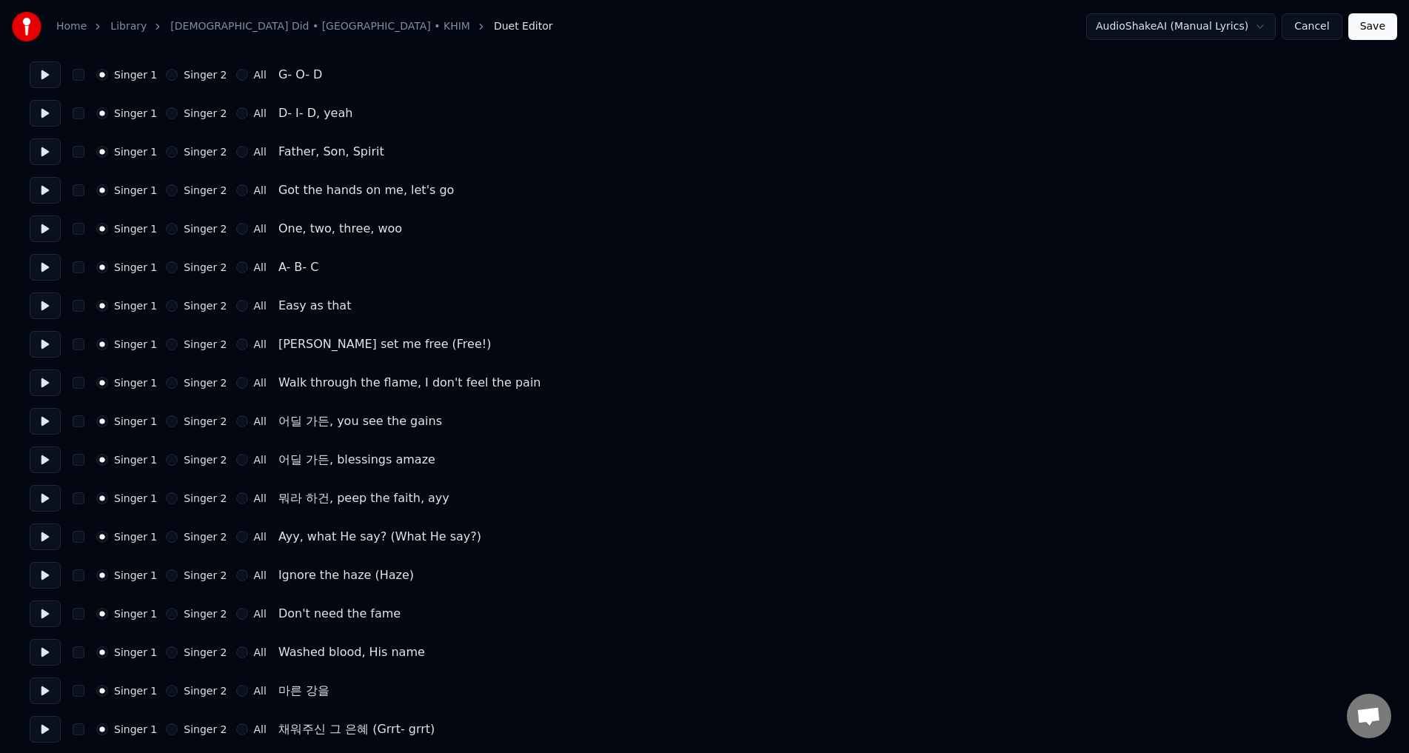
scroll to position [148, 0]
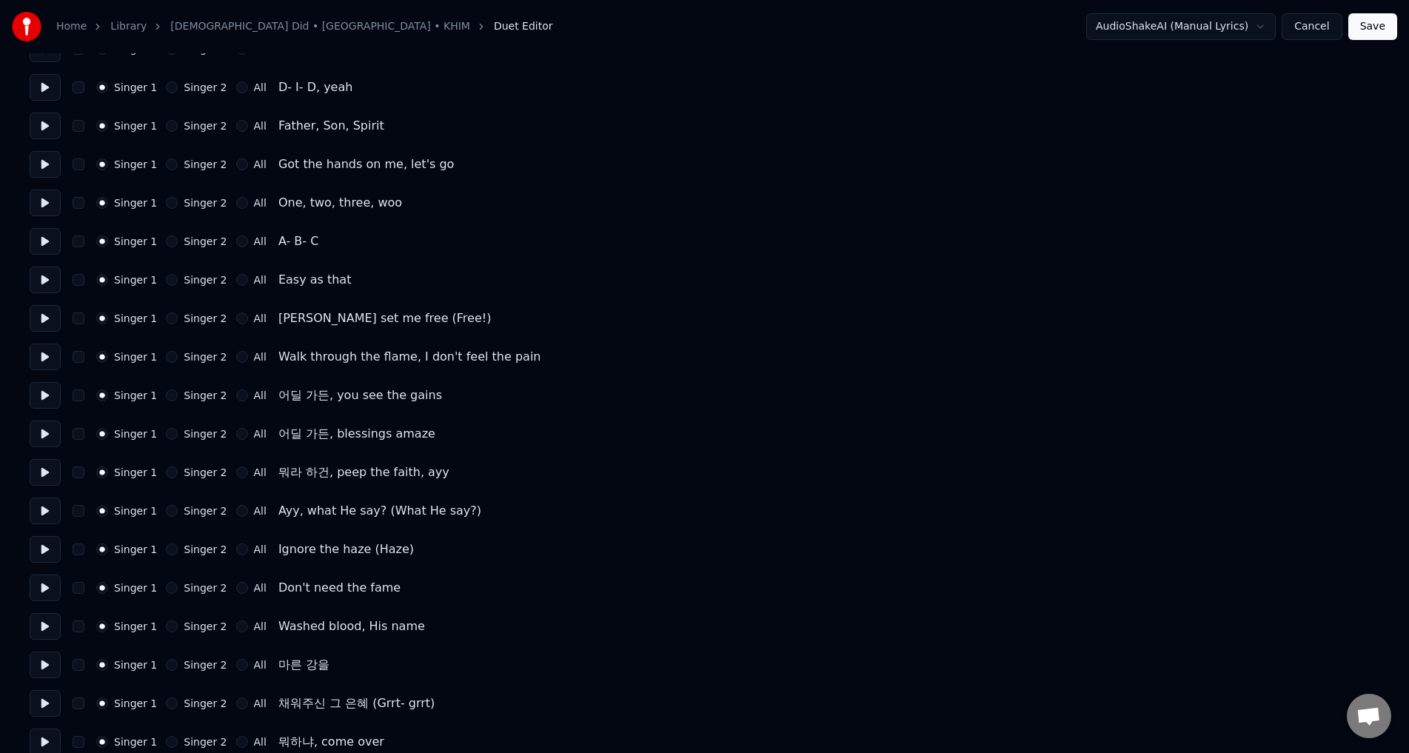
click at [161, 350] on div "Singer 1 Singer 2 All Walk through the flame, I don't feel the pain" at bounding box center [704, 356] width 1349 height 27
click at [166, 353] on button "Singer 2" at bounding box center [172, 357] width 12 height 12
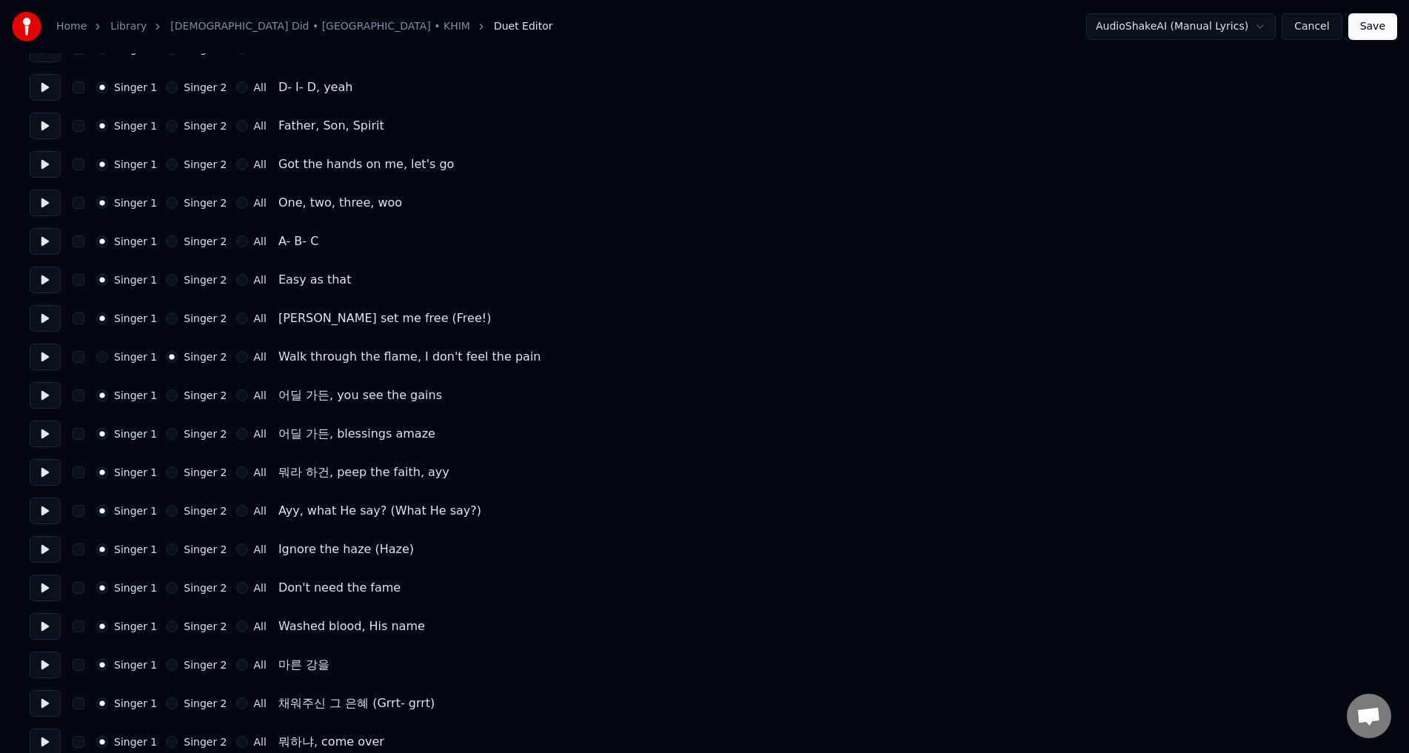
click at [44, 432] on button at bounding box center [45, 433] width 31 height 27
click at [44, 431] on button at bounding box center [45, 433] width 31 height 27
click at [167, 432] on button "Singer 2" at bounding box center [172, 434] width 12 height 12
click at [166, 394] on button "Singer 2" at bounding box center [172, 395] width 12 height 12
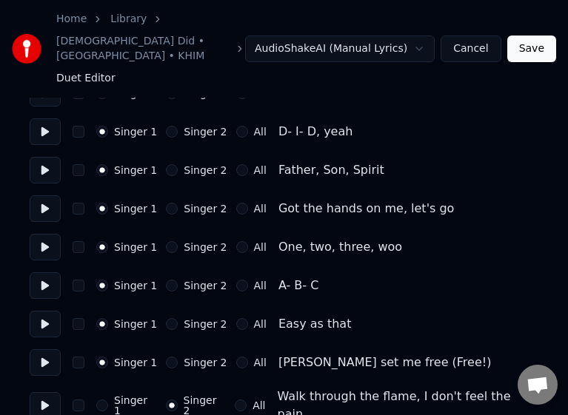
click at [47, 195] on button at bounding box center [45, 208] width 31 height 27
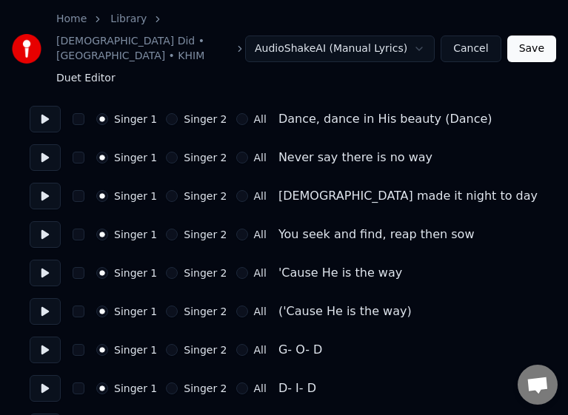
scroll to position [888, 0]
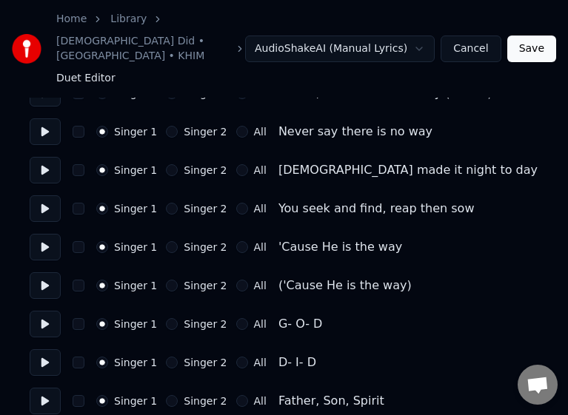
click at [164, 272] on div "Singer 1 Singer 2 All ('Cause He is the way)" at bounding box center [284, 285] width 509 height 27
click at [166, 241] on button "Singer 2" at bounding box center [172, 247] width 12 height 12
click at [170, 245] on circle "button" at bounding box center [172, 247] width 5 height 5
click at [166, 280] on button "Singer 2" at bounding box center [172, 286] width 12 height 12
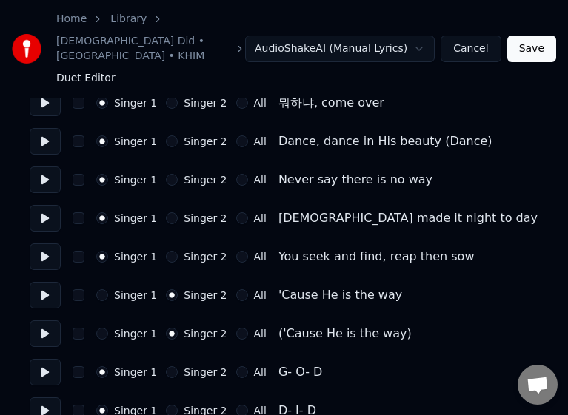
scroll to position [814, 0]
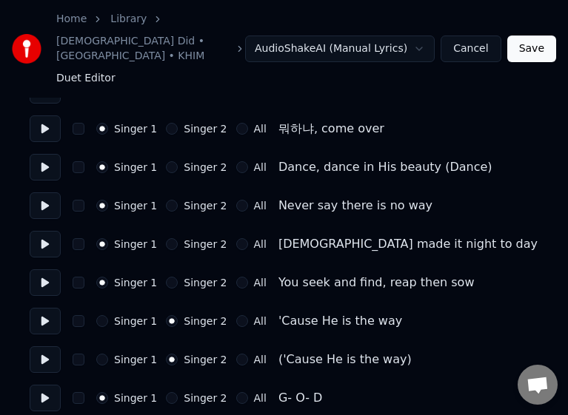
click at [166, 277] on div "Singer 2" at bounding box center [196, 283] width 61 height 12
click at [166, 277] on button "Singer 2" at bounding box center [172, 283] width 12 height 12
click at [166, 238] on button "Singer 2" at bounding box center [172, 244] width 12 height 12
click at [168, 200] on button "Singer 2" at bounding box center [172, 206] width 12 height 12
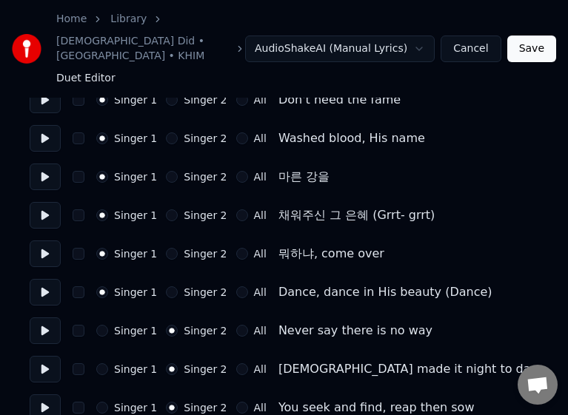
scroll to position [666, 0]
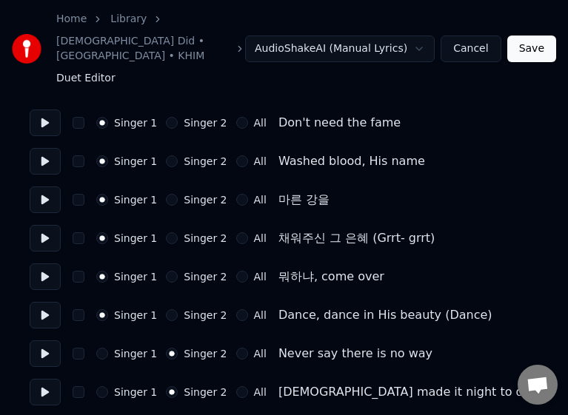
click at [167, 271] on button "Singer 2" at bounding box center [172, 277] width 12 height 12
click at [166, 309] on button "Singer 2" at bounding box center [172, 315] width 12 height 12
click at [166, 232] on button "Singer 2" at bounding box center [172, 238] width 12 height 12
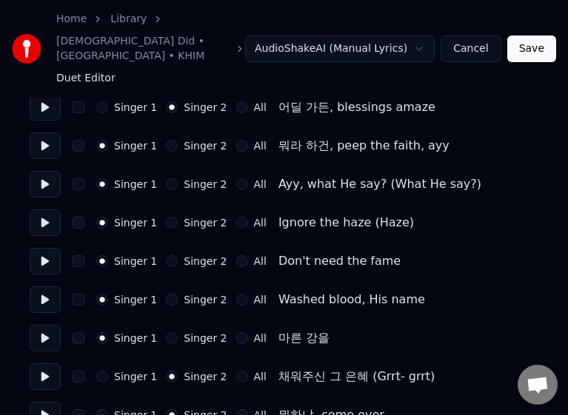
scroll to position [518, 0]
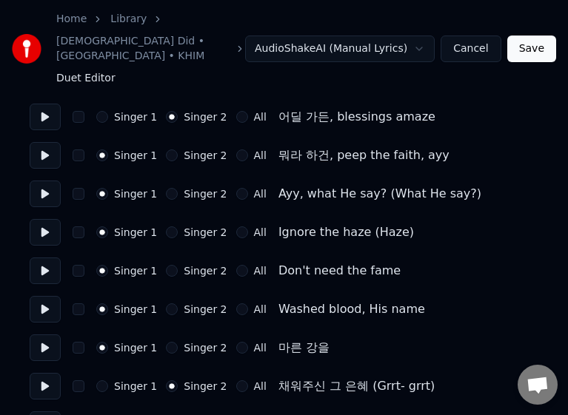
click at [166, 150] on button "Singer 2" at bounding box center [172, 156] width 12 height 12
click at [167, 188] on button "Singer 2" at bounding box center [172, 194] width 12 height 12
click at [169, 227] on button "Singer 2" at bounding box center [172, 233] width 12 height 12
click at [166, 265] on button "Singer 2" at bounding box center [172, 271] width 12 height 12
click at [166, 303] on button "Singer 2" at bounding box center [172, 309] width 12 height 12
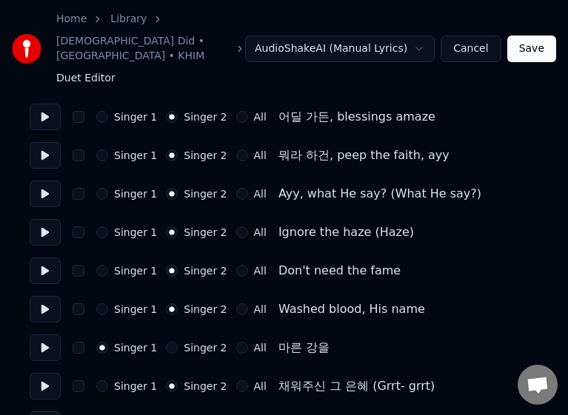
click at [166, 342] on button "Singer 2" at bounding box center [172, 348] width 12 height 12
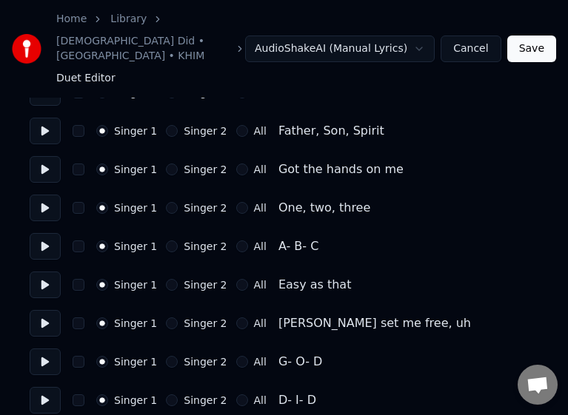
scroll to position [1184, 0]
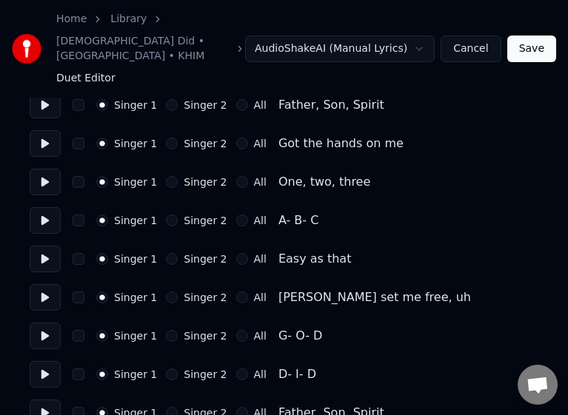
click at [236, 330] on button "All" at bounding box center [242, 336] width 12 height 12
click at [236, 369] on button "All" at bounding box center [242, 375] width 12 height 12
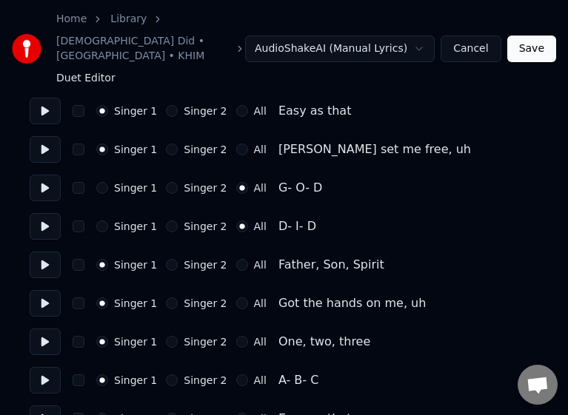
click at [236, 259] on button "All" at bounding box center [242, 265] width 12 height 12
click at [236, 298] on button "All" at bounding box center [242, 304] width 12 height 12
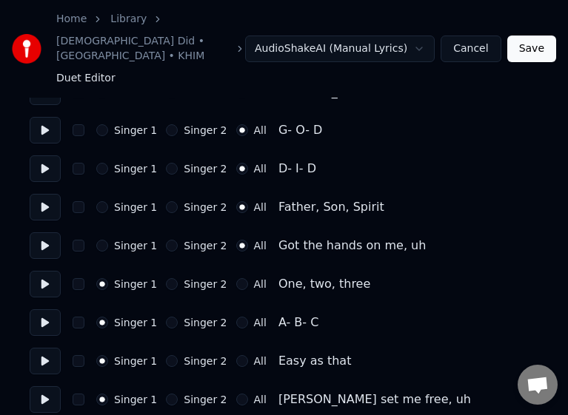
scroll to position [1406, 0]
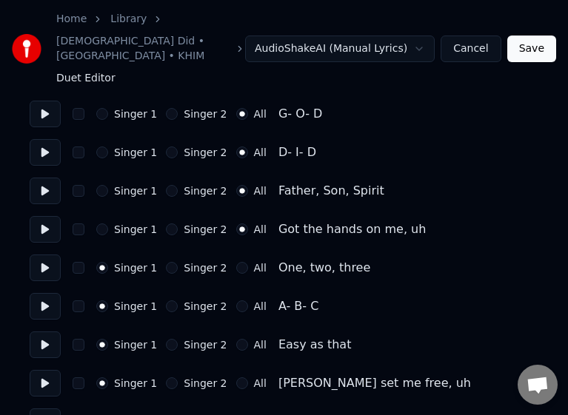
click at [224, 262] on div "Singer 1 Singer 2 All" at bounding box center [181, 268] width 170 height 12
click at [236, 301] on button "All" at bounding box center [242, 307] width 12 height 12
click at [236, 339] on button "All" at bounding box center [242, 345] width 12 height 12
click at [236, 262] on button "All" at bounding box center [242, 268] width 12 height 12
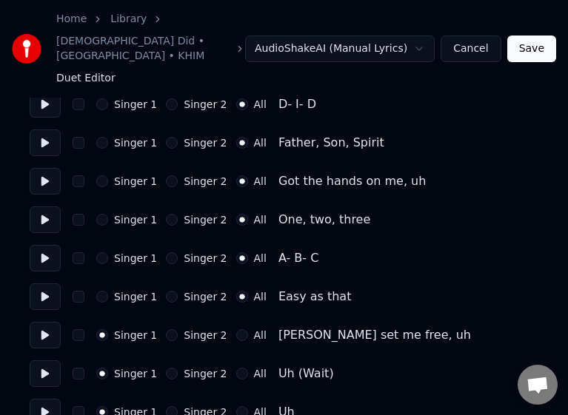
scroll to position [1480, 0]
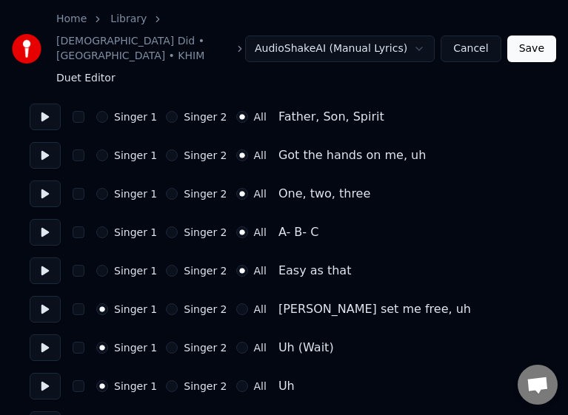
click at [223, 303] on div "Singer 1 Singer 2 All" at bounding box center [181, 309] width 170 height 12
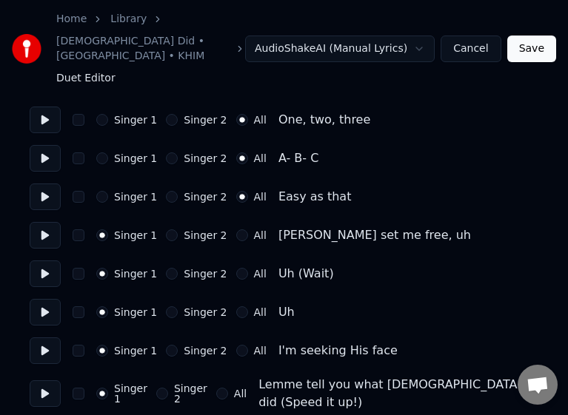
scroll to position [1628, 0]
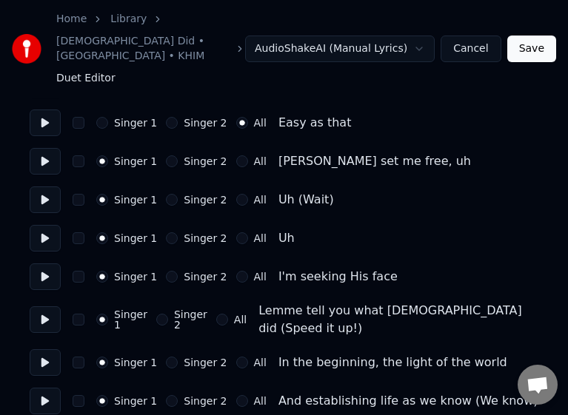
click at [236, 155] on button "All" at bounding box center [242, 161] width 12 height 12
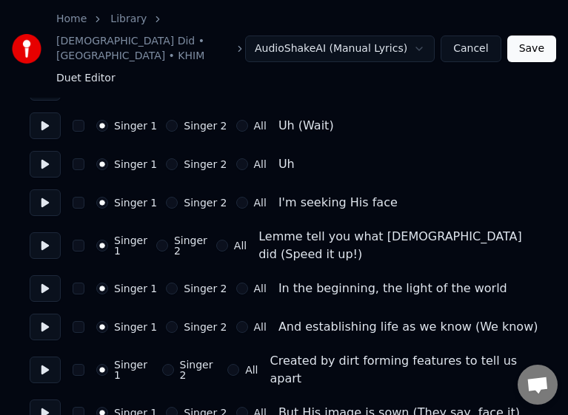
click at [236, 283] on button "All" at bounding box center [242, 289] width 12 height 12
click at [236, 321] on button "All" at bounding box center [242, 327] width 12 height 12
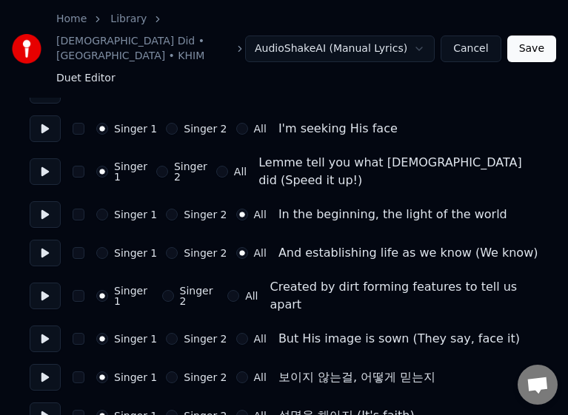
click at [229, 290] on button "All" at bounding box center [233, 296] width 12 height 12
click at [236, 333] on button "All" at bounding box center [242, 339] width 12 height 12
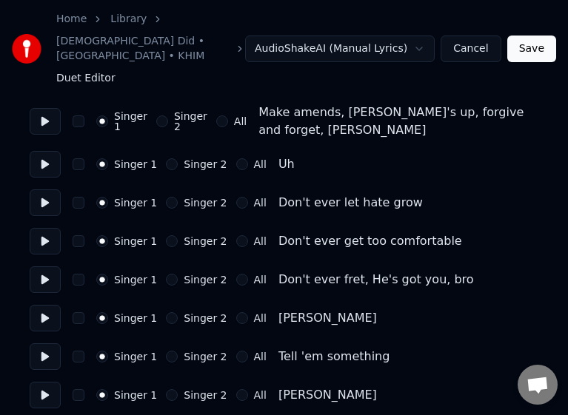
scroll to position [2423, 0]
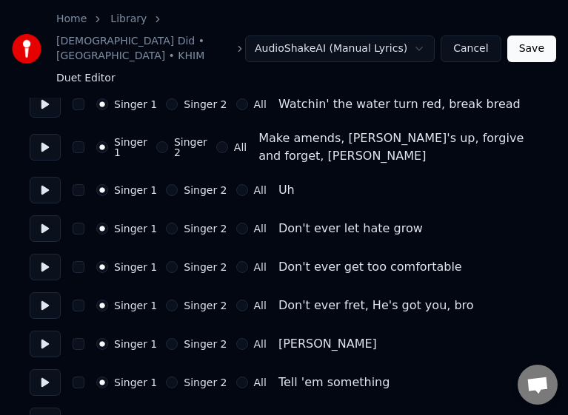
click at [236, 300] on button "All" at bounding box center [242, 306] width 12 height 12
click at [236, 261] on button "All" at bounding box center [242, 267] width 12 height 12
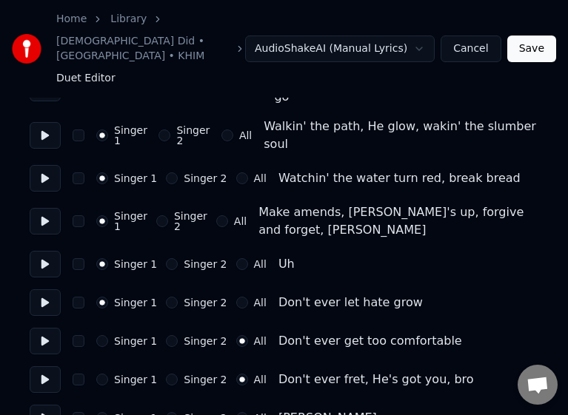
click at [236, 297] on button "All" at bounding box center [242, 303] width 12 height 12
click at [236, 258] on button "All" at bounding box center [242, 264] width 12 height 12
click at [226, 215] on button "All" at bounding box center [222, 221] width 12 height 12
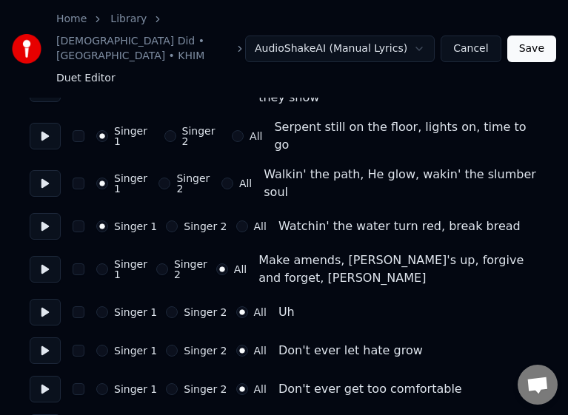
scroll to position [2275, 0]
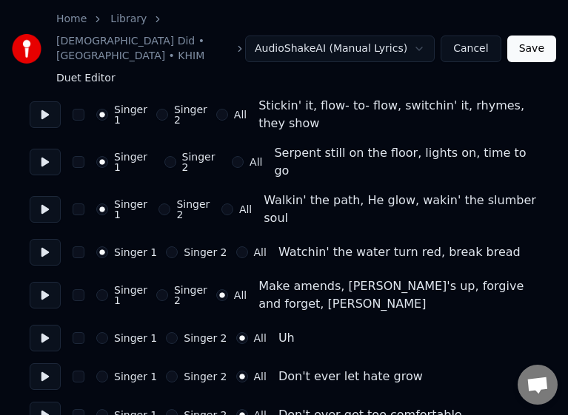
click at [236, 246] on button "All" at bounding box center [242, 252] width 12 height 12
click at [233, 204] on button "All" at bounding box center [227, 210] width 12 height 12
click at [232, 156] on button "All" at bounding box center [238, 162] width 12 height 12
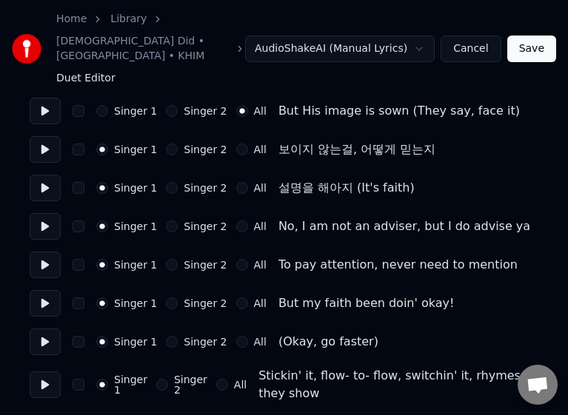
scroll to position [1979, 0]
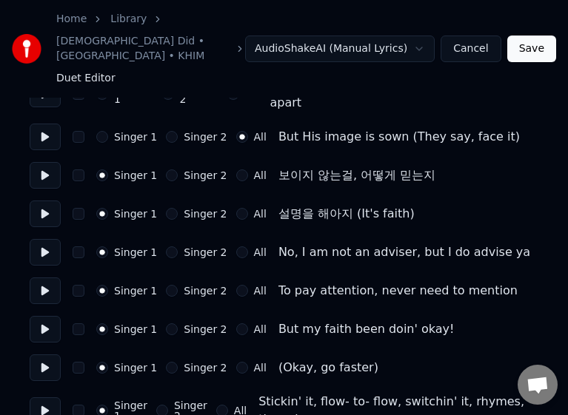
drag, startPoint x: 229, startPoint y: 113, endPoint x: 223, endPoint y: 160, distance: 47.7
click at [236, 170] on button "All" at bounding box center [242, 176] width 12 height 12
click at [236, 208] on button "All" at bounding box center [242, 214] width 12 height 12
click at [236, 246] on button "All" at bounding box center [242, 252] width 12 height 12
click at [236, 285] on button "All" at bounding box center [242, 291] width 12 height 12
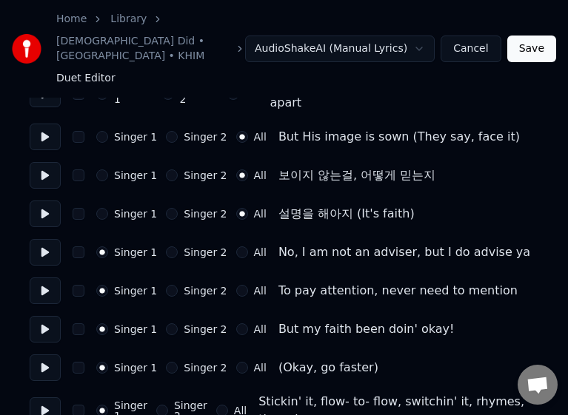
click at [236, 323] on button "All" at bounding box center [242, 329] width 12 height 12
click at [236, 362] on button "All" at bounding box center [242, 368] width 12 height 12
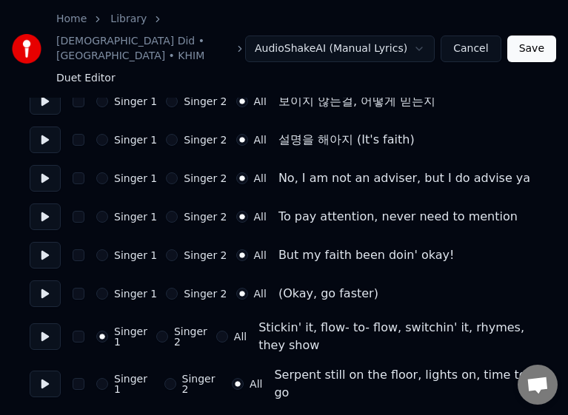
click at [221, 331] on button "All" at bounding box center [222, 337] width 12 height 12
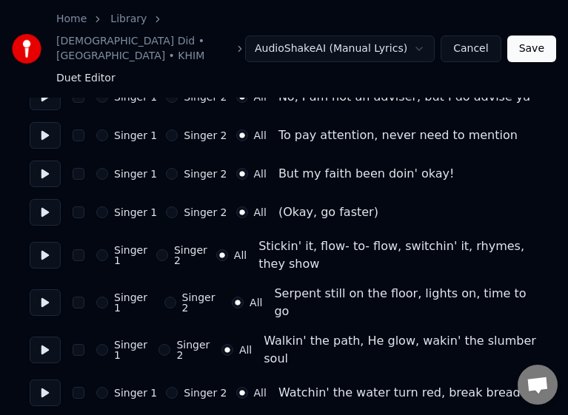
scroll to position [2423, 0]
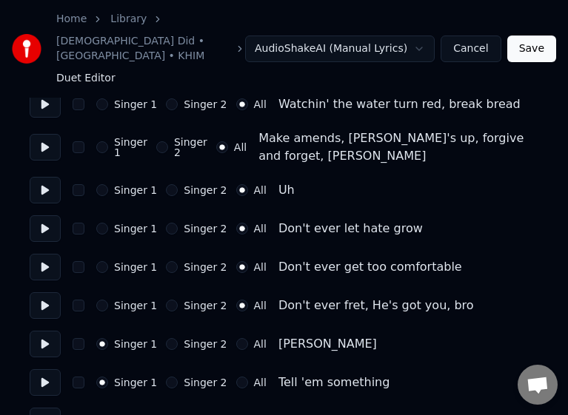
click at [167, 338] on button "Singer 2" at bounding box center [172, 344] width 12 height 12
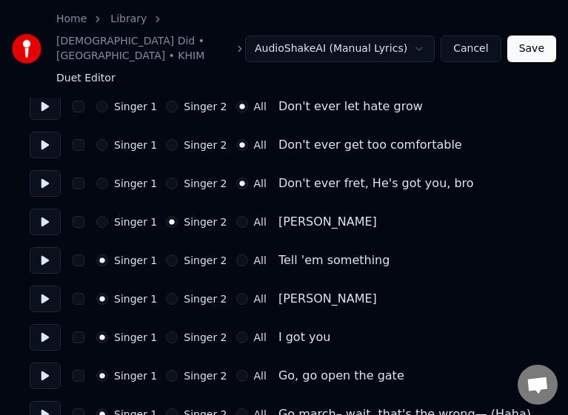
scroll to position [2571, 0]
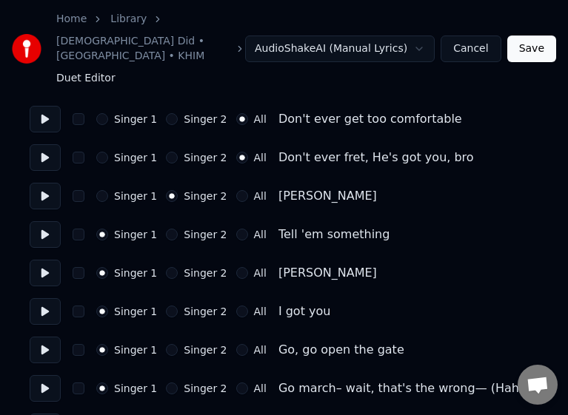
click at [166, 383] on button "Singer 2" at bounding box center [172, 389] width 12 height 12
click at [166, 229] on button "Singer 2" at bounding box center [172, 235] width 12 height 12
click at [166, 267] on button "Singer 2" at bounding box center [172, 273] width 12 height 12
click at [167, 306] on button "Singer 2" at bounding box center [172, 312] width 12 height 12
click at [166, 344] on button "Singer 2" at bounding box center [172, 350] width 12 height 12
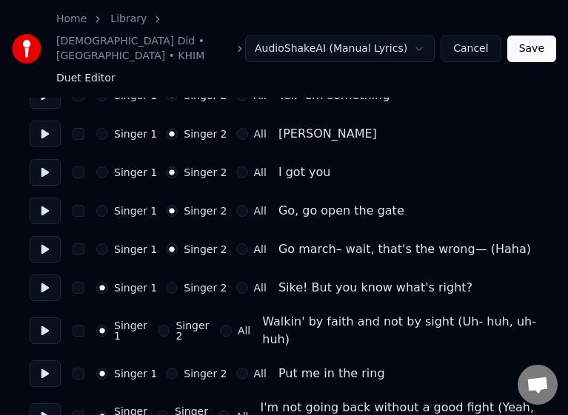
scroll to position [2719, 0]
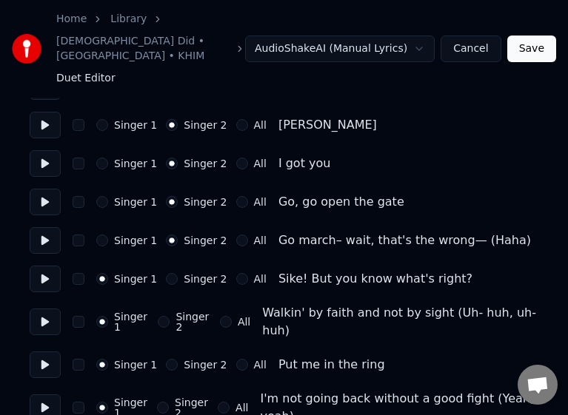
click at [236, 273] on button "All" at bounding box center [242, 279] width 12 height 12
click at [41, 266] on button at bounding box center [45, 279] width 31 height 27
click at [219, 312] on div "Singer 1 Singer 2 All" at bounding box center [173, 322] width 154 height 21
click at [231, 316] on button "All" at bounding box center [226, 322] width 12 height 12
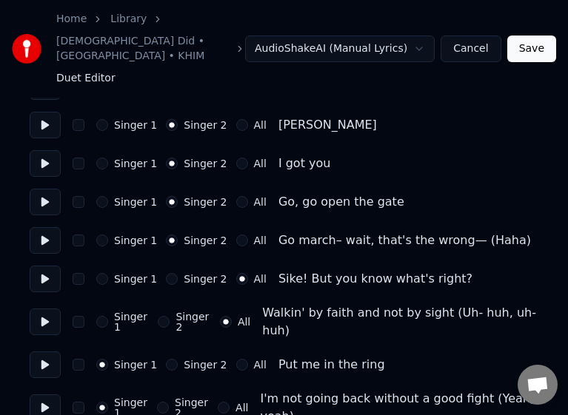
click at [236, 359] on button "All" at bounding box center [242, 365] width 12 height 12
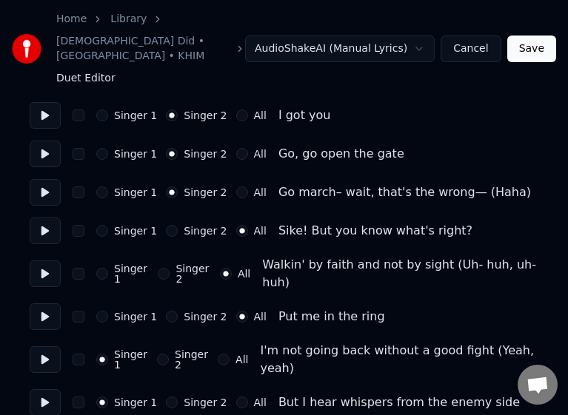
scroll to position [2793, 0]
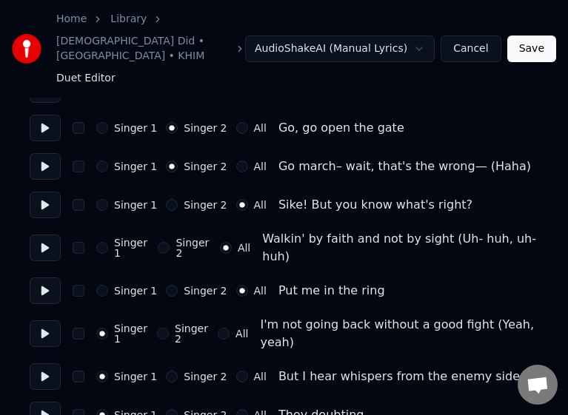
click at [229, 328] on button "All" at bounding box center [224, 334] width 12 height 12
click at [237, 371] on button "All" at bounding box center [242, 377] width 12 height 12
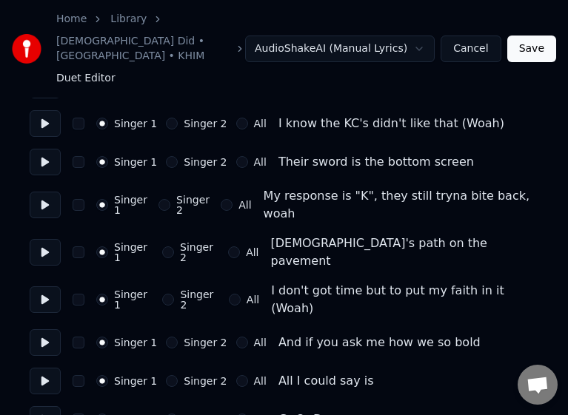
scroll to position [3607, 0]
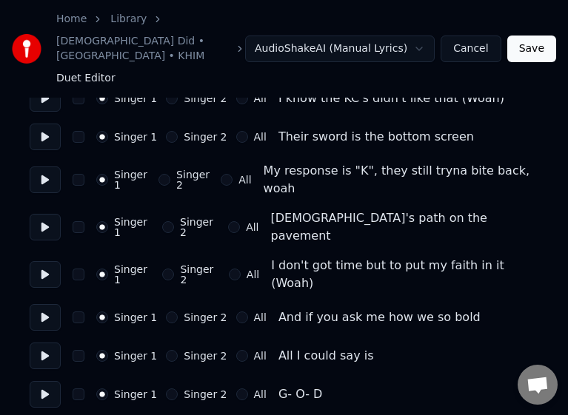
click at [236, 350] on button "All" at bounding box center [242, 356] width 12 height 12
click at [236, 312] on button "All" at bounding box center [242, 318] width 12 height 12
click at [236, 269] on button "All" at bounding box center [235, 275] width 12 height 12
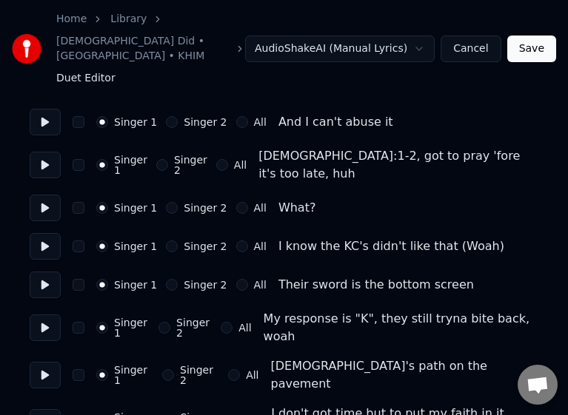
scroll to position [3385, 0]
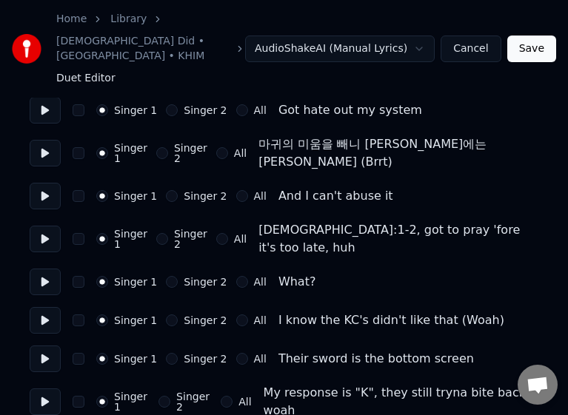
click at [232, 396] on button "All" at bounding box center [227, 402] width 12 height 12
click at [240, 353] on div "All" at bounding box center [251, 359] width 30 height 12
click at [236, 315] on button "All" at bounding box center [242, 321] width 12 height 12
click at [236, 353] on button "All" at bounding box center [242, 359] width 12 height 12
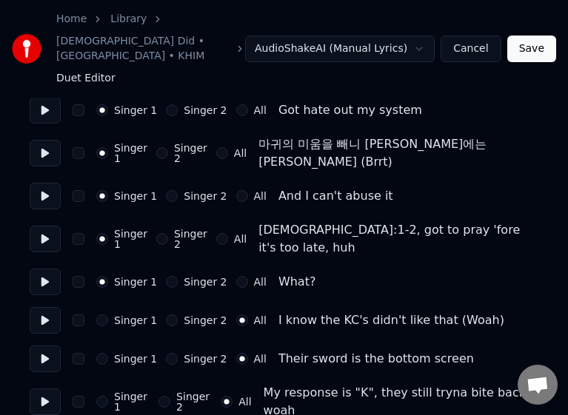
click at [236, 276] on button "All" at bounding box center [242, 282] width 12 height 12
click at [228, 233] on button "All" at bounding box center [222, 239] width 12 height 12
click at [236, 190] on div "All" at bounding box center [251, 196] width 30 height 12
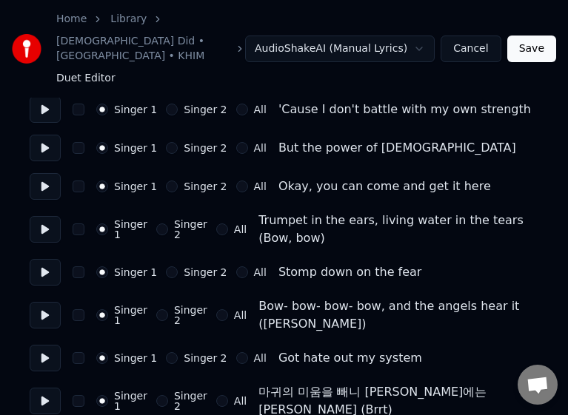
scroll to position [3163, 0]
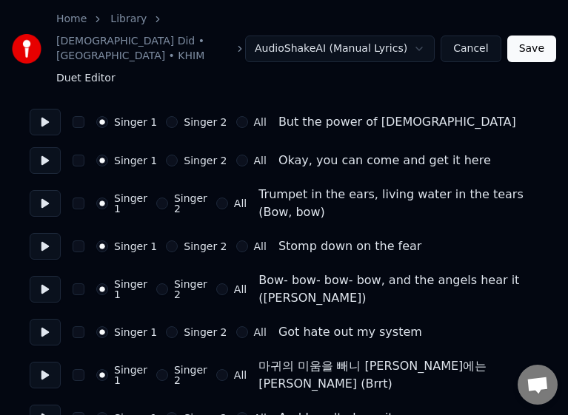
click at [236, 412] on button "All" at bounding box center [242, 418] width 12 height 12
click at [228, 369] on button "All" at bounding box center [222, 375] width 12 height 12
click at [236, 326] on button "All" at bounding box center [242, 332] width 12 height 12
click at [228, 283] on button "All" at bounding box center [222, 289] width 12 height 12
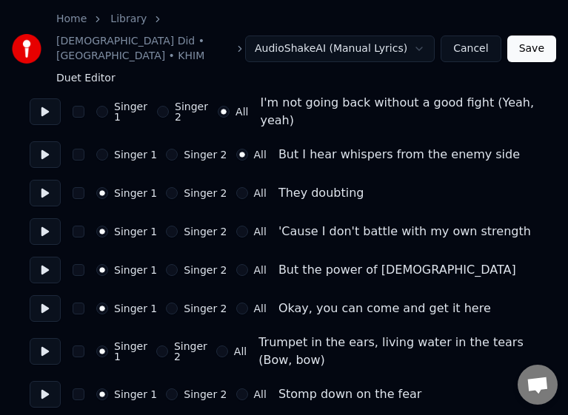
scroll to position [2941, 0]
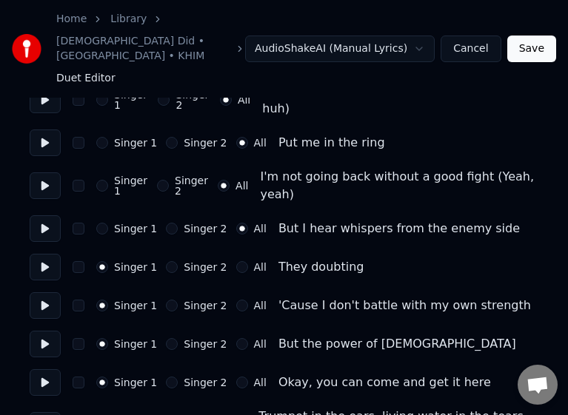
click at [236, 261] on div "All" at bounding box center [251, 267] width 30 height 12
click at [236, 300] on button "All" at bounding box center [242, 306] width 12 height 12
click at [236, 338] on button "All" at bounding box center [242, 344] width 12 height 12
click at [236, 261] on button "All" at bounding box center [242, 267] width 12 height 12
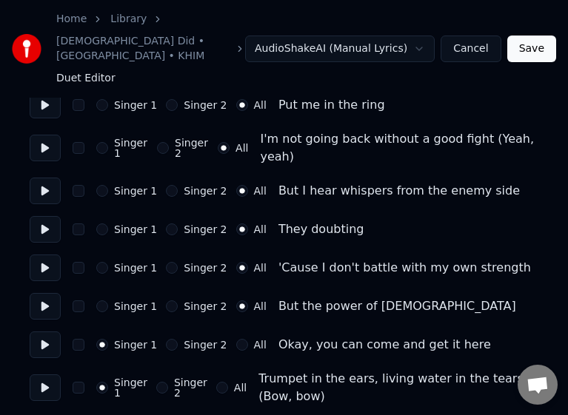
scroll to position [3015, 0]
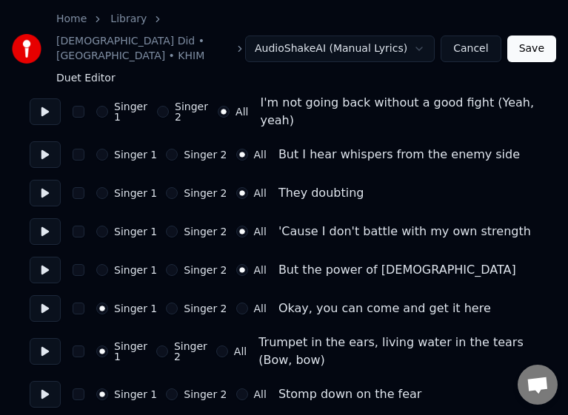
click at [236, 303] on button "All" at bounding box center [242, 309] width 12 height 12
click at [224, 346] on button "All" at bounding box center [222, 352] width 12 height 12
click at [236, 389] on button "All" at bounding box center [242, 395] width 12 height 12
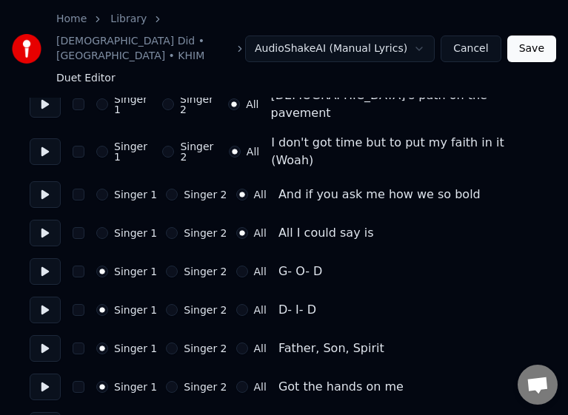
scroll to position [3755, 0]
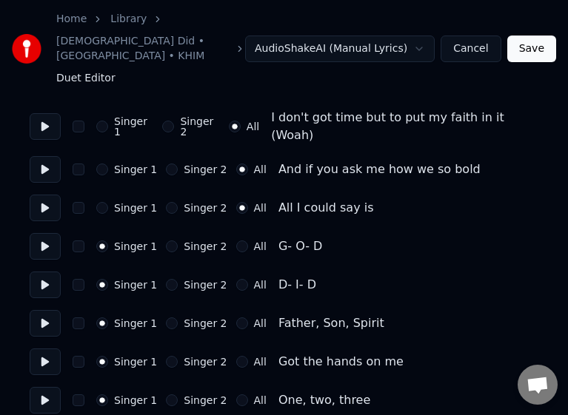
click at [166, 318] on button "Singer 2" at bounding box center [172, 324] width 12 height 12
click at [167, 349] on div "Singer 1 Singer 2 All Got the hands on me" at bounding box center [284, 362] width 509 height 27
click at [166, 241] on button "Singer 2" at bounding box center [172, 247] width 12 height 12
click at [166, 279] on button "Singer 2" at bounding box center [172, 285] width 12 height 12
click at [166, 356] on button "Singer 2" at bounding box center [172, 362] width 12 height 12
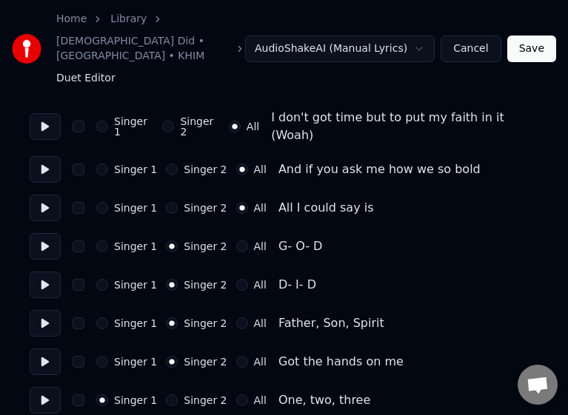
click at [166, 395] on button "Singer 2" at bounding box center [172, 401] width 12 height 12
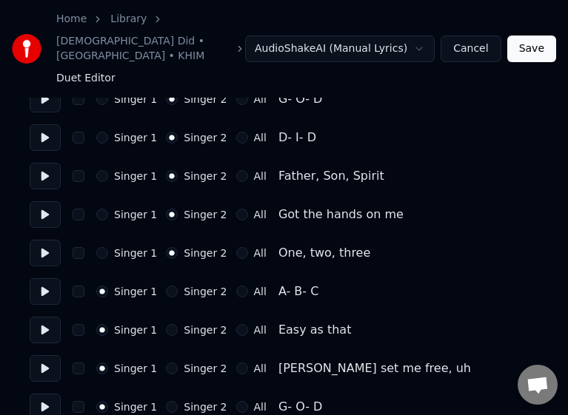
scroll to position [3903, 0]
click at [167, 362] on button "Singer 2" at bounding box center [172, 368] width 12 height 12
click at [166, 323] on button "Singer 2" at bounding box center [172, 329] width 12 height 12
click at [166, 285] on button "Singer 2" at bounding box center [172, 291] width 12 height 12
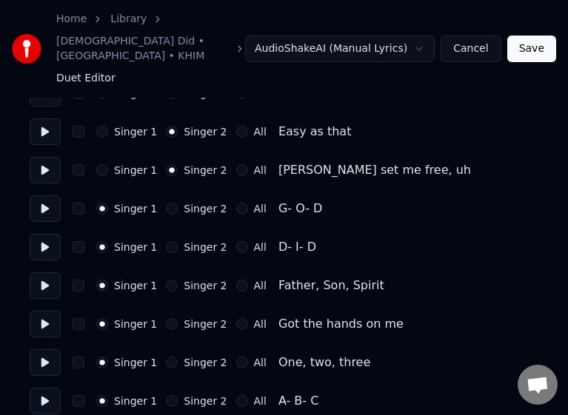
scroll to position [4125, 0]
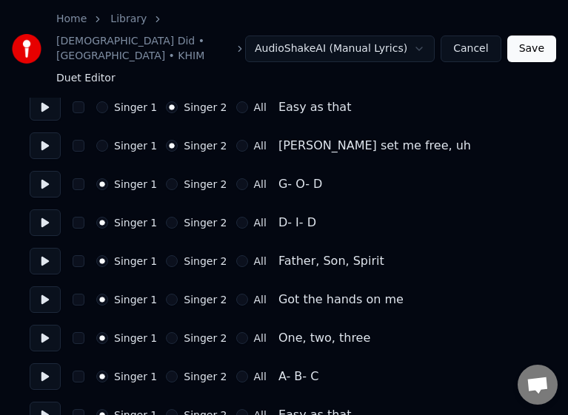
click at [528, 36] on button "Save" at bounding box center [531, 49] width 49 height 27
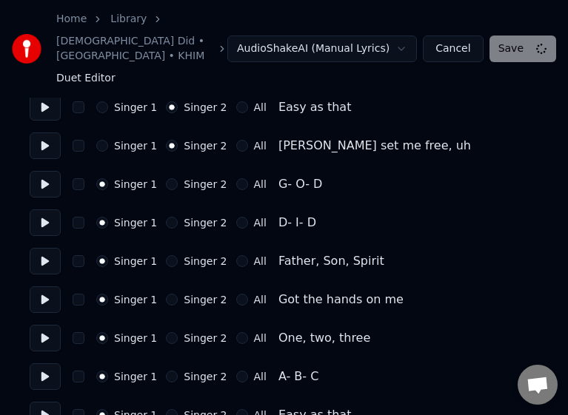
scroll to position [4147, 0]
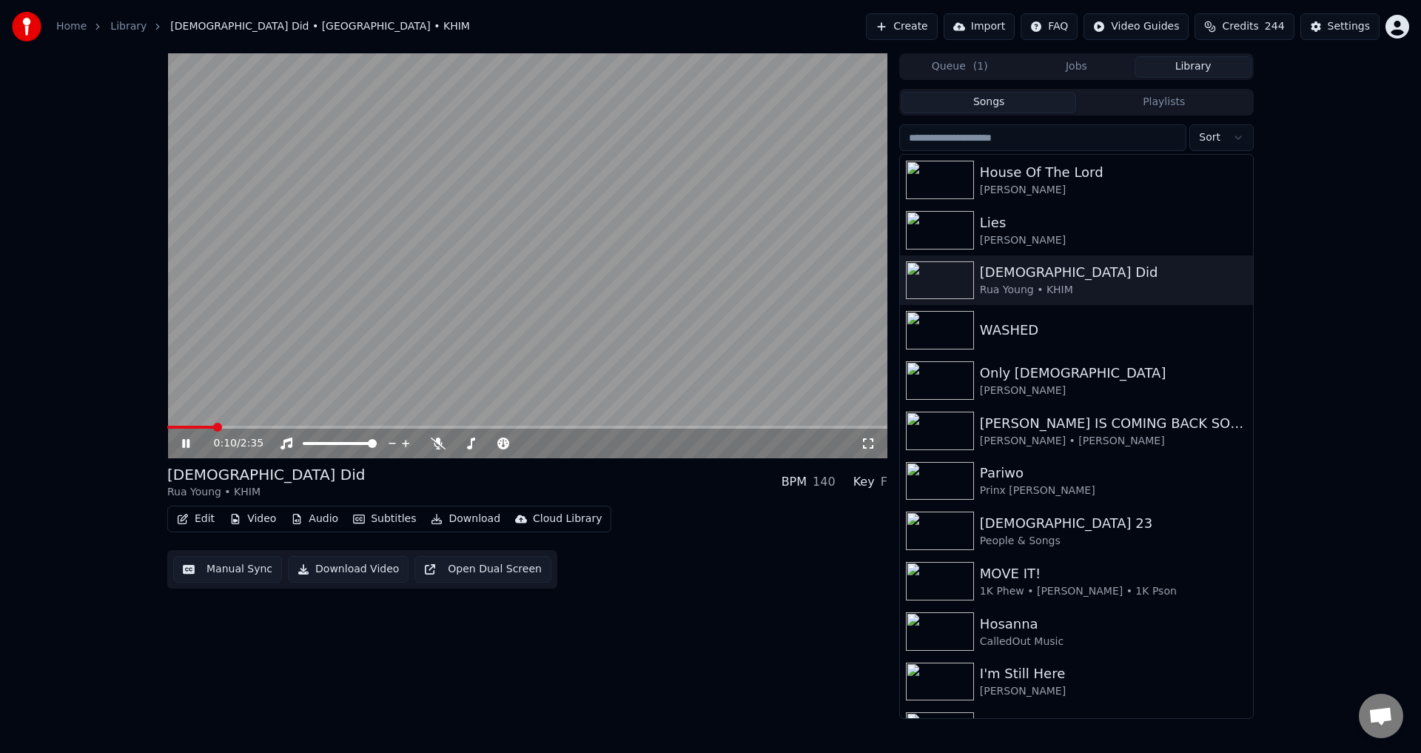
click at [603, 329] on video at bounding box center [527, 255] width 720 height 405
click at [201, 518] on button "Edit" at bounding box center [196, 519] width 50 height 21
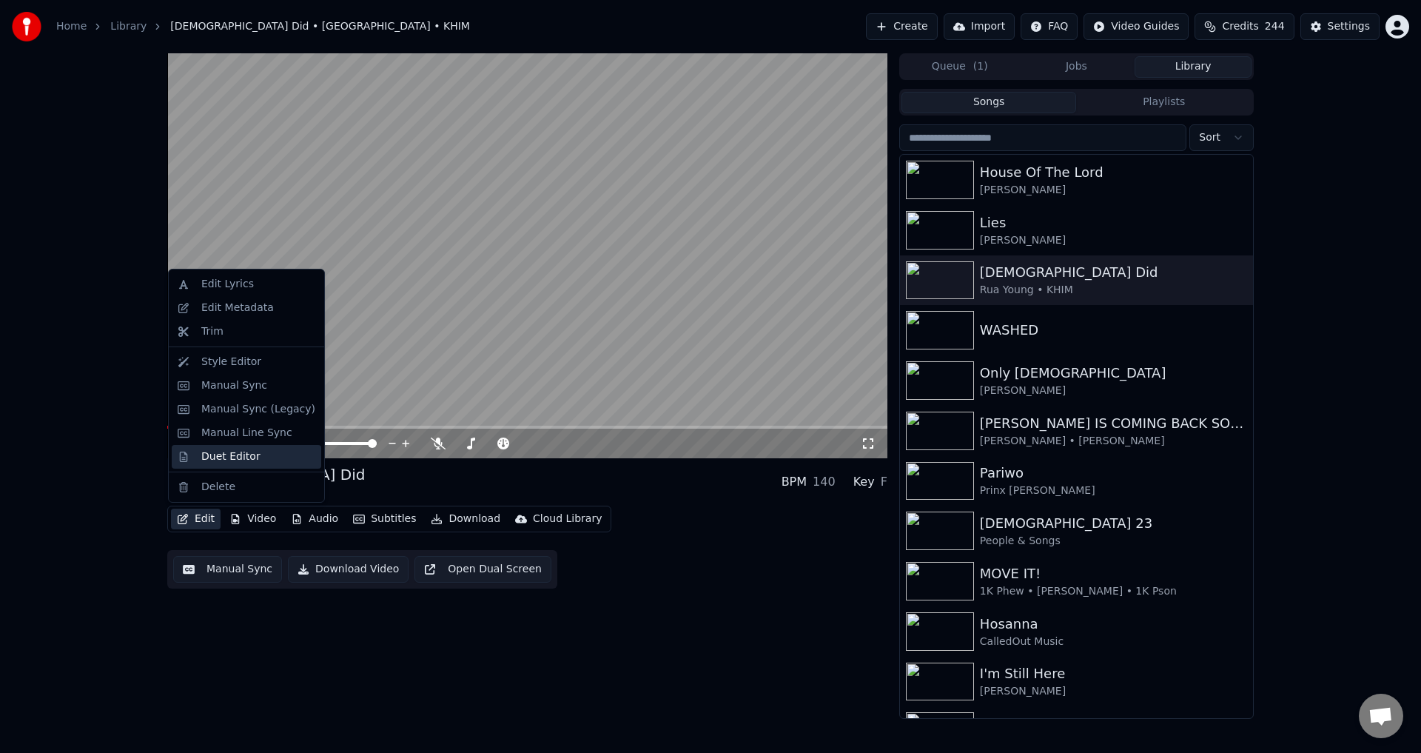
click at [219, 457] on div "Duet Editor" at bounding box center [230, 456] width 59 height 15
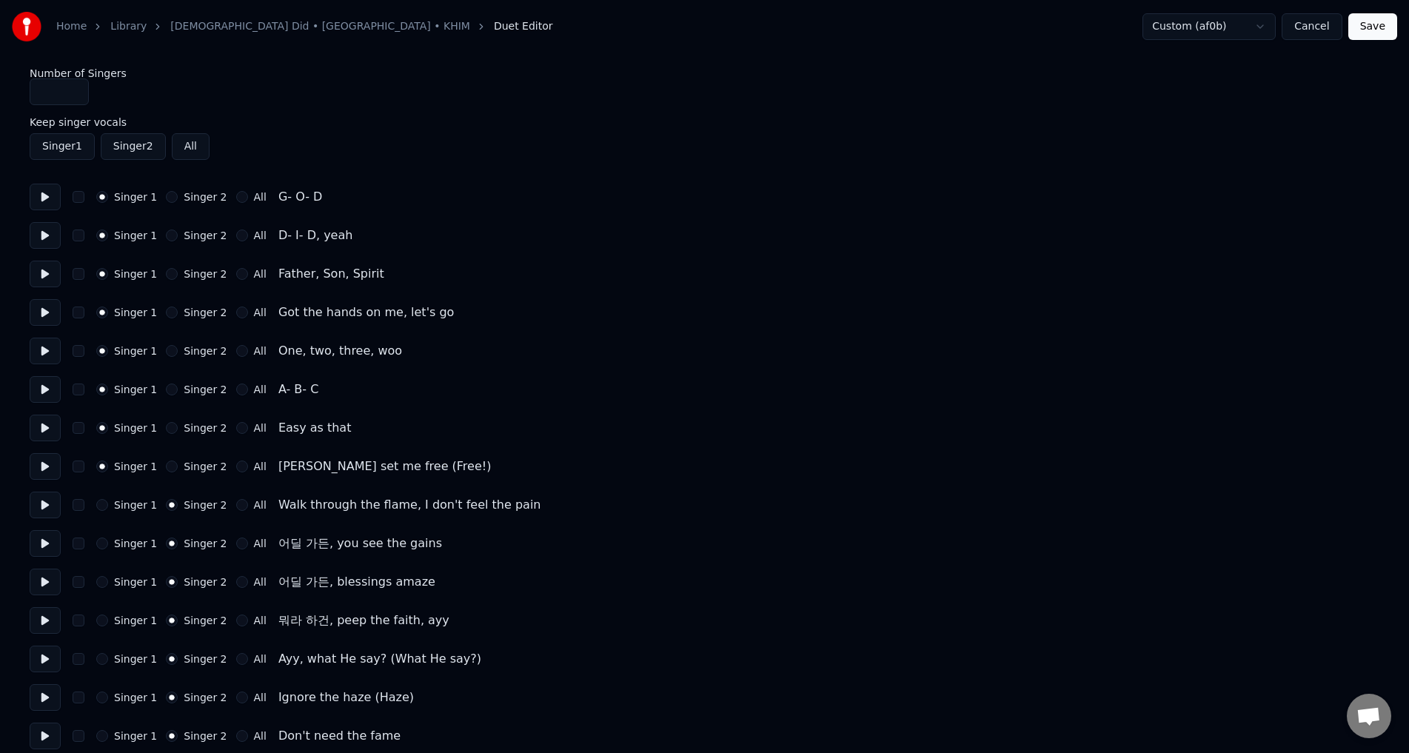
click at [38, 509] on button at bounding box center [45, 504] width 31 height 27
click at [43, 538] on button at bounding box center [45, 543] width 31 height 27
click at [51, 587] on button at bounding box center [45, 581] width 31 height 27
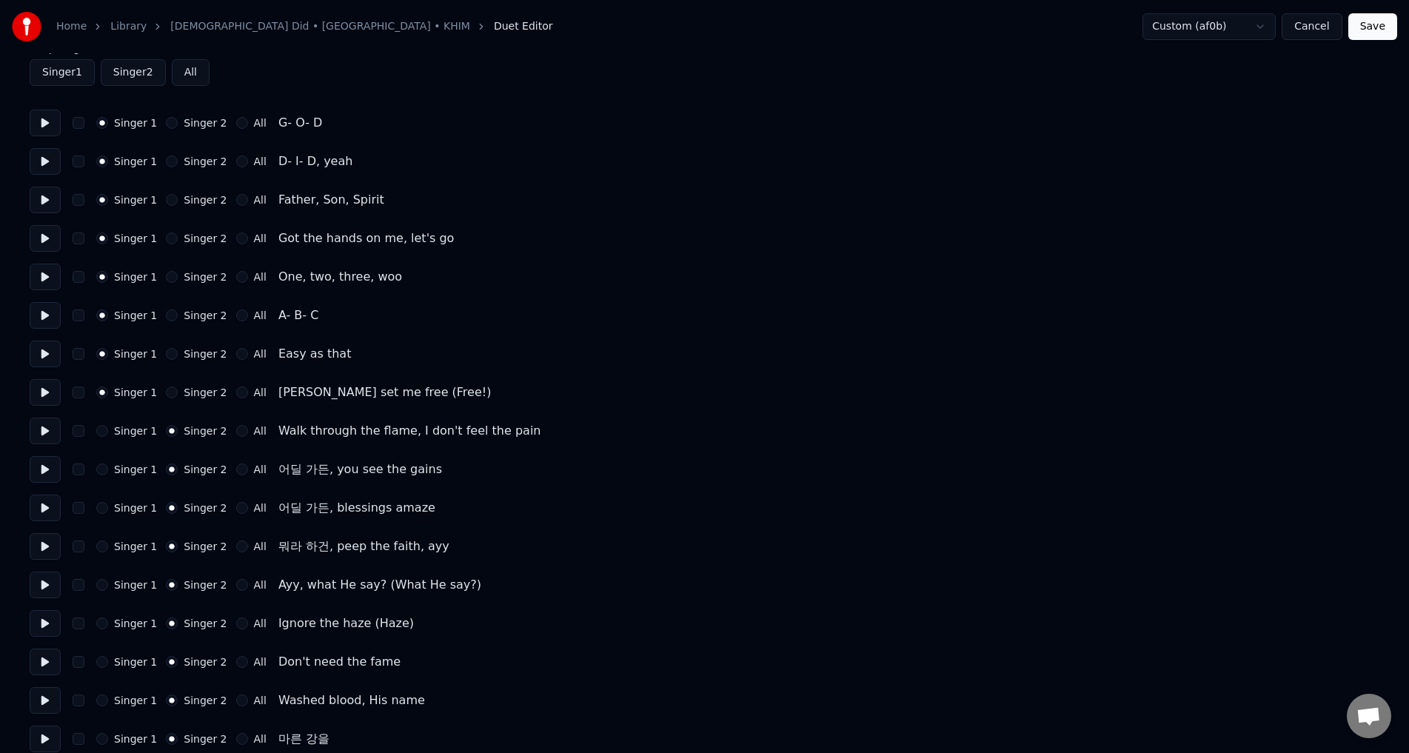
click at [43, 615] on button at bounding box center [45, 623] width 31 height 27
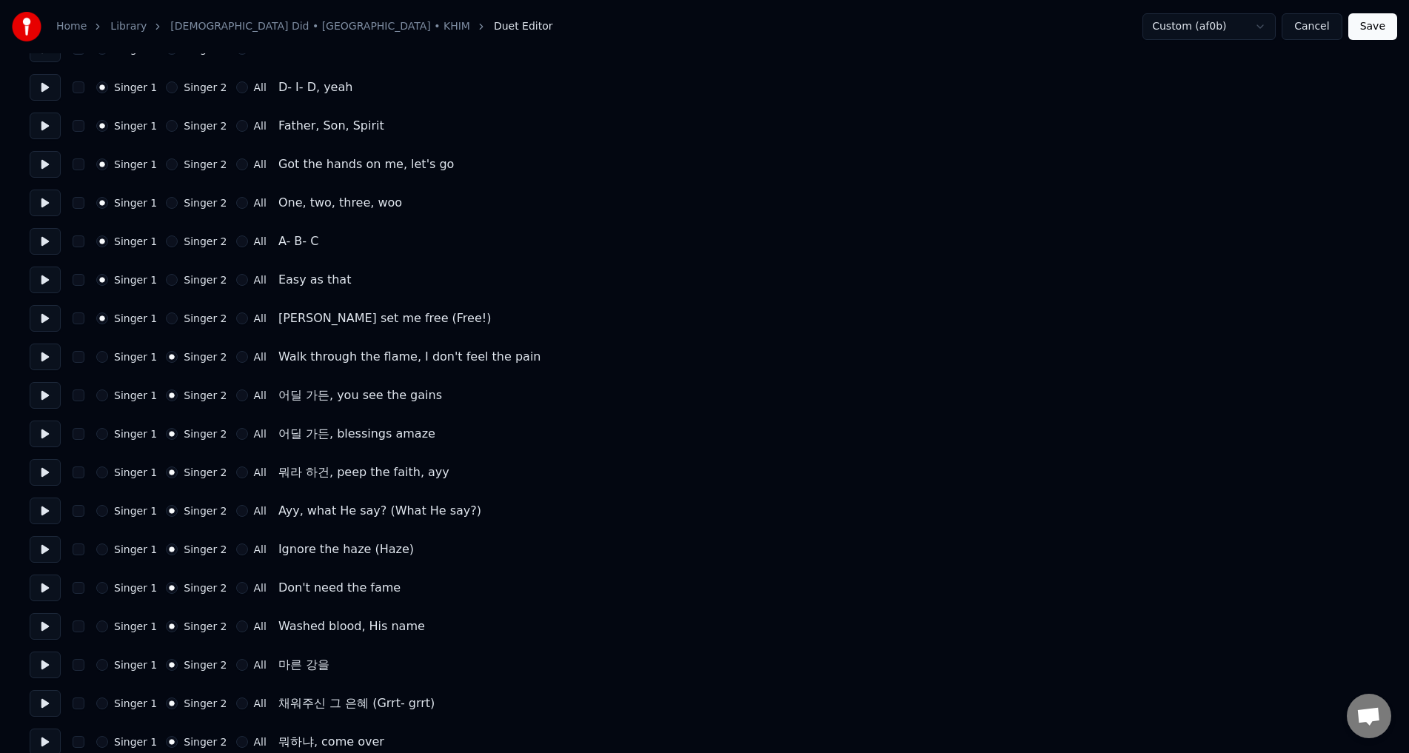
scroll to position [222, 0]
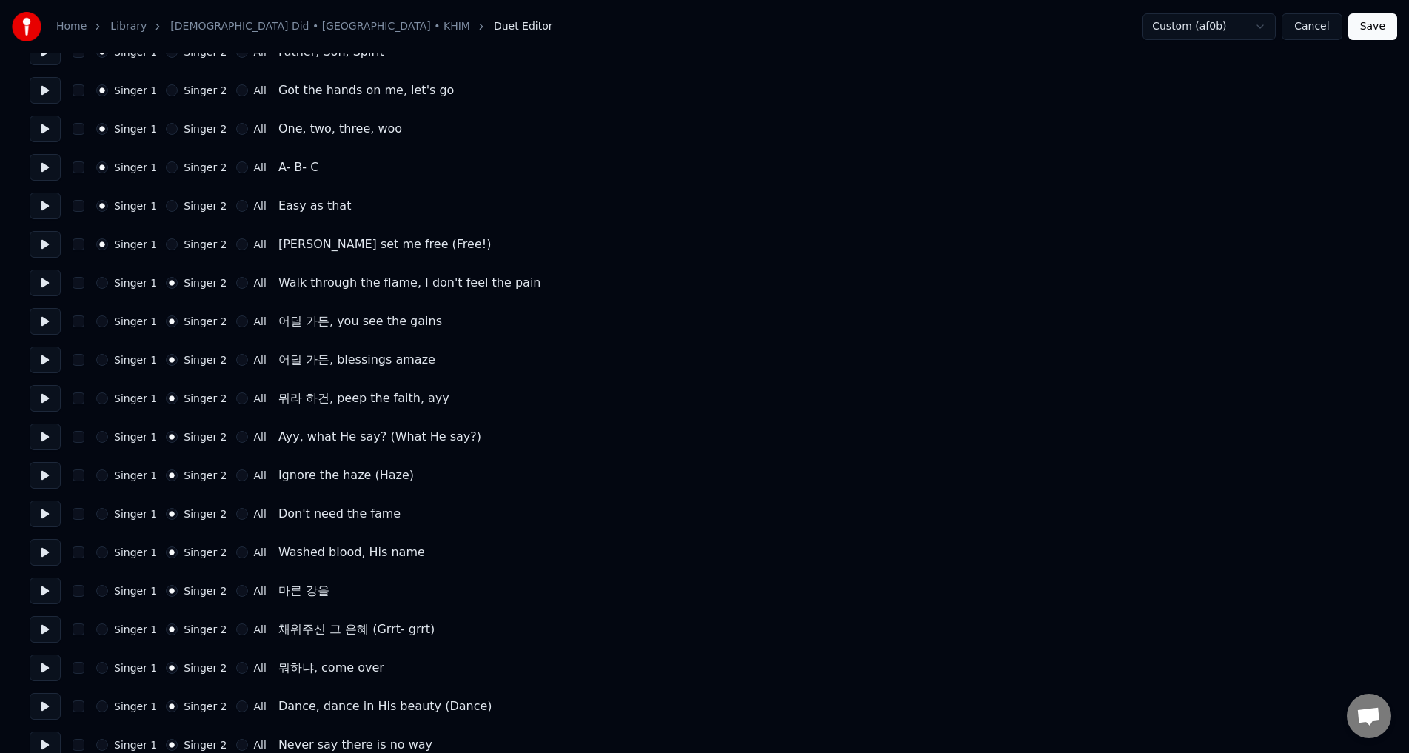
click at [44, 625] on button at bounding box center [45, 629] width 31 height 27
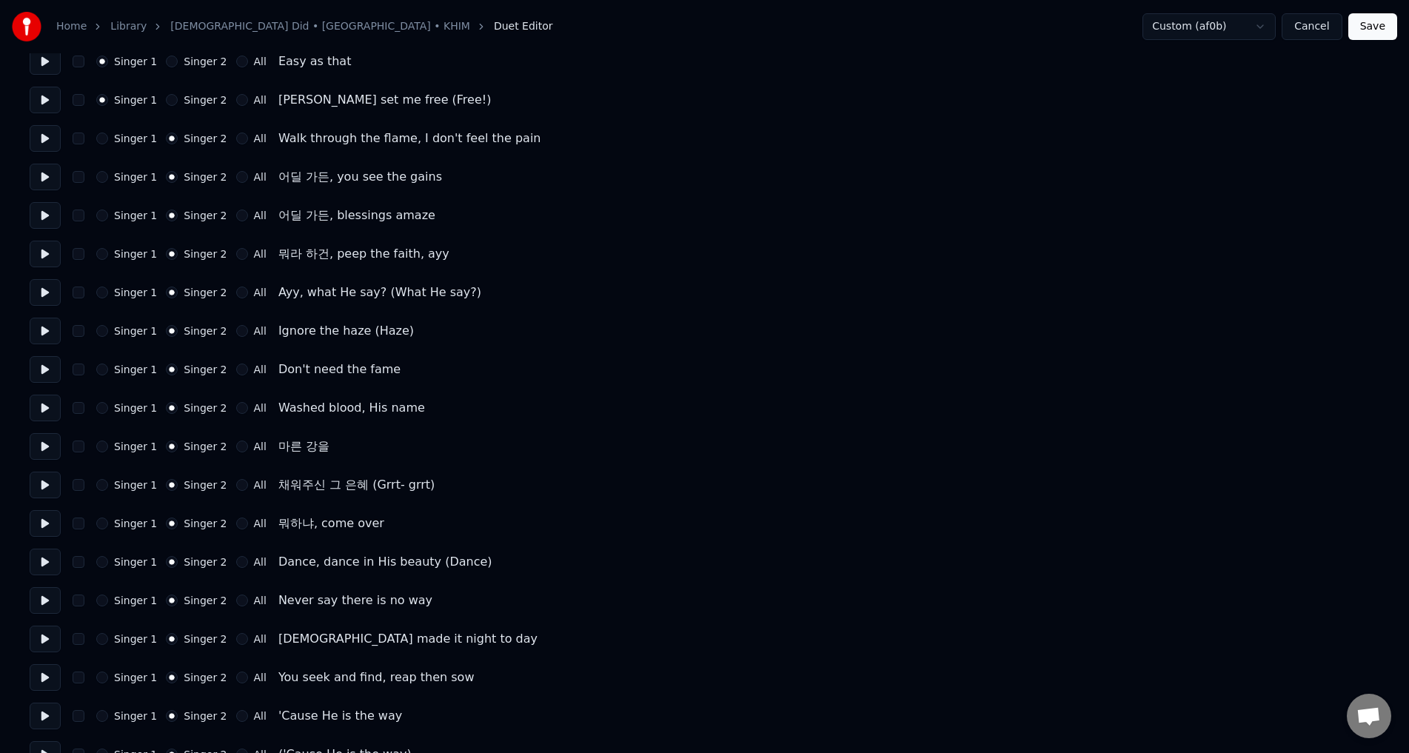
scroll to position [370, 0]
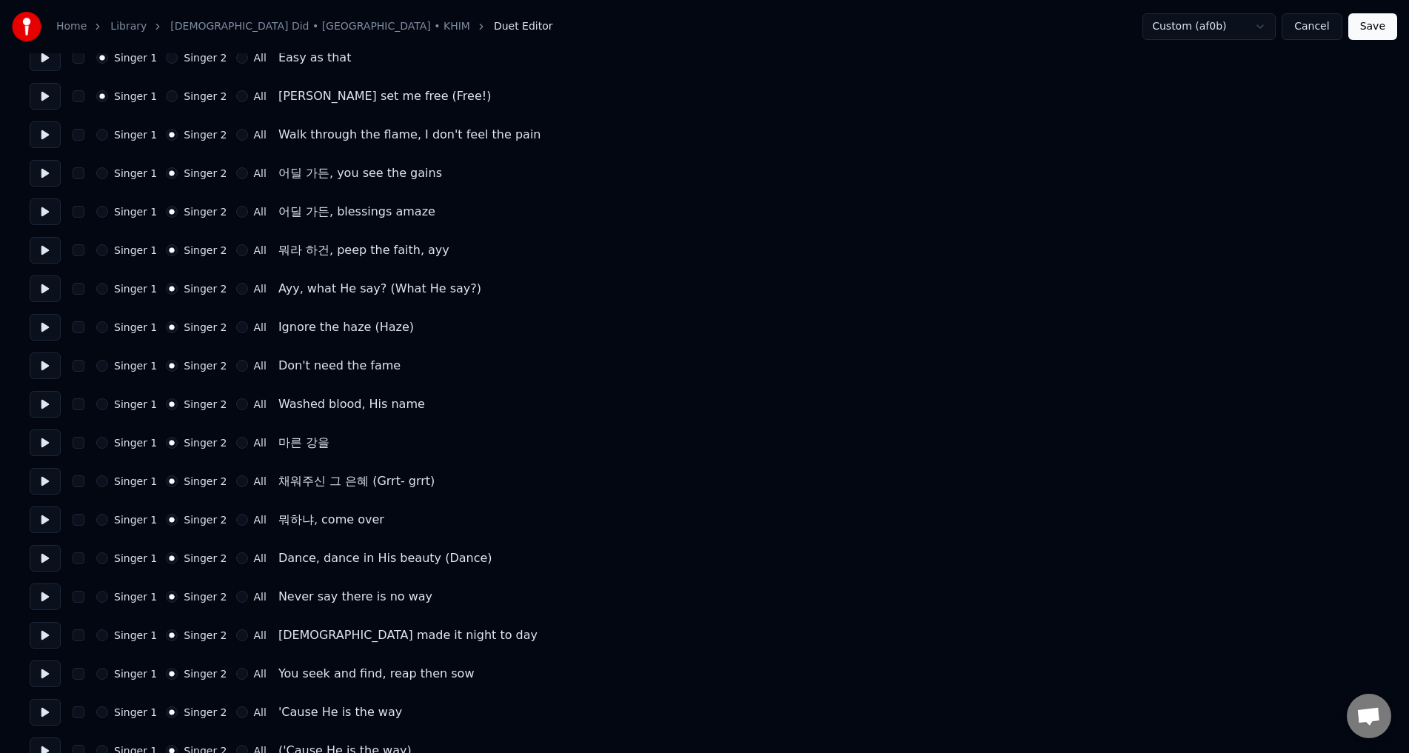
click at [45, 607] on button at bounding box center [45, 596] width 31 height 27
click at [42, 596] on button at bounding box center [45, 596] width 31 height 27
click at [47, 637] on button at bounding box center [45, 635] width 31 height 27
click at [1377, 30] on button "Save" at bounding box center [1372, 26] width 49 height 27
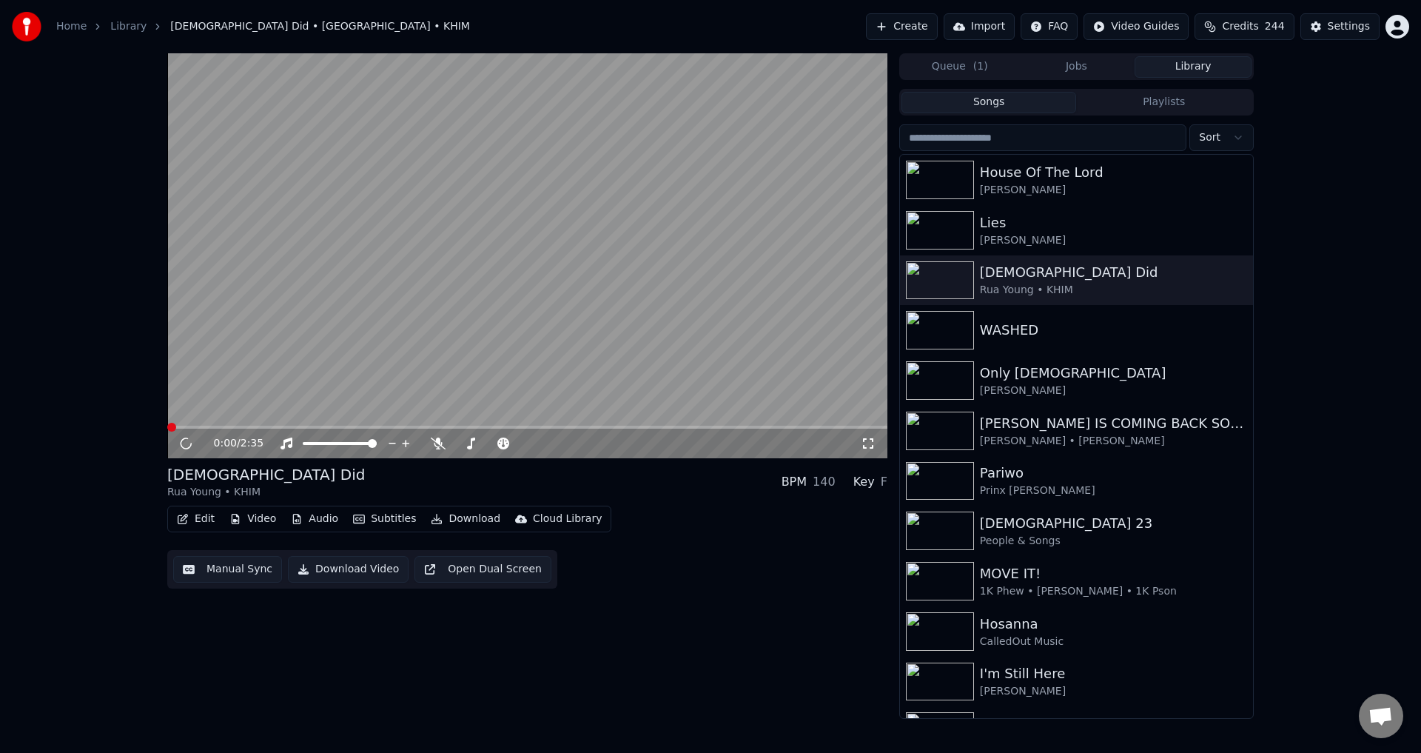
click at [278, 277] on video at bounding box center [527, 255] width 720 height 405
click at [387, 308] on video at bounding box center [527, 255] width 720 height 405
click at [259, 567] on button "Manual Sync" at bounding box center [227, 569] width 109 height 27
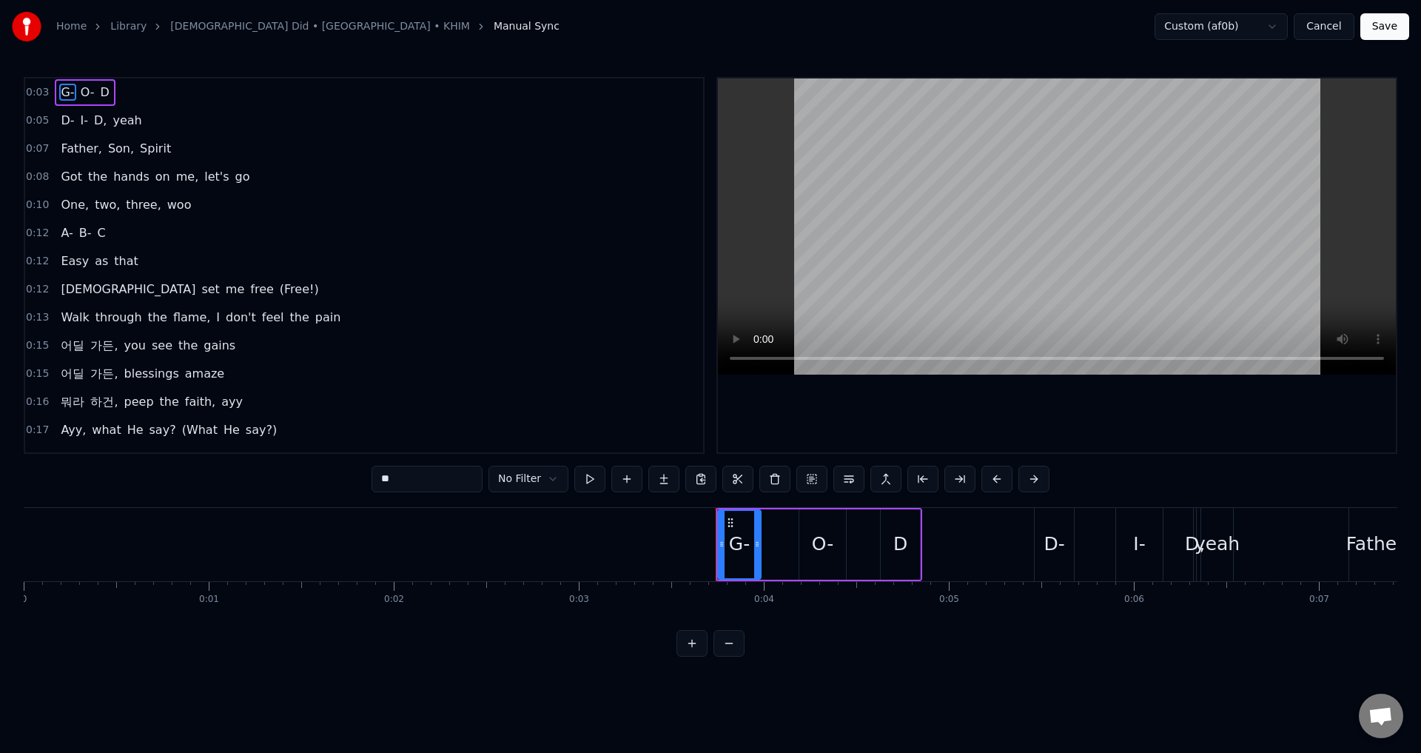
click at [1325, 24] on button "Cancel" at bounding box center [1324, 26] width 60 height 27
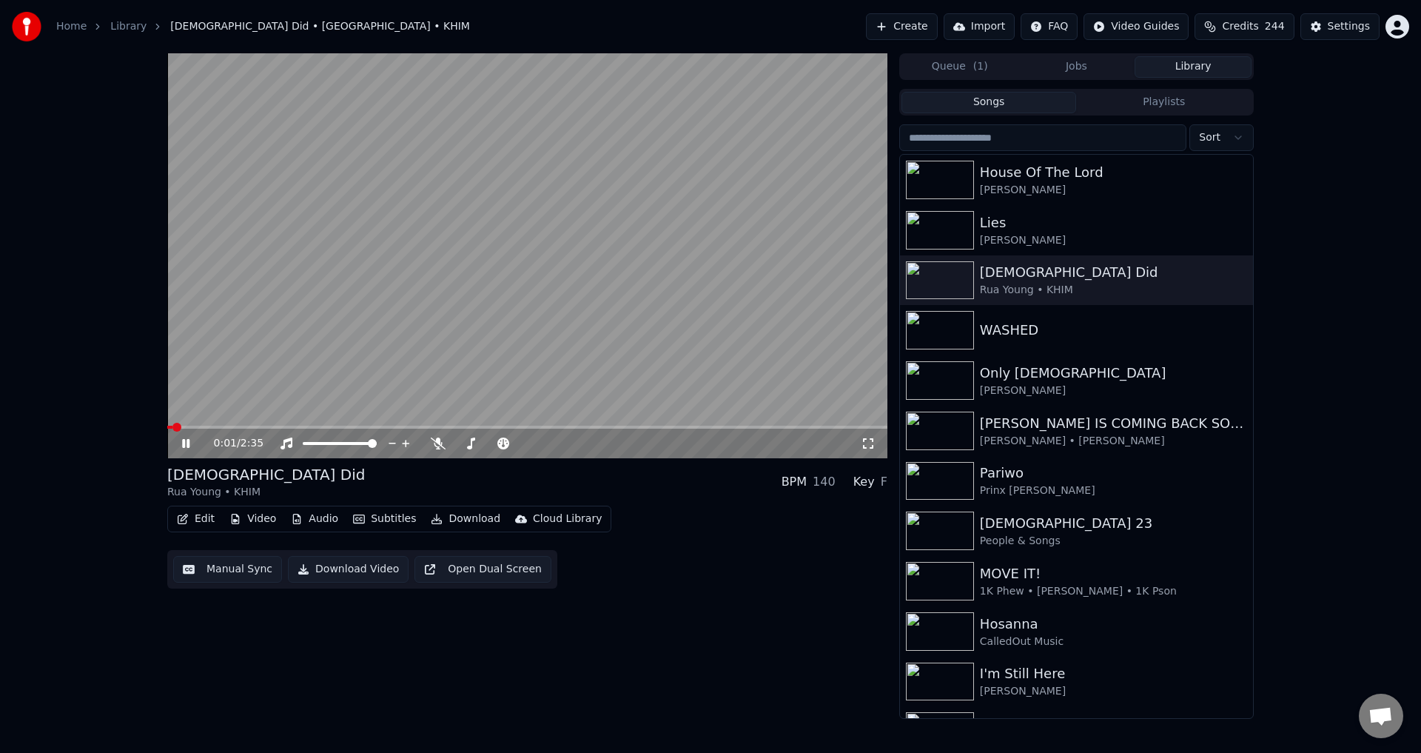
click at [435, 221] on video at bounding box center [527, 255] width 720 height 405
click at [217, 566] on button "Manual Sync" at bounding box center [227, 569] width 109 height 27
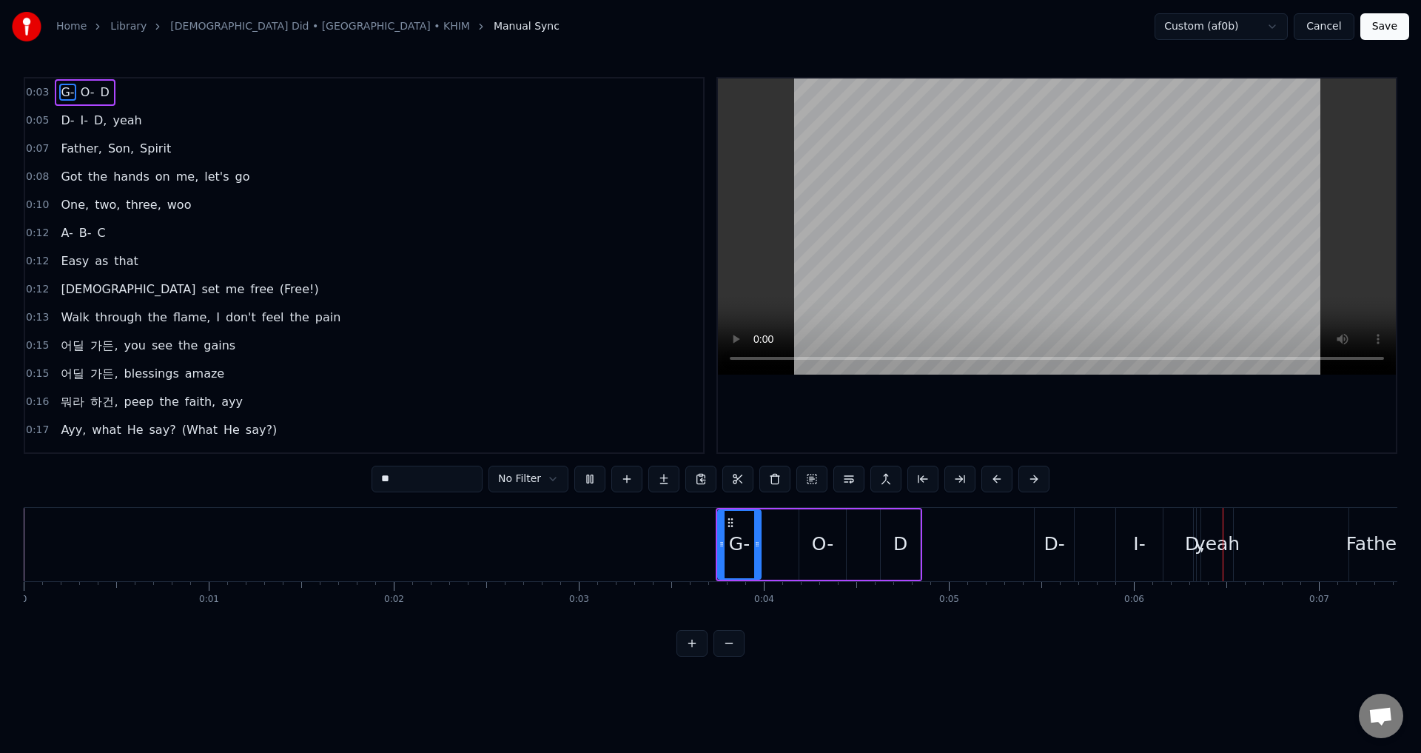
click at [722, 312] on video at bounding box center [1057, 226] width 678 height 296
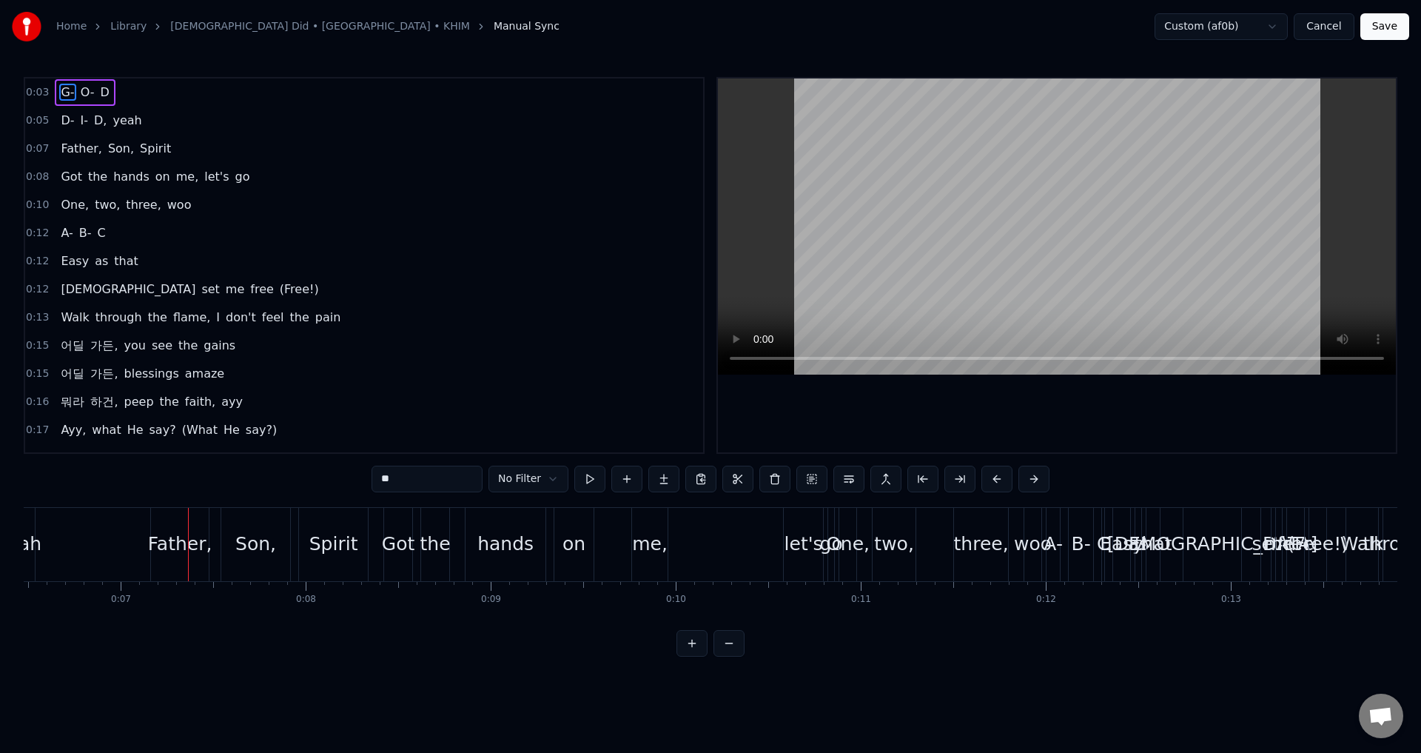
scroll to position [0, 1288]
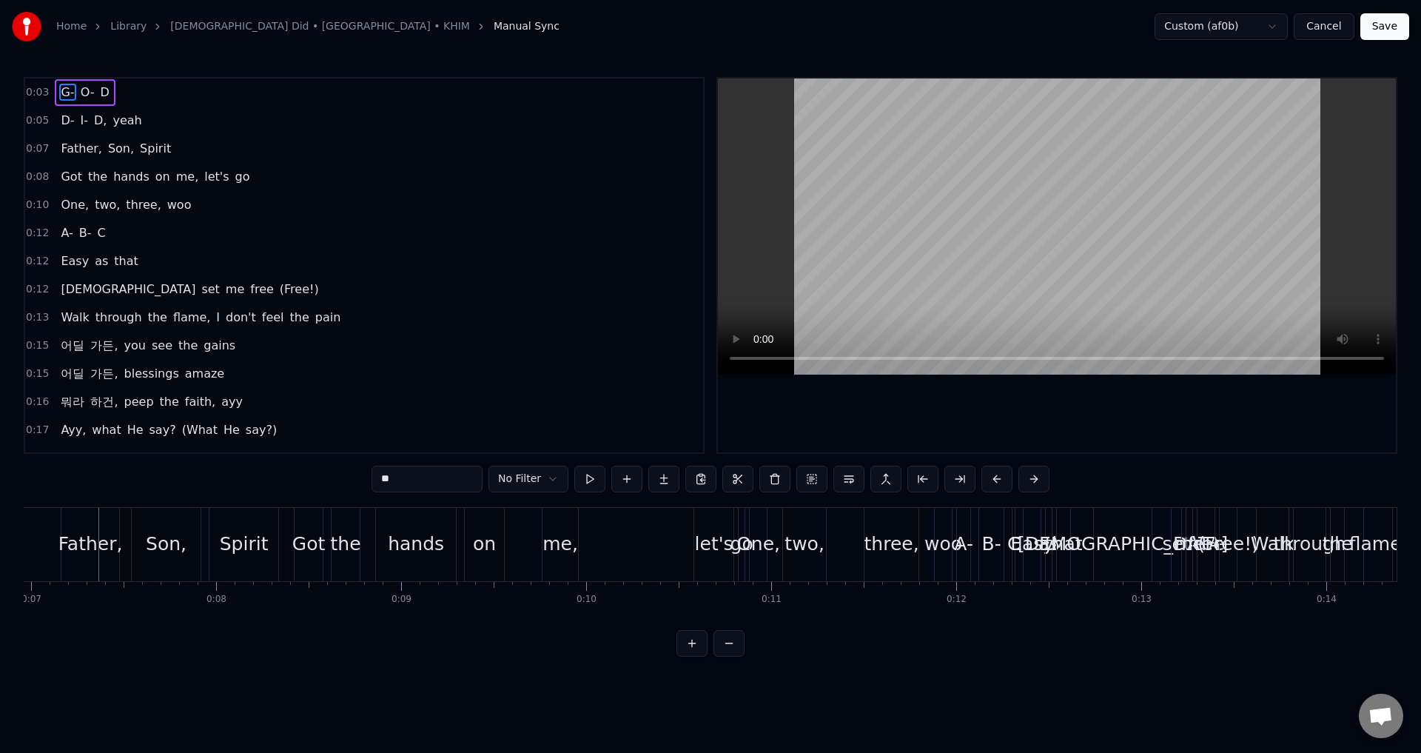
click at [98, 130] on div "D- I- D, yeah" at bounding box center [101, 120] width 93 height 27
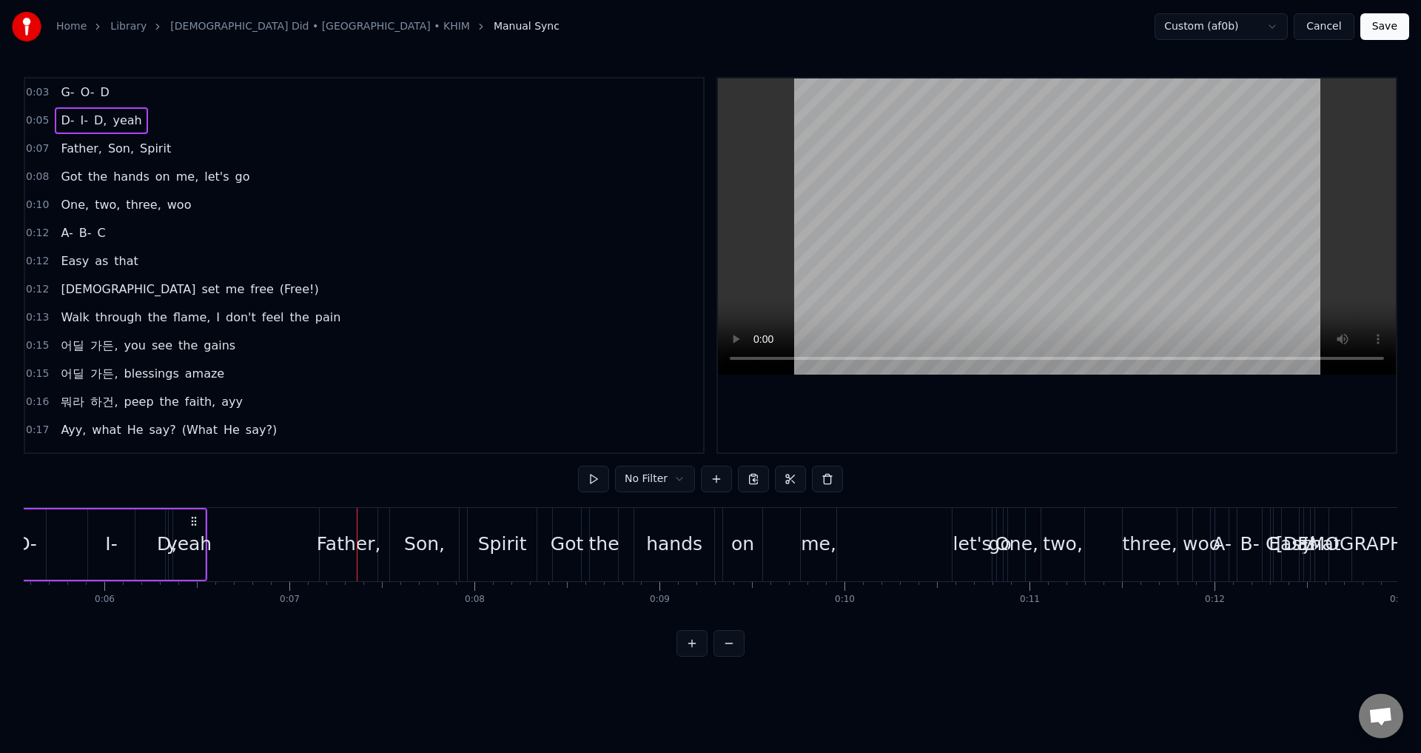
scroll to position [0, 936]
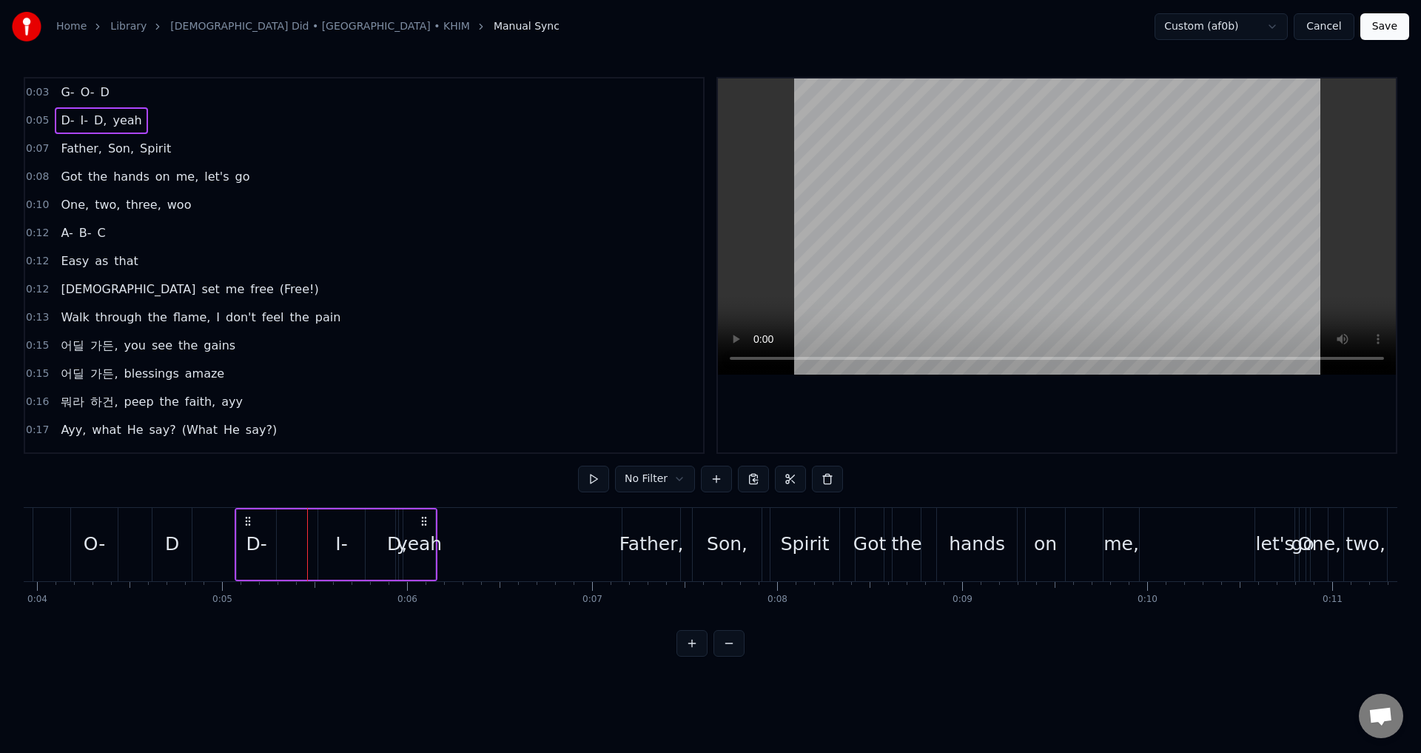
drag, startPoint x: 110, startPoint y: 517, endPoint x: 246, endPoint y: 527, distance: 137.3
click at [246, 527] on div "D- I- D, yeah" at bounding box center [336, 544] width 203 height 73
drag, startPoint x: 422, startPoint y: 520, endPoint x: 447, endPoint y: 517, distance: 25.3
click at [447, 517] on icon at bounding box center [449, 521] width 12 height 12
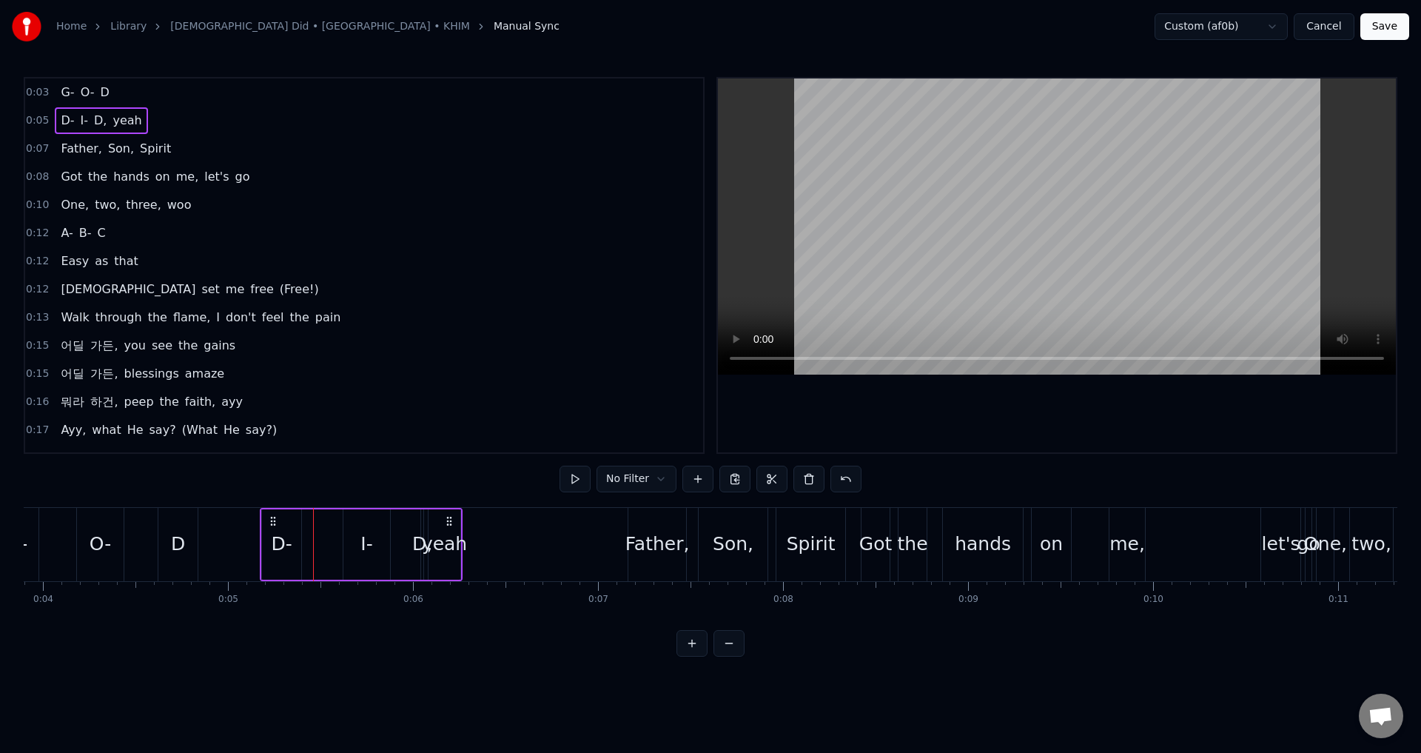
click at [120, 90] on div "0:03 G- O- D" at bounding box center [364, 92] width 678 height 28
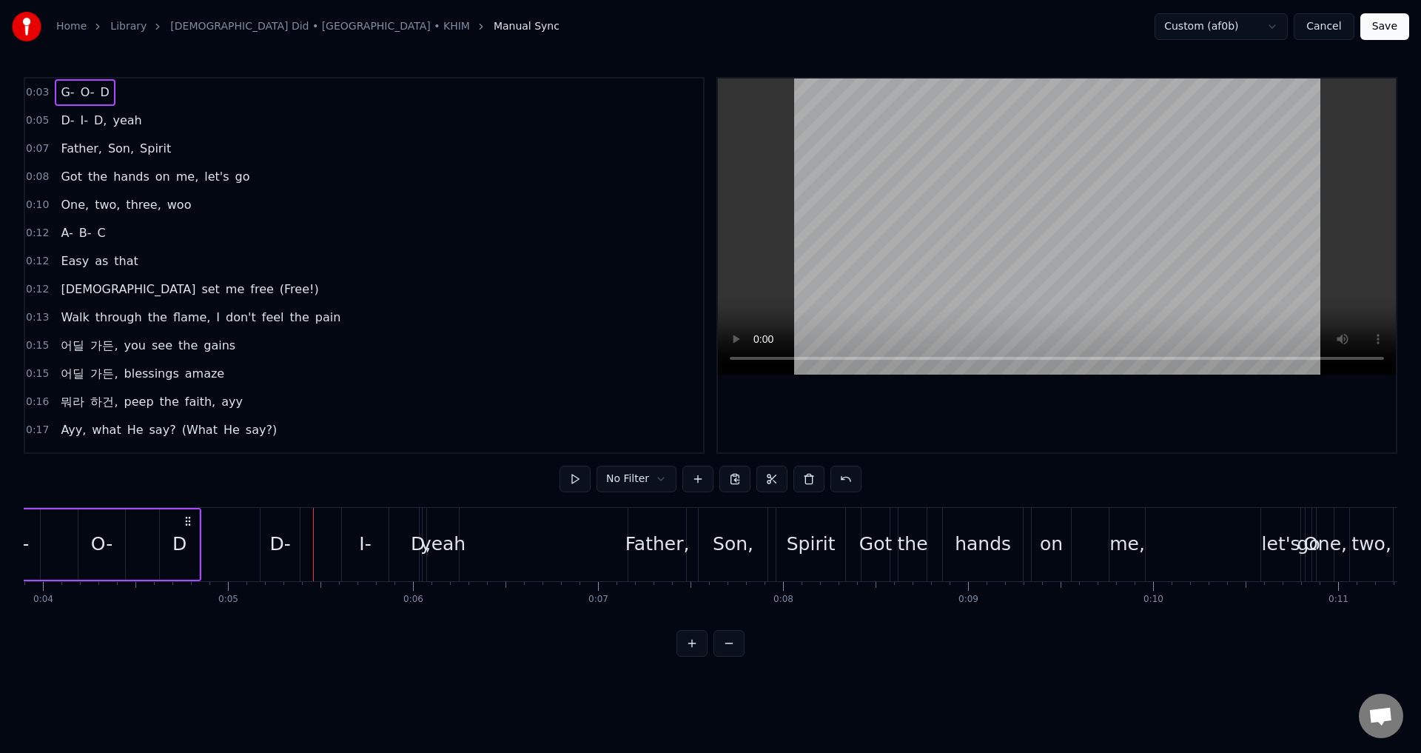
scroll to position [0, 618]
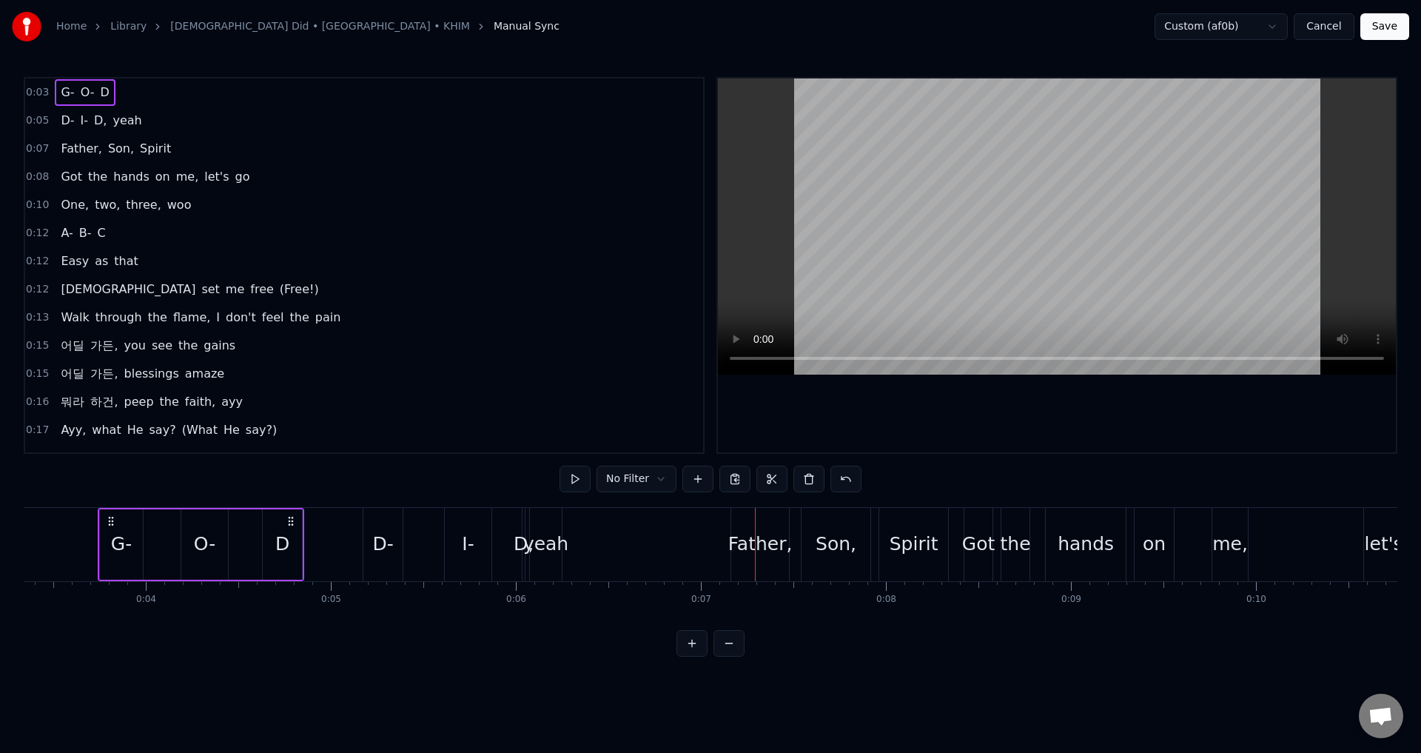
click at [116, 125] on span "yeah" at bounding box center [127, 120] width 32 height 17
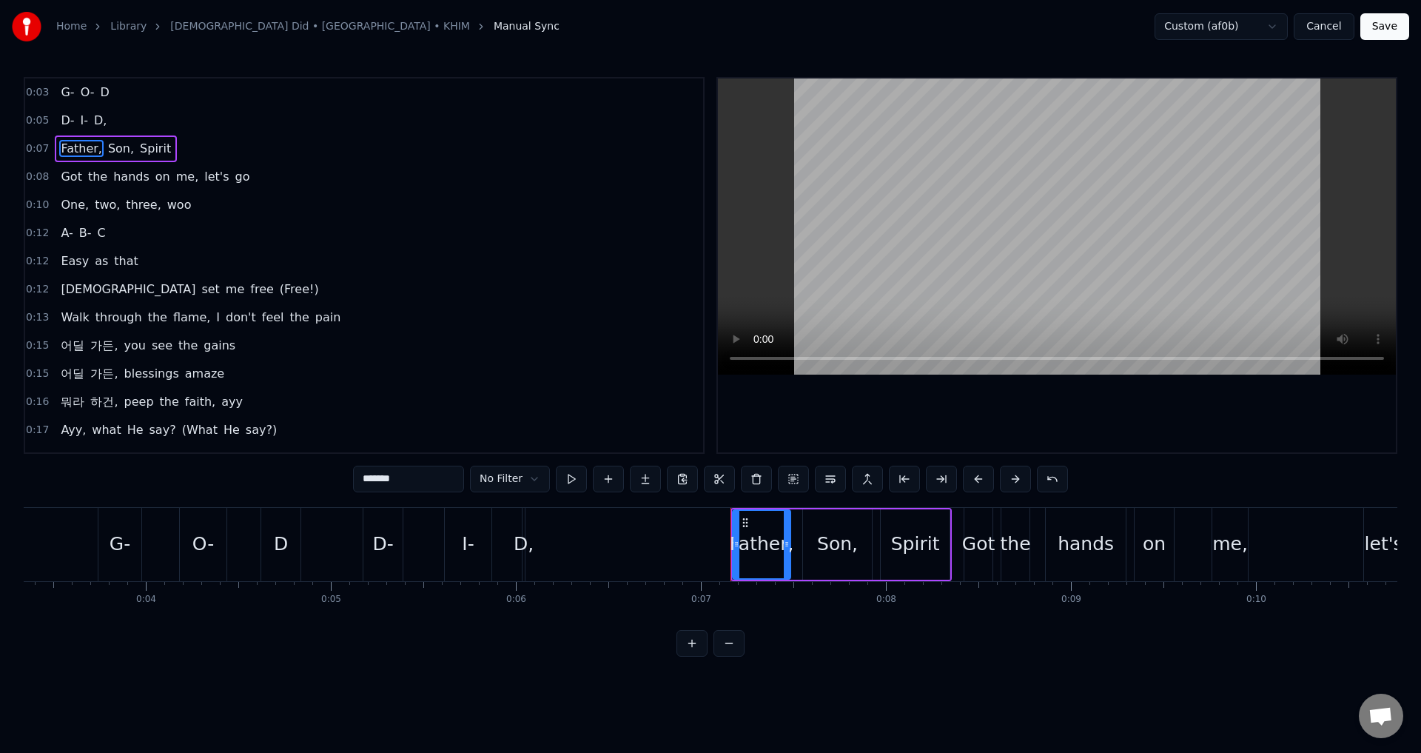
type input "*******"
click at [105, 120] on div "D- I- D," at bounding box center [84, 120] width 58 height 27
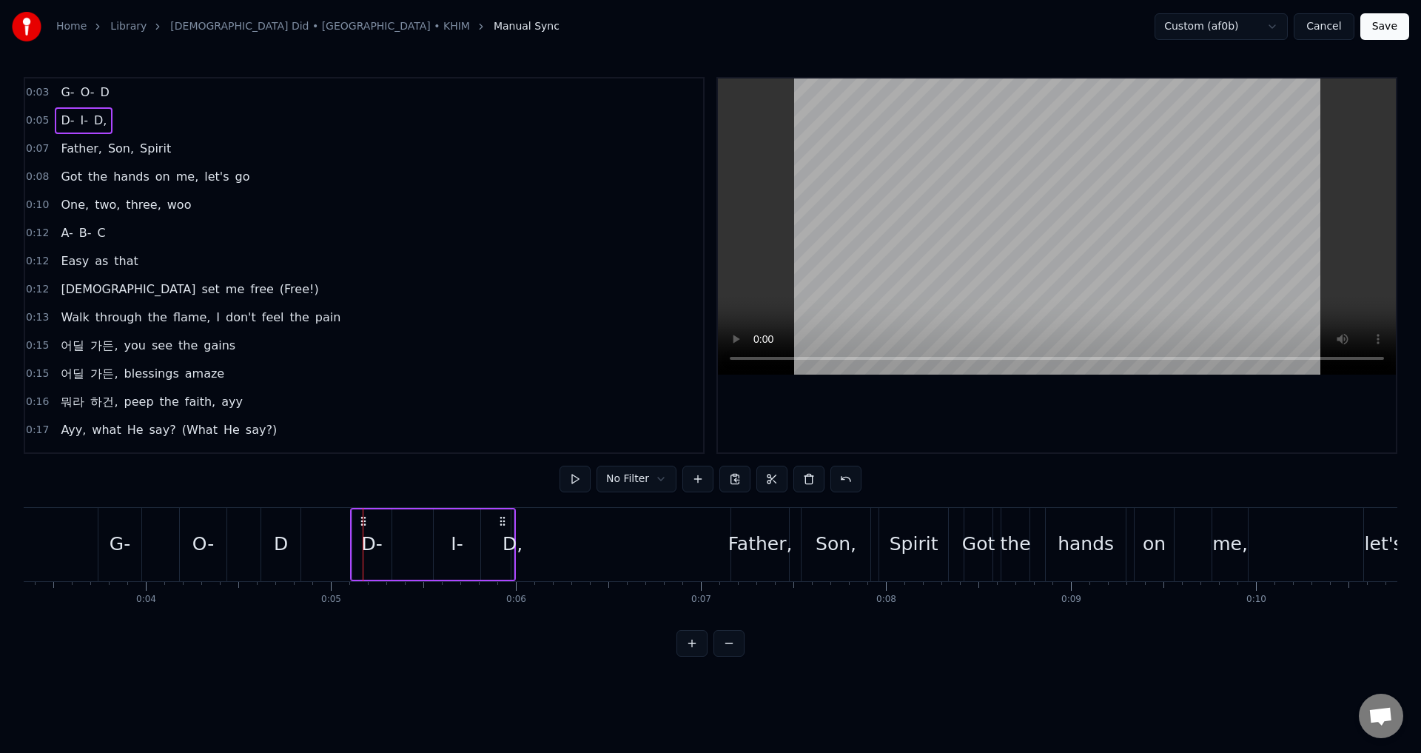
drag, startPoint x: 373, startPoint y: 520, endPoint x: 360, endPoint y: 525, distance: 13.6
click at [360, 525] on icon at bounding box center [364, 521] width 12 height 12
drag, startPoint x: 500, startPoint y: 520, endPoint x: 555, endPoint y: 514, distance: 55.0
click at [555, 515] on icon at bounding box center [557, 521] width 12 height 12
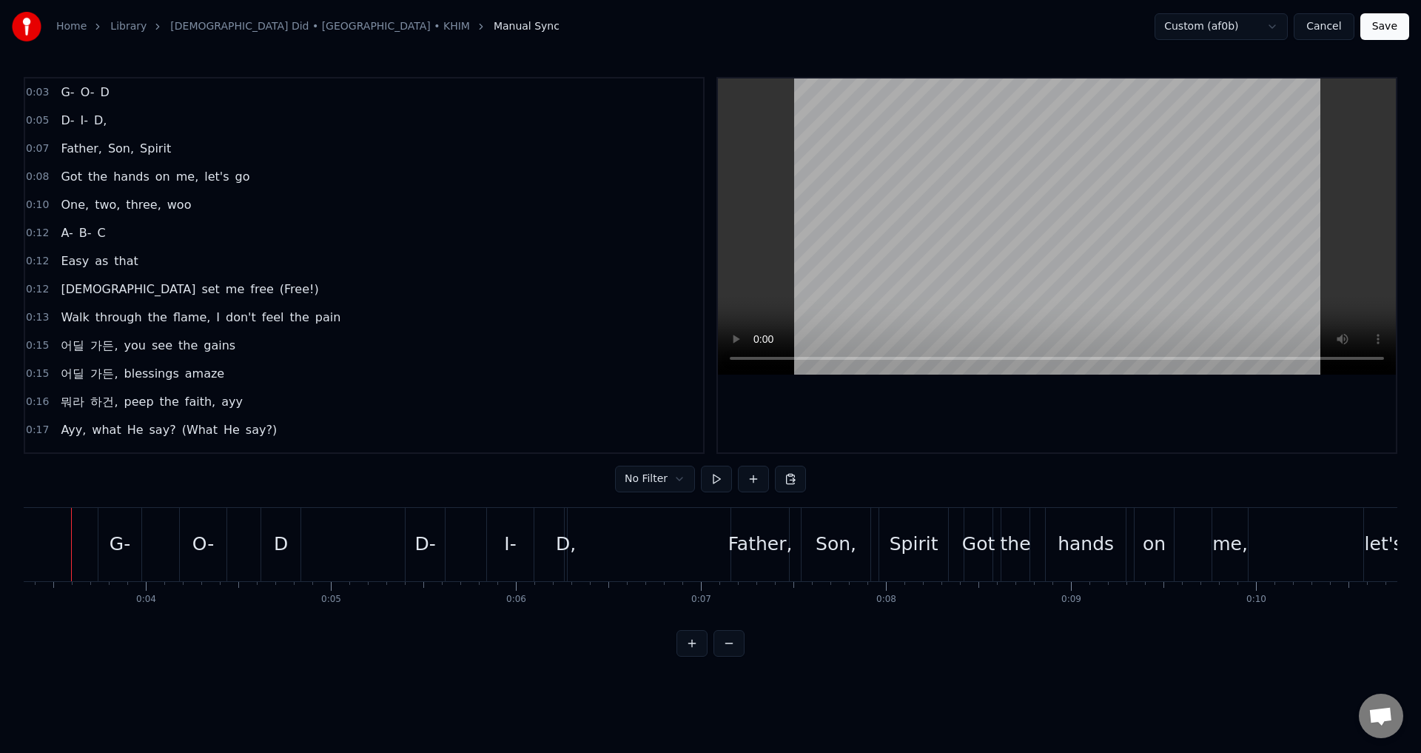
scroll to position [0, 591]
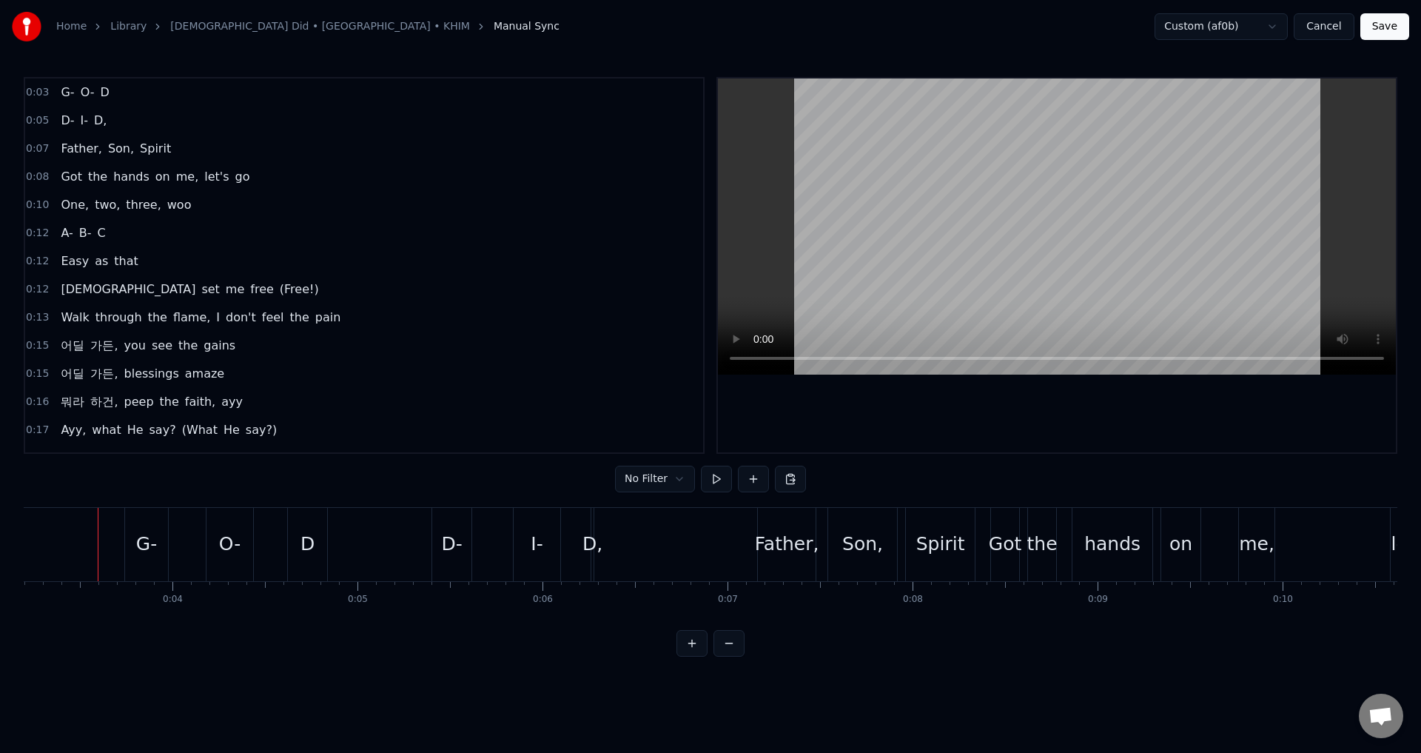
click at [107, 93] on div "G- O- D" at bounding box center [85, 92] width 60 height 27
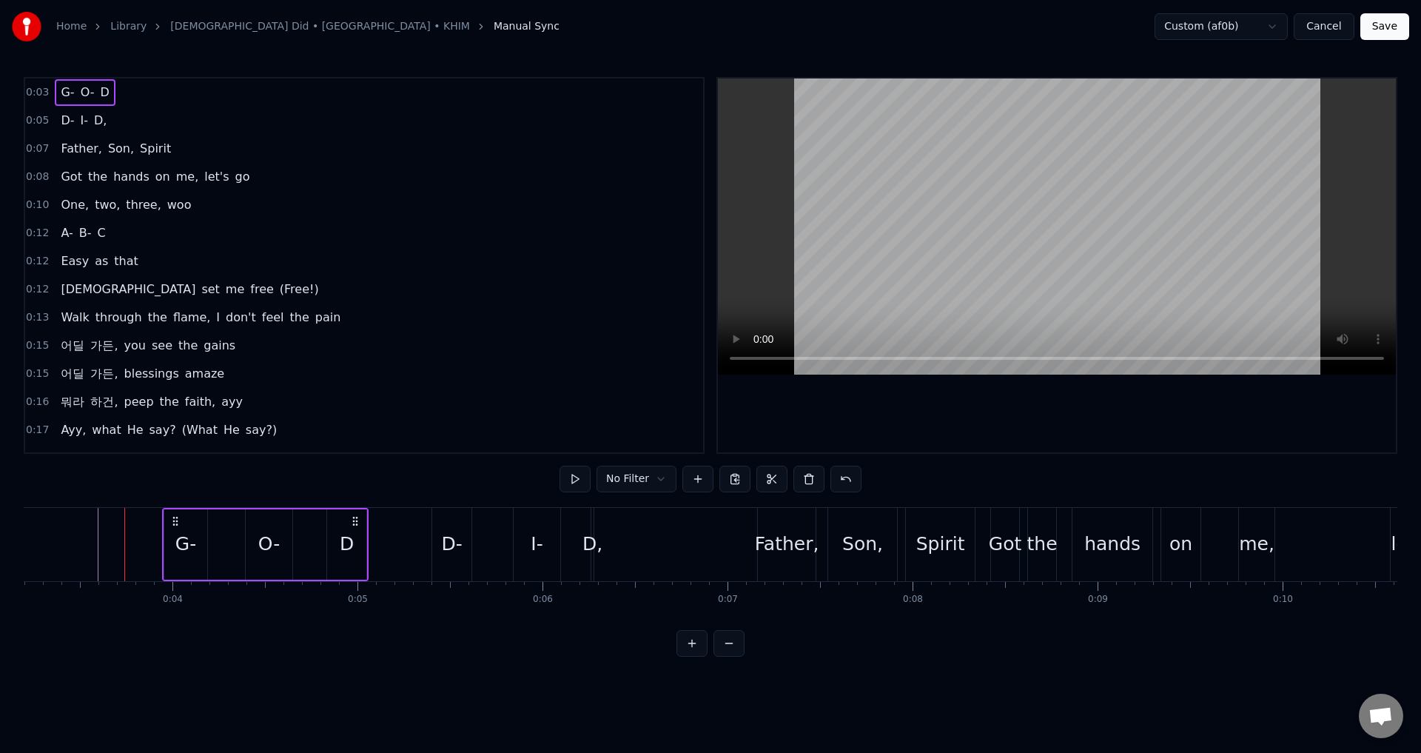
drag, startPoint x: 135, startPoint y: 520, endPoint x: 173, endPoint y: 525, distance: 38.0
click at [173, 525] on icon at bounding box center [176, 521] width 12 height 12
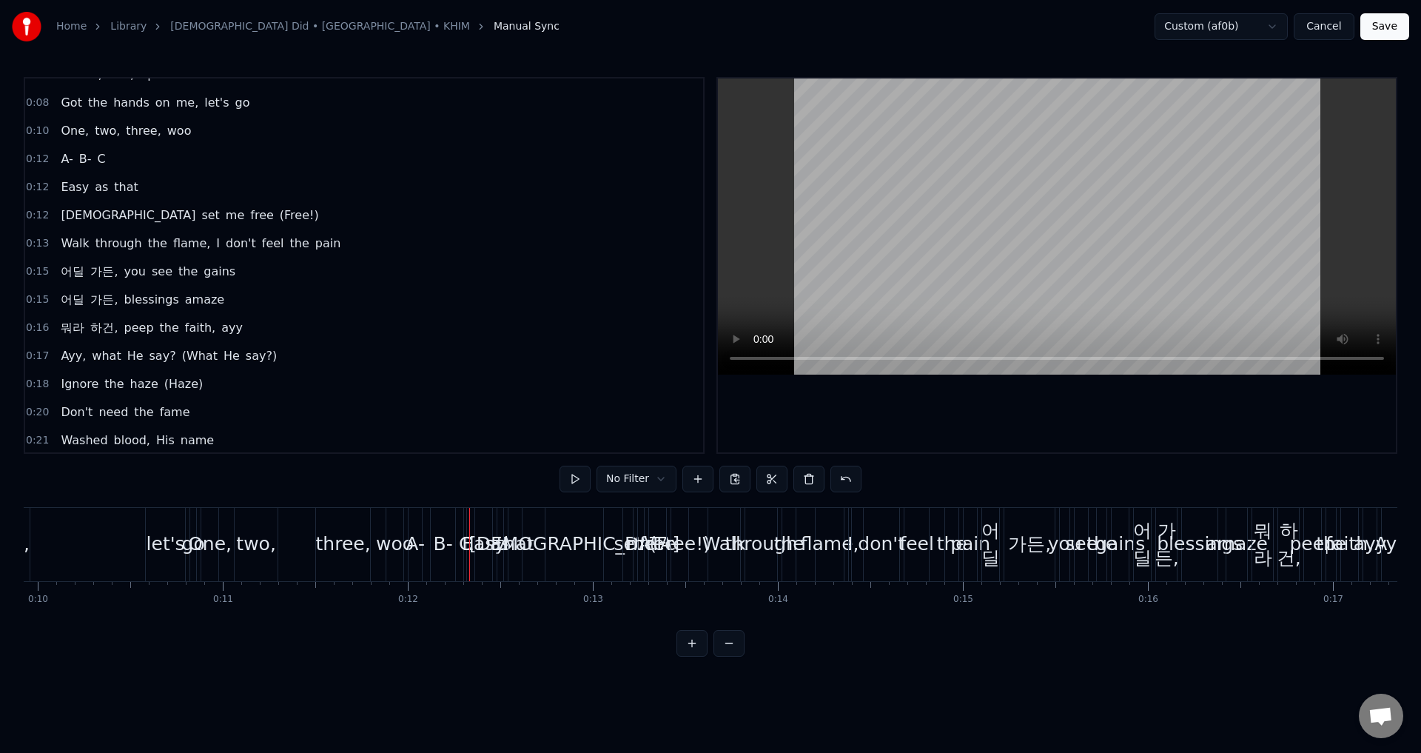
scroll to position [0, 2133]
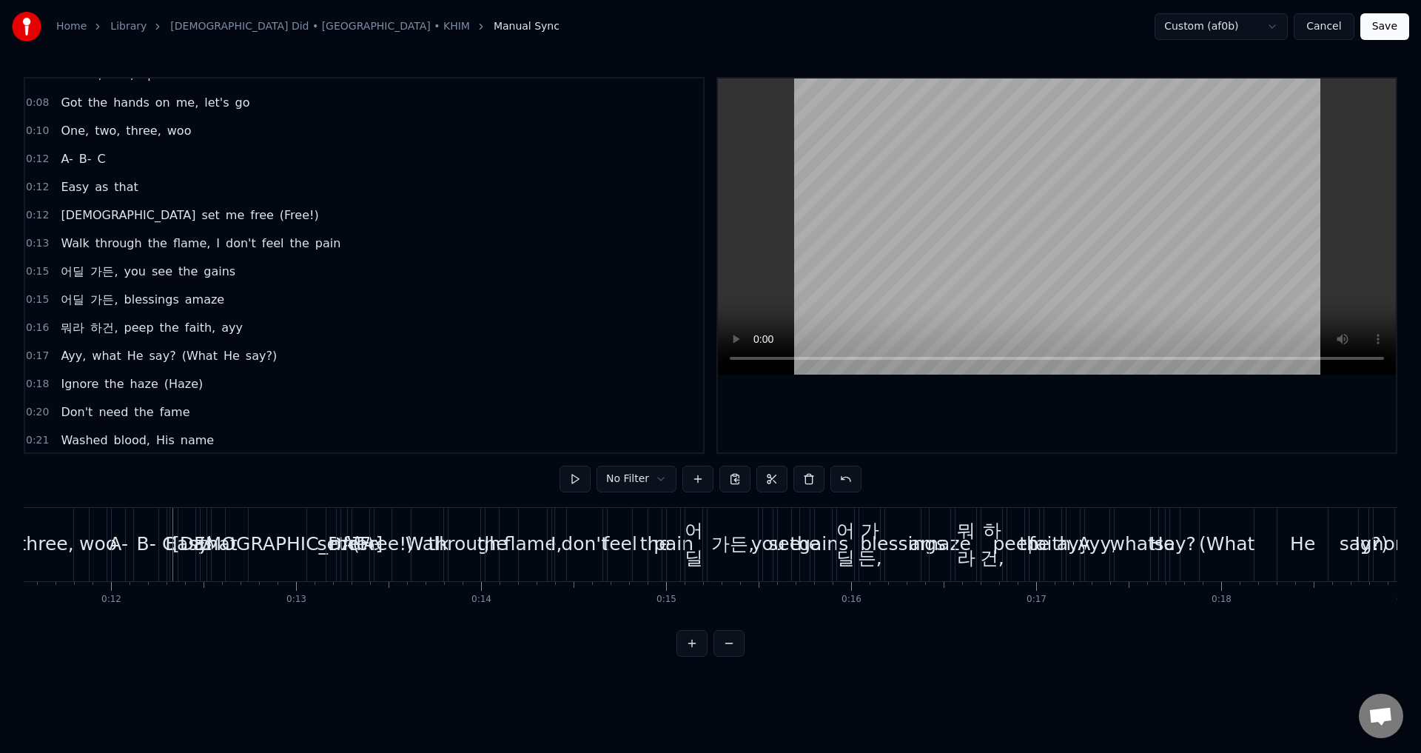
click at [234, 106] on span "go" at bounding box center [243, 102] width 18 height 17
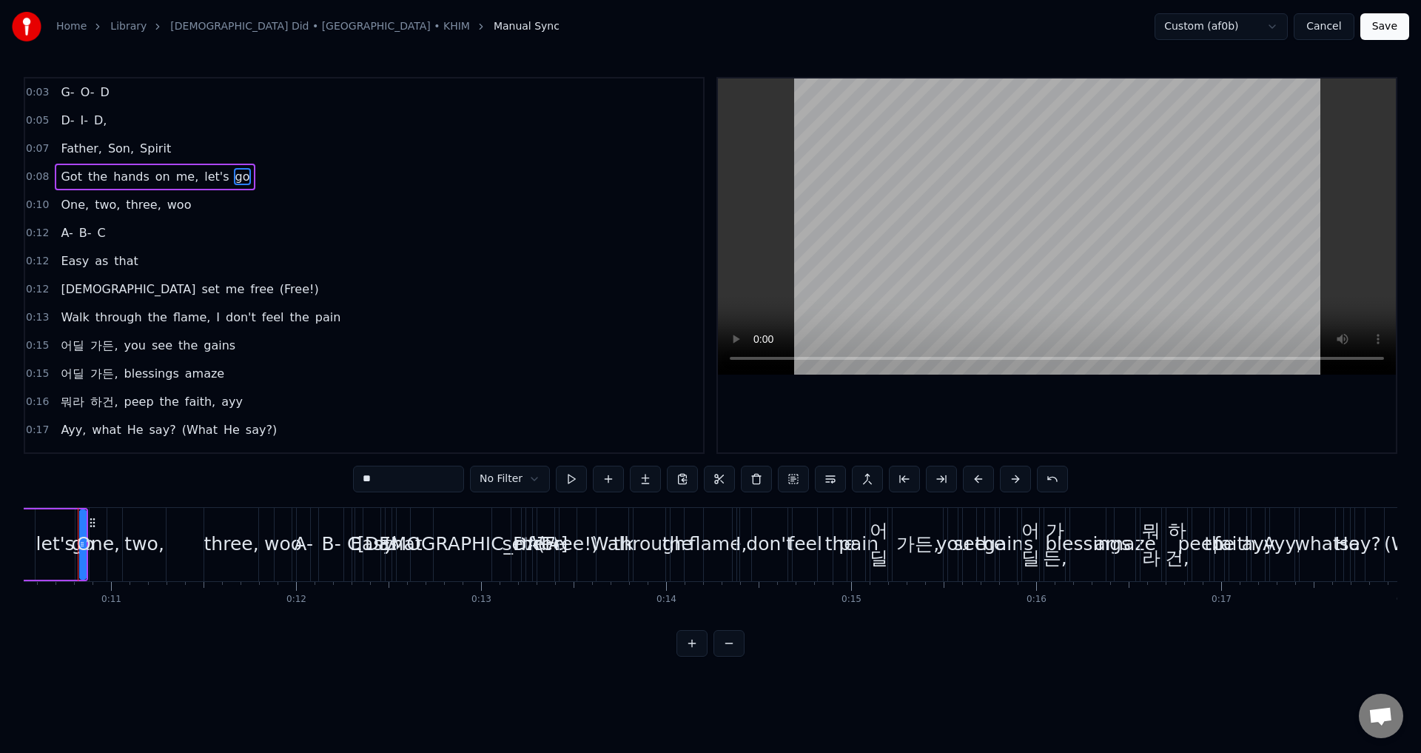
scroll to position [0, 1928]
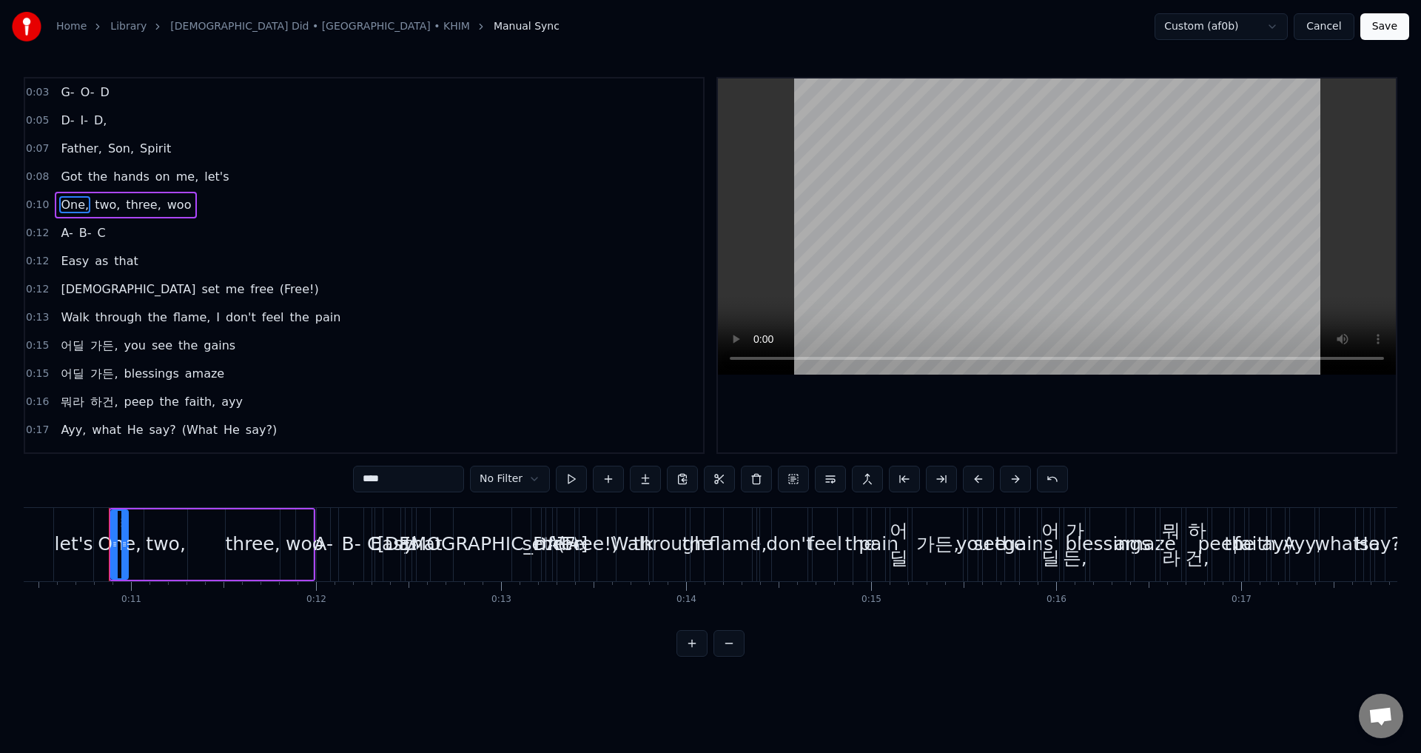
click at [203, 178] on span "let's" at bounding box center [216, 176] width 27 height 17
type input "****"
click at [184, 178] on div "Got the hands on me," at bounding box center [130, 177] width 150 height 27
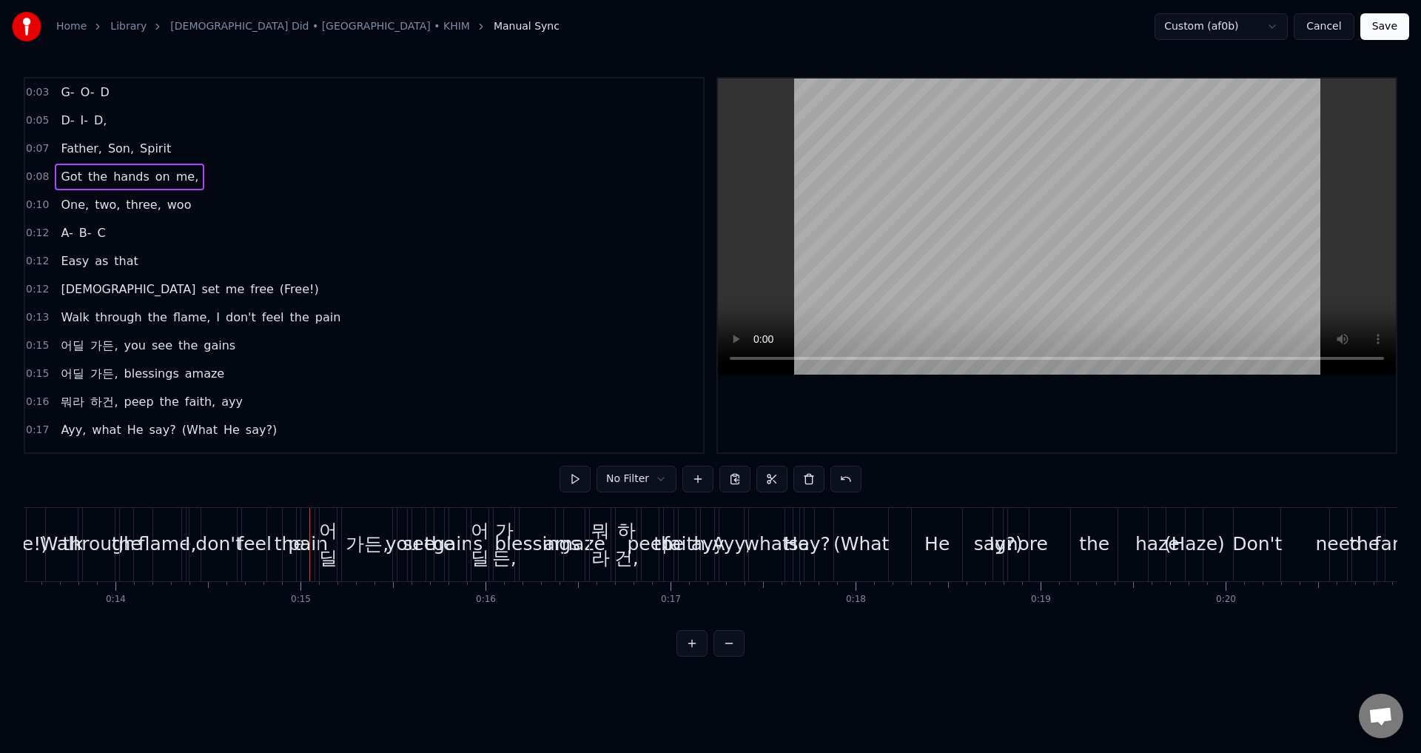
scroll to position [0, 2710]
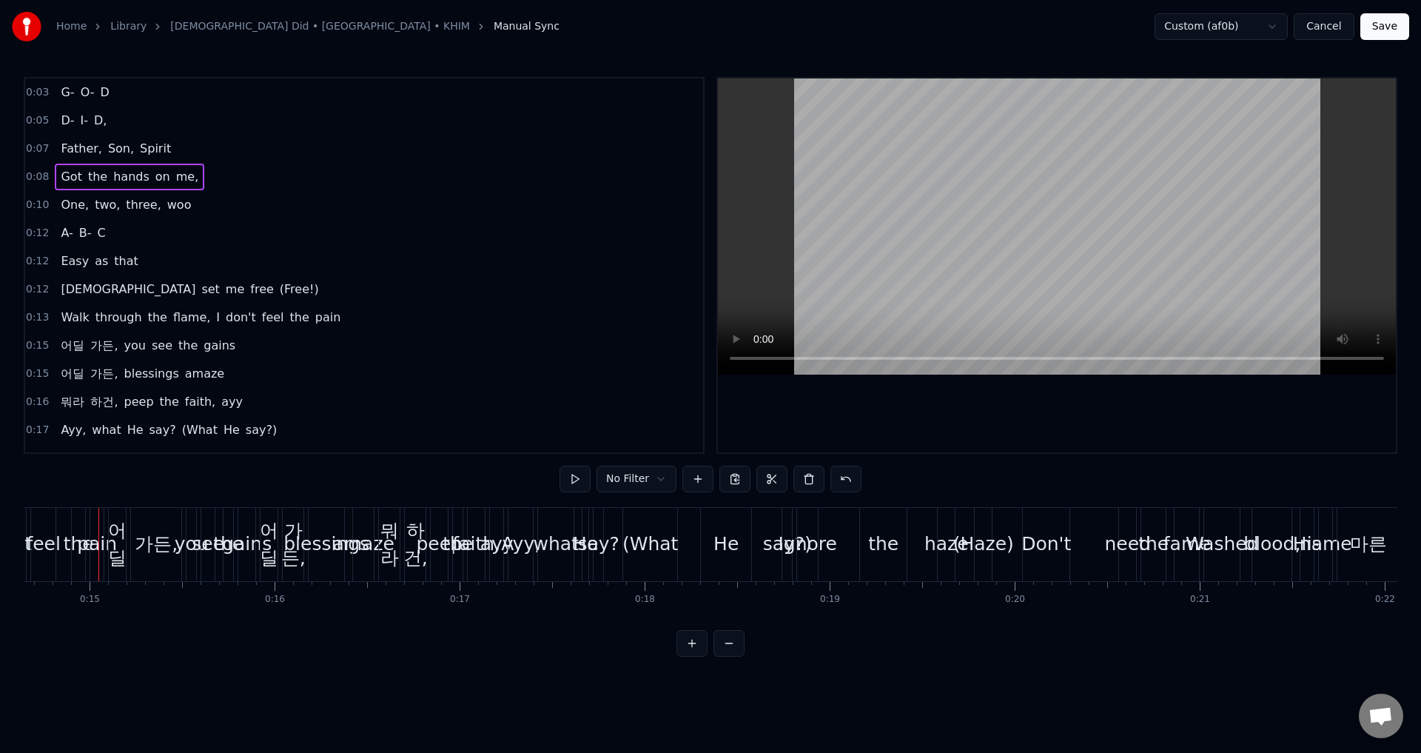
click at [311, 326] on div "Walk through the flame, I don't feel the pain" at bounding box center [201, 317] width 292 height 27
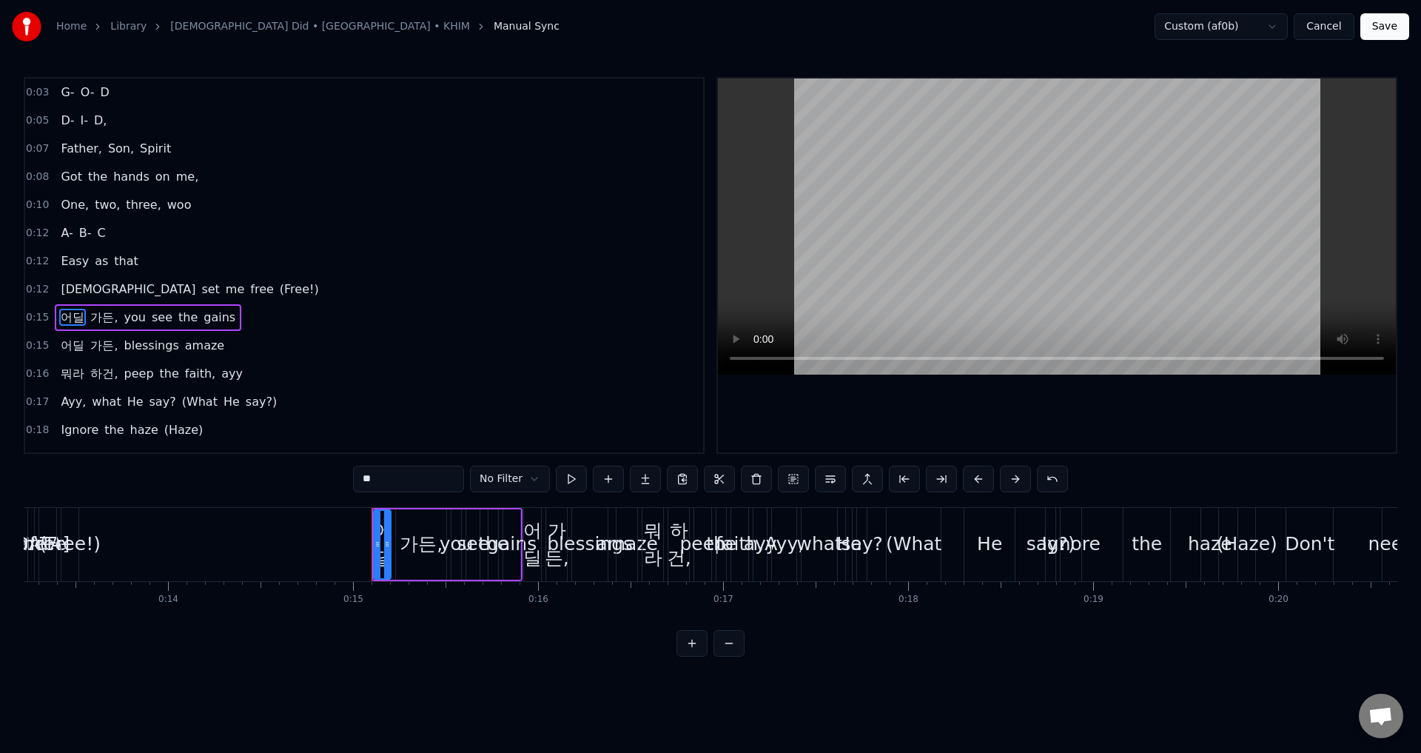
scroll to position [52, 0]
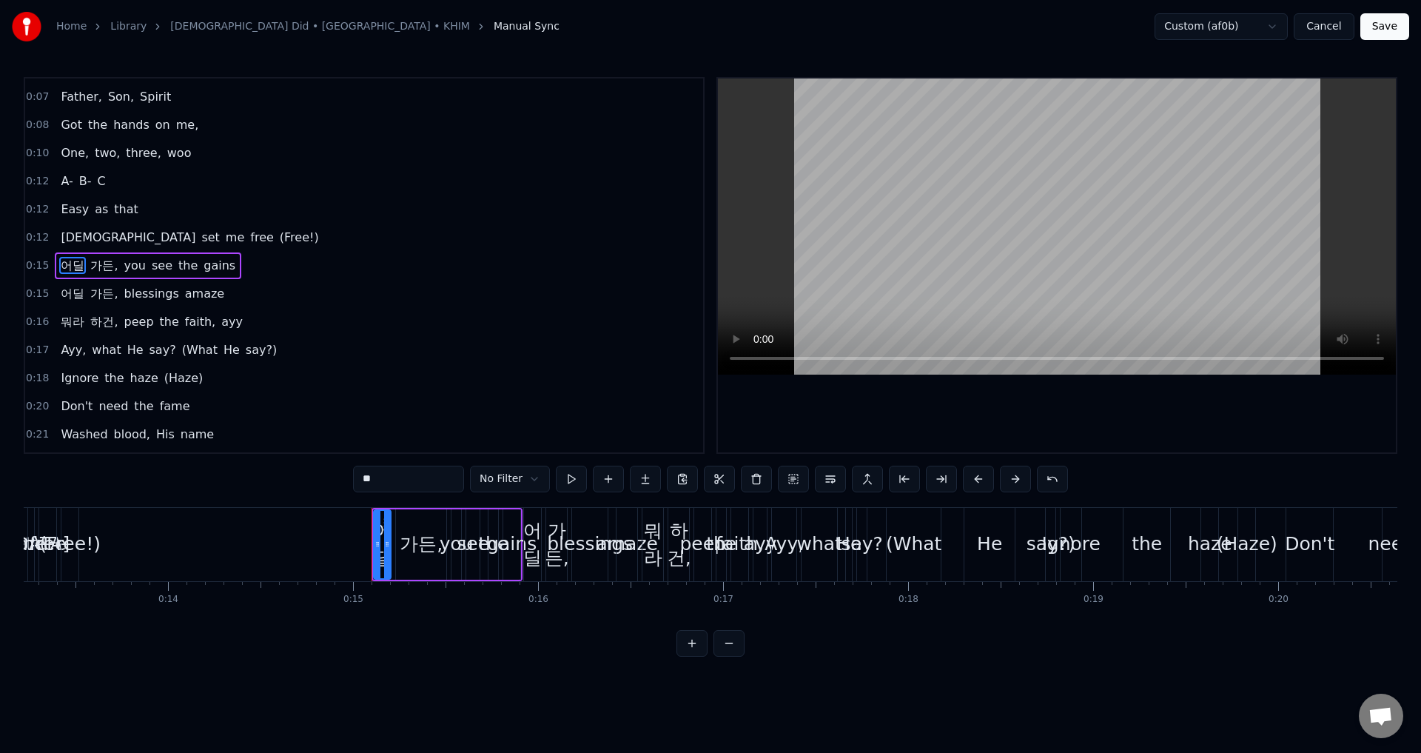
type input "***"
click at [190, 266] on div "가든, you see the gains" at bounding box center [133, 265] width 157 height 27
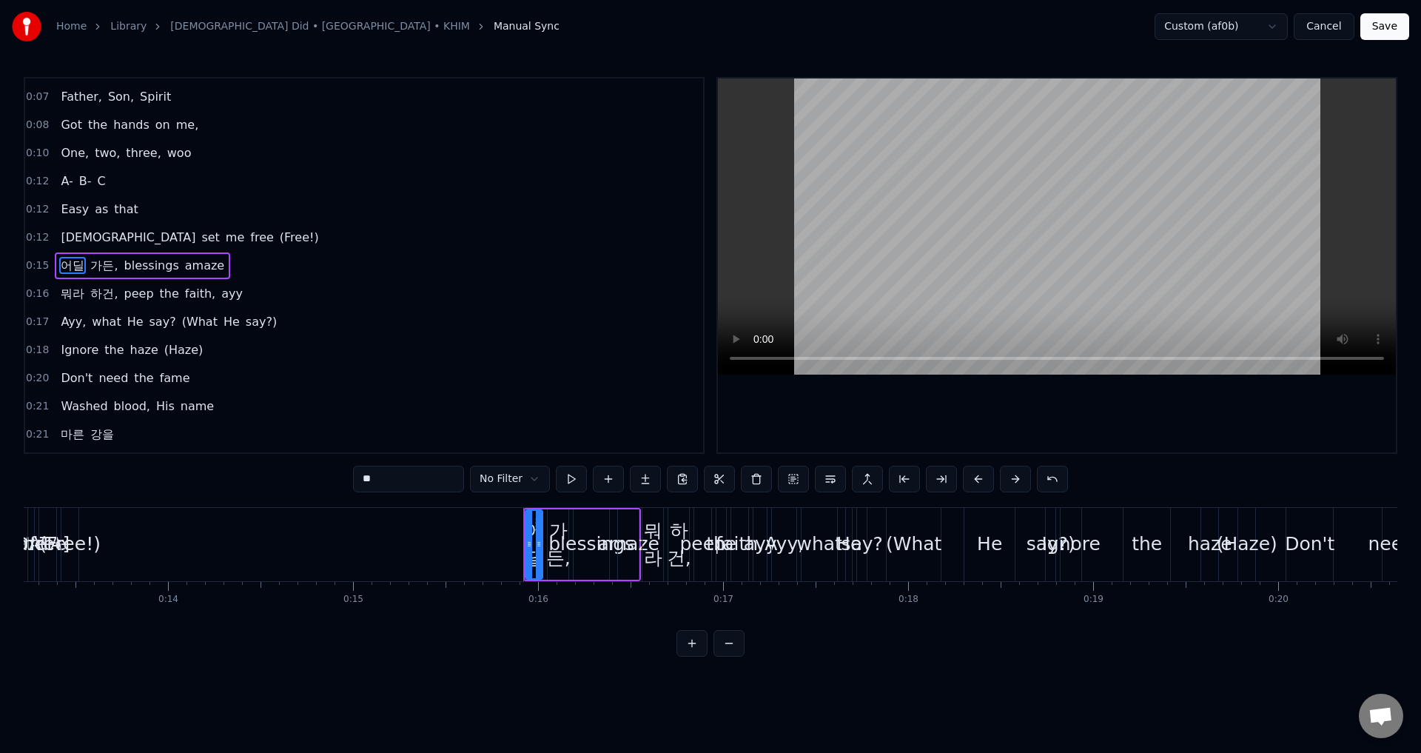
click at [209, 271] on div "어딜 가든, blessings amaze" at bounding box center [142, 265] width 175 height 27
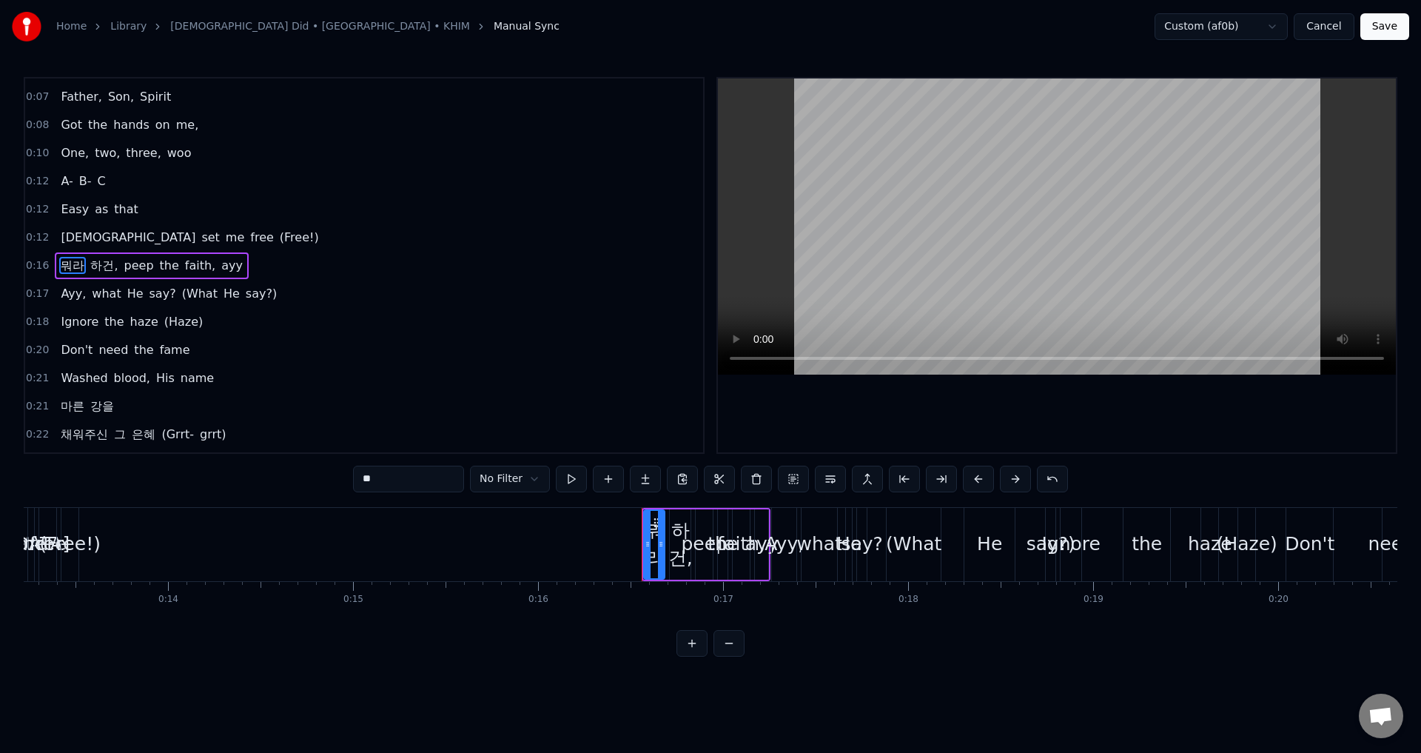
click at [229, 270] on div "뭐라 하건, peep the faith, ayy" at bounding box center [152, 265] width 194 height 27
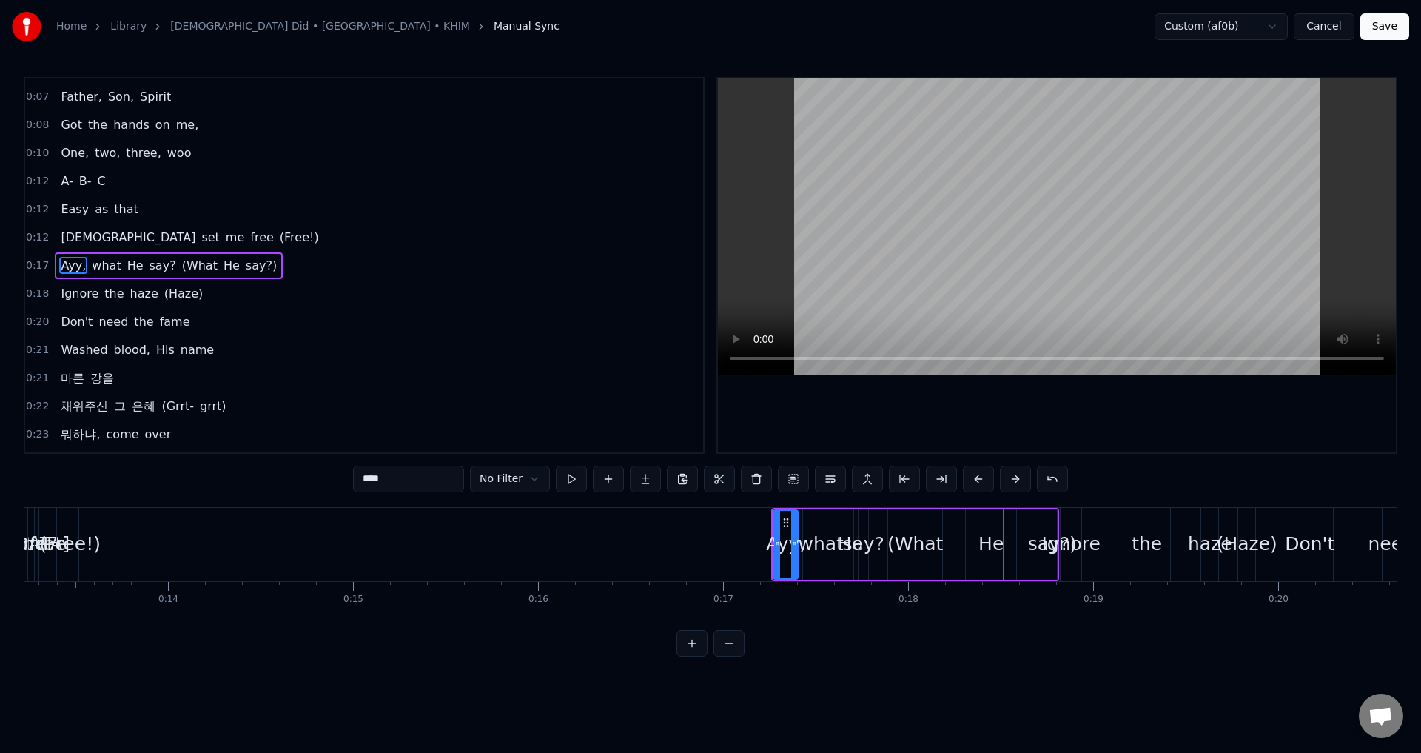
click at [249, 269] on span "say?)" at bounding box center [261, 266] width 34 height 18
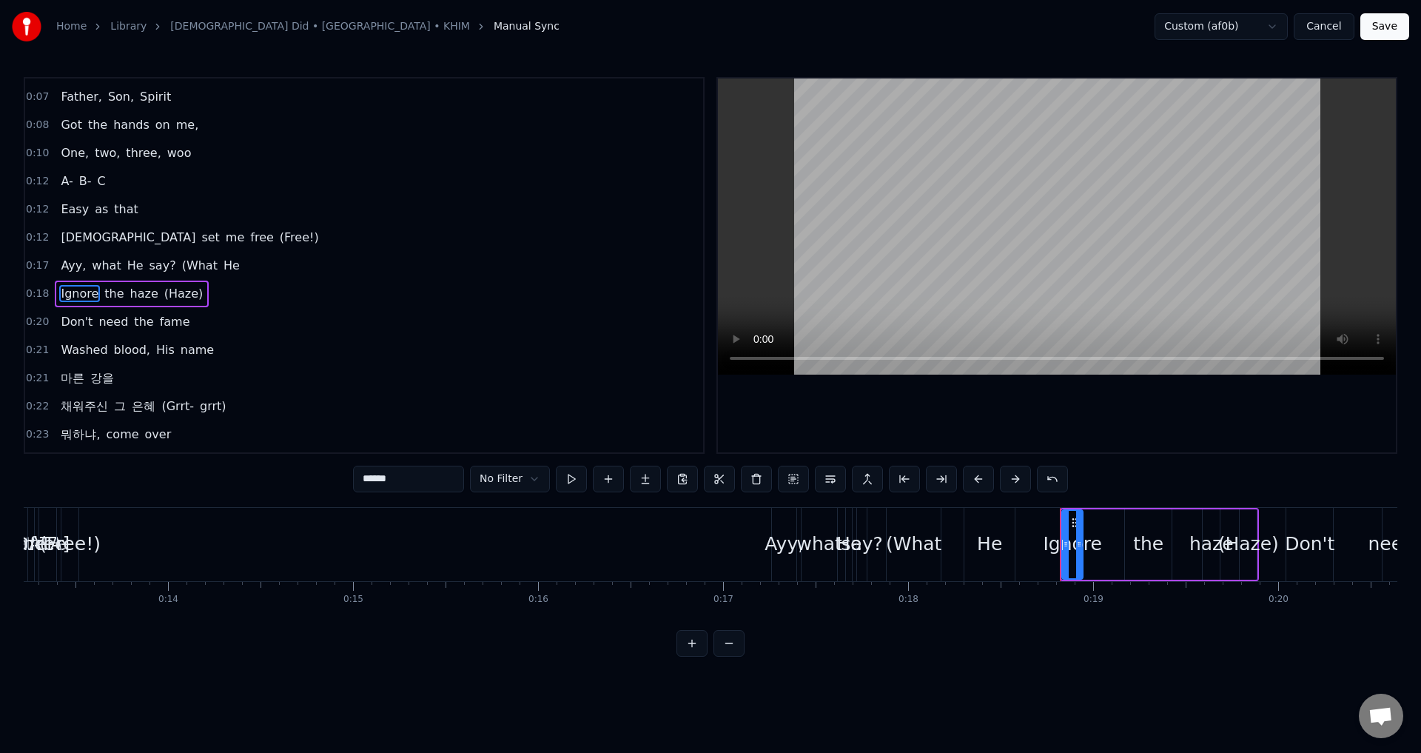
type input "******"
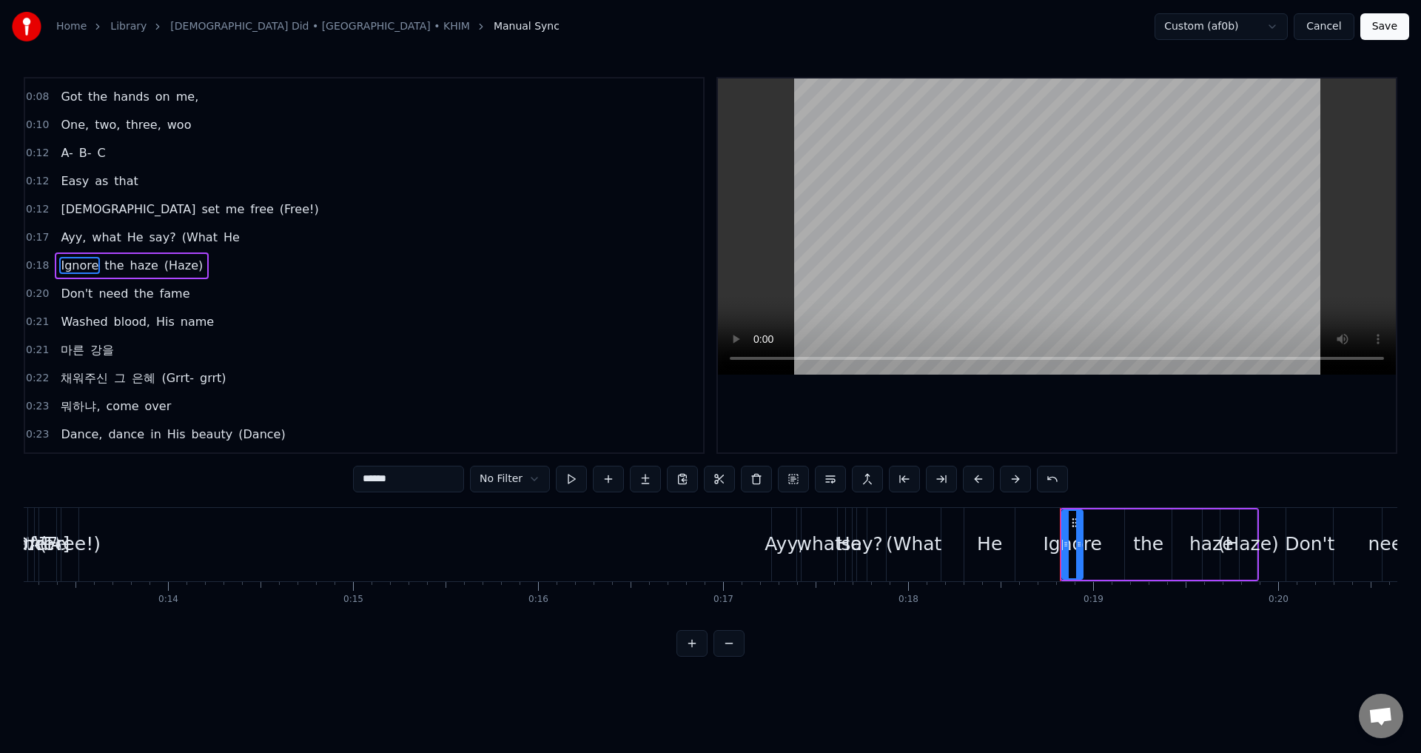
click at [249, 272] on div "0:18 Ignore the haze (Haze)" at bounding box center [364, 266] width 678 height 28
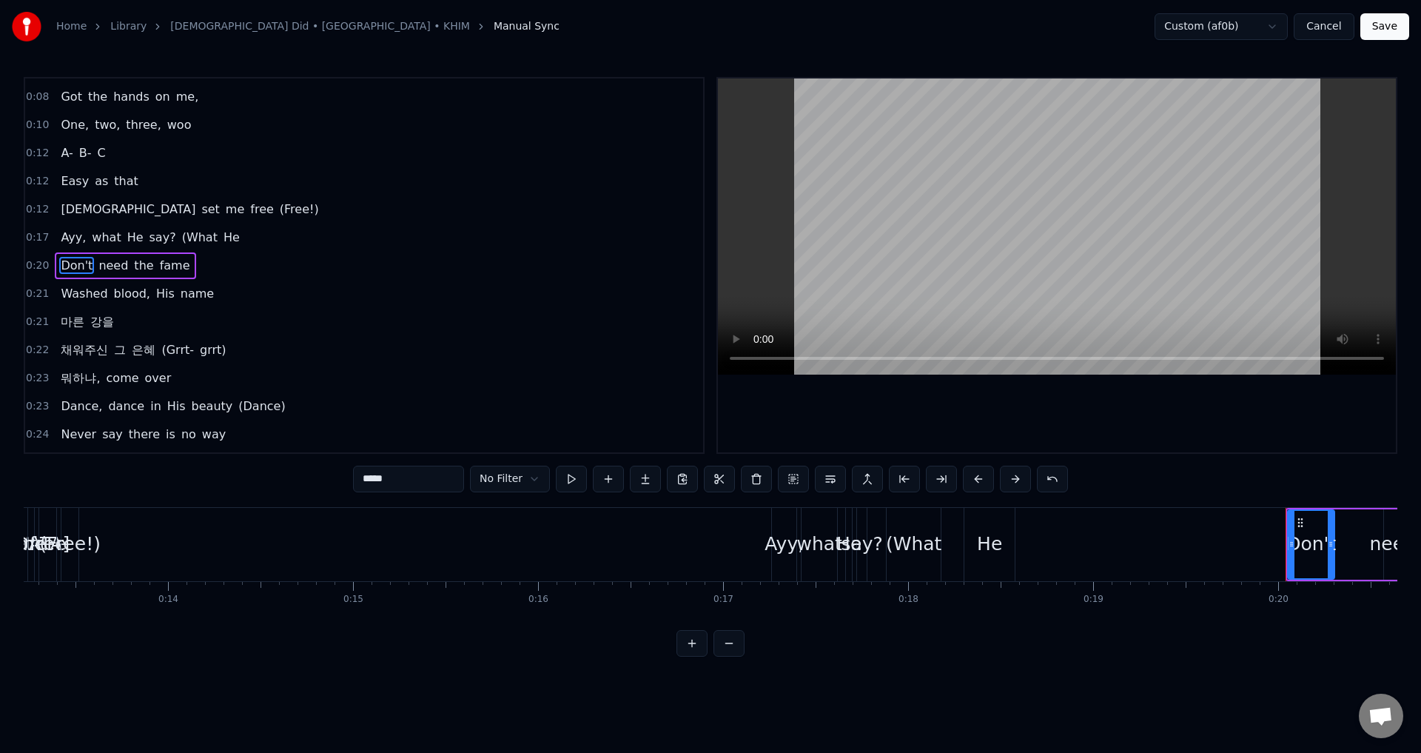
click at [177, 269] on div "Don't need the fame" at bounding box center [125, 265] width 141 height 27
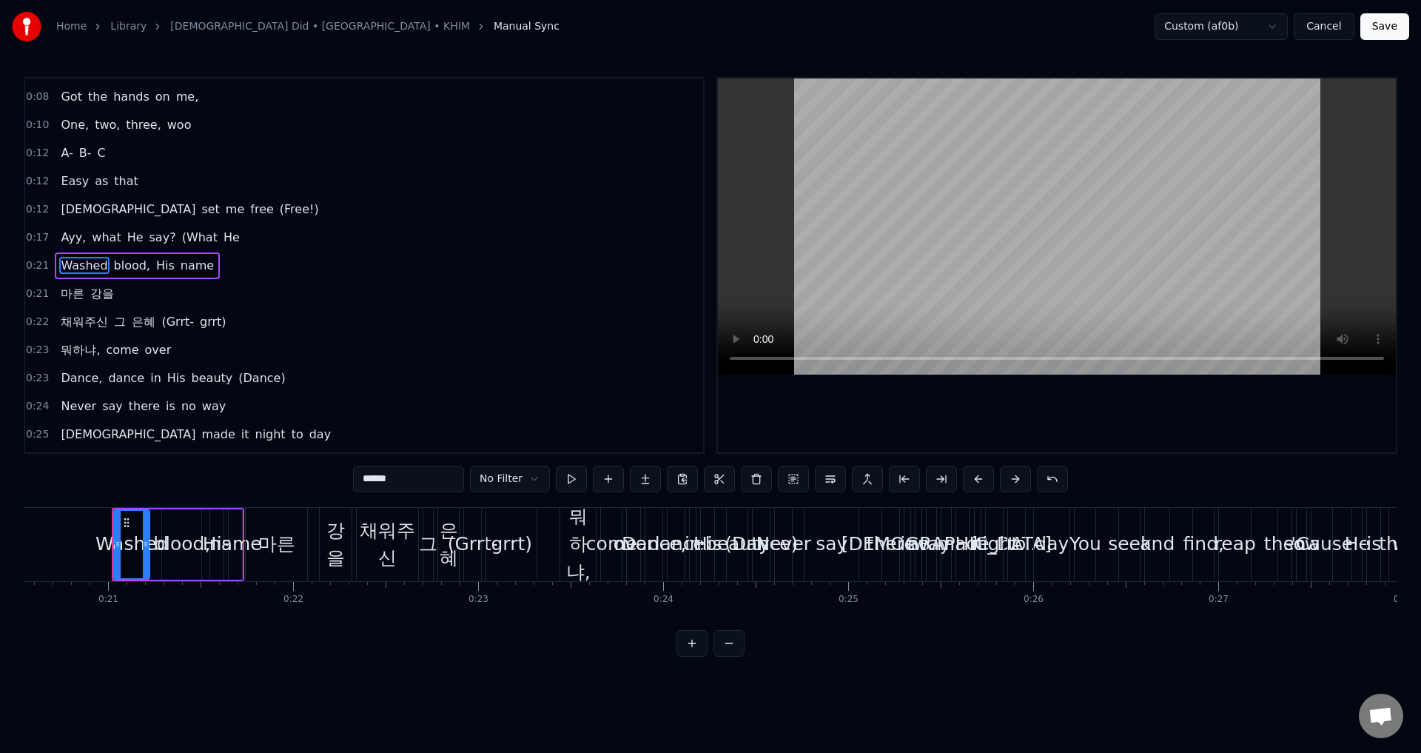
scroll to position [0, 3816]
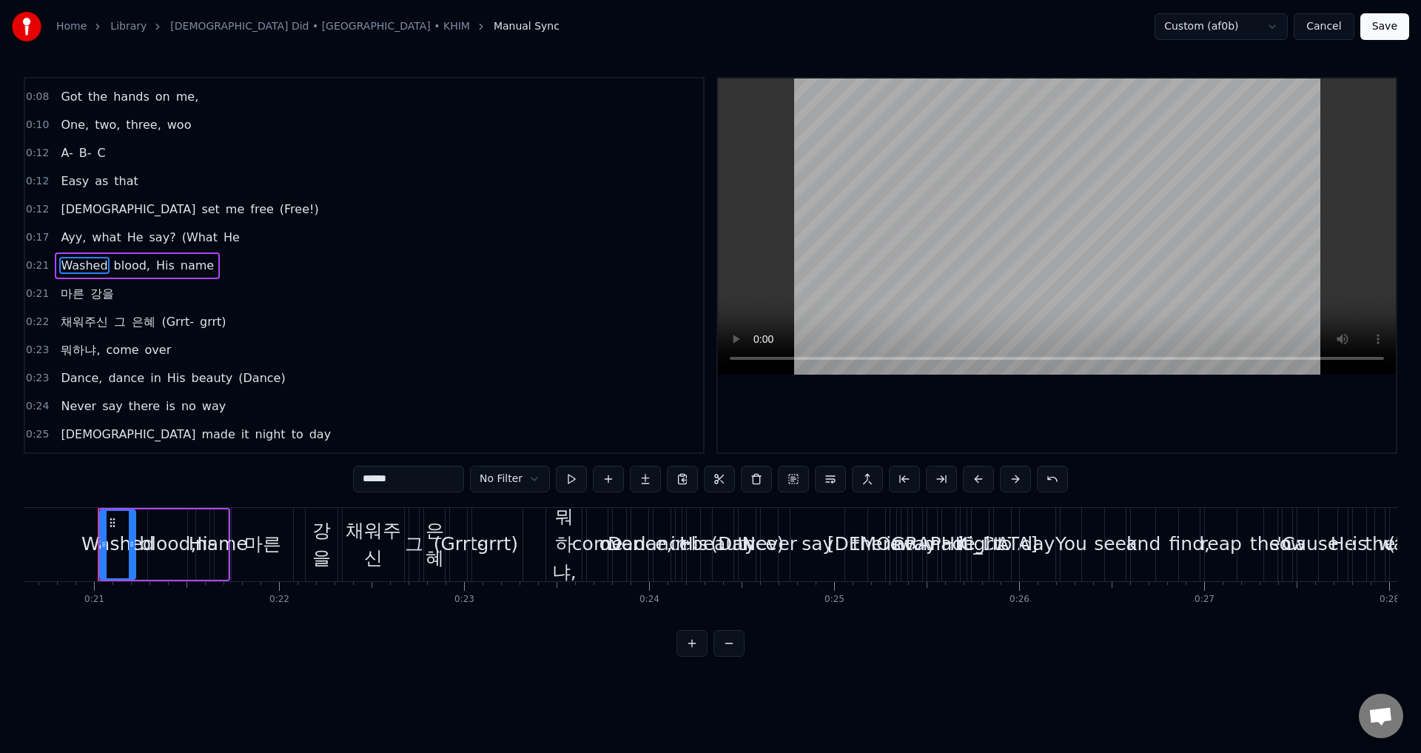
click at [199, 272] on div "Washed blood, His name" at bounding box center [137, 265] width 165 height 27
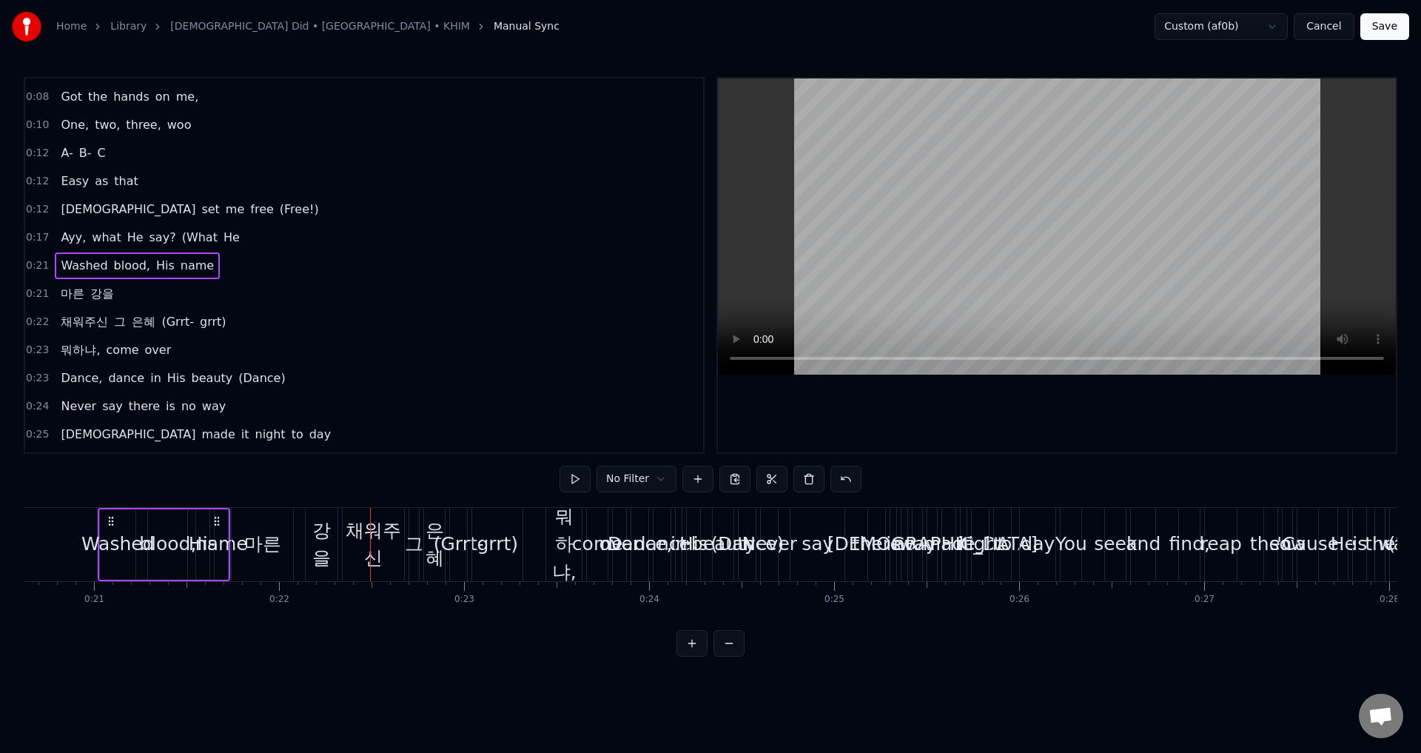
click at [113, 297] on div "마른 강을" at bounding box center [87, 294] width 65 height 27
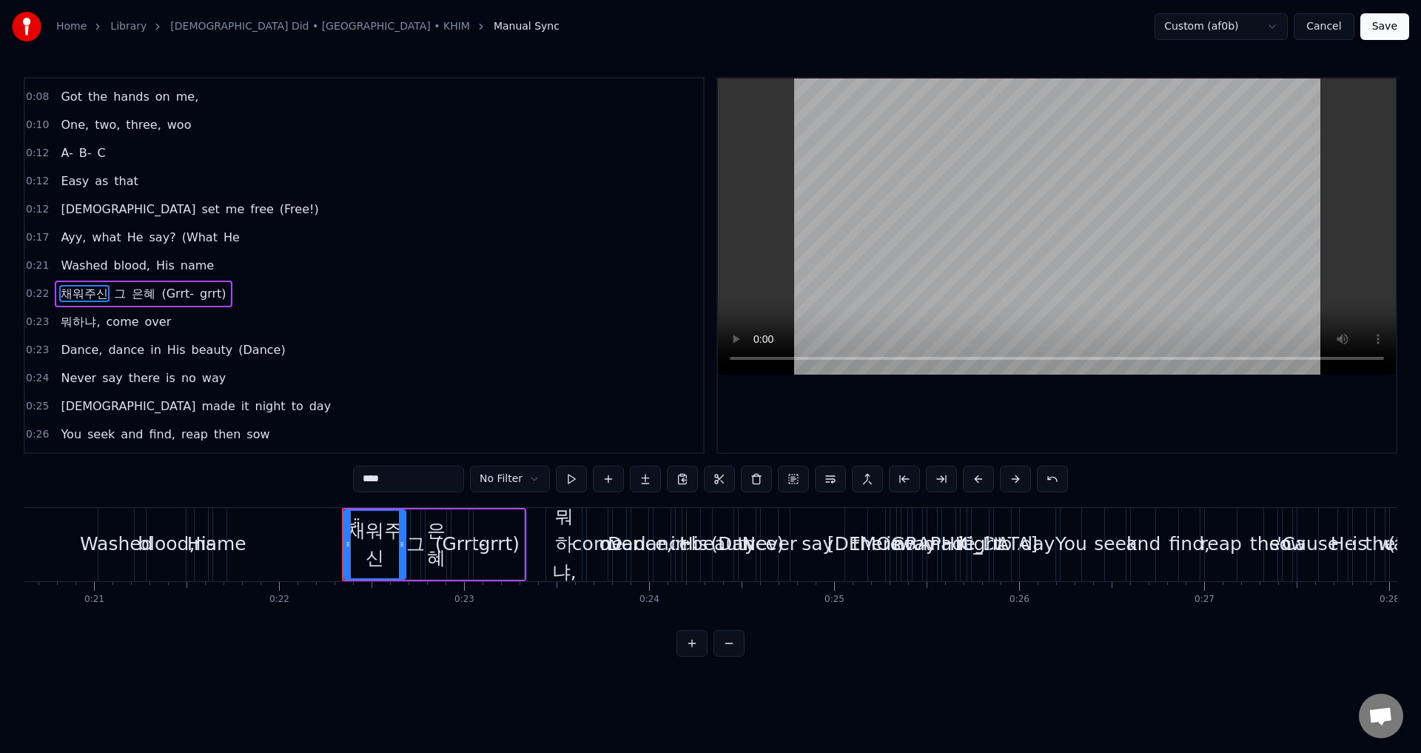
scroll to position [108, 0]
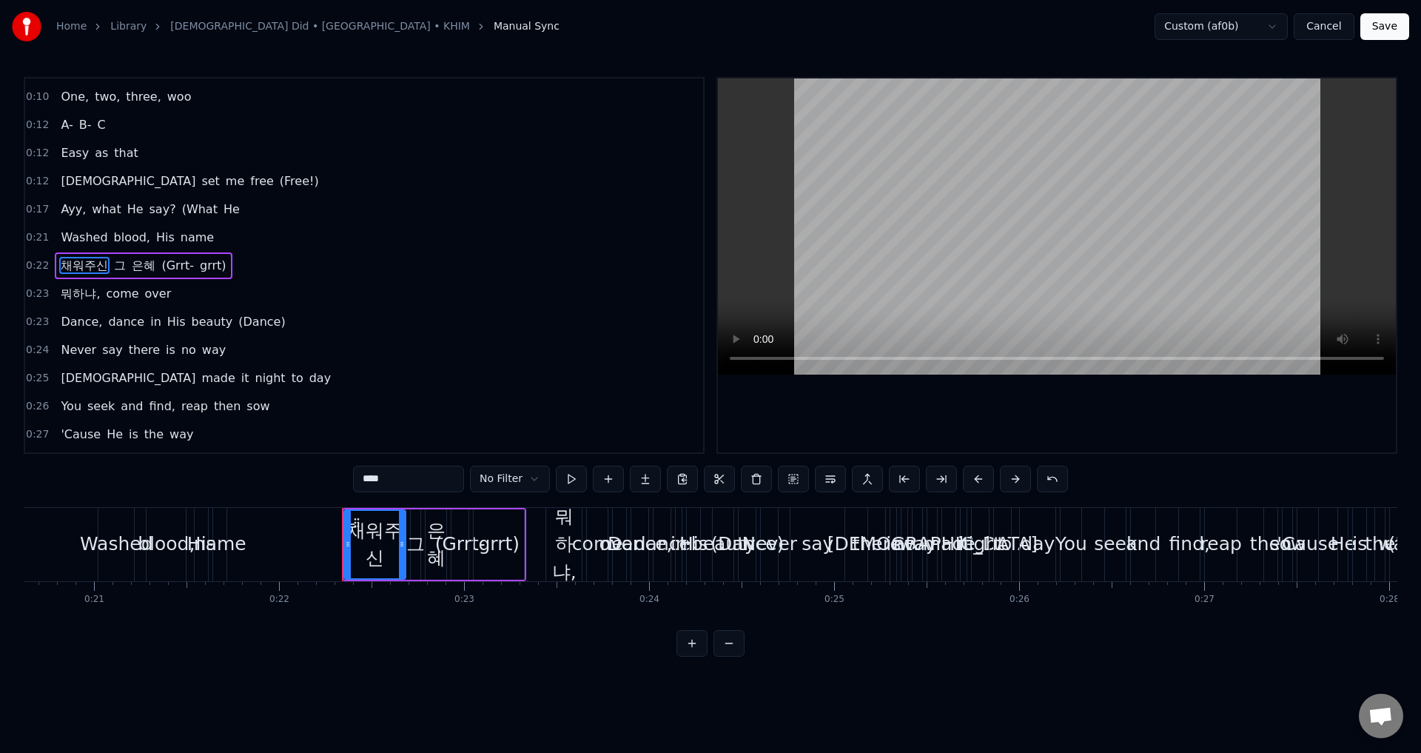
click at [201, 244] on div "Washed blood, His name" at bounding box center [137, 237] width 165 height 27
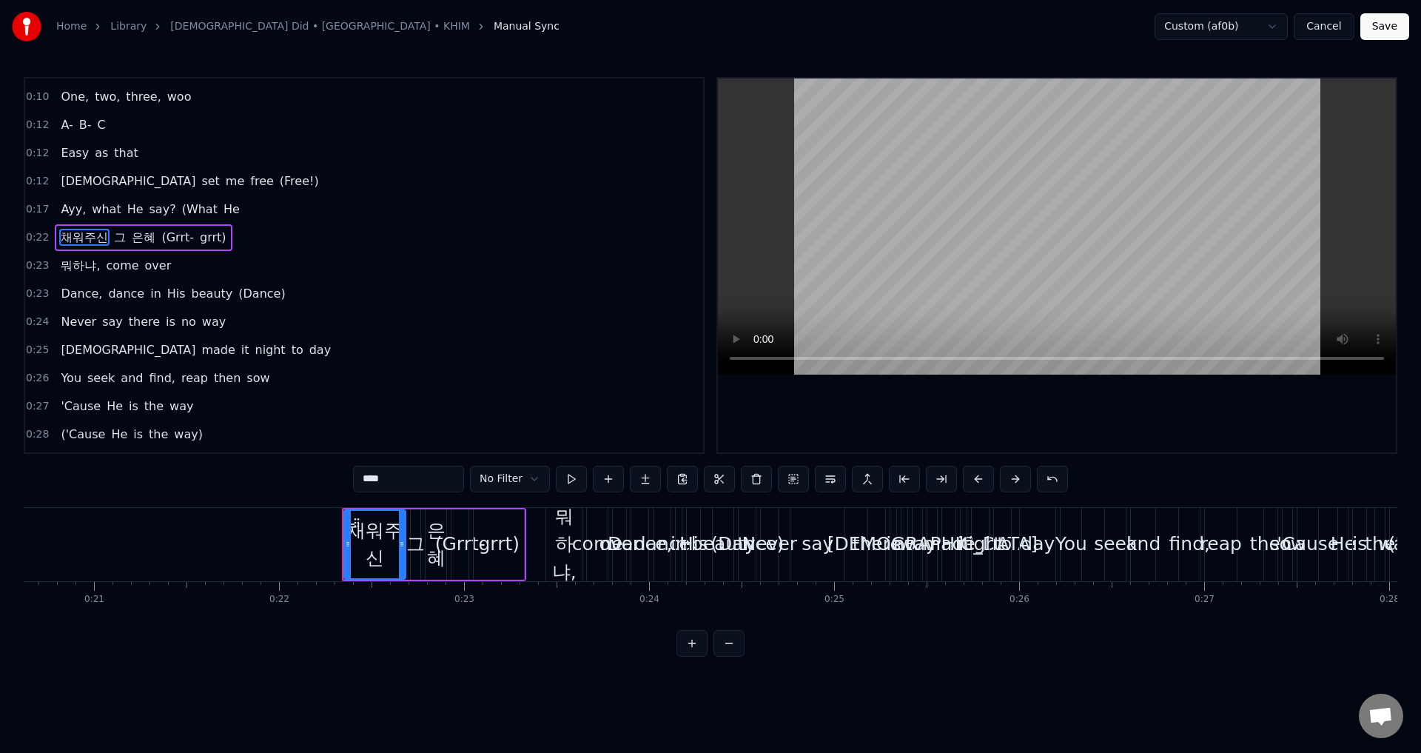
scroll to position [80, 0]
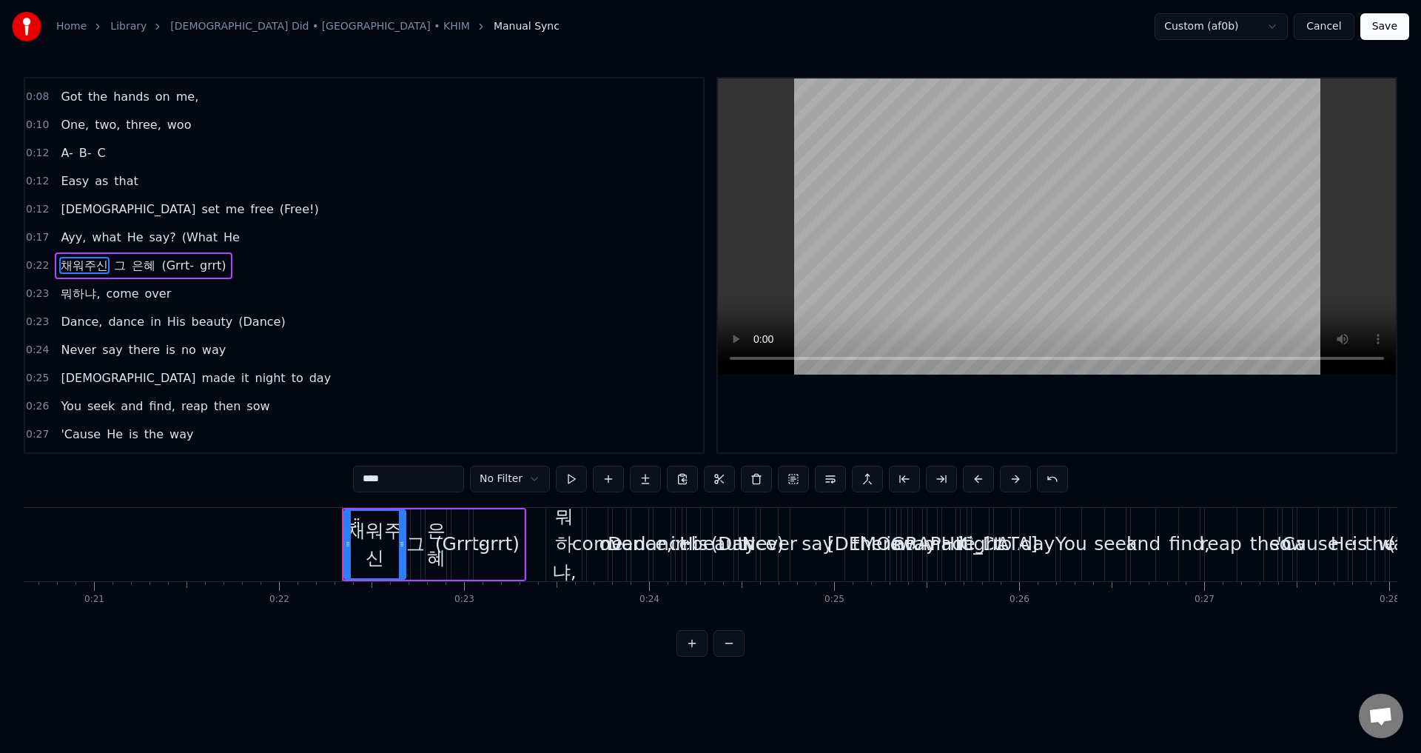
click at [218, 275] on div "채워주신 그 은혜 (Grrt- grrt)" at bounding box center [143, 265] width 177 height 27
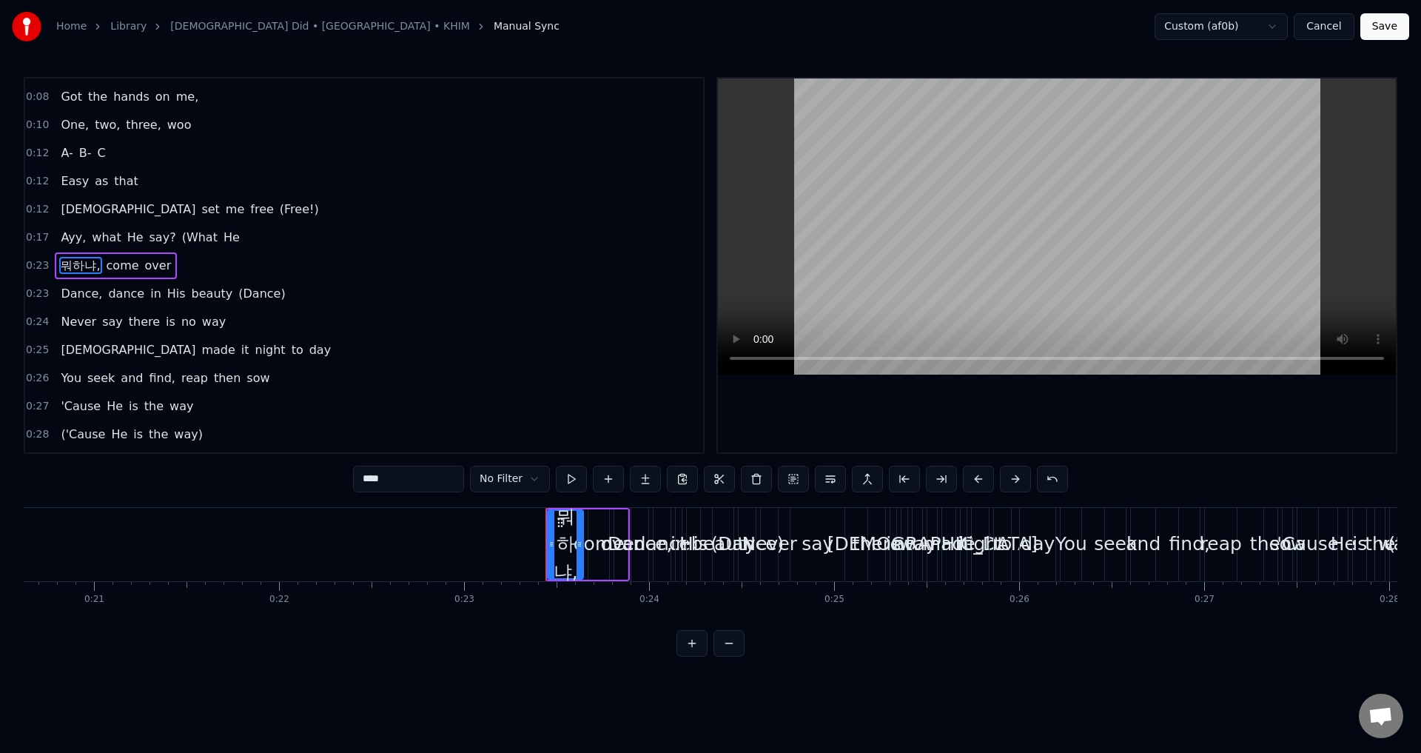
click at [164, 261] on div "뭐하냐, come over" at bounding box center [116, 265] width 122 height 27
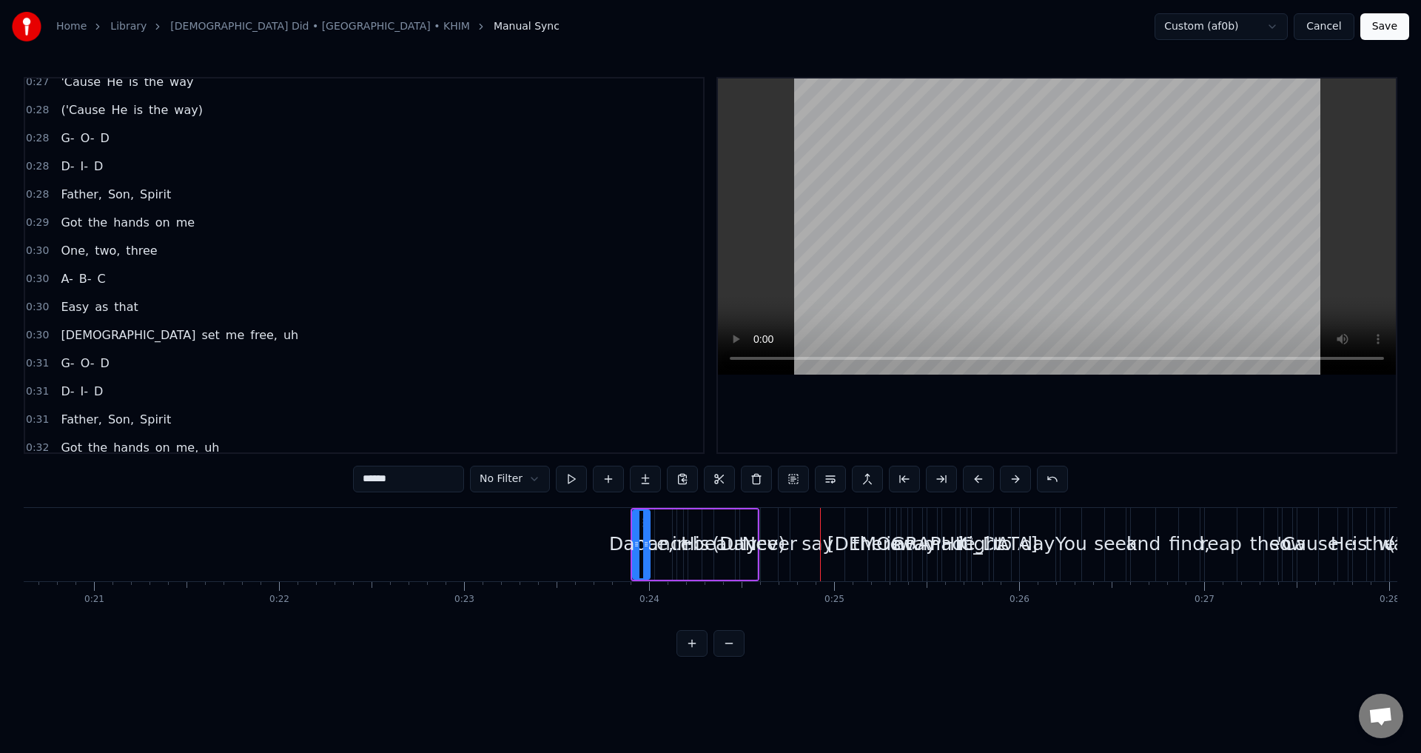
scroll to position [302, 0]
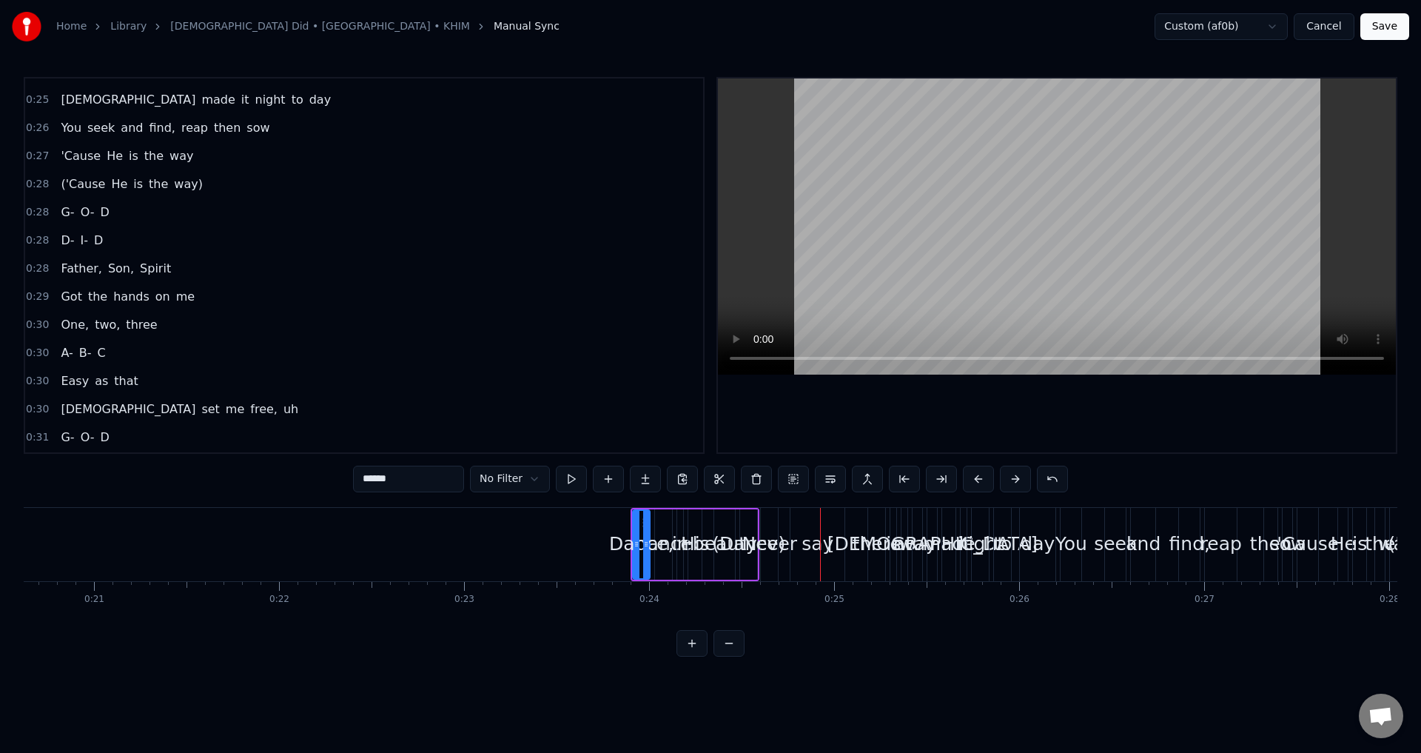
click at [110, 207] on div "0:28 G- O- D" at bounding box center [364, 212] width 678 height 28
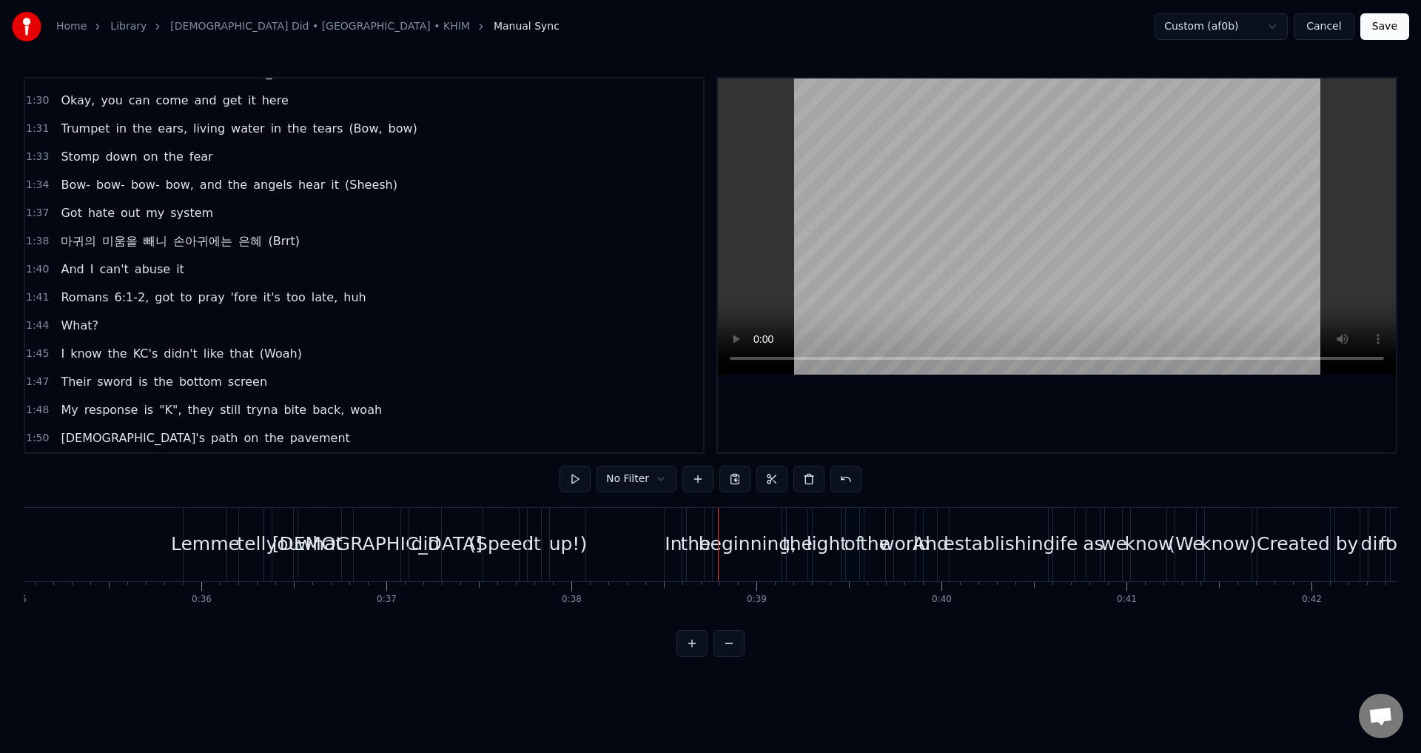
scroll to position [1903, 0]
click at [349, 409] on span "woah" at bounding box center [366, 412] width 35 height 18
click at [346, 414] on div "My response is "K", they still tryna bite back, woah" at bounding box center [221, 411] width 333 height 27
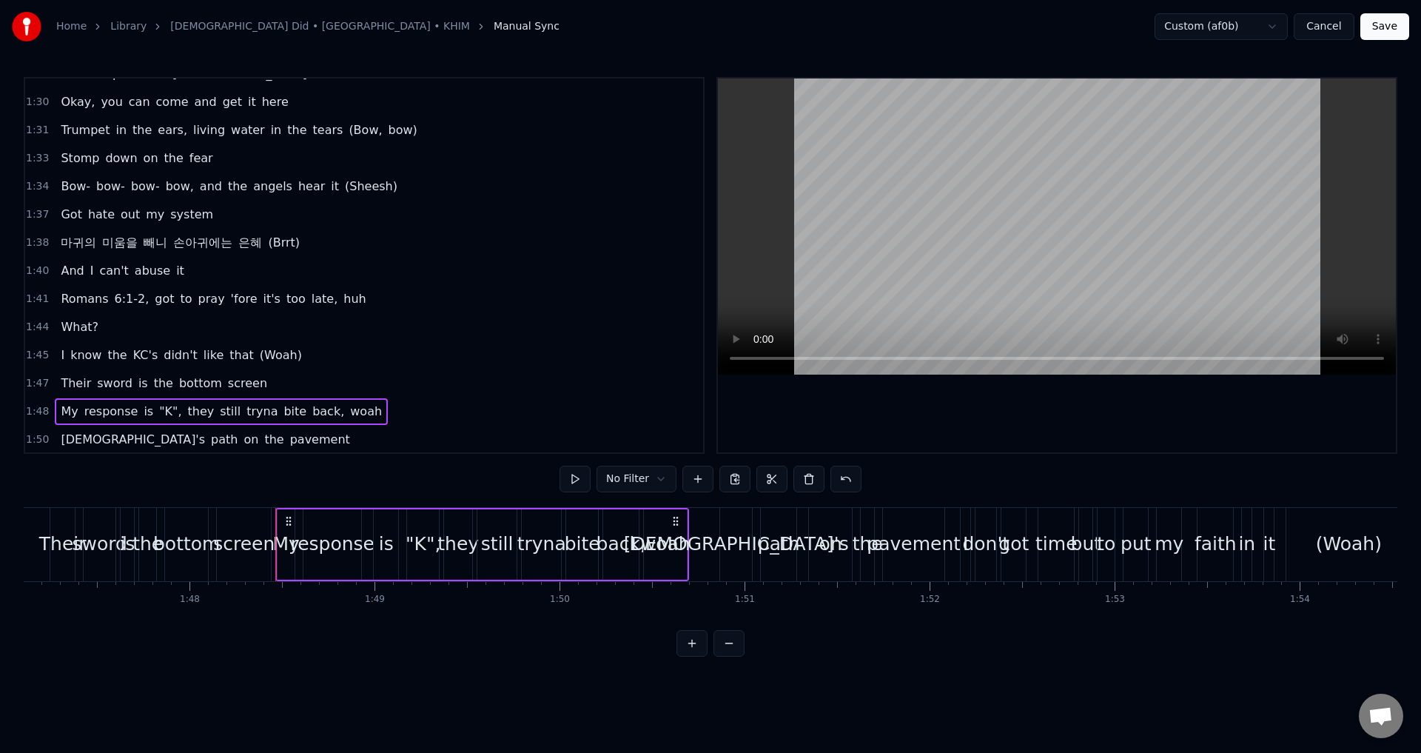
scroll to position [0, 19997]
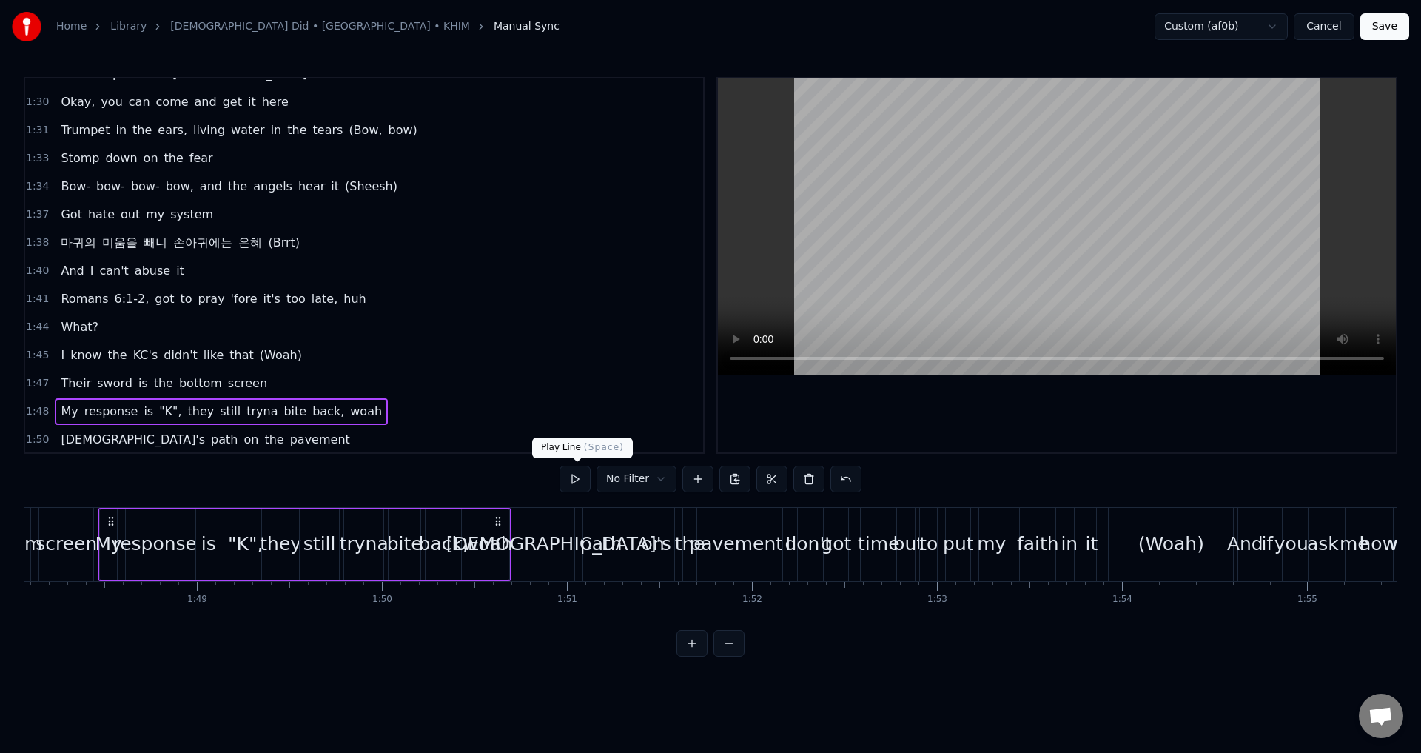
click at [580, 478] on button at bounding box center [575, 479] width 31 height 27
click at [1392, 23] on button "Save" at bounding box center [1384, 26] width 49 height 27
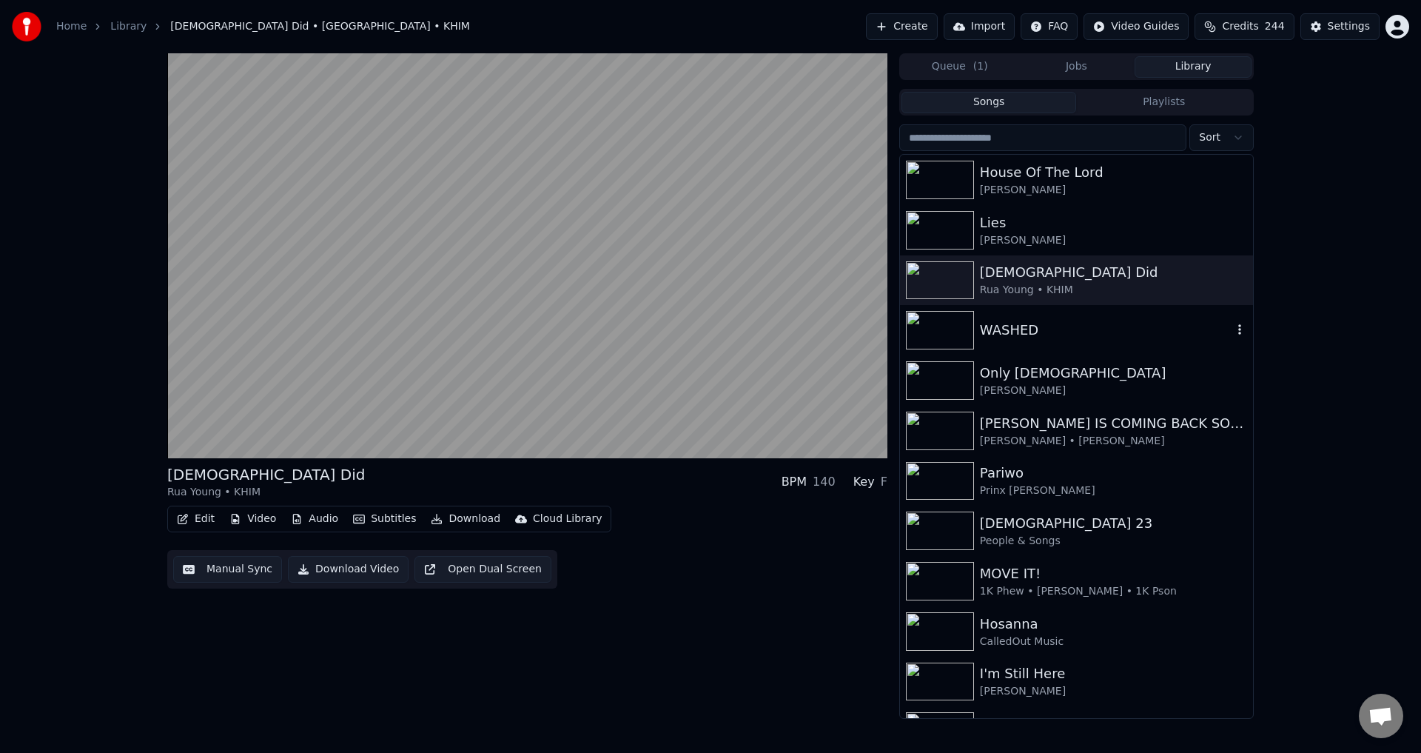
click at [1048, 329] on div "WASHED" at bounding box center [1106, 330] width 252 height 21
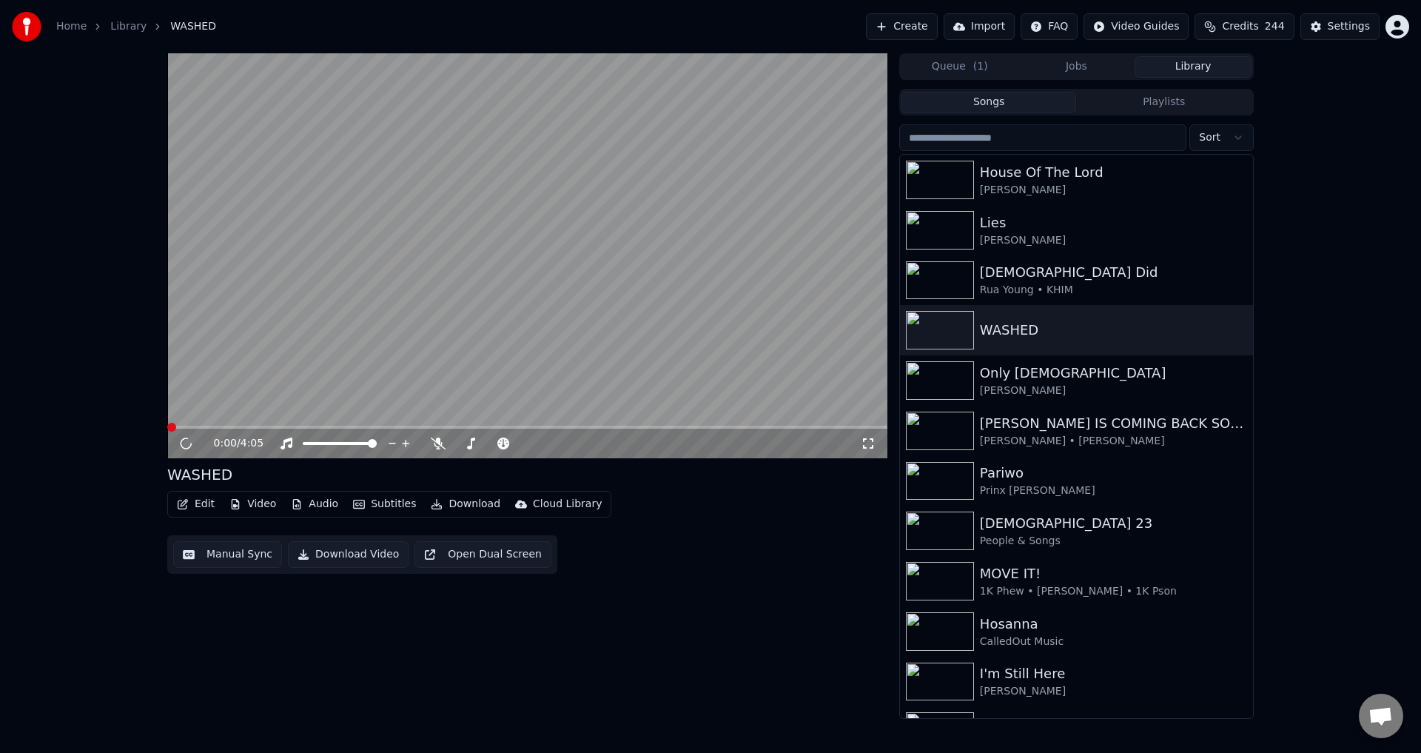
click at [207, 504] on button "Edit" at bounding box center [196, 504] width 50 height 21
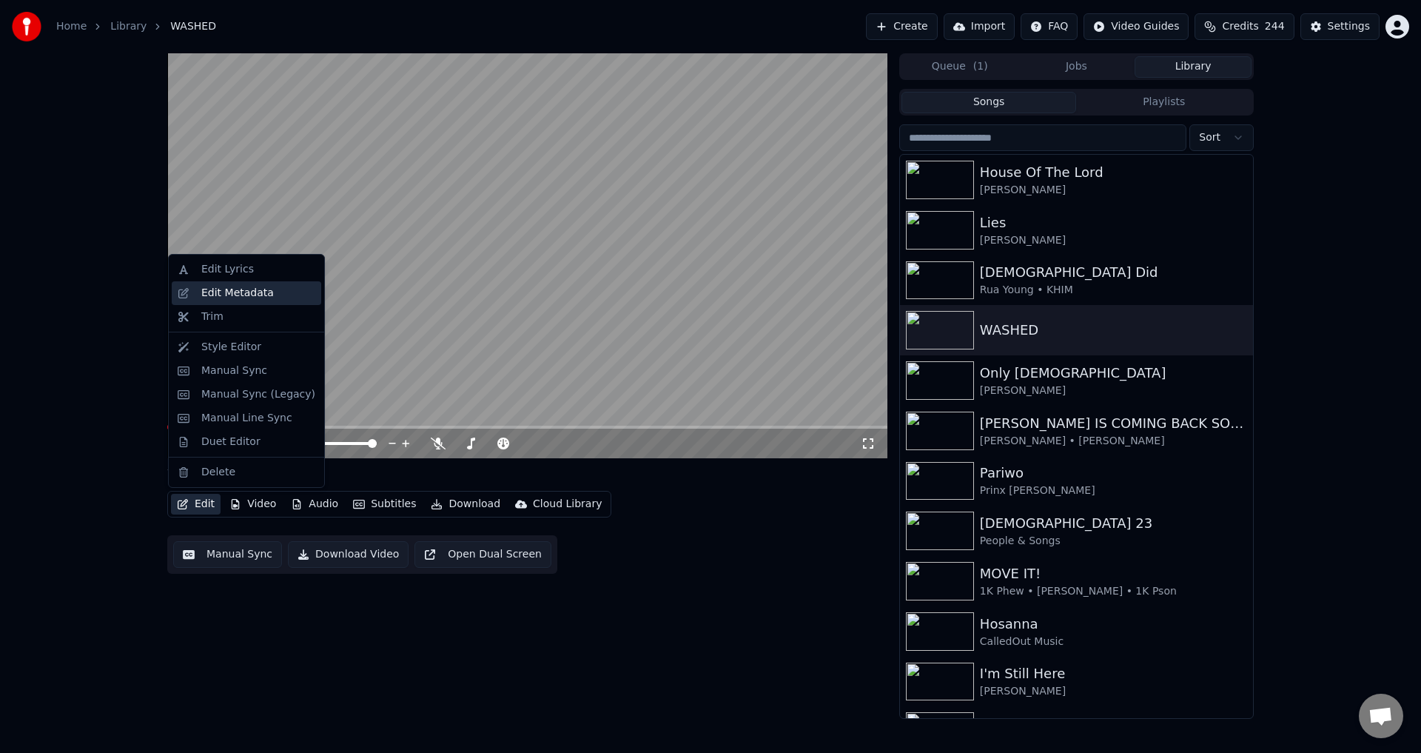
click at [197, 295] on div "Edit Metadata" at bounding box center [247, 293] width 150 height 24
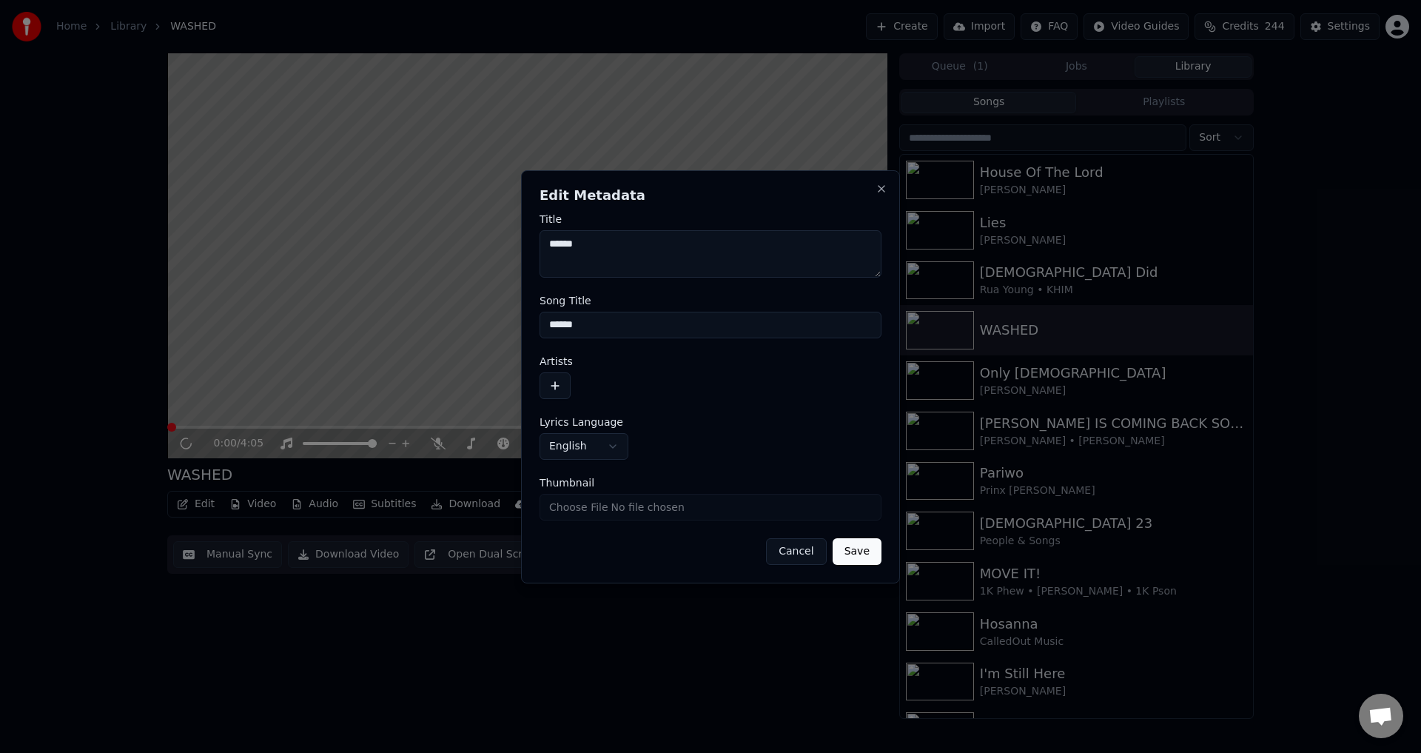
click at [551, 387] on button "button" at bounding box center [555, 385] width 31 height 27
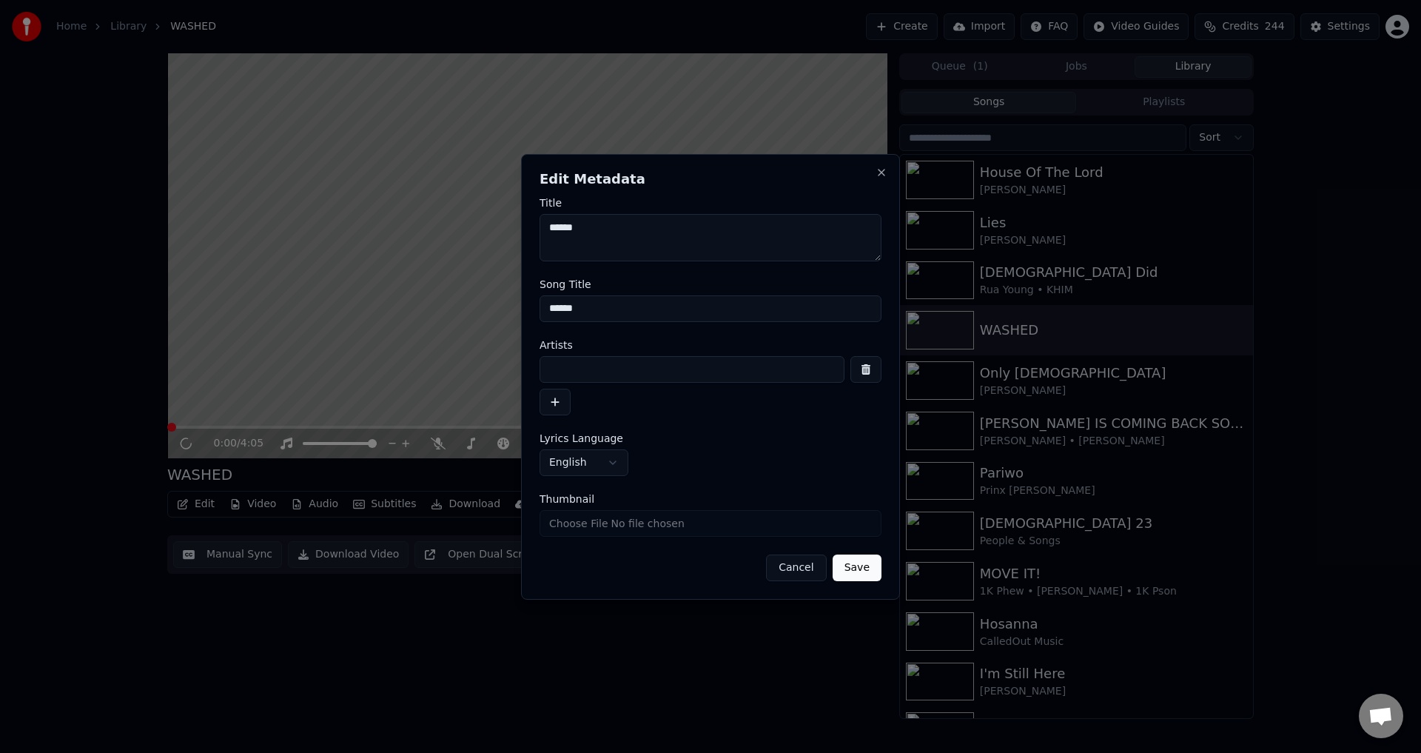
click at [557, 370] on input at bounding box center [692, 369] width 305 height 27
type input "*"
type input "**********"
click at [833, 554] on button "Save" at bounding box center [857, 567] width 49 height 27
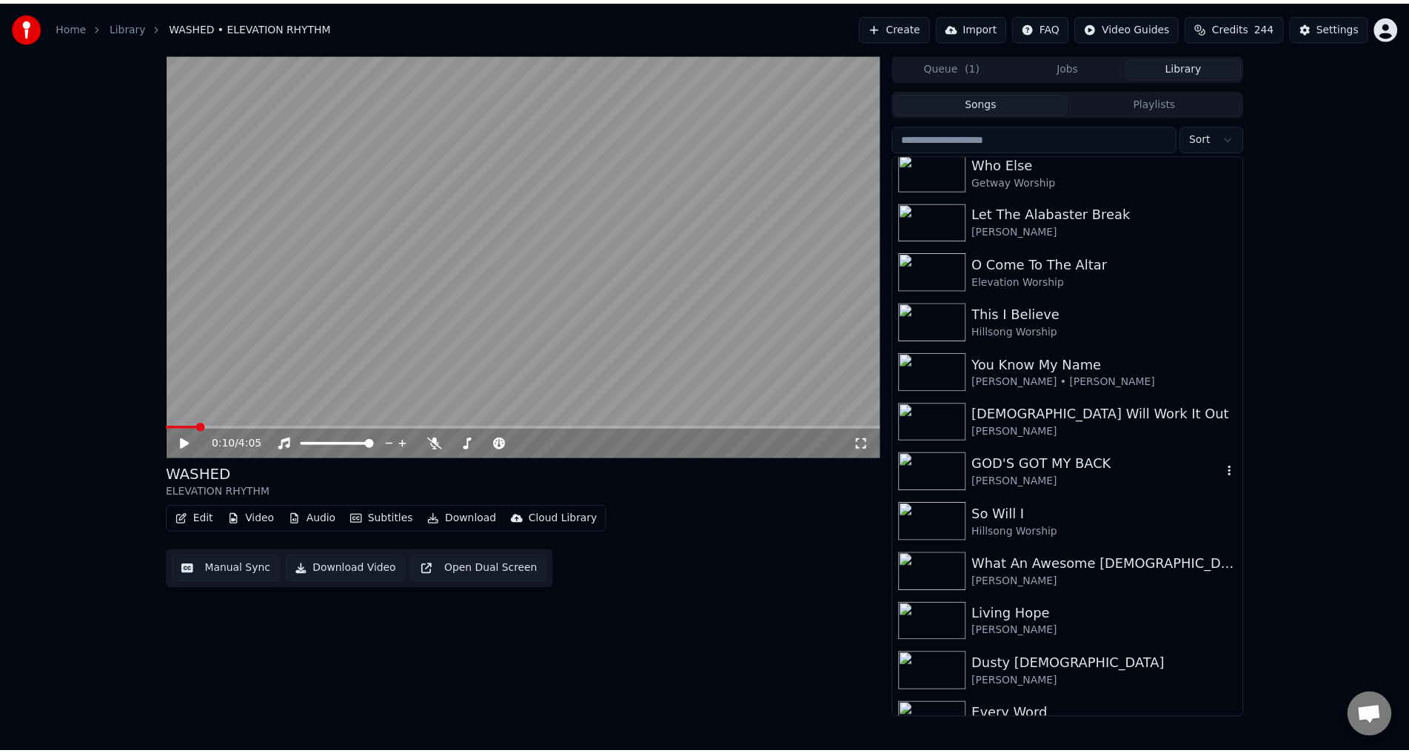
scroll to position [2147, 0]
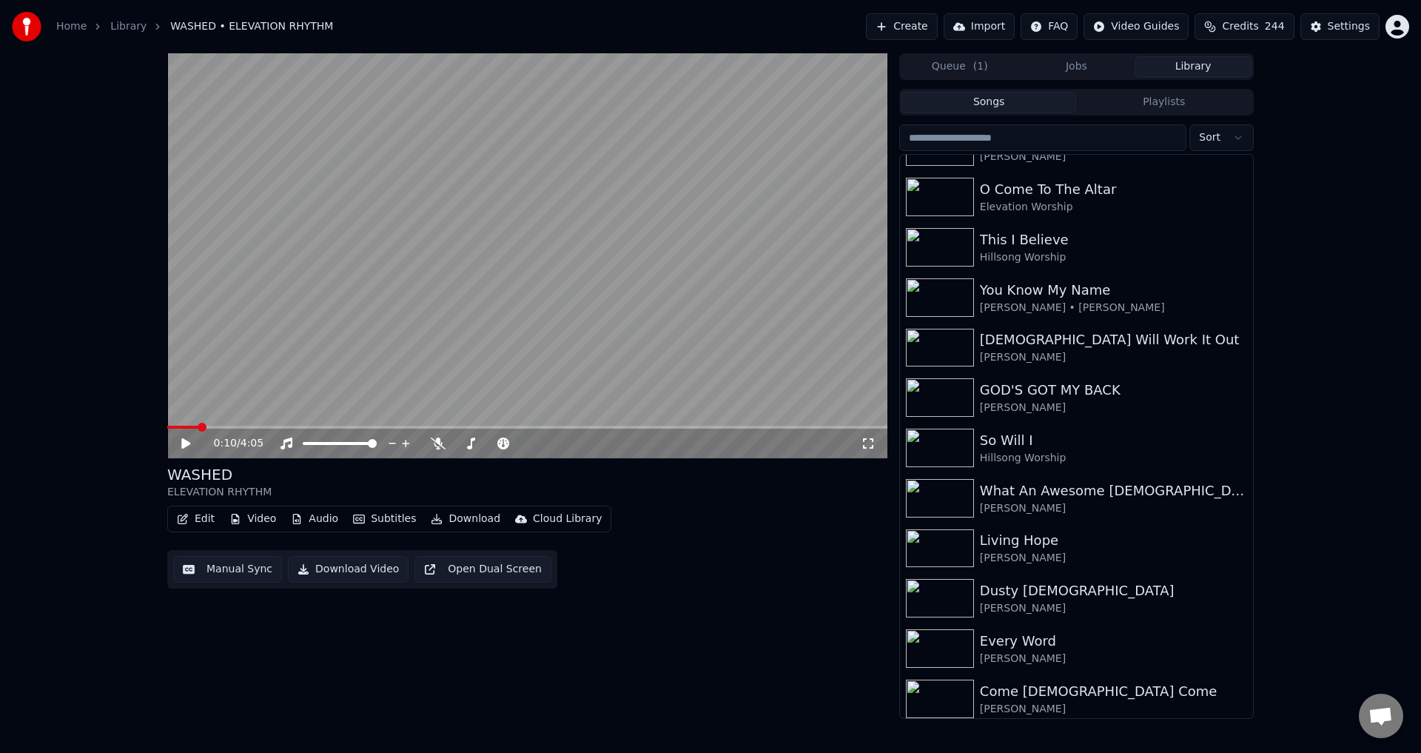
click at [694, 273] on video at bounding box center [527, 255] width 720 height 405
click at [203, 520] on button "Edit" at bounding box center [196, 519] width 50 height 21
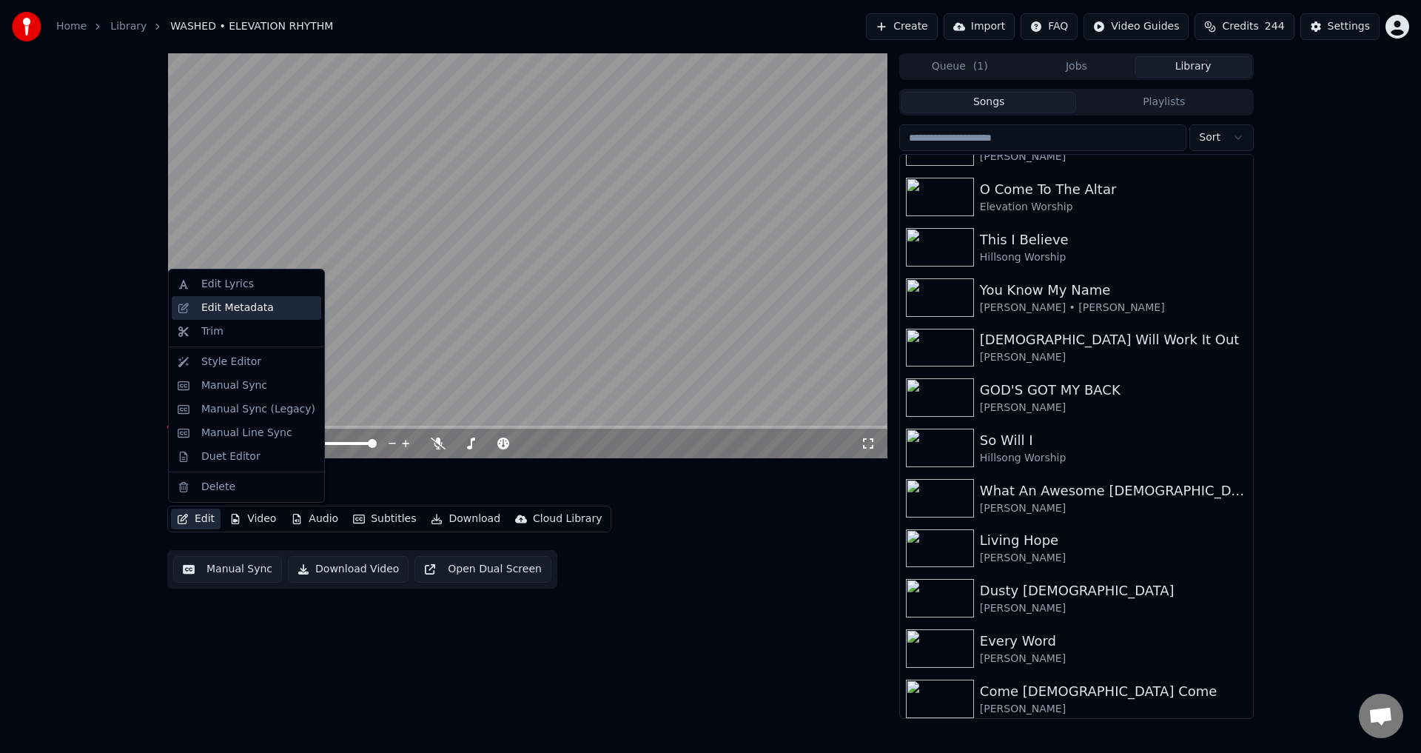
click at [231, 301] on div "Edit Metadata" at bounding box center [237, 308] width 73 height 15
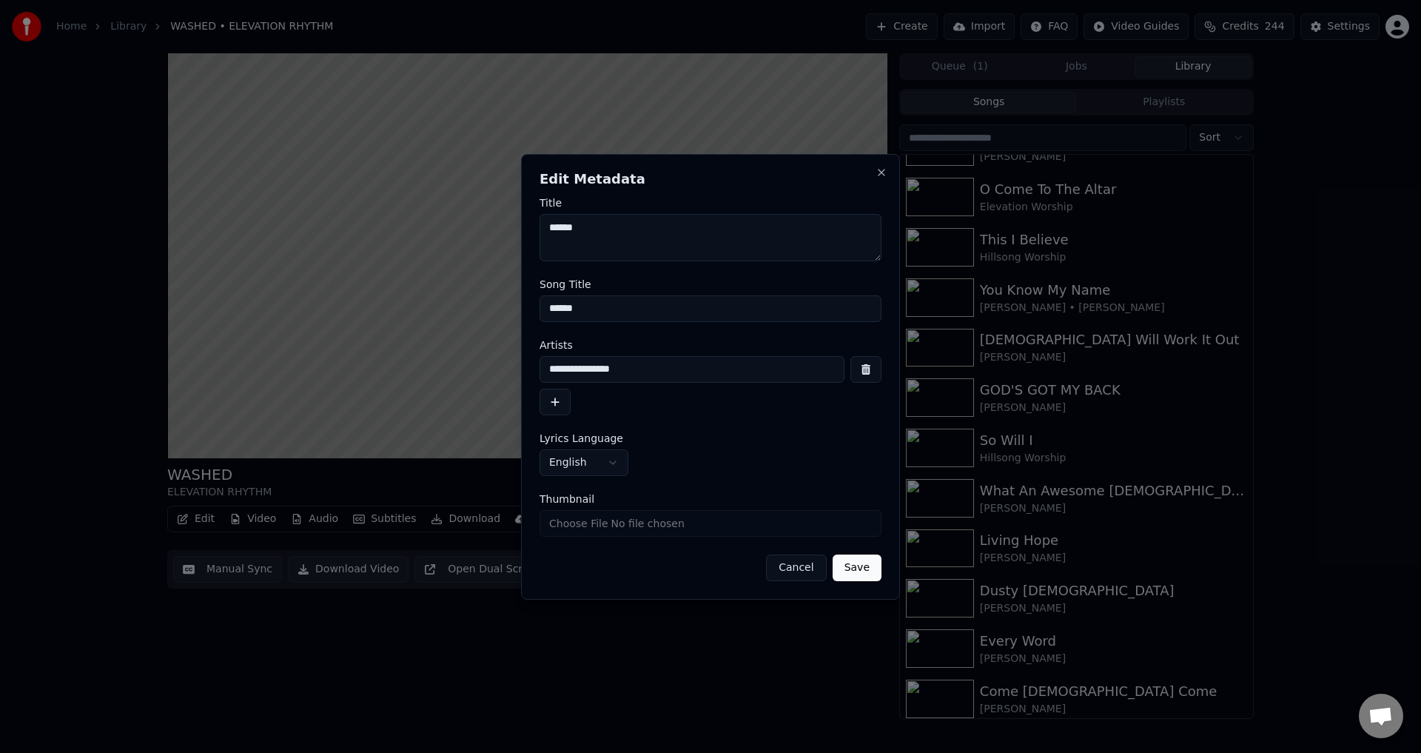
click at [872, 568] on button "Save" at bounding box center [857, 567] width 49 height 27
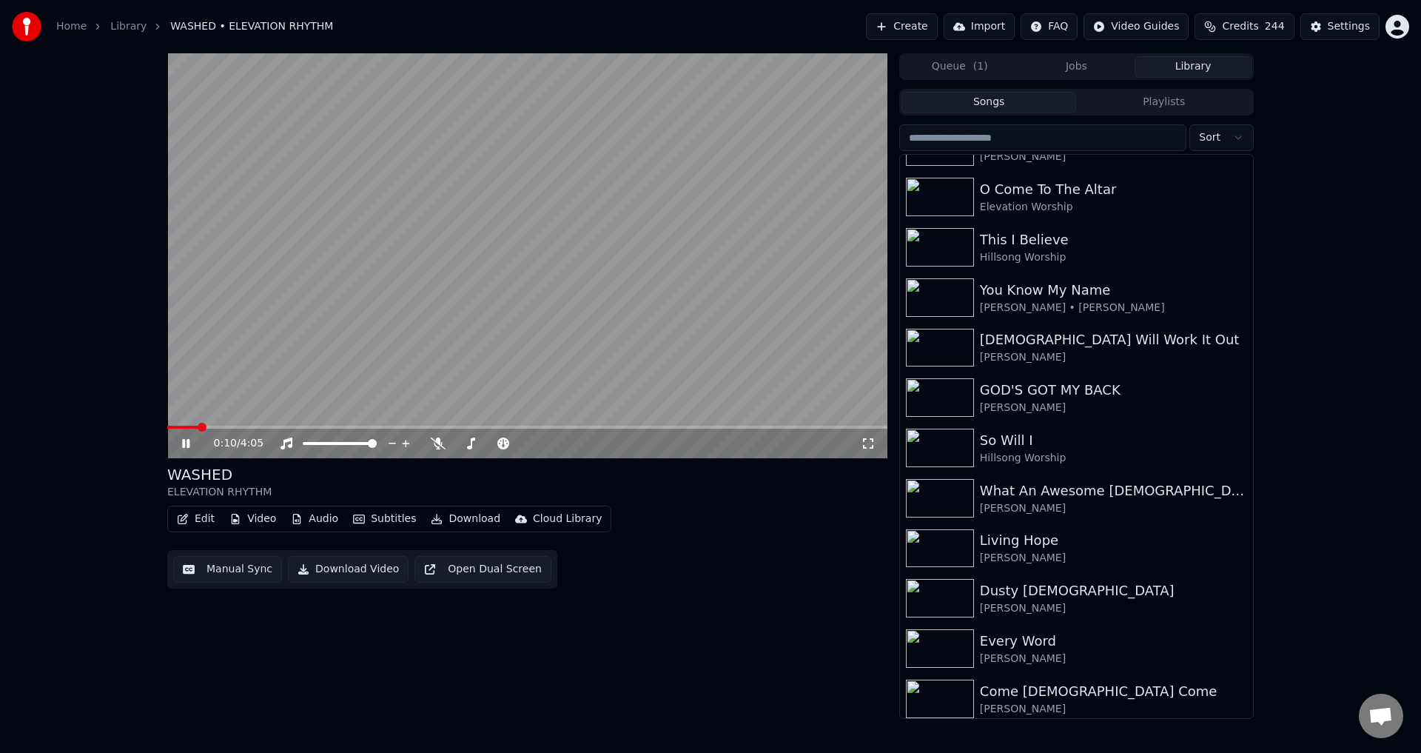
click at [243, 286] on video at bounding box center [527, 255] width 720 height 405
click at [198, 514] on button "Edit" at bounding box center [196, 519] width 50 height 21
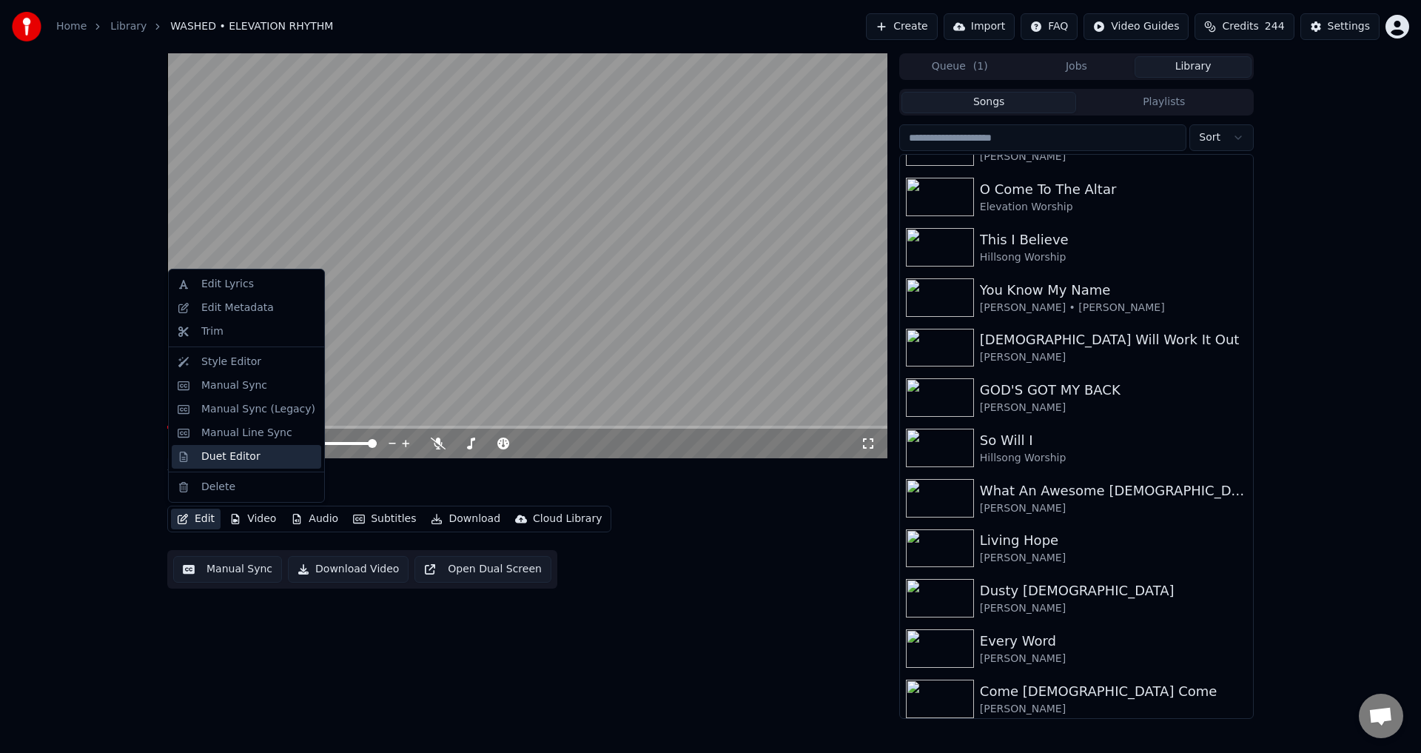
click at [210, 450] on div "Duet Editor" at bounding box center [230, 456] width 59 height 15
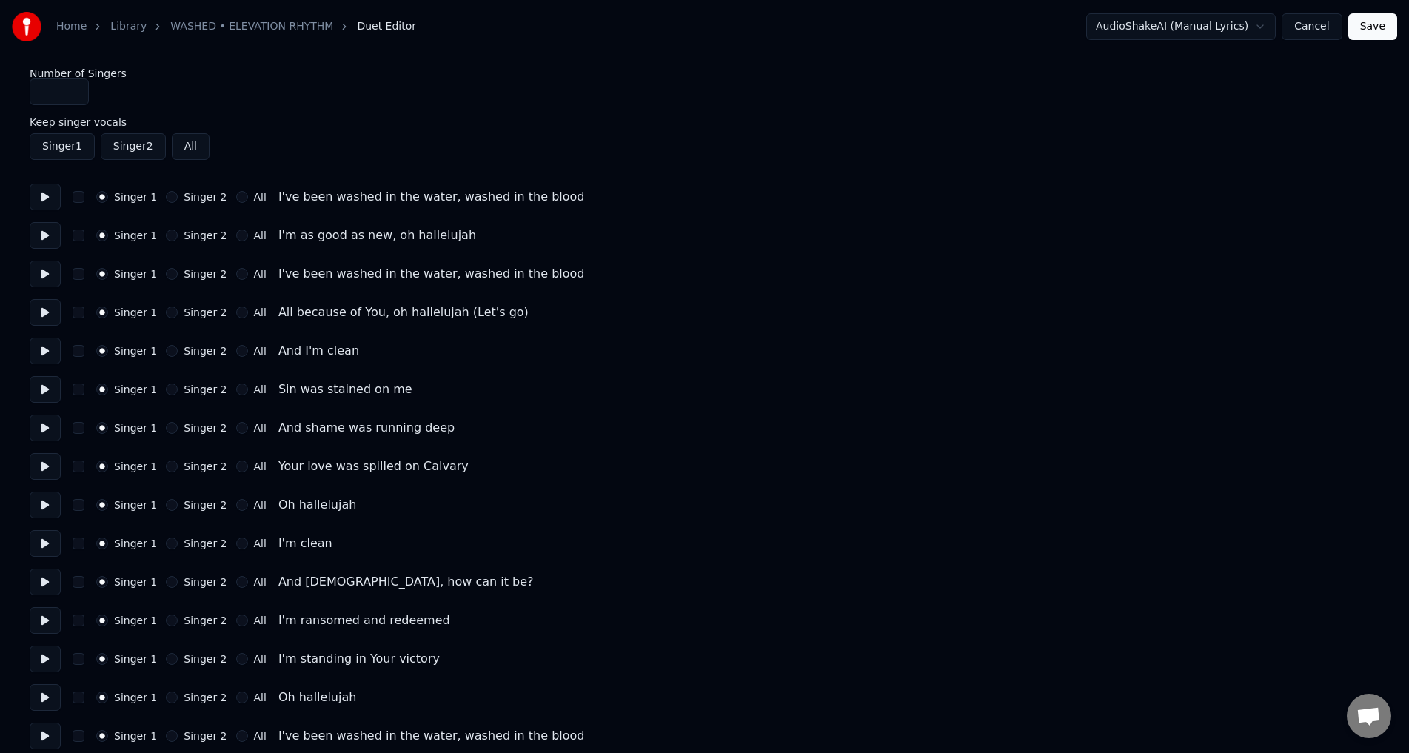
click at [45, 464] on button at bounding box center [45, 466] width 31 height 27
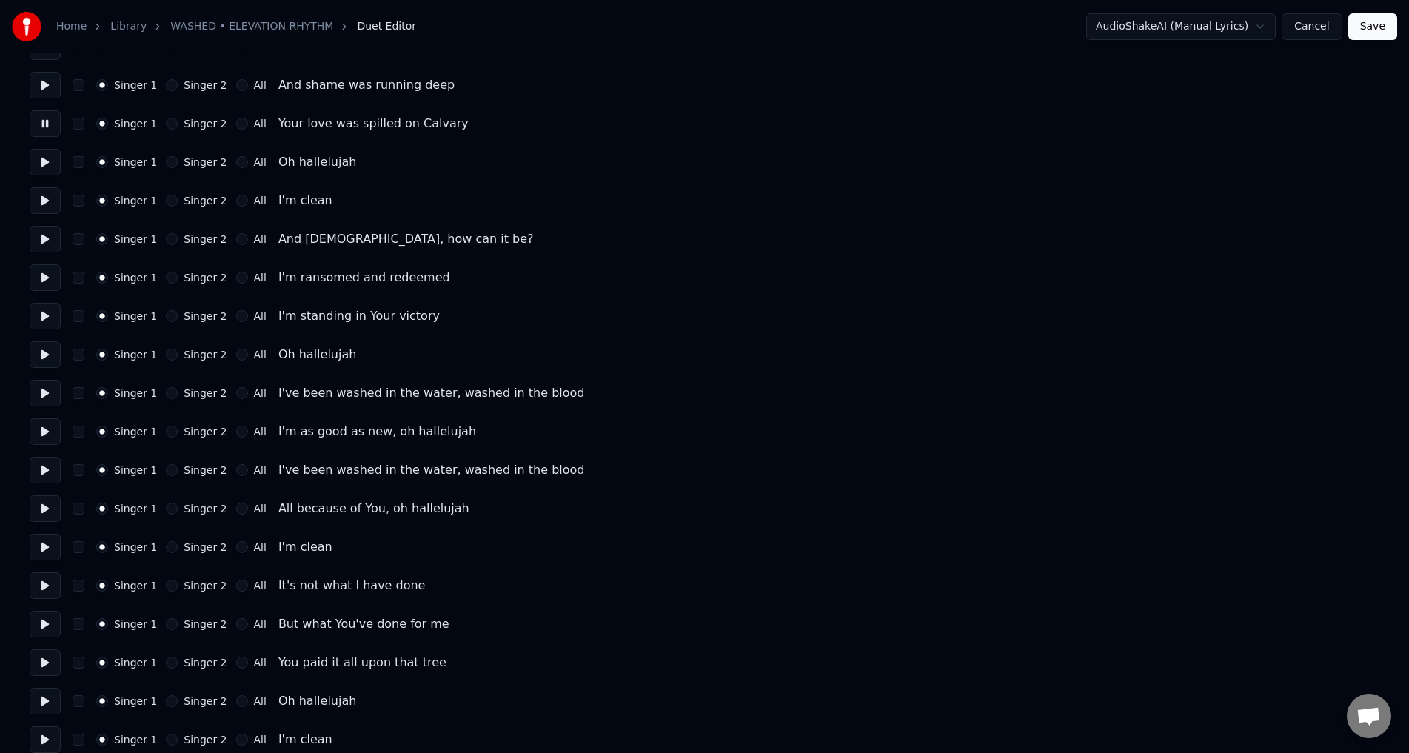
scroll to position [370, 0]
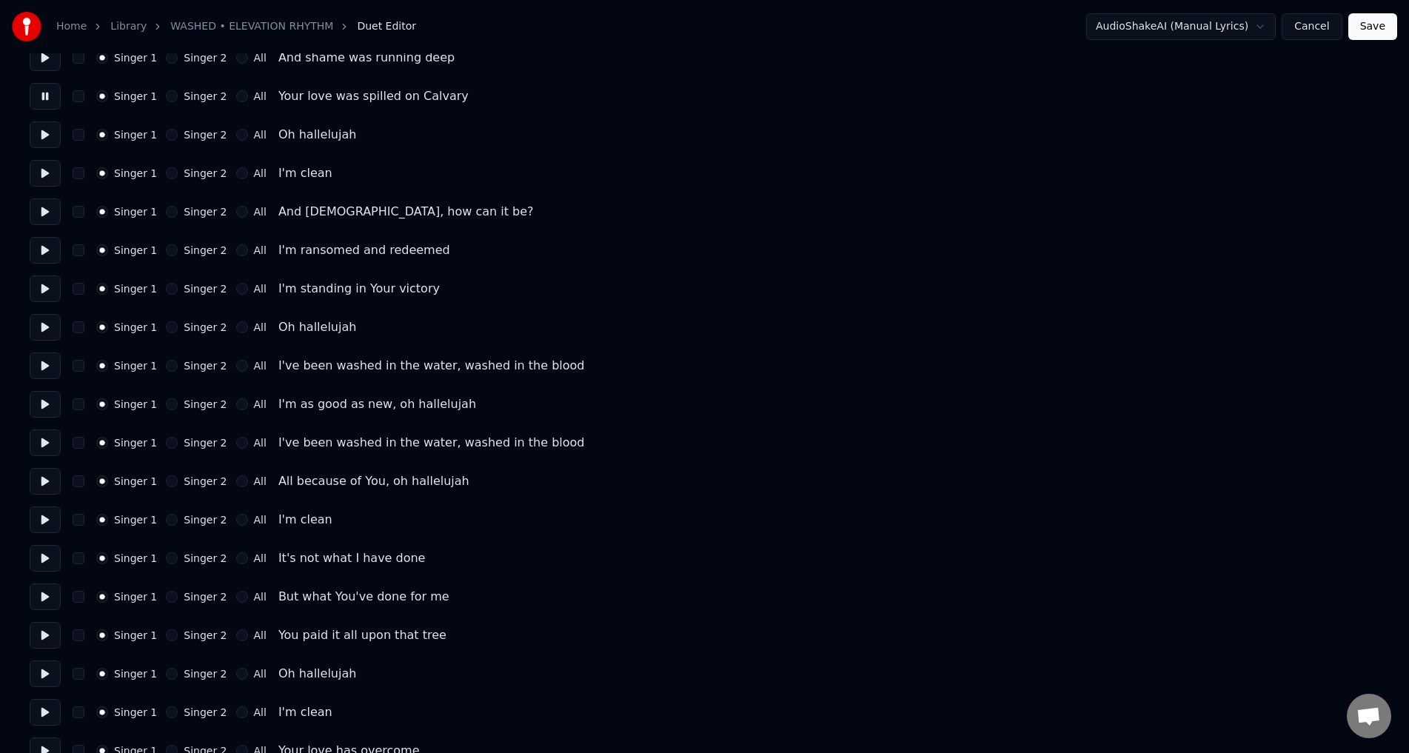
click at [44, 446] on button at bounding box center [45, 442] width 31 height 27
click at [51, 510] on button at bounding box center [45, 519] width 31 height 27
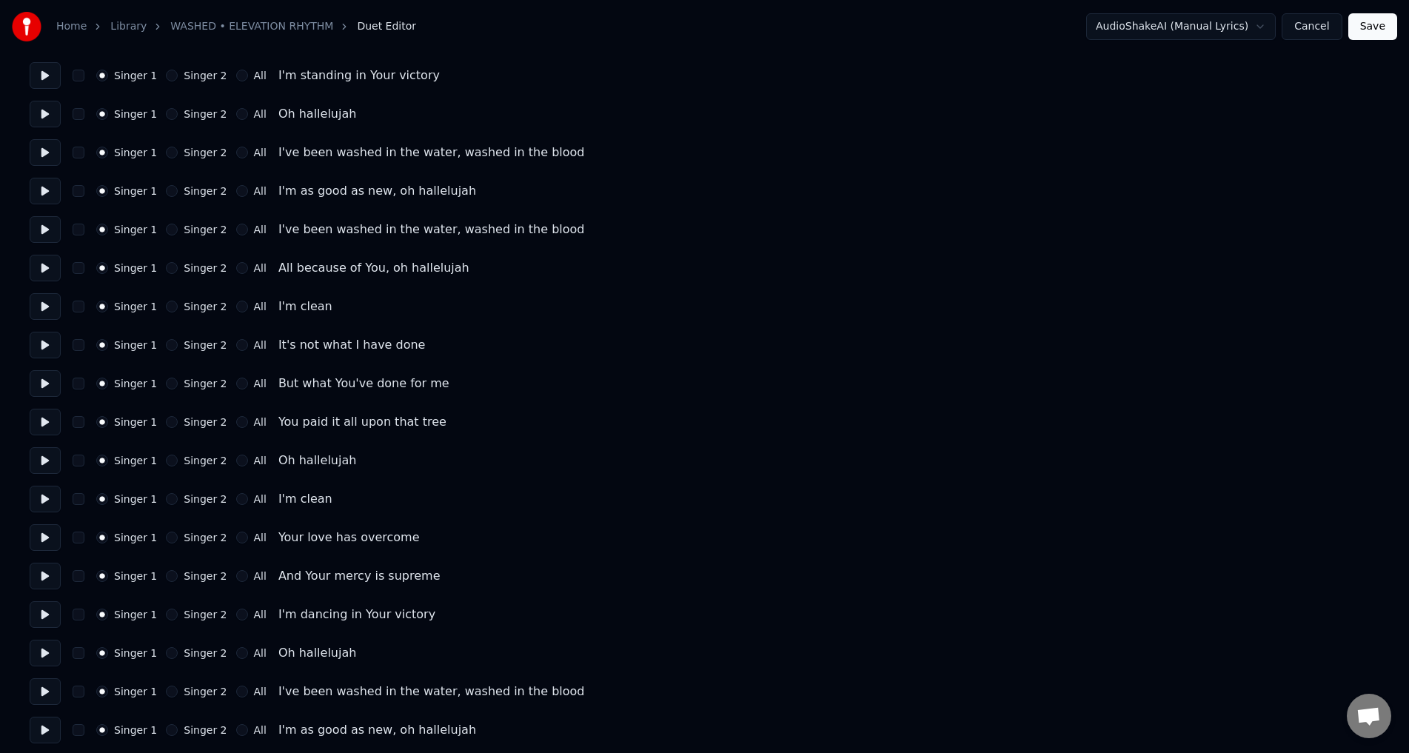
scroll to position [592, 0]
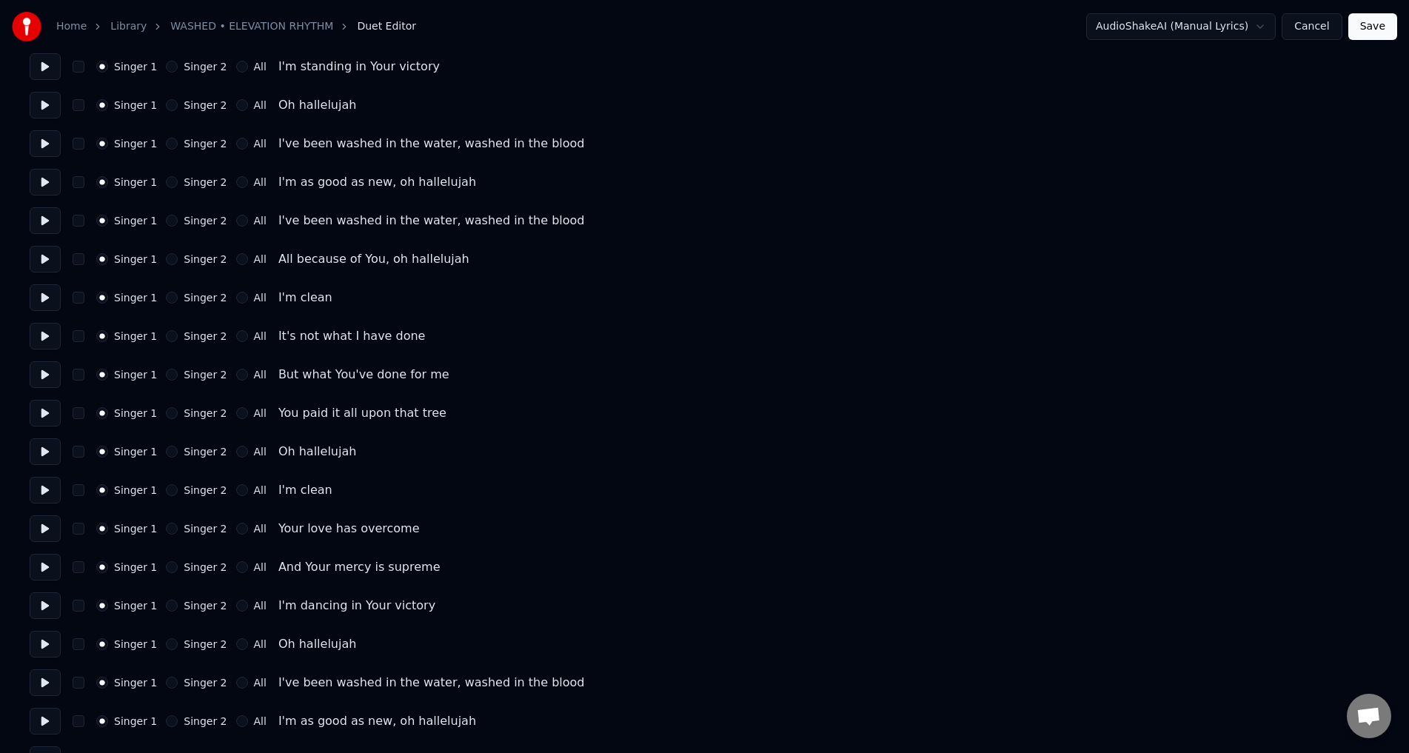
click at [53, 562] on button at bounding box center [45, 567] width 31 height 27
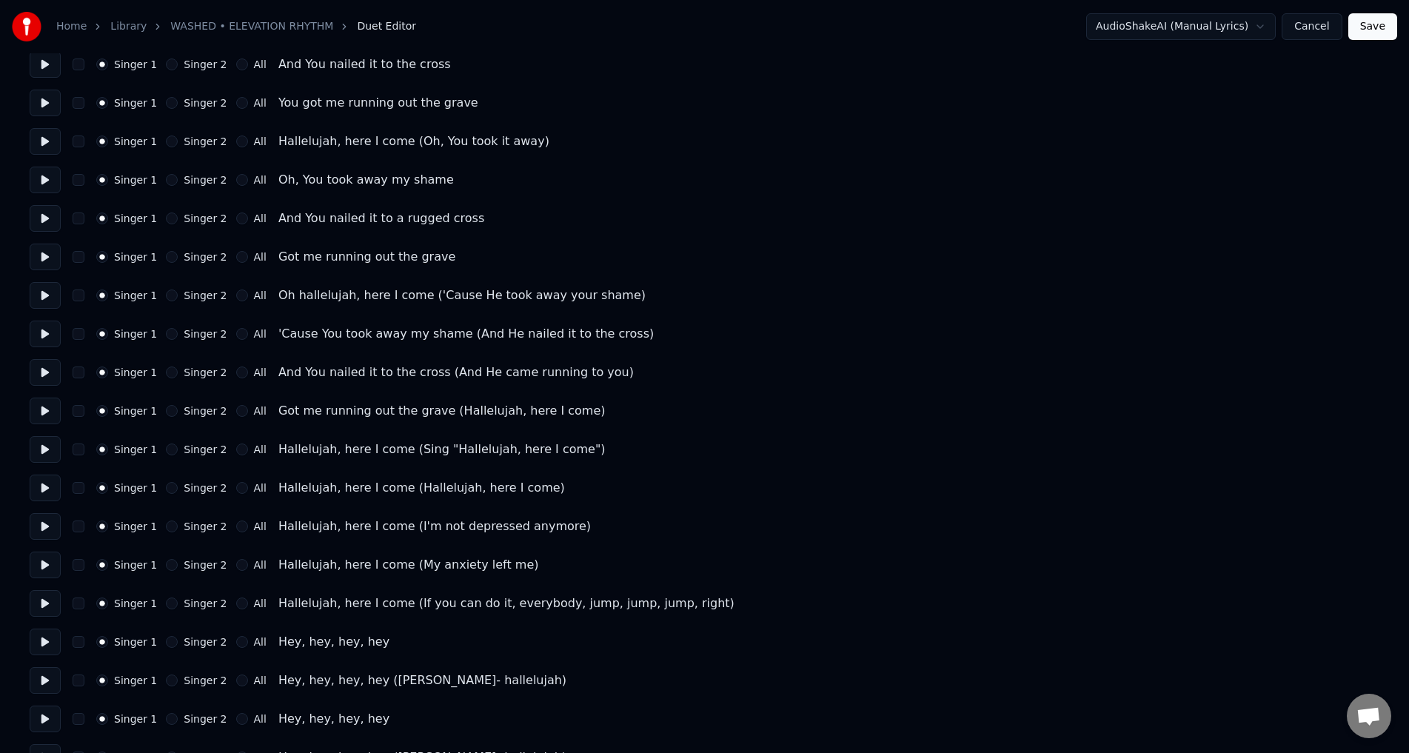
scroll to position [1702, 0]
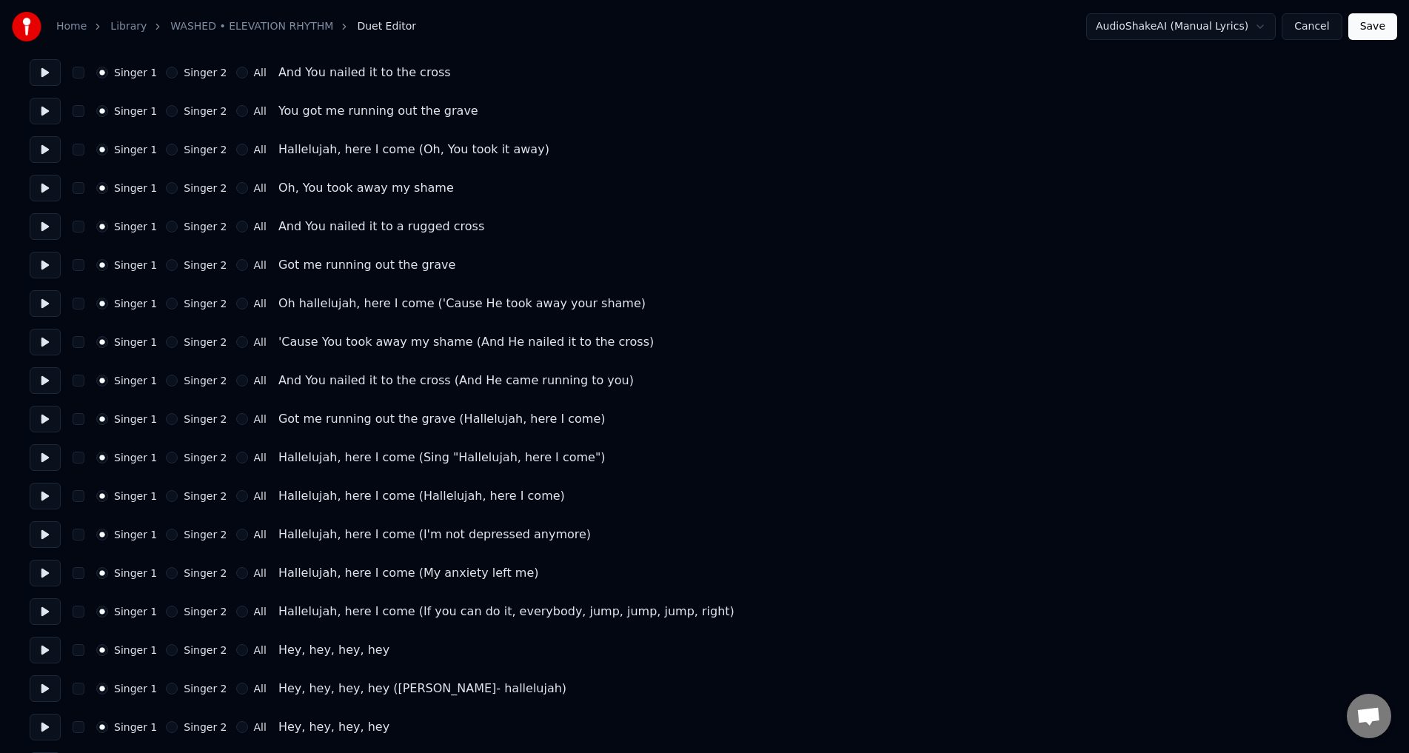
click at [44, 608] on button at bounding box center [45, 611] width 31 height 27
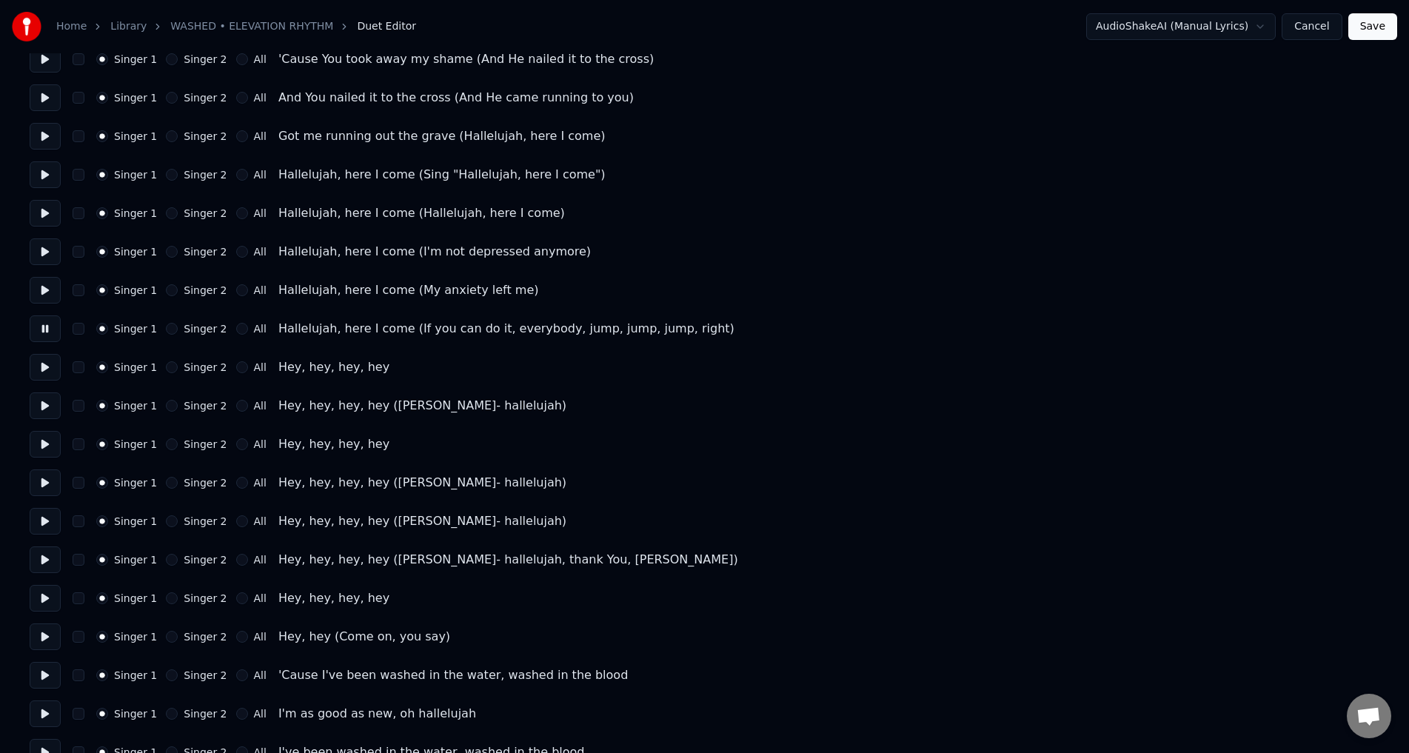
scroll to position [2051, 0]
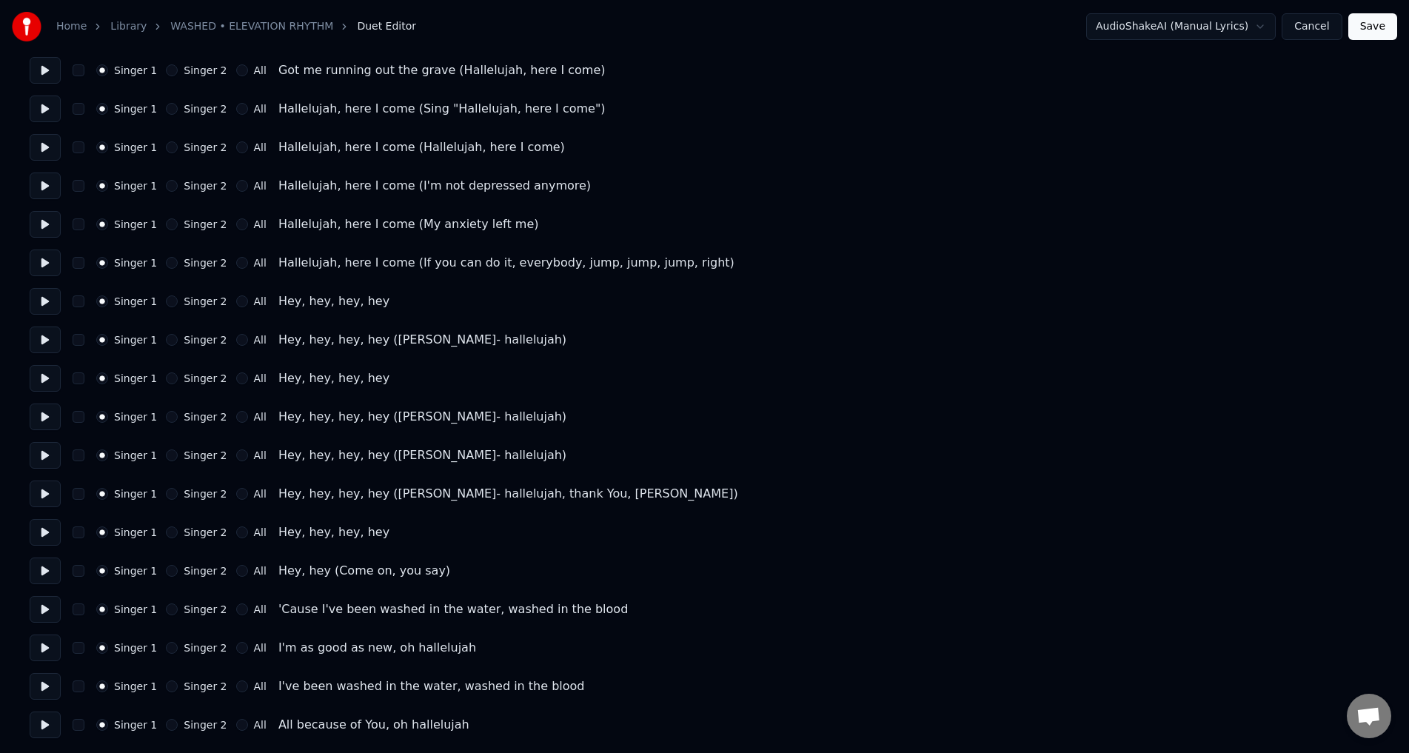
click at [1370, 28] on button "Save" at bounding box center [1372, 26] width 49 height 27
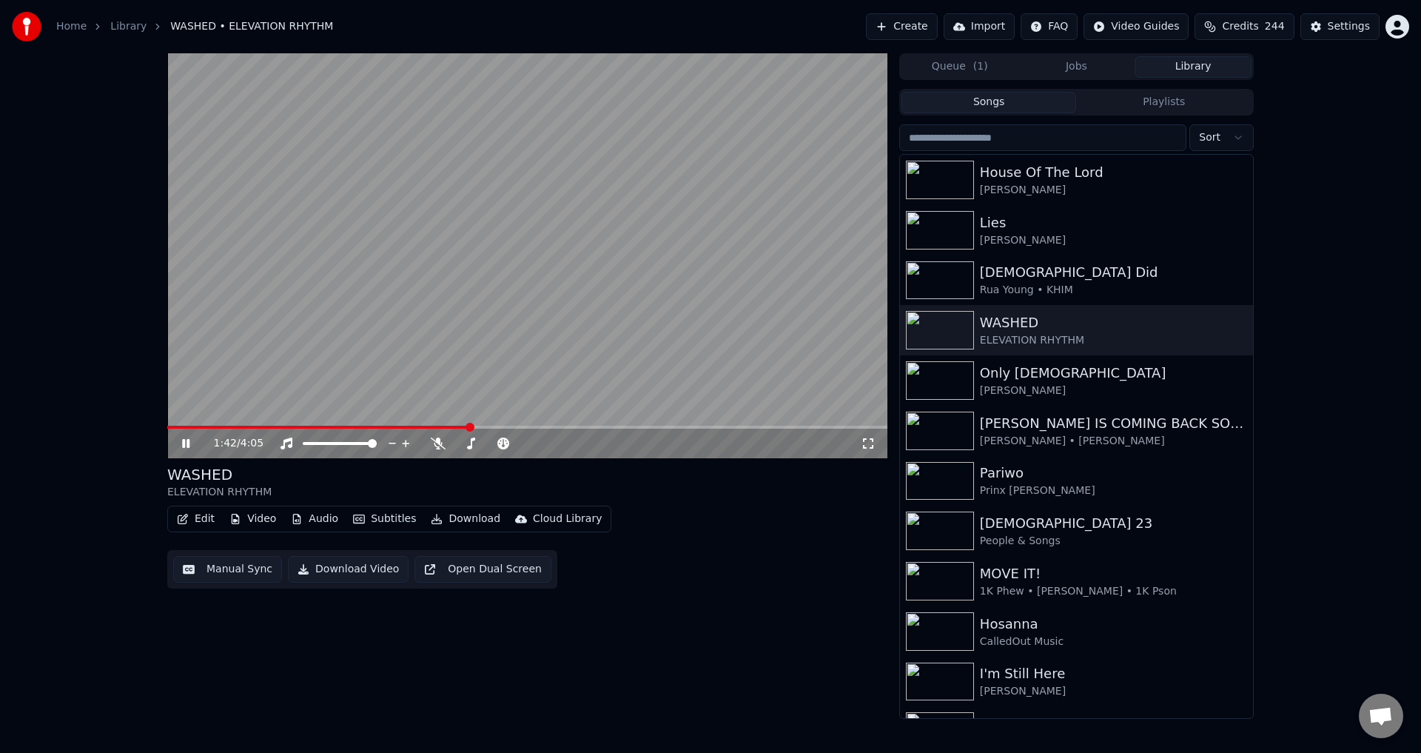
click at [513, 208] on video at bounding box center [527, 255] width 720 height 405
click at [367, 568] on button "Download Video" at bounding box center [348, 569] width 121 height 27
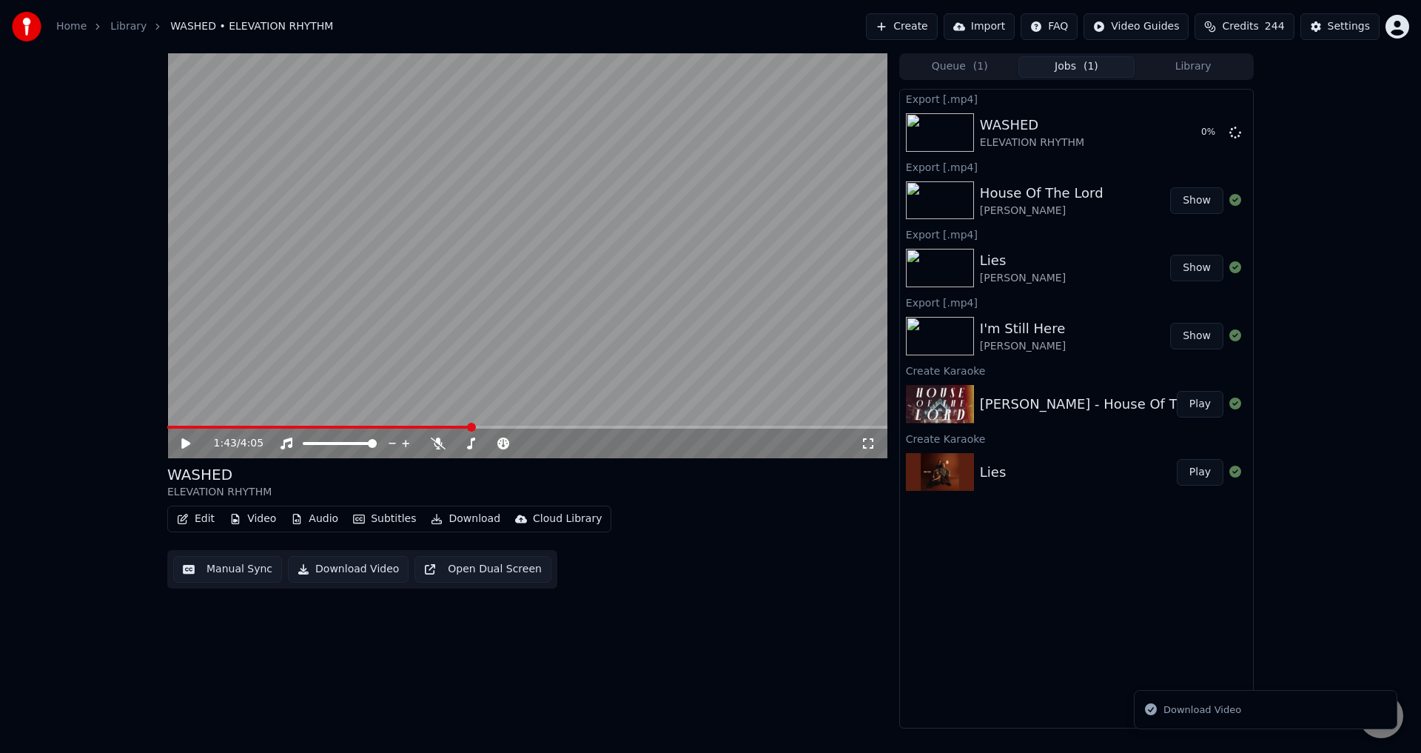
click at [1187, 79] on div "Queue ( 1 ) Jobs ( 1 ) Library" at bounding box center [1076, 66] width 355 height 27
